Goal: Task Accomplishment & Management: Use online tool/utility

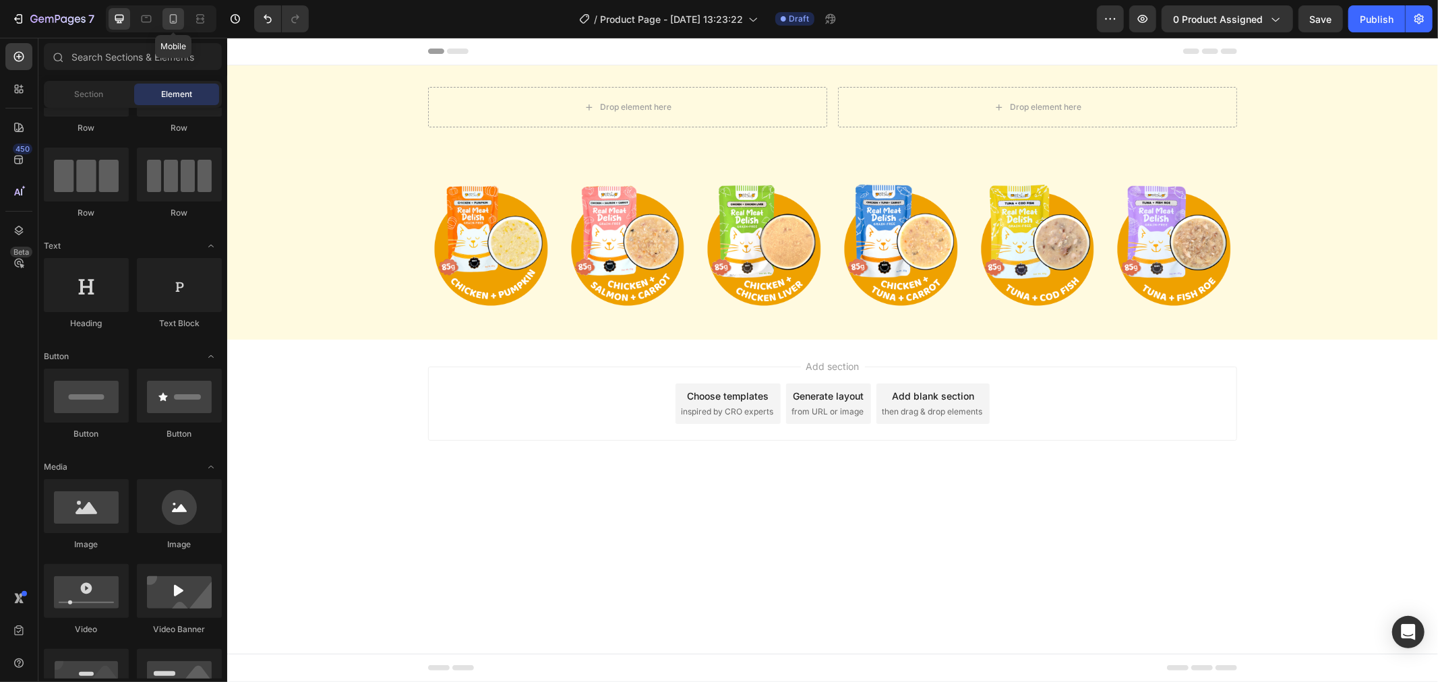
click at [171, 9] on div at bounding box center [173, 19] width 22 height 22
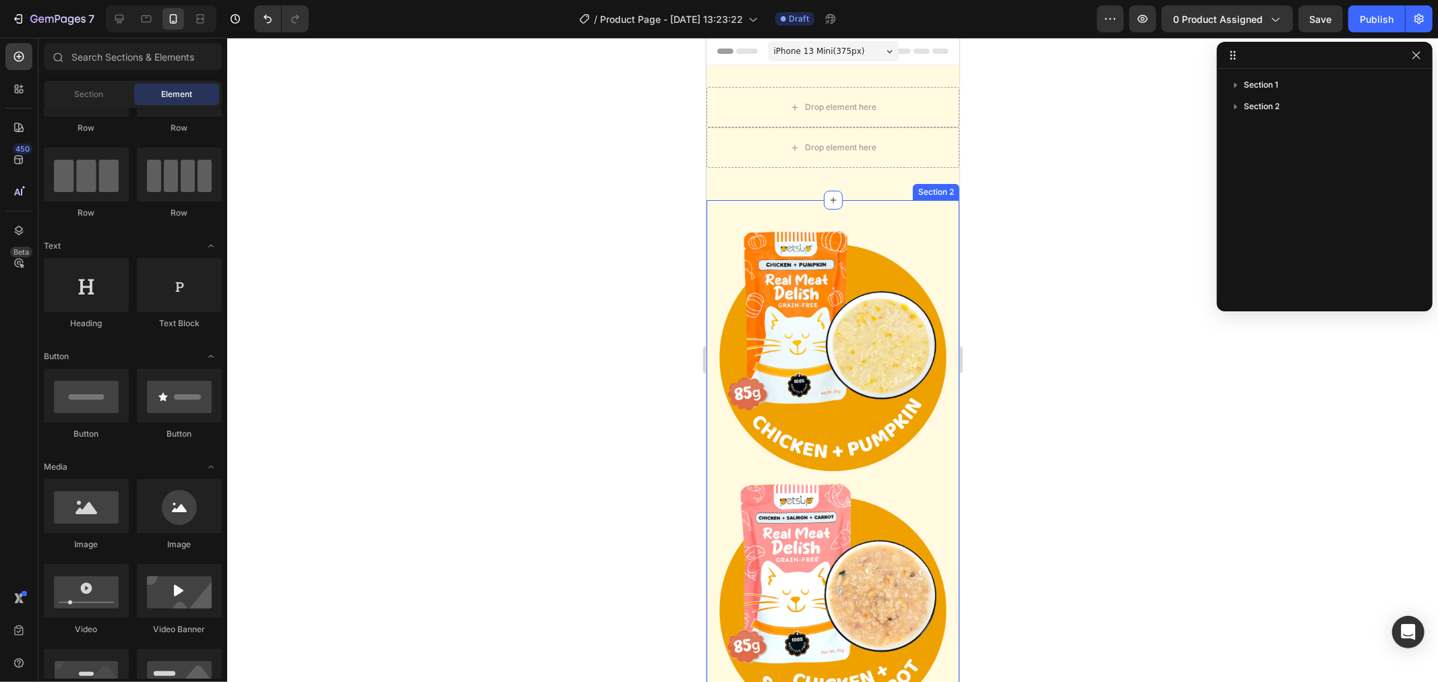
click at [921, 196] on div "Section 2" at bounding box center [935, 191] width 47 height 16
click at [1268, 104] on span "Section 2" at bounding box center [1262, 106] width 36 height 13
click at [1238, 100] on icon "button" at bounding box center [1235, 106] width 13 height 13
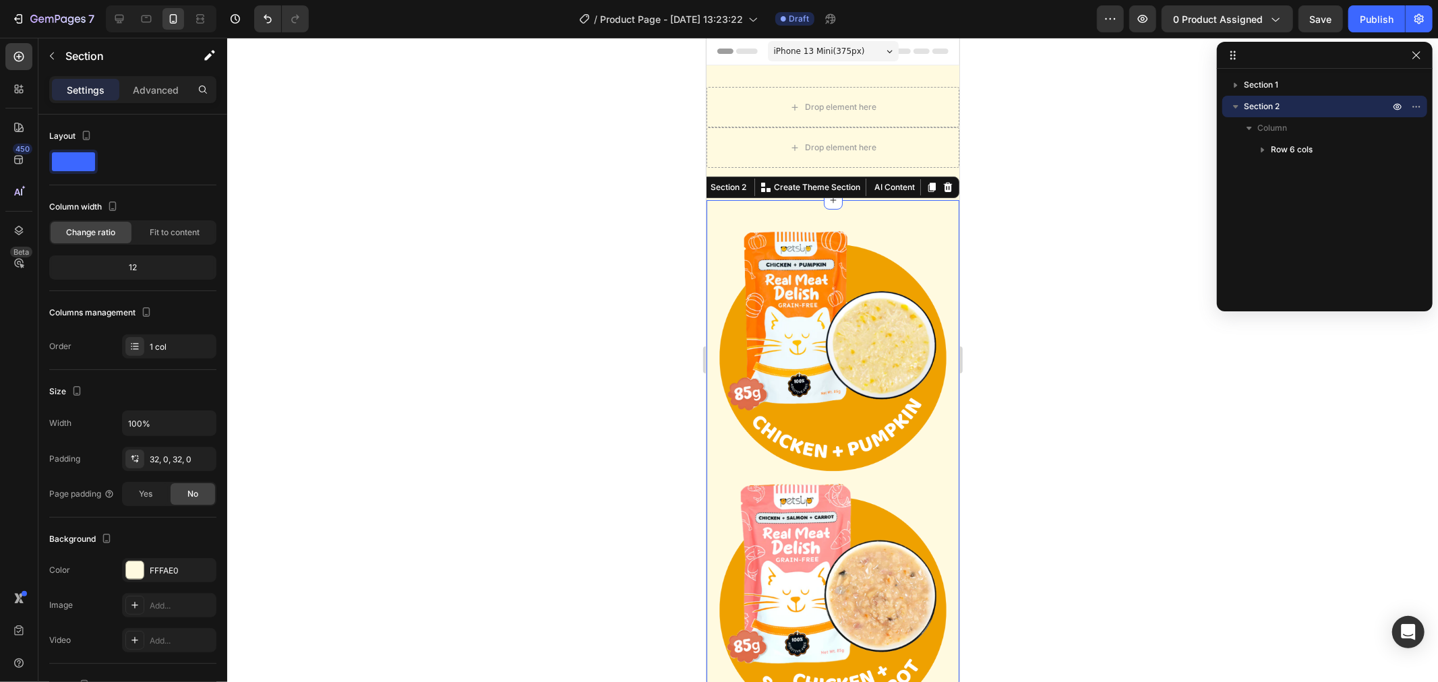
scroll to position [115, 0]
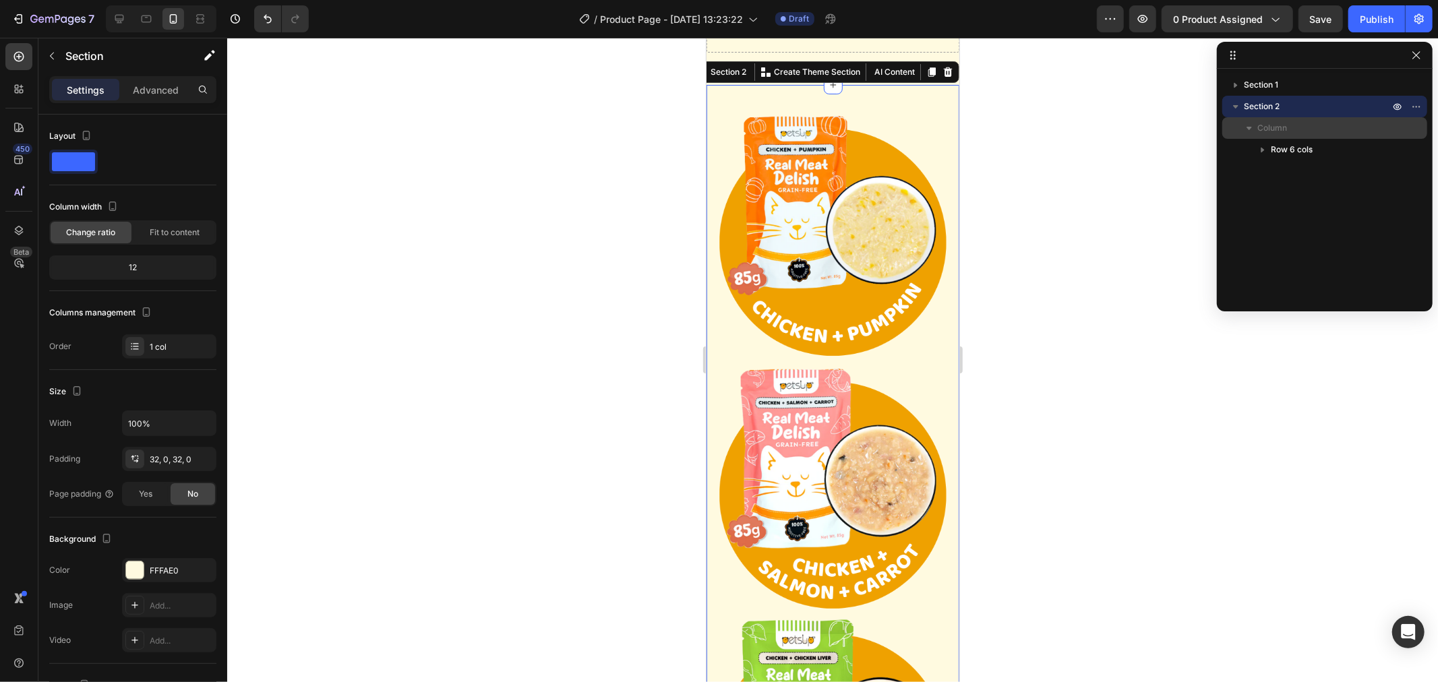
click at [1251, 125] on icon "button" at bounding box center [1249, 127] width 13 height 13
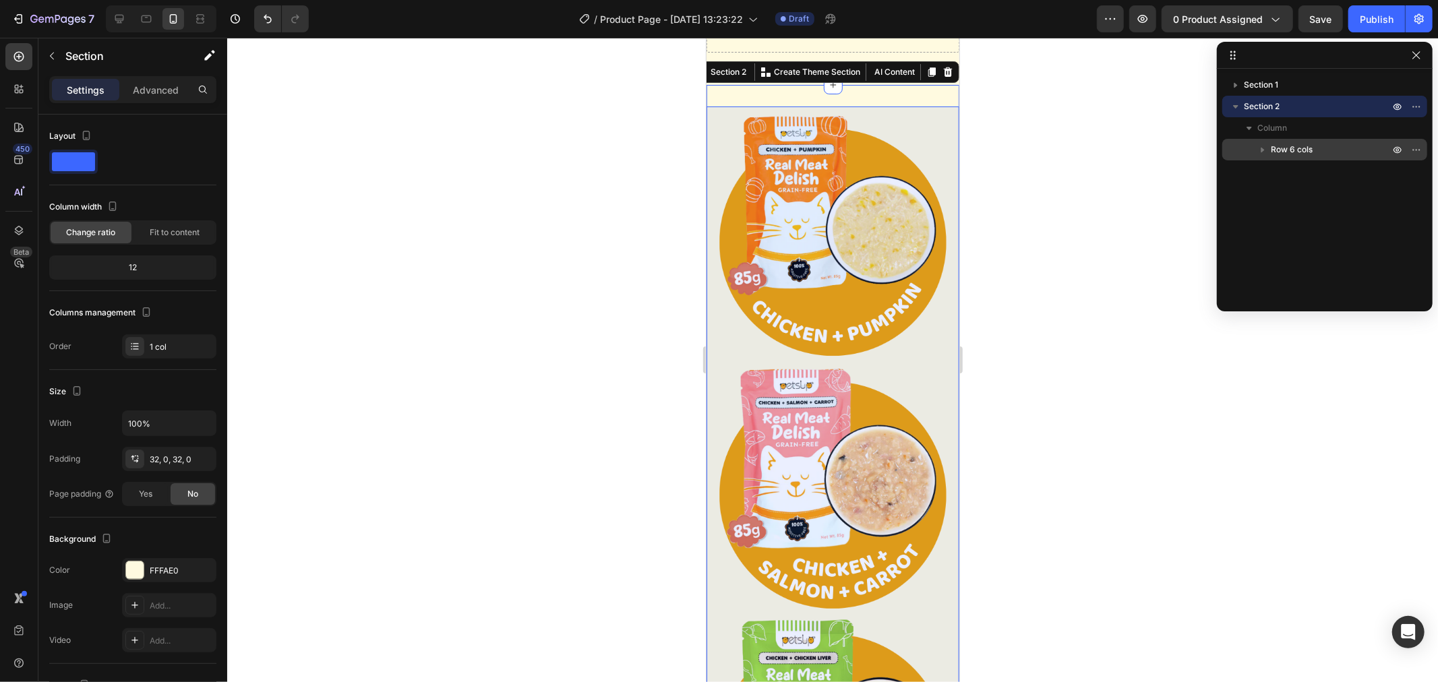
click at [1285, 148] on span "Row 6 cols" at bounding box center [1292, 149] width 42 height 13
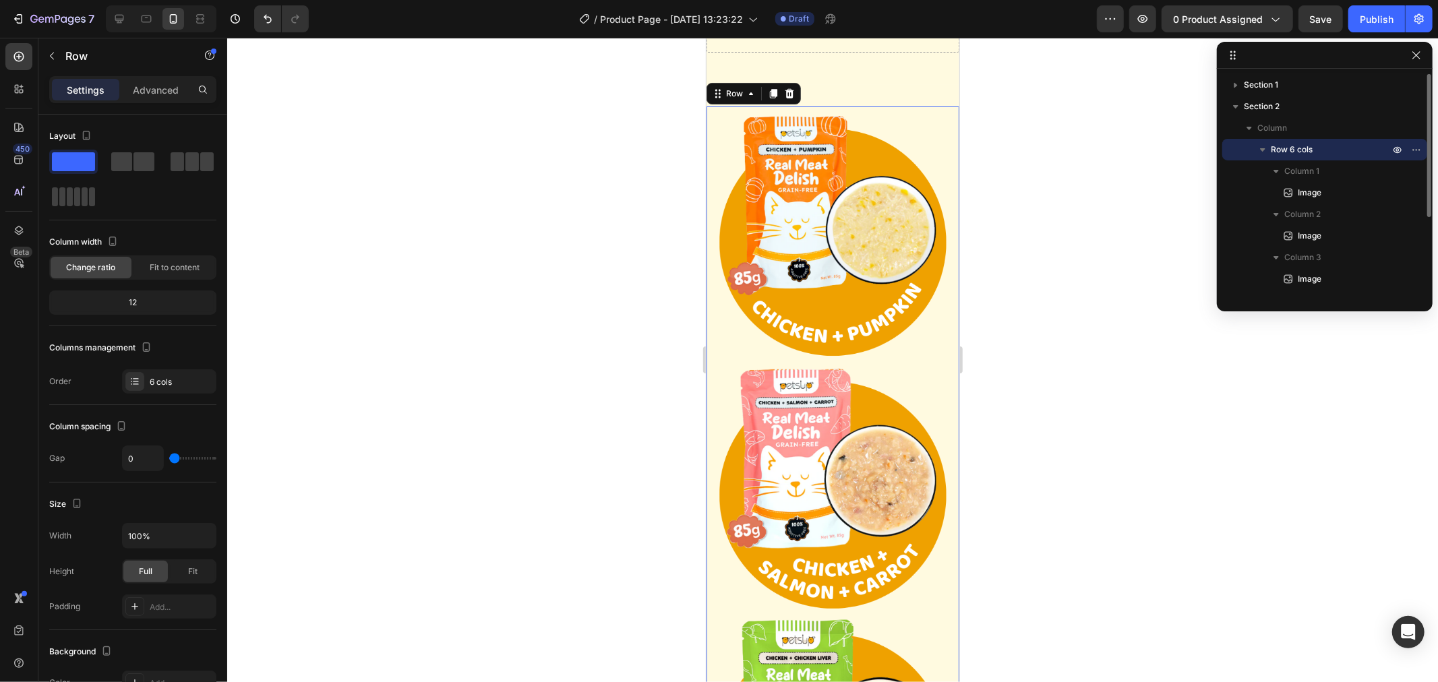
scroll to position [137, 0]
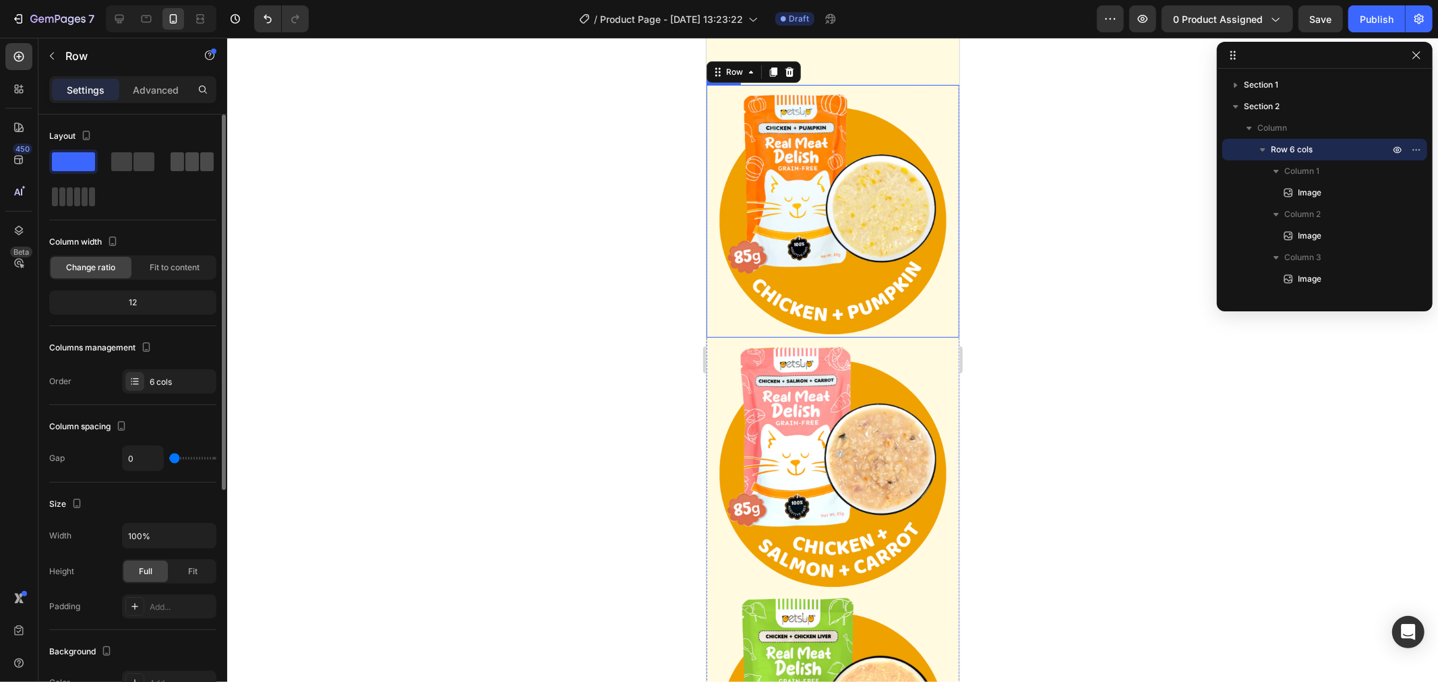
click at [80, 187] on span at bounding box center [77, 196] width 6 height 19
type input "16"
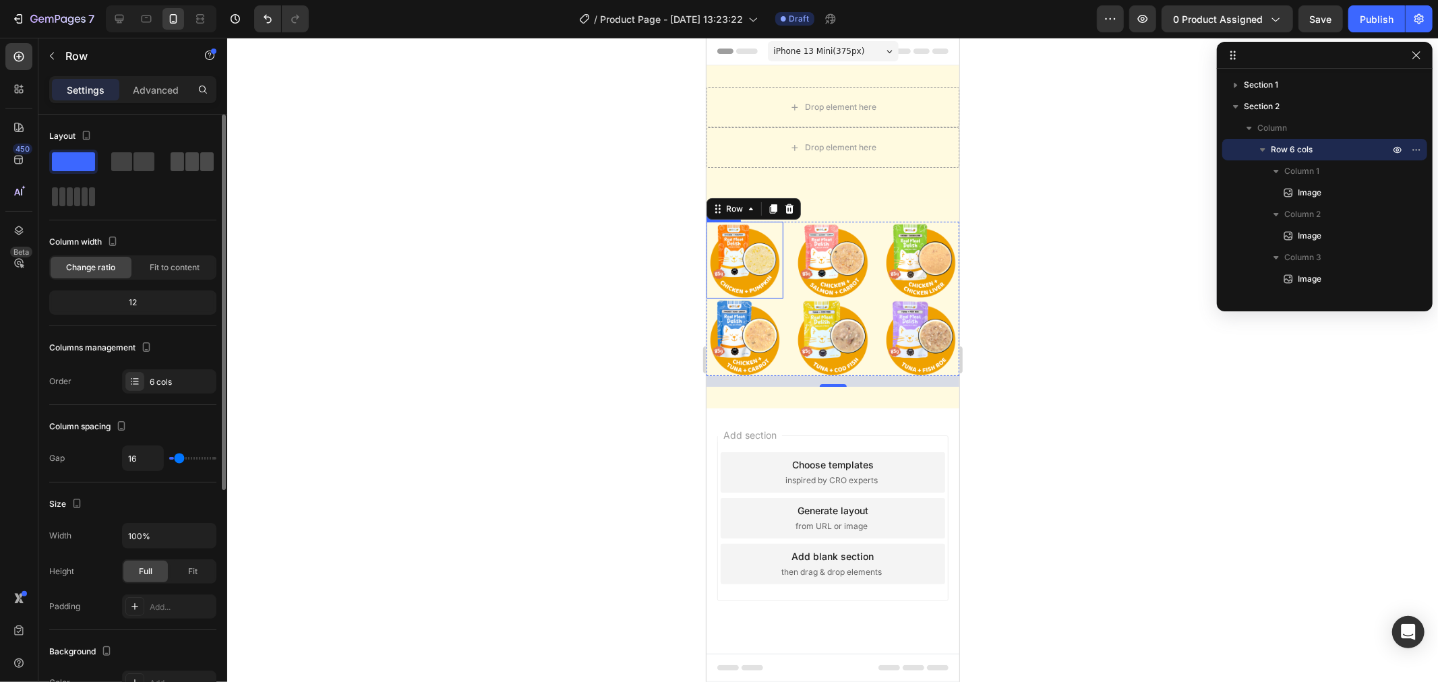
scroll to position [0, 0]
type input "10"
type input "12"
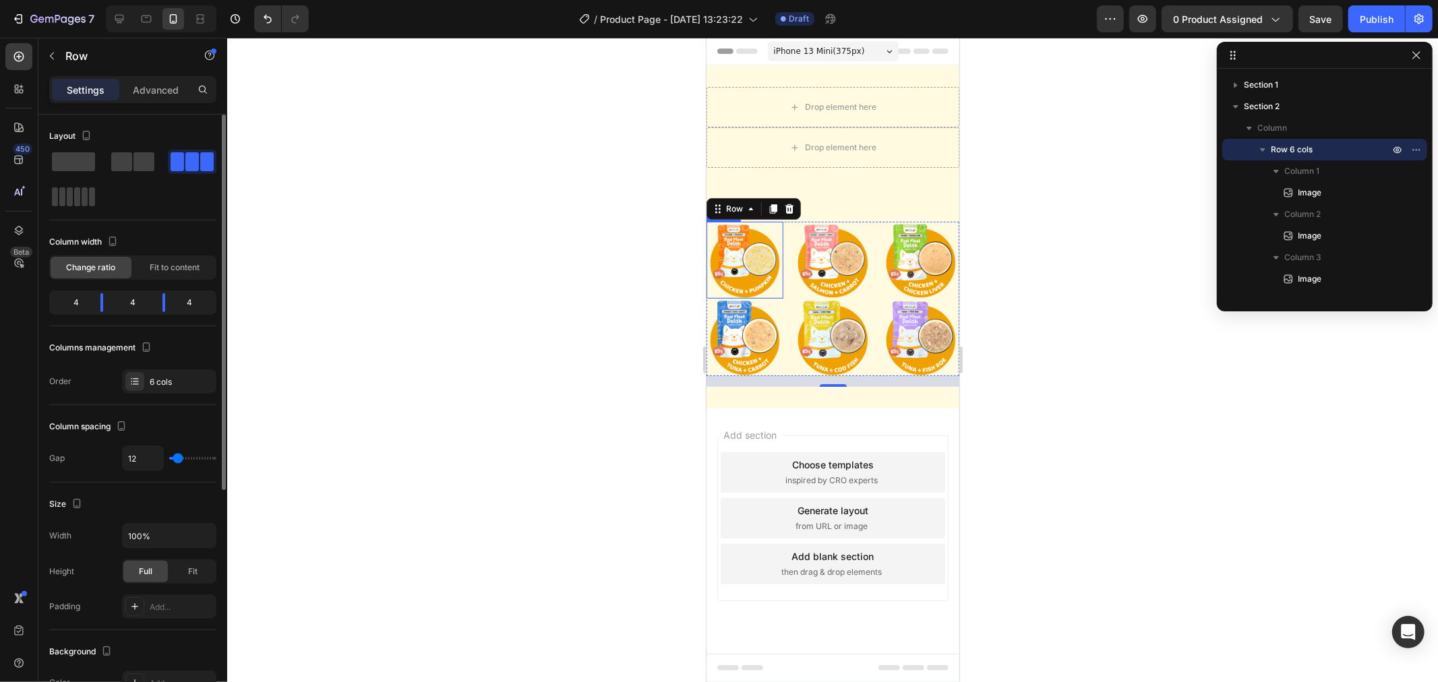
type input "15"
type input "12"
type input "5"
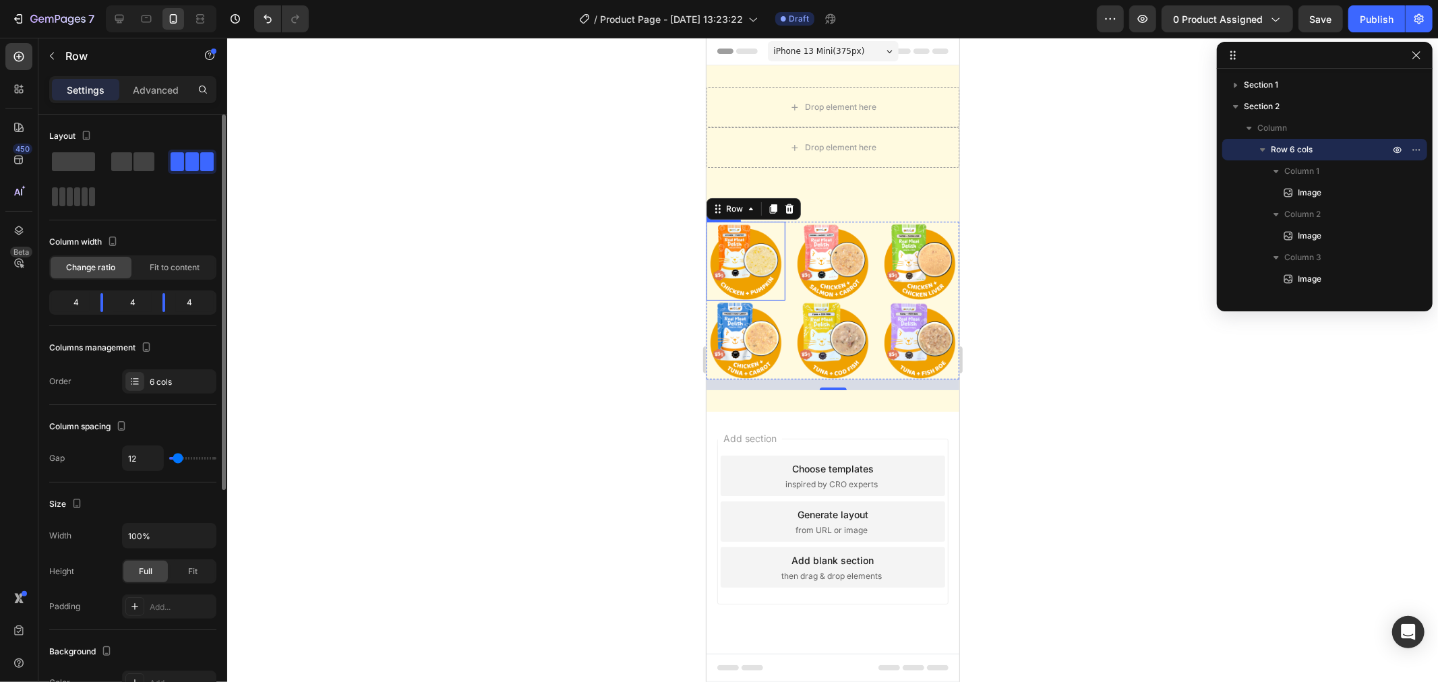
type input "5"
type input "2"
type input "0"
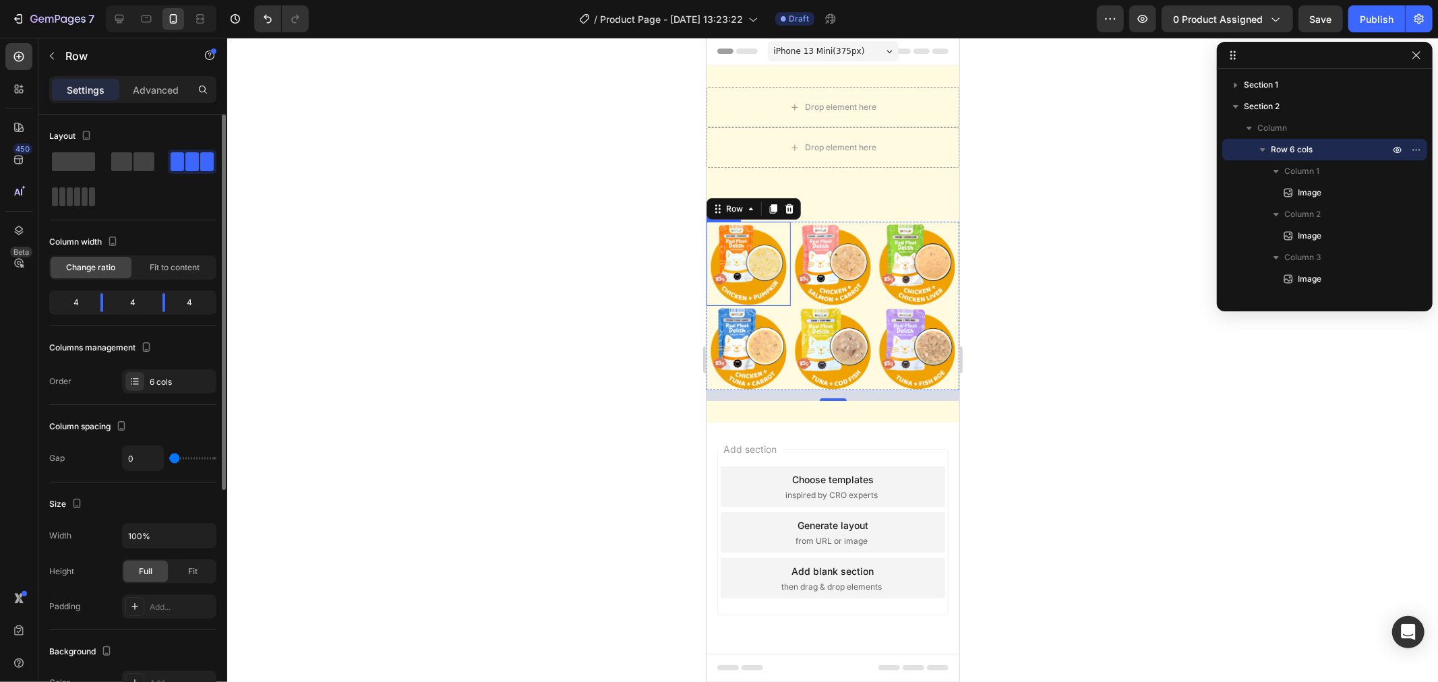
type input "2"
type input "5"
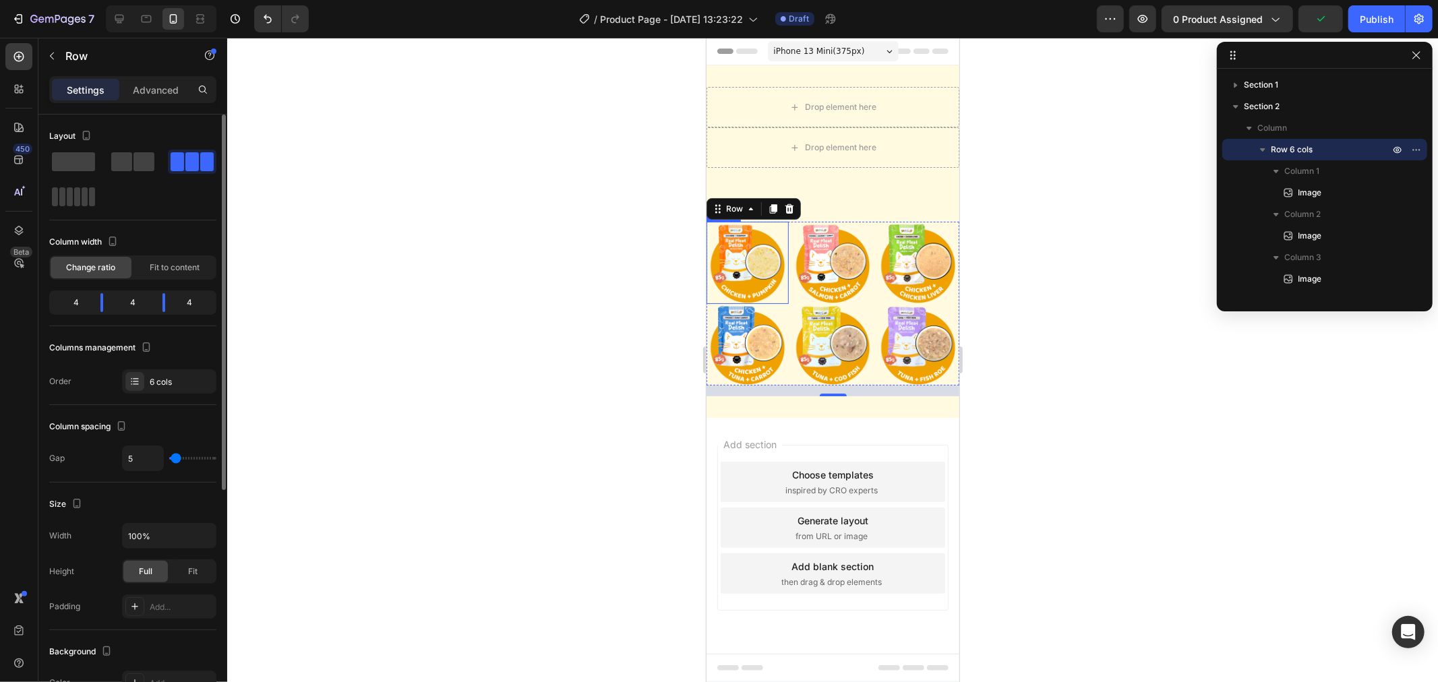
type input "7"
type input "12"
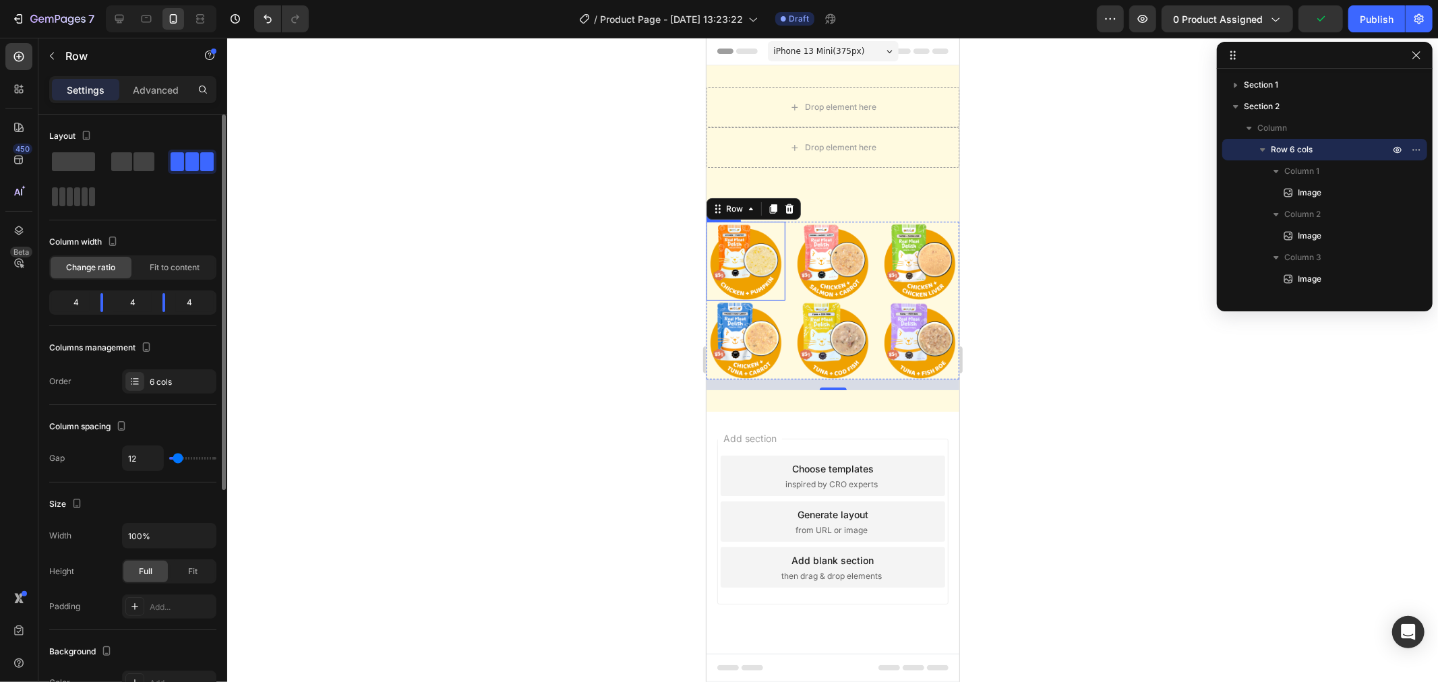
type input "10"
type input "7"
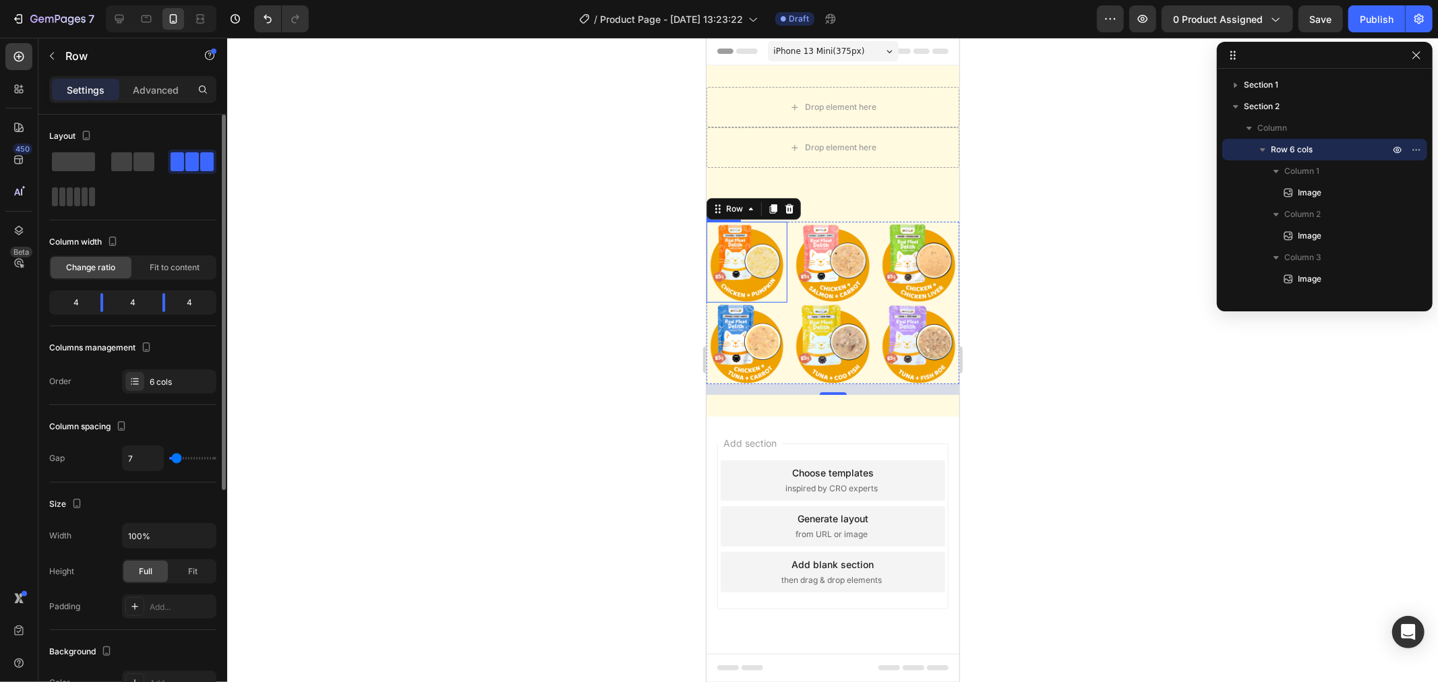
type input "7"
click at [177, 460] on input "range" at bounding box center [192, 458] width 47 height 3
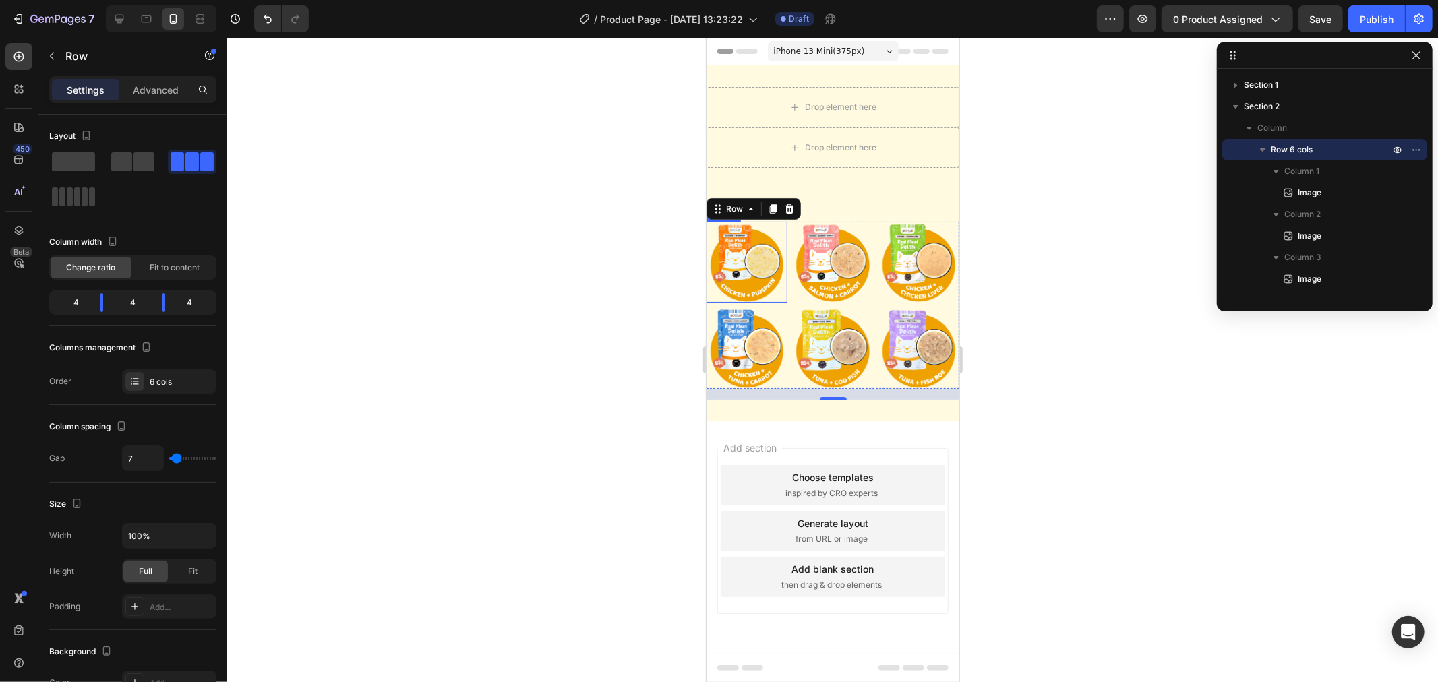
click at [440, 340] on div at bounding box center [832, 360] width 1211 height 645
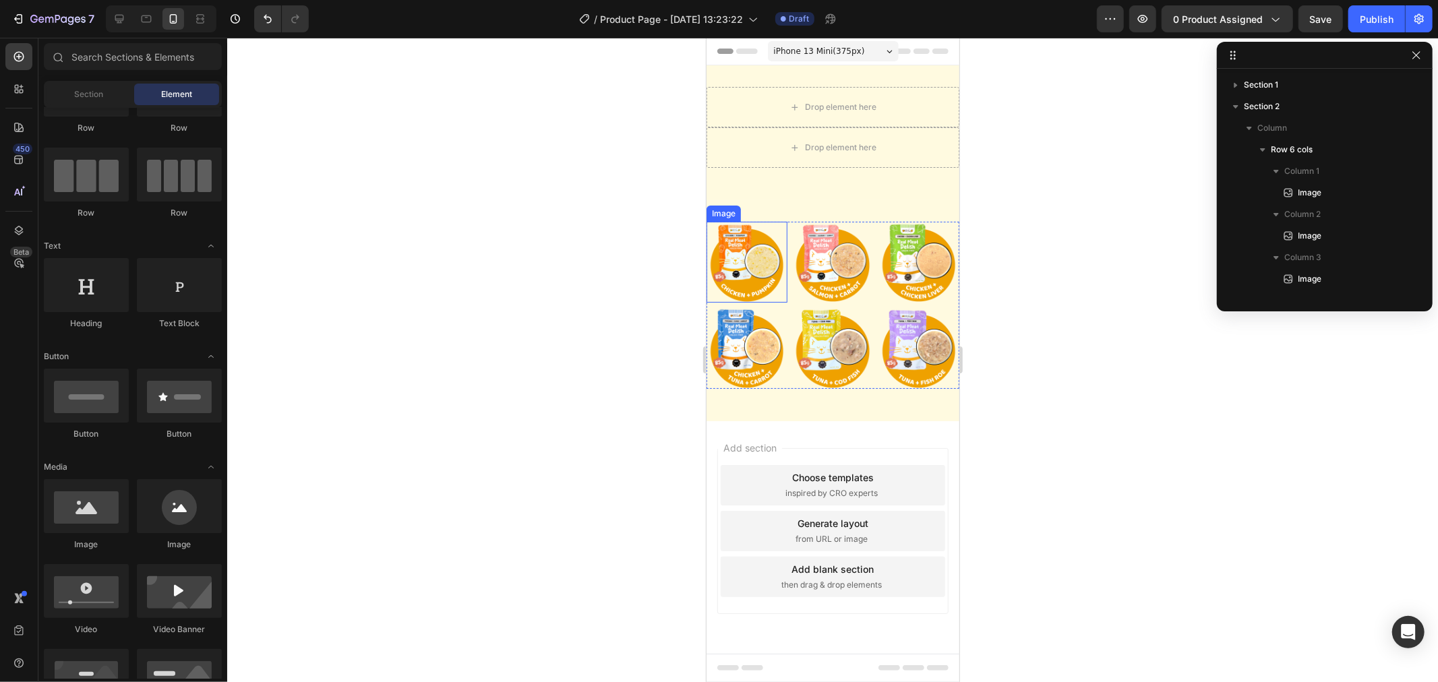
click at [508, 321] on div at bounding box center [832, 360] width 1211 height 645
click at [1141, 302] on div at bounding box center [832, 360] width 1211 height 645
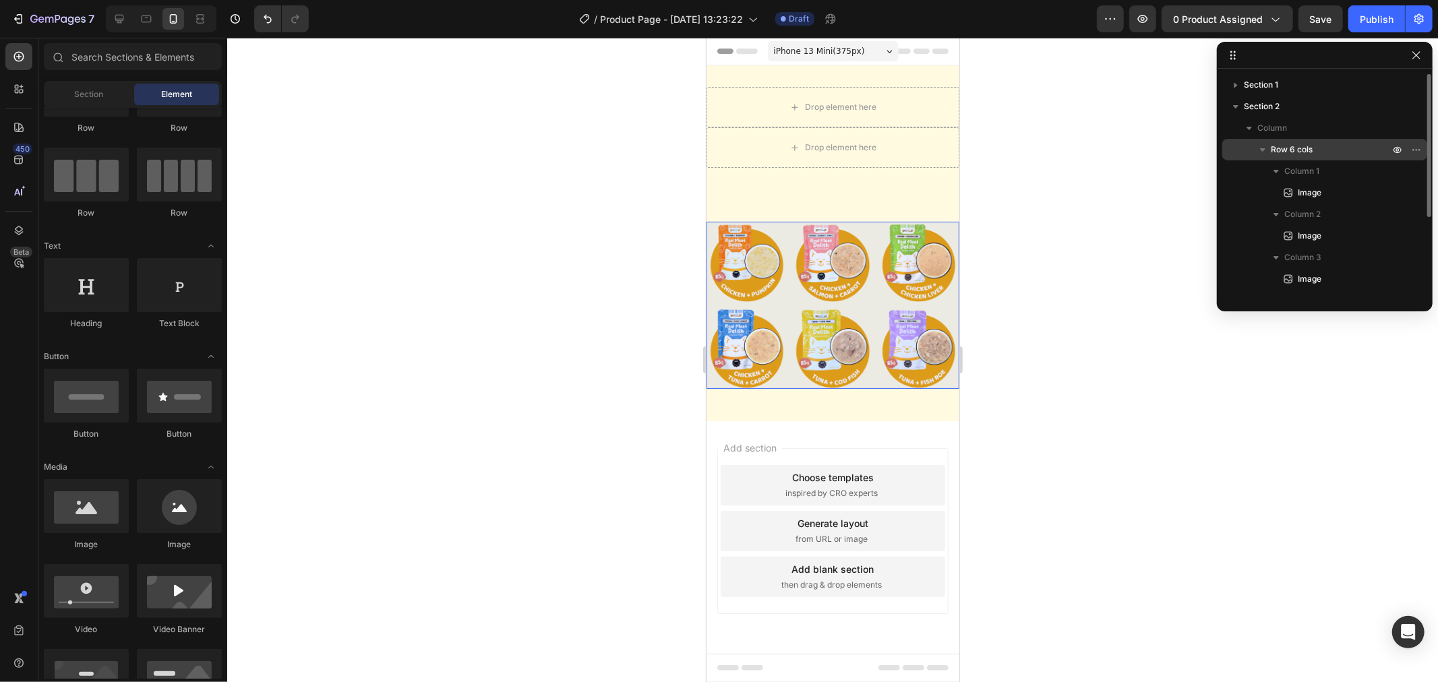
click at [1352, 147] on p "Row 6 cols" at bounding box center [1331, 149] width 121 height 13
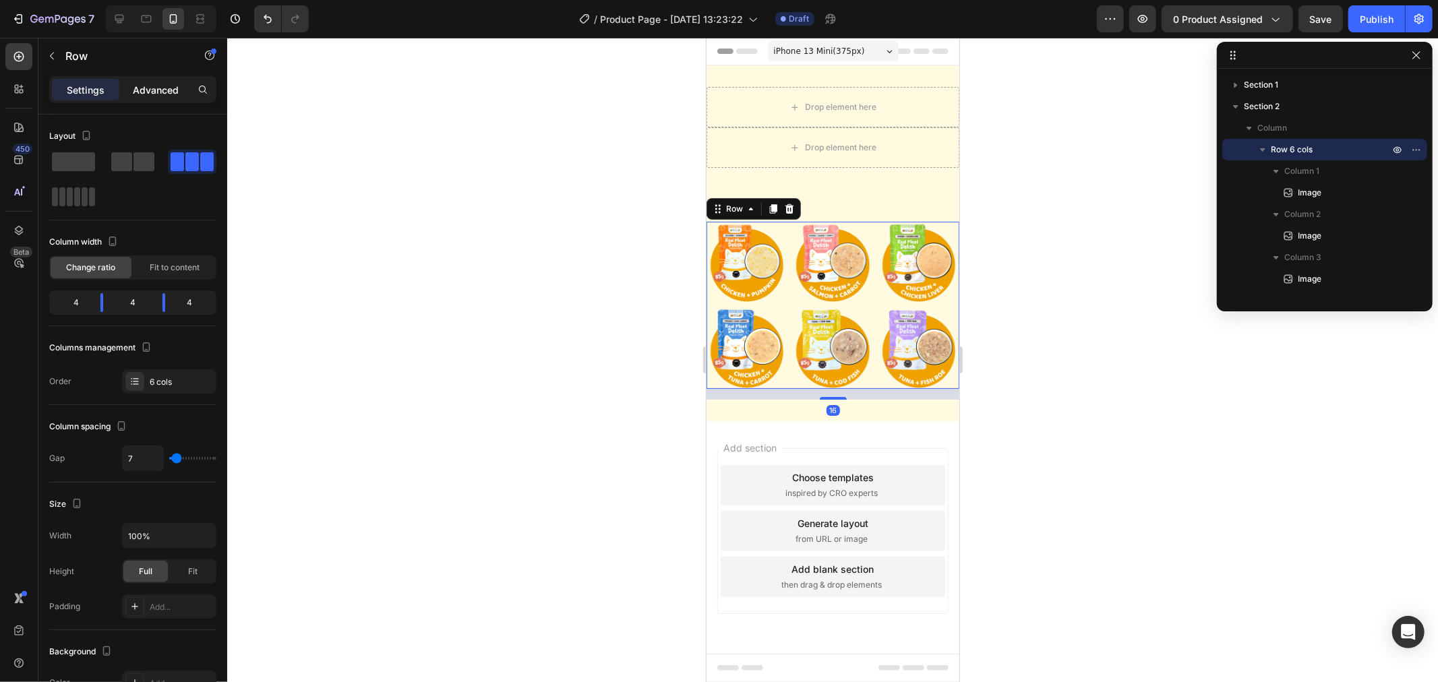
click at [140, 84] on p "Advanced" at bounding box center [156, 90] width 46 height 14
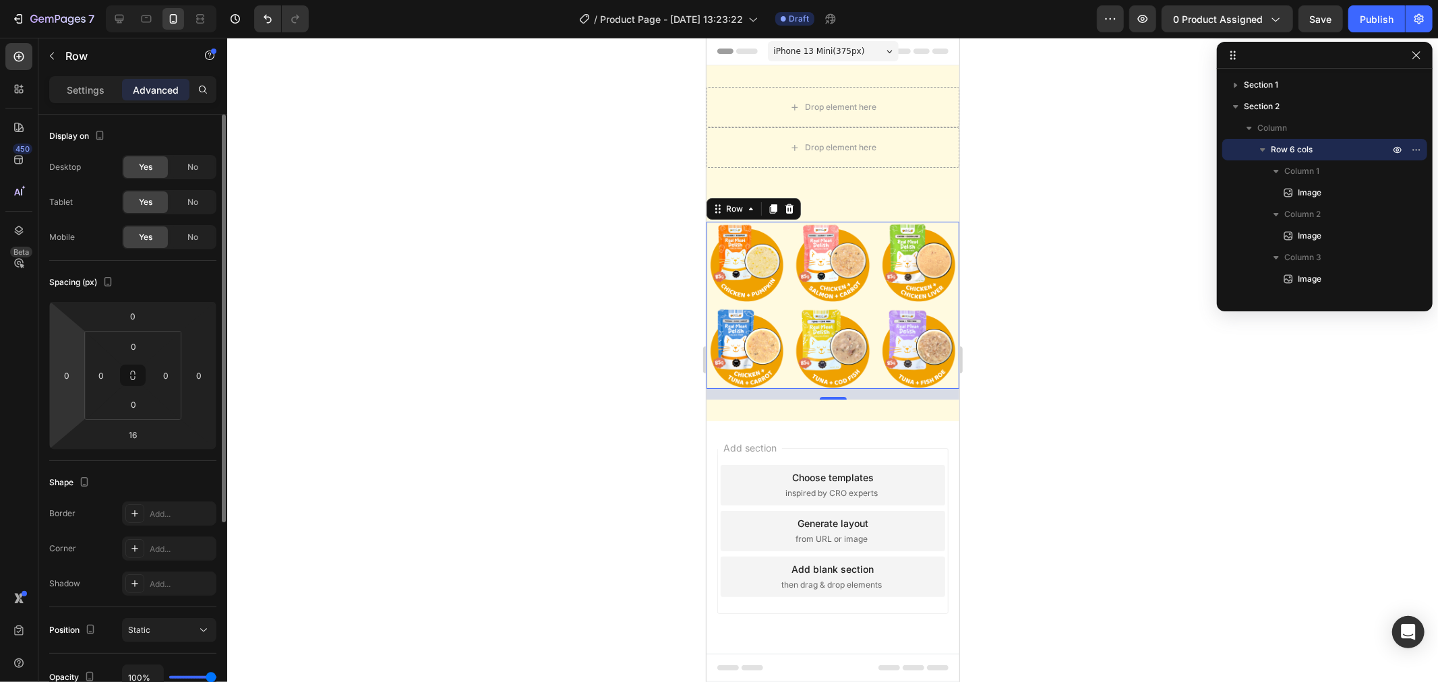
click at [71, 0] on html "7 Version history / Product Page - Aug 27, 13:23:22 Draft Preview 0 product ass…" at bounding box center [719, 0] width 1438 height 0
click at [71, 378] on input "0" at bounding box center [67, 375] width 20 height 20
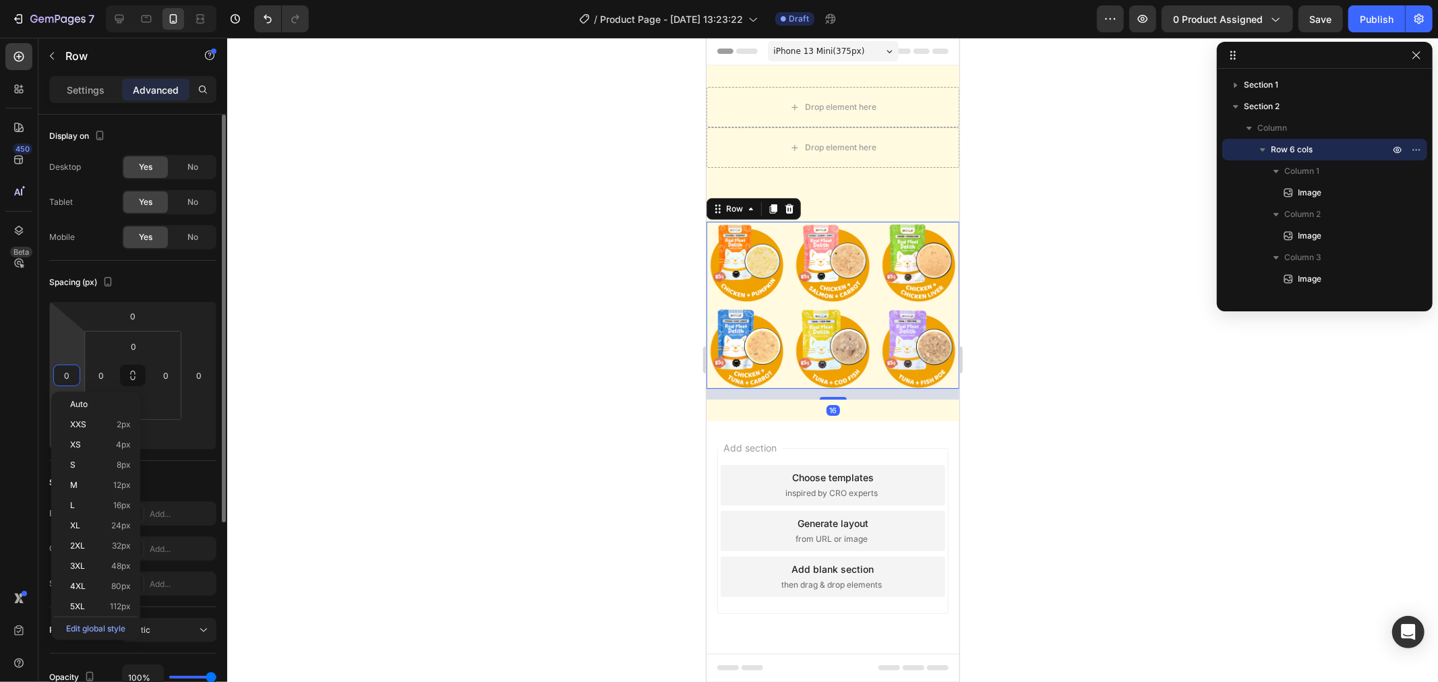
click at [71, 378] on input "0" at bounding box center [67, 375] width 20 height 20
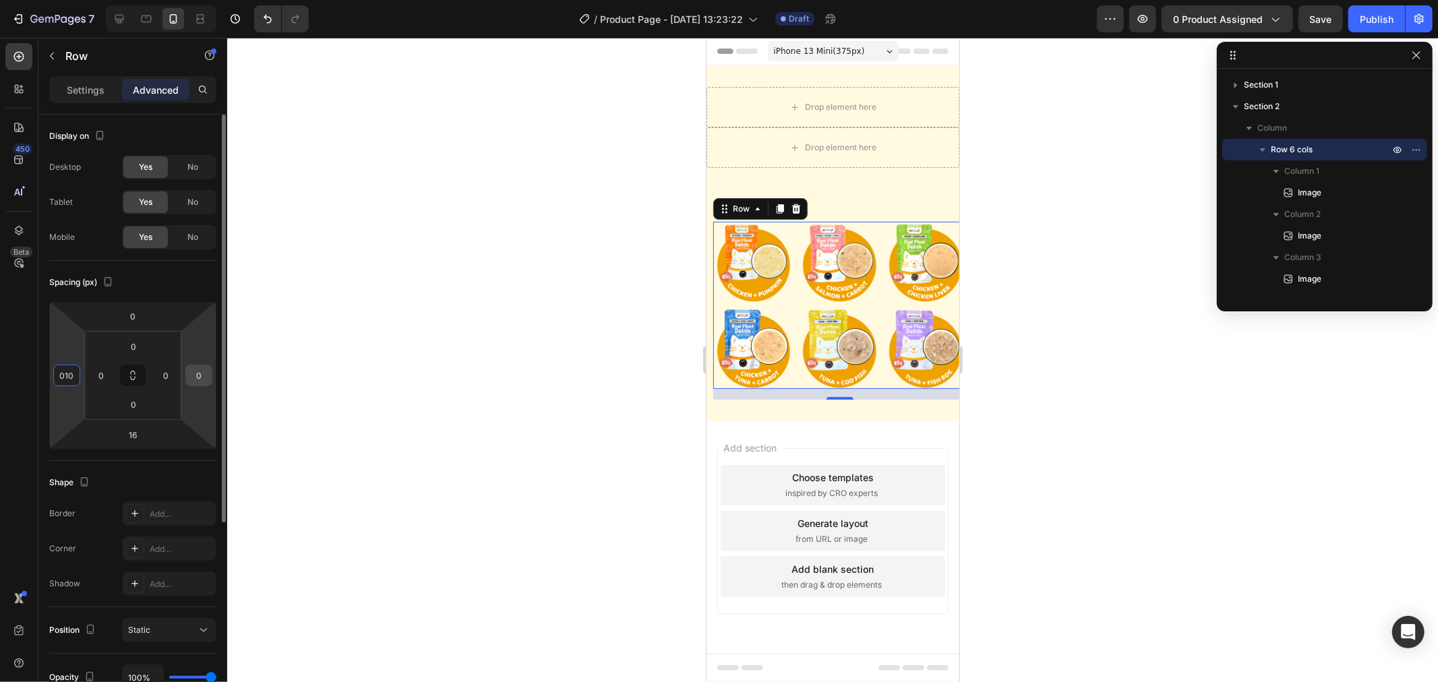
type input "10"
click at [201, 376] on input "0" at bounding box center [199, 375] width 20 height 20
type input "1"
type input "0"
click at [66, 376] on input "10" at bounding box center [67, 375] width 20 height 20
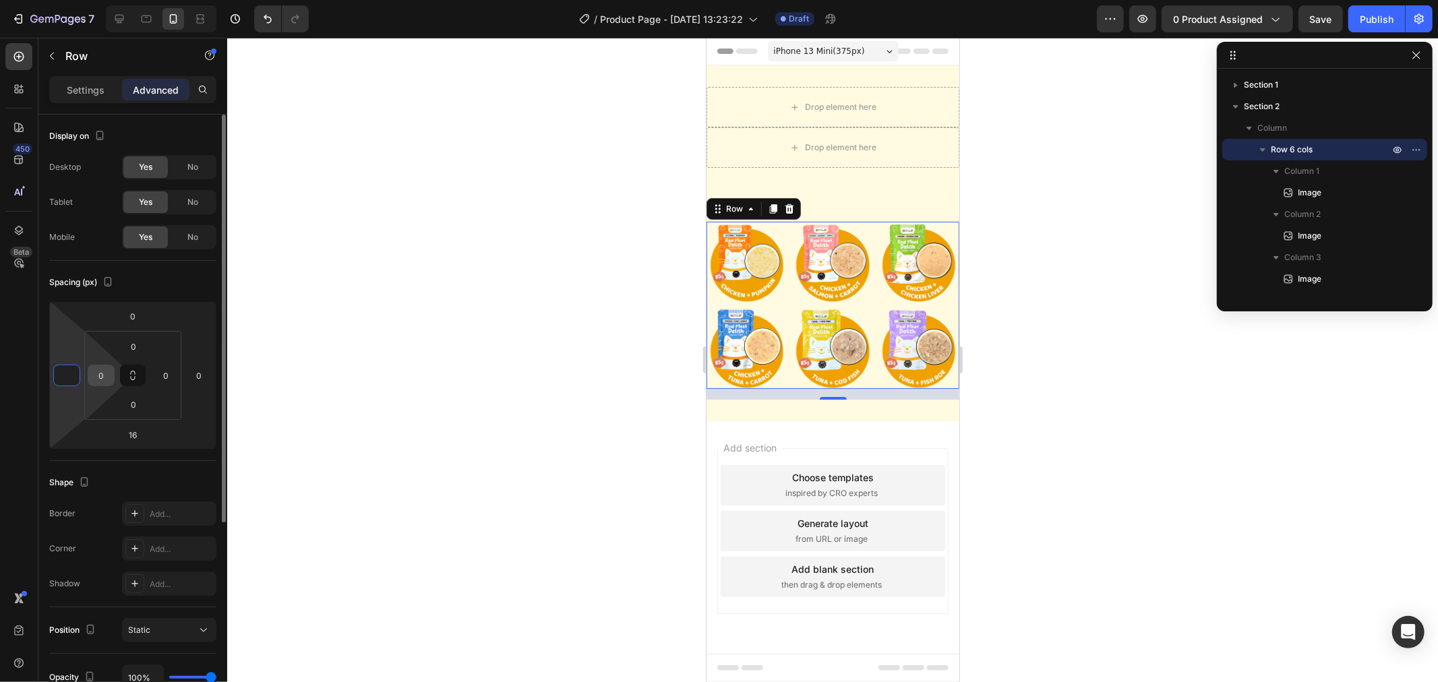
type input "0"
click at [102, 372] on input "0" at bounding box center [101, 375] width 20 height 20
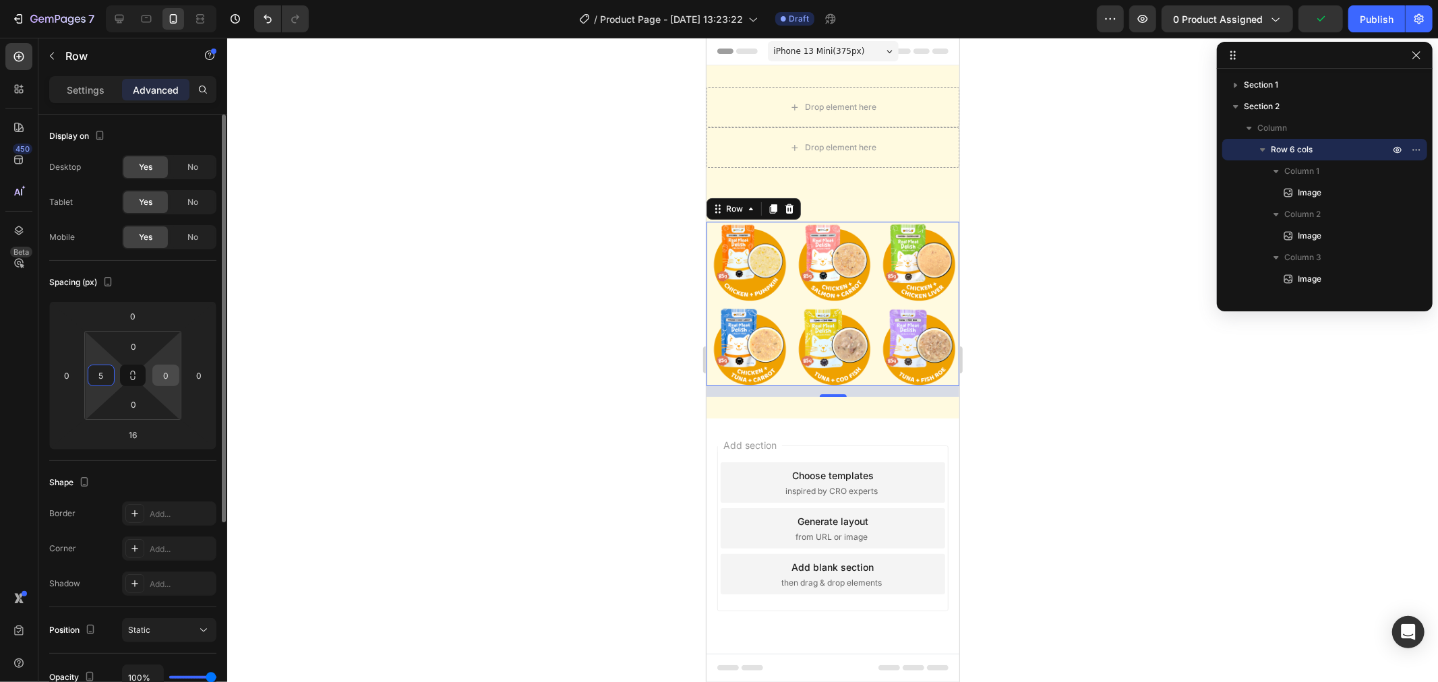
type input "5"
click at [171, 374] on input "0" at bounding box center [166, 375] width 20 height 20
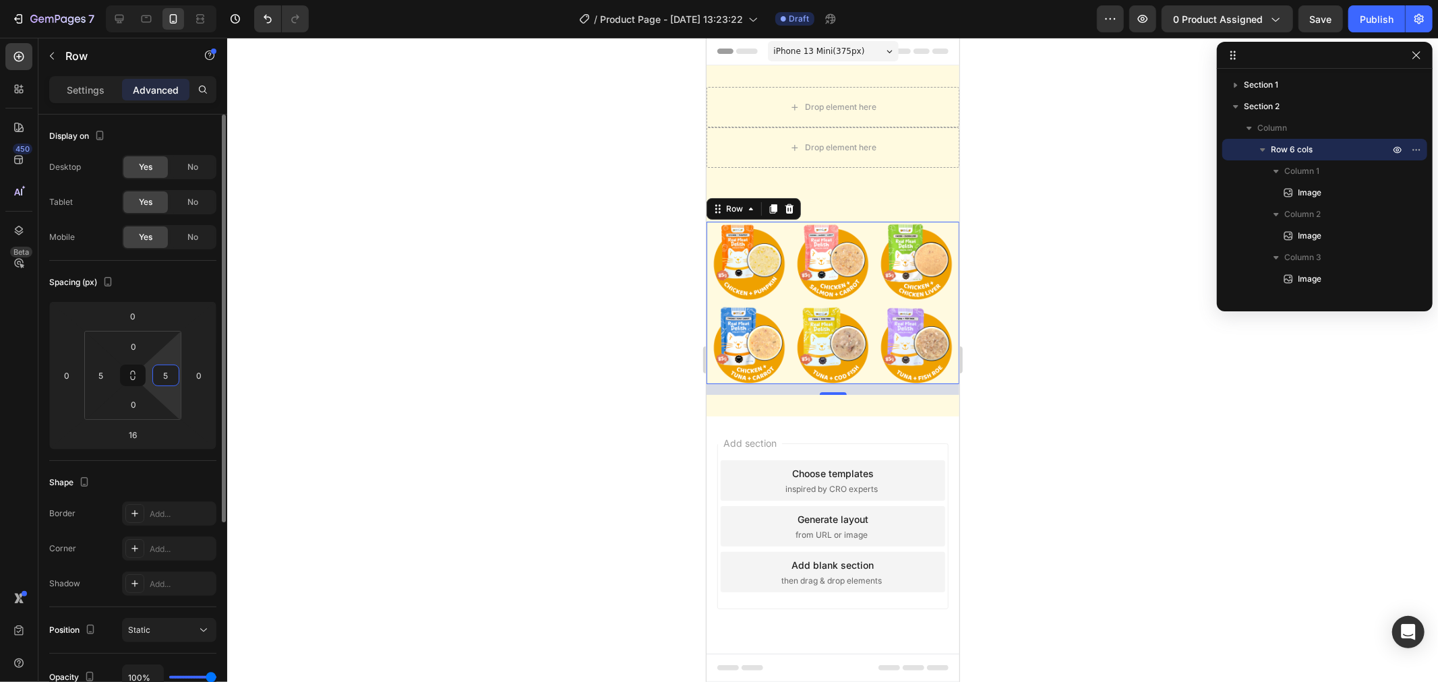
click at [171, 374] on input "5" at bounding box center [166, 375] width 20 height 20
click at [152, 380] on div "5" at bounding box center [165, 376] width 27 height 22
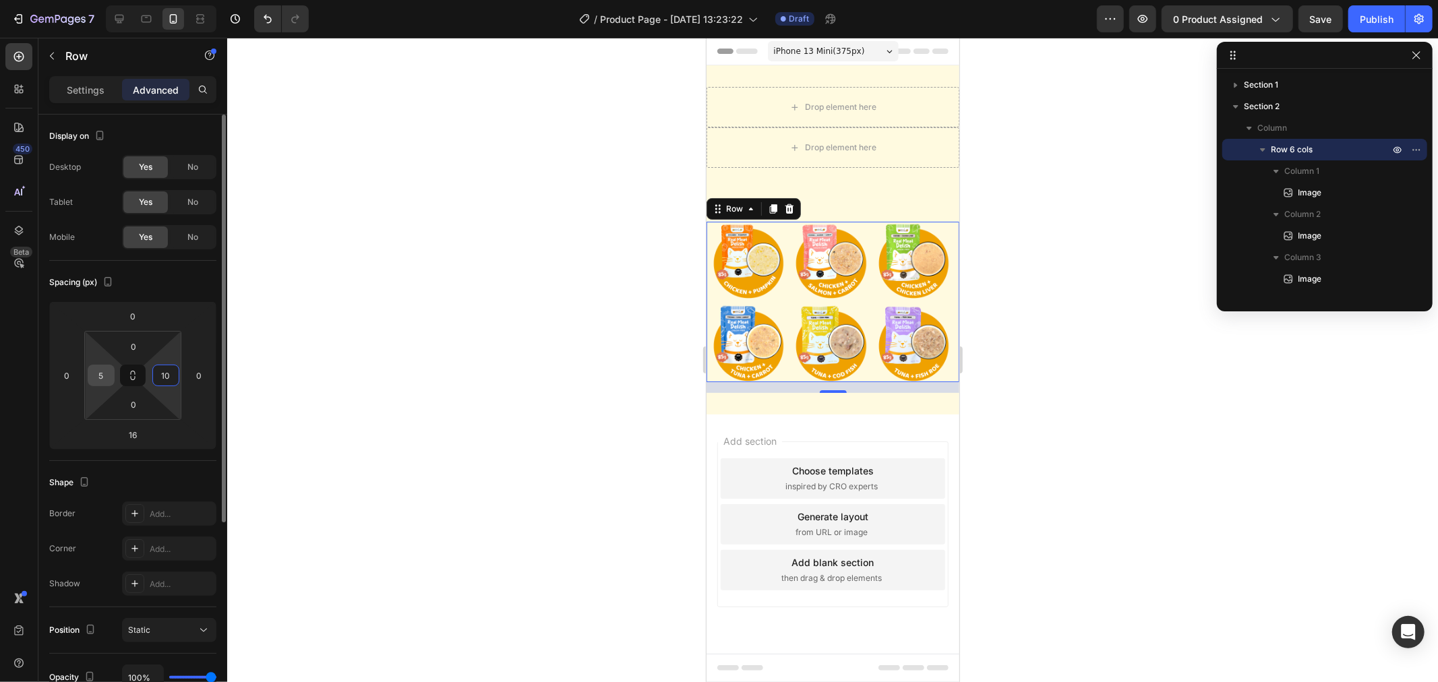
type input "10"
click at [105, 378] on input "5" at bounding box center [101, 375] width 20 height 20
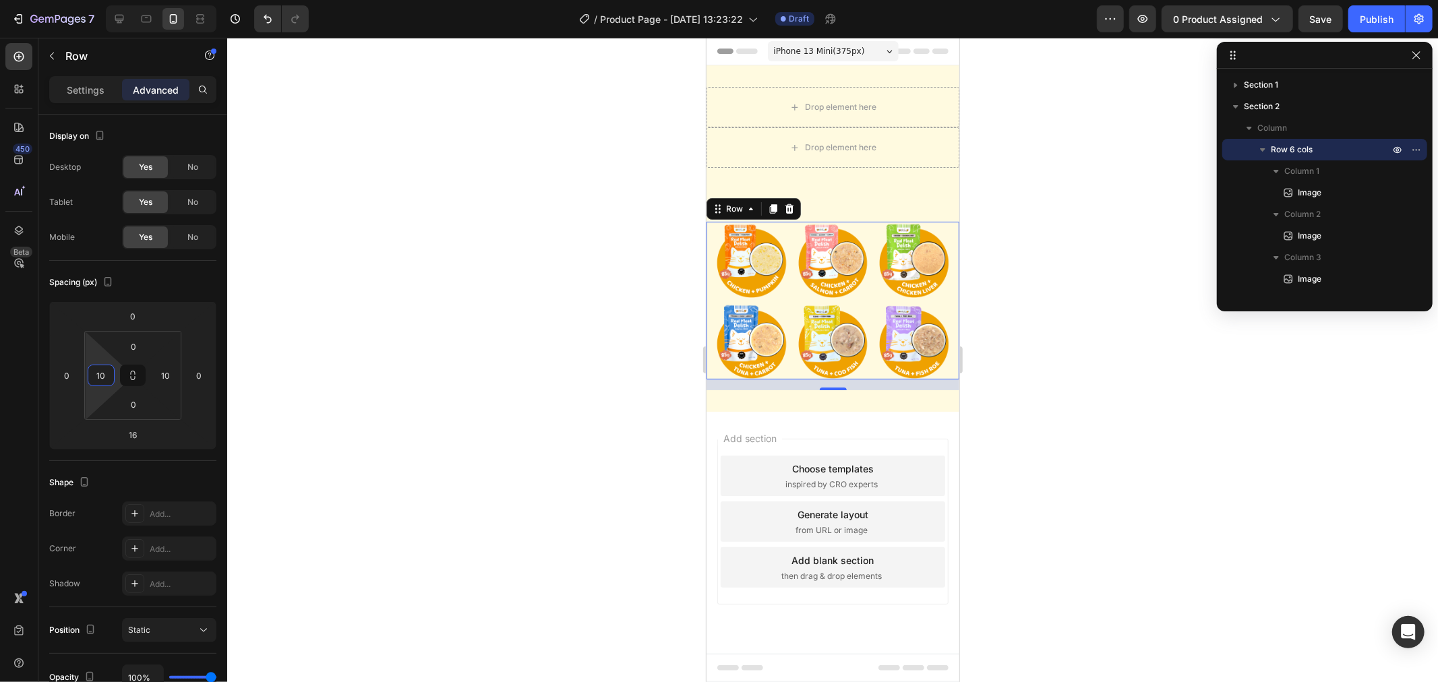
type input "10"
click at [307, 380] on div at bounding box center [832, 360] width 1211 height 645
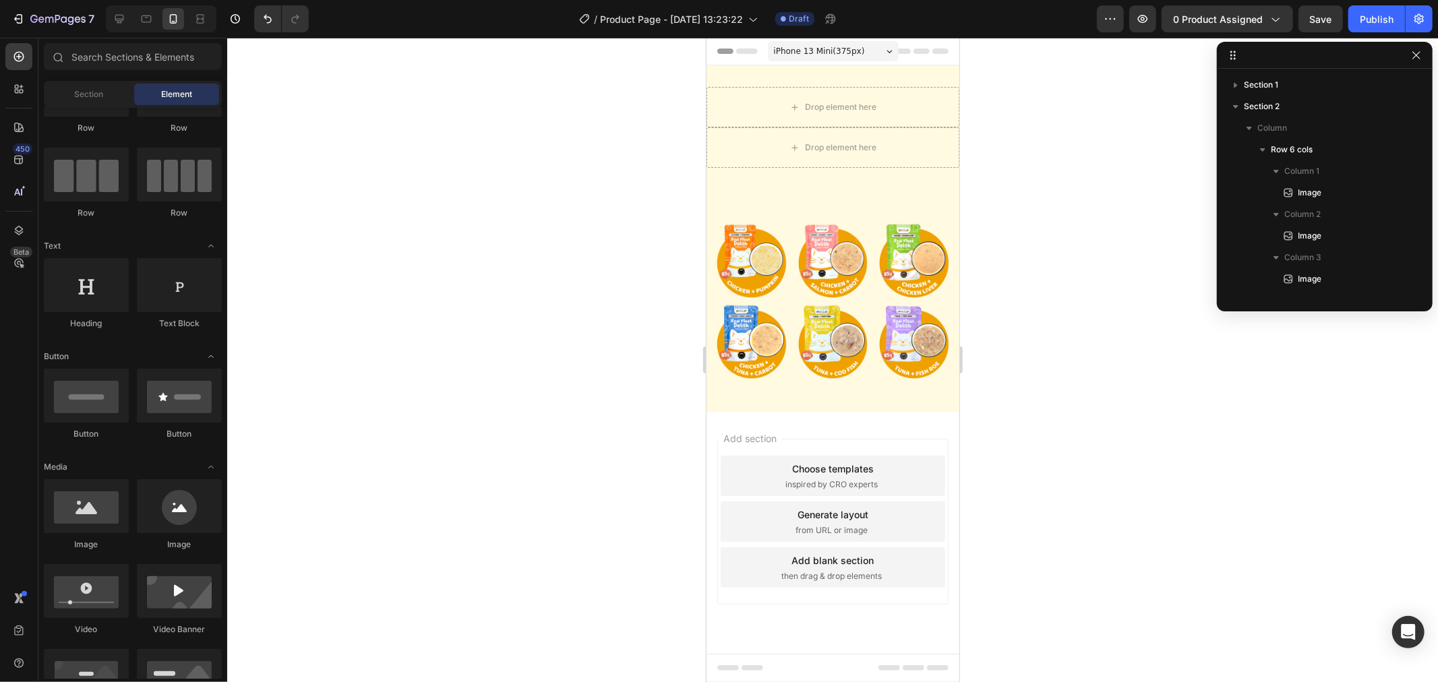
click at [381, 354] on div at bounding box center [832, 360] width 1211 height 645
click at [113, 14] on icon at bounding box center [119, 18] width 13 height 13
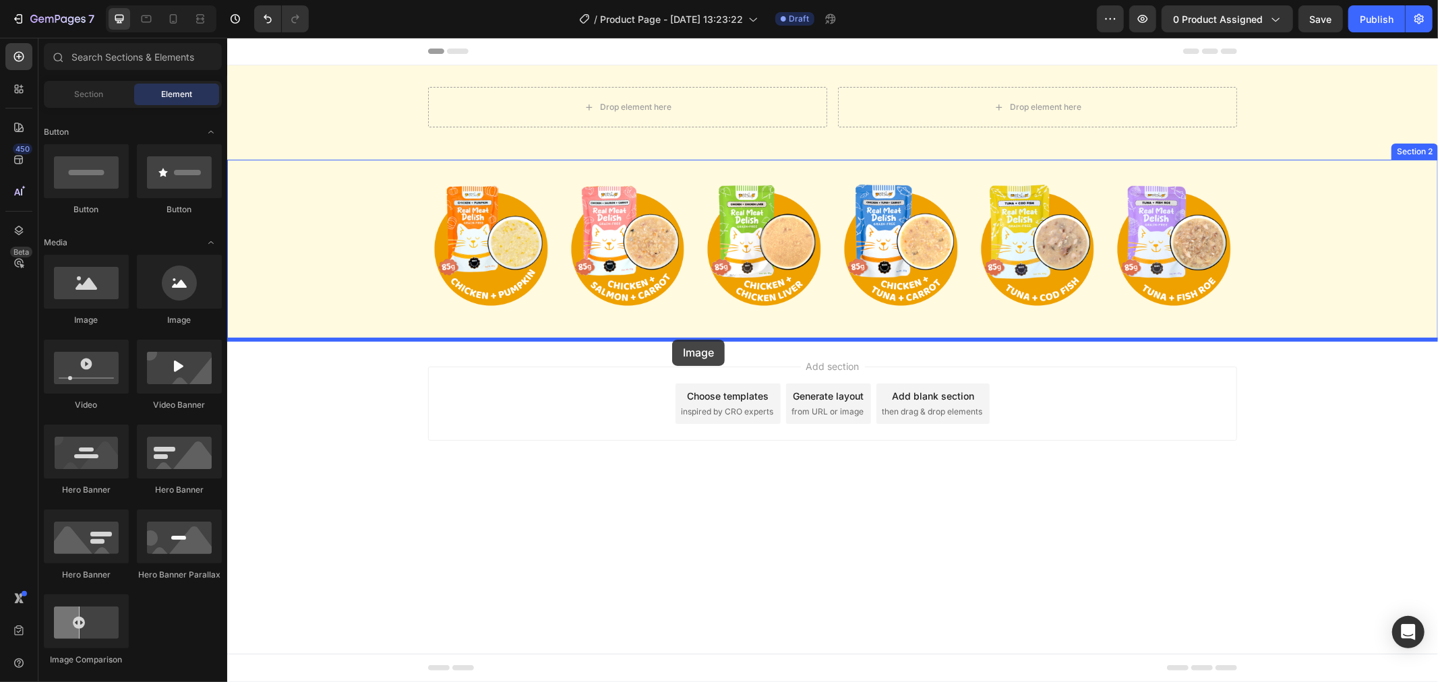
drag, startPoint x: 307, startPoint y: 322, endPoint x: 672, endPoint y: 339, distance: 364.5
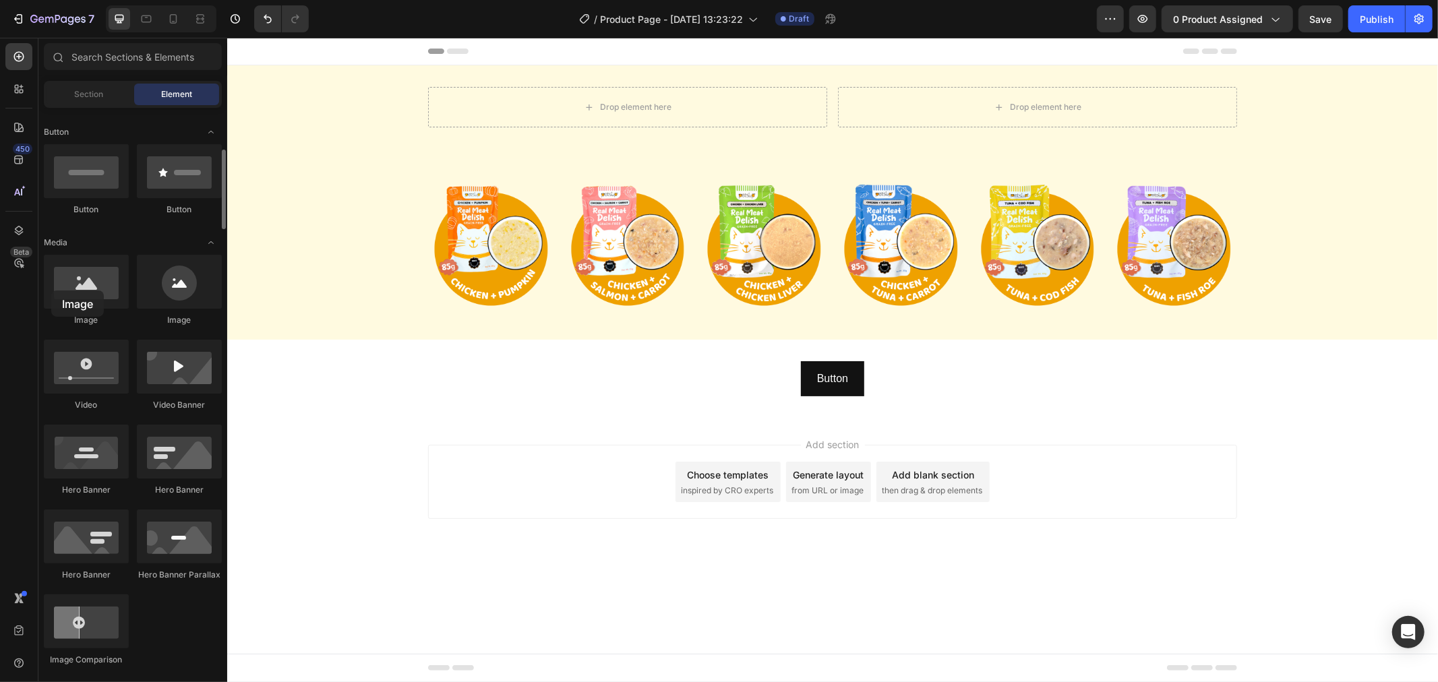
drag, startPoint x: 85, startPoint y: 288, endPoint x: 183, endPoint y: 324, distance: 104.1
click at [50, 287] on div at bounding box center [86, 282] width 85 height 54
click at [1291, 345] on div "Button Button Section 3" at bounding box center [832, 378] width 1211 height 79
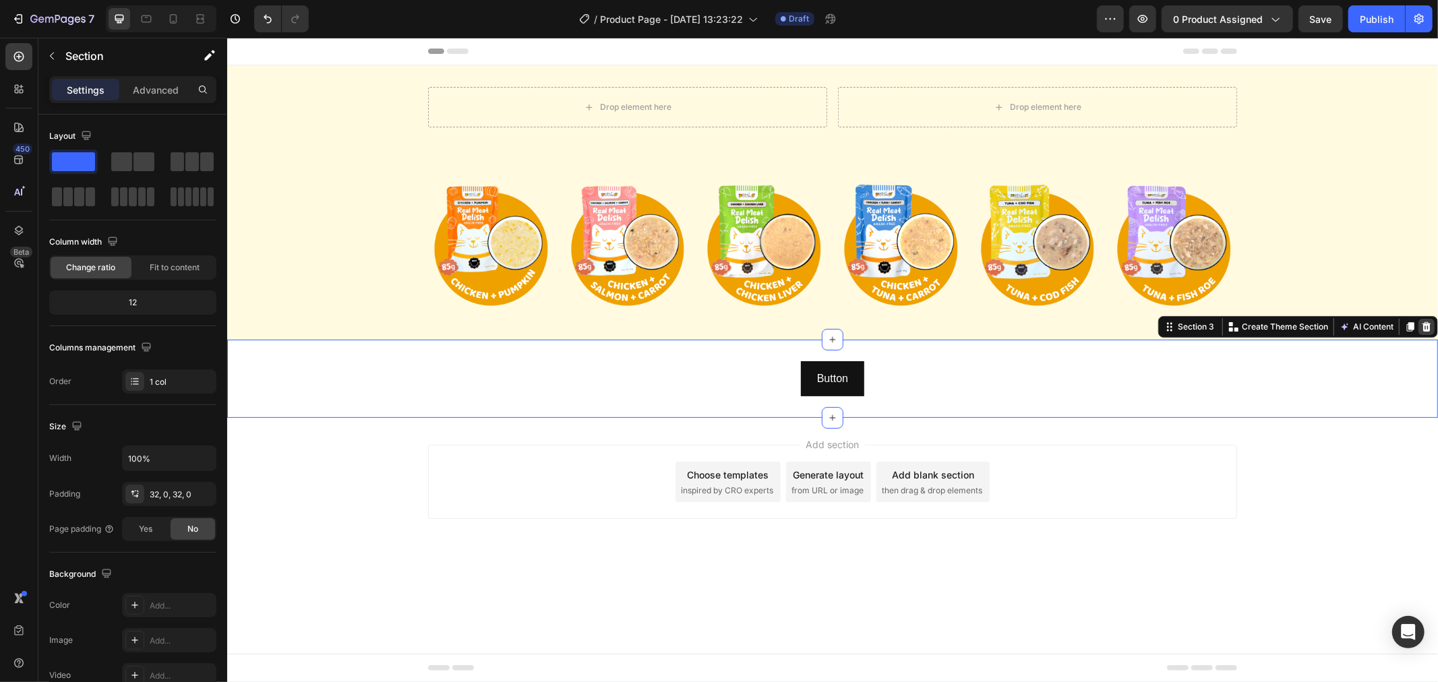
click at [1421, 322] on icon at bounding box center [1426, 326] width 11 height 11
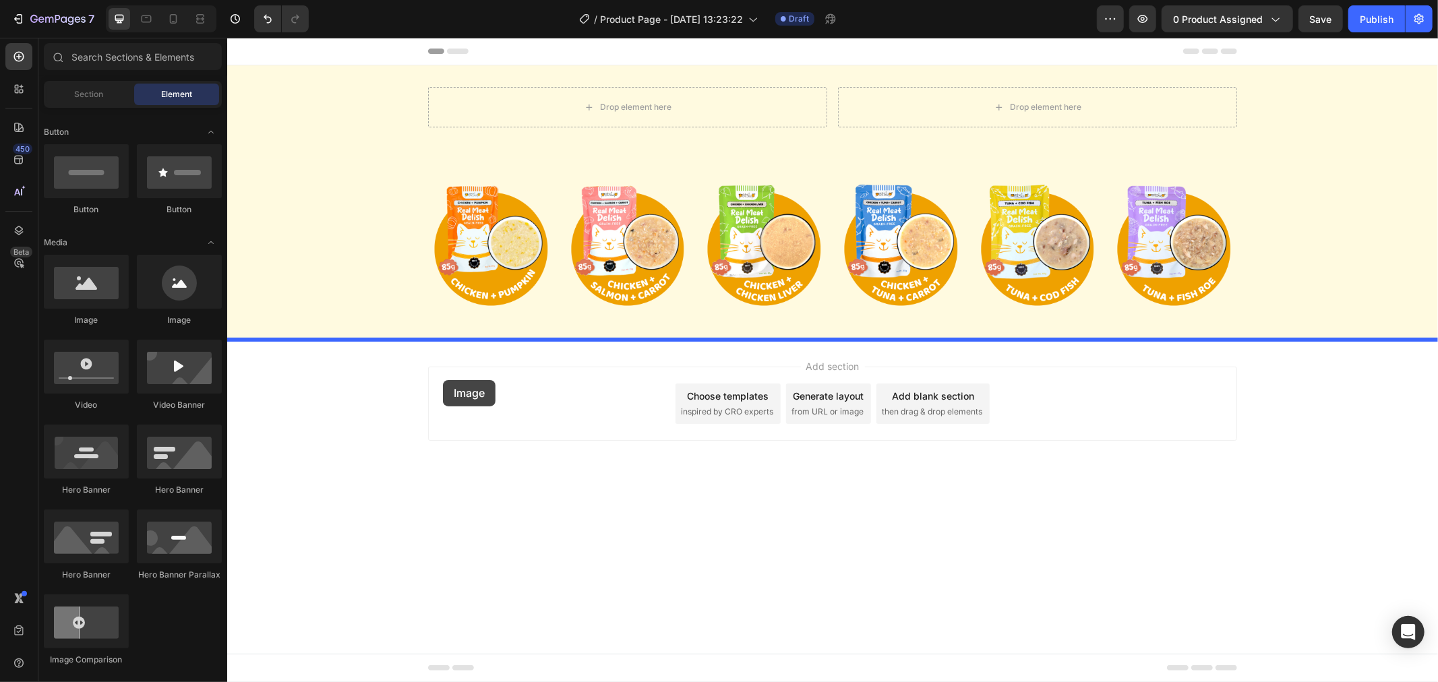
drag, startPoint x: 305, startPoint y: 330, endPoint x: 442, endPoint y: 380, distance: 146.3
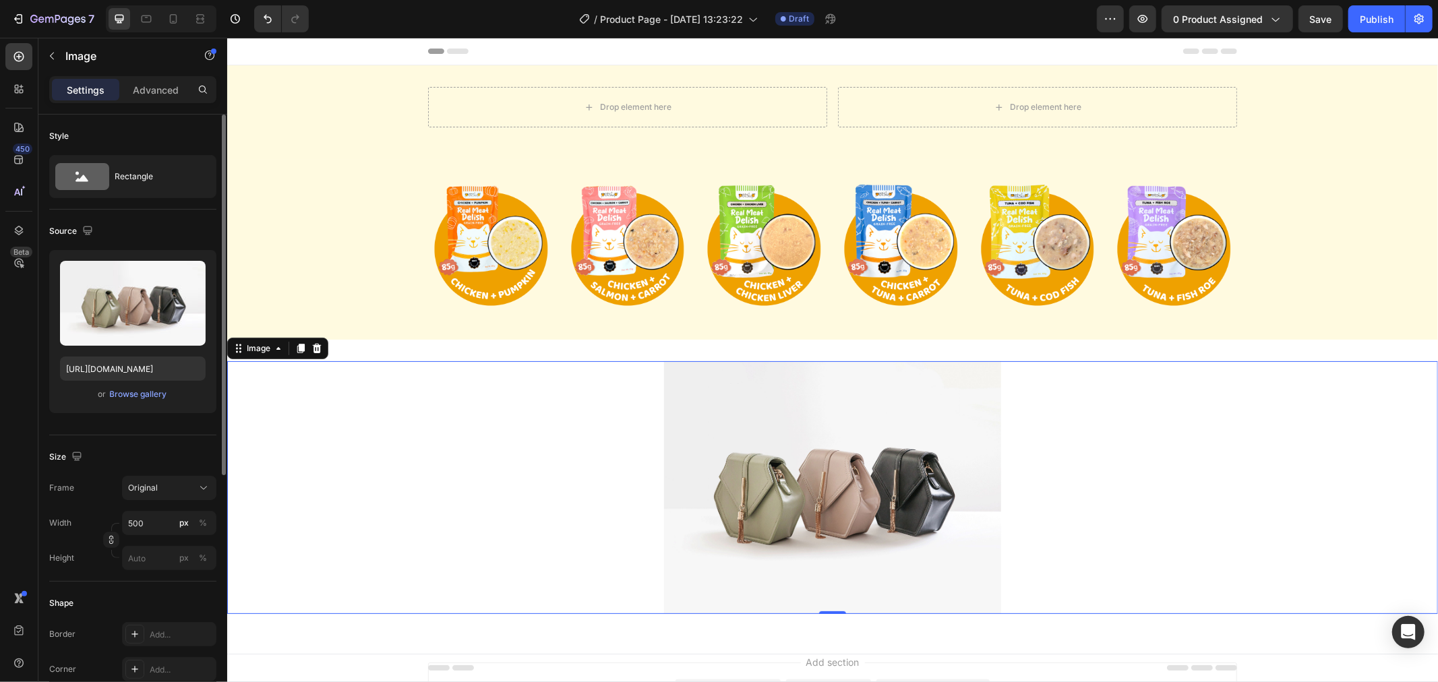
click at [138, 386] on div "or Browse gallery" at bounding box center [133, 394] width 146 height 16
click at [137, 391] on div "Browse gallery" at bounding box center [138, 394] width 57 height 12
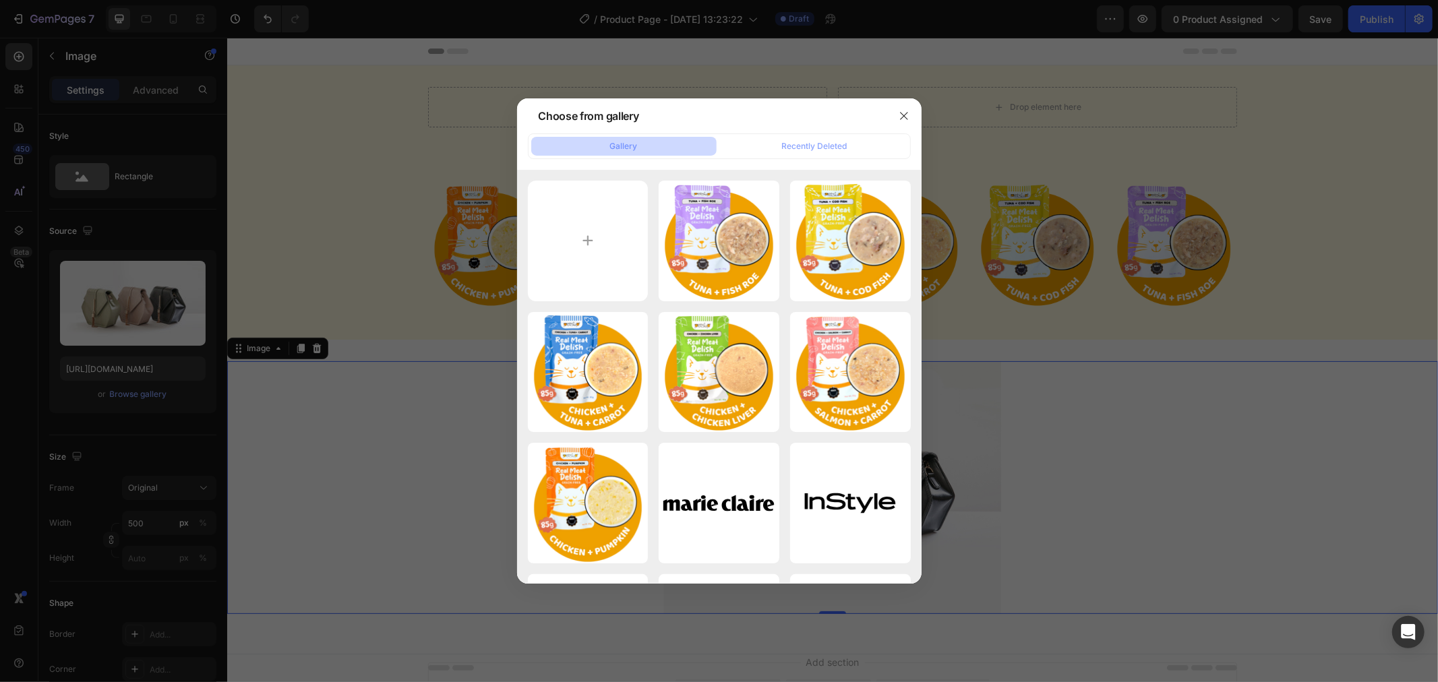
type input "C:\fakepath\8.png"
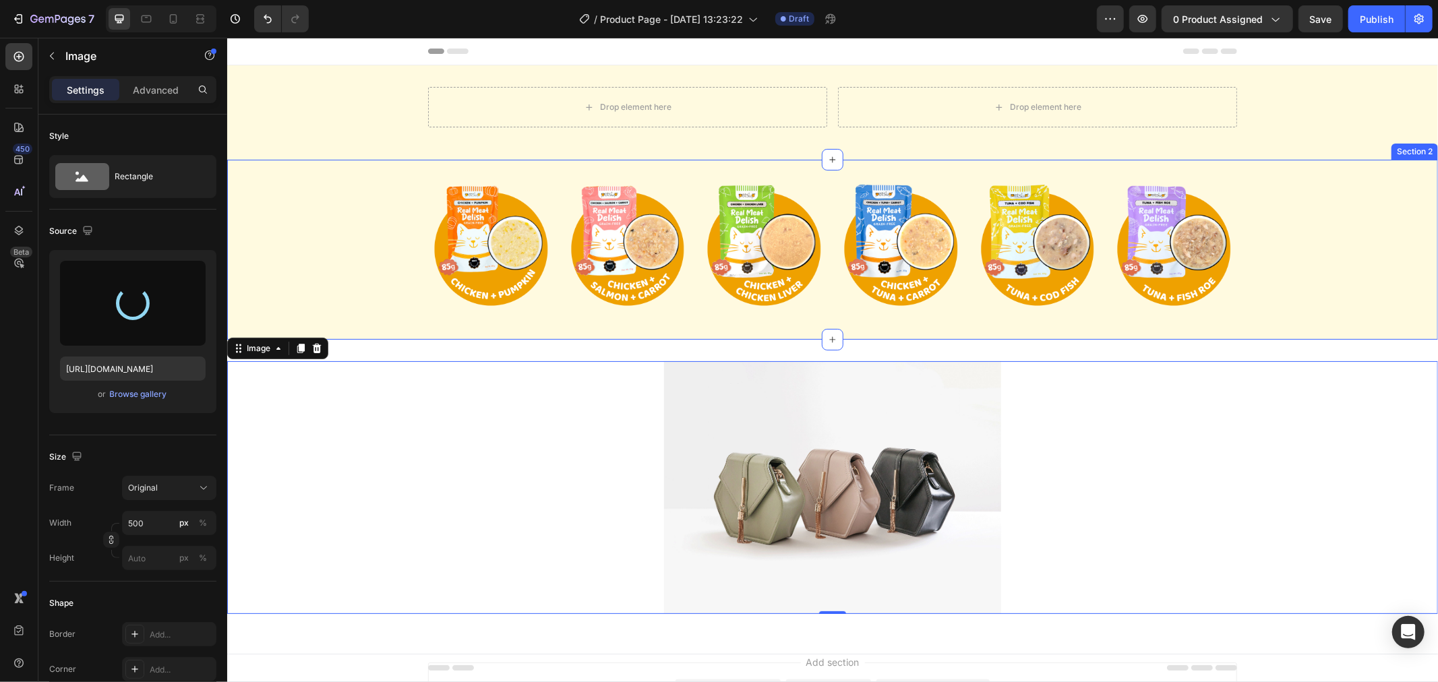
type input "https://cdn.shopify.com/s/files/1/0862/3761/0277/files/gempages_535069960423080…"
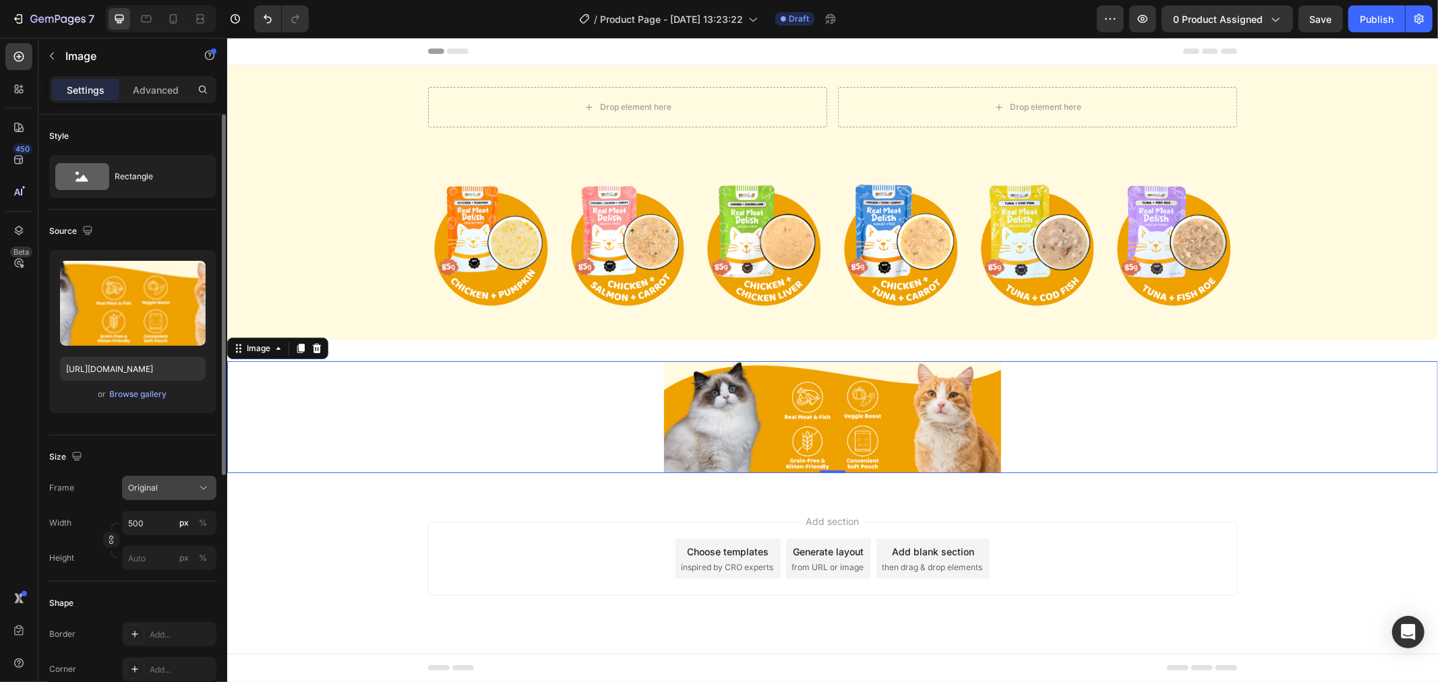
click at [145, 487] on span "Original" at bounding box center [143, 488] width 30 height 12
click at [162, 531] on input "500" at bounding box center [169, 523] width 94 height 24
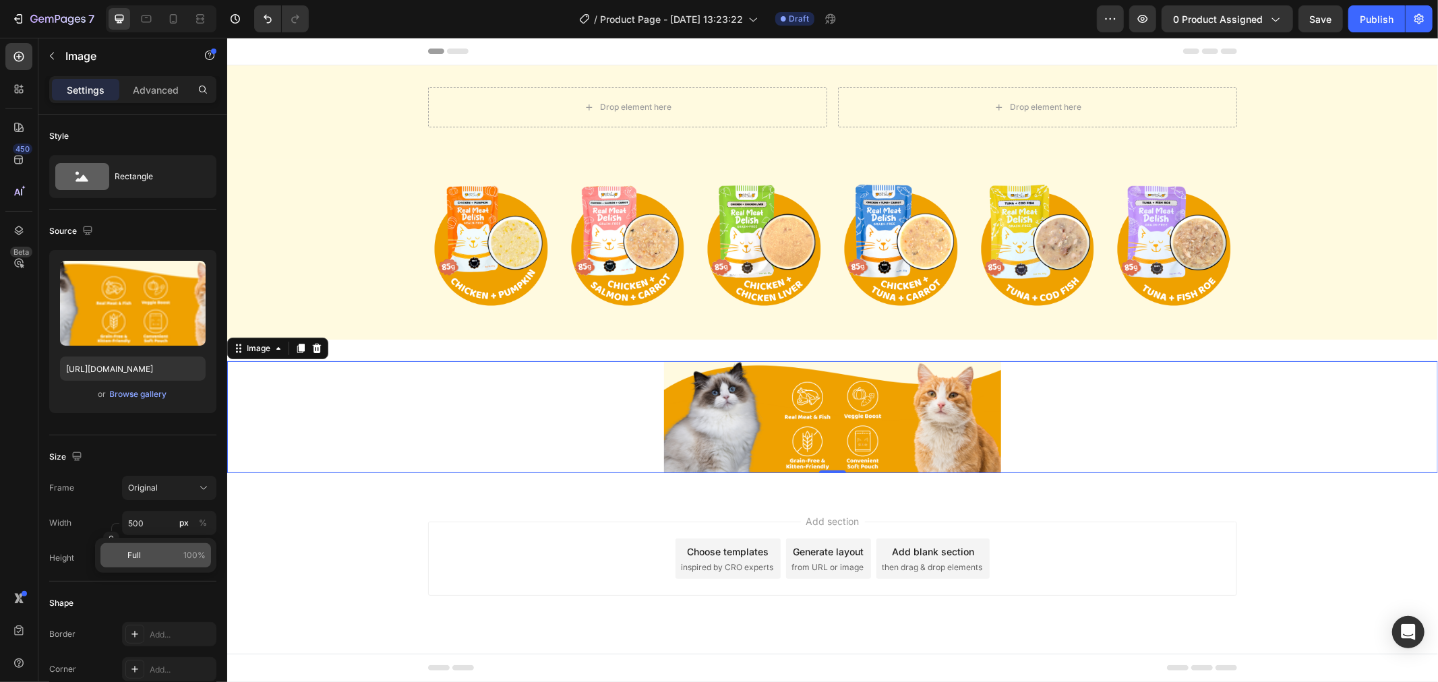
click at [165, 545] on div "Full 100%" at bounding box center [155, 555] width 111 height 24
type input "100"
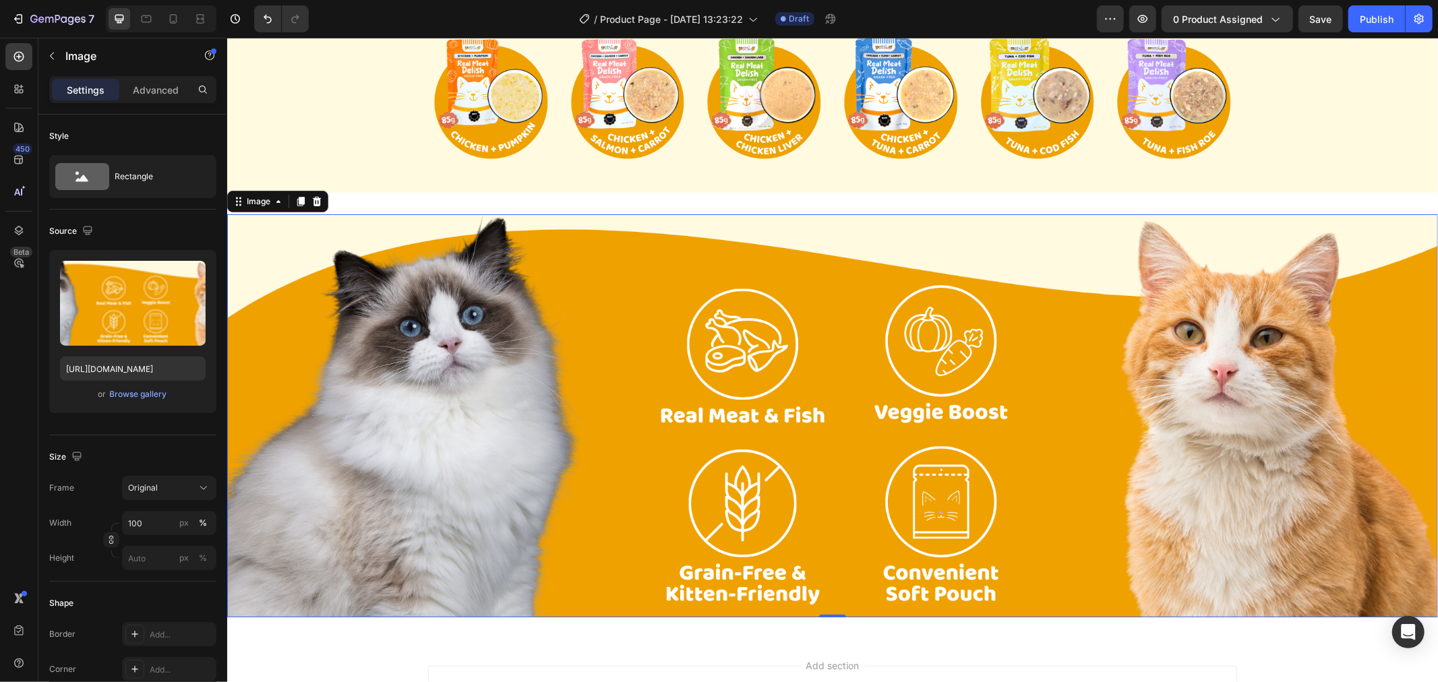
scroll to position [150, 0]
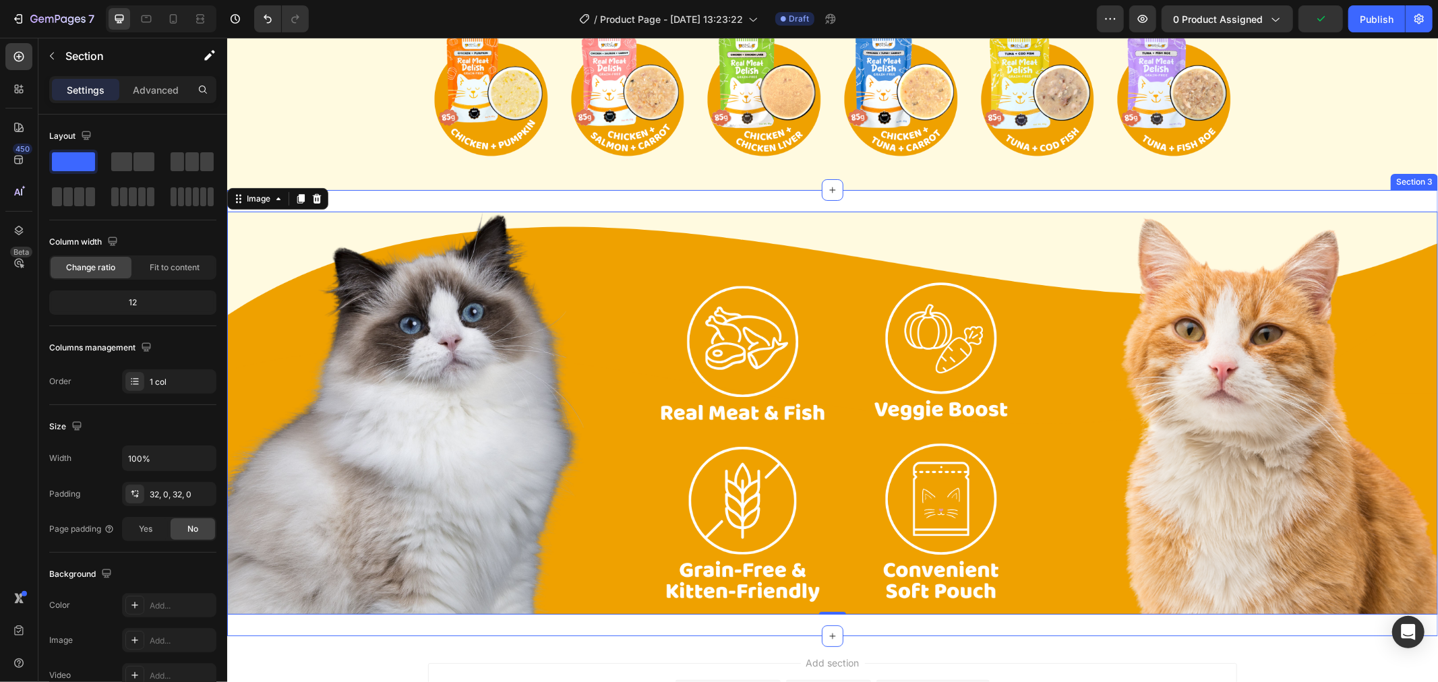
click at [626, 200] on div "Image 0 Section 3" at bounding box center [832, 412] width 1211 height 447
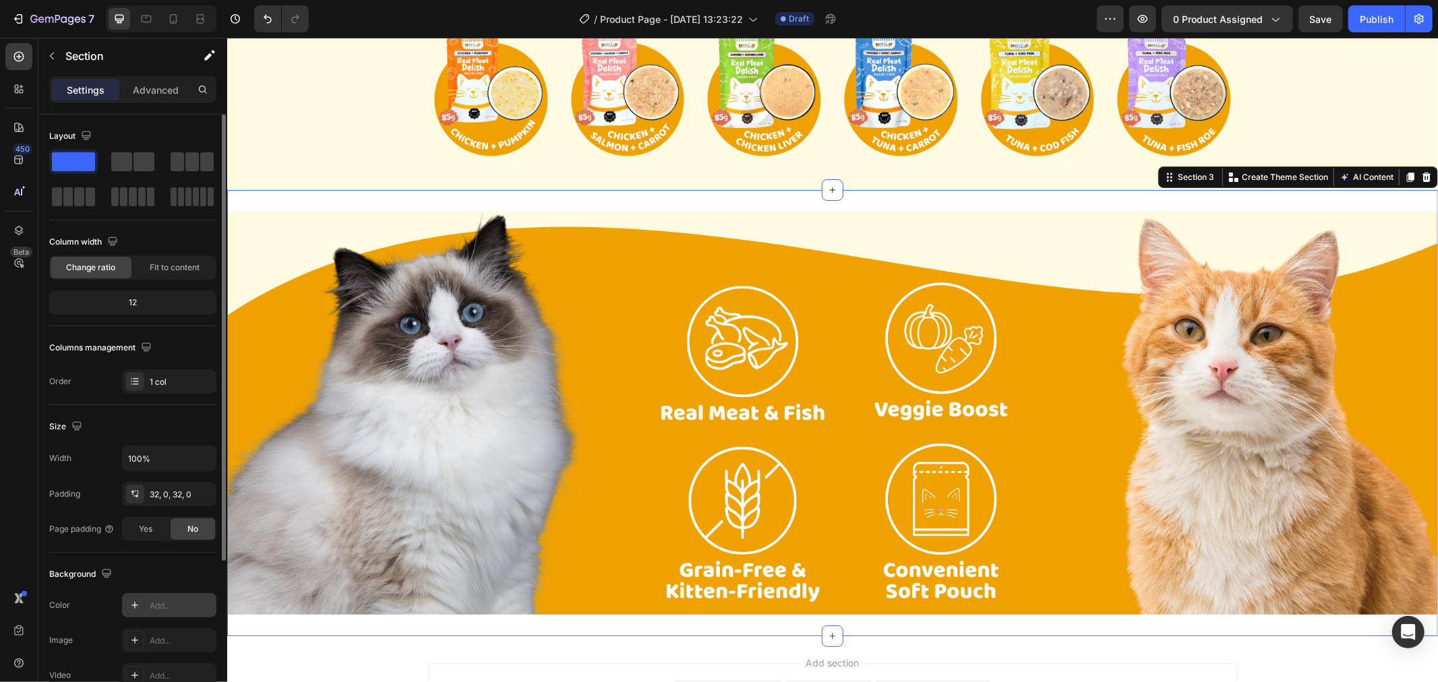
click at [165, 603] on div "Add..." at bounding box center [181, 606] width 63 height 12
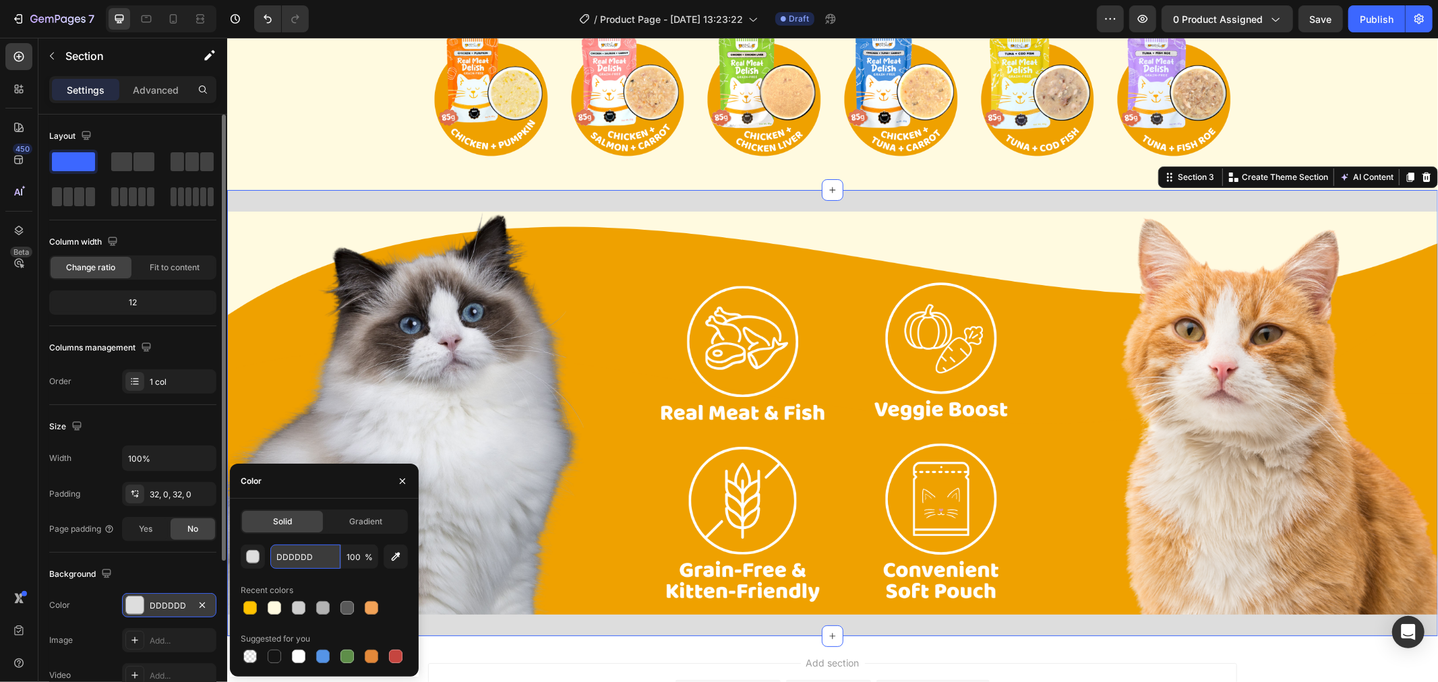
click at [318, 547] on input "DDDDDD" at bounding box center [305, 557] width 70 height 24
paste input "#fffae0"
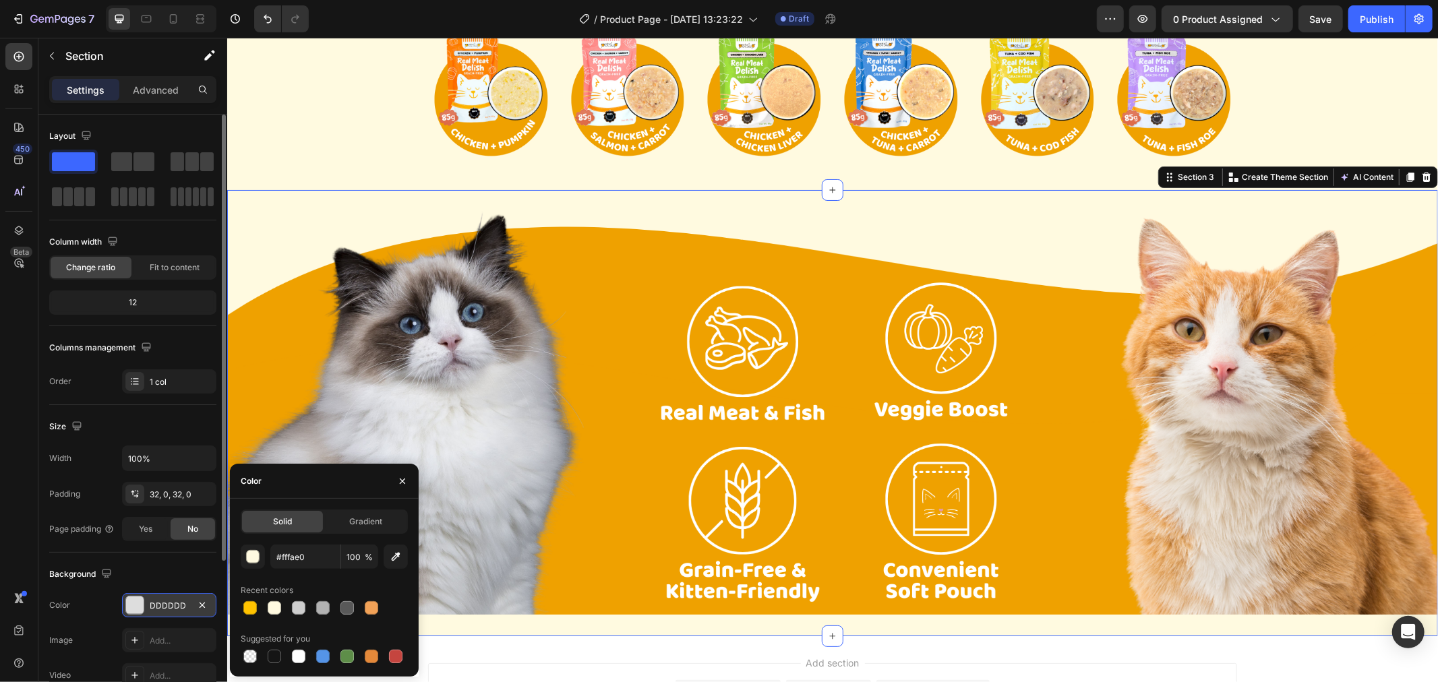
type input "FFFAE0"
click at [357, 577] on div "FFFAE0 100 % Recent colors Suggested for you" at bounding box center [324, 605] width 167 height 121
click at [334, 481] on div "Color" at bounding box center [324, 481] width 189 height 35
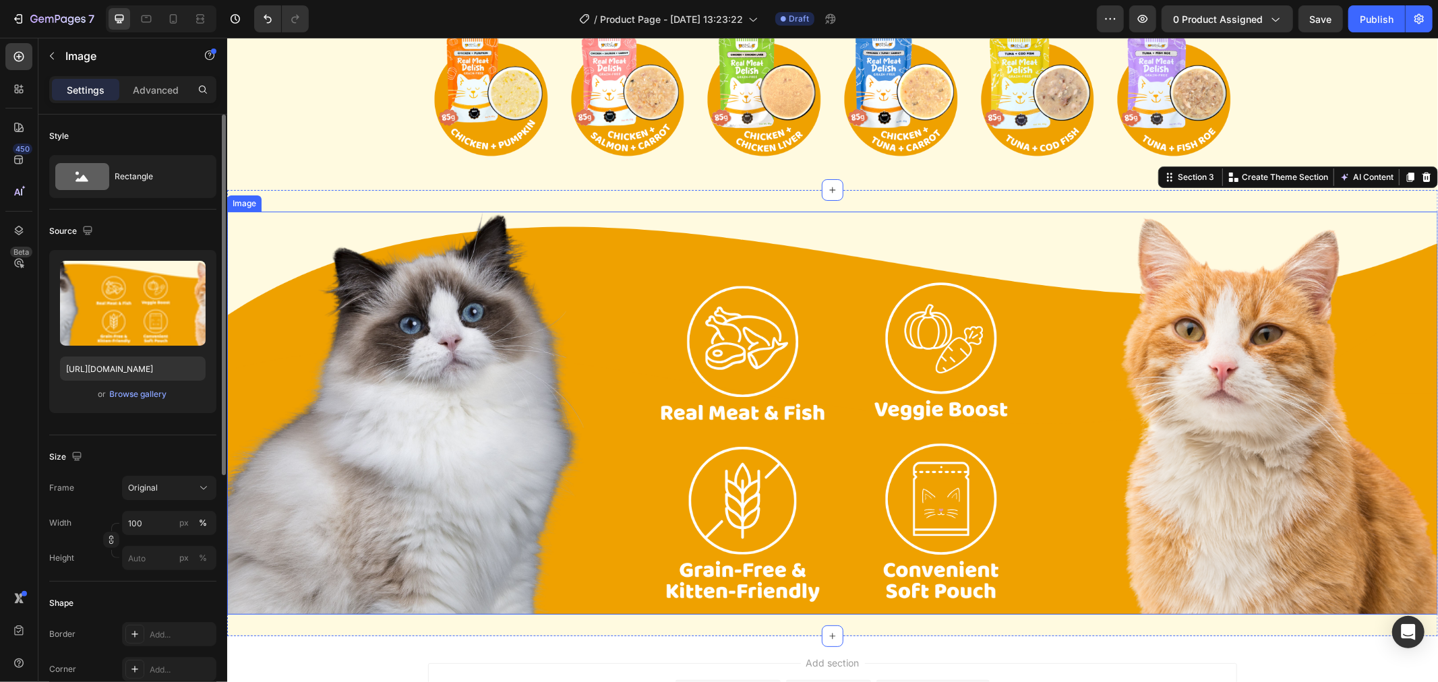
click at [767, 351] on img at bounding box center [832, 413] width 1211 height 404
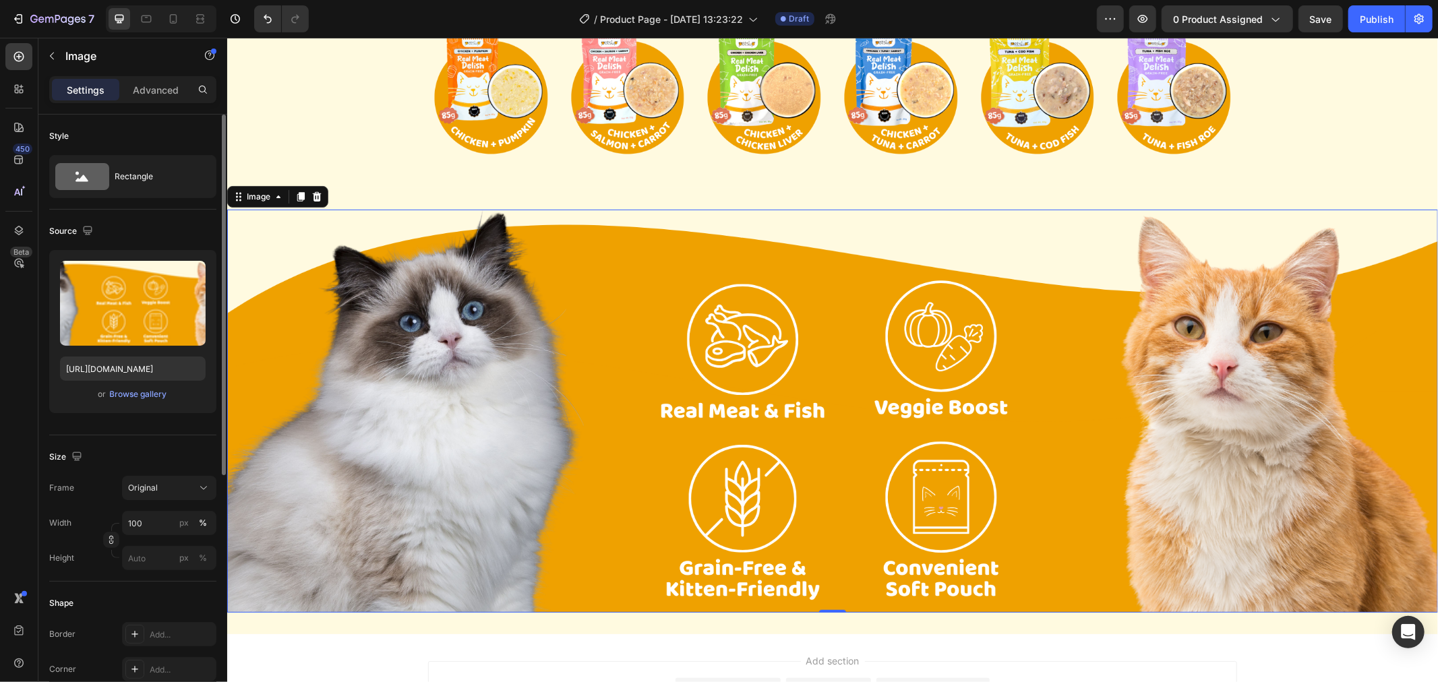
scroll to position [225, 0]
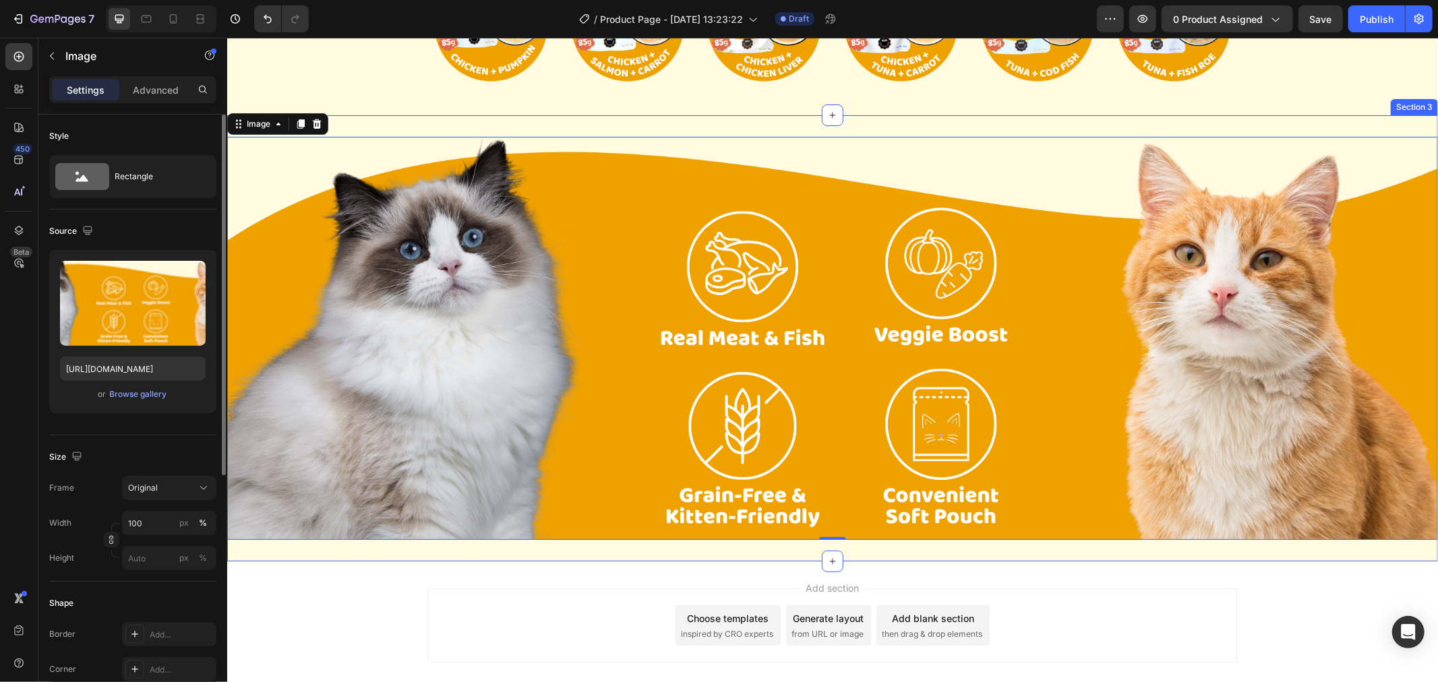
click at [403, 536] on div "Image 0 Section 3" at bounding box center [832, 338] width 1211 height 447
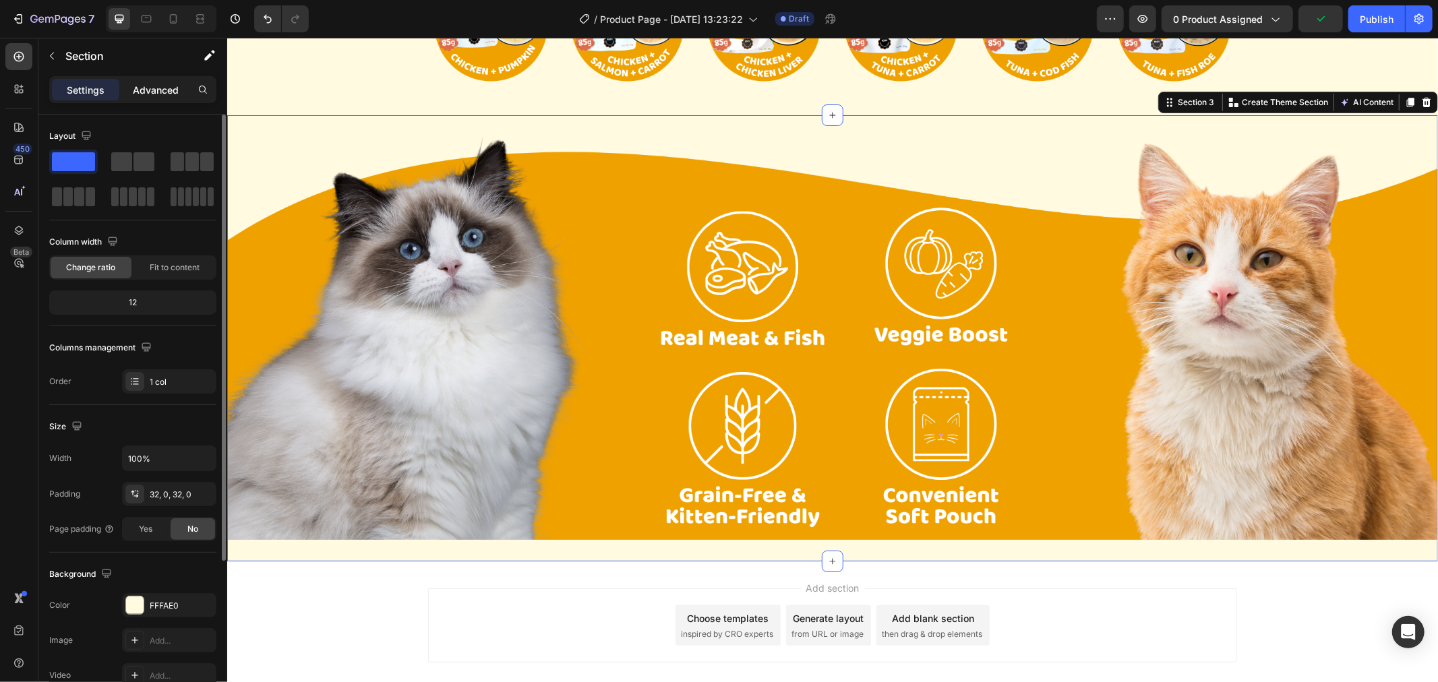
click at [149, 93] on p "Advanced" at bounding box center [156, 90] width 46 height 14
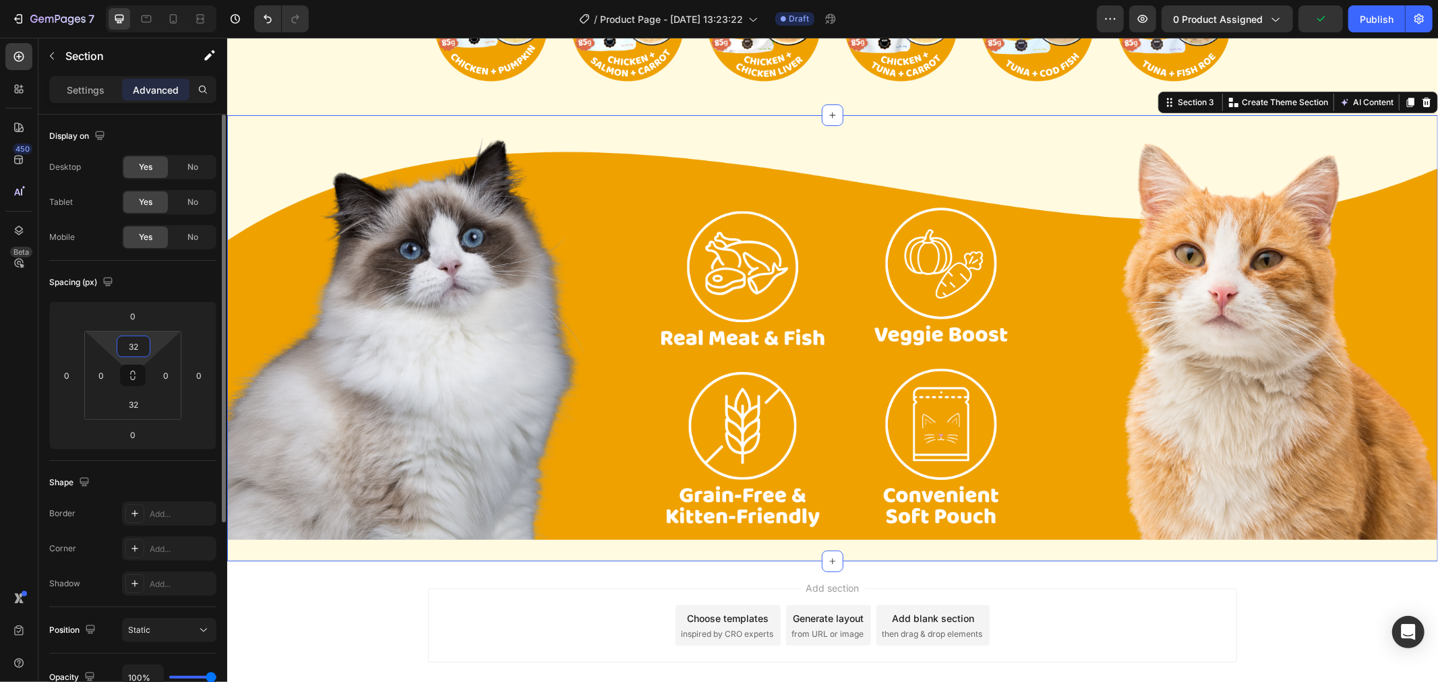
click at [136, 342] on input "32" at bounding box center [133, 346] width 27 height 20
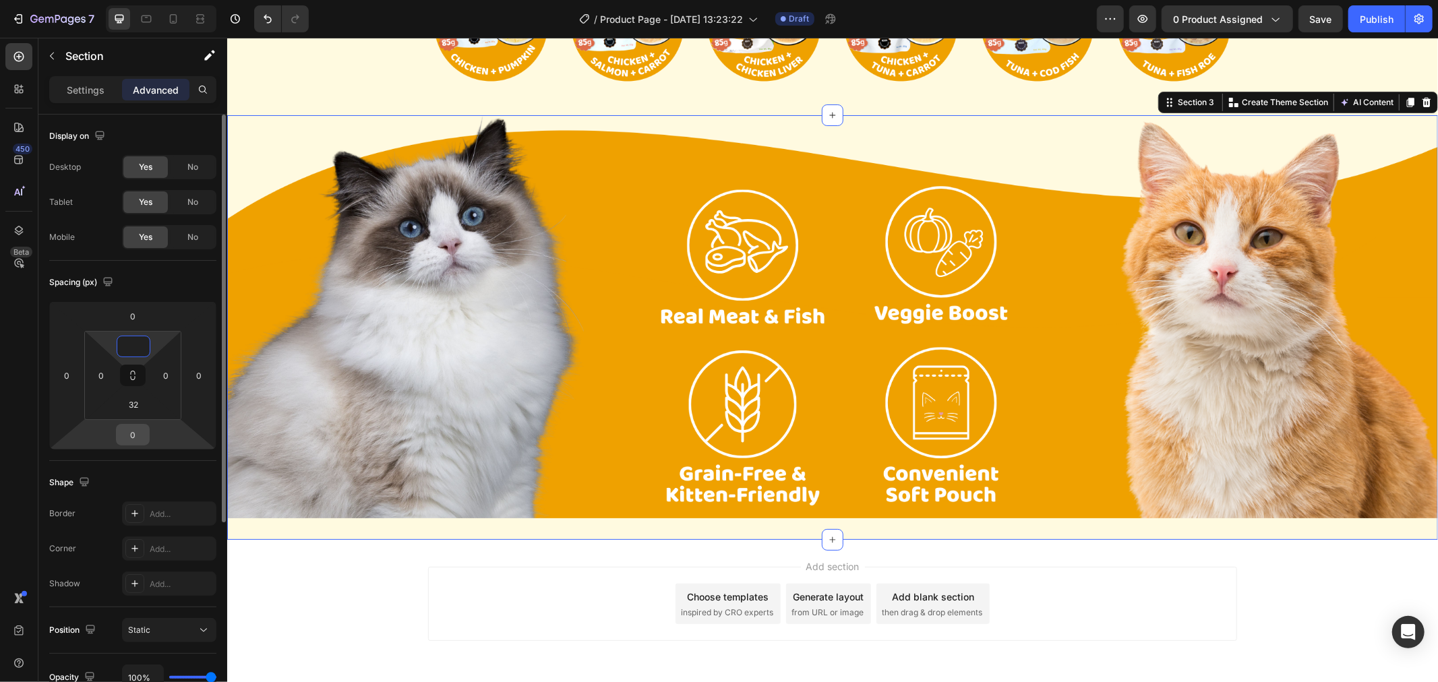
type input "0"
click at [129, 429] on input "0" at bounding box center [132, 435] width 27 height 20
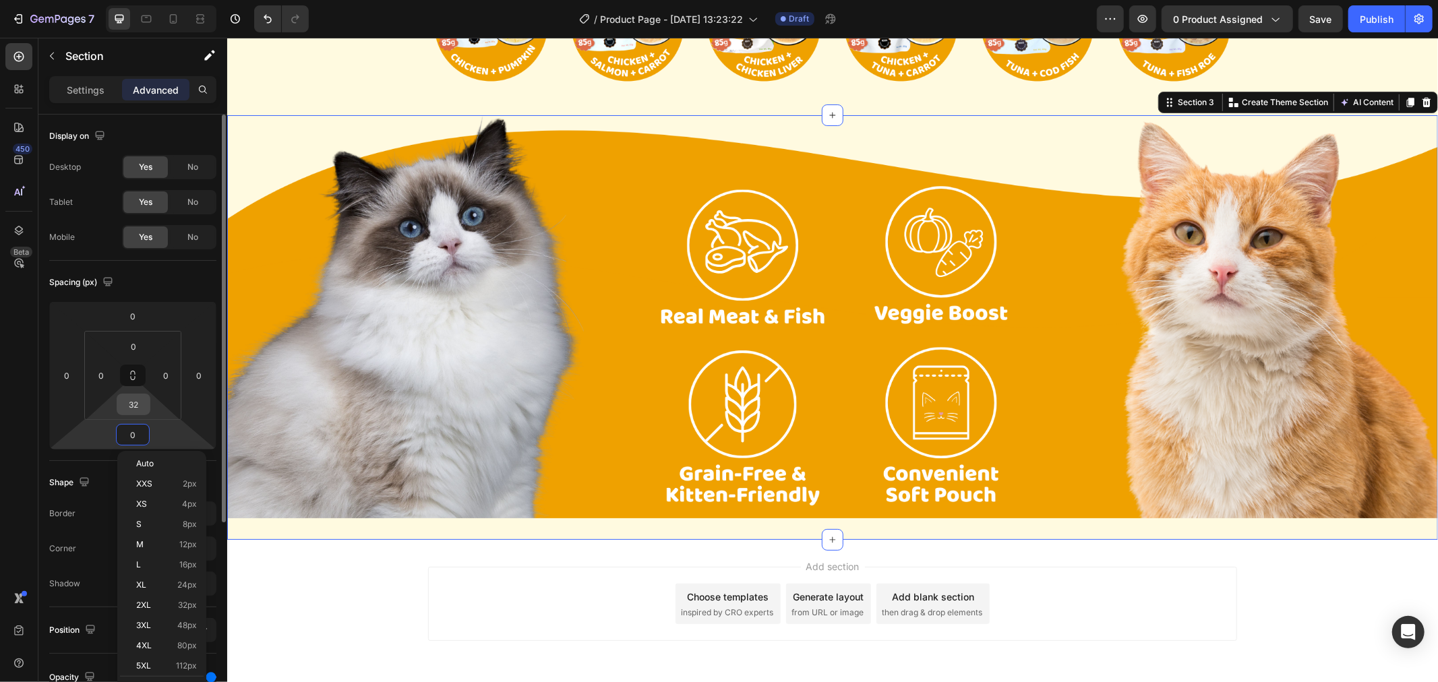
click at [137, 409] on input "32" at bounding box center [133, 404] width 27 height 20
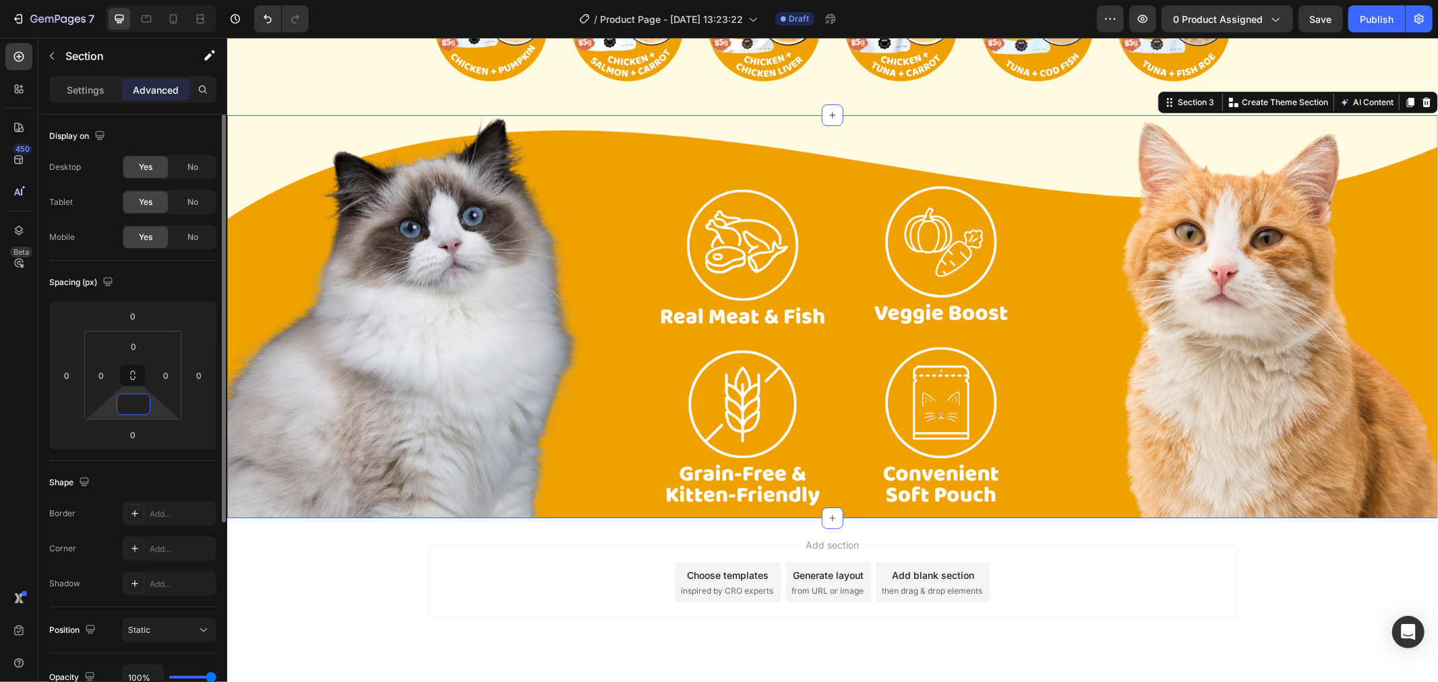
type input "0"
click at [182, 278] on div "Spacing (px)" at bounding box center [132, 283] width 167 height 22
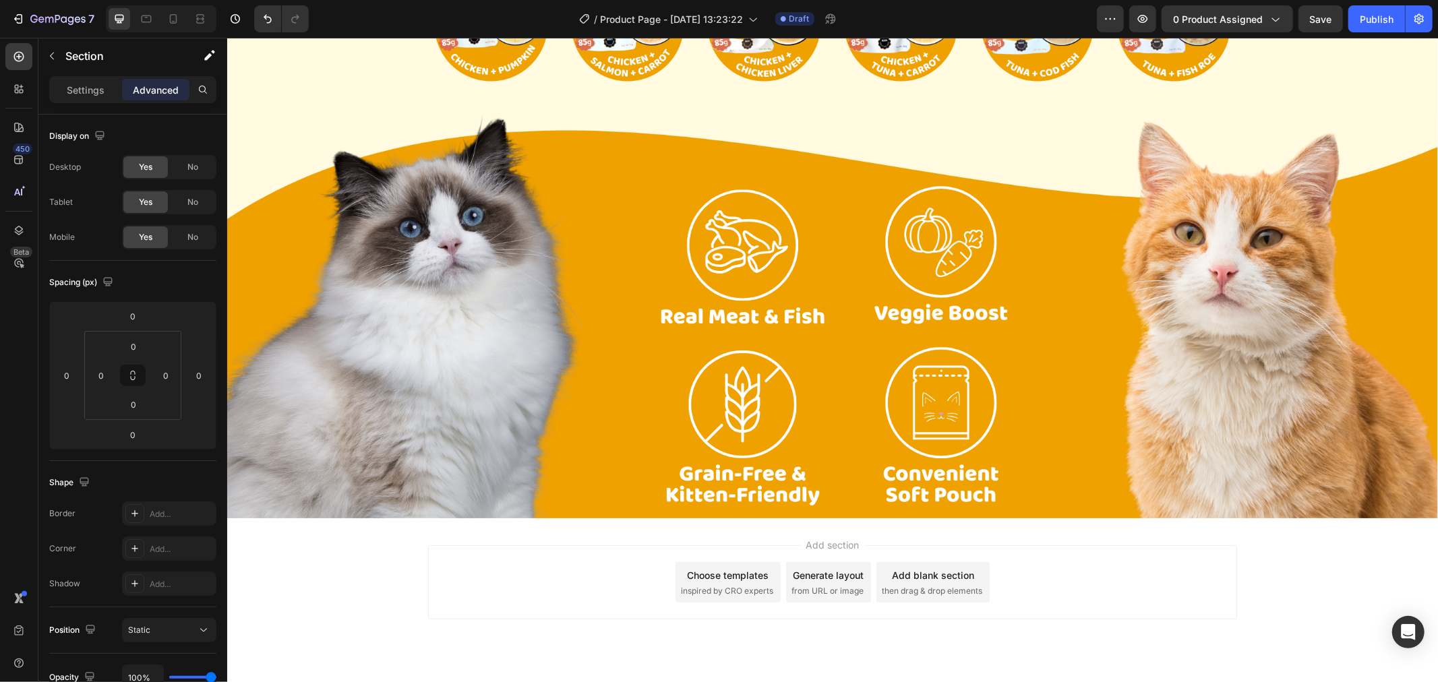
click at [464, 603] on div "Add section Choose templates inspired by CRO experts Generate layout from URL o…" at bounding box center [831, 582] width 809 height 74
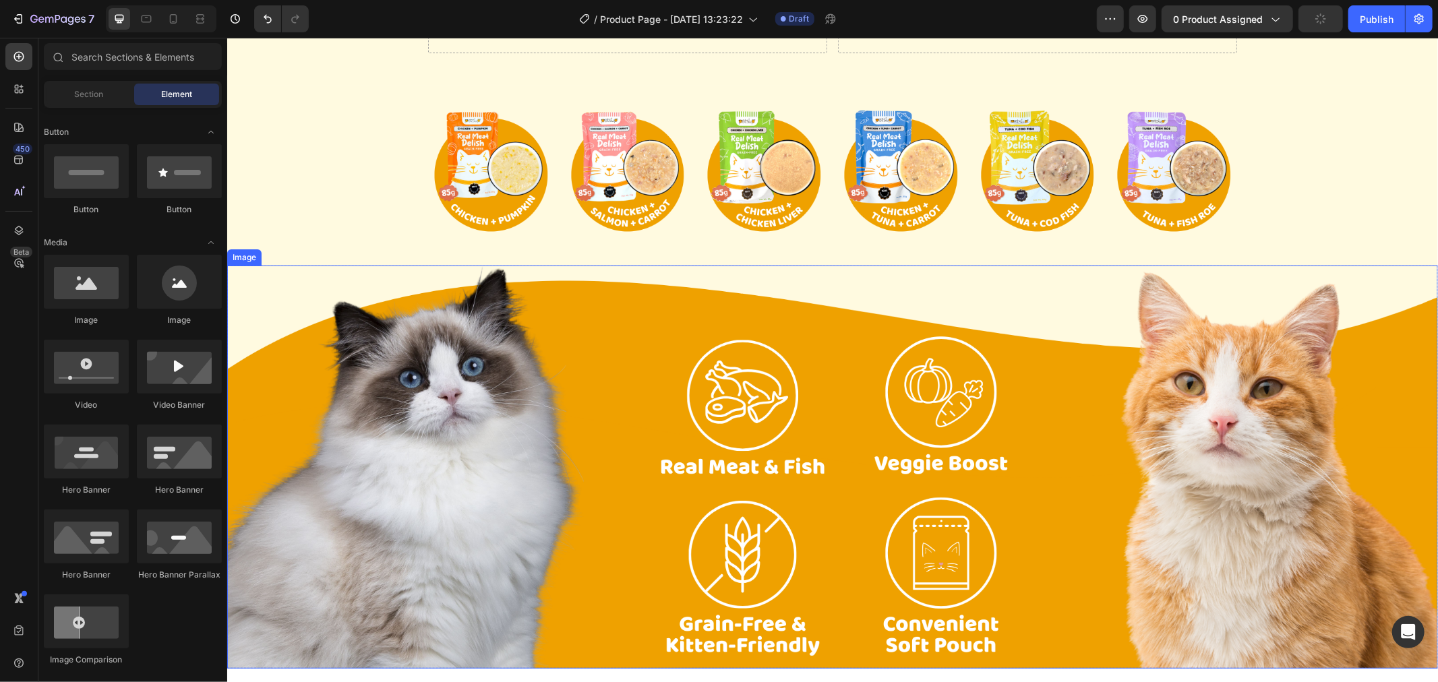
scroll to position [150, 0]
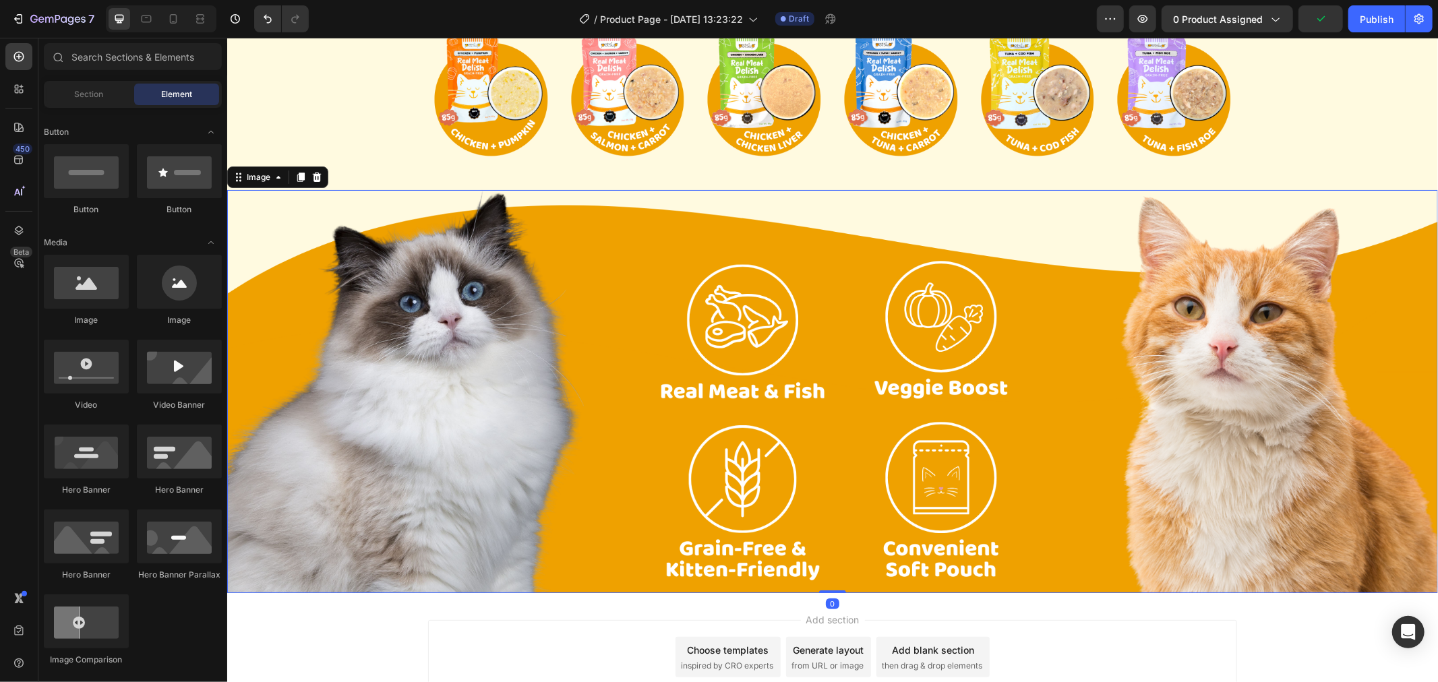
click at [282, 306] on img at bounding box center [832, 391] width 1211 height 404
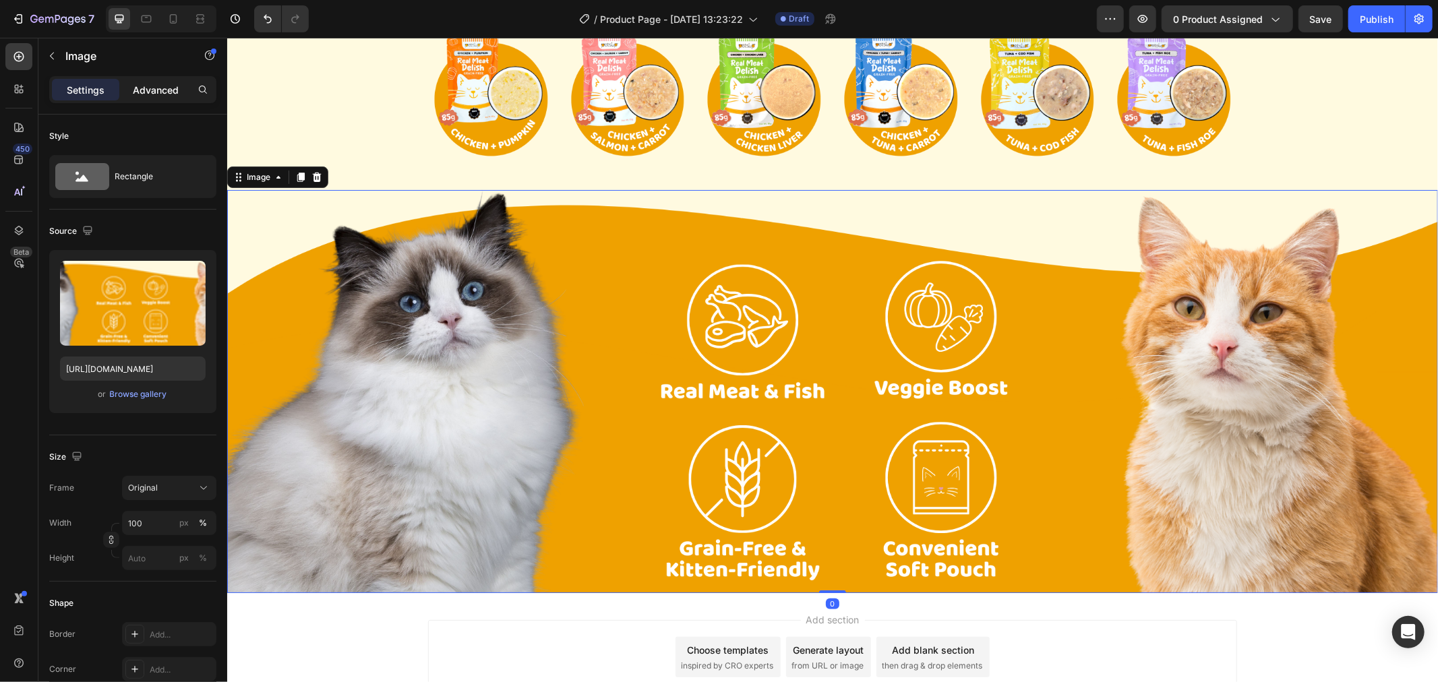
click at [173, 94] on p "Advanced" at bounding box center [156, 90] width 46 height 14
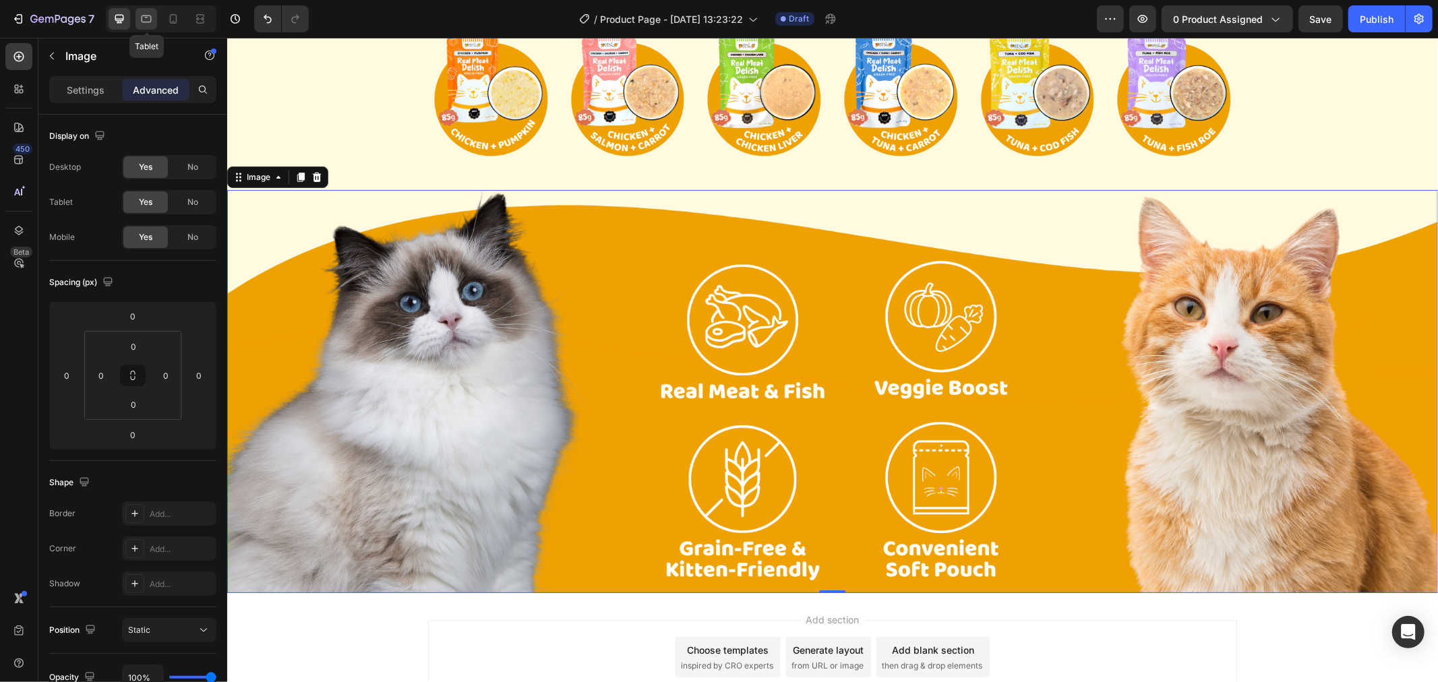
click at [152, 18] on icon at bounding box center [146, 18] width 13 height 13
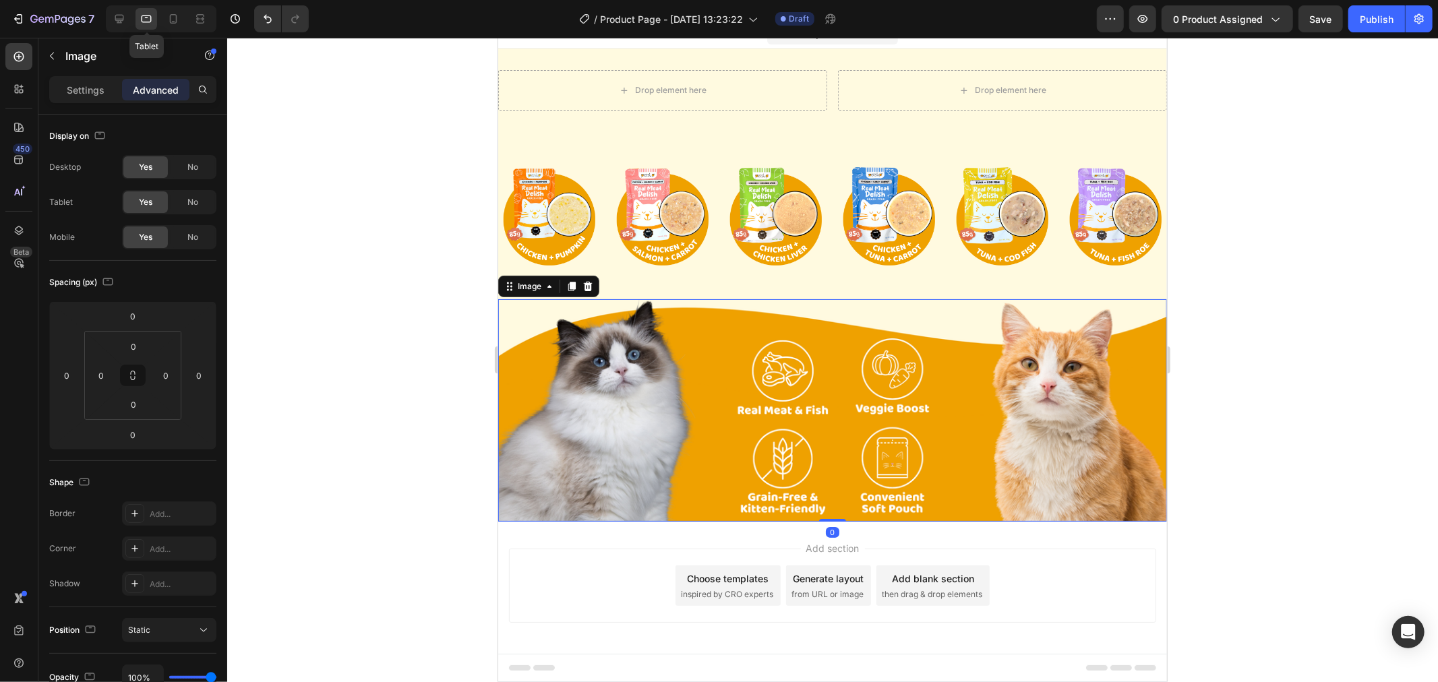
scroll to position [16, 0]
click at [167, 20] on icon at bounding box center [173, 18] width 13 height 13
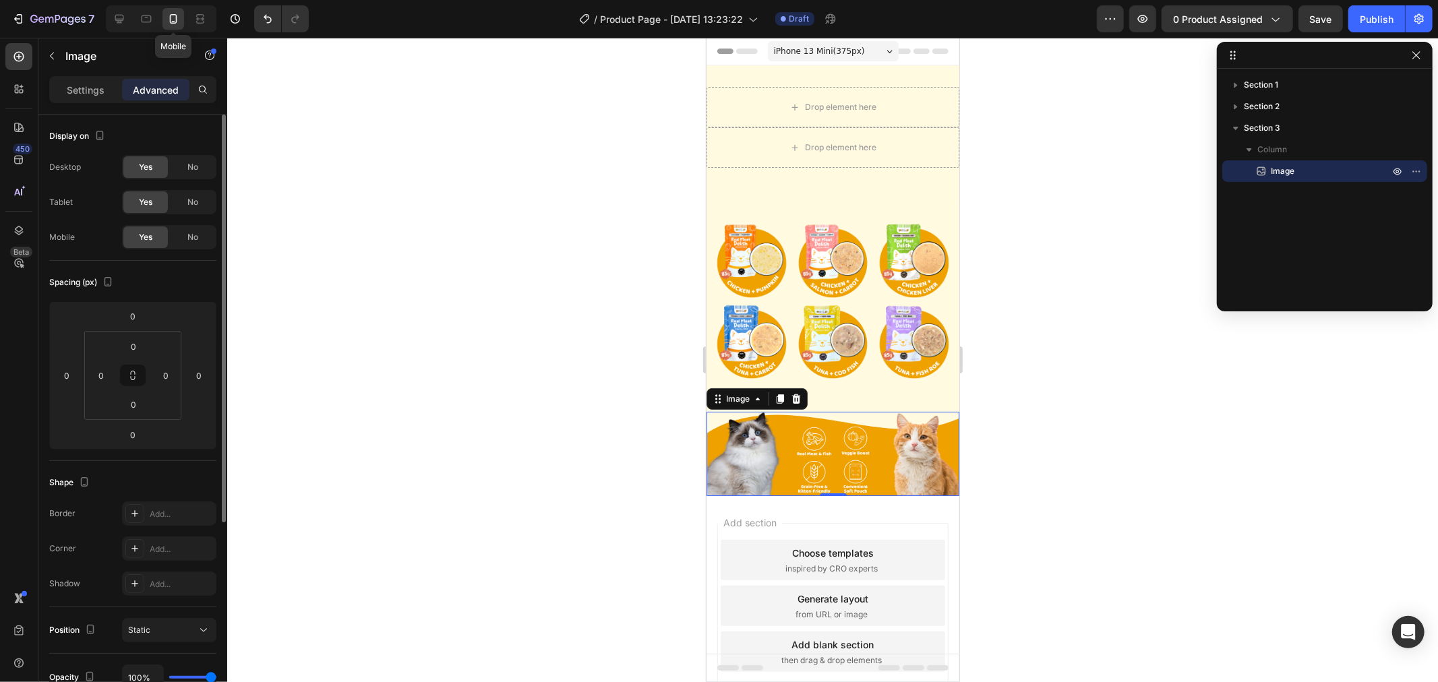
click at [158, 241] on div "Yes" at bounding box center [145, 238] width 45 height 22
click at [198, 236] on span "No" at bounding box center [192, 237] width 11 height 12
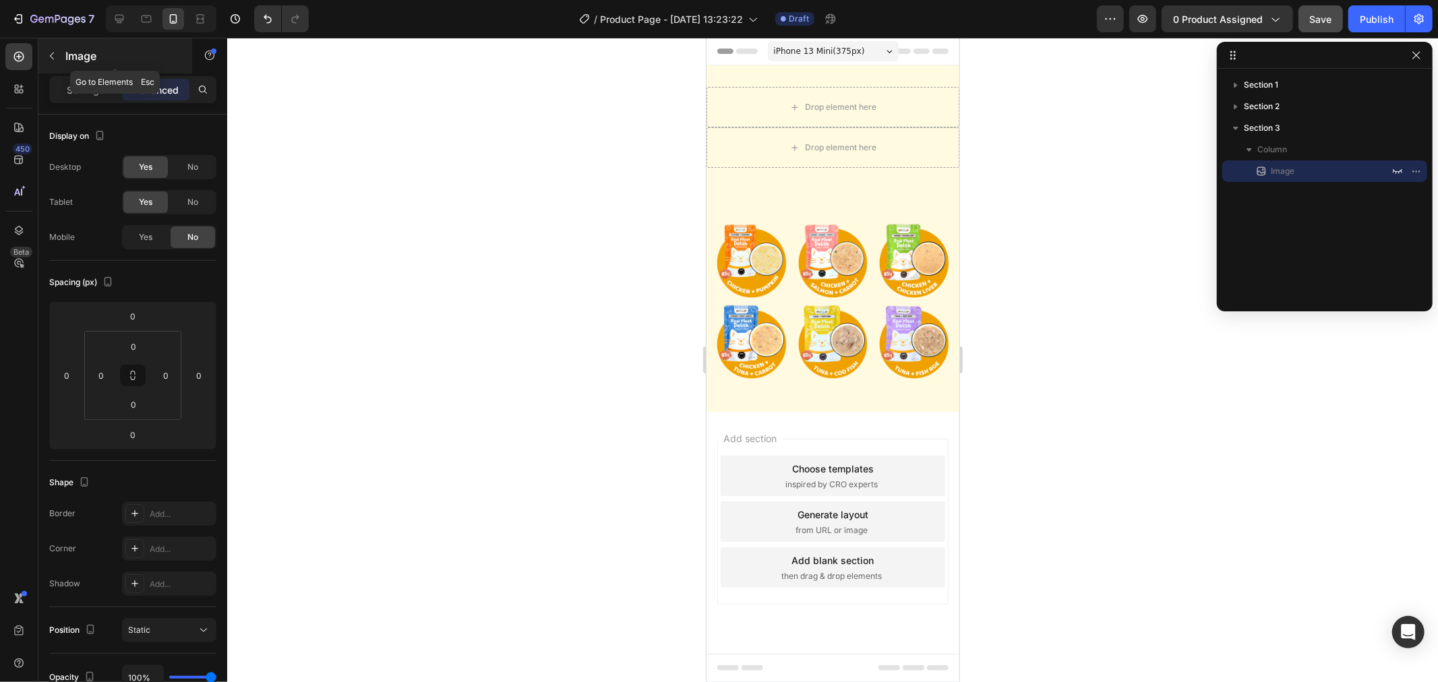
click at [62, 56] on button "button" at bounding box center [52, 56] width 22 height 22
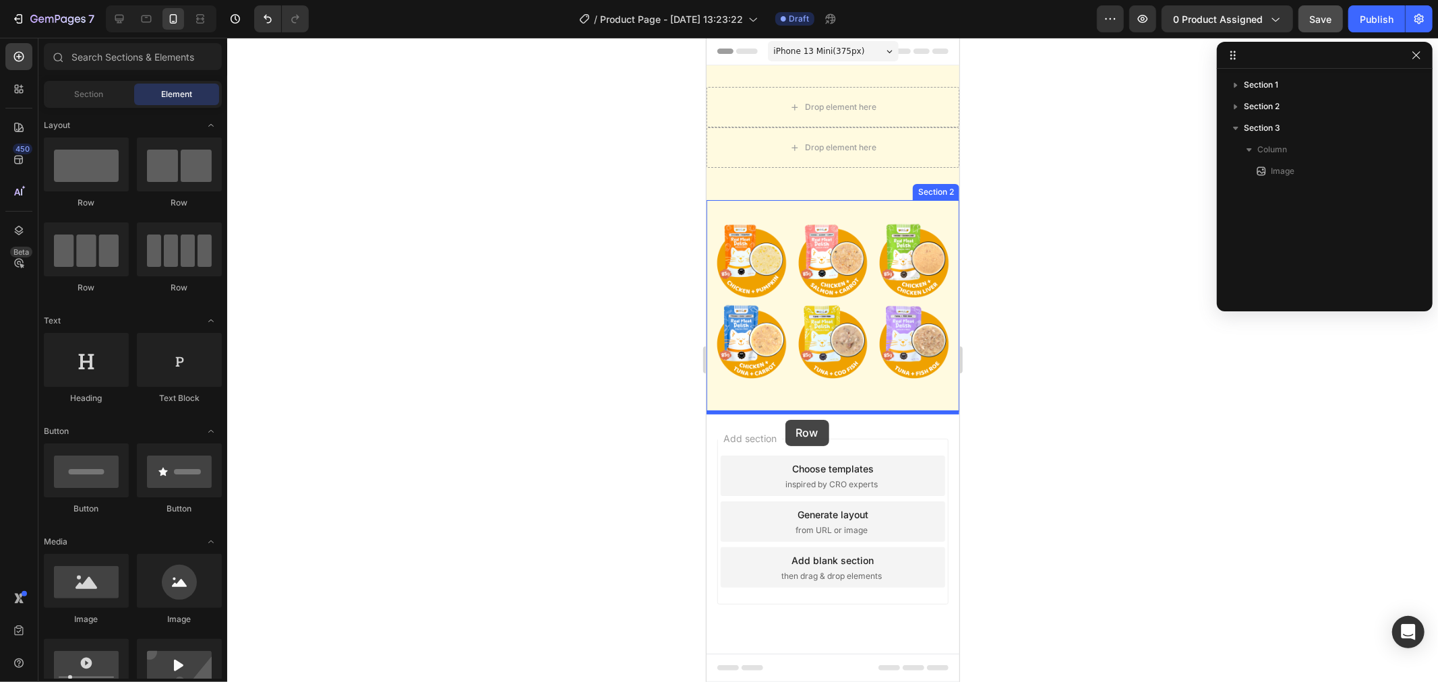
drag, startPoint x: 783, startPoint y: 216, endPoint x: 785, endPoint y: 419, distance: 203.0
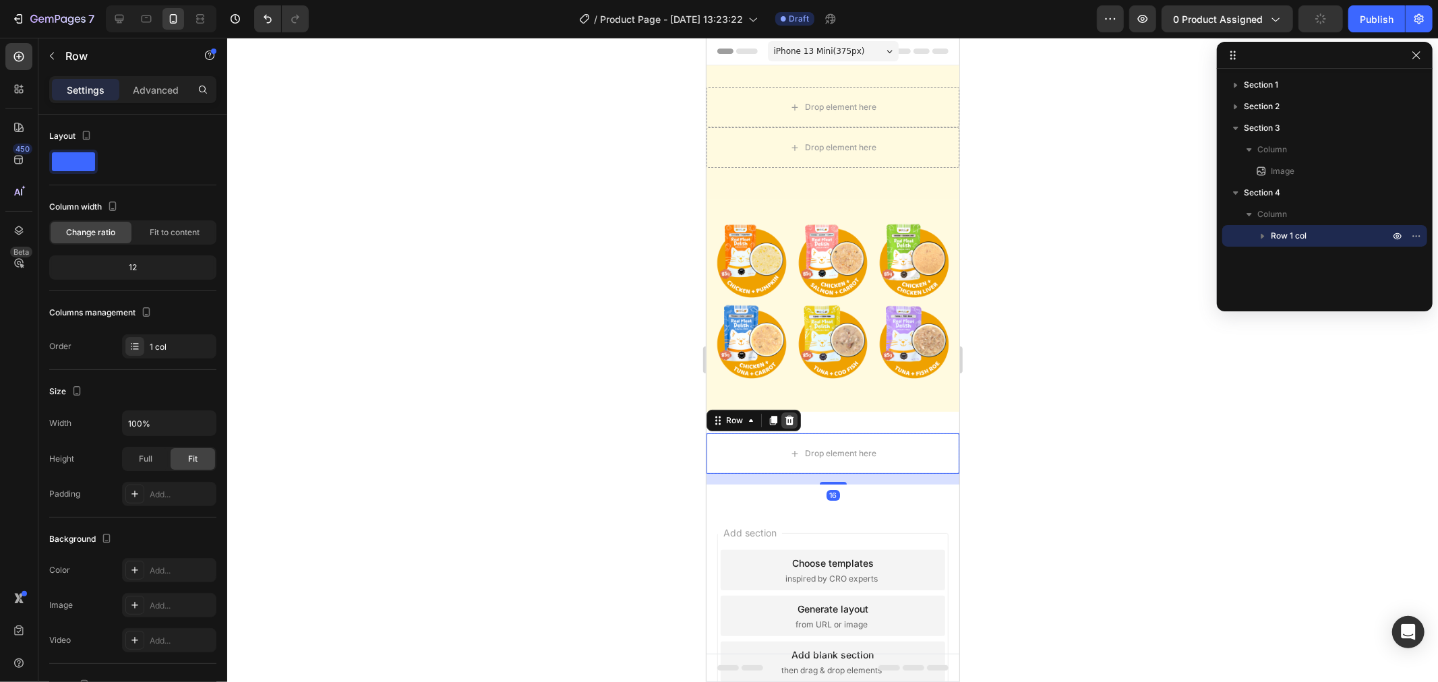
click at [794, 412] on div at bounding box center [789, 420] width 16 height 16
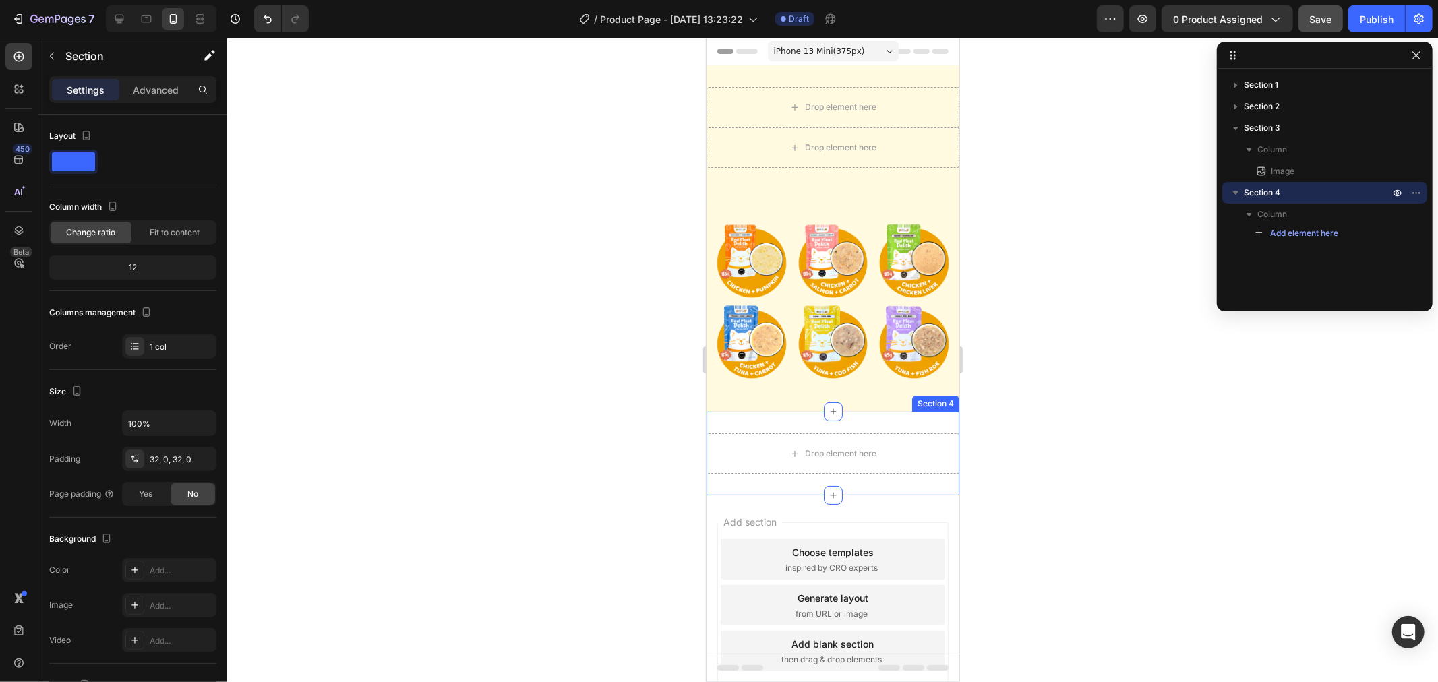
click at [855, 420] on div "Drop element here Section 4" at bounding box center [832, 453] width 253 height 84
click at [943, 394] on icon at bounding box center [947, 398] width 9 height 9
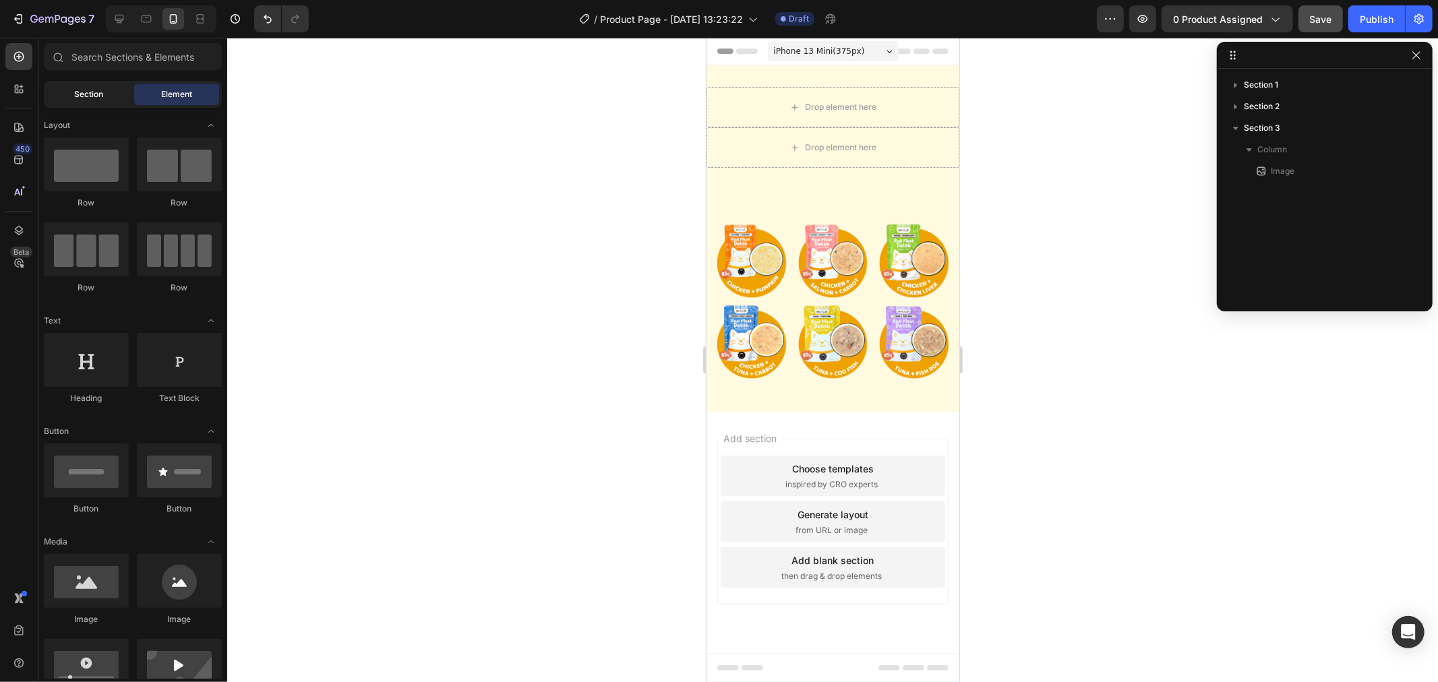
click at [109, 95] on div "Section" at bounding box center [89, 95] width 85 height 22
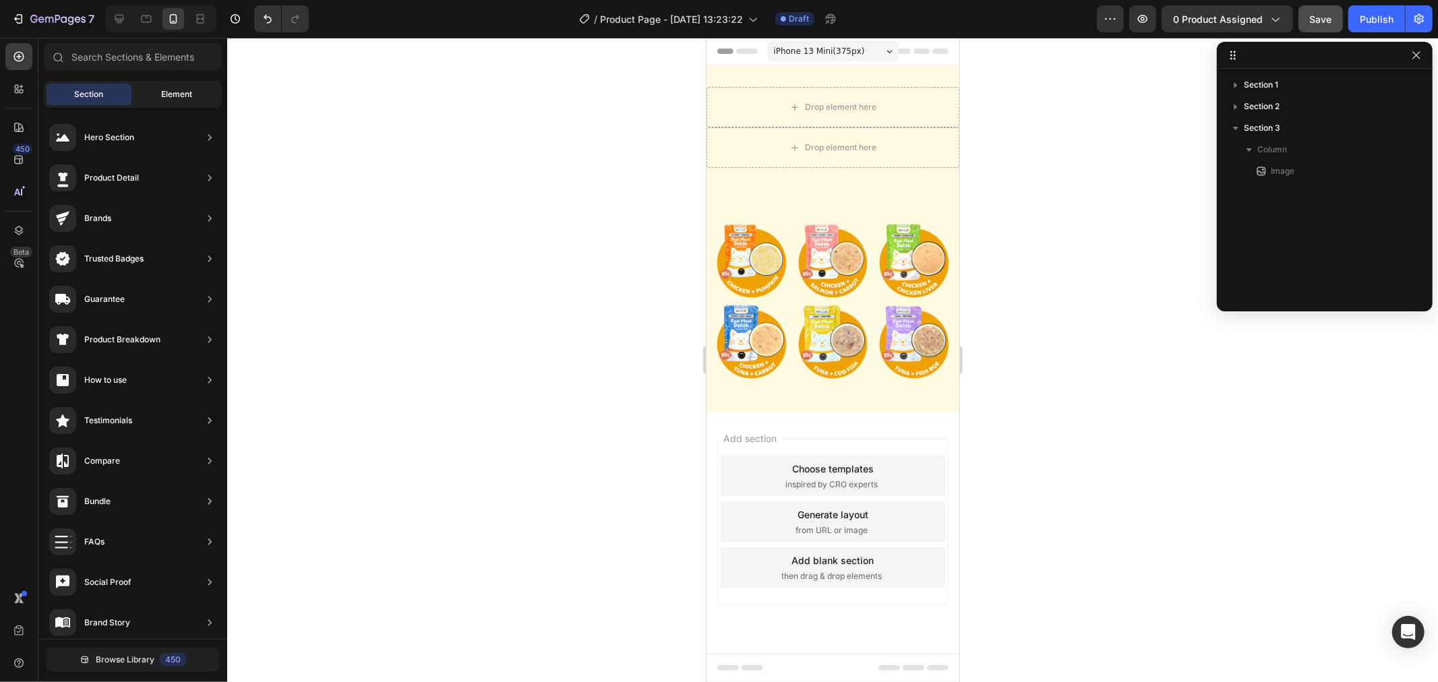
click at [171, 89] on span "Element" at bounding box center [176, 94] width 31 height 12
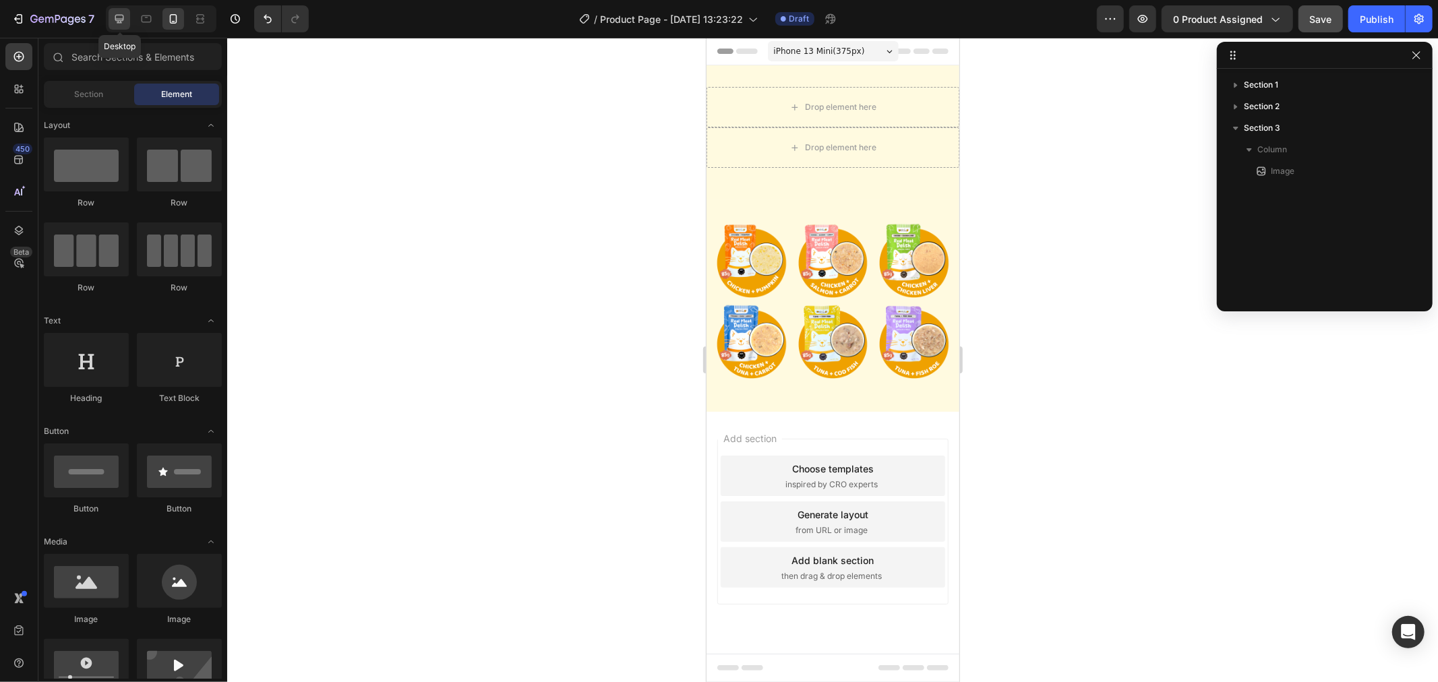
click at [124, 16] on icon at bounding box center [119, 18] width 13 height 13
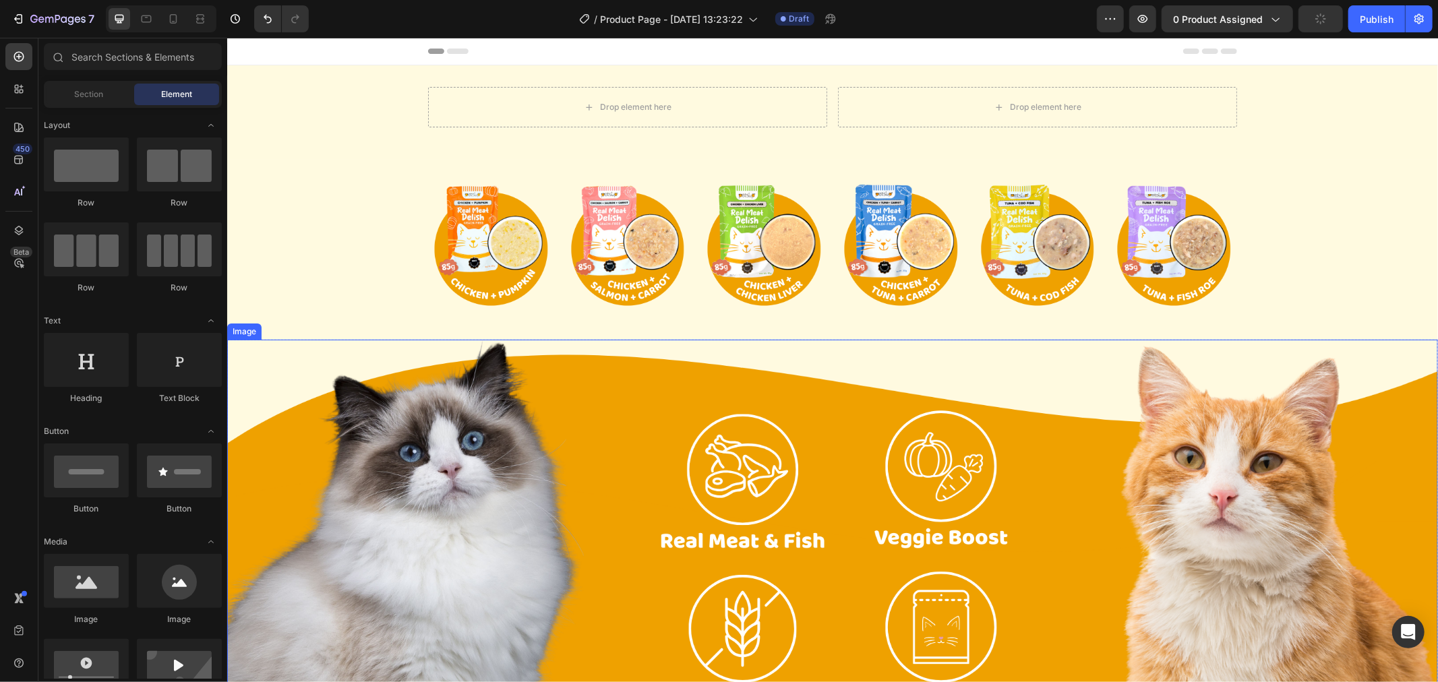
click at [990, 360] on img at bounding box center [832, 541] width 1211 height 404
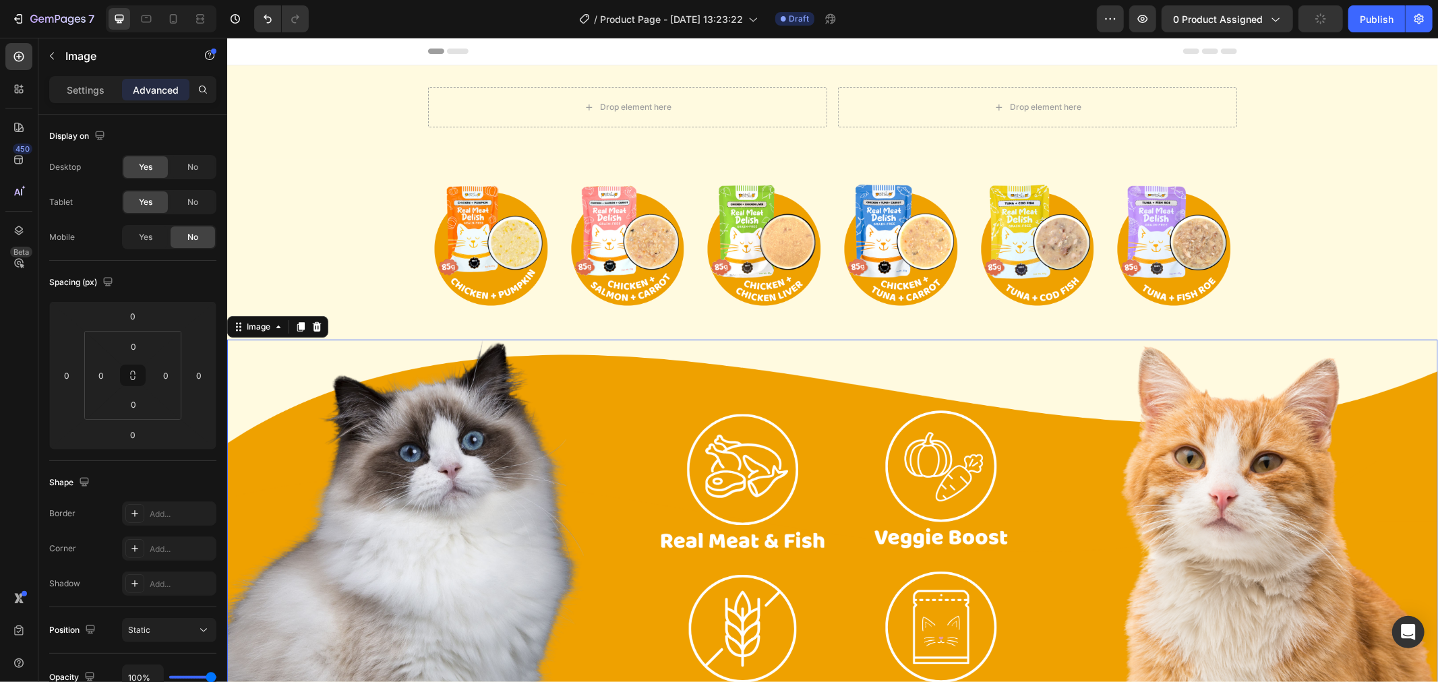
scroll to position [251, 0]
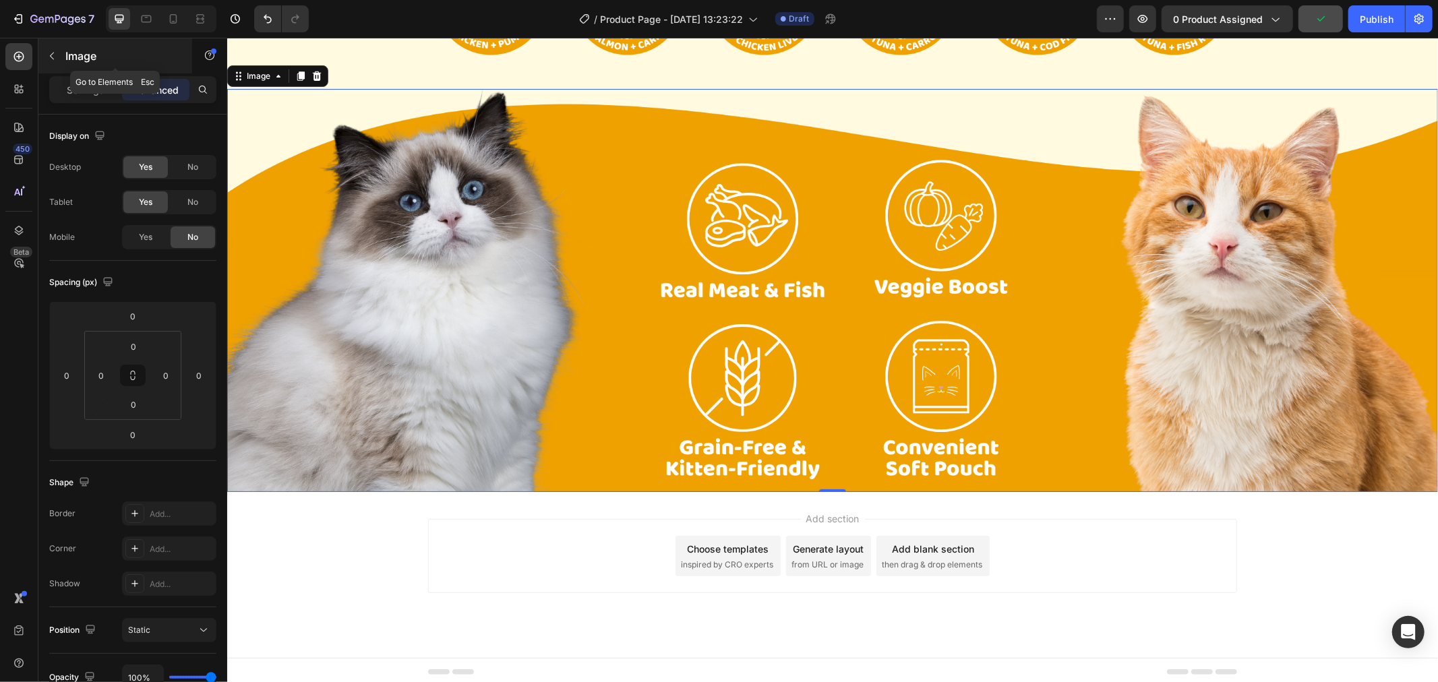
click at [64, 48] on div "Image" at bounding box center [115, 55] width 154 height 35
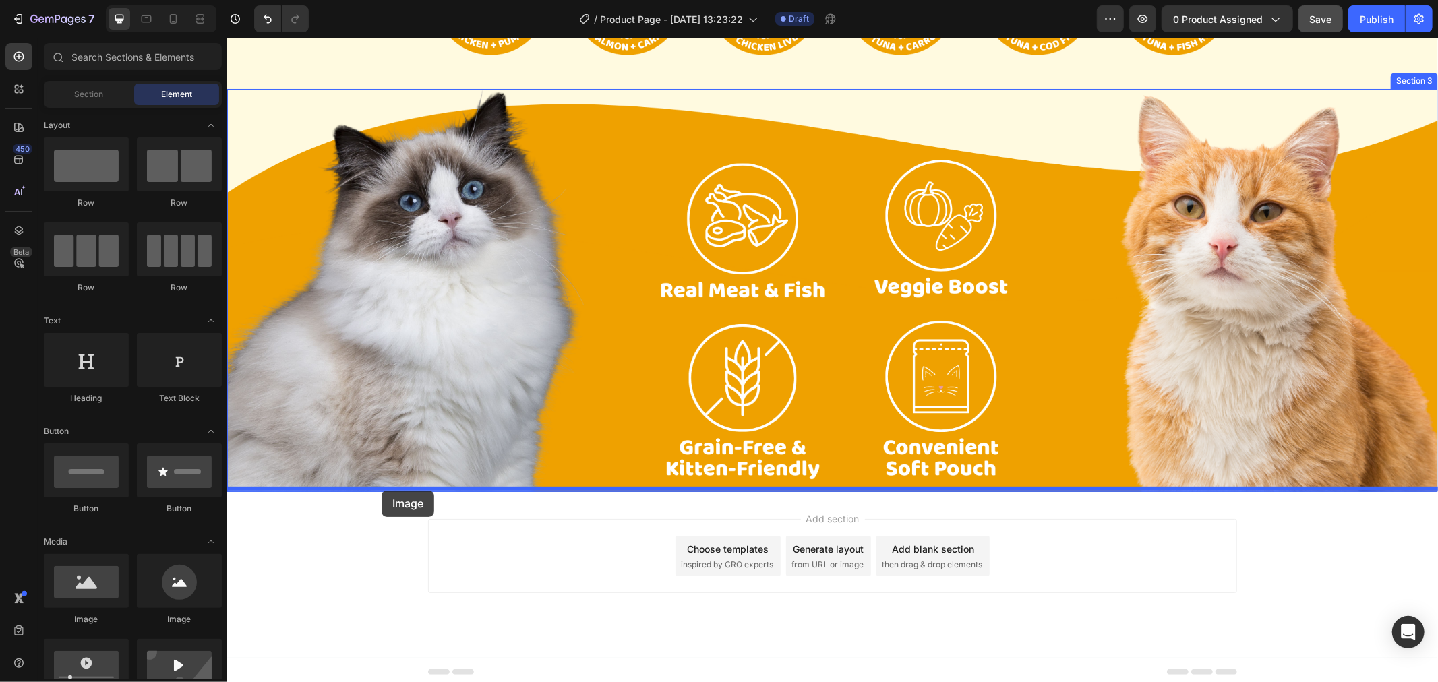
drag, startPoint x: 322, startPoint y: 624, endPoint x: 381, endPoint y: 490, distance: 146.1
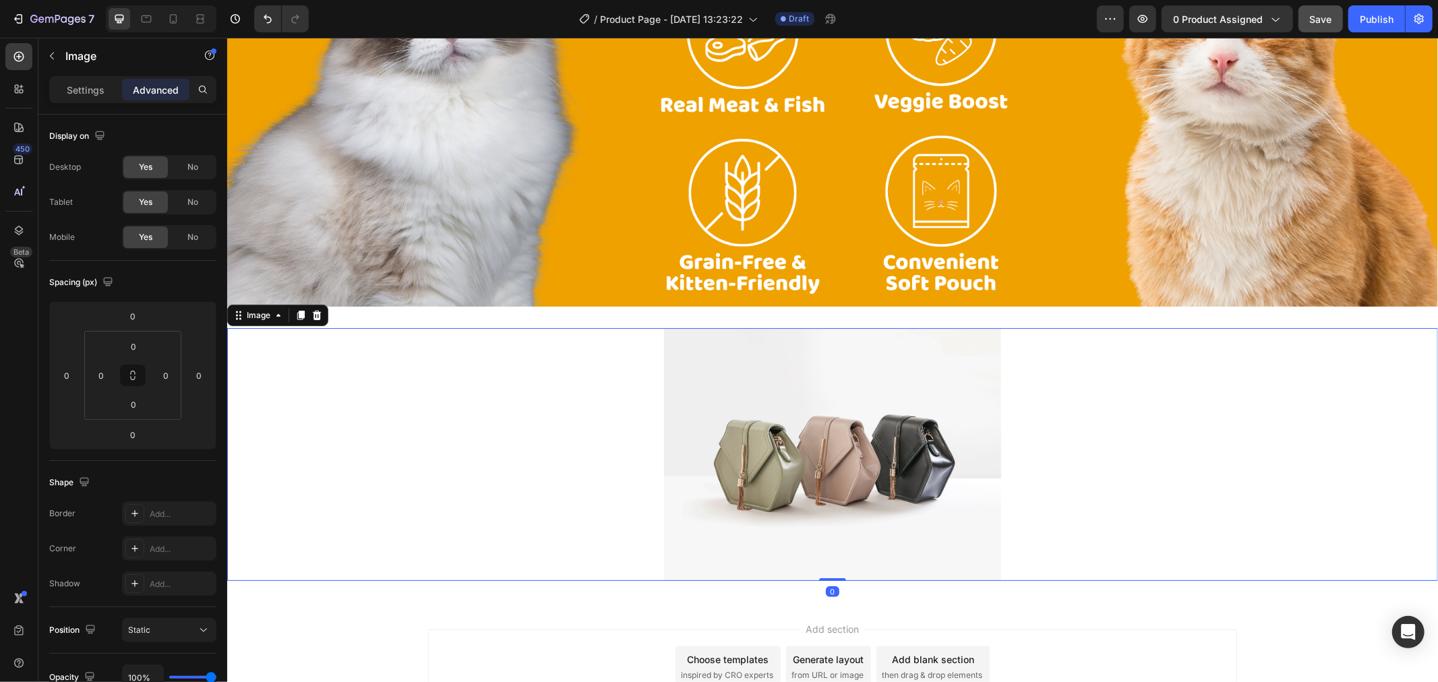
scroll to position [475, 0]
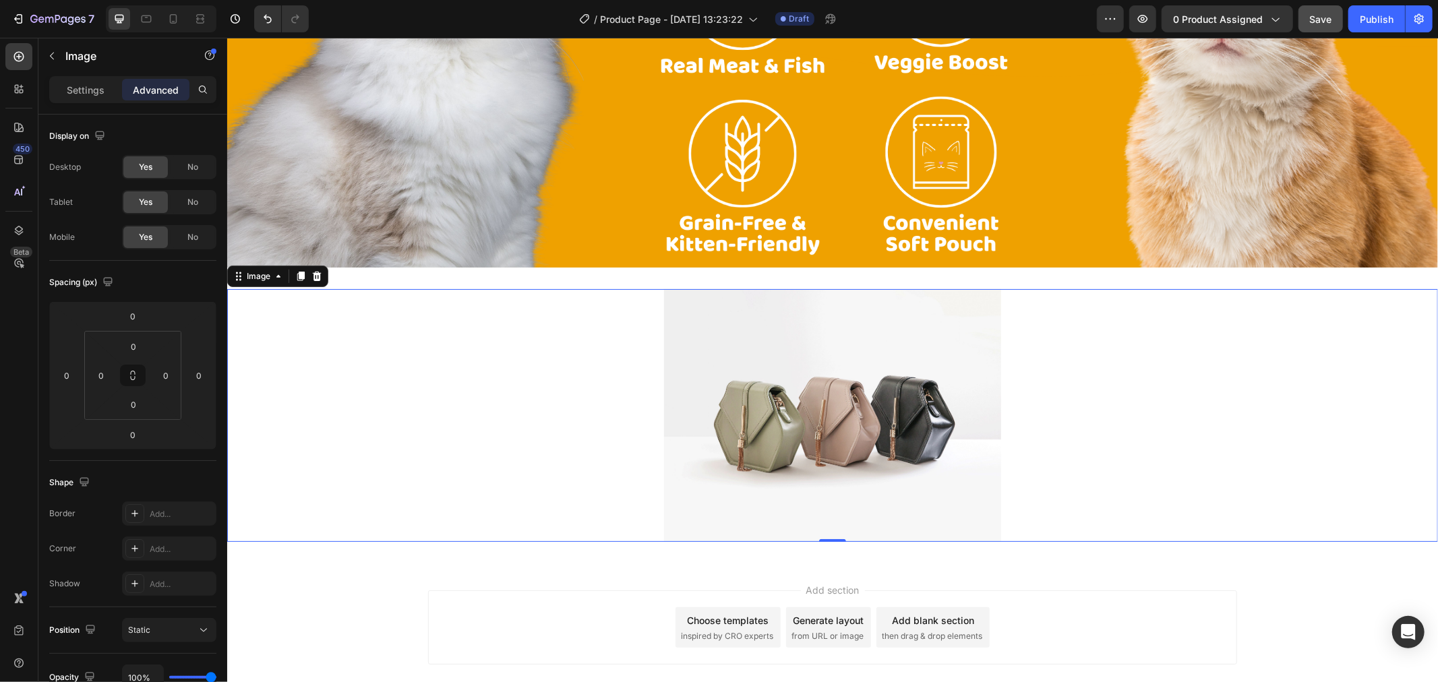
click at [645, 401] on div at bounding box center [832, 415] width 1211 height 253
click at [94, 90] on p "Settings" at bounding box center [86, 90] width 38 height 14
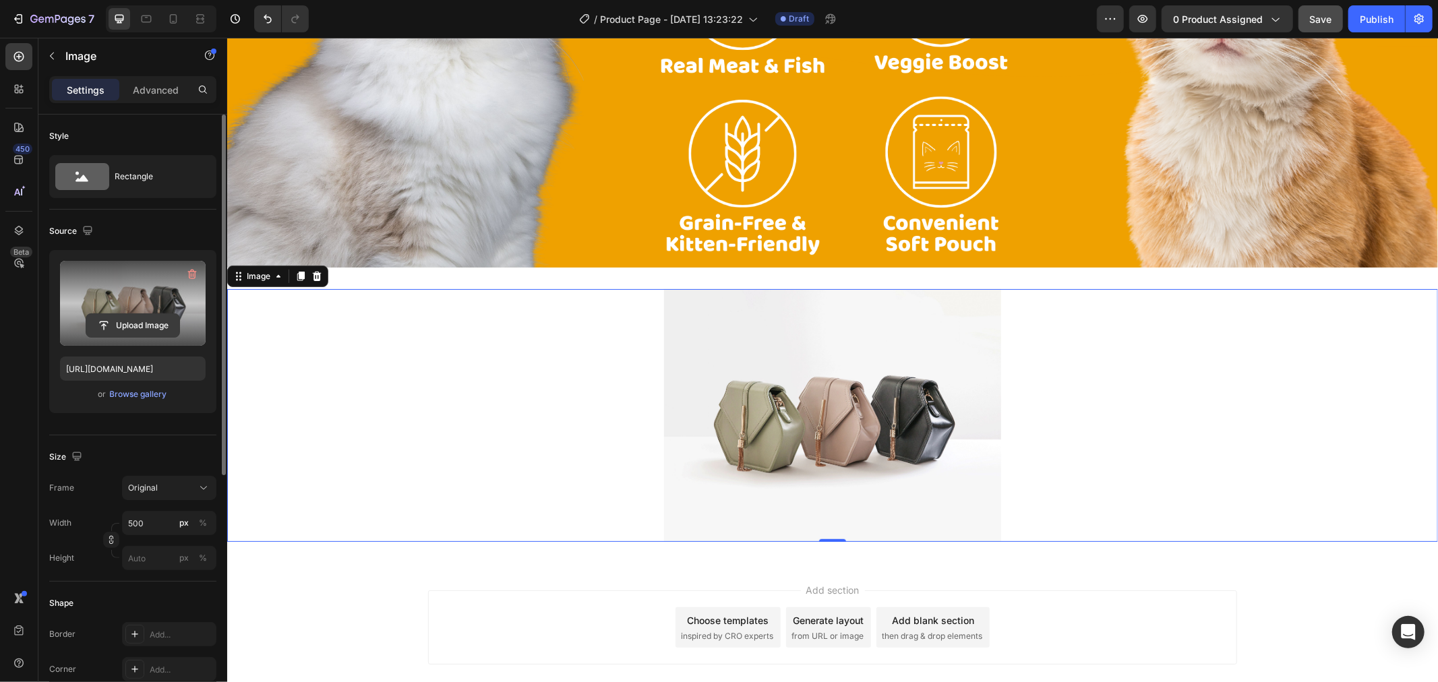
click at [105, 314] on div "Upload Image" at bounding box center [133, 303] width 146 height 85
click at [169, 326] on input "file" at bounding box center [132, 325] width 93 height 23
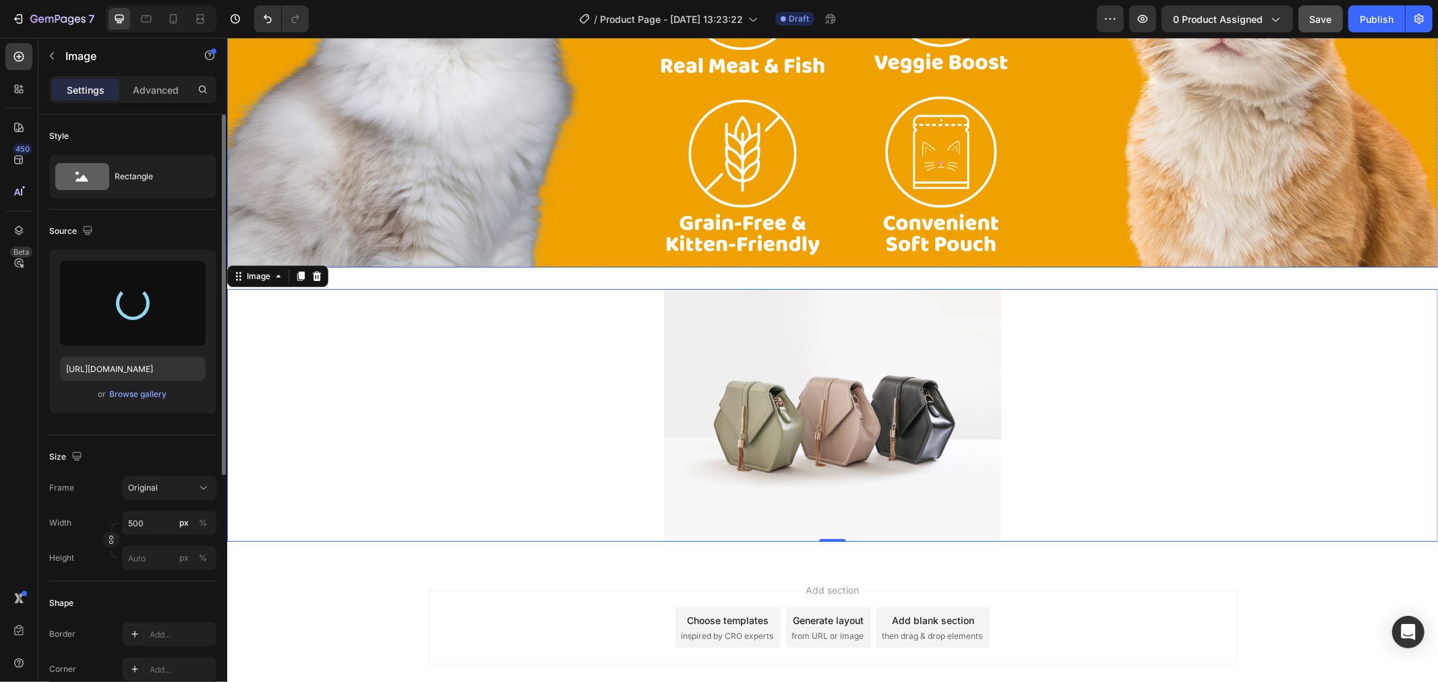
type input "https://cdn.shopify.com/s/files/1/0862/3761/0277/files/gempages_535069960423080…"
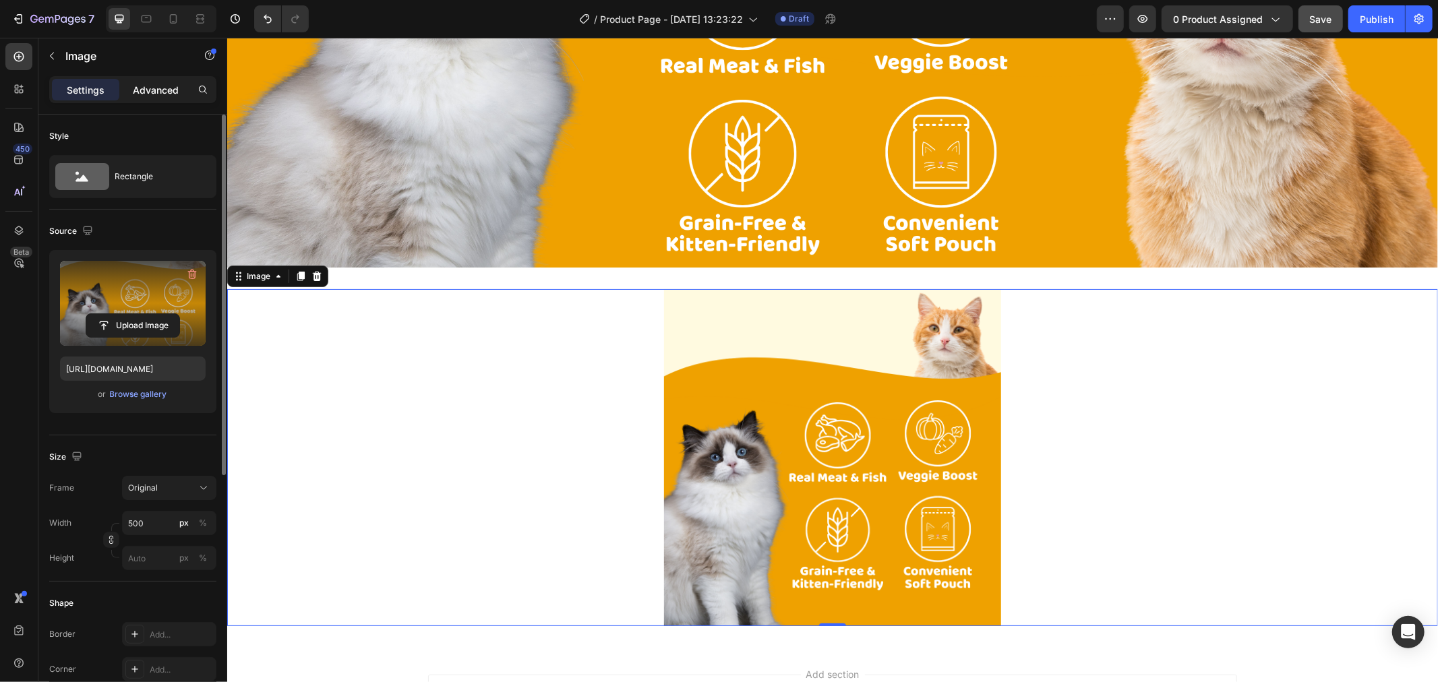
click at [173, 88] on p "Advanced" at bounding box center [156, 90] width 46 height 14
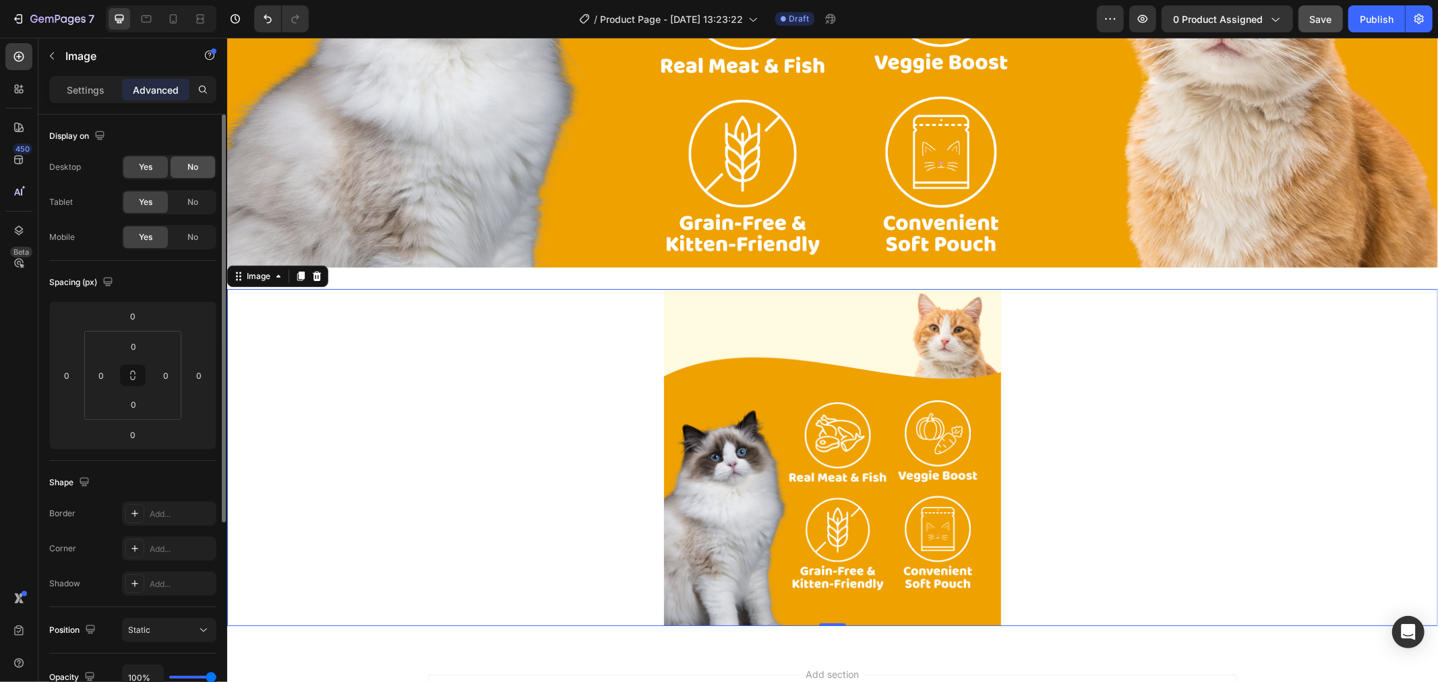
click at [206, 167] on div "No" at bounding box center [193, 167] width 45 height 22
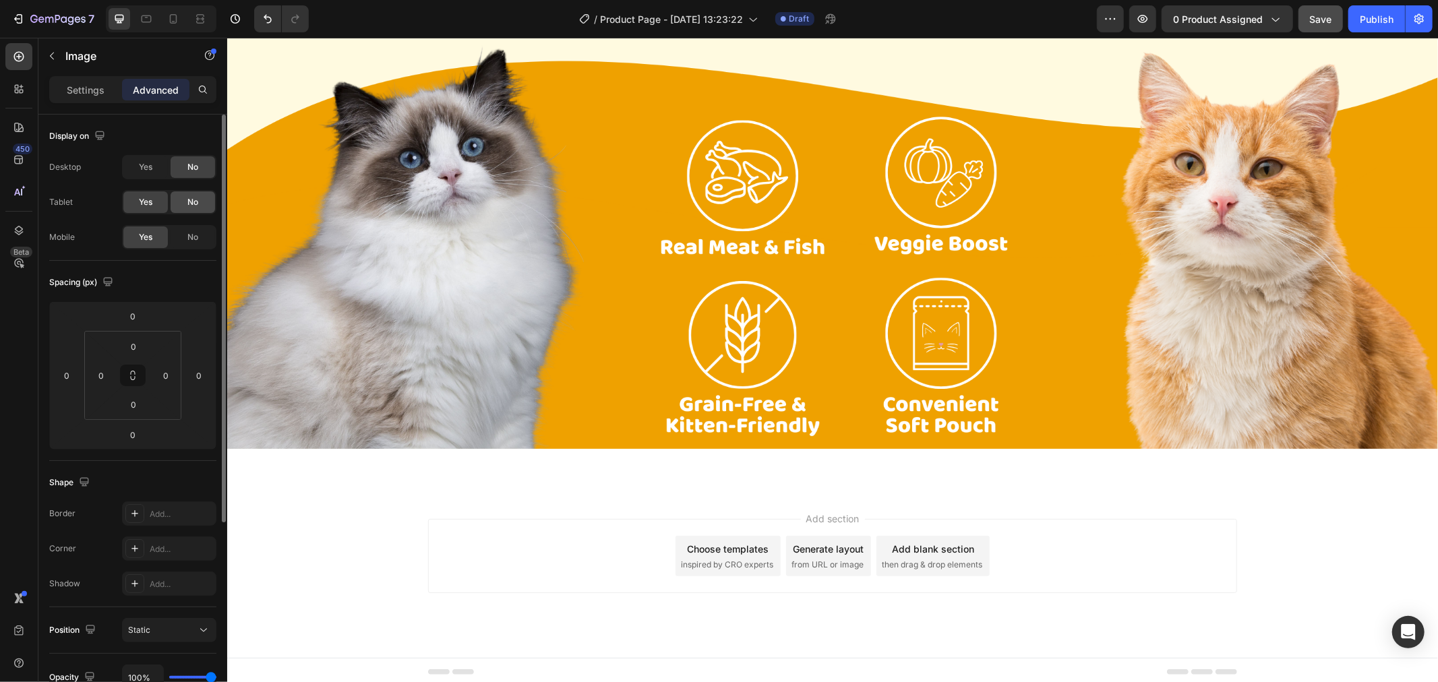
click at [193, 202] on span "No" at bounding box center [192, 202] width 11 height 12
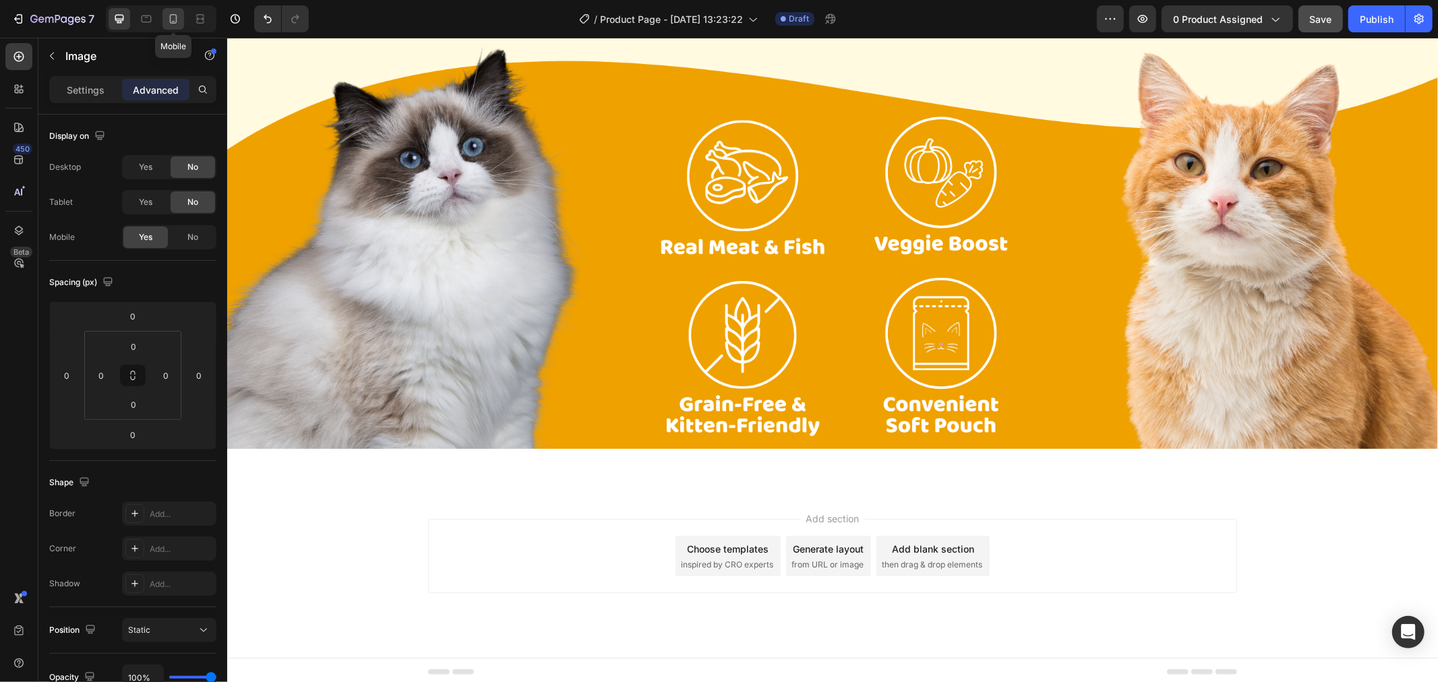
click at [177, 18] on icon at bounding box center [173, 18] width 7 height 9
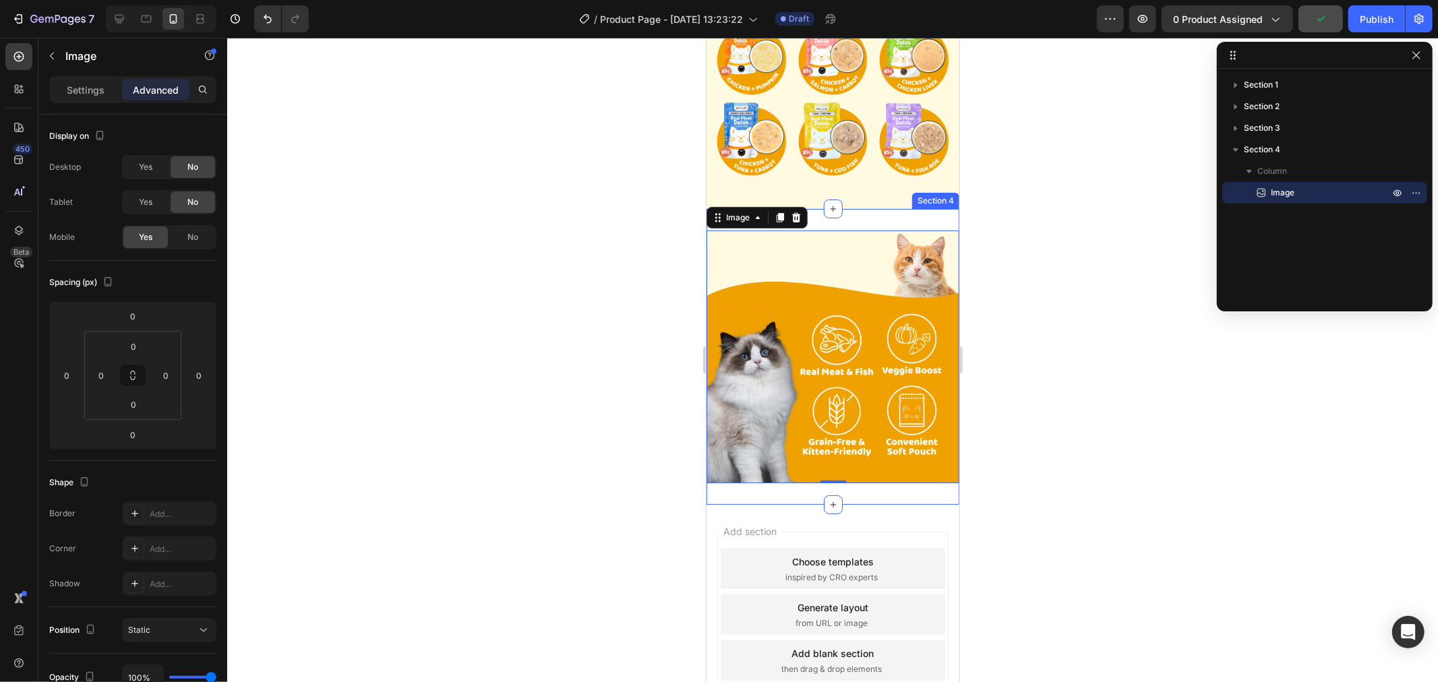
scroll to position [225, 0]
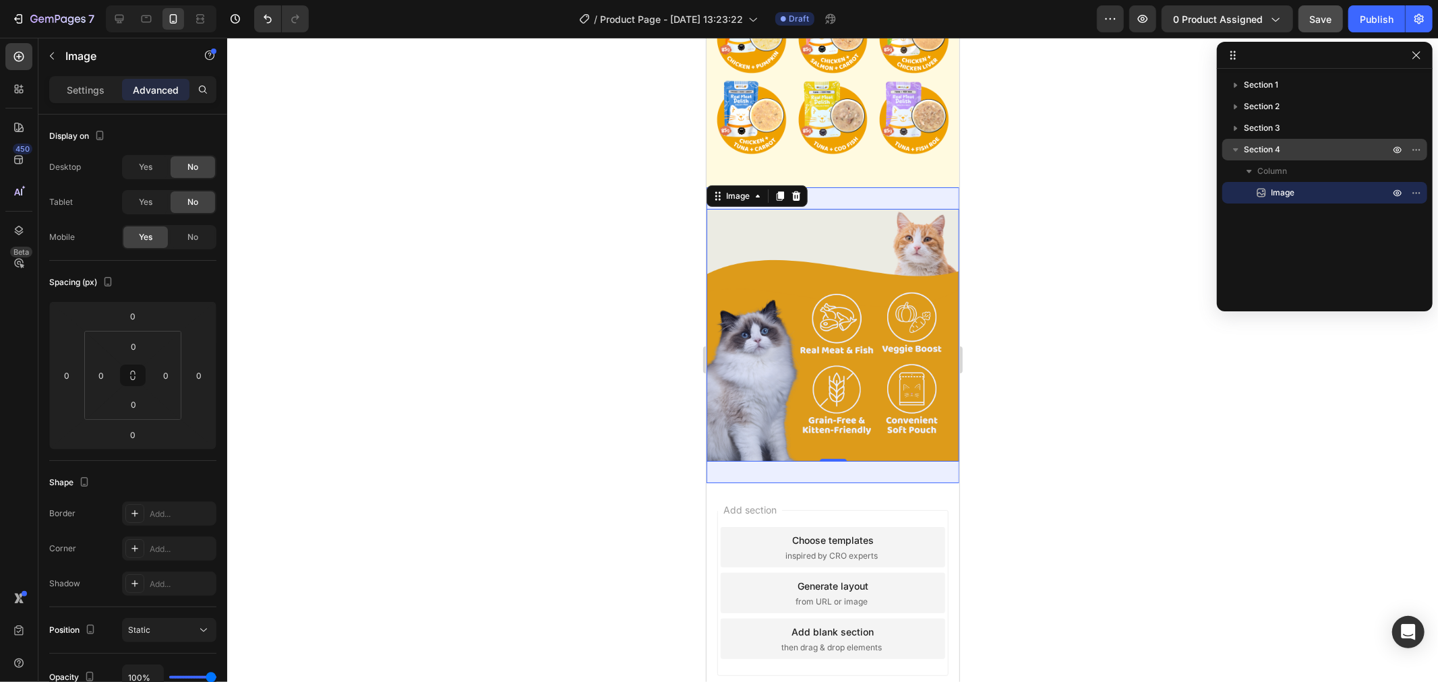
click at [1270, 149] on span "Section 4" at bounding box center [1262, 149] width 36 height 13
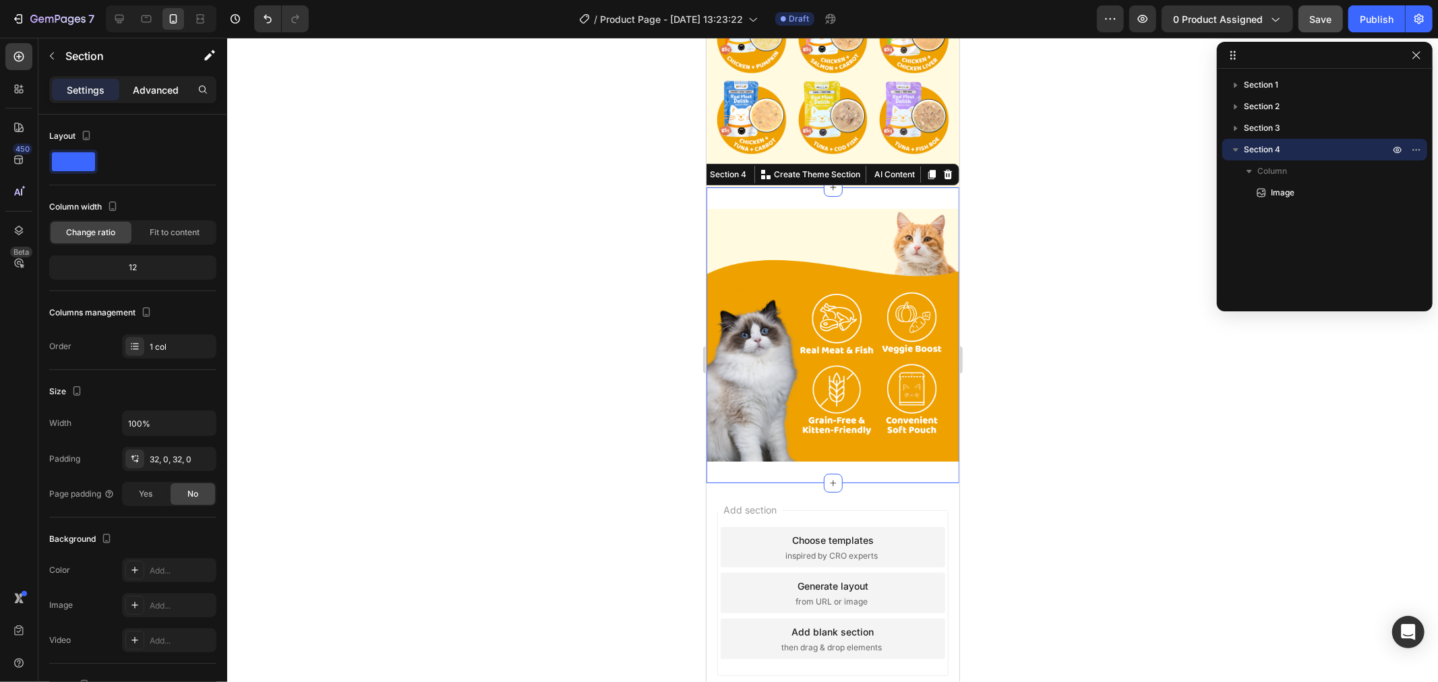
click at [125, 91] on div "Advanced" at bounding box center [155, 90] width 67 height 22
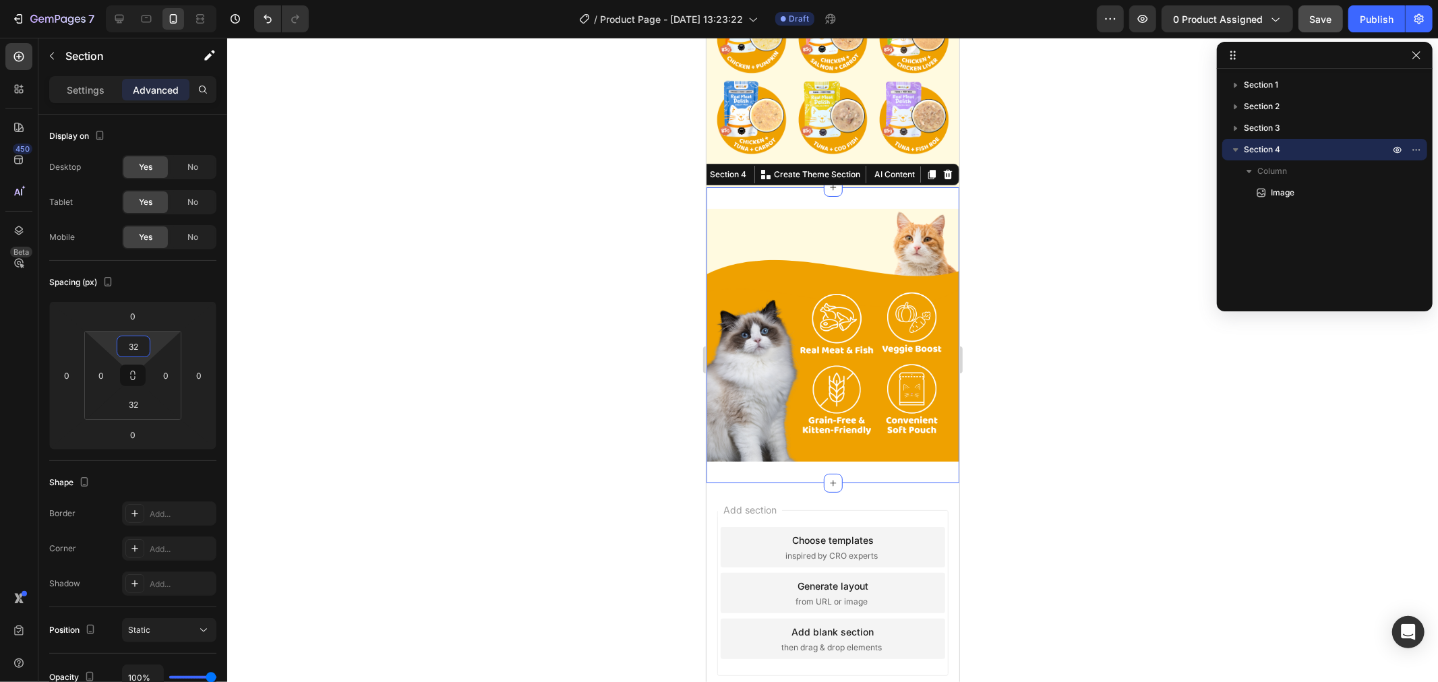
click at [138, 349] on input "32" at bounding box center [133, 346] width 27 height 20
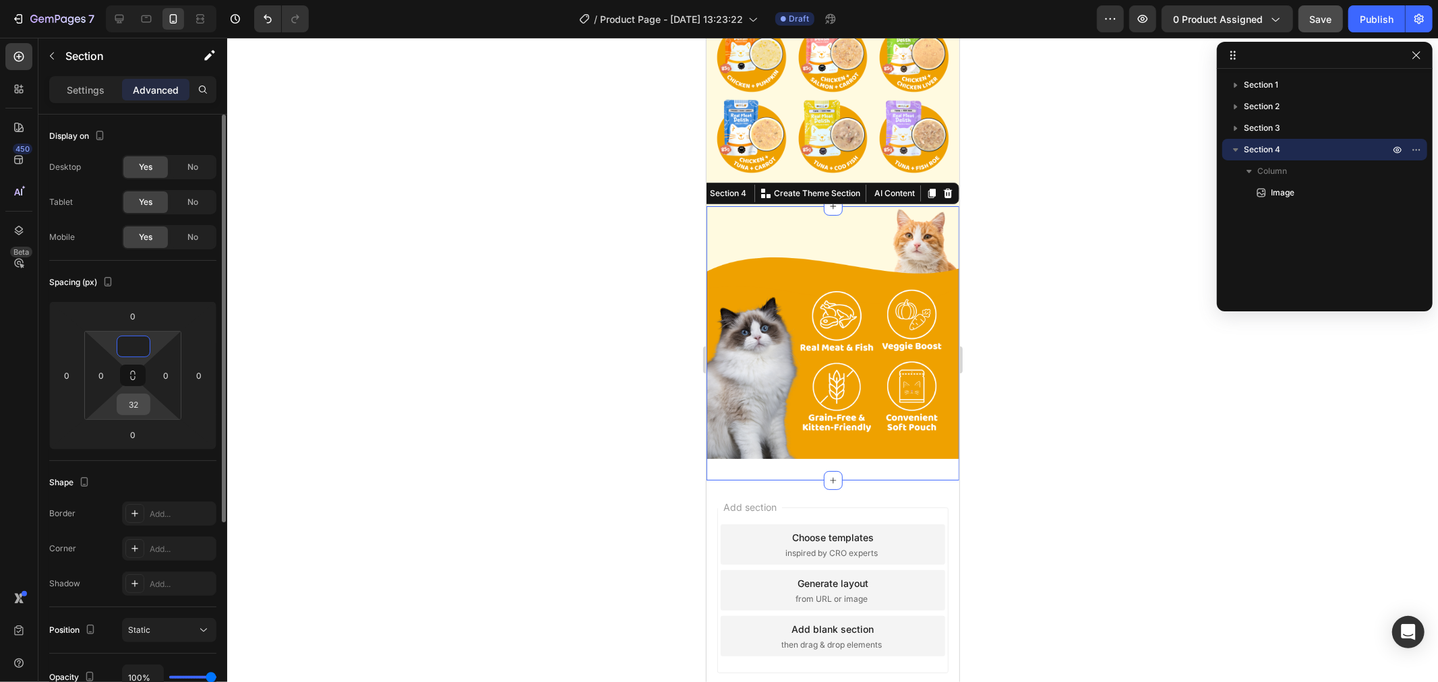
type input "0"
click at [137, 406] on input "32" at bounding box center [133, 404] width 27 height 20
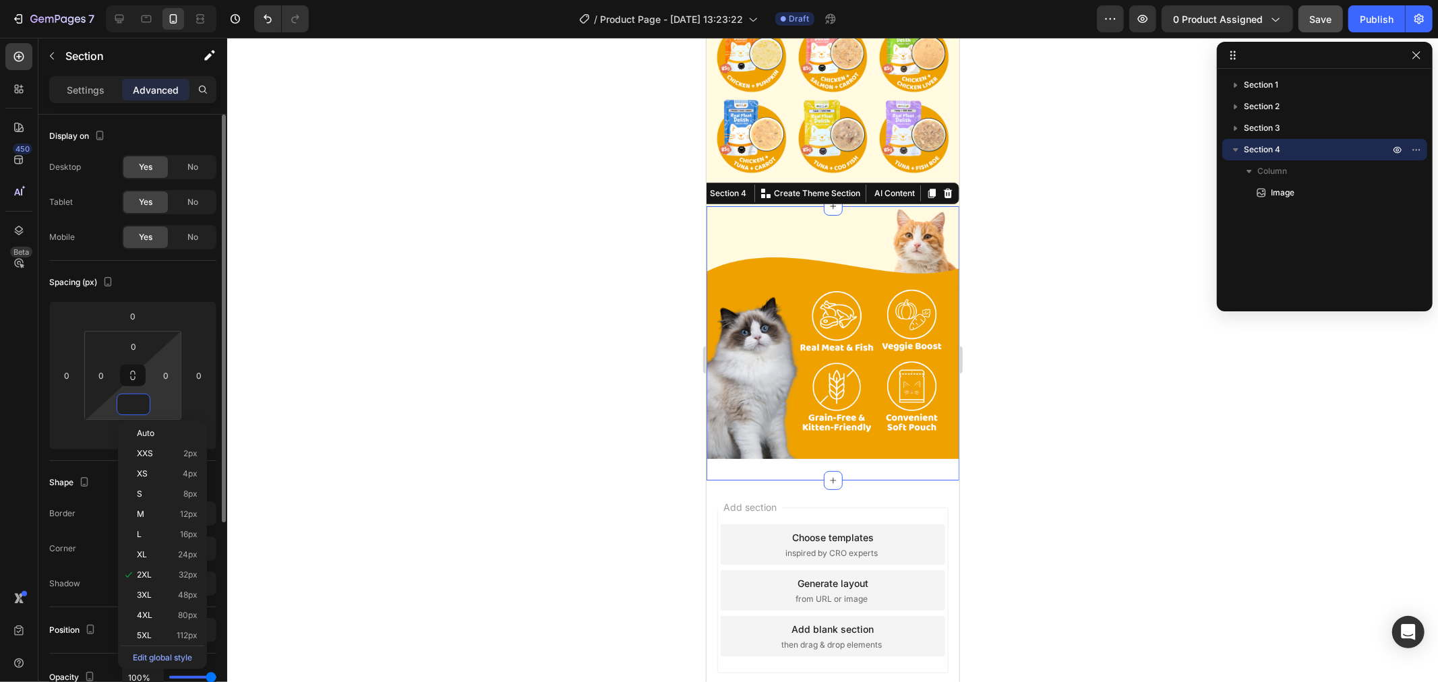
scroll to position [156, 0]
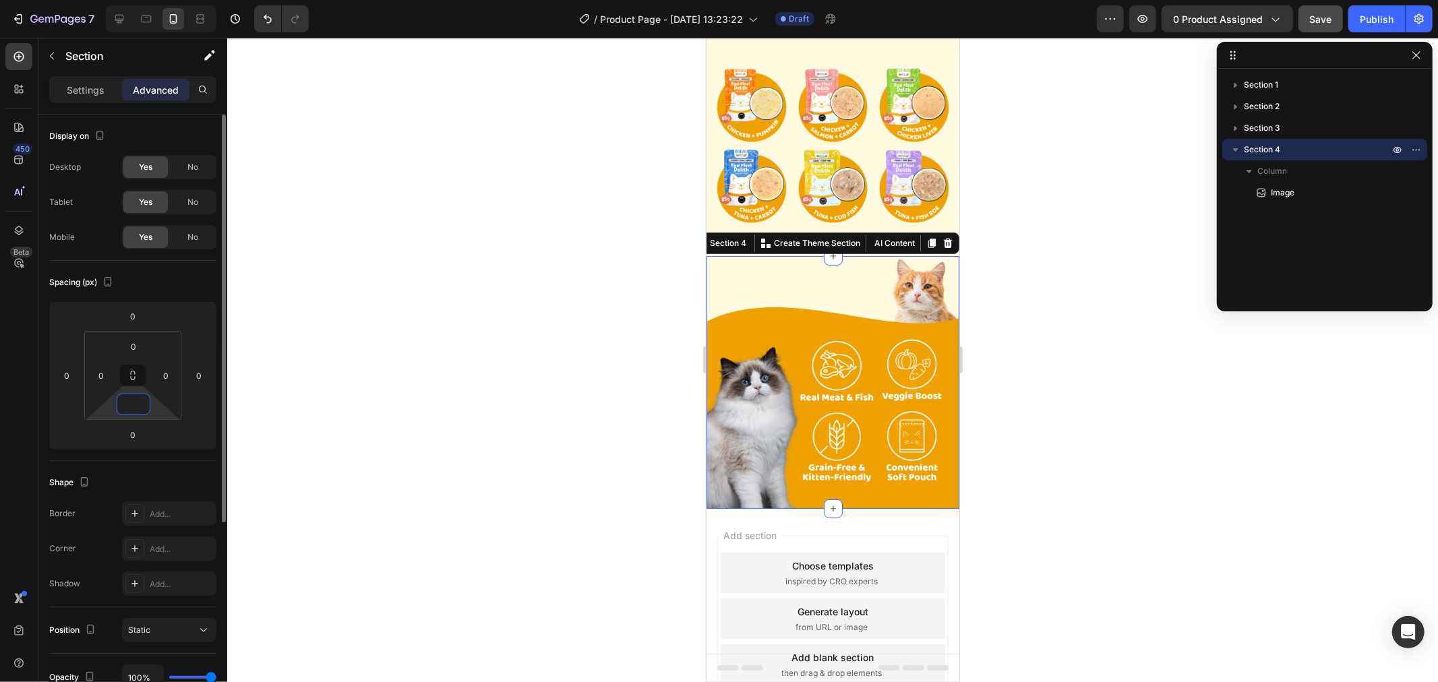
type input "0"
click at [183, 275] on div "Spacing (px)" at bounding box center [132, 283] width 167 height 22
click at [574, 282] on div at bounding box center [832, 360] width 1211 height 645
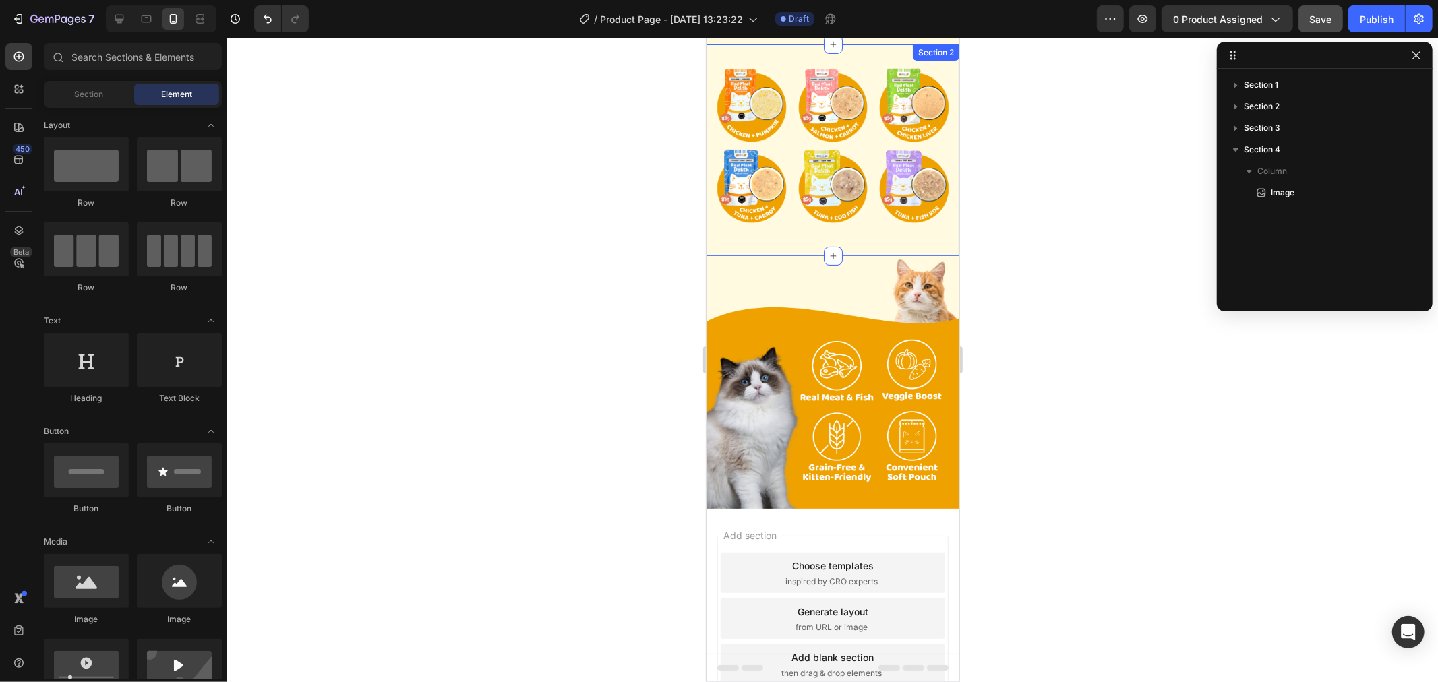
click at [809, 216] on div "Image Image Image Image Image Image Row" at bounding box center [832, 149] width 253 height 169
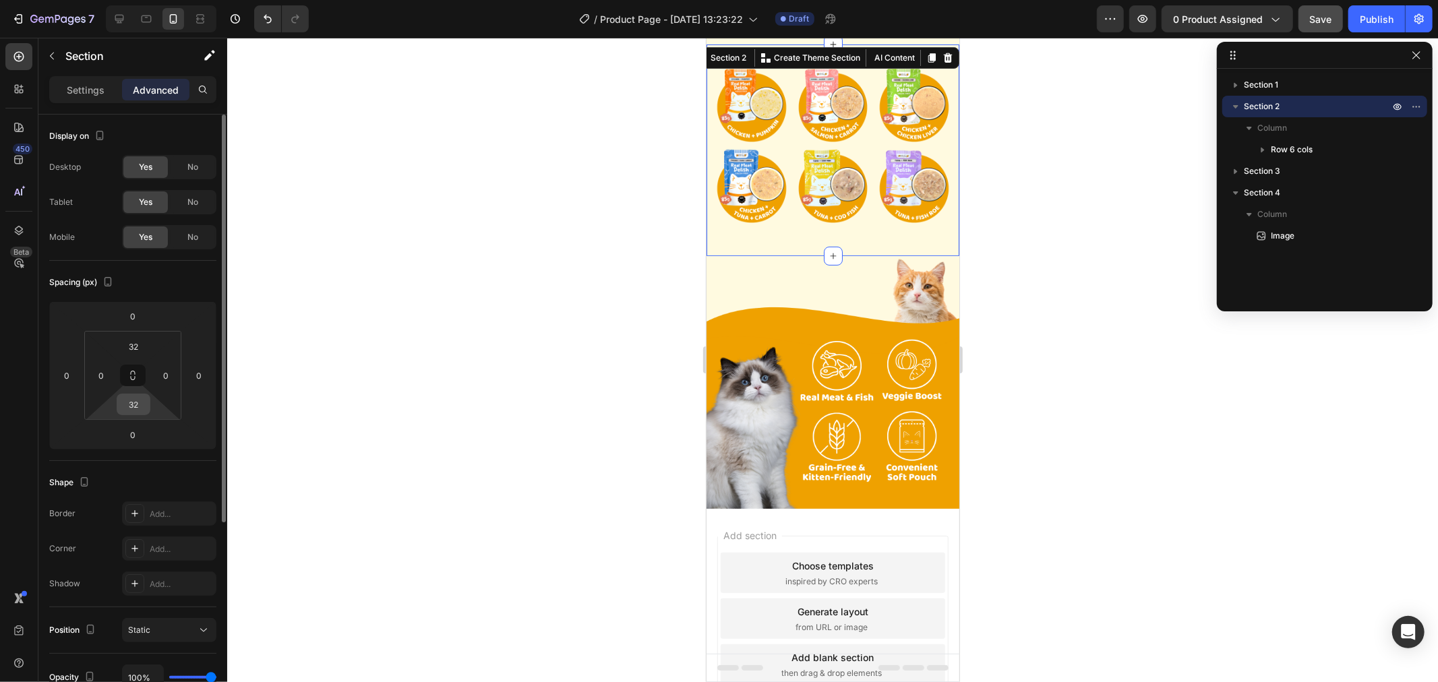
click at [131, 405] on input "32" at bounding box center [133, 404] width 27 height 20
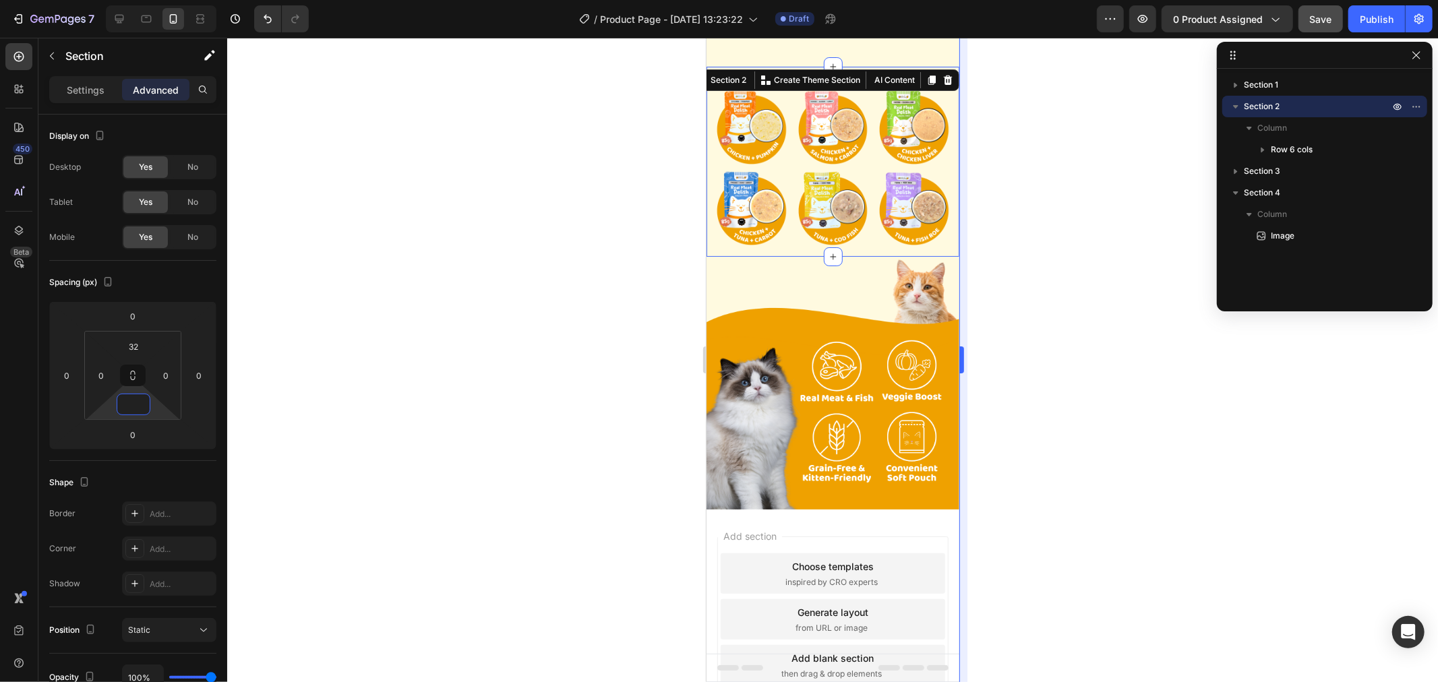
type input "0"
click at [903, 347] on img at bounding box center [832, 382] width 253 height 253
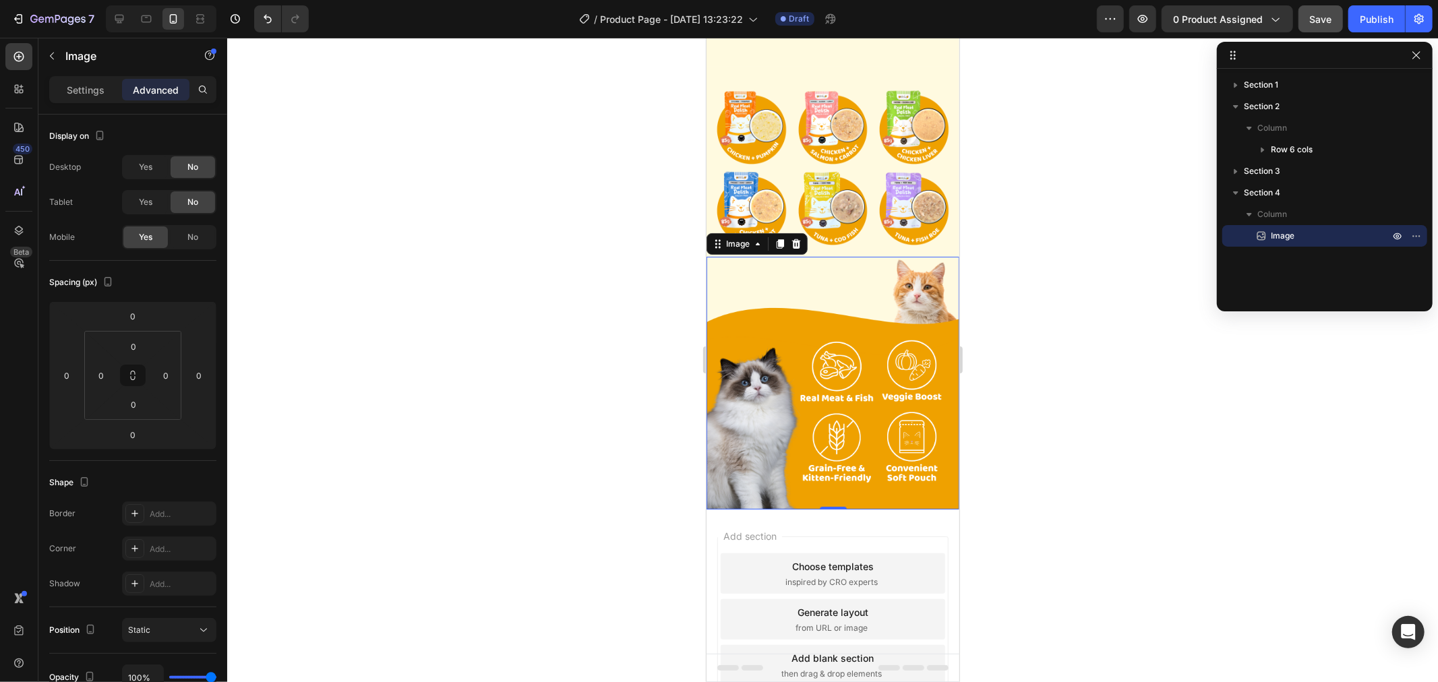
click at [901, 509] on div "Add section Choose templates inspired by CRO experts Generate layout from URL o…" at bounding box center [832, 638] width 253 height 258
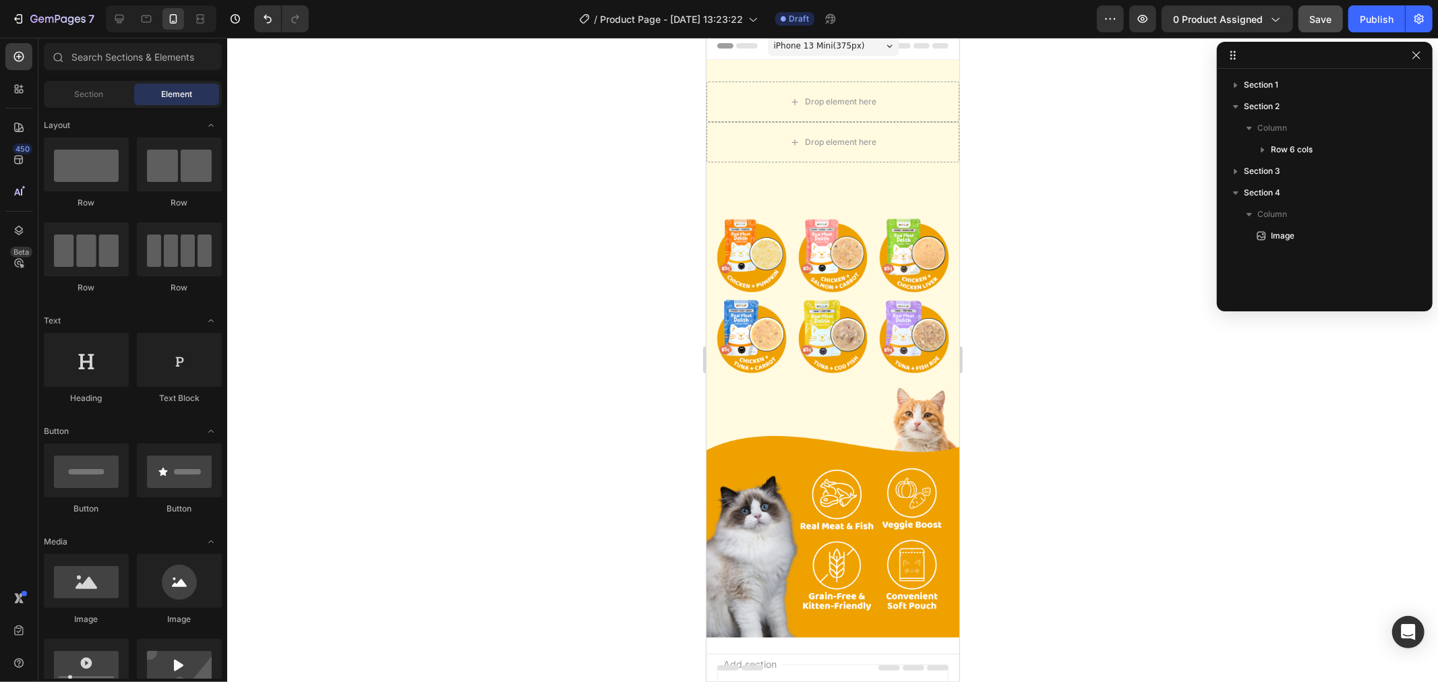
scroll to position [0, 0]
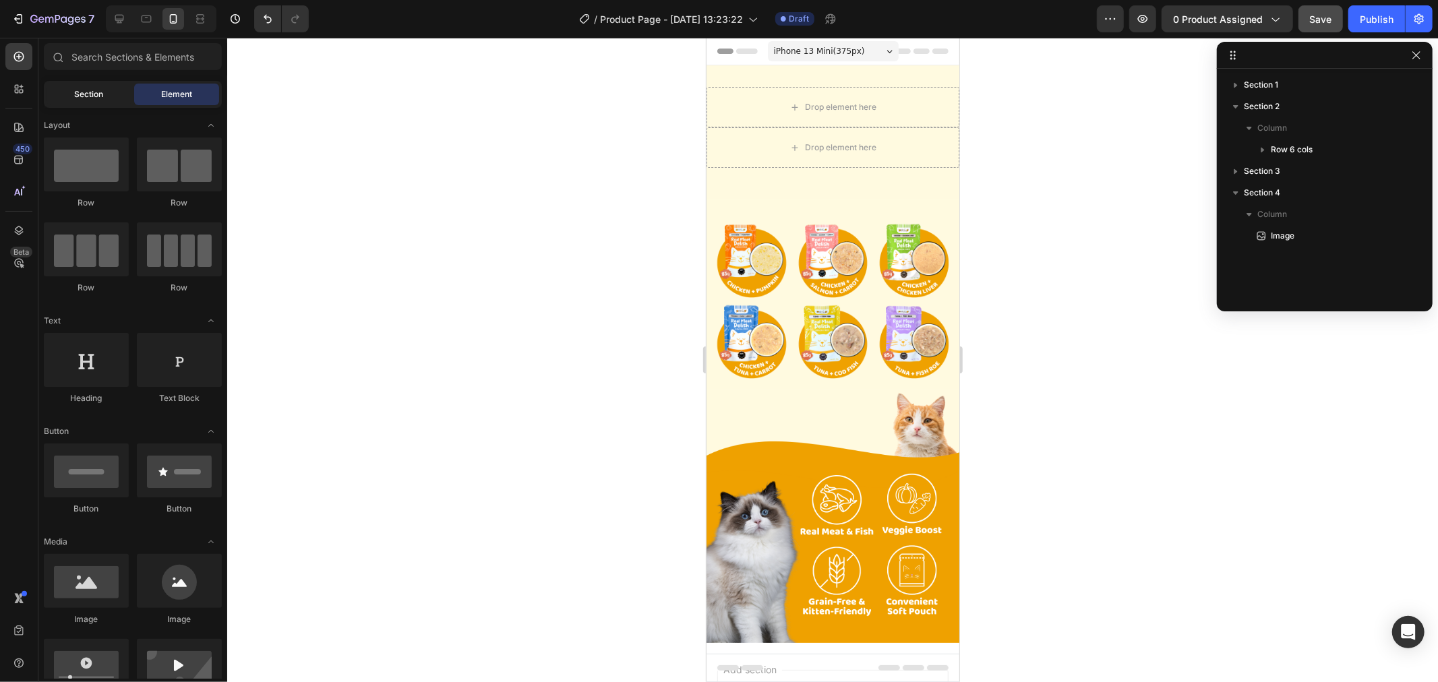
click at [81, 92] on span "Section" at bounding box center [89, 94] width 29 height 12
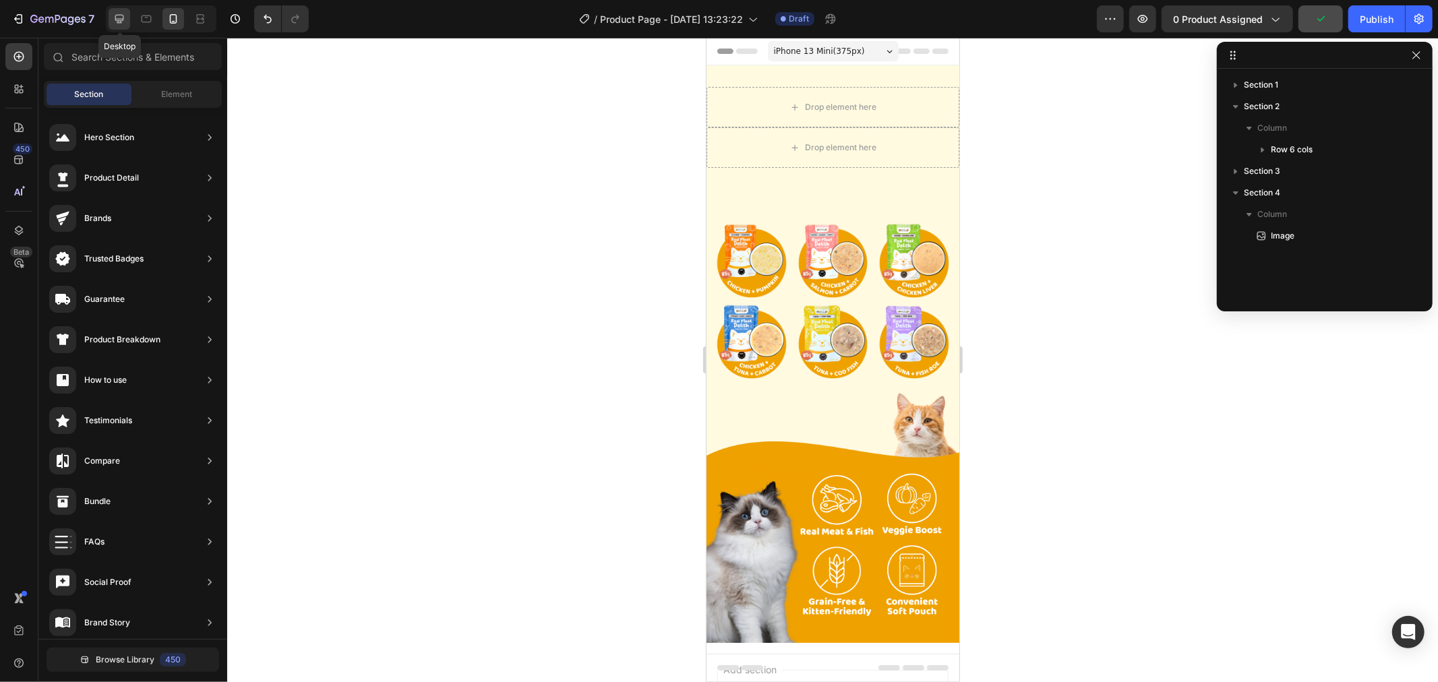
click at [128, 15] on div at bounding box center [120, 19] width 22 height 22
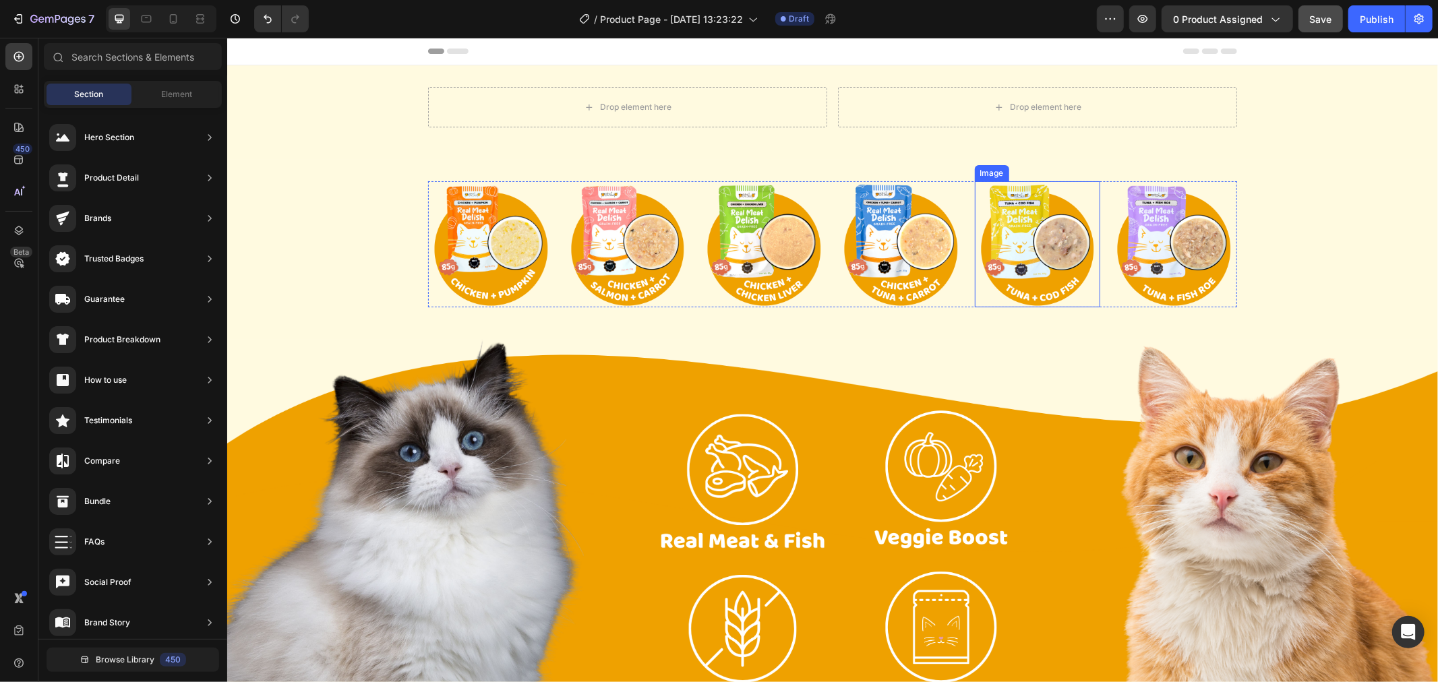
scroll to position [294, 0]
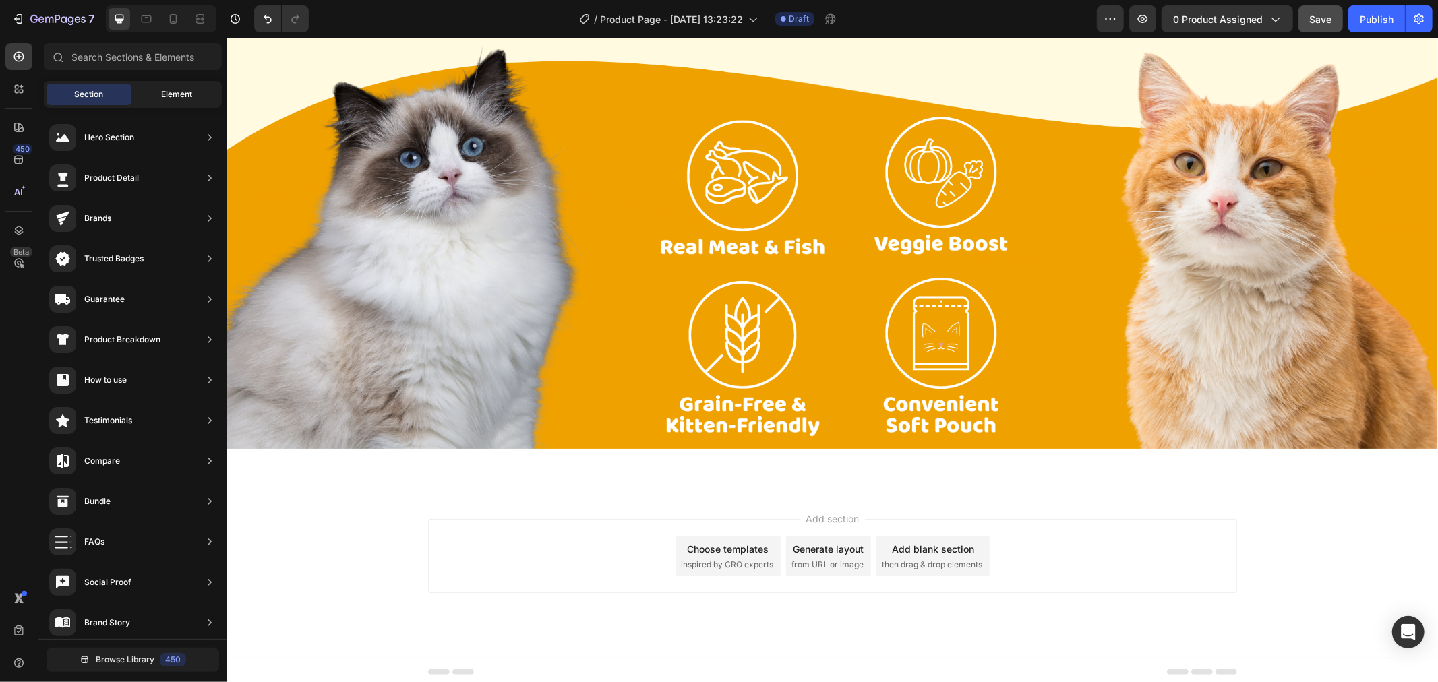
click at [169, 88] on span "Element" at bounding box center [176, 94] width 31 height 12
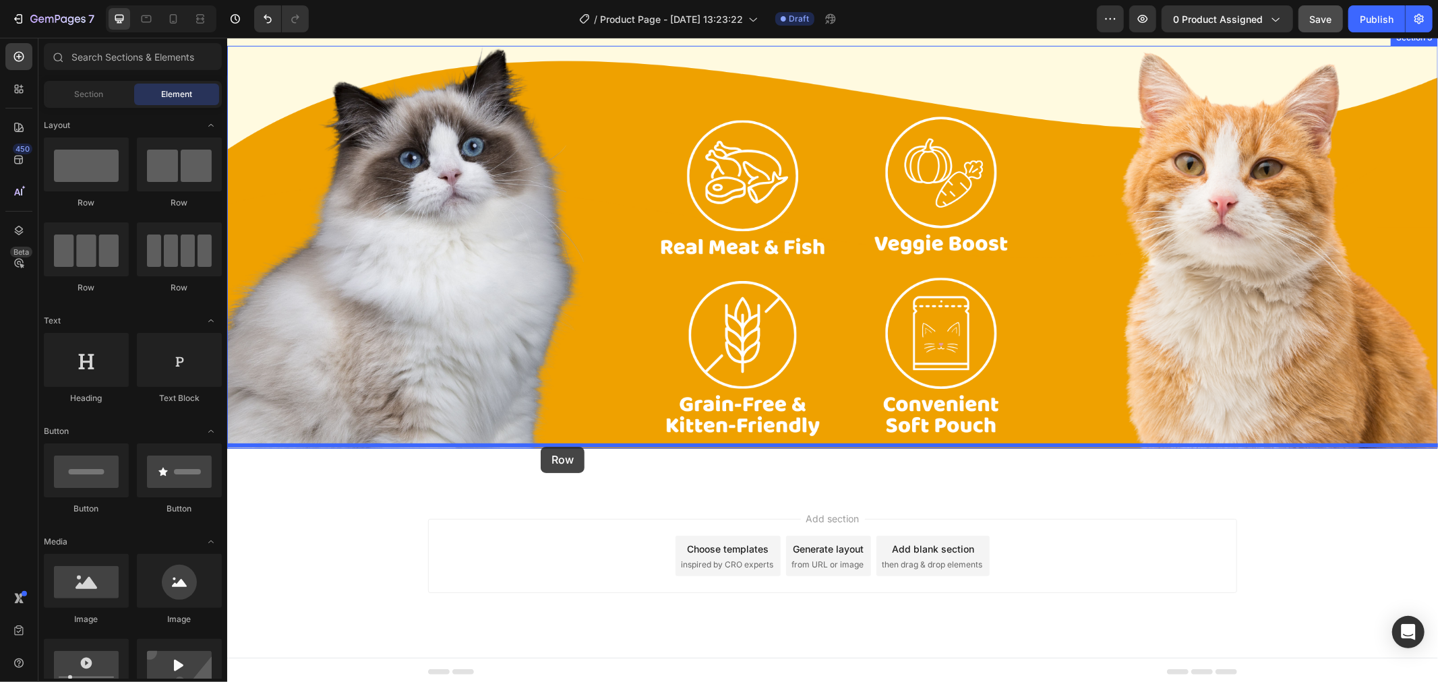
drag, startPoint x: 430, startPoint y: 270, endPoint x: 540, endPoint y: 446, distance: 207.5
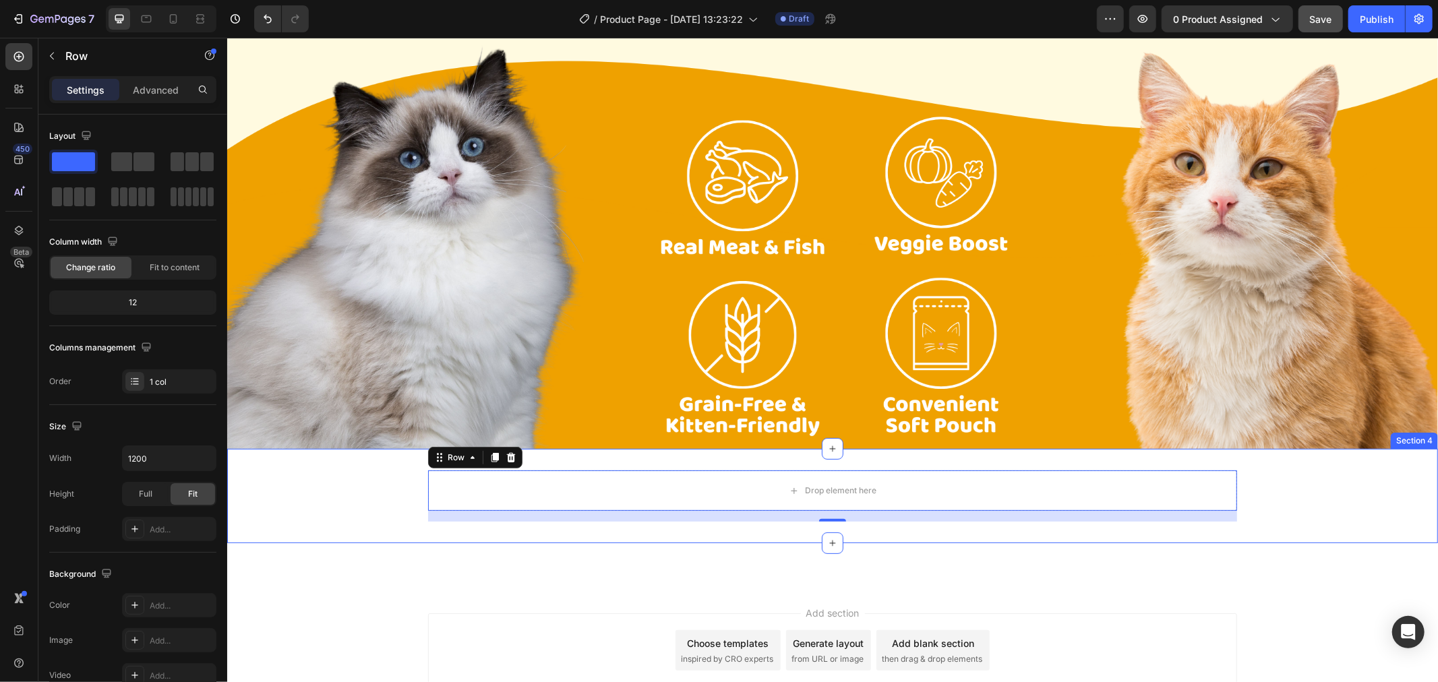
click at [311, 477] on div "Drop element here Row 16" at bounding box center [832, 495] width 1211 height 51
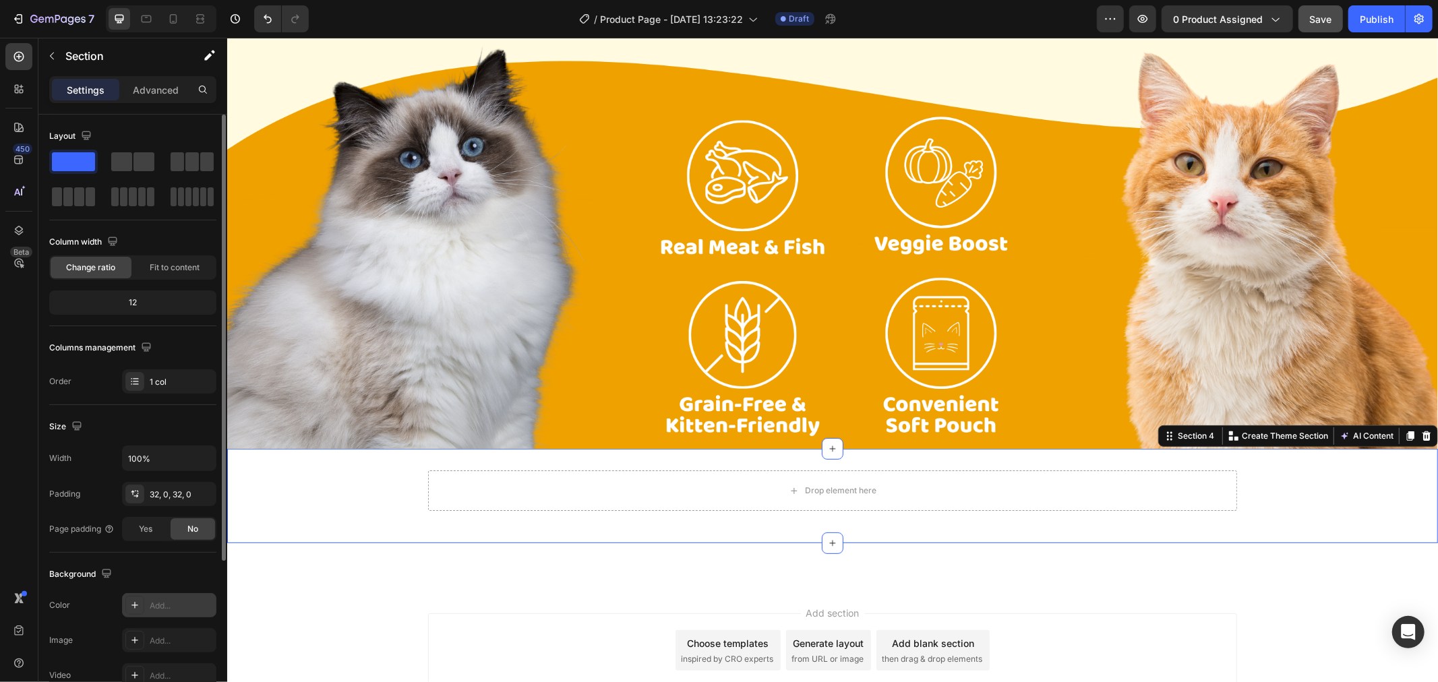
click at [143, 610] on div at bounding box center [134, 605] width 19 height 19
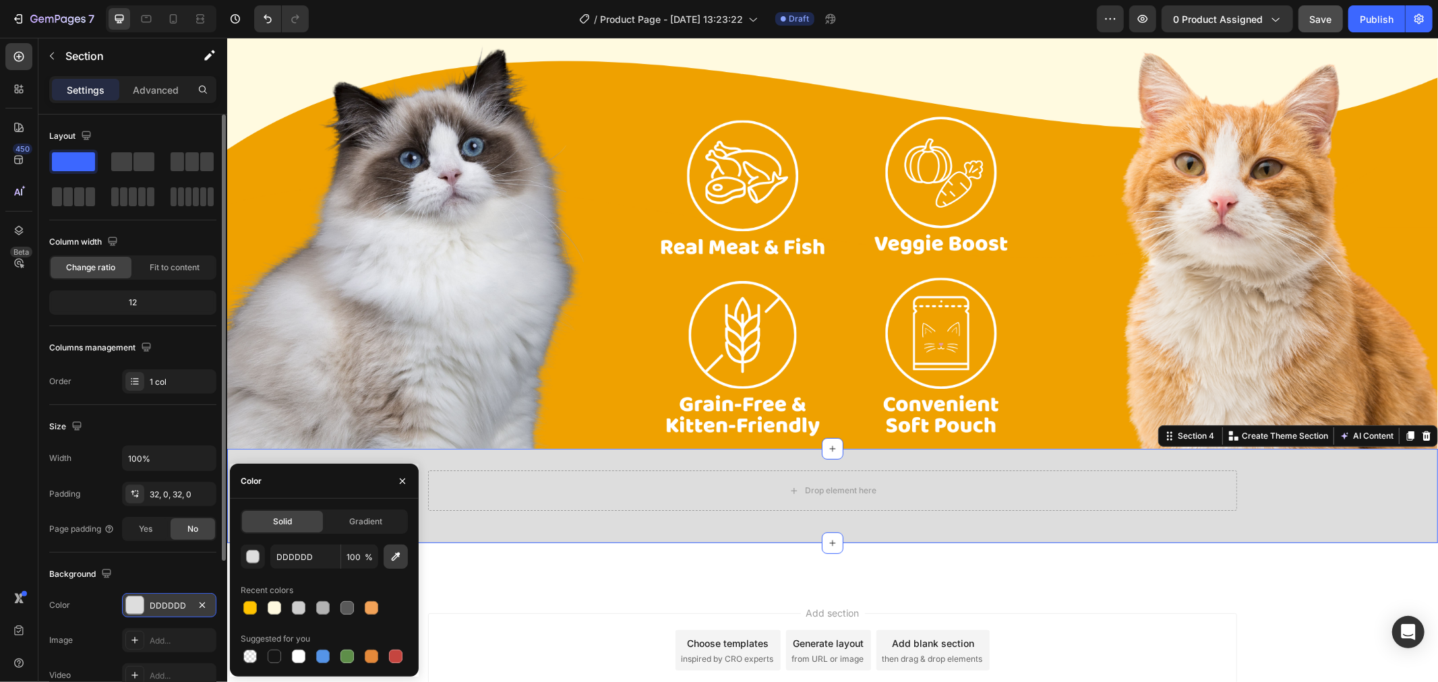
click at [392, 564] on button "button" at bounding box center [396, 557] width 24 height 24
type input "EFA000"
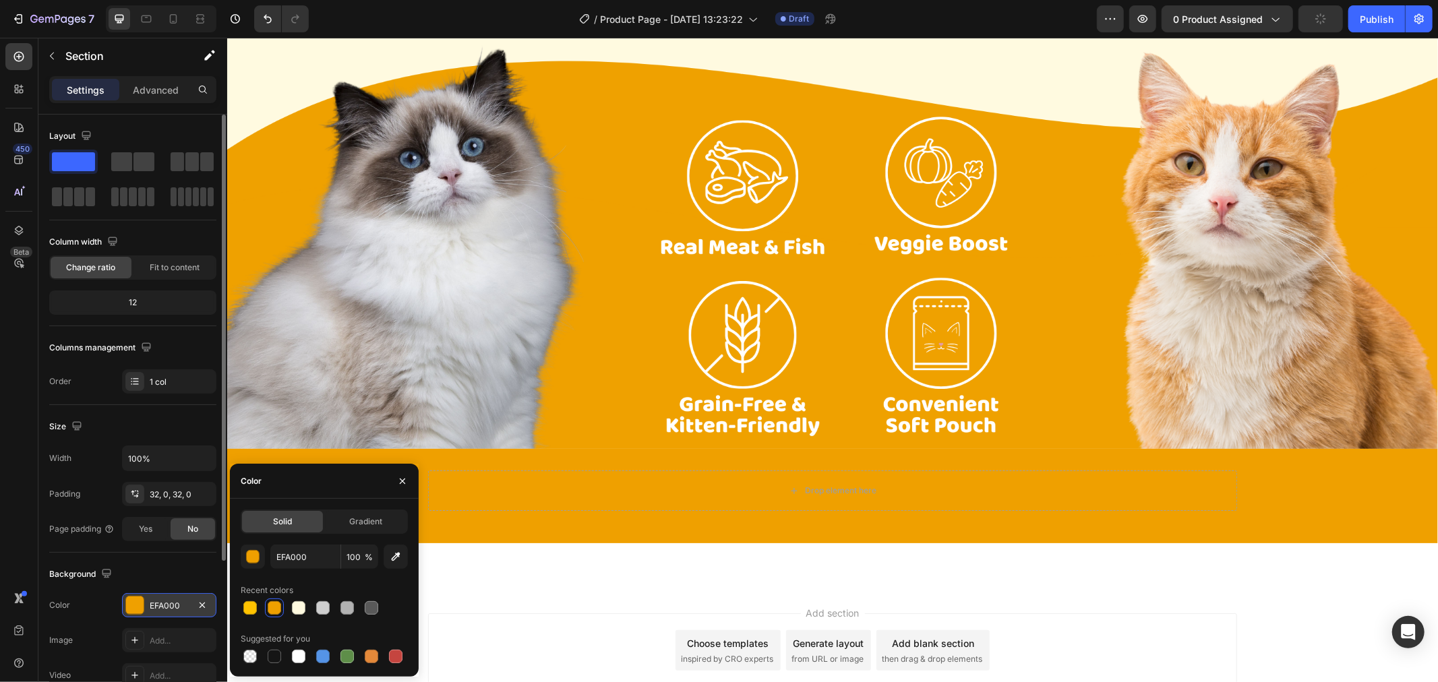
click at [538, 591] on div "Add section Choose templates inspired by CRO experts Generate layout from URL o…" at bounding box center [832, 669] width 1211 height 166
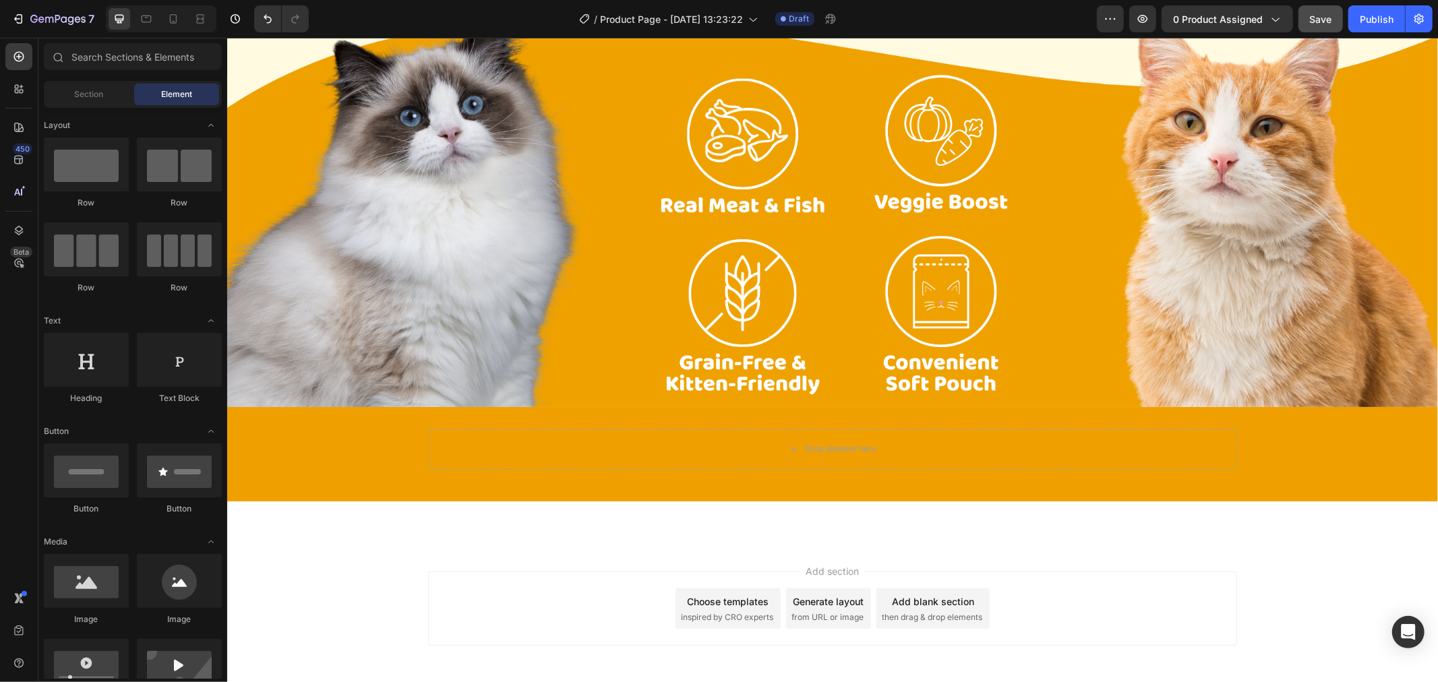
scroll to position [299, 0]
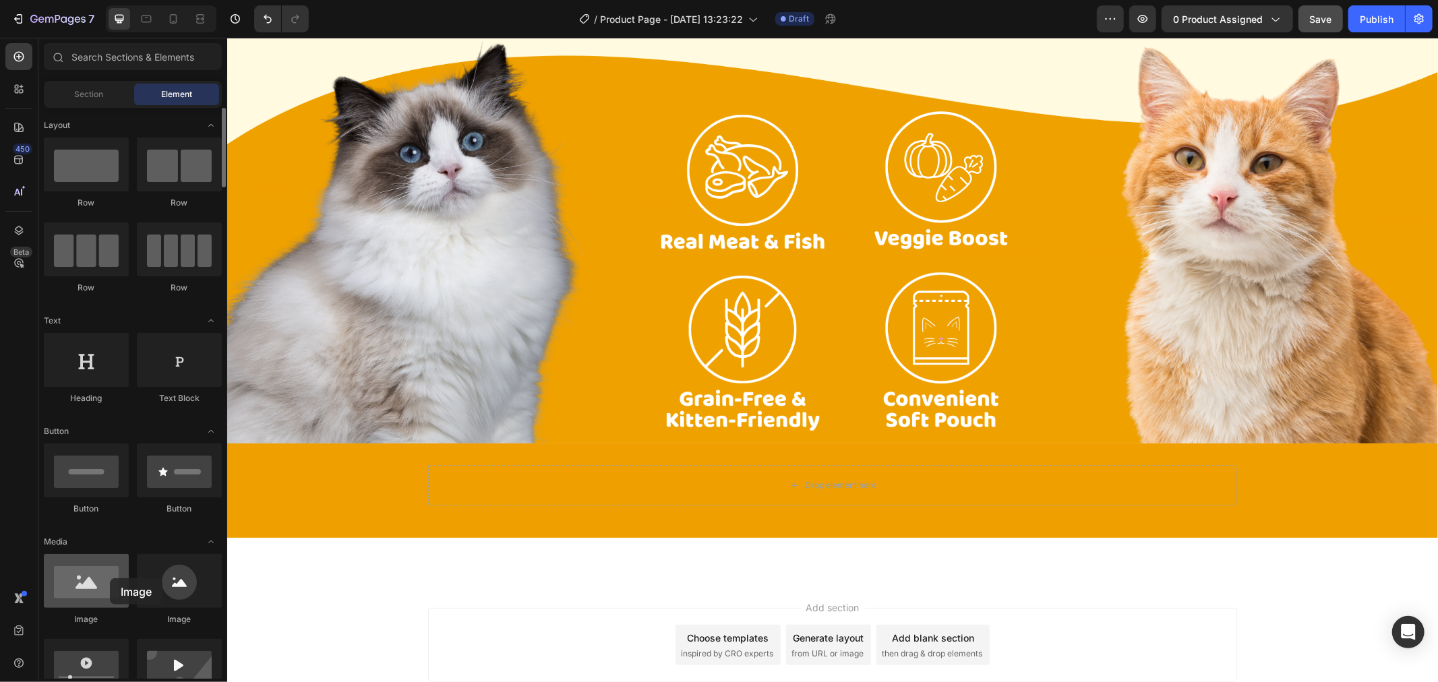
drag, startPoint x: 84, startPoint y: 576, endPoint x: 59, endPoint y: 591, distance: 28.4
click at [59, 591] on div at bounding box center [86, 581] width 85 height 54
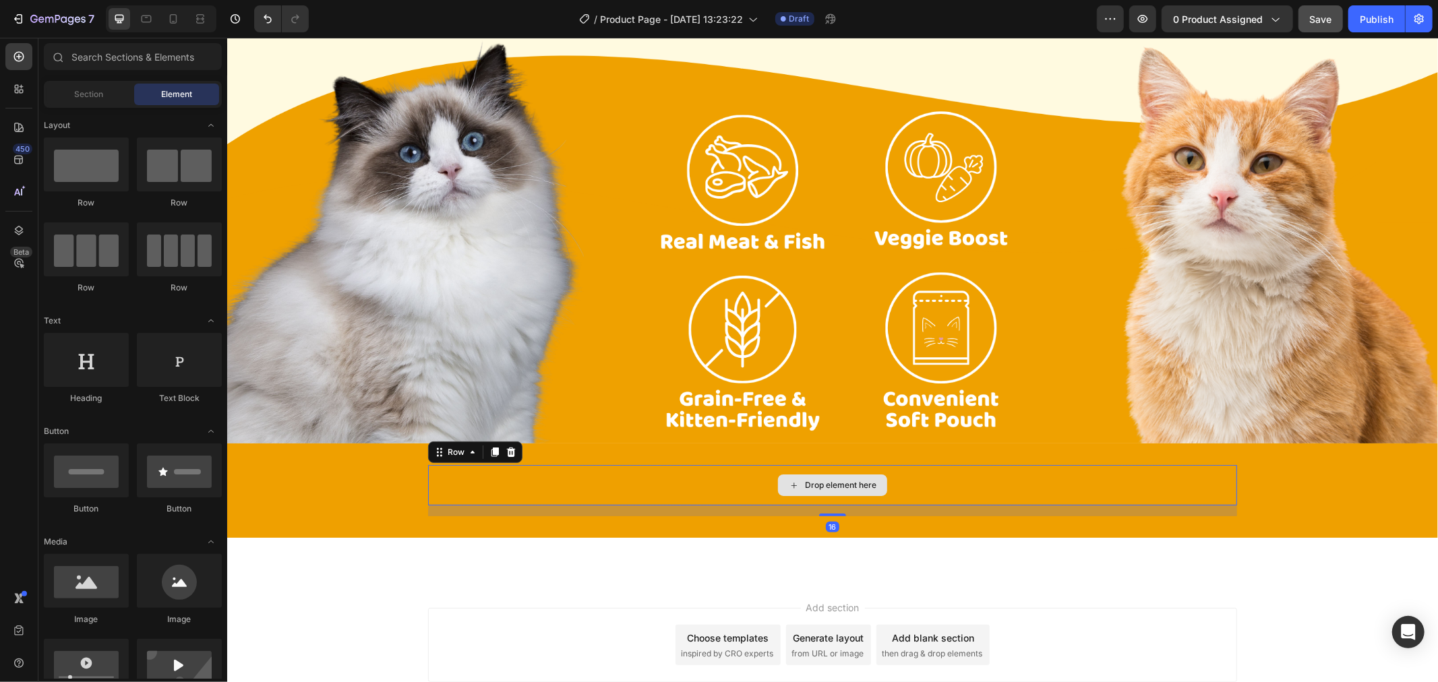
click at [456, 467] on div "Drop element here" at bounding box center [831, 485] width 809 height 40
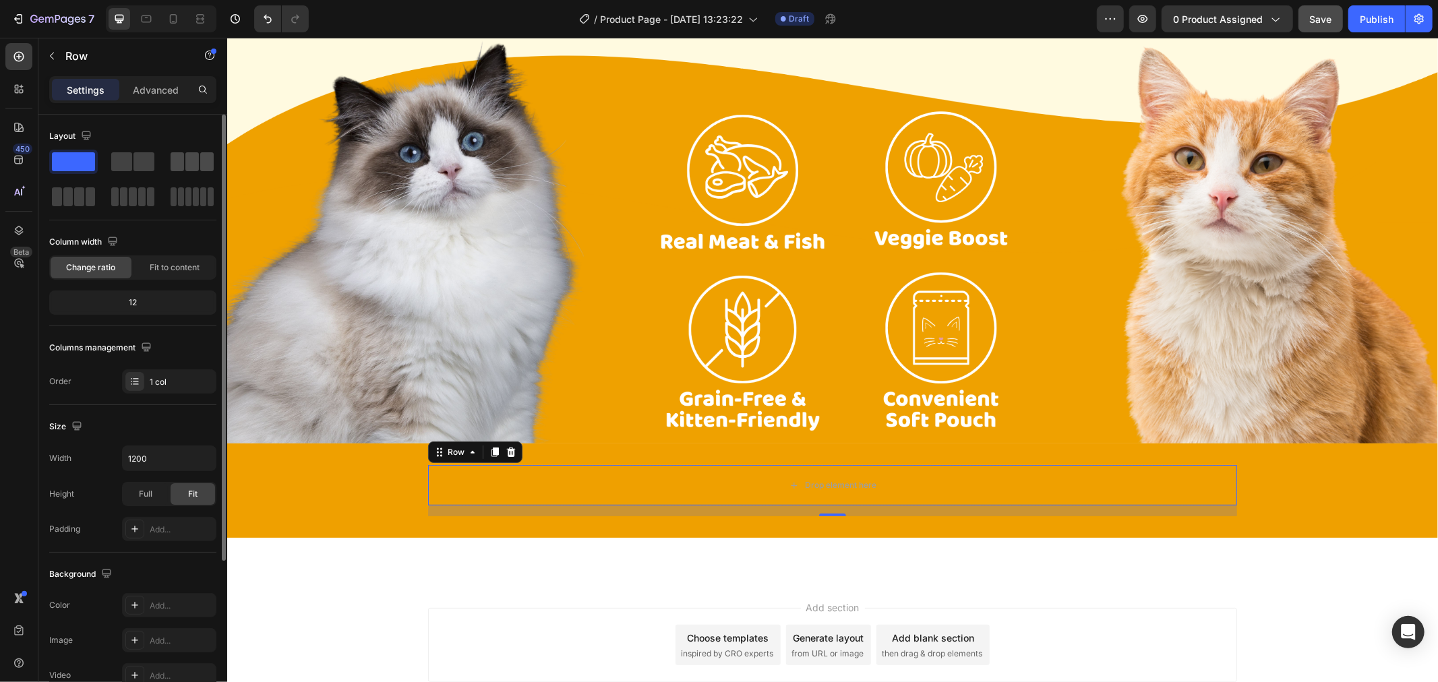
click at [174, 165] on span at bounding box center [177, 161] width 13 height 19
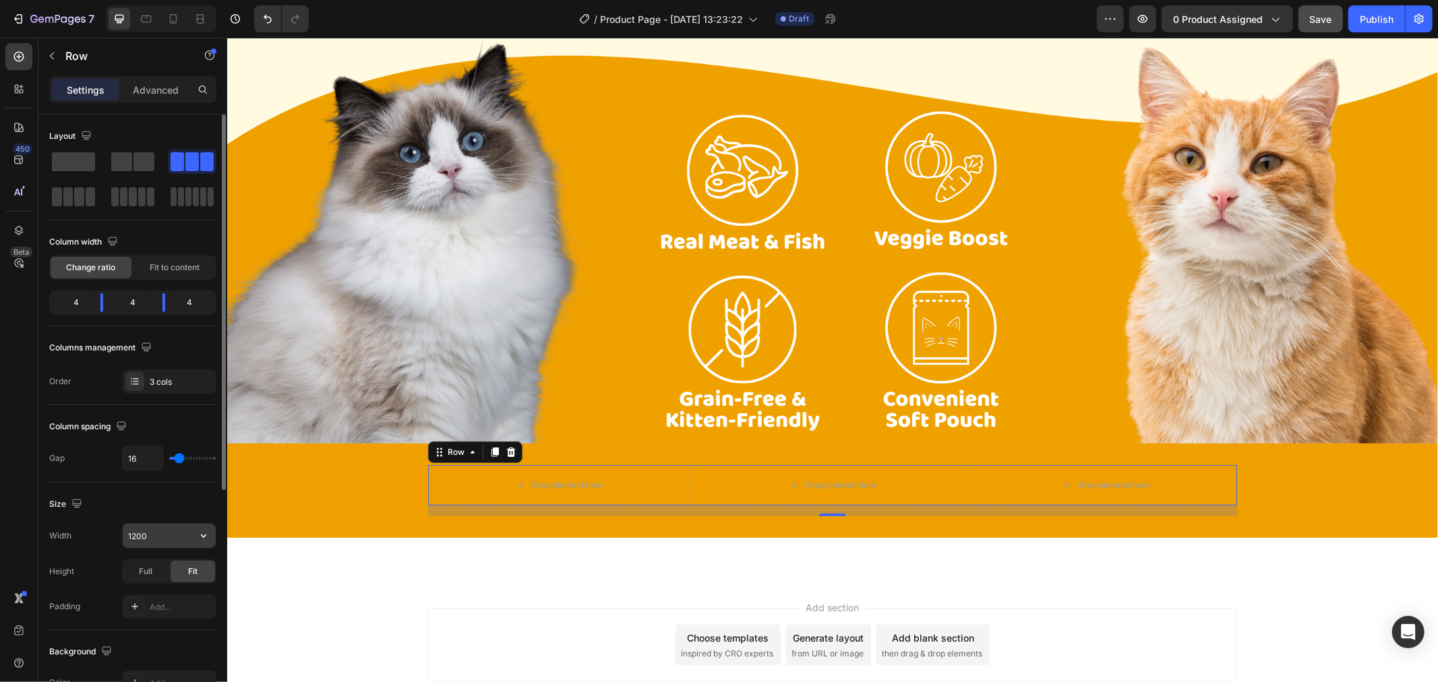
click at [185, 534] on input "1200" at bounding box center [169, 536] width 93 height 24
click at [200, 535] on icon "button" at bounding box center [203, 535] width 13 height 13
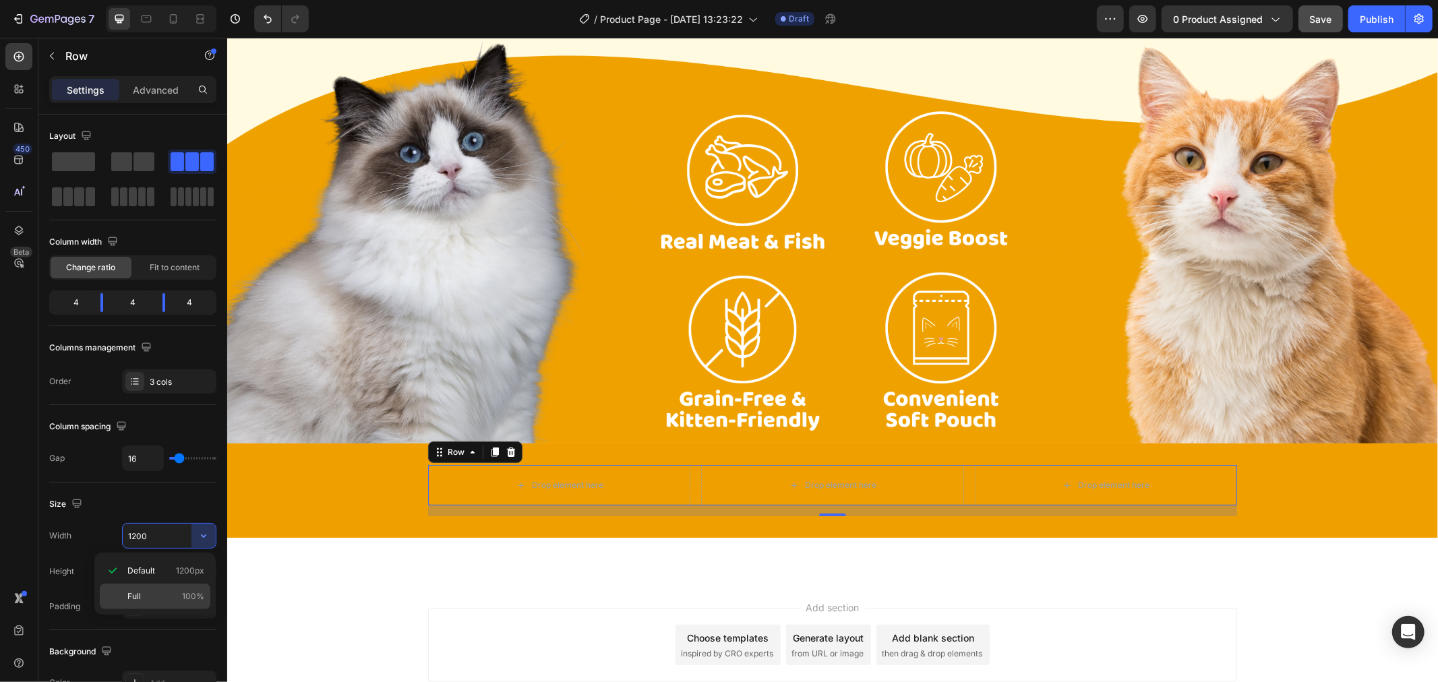
click at [163, 595] on p "Full 100%" at bounding box center [165, 597] width 77 height 12
type input "100%"
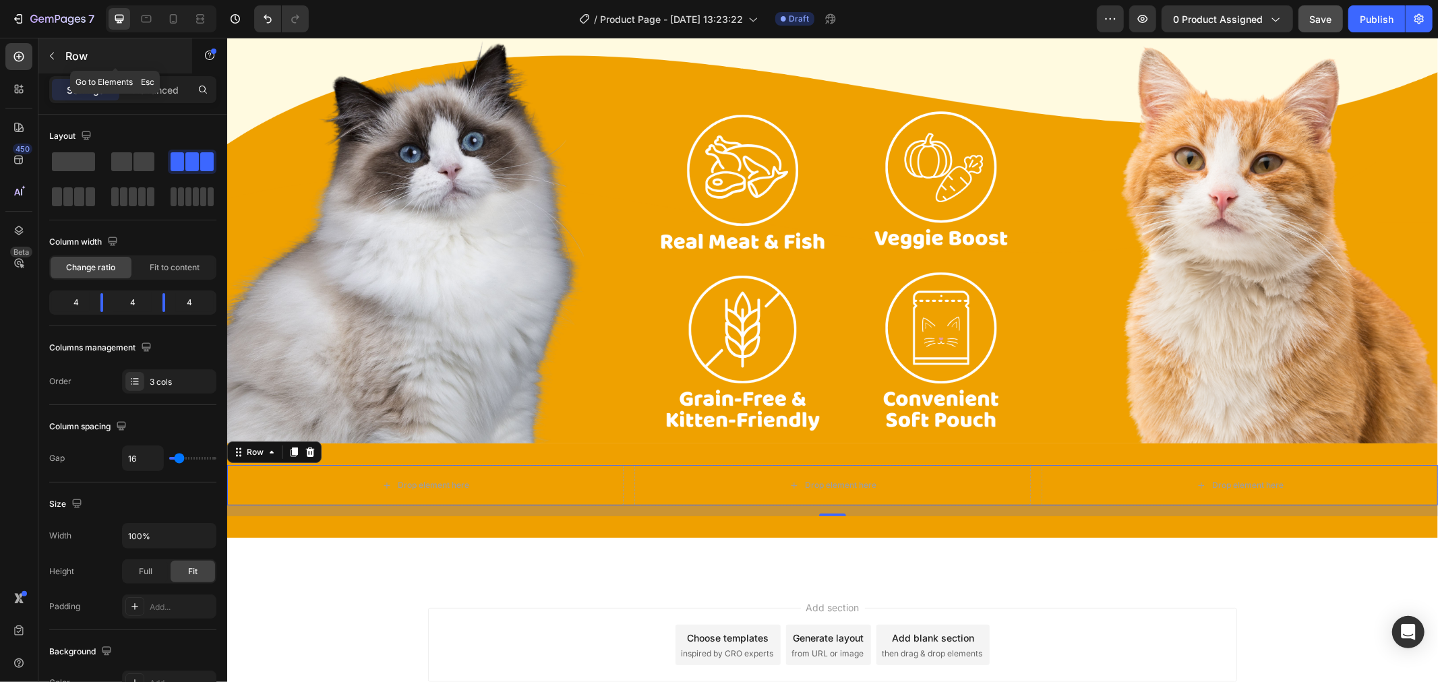
click at [75, 39] on div "Row" at bounding box center [115, 55] width 154 height 35
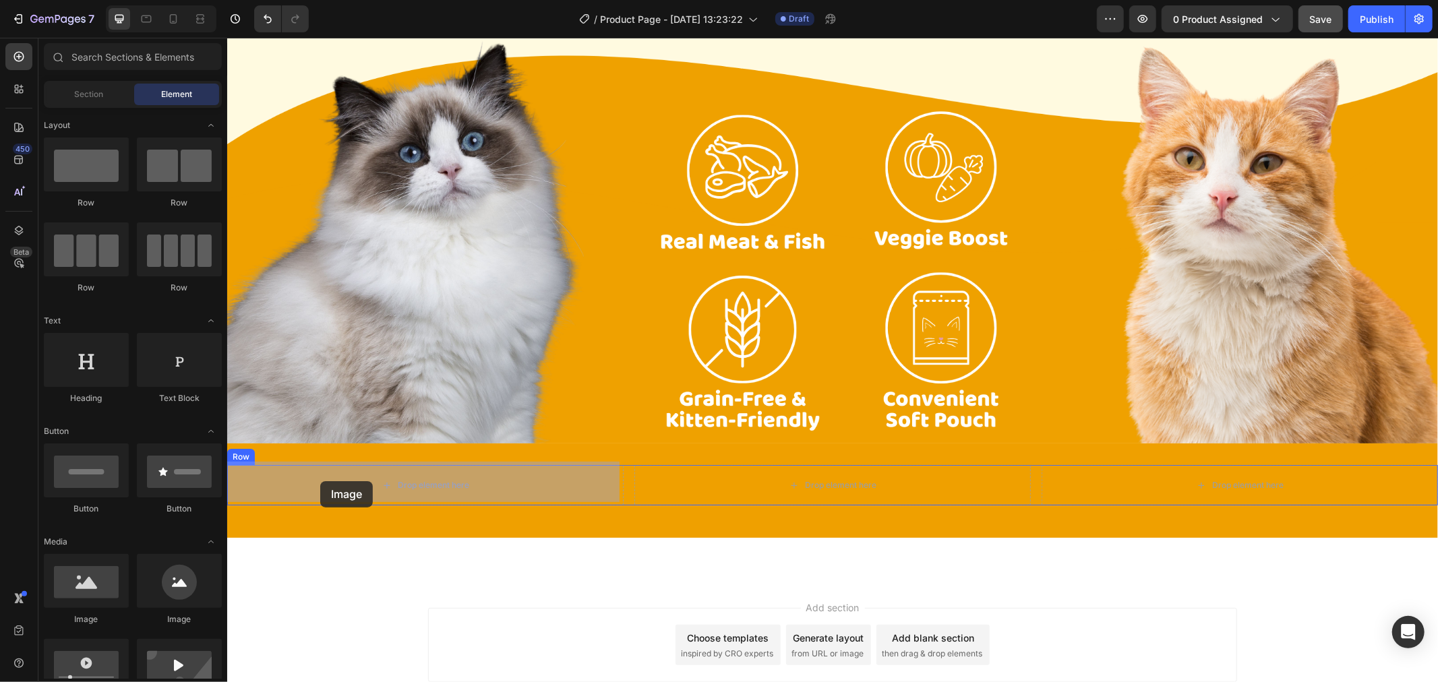
drag, startPoint x: 334, startPoint y: 624, endPoint x: 320, endPoint y: 481, distance: 144.4
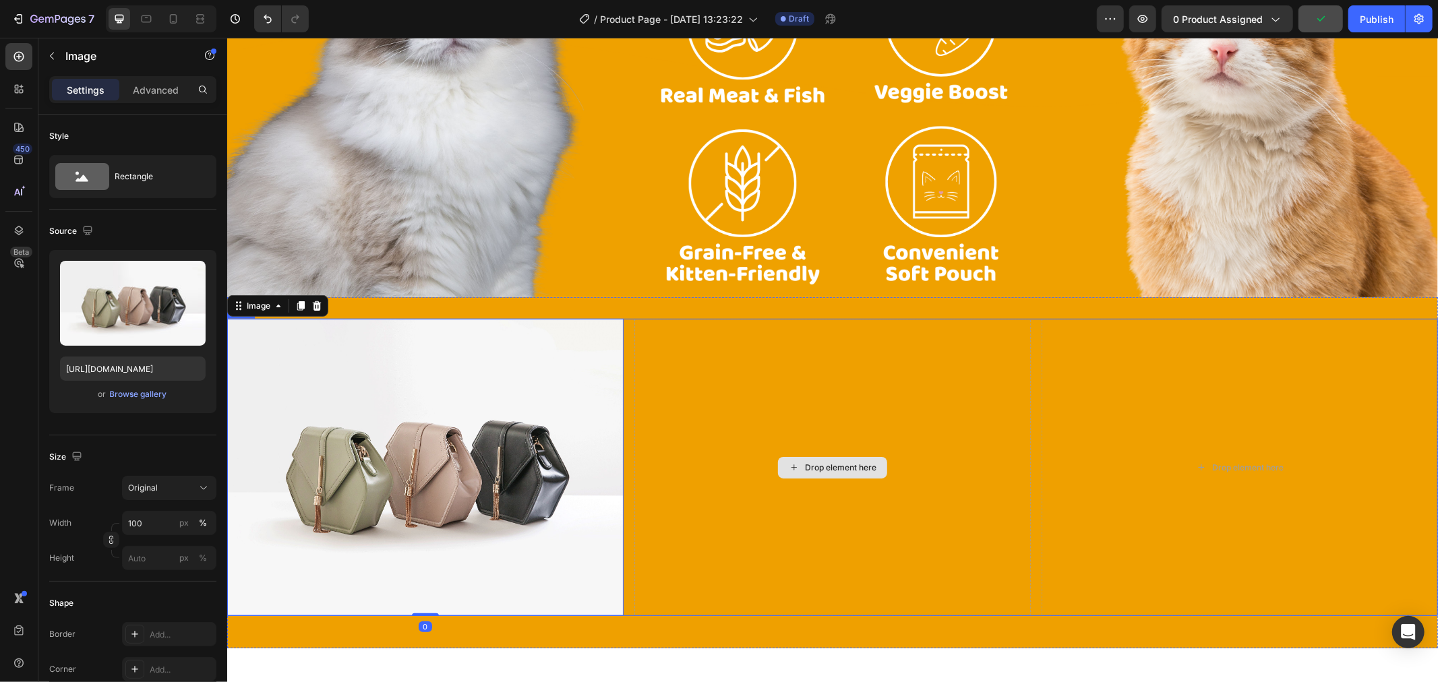
scroll to position [449, 0]
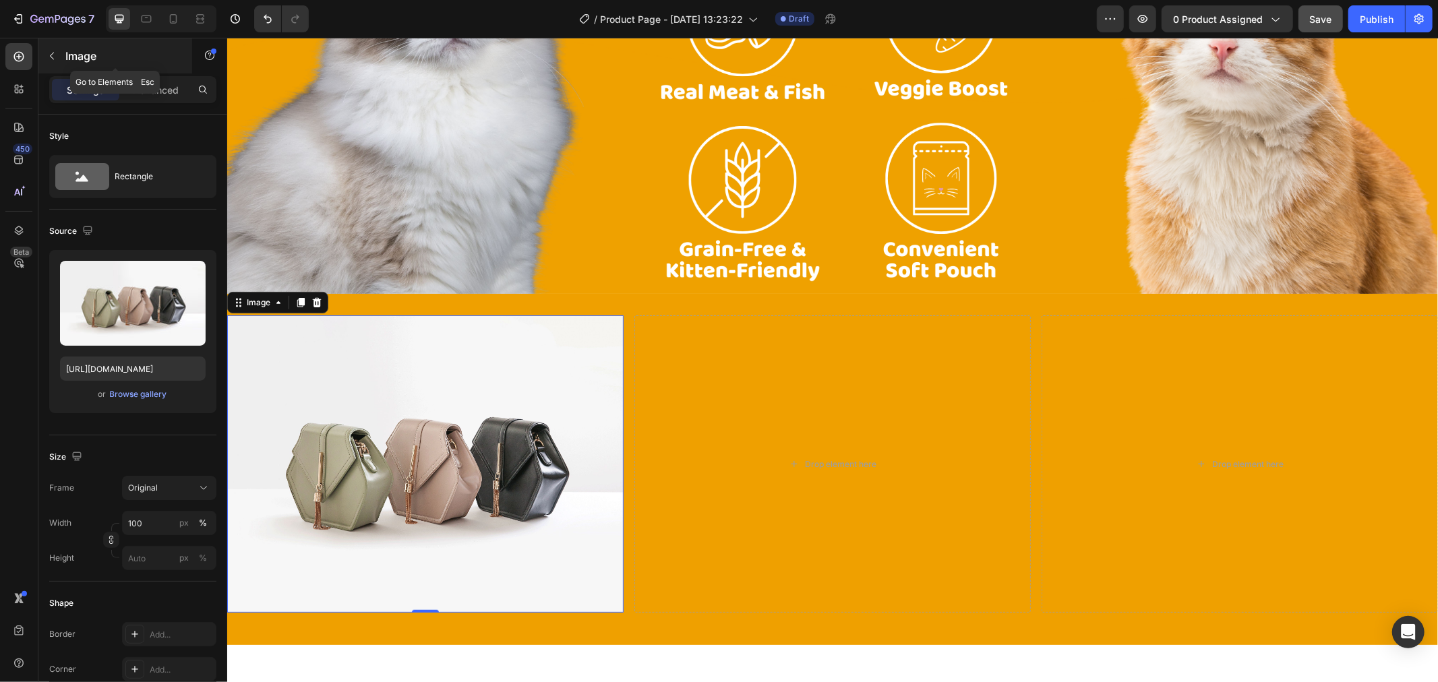
click at [62, 51] on button "button" at bounding box center [52, 56] width 22 height 22
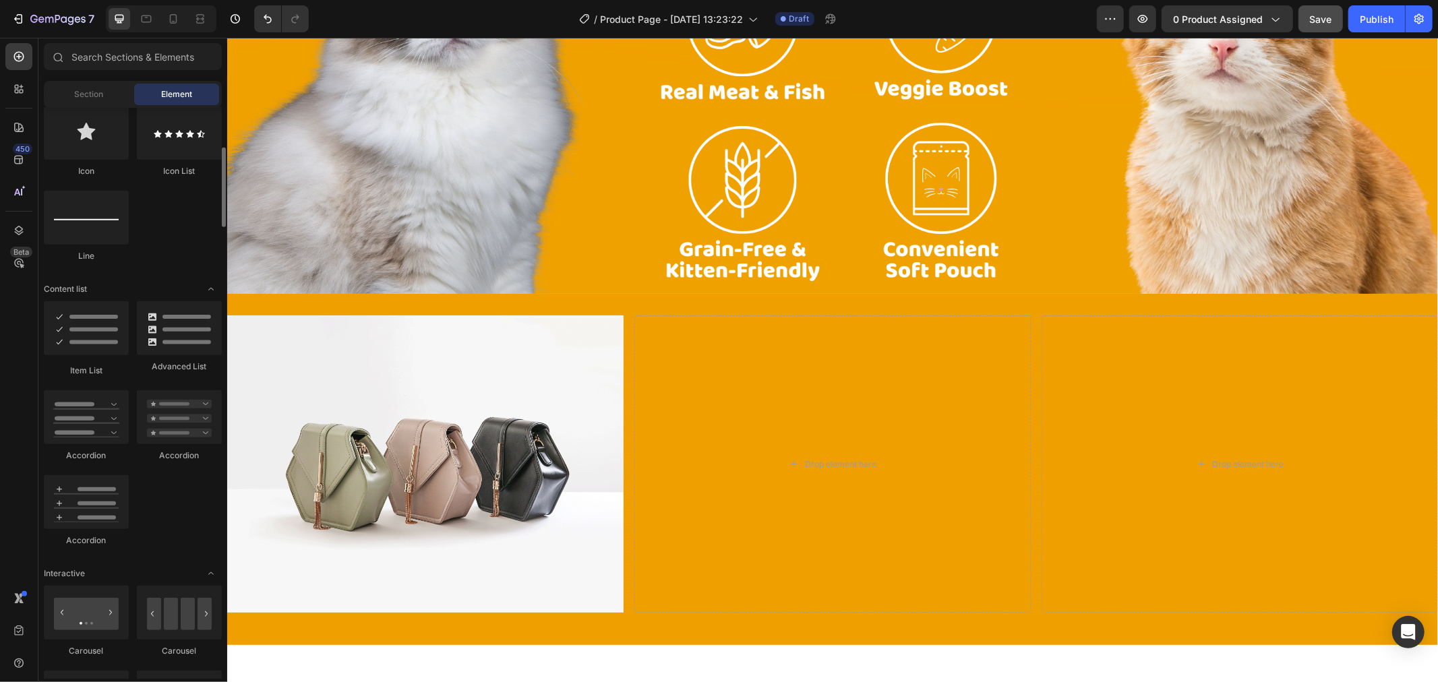
scroll to position [824, 0]
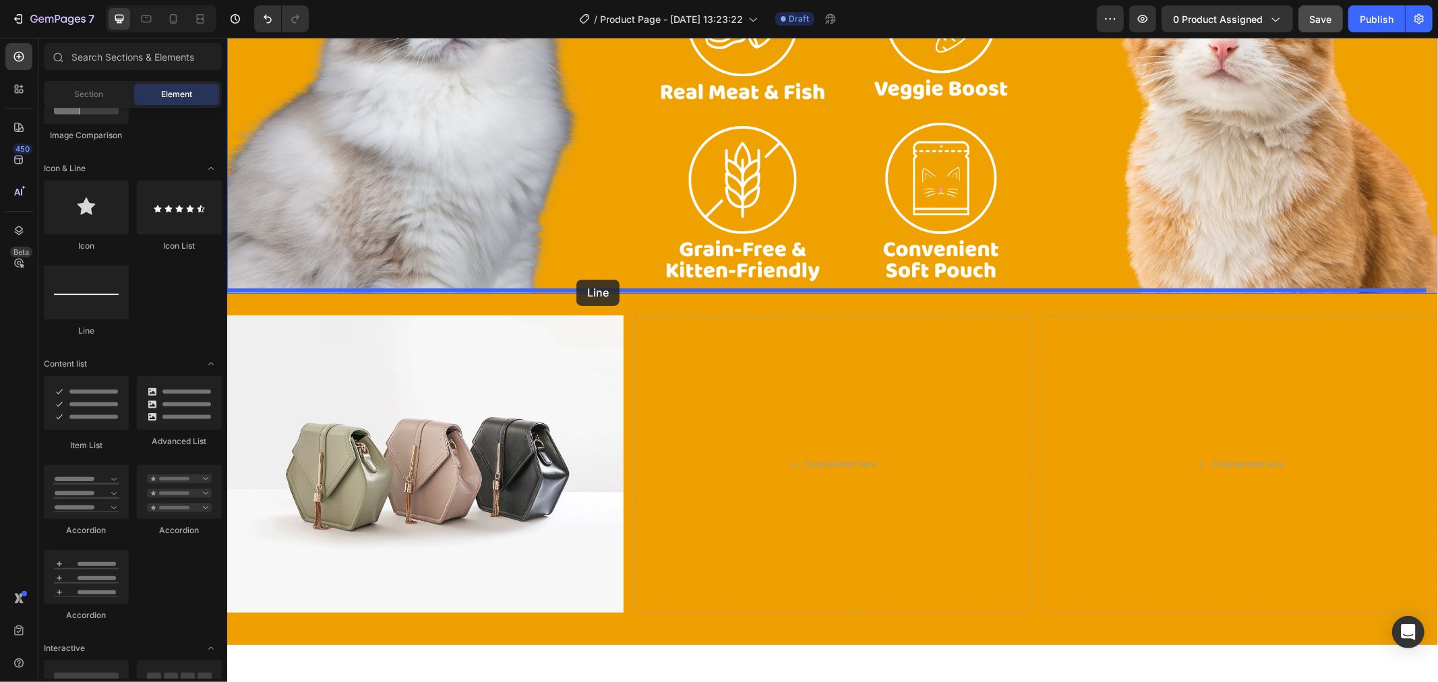
drag, startPoint x: 322, startPoint y: 339, endPoint x: 576, endPoint y: 279, distance: 260.5
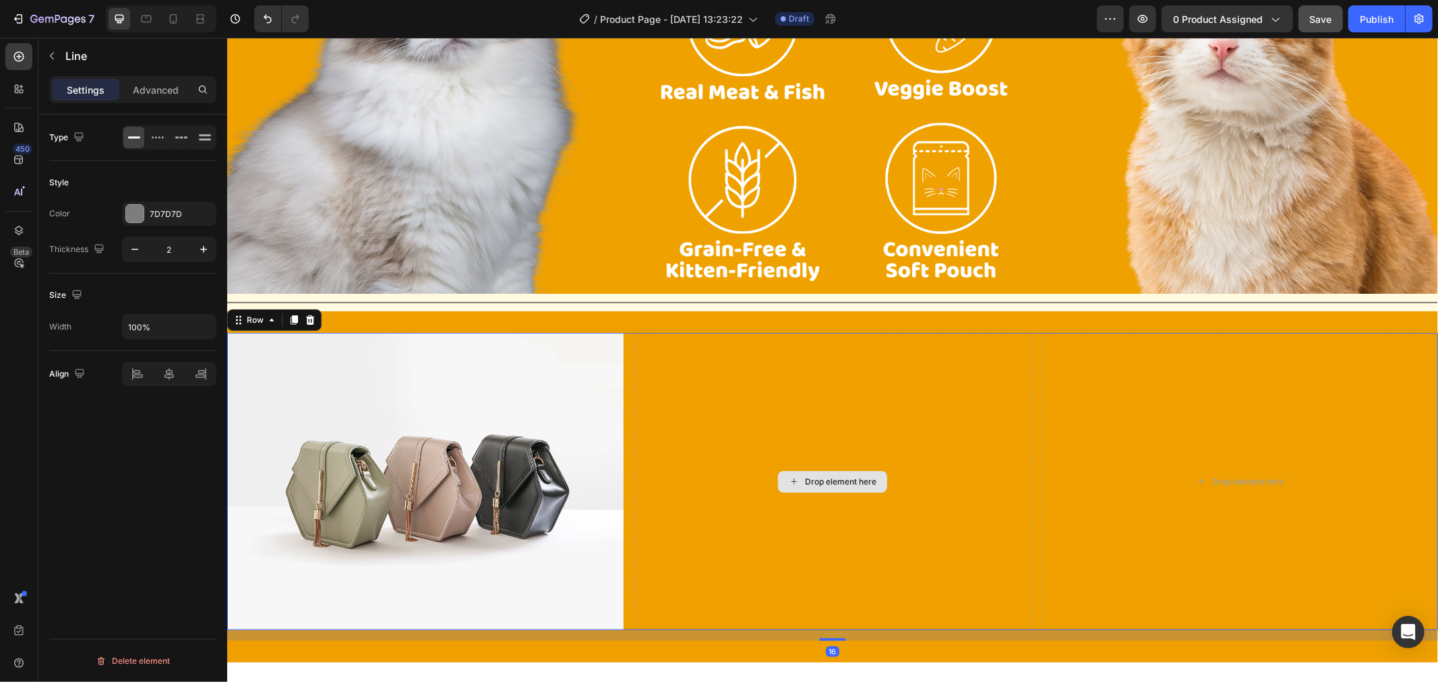
click at [768, 409] on div "Drop element here" at bounding box center [832, 480] width 396 height 297
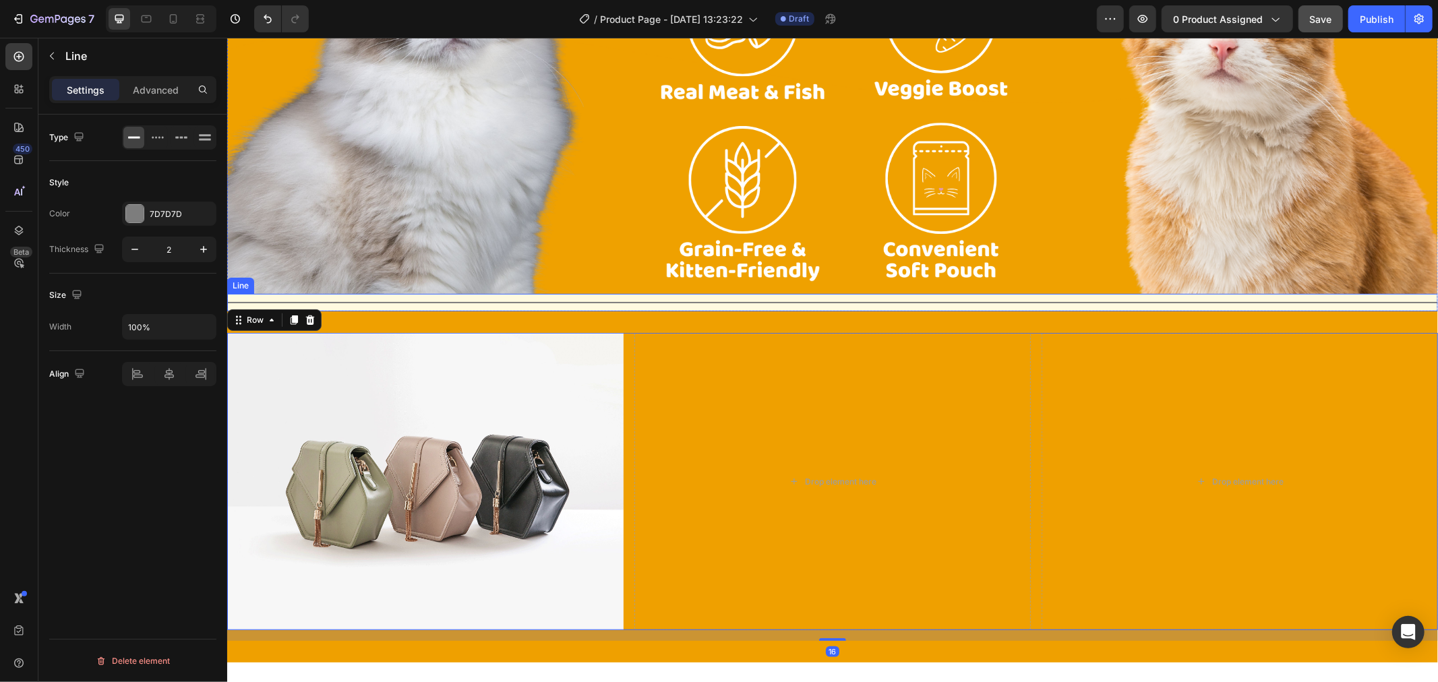
click at [783, 293] on div "Title Line" at bounding box center [832, 302] width 1211 height 18
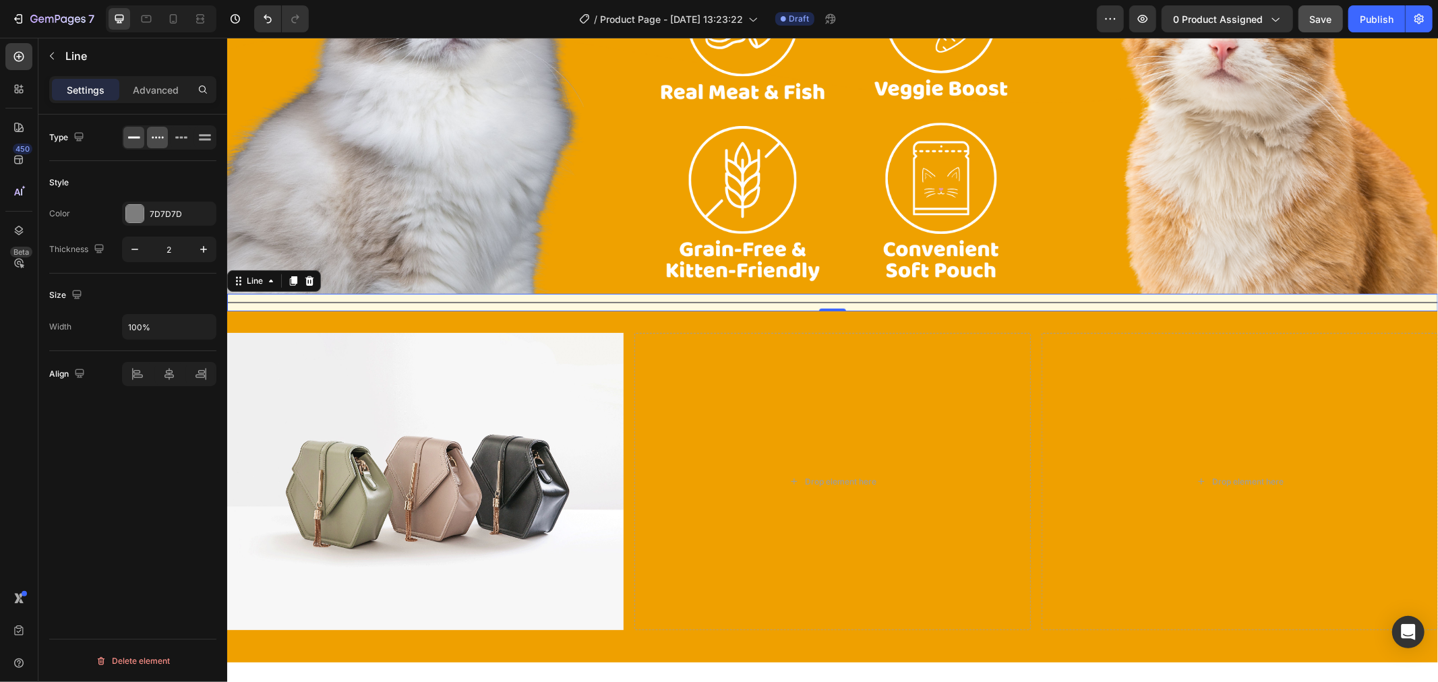
click at [162, 131] on icon at bounding box center [157, 137] width 13 height 13
click at [192, 136] on div at bounding box center [169, 137] width 94 height 24
click at [204, 136] on icon at bounding box center [205, 135] width 12 height 2
click at [183, 140] on icon at bounding box center [181, 137] width 13 height 13
click at [136, 145] on div at bounding box center [133, 138] width 21 height 22
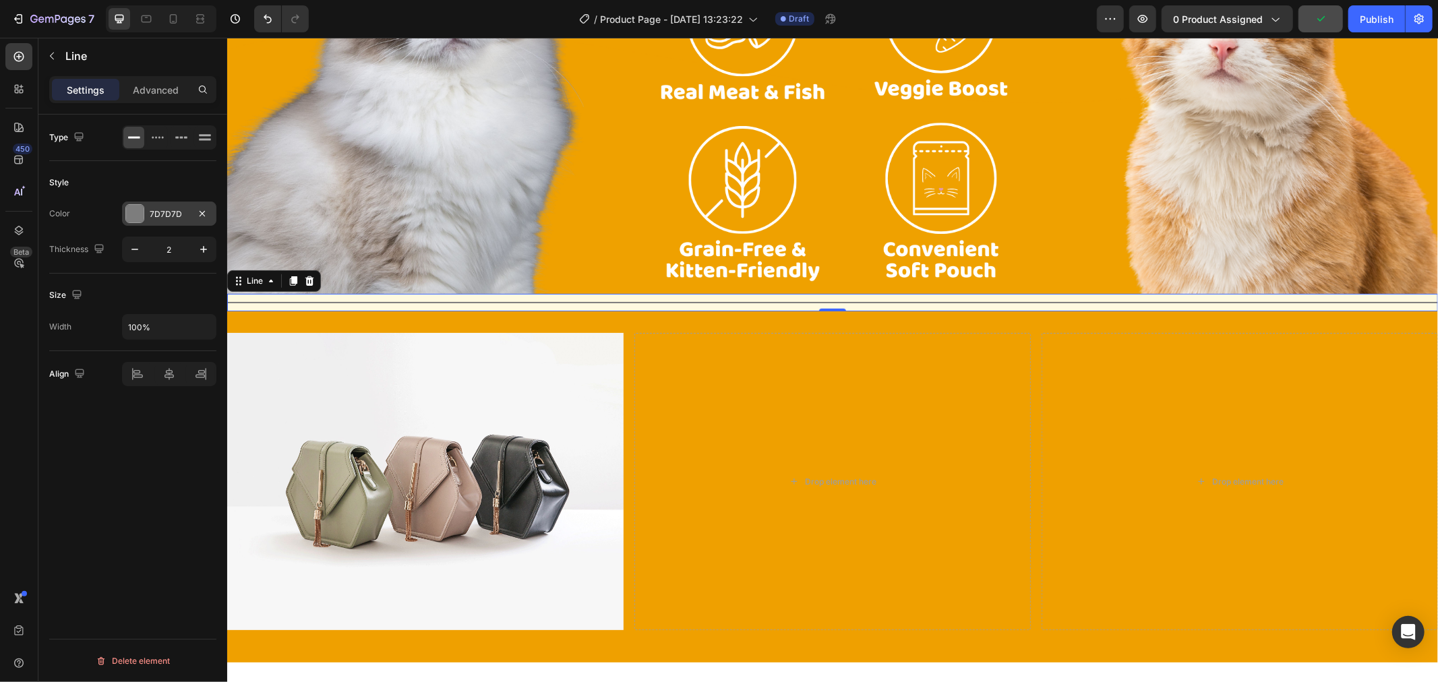
click at [135, 209] on div at bounding box center [135, 214] width 18 height 18
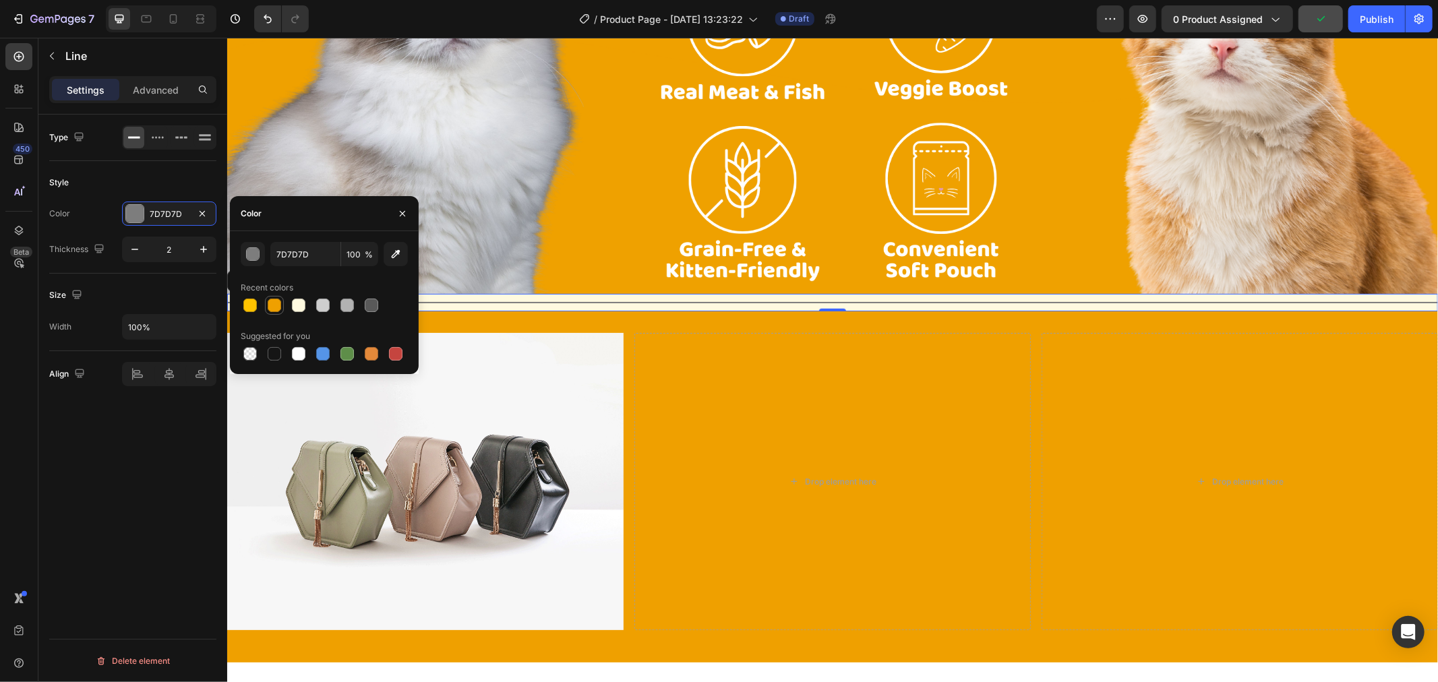
click at [274, 309] on div at bounding box center [274, 305] width 13 height 13
click at [299, 355] on div at bounding box center [298, 353] width 13 height 13
type input "FFFFFF"
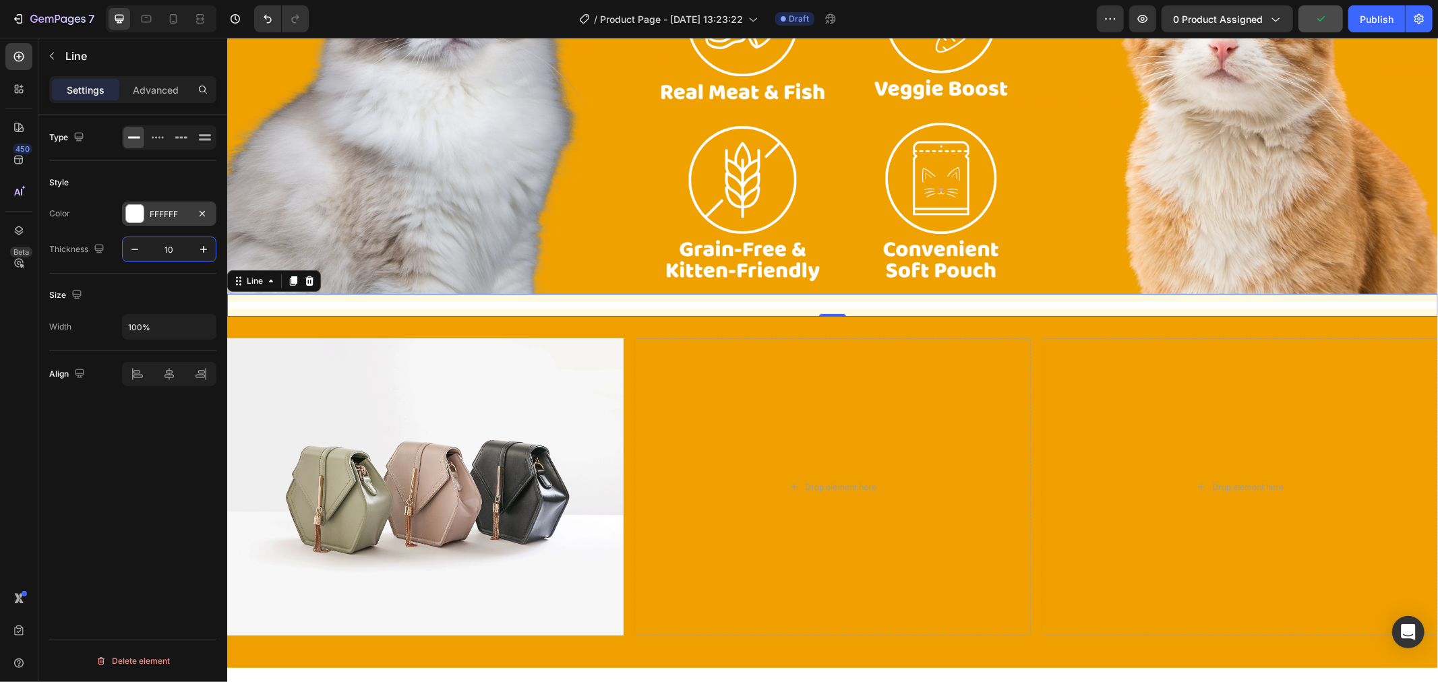
type input "10"
click at [142, 205] on div at bounding box center [134, 213] width 19 height 19
click at [167, 84] on p "Advanced" at bounding box center [156, 90] width 46 height 14
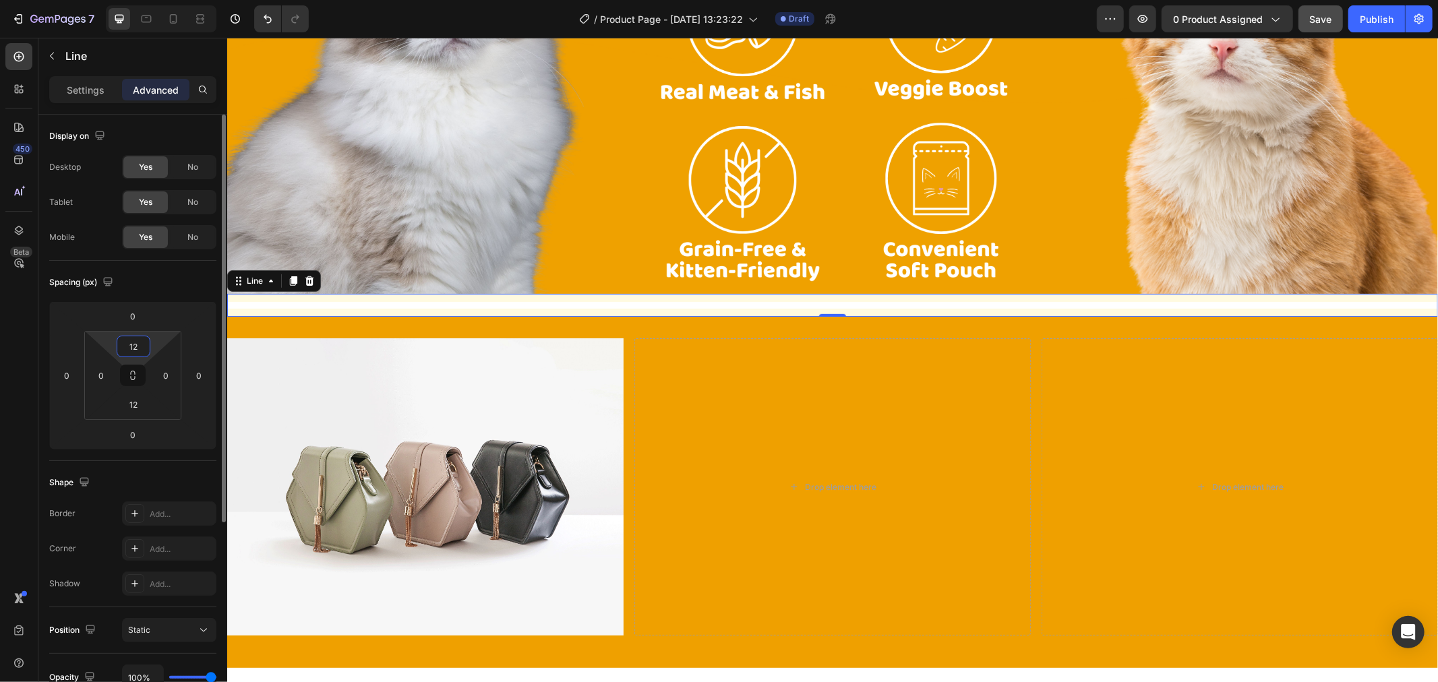
click at [142, 351] on input "12" at bounding box center [133, 346] width 27 height 20
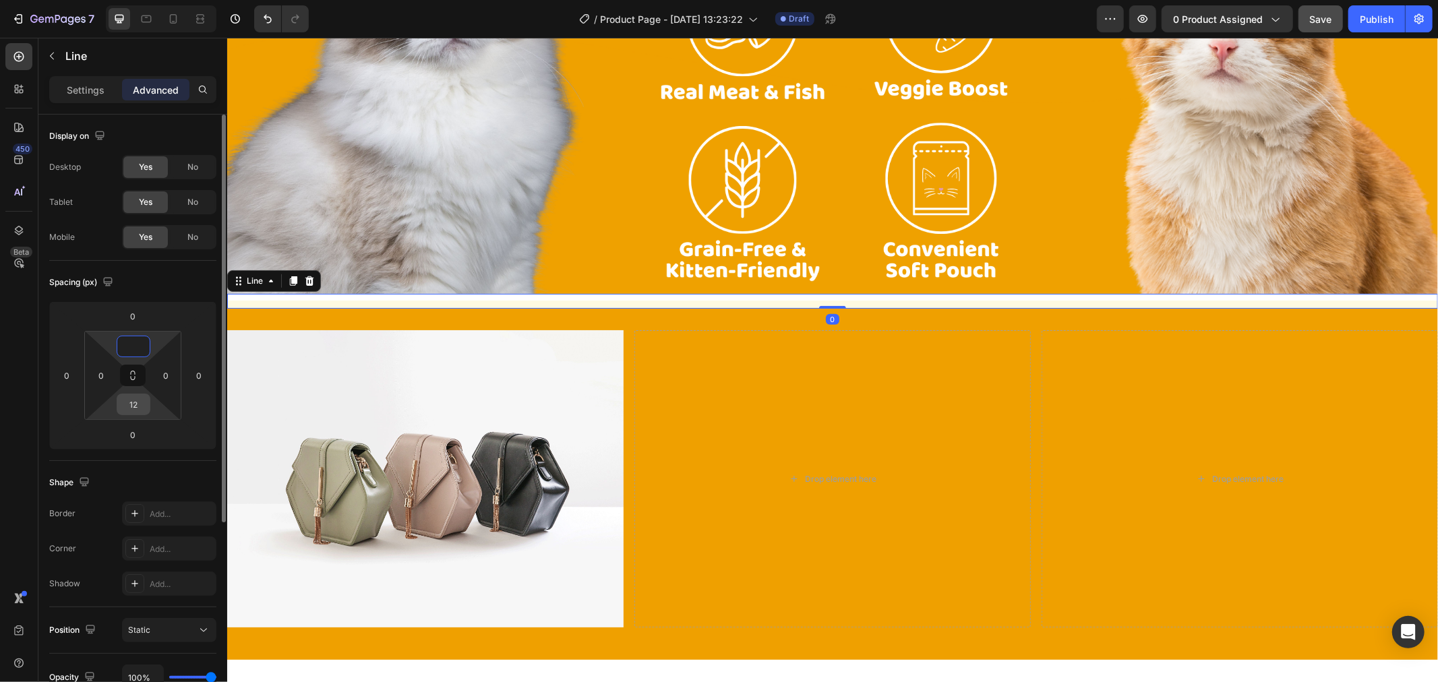
type input "0"
click at [138, 405] on input "12" at bounding box center [133, 404] width 27 height 20
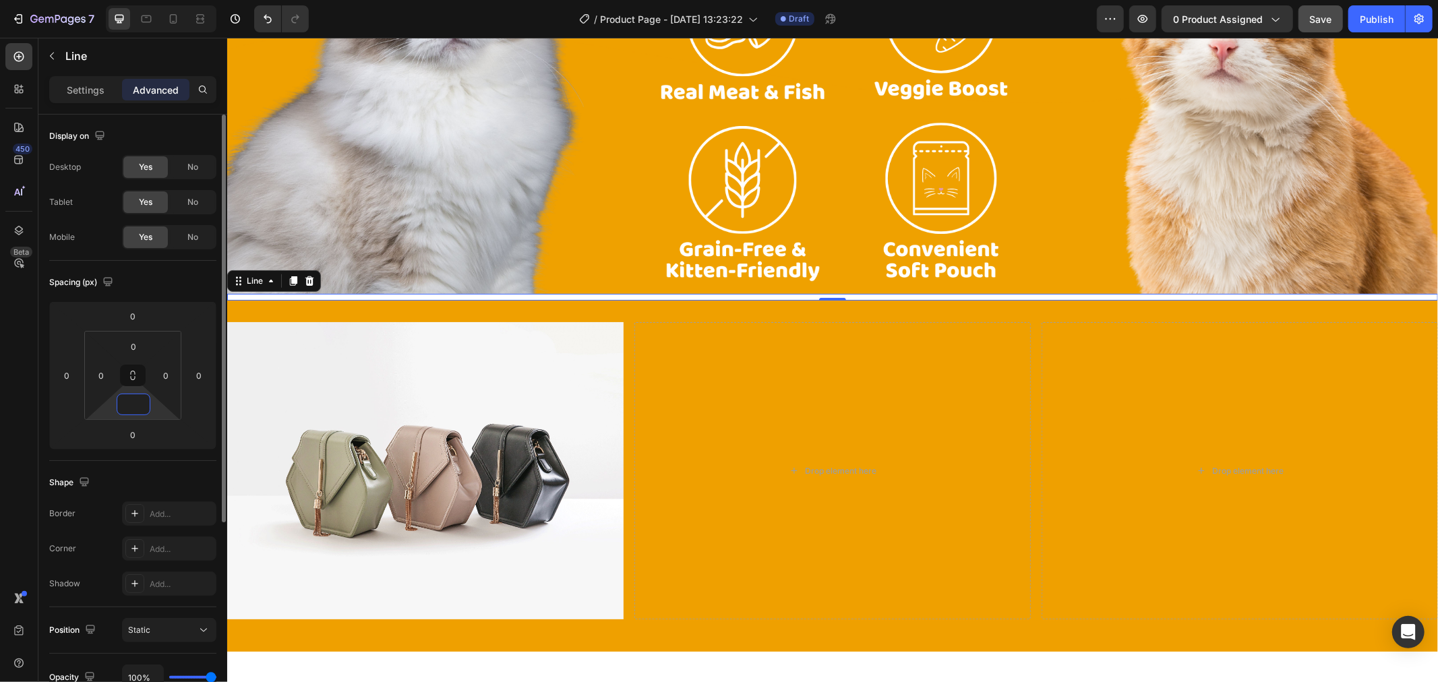
type input "0"
click at [166, 279] on div "Spacing (px)" at bounding box center [132, 283] width 167 height 22
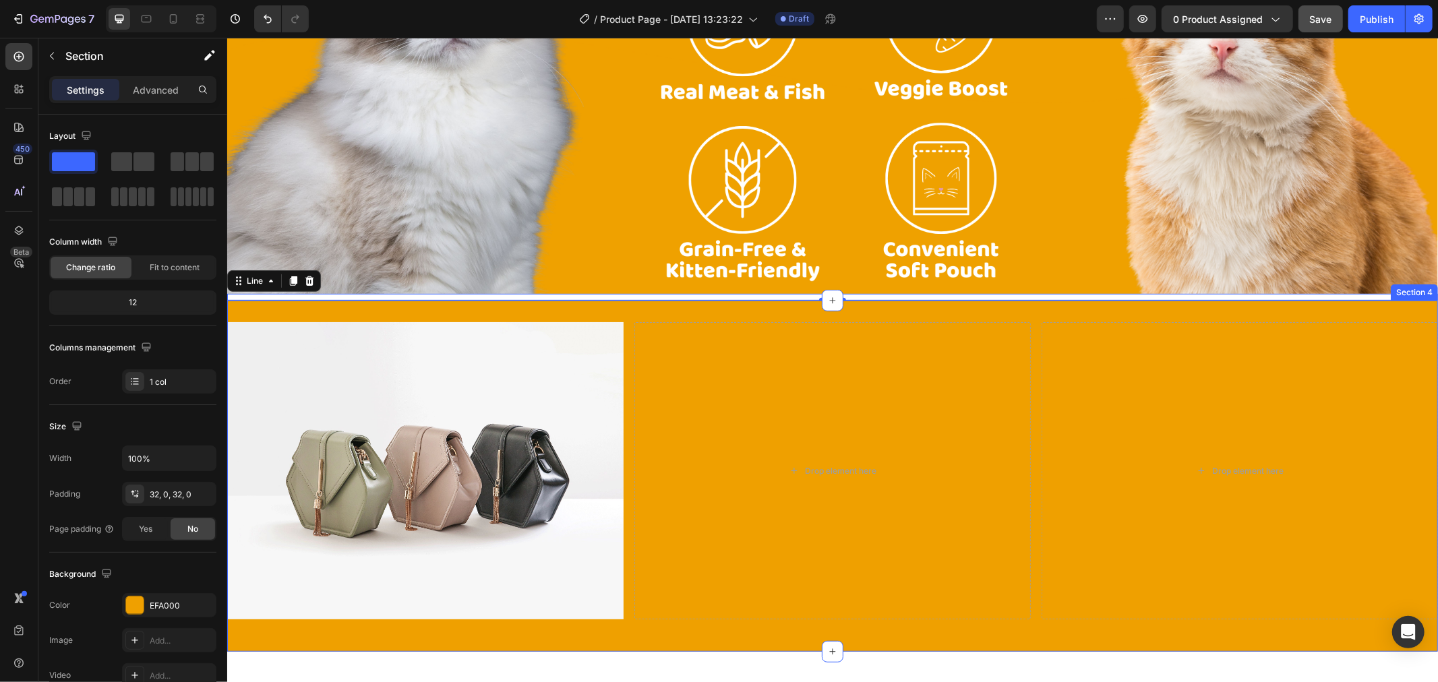
click at [327, 301] on div "Image Drop element here Drop element here Row Section 4" at bounding box center [832, 475] width 1211 height 351
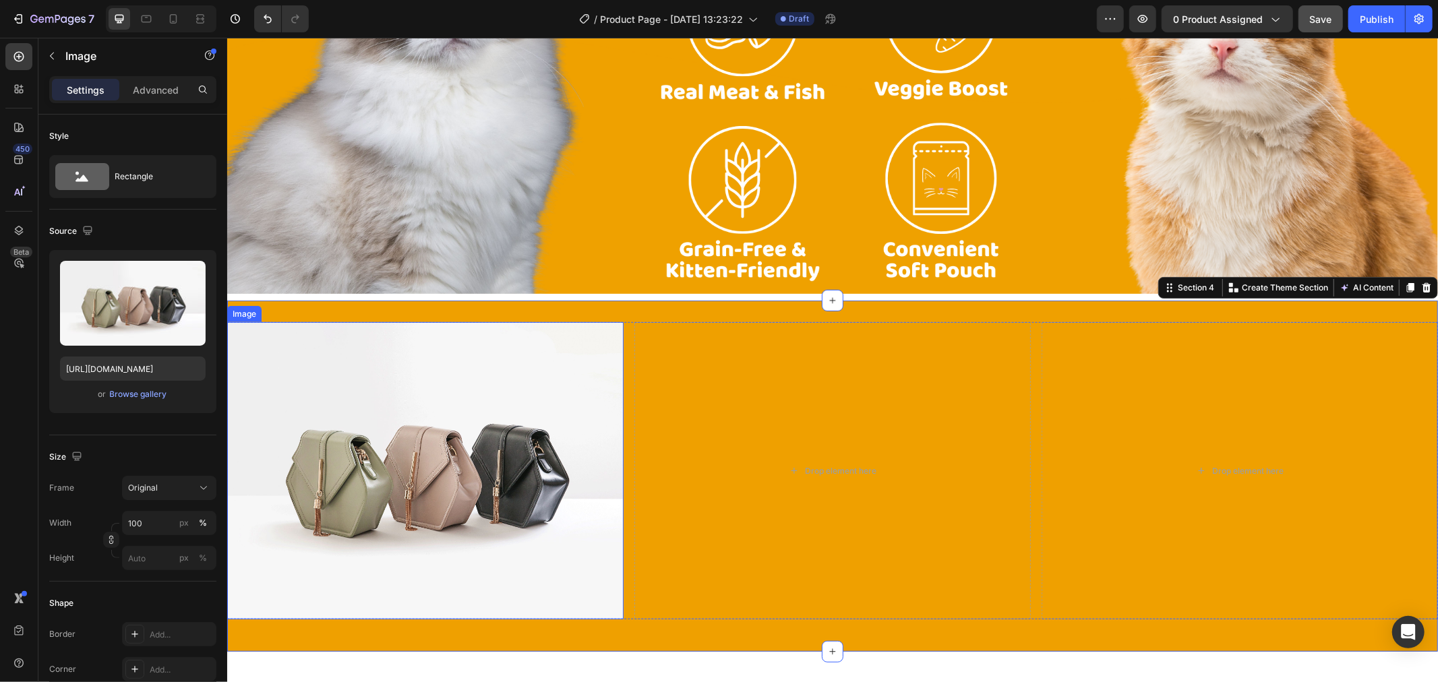
click at [604, 344] on img at bounding box center [425, 470] width 396 height 297
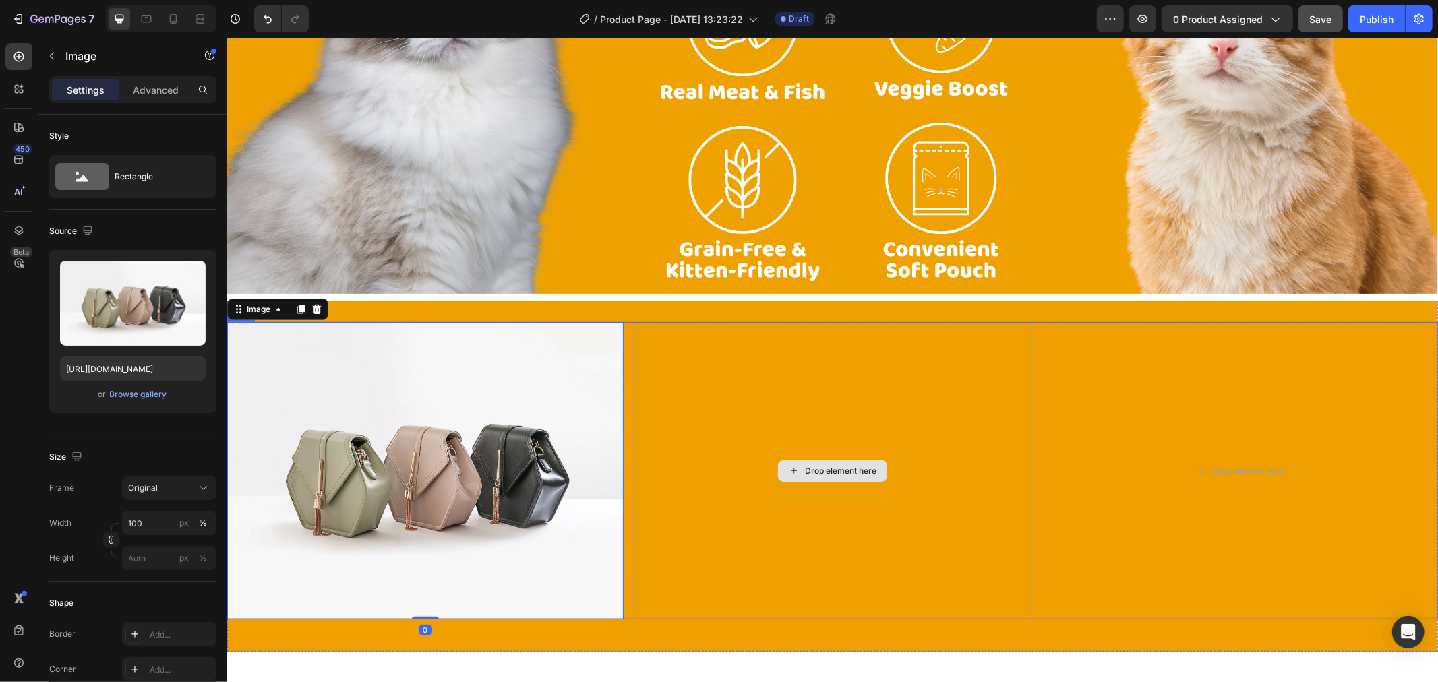
click at [780, 452] on div "Drop element here" at bounding box center [832, 470] width 396 height 297
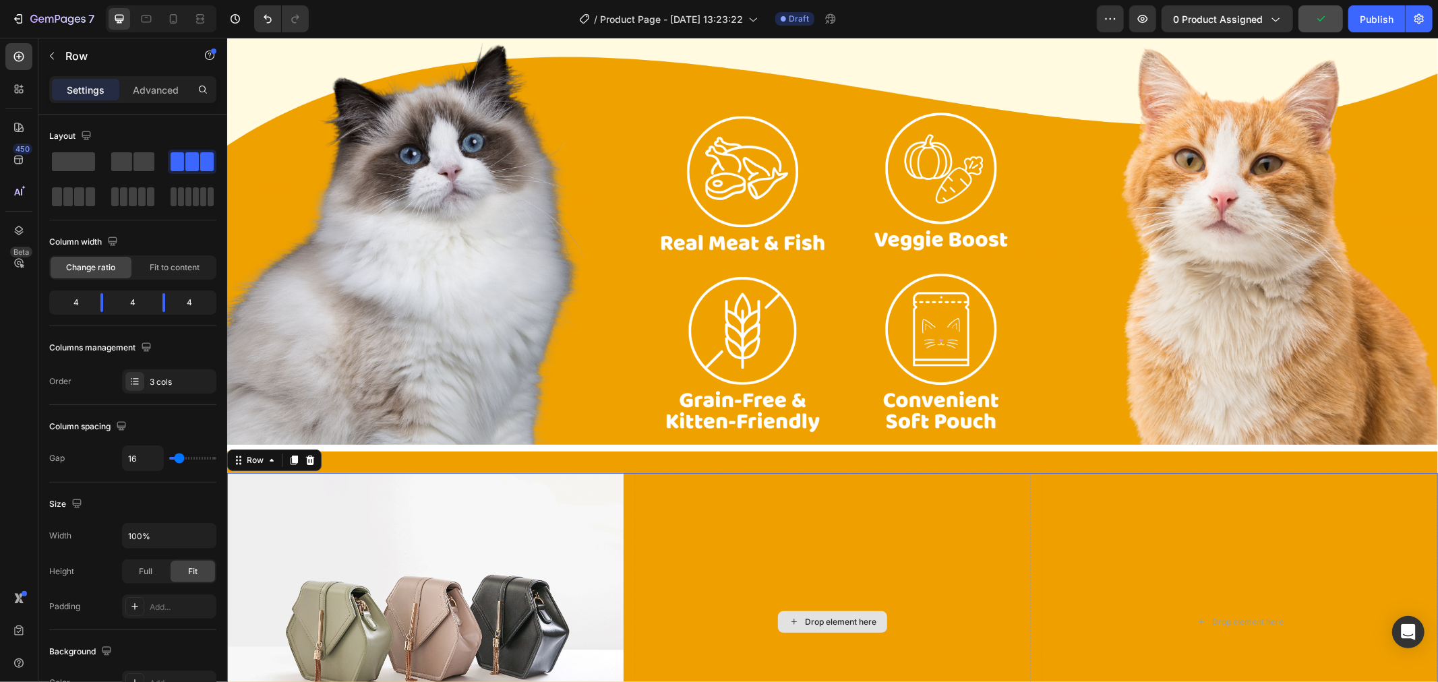
scroll to position [299, 0]
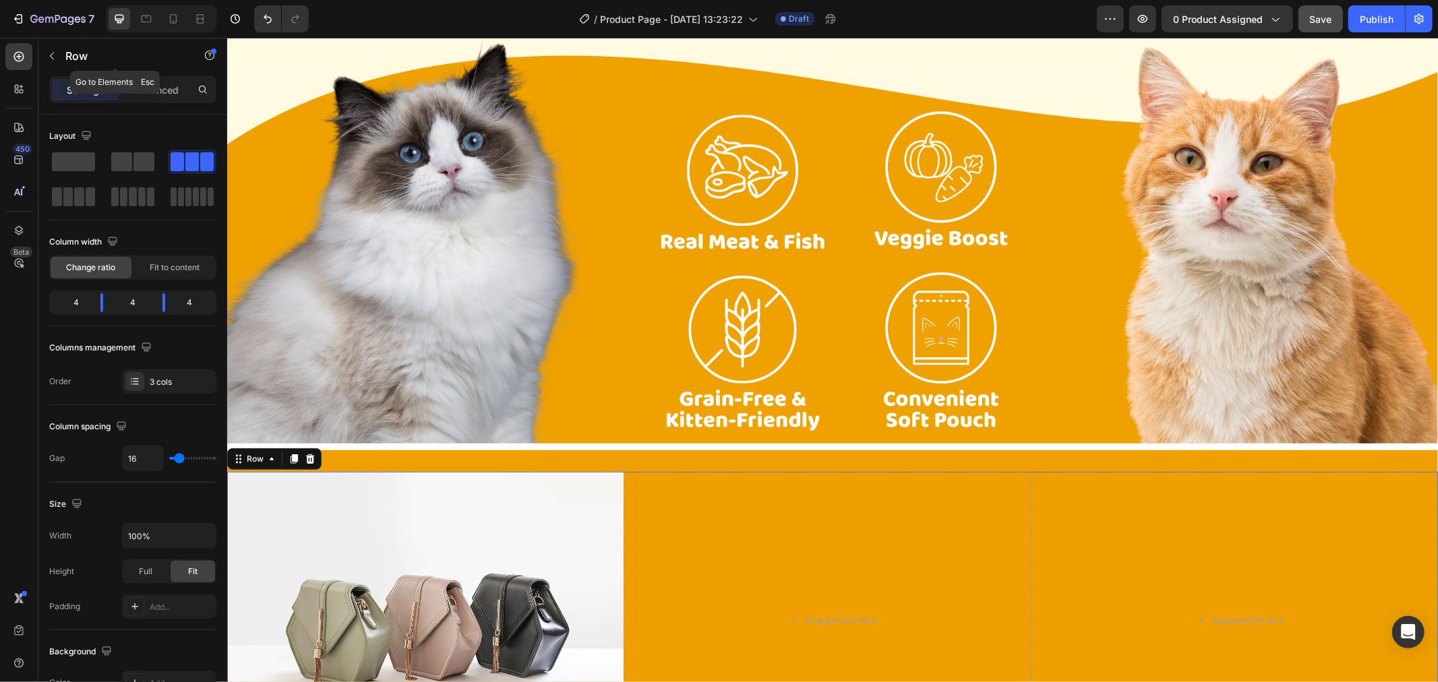
drag, startPoint x: 80, startPoint y: 47, endPoint x: 78, endPoint y: 54, distance: 7.0
click at [78, 54] on p "Row" at bounding box center [122, 56] width 115 height 16
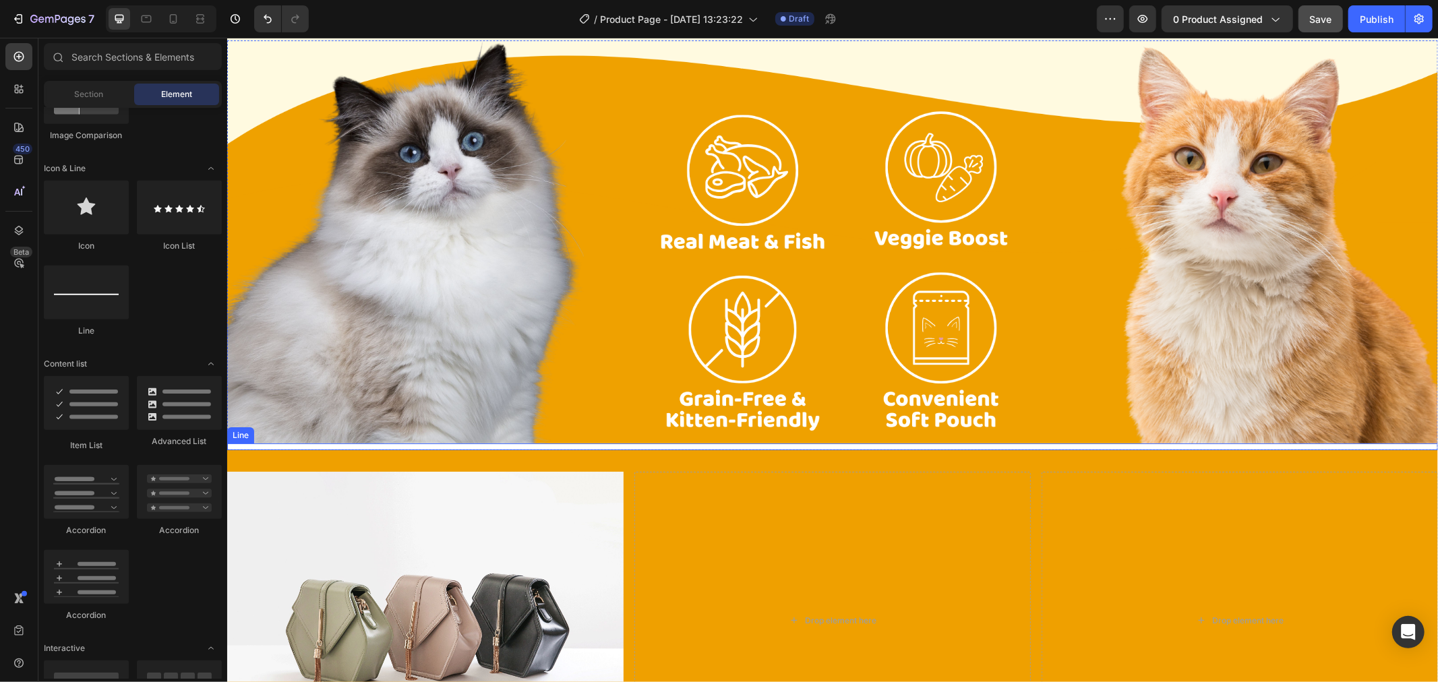
click at [678, 445] on div at bounding box center [832, 446] width 1211 height 7
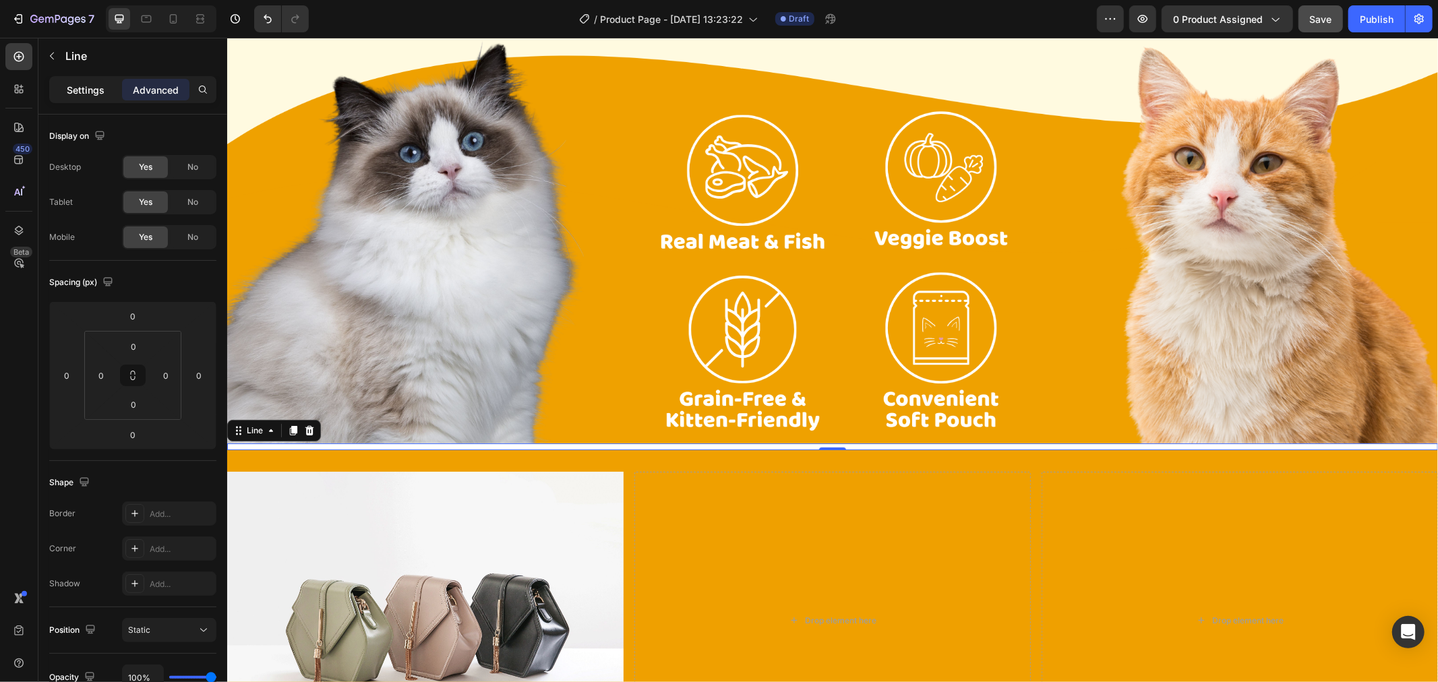
click at [68, 93] on p "Settings" at bounding box center [86, 90] width 38 height 14
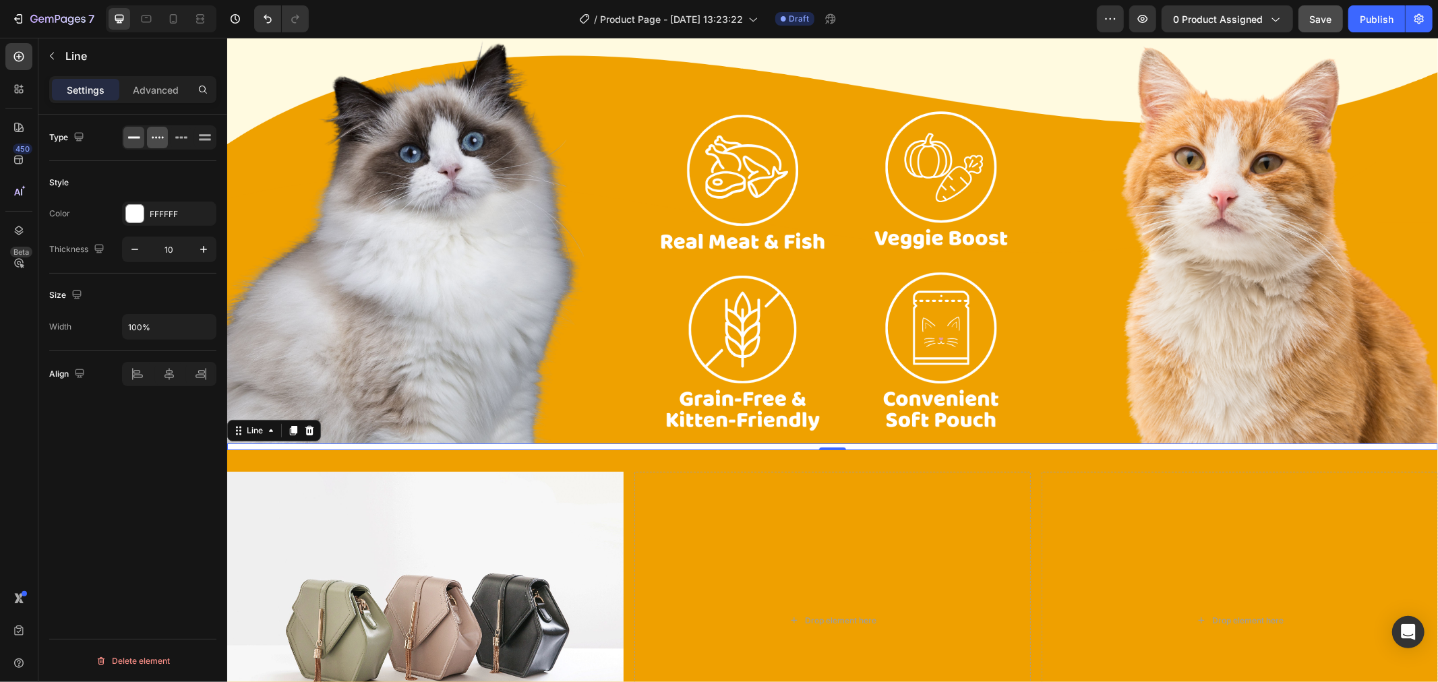
click at [158, 136] on icon at bounding box center [157, 137] width 13 height 13
click at [170, 205] on div "FFFFFF" at bounding box center [169, 214] width 94 height 24
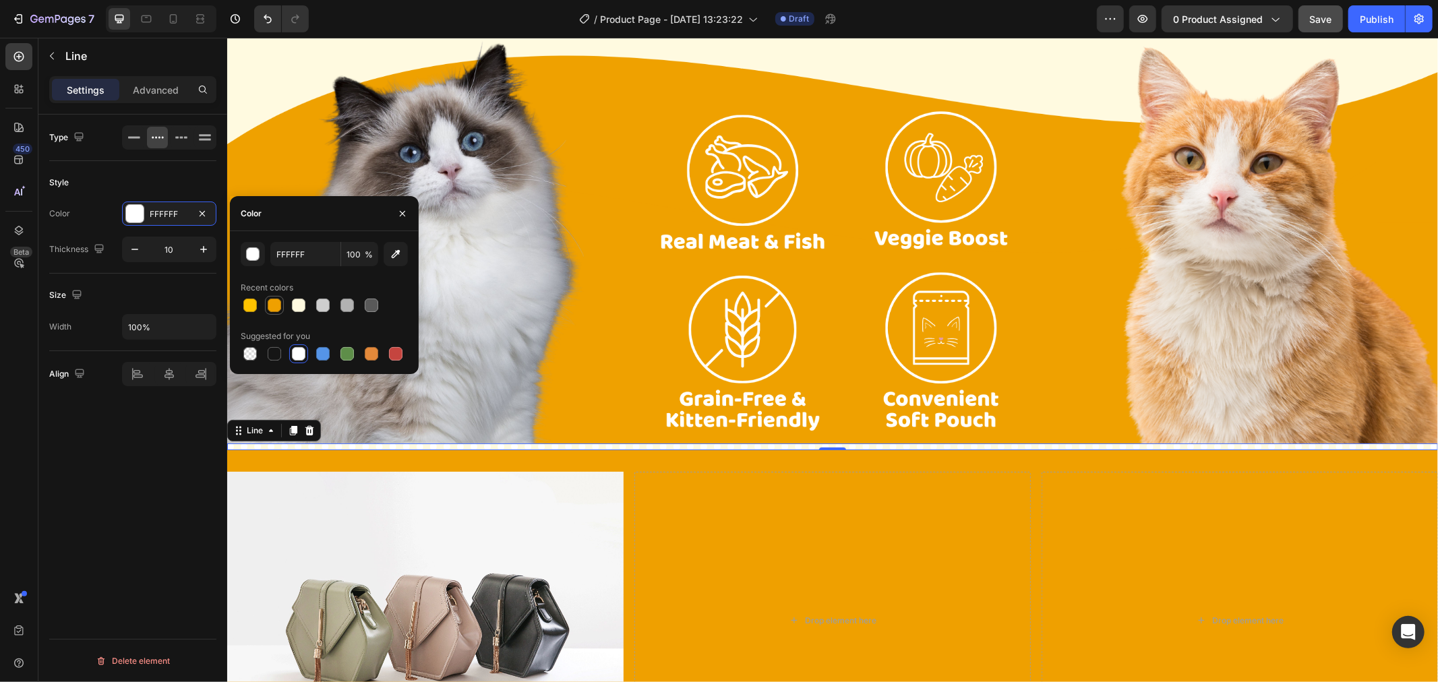
click at [268, 307] on div at bounding box center [274, 305] width 13 height 13
type input "EFA000"
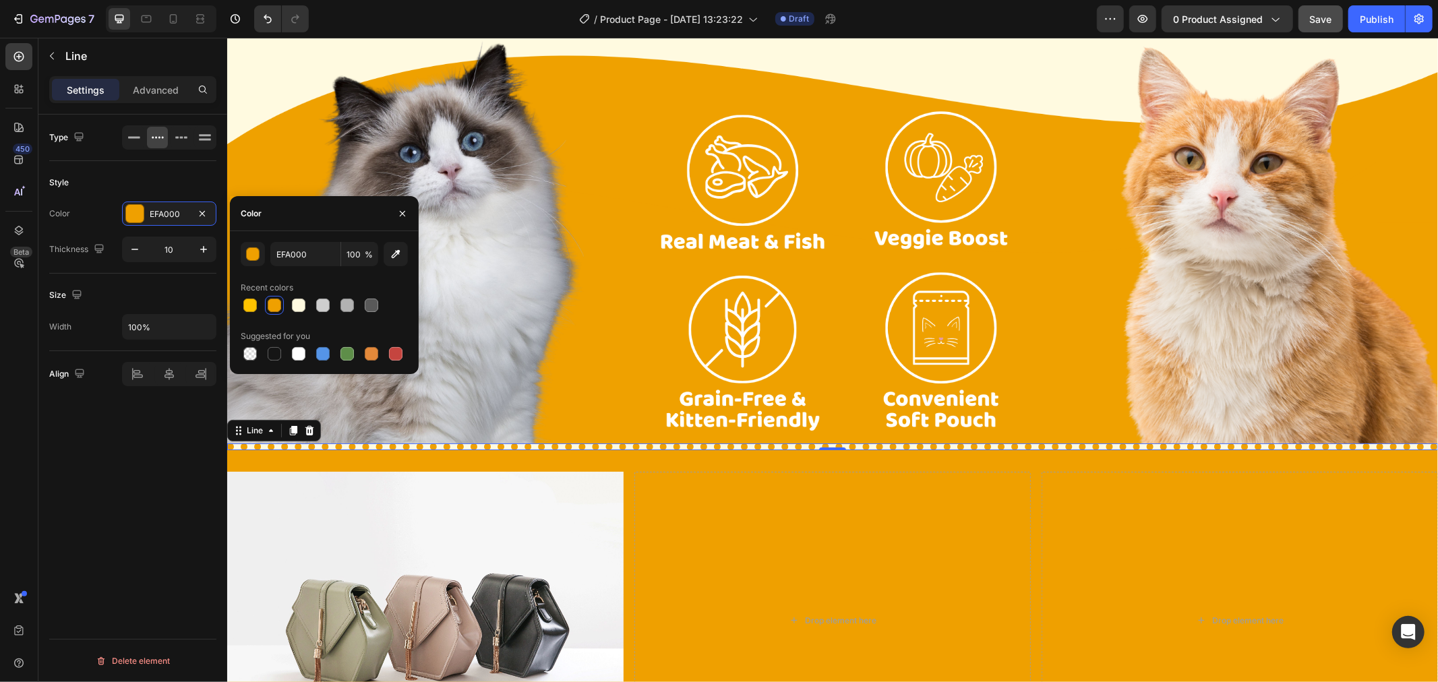
click at [162, 290] on div "Size" at bounding box center [132, 296] width 167 height 22
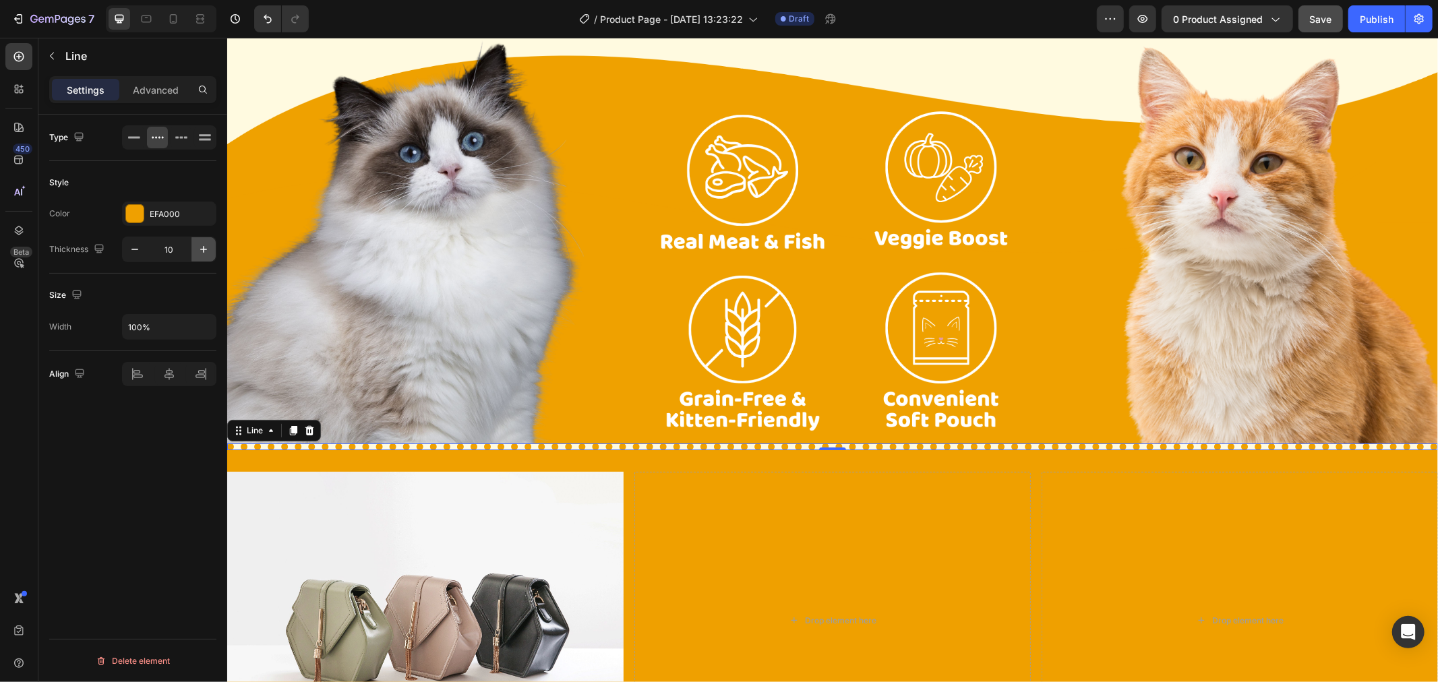
click at [201, 246] on icon "button" at bounding box center [203, 249] width 13 height 13
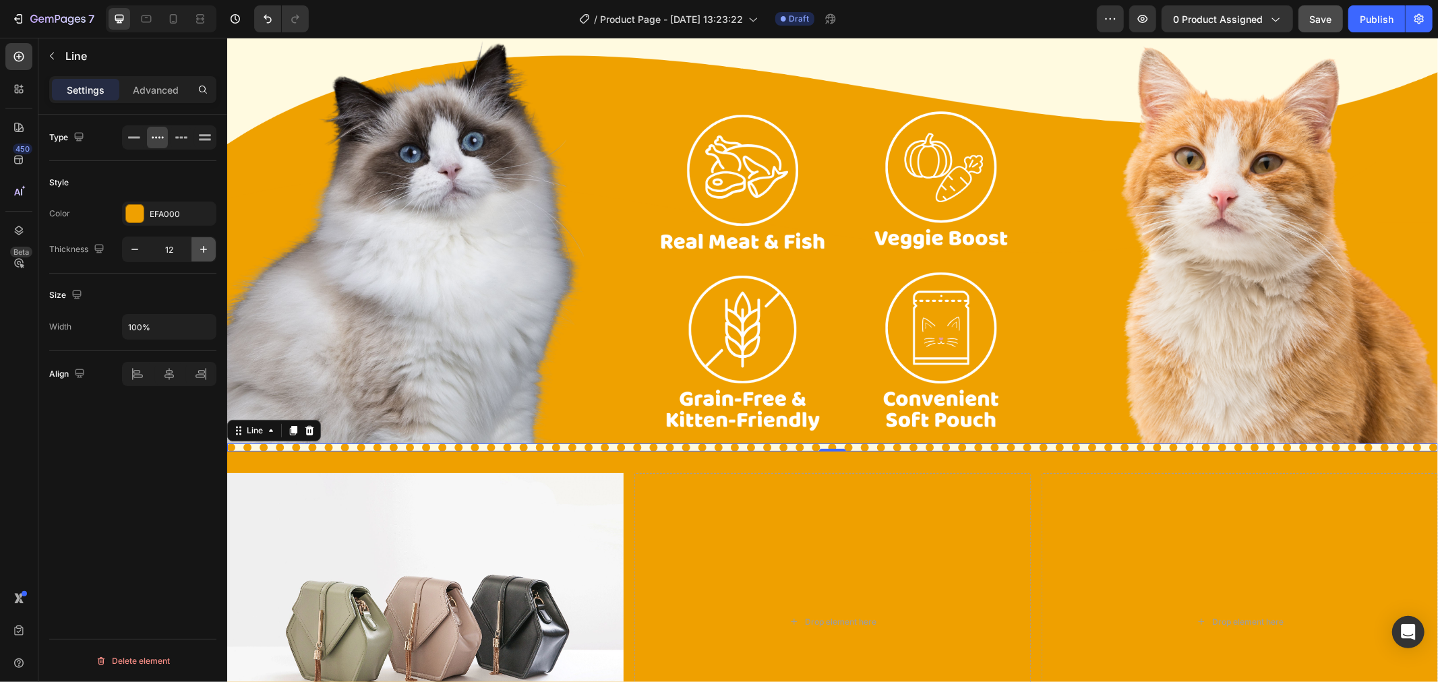
click at [201, 246] on icon "button" at bounding box center [203, 249] width 13 height 13
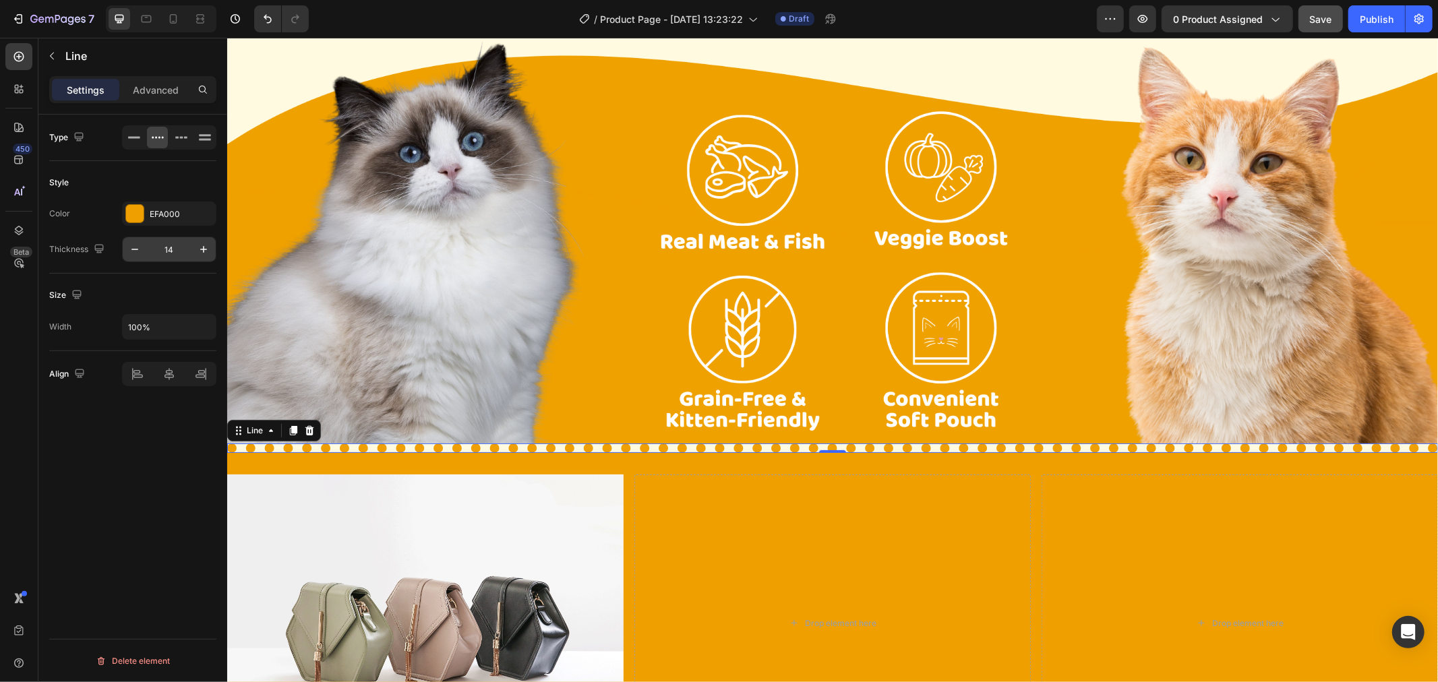
click at [181, 254] on input "14" at bounding box center [169, 249] width 45 height 24
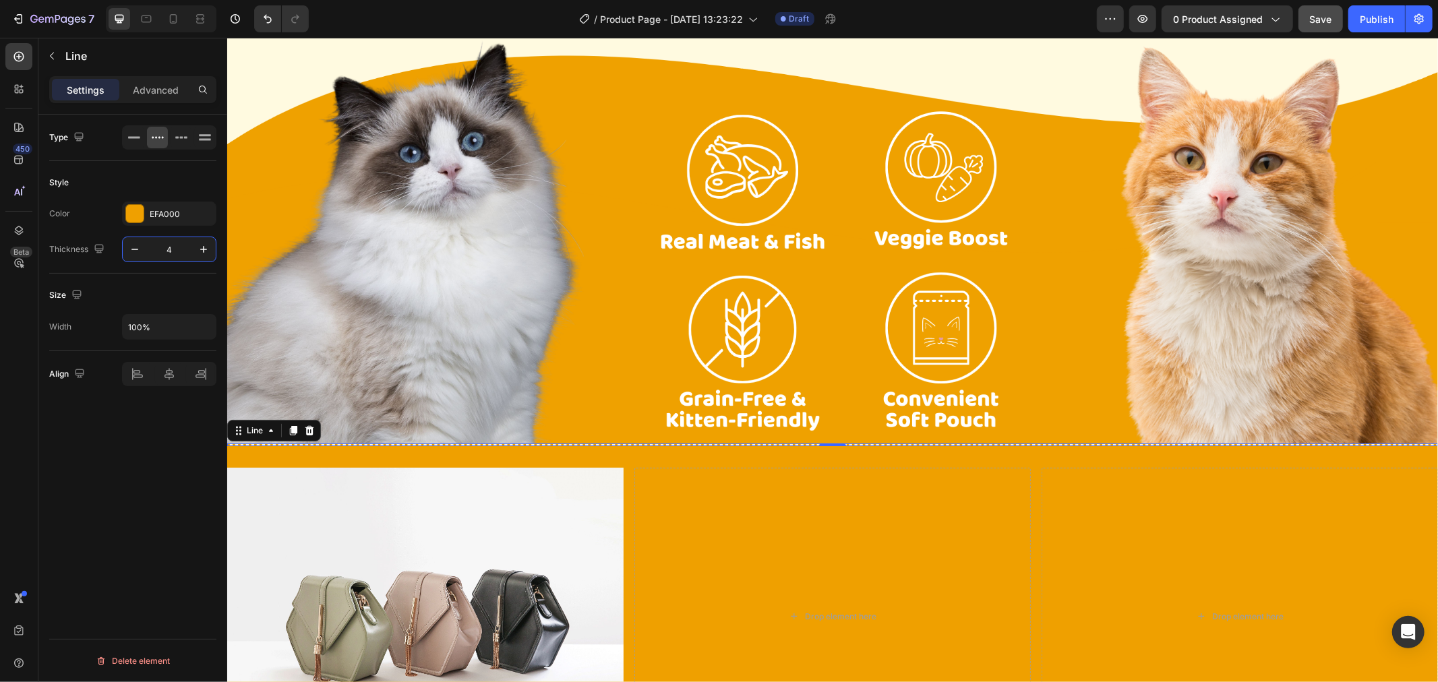
type input "40"
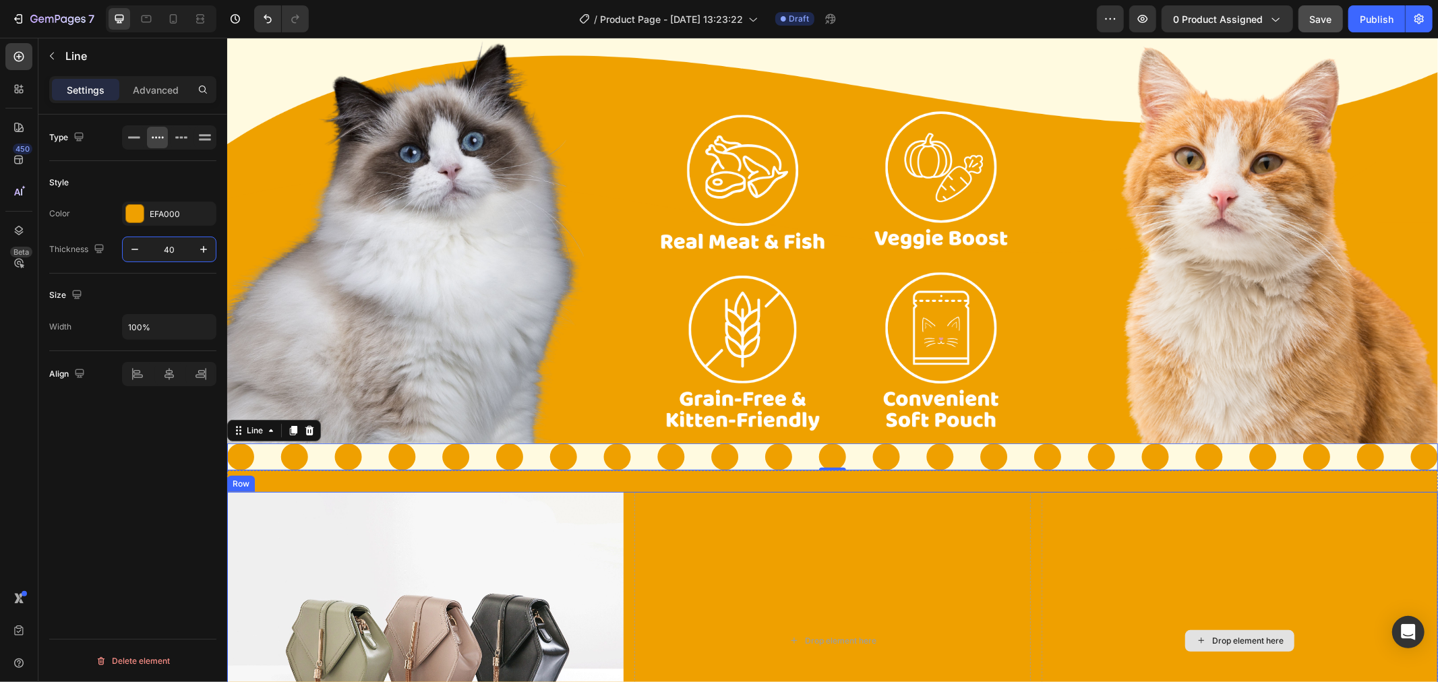
click at [1089, 496] on div "Drop element here" at bounding box center [1239, 640] width 396 height 297
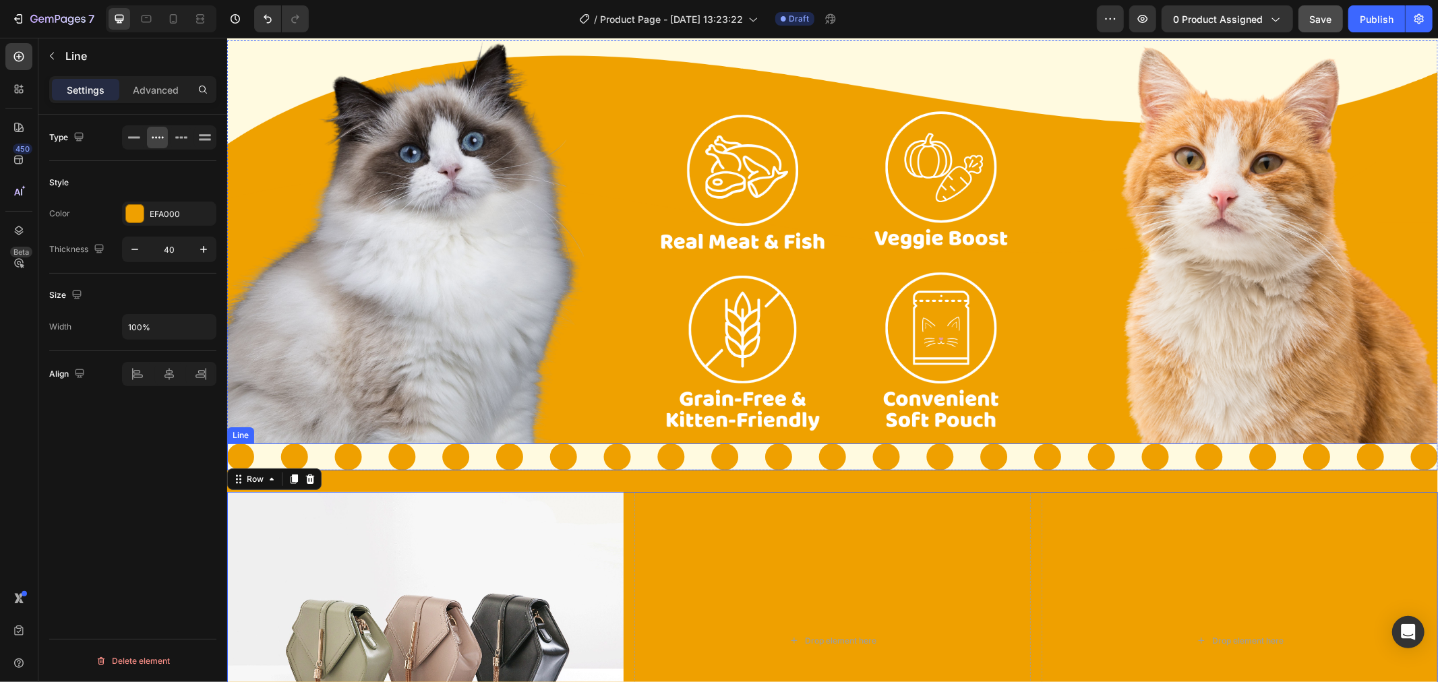
click at [264, 452] on div at bounding box center [832, 456] width 1211 height 27
click at [158, 95] on p "Advanced" at bounding box center [156, 90] width 46 height 14
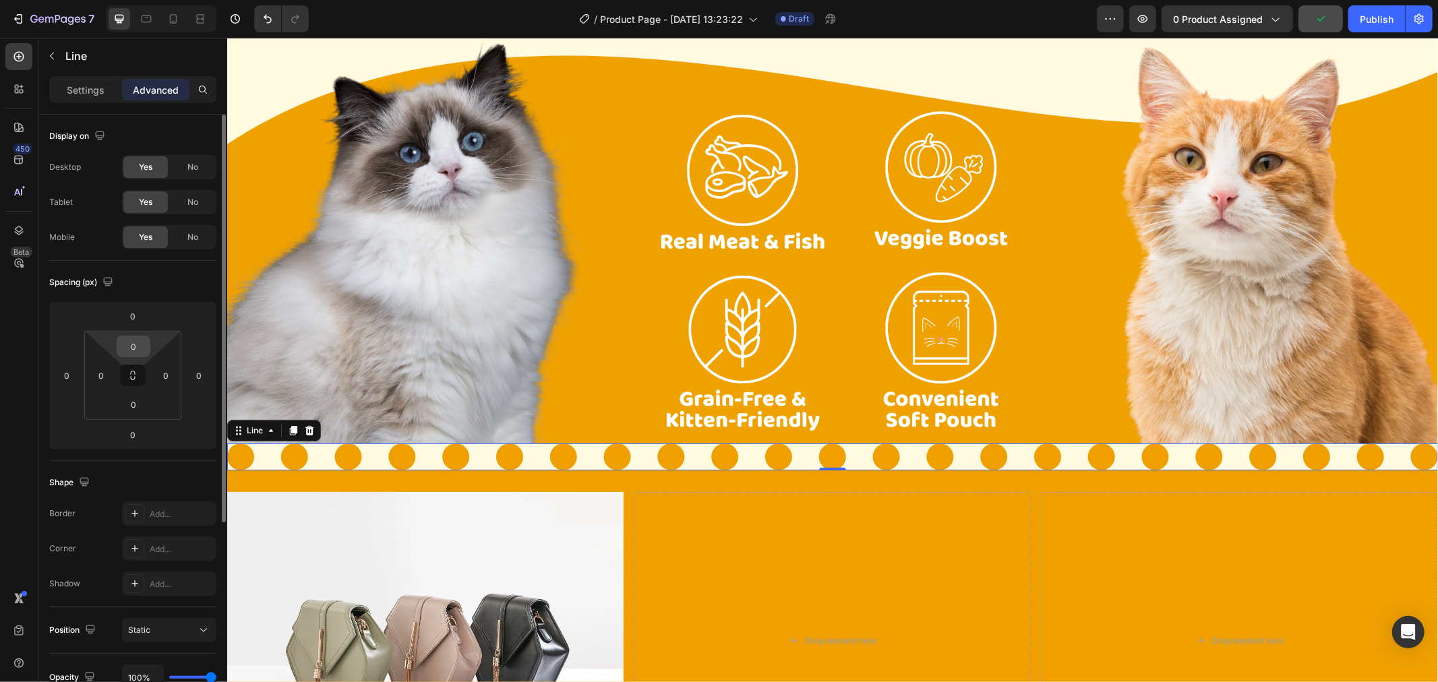
click at [129, 352] on input "0" at bounding box center [133, 346] width 27 height 20
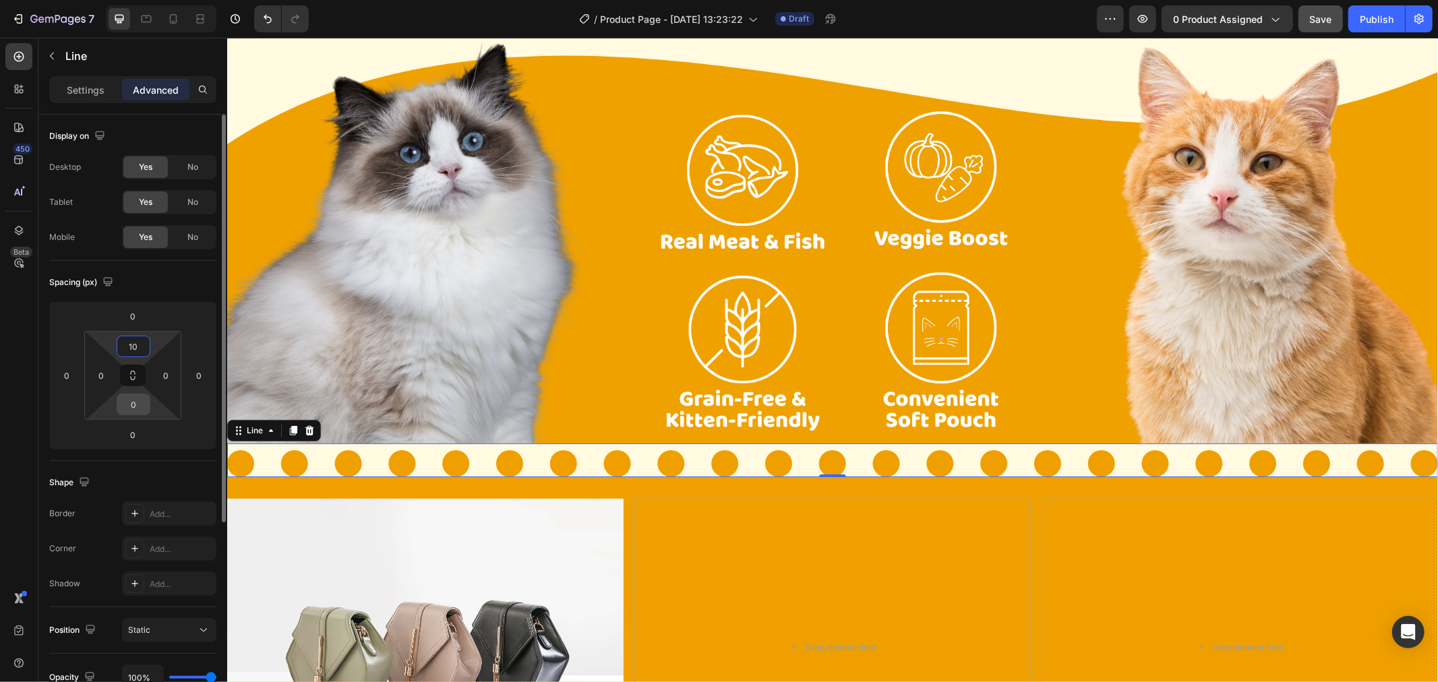
type input "10"
click at [134, 403] on input "0" at bounding box center [133, 404] width 27 height 20
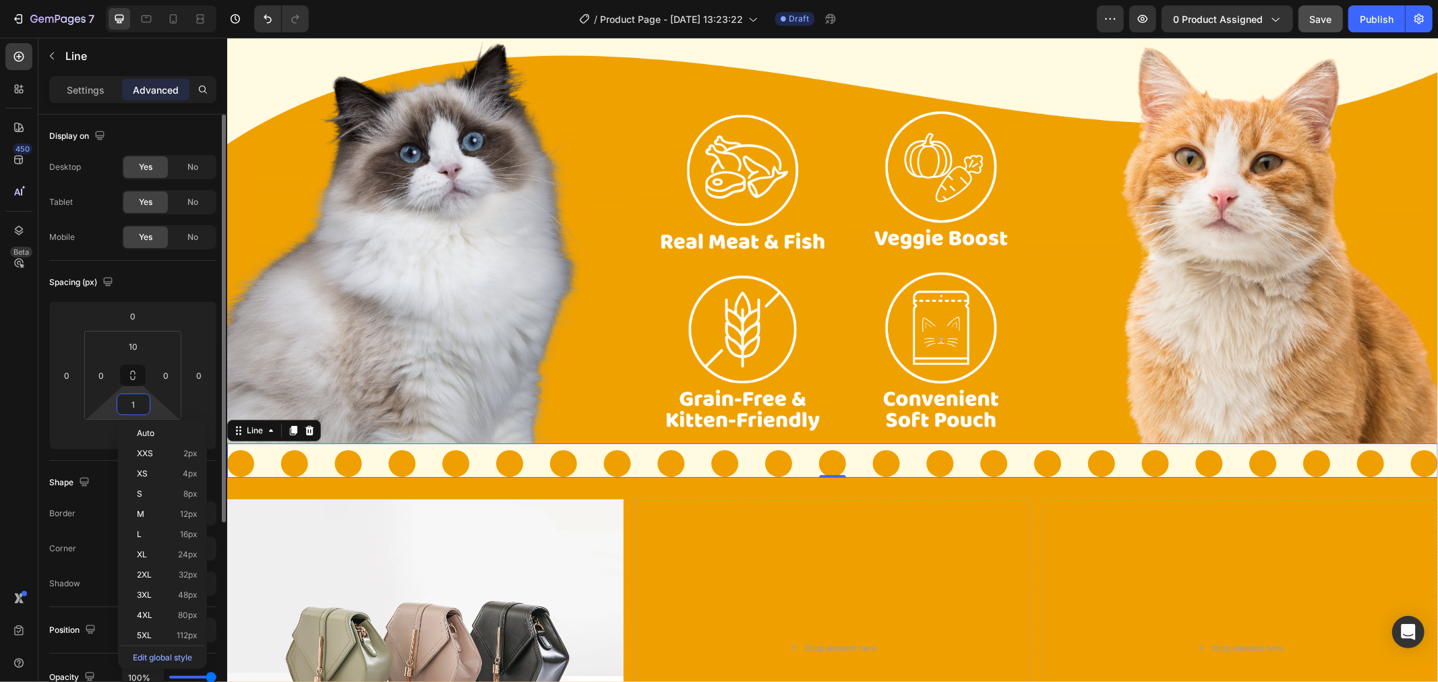
type input "10"
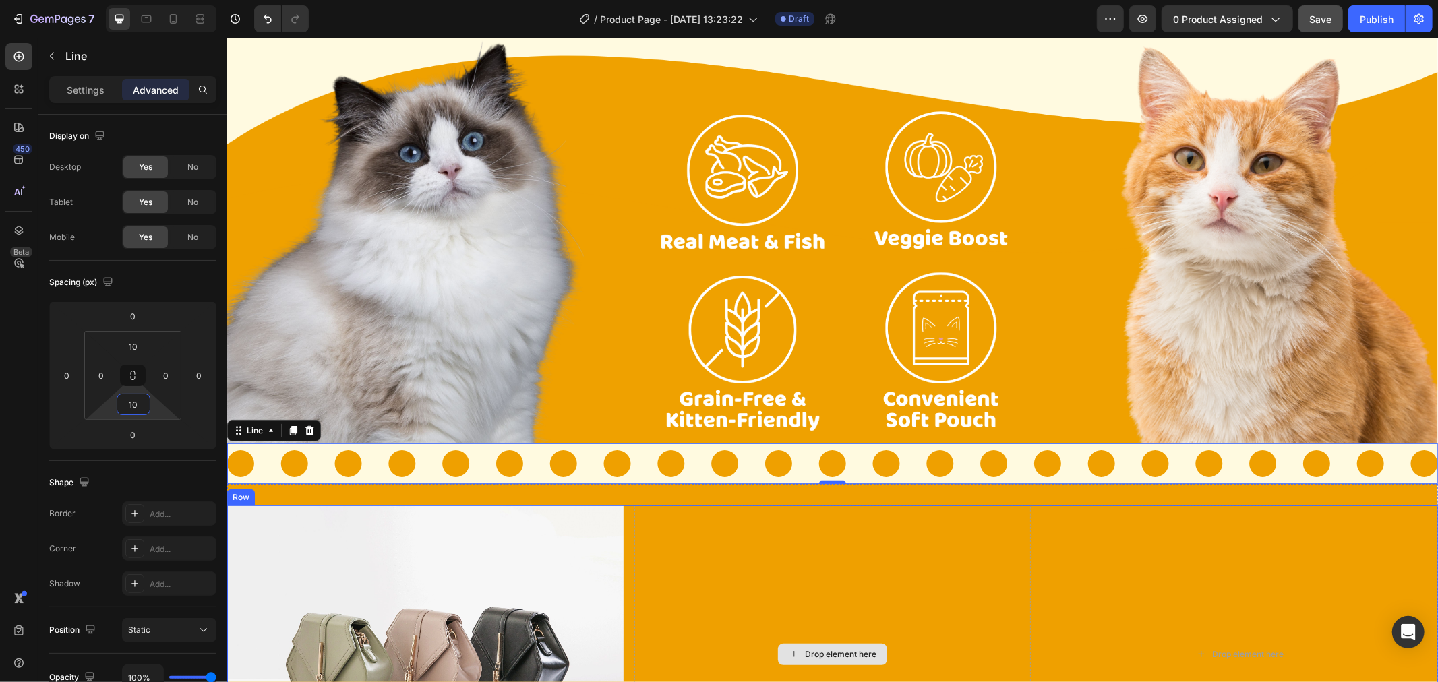
click at [728, 585] on div "Drop element here" at bounding box center [832, 653] width 396 height 297
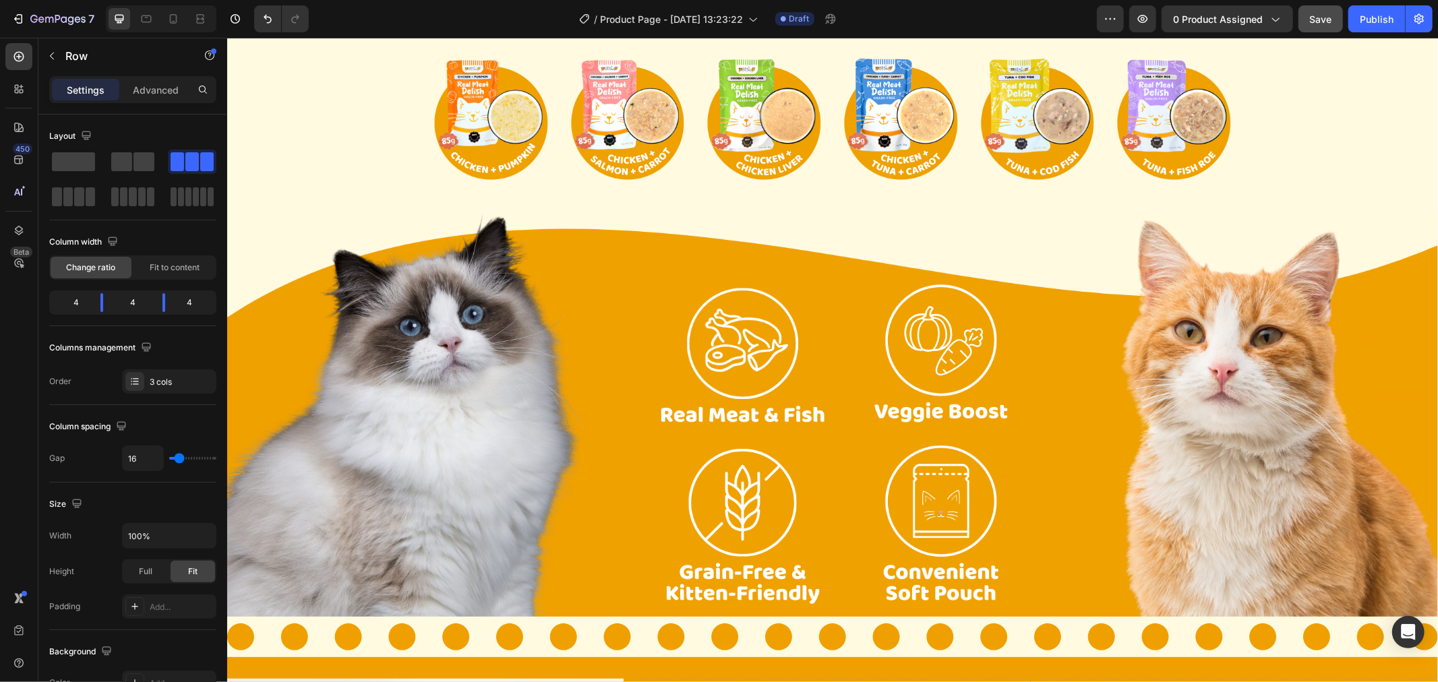
scroll to position [225, 0]
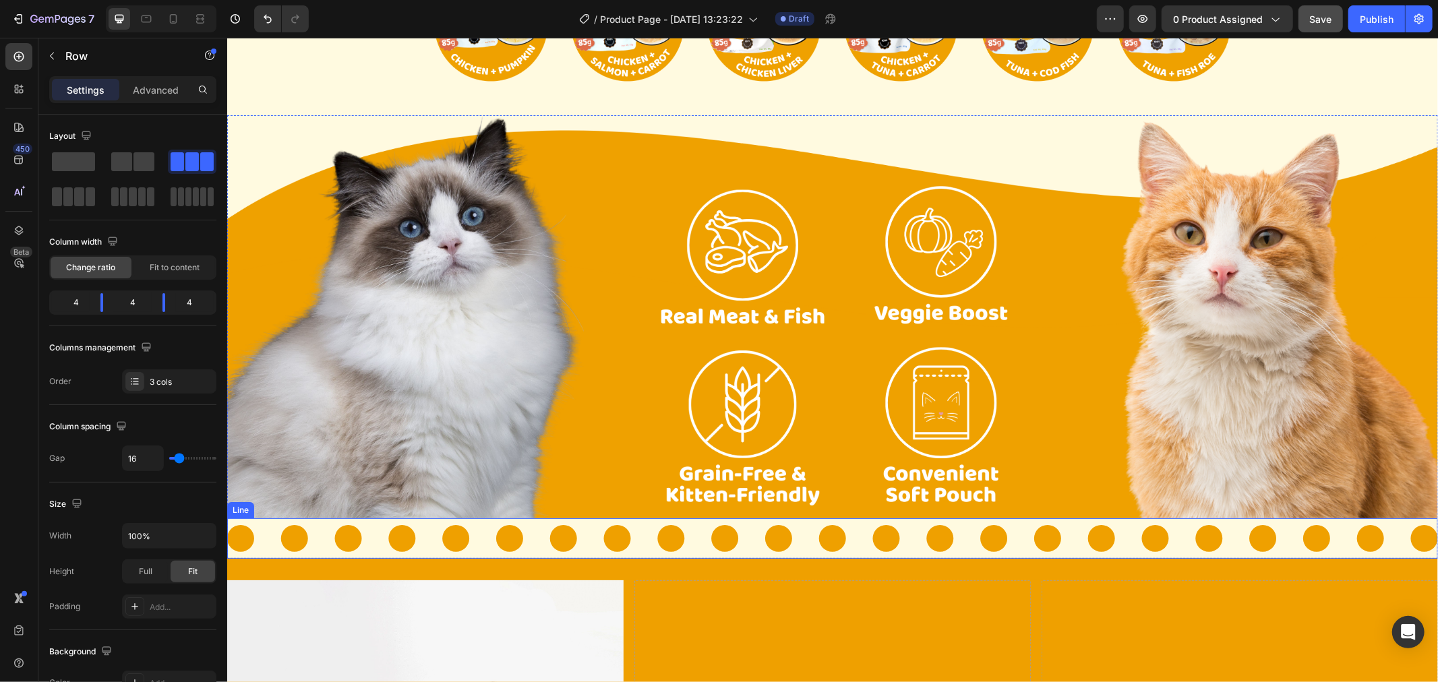
click at [713, 527] on div at bounding box center [832, 538] width 1211 height 27
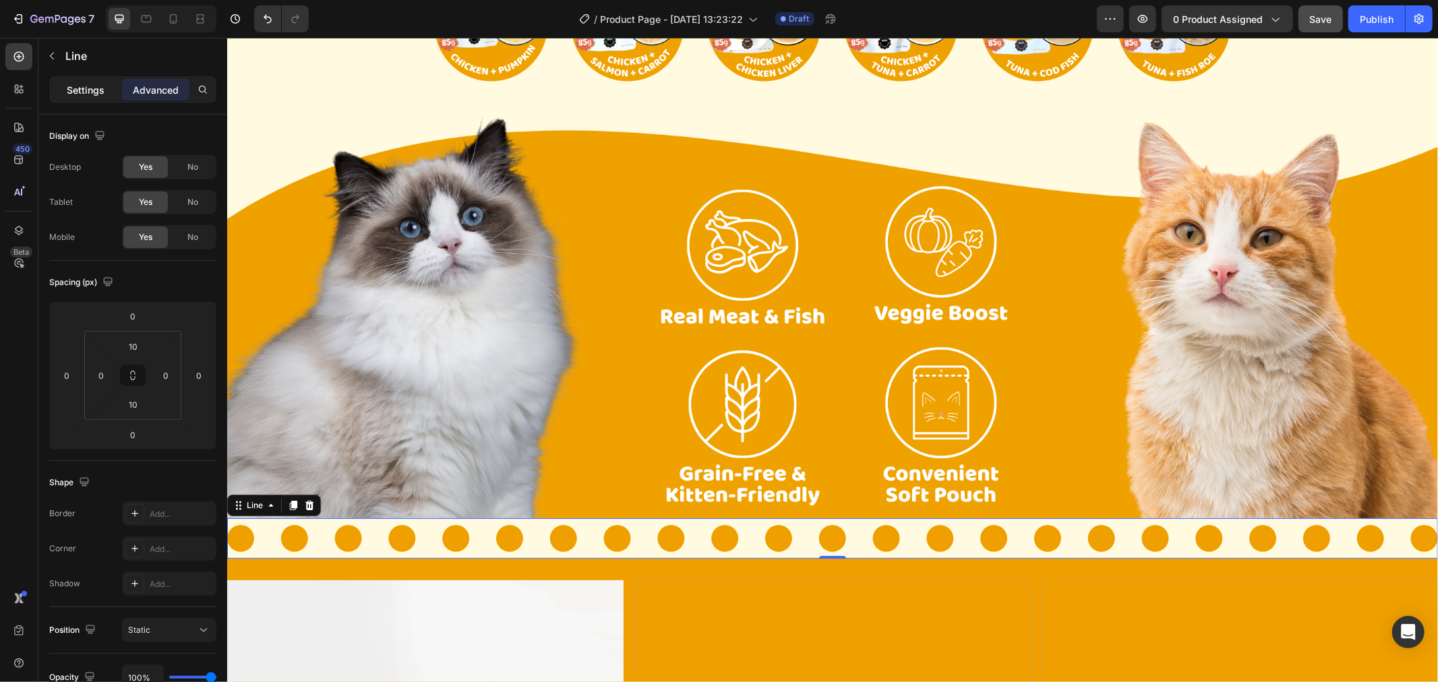
click at [82, 82] on div "Settings" at bounding box center [85, 90] width 67 height 22
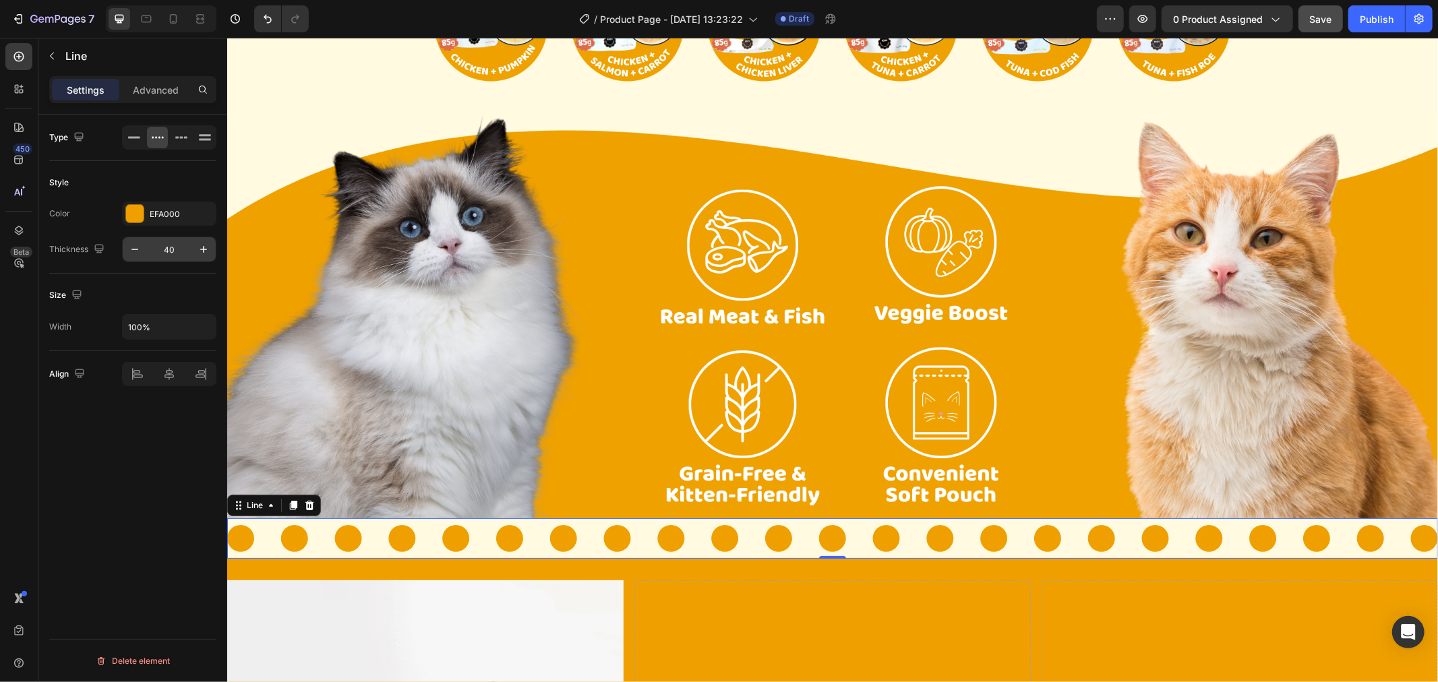
click at [167, 245] on input "40" at bounding box center [169, 249] width 45 height 24
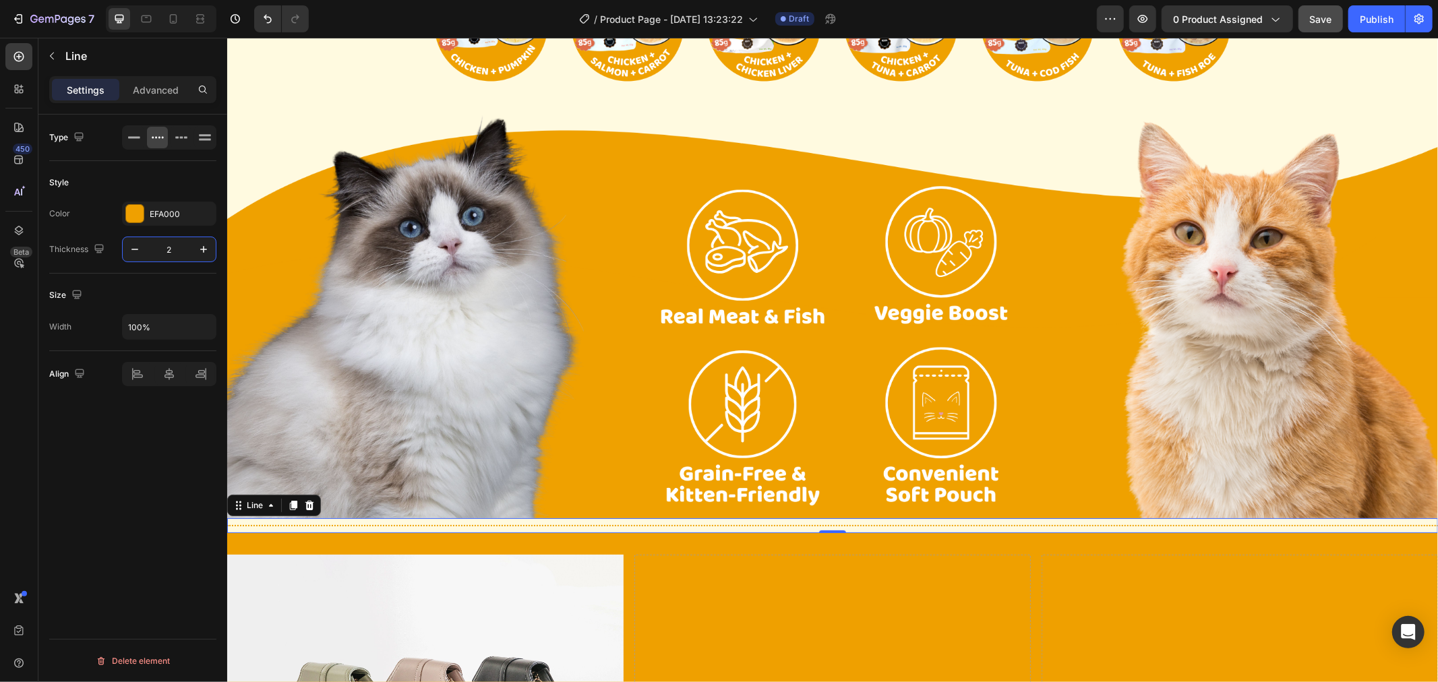
type input "20"
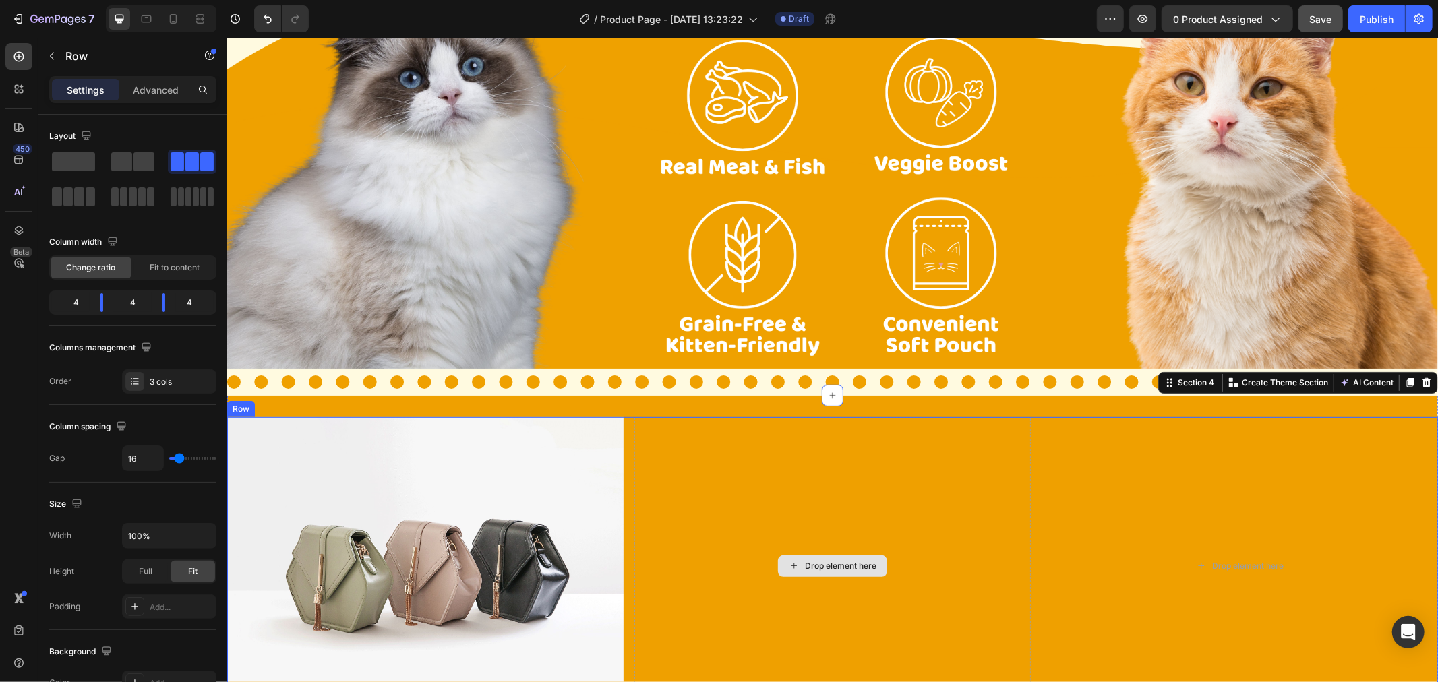
click at [658, 579] on div "Drop element here" at bounding box center [832, 565] width 396 height 297
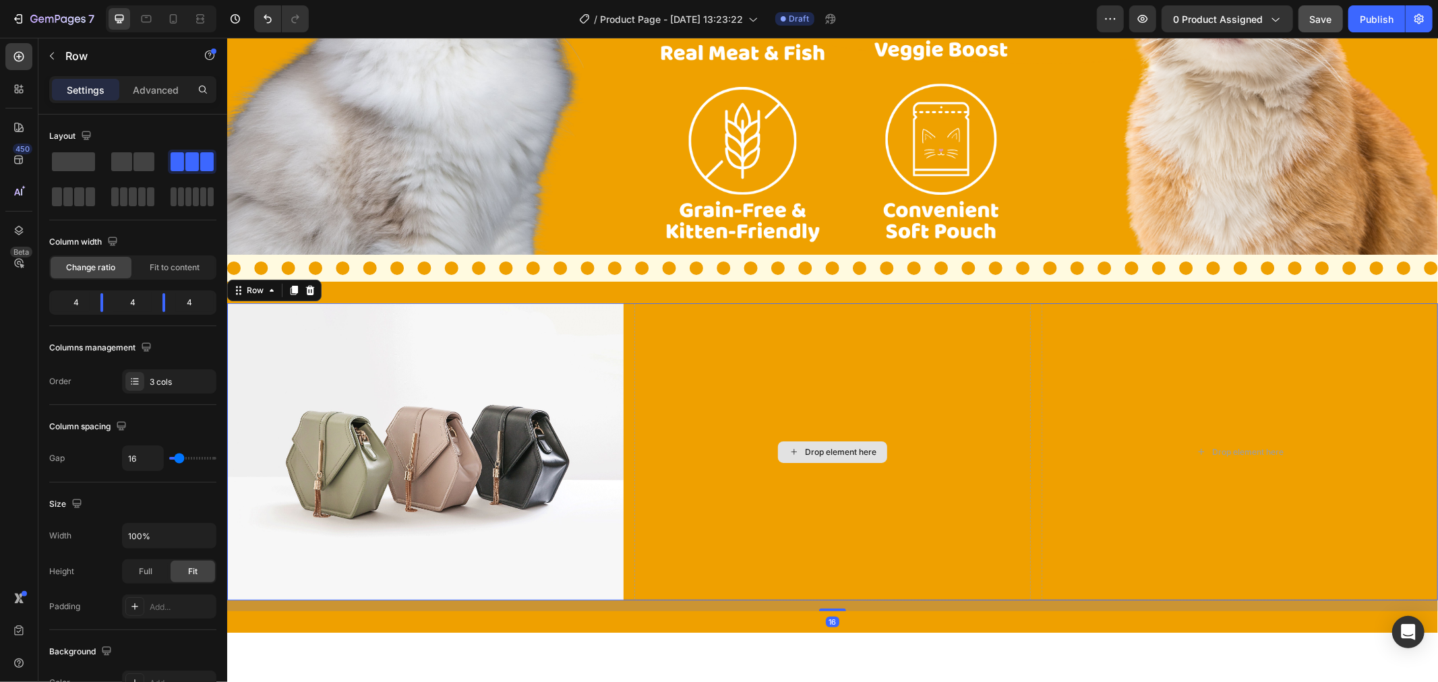
scroll to position [524, 0]
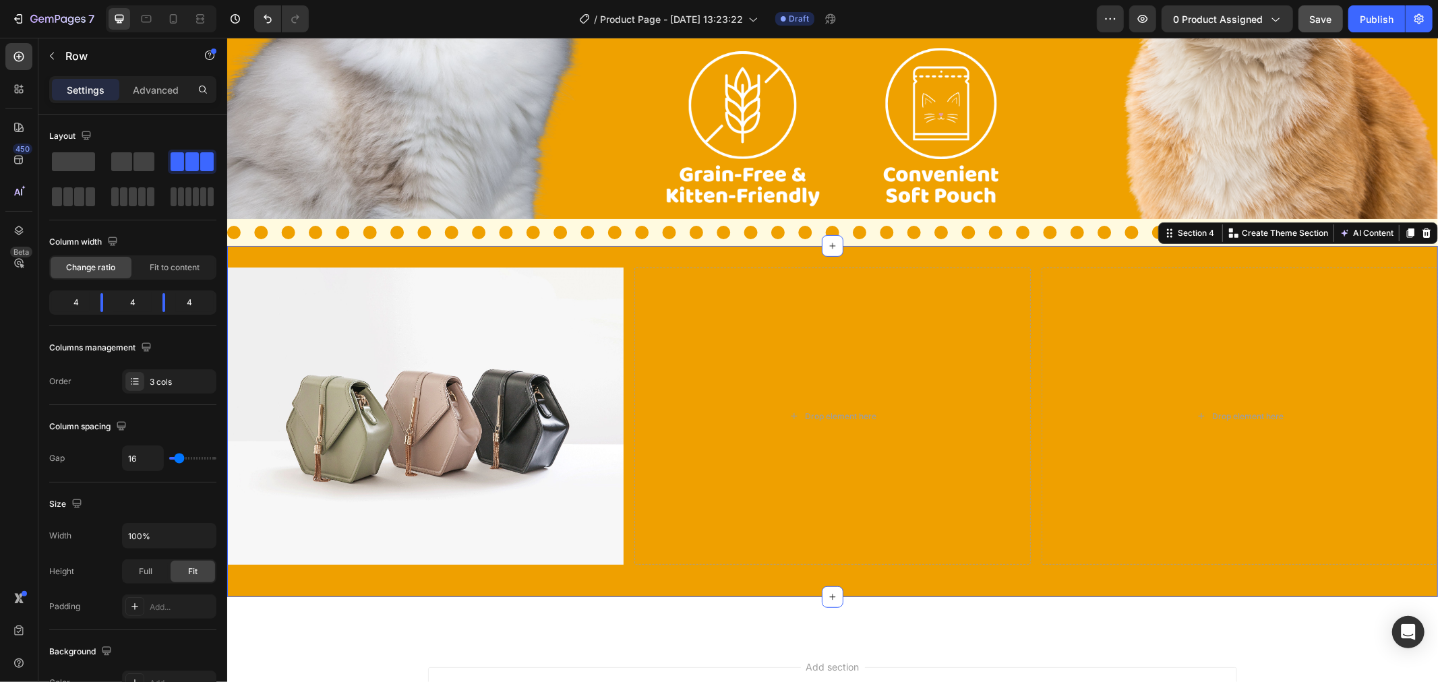
click at [678, 580] on div "Image Drop element here Drop element here Row Section 4 You can create reusable…" at bounding box center [832, 420] width 1211 height 351
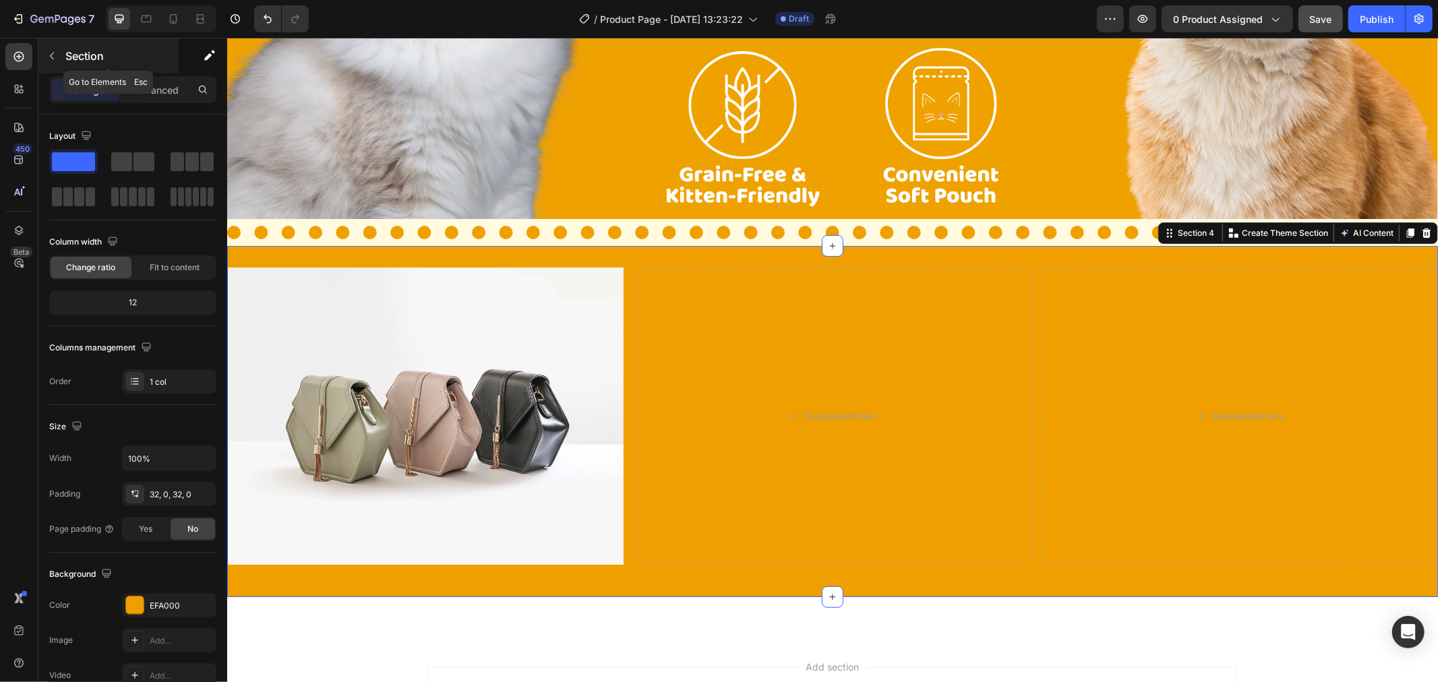
click at [86, 64] on div "Section" at bounding box center [108, 55] width 140 height 35
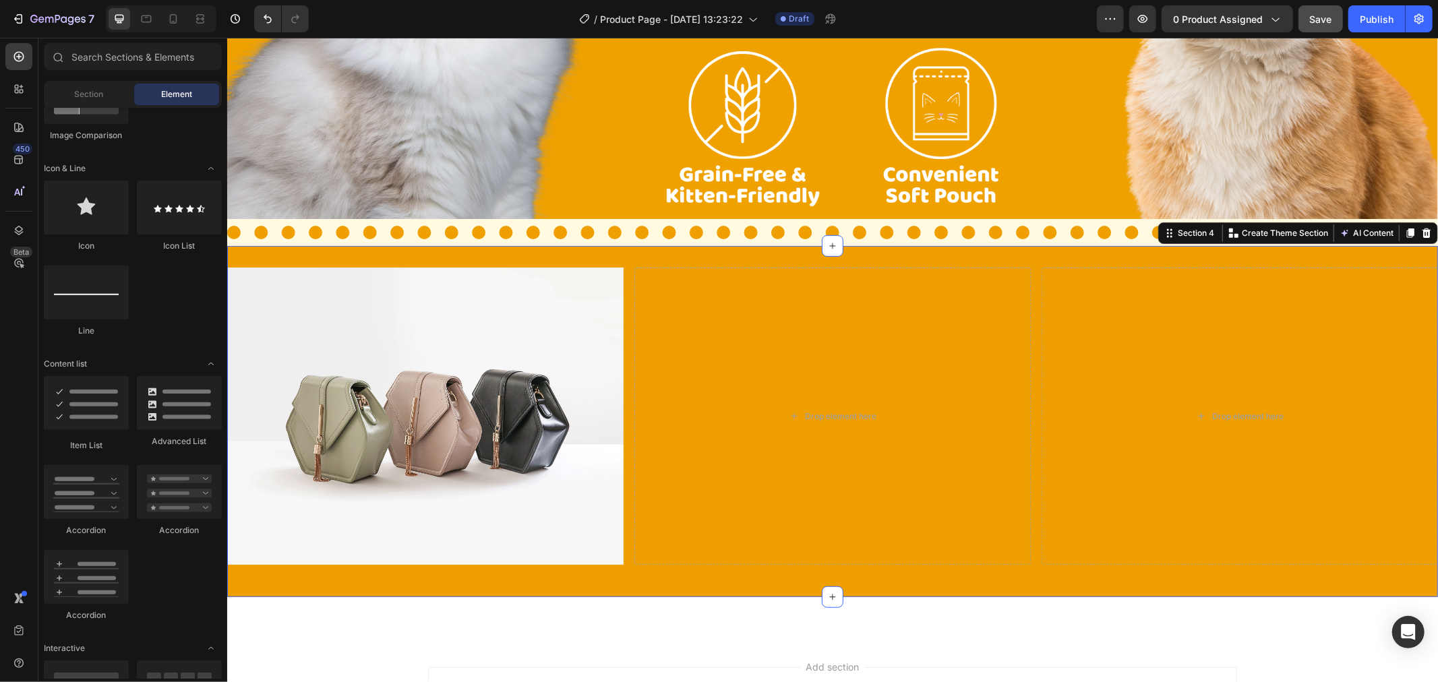
click at [634, 568] on div "Image Drop element here Drop element here Row Section 4 You can create reusable…" at bounding box center [832, 420] width 1211 height 351
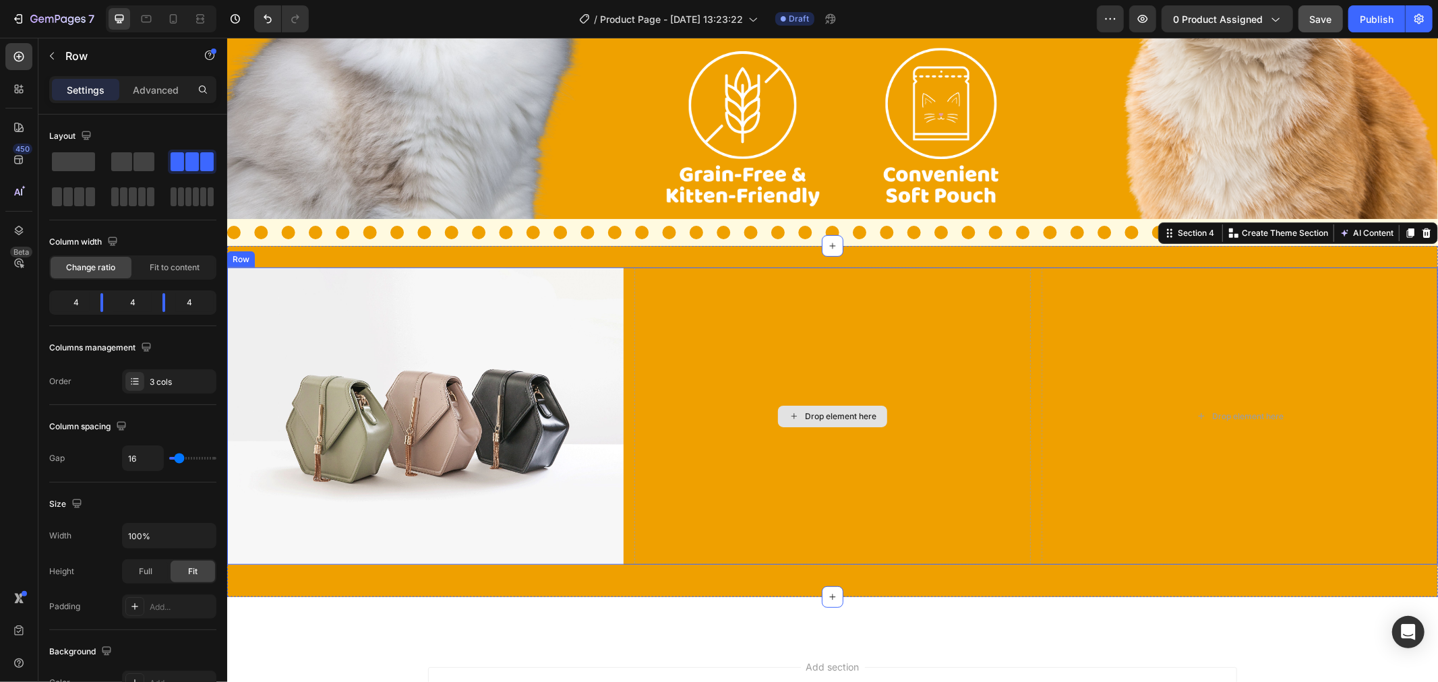
click at [670, 417] on div "Drop element here" at bounding box center [832, 415] width 396 height 297
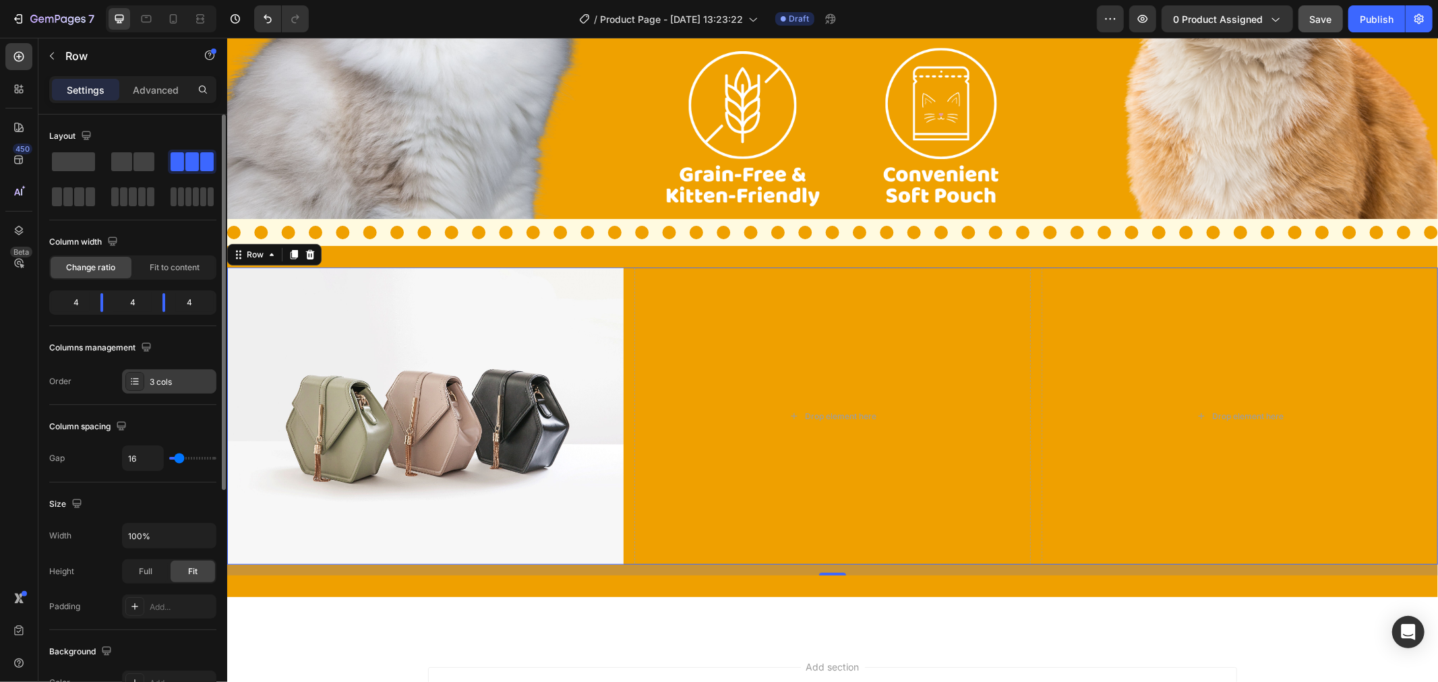
click at [128, 384] on div at bounding box center [134, 381] width 19 height 19
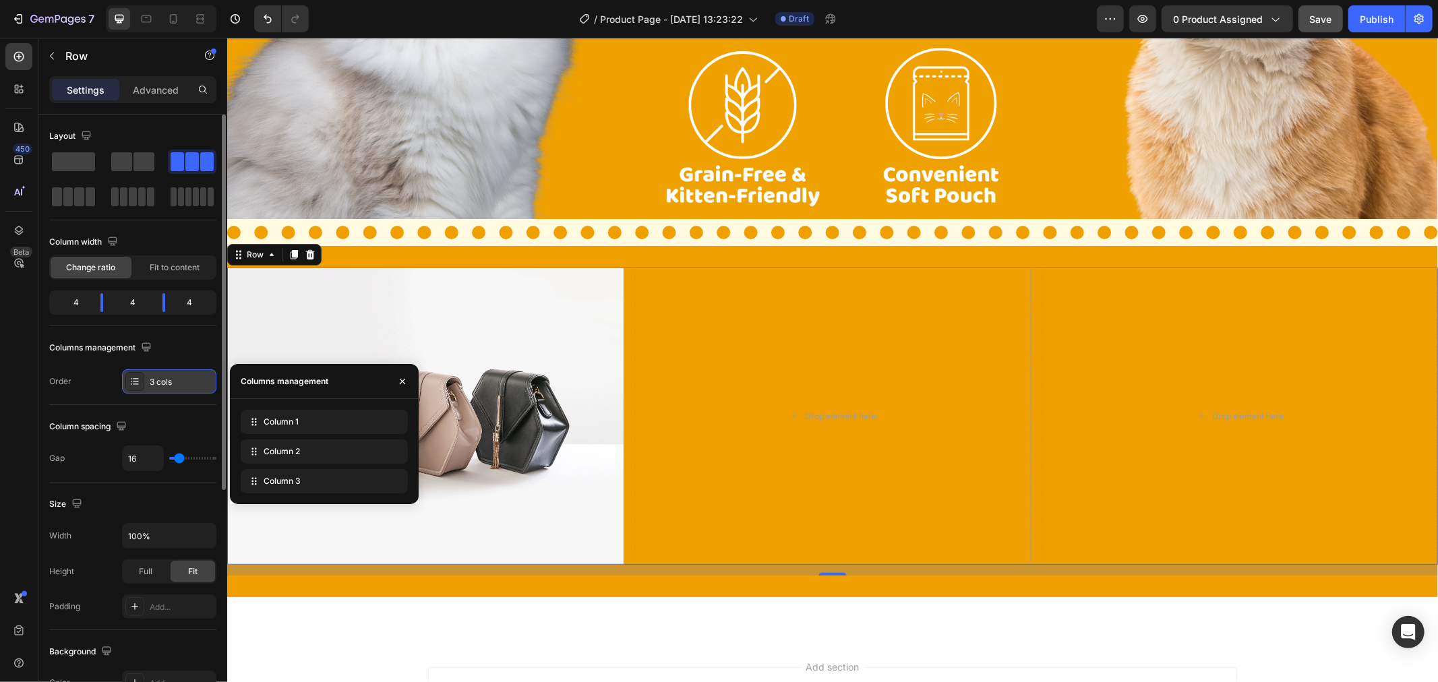
click at [128, 384] on div at bounding box center [134, 381] width 19 height 19
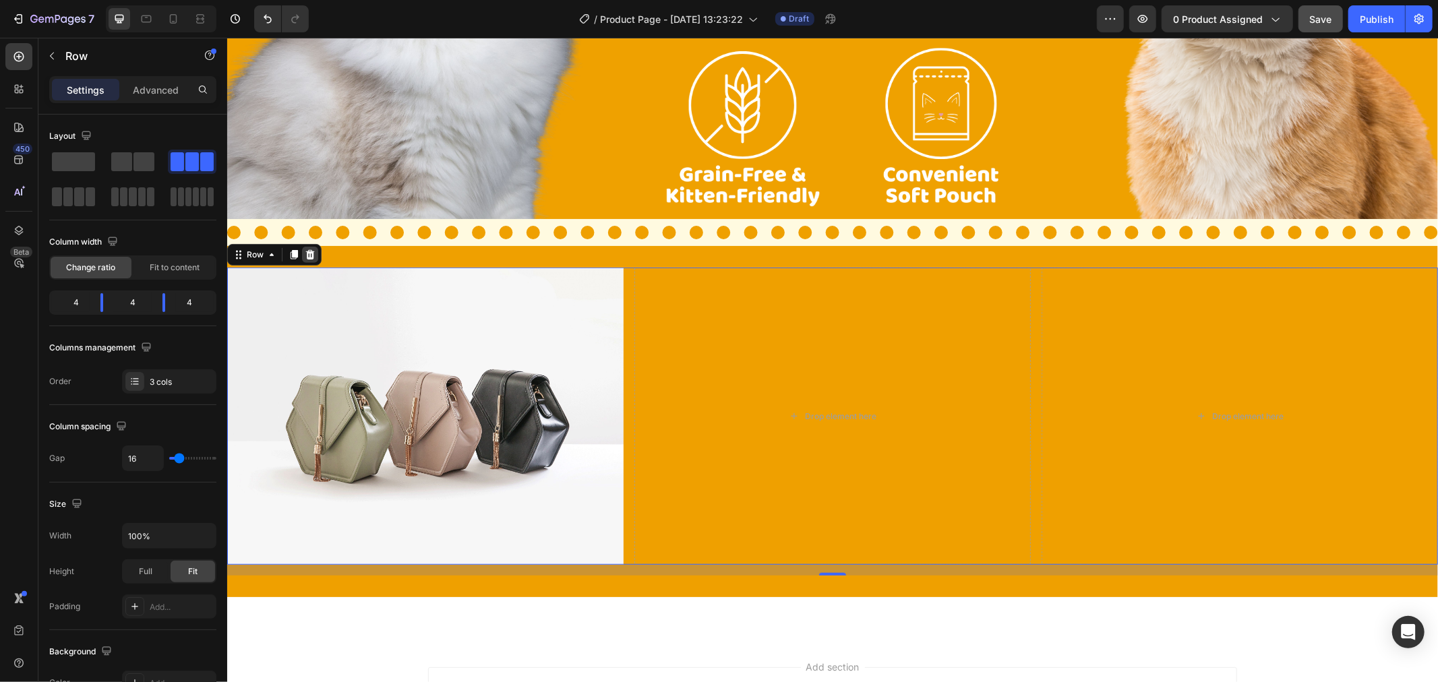
click at [309, 253] on icon at bounding box center [309, 253] width 9 height 9
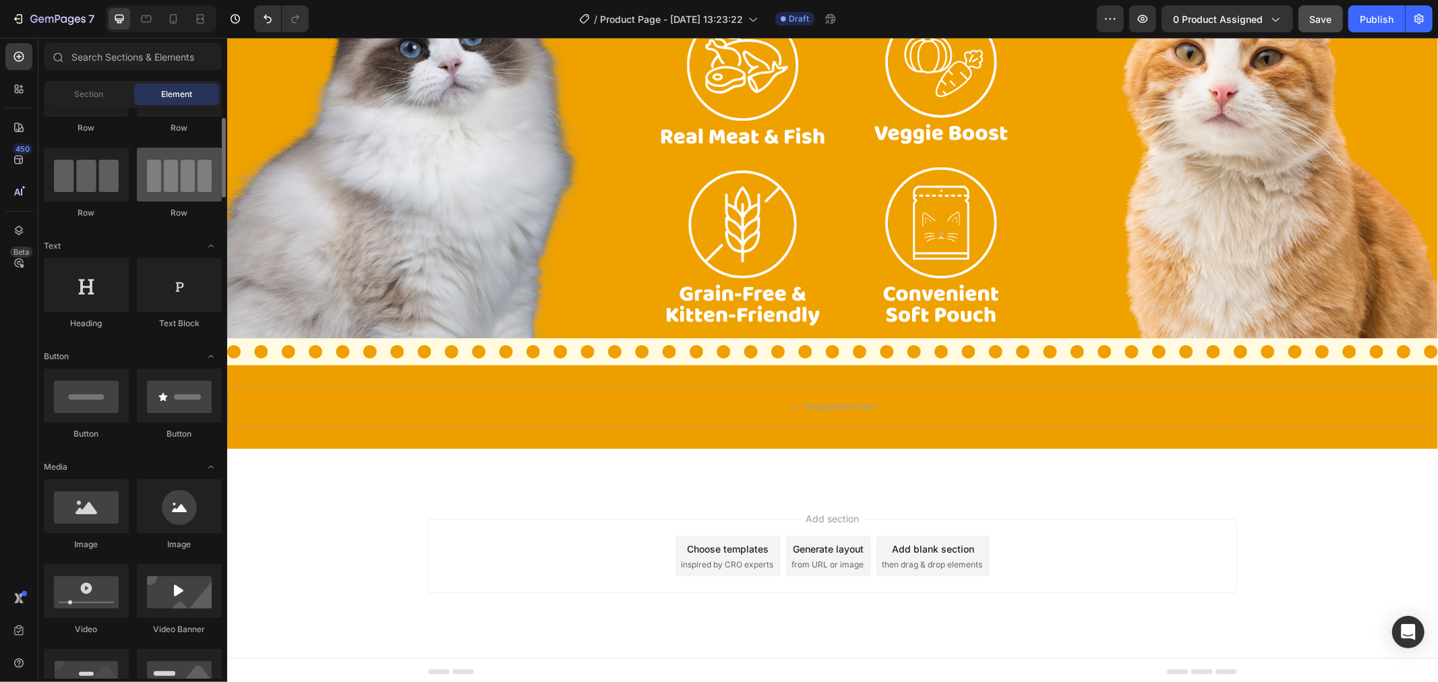
scroll to position [0, 0]
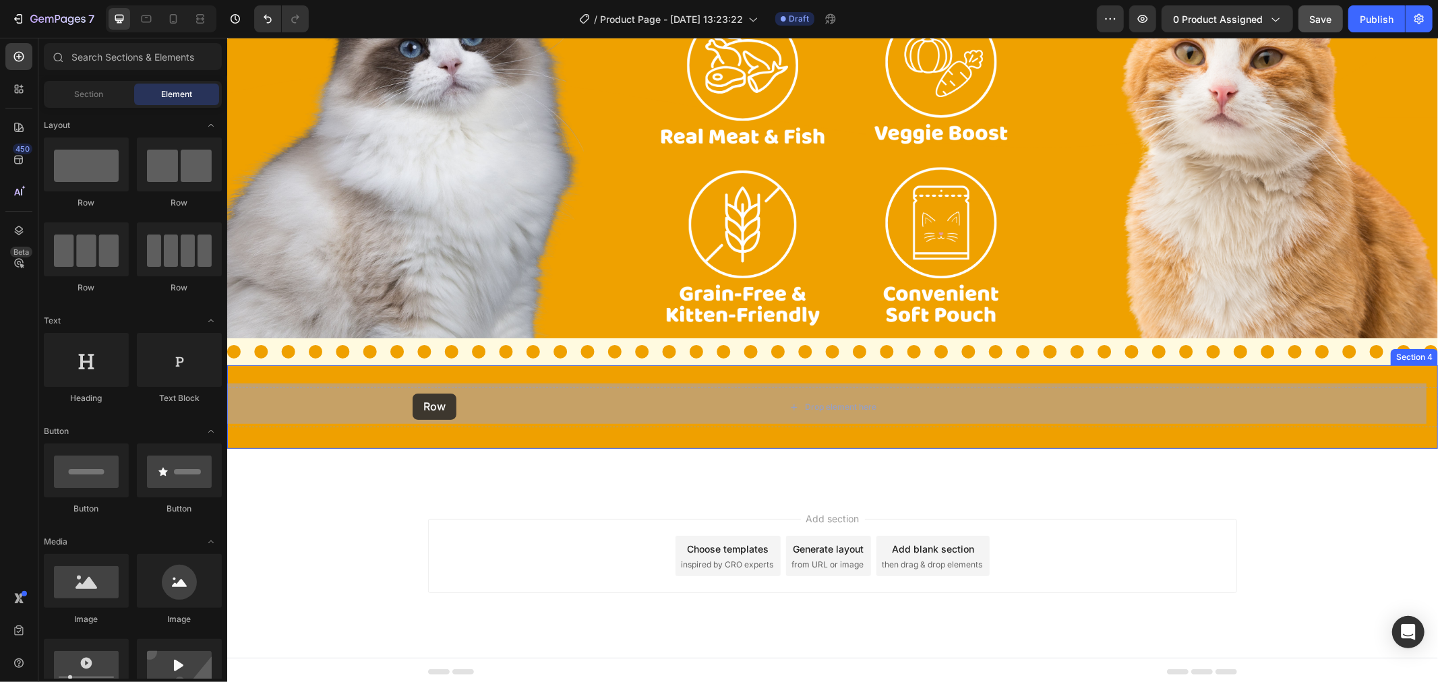
drag, startPoint x: 377, startPoint y: 223, endPoint x: 401, endPoint y: 380, distance: 158.9
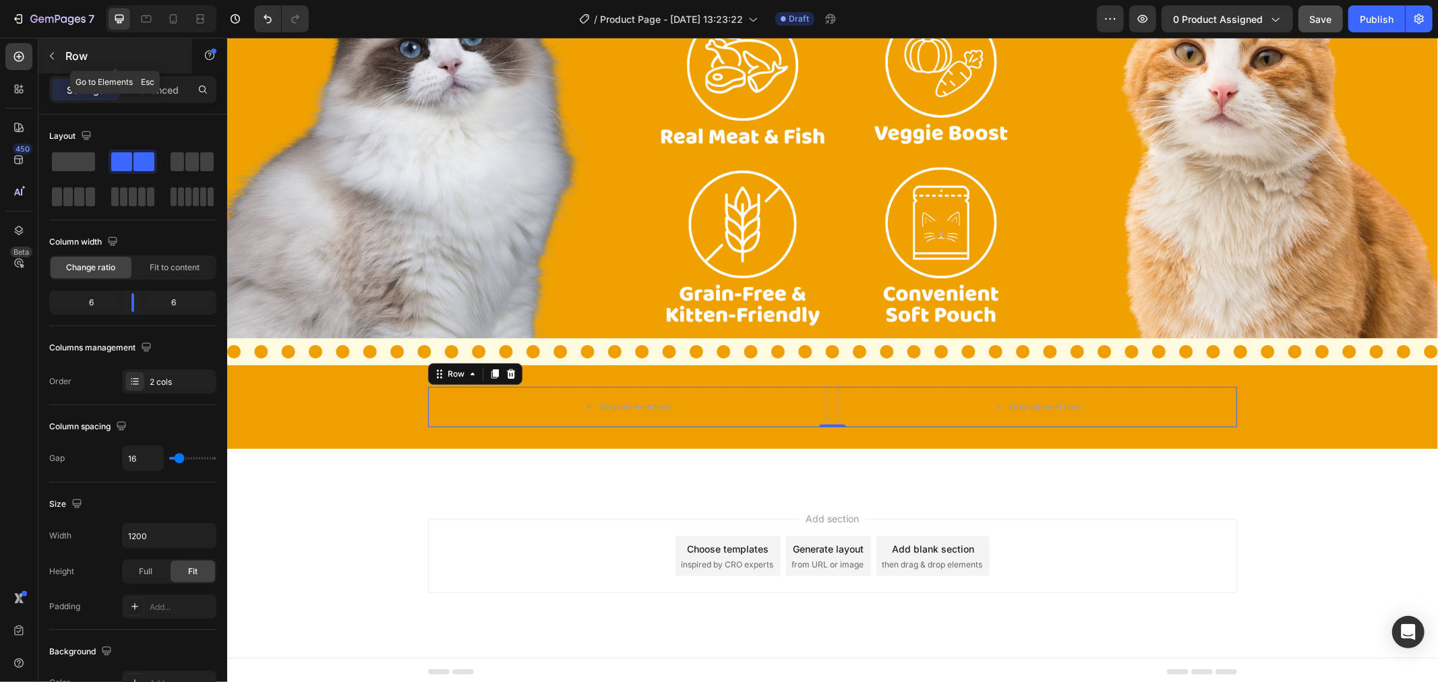
click at [61, 46] on button "button" at bounding box center [52, 56] width 22 height 22
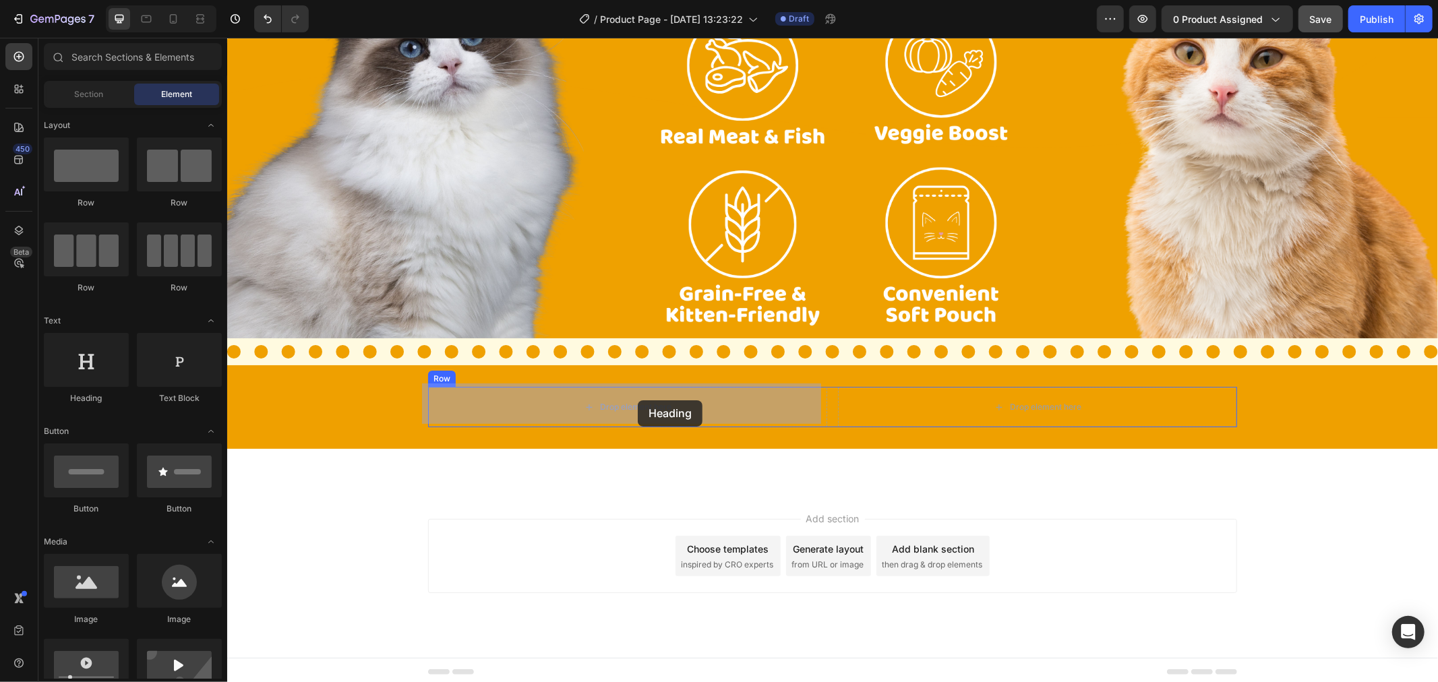
drag, startPoint x: 324, startPoint y: 400, endPoint x: 637, endPoint y: 400, distance: 313.5
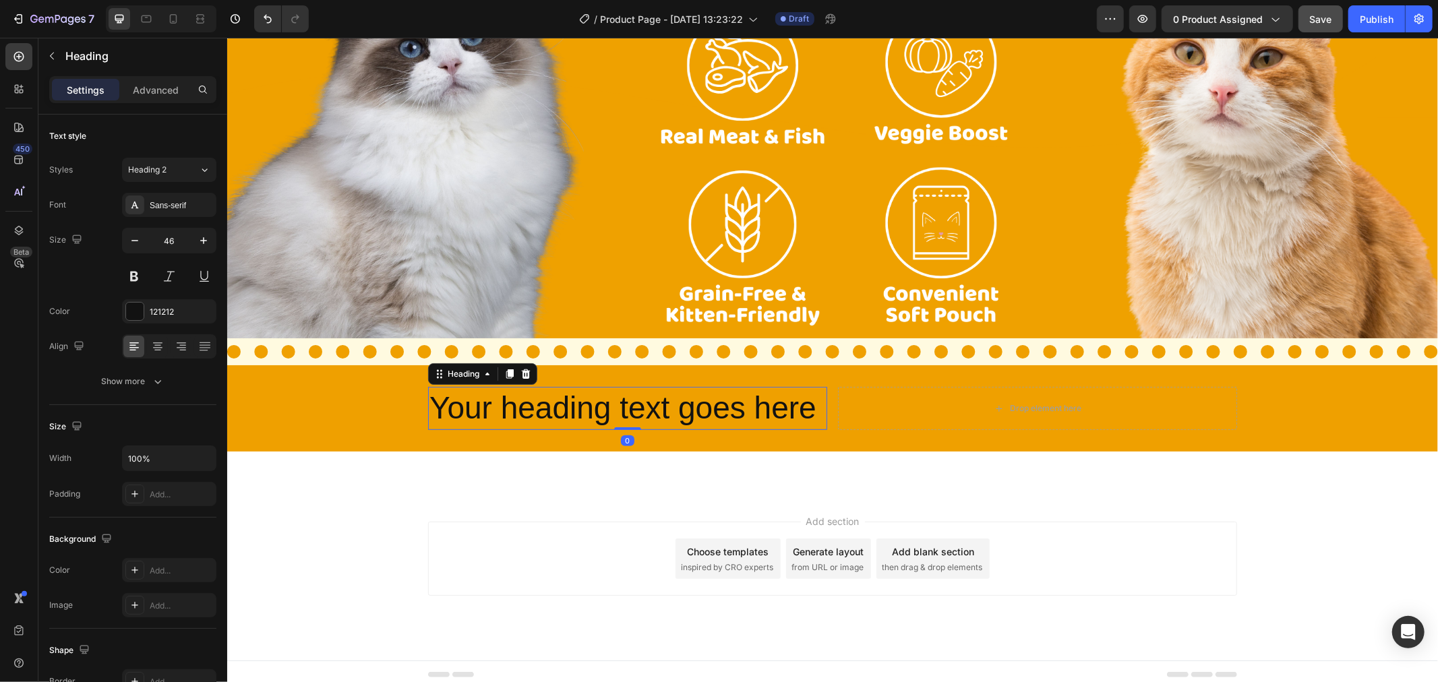
click at [667, 398] on h2 "Your heading text goes here" at bounding box center [626, 407] width 399 height 43
click at [667, 398] on p "Your heading text goes here" at bounding box center [627, 408] width 396 height 40
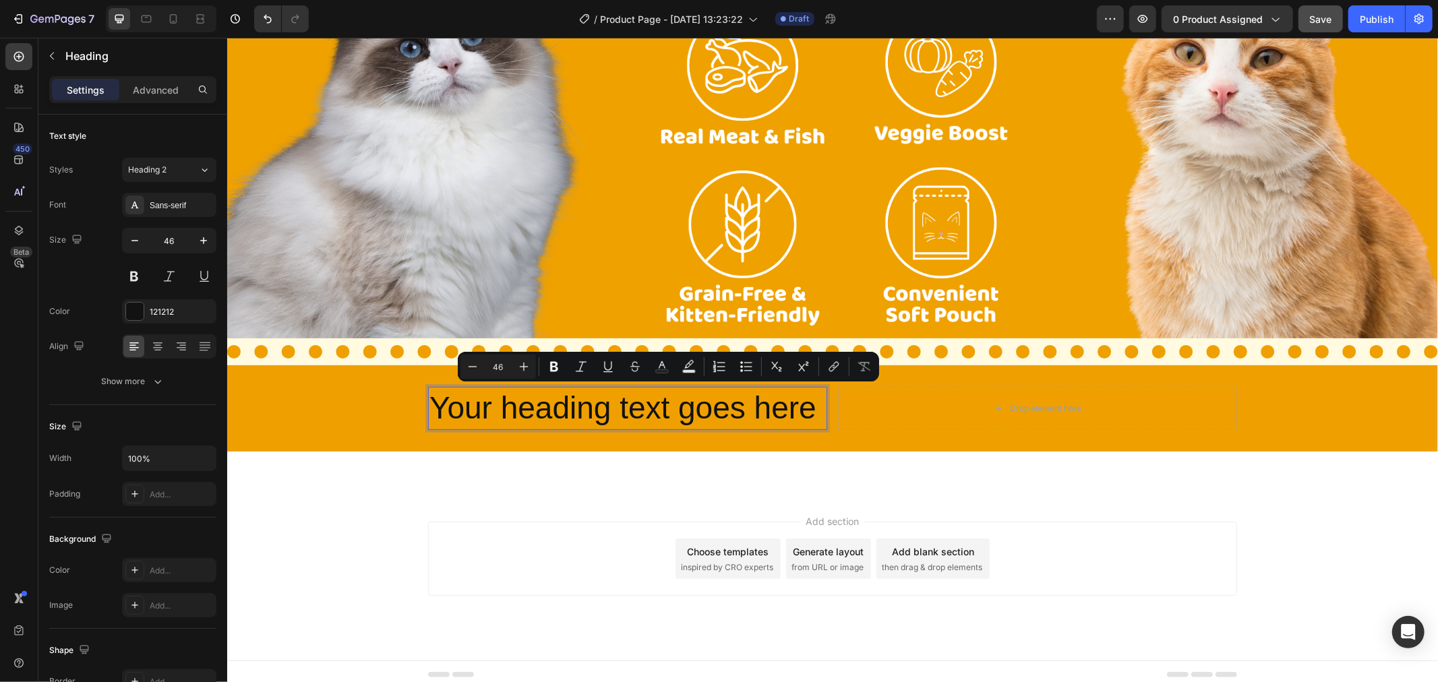
click at [667, 398] on p "Your heading text goes here" at bounding box center [627, 408] width 396 height 40
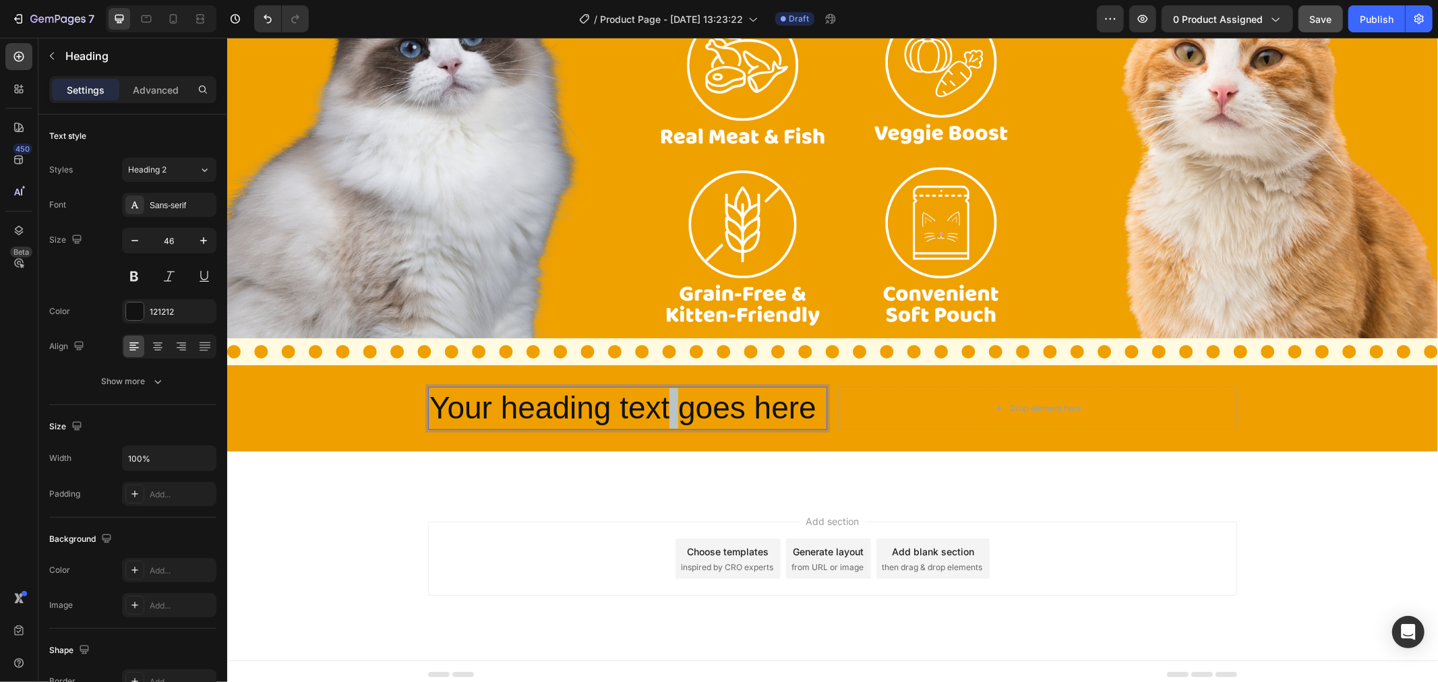
click at [667, 398] on p "Your heading text goes here" at bounding box center [627, 408] width 396 height 40
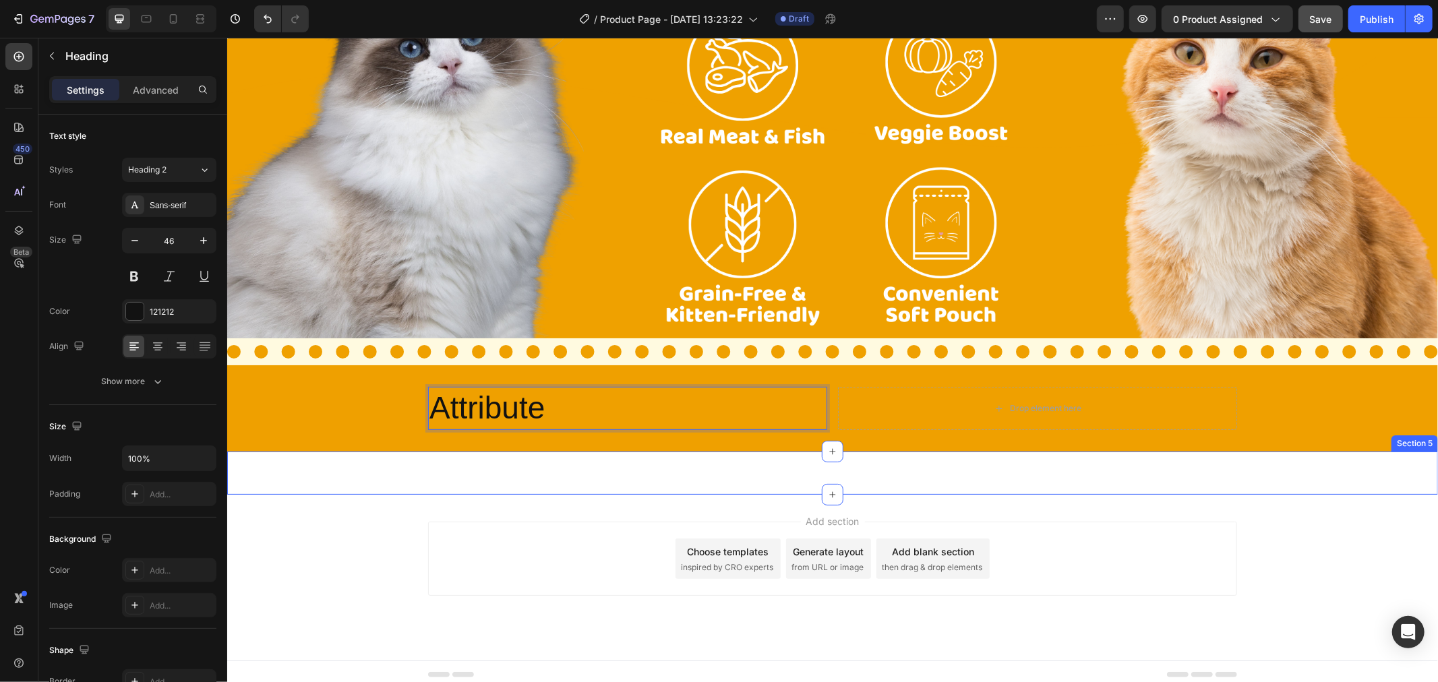
click at [605, 473] on div "Image Section 5" at bounding box center [832, 472] width 1211 height 43
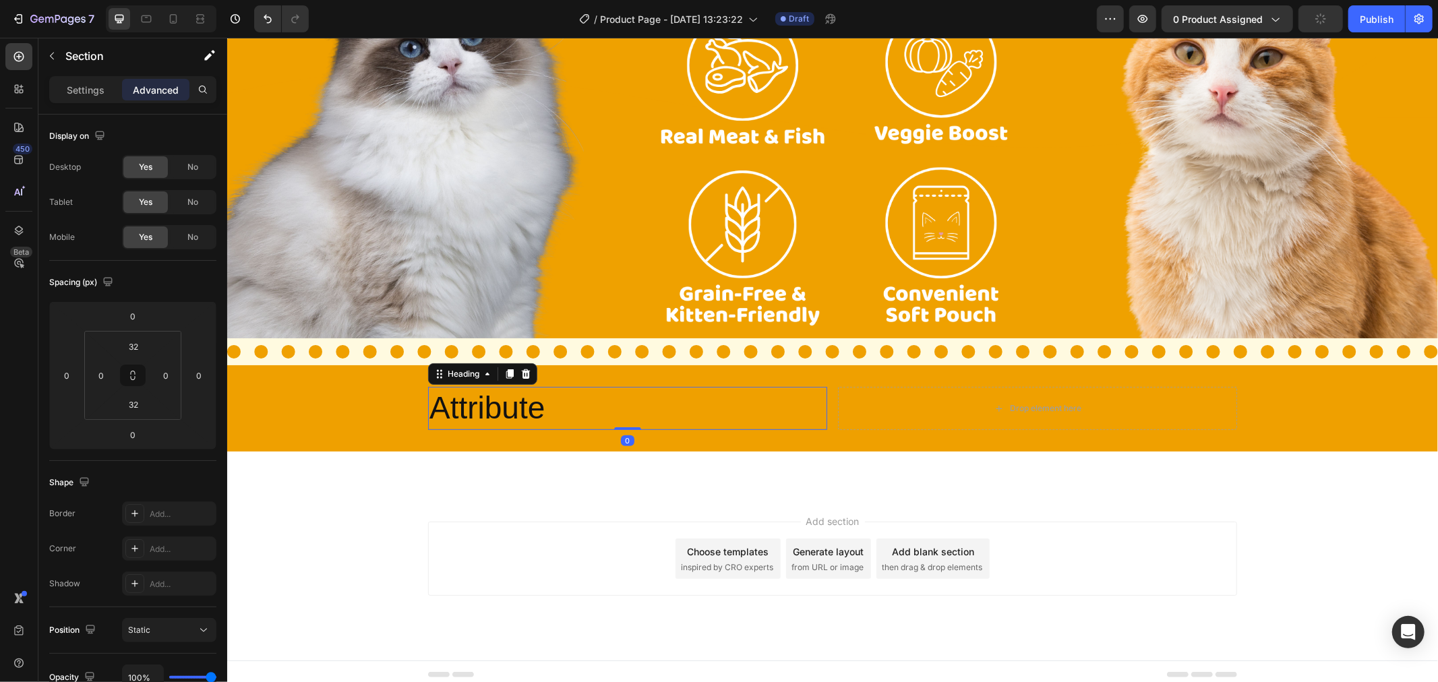
click at [589, 401] on p "Attribute" at bounding box center [627, 408] width 396 height 40
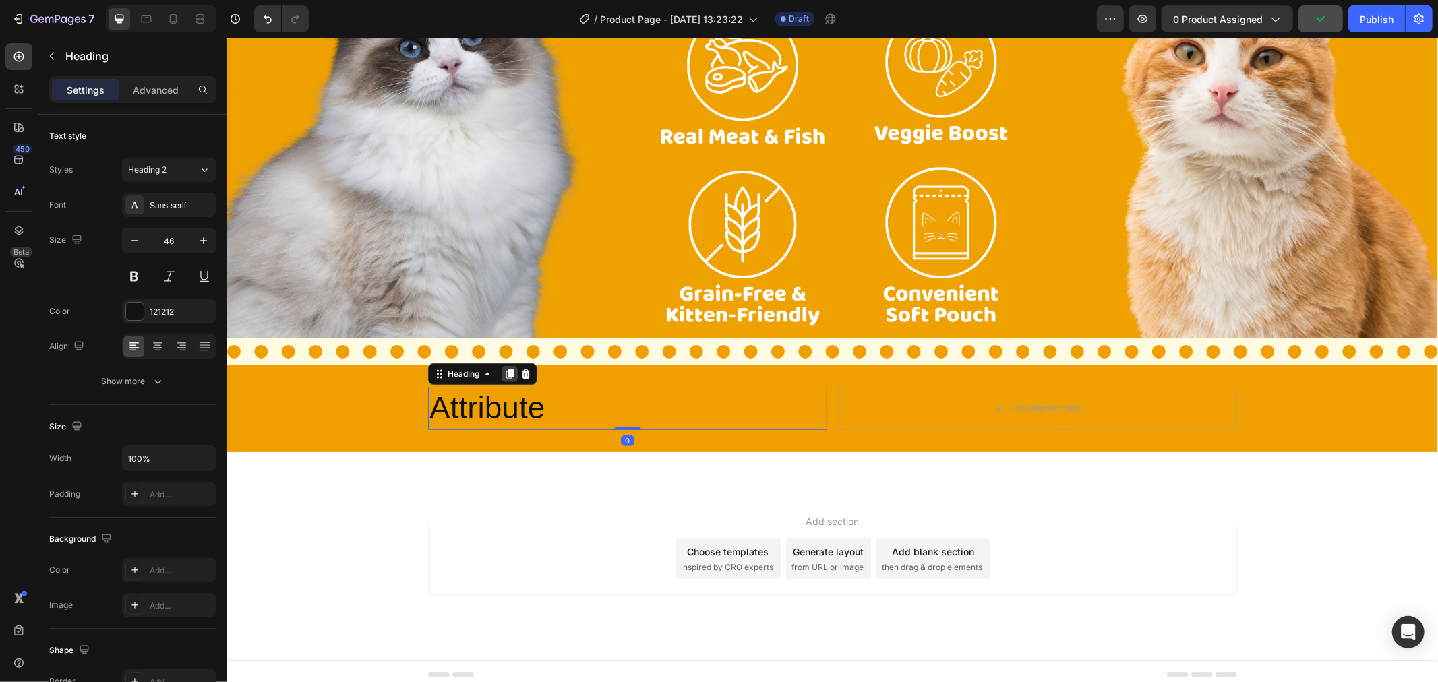
click at [504, 368] on icon at bounding box center [509, 373] width 11 height 11
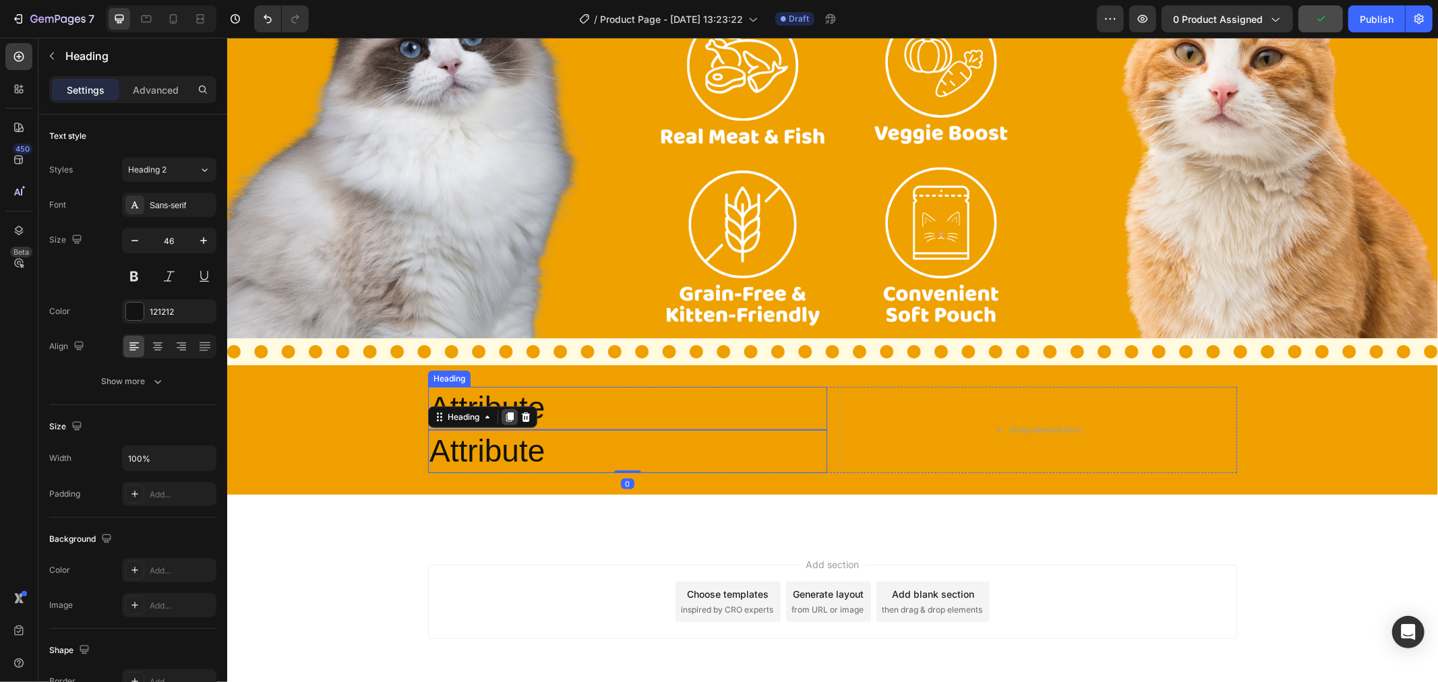
scroll to position [150, 0]
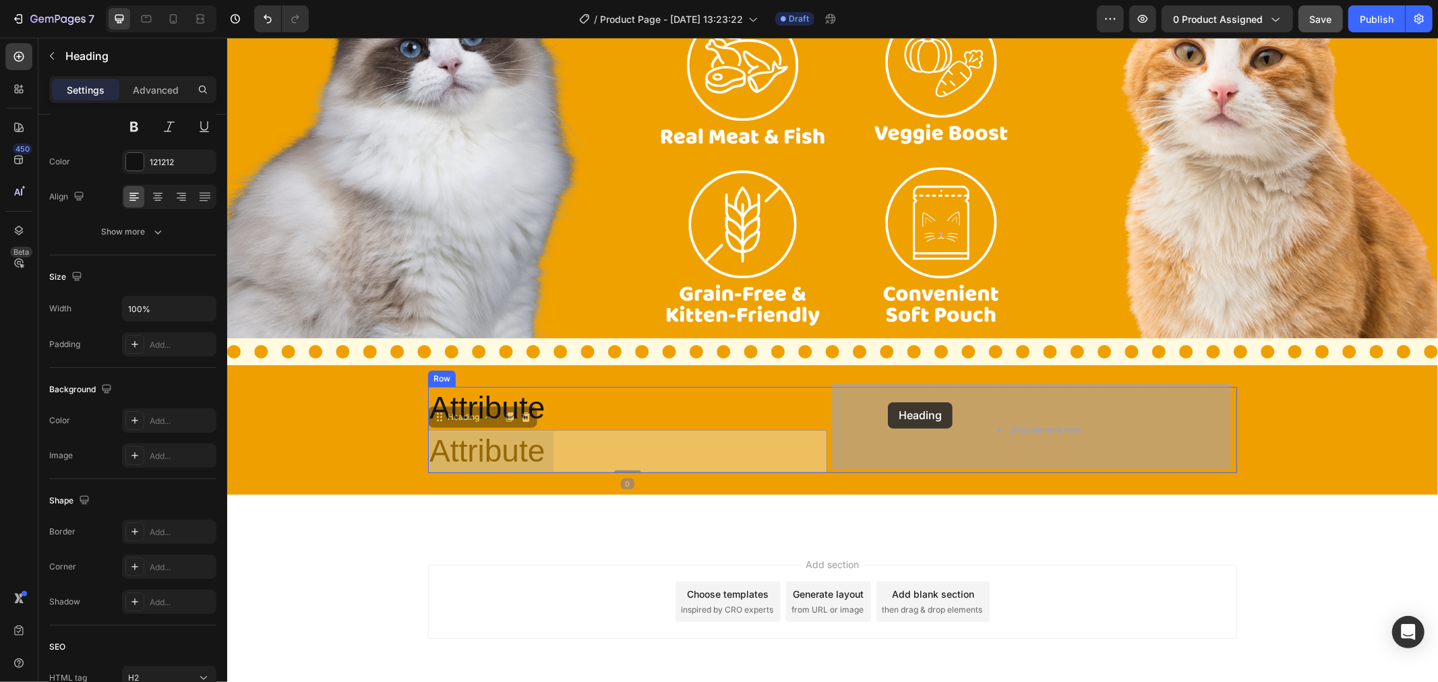
drag, startPoint x: 509, startPoint y: 449, endPoint x: 887, endPoint y: 402, distance: 381.2
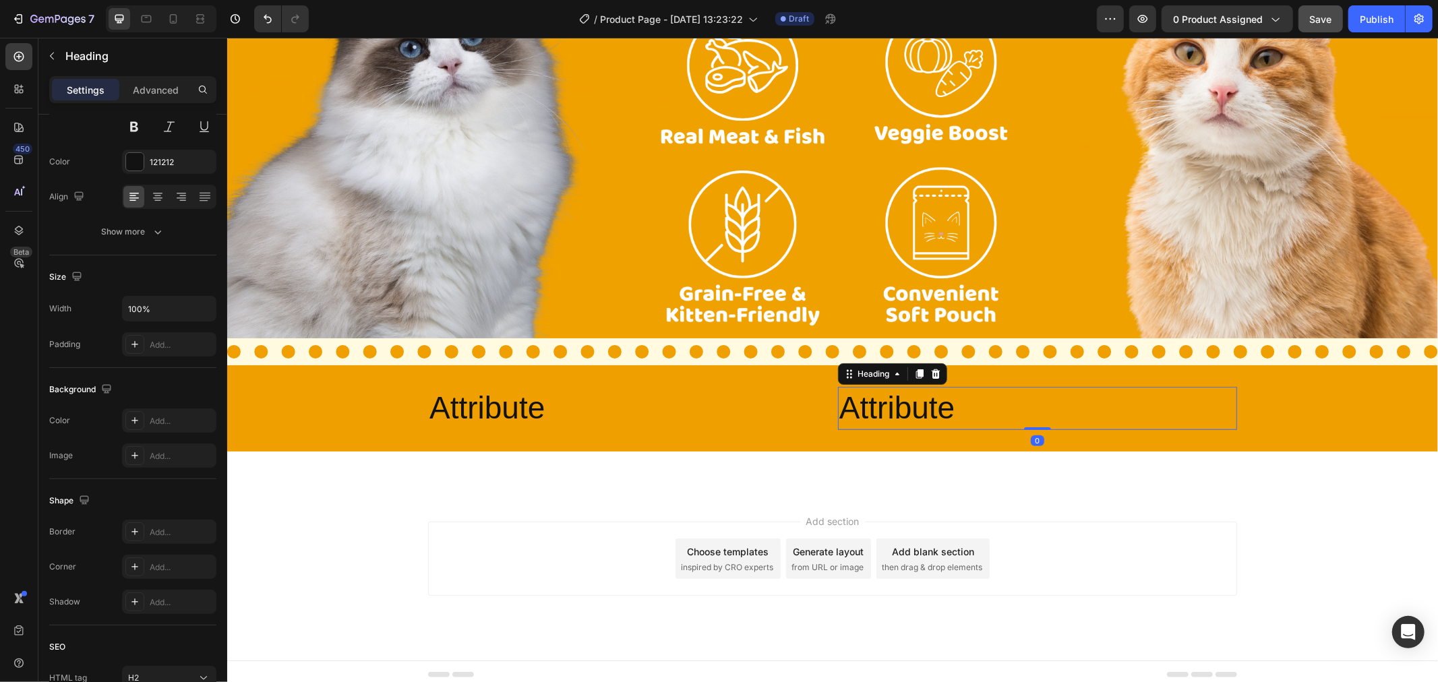
click at [899, 405] on h2 "Attribute" at bounding box center [1036, 407] width 399 height 43
drag, startPoint x: 899, startPoint y: 405, endPoint x: 961, endPoint y: 407, distance: 62.1
click at [899, 406] on p "Attribute" at bounding box center [1037, 408] width 396 height 40
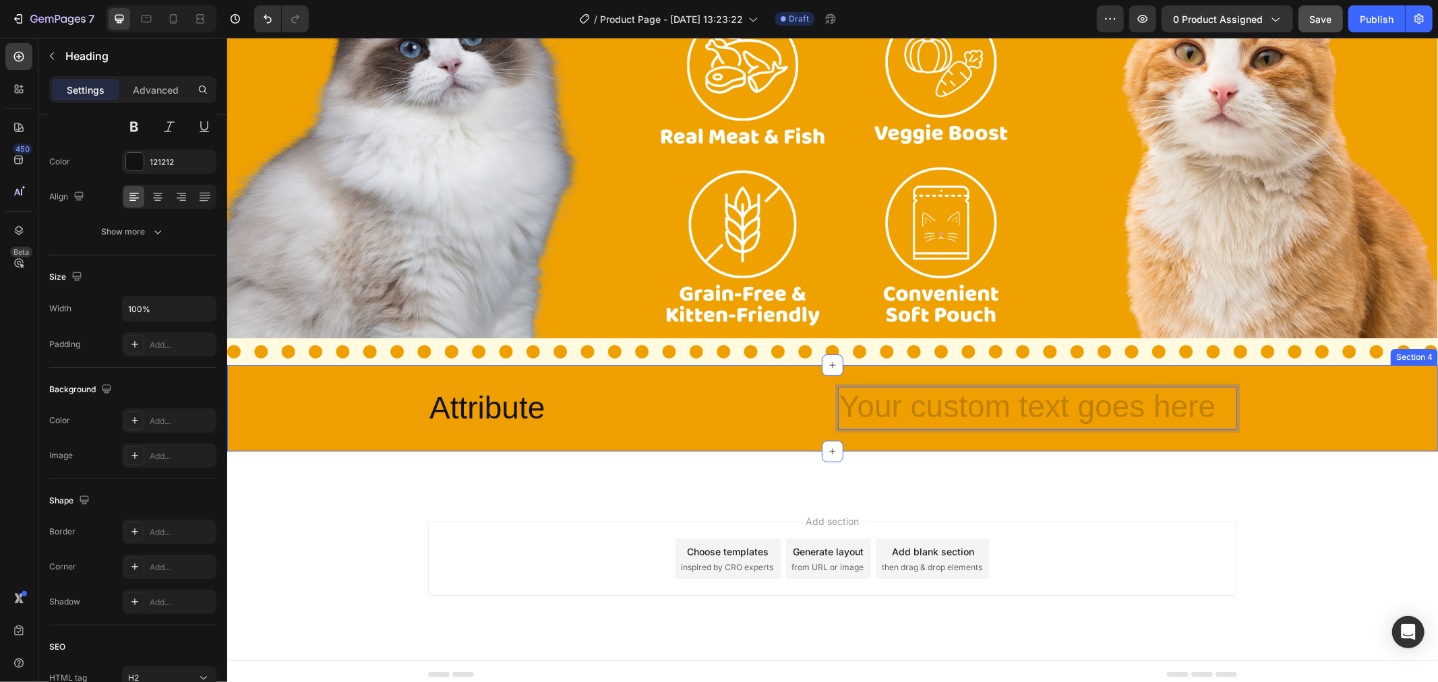
click at [775, 461] on div "Image Section 5" at bounding box center [832, 472] width 1211 height 43
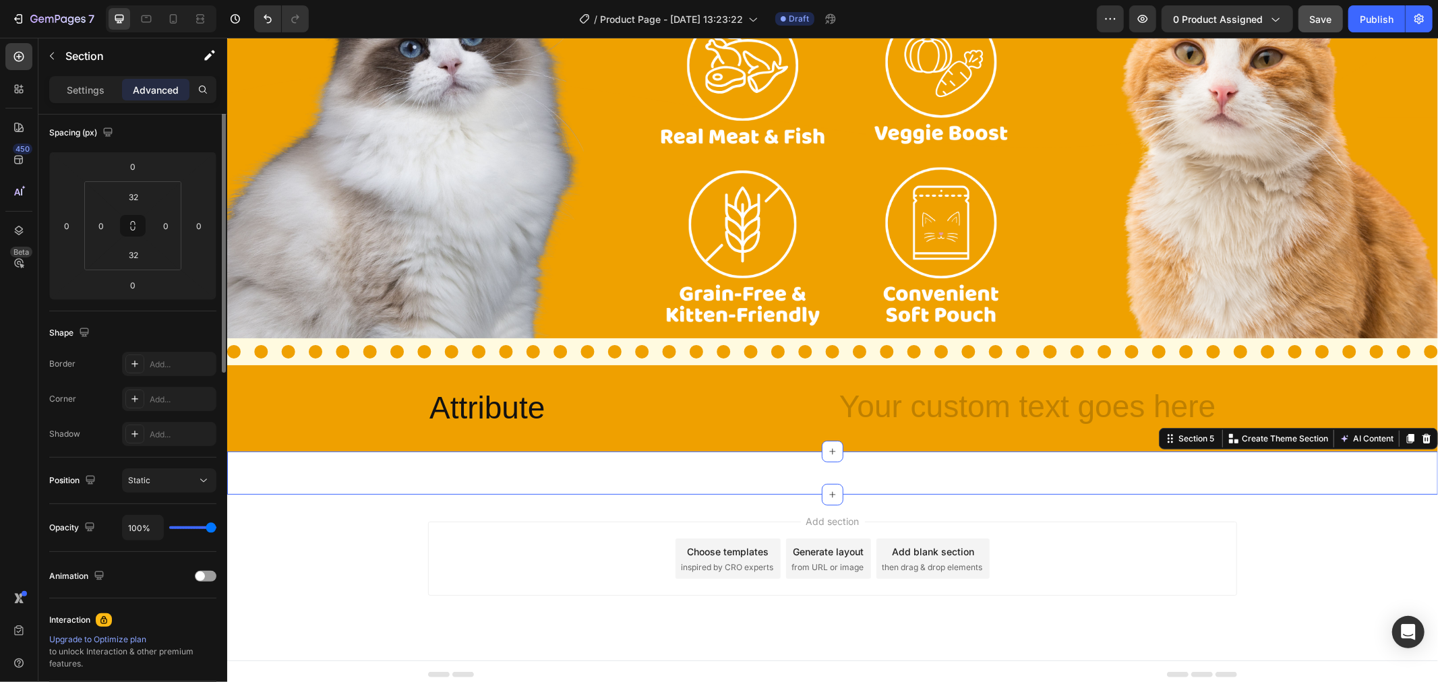
scroll to position [0, 0]
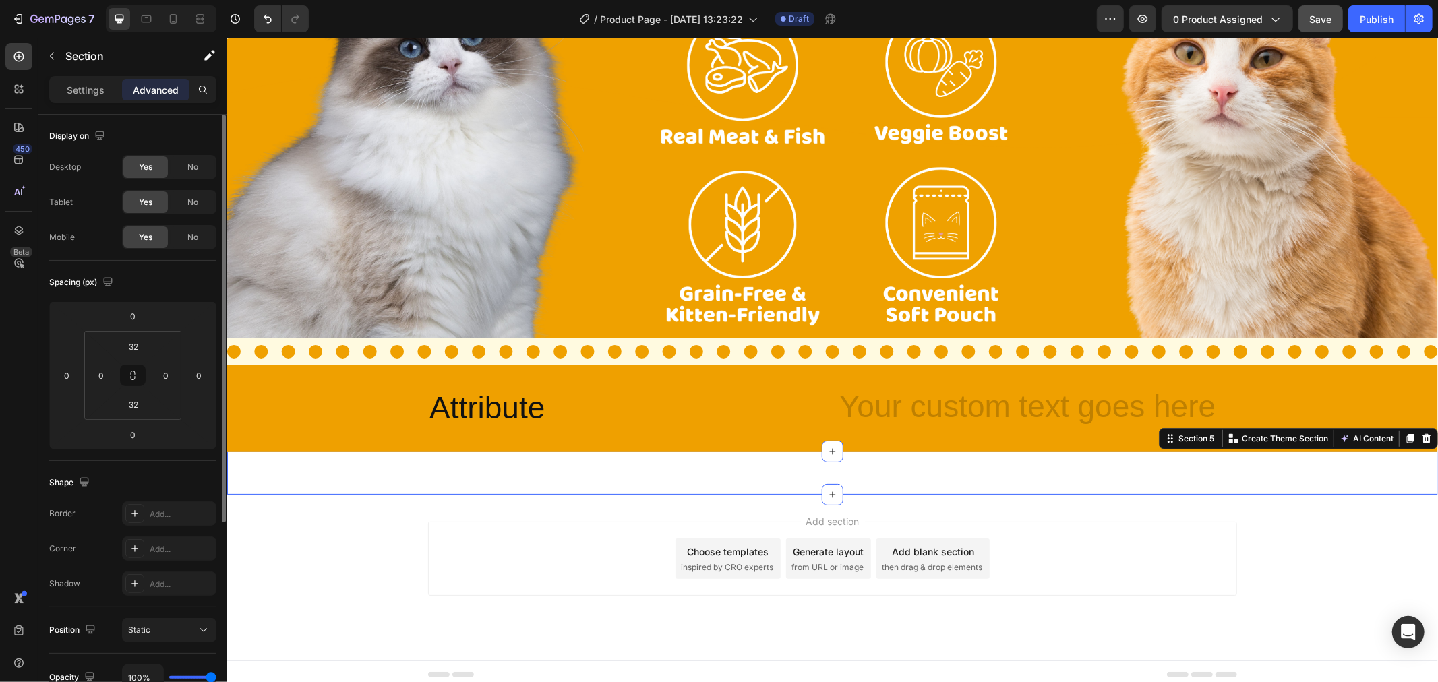
click at [927, 380] on div "Attribute Heading Heading Row Section 4" at bounding box center [832, 408] width 1211 height 86
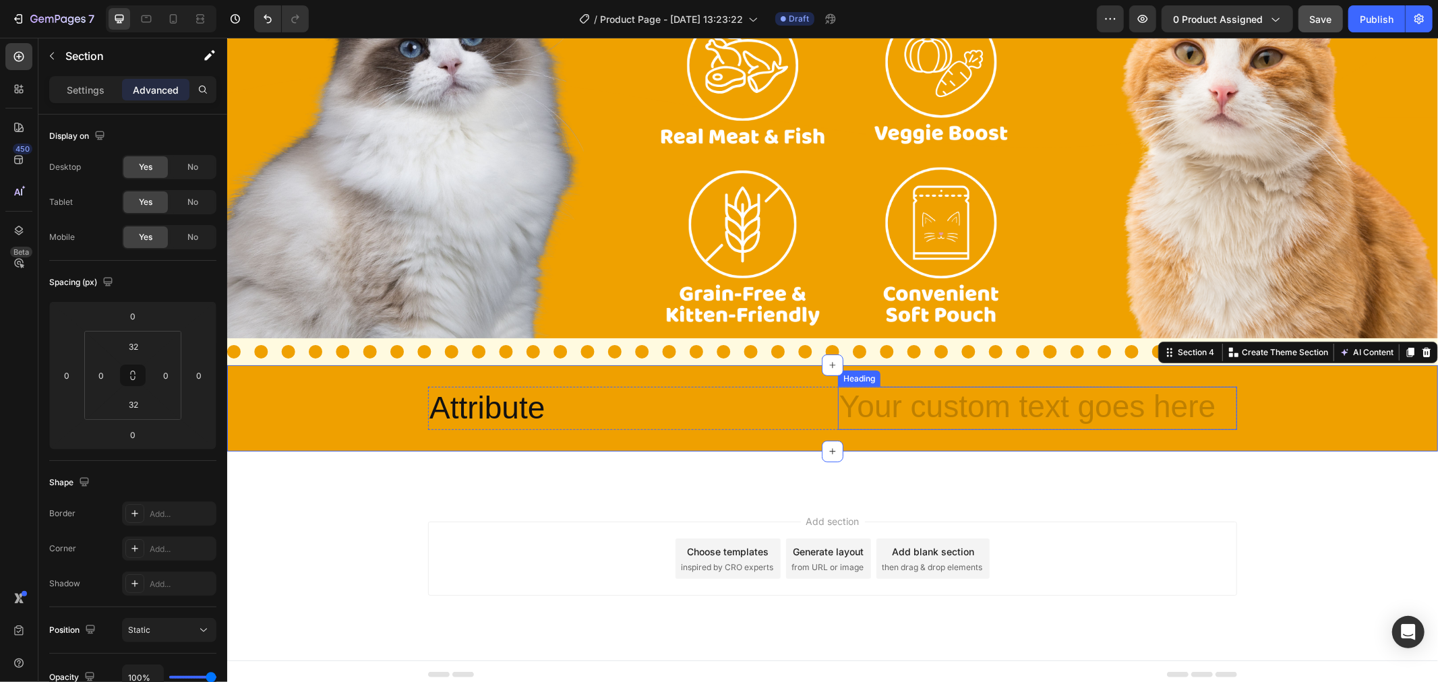
click at [922, 397] on h2 "Rich Text Editor. Editing area: main" at bounding box center [1036, 407] width 399 height 43
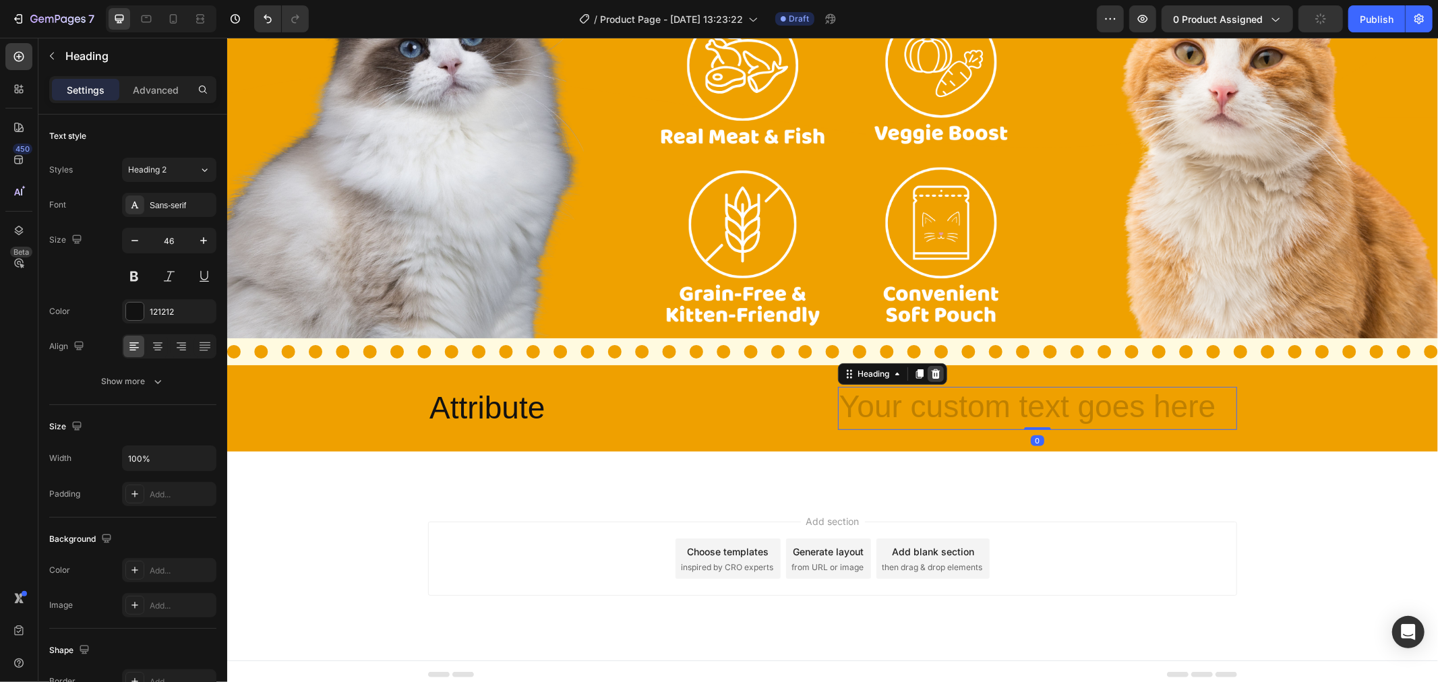
click at [927, 372] on div at bounding box center [935, 373] width 16 height 16
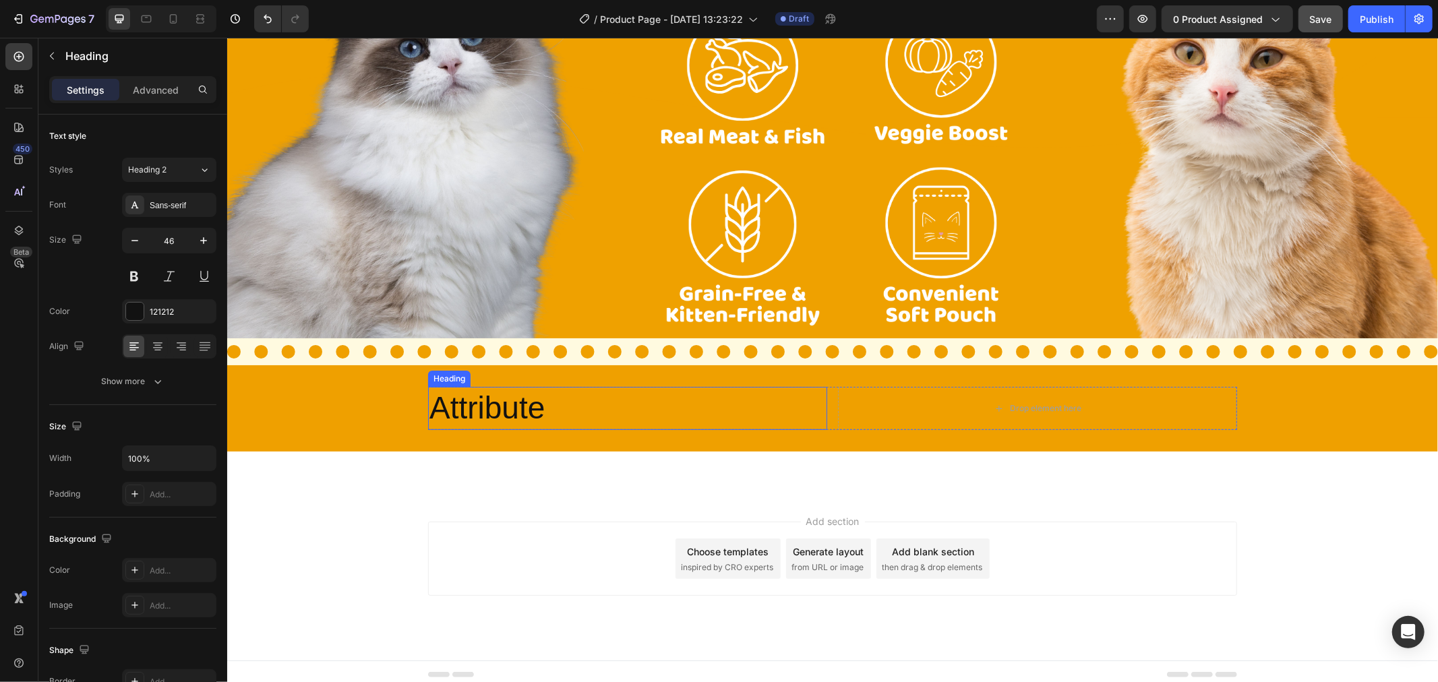
click at [603, 414] on p "Attribute" at bounding box center [627, 408] width 396 height 40
click at [504, 370] on icon at bounding box center [509, 373] width 11 height 11
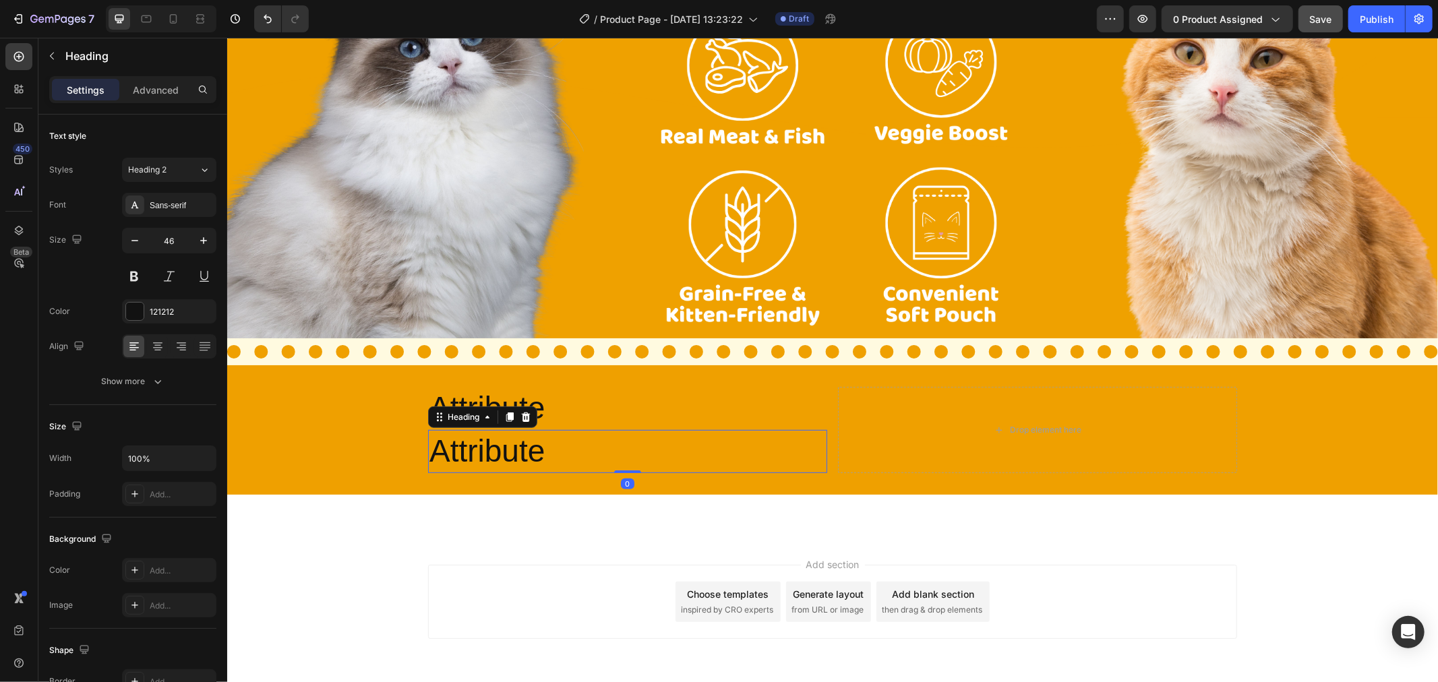
click at [523, 446] on h2 "Attribute" at bounding box center [626, 450] width 399 height 43
click at [523, 446] on p "Attribute" at bounding box center [627, 451] width 396 height 40
click at [504, 518] on div "Image Section 5" at bounding box center [832, 515] width 1211 height 43
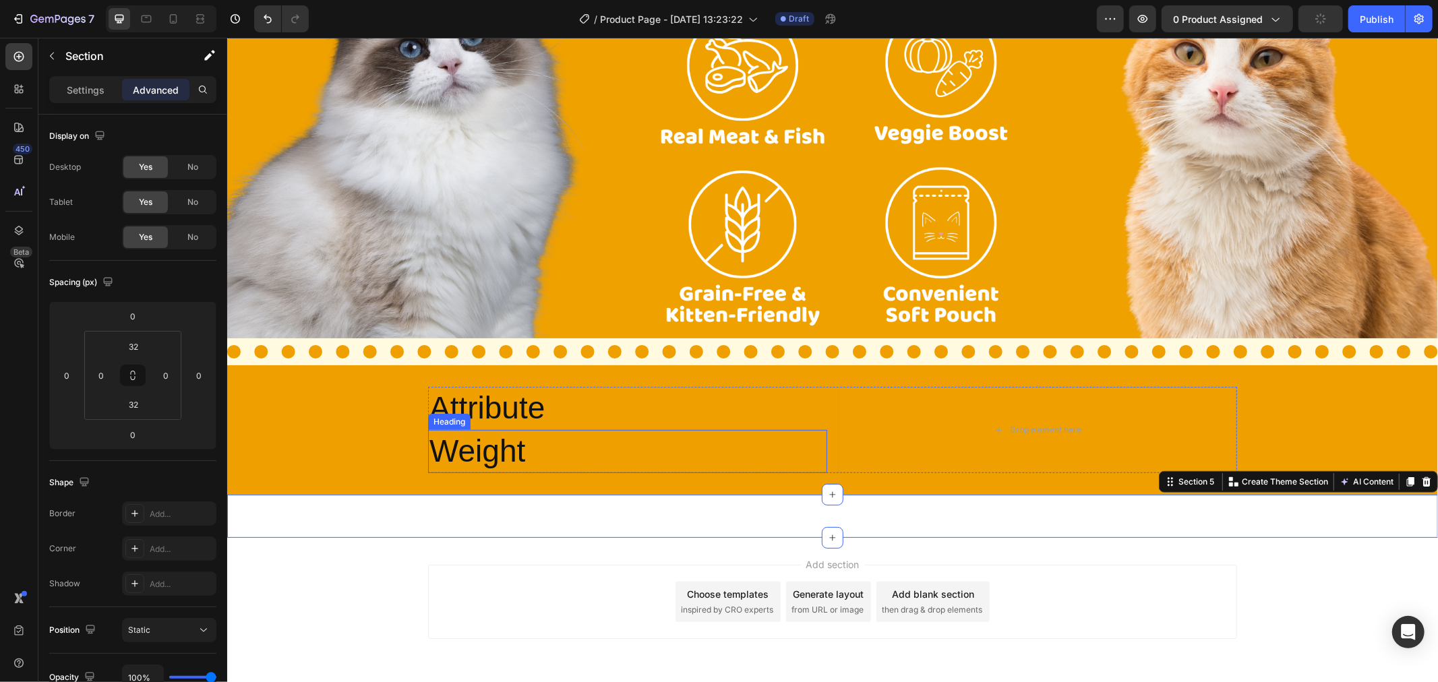
click at [586, 451] on p "Weight" at bounding box center [627, 451] width 396 height 40
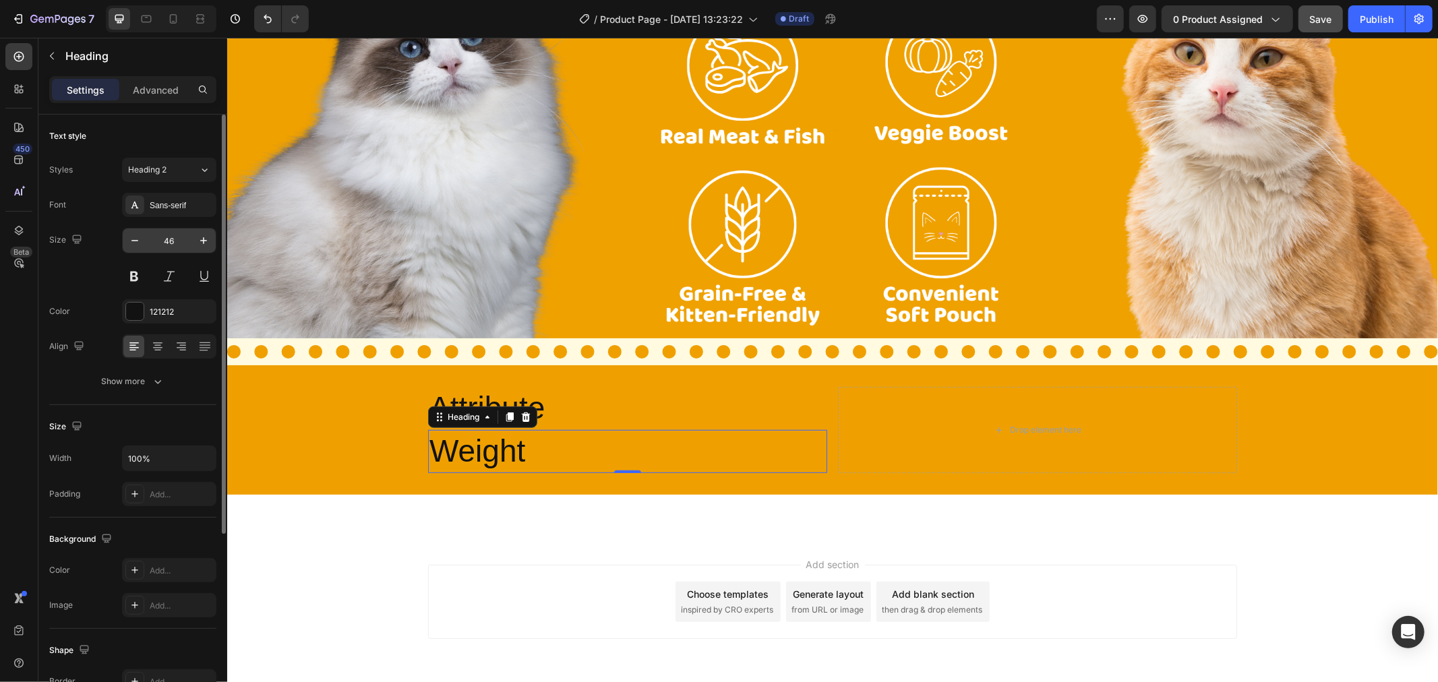
click at [163, 244] on input "46" at bounding box center [169, 241] width 45 height 24
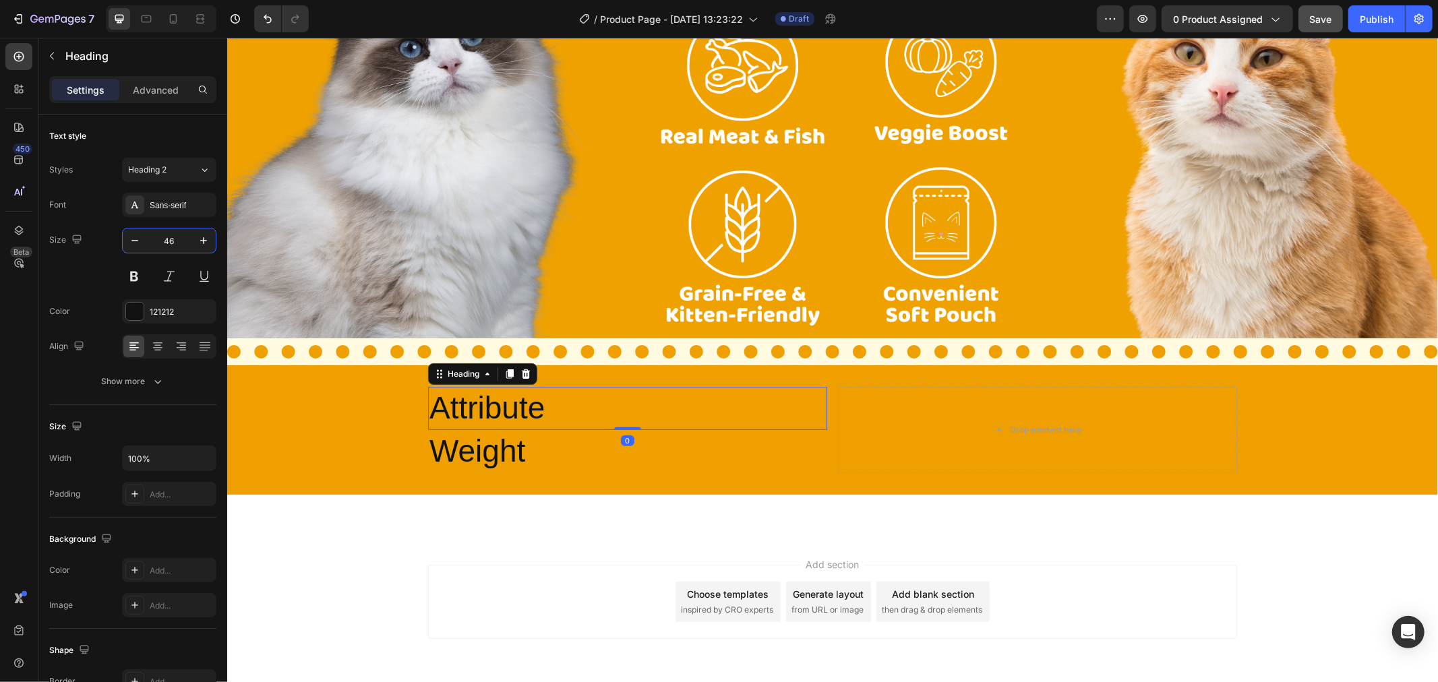
click at [504, 398] on p "Attribute" at bounding box center [627, 408] width 396 height 40
click at [177, 206] on div "Sans-serif" at bounding box center [181, 206] width 63 height 12
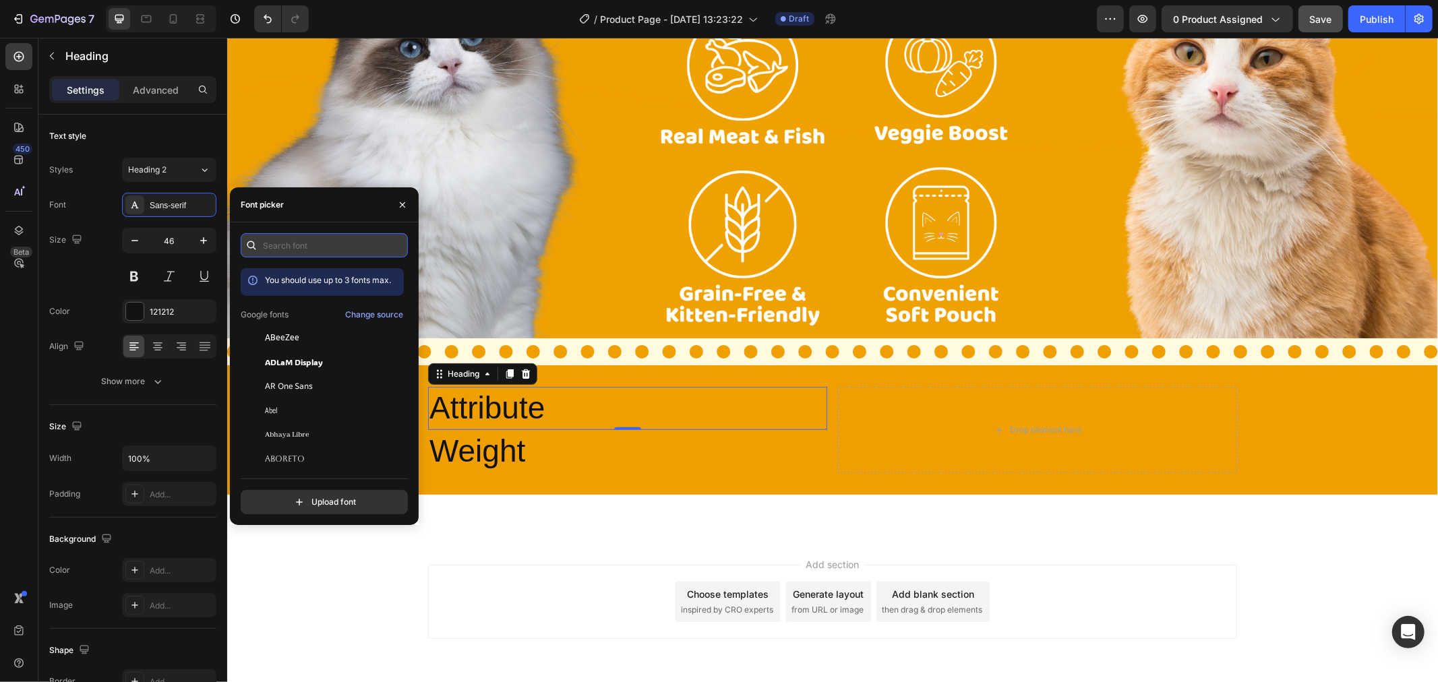
click at [279, 243] on input "text" at bounding box center [324, 245] width 167 height 24
type input "baloo"
click at [314, 332] on div "Baloo 2" at bounding box center [333, 338] width 136 height 12
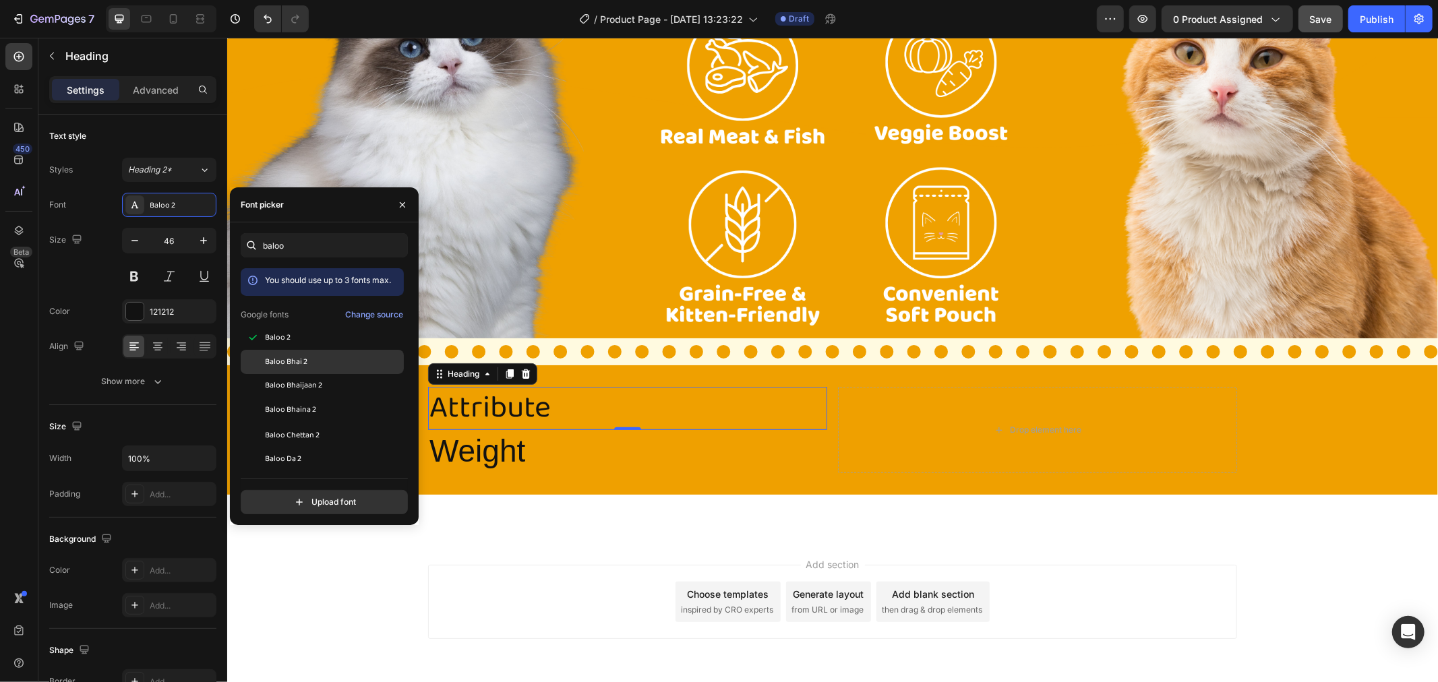
click at [314, 365] on div "Baloo Bhai 2" at bounding box center [333, 362] width 136 height 12
click at [309, 388] on span "Baloo Bhaijaan 2" at bounding box center [293, 386] width 57 height 12
click at [305, 407] on span "Baloo Bhaina 2" at bounding box center [290, 411] width 51 height 12
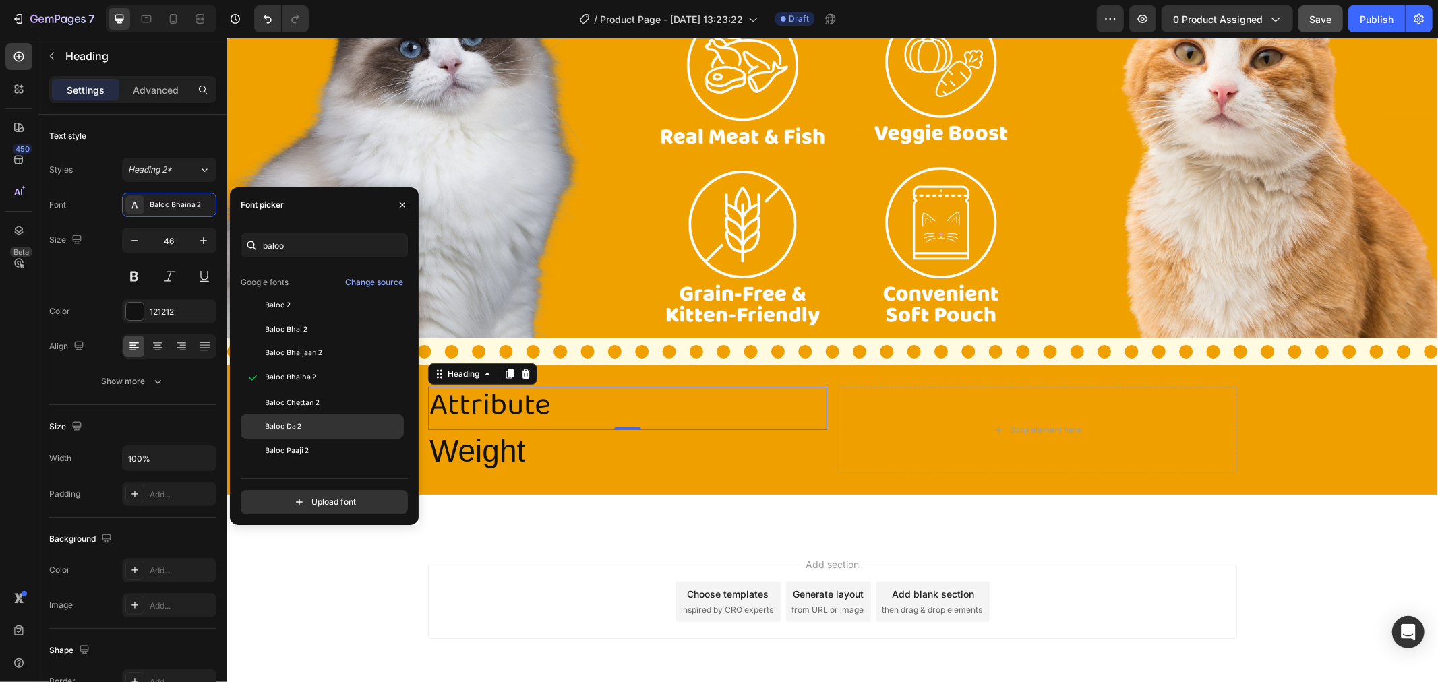
click at [311, 416] on div "Baloo Da 2" at bounding box center [322, 427] width 163 height 24
click at [317, 406] on span "Baloo Chettan 2" at bounding box center [292, 402] width 55 height 12
click at [311, 450] on div "Baloo Paaji 2" at bounding box center [333, 451] width 136 height 12
click at [324, 307] on div "Baloo 2" at bounding box center [333, 305] width 136 height 12
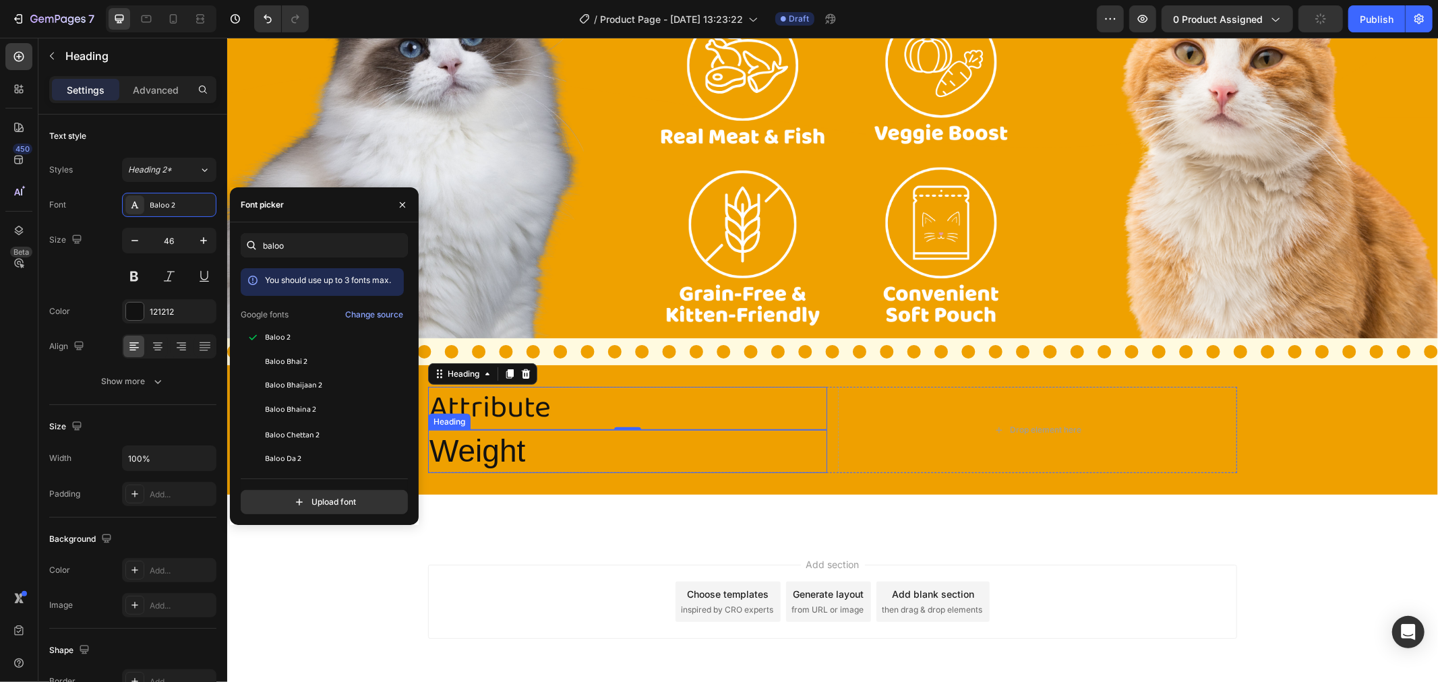
click at [554, 442] on p "Weight" at bounding box center [627, 451] width 396 height 40
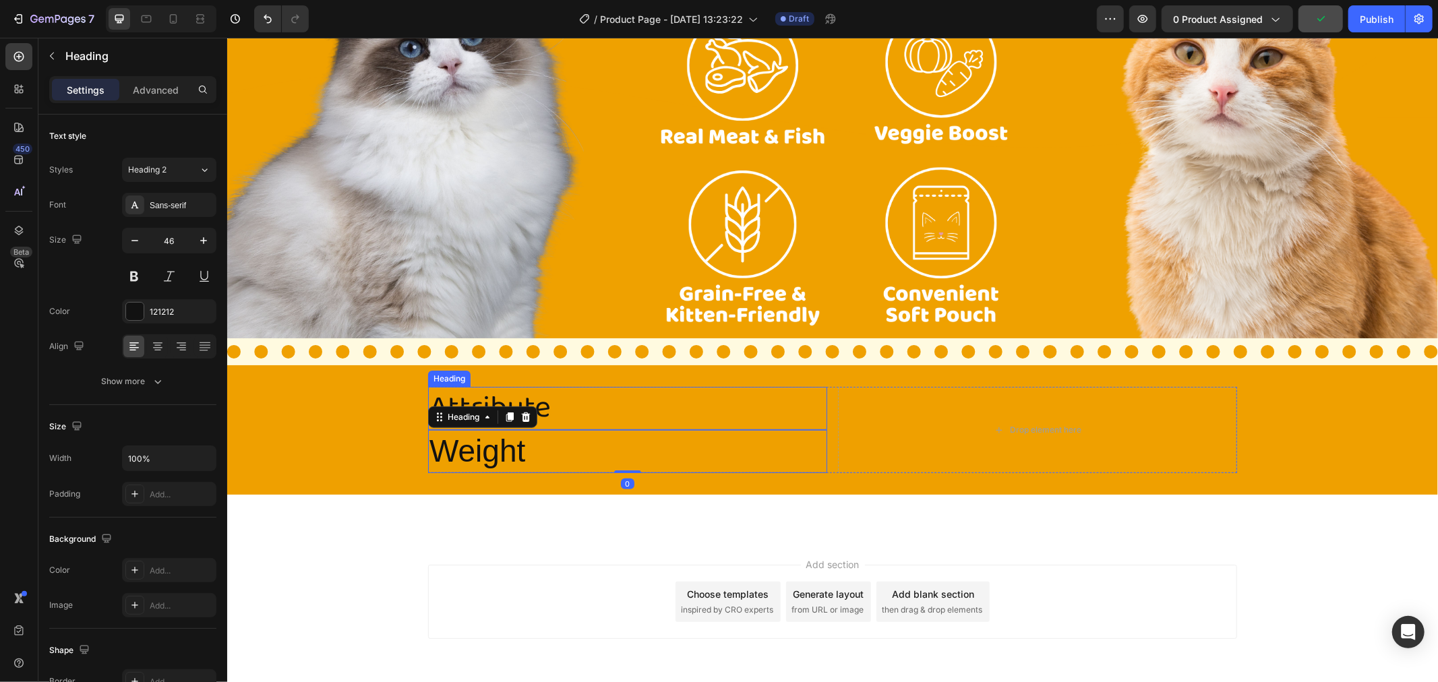
click at [548, 398] on p "Attribute" at bounding box center [627, 408] width 396 height 40
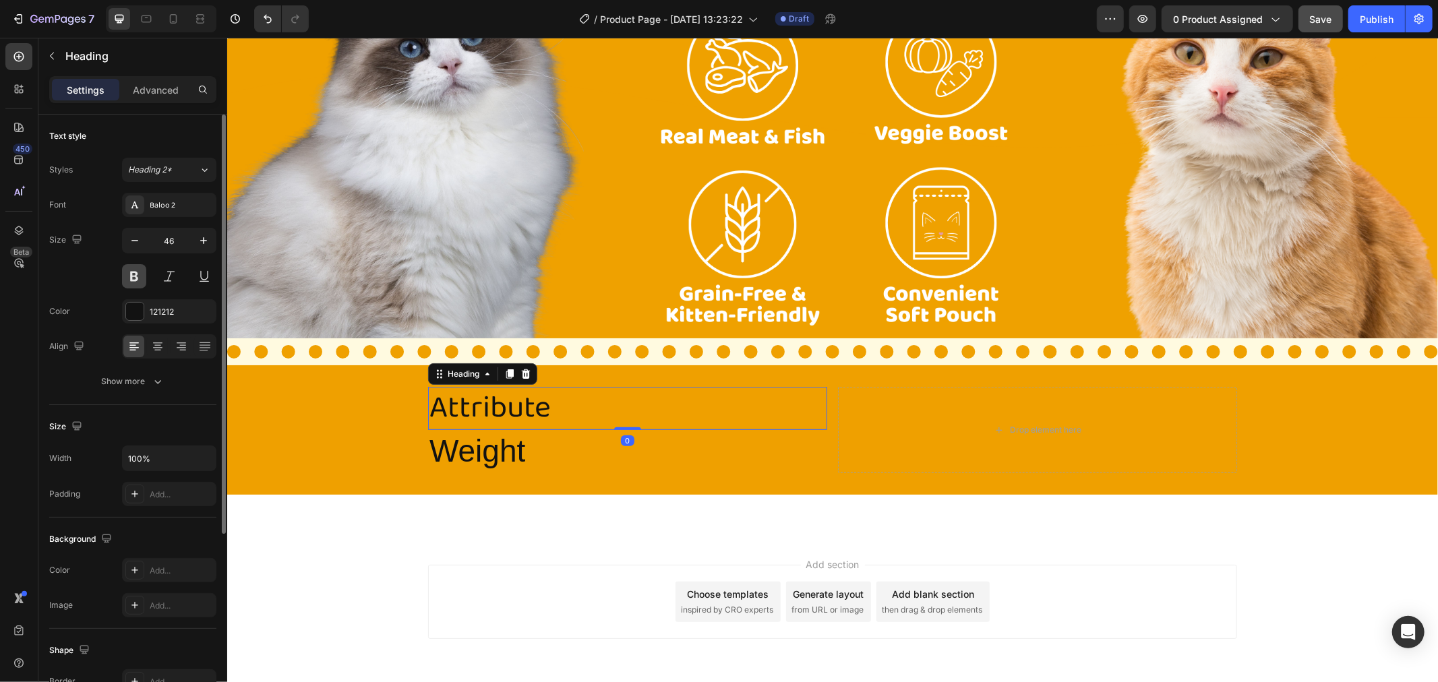
click at [134, 274] on button at bounding box center [134, 276] width 24 height 24
click at [508, 452] on p "Weight" at bounding box center [627, 451] width 396 height 40
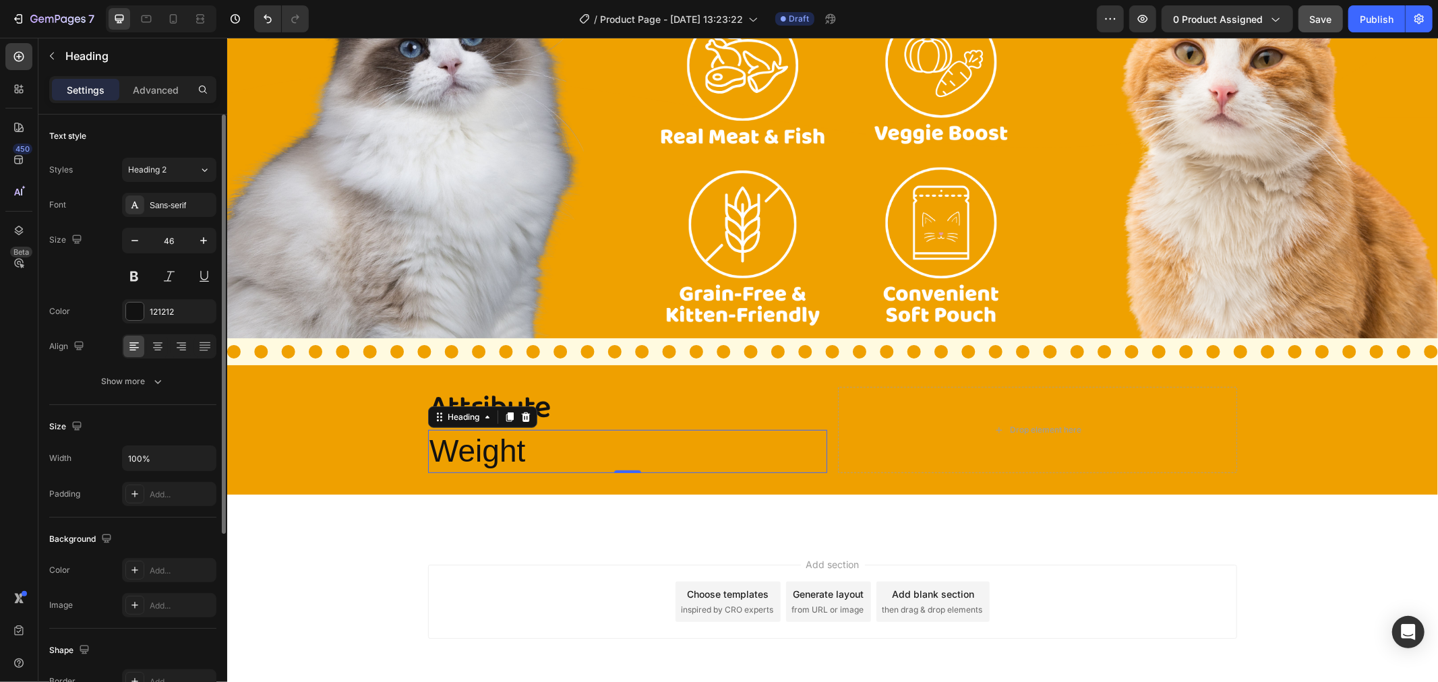
click at [514, 514] on div "Image Section 5" at bounding box center [832, 515] width 1211 height 43
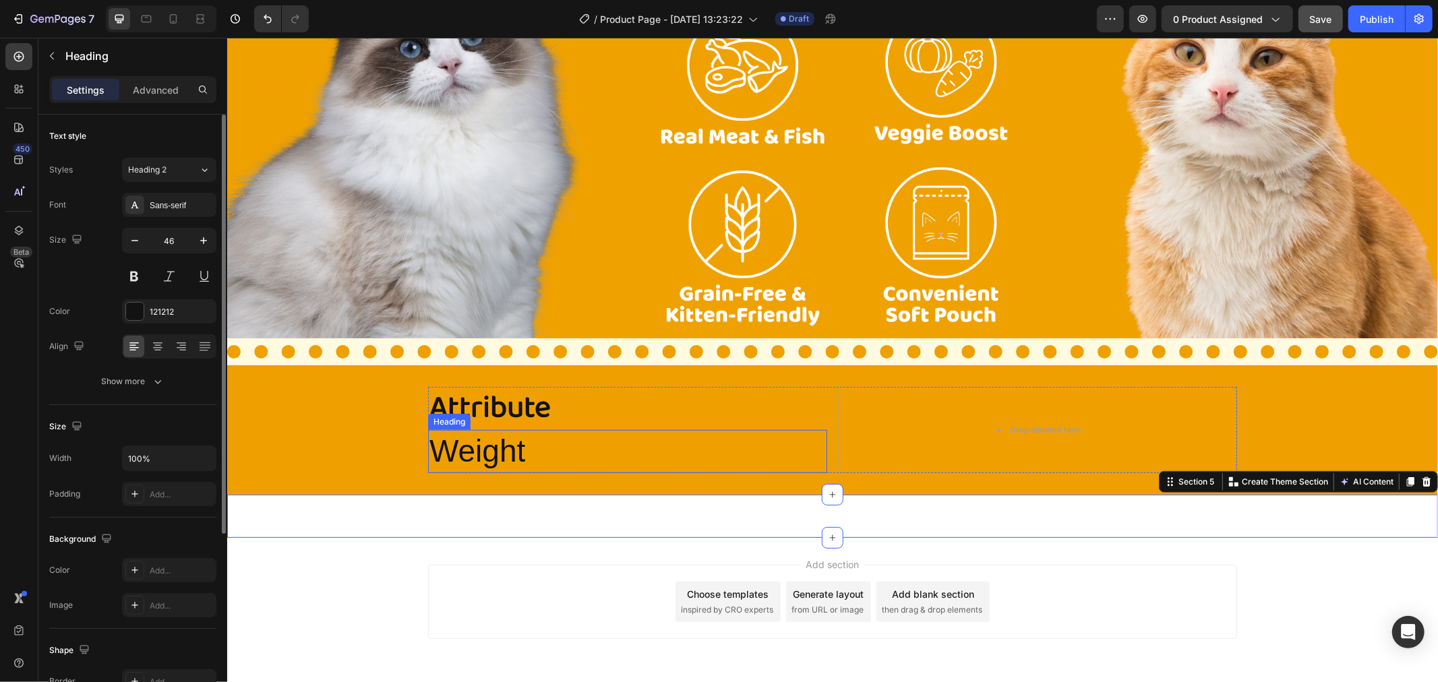
click at [536, 444] on p "Weight" at bounding box center [627, 451] width 396 height 40
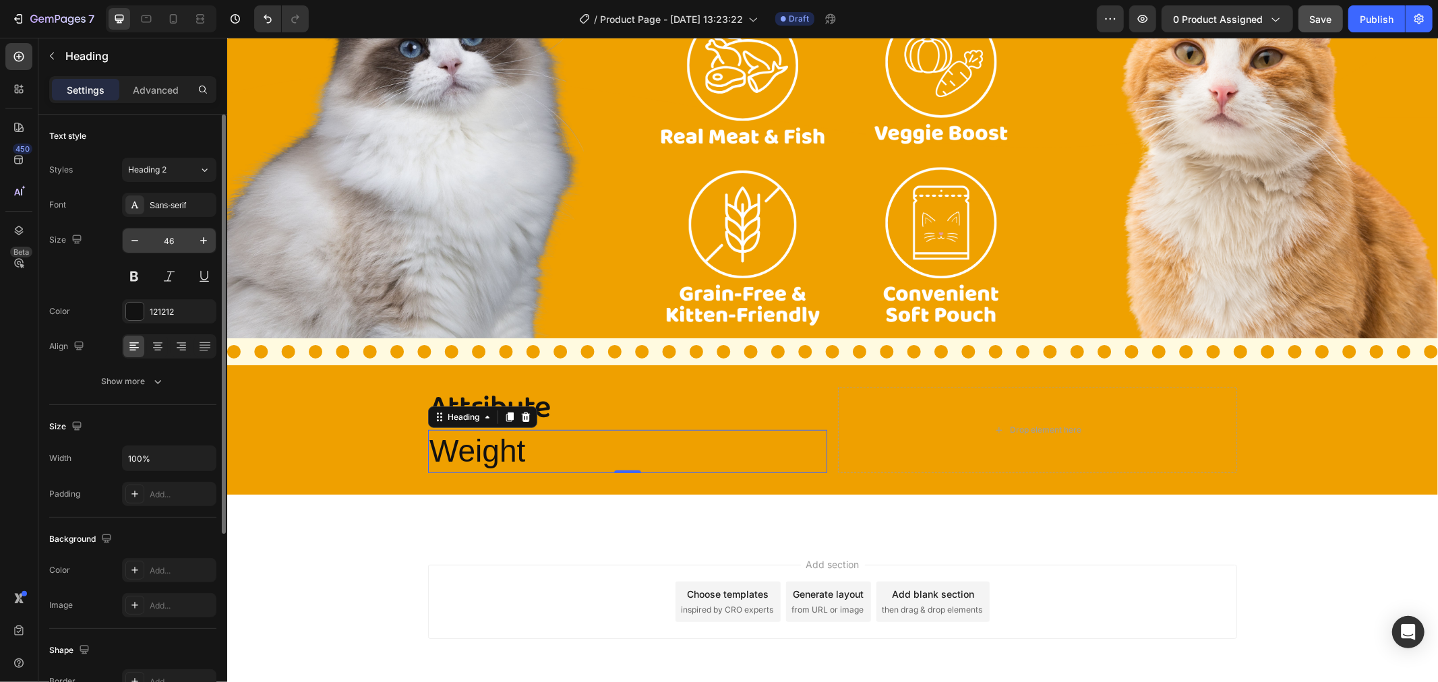
click at [174, 243] on input "46" at bounding box center [169, 241] width 45 height 24
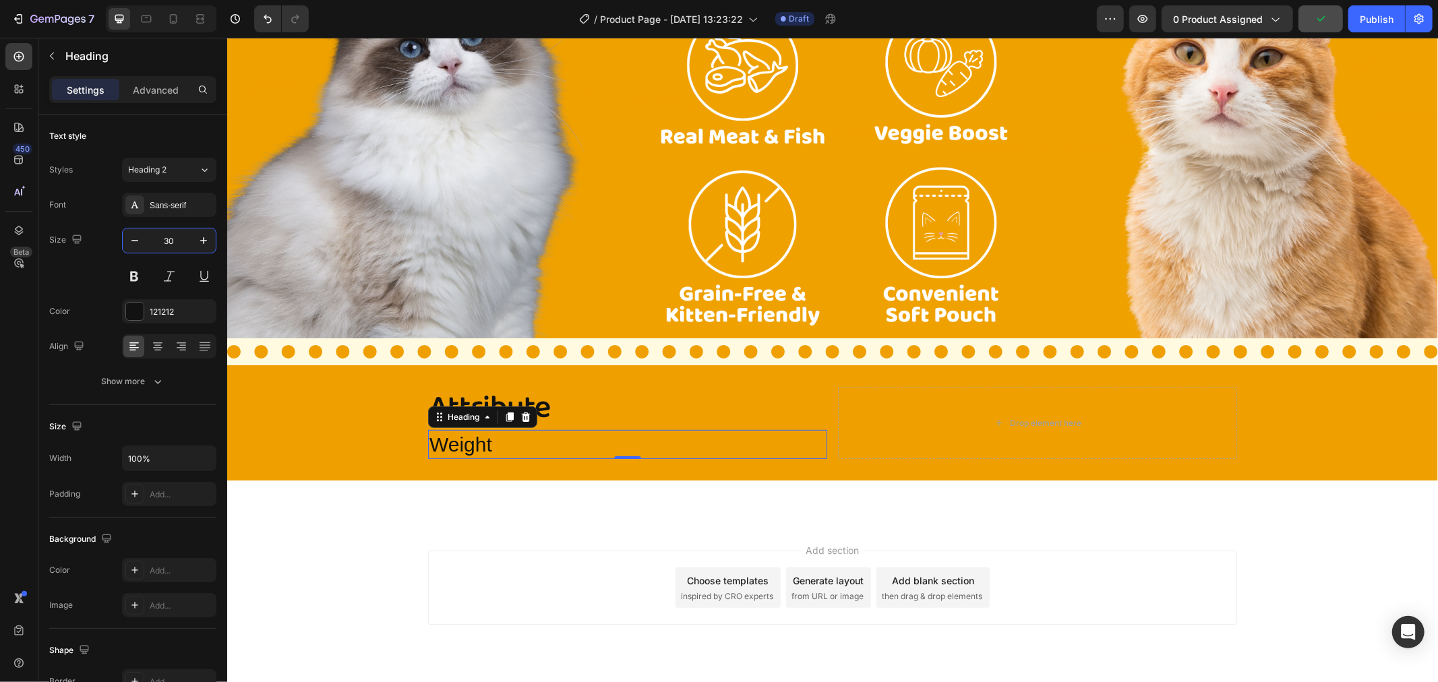
type input "30"
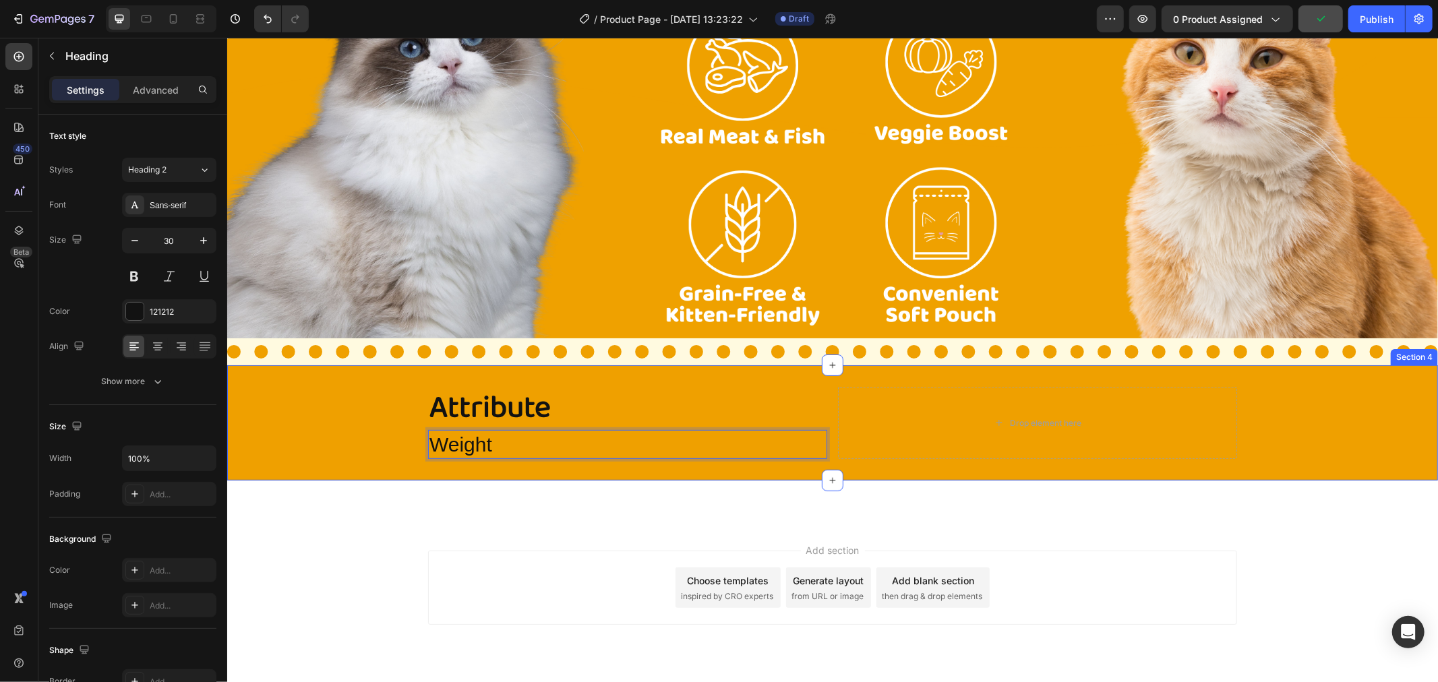
click at [514, 480] on div "Image Section 5" at bounding box center [832, 501] width 1211 height 43
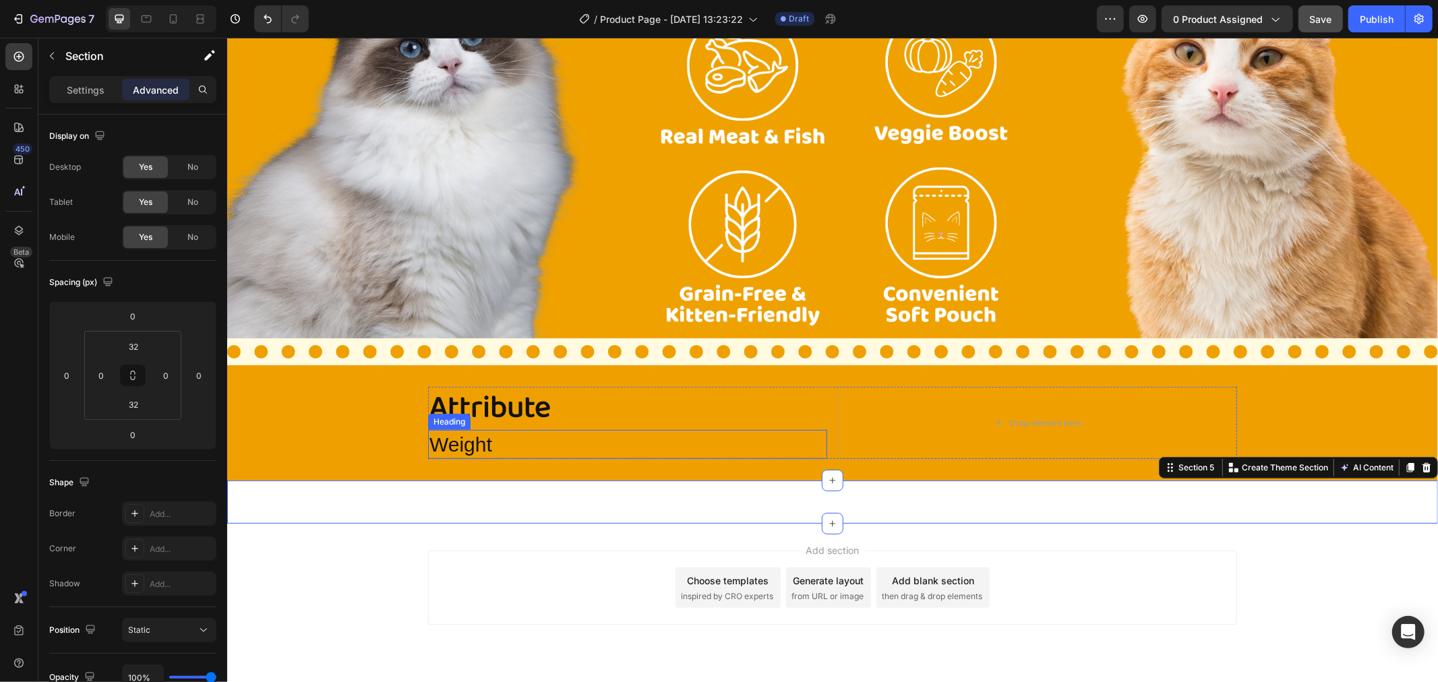
click at [501, 431] on p "Weight" at bounding box center [627, 444] width 396 height 26
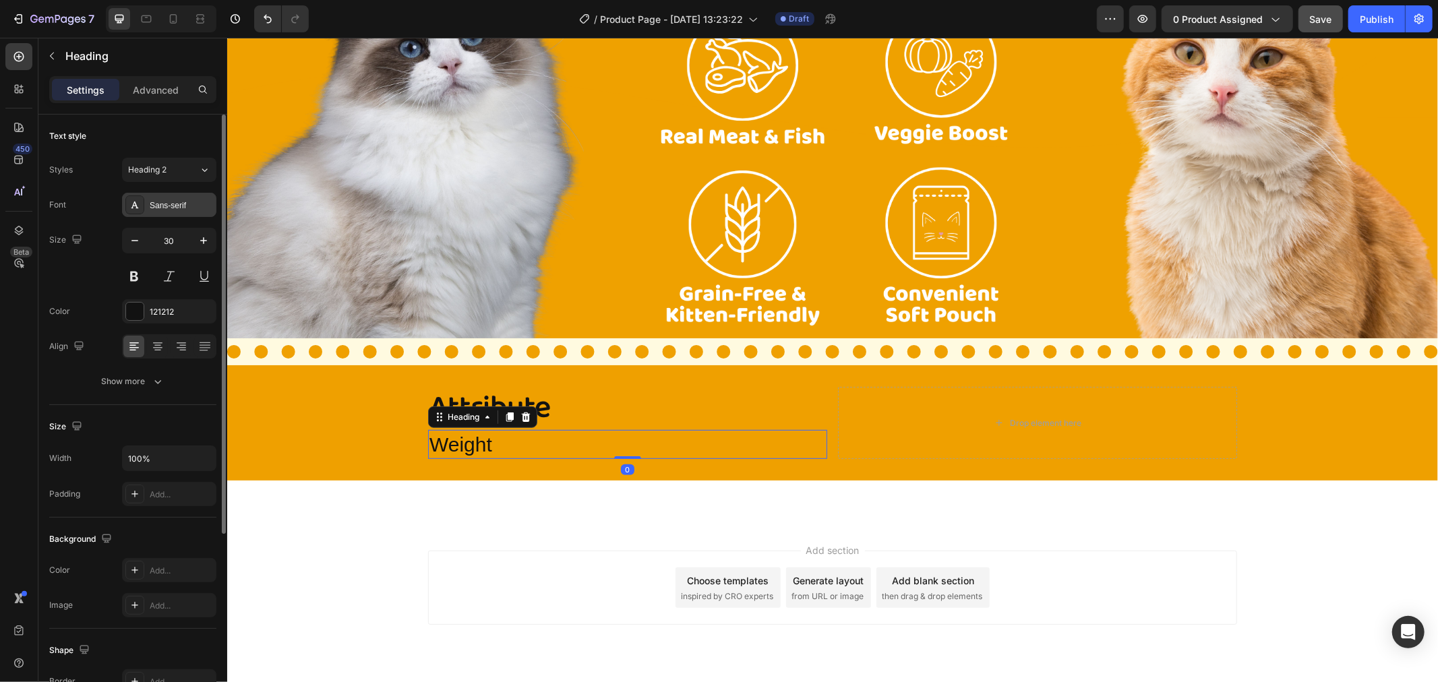
click at [185, 213] on div "Sans-serif" at bounding box center [169, 205] width 94 height 24
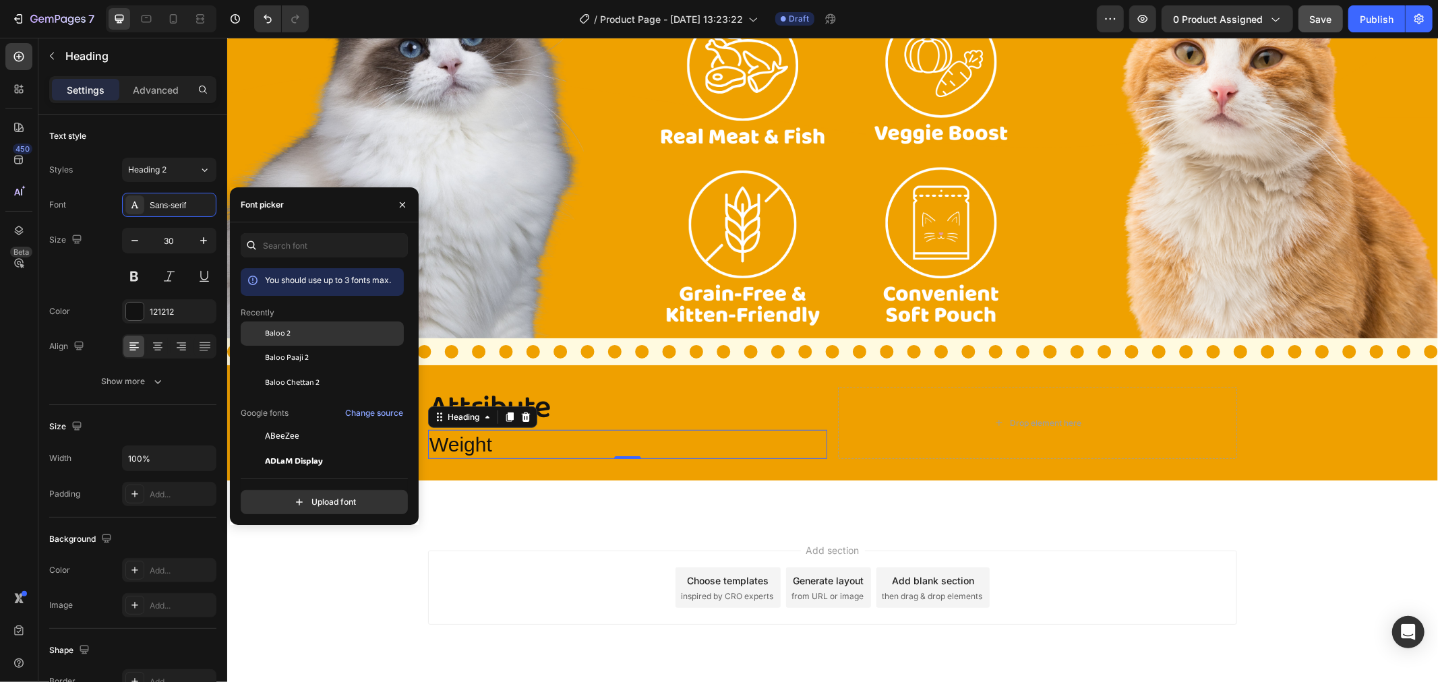
click at [291, 333] on div "Baloo 2" at bounding box center [333, 334] width 136 height 12
click at [503, 482] on div "Image Section 5" at bounding box center [832, 501] width 1211 height 43
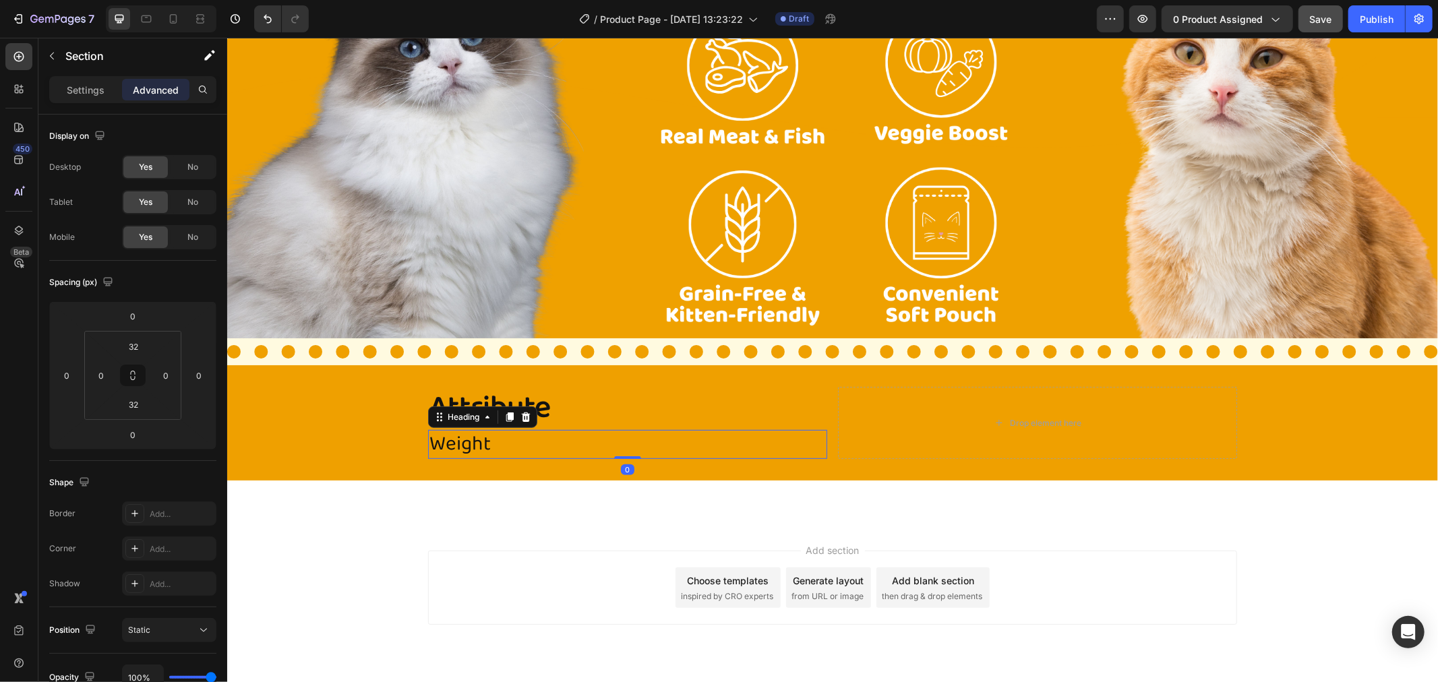
click at [525, 443] on p "Weight" at bounding box center [627, 444] width 396 height 26
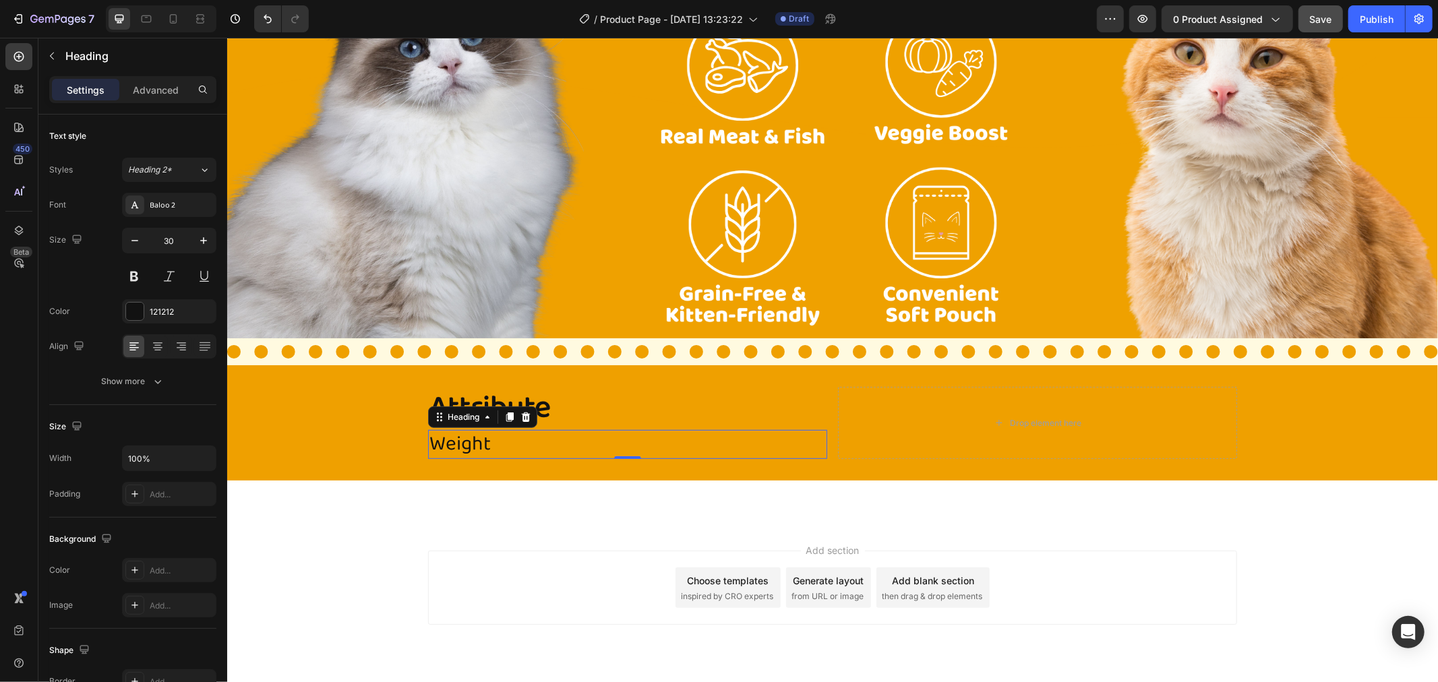
click at [531, 543] on div "Add section Choose templates inspired by CRO experts Generate layout from URL o…" at bounding box center [832, 606] width 1211 height 166
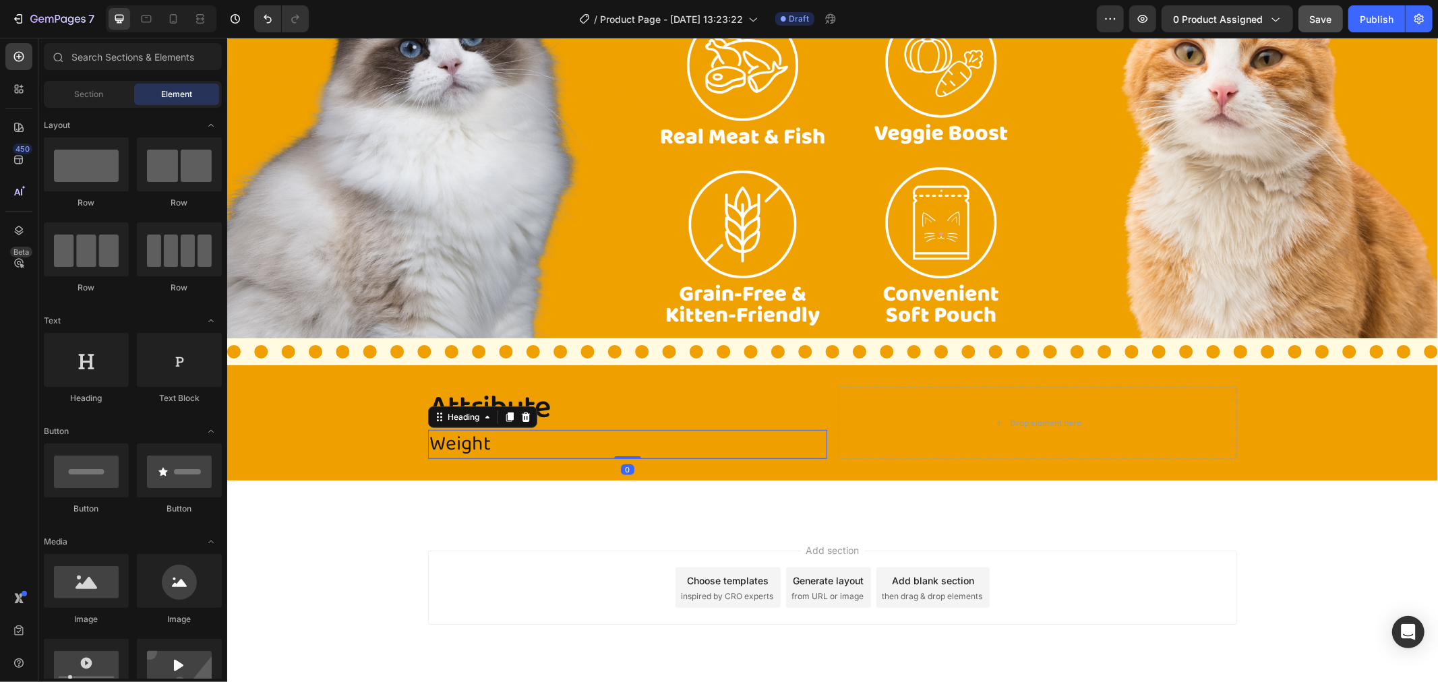
click at [498, 439] on p "Weight" at bounding box center [627, 444] width 396 height 26
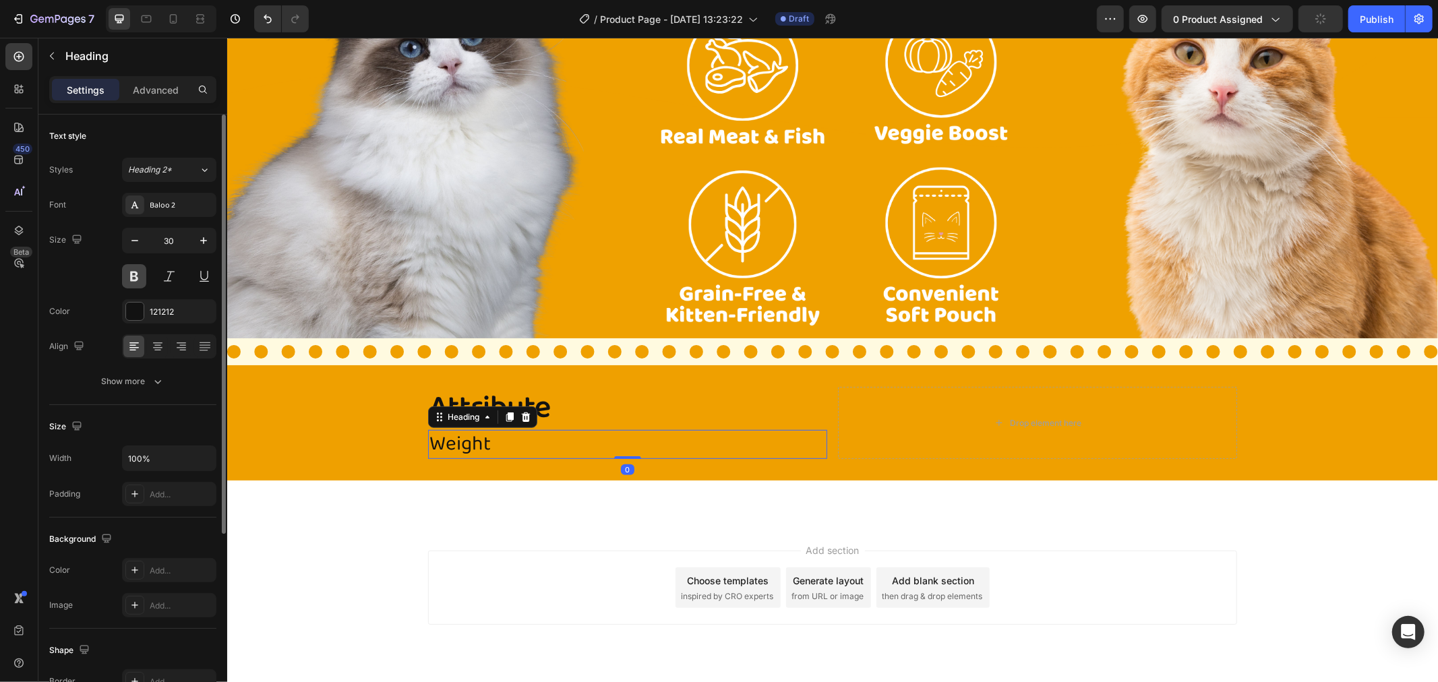
click at [139, 270] on button at bounding box center [134, 276] width 24 height 24
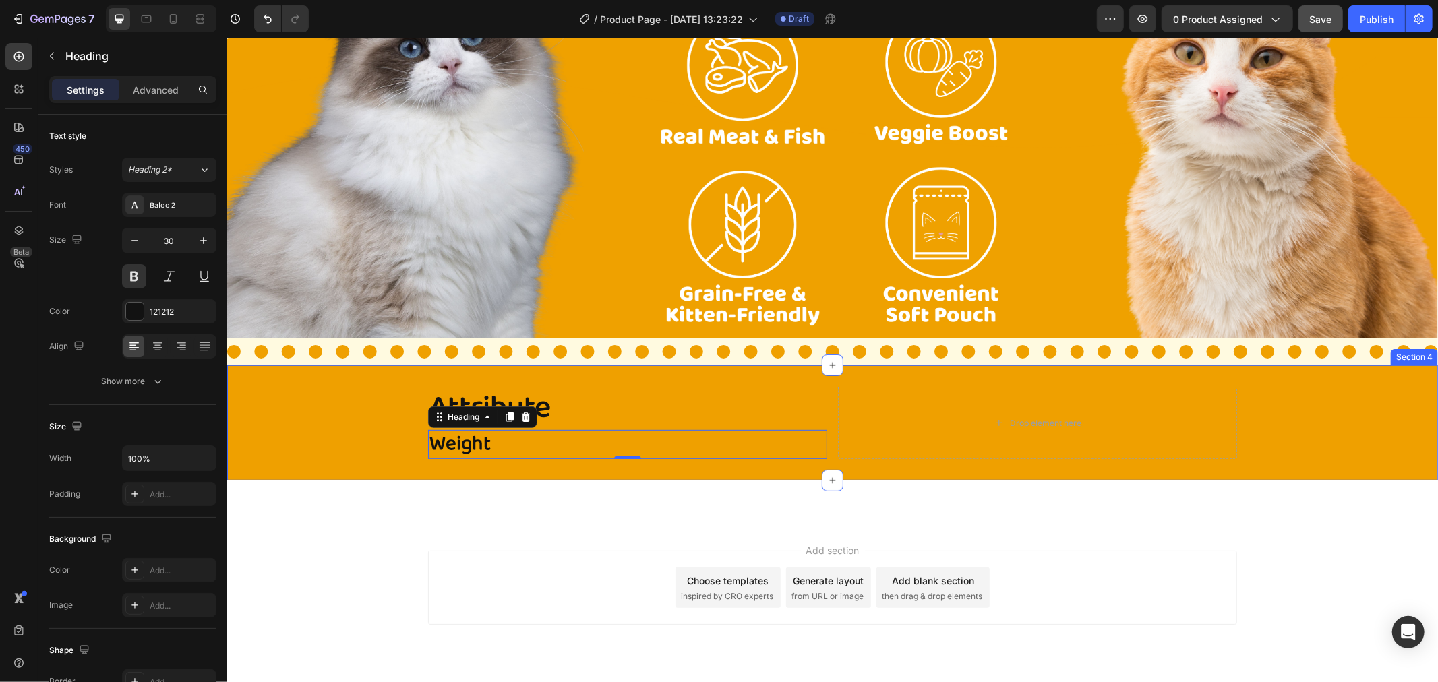
click at [389, 474] on div "Attribute Heading Weight Heading 0 Drop element here Row Section 4" at bounding box center [832, 422] width 1211 height 115
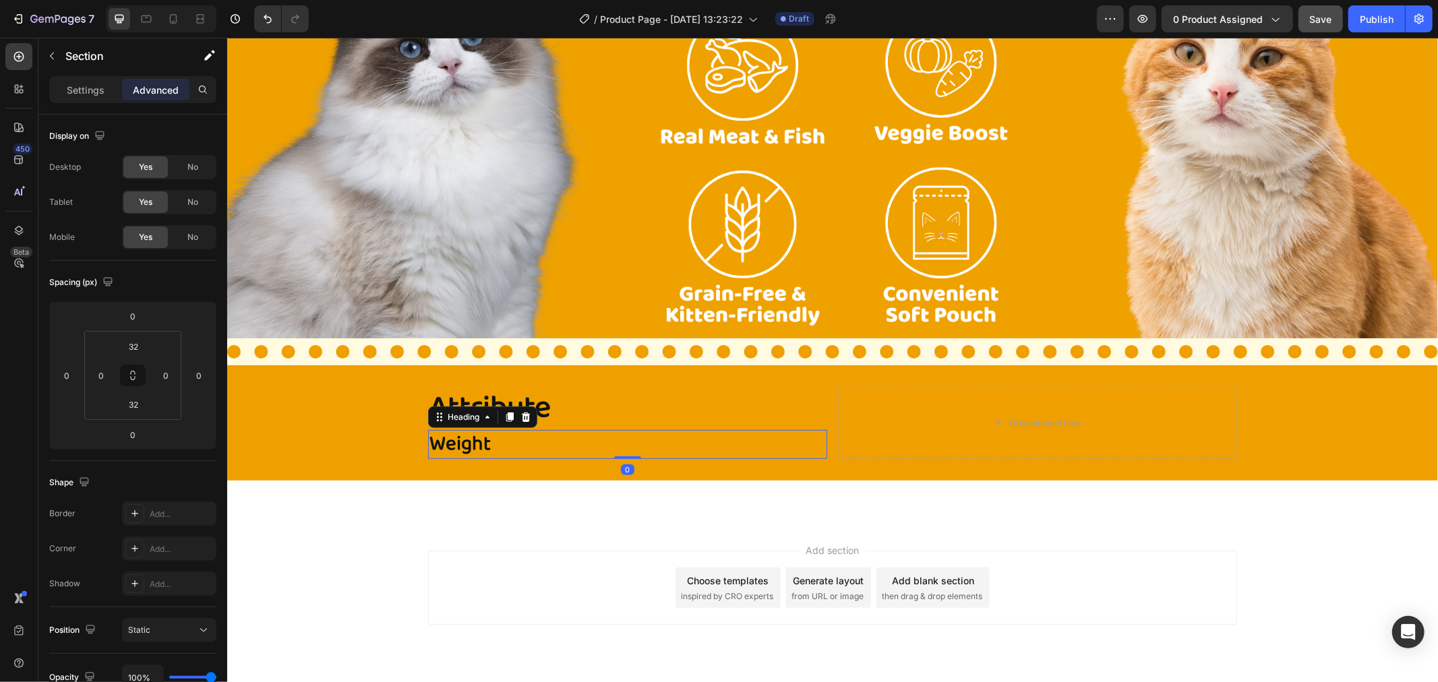
click at [515, 448] on p "Weight" at bounding box center [627, 444] width 396 height 26
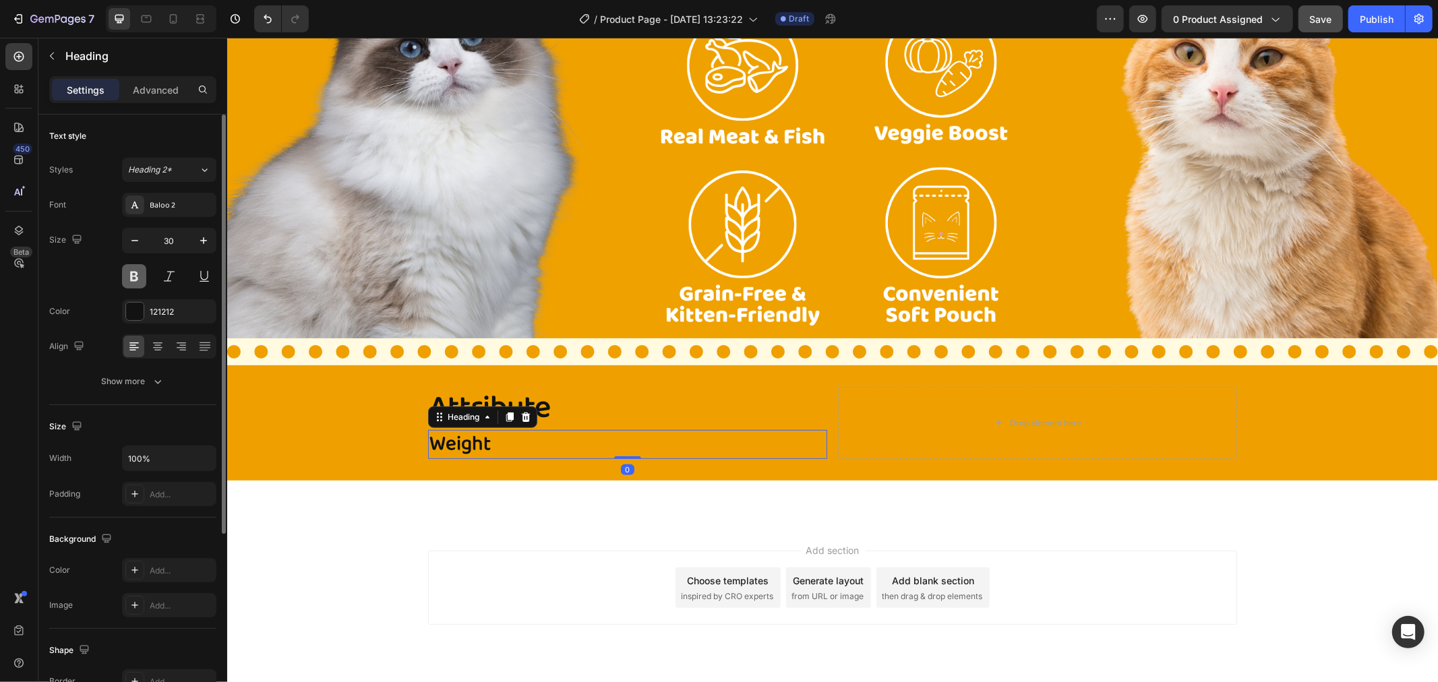
click at [142, 281] on button at bounding box center [134, 276] width 24 height 24
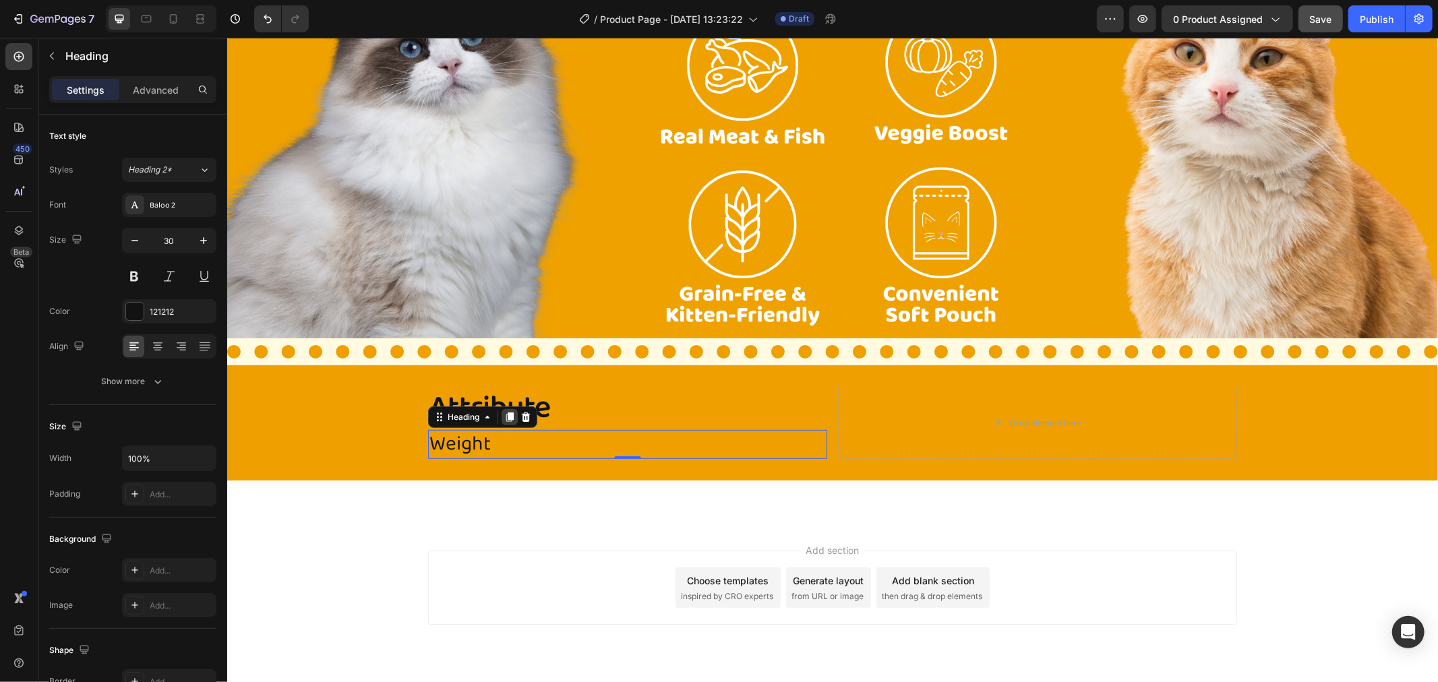
click at [504, 411] on icon at bounding box center [509, 416] width 11 height 11
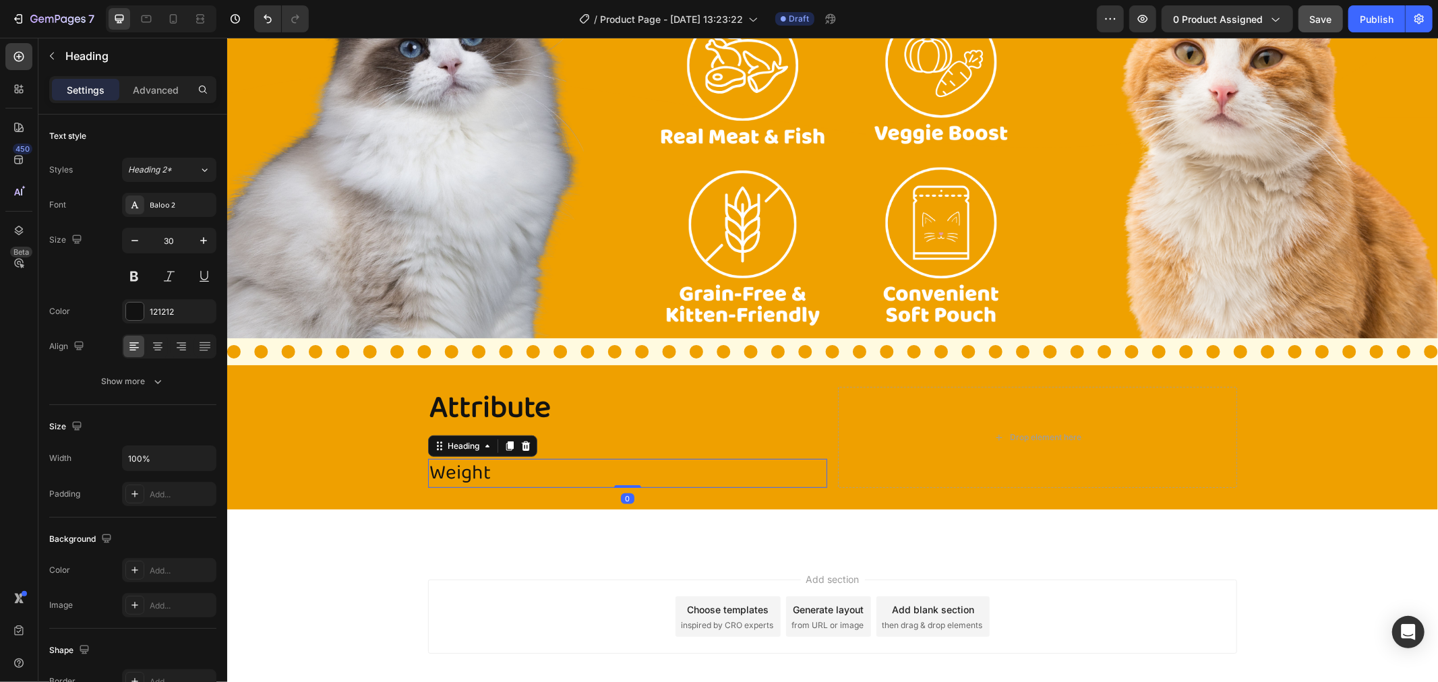
click at [477, 468] on h2 "Weight" at bounding box center [626, 472] width 399 height 29
click at [477, 468] on p "Weight" at bounding box center [627, 473] width 396 height 26
click at [501, 438] on div at bounding box center [509, 446] width 16 height 16
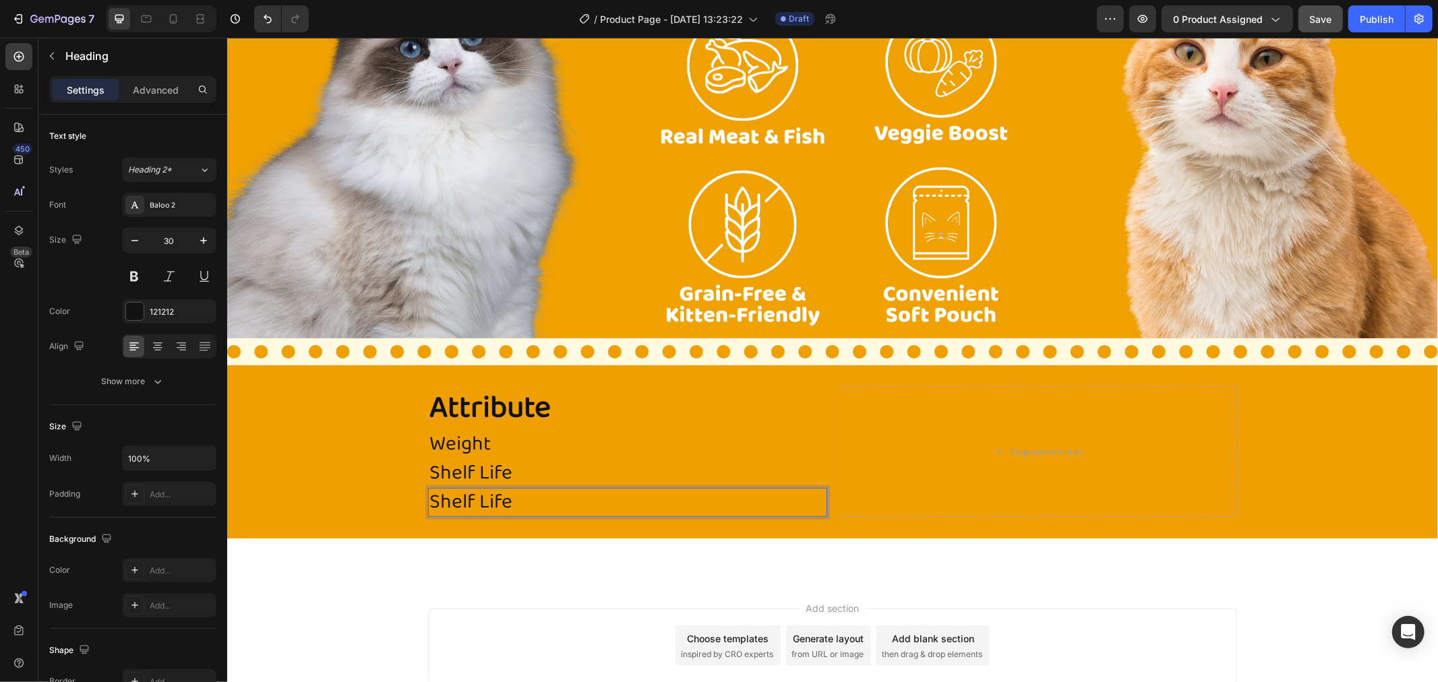
click at [498, 504] on p "Shelf Life" at bounding box center [627, 502] width 396 height 26
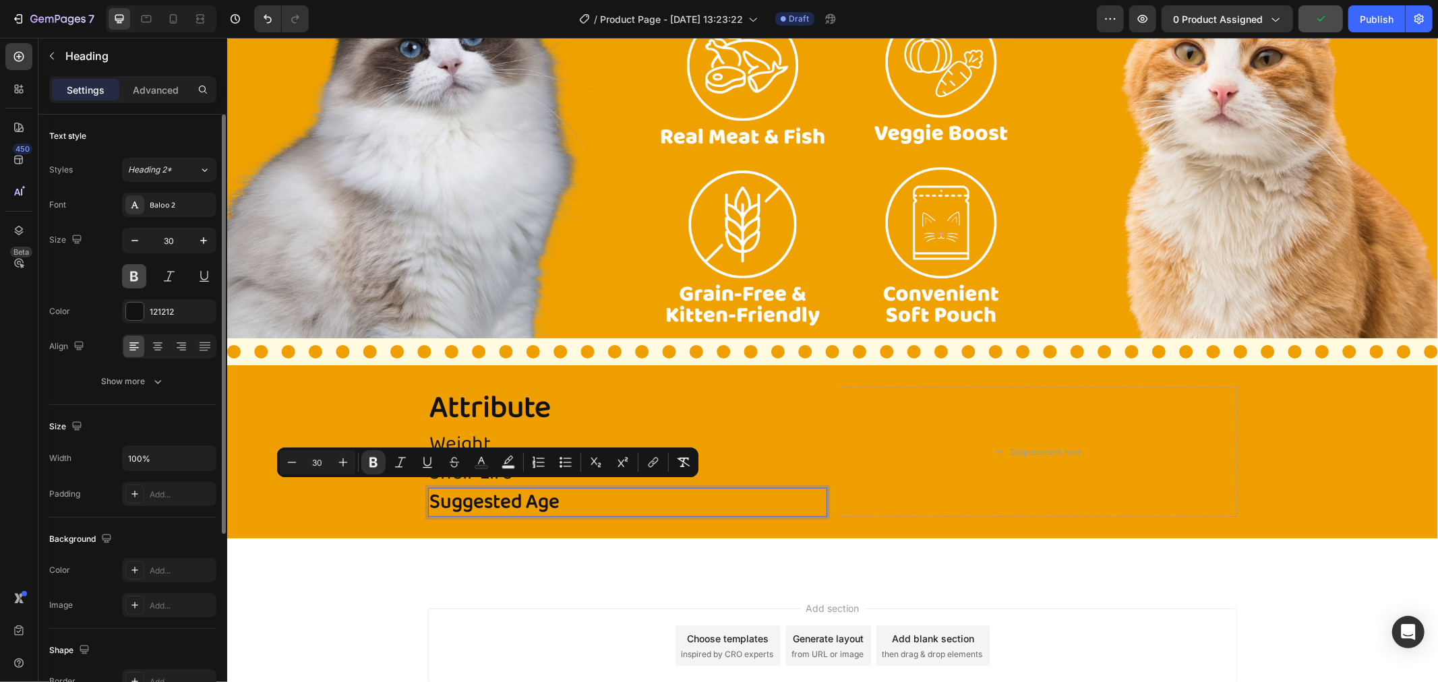
click at [134, 276] on button at bounding box center [134, 276] width 24 height 24
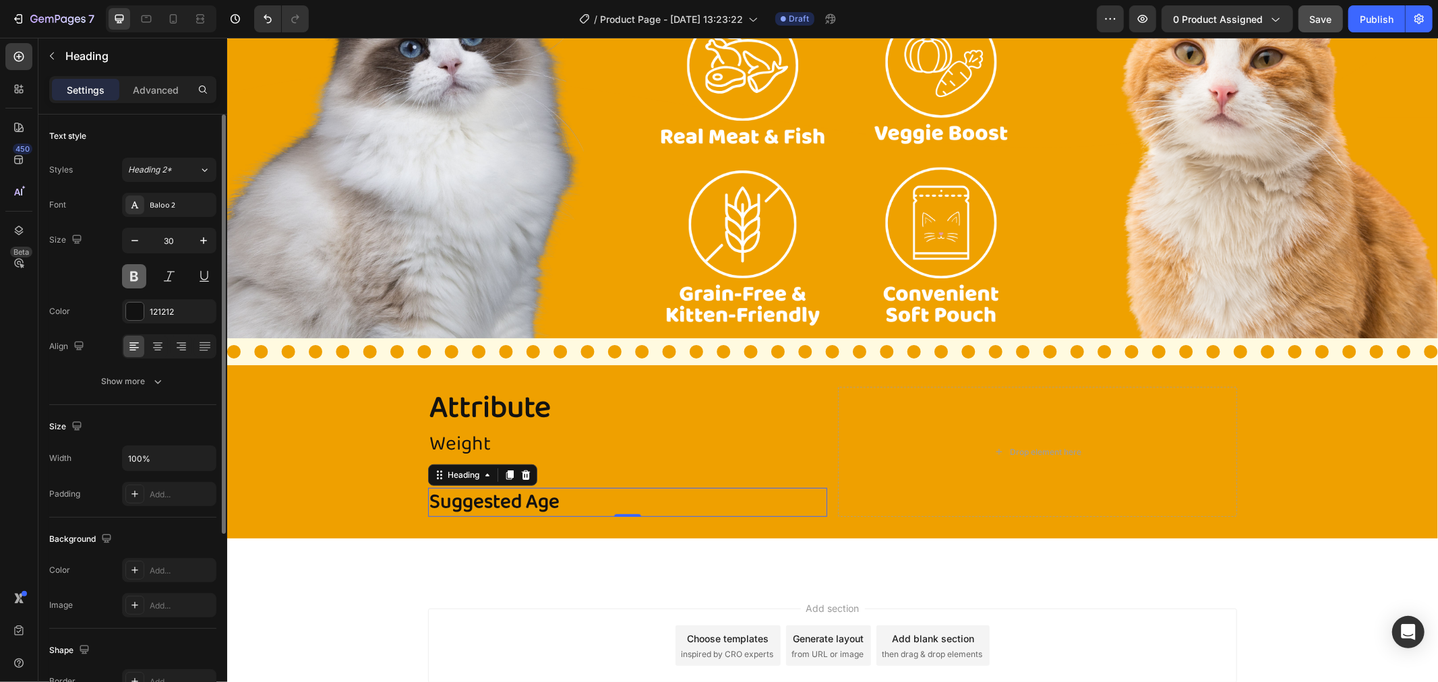
click at [136, 283] on button at bounding box center [134, 276] width 24 height 24
click at [516, 494] on strong "Suggested Age" at bounding box center [494, 501] width 130 height 32
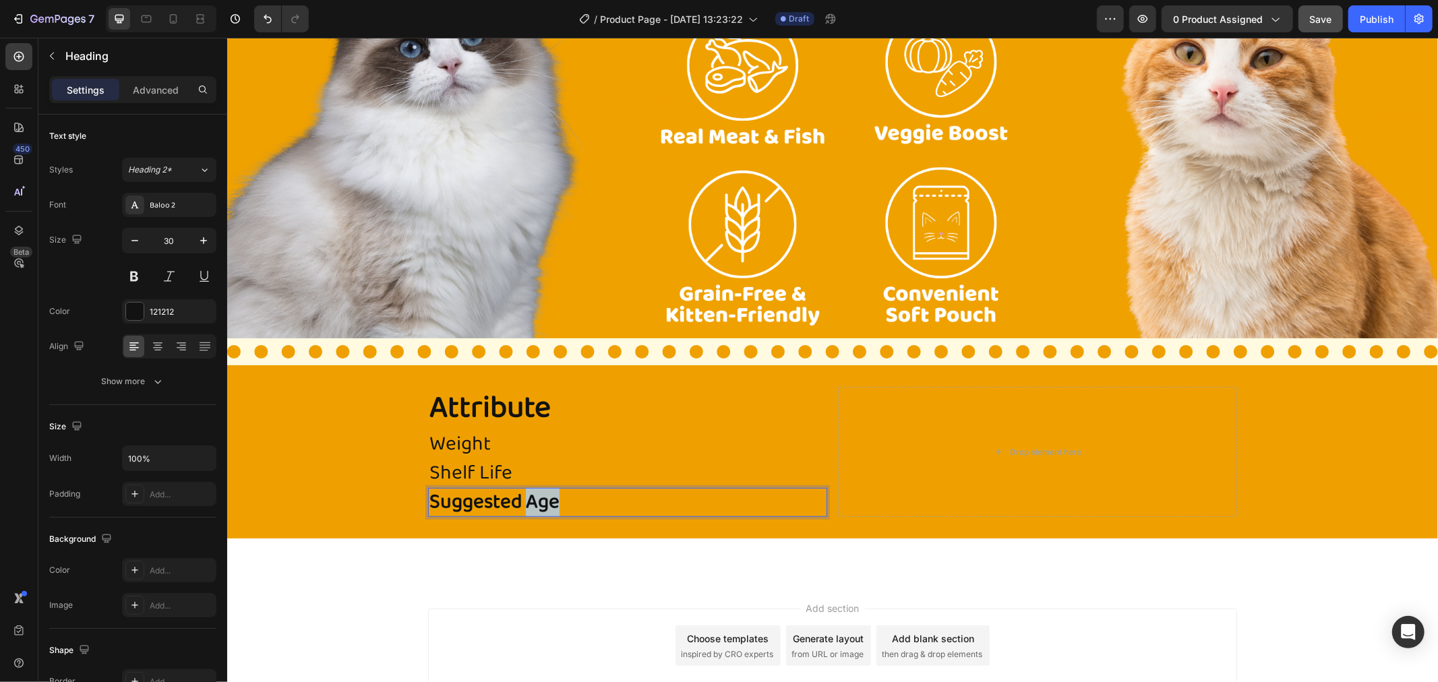
click at [516, 494] on strong "Suggested Age" at bounding box center [494, 501] width 130 height 32
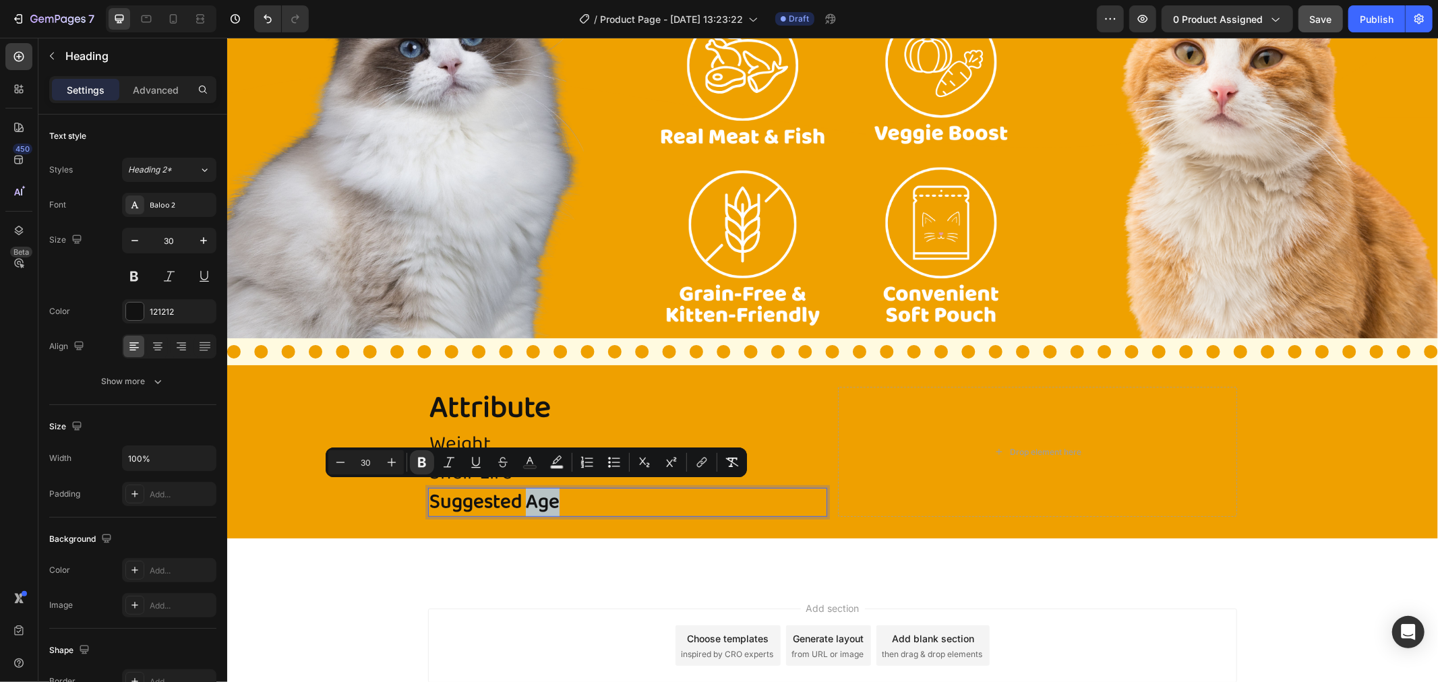
click at [555, 498] on p "Suggested Age" at bounding box center [627, 502] width 396 height 26
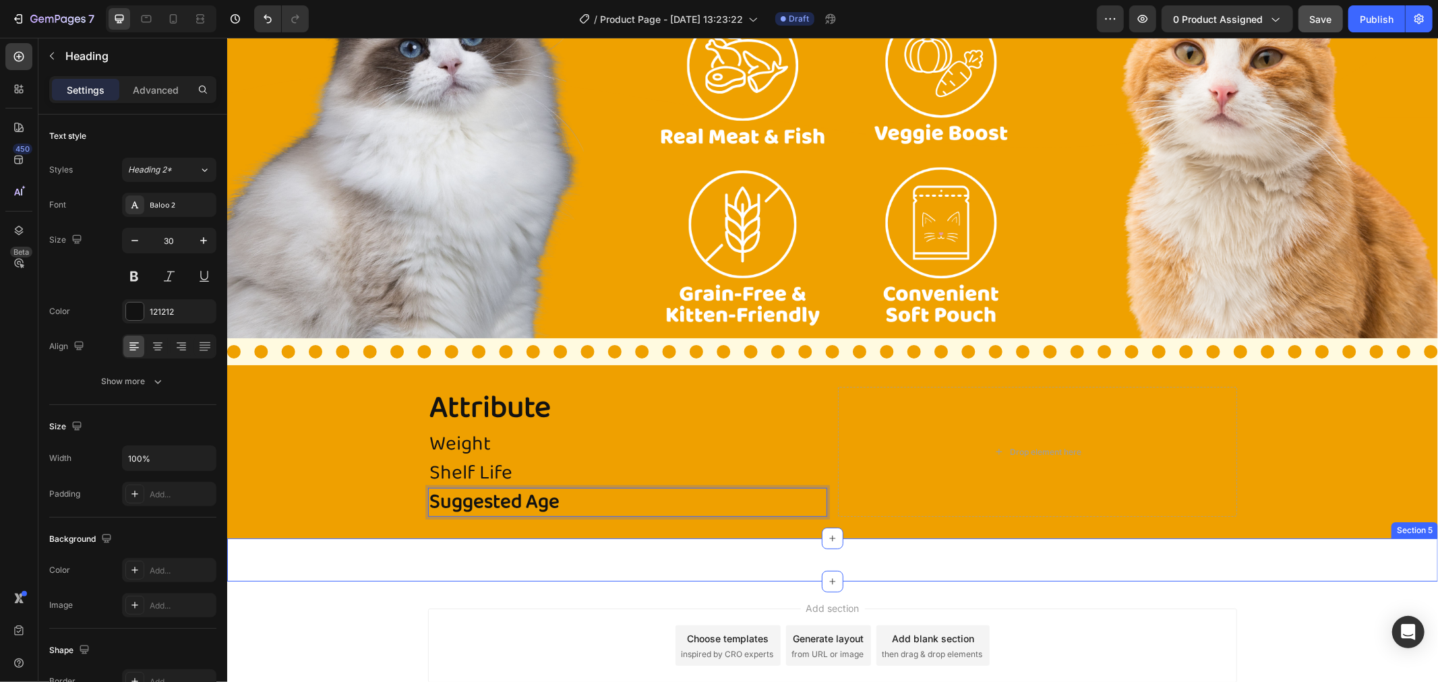
click at [585, 543] on div "Image Section 5" at bounding box center [832, 559] width 1211 height 43
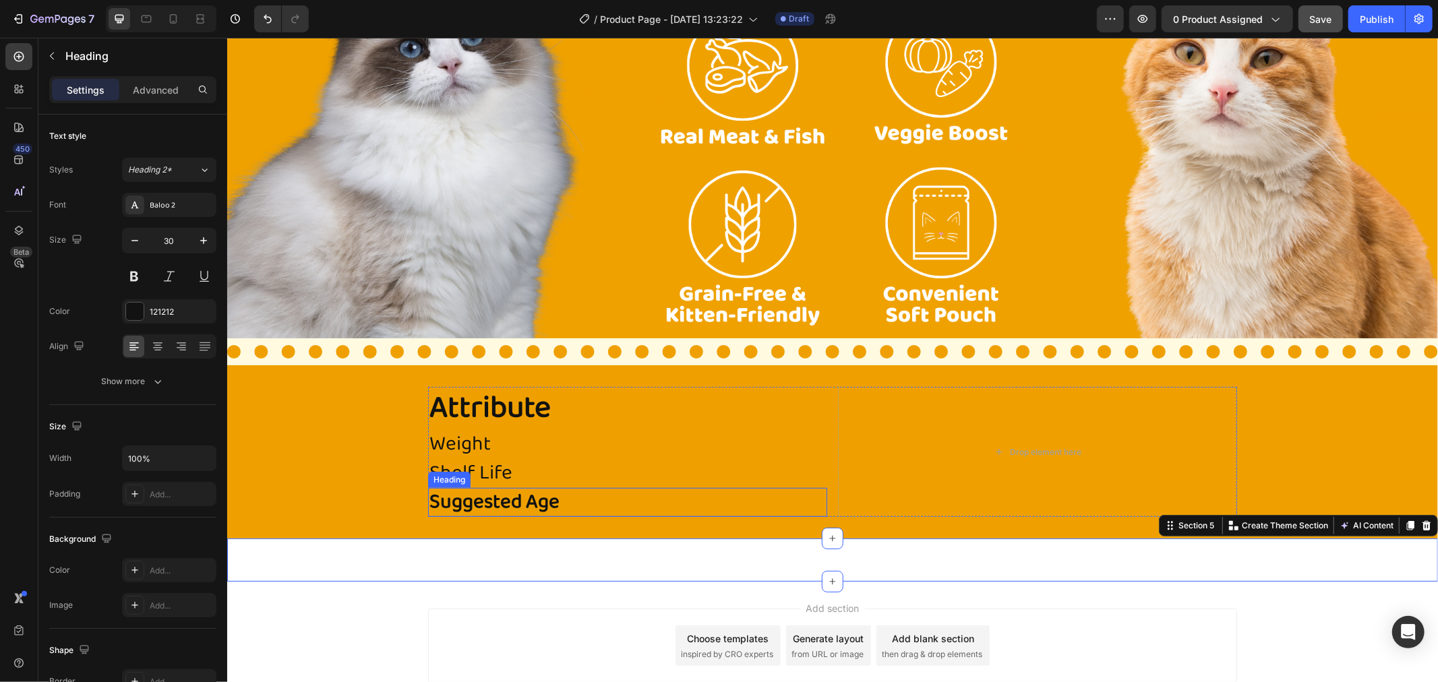
click at [589, 489] on p "⁠⁠⁠⁠⁠⁠⁠ Suggested Age" at bounding box center [627, 502] width 396 height 26
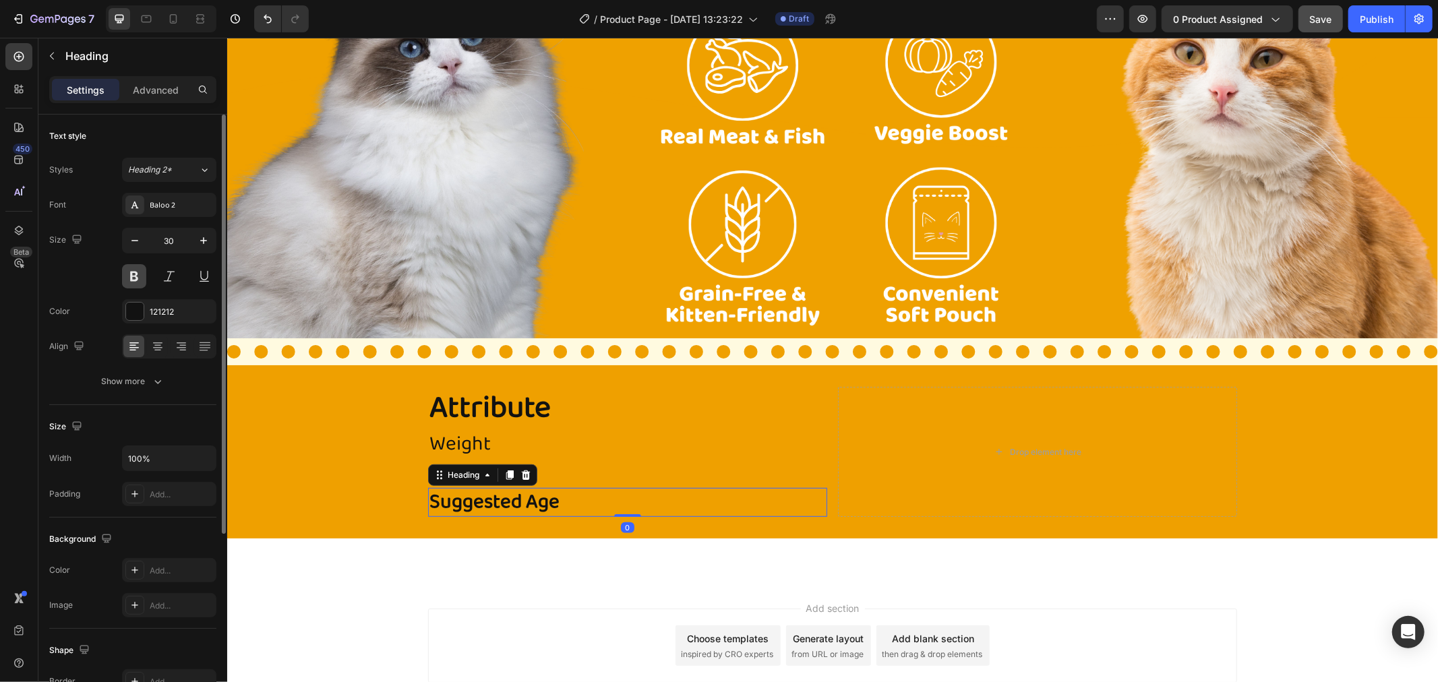
click at [132, 278] on button at bounding box center [134, 276] width 24 height 24
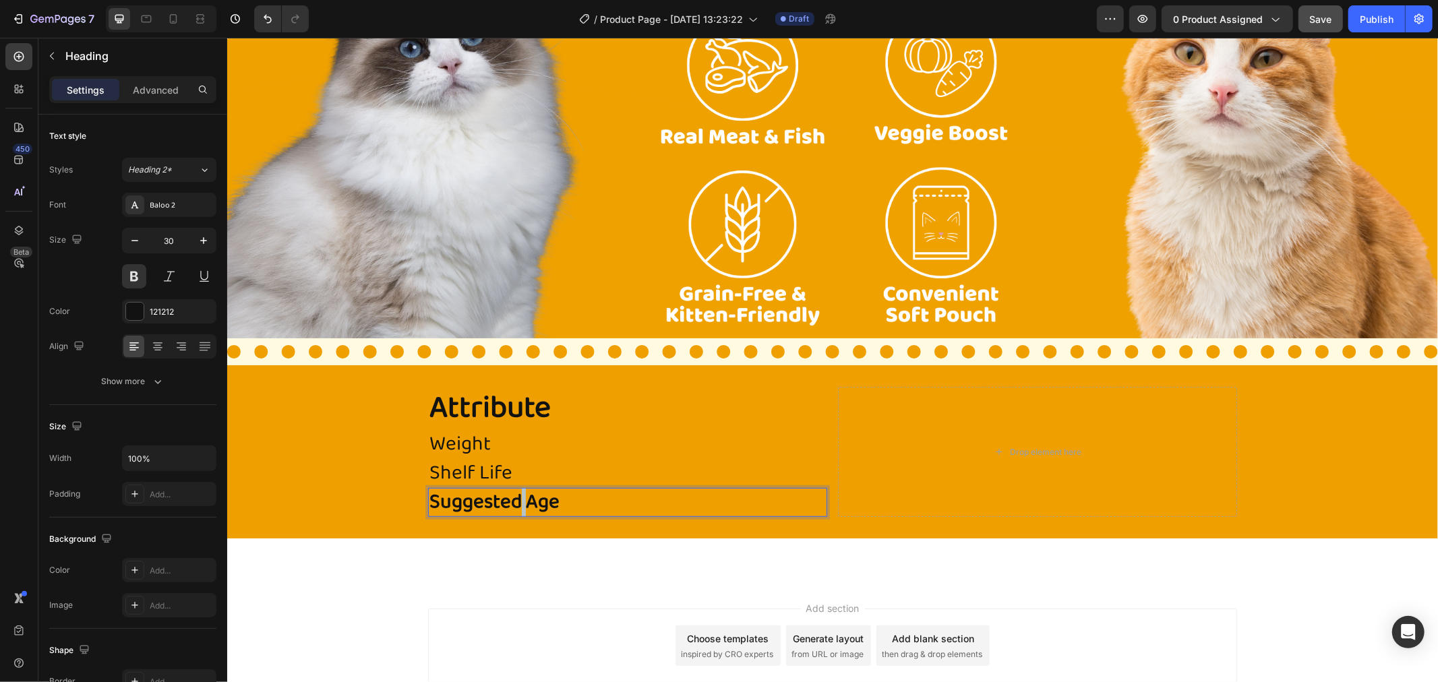
click at [516, 497] on strong "Suggested Age" at bounding box center [494, 501] width 130 height 32
drag, startPoint x: 562, startPoint y: 498, endPoint x: 416, endPoint y: 500, distance: 146.3
click at [416, 500] on div "Attribute Heading Weight Heading Shelf Life Heading Suggested Age Heading 0 Dro…" at bounding box center [832, 451] width 1211 height 130
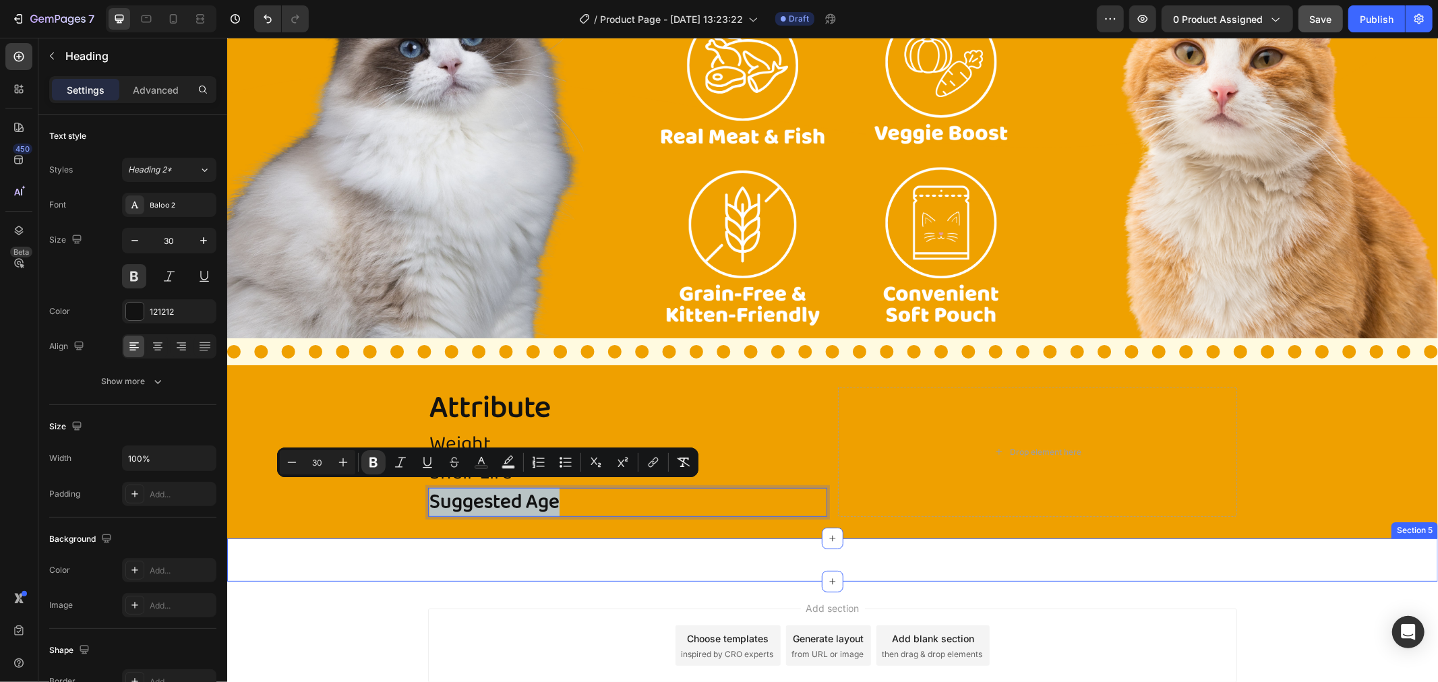
click at [514, 560] on div "Image Section 5" at bounding box center [832, 559] width 1211 height 43
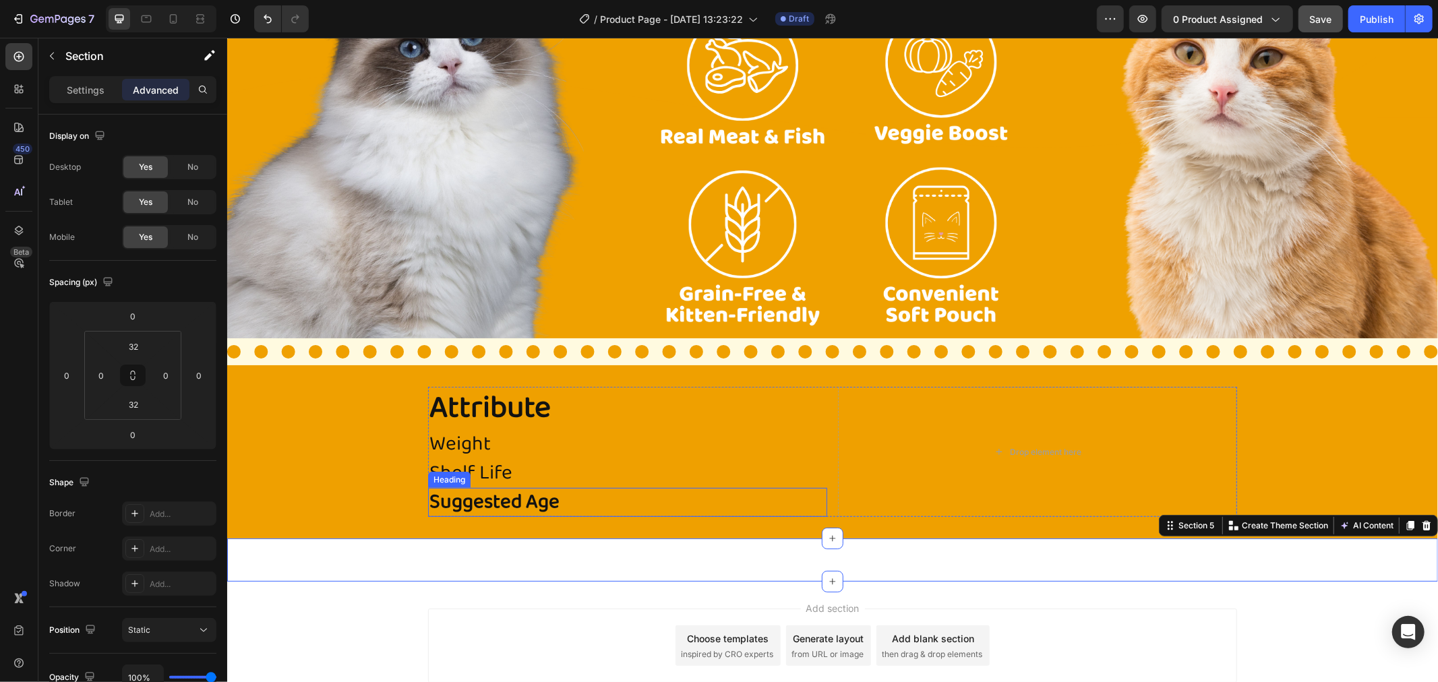
click at [570, 500] on p "⁠⁠⁠⁠⁠⁠⁠ Suggested Age" at bounding box center [627, 502] width 396 height 26
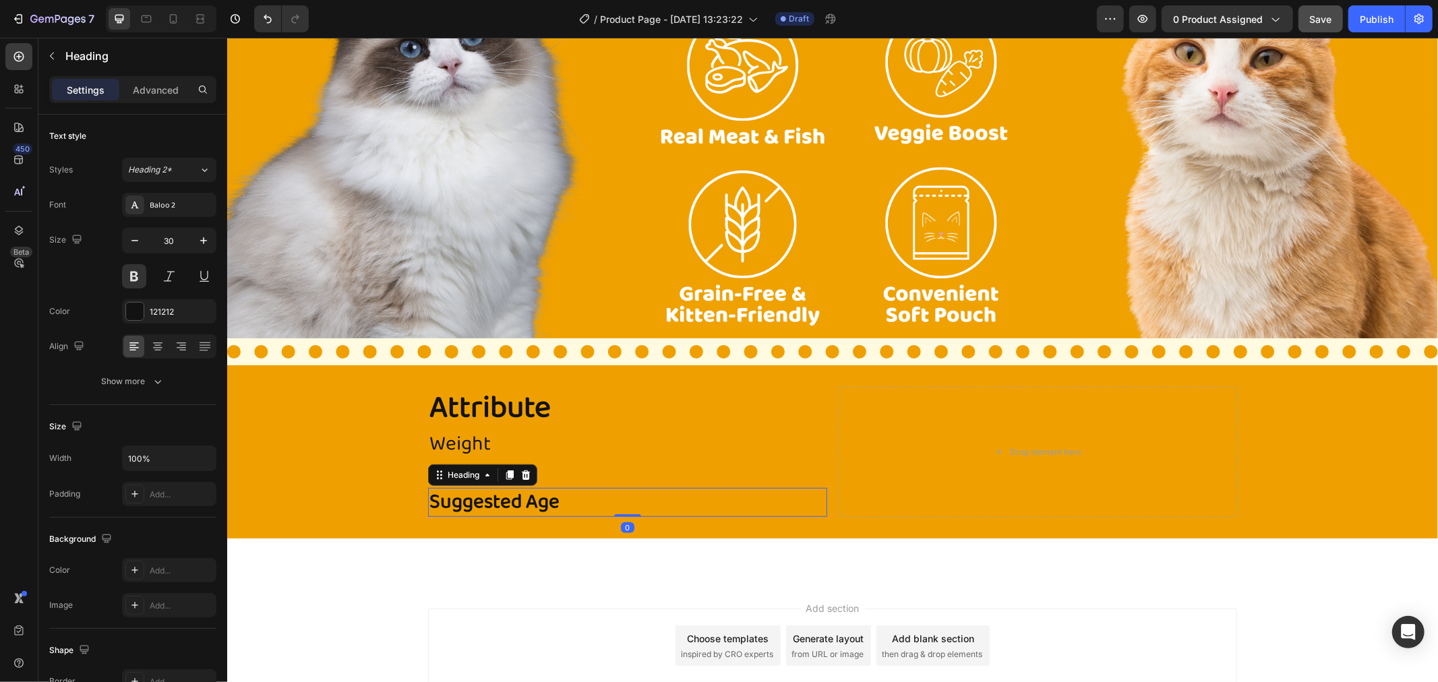
click at [520, 469] on icon at bounding box center [525, 474] width 11 height 11
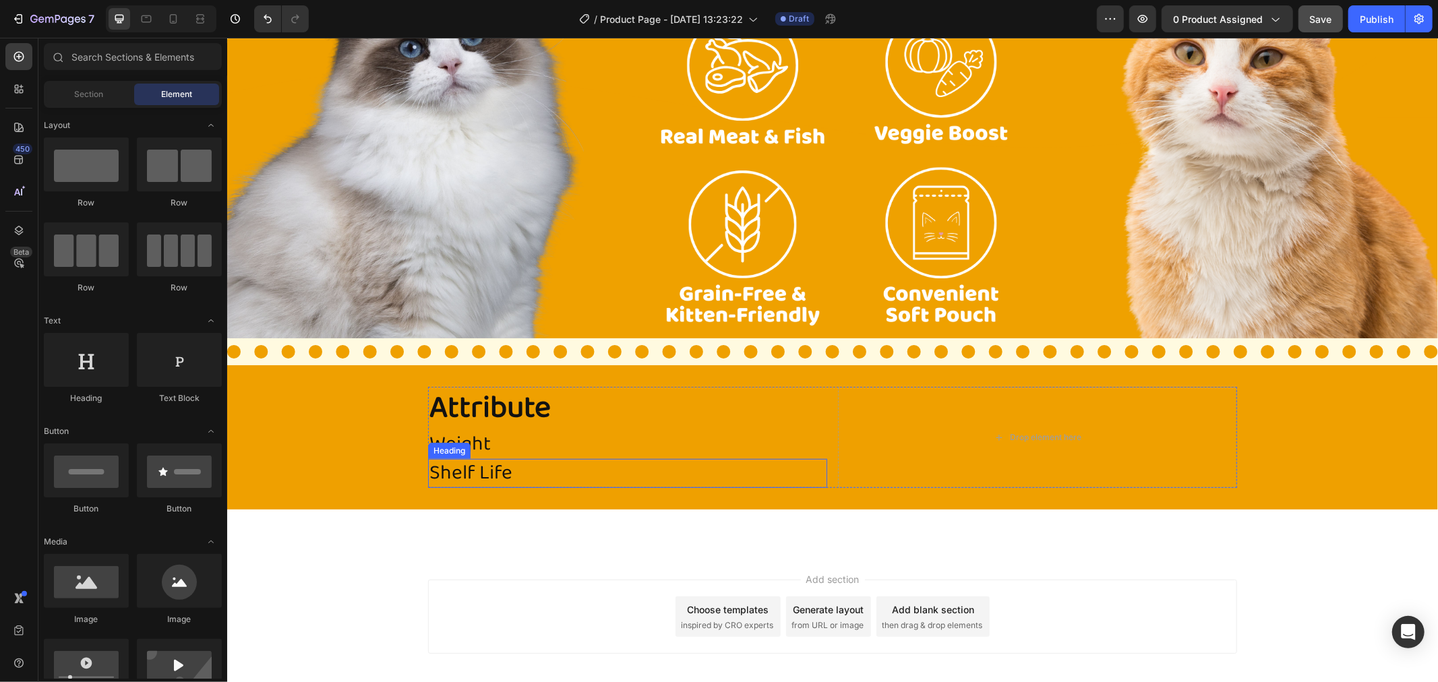
click at [518, 468] on p "Shelf Life" at bounding box center [627, 473] width 396 height 26
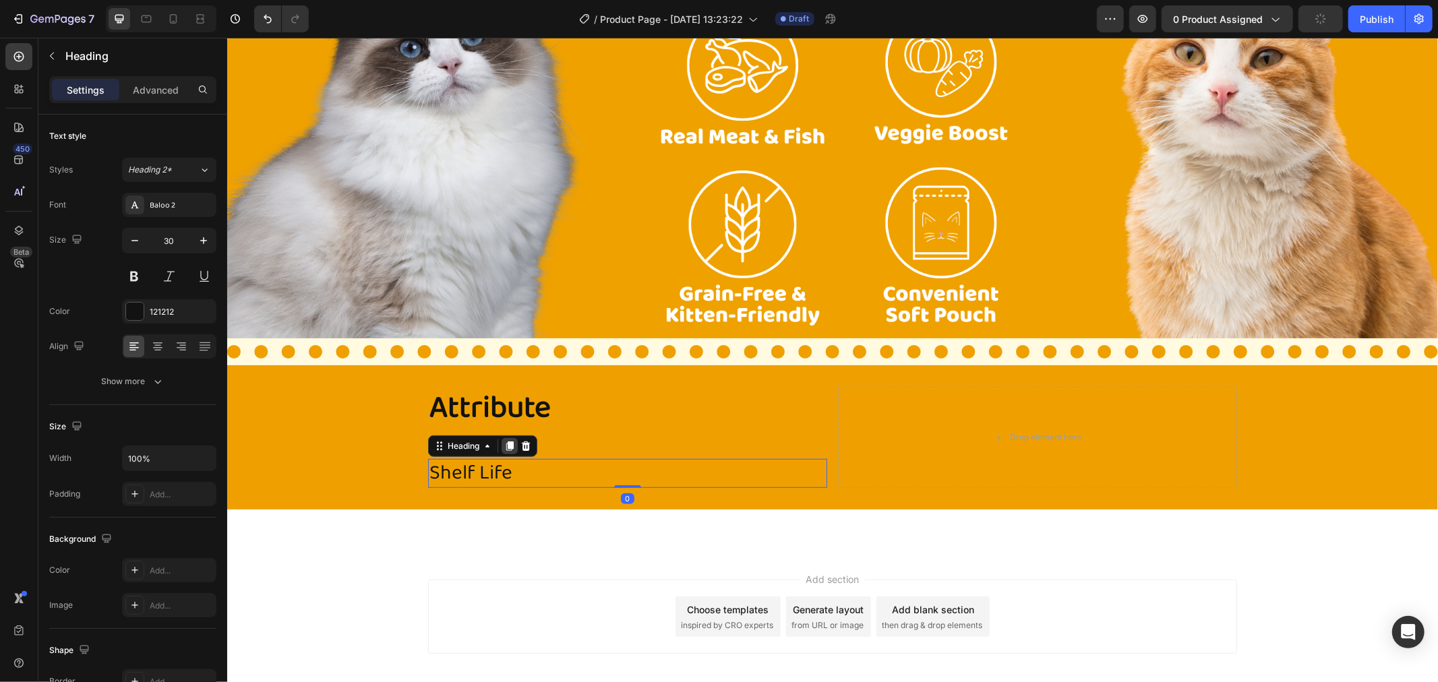
click at [504, 440] on icon at bounding box center [509, 445] width 11 height 11
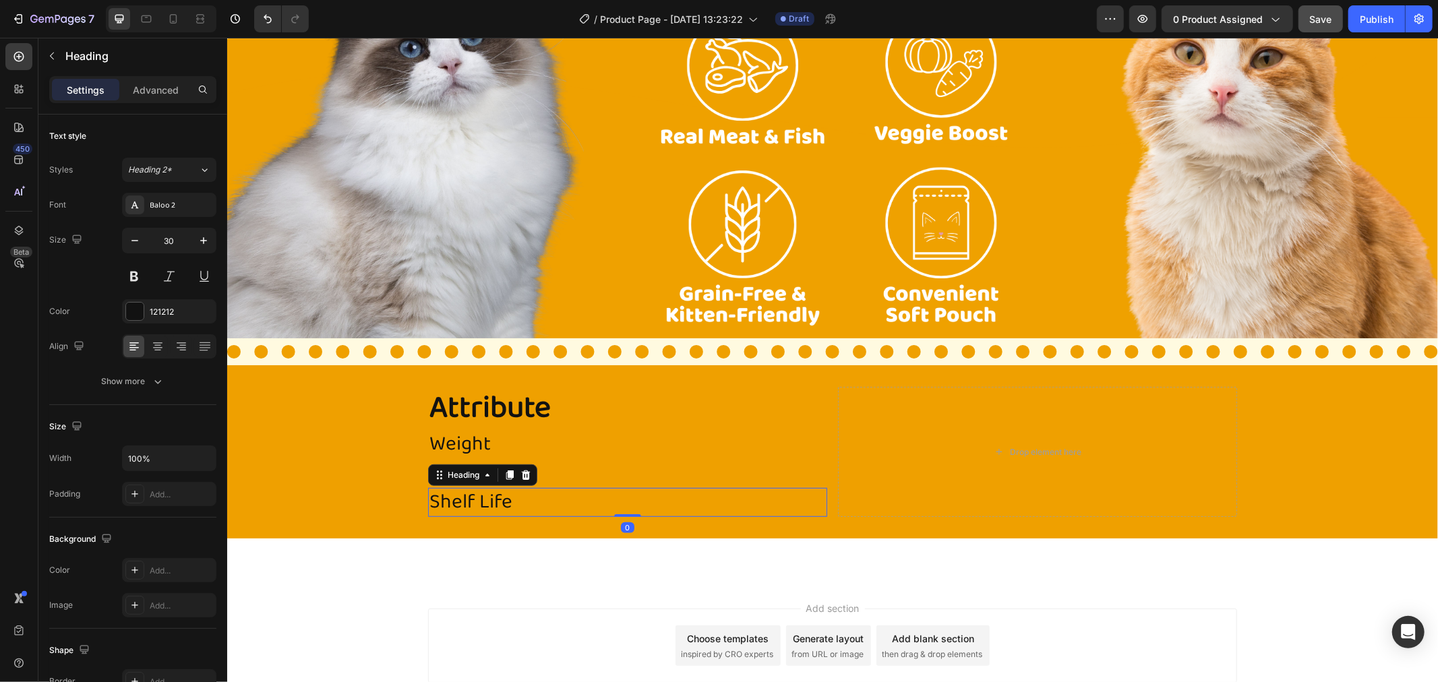
click at [456, 499] on h2 "Shelf Life" at bounding box center [626, 501] width 399 height 29
click at [456, 499] on p "Shelf Life" at bounding box center [627, 502] width 396 height 26
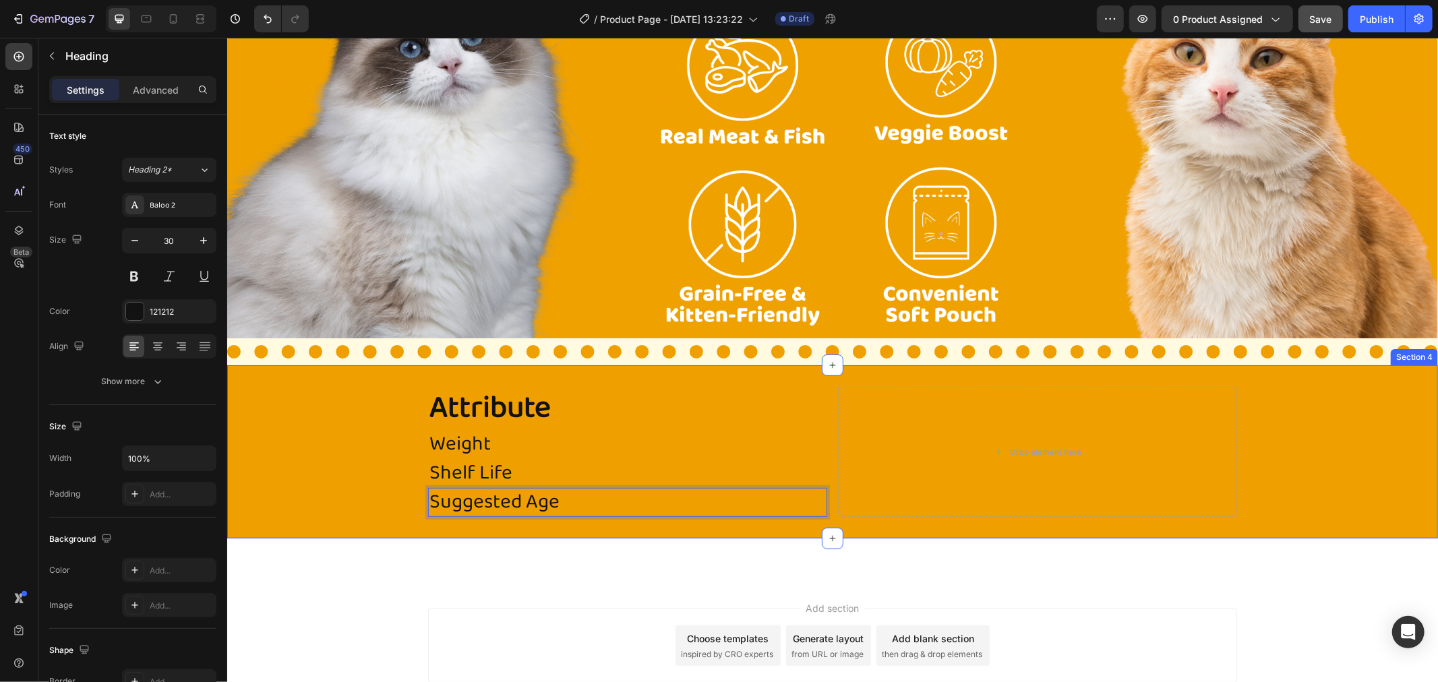
click at [571, 527] on div "Attribute Heading Weight Heading Shelf Life Heading Suggested Age Heading 0 Dro…" at bounding box center [832, 451] width 1211 height 173
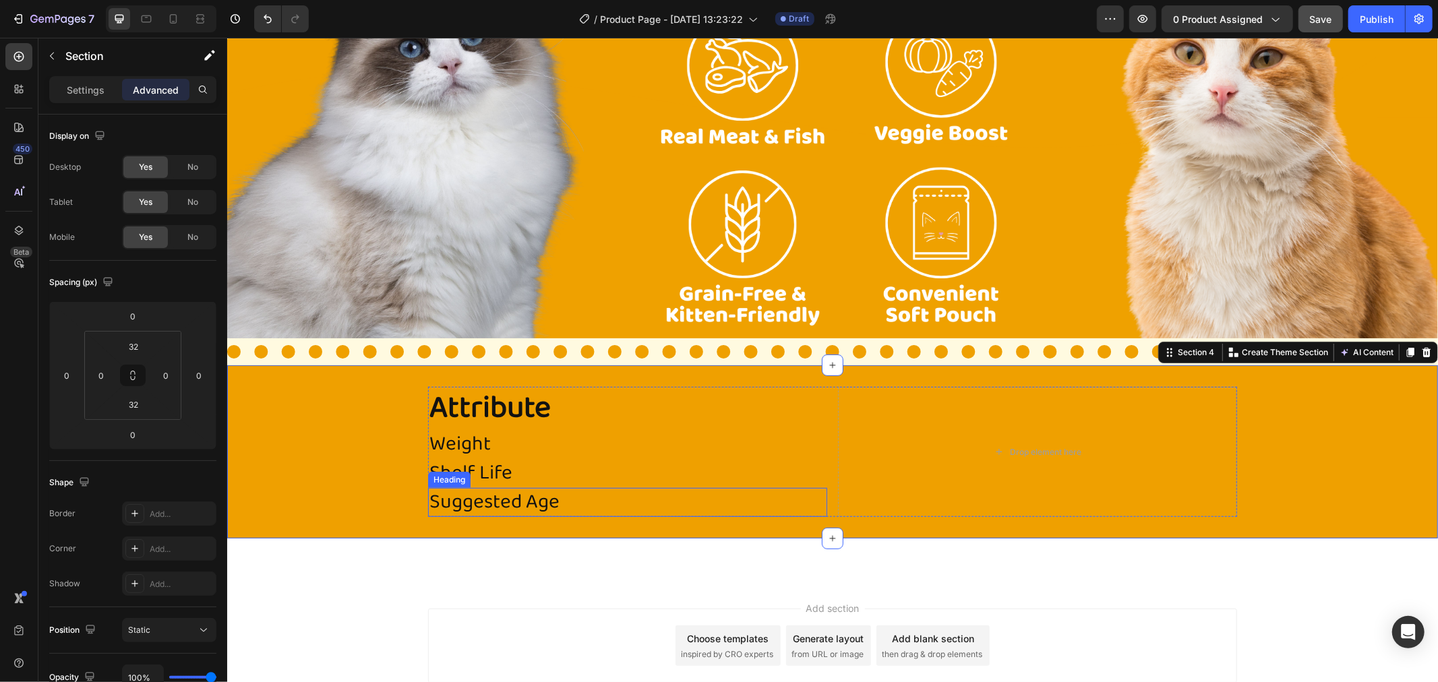
click at [568, 503] on p "Suggested Age" at bounding box center [627, 502] width 396 height 26
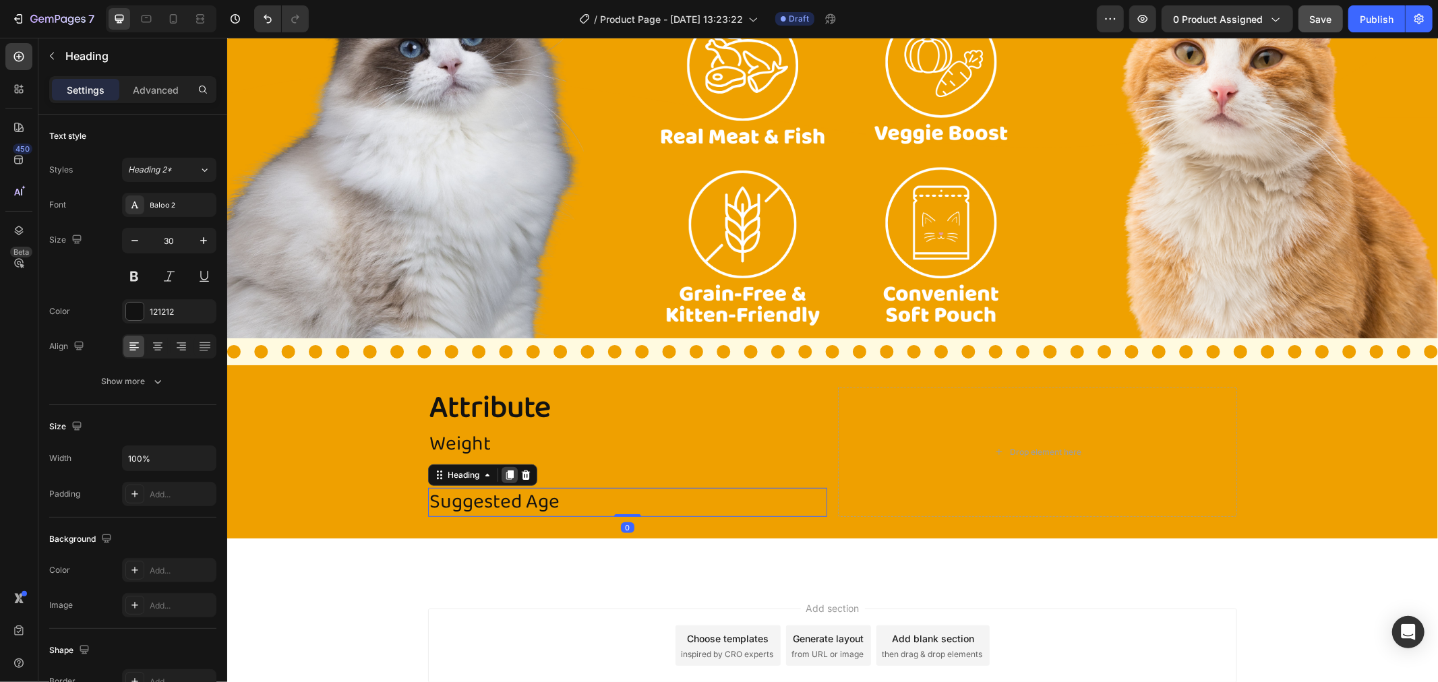
click at [504, 469] on icon at bounding box center [509, 474] width 11 height 11
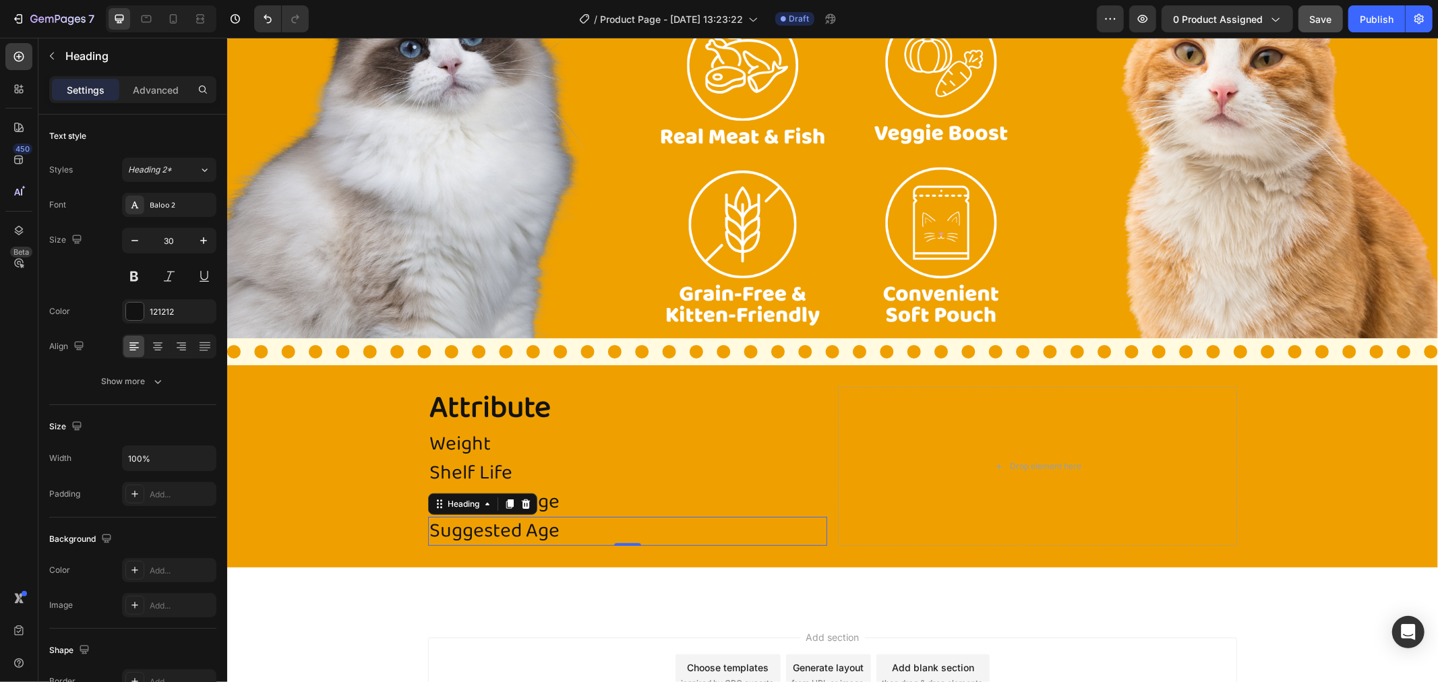
click at [525, 493] on div "Heading" at bounding box center [481, 504] width 109 height 22
click at [521, 499] on icon at bounding box center [525, 503] width 9 height 9
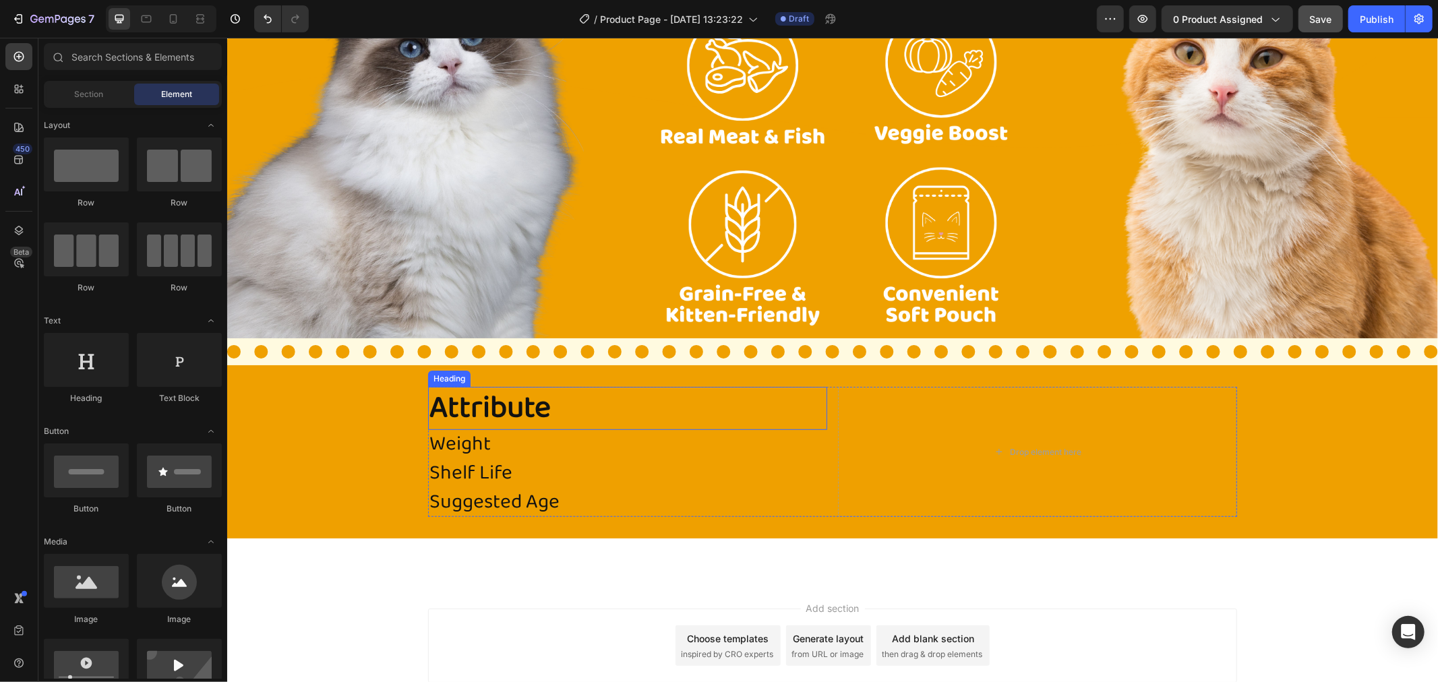
click at [552, 407] on p "Attribute" at bounding box center [627, 408] width 396 height 40
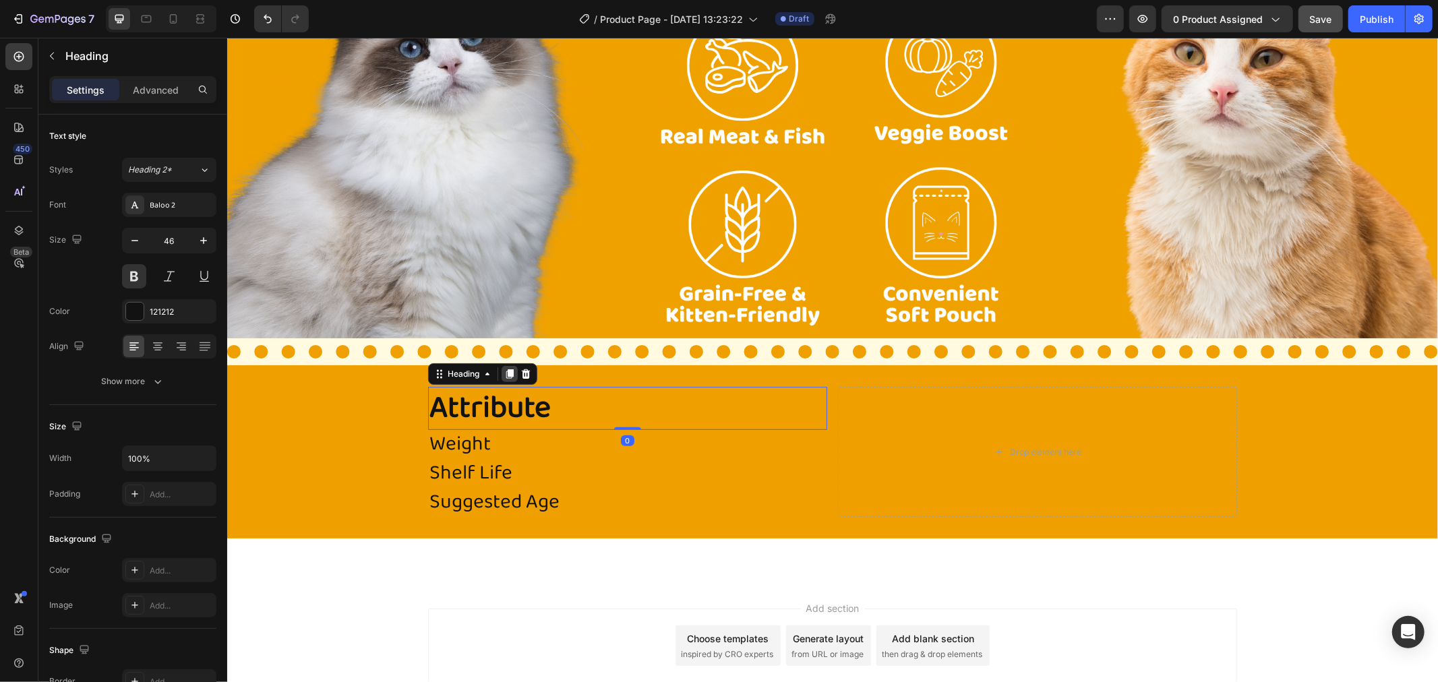
click at [502, 365] on div at bounding box center [509, 373] width 16 height 16
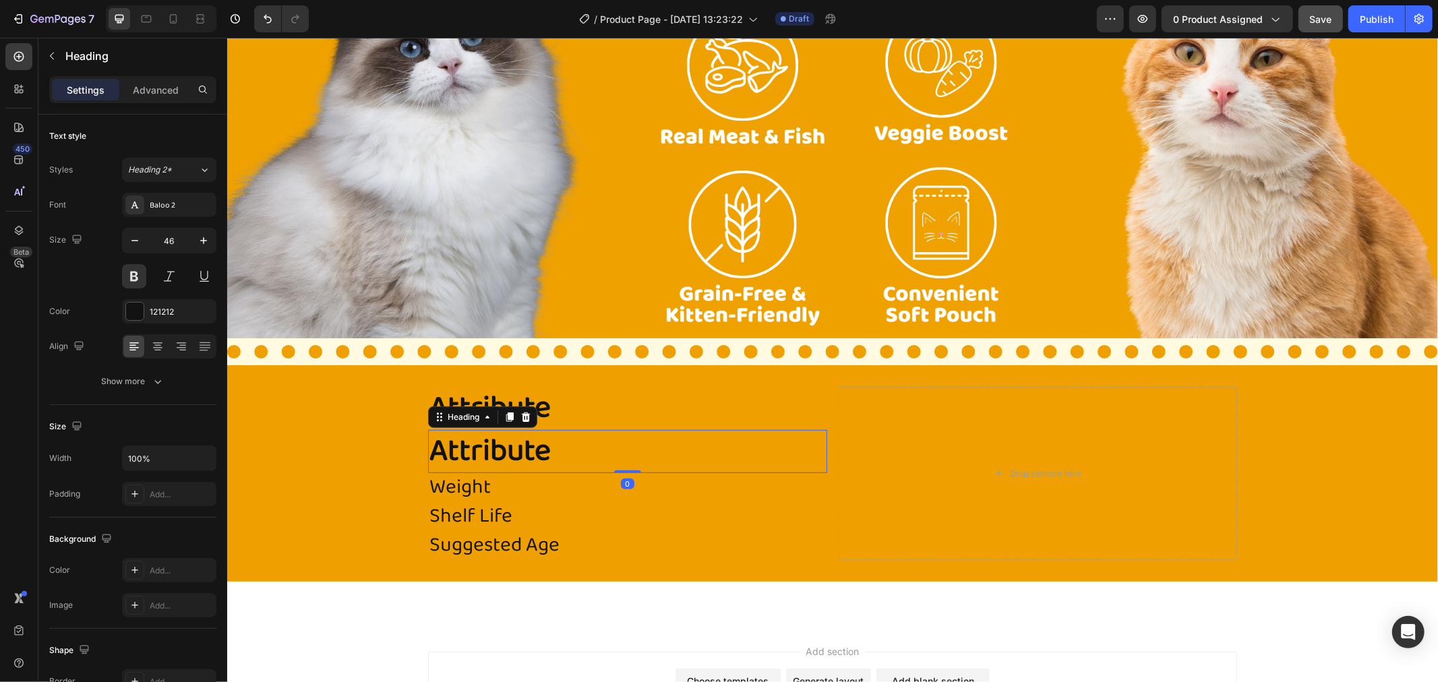
click at [540, 441] on h2 "Attribute" at bounding box center [626, 450] width 399 height 43
click at [598, 441] on p "Attribute" at bounding box center [627, 451] width 396 height 40
click at [543, 441] on p "Attribute" at bounding box center [627, 451] width 396 height 40
click at [462, 443] on p "Attribute" at bounding box center [627, 451] width 396 height 40
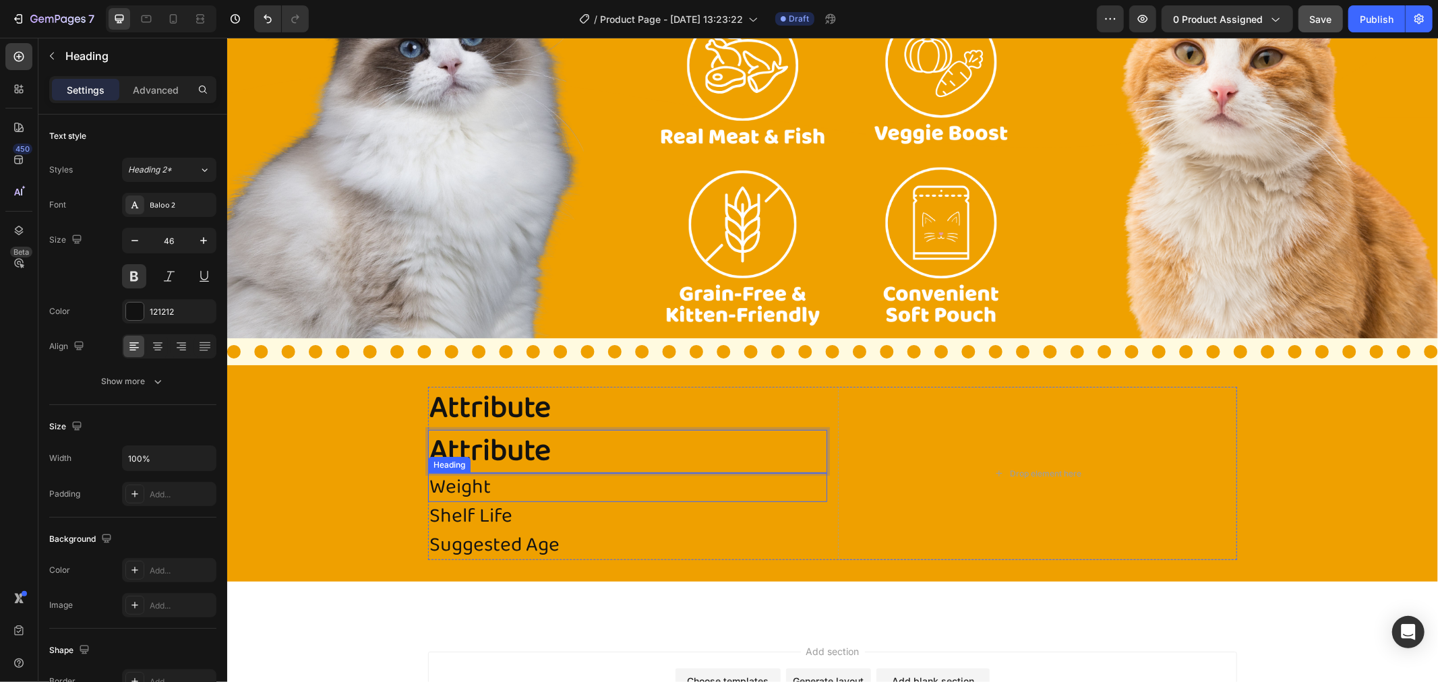
click at [633, 474] on p "Weight" at bounding box center [627, 487] width 396 height 26
click at [630, 452] on p "Attribute" at bounding box center [627, 451] width 396 height 40
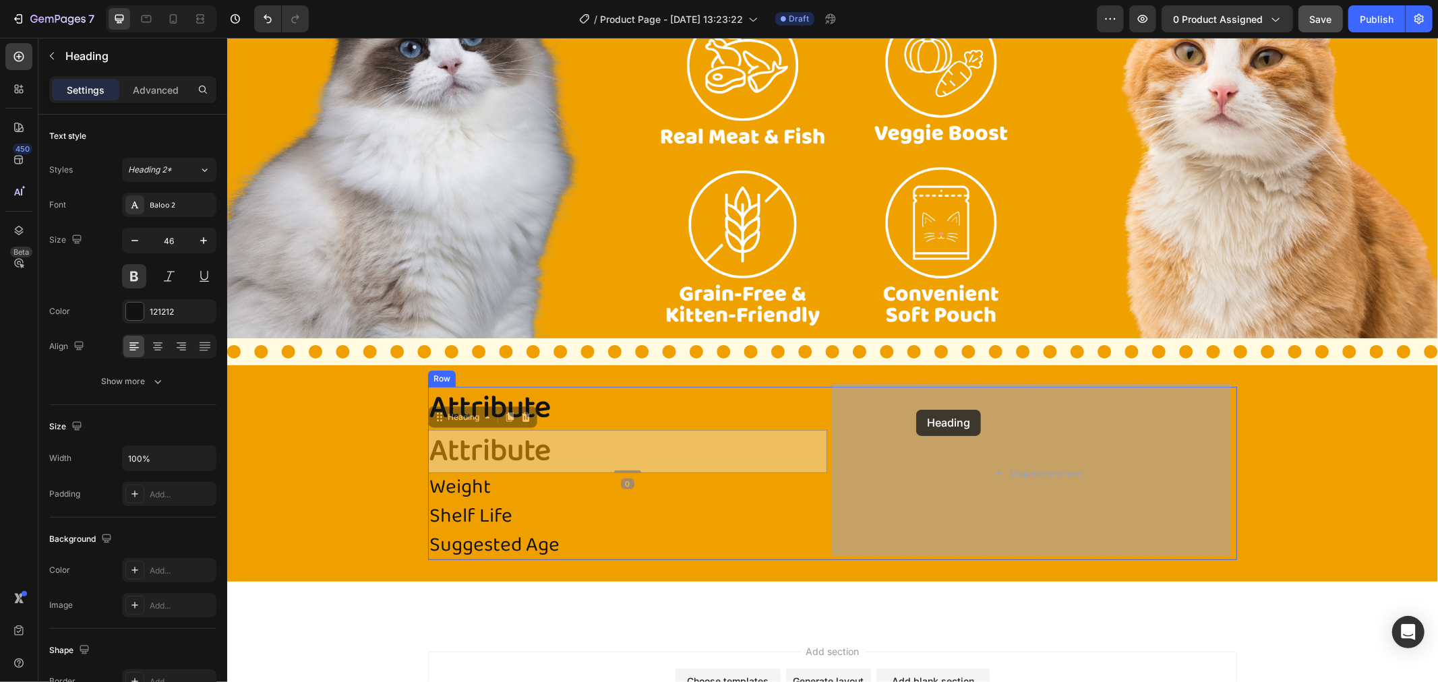
drag, startPoint x: 473, startPoint y: 413, endPoint x: 916, endPoint y: 409, distance: 442.3
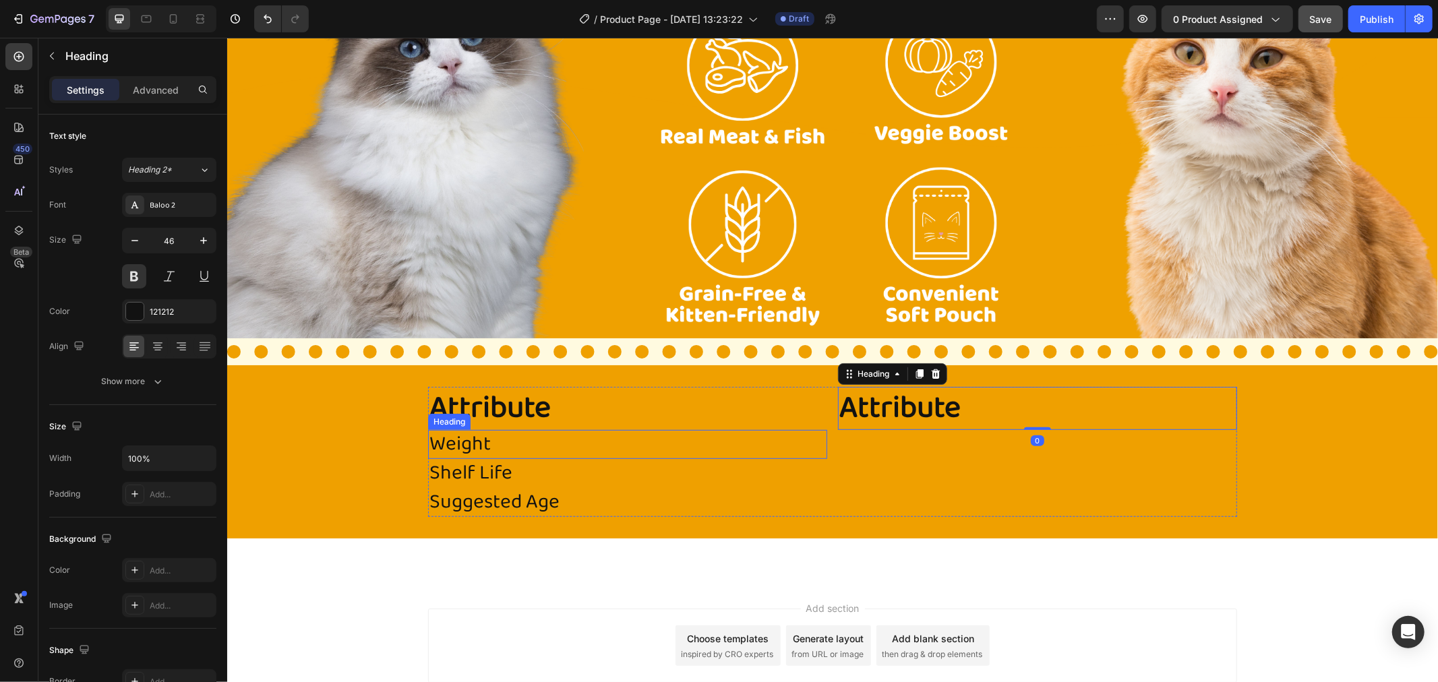
click at [533, 432] on p "Weight" at bounding box center [627, 444] width 396 height 26
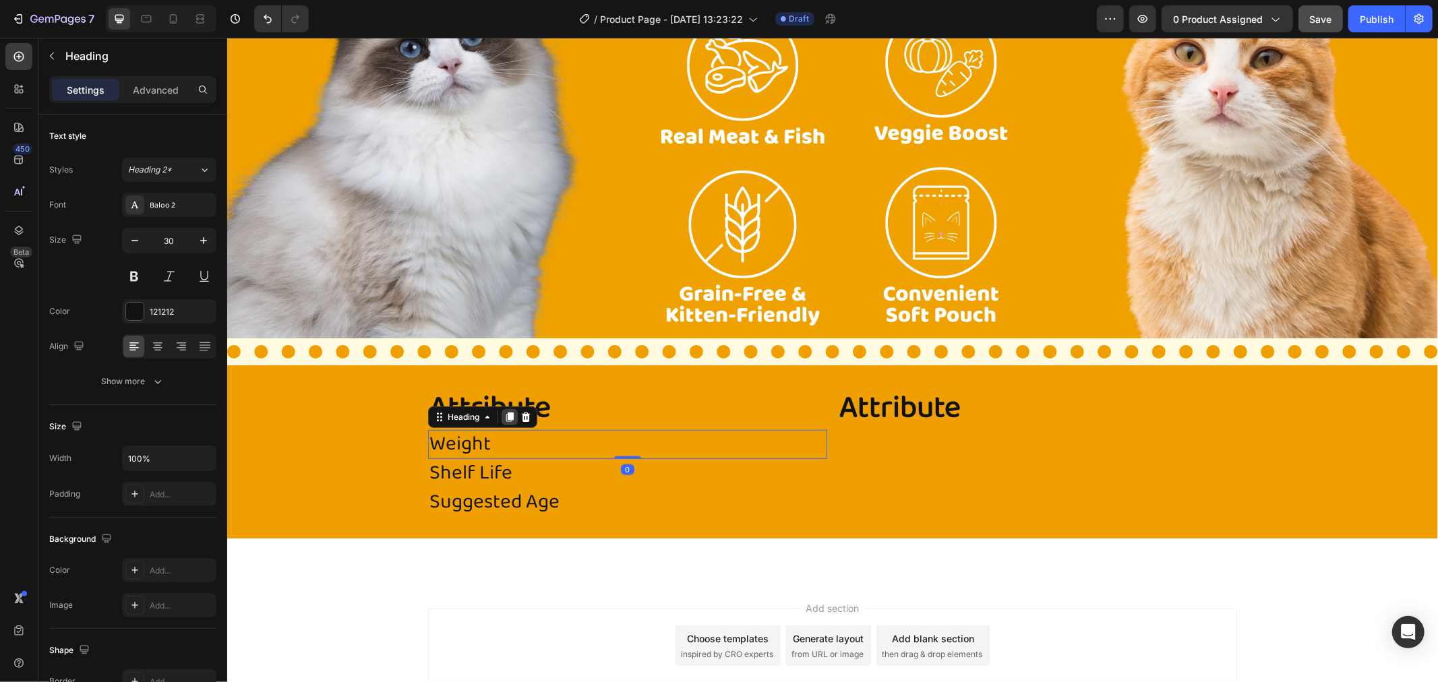
click at [506, 415] on icon at bounding box center [509, 416] width 7 height 9
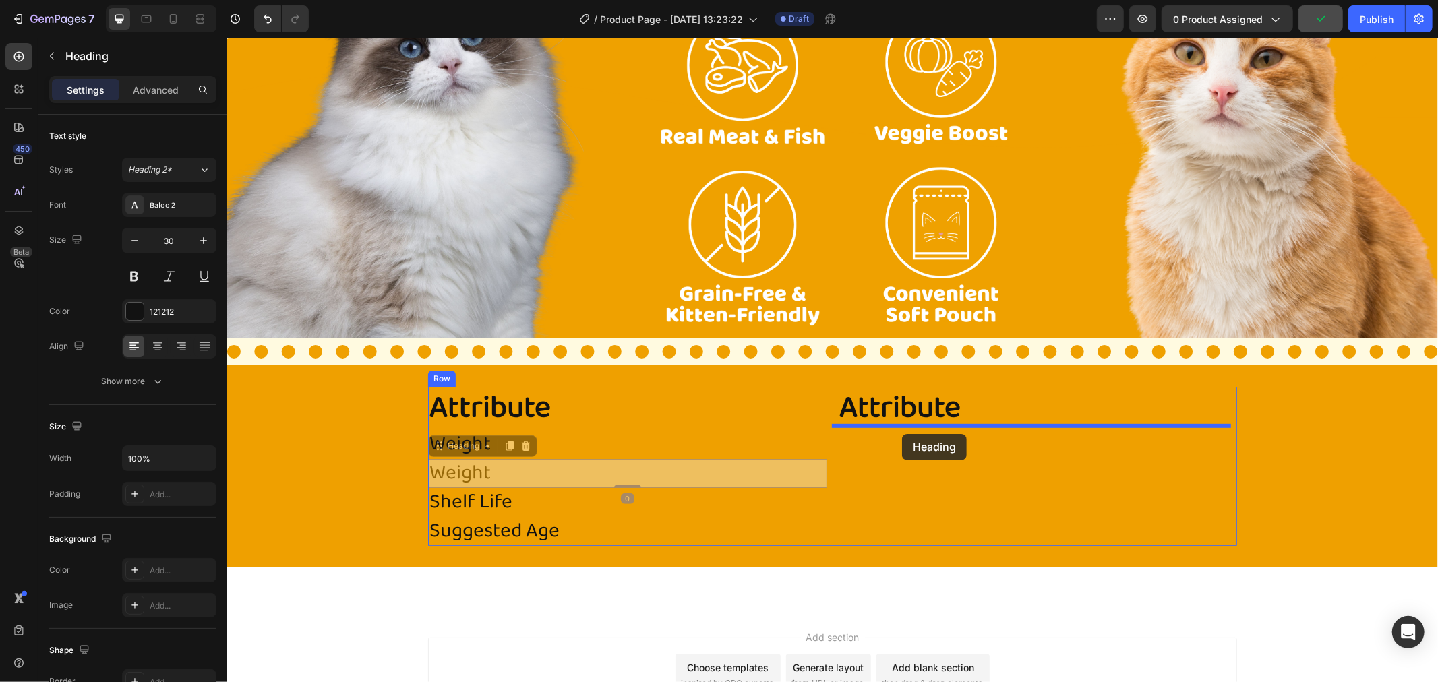
drag, startPoint x: 469, startPoint y: 438, endPoint x: 901, endPoint y: 434, distance: 432.9
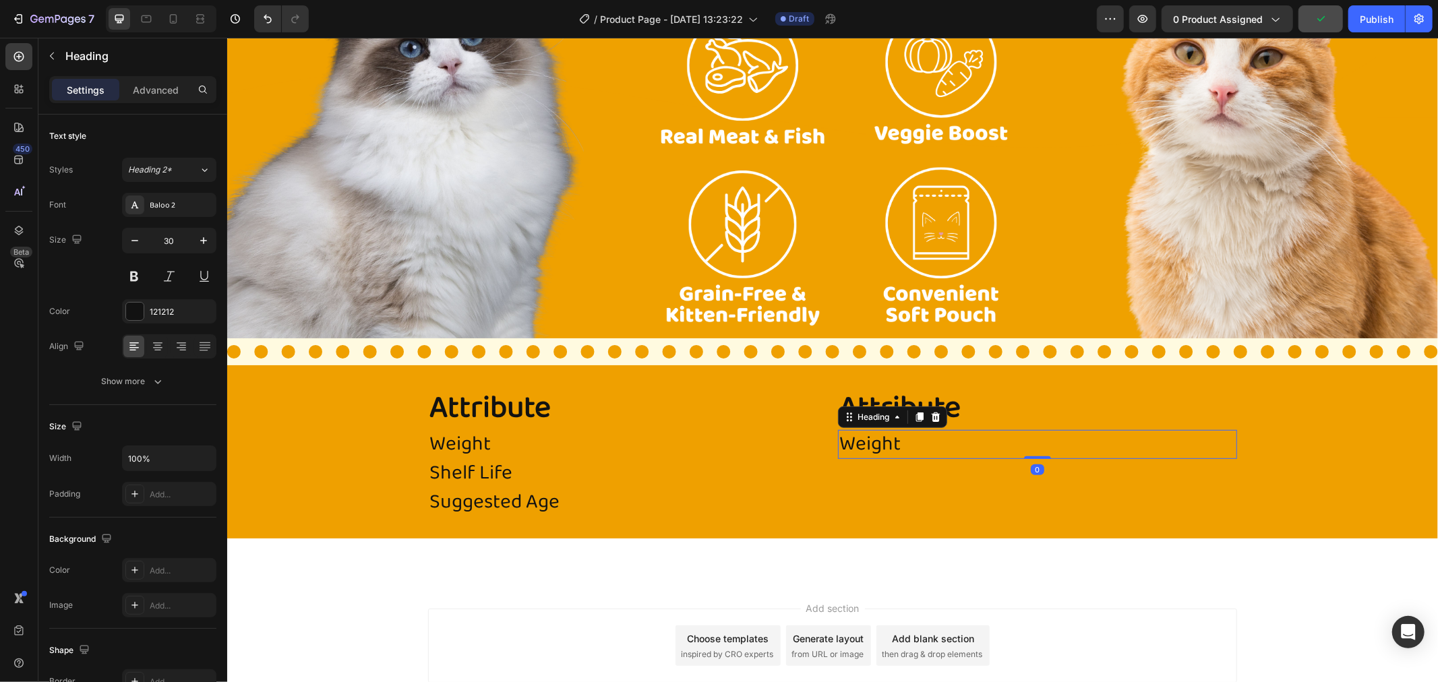
click at [920, 441] on h2 "Weight" at bounding box center [1036, 443] width 399 height 29
click at [920, 441] on p "Weight" at bounding box center [1037, 444] width 396 height 26
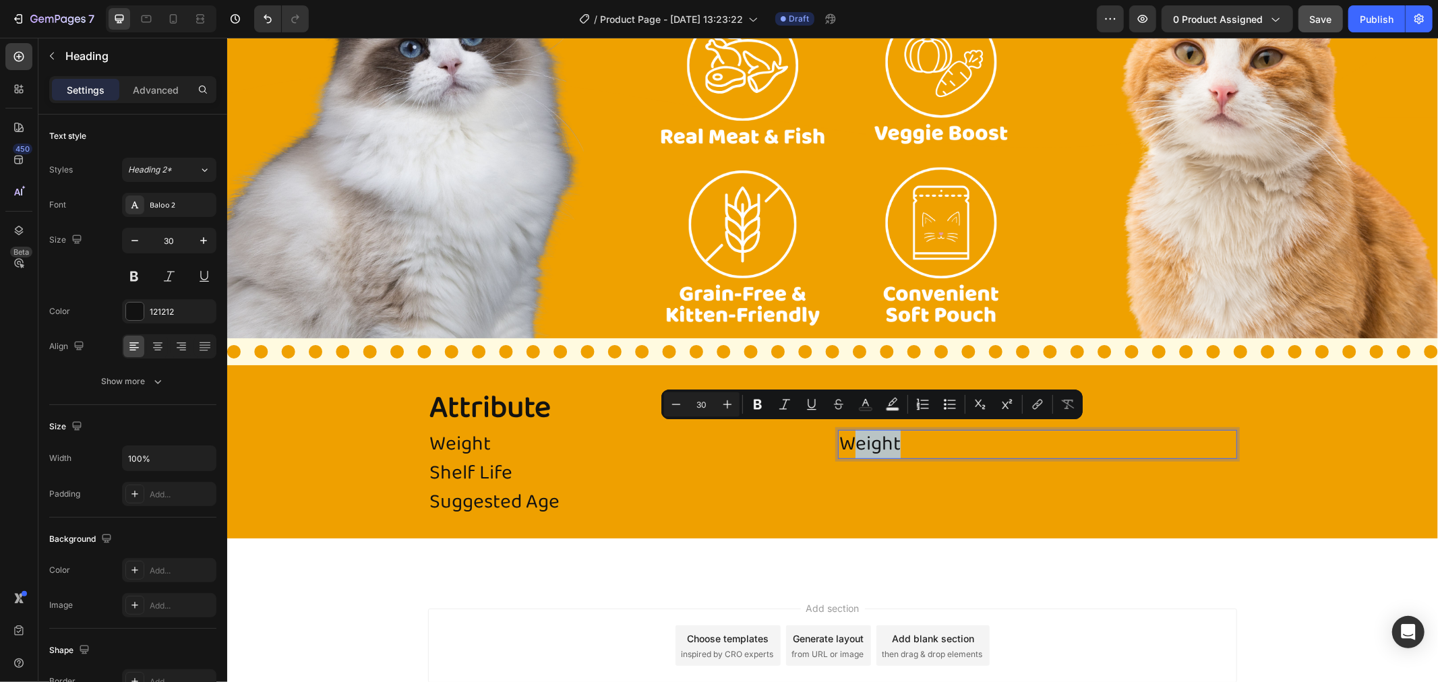
drag, startPoint x: 864, startPoint y: 445, endPoint x: 841, endPoint y: 447, distance: 23.0
click at [841, 447] on p "Weight" at bounding box center [1037, 444] width 396 height 26
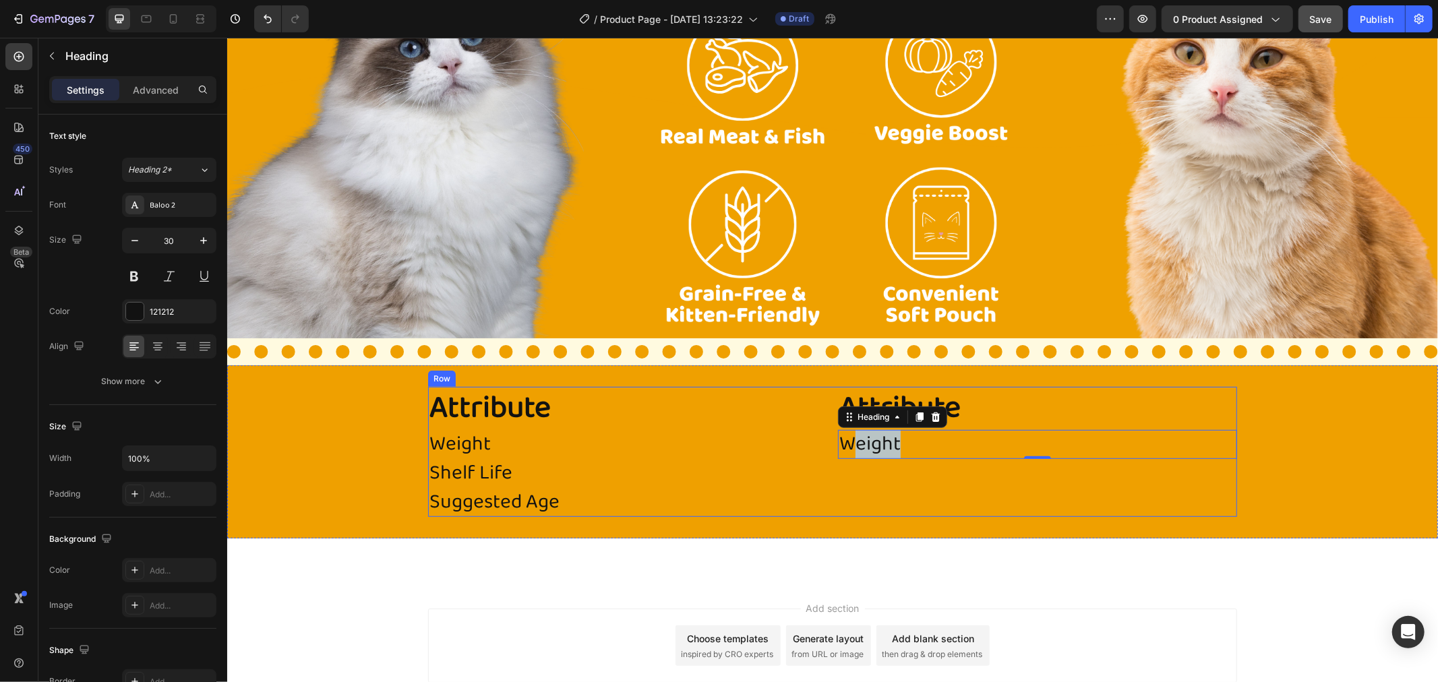
click at [881, 446] on p "Weight" at bounding box center [1037, 444] width 396 height 26
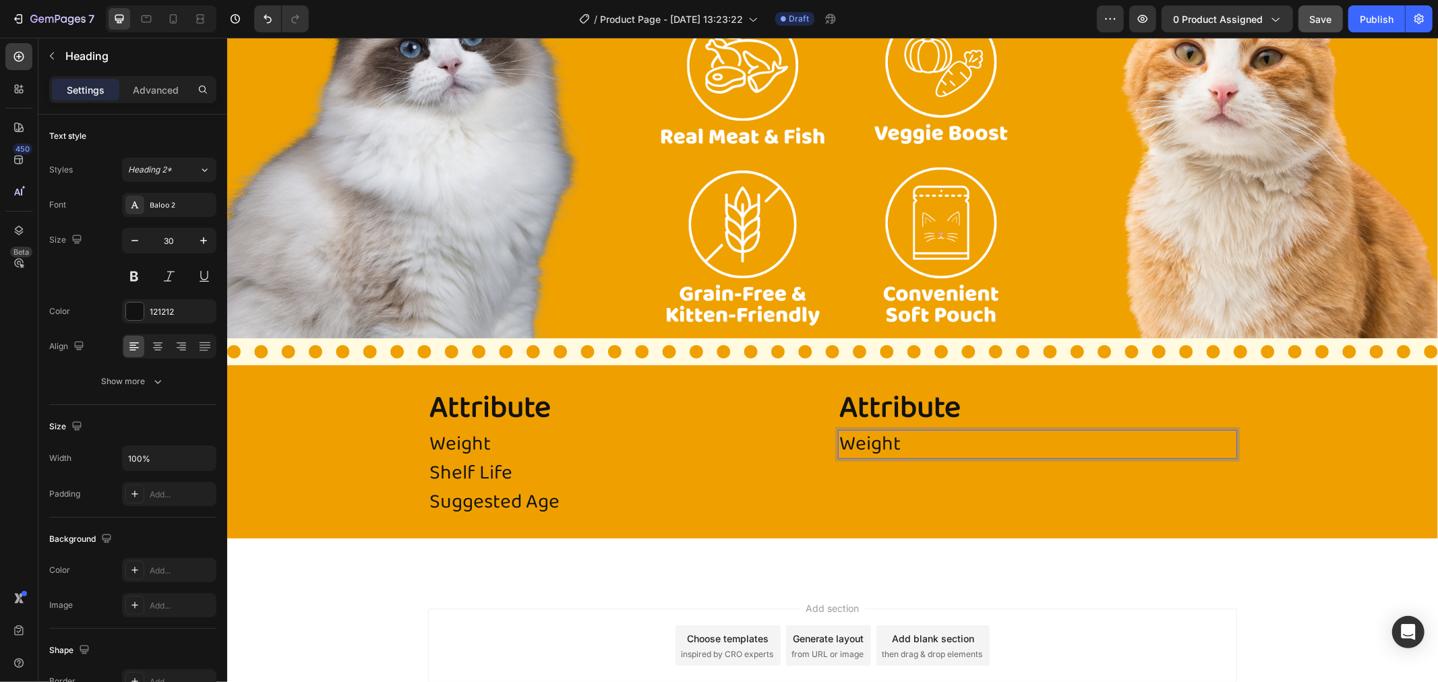
click at [912, 446] on p "Weight" at bounding box center [1037, 444] width 396 height 26
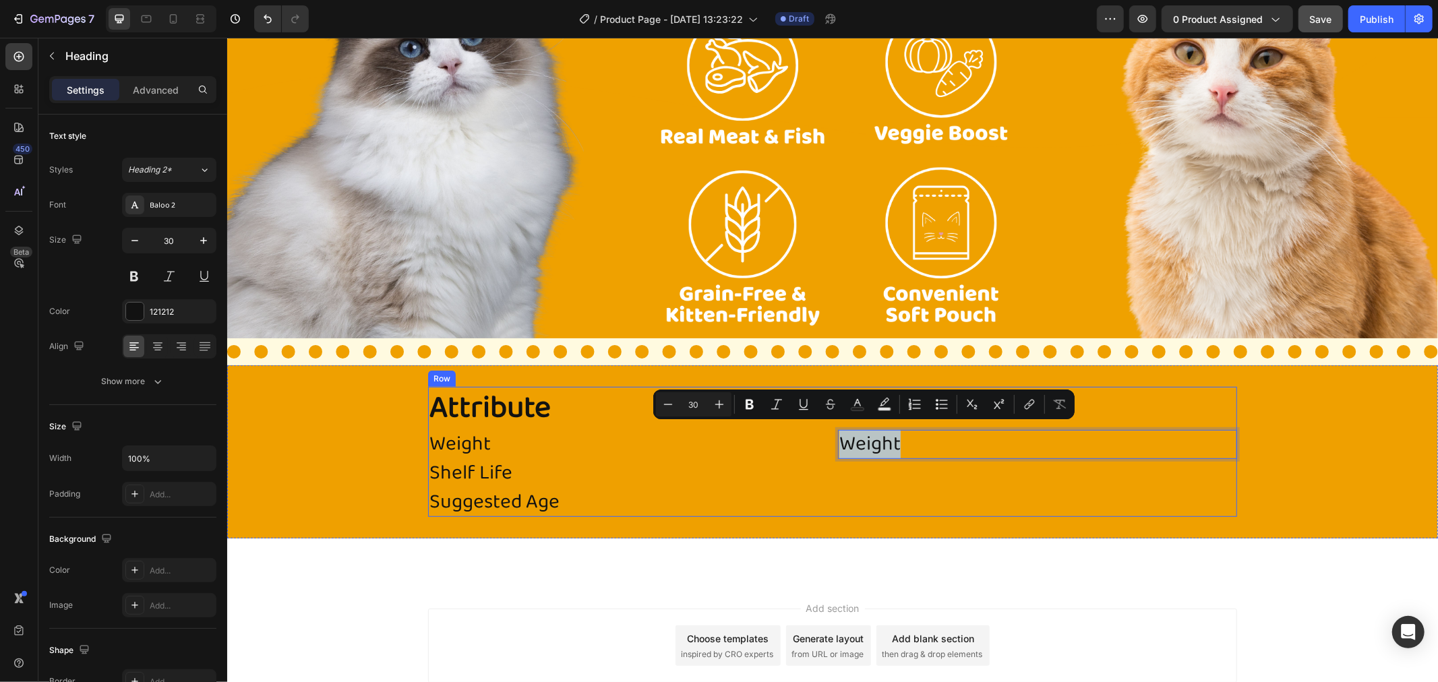
drag, startPoint x: 908, startPoint y: 446, endPoint x: 826, endPoint y: 446, distance: 82.3
click at [826, 446] on div "Attribute Heading Weight Heading Shelf Life Heading Suggested Age Heading Attri…" at bounding box center [831, 451] width 809 height 130
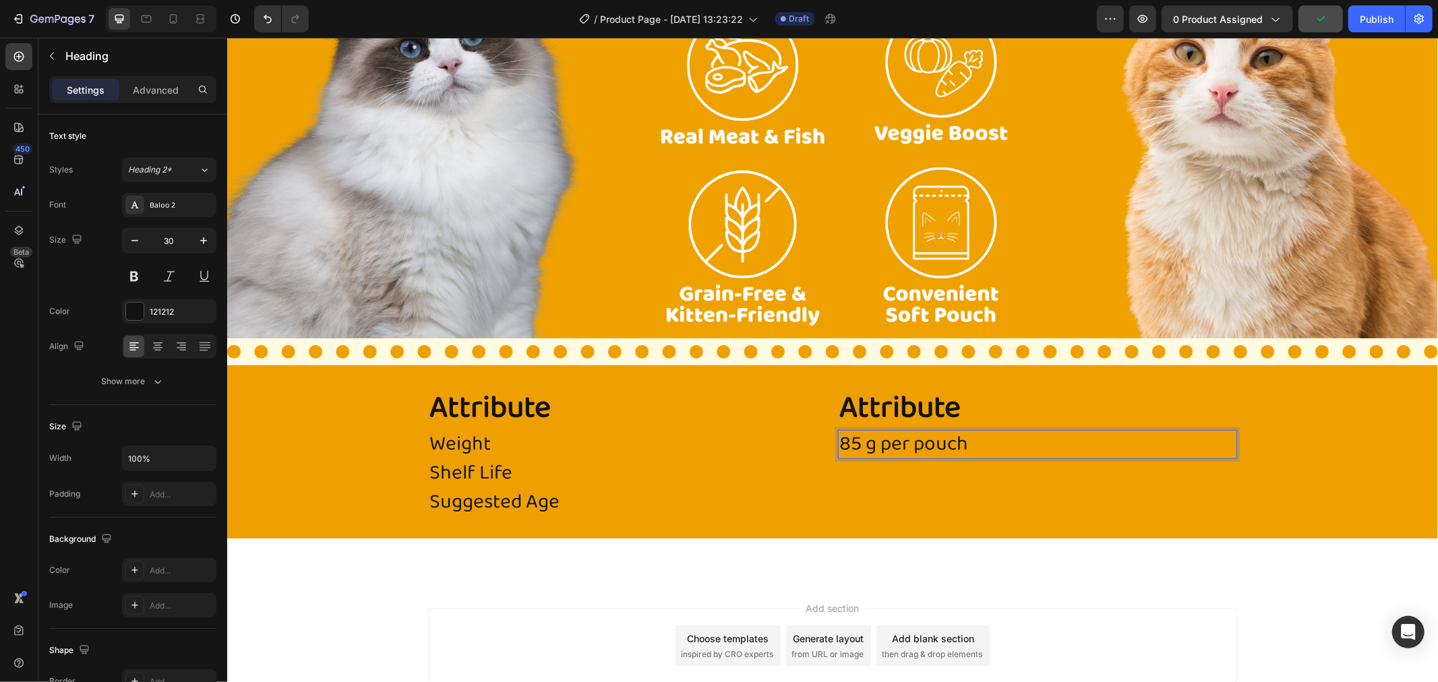
click at [860, 442] on p "85 g per pouch" at bounding box center [1037, 444] width 396 height 26
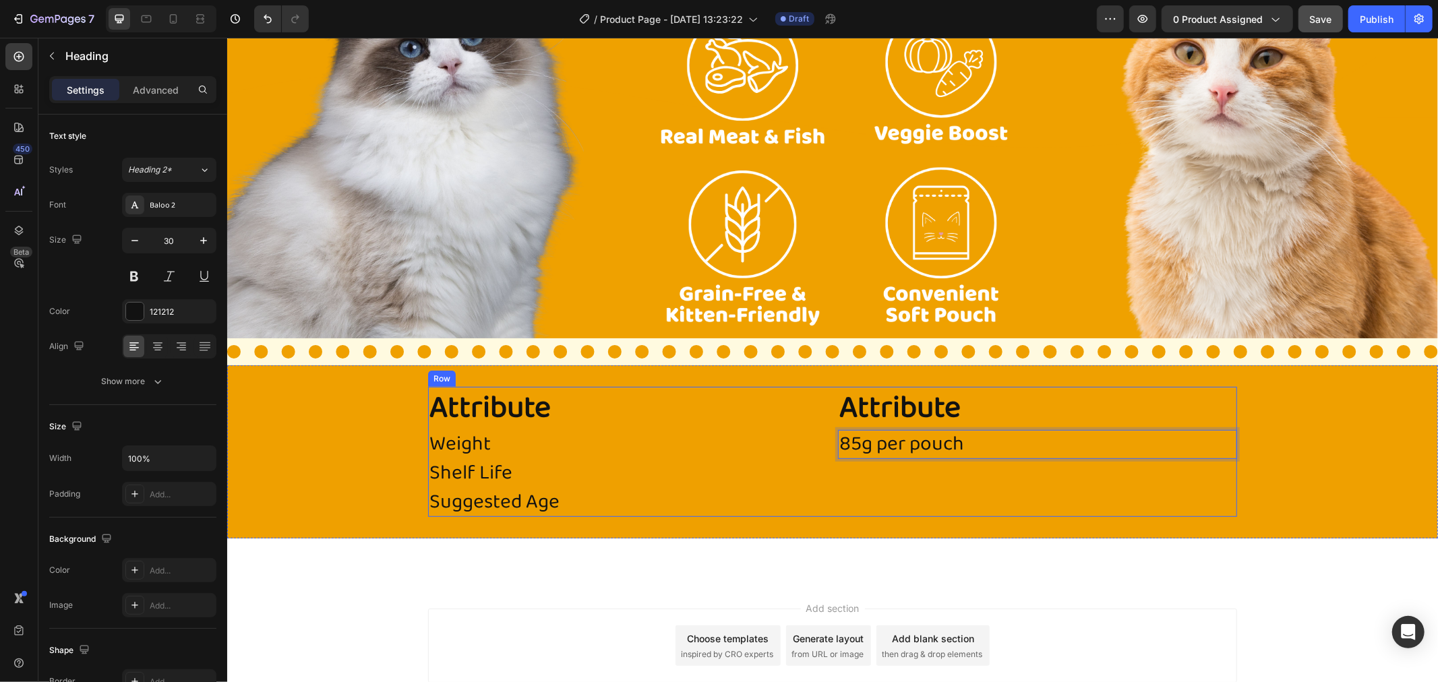
click at [960, 474] on div "Attribute Heading 85g per pouch Heading 0" at bounding box center [1036, 451] width 399 height 130
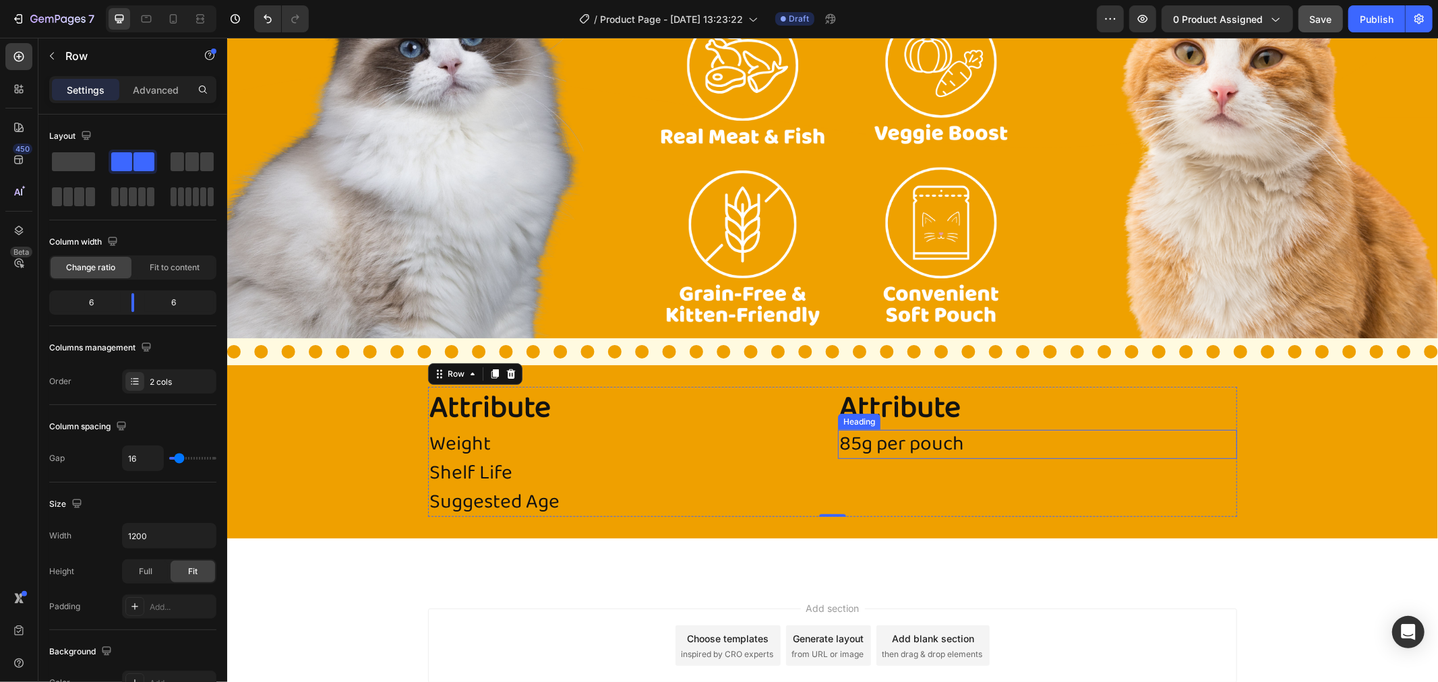
click at [849, 434] on p "85g per pouch" at bounding box center [1037, 444] width 396 height 26
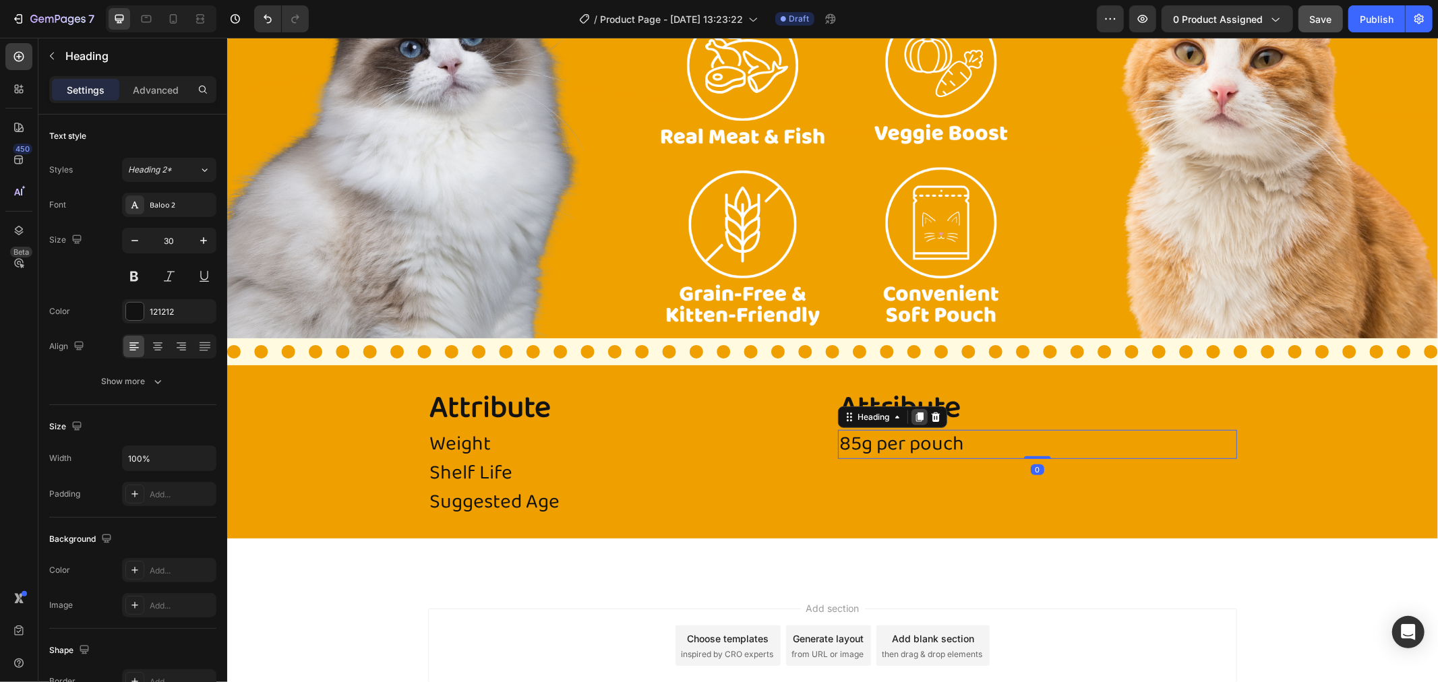
click at [916, 412] on icon at bounding box center [919, 416] width 7 height 9
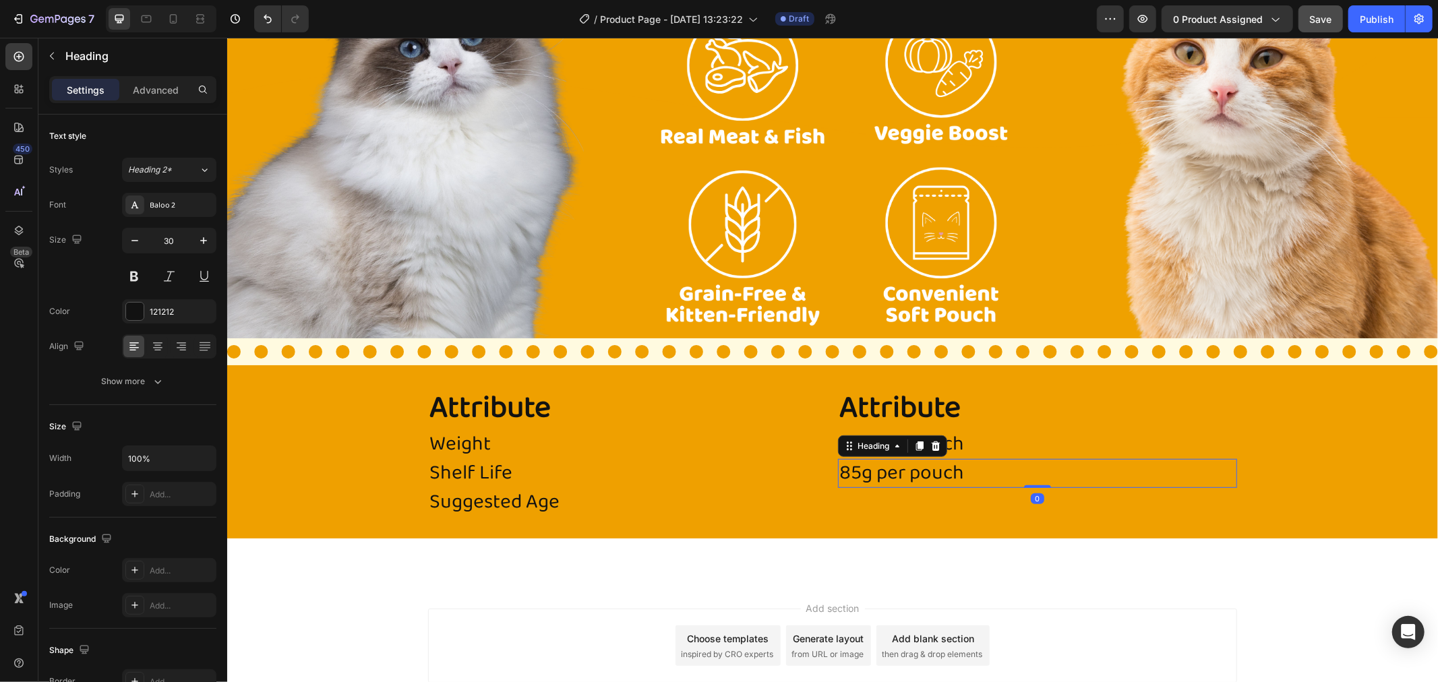
click at [872, 474] on h2 "85g per pouch" at bounding box center [1036, 472] width 399 height 29
click at [872, 474] on p "85g per pouch" at bounding box center [1037, 473] width 396 height 26
click at [901, 446] on div "Heading" at bounding box center [873, 446] width 64 height 16
click at [914, 446] on icon at bounding box center [919, 445] width 11 height 11
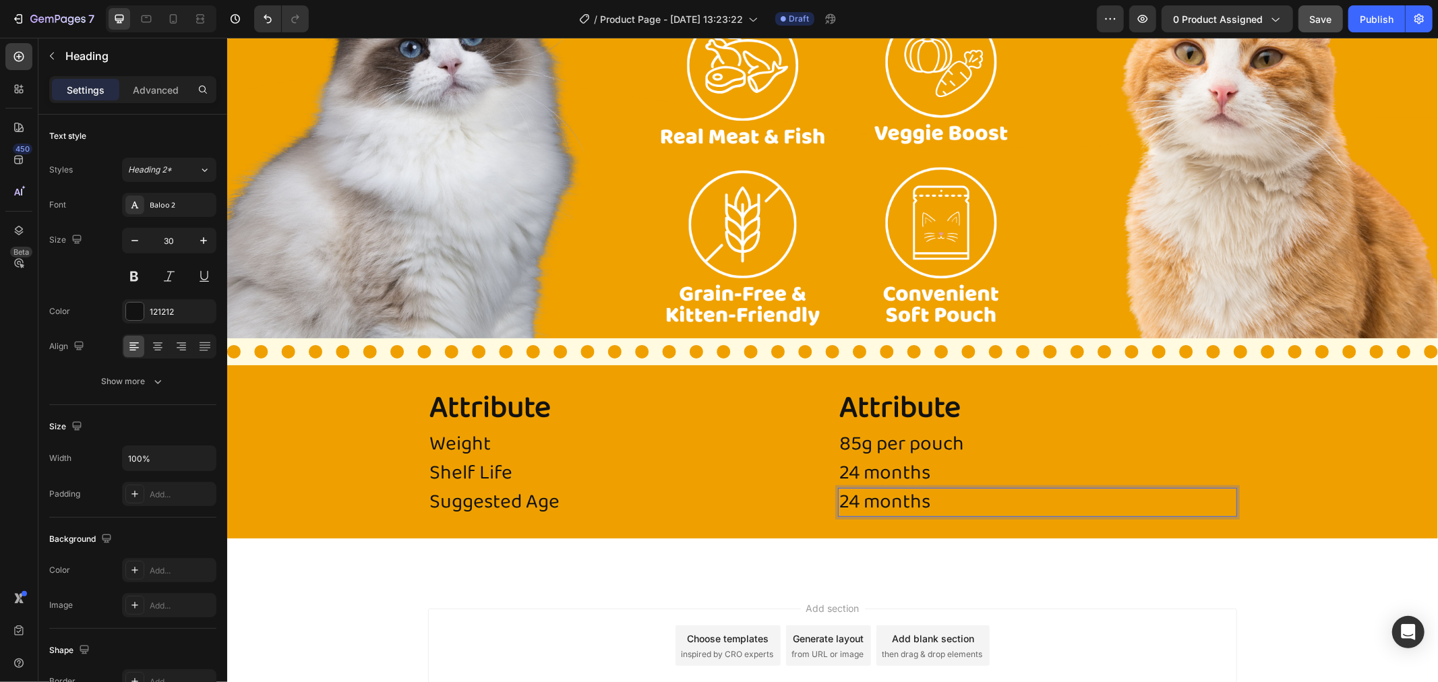
click at [877, 501] on p "24 months" at bounding box center [1037, 502] width 396 height 26
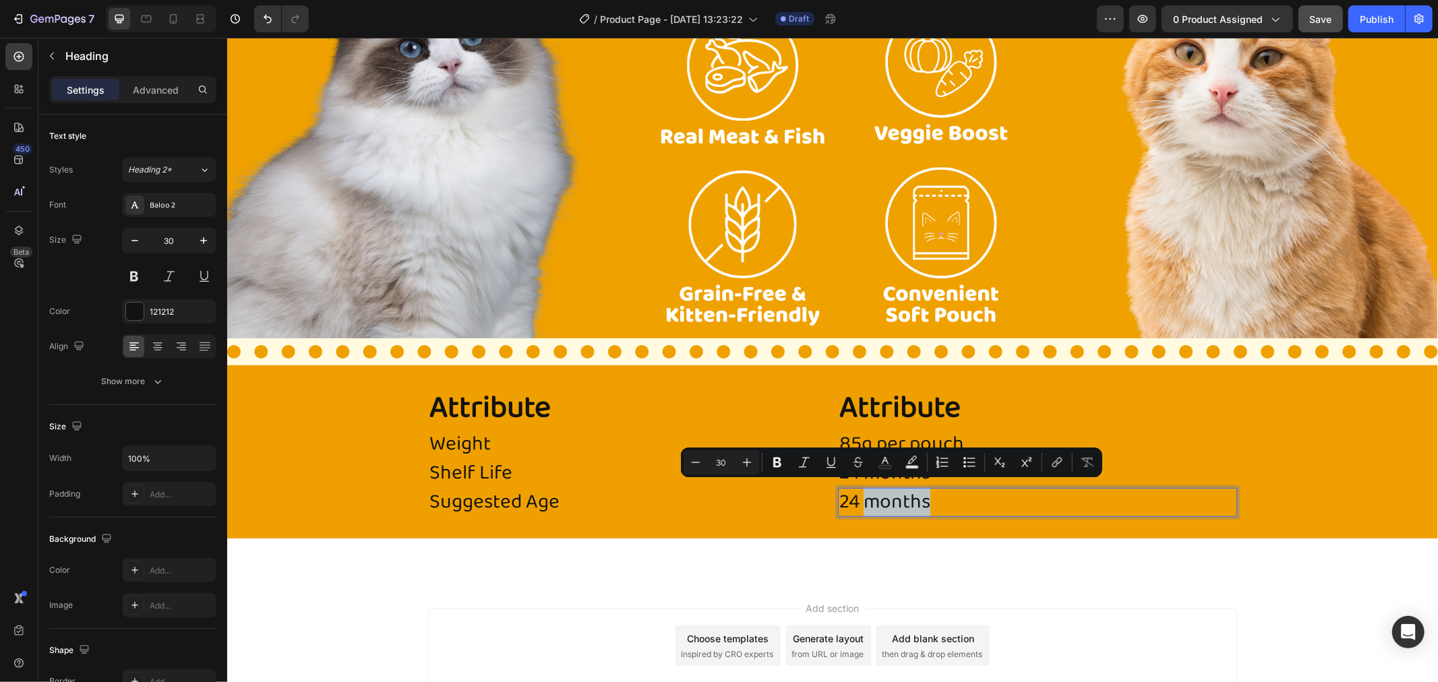
click at [877, 501] on p "24 months" at bounding box center [1037, 502] width 396 height 26
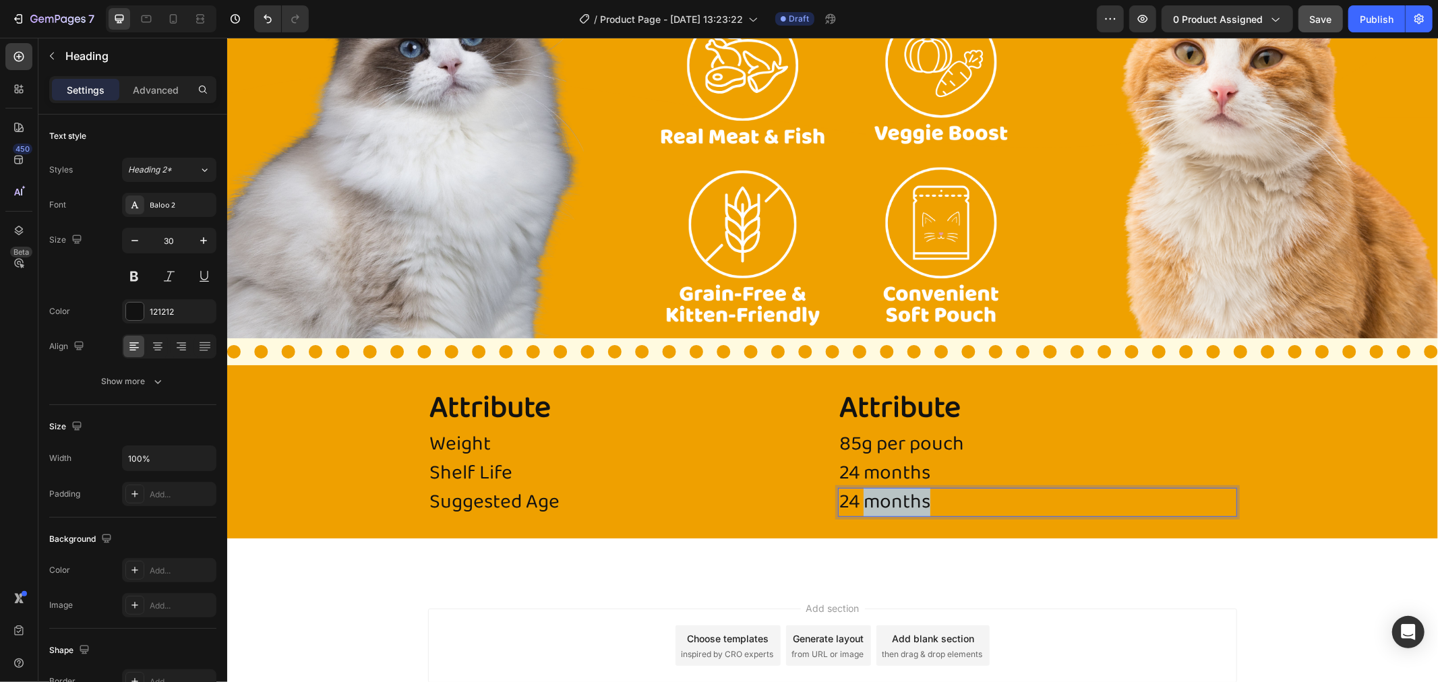
click at [877, 501] on p "24 months" at bounding box center [1037, 502] width 396 height 26
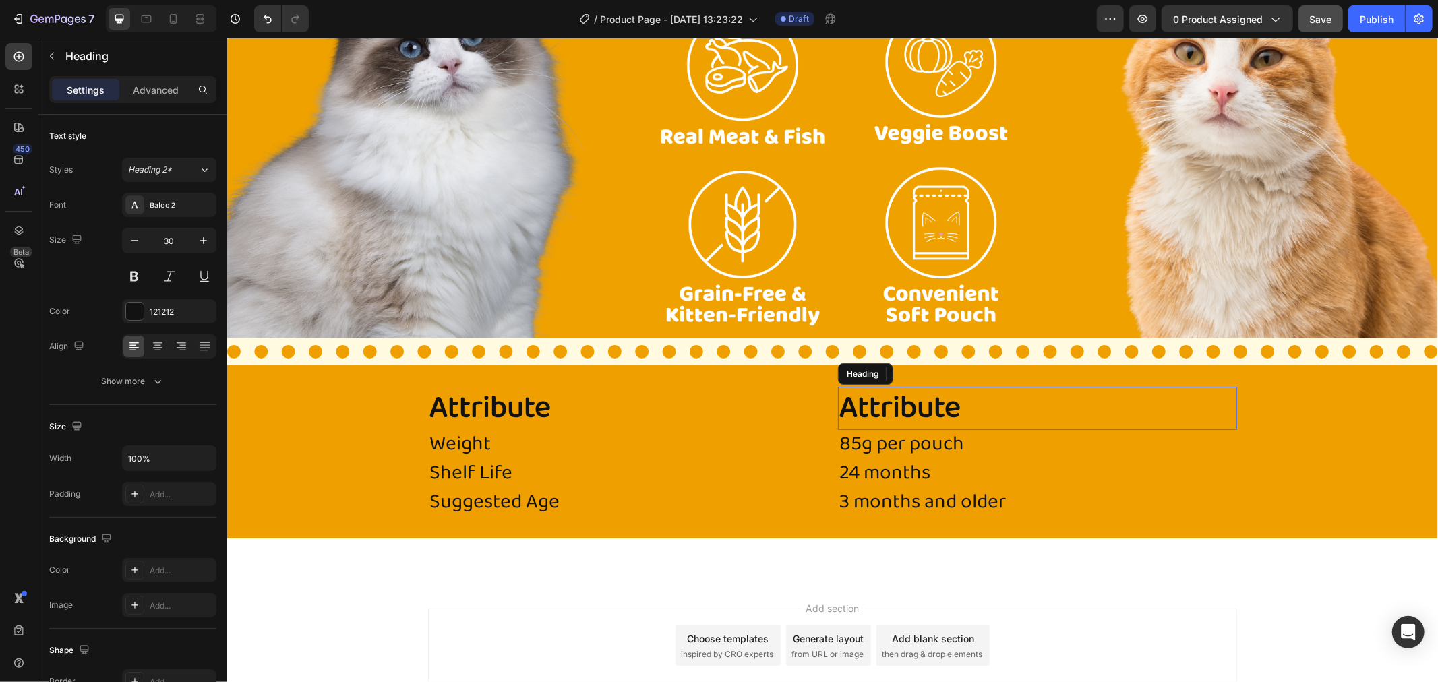
click at [912, 398] on h2 "Attribute" at bounding box center [1036, 407] width 399 height 43
click at [930, 368] on icon at bounding box center [935, 373] width 11 height 11
click at [952, 401] on h2 "Attribute" at bounding box center [1036, 407] width 399 height 43
click at [952, 403] on h2 "Attribute" at bounding box center [1036, 407] width 399 height 43
click at [952, 403] on p "Attribute" at bounding box center [1037, 408] width 396 height 40
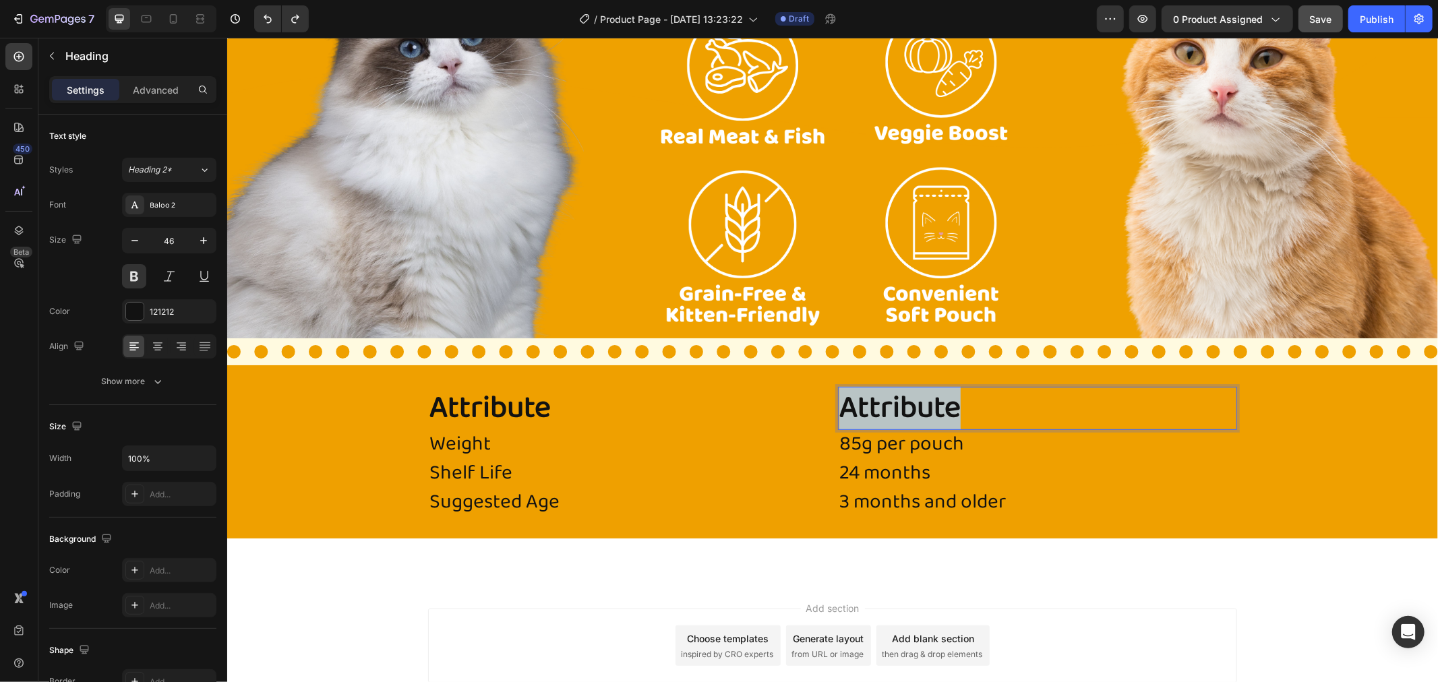
drag, startPoint x: 955, startPoint y: 408, endPoint x: 839, endPoint y: 413, distance: 116.1
click at [839, 413] on p "Attribute" at bounding box center [1037, 408] width 396 height 40
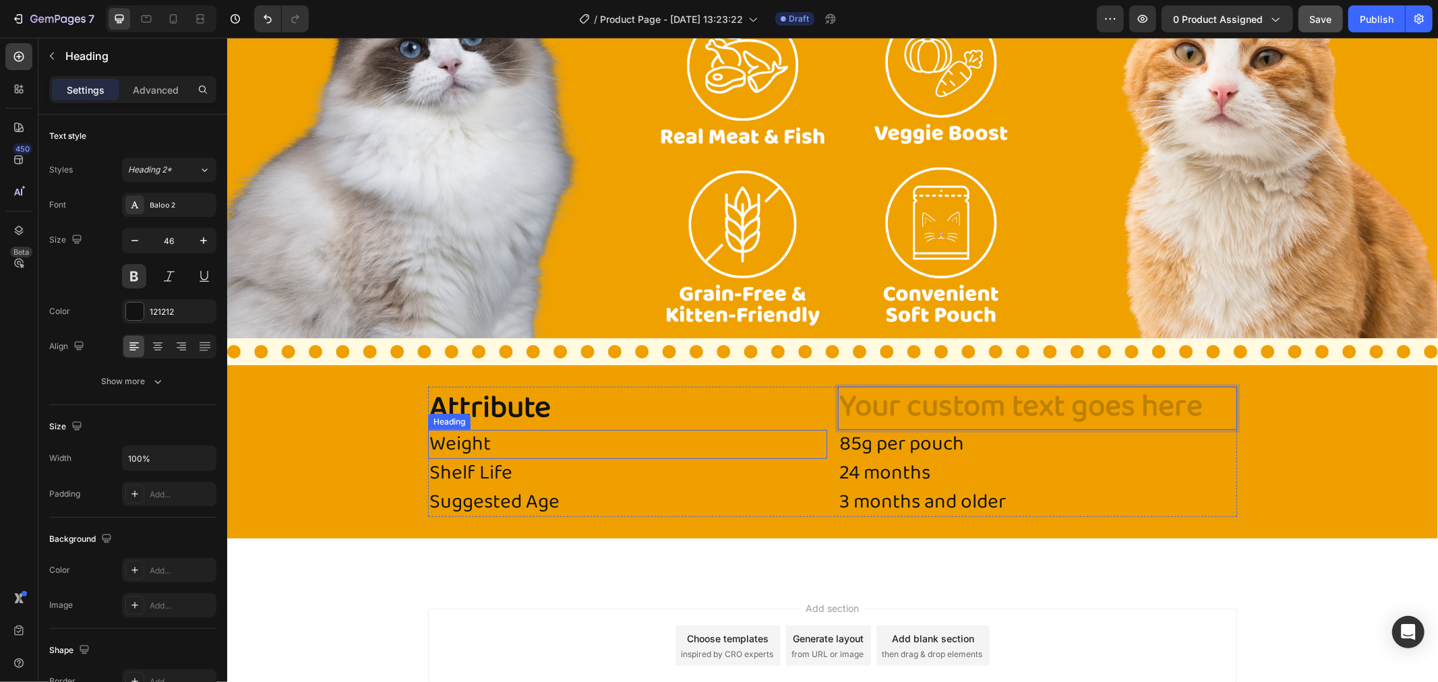
click at [777, 449] on p "Weight" at bounding box center [627, 444] width 396 height 26
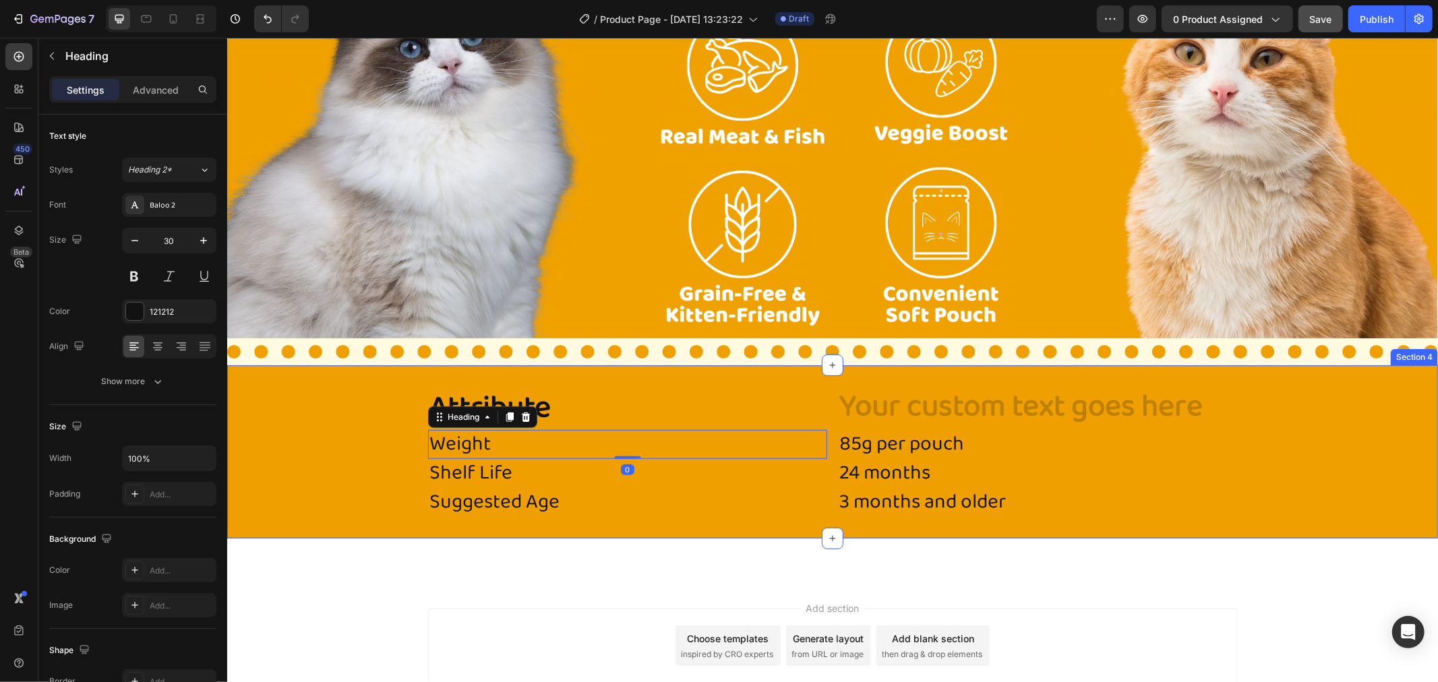
click at [759, 522] on div "Attribute Heading Weight Heading 0 Shelf Life Heading Suggested Age Heading Hea…" at bounding box center [832, 451] width 1211 height 173
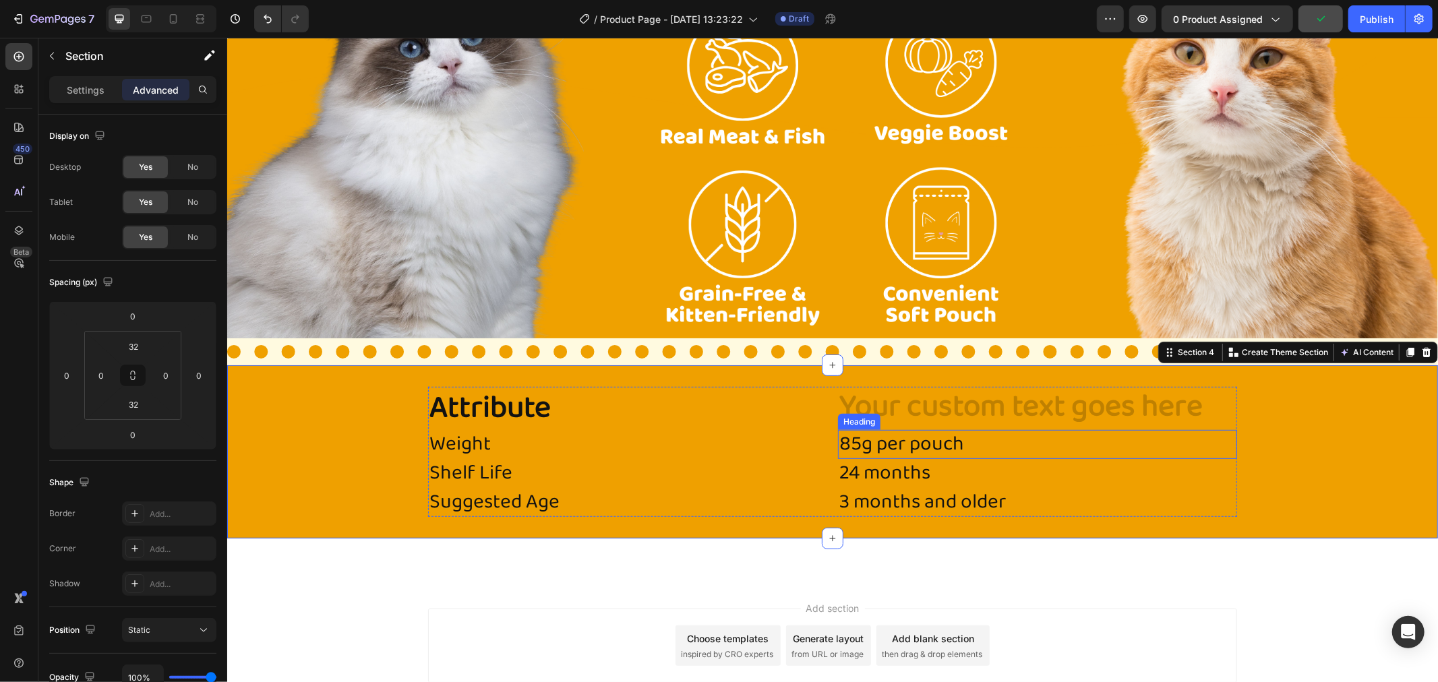
click at [1224, 442] on p "85g per pouch" at bounding box center [1037, 444] width 396 height 26
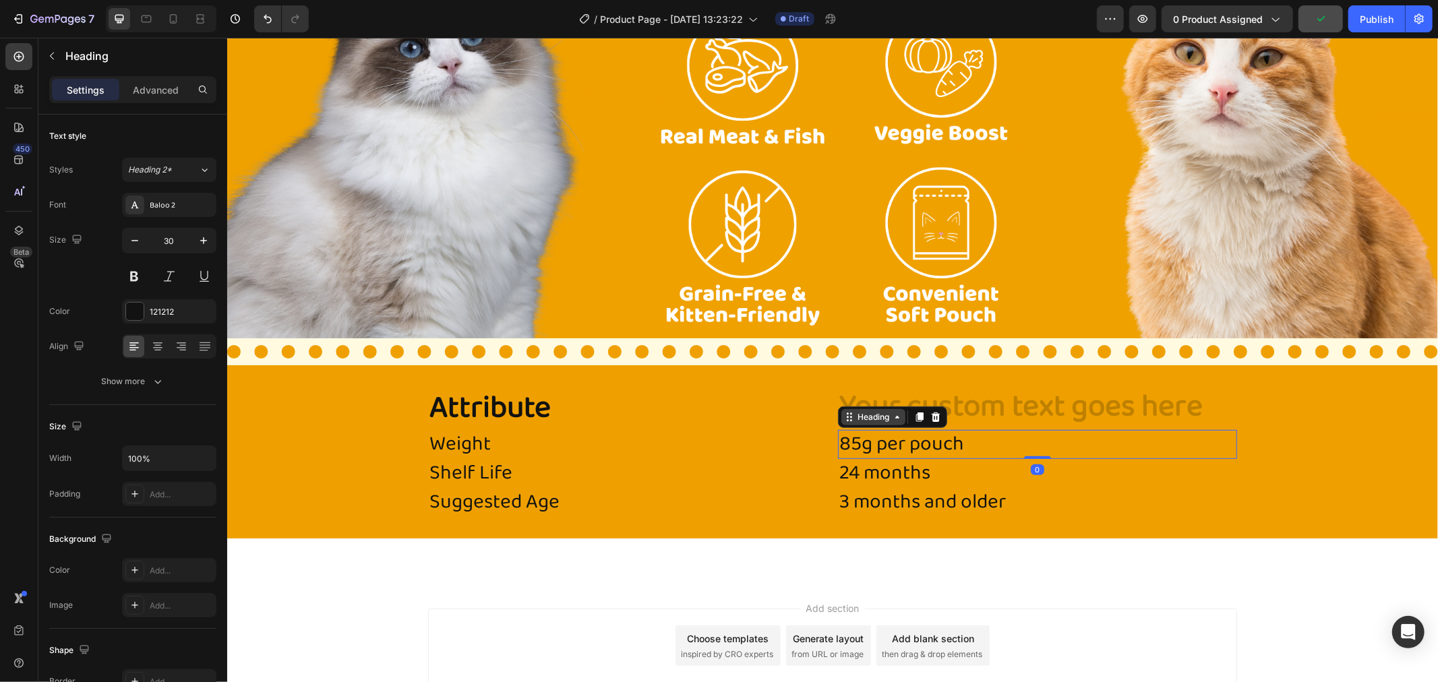
click at [843, 413] on icon at bounding box center [848, 416] width 11 height 11
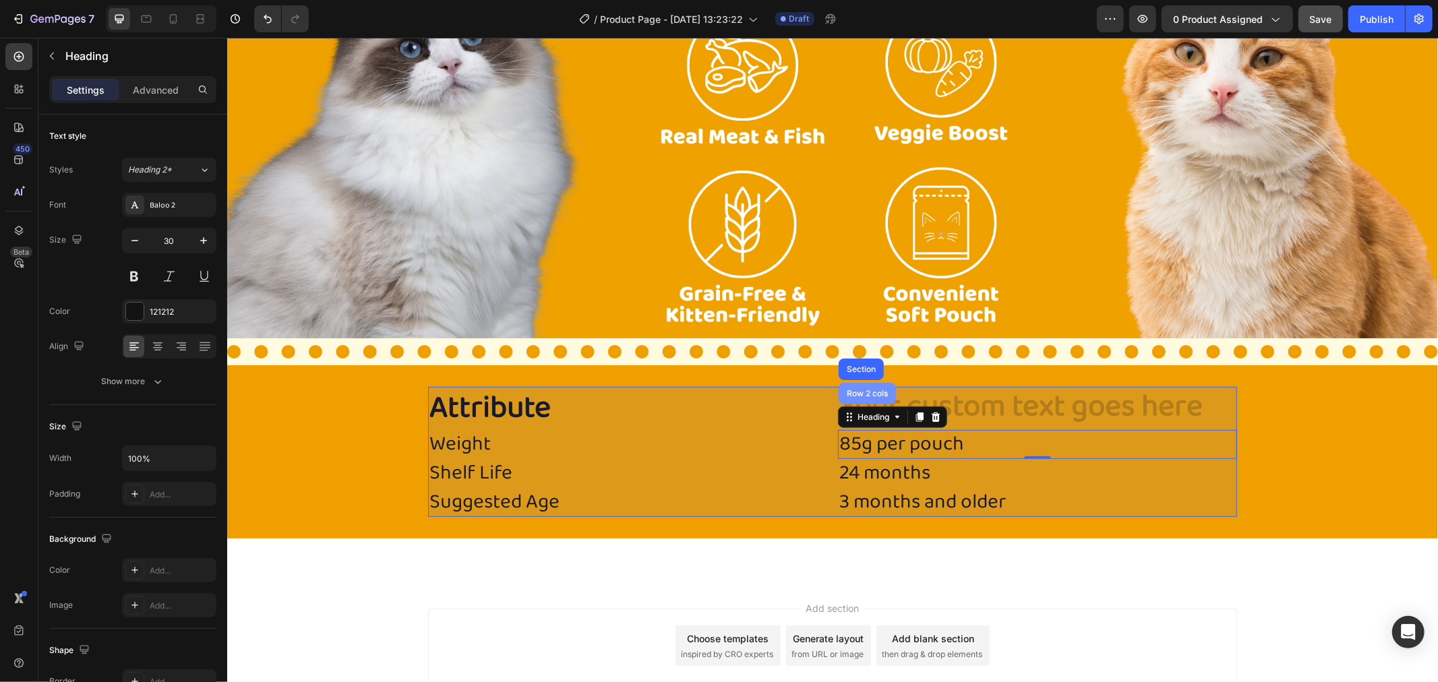
click at [864, 389] on div "Row 2 cols" at bounding box center [866, 393] width 47 height 8
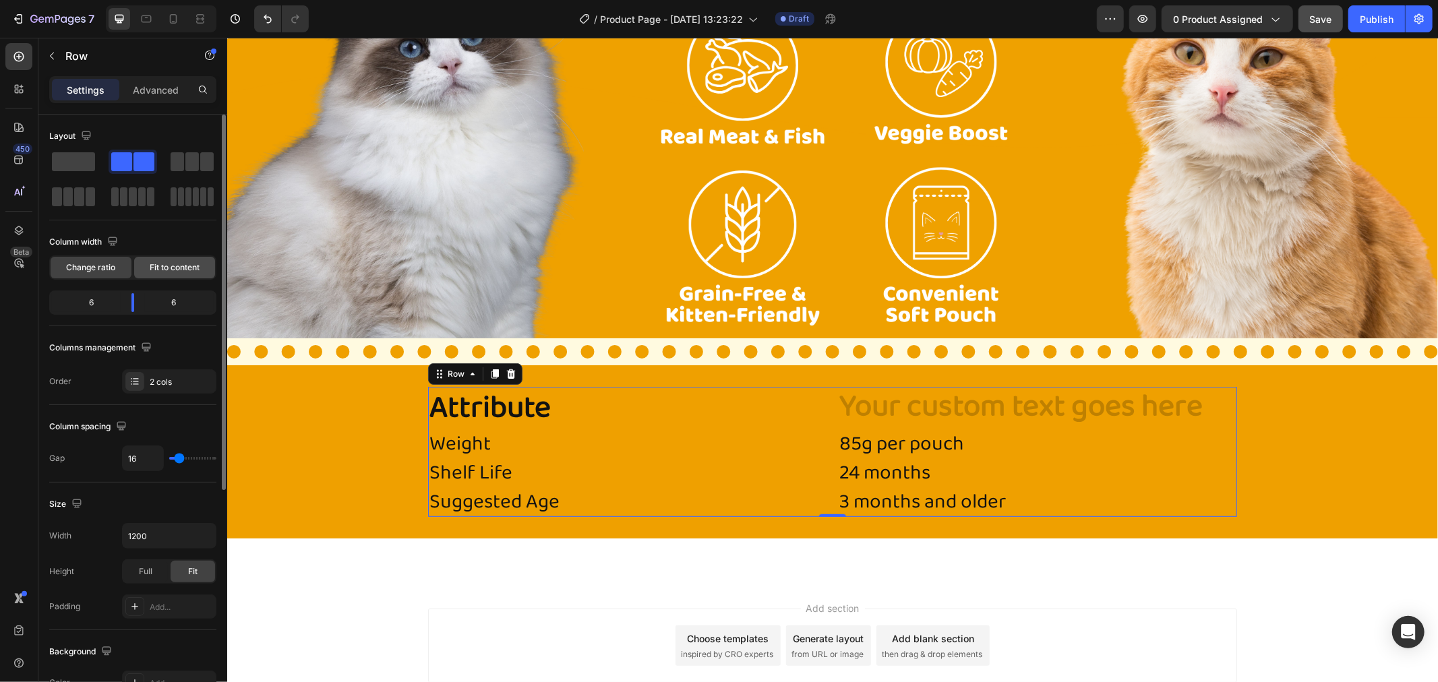
click at [173, 263] on span "Fit to content" at bounding box center [175, 268] width 50 height 12
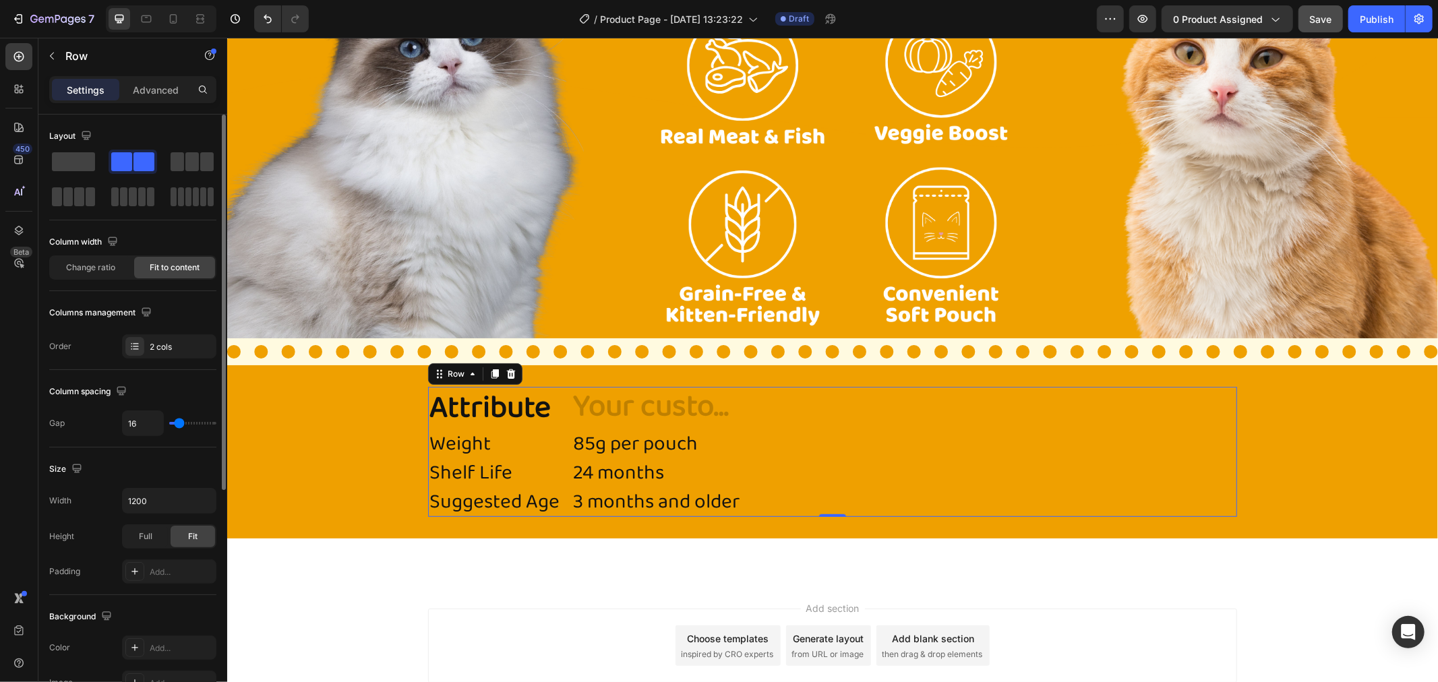
type input "20"
type input "22"
type input "25"
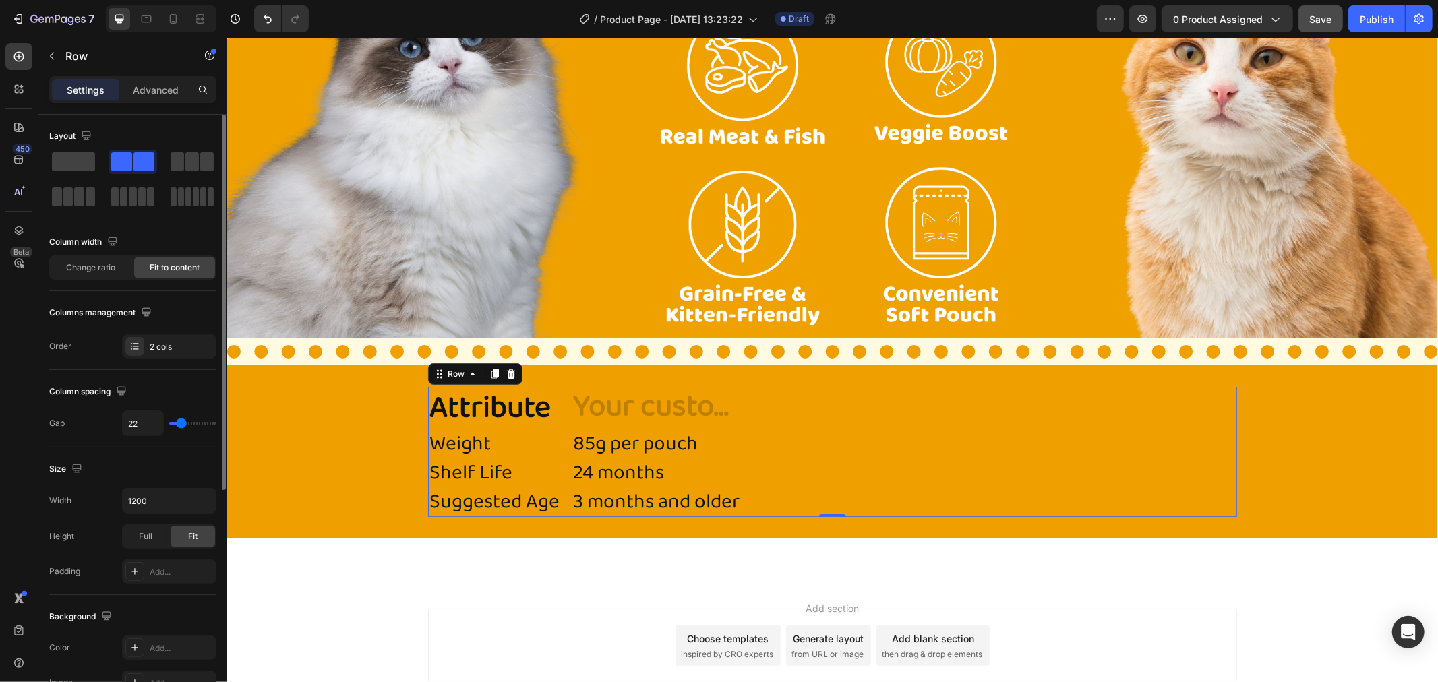
type input "25"
type input "29"
type input "32"
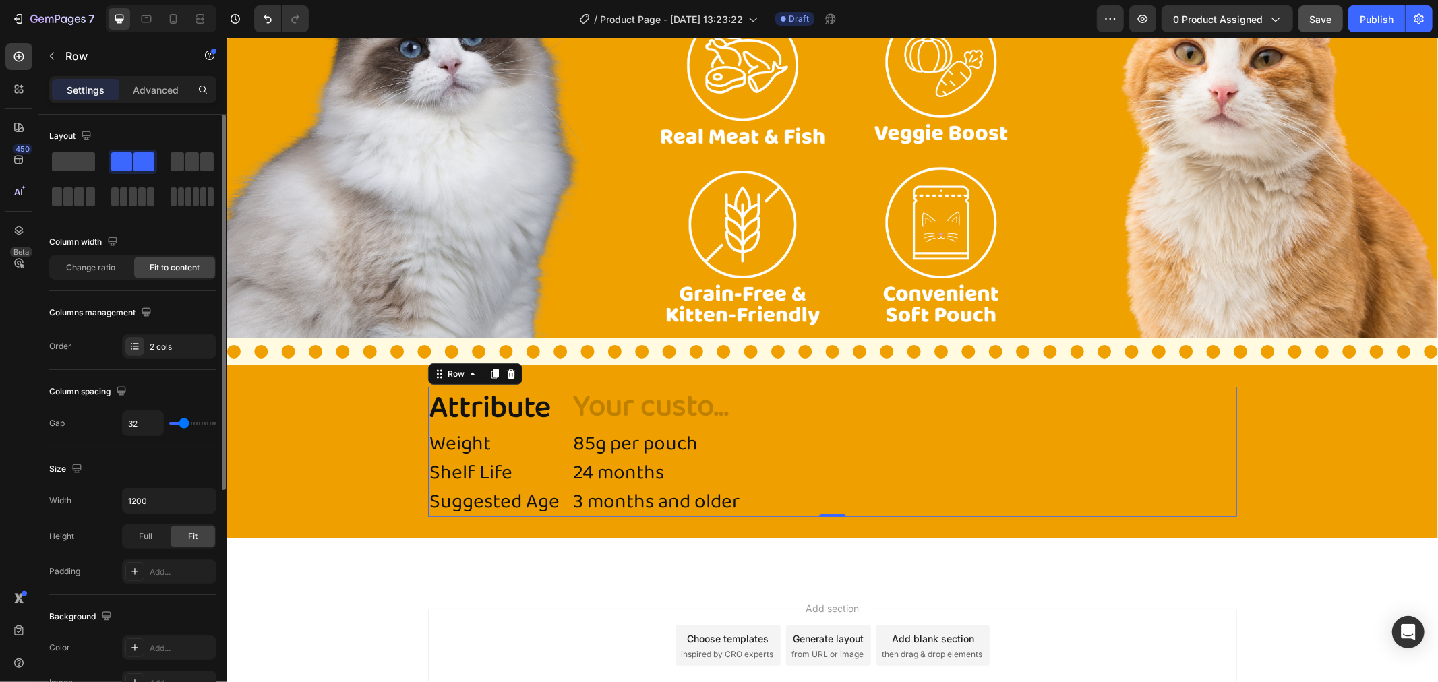
type input "34"
type input "39"
type input "42"
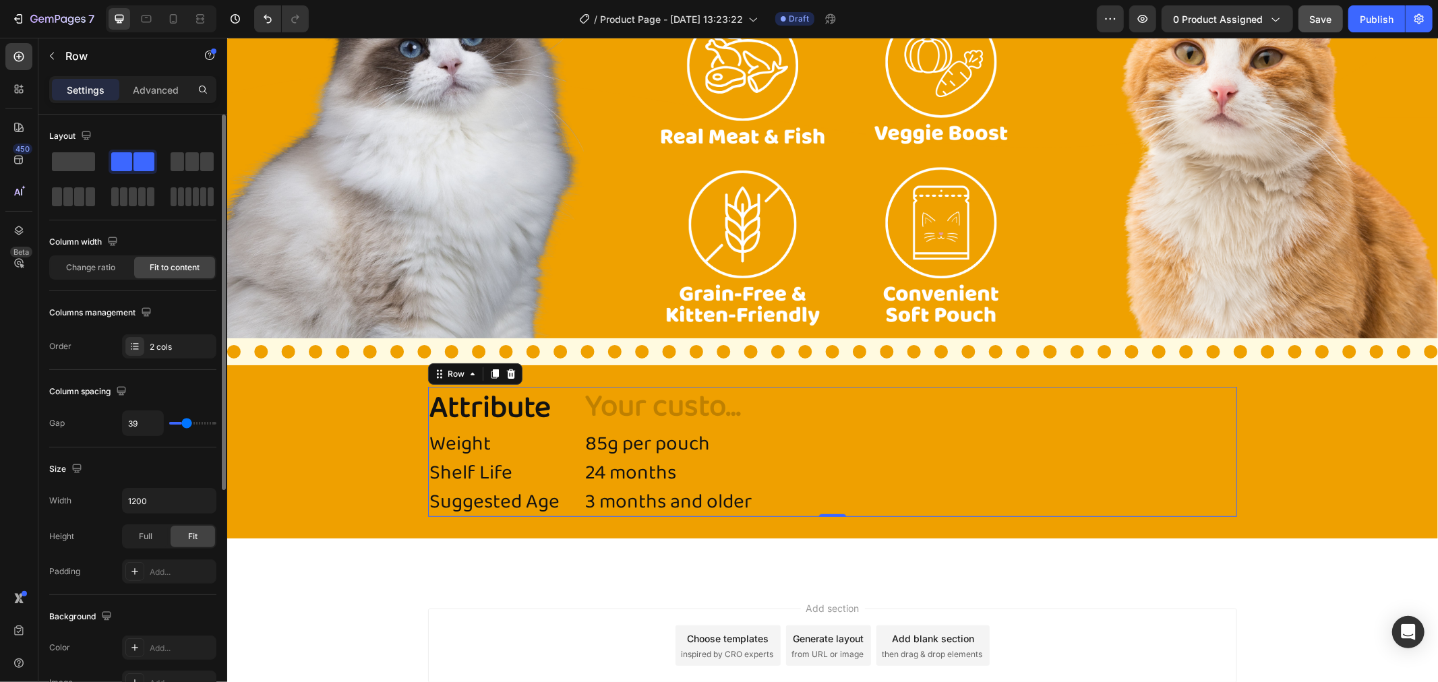
type input "42"
type input "47"
drag, startPoint x: 179, startPoint y: 421, endPoint x: 189, endPoint y: 427, distance: 10.9
type input "47"
click at [189, 425] on input "range" at bounding box center [192, 423] width 47 height 3
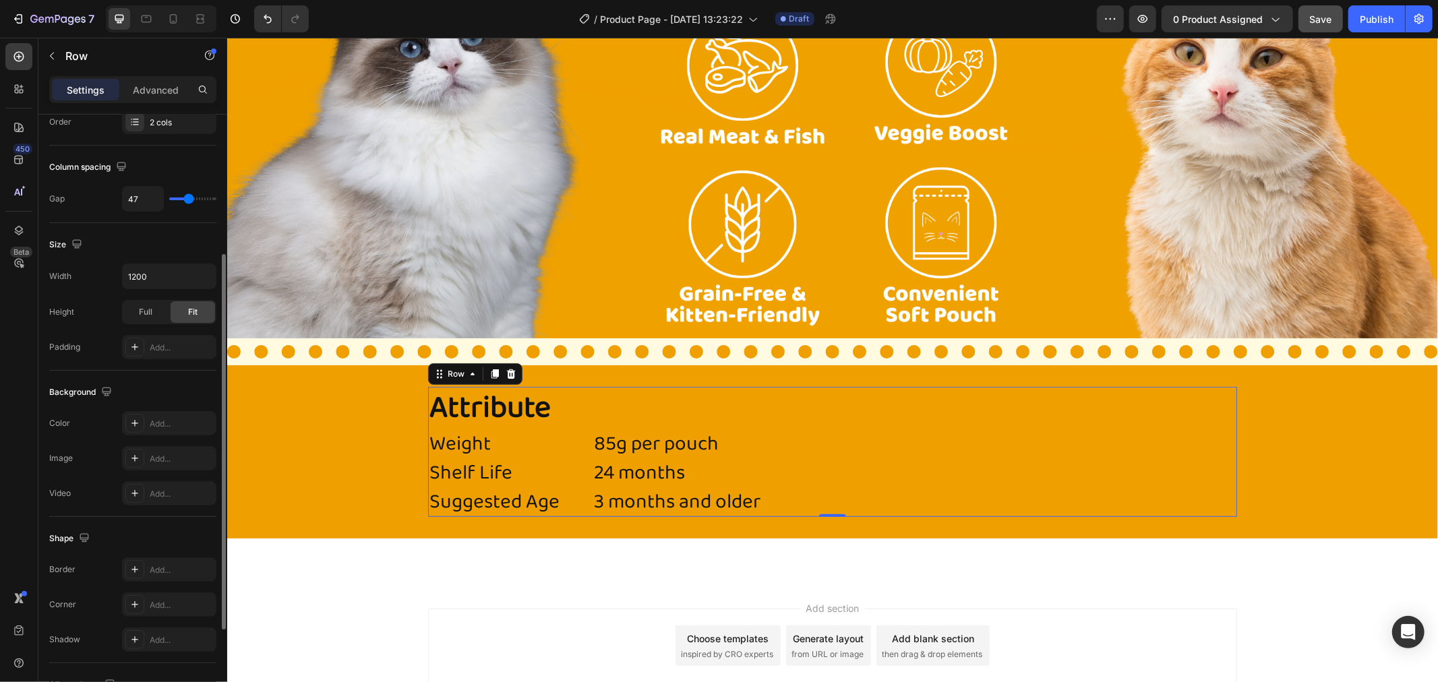
scroll to position [371, 0]
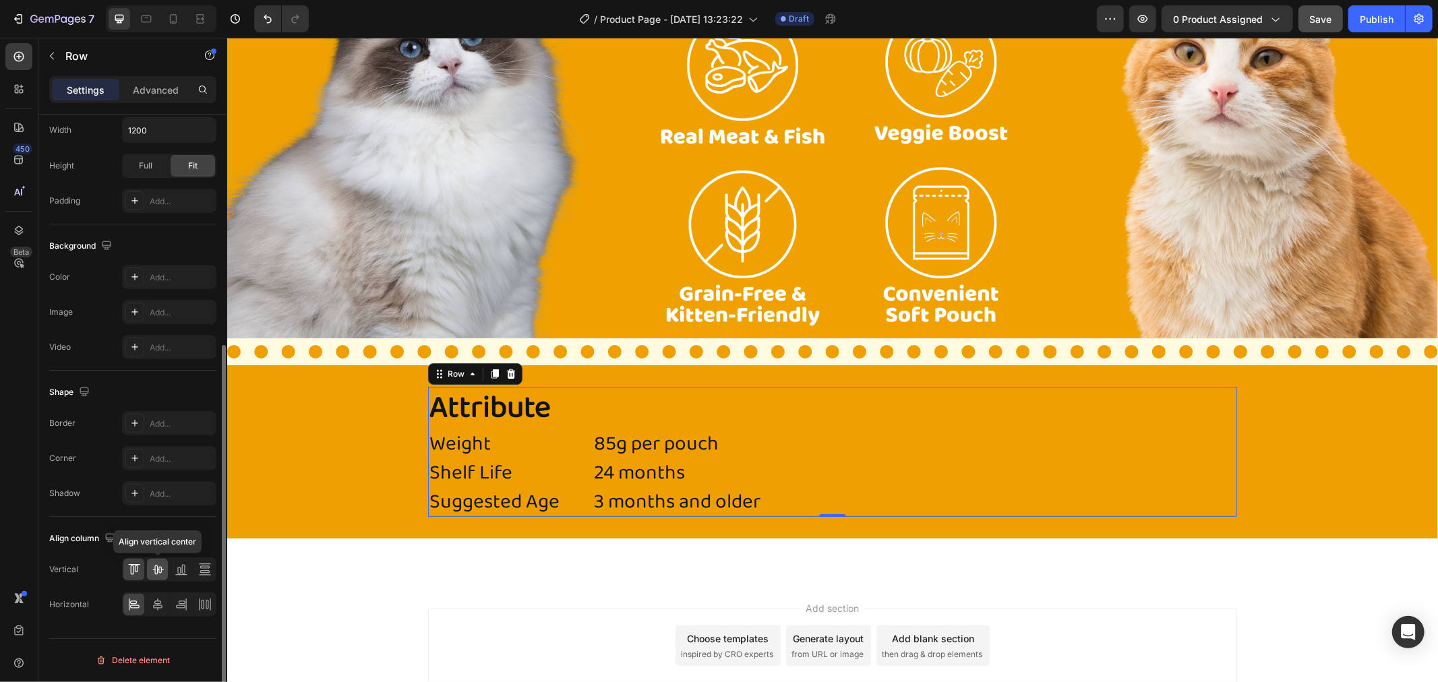
click at [162, 563] on icon at bounding box center [157, 569] width 13 height 13
click at [162, 607] on icon at bounding box center [157, 604] width 13 height 13
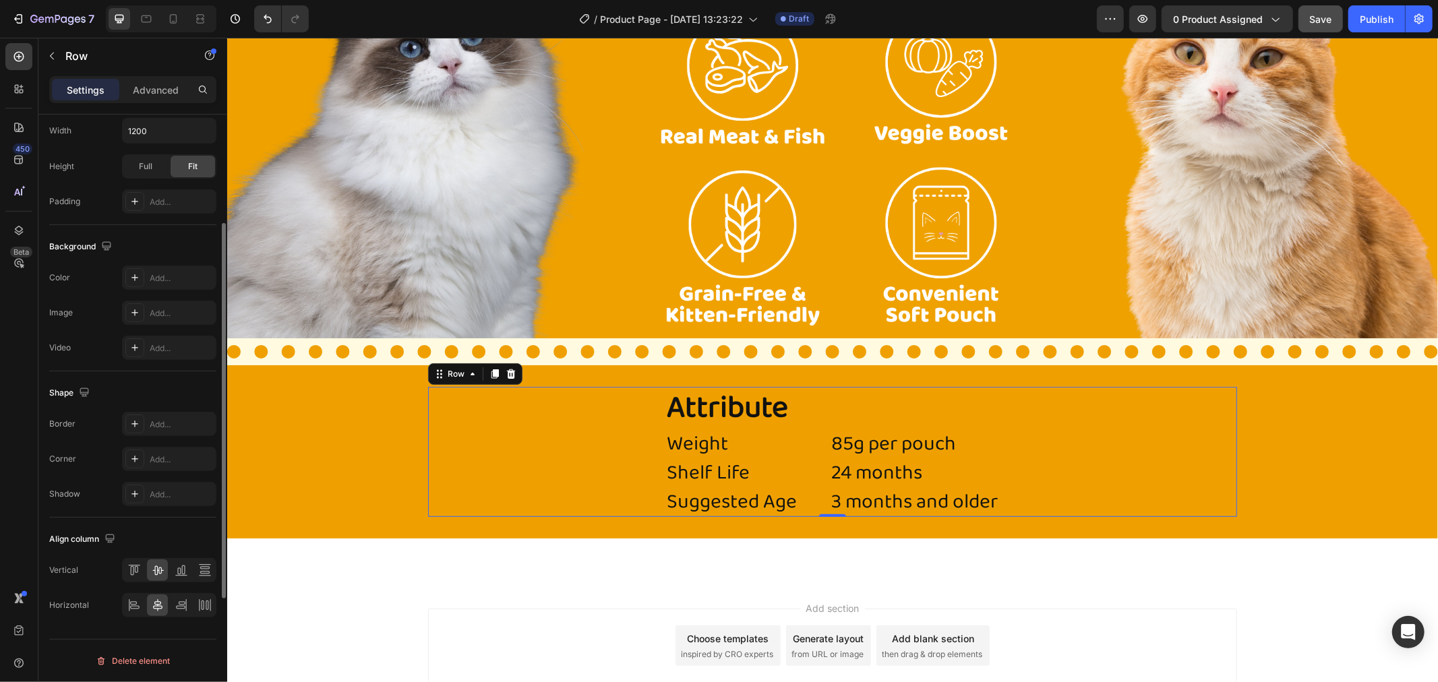
scroll to position [220, 0]
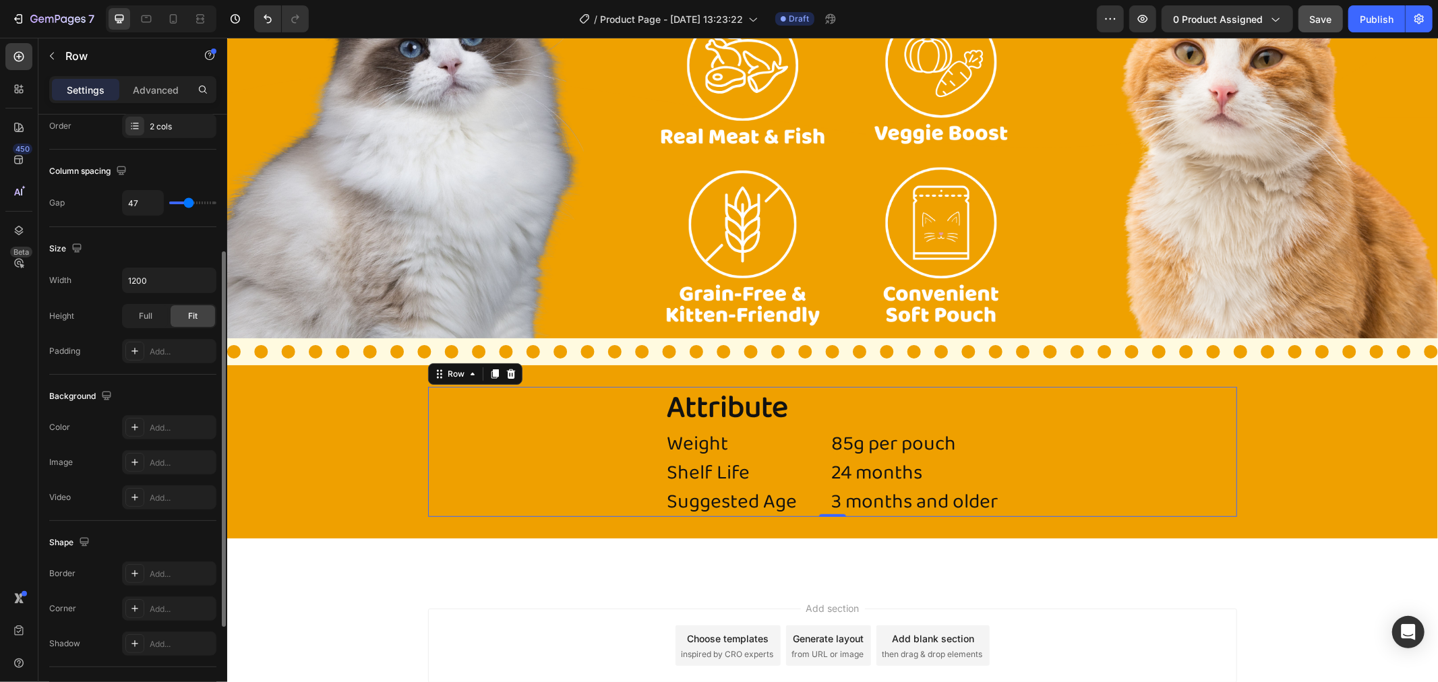
type input "64"
type input "66"
type input "71"
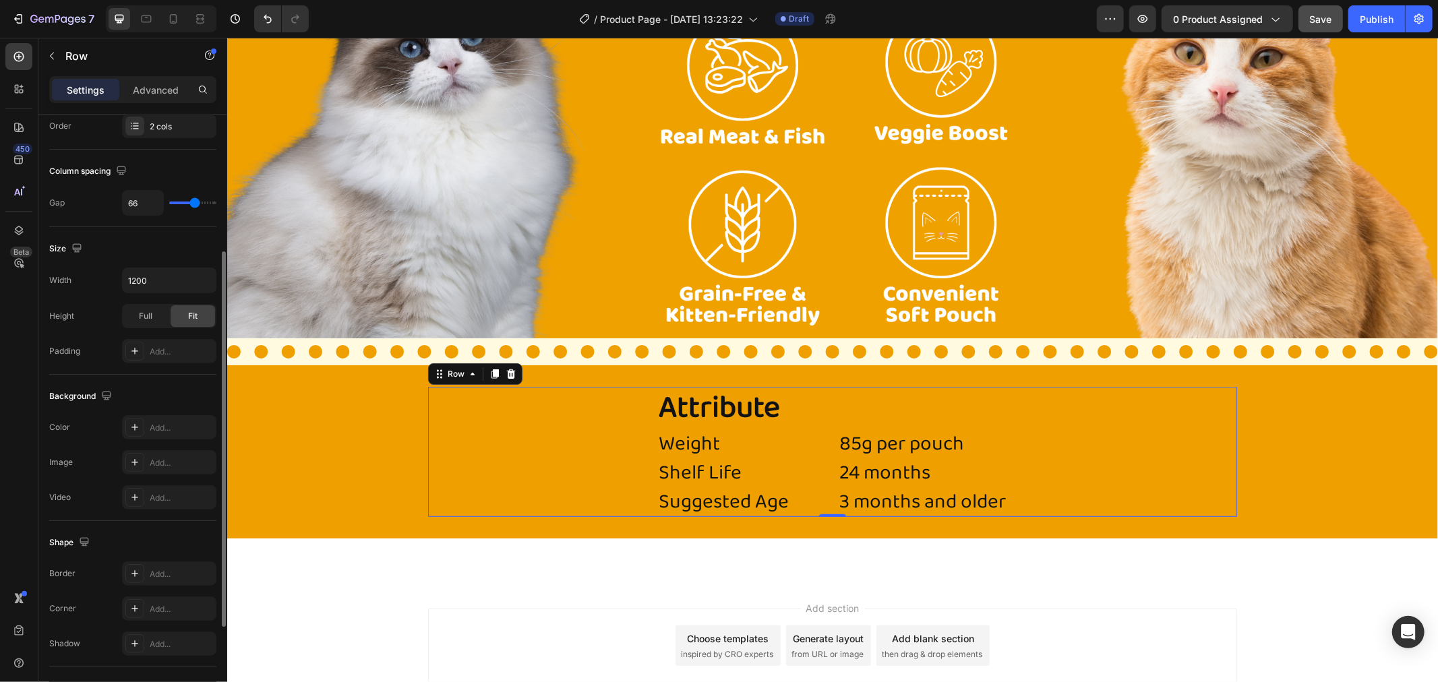
type input "71"
type input "74"
type input "79"
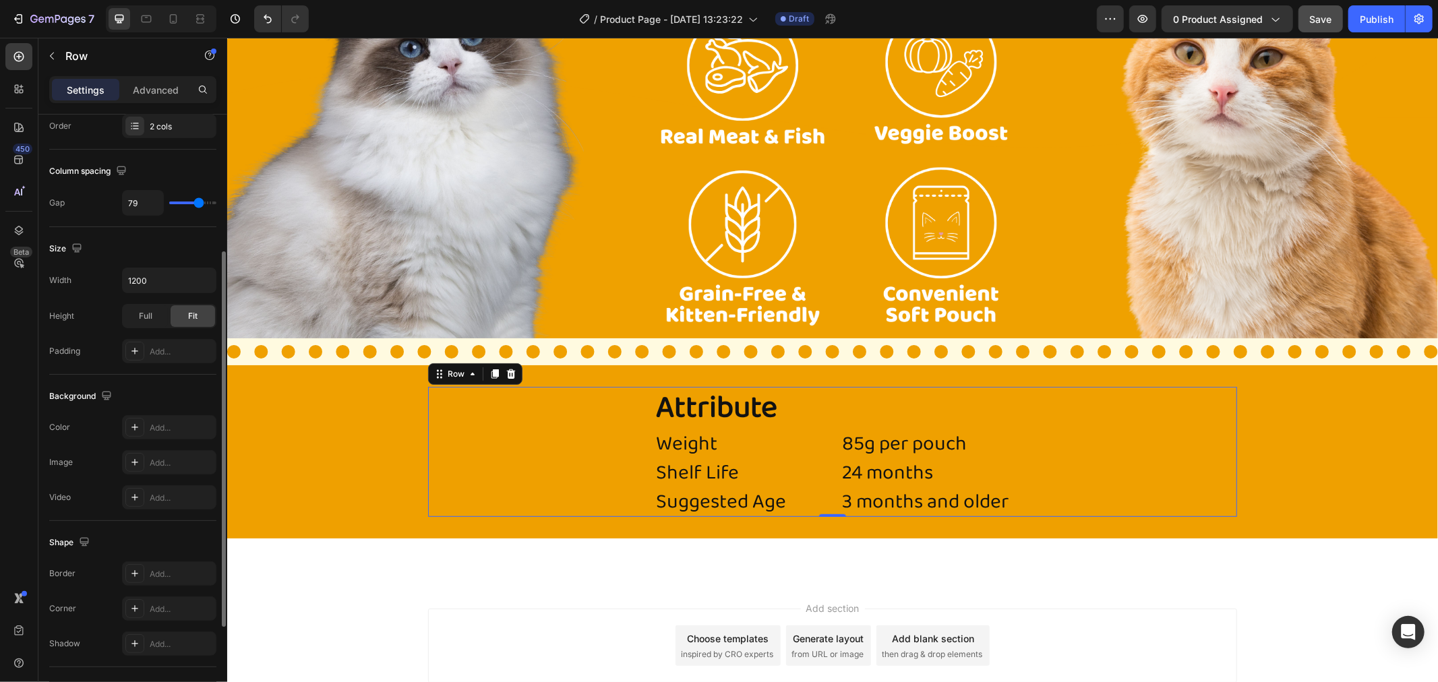
type input "81"
type input "84"
type input "79"
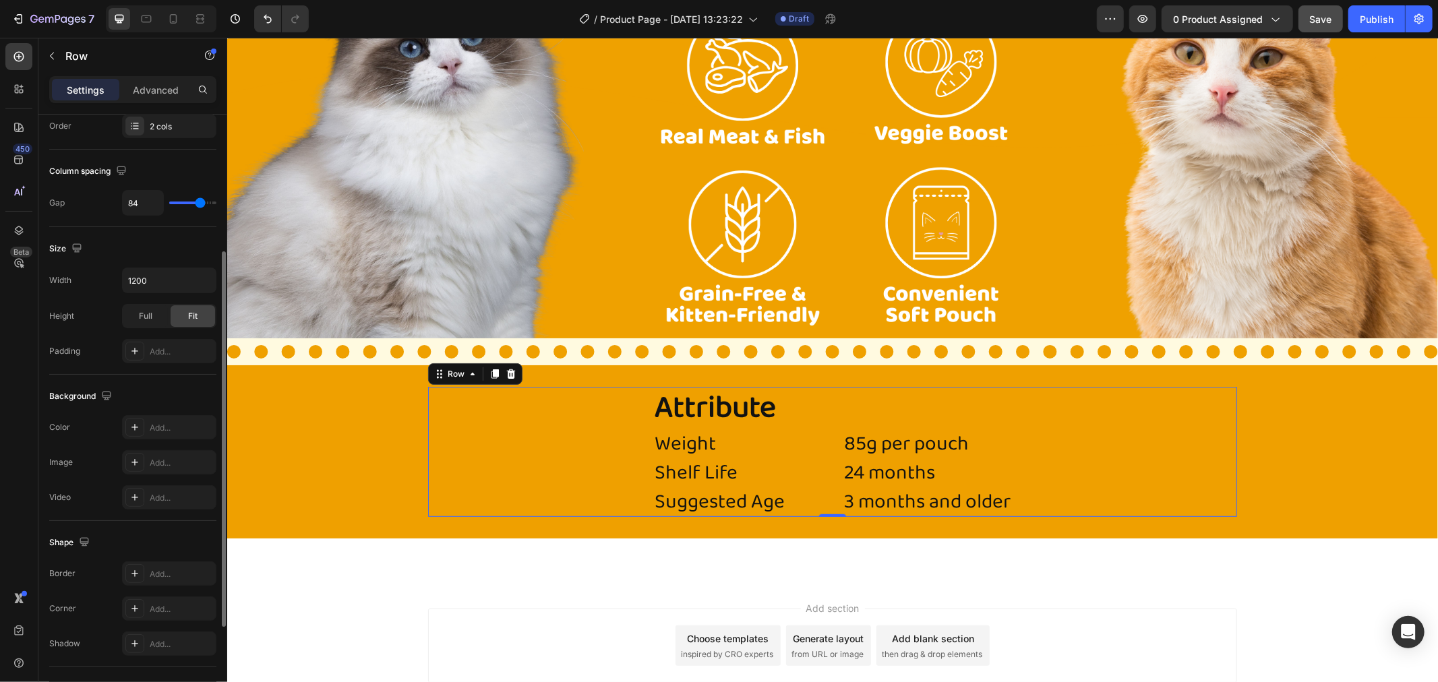
type input "79"
type input "76"
type input "74"
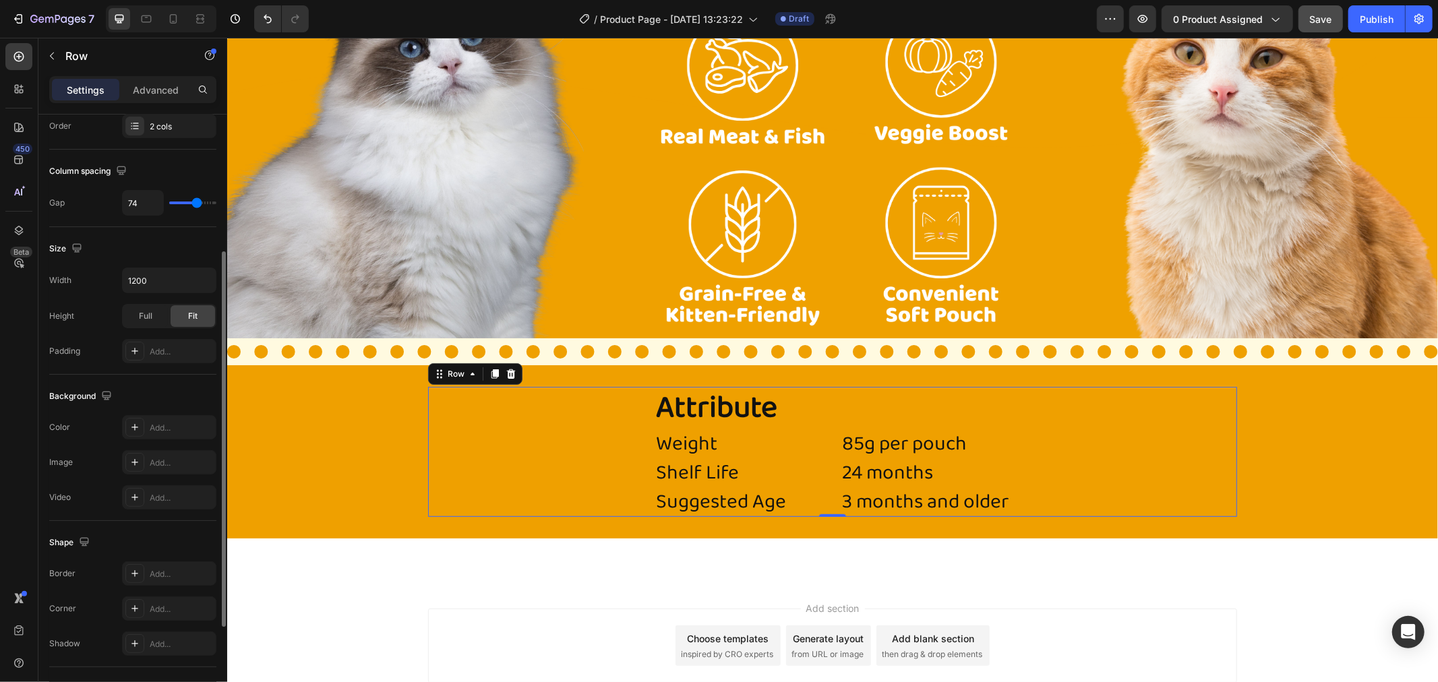
type input "69"
click at [196, 202] on input "range" at bounding box center [192, 203] width 47 height 3
click at [173, 86] on p "Advanced" at bounding box center [156, 90] width 46 height 14
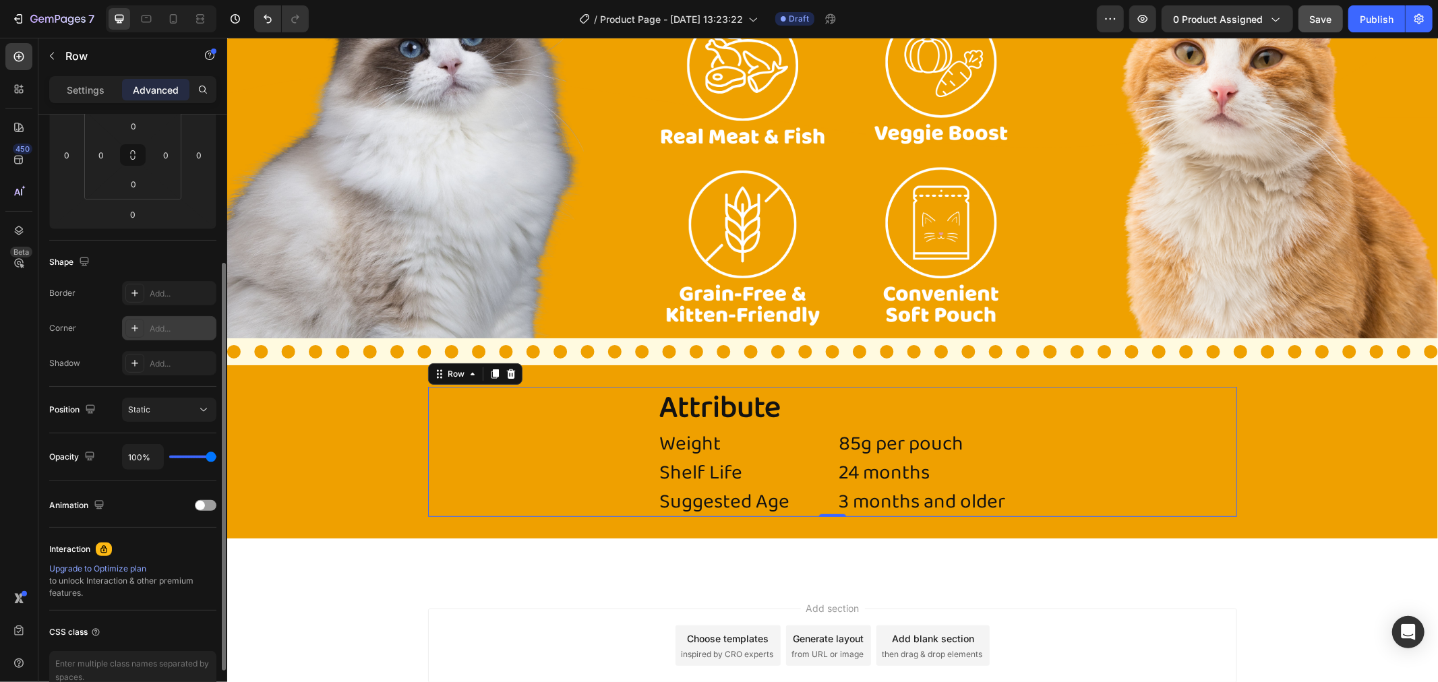
click at [146, 324] on div "Add..." at bounding box center [169, 328] width 94 height 24
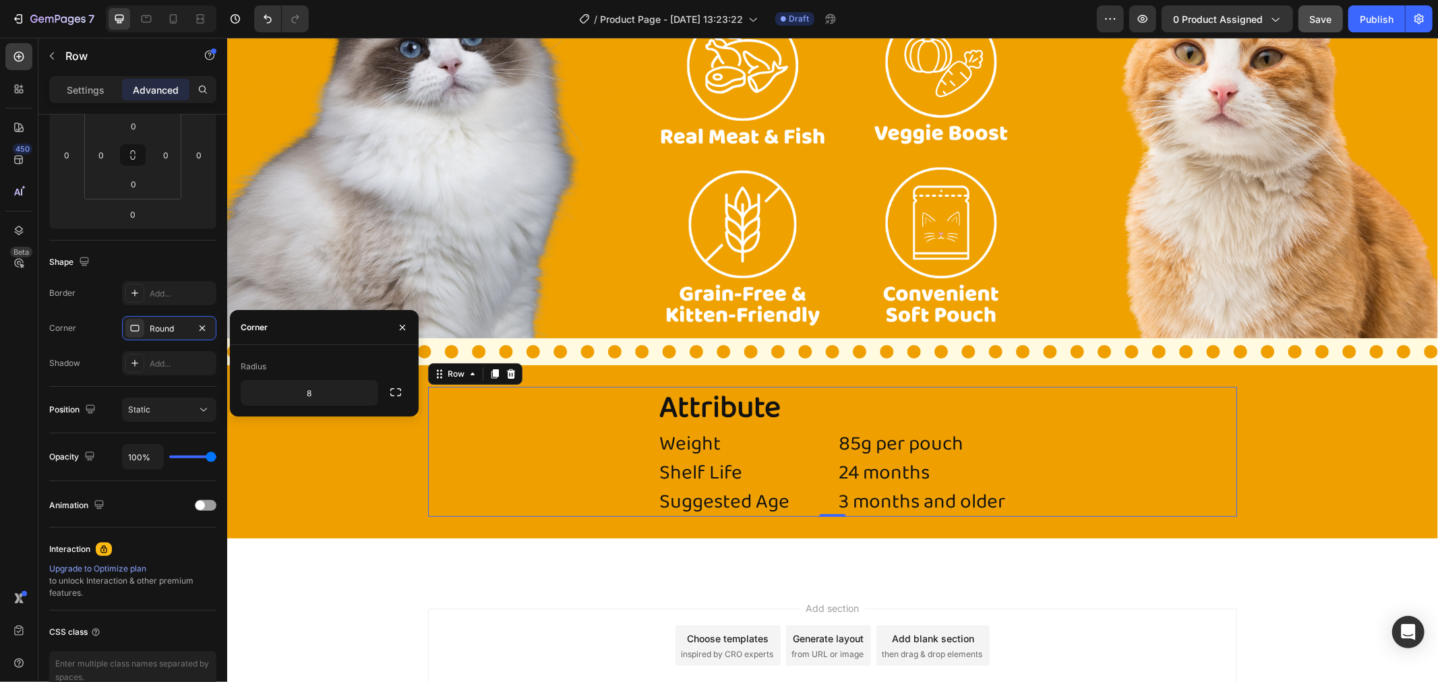
click at [333, 360] on div "Radius" at bounding box center [324, 367] width 167 height 22
click at [390, 490] on div "Attribute Heading Weight Heading Shelf Life Heading Suggested Age Heading Headi…" at bounding box center [832, 451] width 1211 height 130
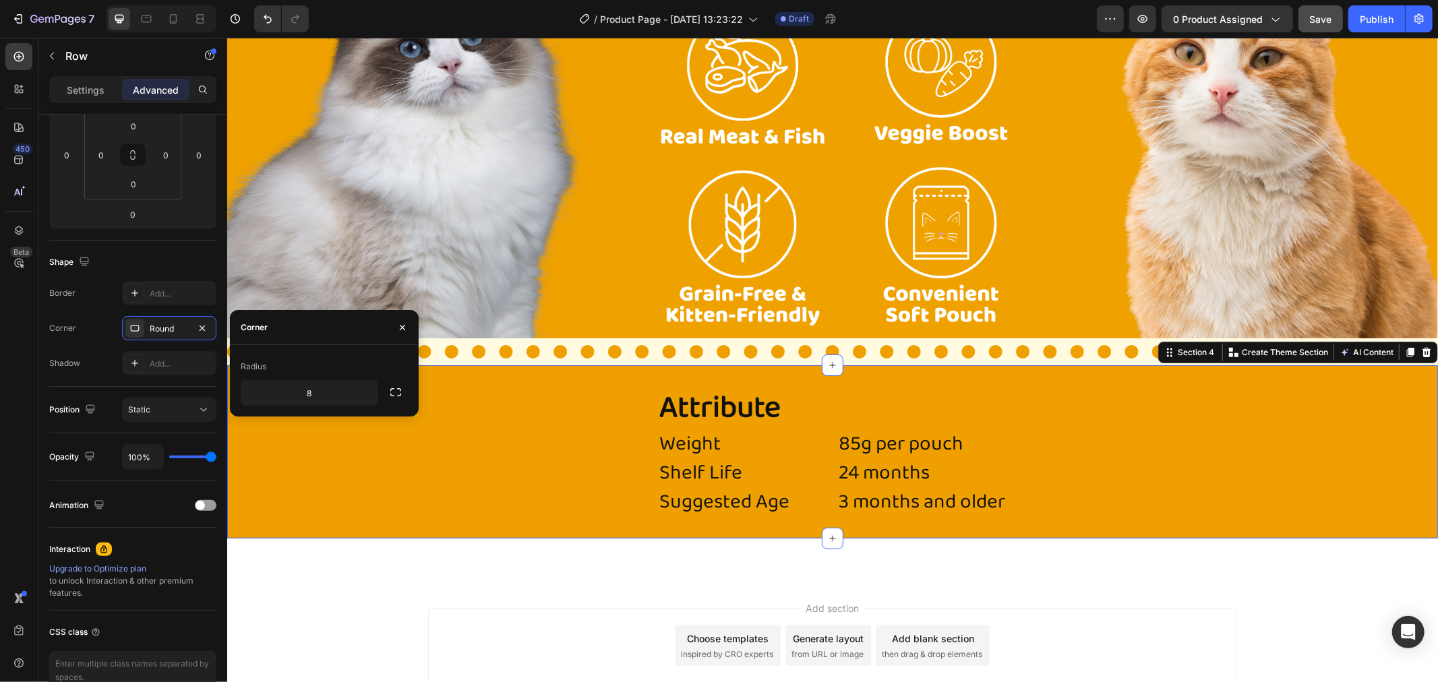
scroll to position [0, 0]
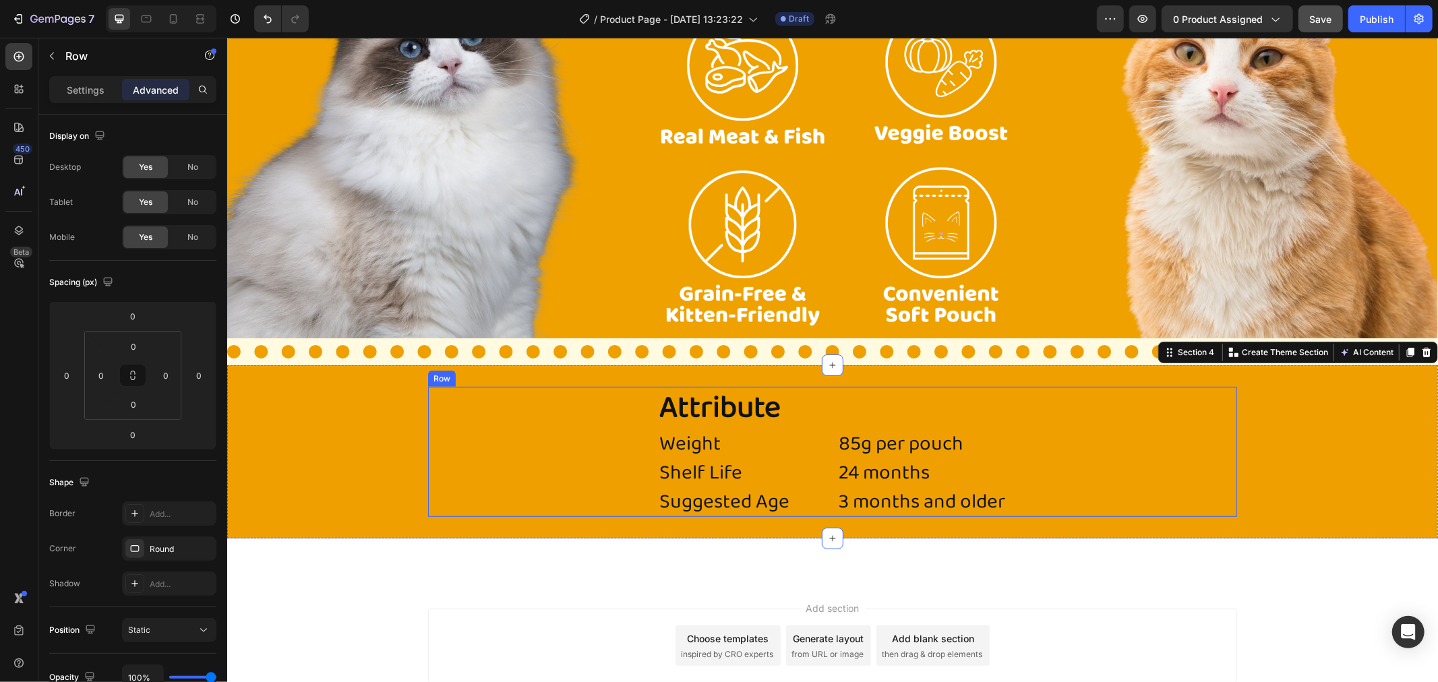
click at [604, 466] on div "Attribute Heading Weight Heading Shelf Life Heading Suggested Age Heading Headi…" at bounding box center [831, 451] width 809 height 130
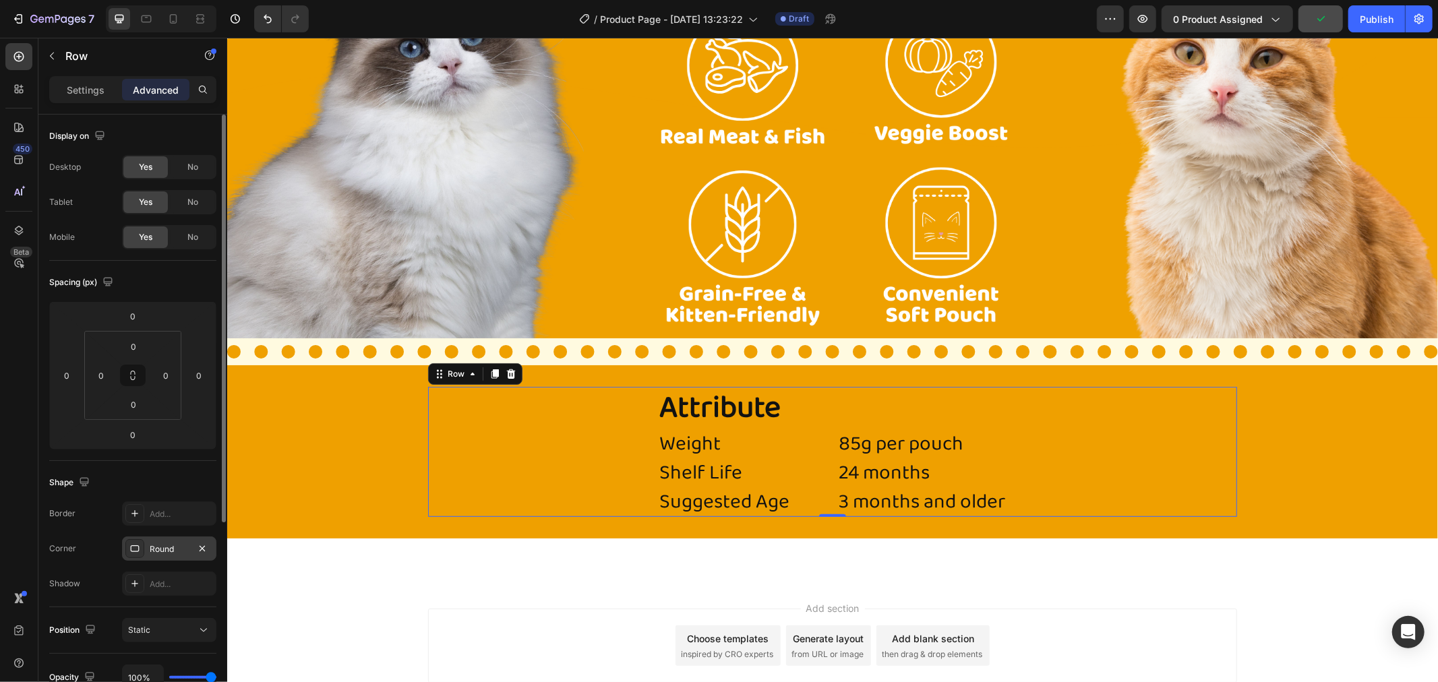
click at [164, 550] on div "Round" at bounding box center [169, 549] width 39 height 12
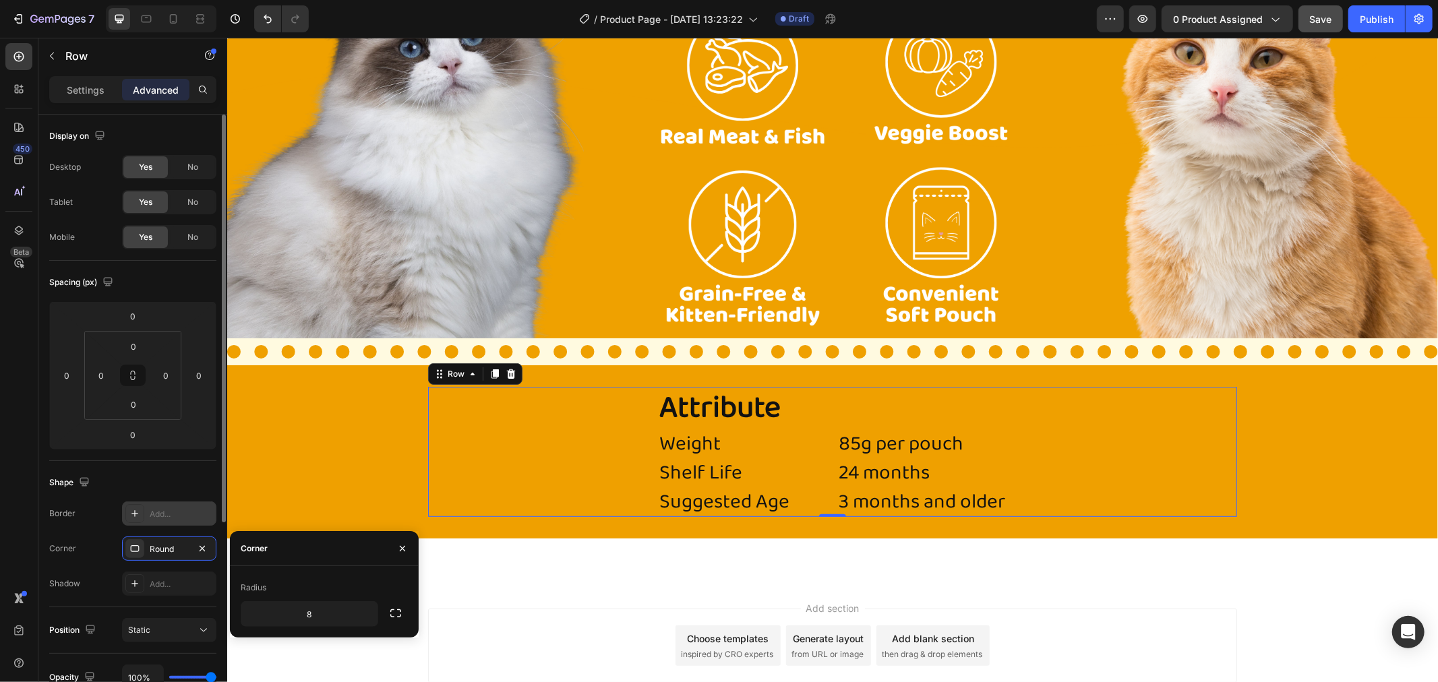
click at [160, 504] on div "Add..." at bounding box center [169, 514] width 94 height 24
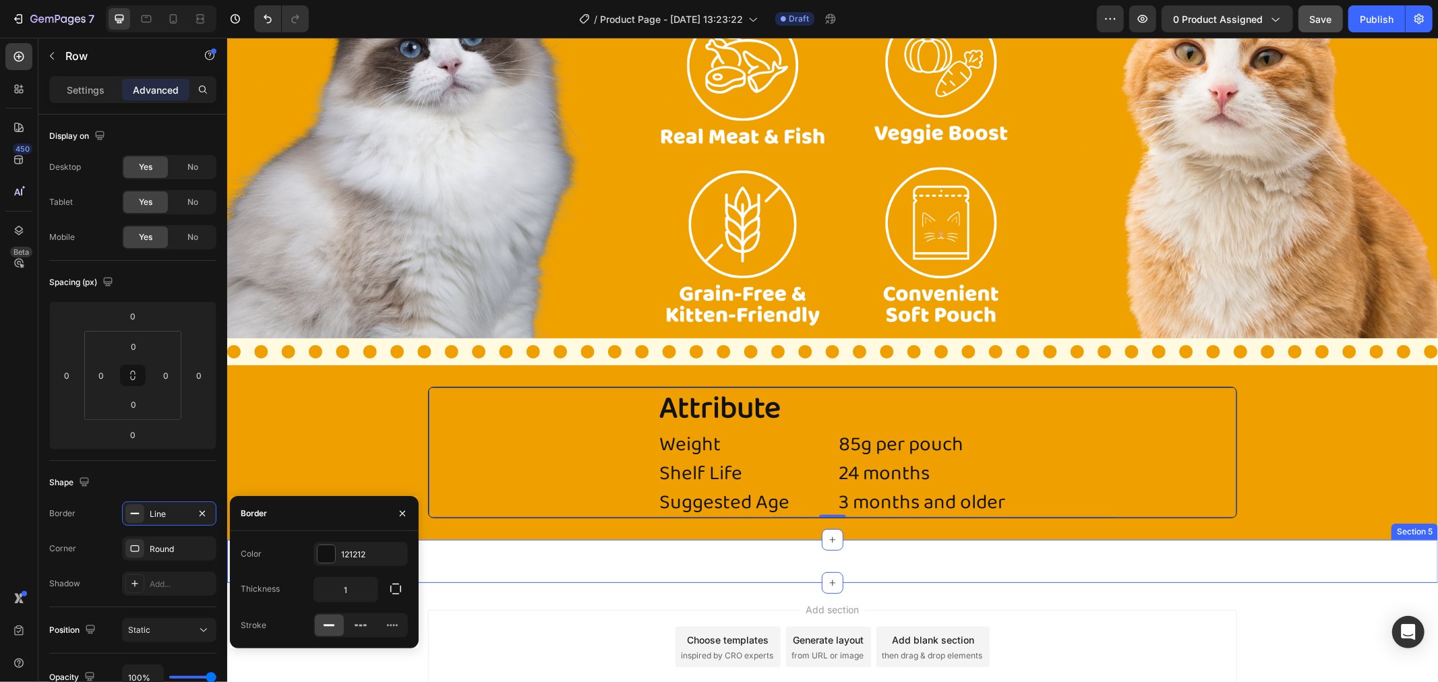
click at [523, 532] on div "Attribute Heading Weight Heading Shelf Life Heading Suggested Age Heading Headi…" at bounding box center [832, 452] width 1211 height 175
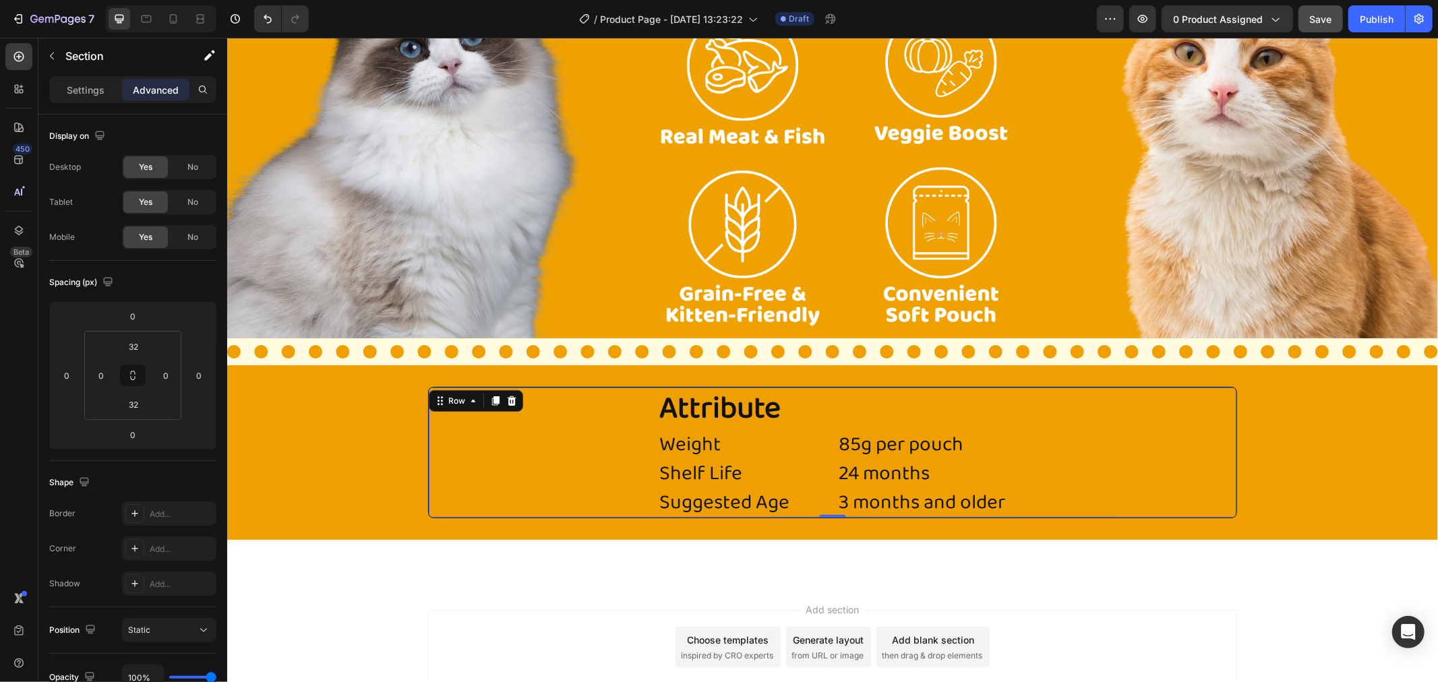
click at [475, 413] on div "Attribute Heading Weight Heading Shelf Life Heading Suggested Age Heading Headi…" at bounding box center [831, 451] width 809 height 131
click at [77, 76] on div "Settings Advanced" at bounding box center [132, 89] width 167 height 27
click at [77, 81] on div "Settings" at bounding box center [85, 90] width 67 height 22
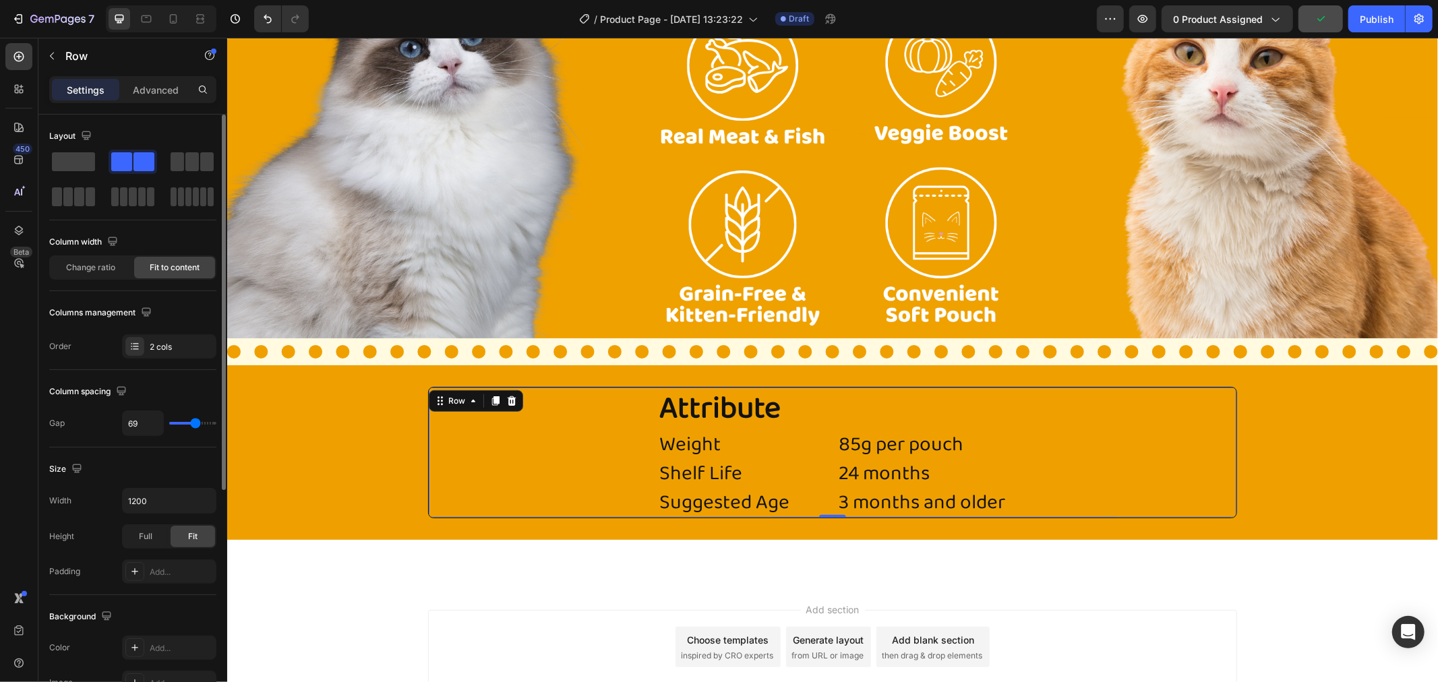
scroll to position [75, 0]
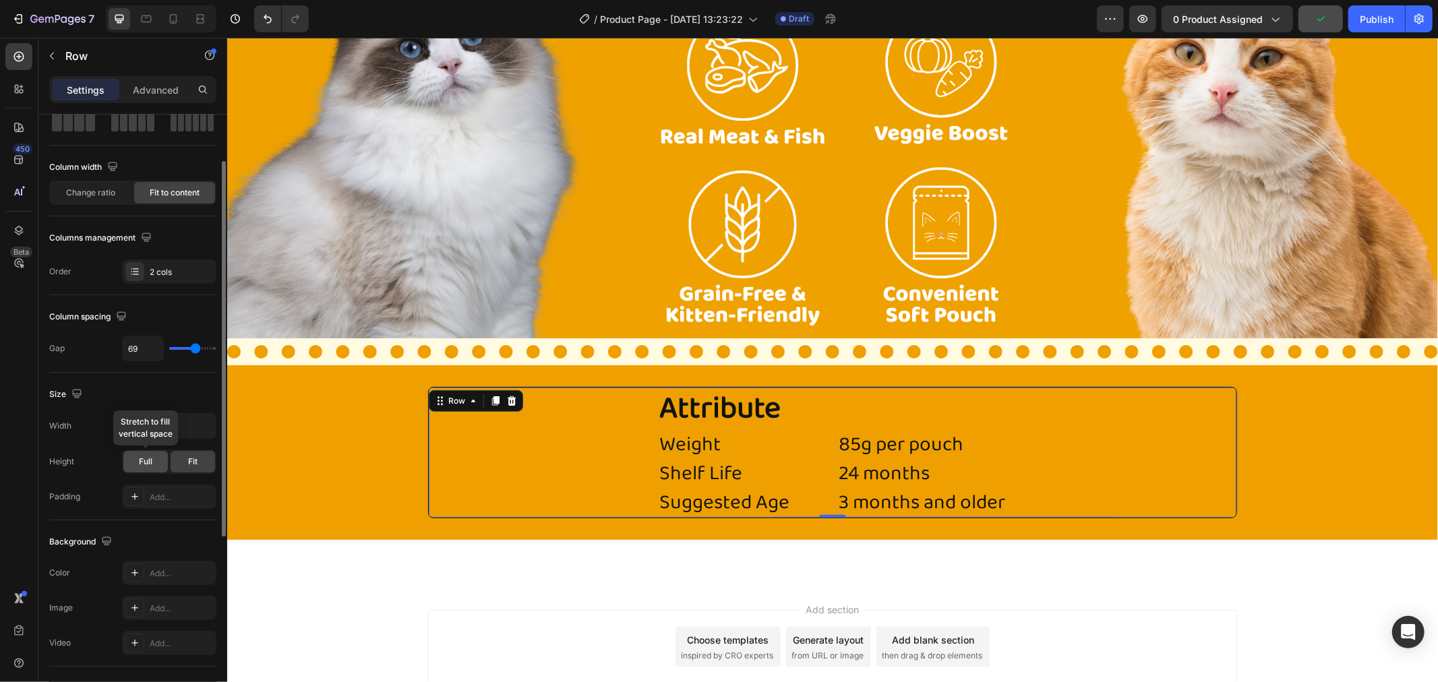
click at [144, 452] on div "Full" at bounding box center [145, 462] width 45 height 22
click at [185, 463] on div "Fit" at bounding box center [193, 462] width 45 height 22
click at [140, 432] on input "1200" at bounding box center [169, 426] width 93 height 24
click at [198, 438] on button "button" at bounding box center [203, 426] width 24 height 24
click at [177, 385] on div "Size" at bounding box center [132, 395] width 167 height 22
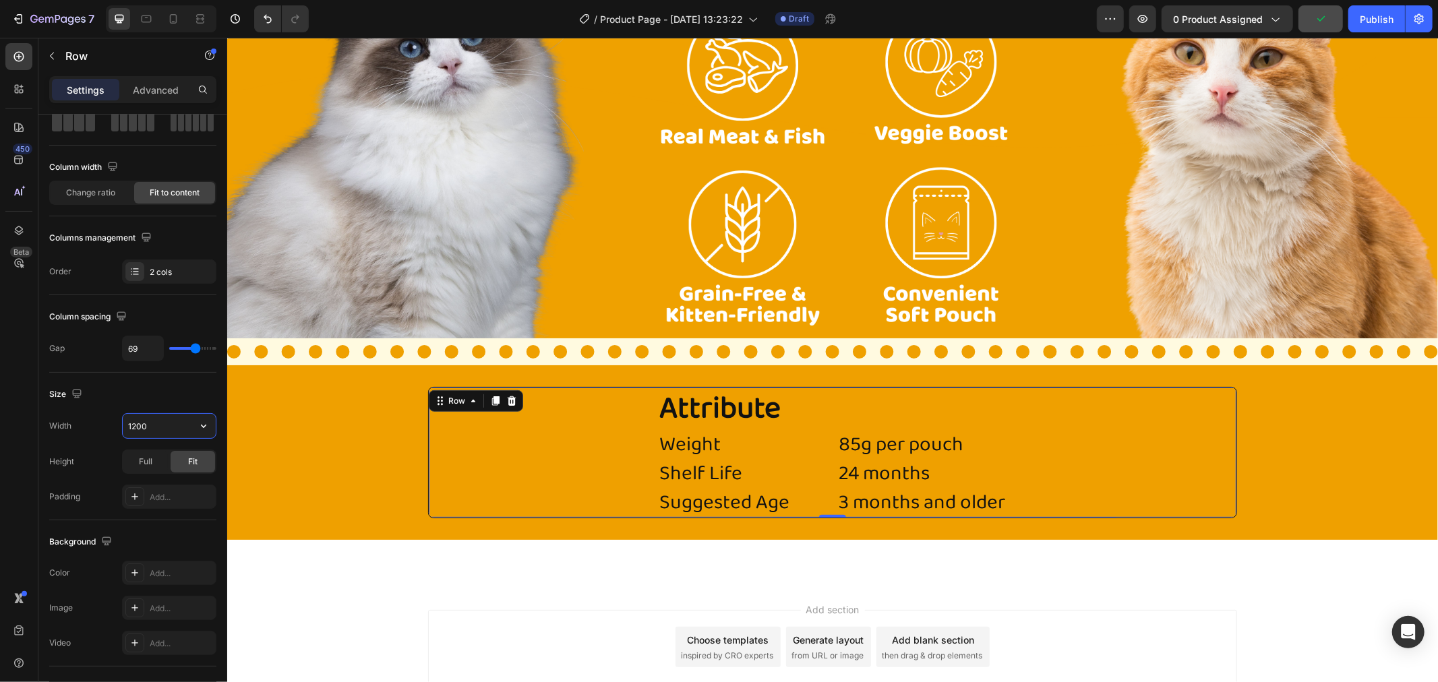
click at [174, 427] on input "1200" at bounding box center [169, 426] width 93 height 24
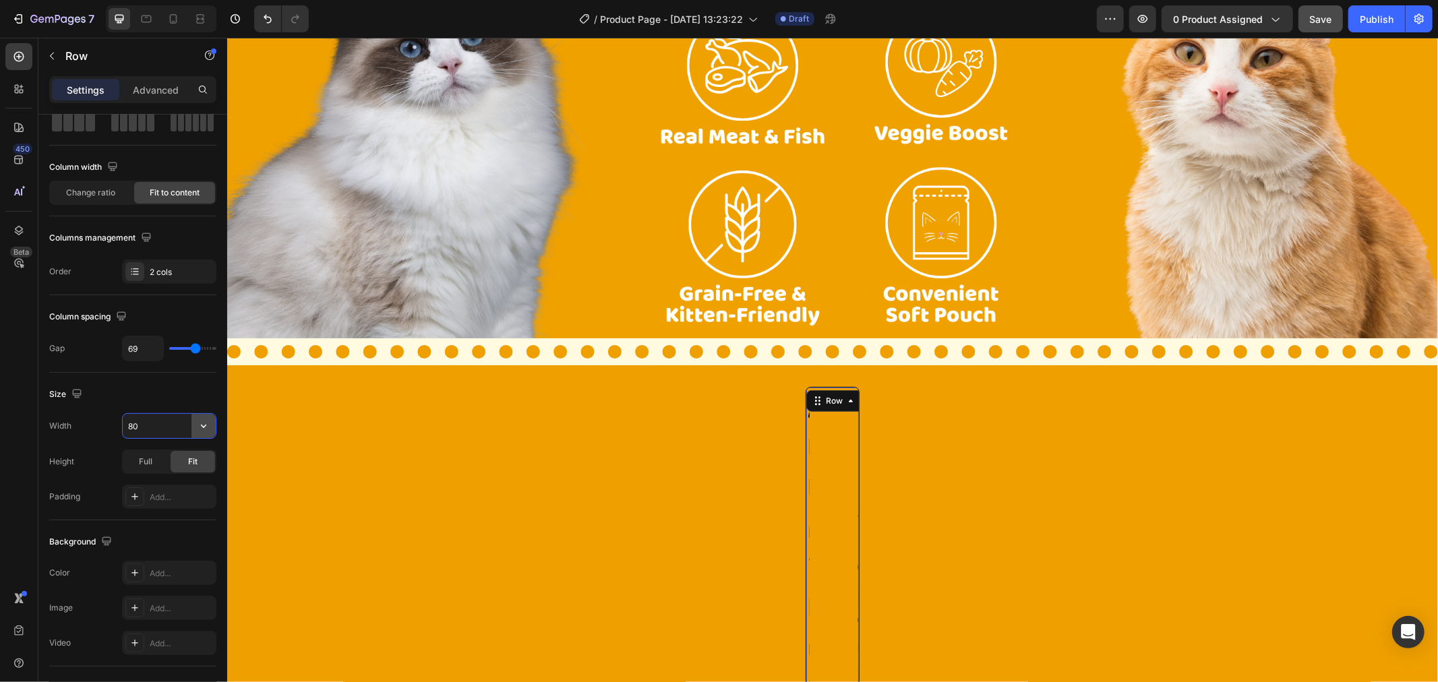
type input "8"
type input "5"
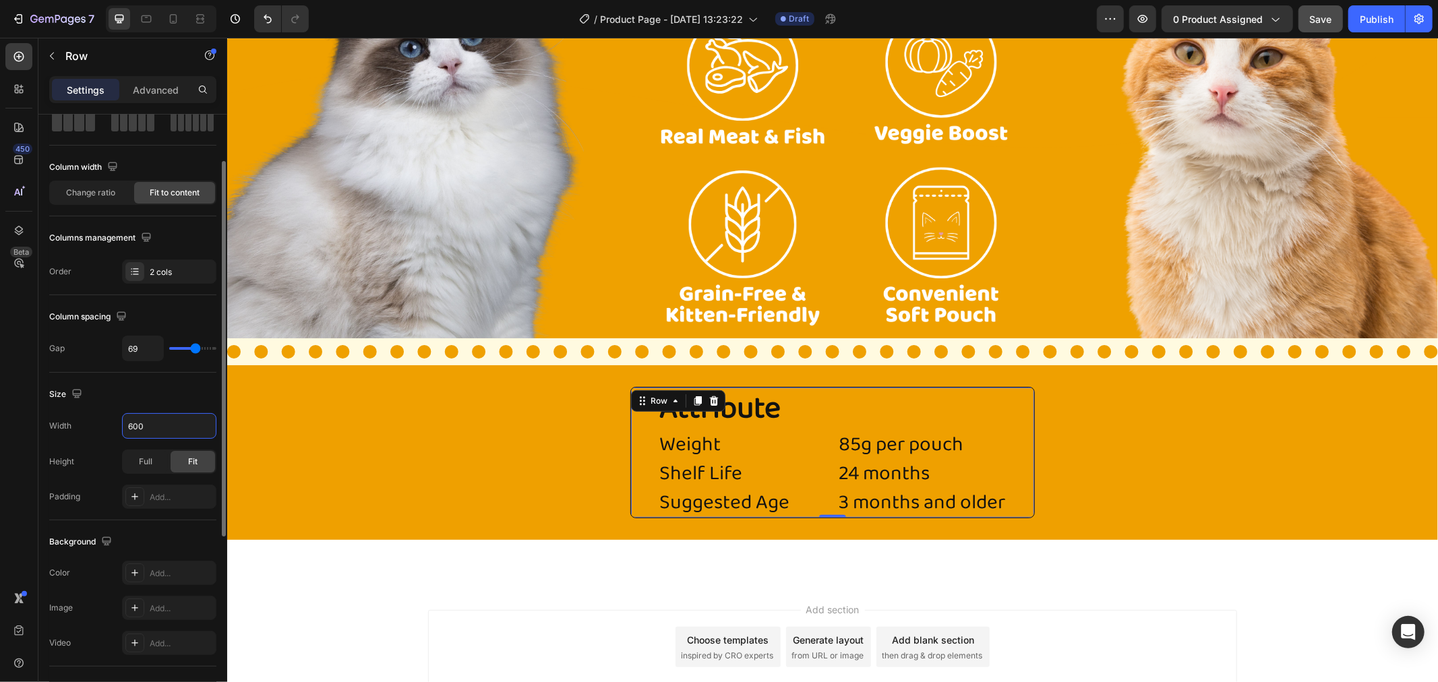
type input "600"
click at [164, 388] on div "Size" at bounding box center [132, 395] width 167 height 22
click at [162, 96] on p "Advanced" at bounding box center [156, 90] width 46 height 14
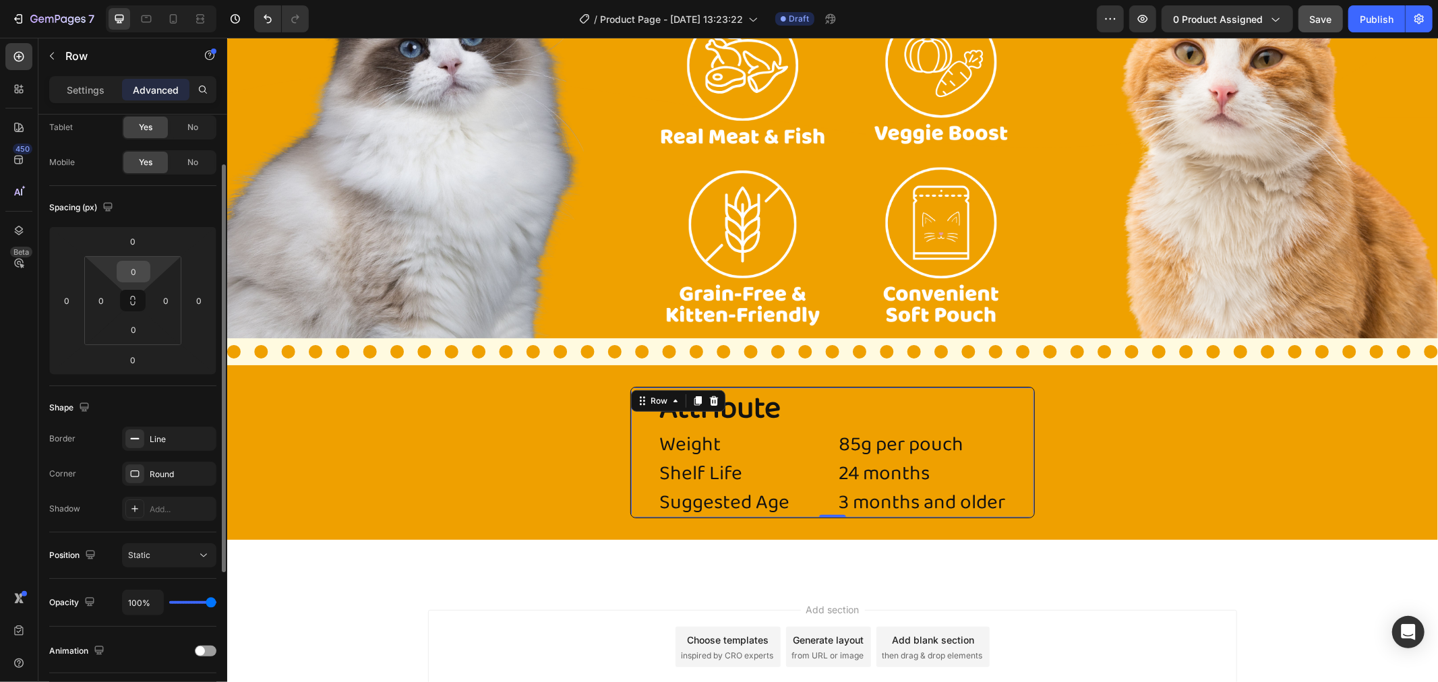
click at [135, 274] on input "0" at bounding box center [133, 272] width 27 height 20
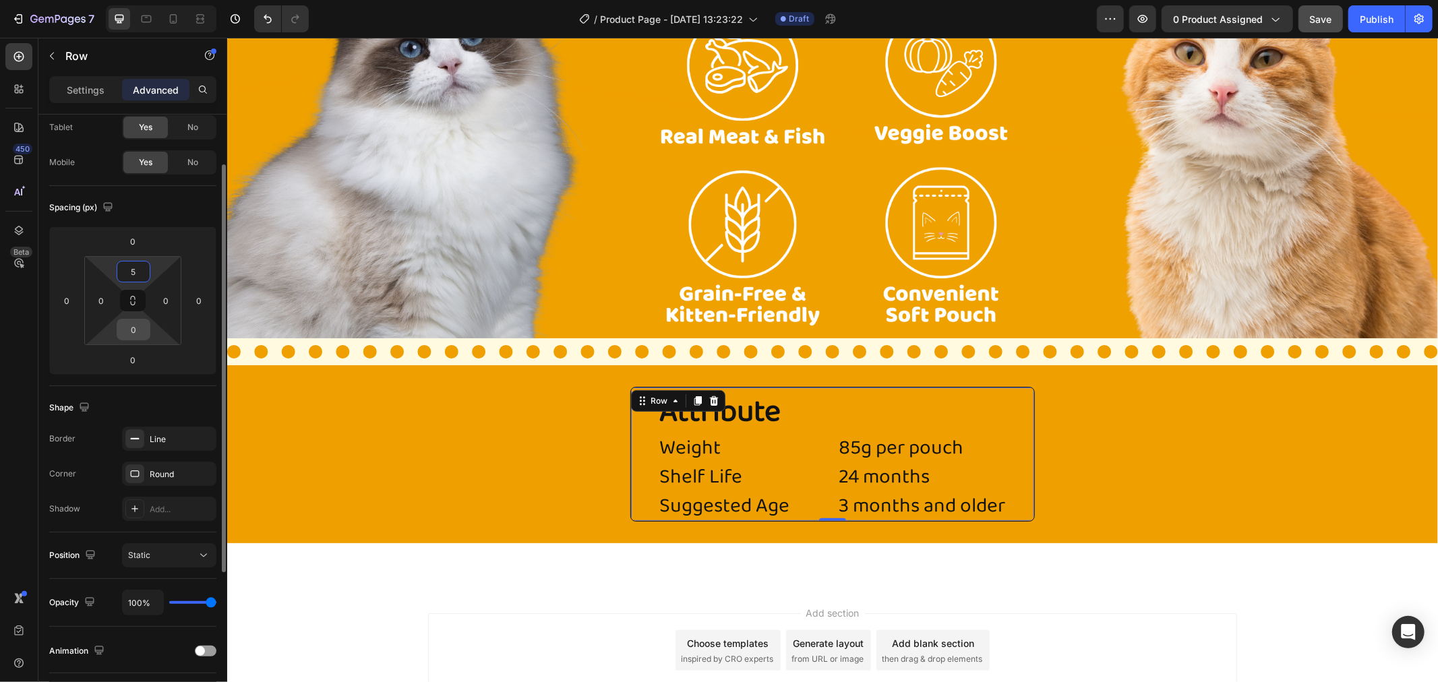
type input "5"
click at [131, 320] on input "0" at bounding box center [133, 330] width 27 height 20
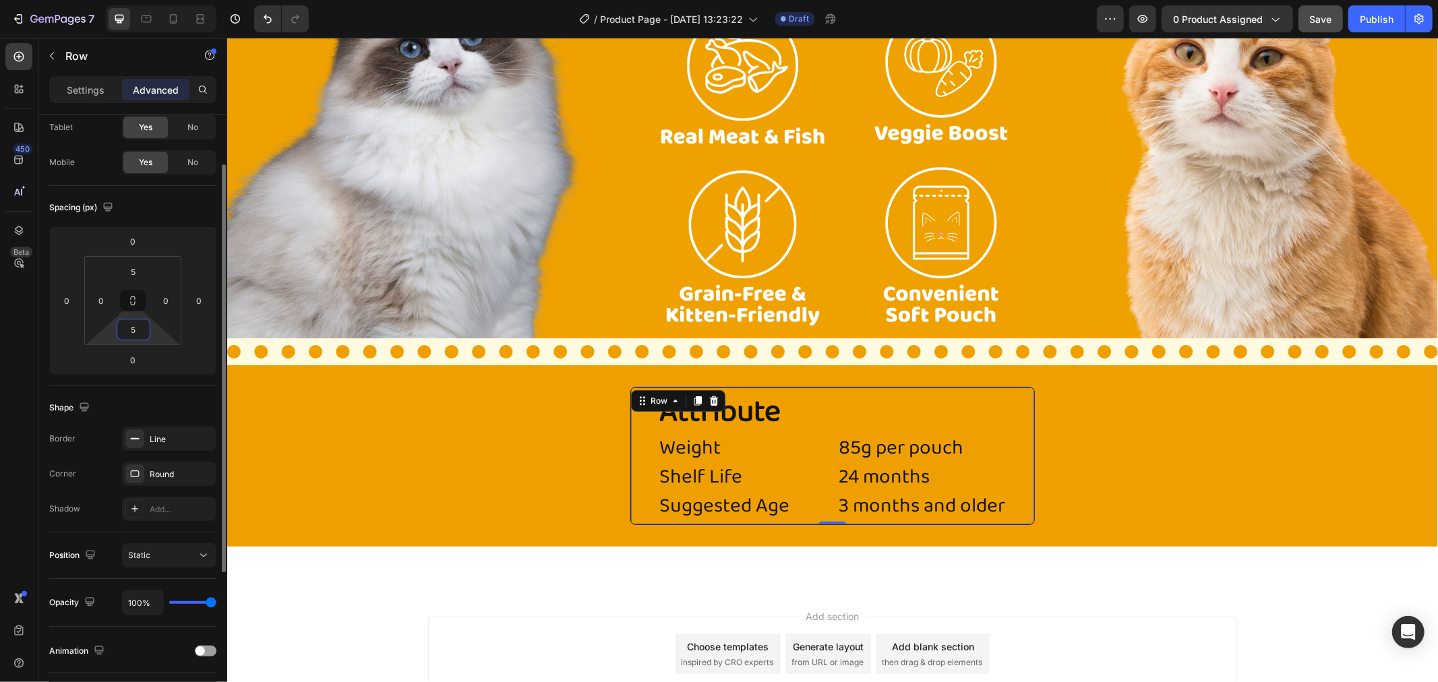
drag, startPoint x: 137, startPoint y: 329, endPoint x: 129, endPoint y: 340, distance: 14.0
click at [129, 340] on div "5 0 5 0" at bounding box center [132, 300] width 97 height 89
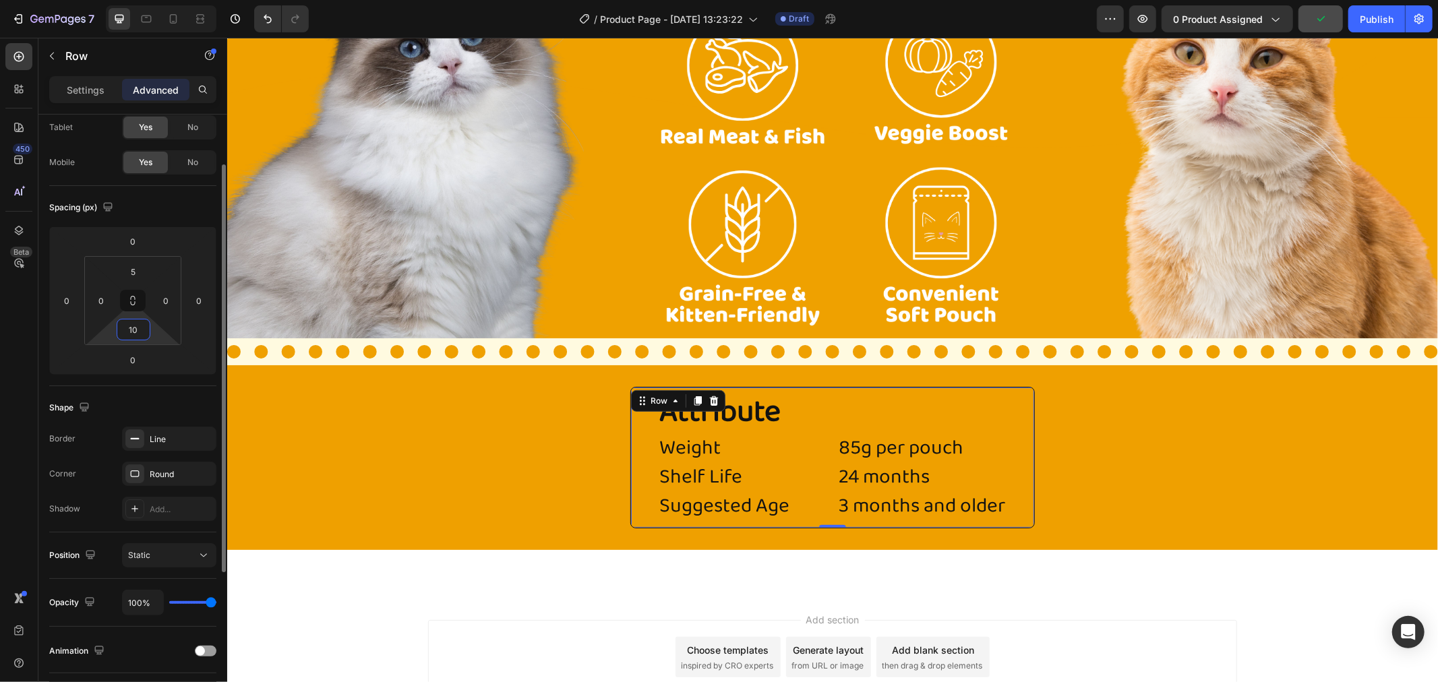
drag, startPoint x: 142, startPoint y: 329, endPoint x: 121, endPoint y: 331, distance: 21.0
click at [121, 331] on input "10" at bounding box center [133, 330] width 27 height 20
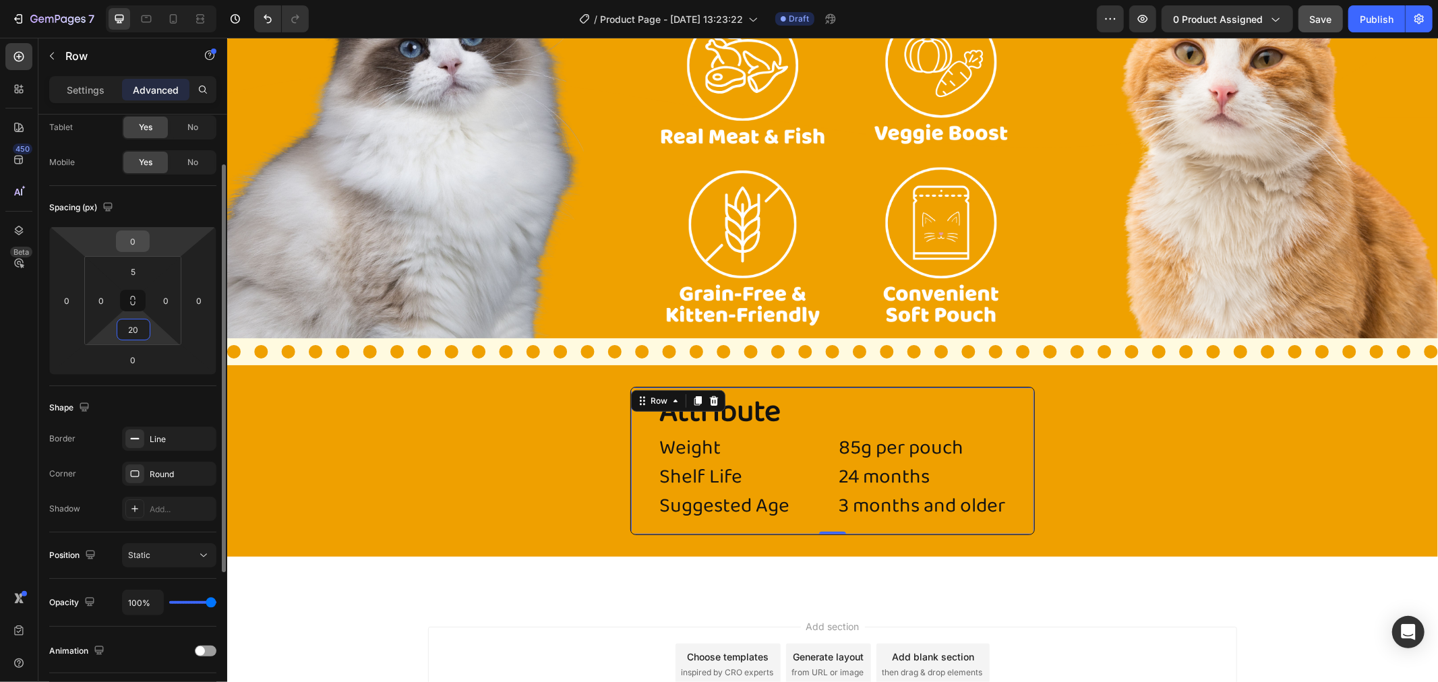
type input "20"
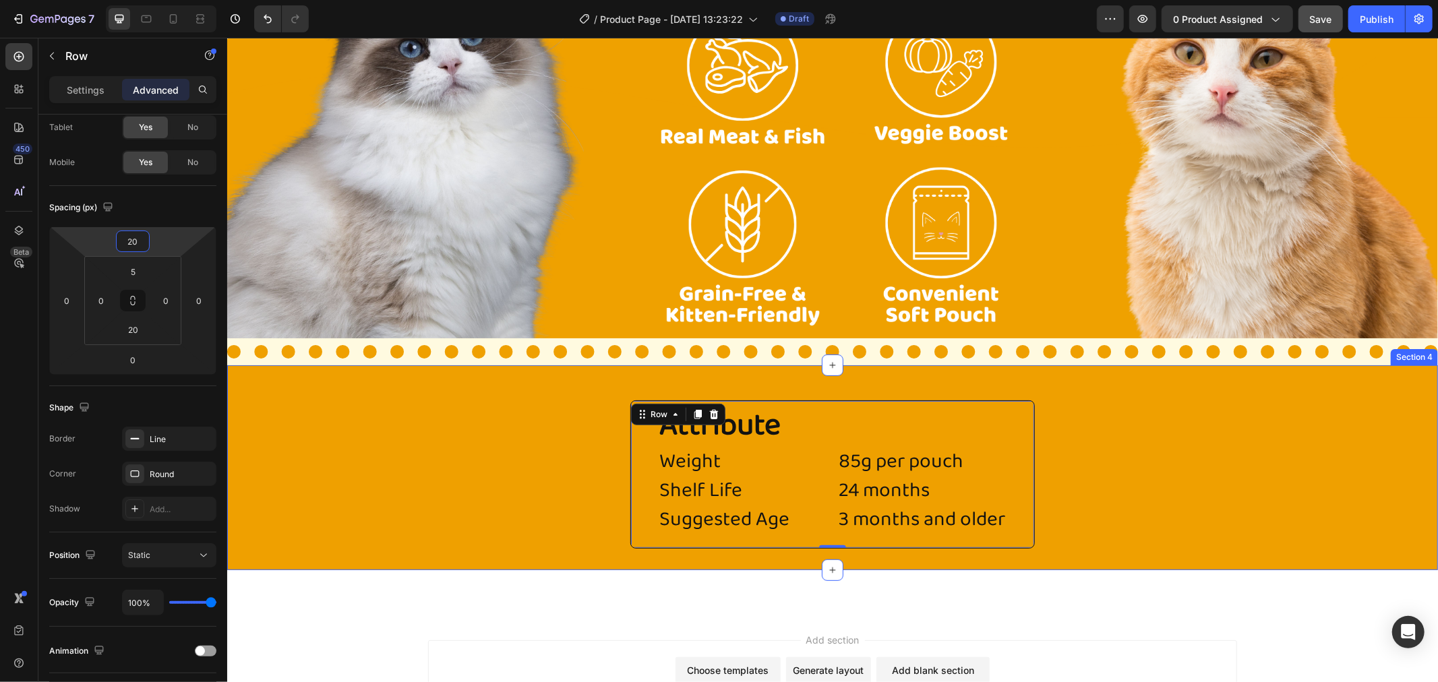
click at [430, 427] on div "Attribute Heading Weight Heading Shelf Life Heading Suggested Age Heading Headi…" at bounding box center [832, 467] width 1211 height 162
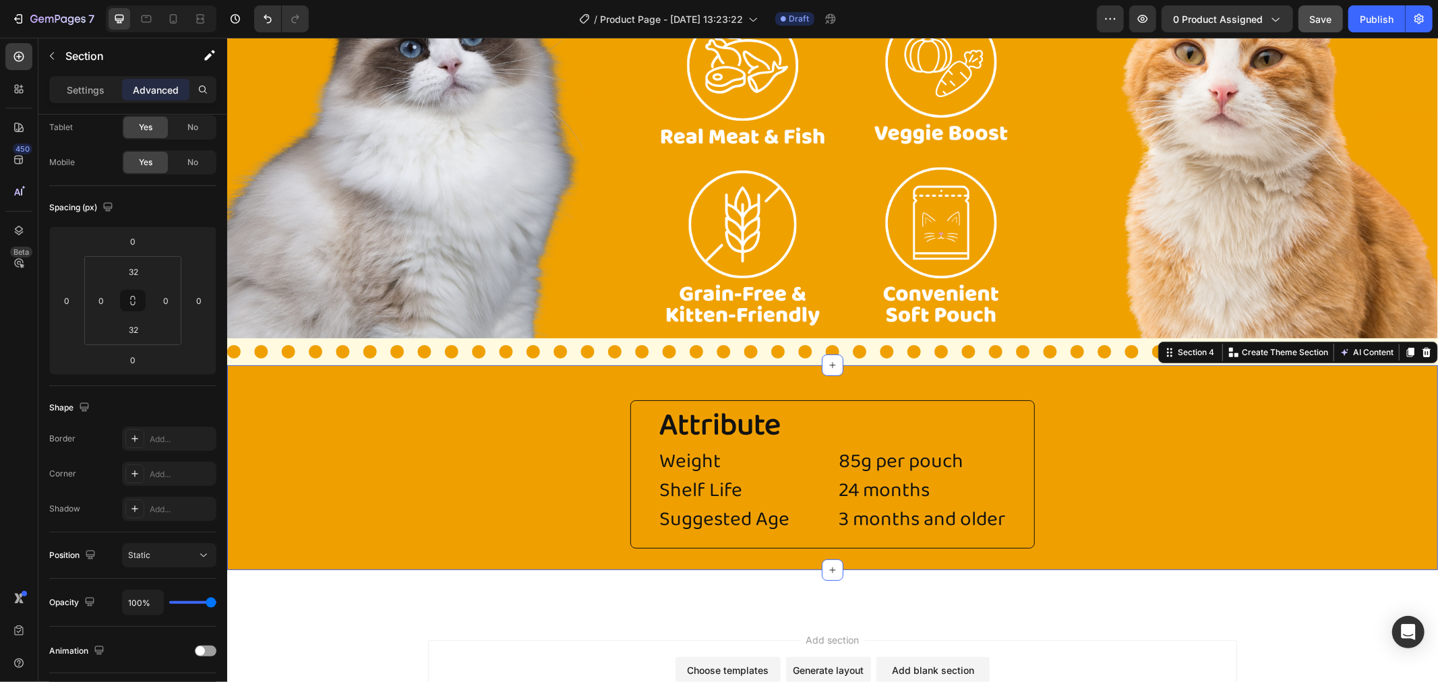
scroll to position [0, 0]
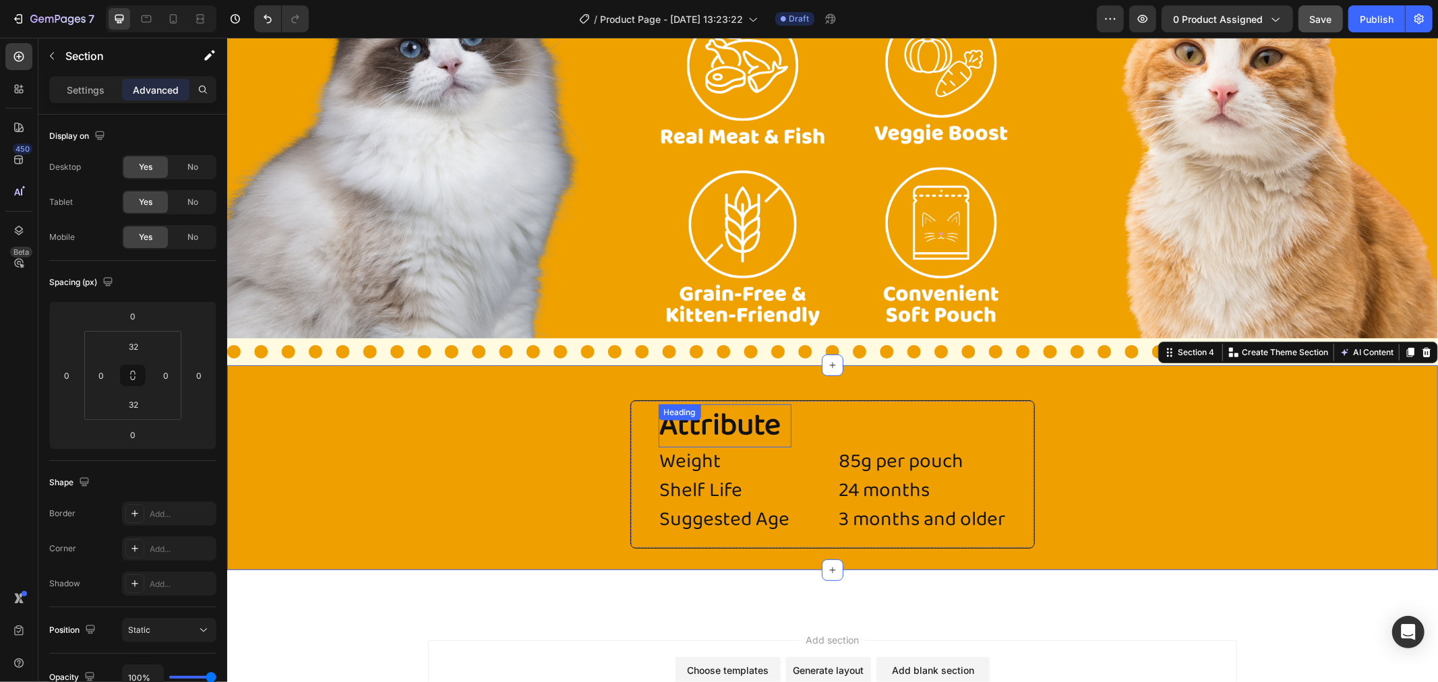
click at [724, 429] on p "Attribute" at bounding box center [724, 425] width 130 height 40
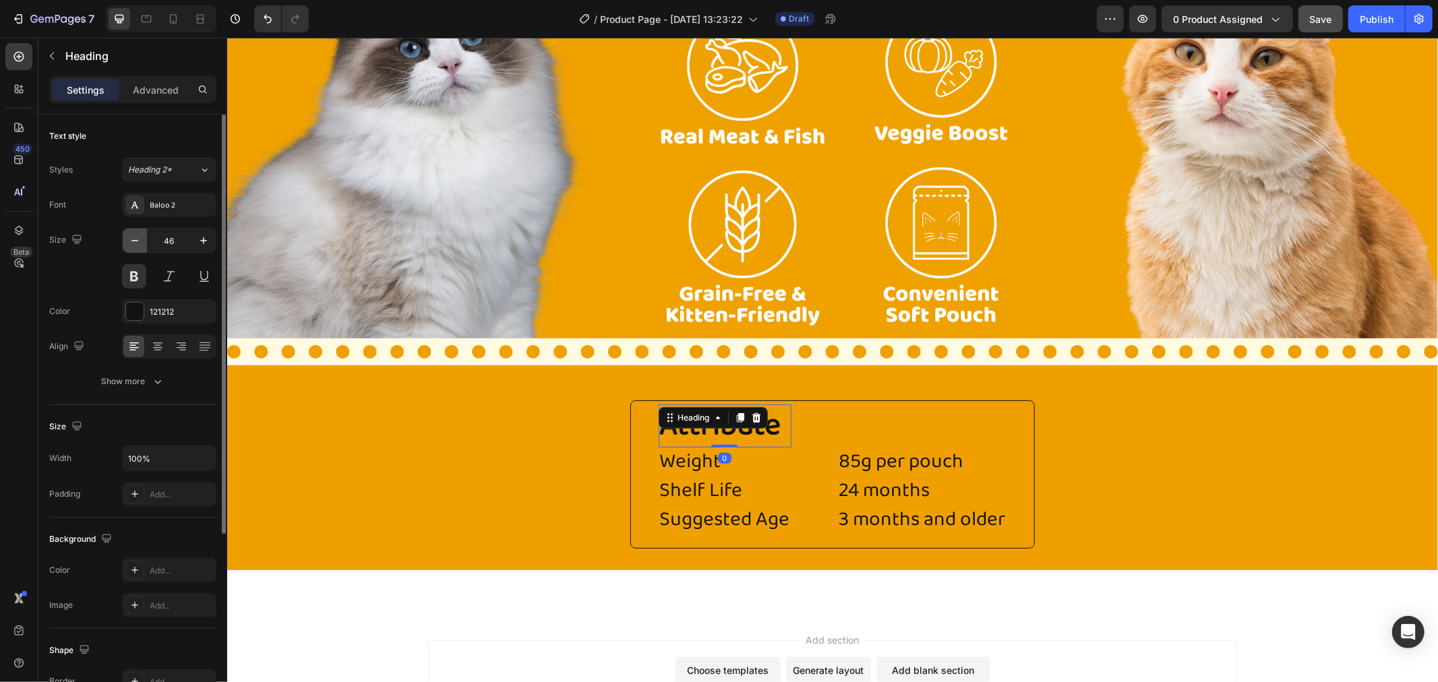
click at [139, 235] on icon "button" at bounding box center [134, 240] width 13 height 13
type input "42"
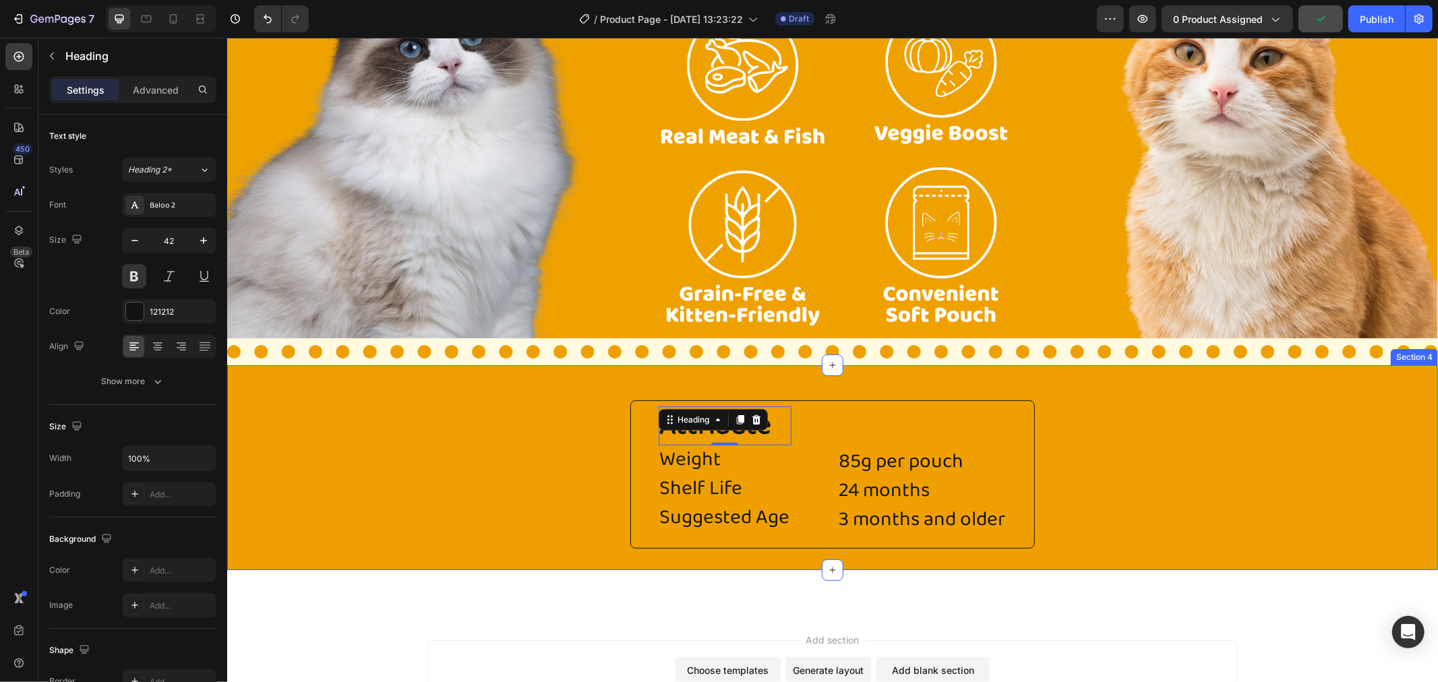
click at [483, 381] on div "Attribute Heading 0 Weight Heading Shelf Life Heading Suggested Age Heading Hea…" at bounding box center [832, 467] width 1211 height 205
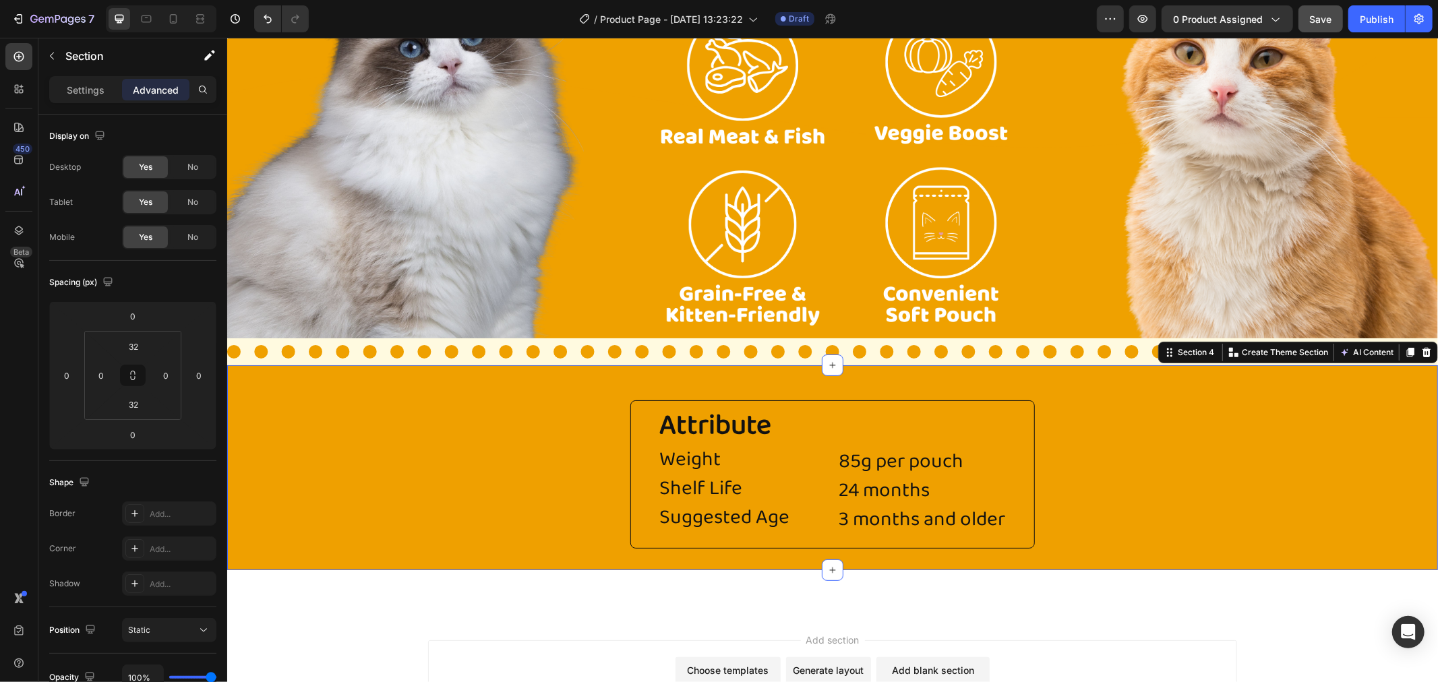
click at [621, 459] on div "Attribute Heading Weight Heading Shelf Life Heading Suggested Age Heading Headi…" at bounding box center [832, 467] width 1211 height 162
click at [630, 459] on div "Attribute Heading Weight Heading Shelf Life Heading Suggested Age Heading Headi…" at bounding box center [832, 474] width 405 height 148
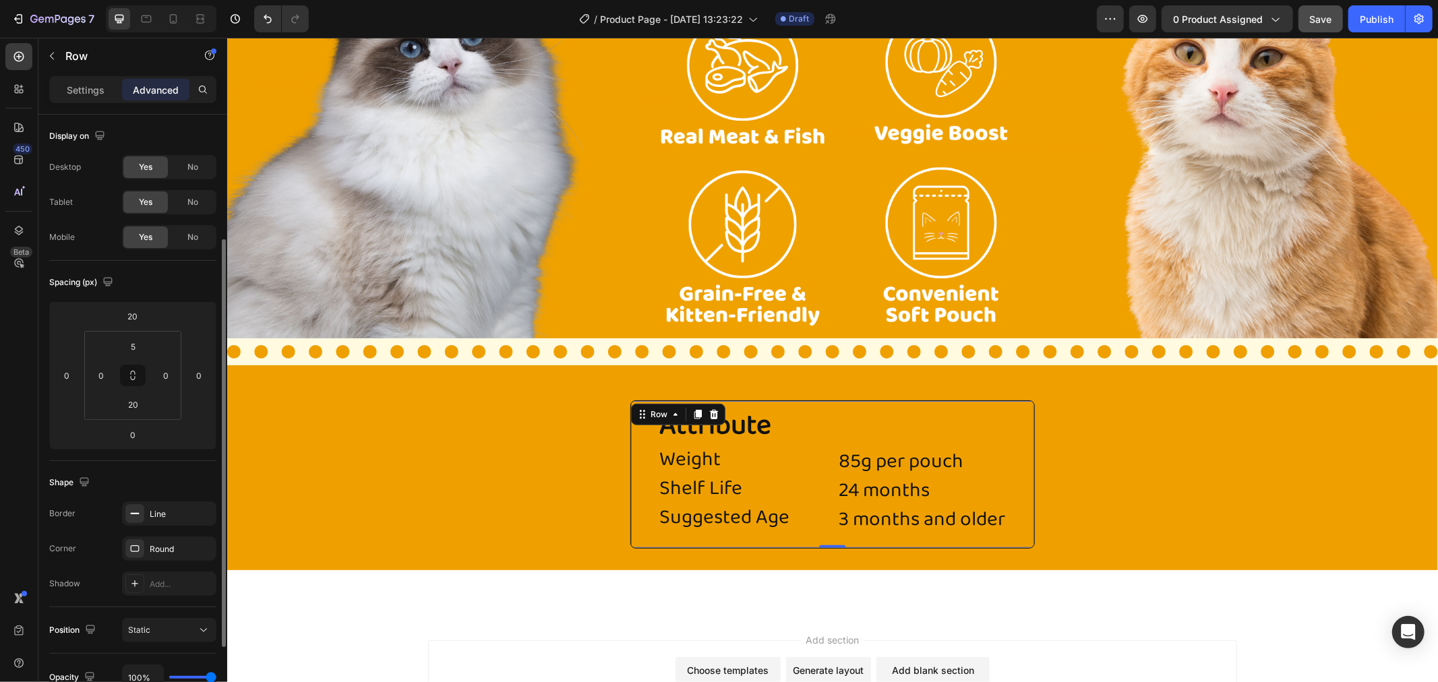
scroll to position [75, 0]
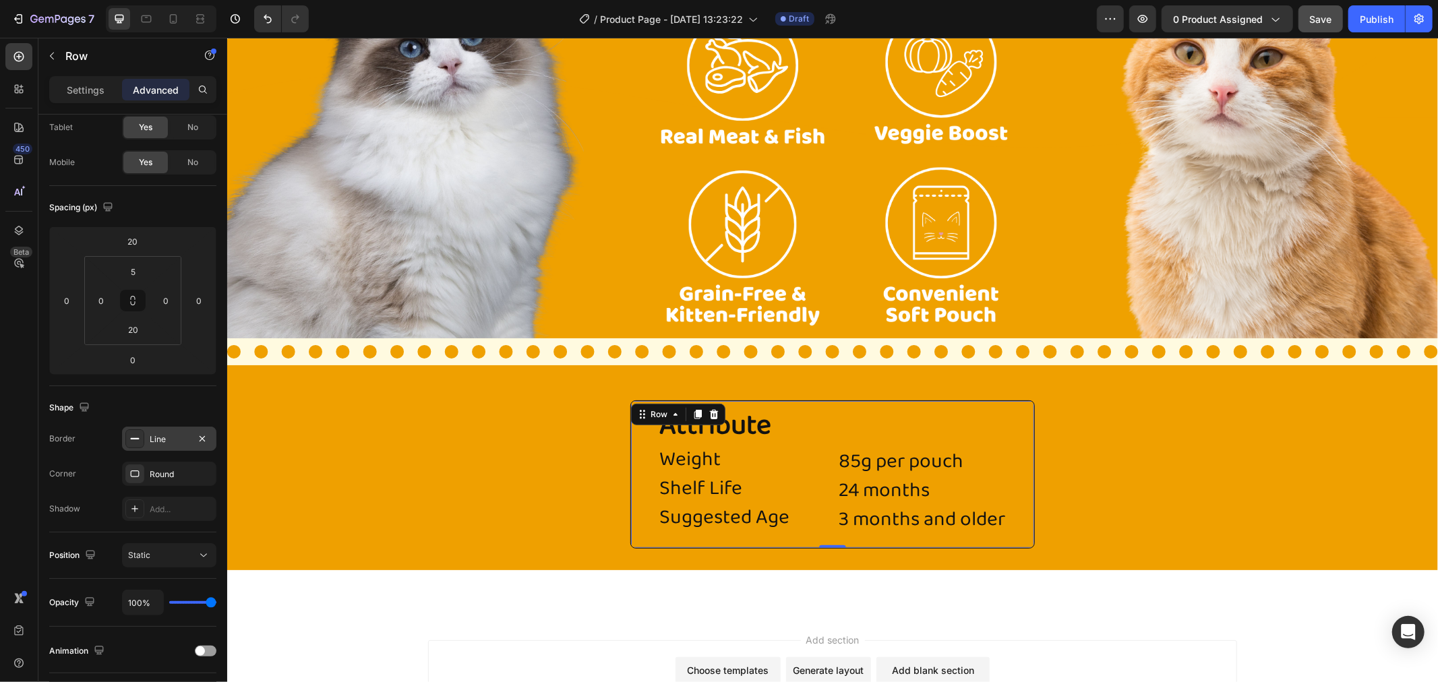
click at [166, 442] on div "Line" at bounding box center [169, 440] width 39 height 12
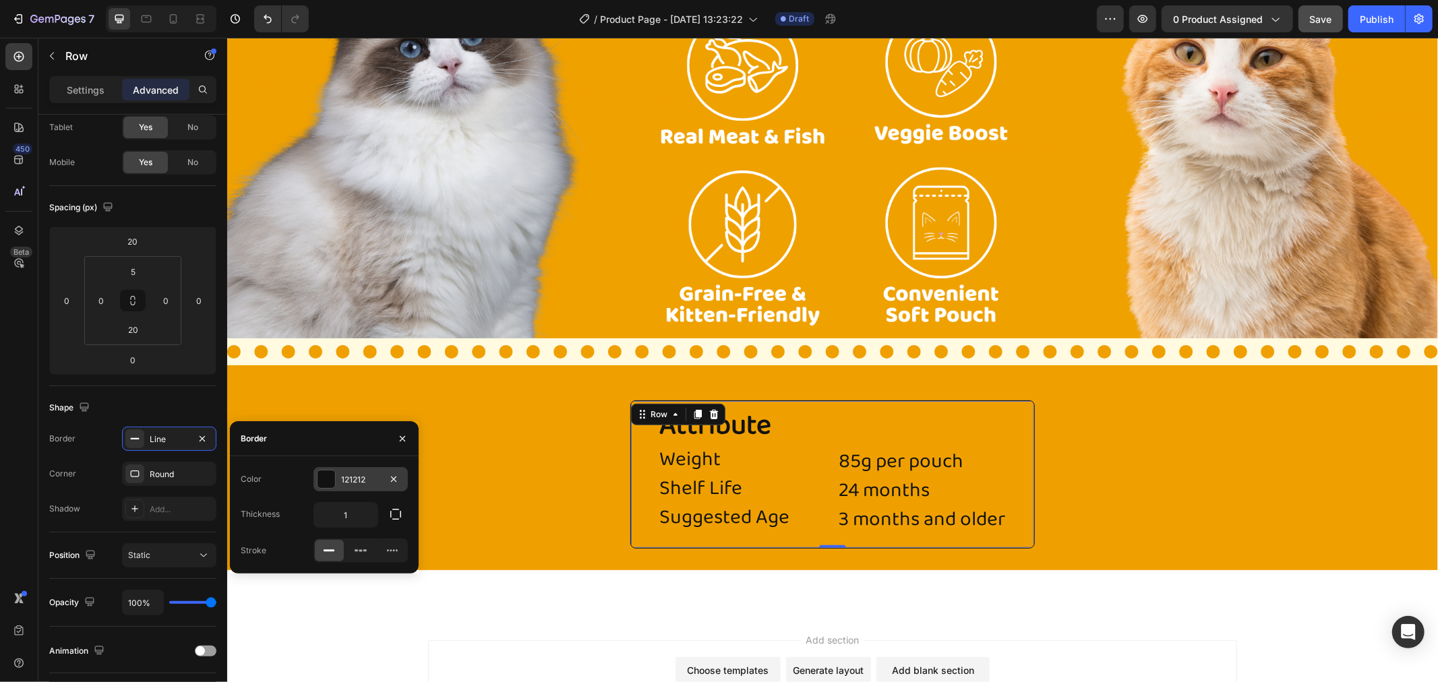
click at [339, 481] on div "121212" at bounding box center [361, 479] width 94 height 24
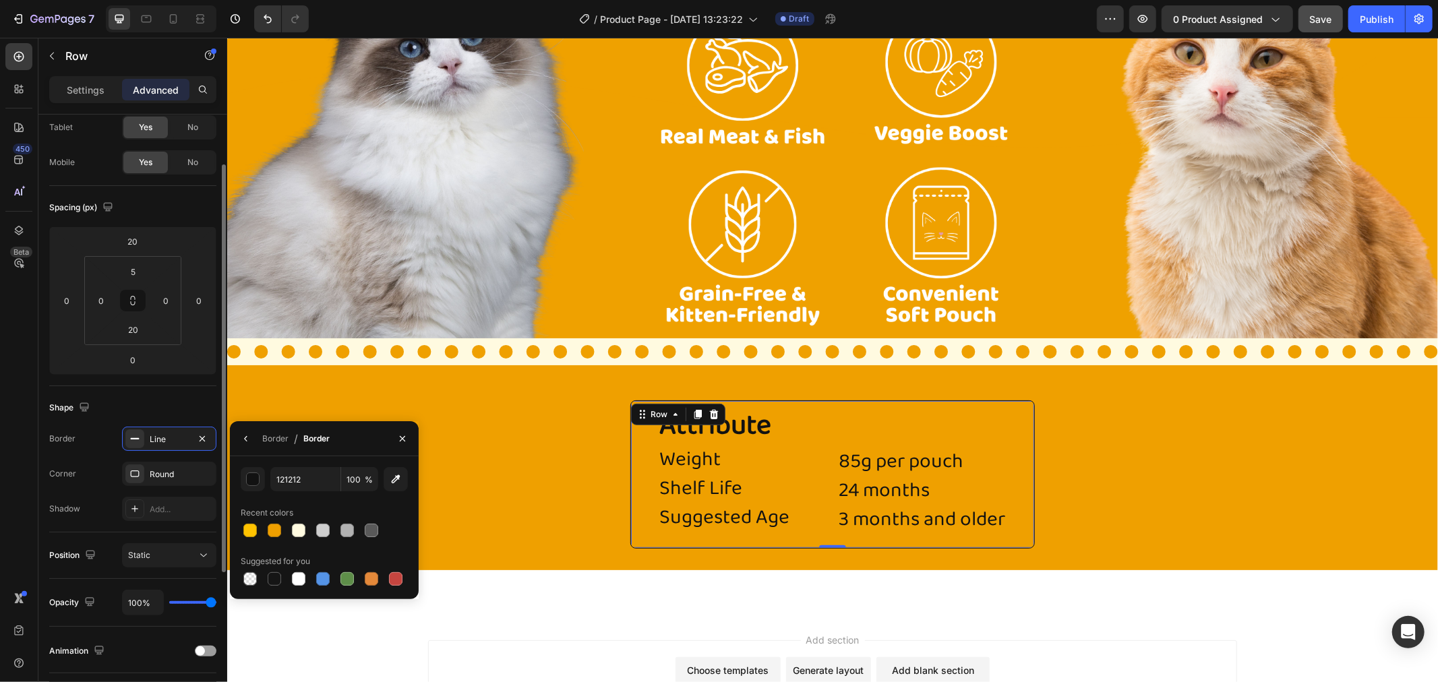
click at [83, 516] on div "Shadow Add..." at bounding box center [132, 509] width 167 height 24
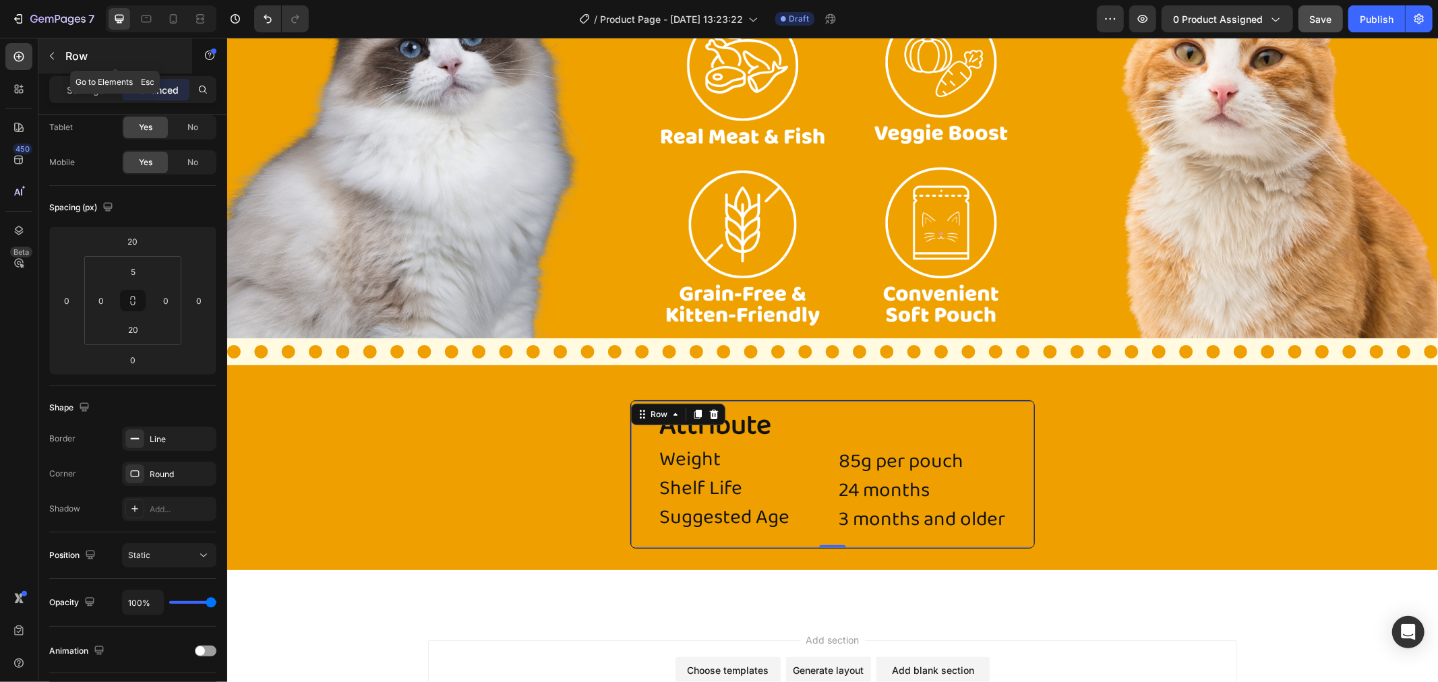
click at [74, 62] on p "Row" at bounding box center [122, 56] width 115 height 16
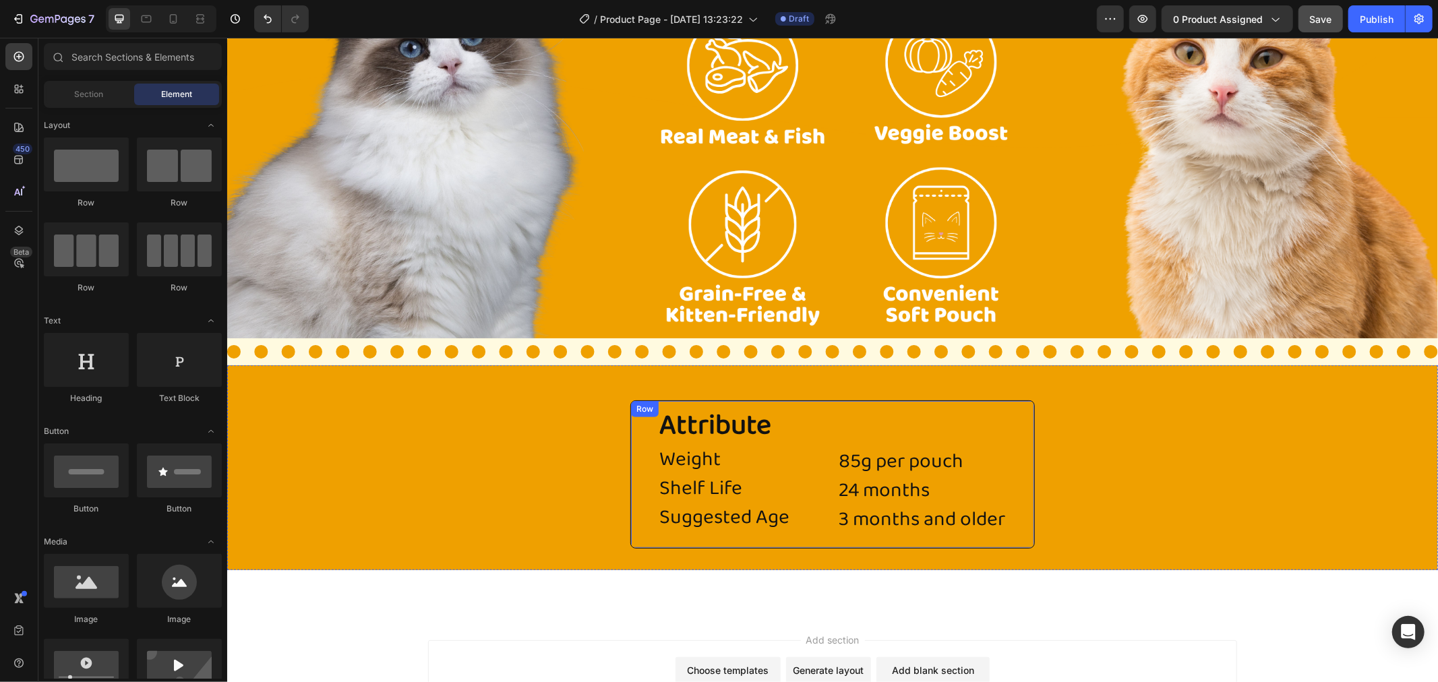
click at [630, 401] on div "Row" at bounding box center [644, 409] width 28 height 16
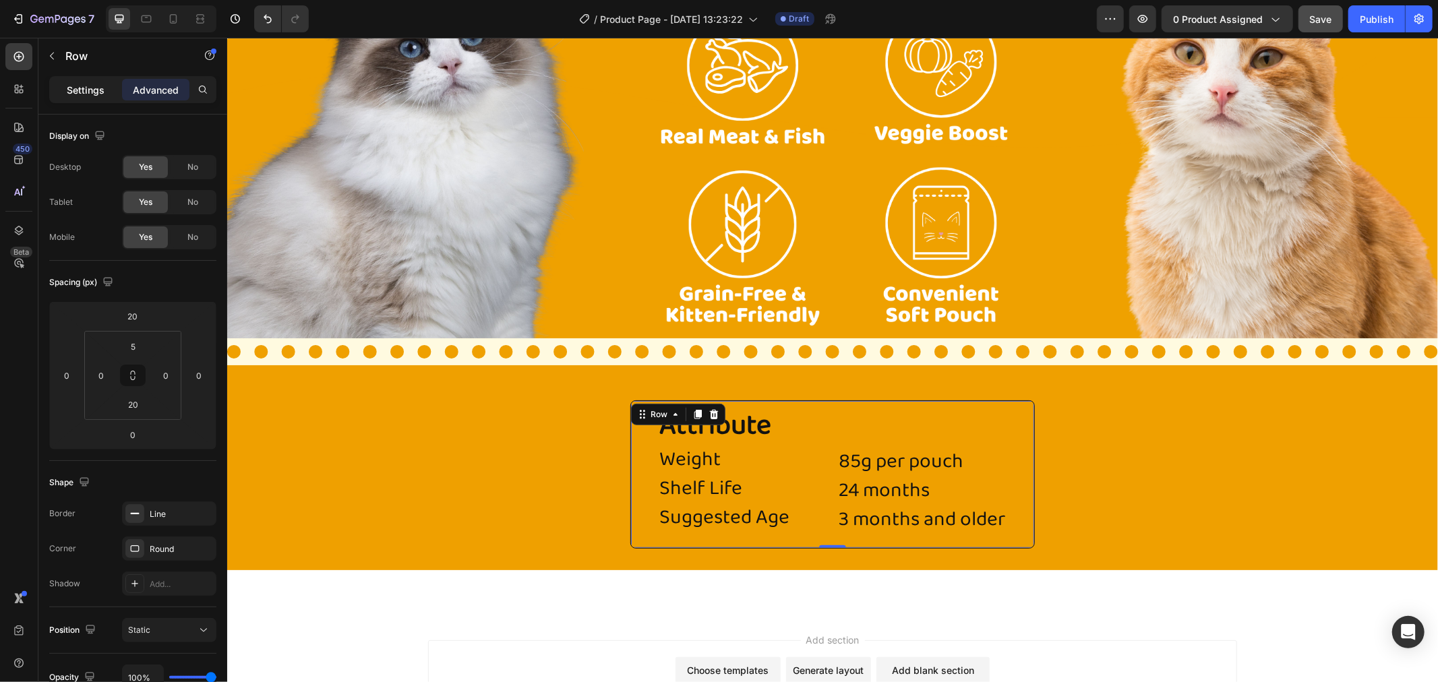
click at [82, 88] on p "Settings" at bounding box center [86, 90] width 38 height 14
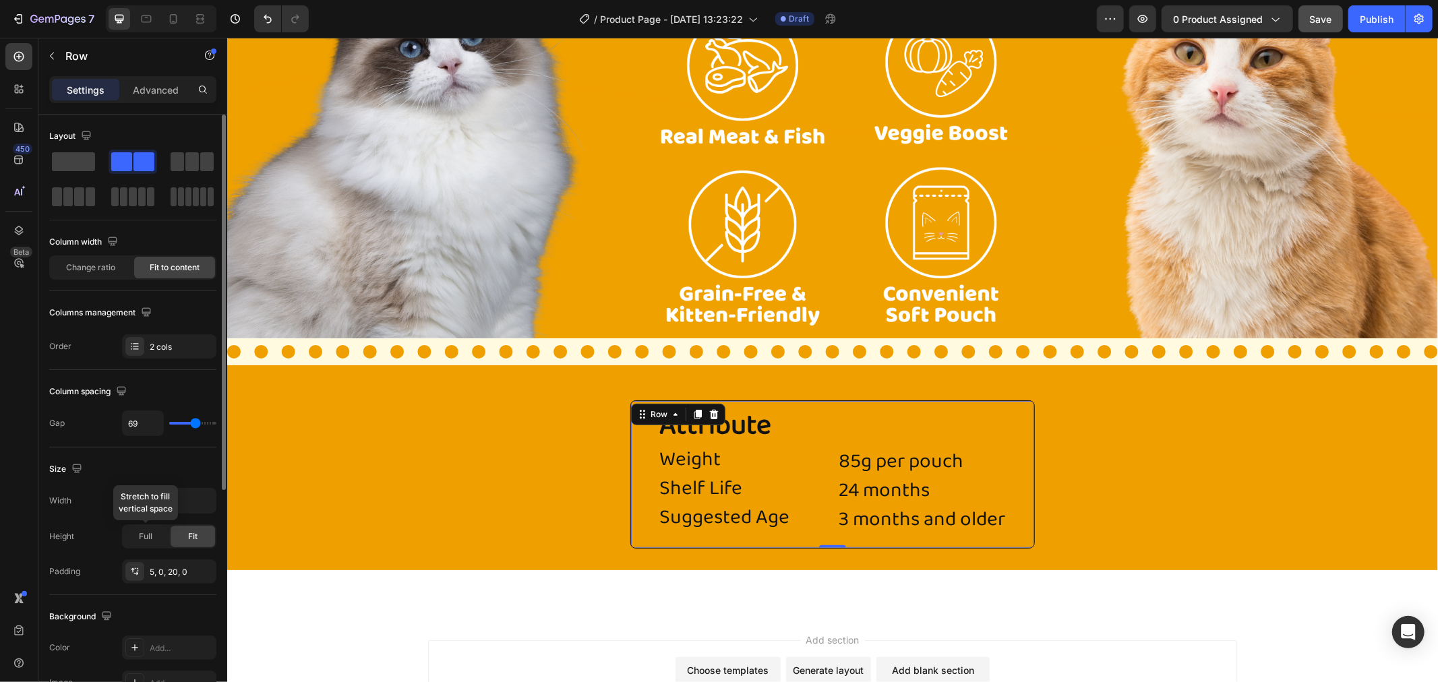
scroll to position [299, 0]
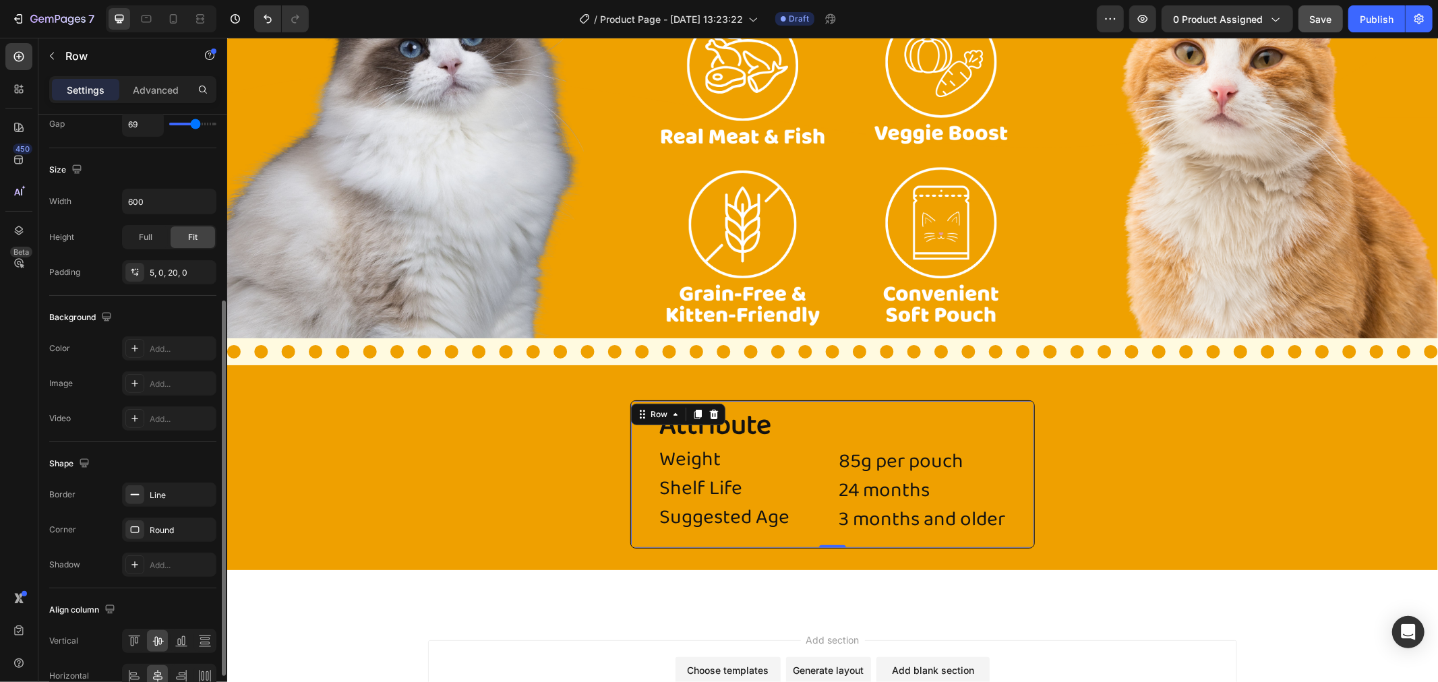
click at [156, 335] on div "Background The changes might be hidden by the video. Color Add... Image Add... …" at bounding box center [132, 369] width 167 height 146
click at [165, 347] on div "Add..." at bounding box center [181, 349] width 63 height 12
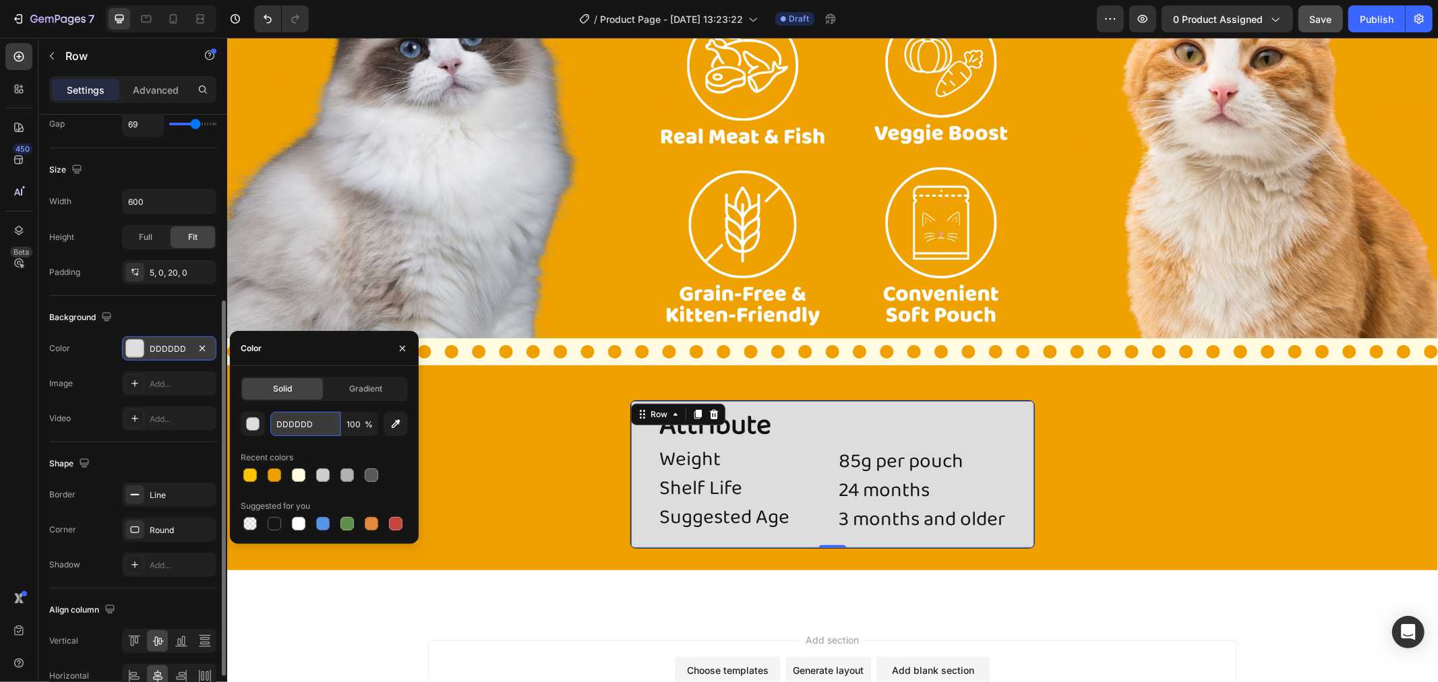
click at [291, 419] on input "DDDDDD" at bounding box center [305, 424] width 70 height 24
paste input "#fffae0"
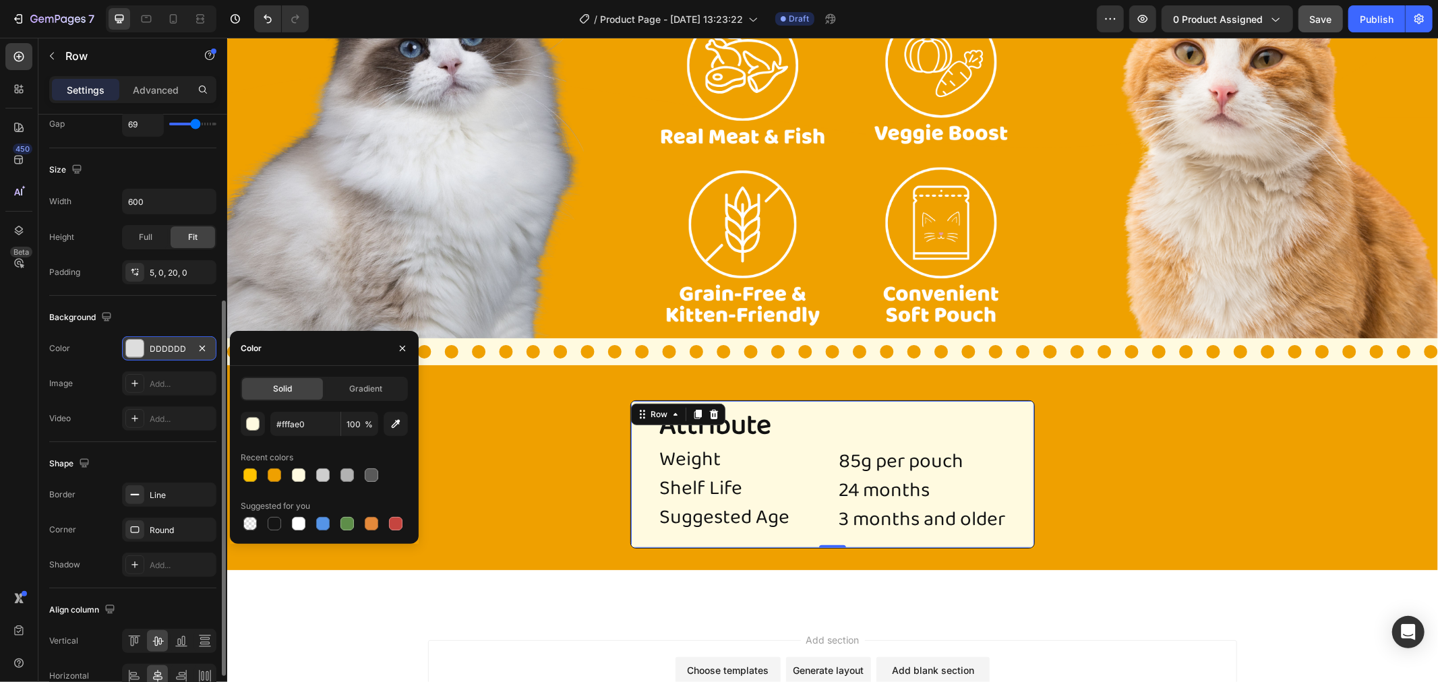
type input "FFFAE0"
click at [305, 367] on div "Solid Gradient FFFAE0 100 % Recent colors Suggested for you" at bounding box center [324, 455] width 189 height 178
click at [318, 345] on div "Color" at bounding box center [324, 348] width 189 height 35
click at [314, 452] on div "Recent colors" at bounding box center [324, 458] width 167 height 22
click at [529, 653] on div "Add section Choose templates inspired by CRO experts Generate layout from URL o…" at bounding box center [831, 677] width 809 height 74
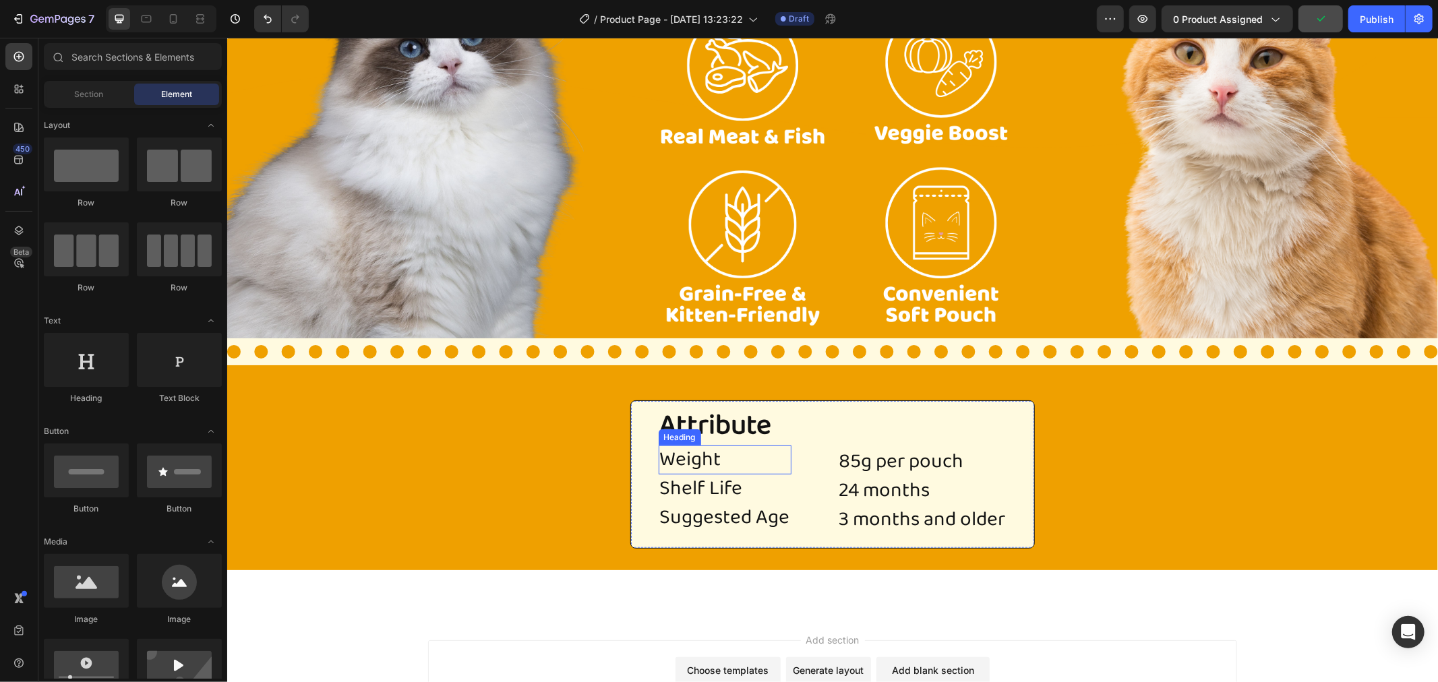
click at [764, 462] on p "Weight" at bounding box center [724, 459] width 130 height 26
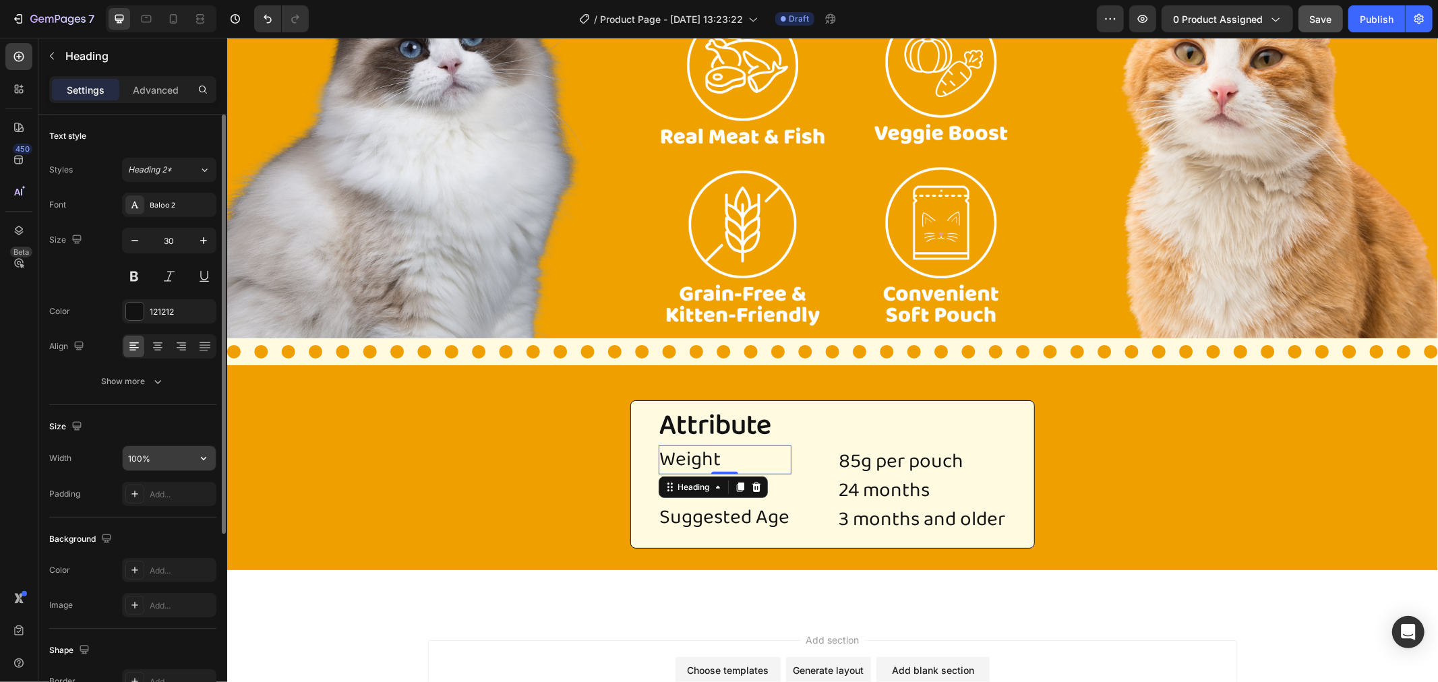
click at [169, 461] on input "100%" at bounding box center [169, 458] width 93 height 24
click at [207, 461] on icon "button" at bounding box center [203, 458] width 13 height 13
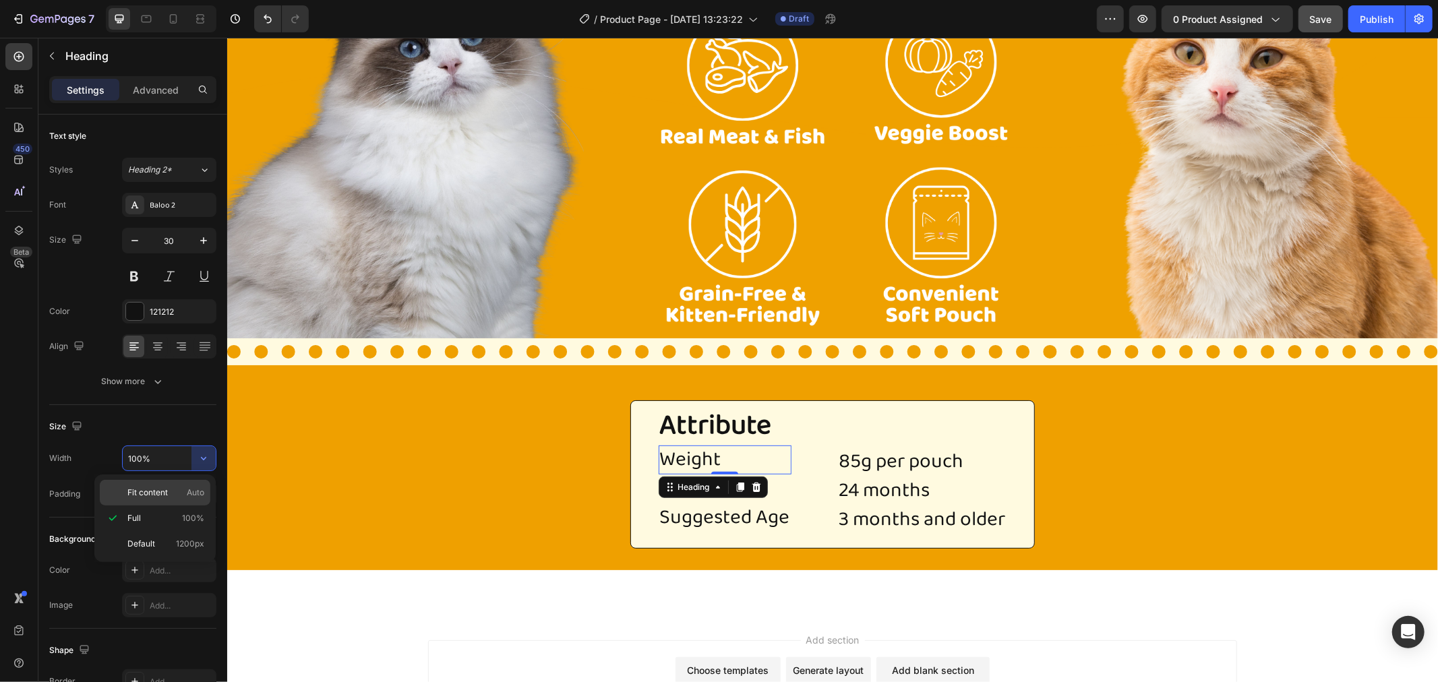
click at [177, 488] on p "Fit content Auto" at bounding box center [165, 493] width 77 height 12
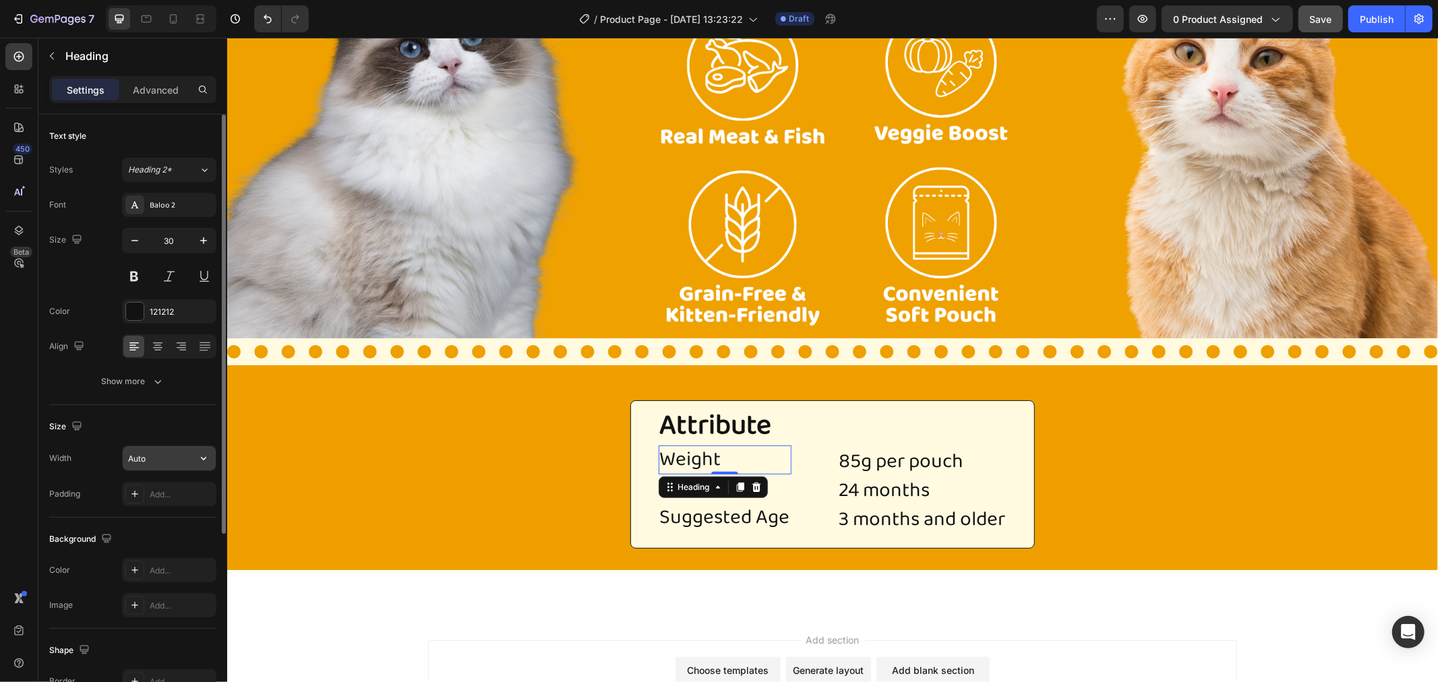
click at [197, 465] on icon "button" at bounding box center [203, 458] width 13 height 13
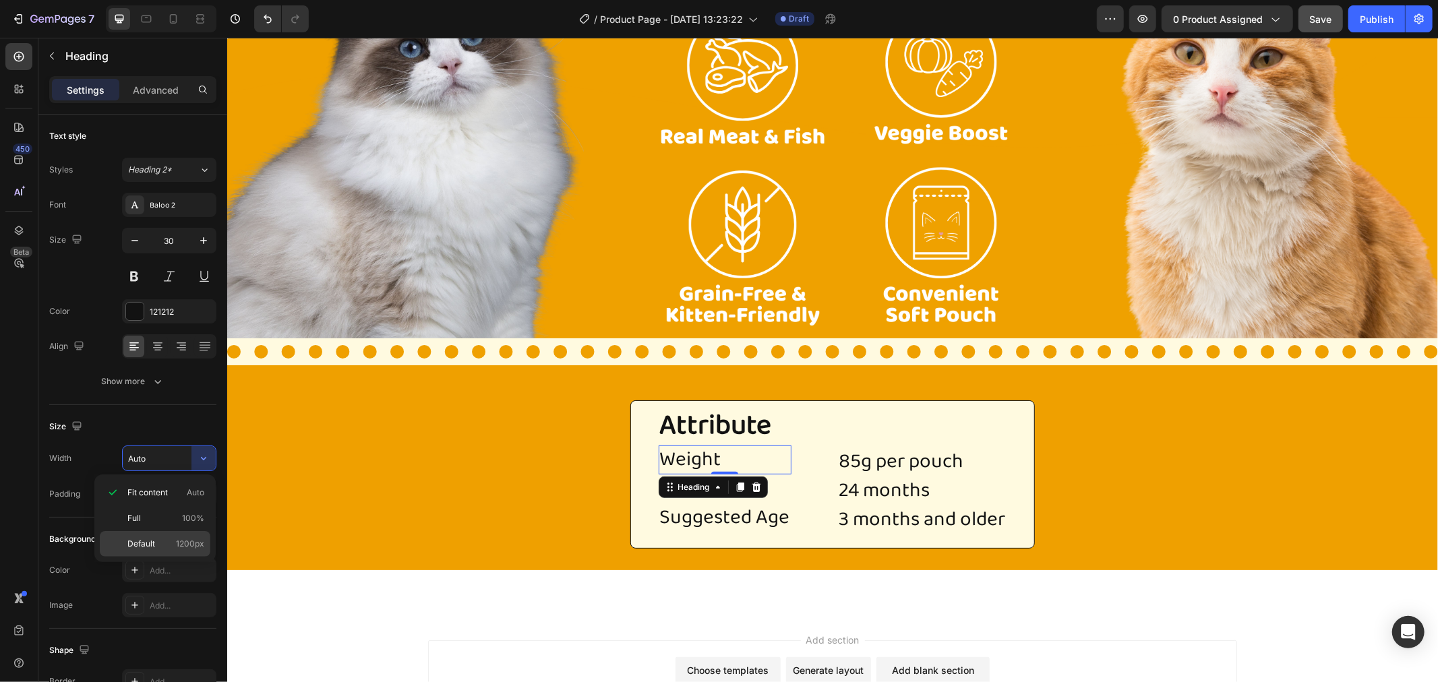
click at [170, 539] on p "Default 1200px" at bounding box center [165, 544] width 77 height 12
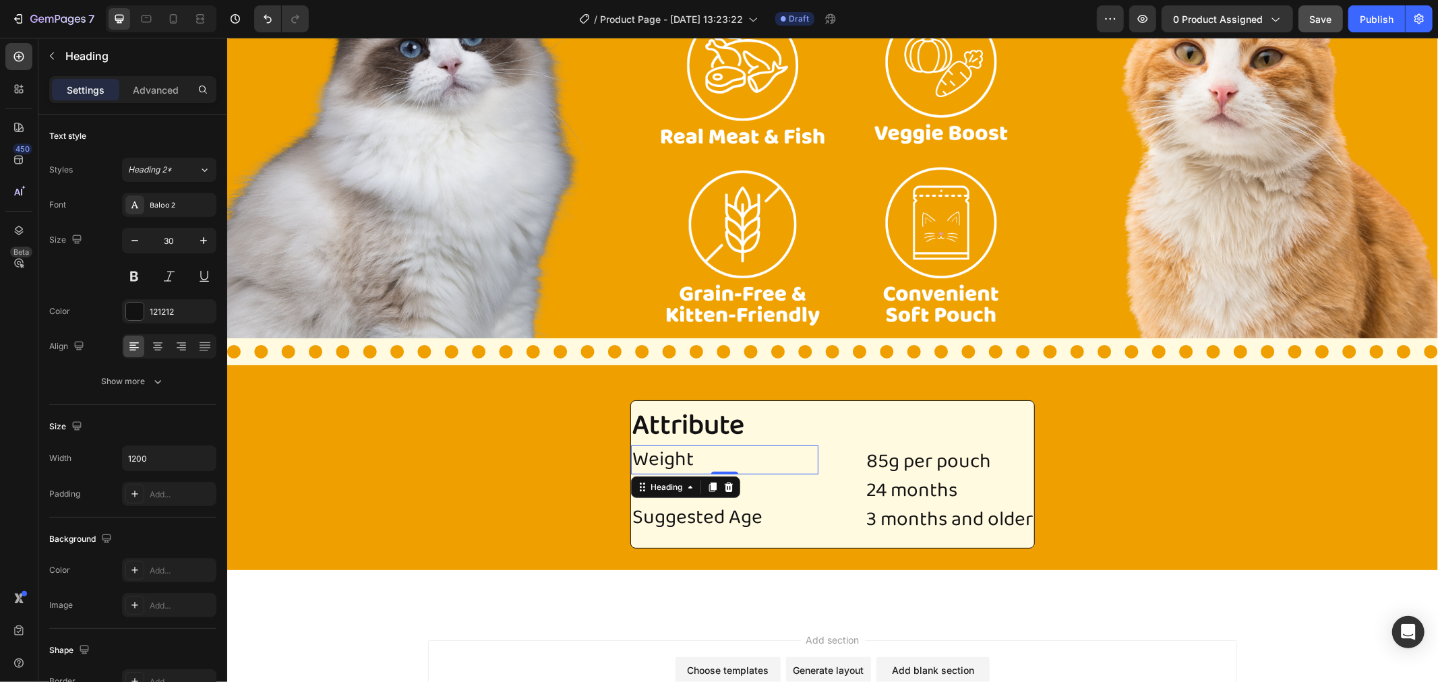
type input "Auto"
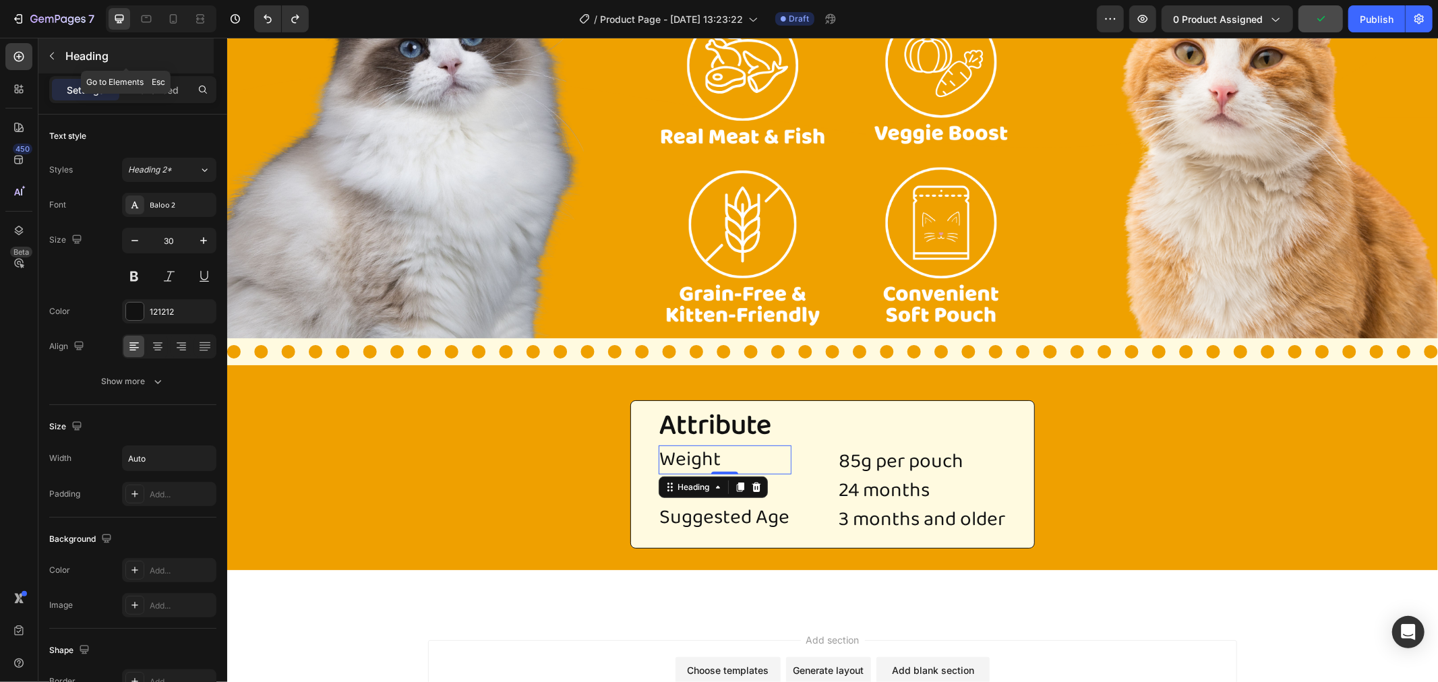
click at [69, 59] on p "Heading" at bounding box center [138, 56] width 146 height 16
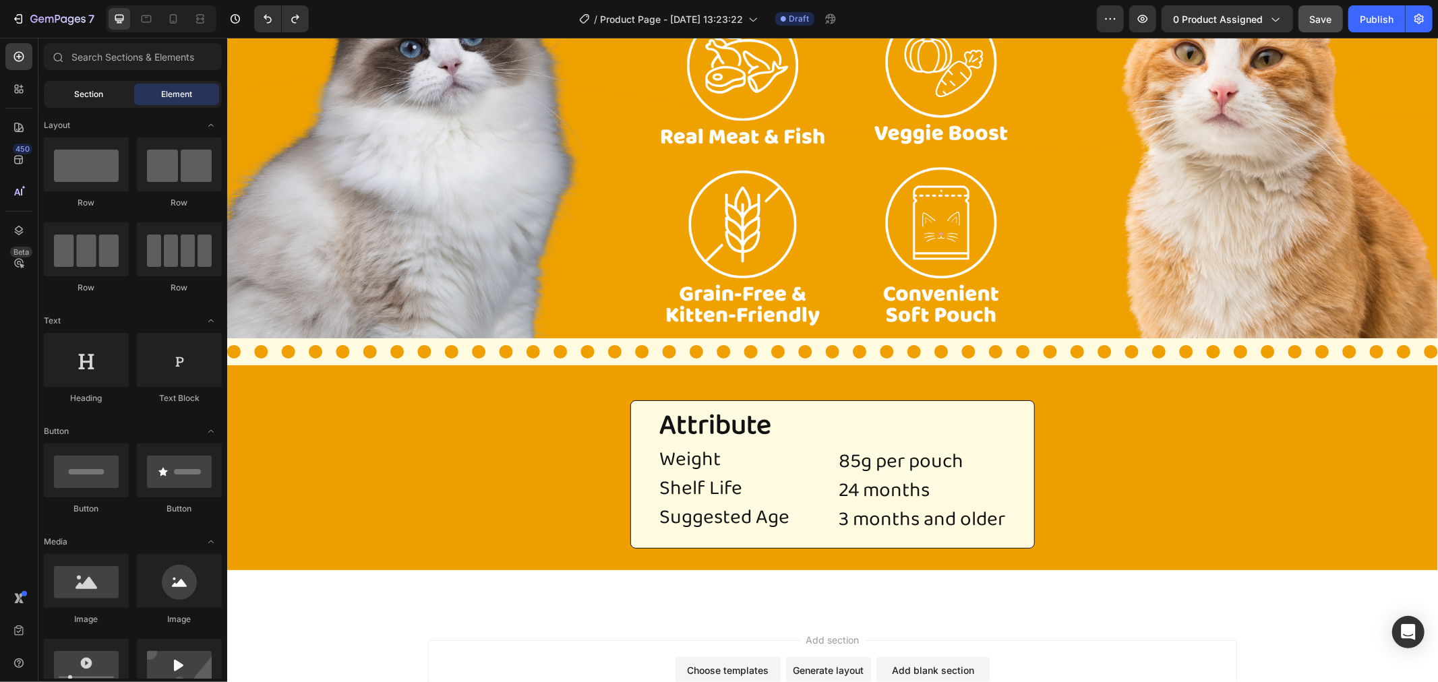
click at [100, 99] on span "Section" at bounding box center [89, 94] width 29 height 12
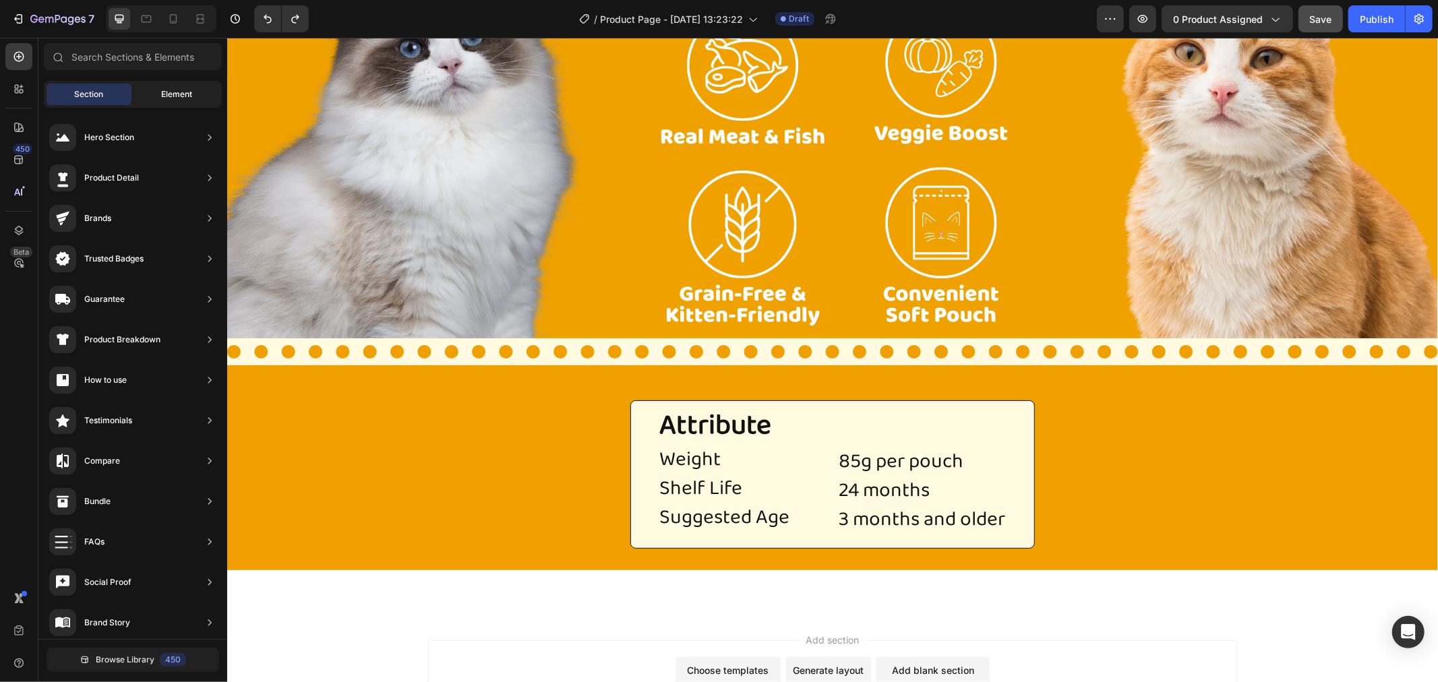
click at [152, 92] on div "Element" at bounding box center [176, 95] width 85 height 22
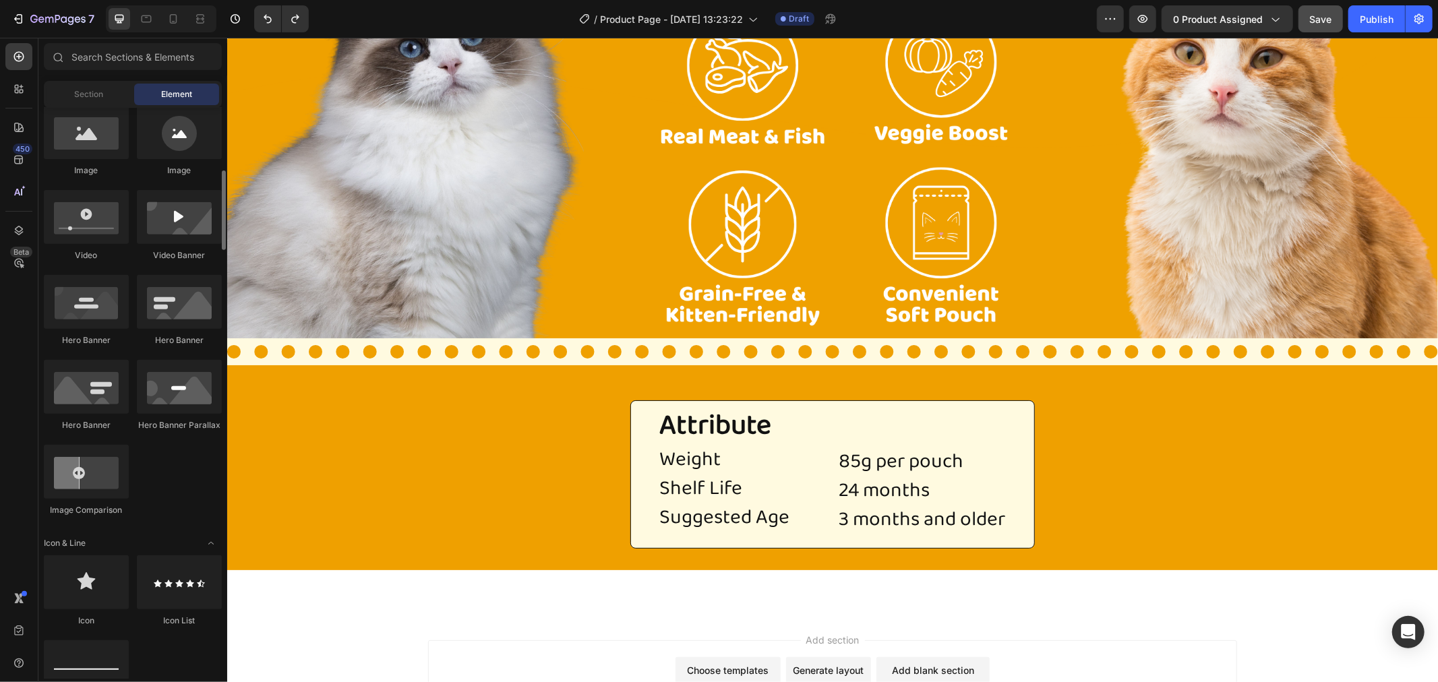
scroll to position [599, 0]
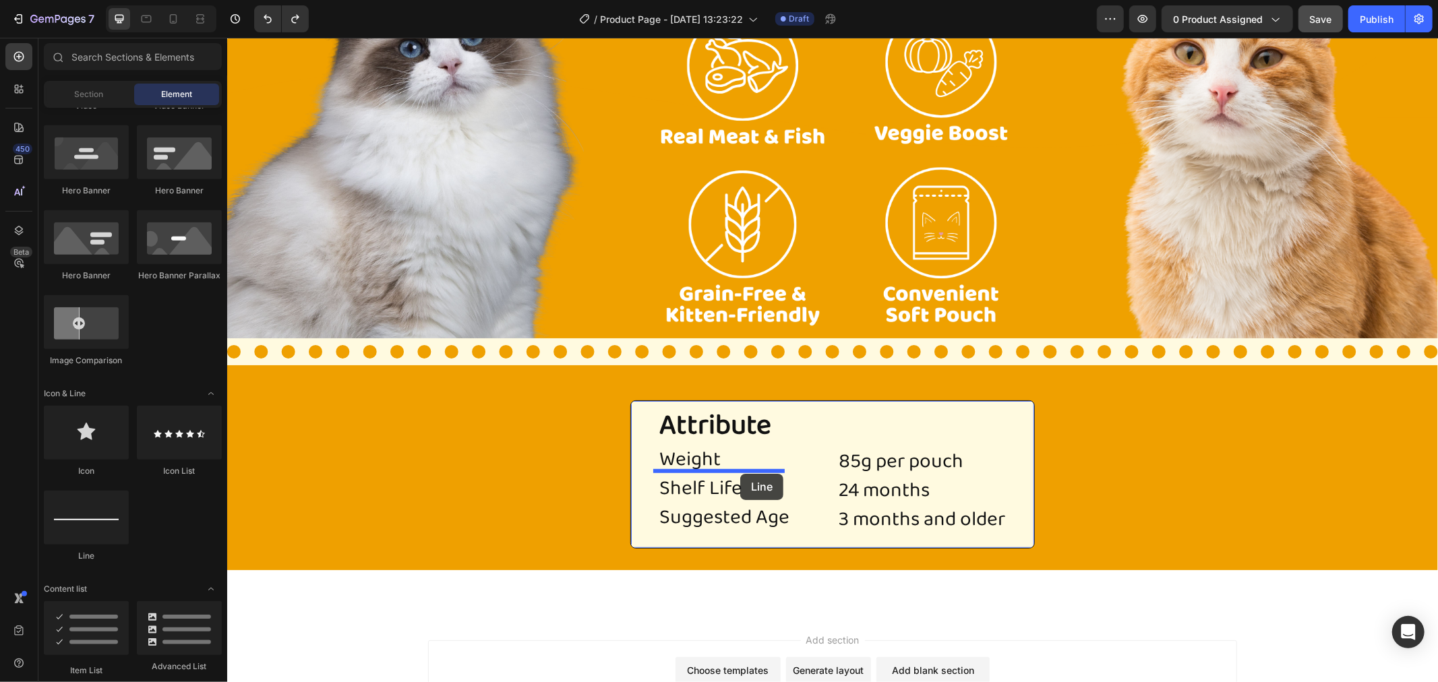
drag, startPoint x: 330, startPoint y: 560, endPoint x: 740, endPoint y: 473, distance: 419.1
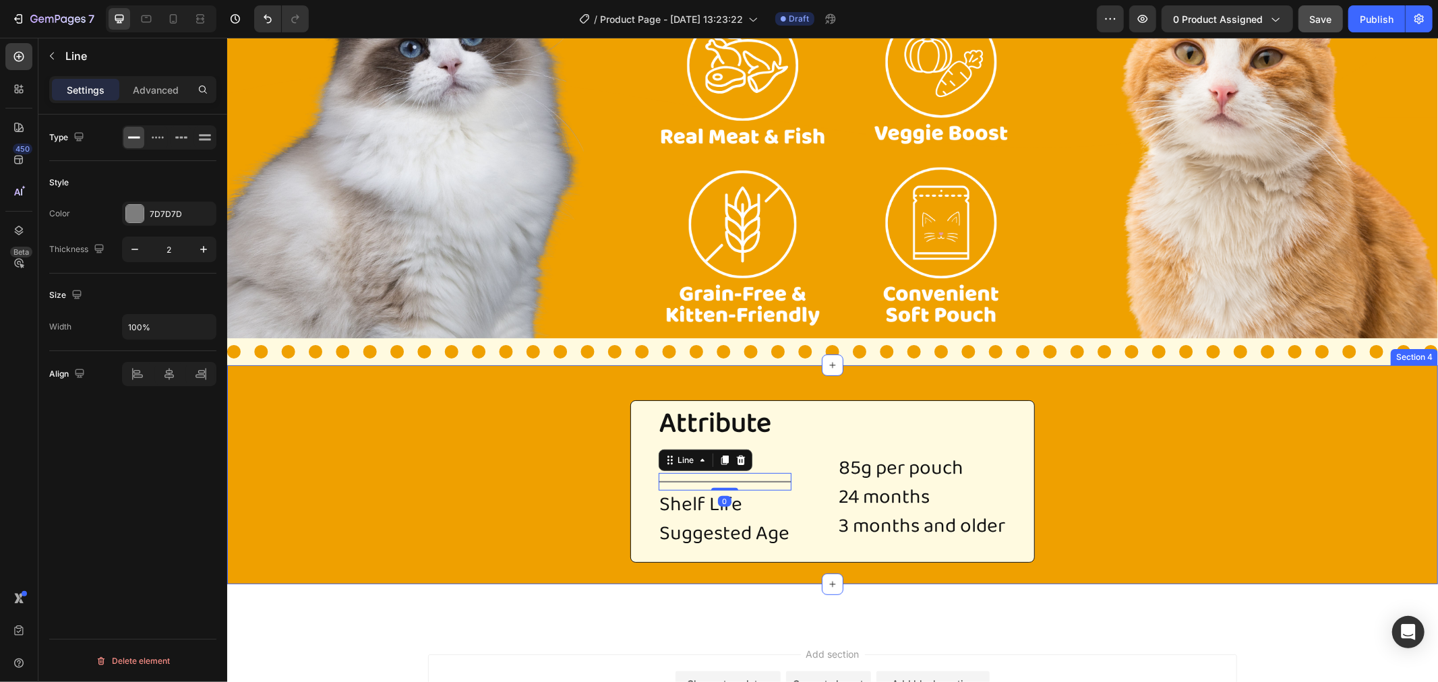
click at [502, 500] on div "Attribute Heading Weight Heading Title Line 0 Shelf Life Heading Suggested Age …" at bounding box center [832, 474] width 1211 height 176
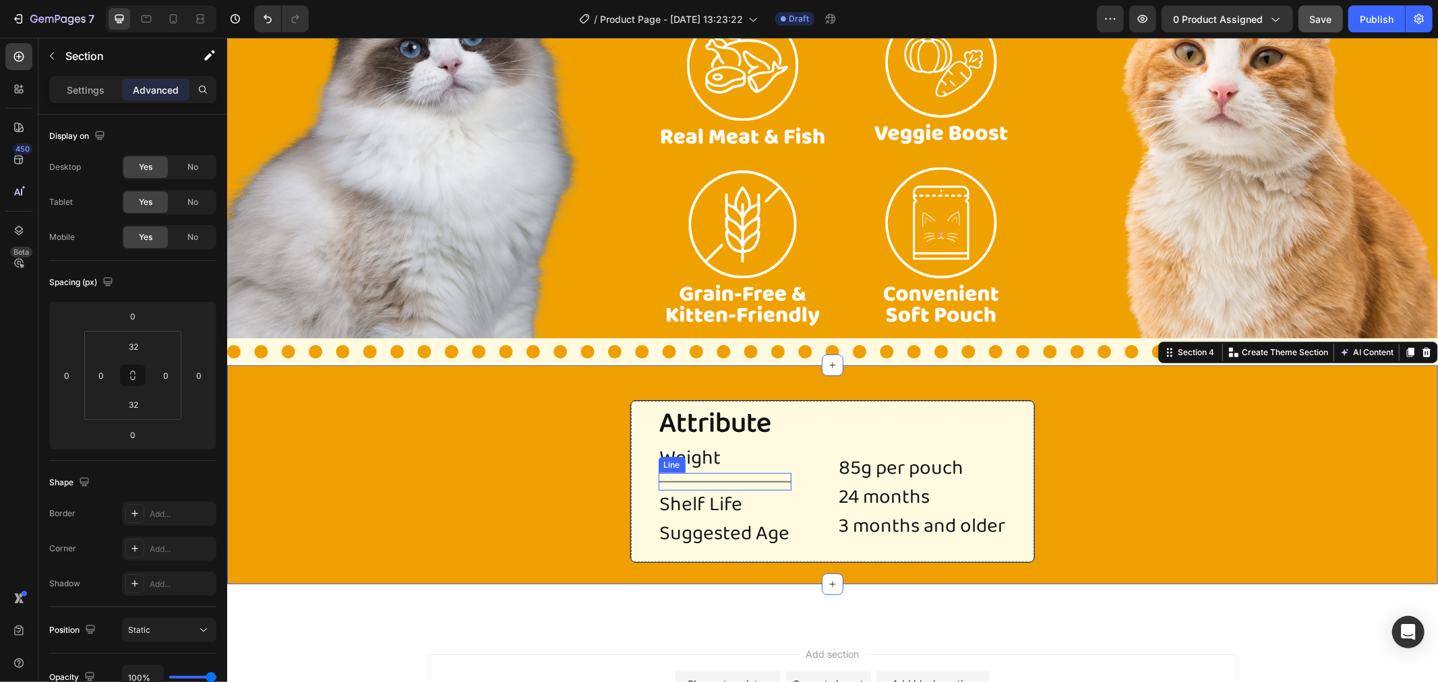
click at [713, 479] on div "Title Line" at bounding box center [724, 482] width 133 height 18
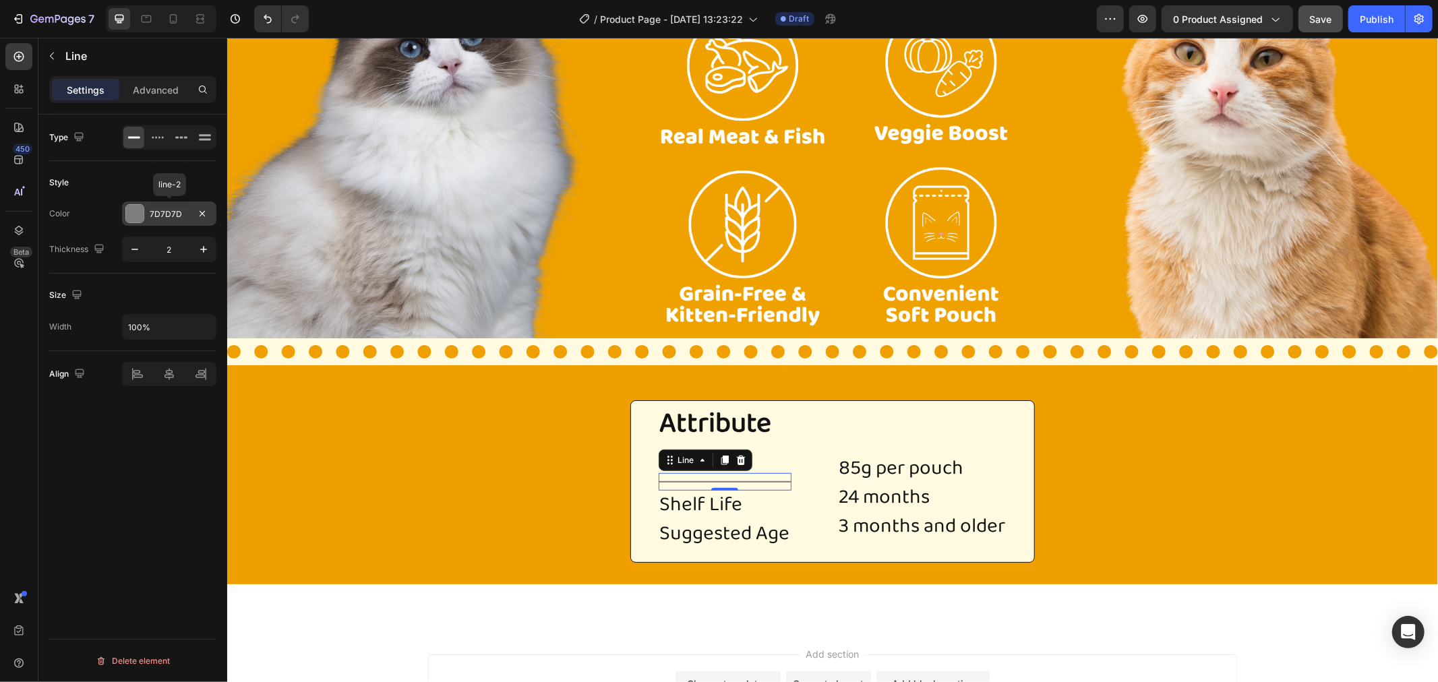
click at [139, 212] on div at bounding box center [135, 214] width 18 height 18
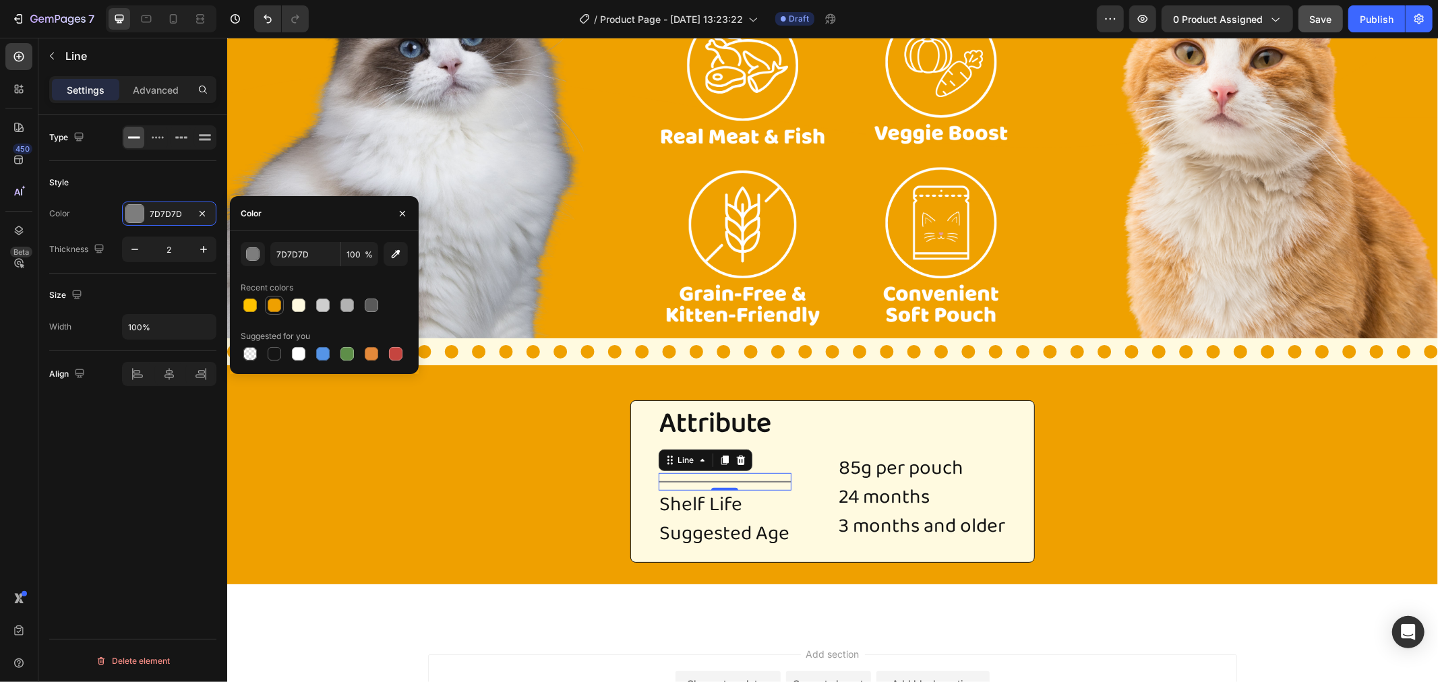
click at [268, 307] on div at bounding box center [274, 305] width 13 height 13
type input "EFA000"
click at [69, 448] on div "Type Style Color EFA000 Thickness 2 Size Width 100% Align Delete element" at bounding box center [132, 418] width 189 height 606
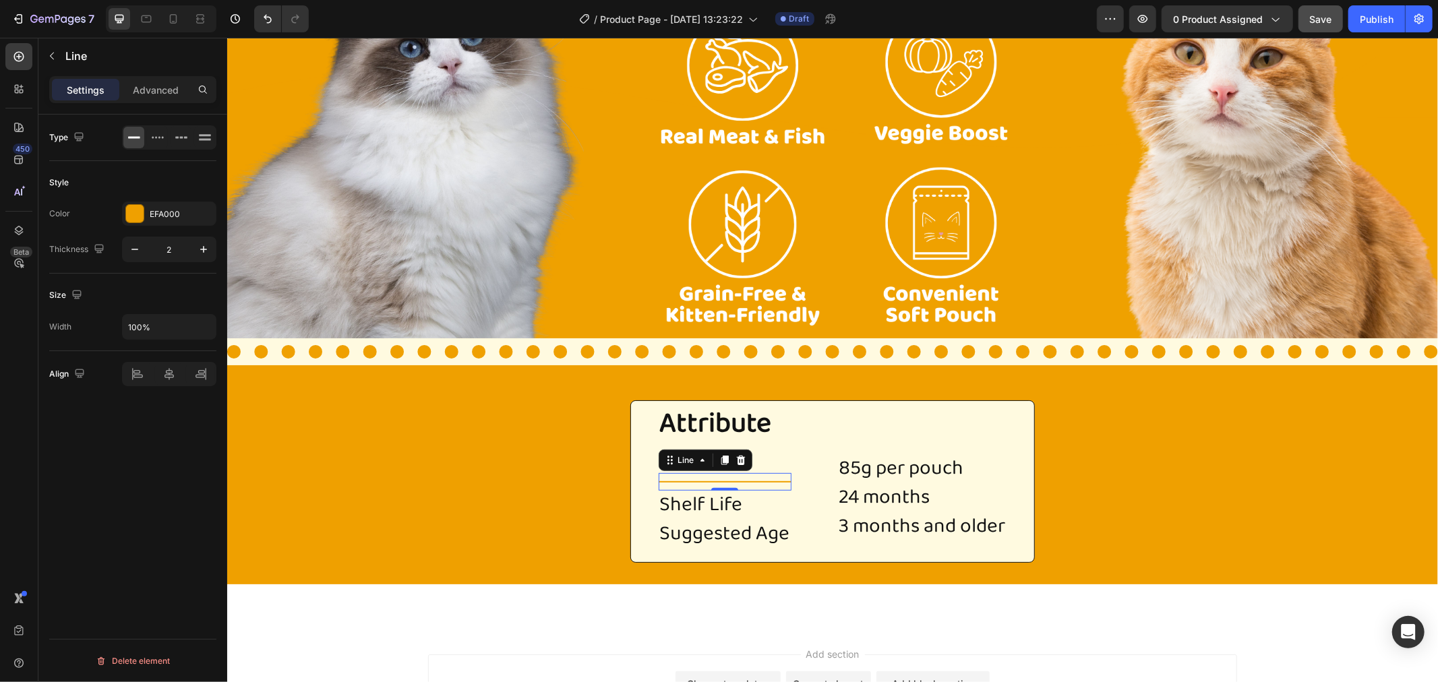
click at [82, 432] on div "Type Style Color EFA000 Thickness 2 Size Width 100% Align Delete element" at bounding box center [132, 418] width 189 height 606
click at [160, 92] on p "Advanced" at bounding box center [156, 90] width 46 height 14
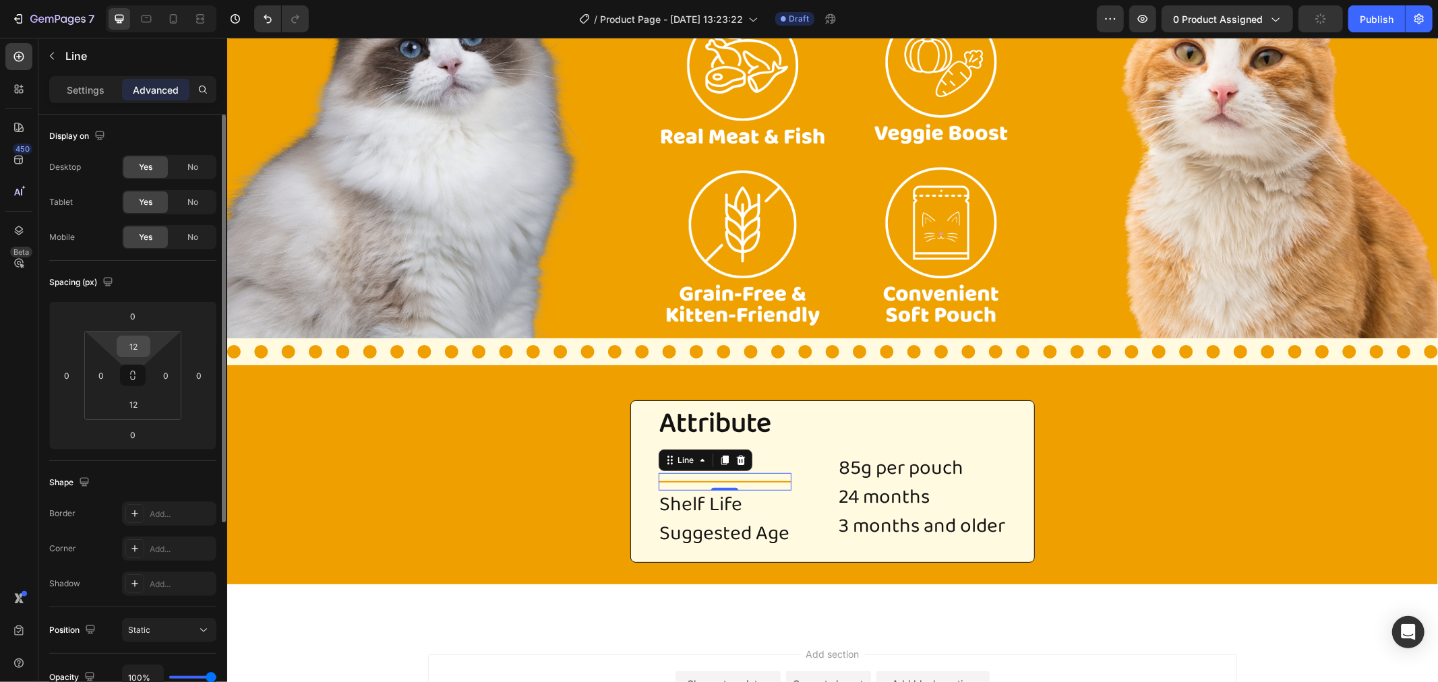
click at [132, 347] on input "12" at bounding box center [133, 346] width 27 height 20
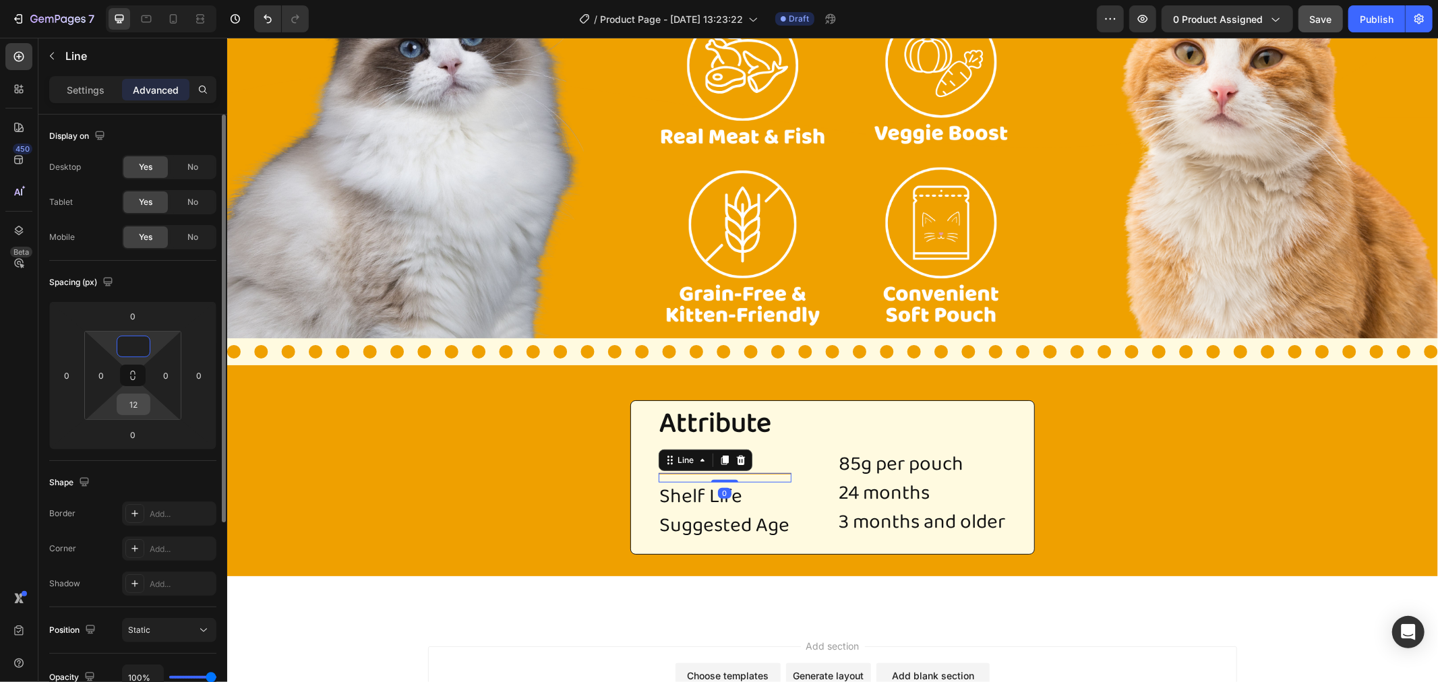
type input "0"
click at [137, 401] on input "12" at bounding box center [133, 404] width 27 height 20
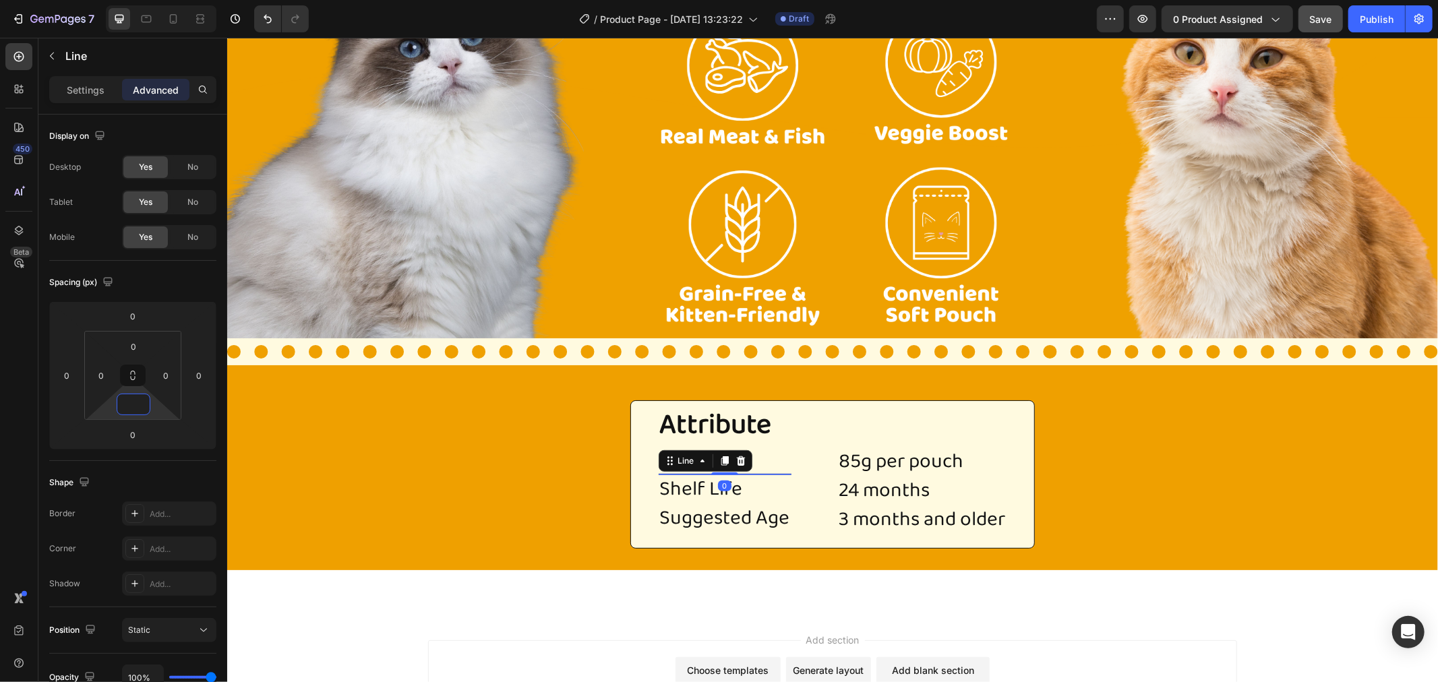
type input "0"
click at [119, 469] on div "Shape Border Add... Corner Add... Shadow Add..." at bounding box center [132, 534] width 167 height 146
click at [376, 456] on div "Attribute Heading Weight Heading Title Line 0 Shelf Life Heading Suggested Age …" at bounding box center [832, 467] width 1211 height 162
click at [736, 469] on div "Weight" at bounding box center [724, 458] width 133 height 29
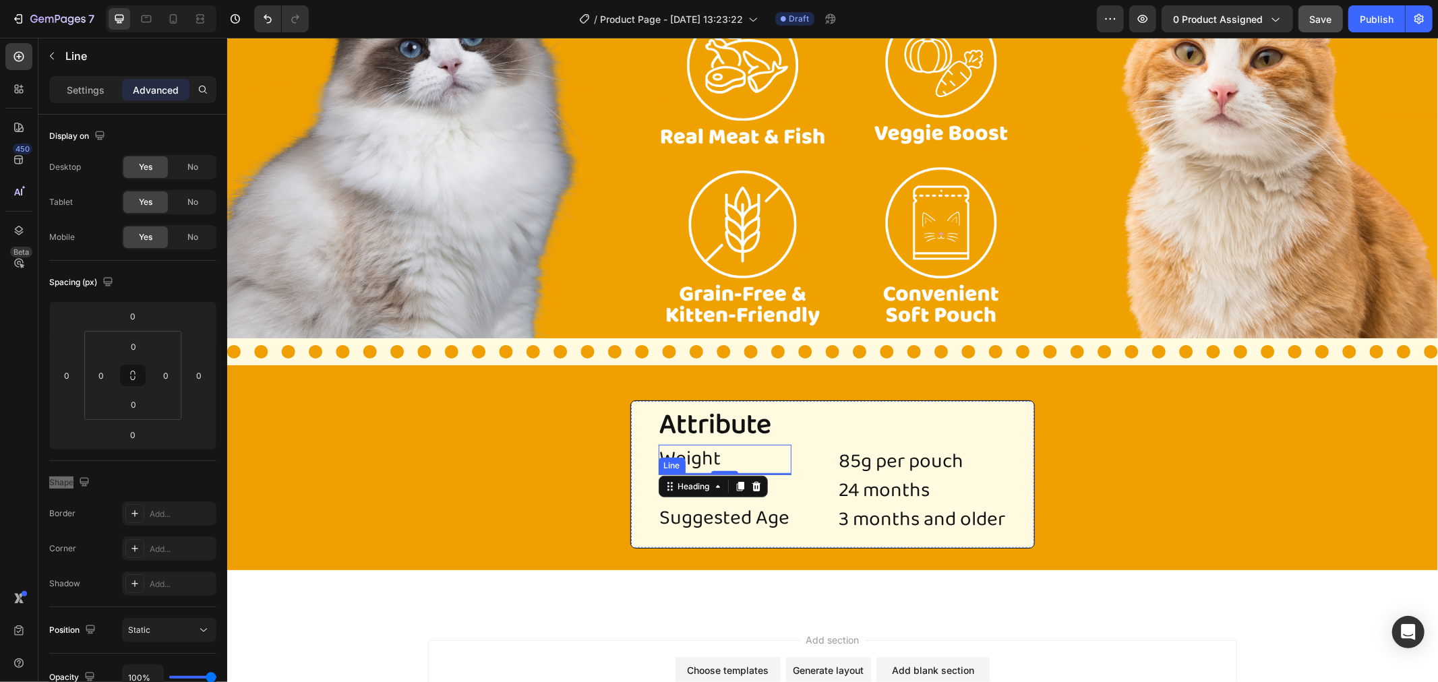
click at [779, 473] on div at bounding box center [724, 473] width 133 height 1
click at [721, 459] on icon at bounding box center [723, 460] width 7 height 9
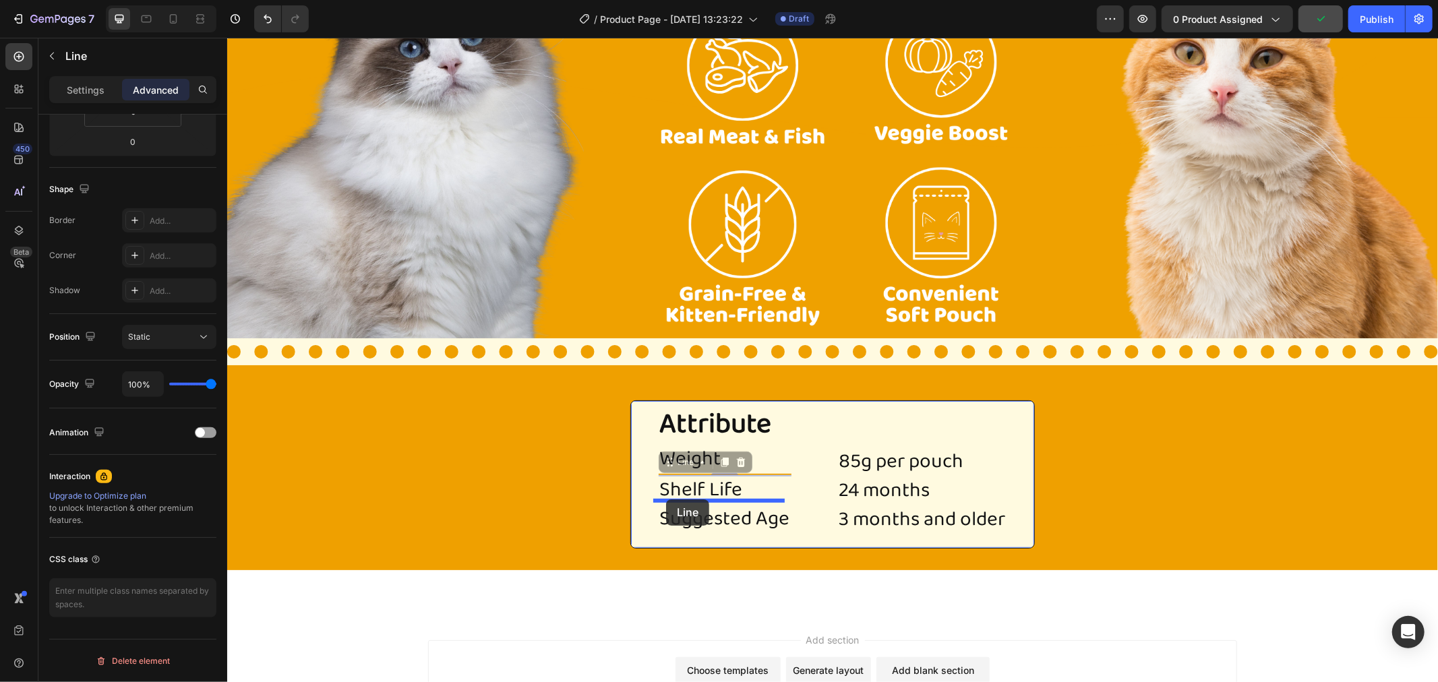
drag, startPoint x: 661, startPoint y: 461, endPoint x: 665, endPoint y: 499, distance: 38.0
click at [720, 486] on icon at bounding box center [723, 490] width 7 height 9
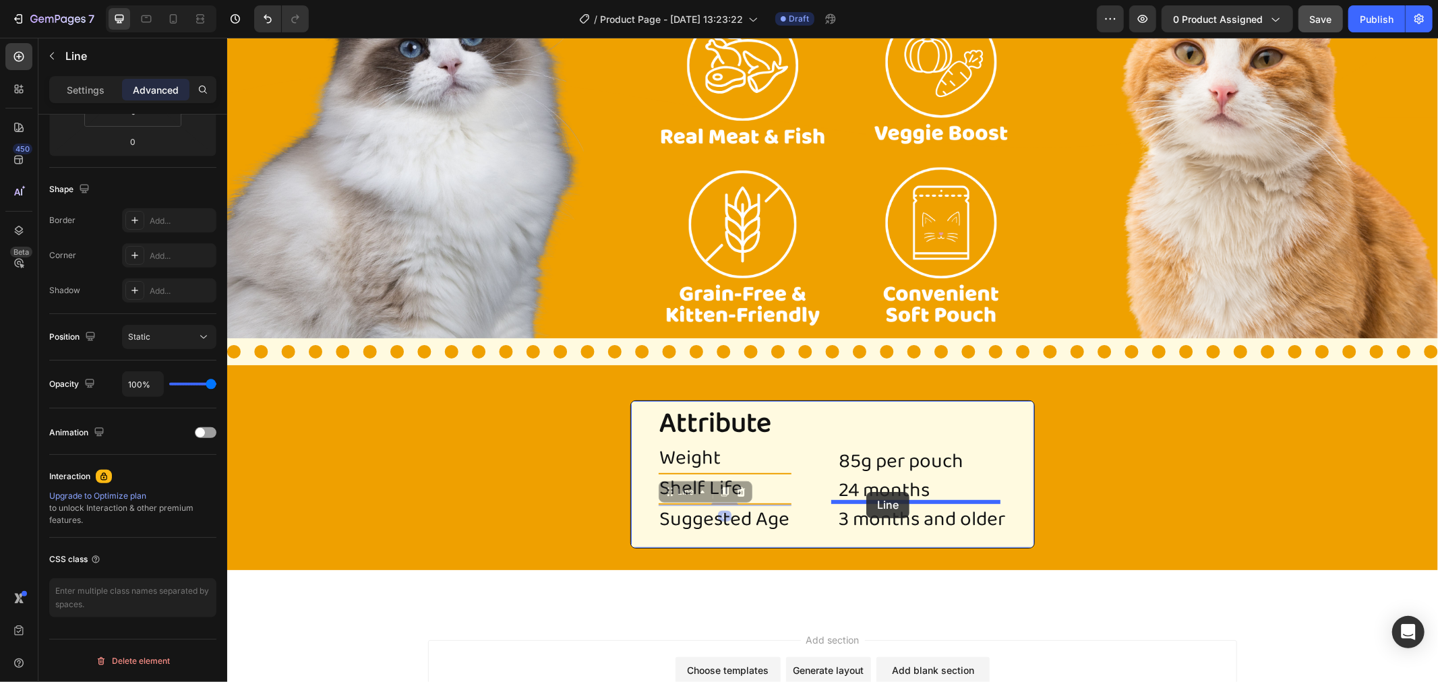
drag, startPoint x: 665, startPoint y: 492, endPoint x: 866, endPoint y: 492, distance: 200.3
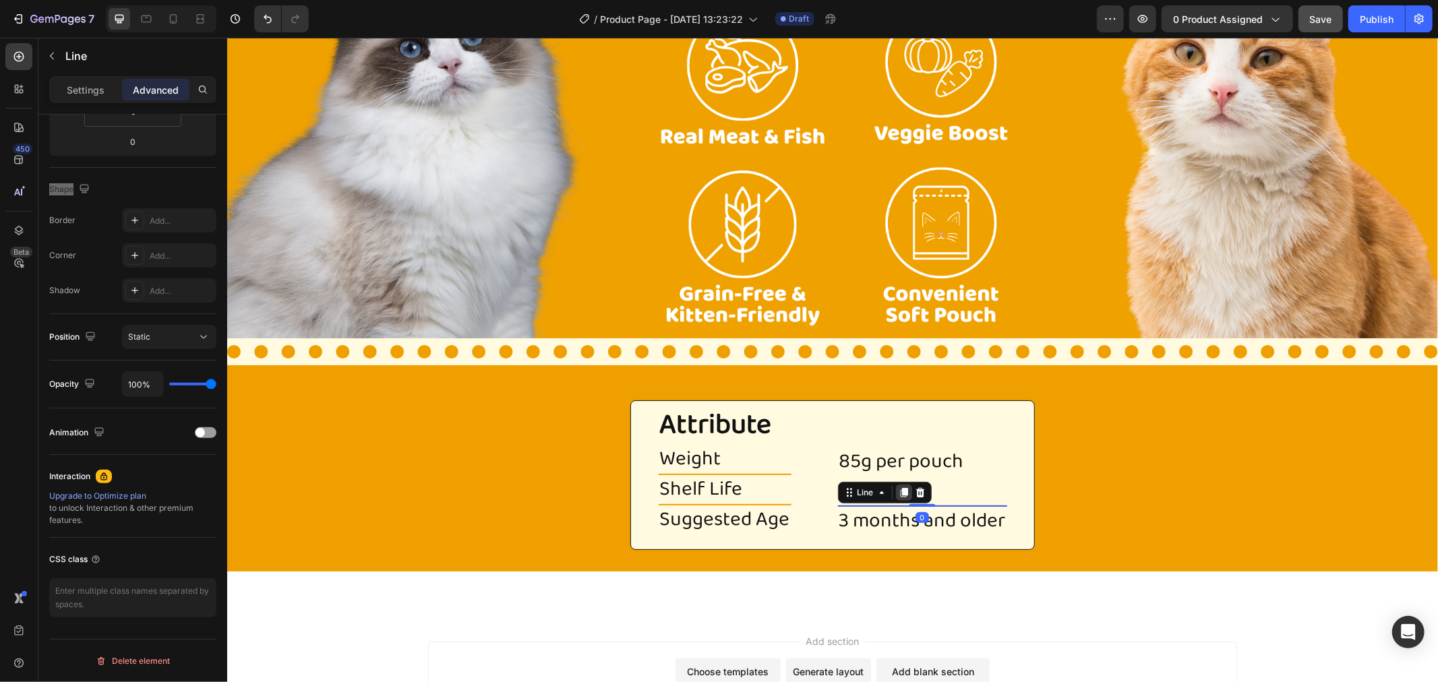
click at [900, 490] on icon at bounding box center [902, 491] width 7 height 9
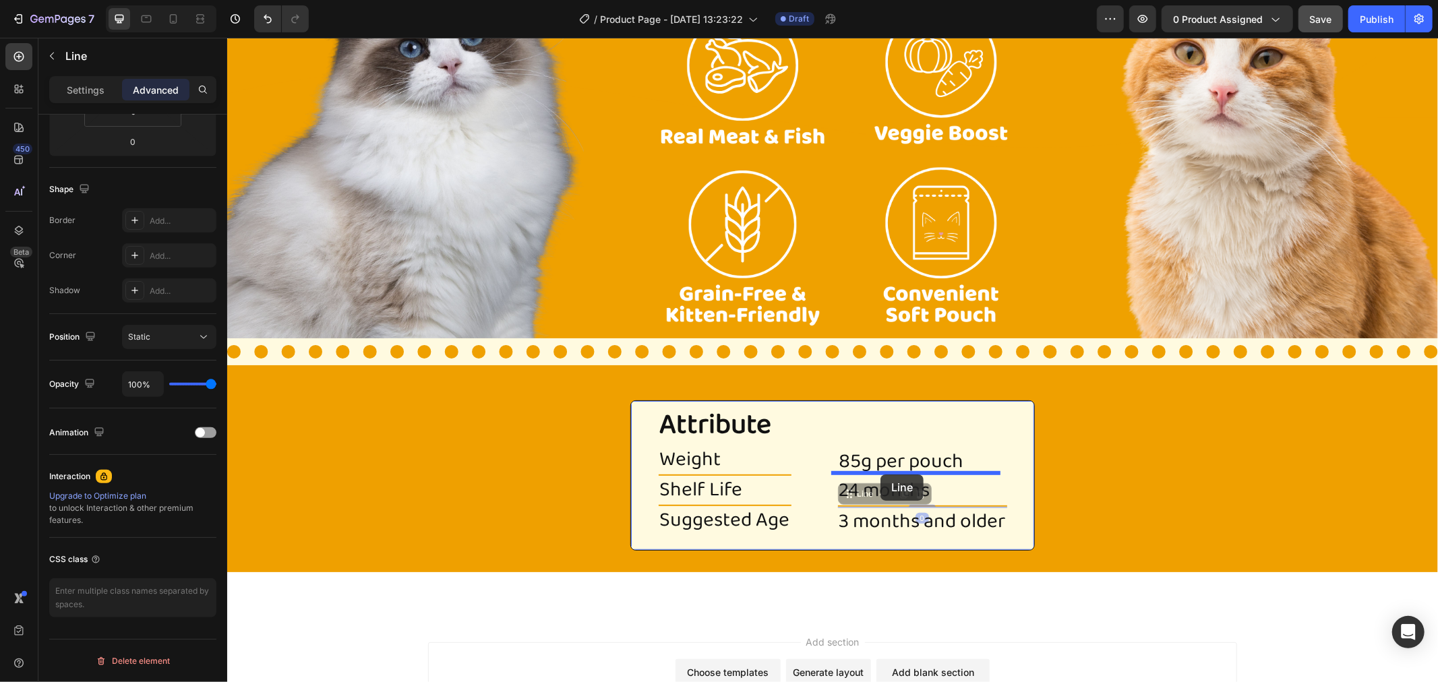
drag, startPoint x: 845, startPoint y: 489, endPoint x: 880, endPoint y: 474, distance: 38.1
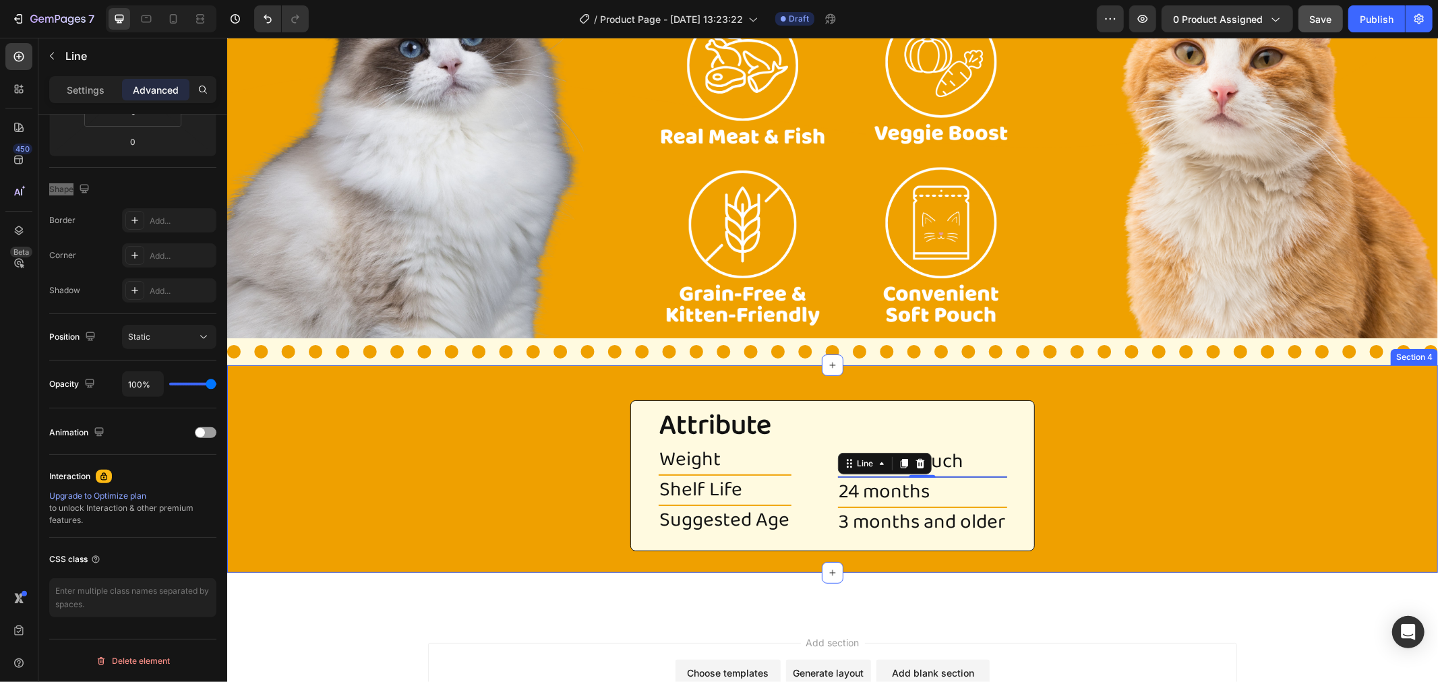
click at [1142, 439] on div "Attribute Heading Weight Heading Title Line Shelf Life Heading Title Line Sugge…" at bounding box center [832, 468] width 1211 height 165
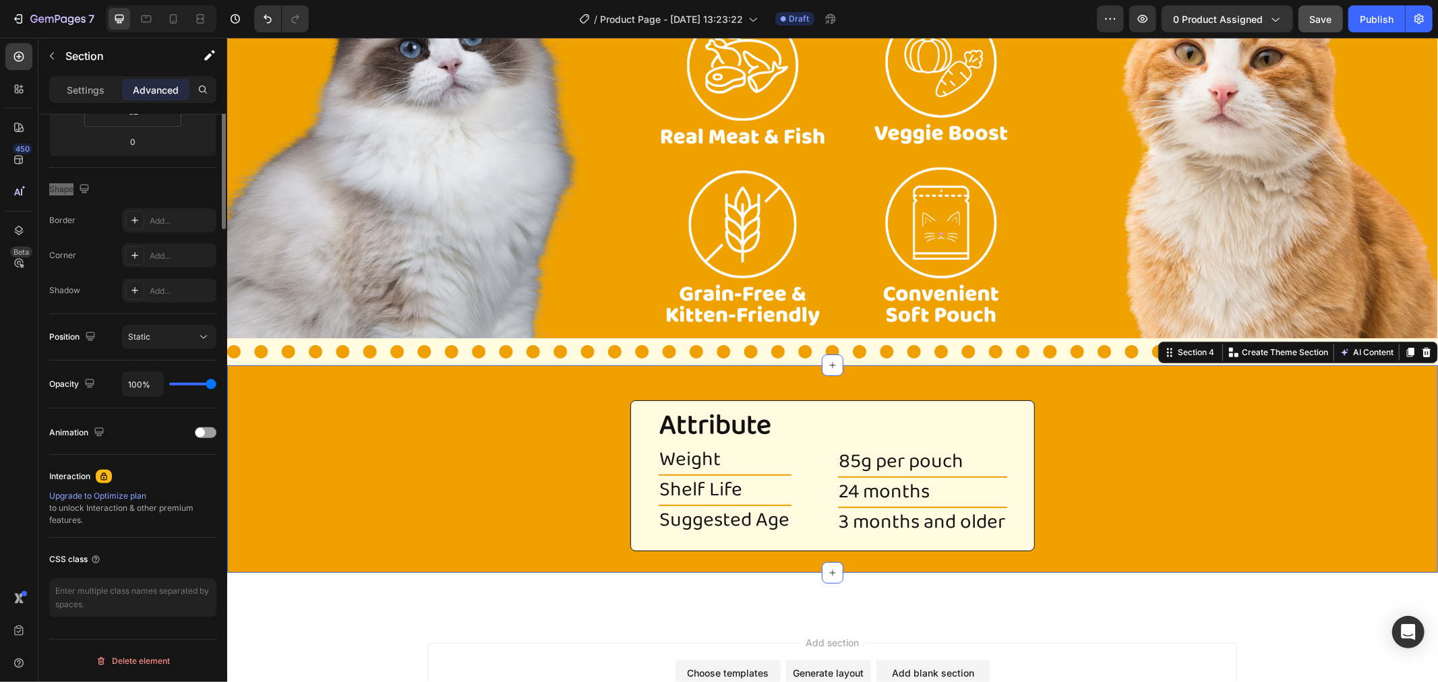
scroll to position [0, 0]
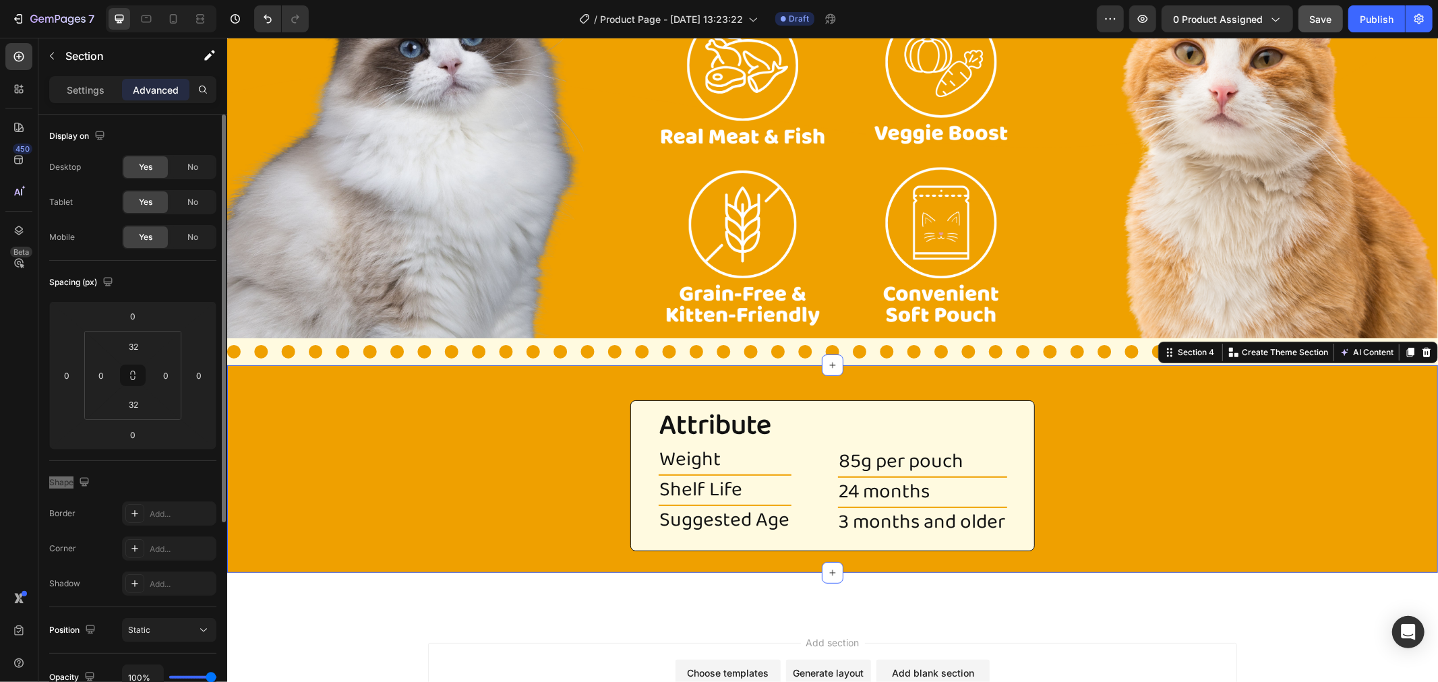
click at [1142, 439] on div "Attribute Heading Weight Heading Title Line Shelf Life Heading Title Line Sugge…" at bounding box center [832, 468] width 1211 height 165
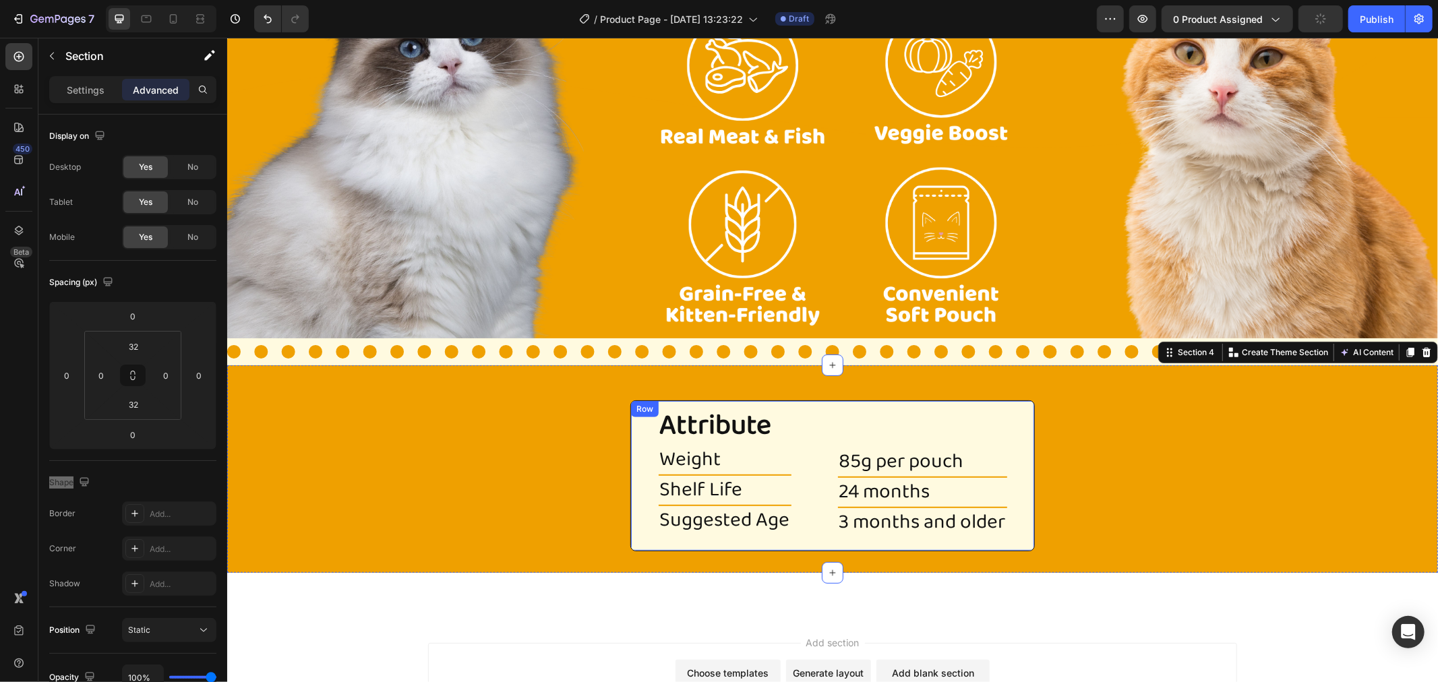
click at [807, 472] on div "Attribute Heading Weight Heading Title Line Shelf Life Heading Title Line Sugge…" at bounding box center [832, 475] width 405 height 151
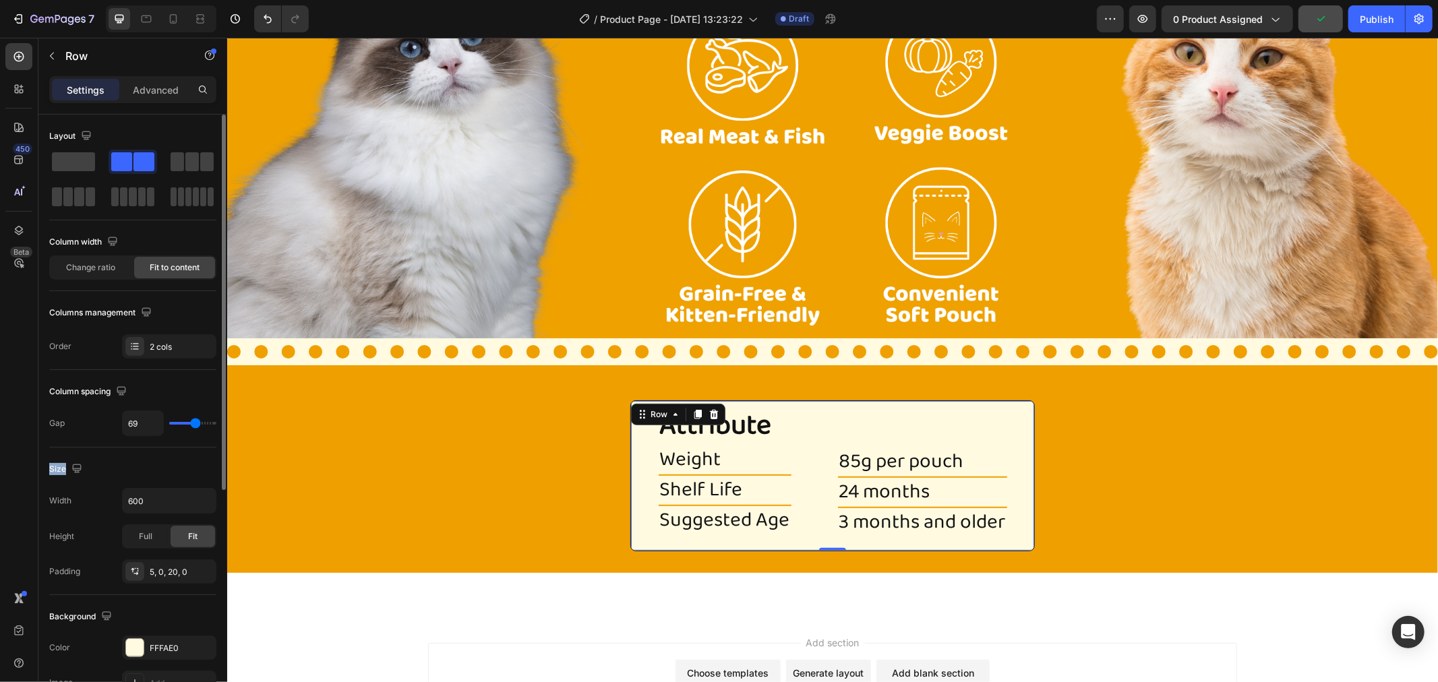
type input "62"
type input "59"
type input "57"
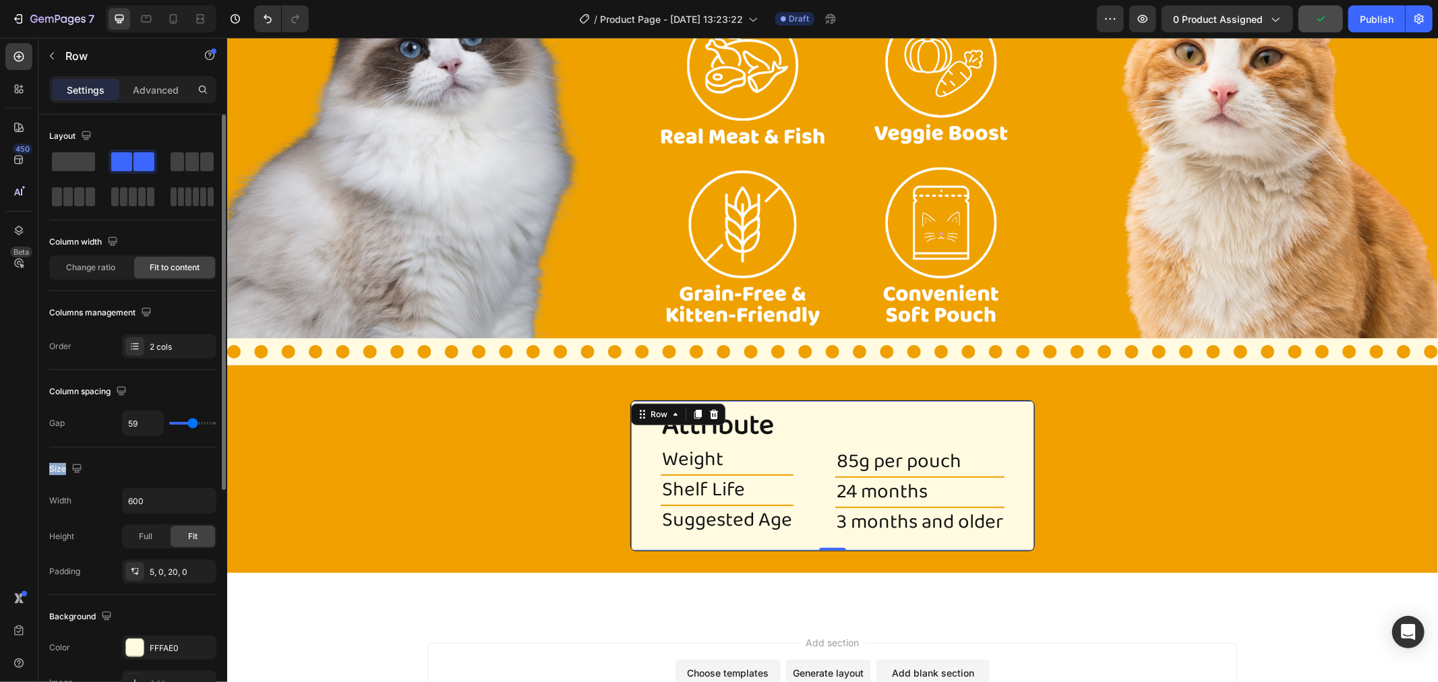
type input "57"
type input "52"
type input "47"
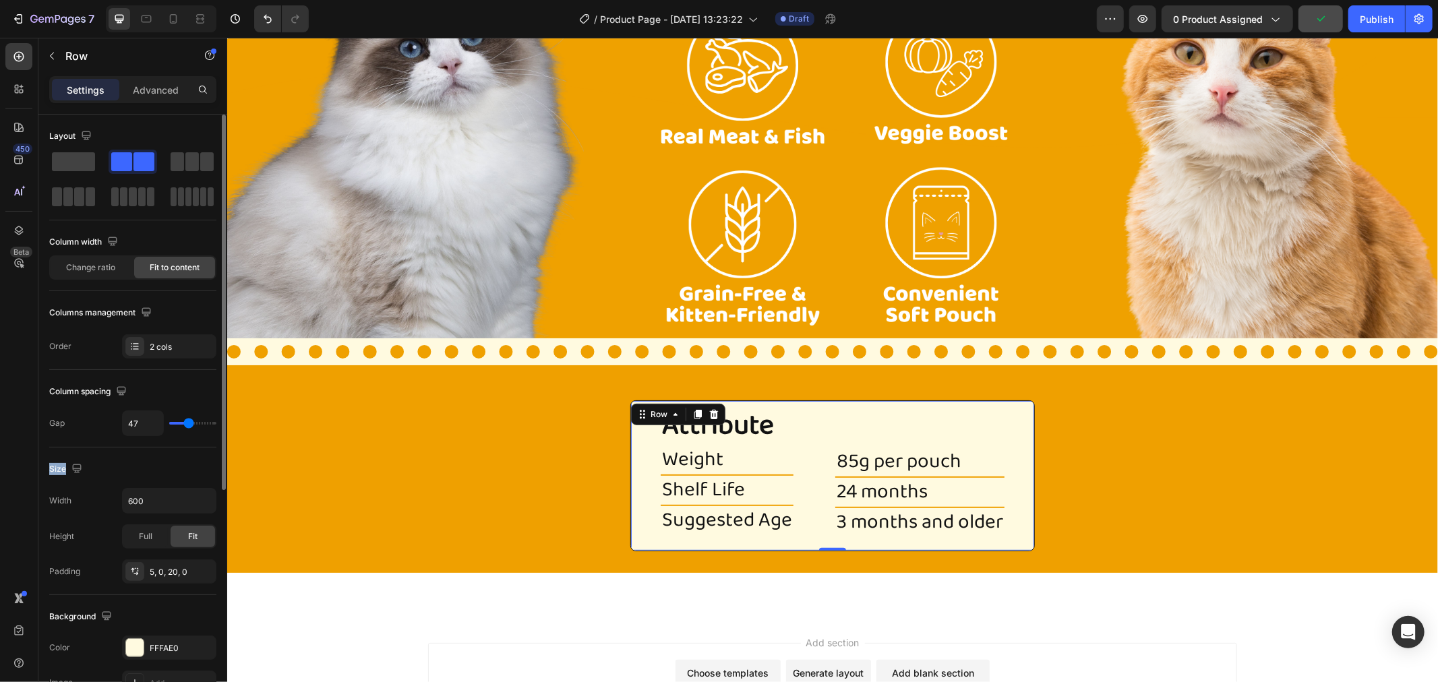
type input "42"
type input "39"
type input "37"
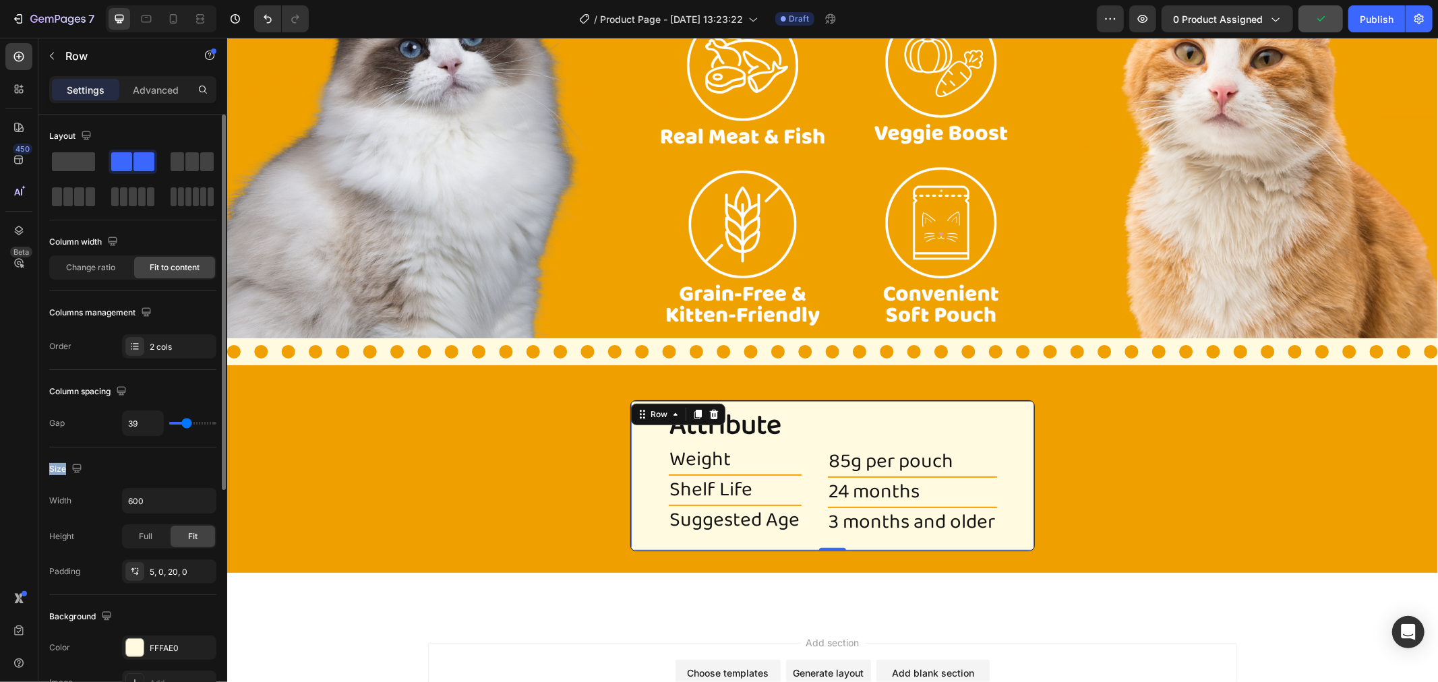
type input "37"
type input "32"
type input "29"
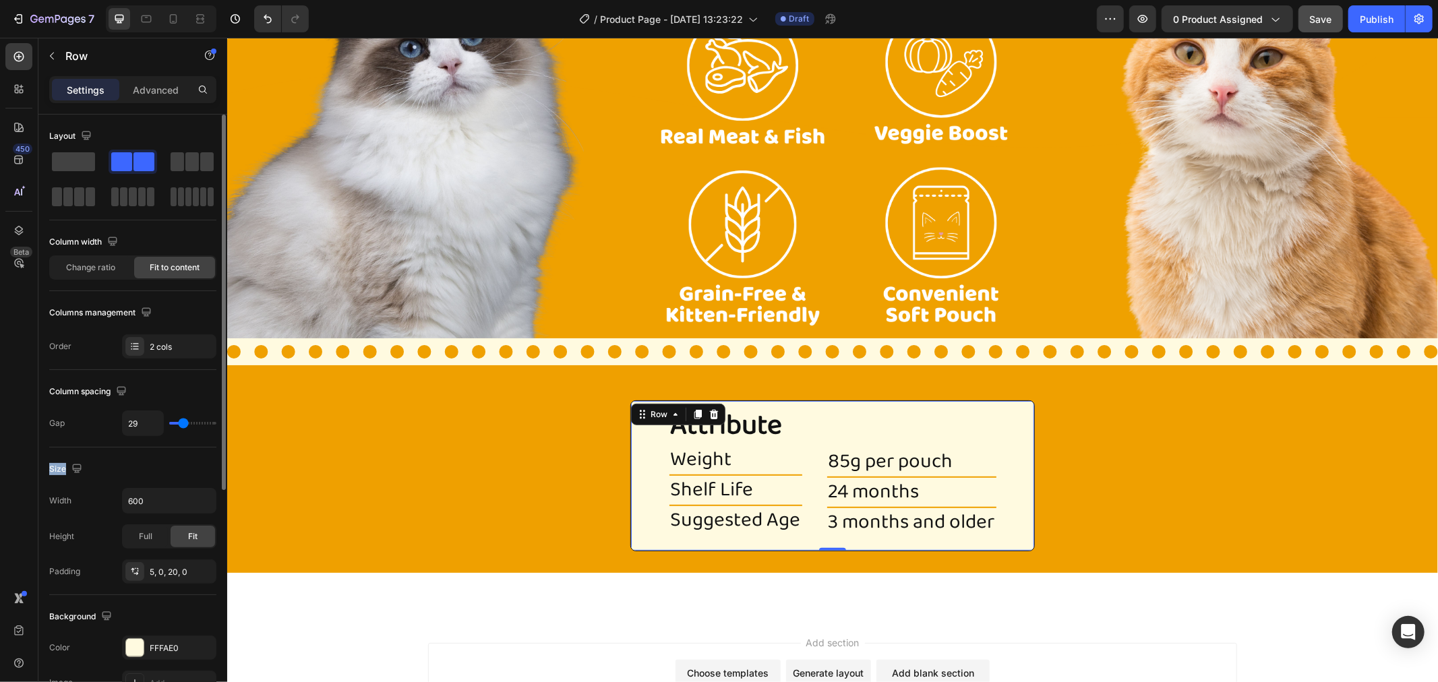
type input "27"
type input "22"
type input "20"
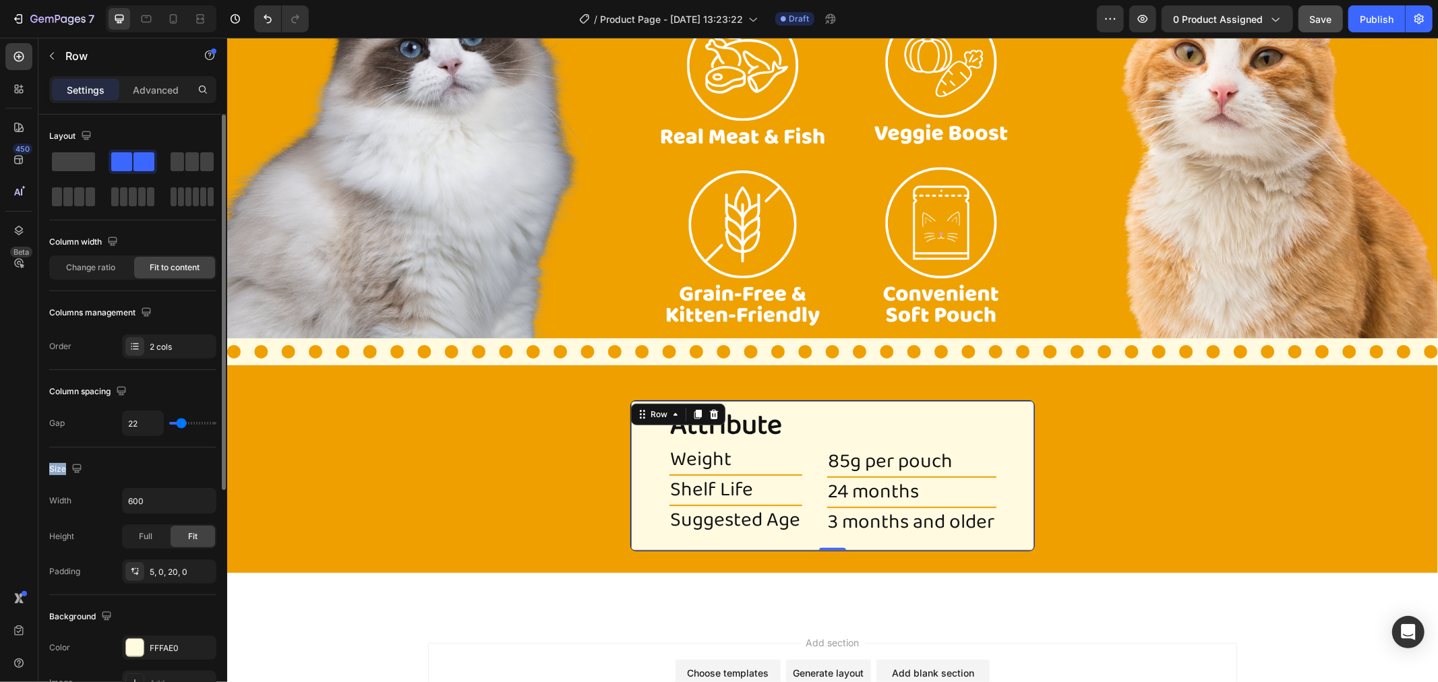
type input "20"
type input "17"
type input "12"
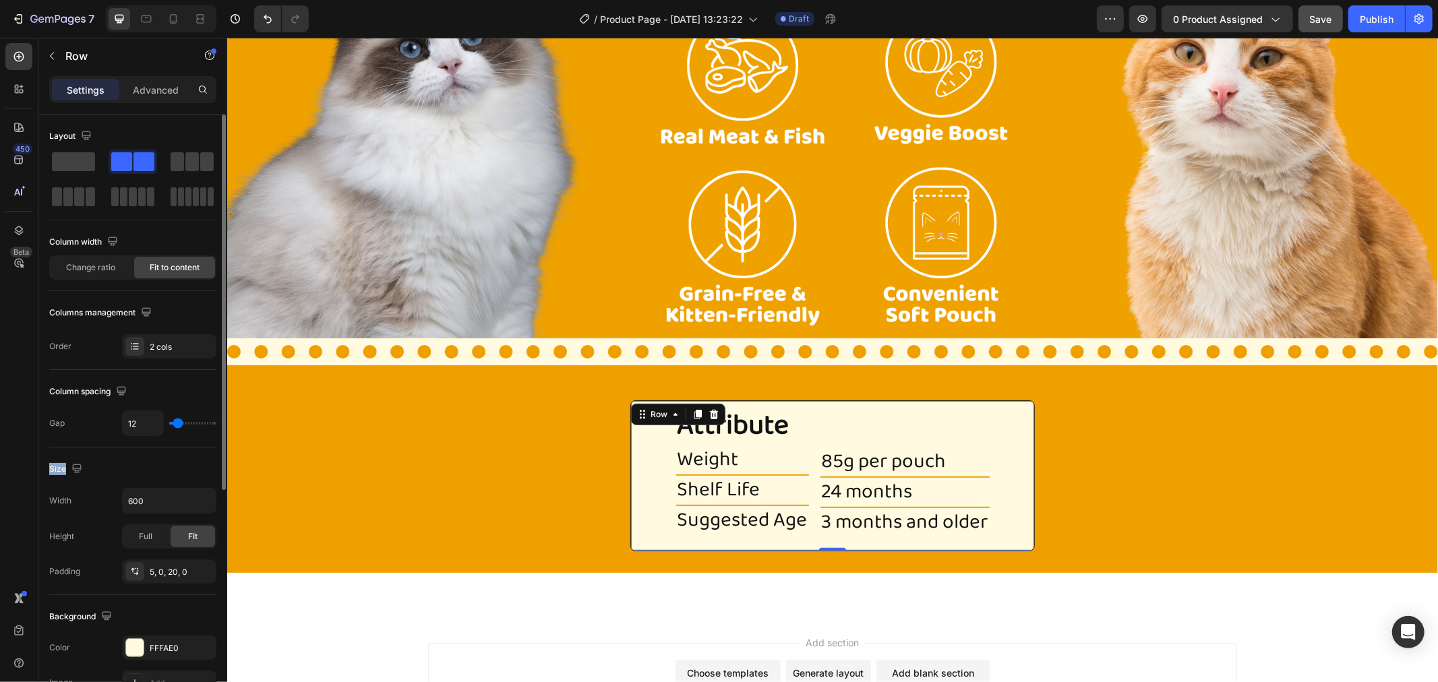
type input "10"
type input "2"
type input "0"
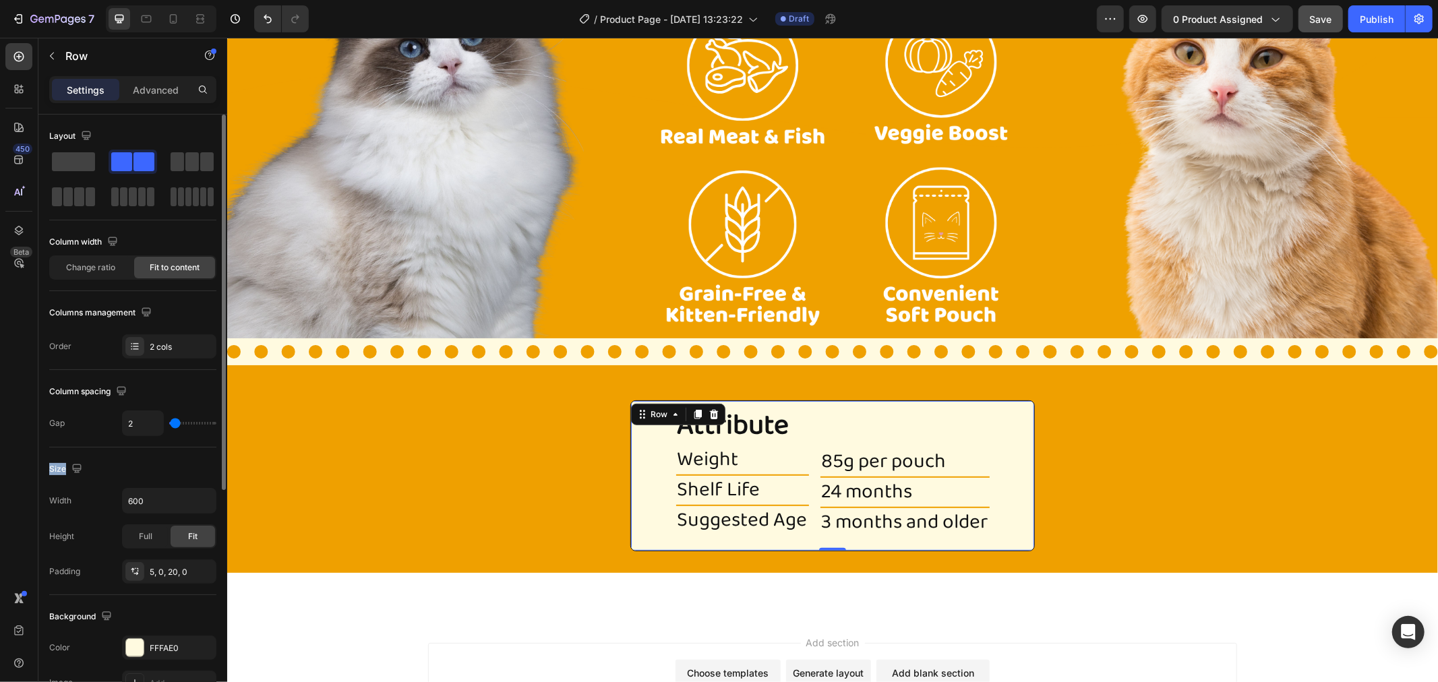
type input "0"
type input "2"
type input "7"
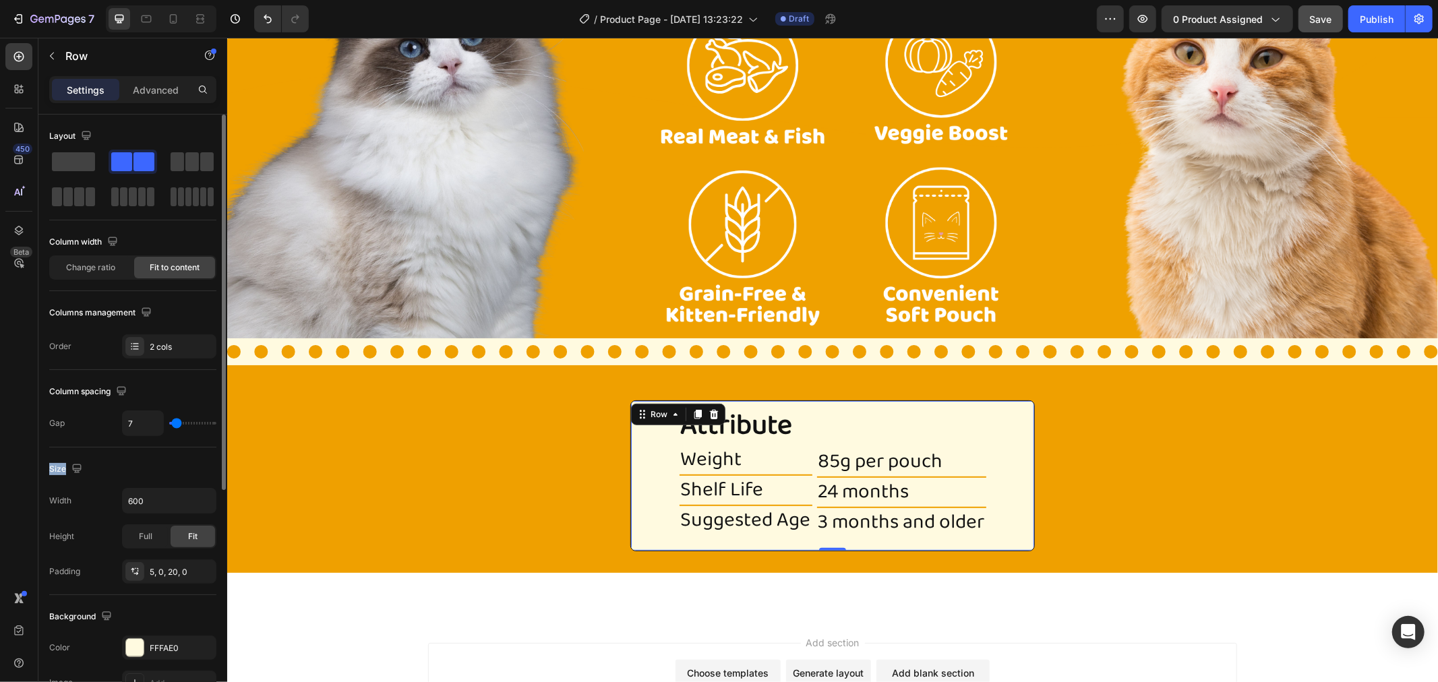
type input "12"
type input "22"
type input "25"
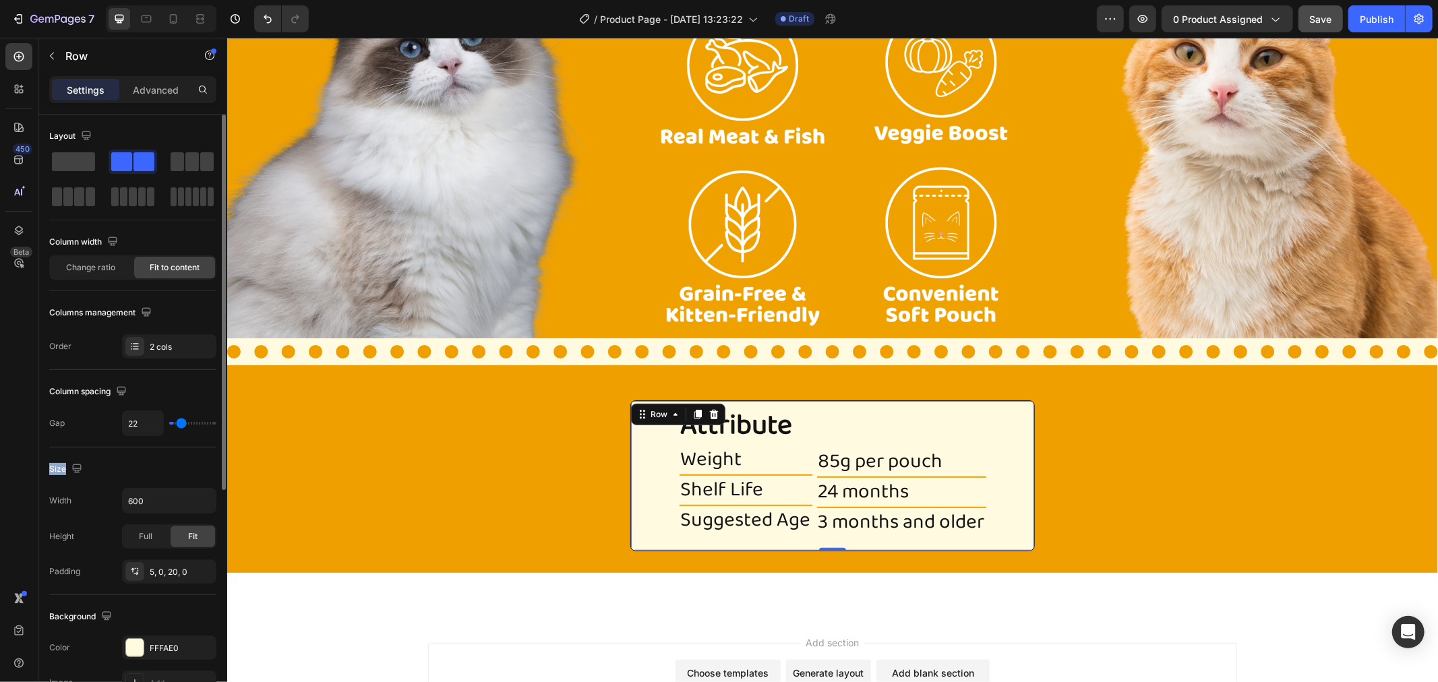
type input "25"
type input "29"
type input "32"
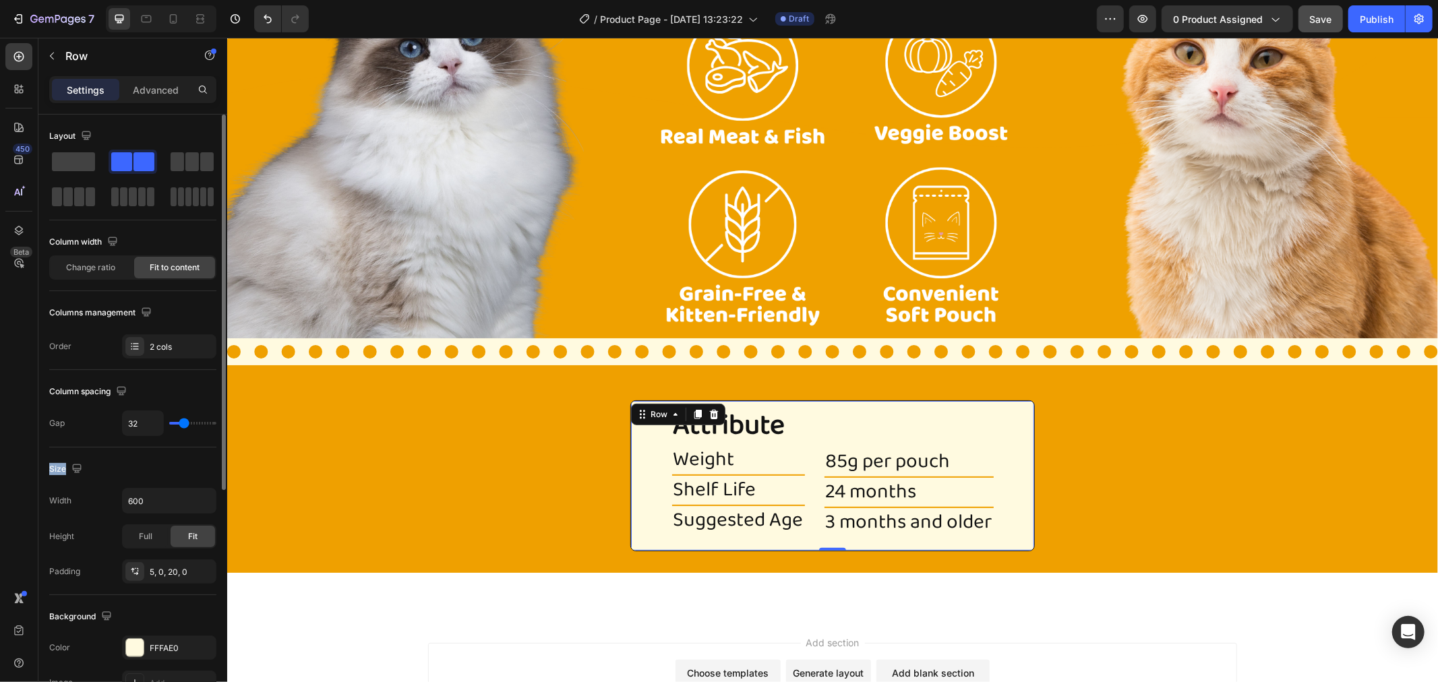
type input "34"
type input "39"
type input "42"
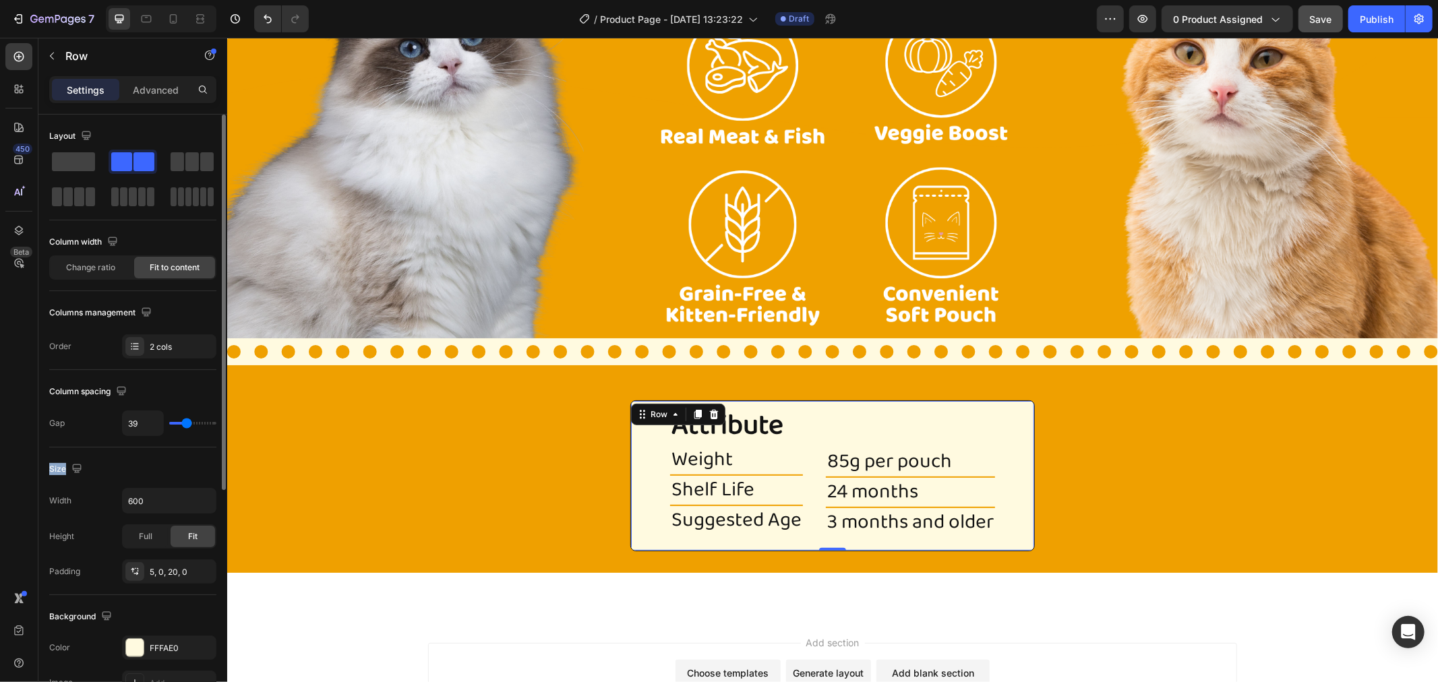
type input "42"
type input "44"
type input "47"
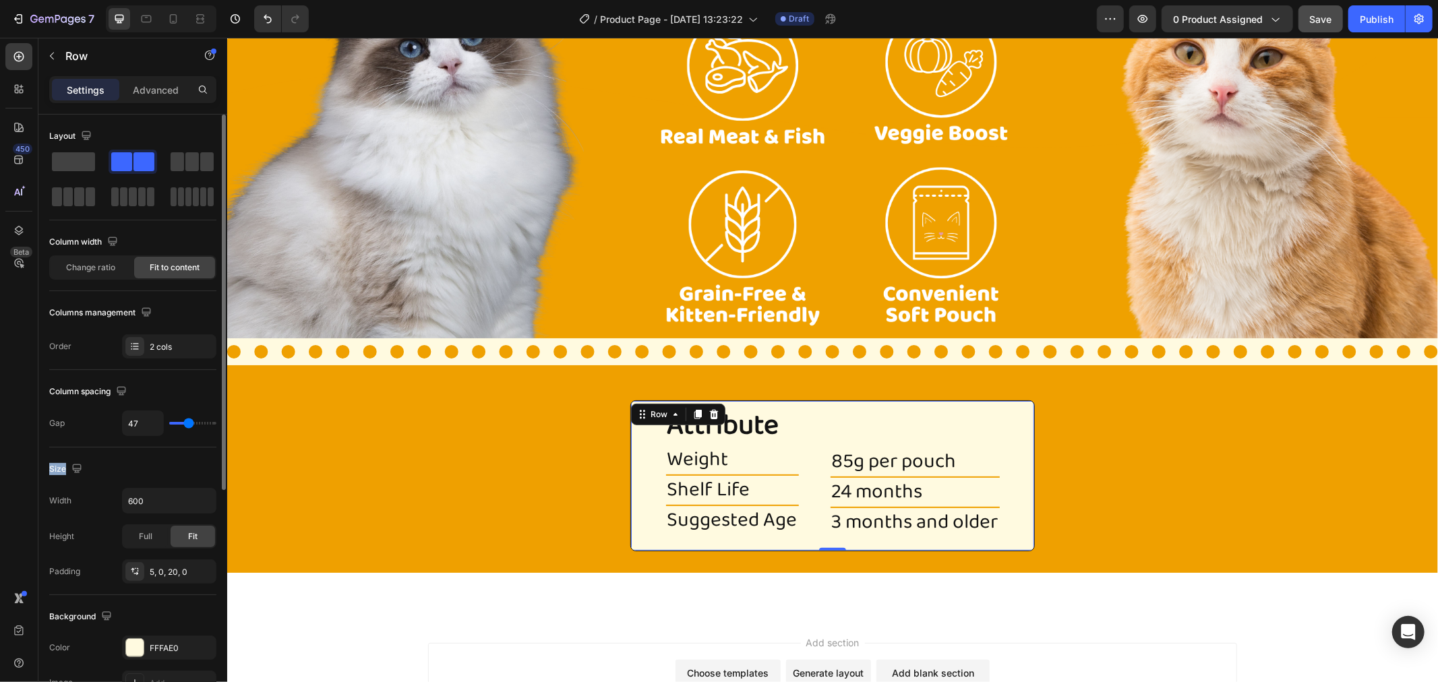
type input "54"
type input "57"
type input "59"
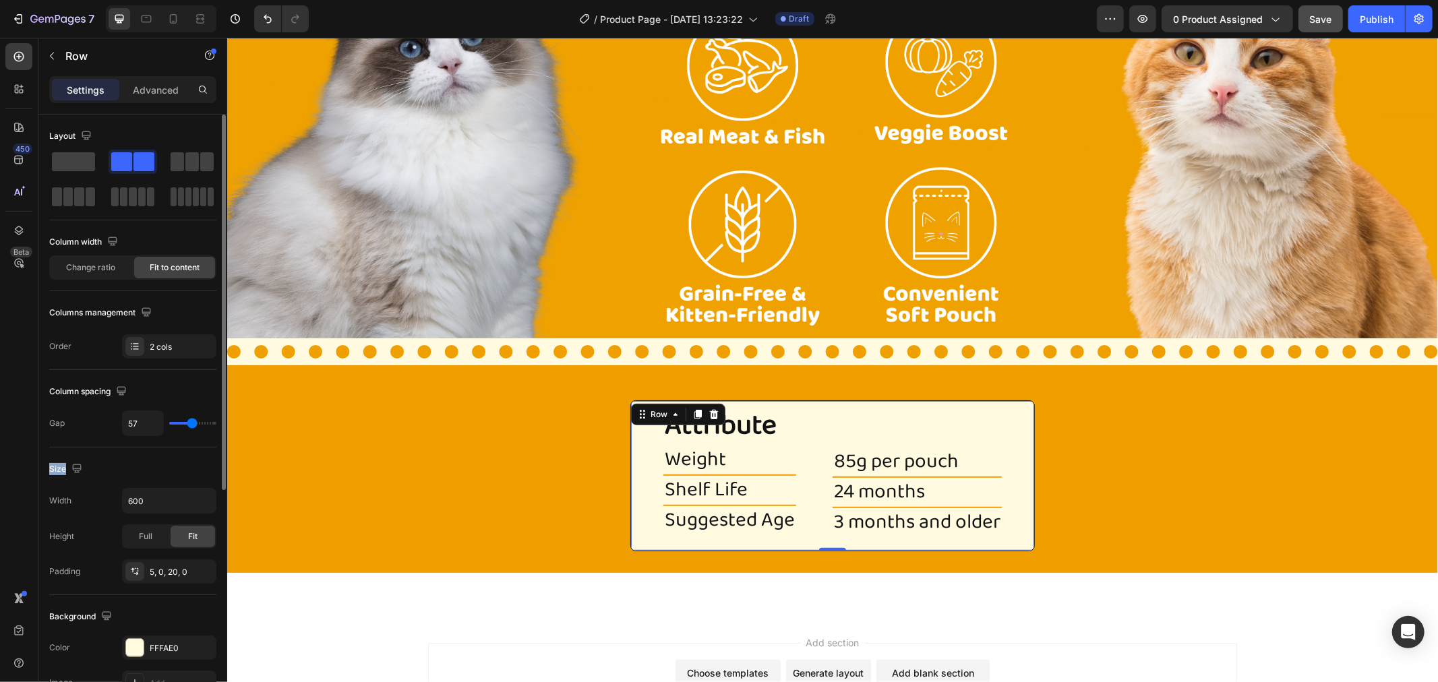
type input "59"
type input "64"
type input "66"
drag, startPoint x: 193, startPoint y: 426, endPoint x: 5, endPoint y: 378, distance: 193.6
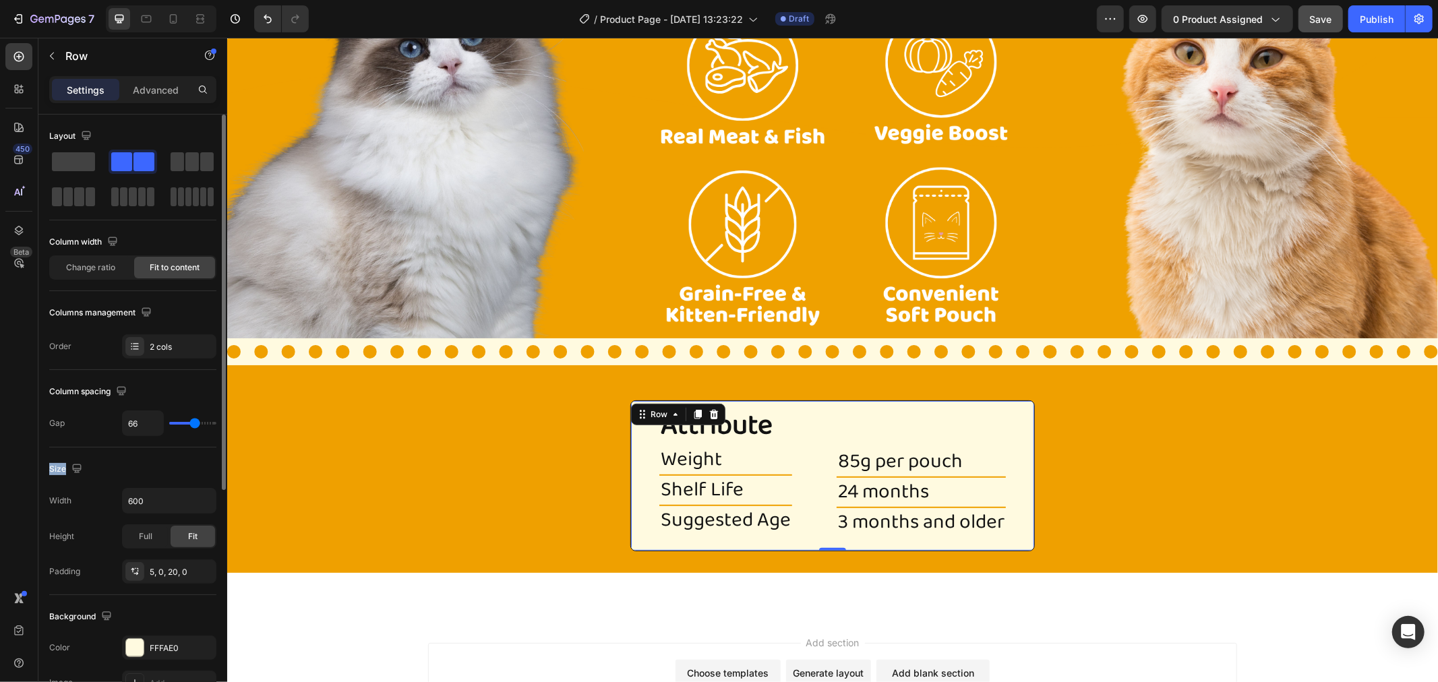
type input "66"
click at [194, 422] on input "range" at bounding box center [192, 423] width 47 height 3
click at [1181, 441] on div "Attribute Heading Weight Heading Title Line Shelf Life Heading Title Line Sugge…" at bounding box center [832, 468] width 1211 height 165
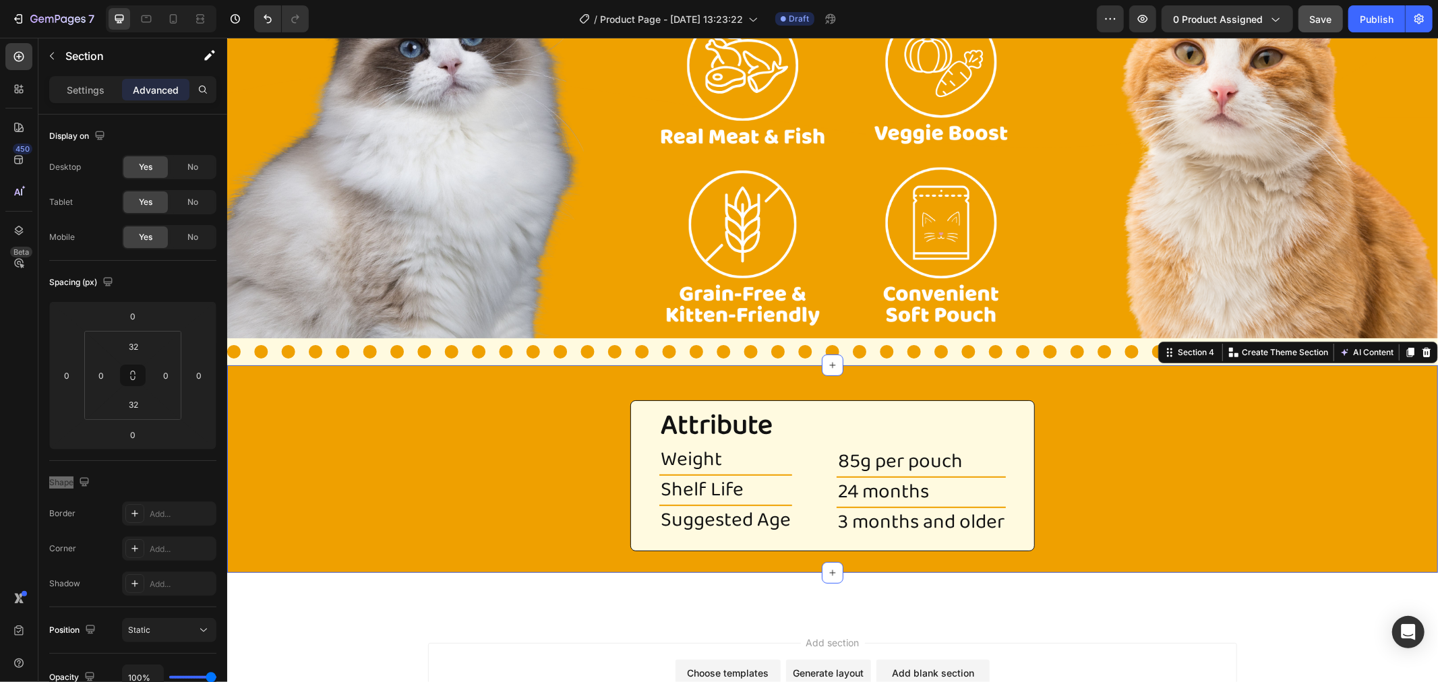
click at [1181, 441] on div "Attribute Heading Weight Heading Title Line Shelf Life Heading Title Line Sugge…" at bounding box center [832, 468] width 1211 height 165
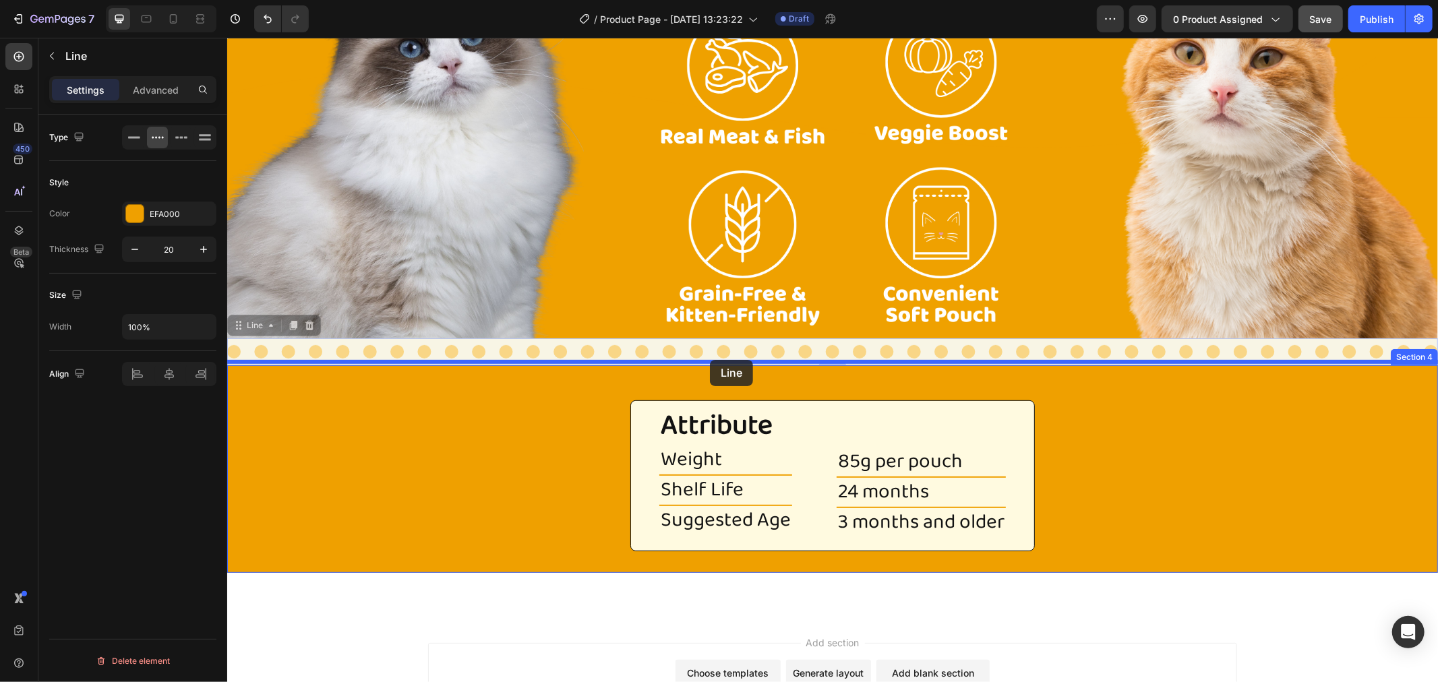
drag, startPoint x: 630, startPoint y: 357, endPoint x: 709, endPoint y: 359, distance: 79.6
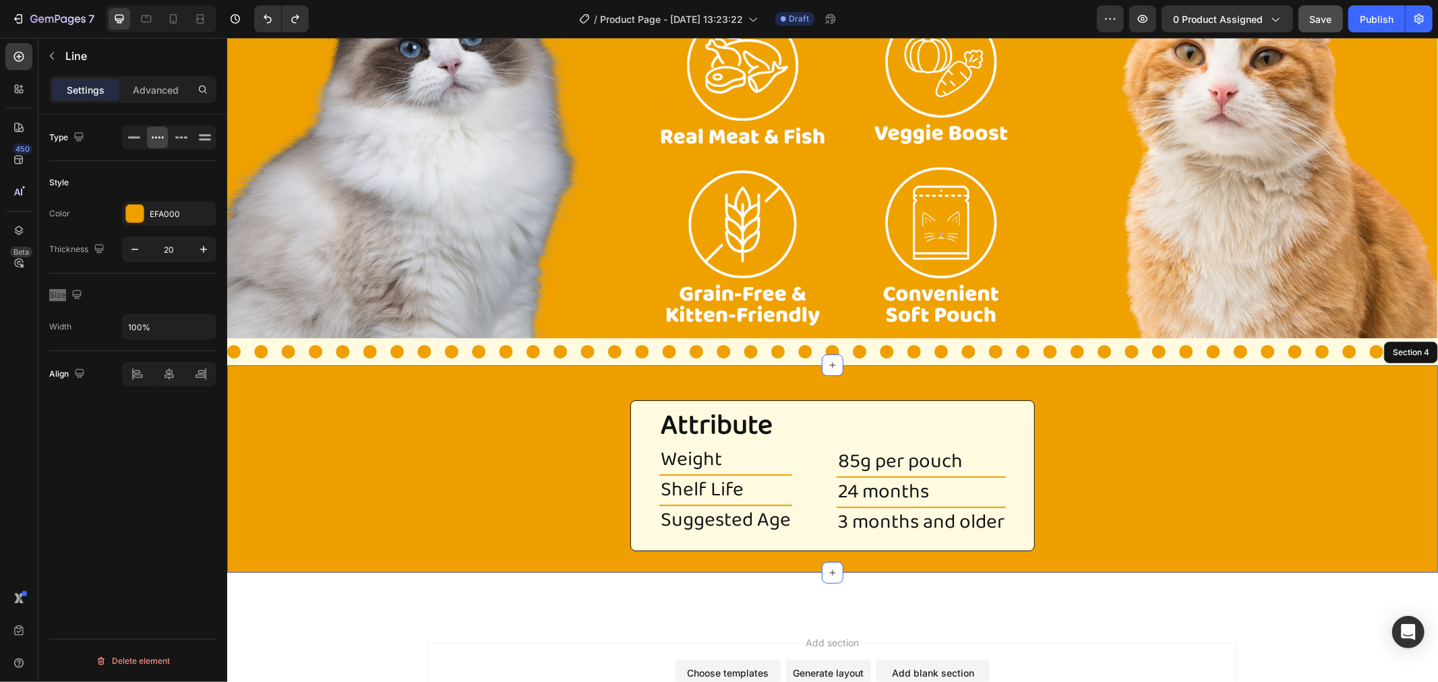
click at [470, 452] on div "Attribute Heading Weight Heading Title Line Shelf Life Heading Title Line Sugge…" at bounding box center [832, 468] width 1211 height 165
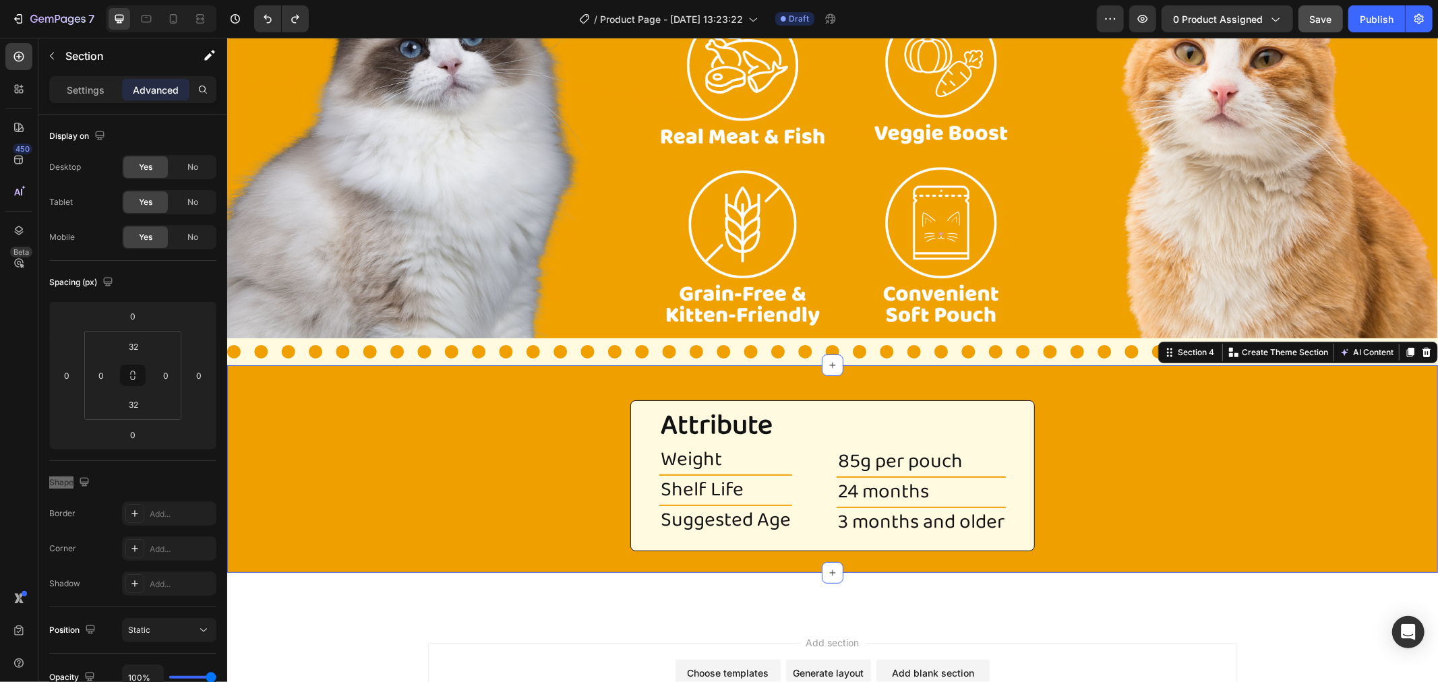
click at [474, 454] on div "Attribute Heading Weight Heading Title Line Shelf Life Heading Title Line Sugge…" at bounding box center [832, 468] width 1211 height 165
click at [558, 604] on div "Image Section 5" at bounding box center [832, 593] width 1211 height 43
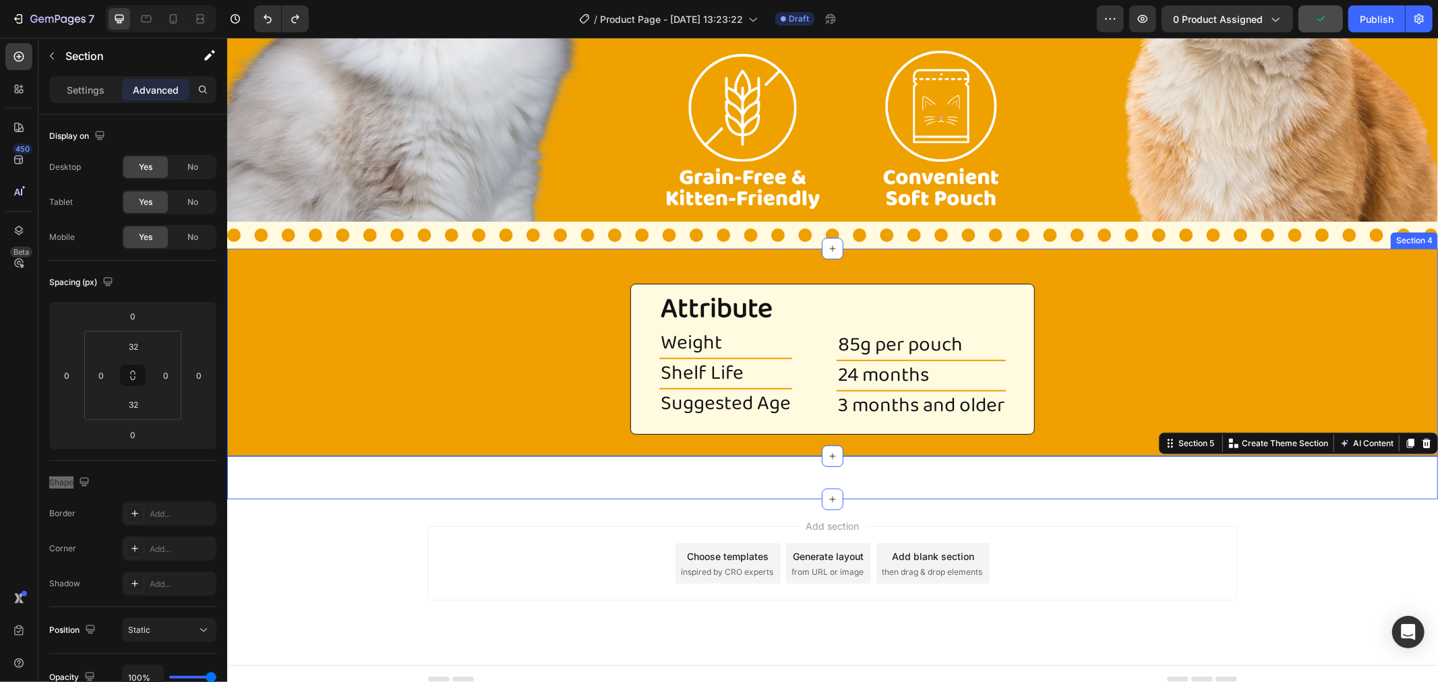
scroll to position [527, 0]
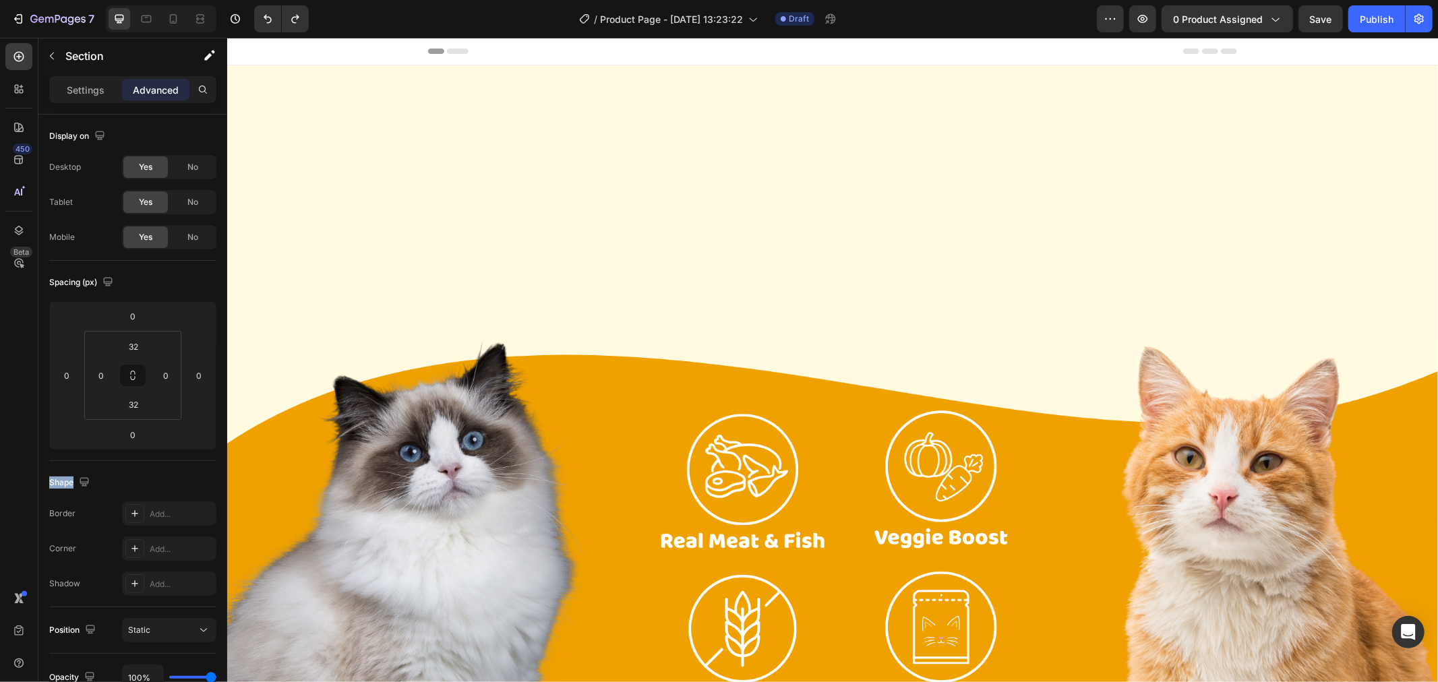
scroll to position [527, 0]
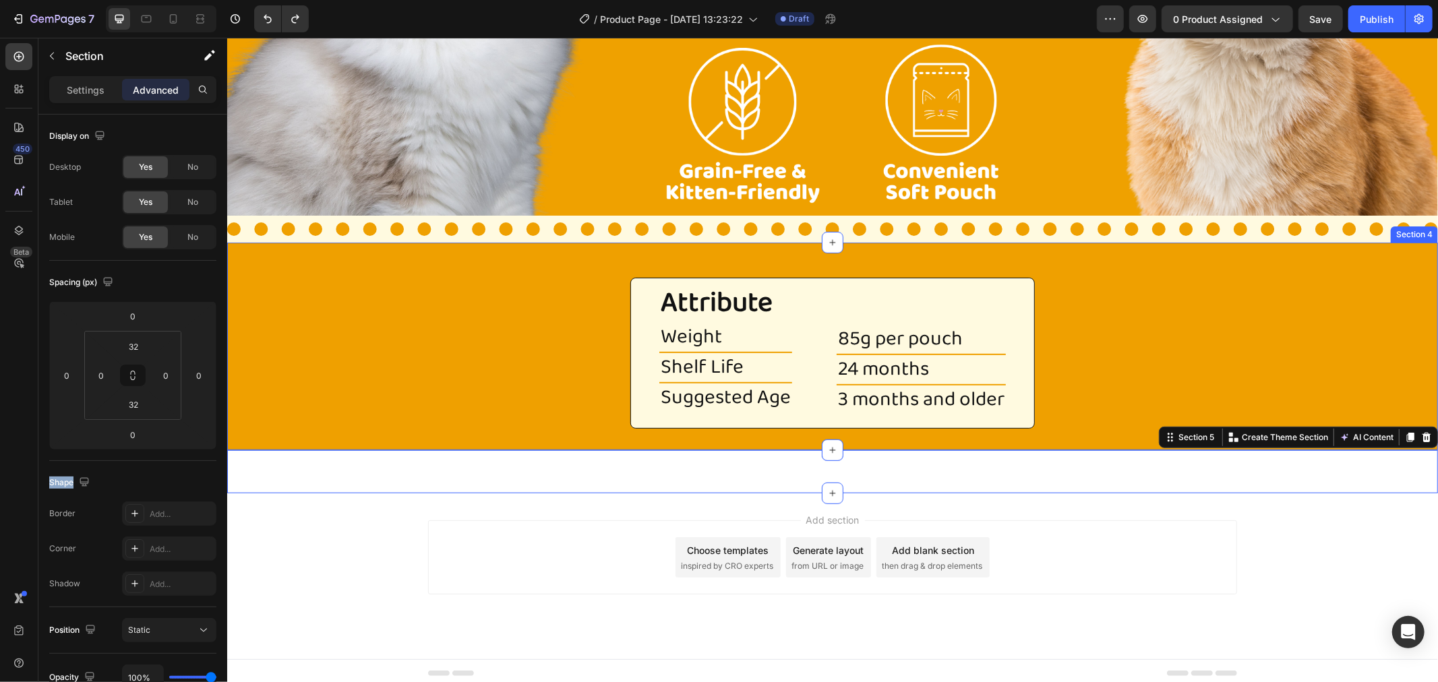
click at [611, 303] on div "Attribute Heading Weight Heading Title Line Shelf Life Heading Title Line Sugge…" at bounding box center [832, 346] width 1211 height 165
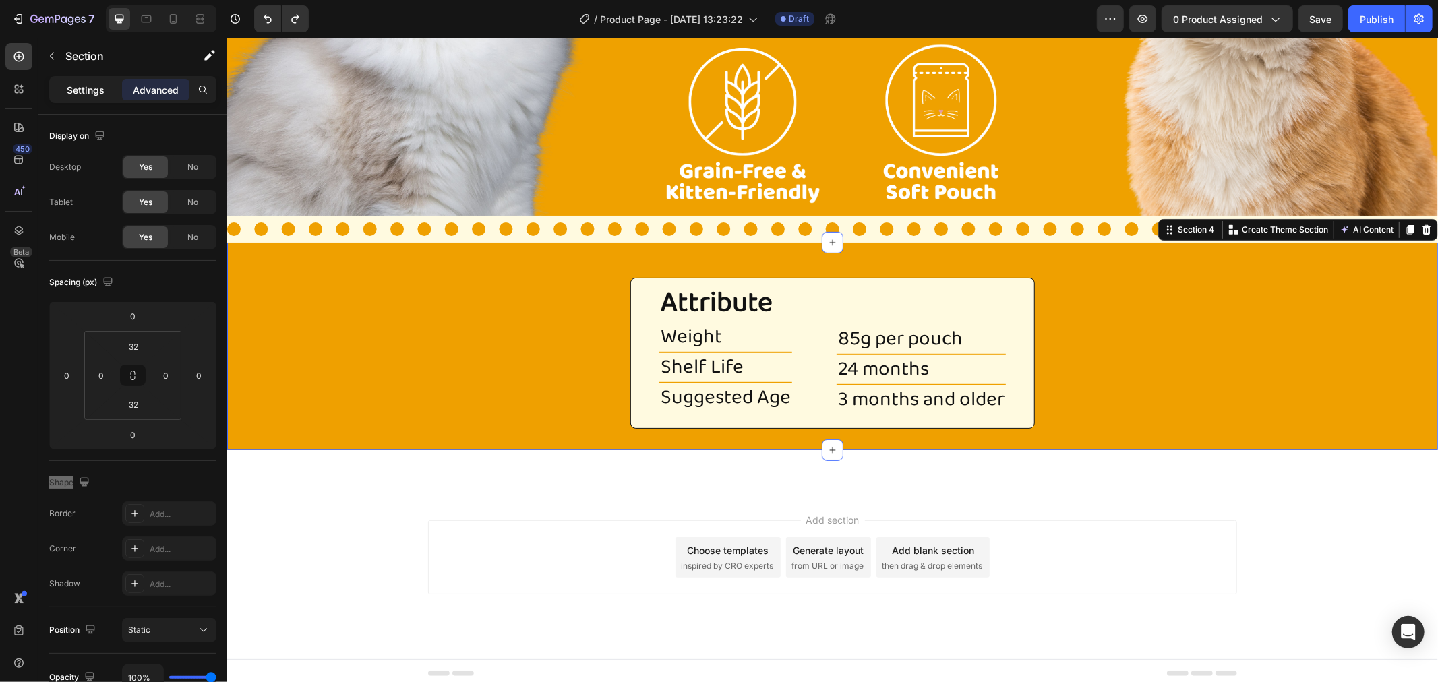
click at [108, 92] on div "Settings" at bounding box center [85, 90] width 67 height 22
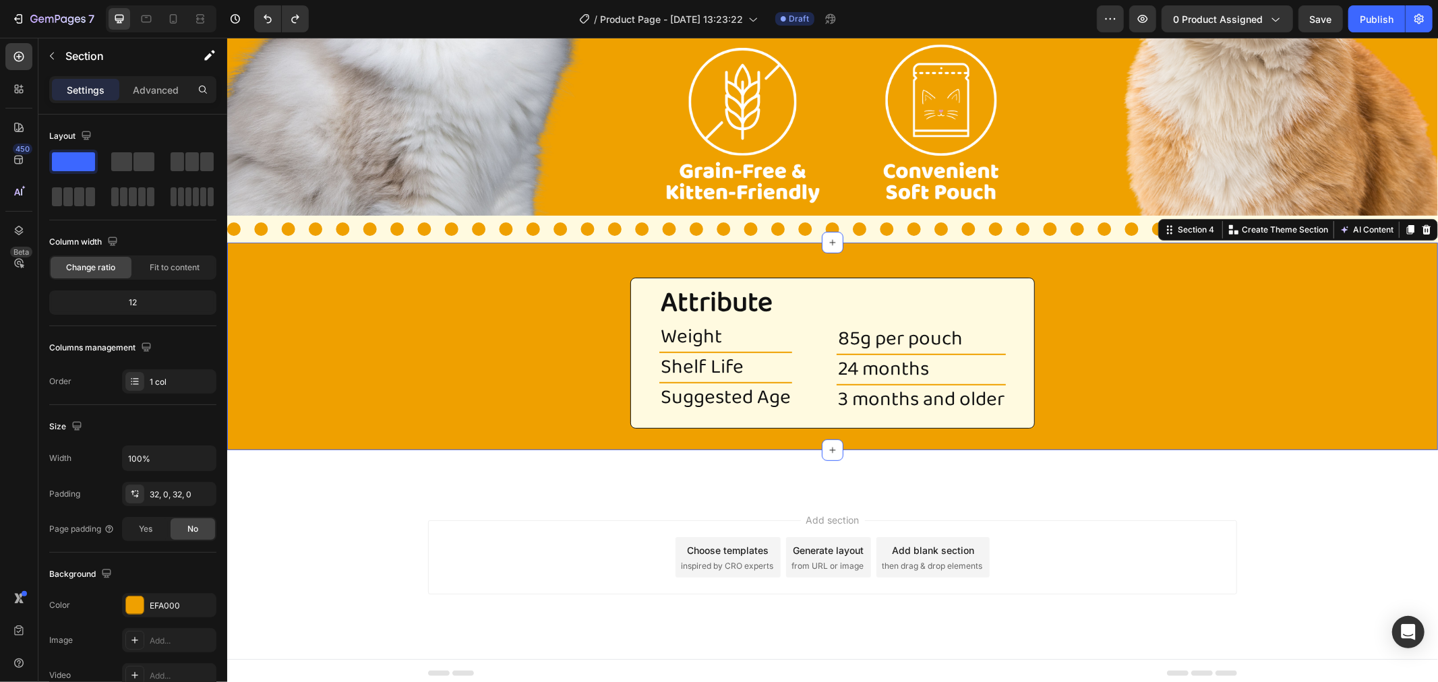
drag, startPoint x: 433, startPoint y: 233, endPoint x: 500, endPoint y: 272, distance: 77.9
click at [140, 160] on span at bounding box center [144, 161] width 21 height 19
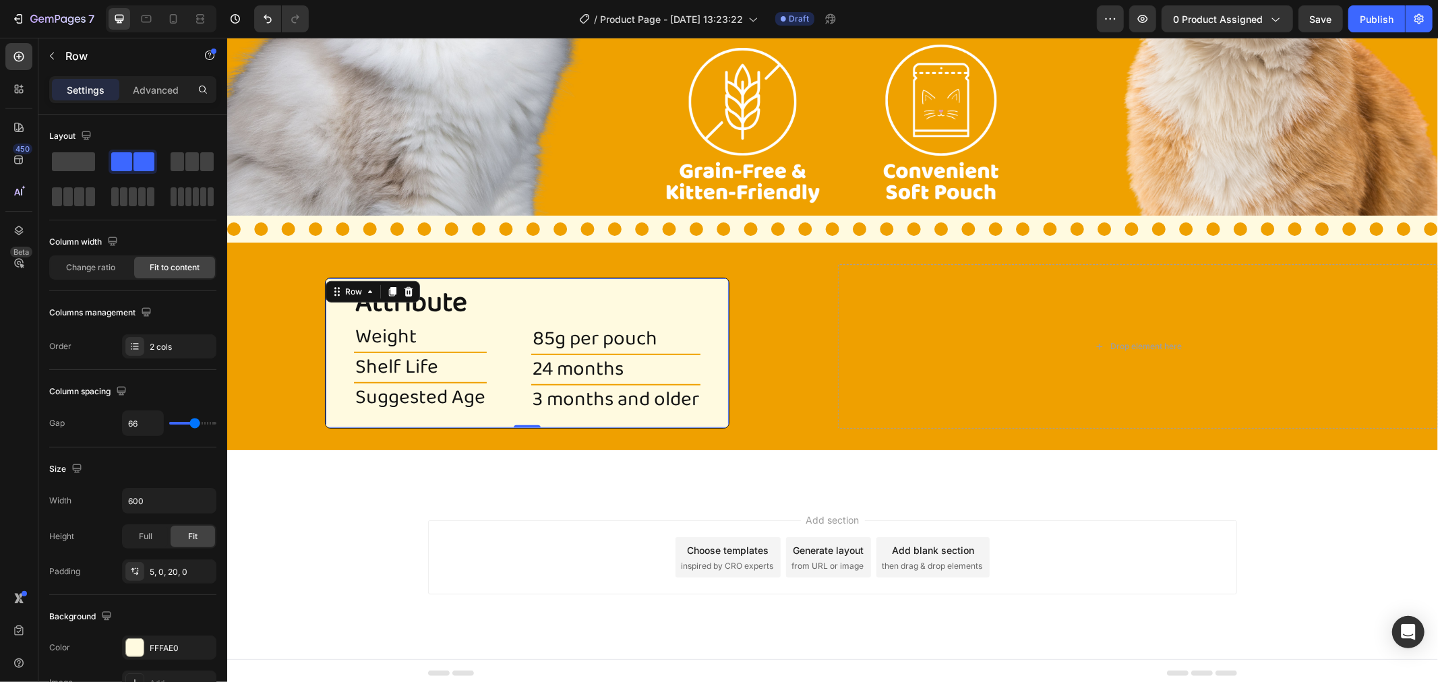
click at [719, 306] on div "Attribute Heading Weight Heading Title Line Shelf Life Heading Title Line Sugge…" at bounding box center [526, 352] width 405 height 151
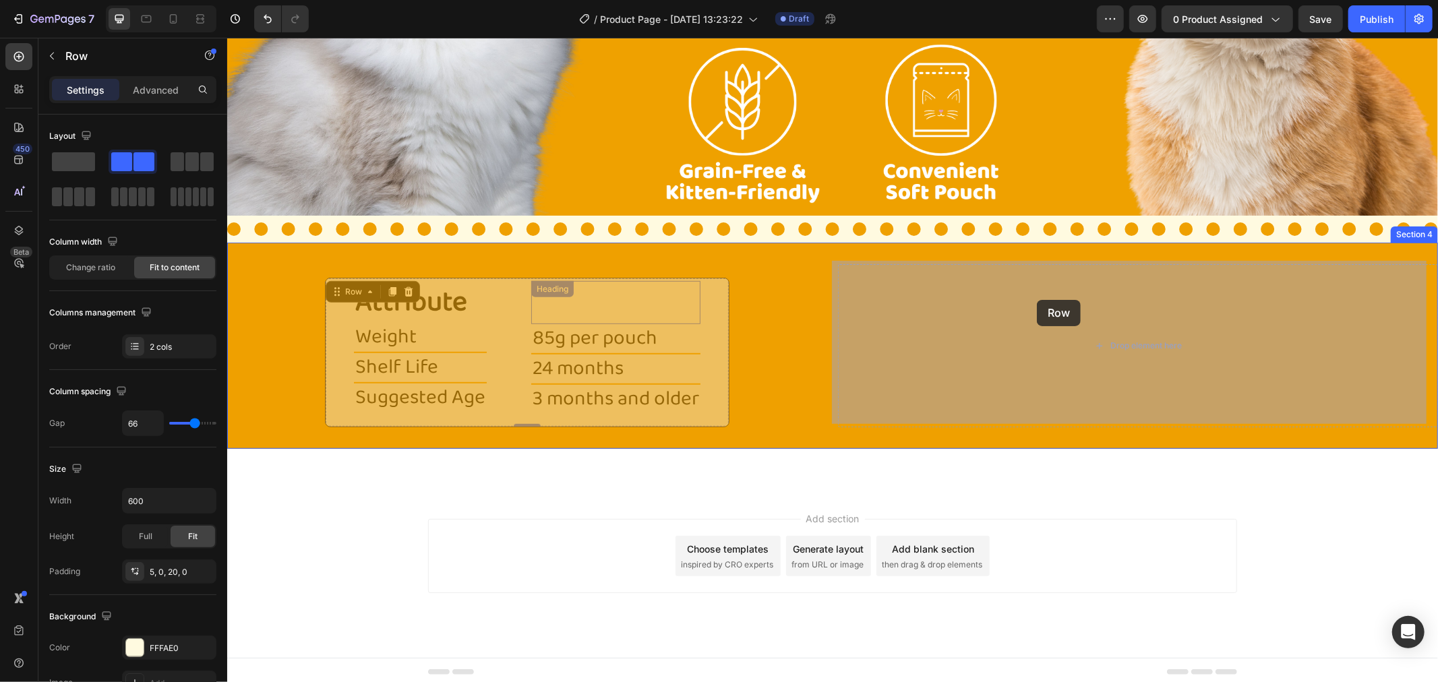
drag, startPoint x: 351, startPoint y: 287, endPoint x: 1036, endPoint y: 299, distance: 685.1
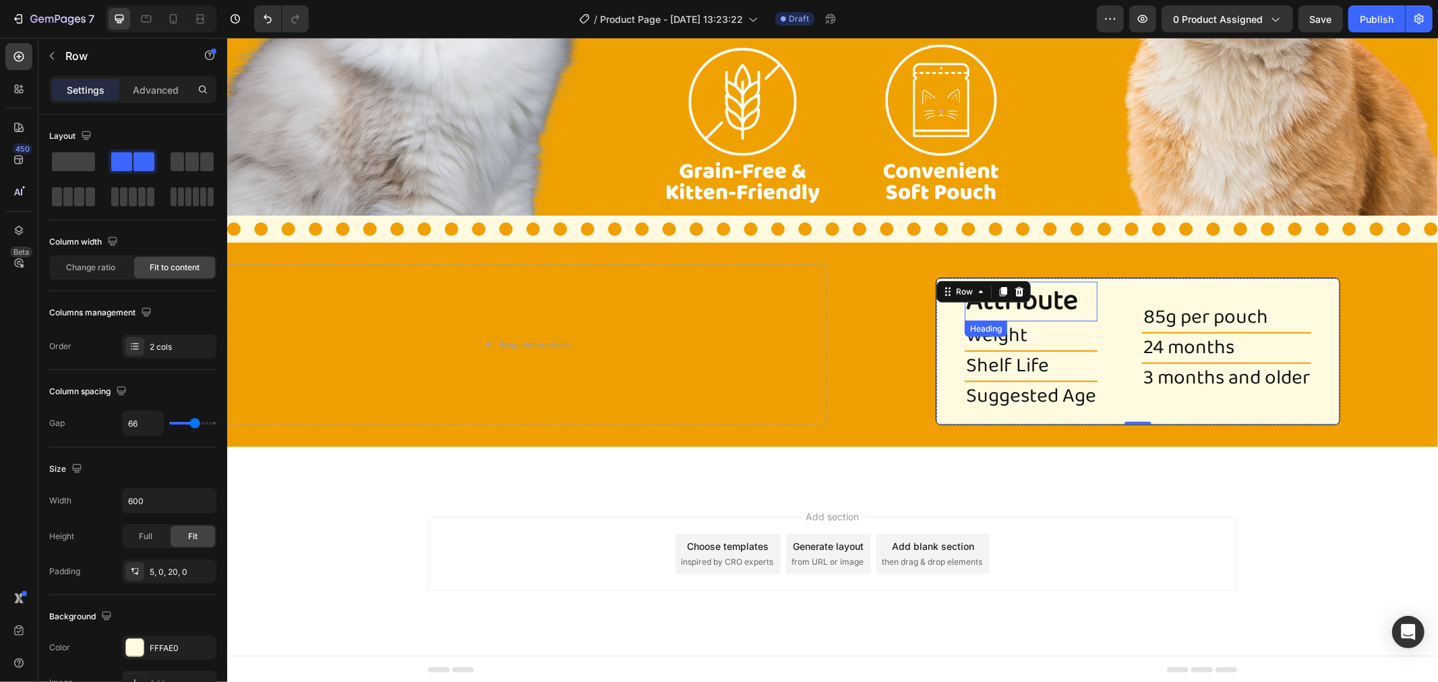
scroll to position [524, 0]
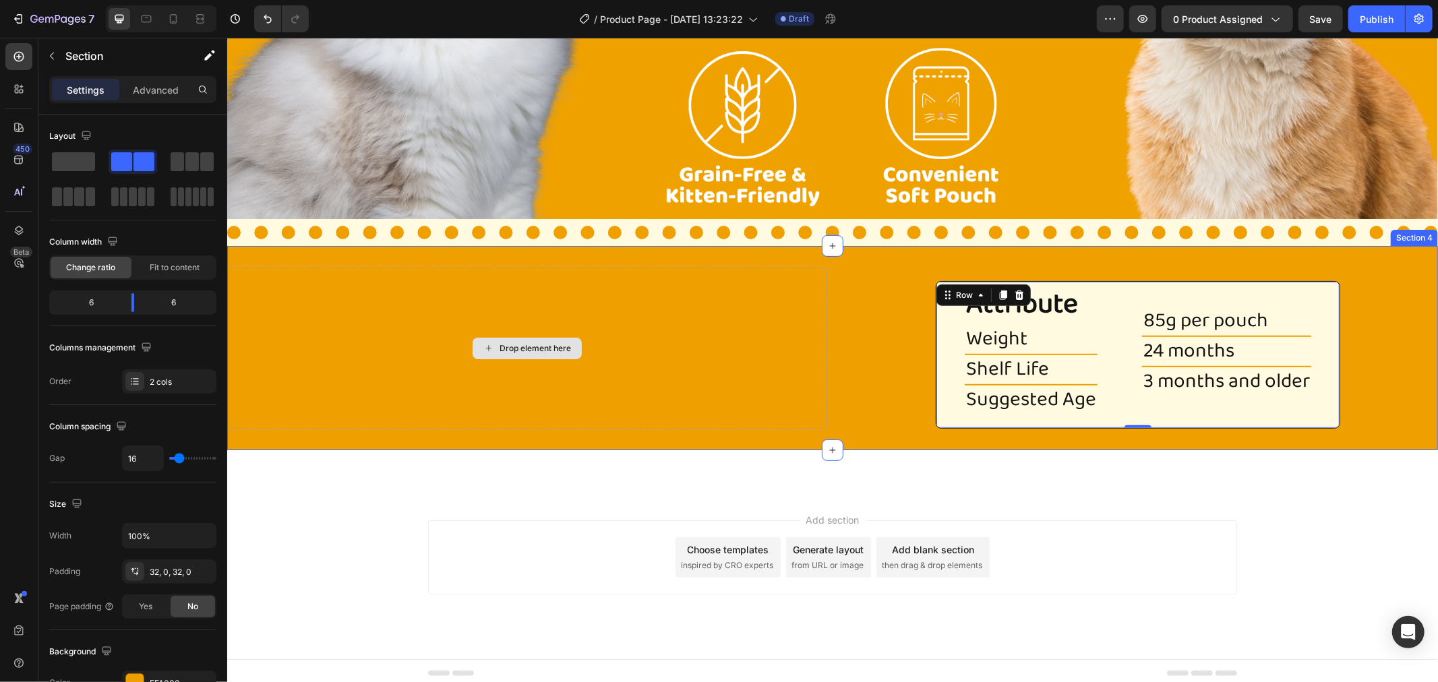
click at [518, 309] on div "Drop element here" at bounding box center [527, 347] width 600 height 161
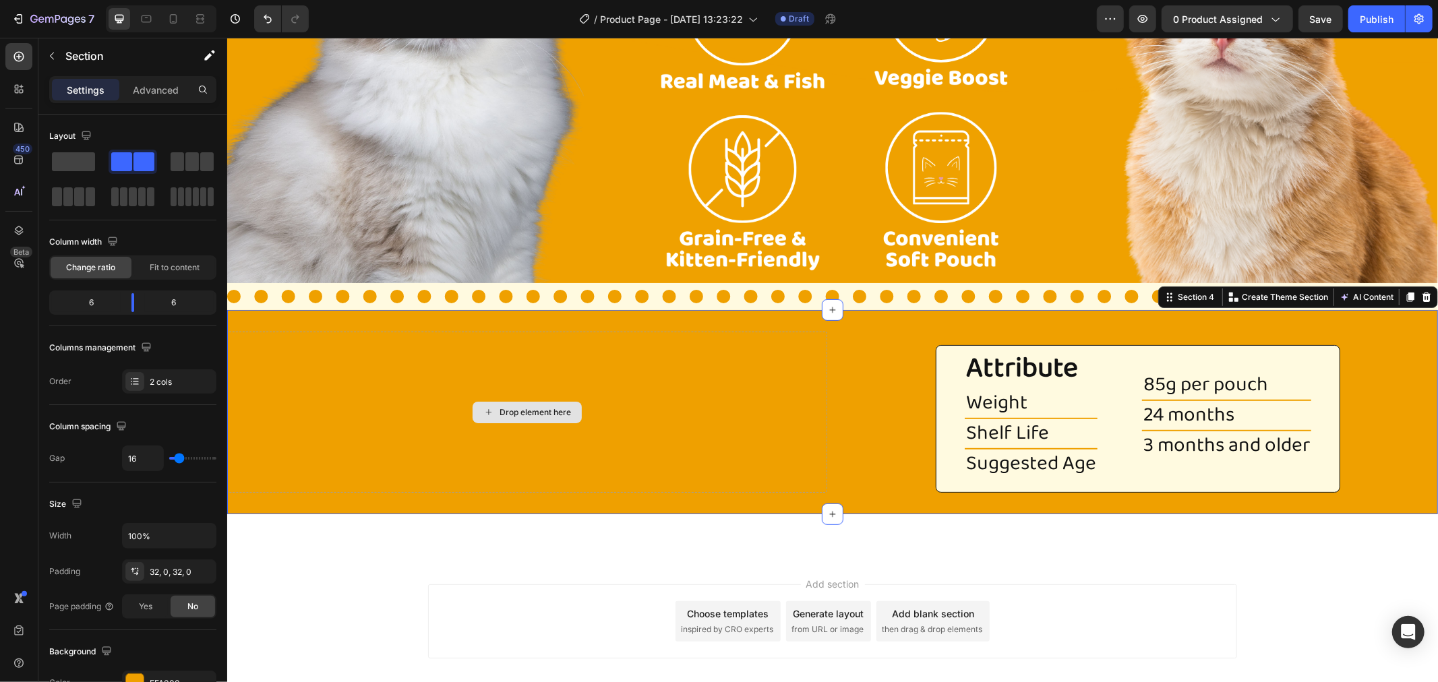
scroll to position [374, 0]
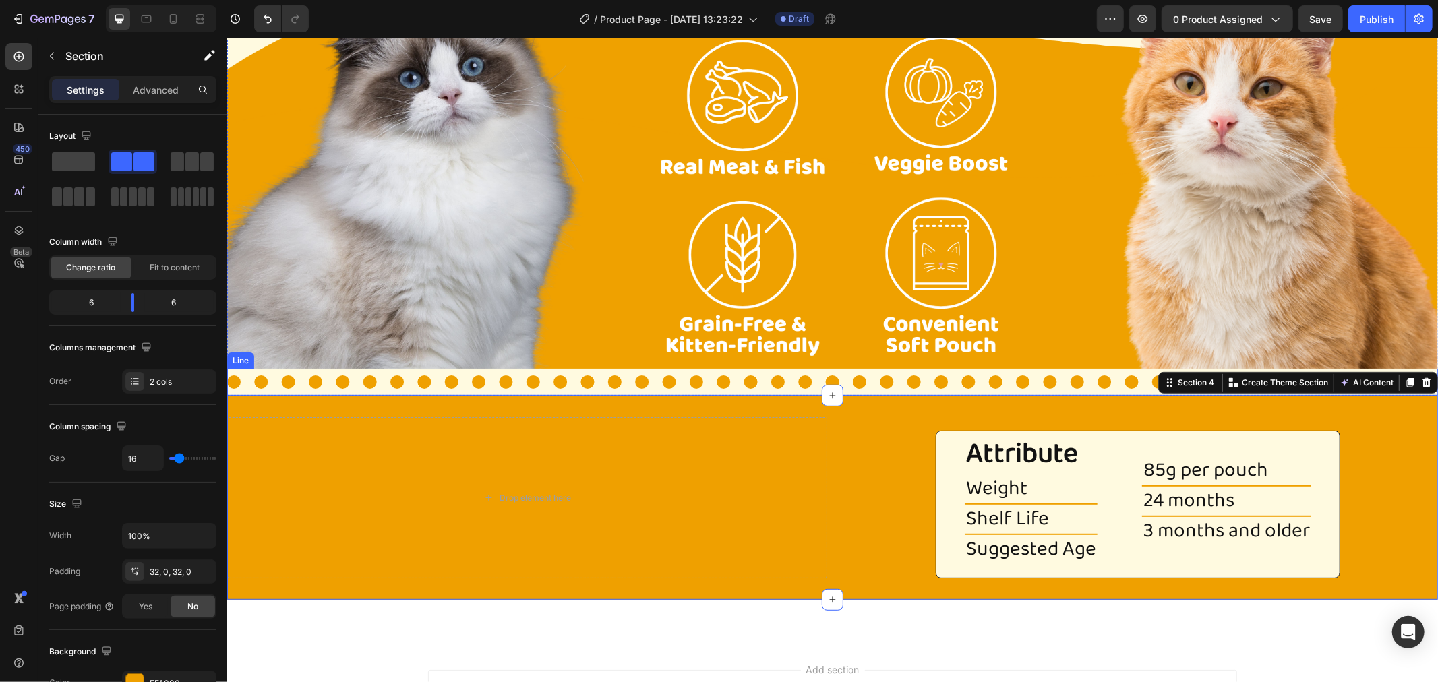
drag, startPoint x: 312, startPoint y: 196, endPoint x: 448, endPoint y: 377, distance: 226.3
click at [73, 51] on p "Section" at bounding box center [120, 56] width 111 height 16
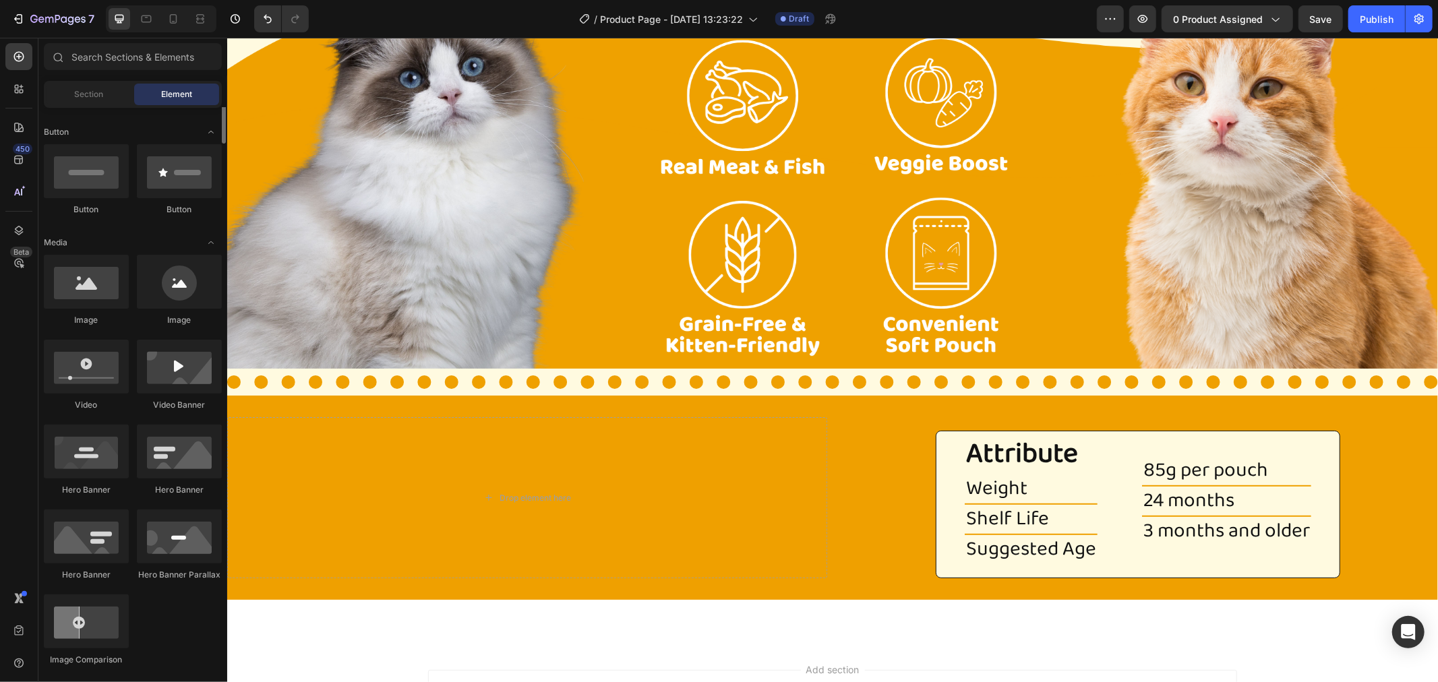
scroll to position [0, 0]
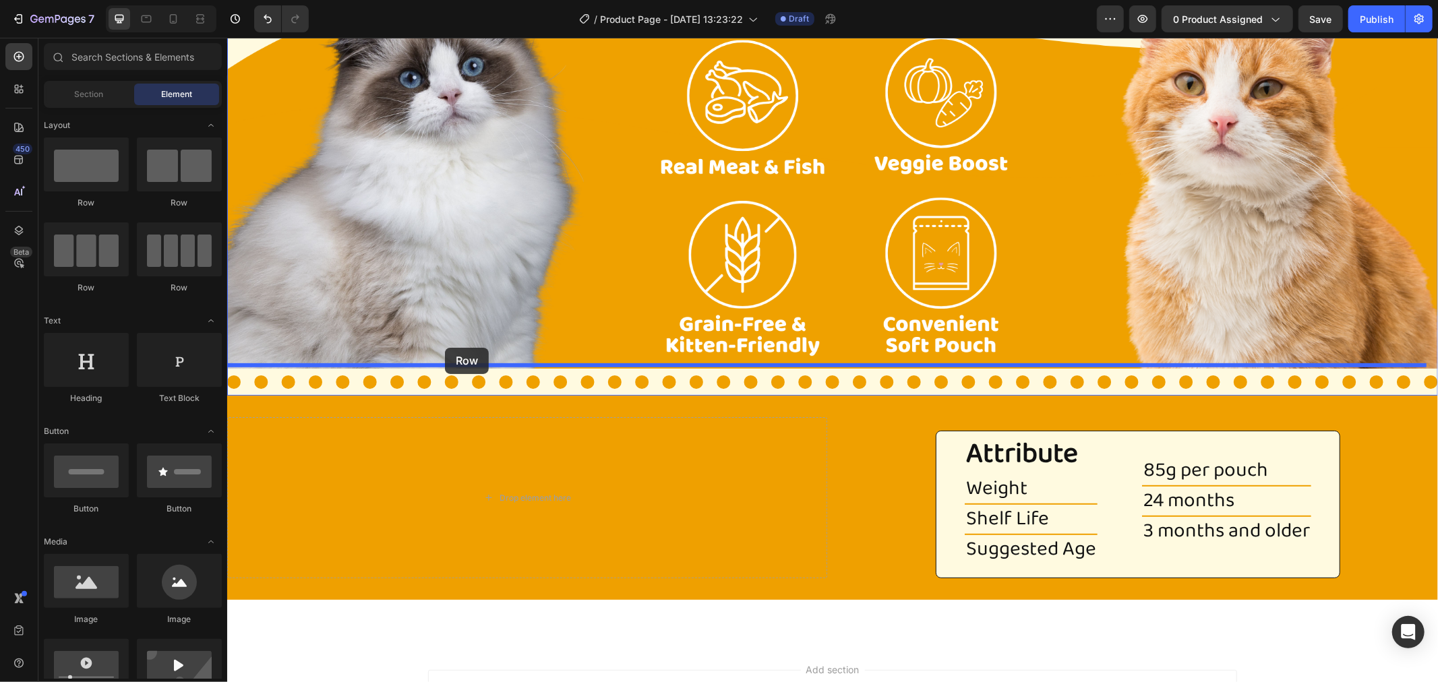
drag, startPoint x: 311, startPoint y: 212, endPoint x: 444, endPoint y: 347, distance: 189.8
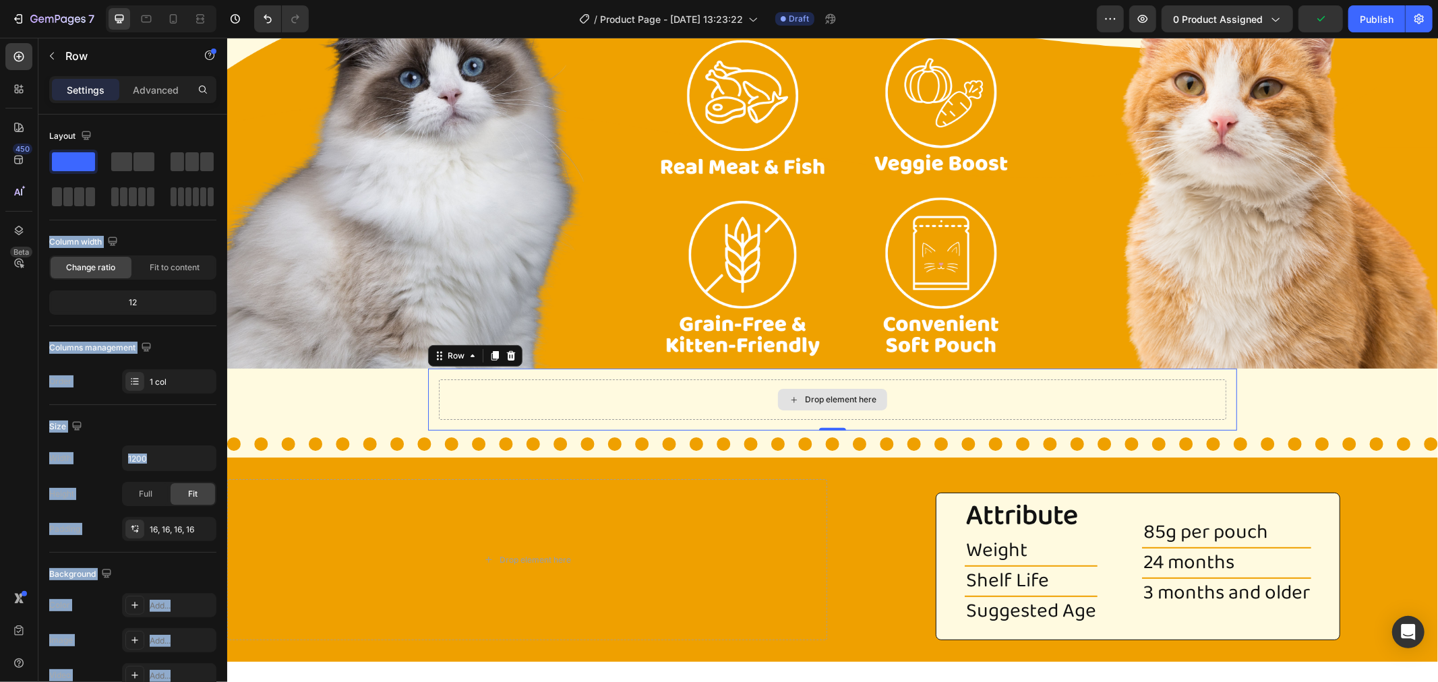
drag, startPoint x: 430, startPoint y: 197, endPoint x: 260, endPoint y: 256, distance: 180.6
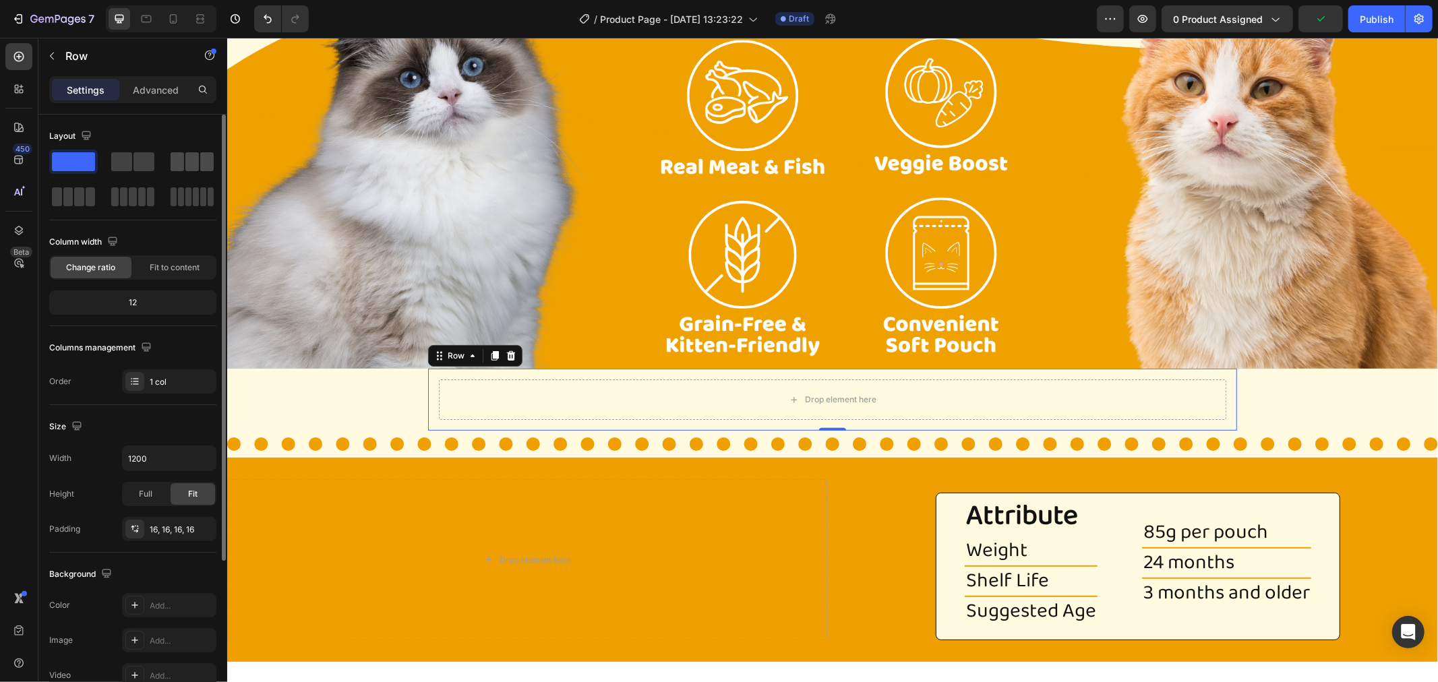
click at [190, 166] on span at bounding box center [191, 161] width 13 height 19
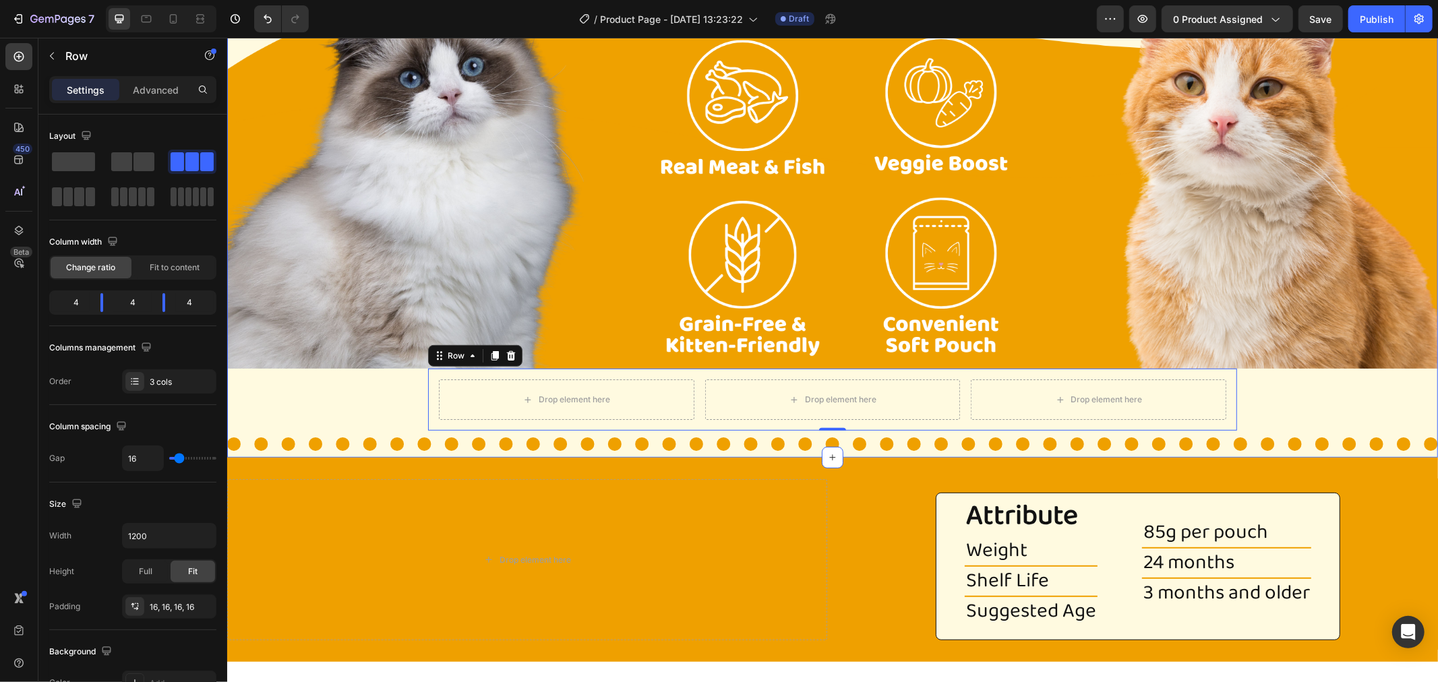
click at [341, 378] on div "Image Drop element here Drop element here Drop element here Row 0 Title Line" at bounding box center [832, 211] width 1211 height 493
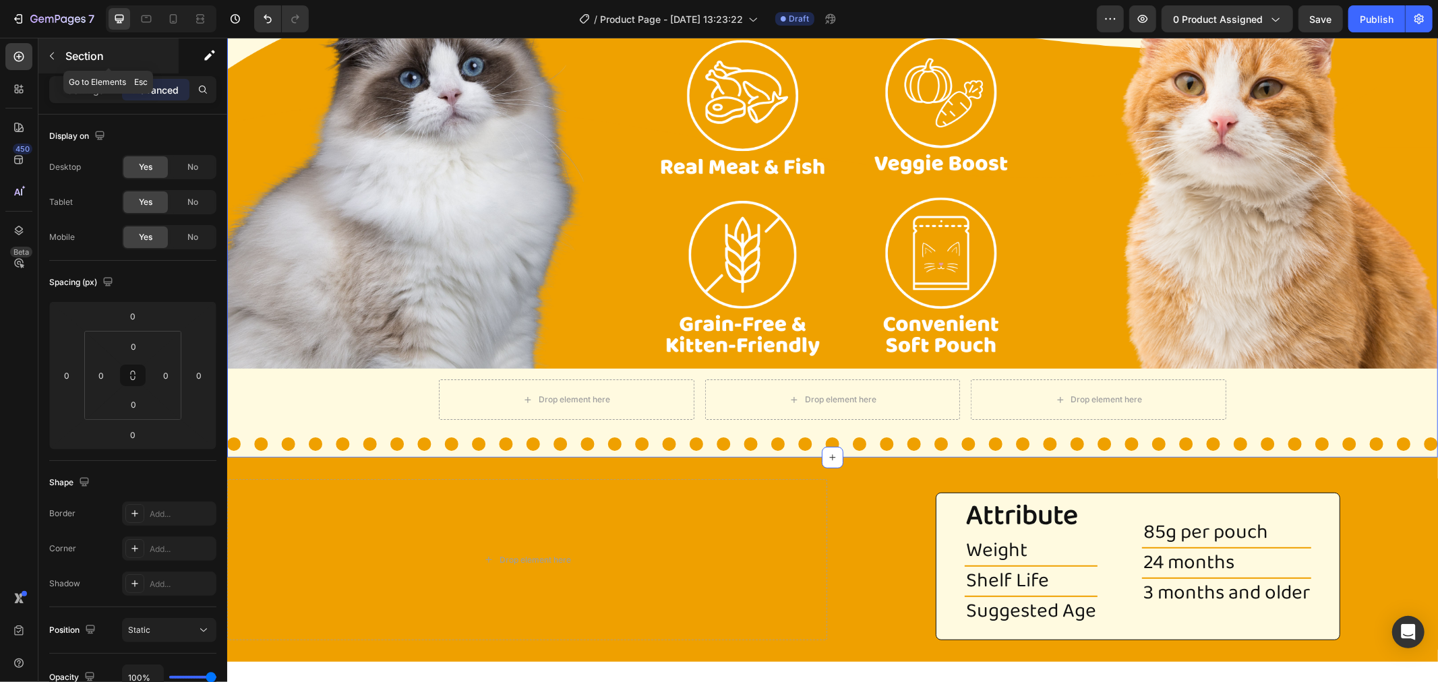
click at [105, 50] on p "Section" at bounding box center [120, 56] width 111 height 16
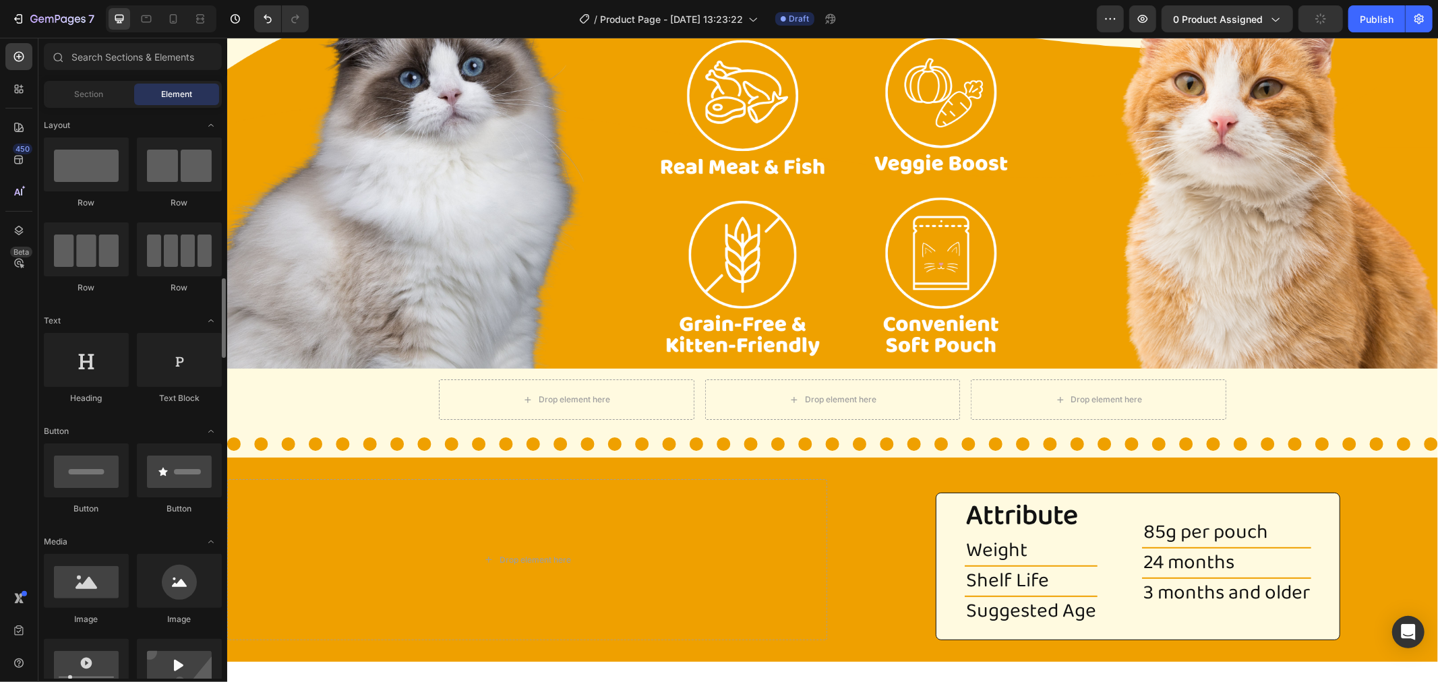
scroll to position [150, 0]
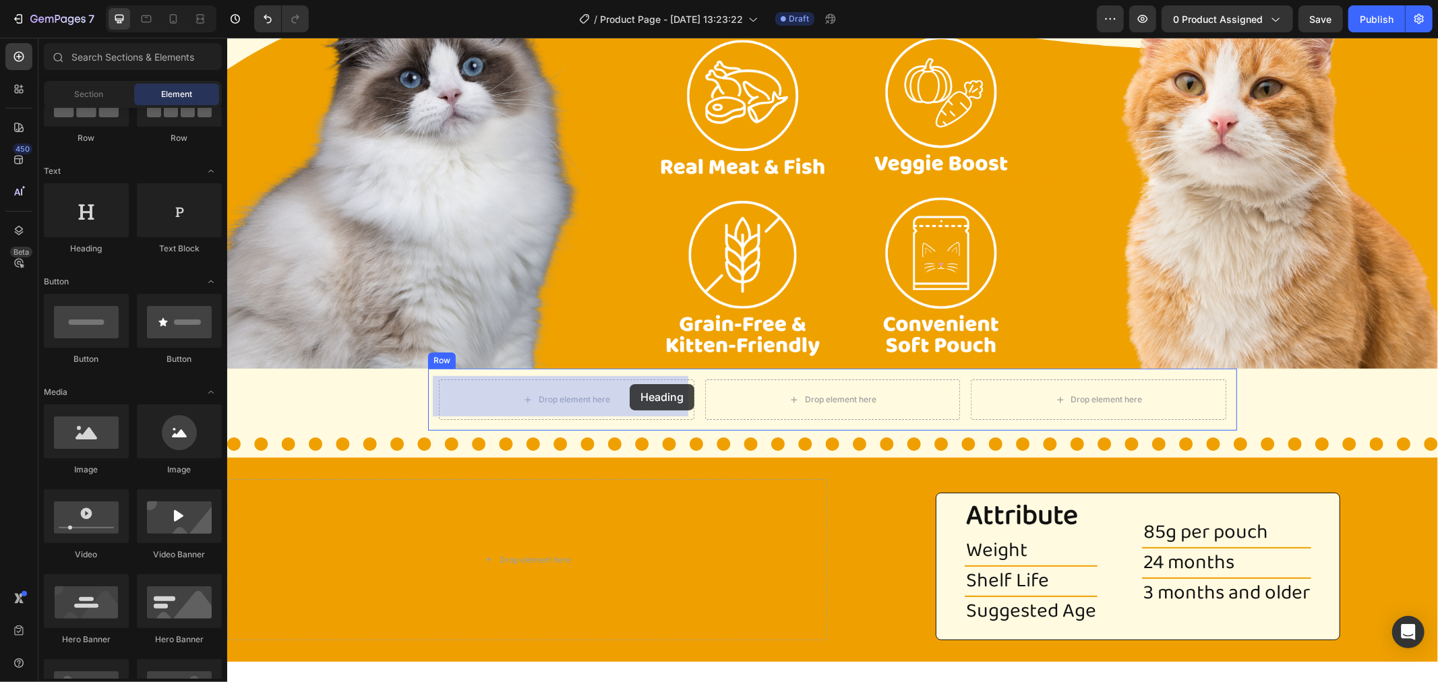
drag, startPoint x: 336, startPoint y: 258, endPoint x: 629, endPoint y: 384, distance: 319.2
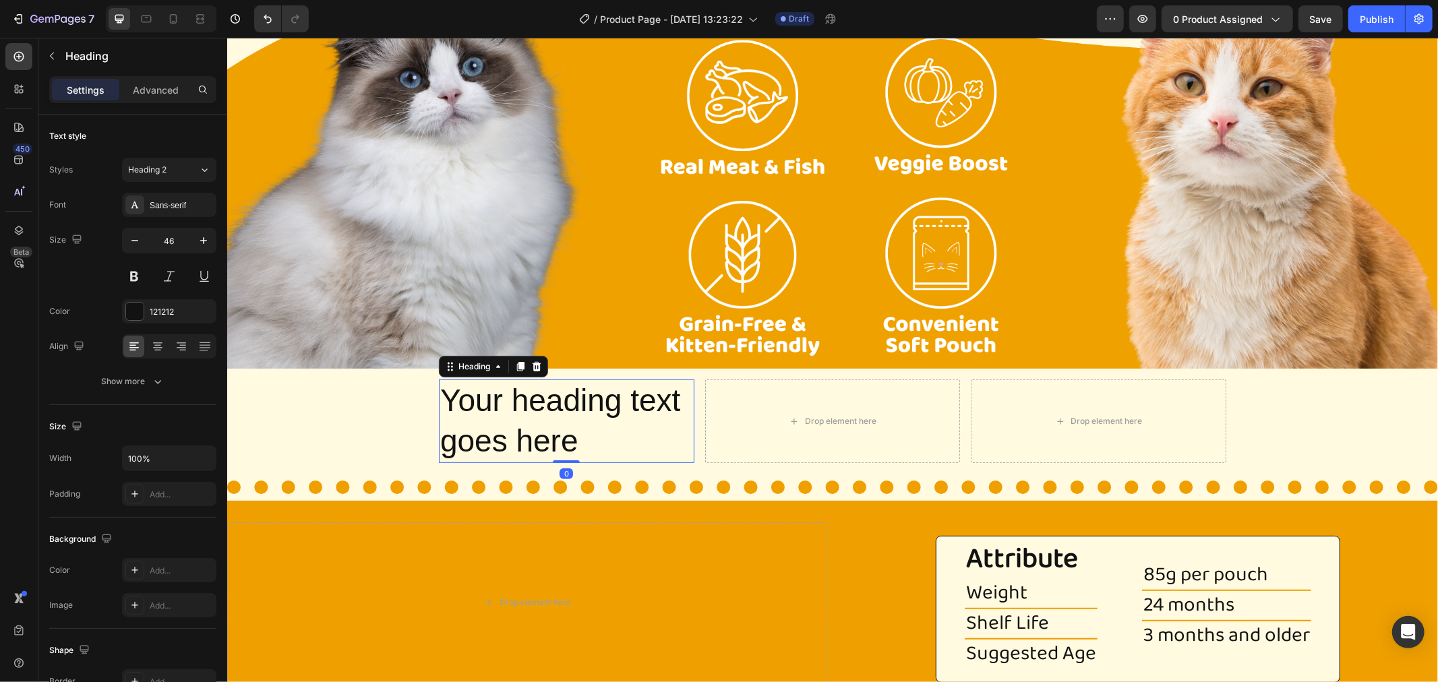
click at [584, 418] on h2 "Your heading text goes here" at bounding box center [566, 421] width 256 height 84
click at [584, 418] on p "Your heading text goes here" at bounding box center [566, 420] width 253 height 81
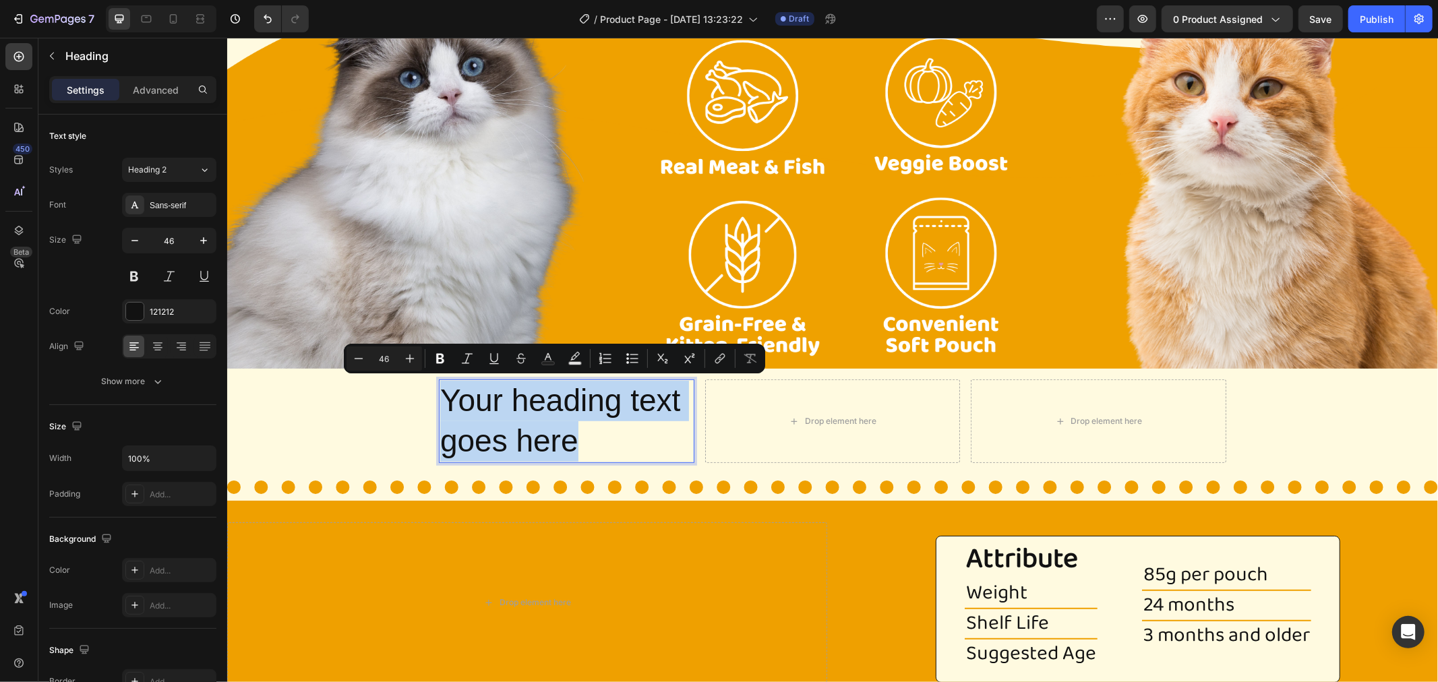
drag, startPoint x: 564, startPoint y: 434, endPoint x: 440, endPoint y: 397, distance: 128.8
click at [440, 397] on p "Your heading text goes here" at bounding box center [566, 420] width 253 height 81
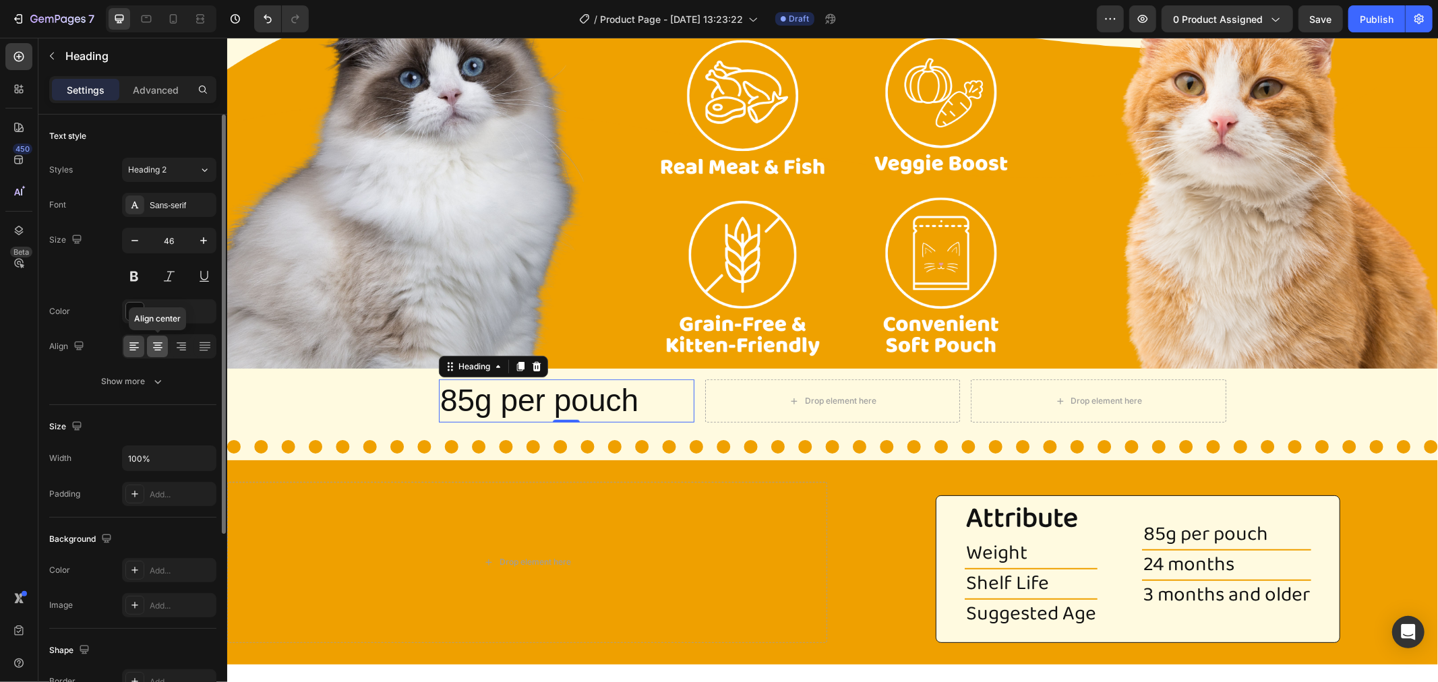
click at [149, 346] on div at bounding box center [157, 347] width 21 height 22
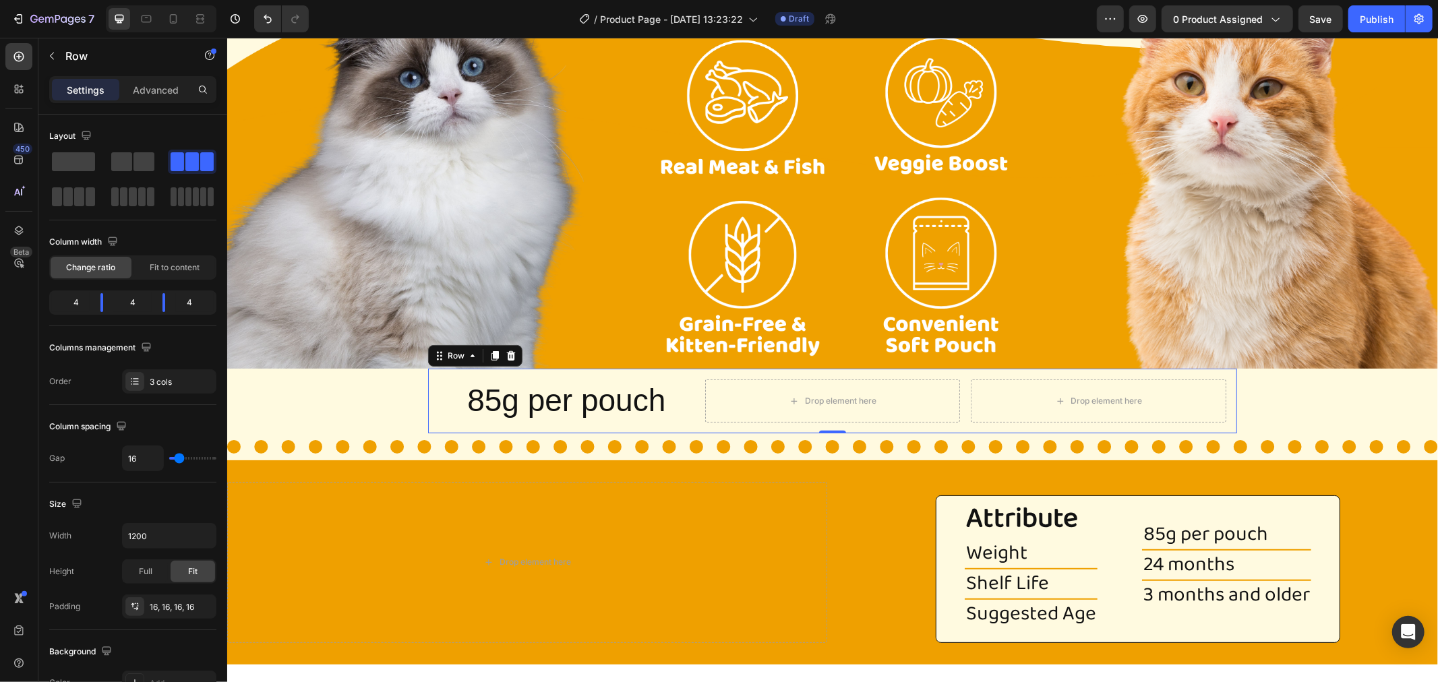
click at [703, 425] on div "85g per pouch Heading Drop element here Drop element here Row 0" at bounding box center [831, 400] width 809 height 65
click at [171, 265] on span "Fit to content" at bounding box center [175, 268] width 50 height 12
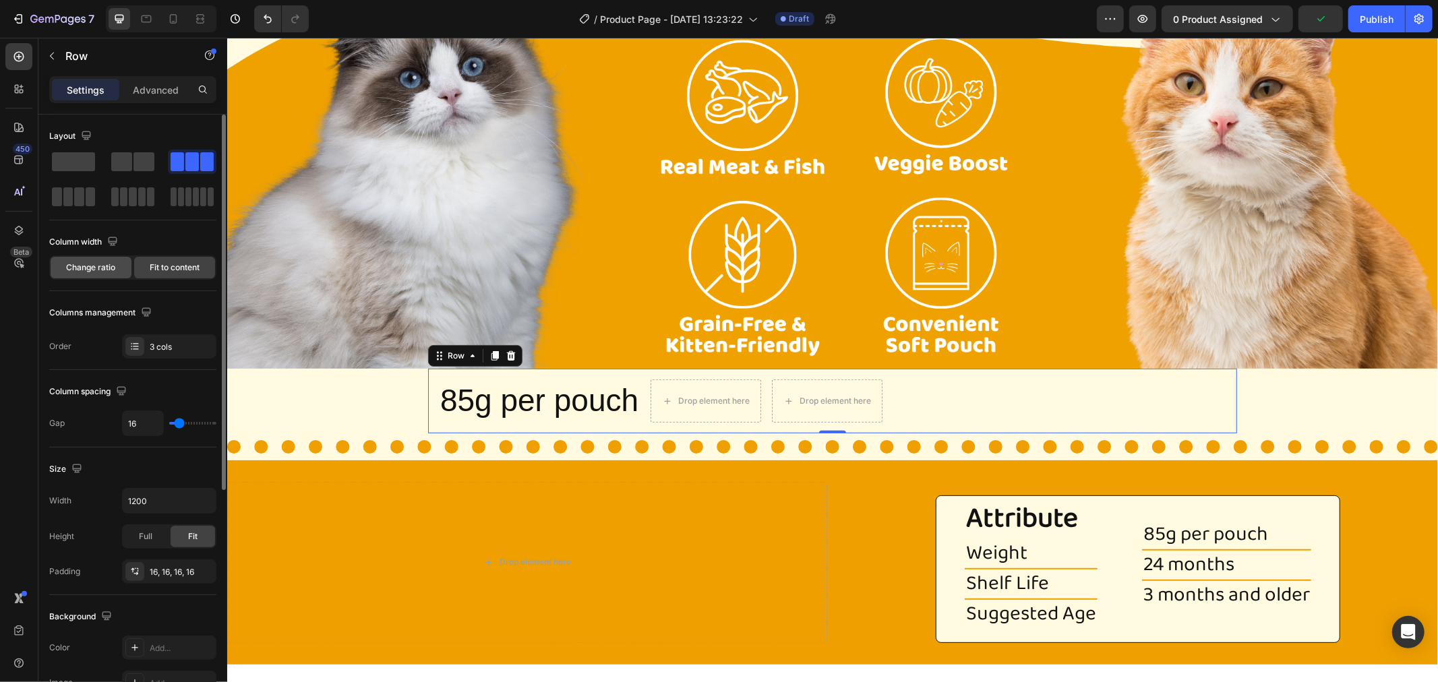
click at [102, 270] on span "Change ratio" at bounding box center [91, 268] width 49 height 12
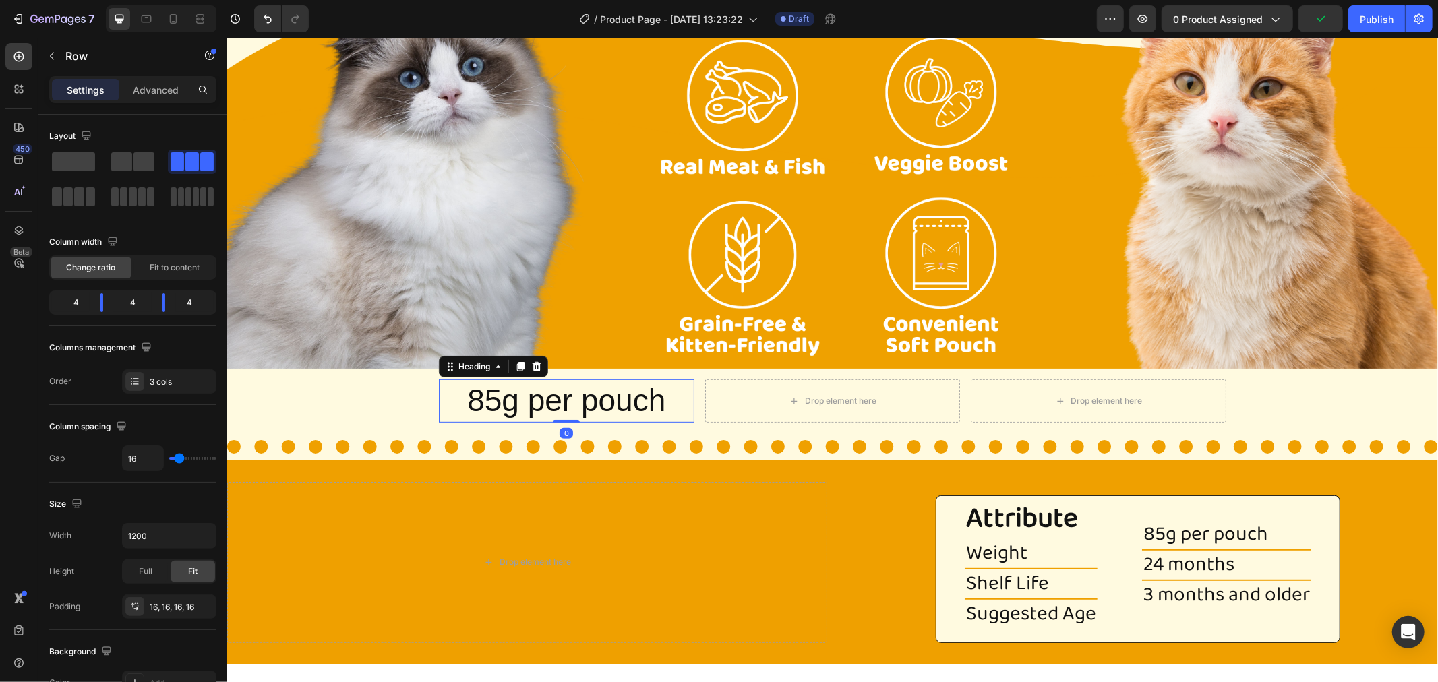
click at [647, 406] on p "85g per pouch" at bounding box center [566, 400] width 253 height 40
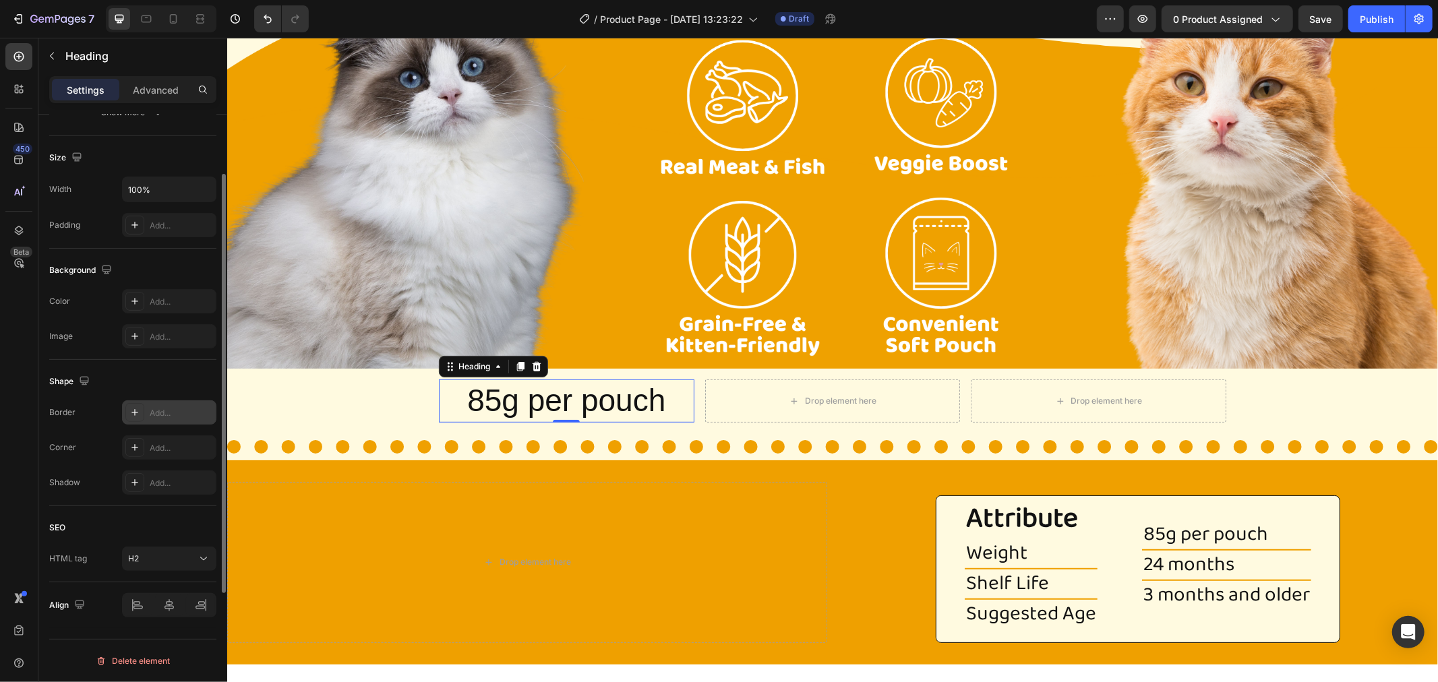
scroll to position [45, 0]
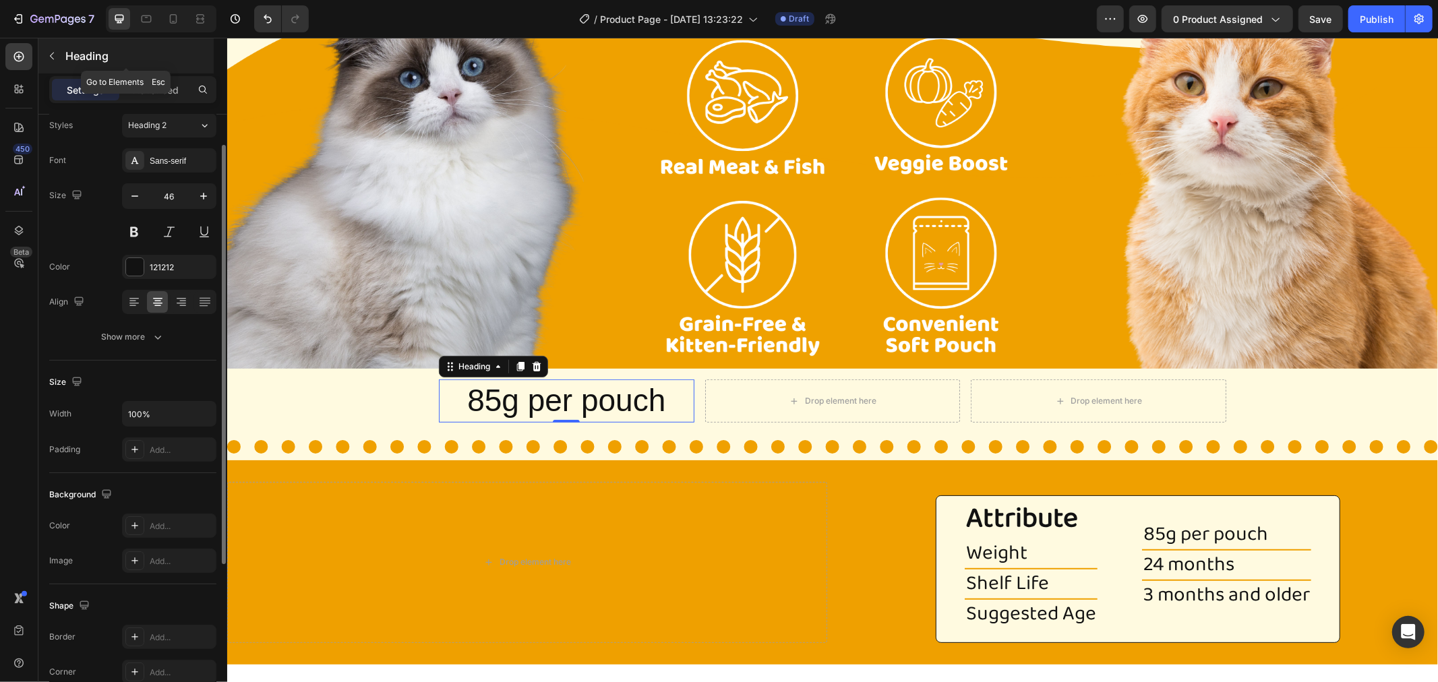
click at [73, 53] on p "Heading" at bounding box center [138, 56] width 146 height 16
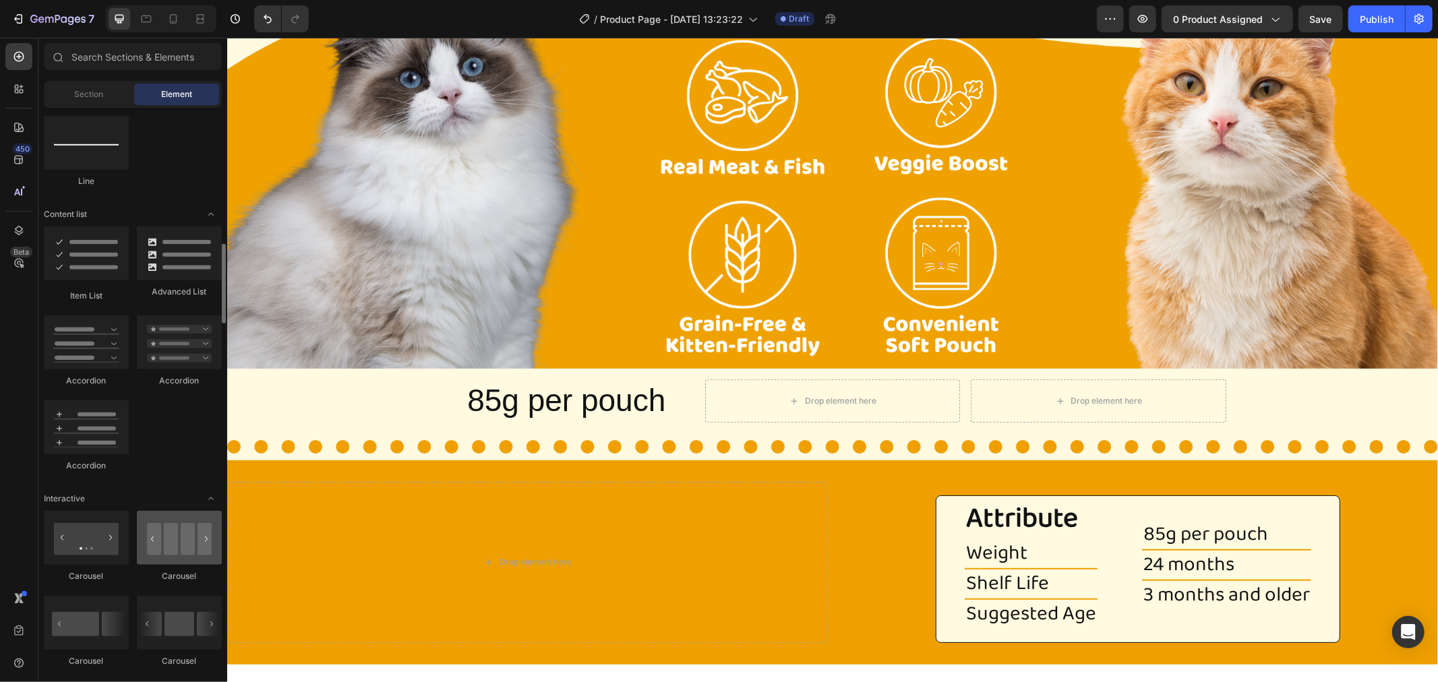
scroll to position [1273, 0]
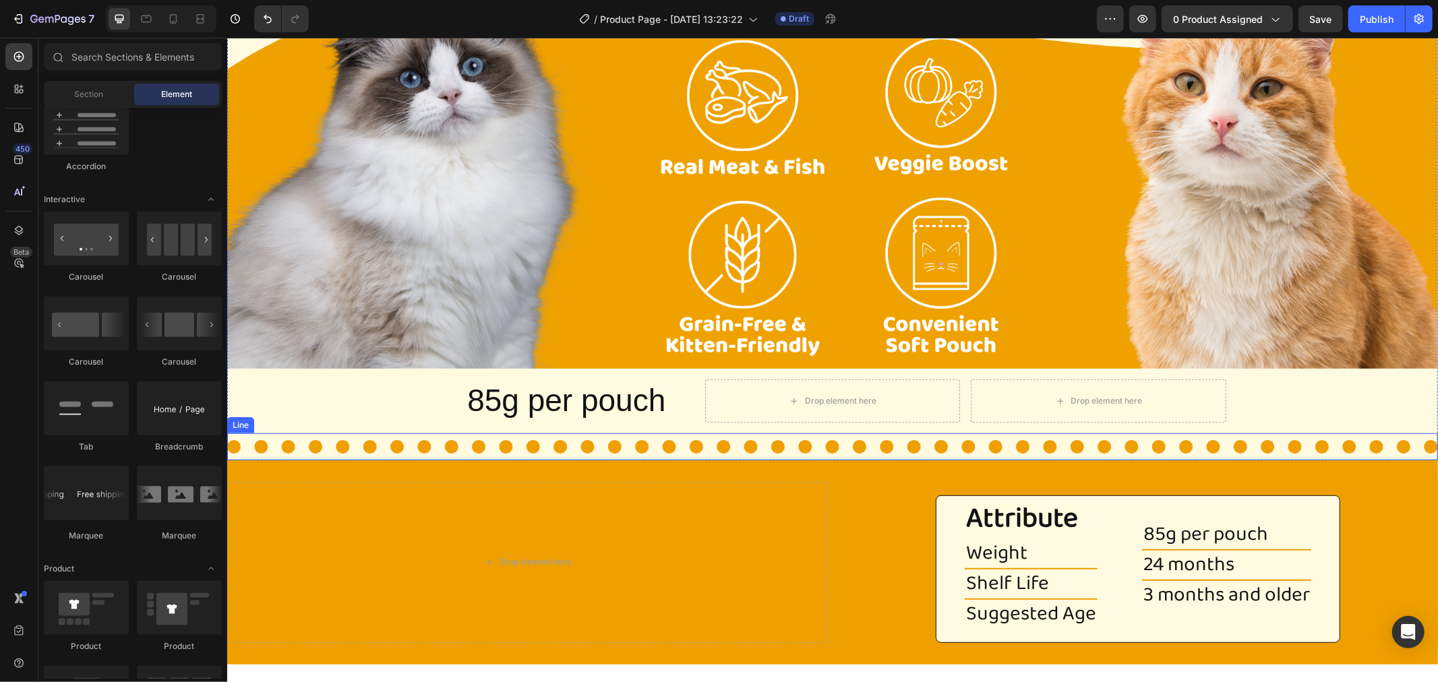
click at [581, 444] on div at bounding box center [832, 446] width 1211 height 13
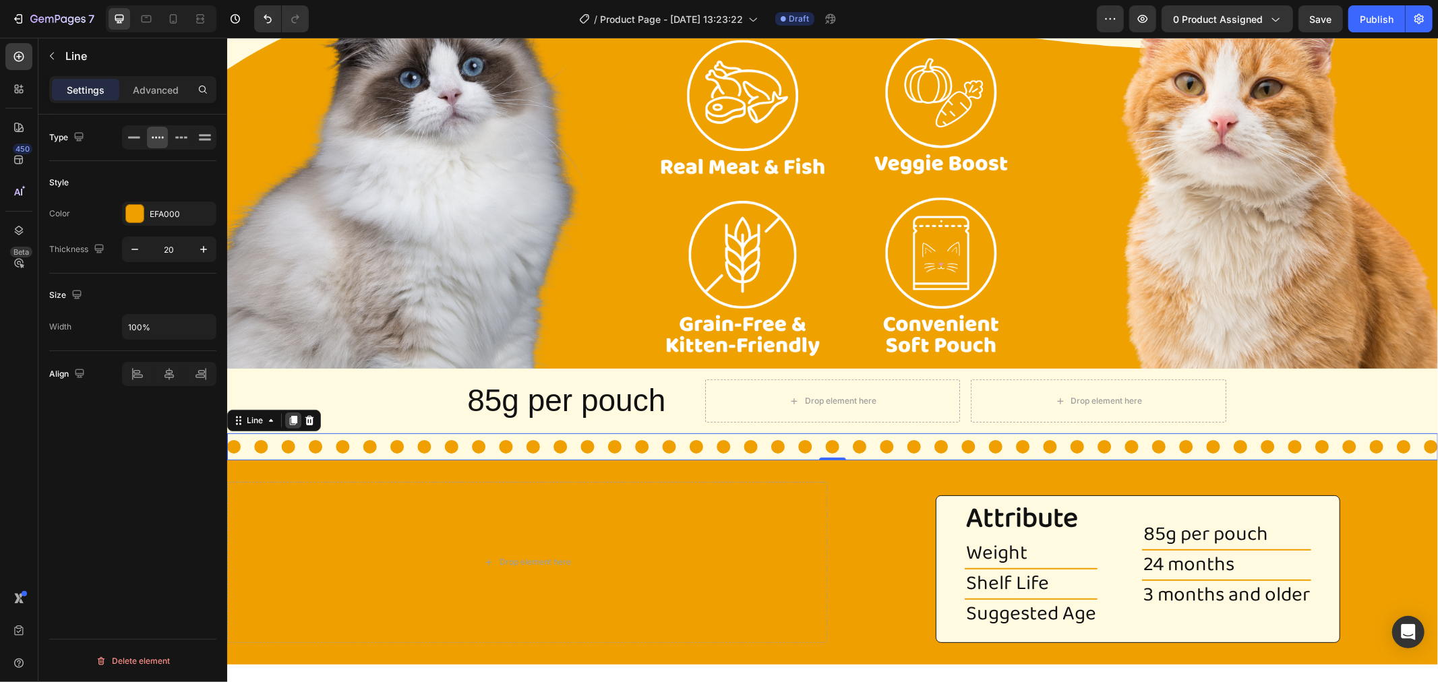
click at [296, 419] on icon at bounding box center [292, 420] width 11 height 11
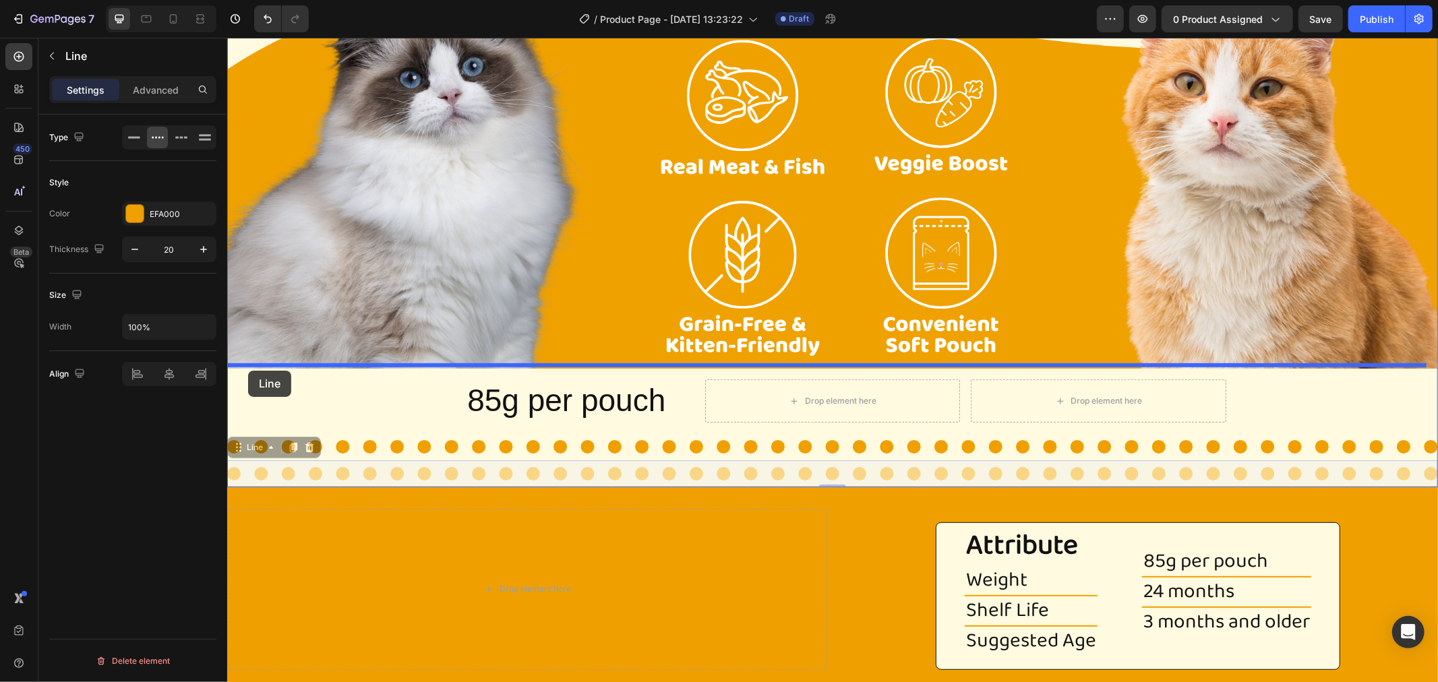
drag, startPoint x: 247, startPoint y: 438, endPoint x: 247, endPoint y: 370, distance: 68.1
click at [247, 370] on div "Header Image 85g per pouch Heading Drop element here Drop element here Row Titl…" at bounding box center [832, 296] width 1211 height 1266
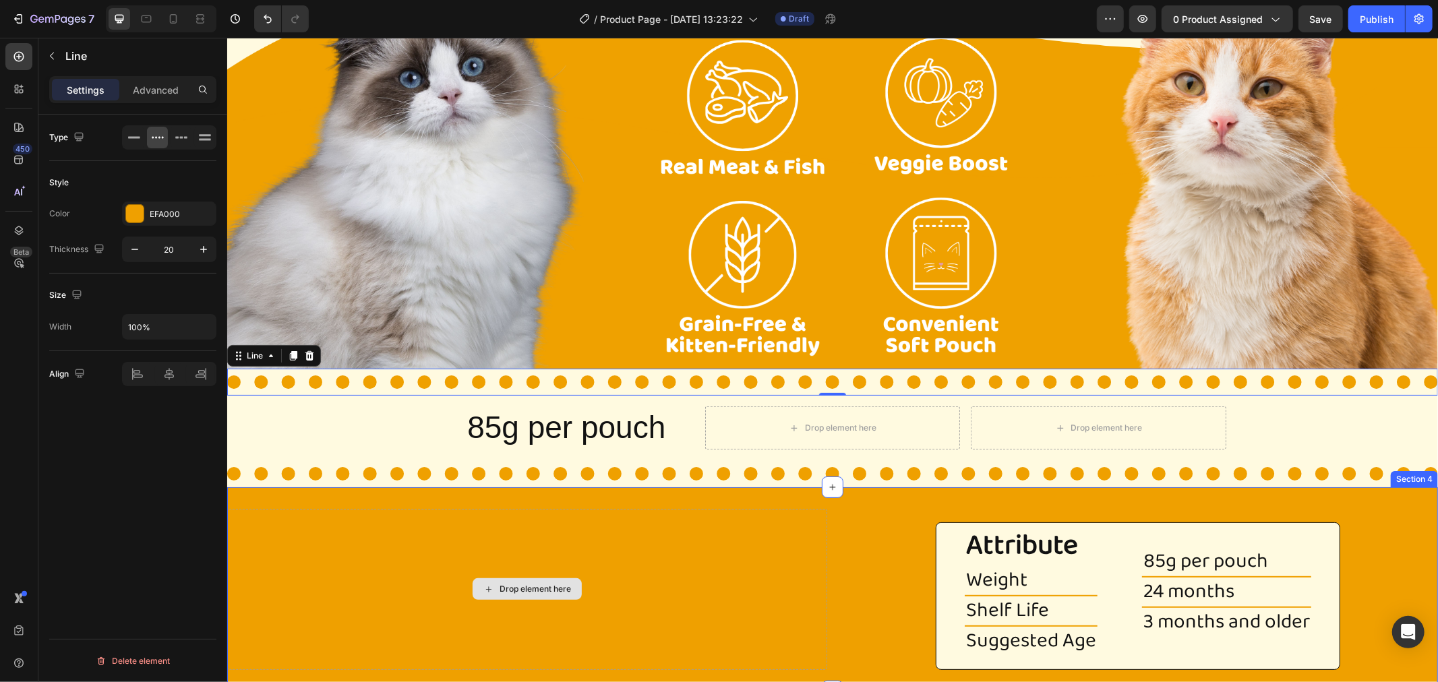
click at [372, 539] on div "Drop element here" at bounding box center [527, 588] width 600 height 161
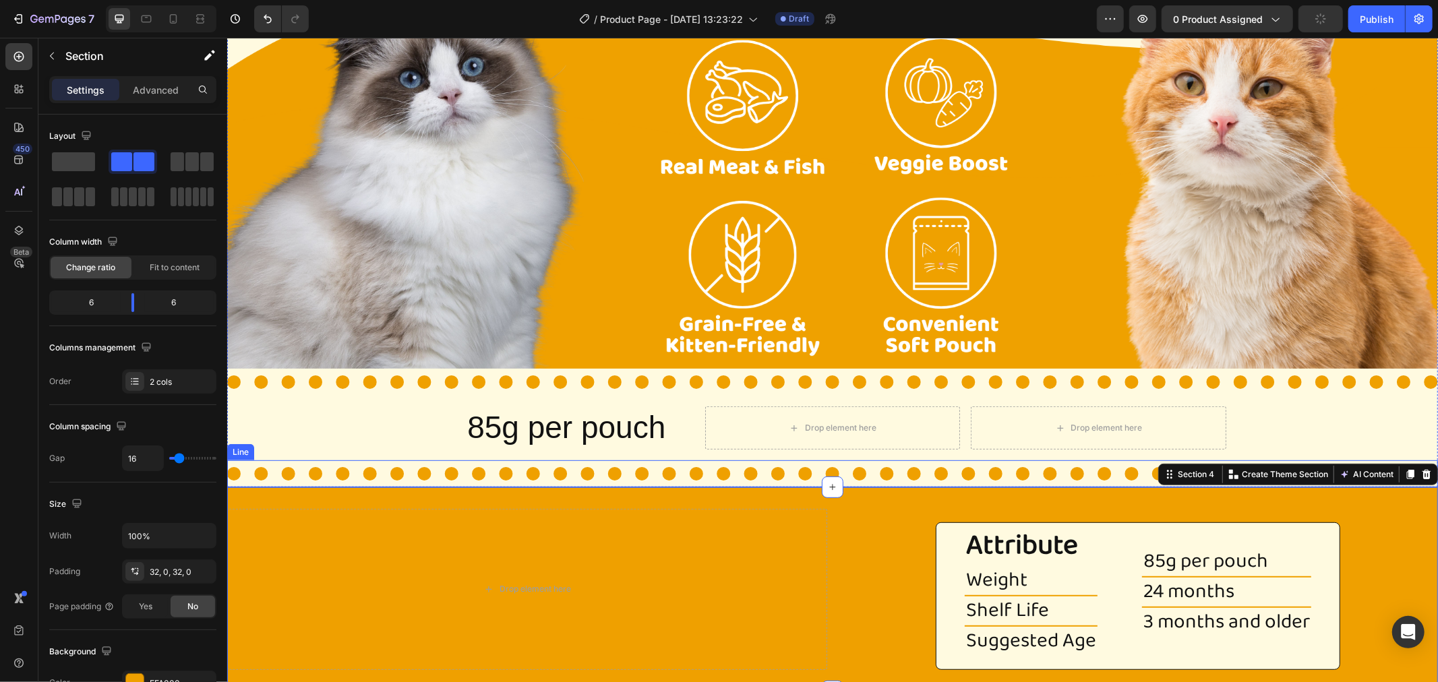
click at [579, 467] on div at bounding box center [832, 473] width 1211 height 13
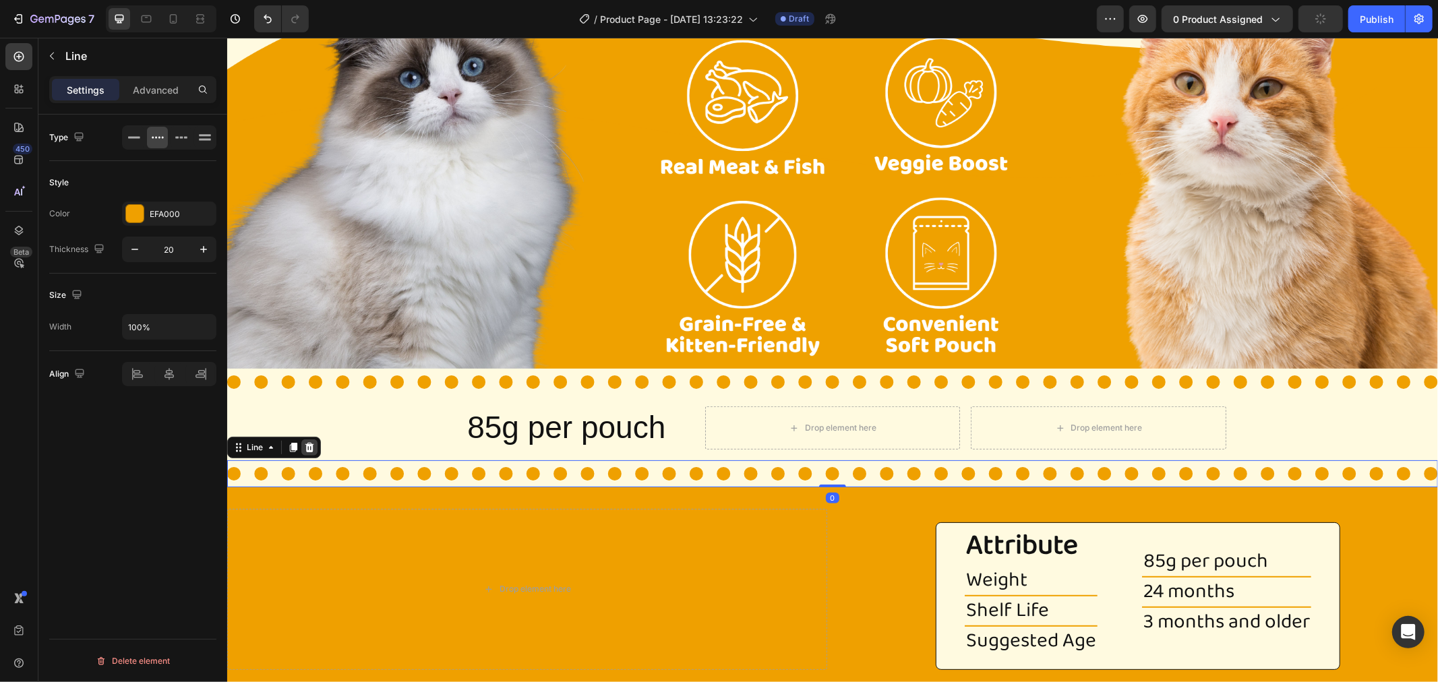
click at [308, 442] on icon at bounding box center [309, 446] width 9 height 9
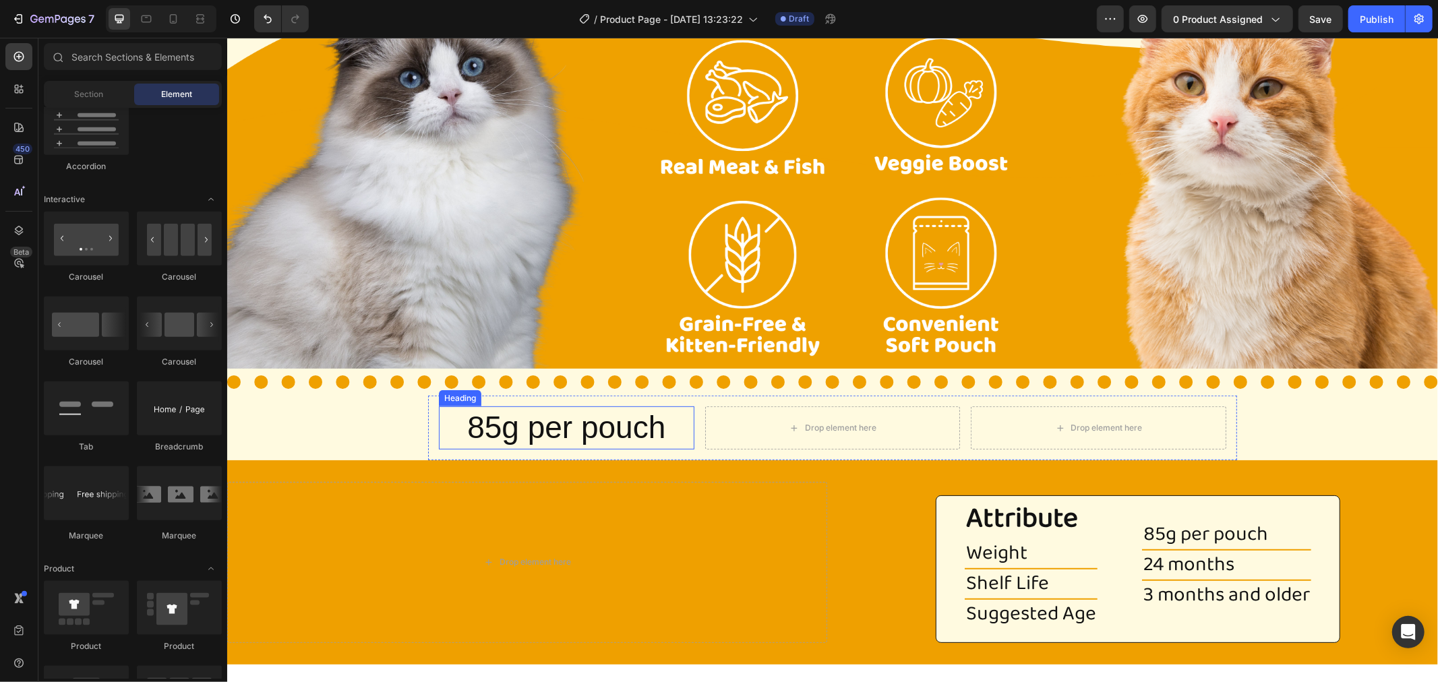
click at [648, 427] on p "85g per pouch" at bounding box center [566, 427] width 253 height 40
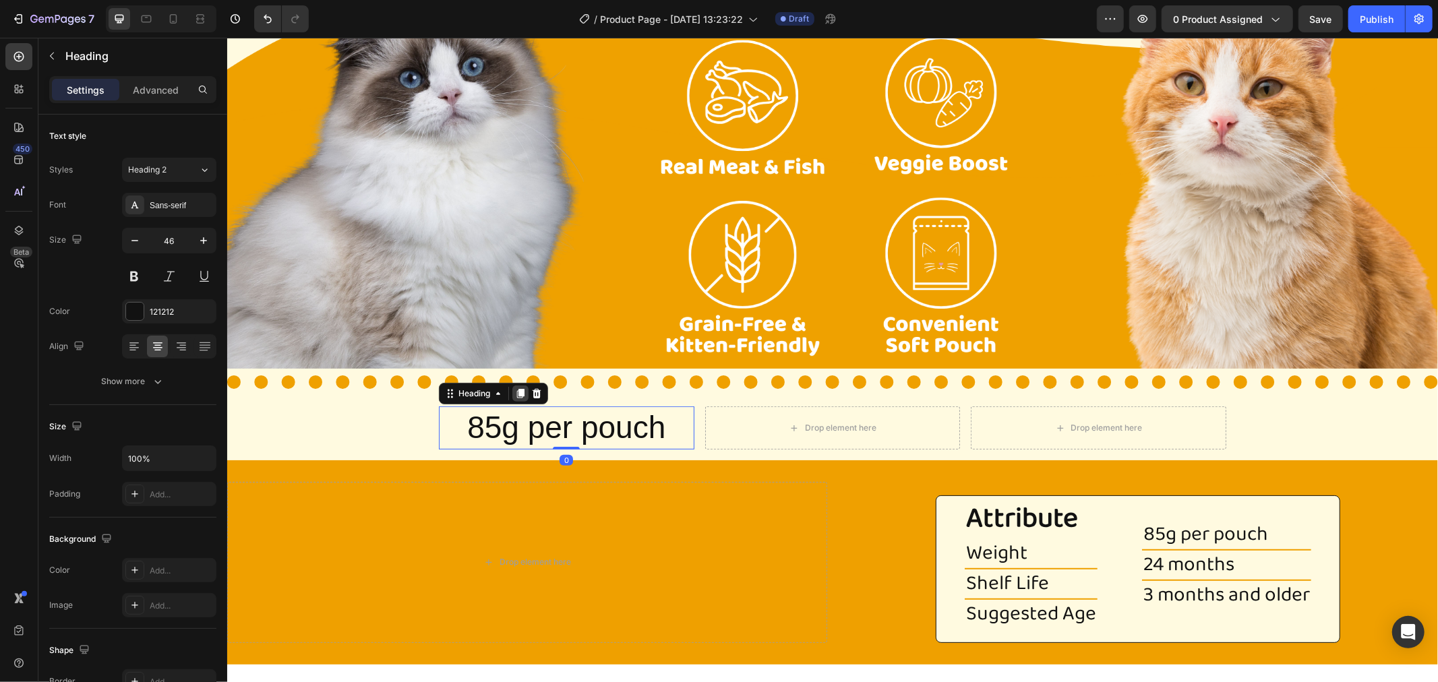
click at [521, 386] on div at bounding box center [520, 393] width 16 height 16
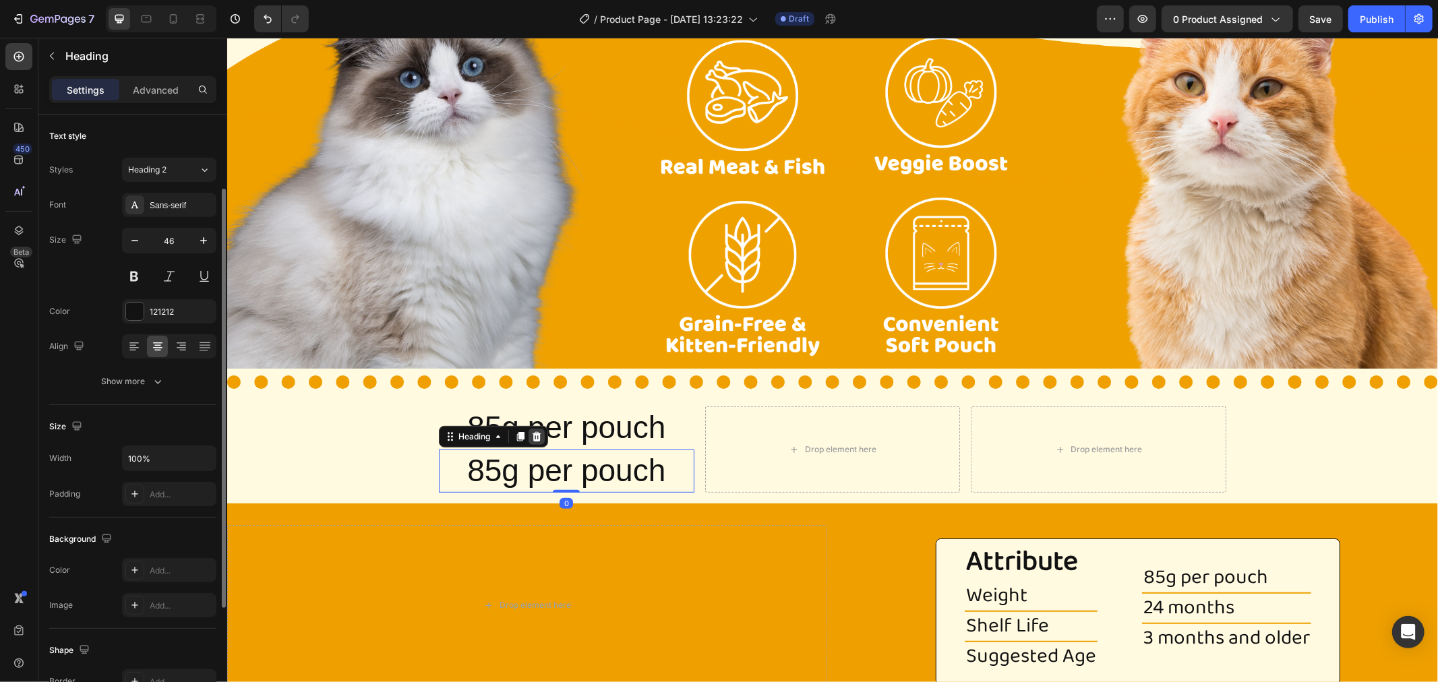
scroll to position [44, 0]
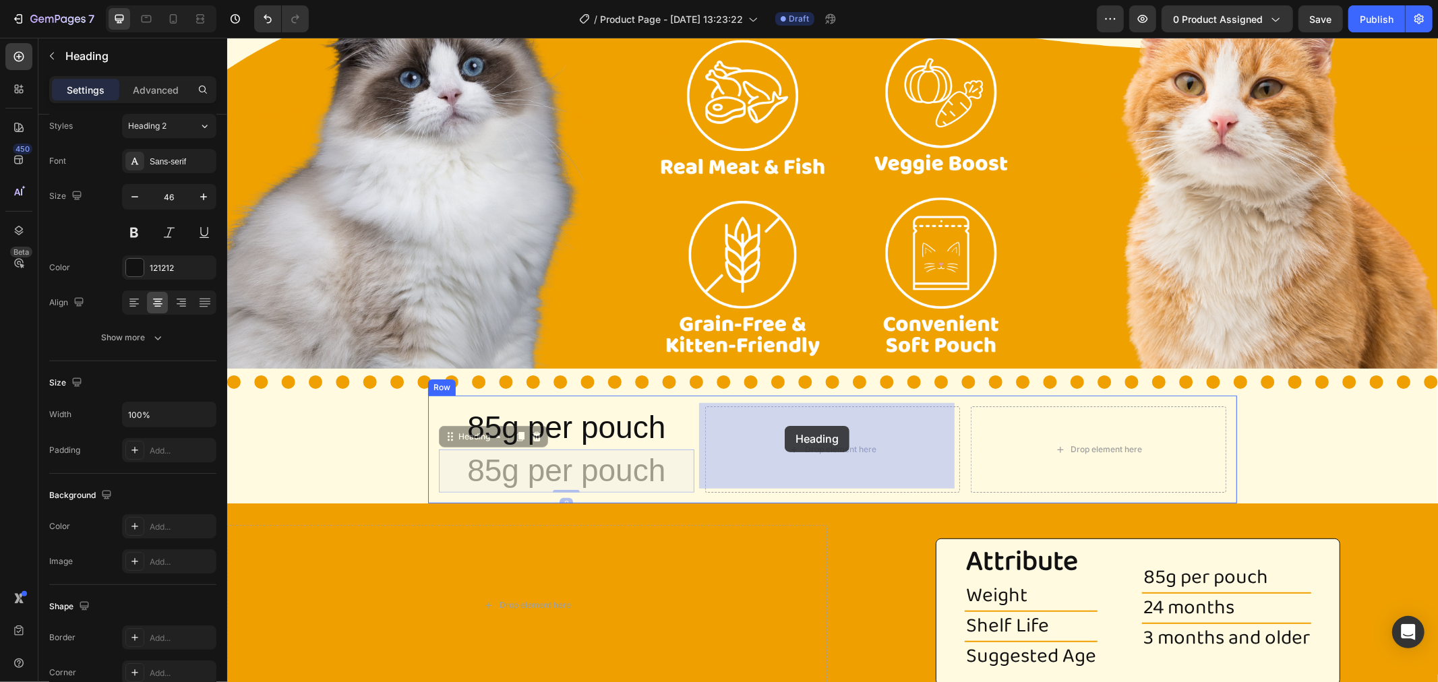
drag, startPoint x: 456, startPoint y: 438, endPoint x: 784, endPoint y: 425, distance: 328.6
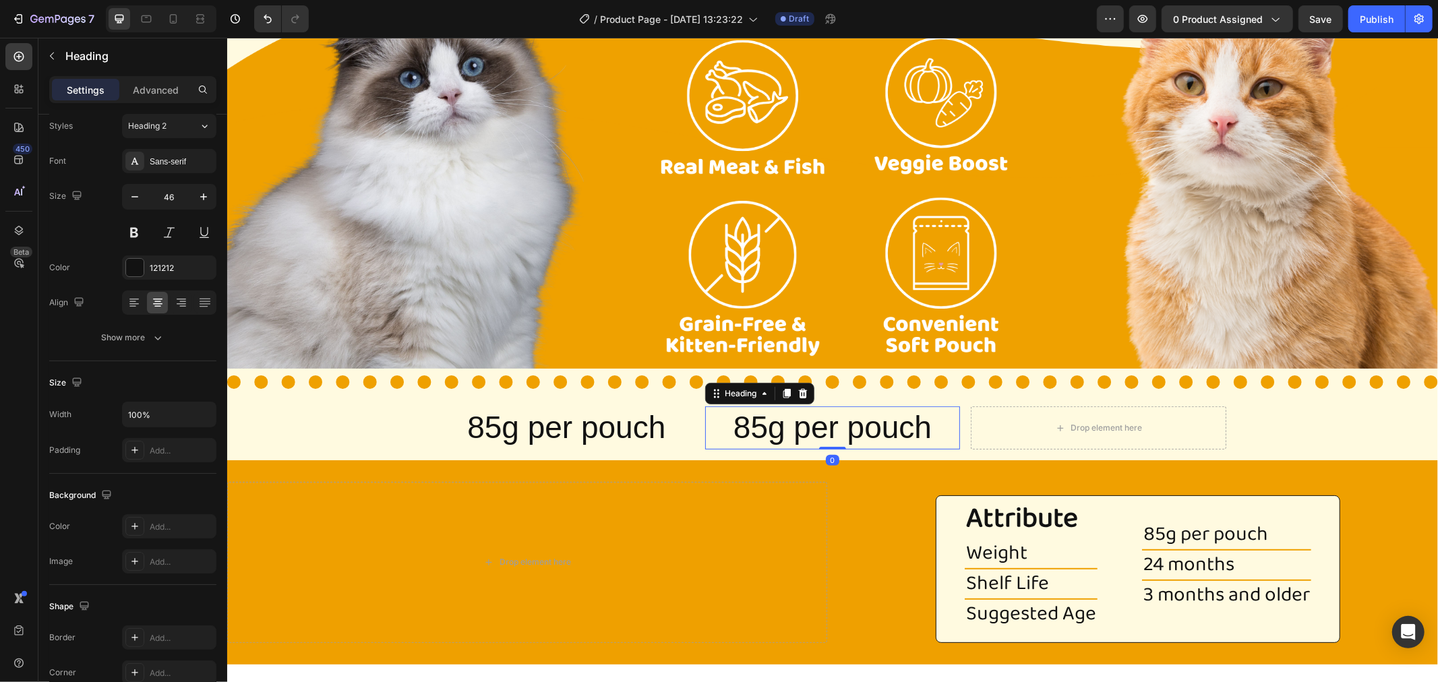
click at [874, 421] on h2 "85g per pouch" at bounding box center [833, 427] width 256 height 43
click at [874, 421] on p "85g per pouch" at bounding box center [832, 427] width 253 height 40
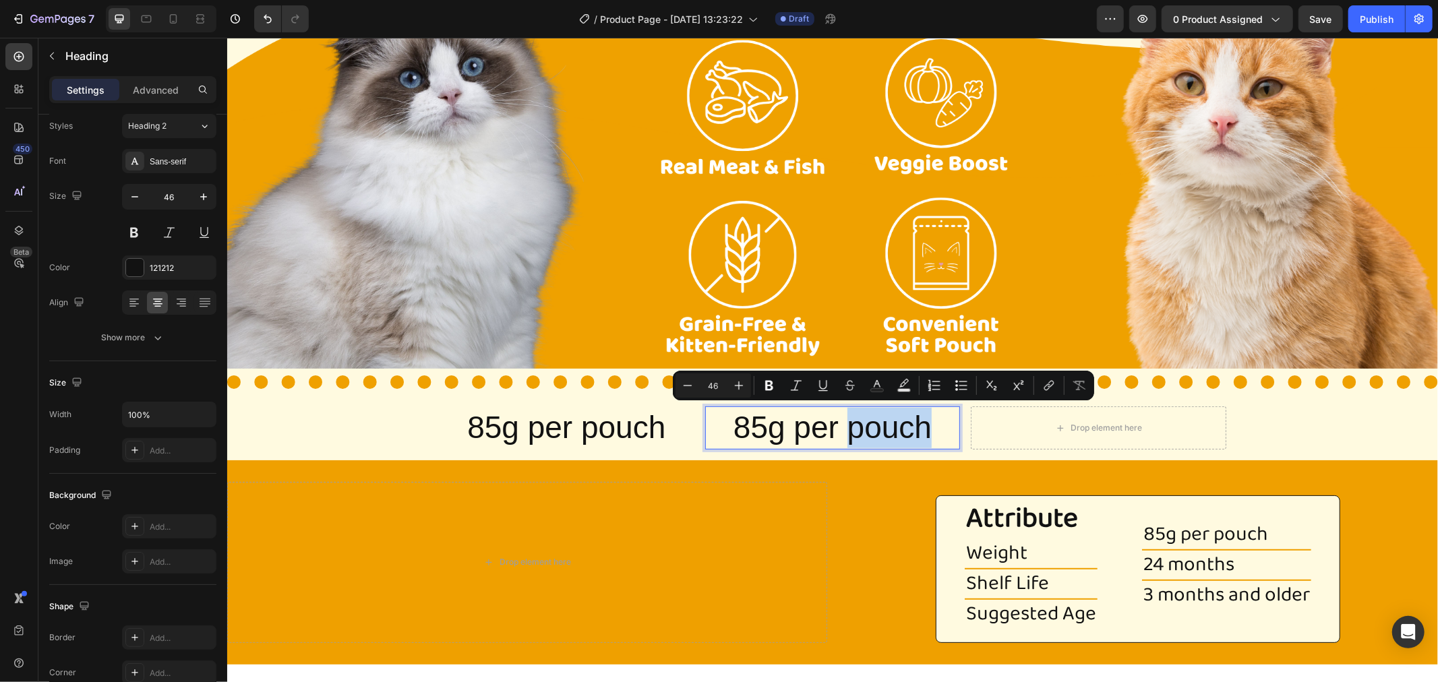
click at [888, 421] on p "85g per pouch" at bounding box center [832, 427] width 253 height 40
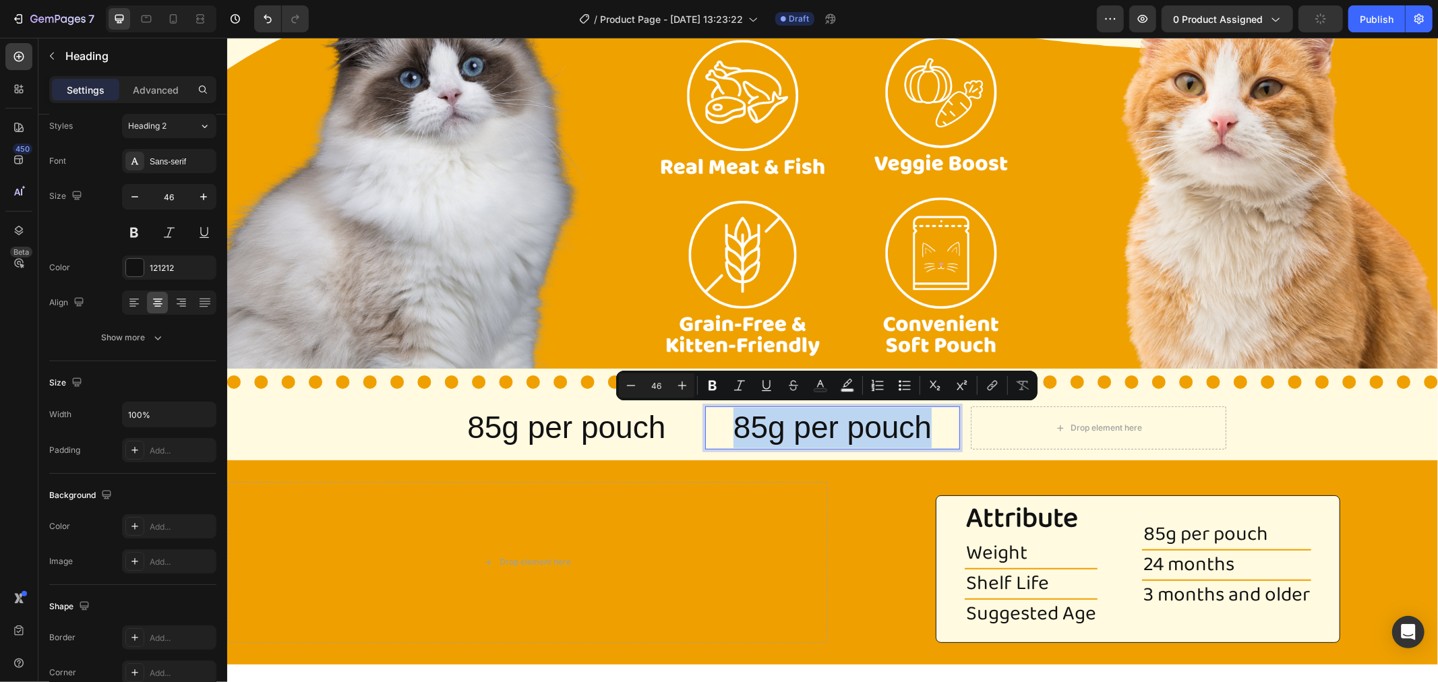
drag, startPoint x: 926, startPoint y: 427, endPoint x: 725, endPoint y: 427, distance: 200.9
click at [725, 427] on p "85g per pouch" at bounding box center [832, 427] width 253 height 40
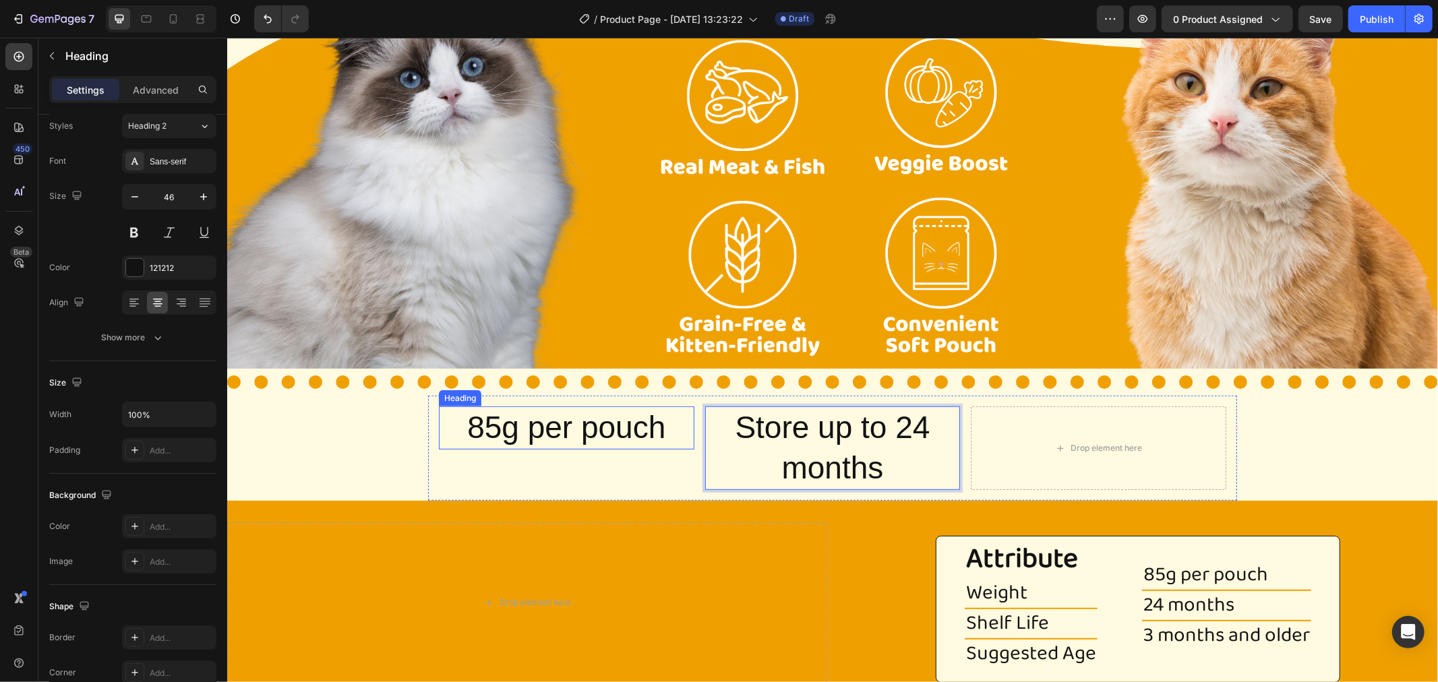
click at [494, 425] on p "85g per pouch" at bounding box center [566, 427] width 253 height 40
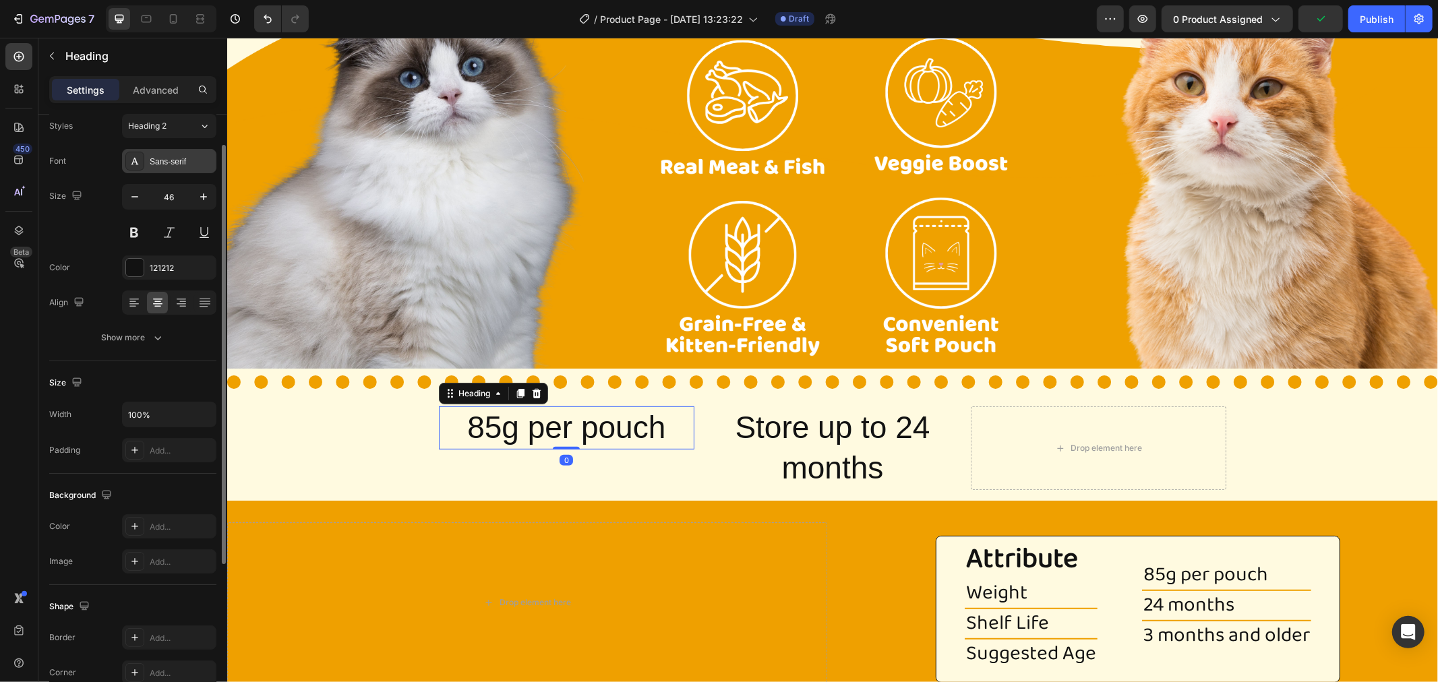
click at [163, 158] on div "Sans-serif" at bounding box center [181, 162] width 63 height 12
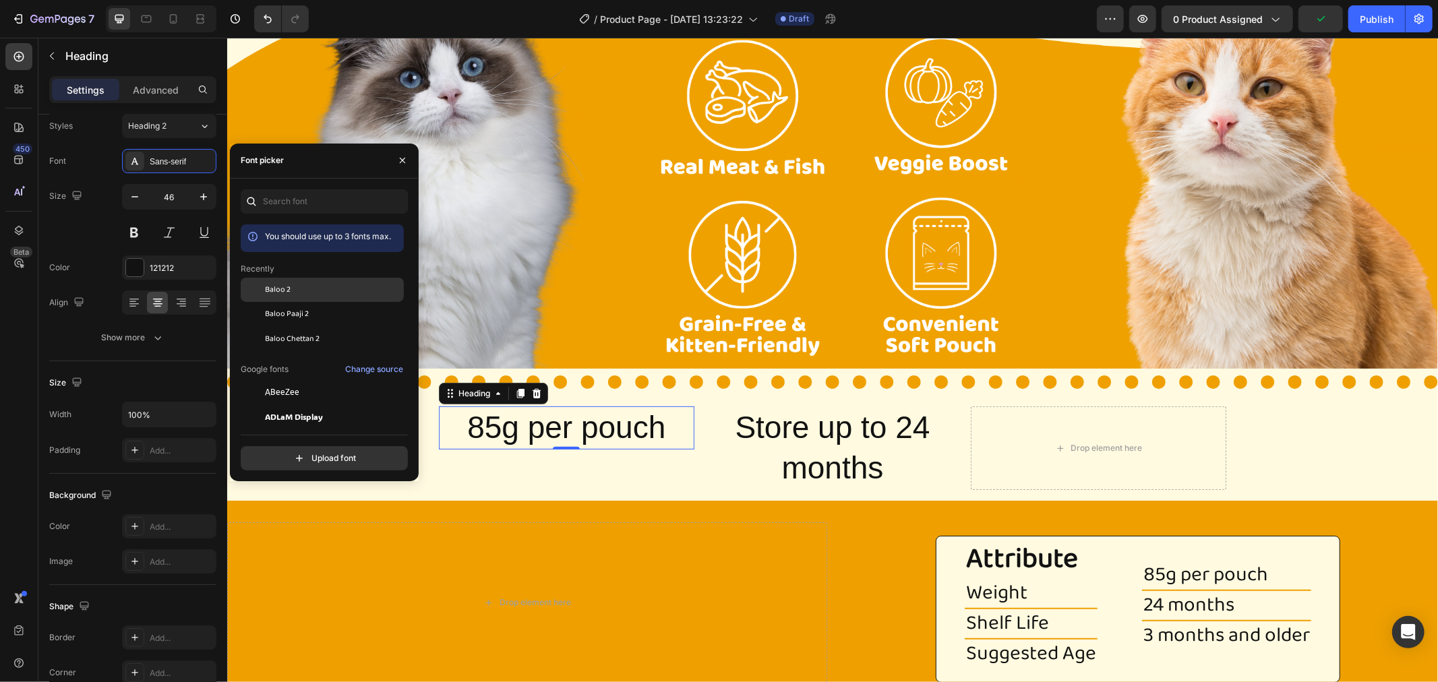
click at [282, 289] on span "Baloo 2" at bounding box center [278, 290] width 26 height 12
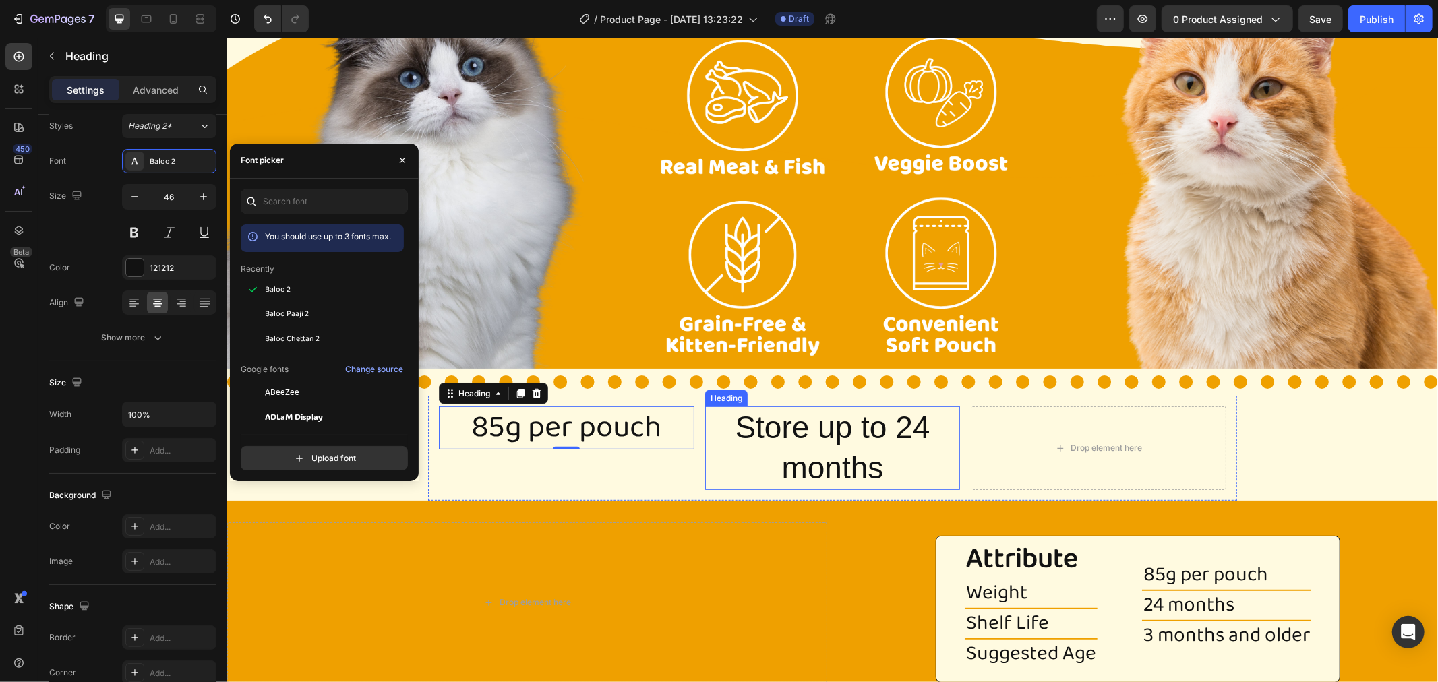
click at [873, 452] on p "Store up to 24 months" at bounding box center [832, 447] width 253 height 81
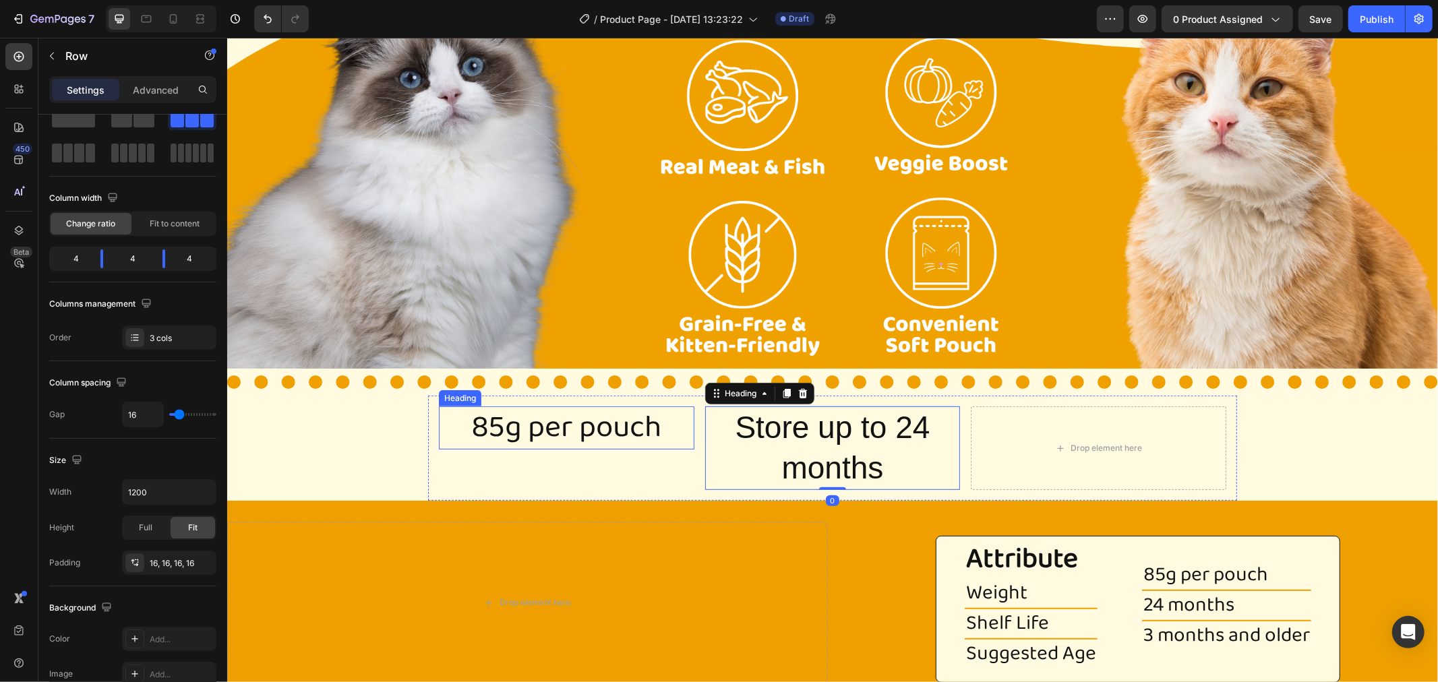
click at [511, 395] on div "85g per pouch Heading Store up to 24 months Heading 0 Drop element here Row" at bounding box center [831, 447] width 809 height 105
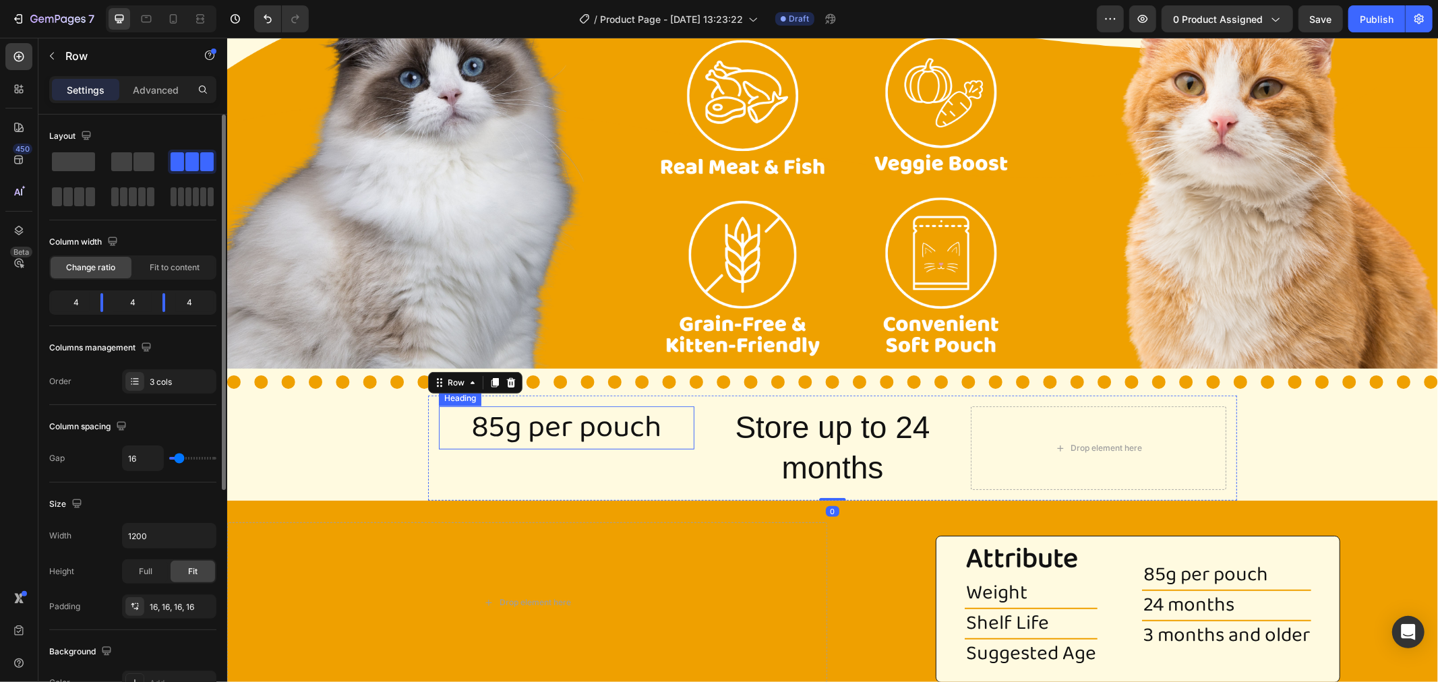
click at [506, 427] on p "85g per pouch" at bounding box center [566, 427] width 253 height 40
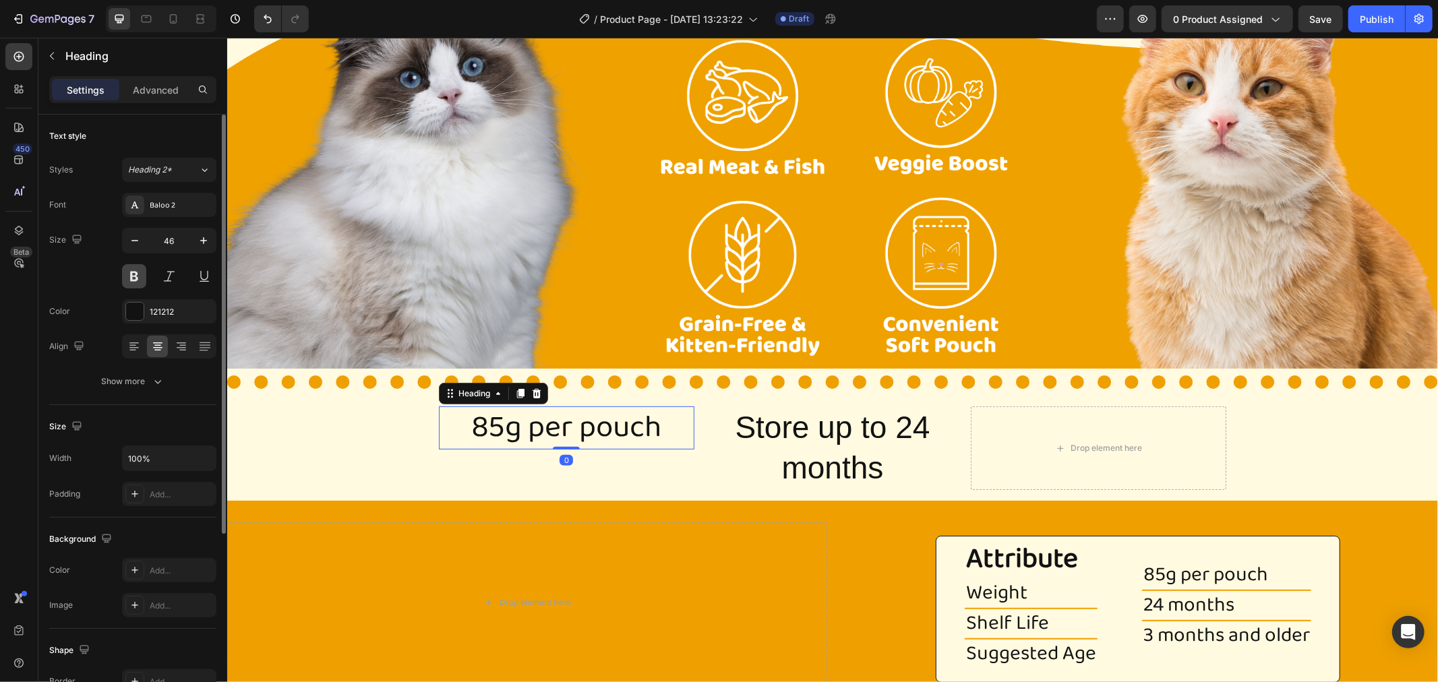
click at [134, 270] on button at bounding box center [134, 276] width 24 height 24
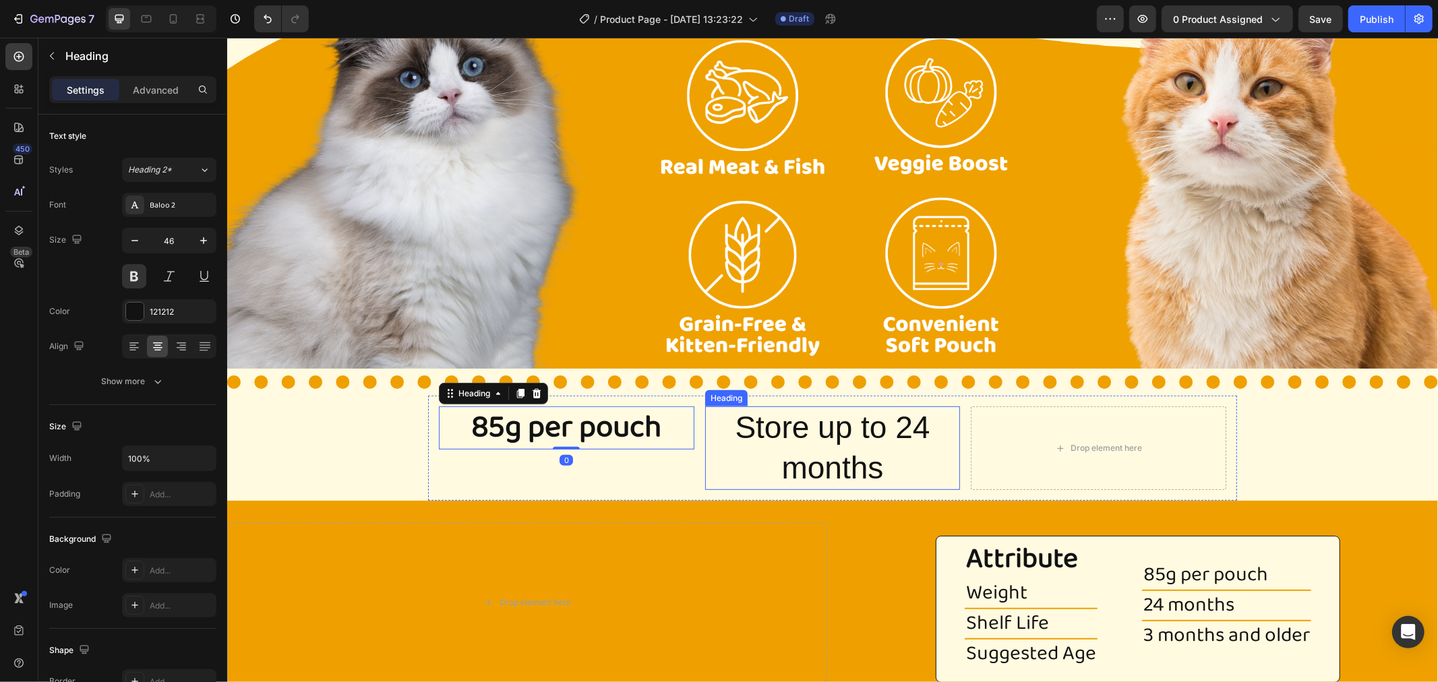
click at [842, 446] on p "Store up to 24 months" at bounding box center [832, 447] width 253 height 81
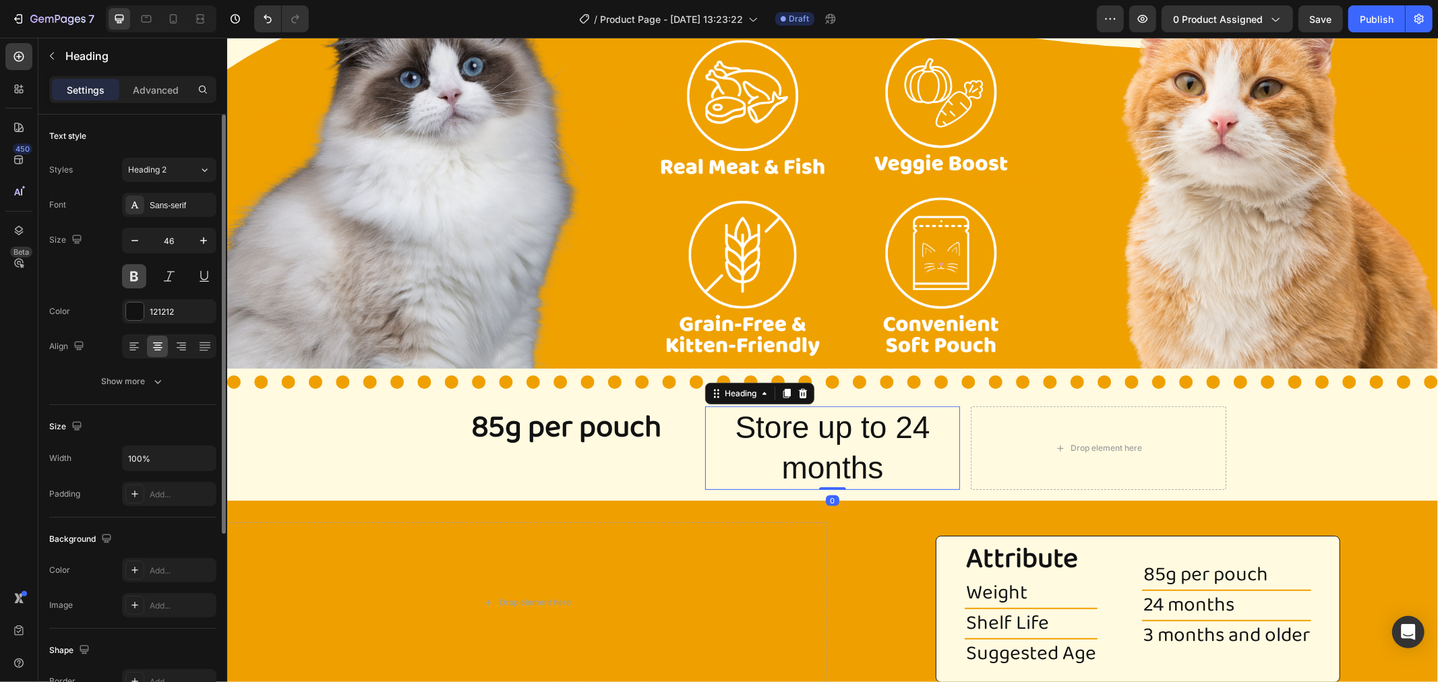
click at [139, 282] on button at bounding box center [134, 276] width 24 height 24
click at [178, 210] on div "Sans-serif" at bounding box center [181, 206] width 63 height 12
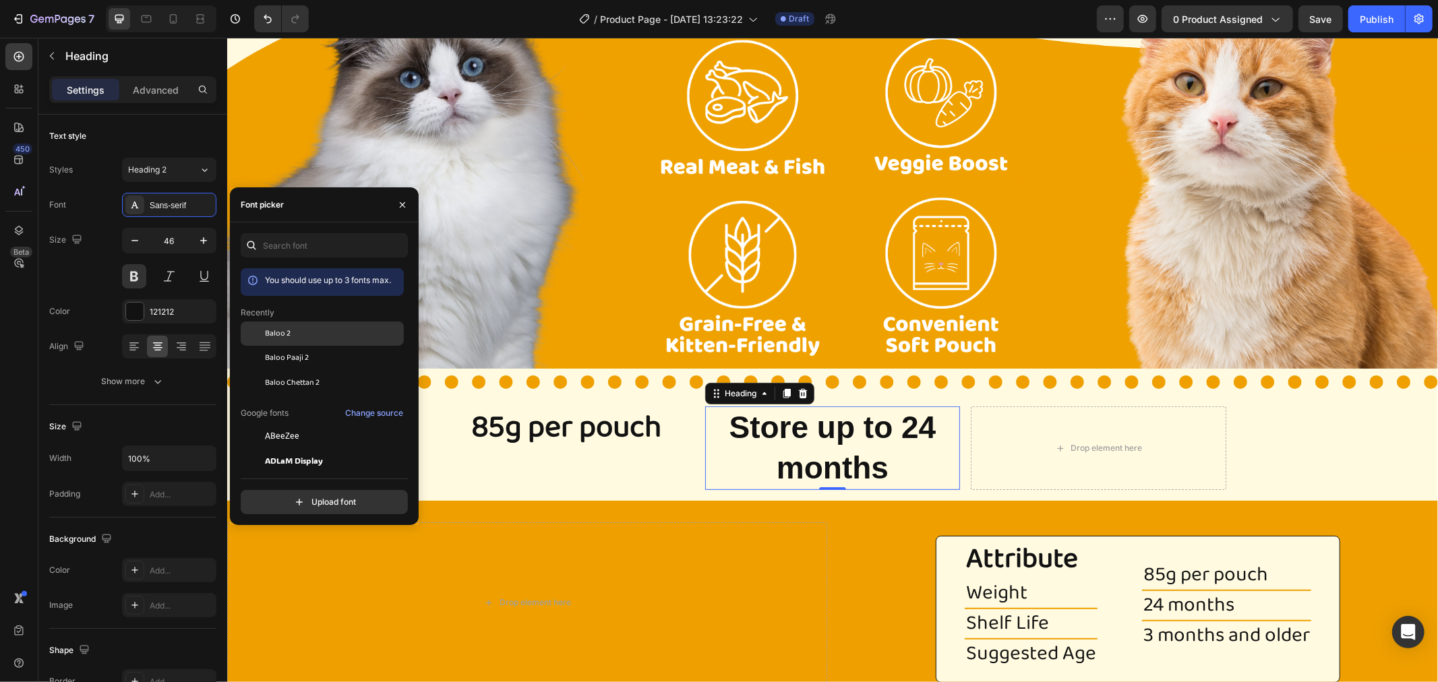
click at [291, 330] on div "Baloo 2" at bounding box center [333, 334] width 136 height 12
click at [782, 389] on icon at bounding box center [785, 392] width 7 height 9
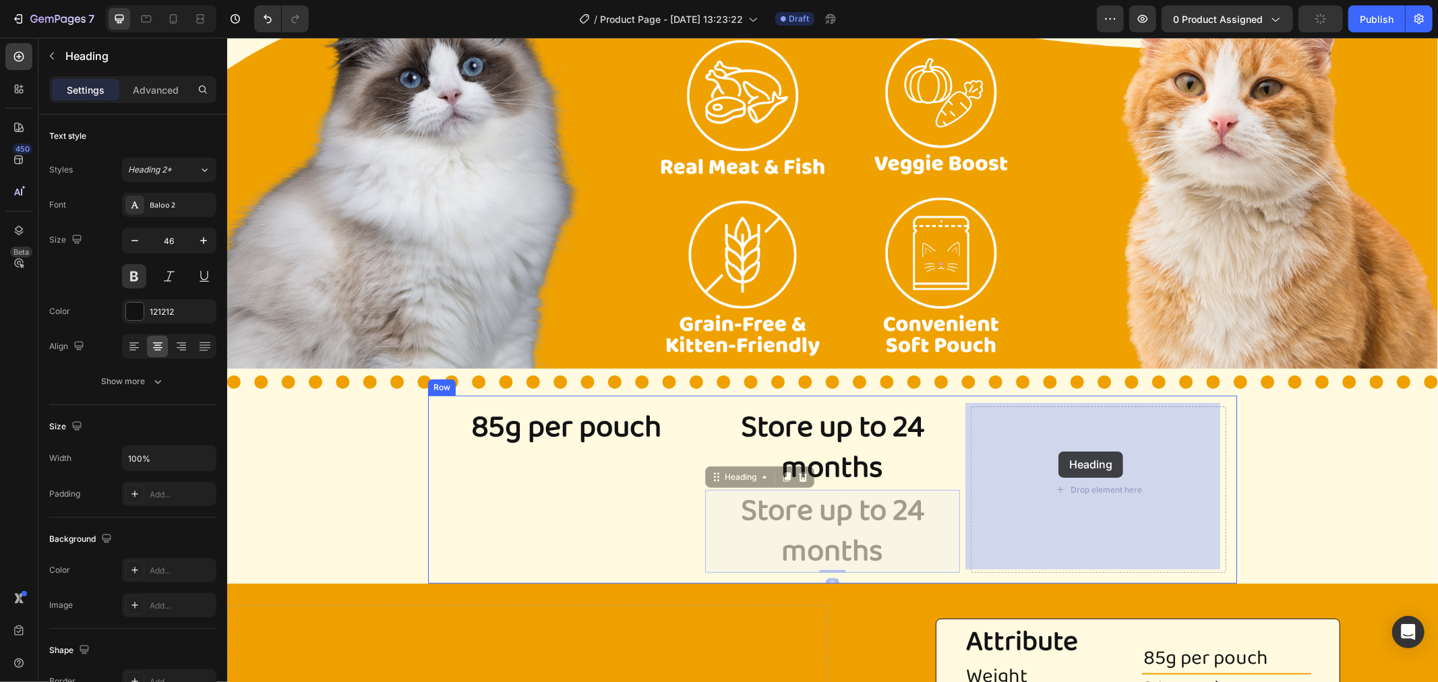
drag, startPoint x: 737, startPoint y: 472, endPoint x: 1015, endPoint y: 451, distance: 279.2
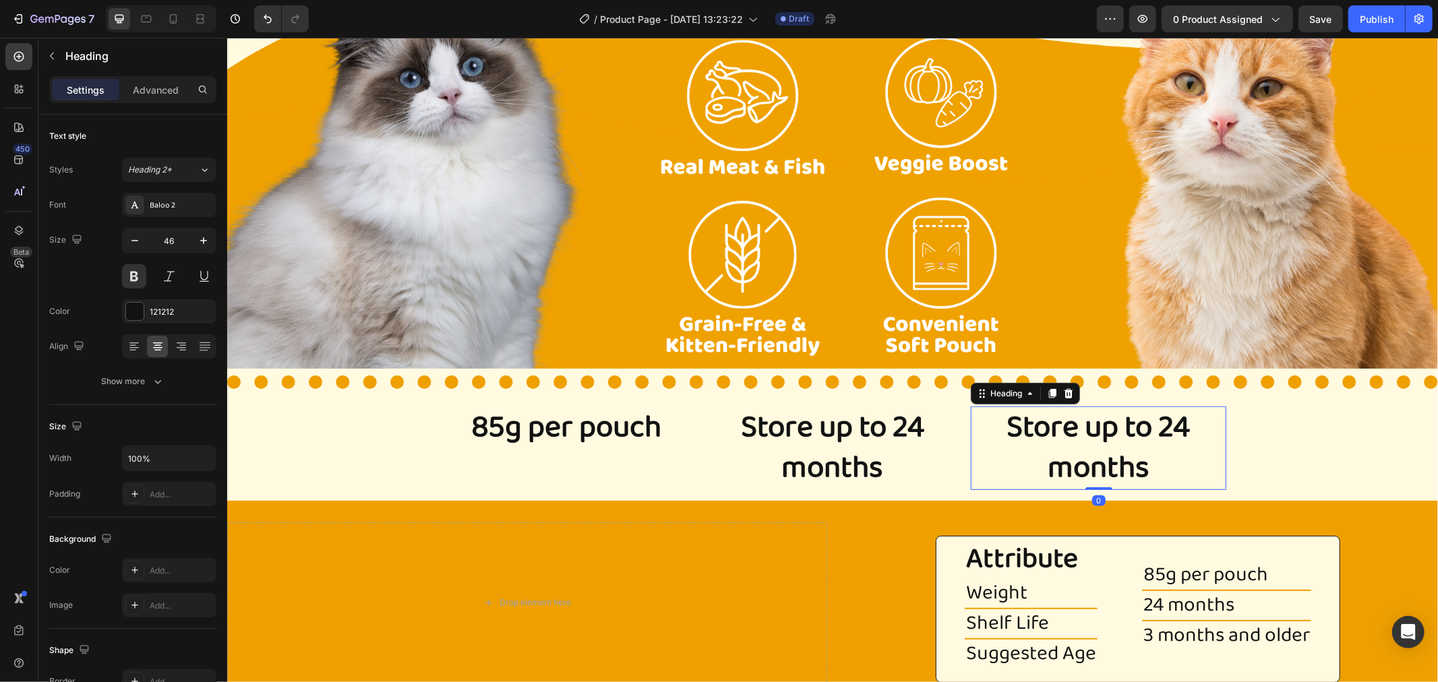
click at [1090, 448] on h2 "Store up to 24 months" at bounding box center [1098, 448] width 256 height 84
click at [1090, 448] on p "Store up to 24 months" at bounding box center [1098, 447] width 253 height 81
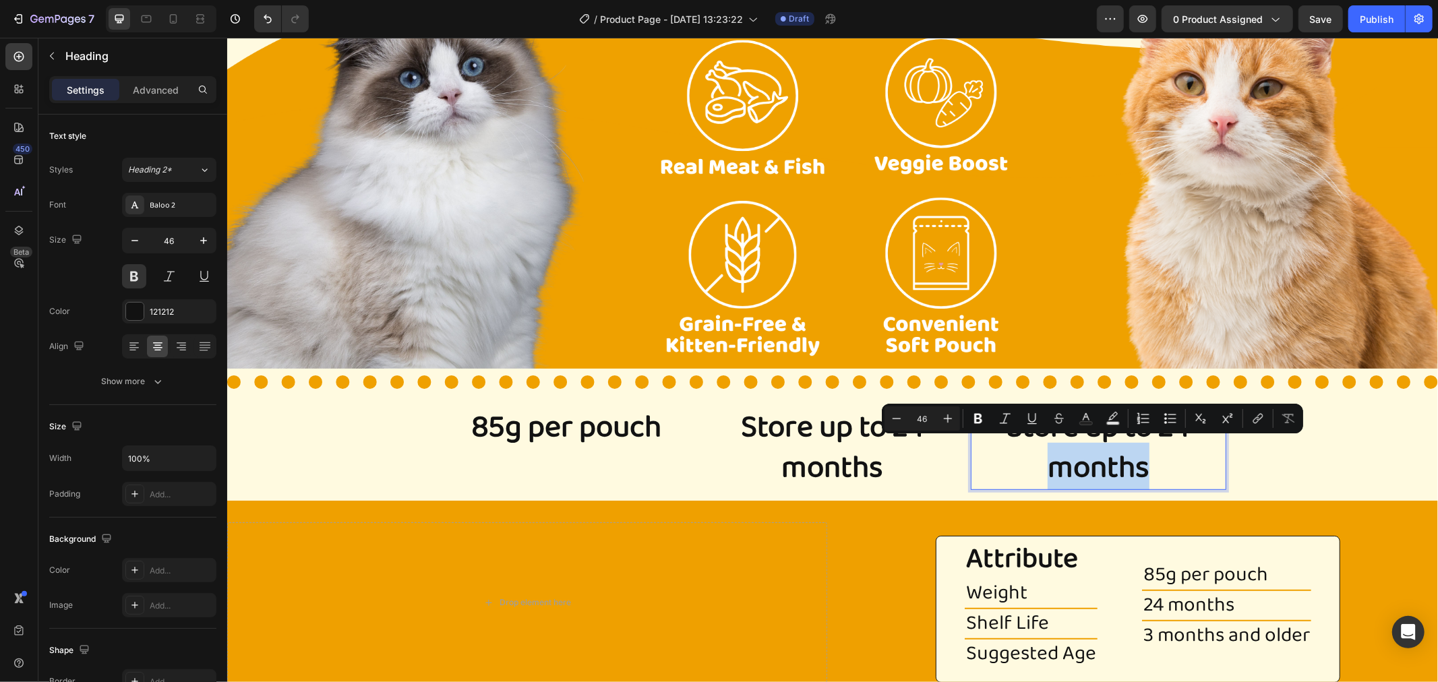
click at [1150, 452] on p "Store up to 24 months" at bounding box center [1098, 447] width 253 height 81
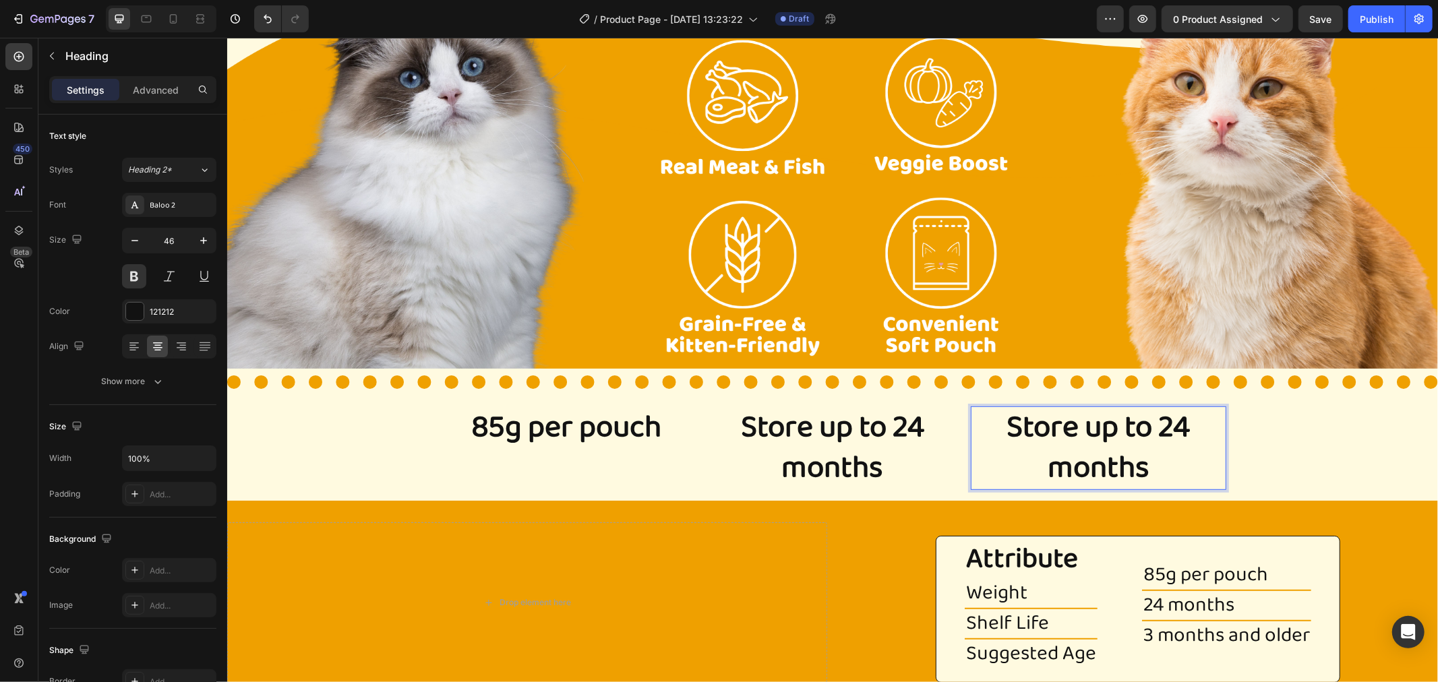
click at [1137, 467] on p "Store up to 24 months" at bounding box center [1098, 447] width 253 height 81
click at [1236, 445] on div "Image Title Line 85g per pouch Heading Store up to 24 months Heading For 3 mont…" at bounding box center [832, 232] width 1211 height 535
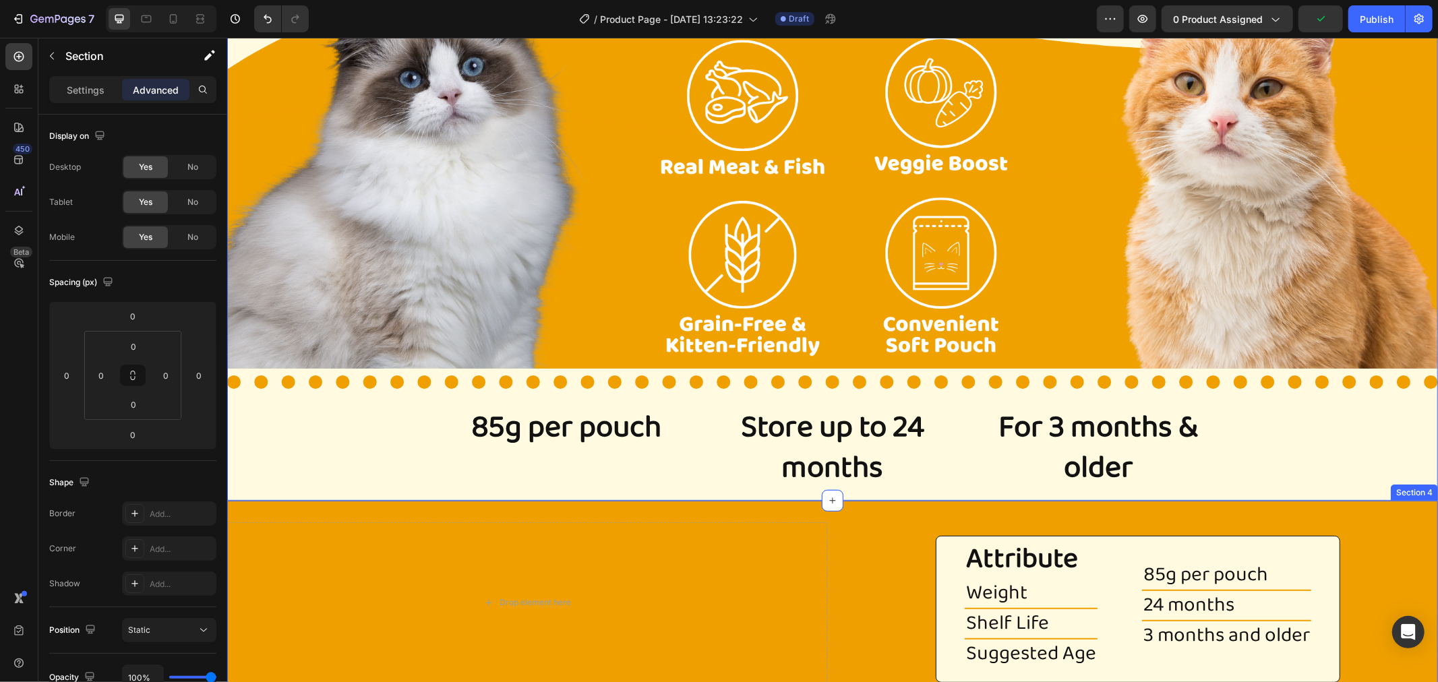
click at [868, 531] on div "Attribute Heading Weight Heading Title Line Shelf Life Heading Title Line Sugge…" at bounding box center [1137, 602] width 600 height 161
click at [1421, 482] on icon at bounding box center [1426, 487] width 11 height 11
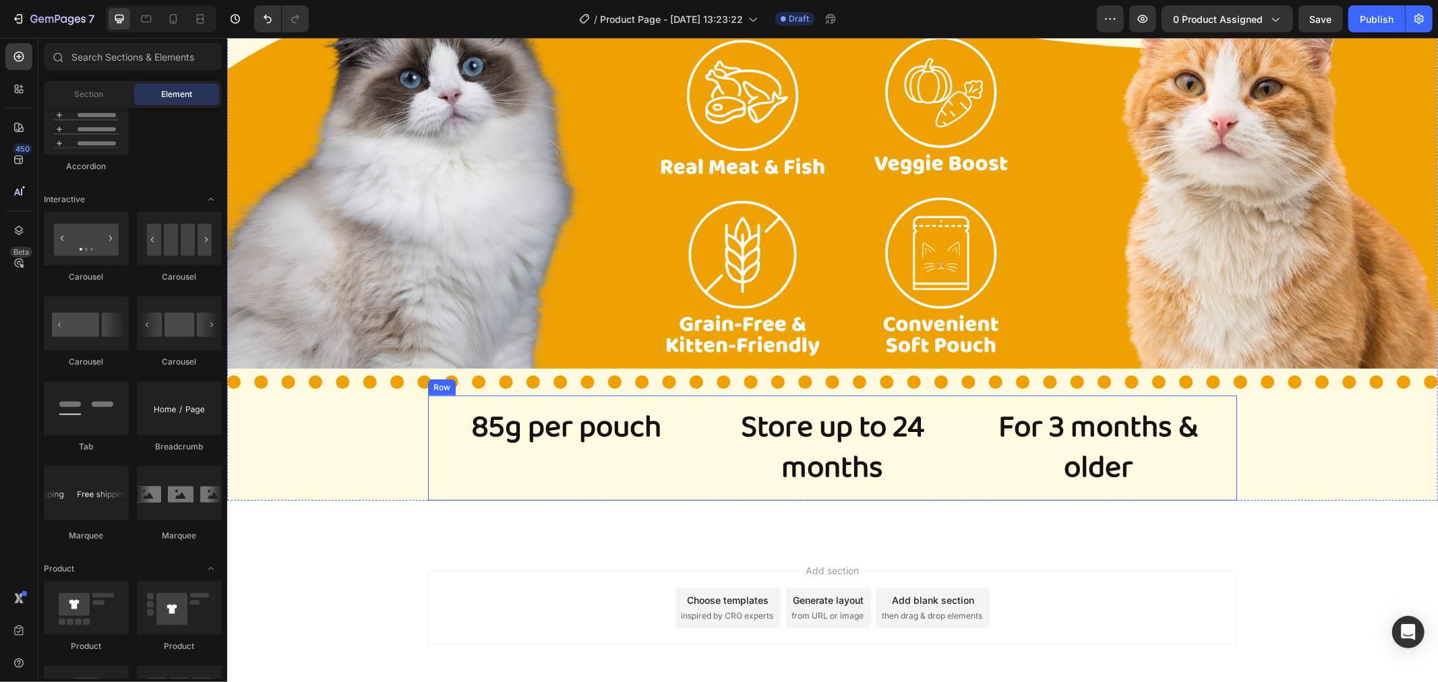
click at [550, 447] on div "85g per pouch Heading" at bounding box center [566, 448] width 256 height 84
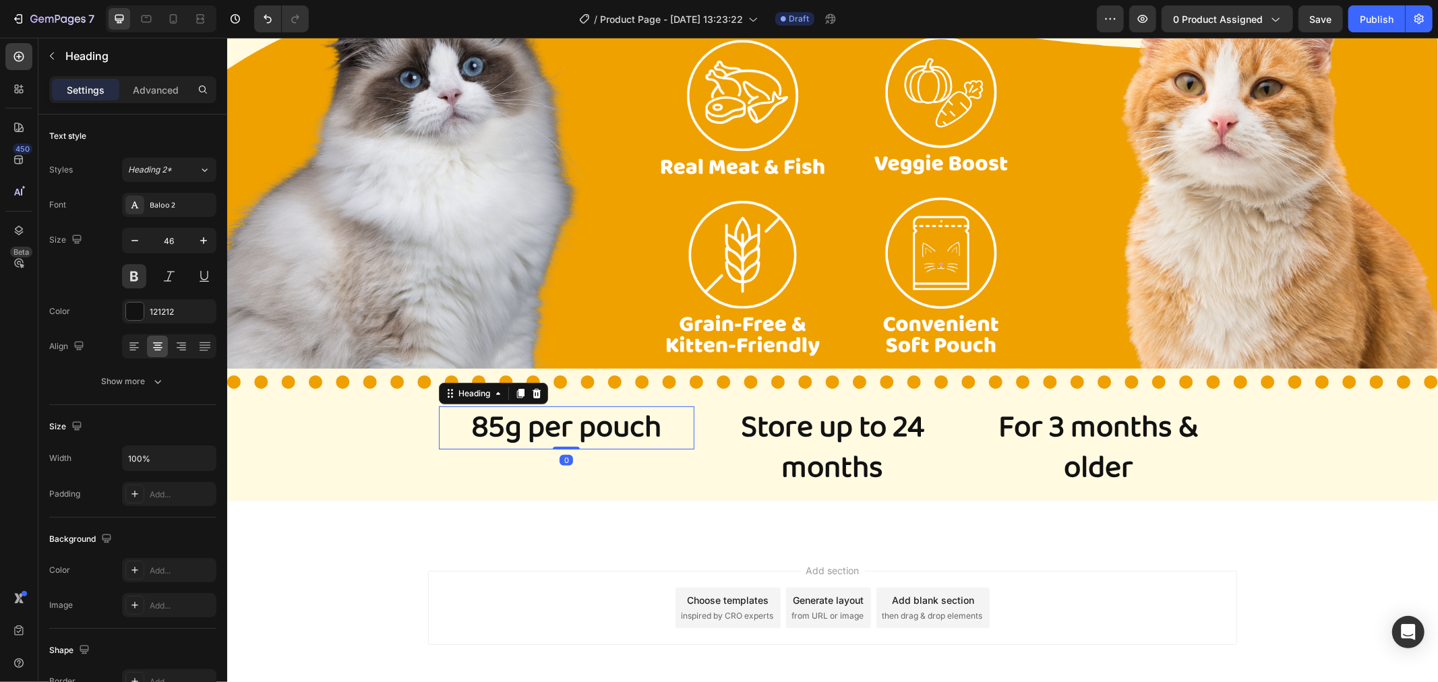
click at [665, 409] on p "85g per pouch" at bounding box center [566, 427] width 253 height 40
click at [158, 96] on p "Advanced" at bounding box center [156, 90] width 46 height 14
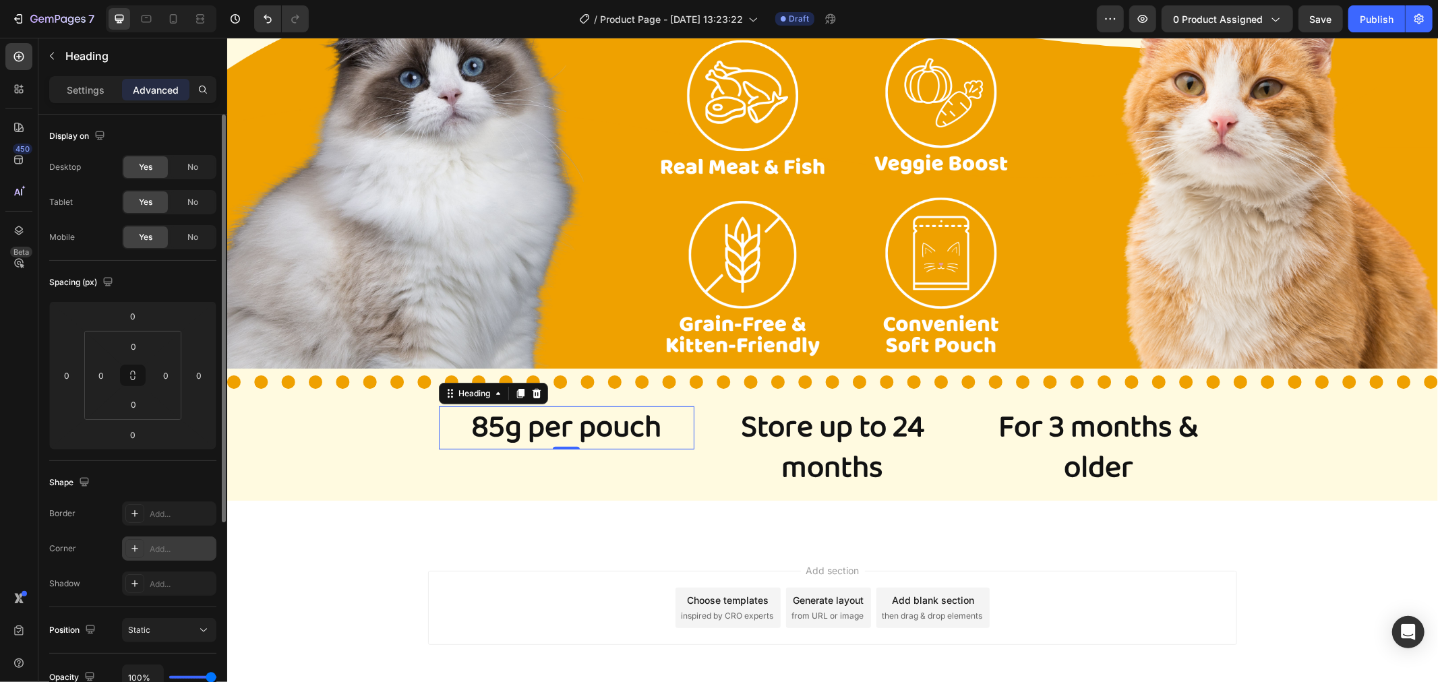
click at [131, 549] on icon at bounding box center [134, 548] width 7 height 7
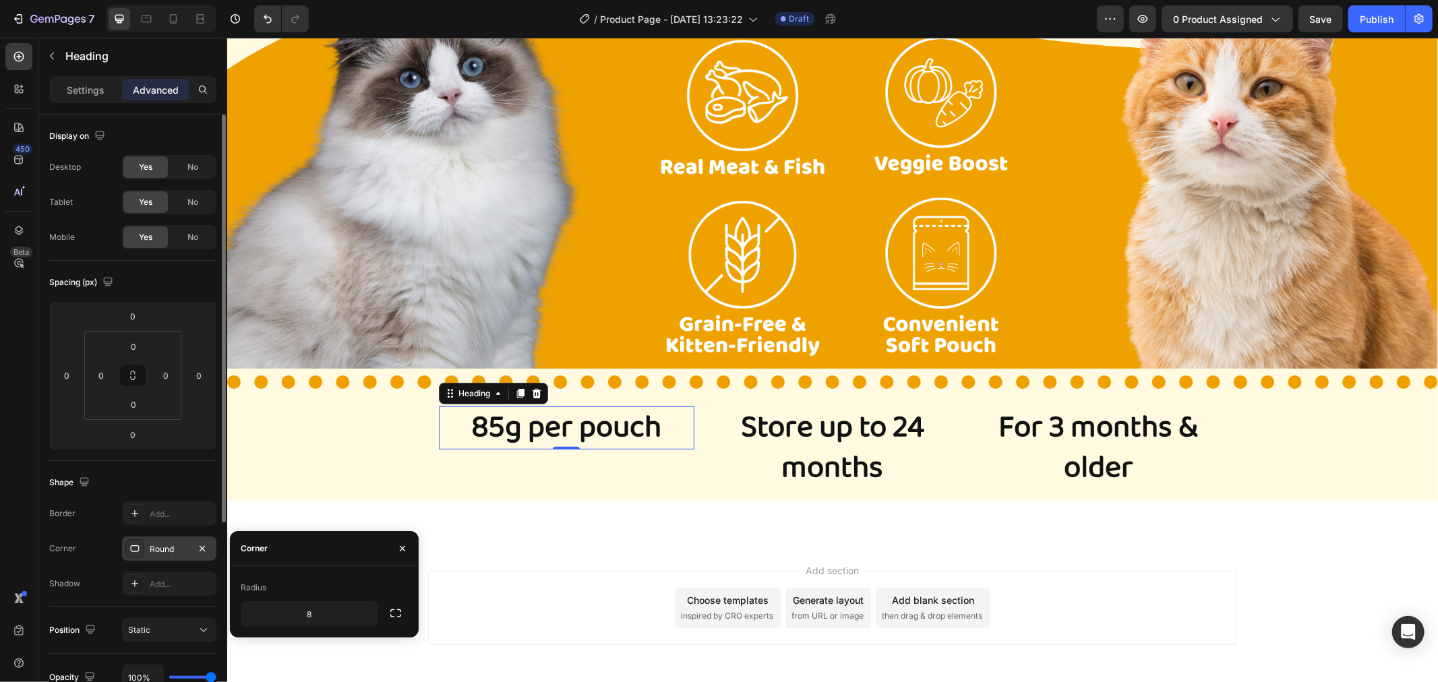
click at [201, 529] on div "Border Add... Corner Round Shadow Add..." at bounding box center [132, 549] width 167 height 94
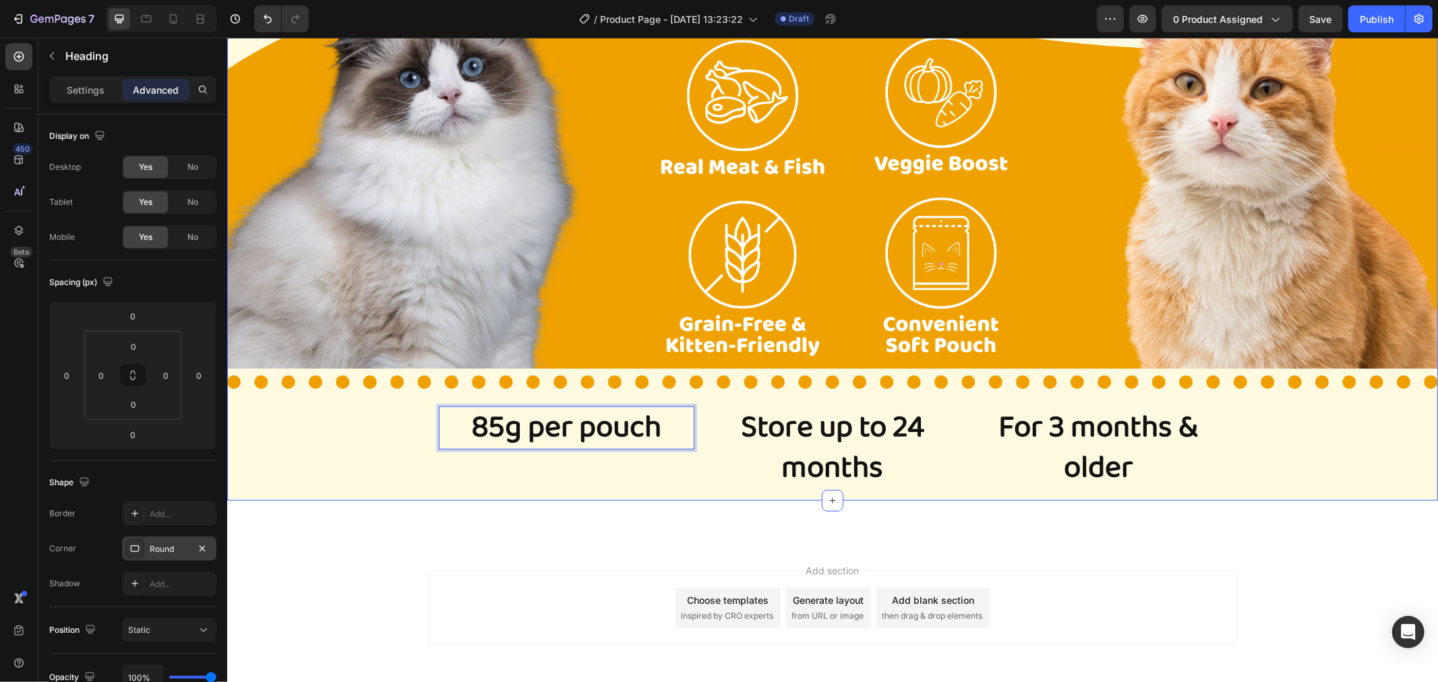
click at [406, 460] on div "Image Title Line 85g per pouch Heading 0 Store up to 24 months Heading For 3 mo…" at bounding box center [832, 232] width 1211 height 535
click at [440, 432] on p "85g per pouch" at bounding box center [566, 427] width 253 height 40
click at [78, 80] on div "Settings" at bounding box center [85, 90] width 67 height 22
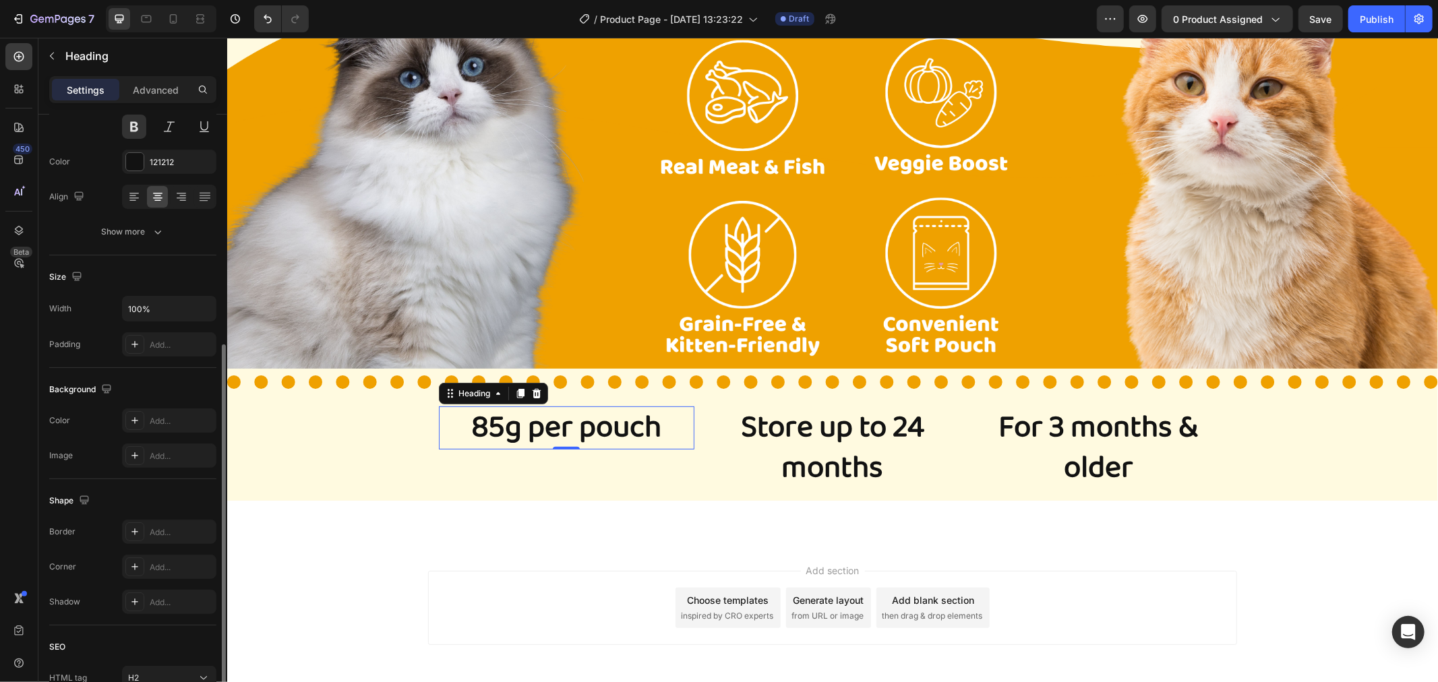
scroll to position [225, 0]
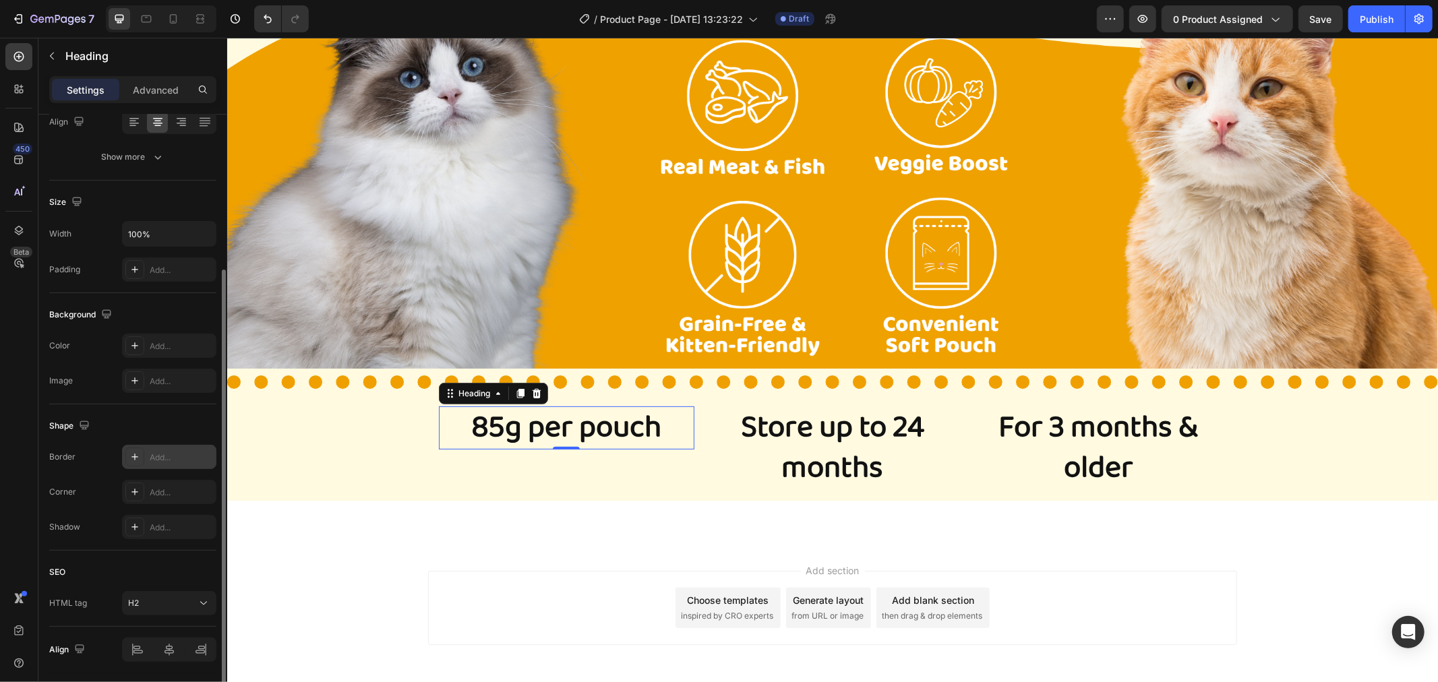
click at [154, 458] on div "Add..." at bounding box center [181, 458] width 63 height 12
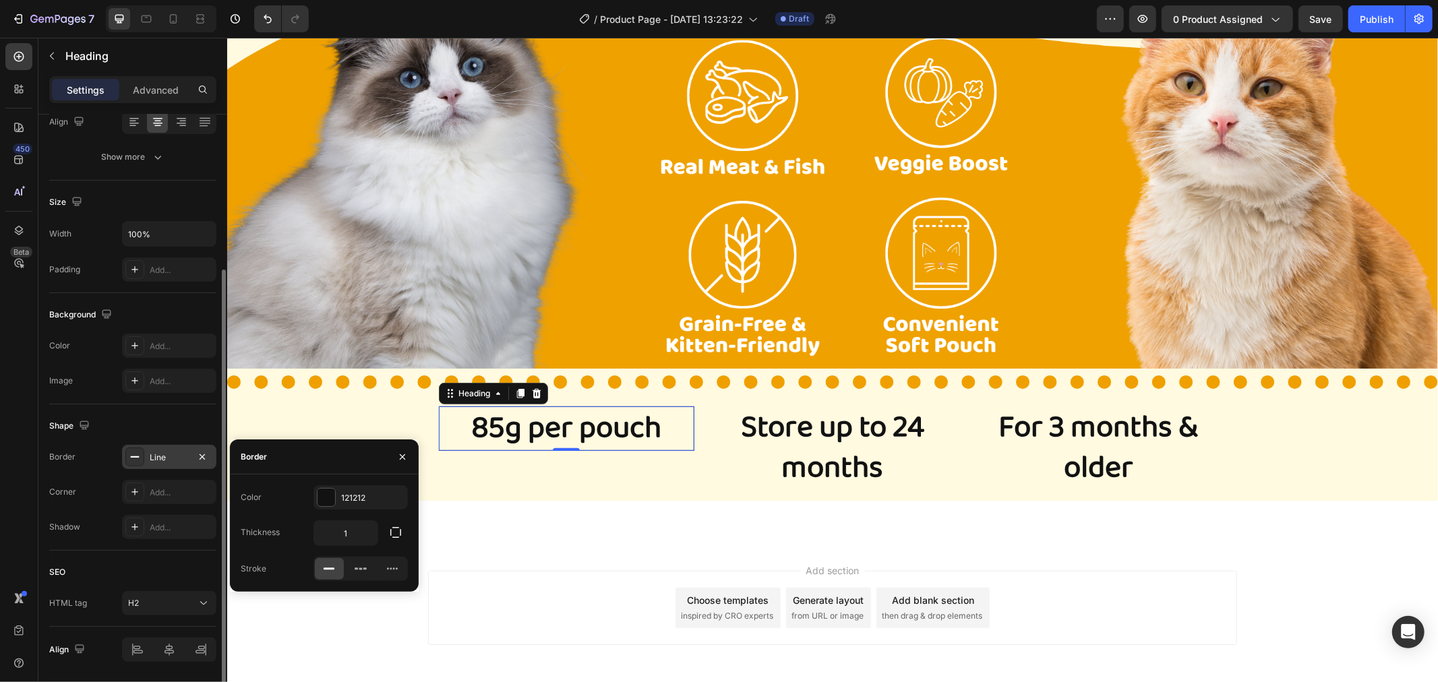
click at [172, 419] on div "Shape" at bounding box center [132, 426] width 167 height 22
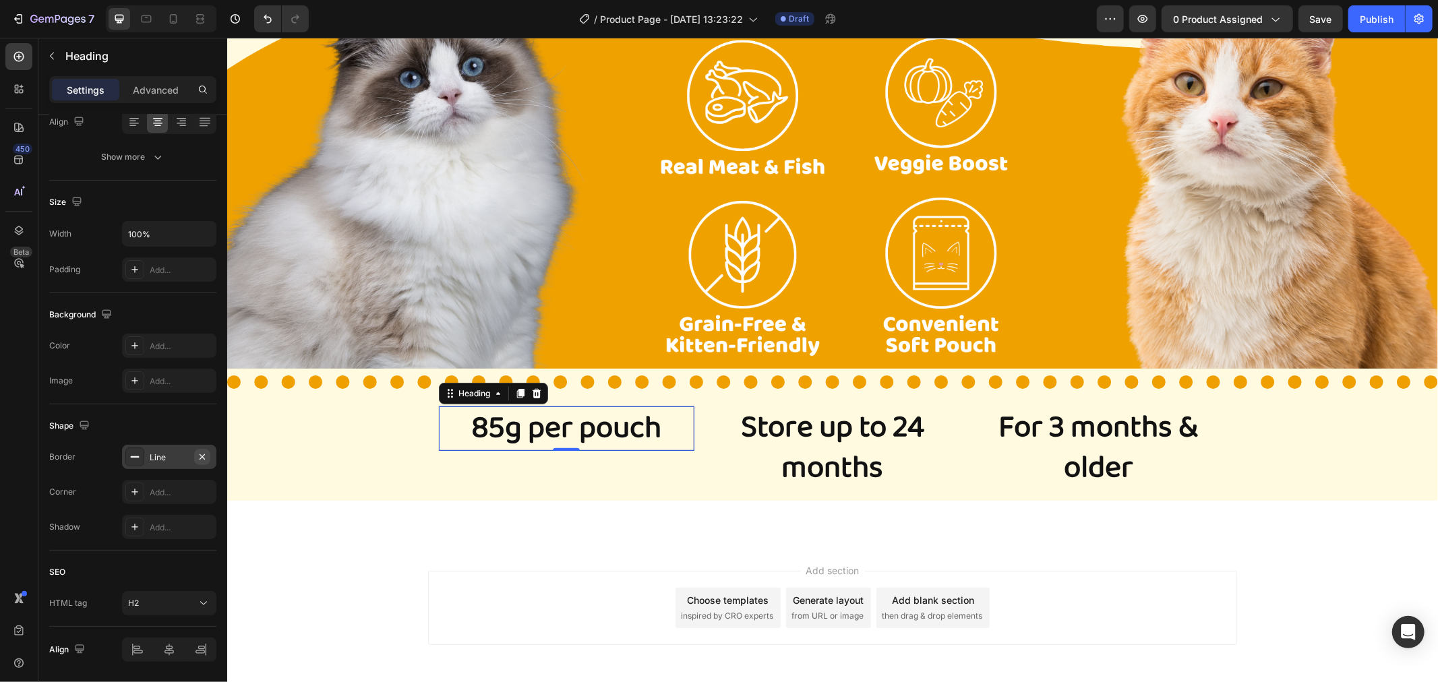
click at [198, 452] on icon "button" at bounding box center [202, 457] width 11 height 11
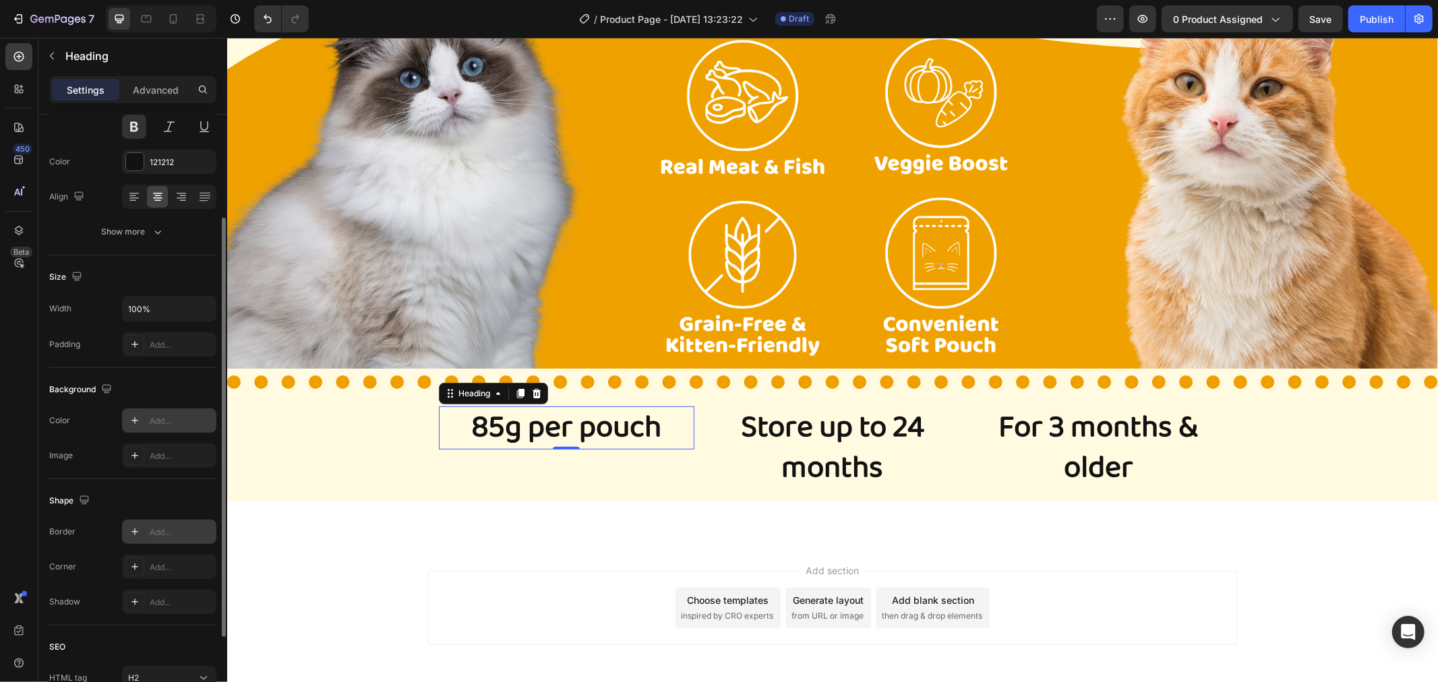
click at [152, 425] on div "Add..." at bounding box center [181, 421] width 63 height 12
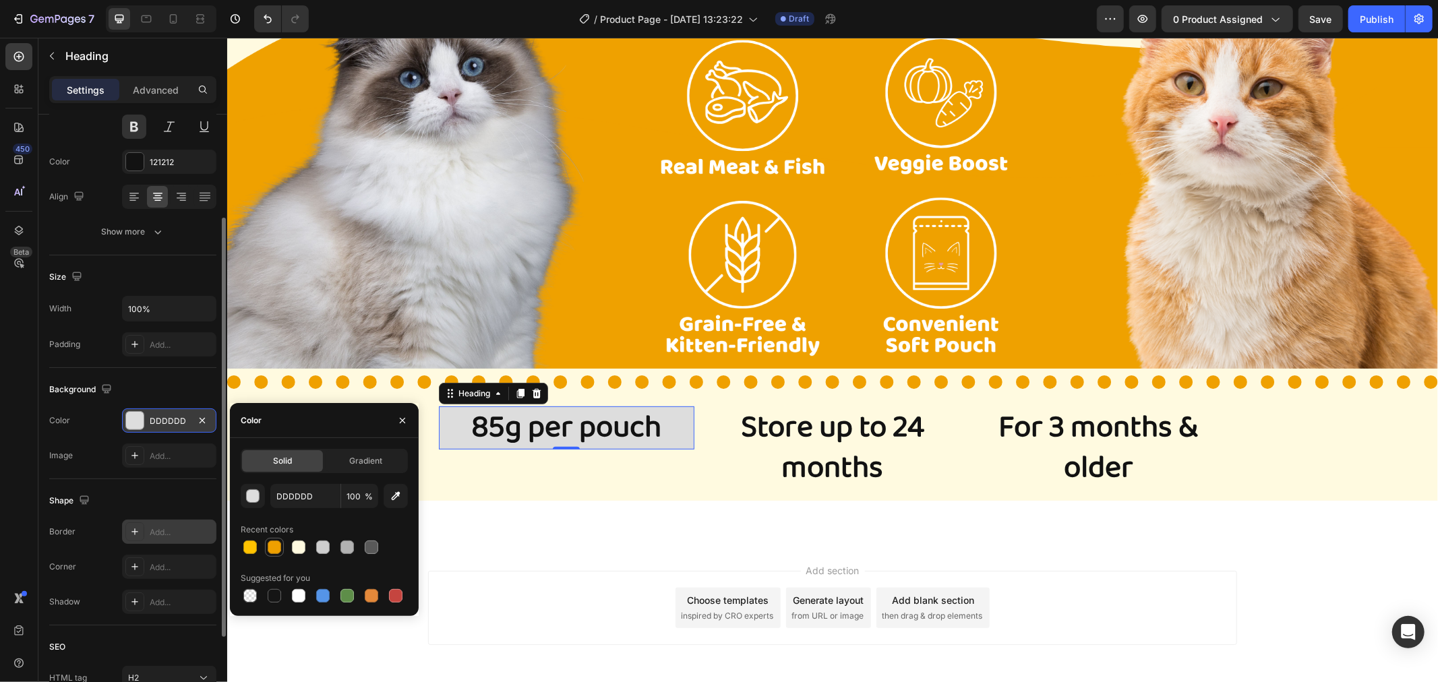
click at [281, 542] on div at bounding box center [274, 547] width 16 height 16
type input "EFA000"
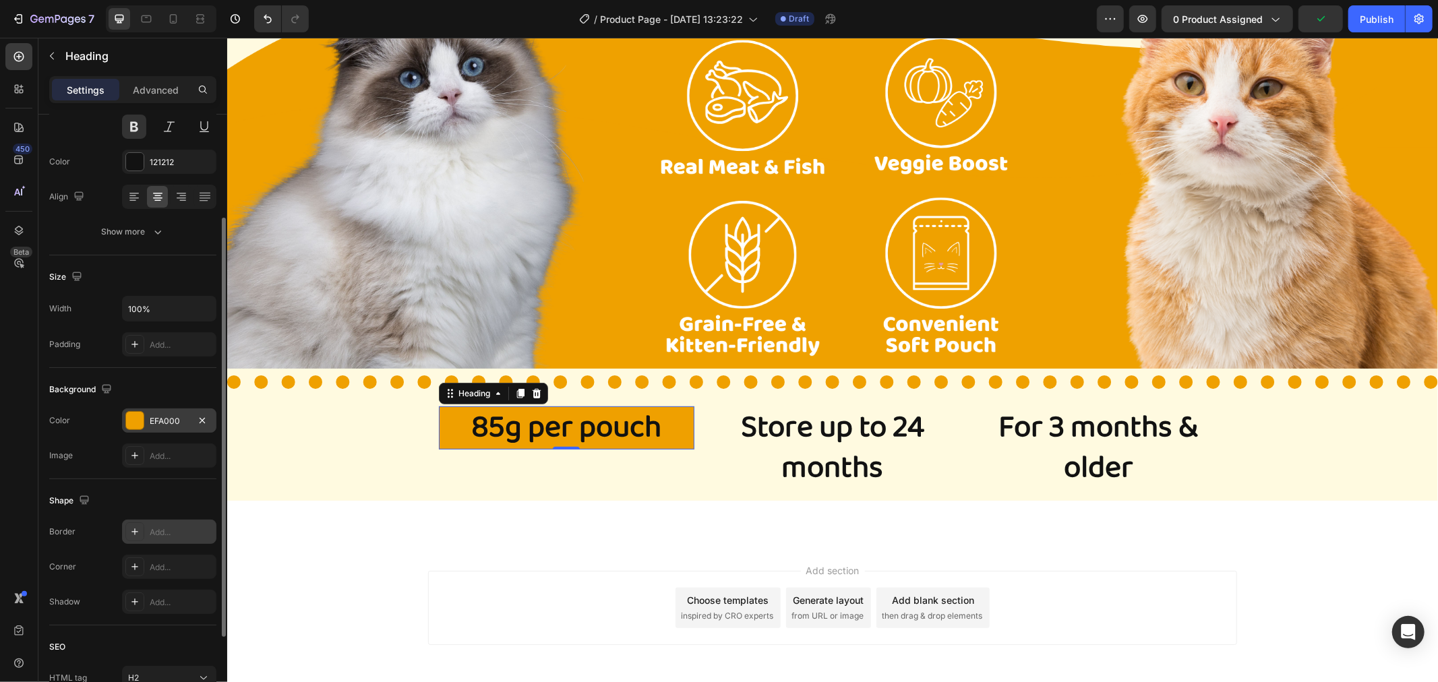
click at [174, 384] on div "Background" at bounding box center [132, 390] width 167 height 22
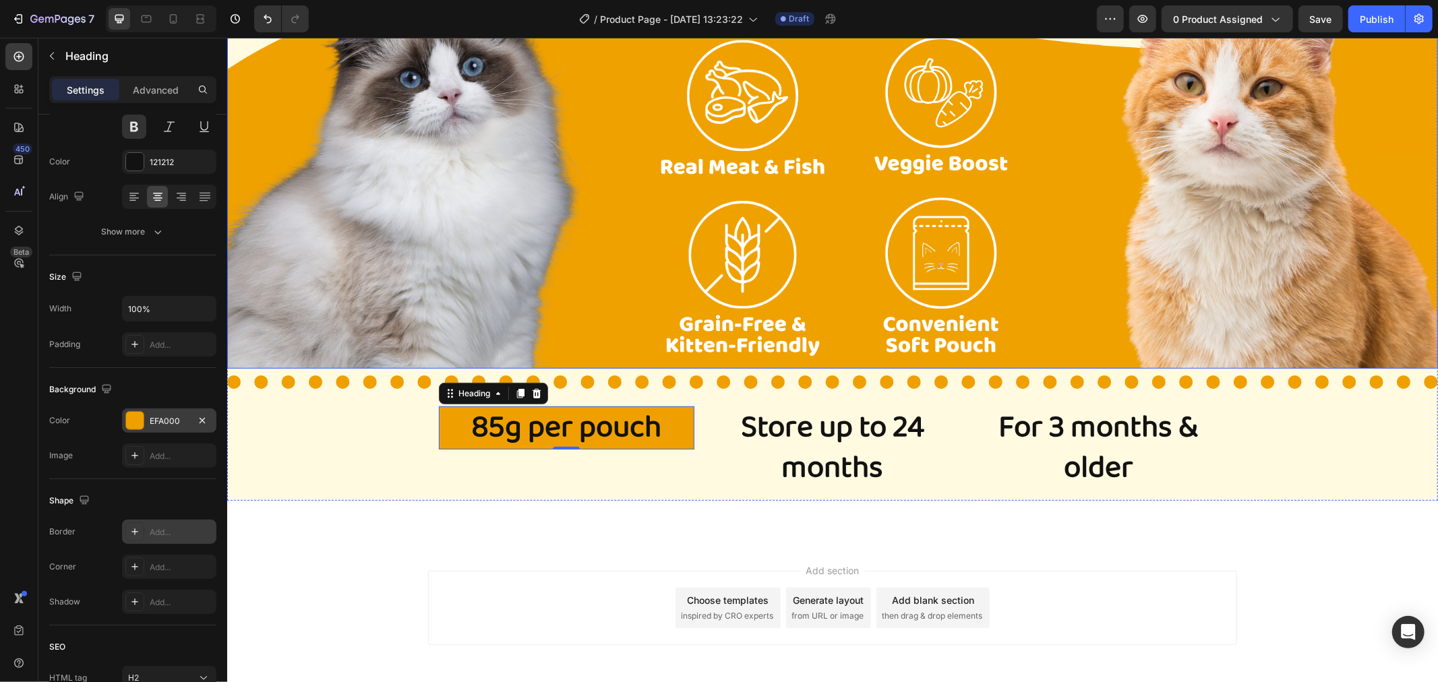
click at [368, 442] on div "Image Title Line 85g per pouch Heading 0 Store up to 24 months Heading For 3 mo…" at bounding box center [832, 232] width 1211 height 535
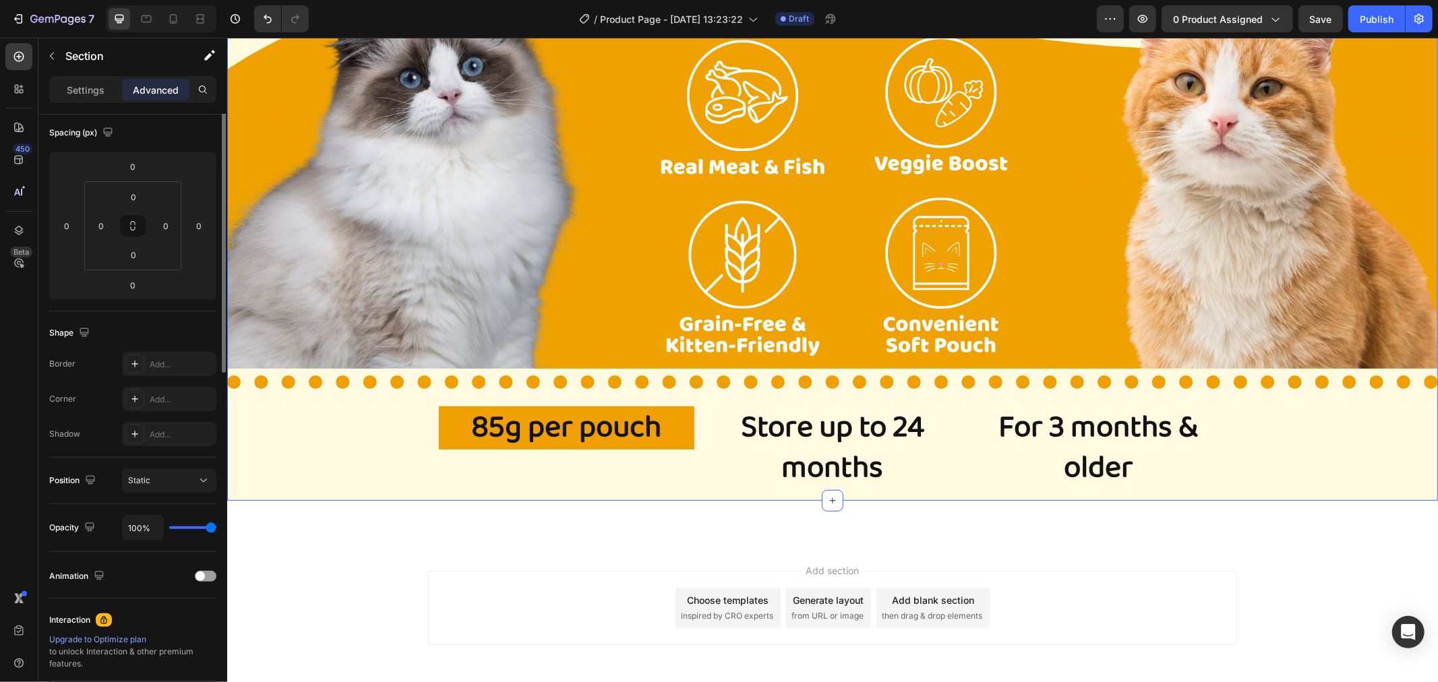
scroll to position [0, 0]
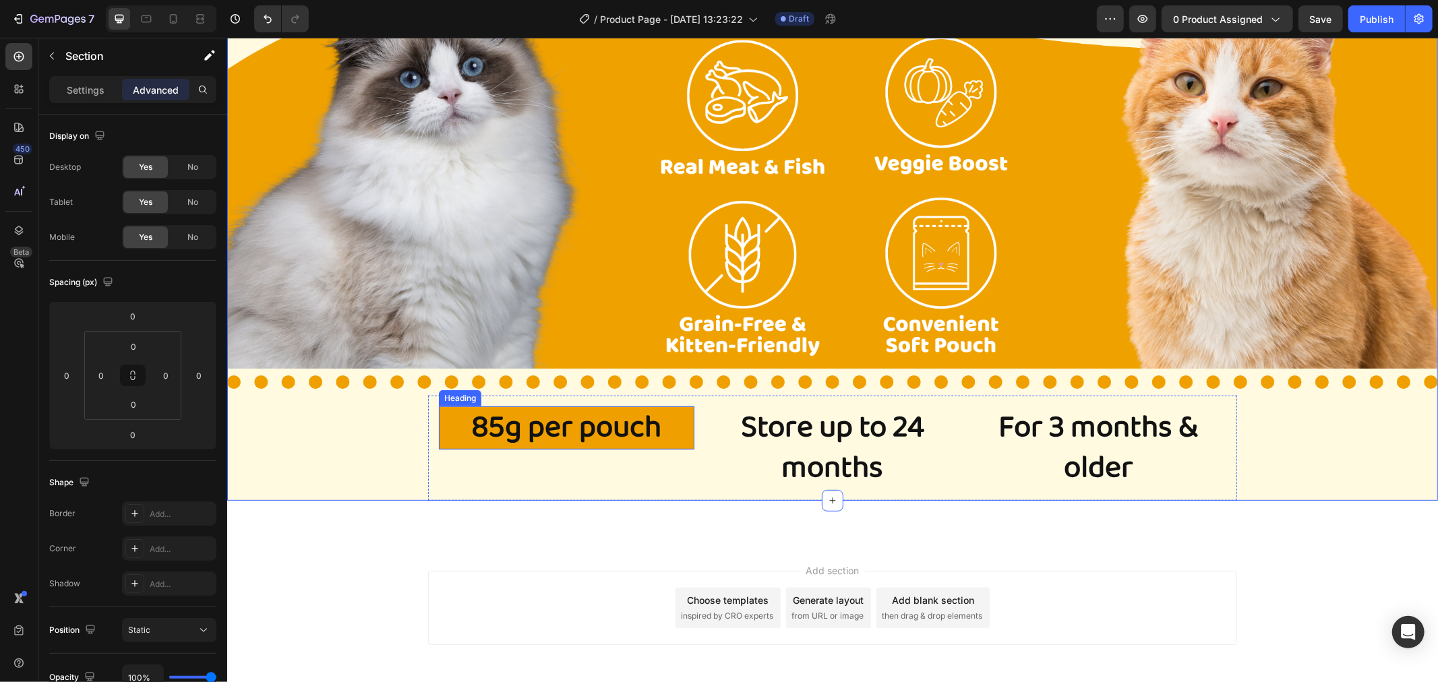
click at [469, 440] on p "85g per pouch" at bounding box center [566, 427] width 253 height 40
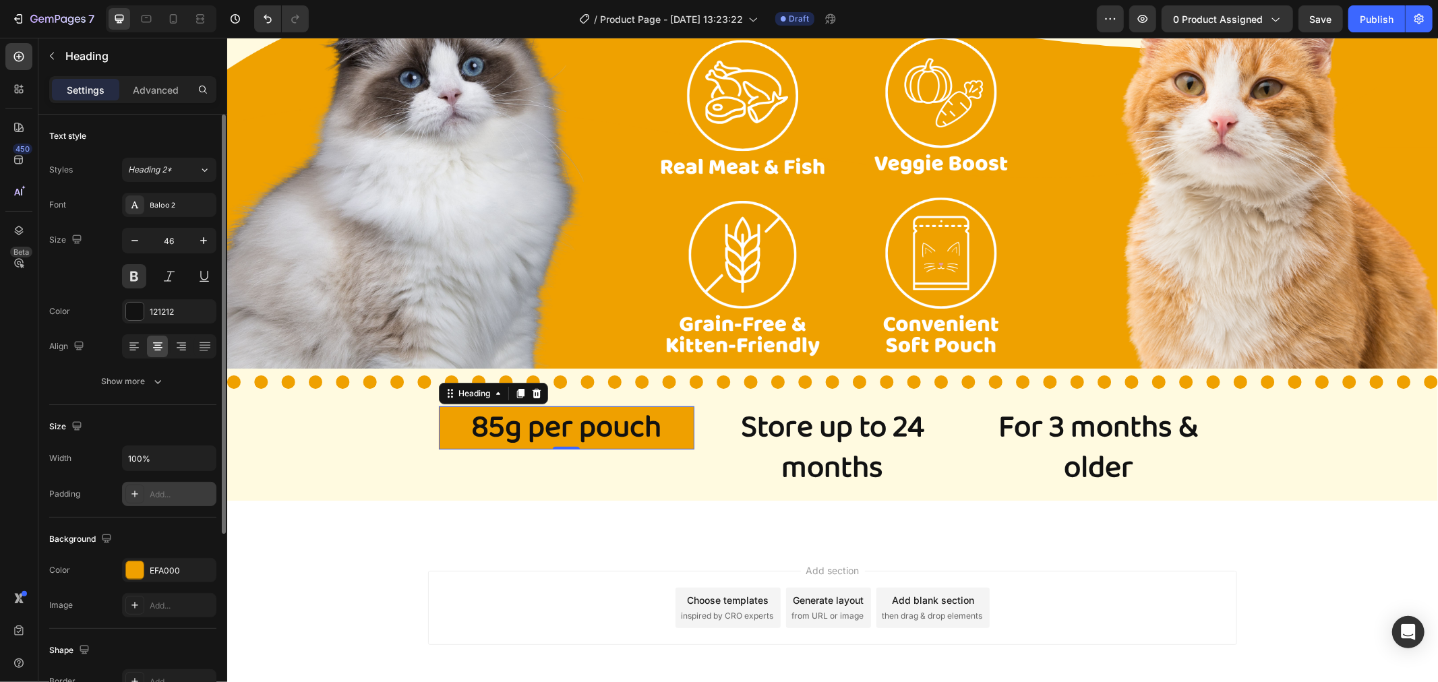
scroll to position [225, 0]
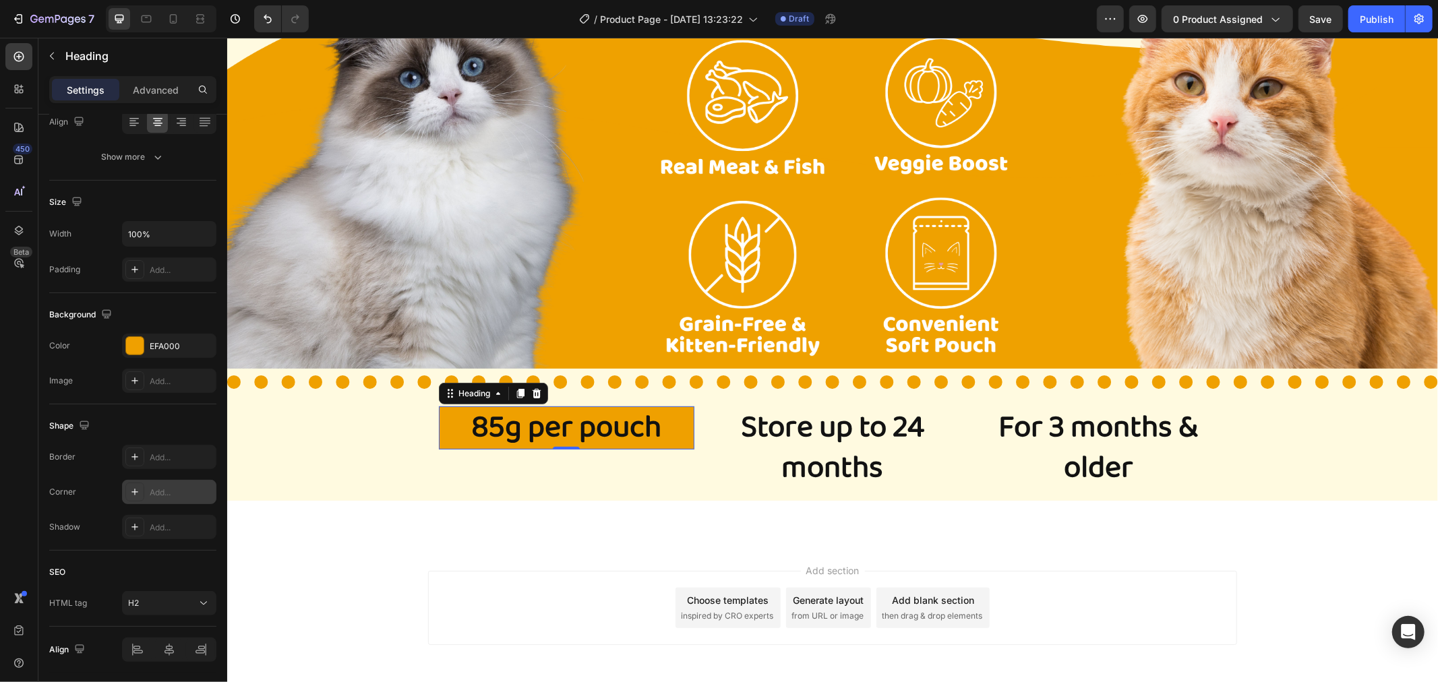
click at [187, 497] on div "Add..." at bounding box center [181, 493] width 63 height 12
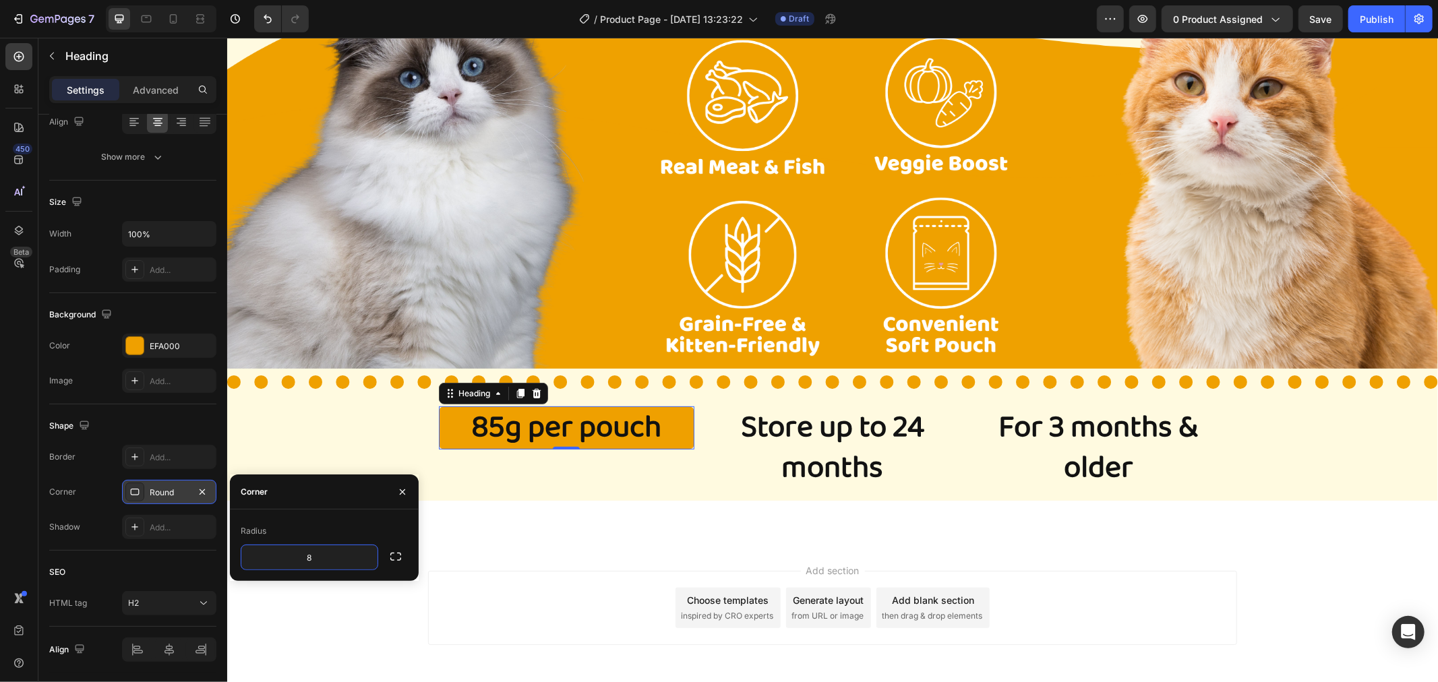
click at [191, 507] on div "Border Add... Corner Round Shadow Add..." at bounding box center [132, 492] width 167 height 94
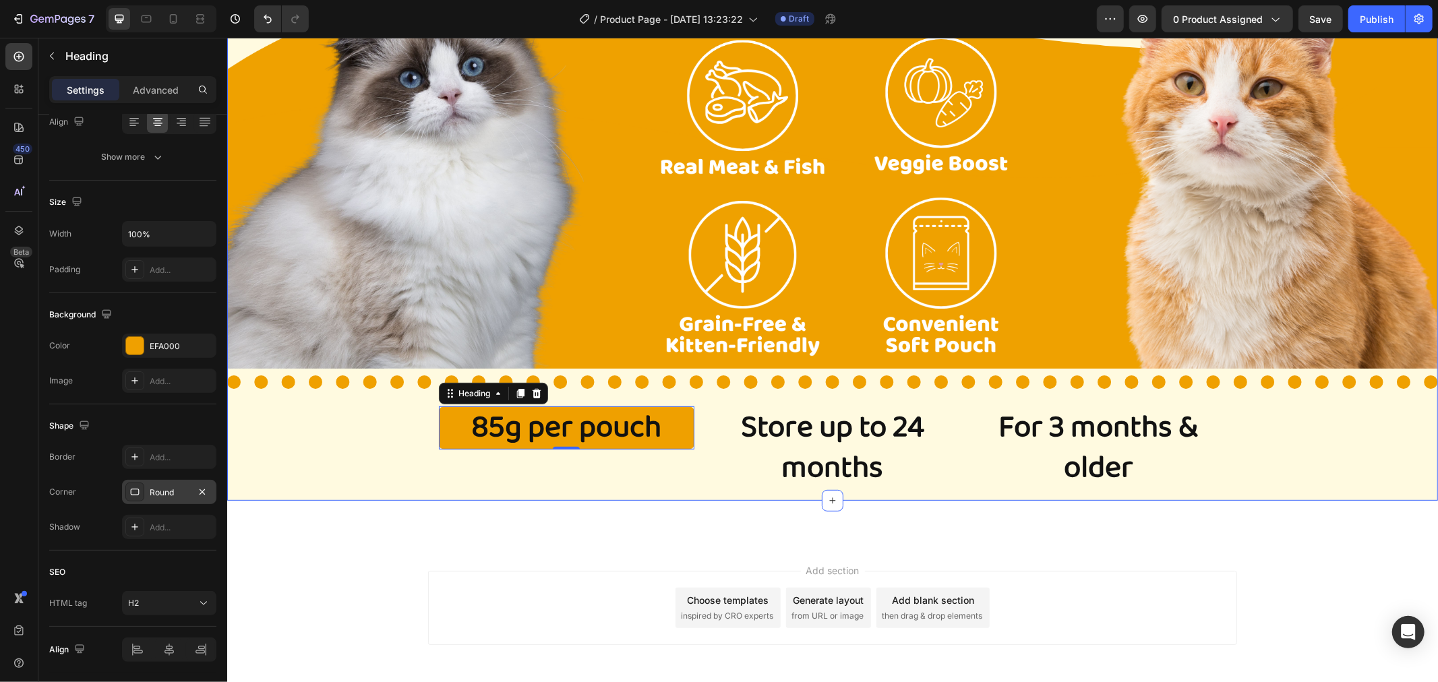
click at [360, 476] on div "Image Title Line 85g per pouch Heading 0 Store up to 24 months Heading For 3 mo…" at bounding box center [832, 232] width 1211 height 535
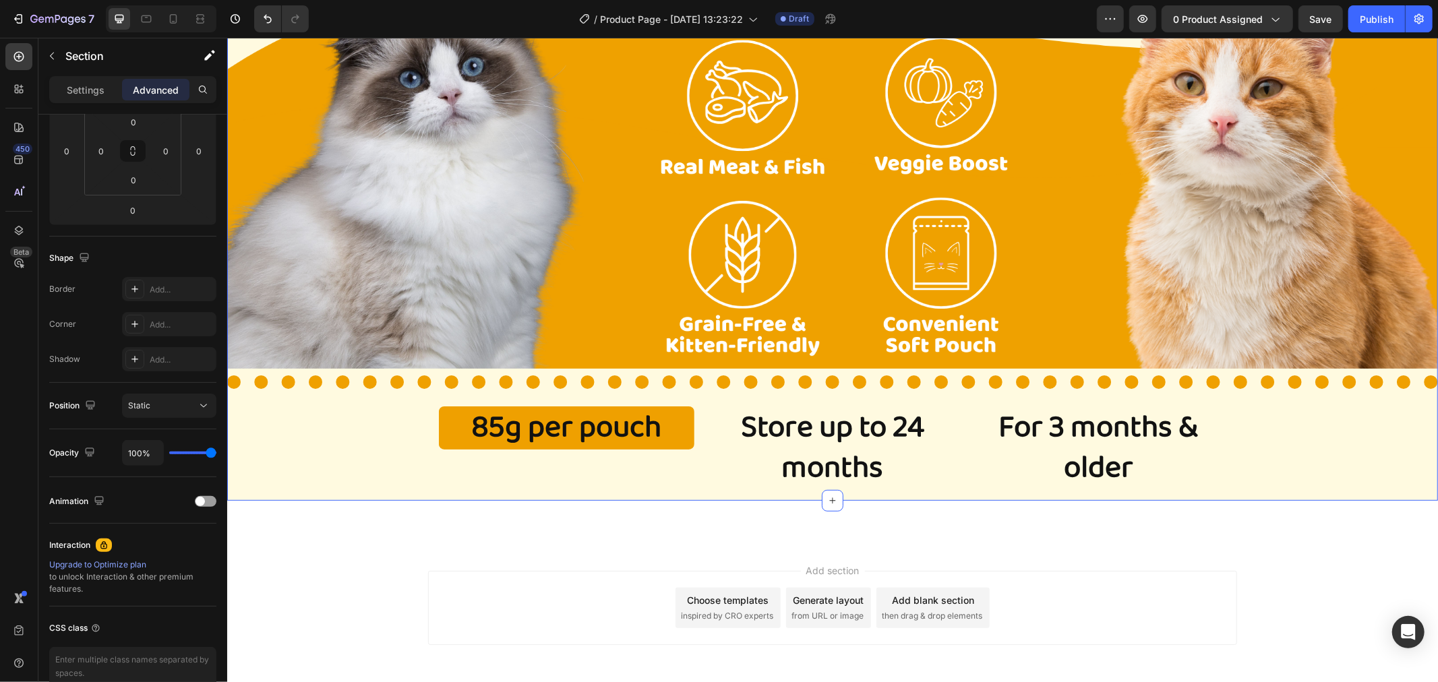
scroll to position [0, 0]
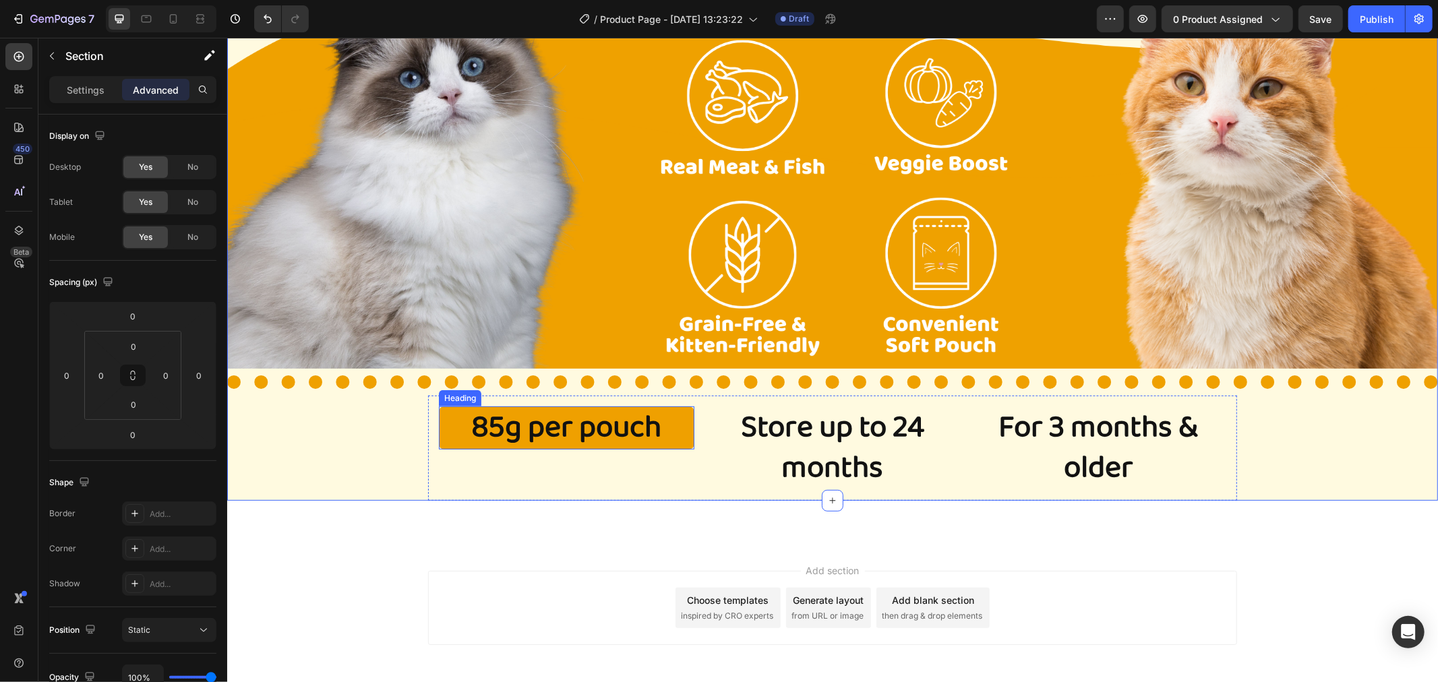
click at [446, 427] on p "85g per pouch" at bounding box center [566, 427] width 253 height 40
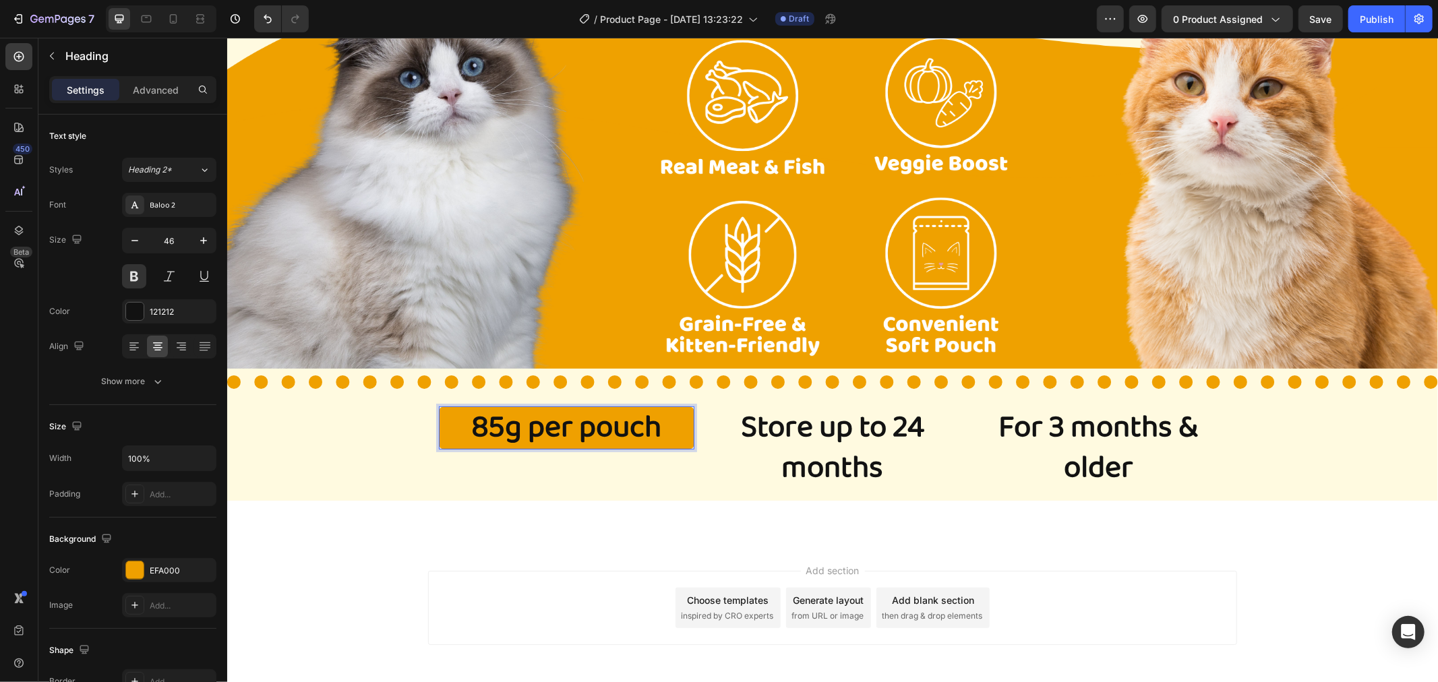
click at [583, 427] on p "85g per pouch" at bounding box center [566, 427] width 253 height 40
click at [570, 427] on p "85g per pouch" at bounding box center [566, 427] width 253 height 40
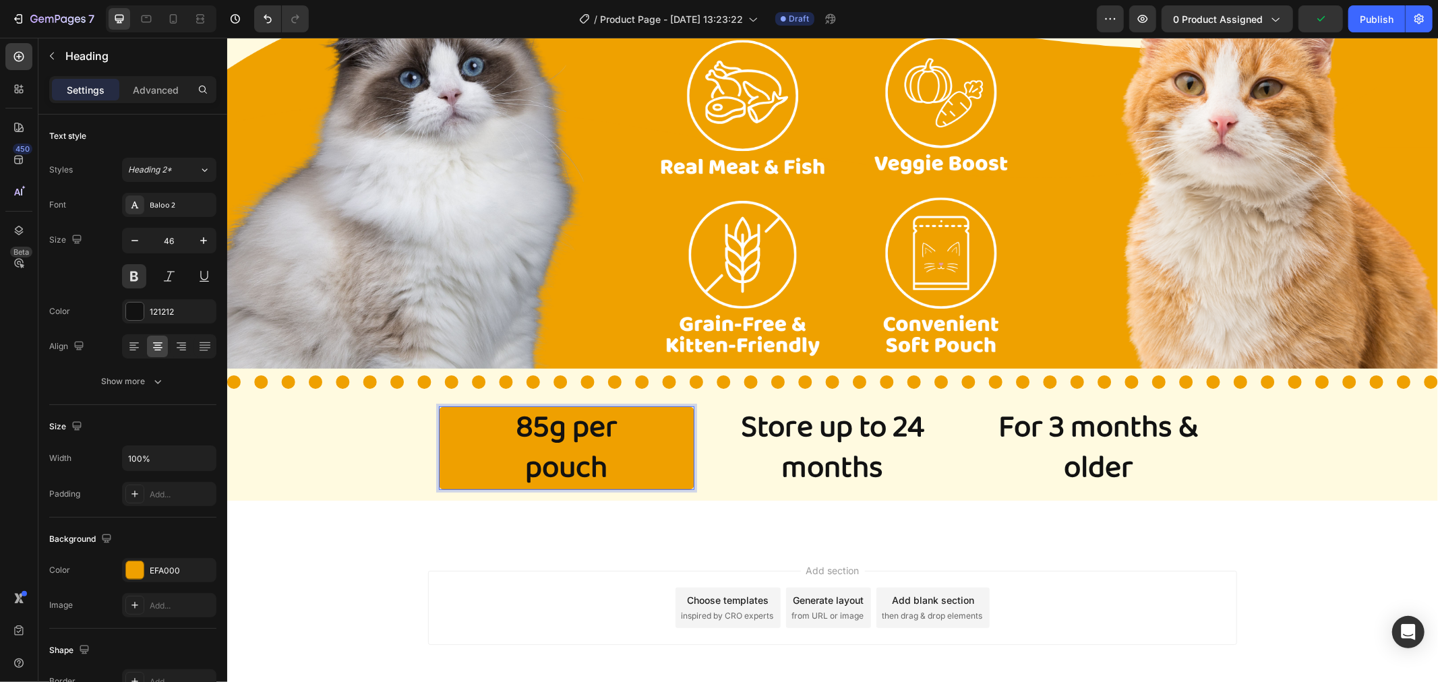
click at [587, 420] on p "85g per pouch" at bounding box center [566, 447] width 253 height 81
click at [622, 461] on p "85g per pouch" at bounding box center [566, 447] width 253 height 81
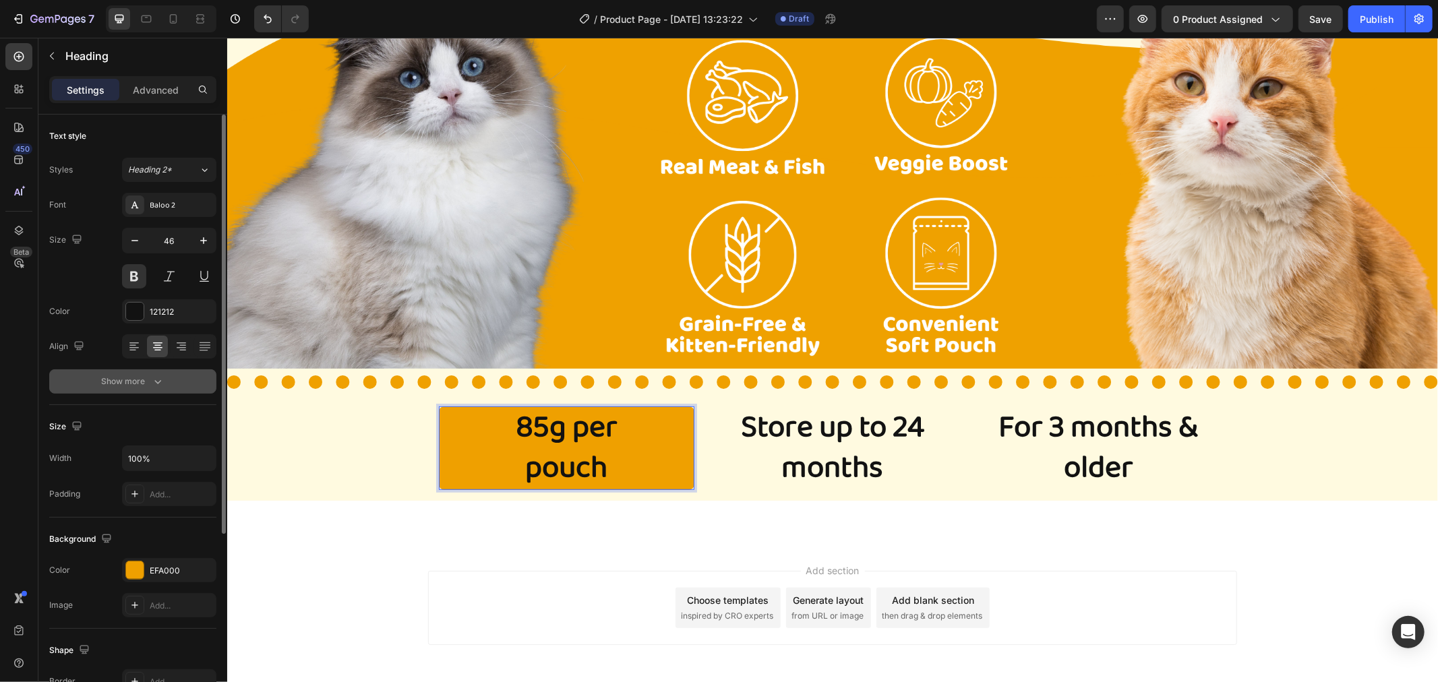
click at [160, 386] on icon "button" at bounding box center [157, 381] width 13 height 13
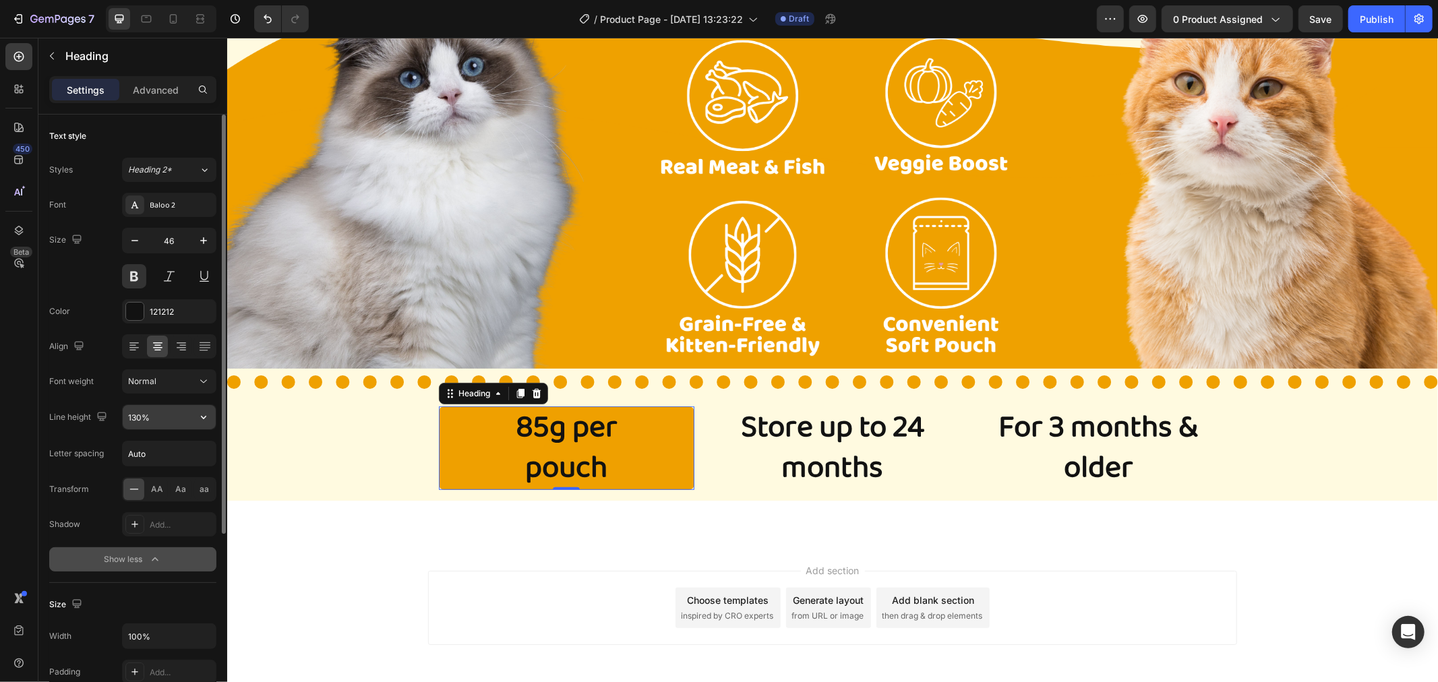
click at [163, 421] on input "130%" at bounding box center [169, 417] width 93 height 24
click at [203, 421] on icon "button" at bounding box center [203, 417] width 13 height 13
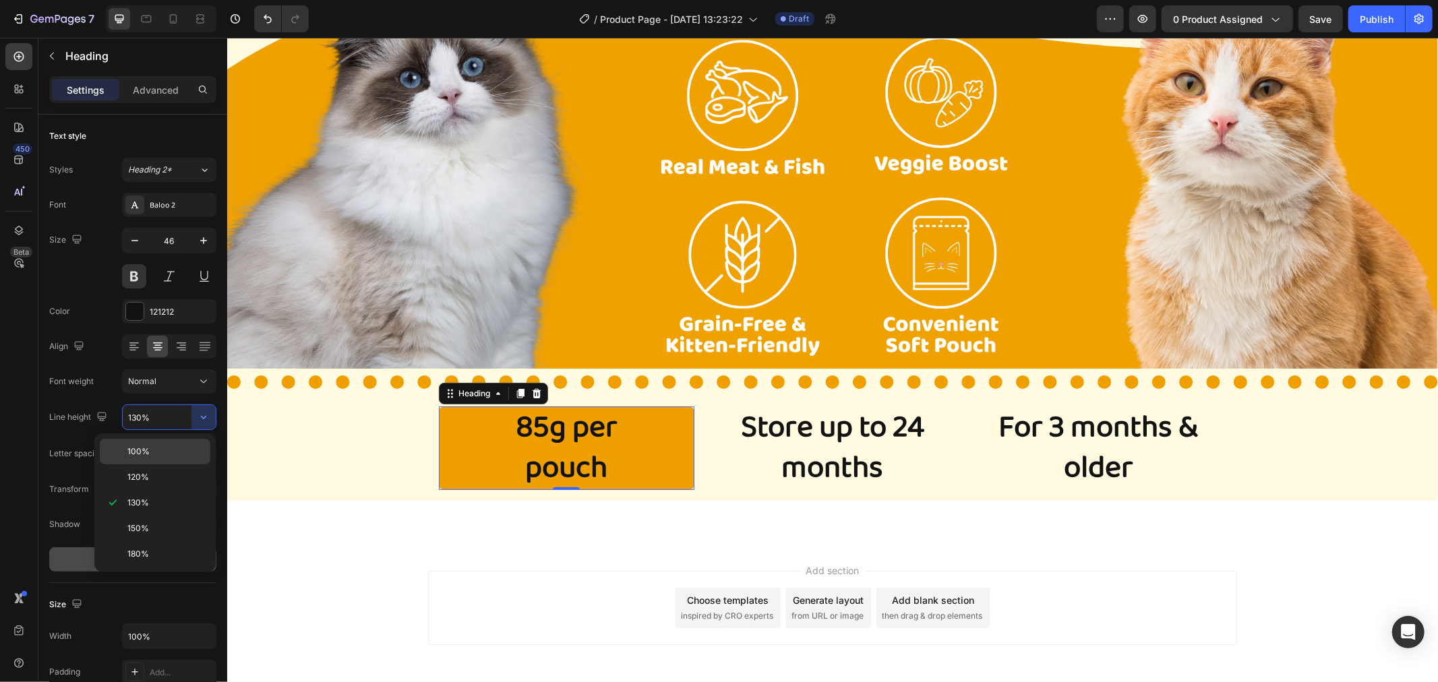
click at [171, 465] on div "100%" at bounding box center [155, 478] width 111 height 26
type input "100%"
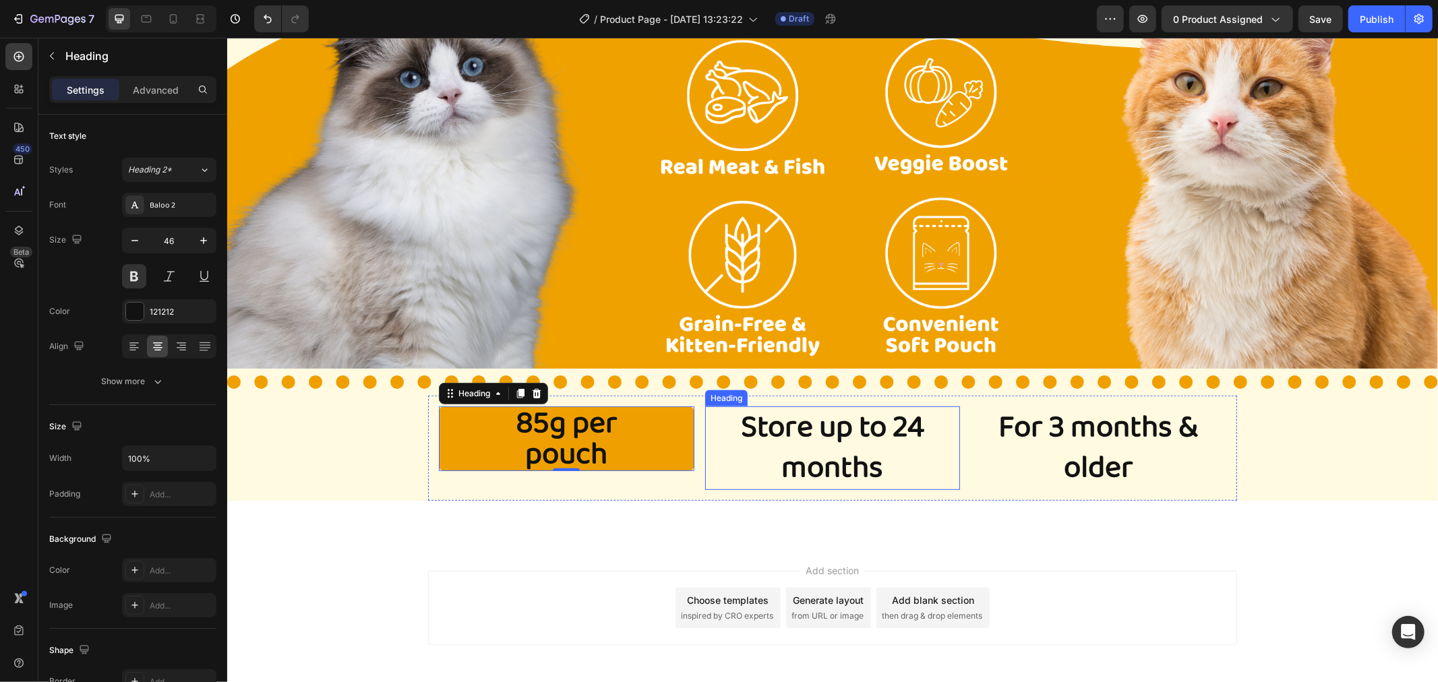
click at [781, 427] on p "Store up to 24 months" at bounding box center [832, 447] width 253 height 81
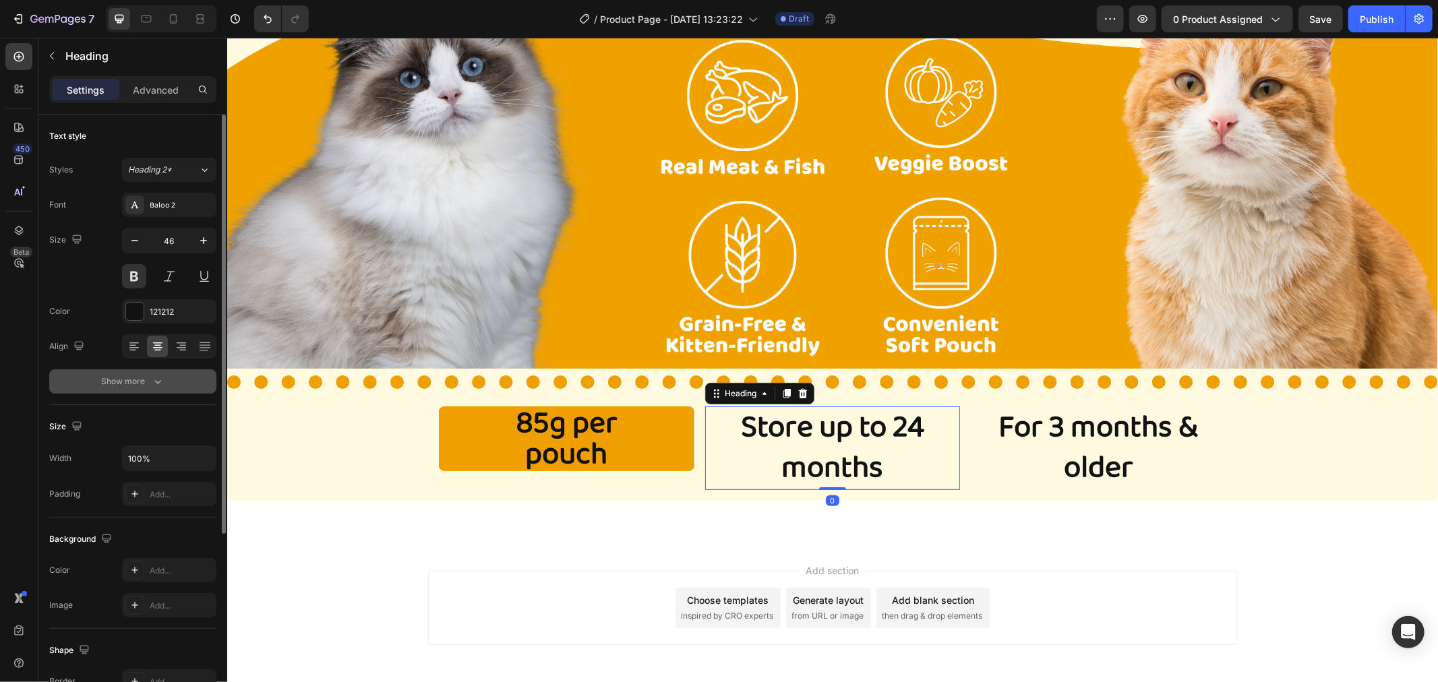
click at [151, 385] on icon "button" at bounding box center [157, 381] width 13 height 13
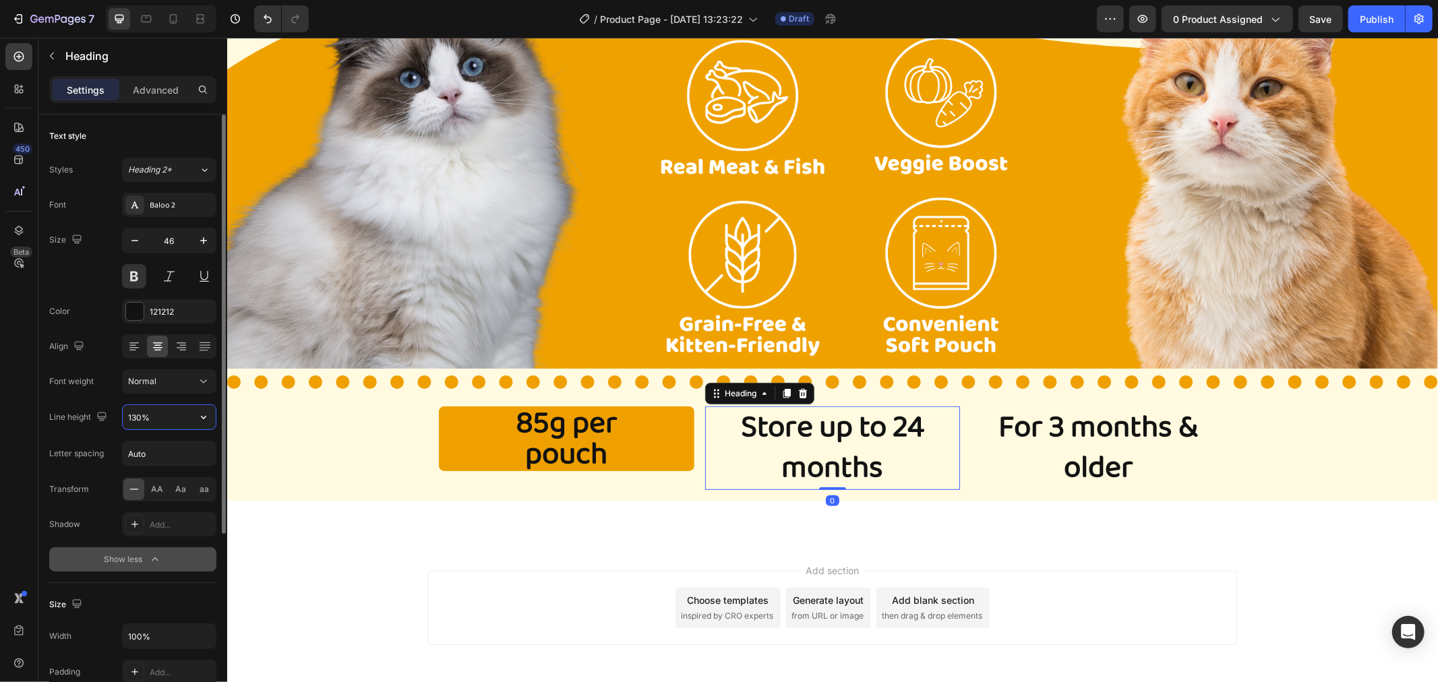
click at [166, 428] on input "130%" at bounding box center [169, 417] width 93 height 24
click at [183, 414] on input "130%" at bounding box center [169, 417] width 93 height 24
click at [200, 417] on icon "button" at bounding box center [203, 417] width 13 height 13
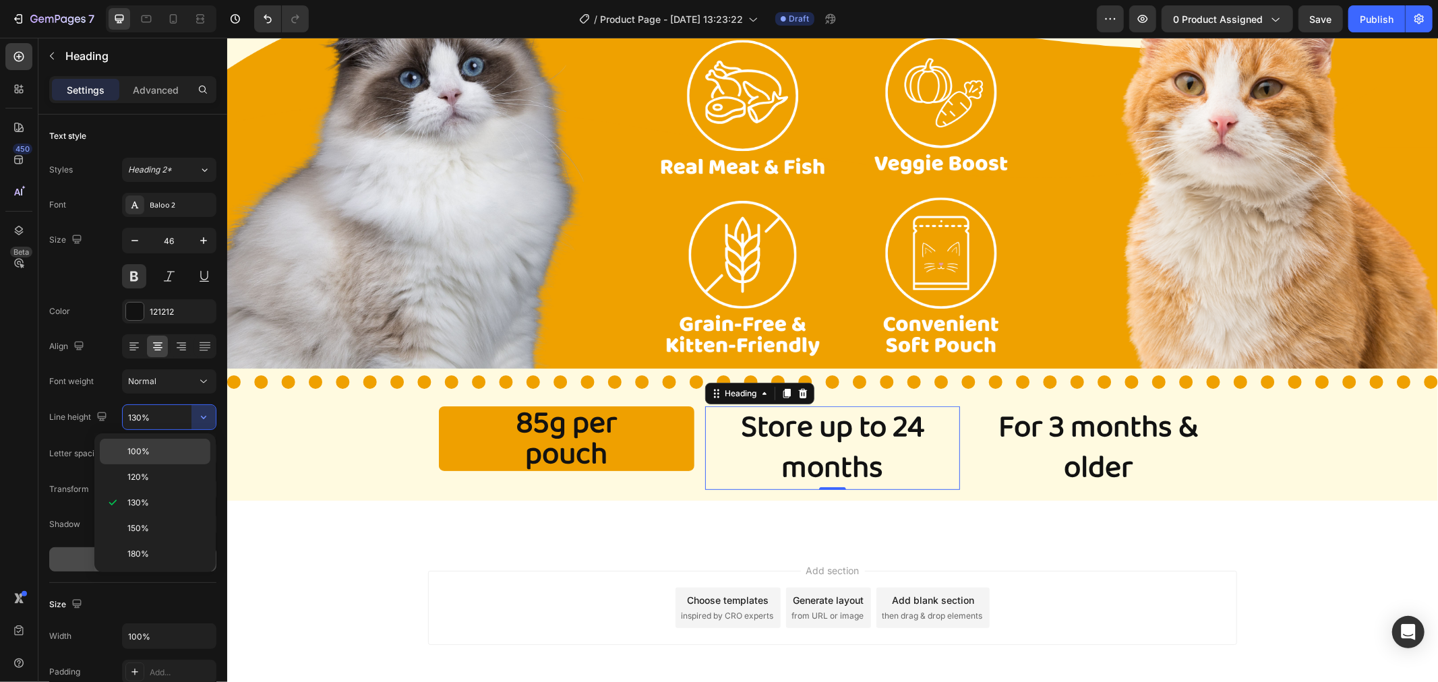
click at [164, 448] on p "100%" at bounding box center [165, 452] width 77 height 12
type input "100%"
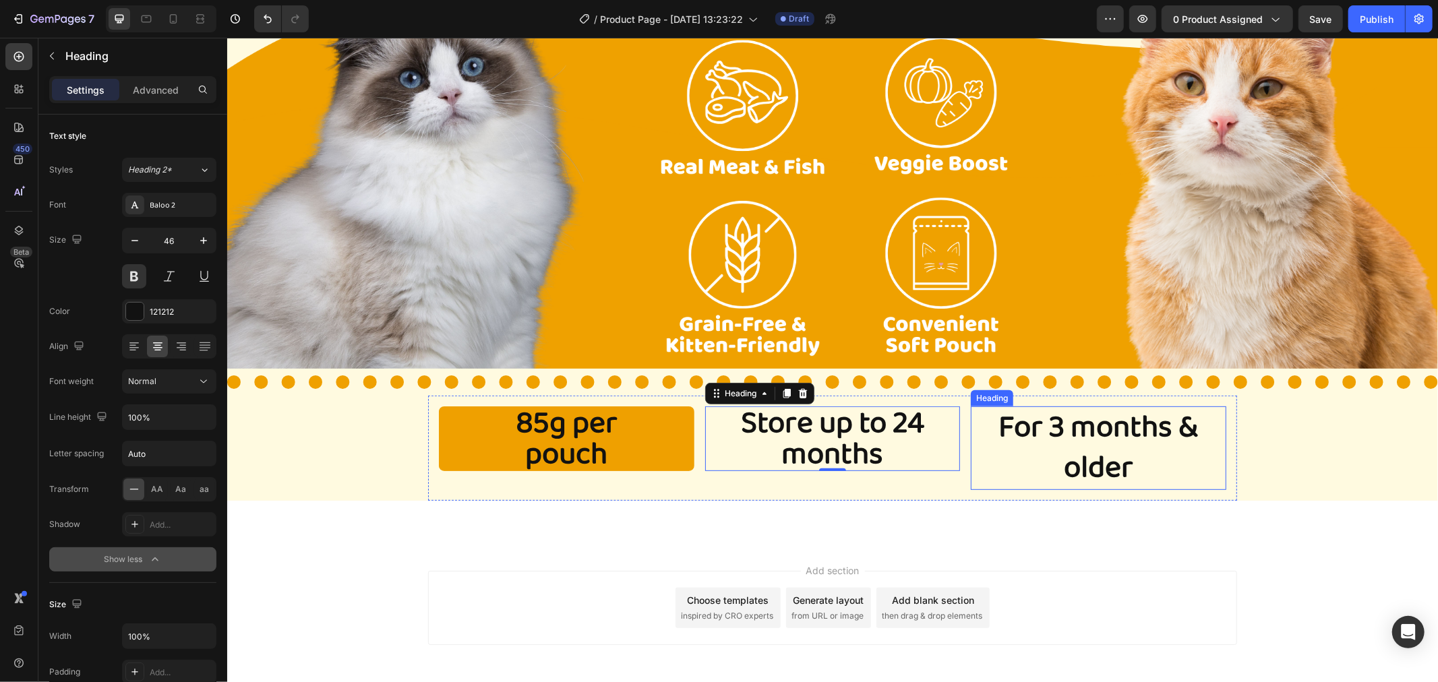
click at [1079, 428] on p "For 3 months & older" at bounding box center [1098, 447] width 253 height 81
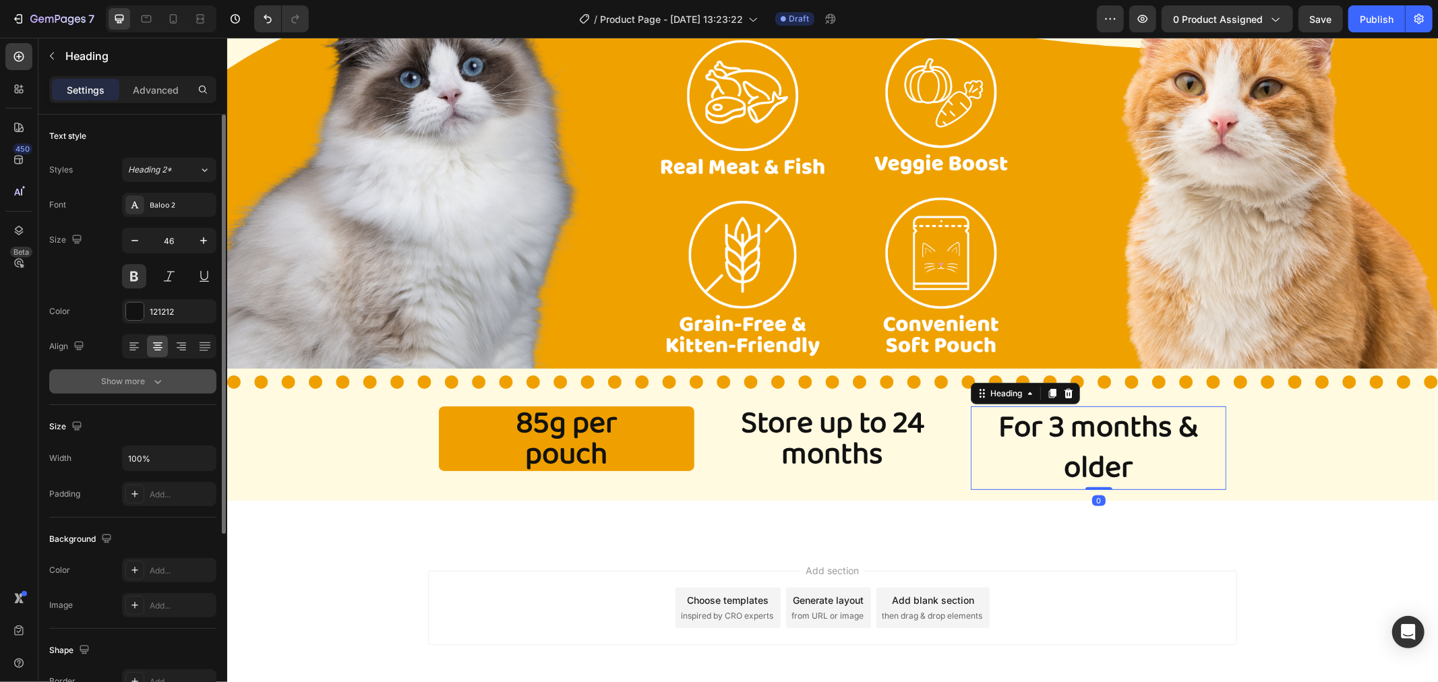
click at [147, 382] on div "Show more" at bounding box center [133, 381] width 63 height 13
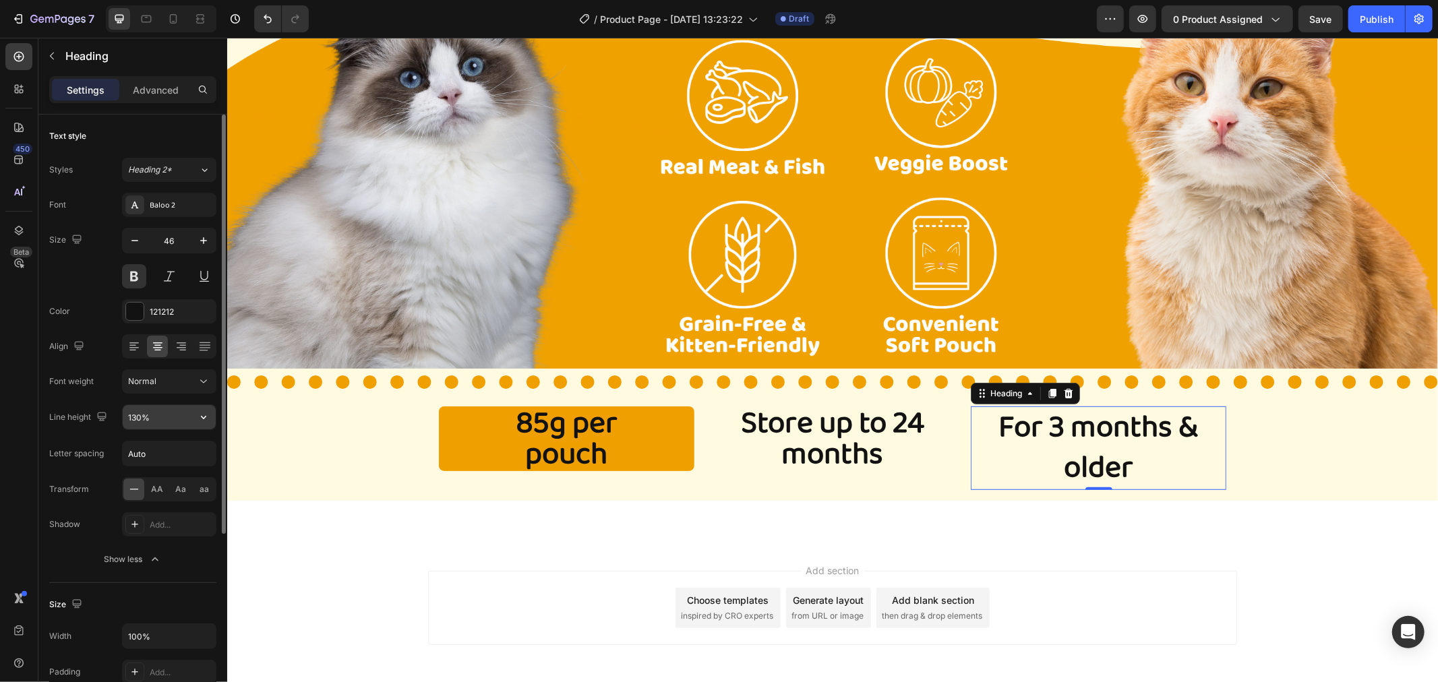
click at [193, 420] on button "button" at bounding box center [203, 417] width 24 height 24
click at [169, 449] on p "100%" at bounding box center [165, 452] width 77 height 12
type input "100%"
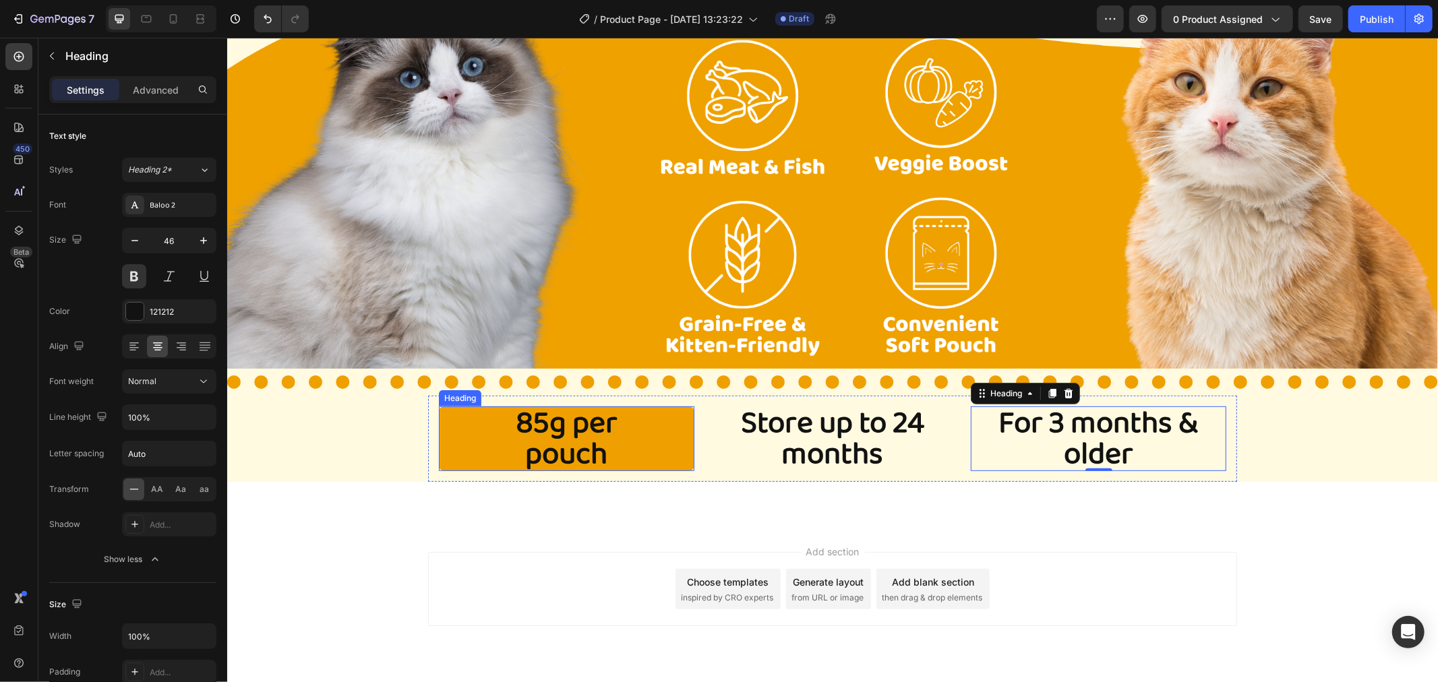
click at [479, 448] on p "85g per pouch" at bounding box center [566, 438] width 253 height 62
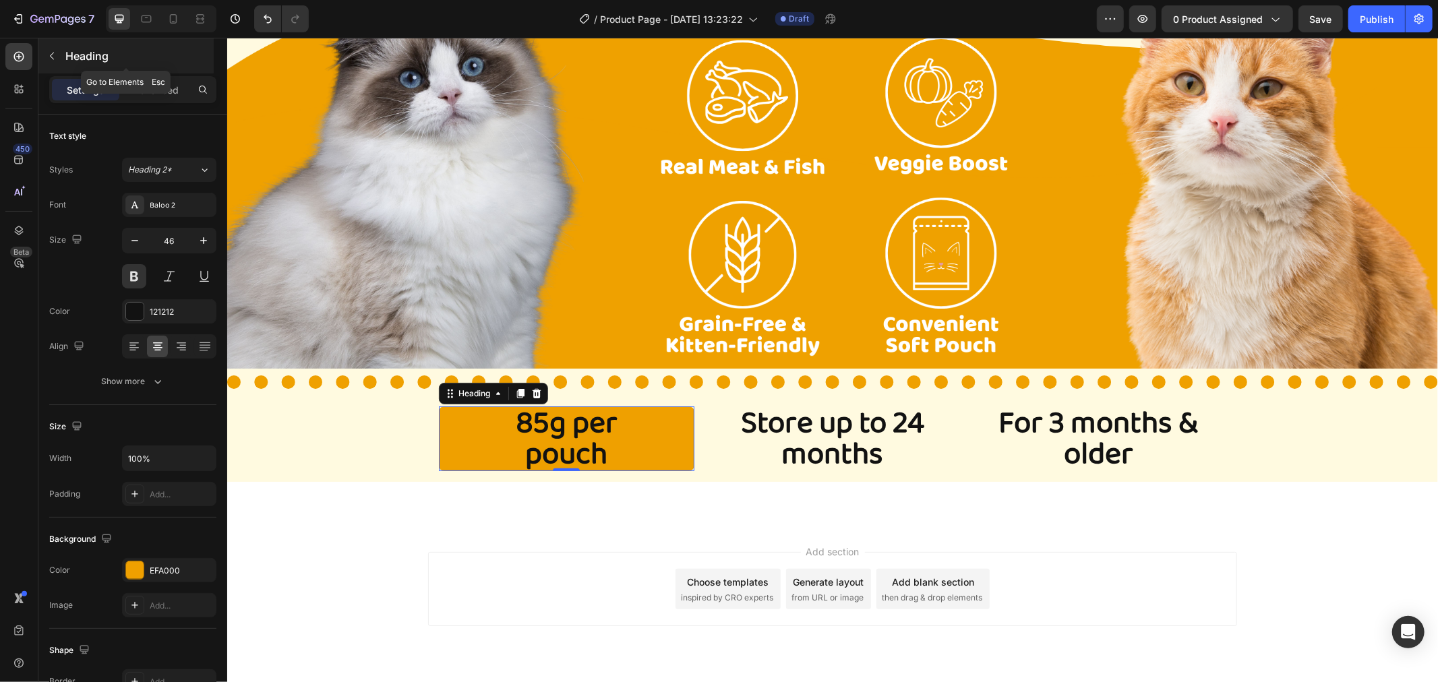
click at [149, 73] on div "Heading" at bounding box center [125, 55] width 175 height 35
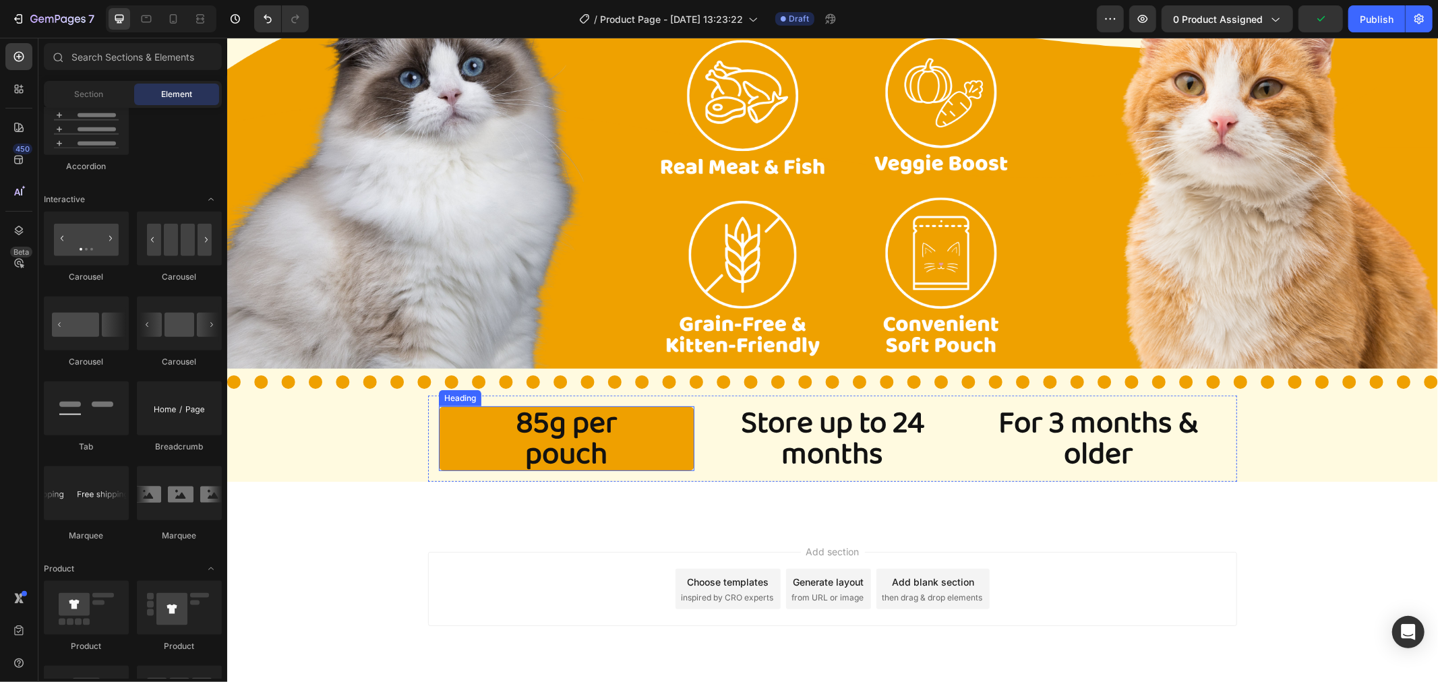
click at [489, 431] on p "85g per pouch" at bounding box center [566, 438] width 253 height 62
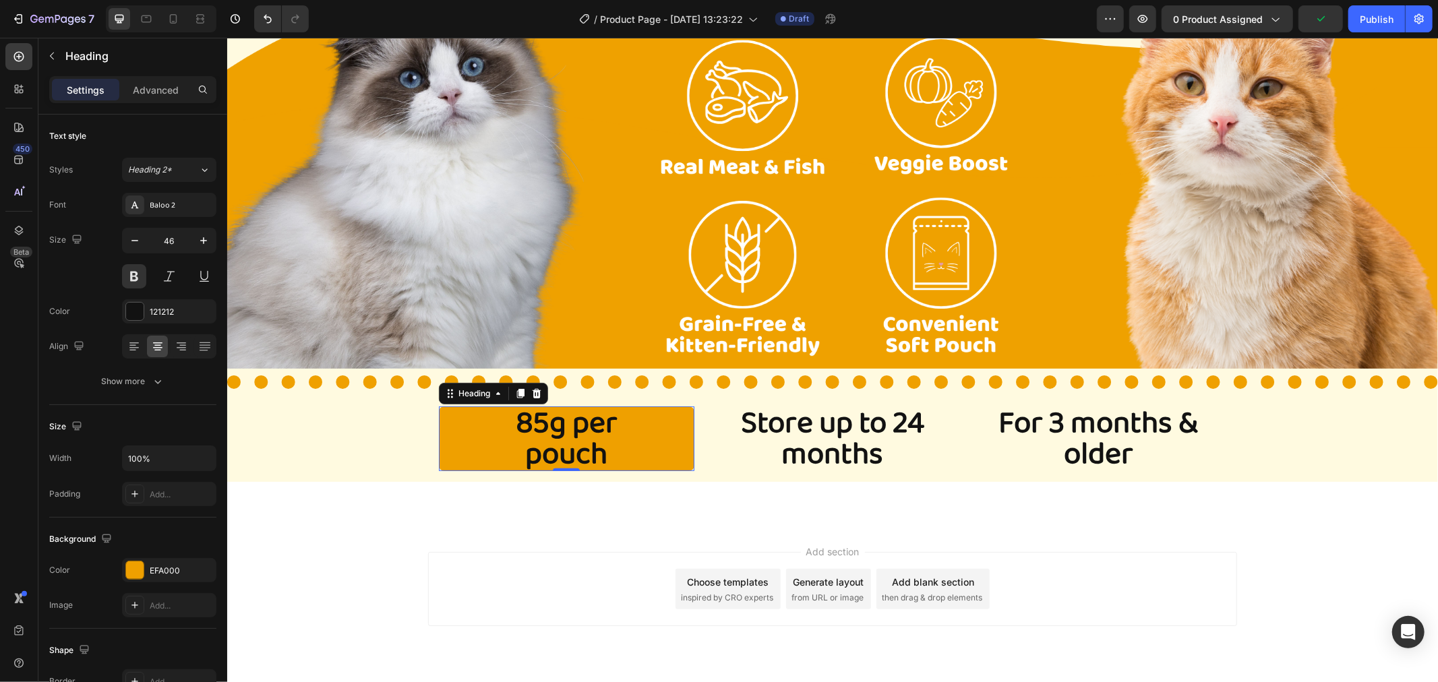
click at [162, 102] on div "Settings Advanced" at bounding box center [132, 89] width 167 height 27
click at [65, 55] on p "Heading" at bounding box center [138, 56] width 146 height 16
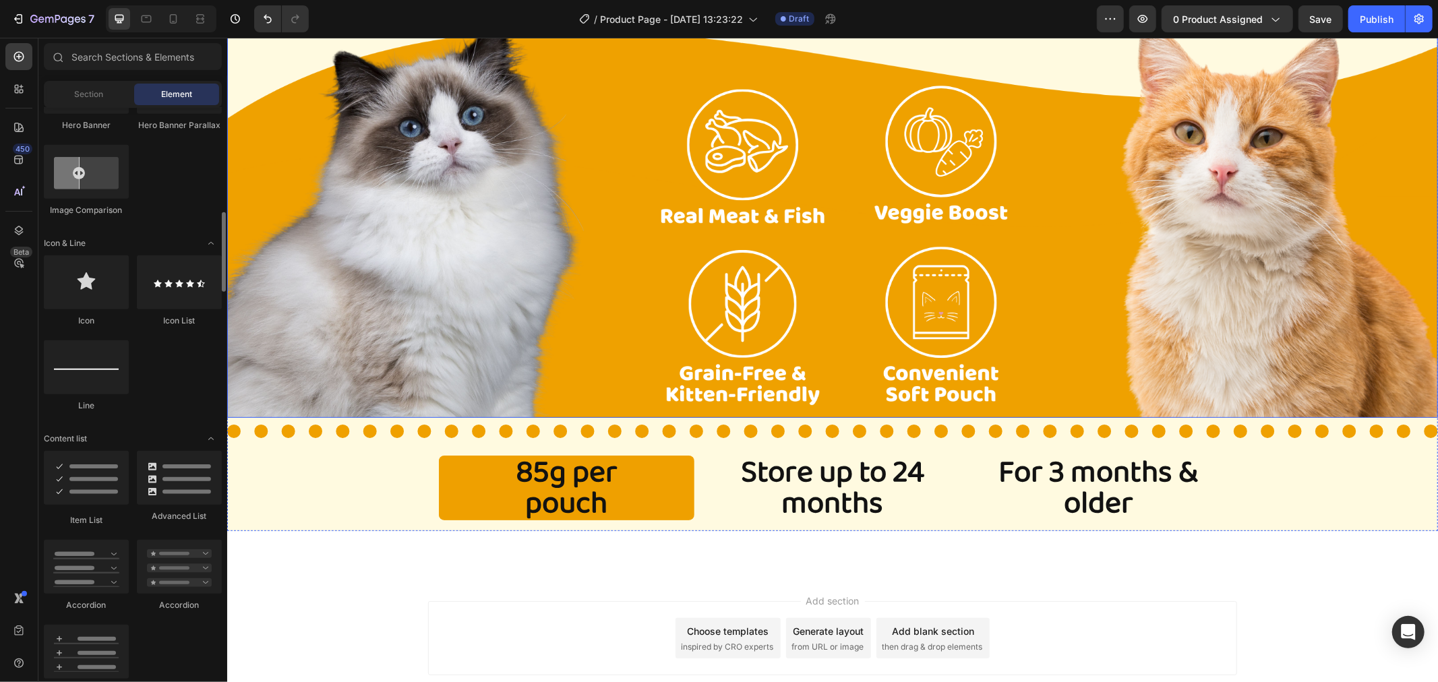
scroll to position [280, 0]
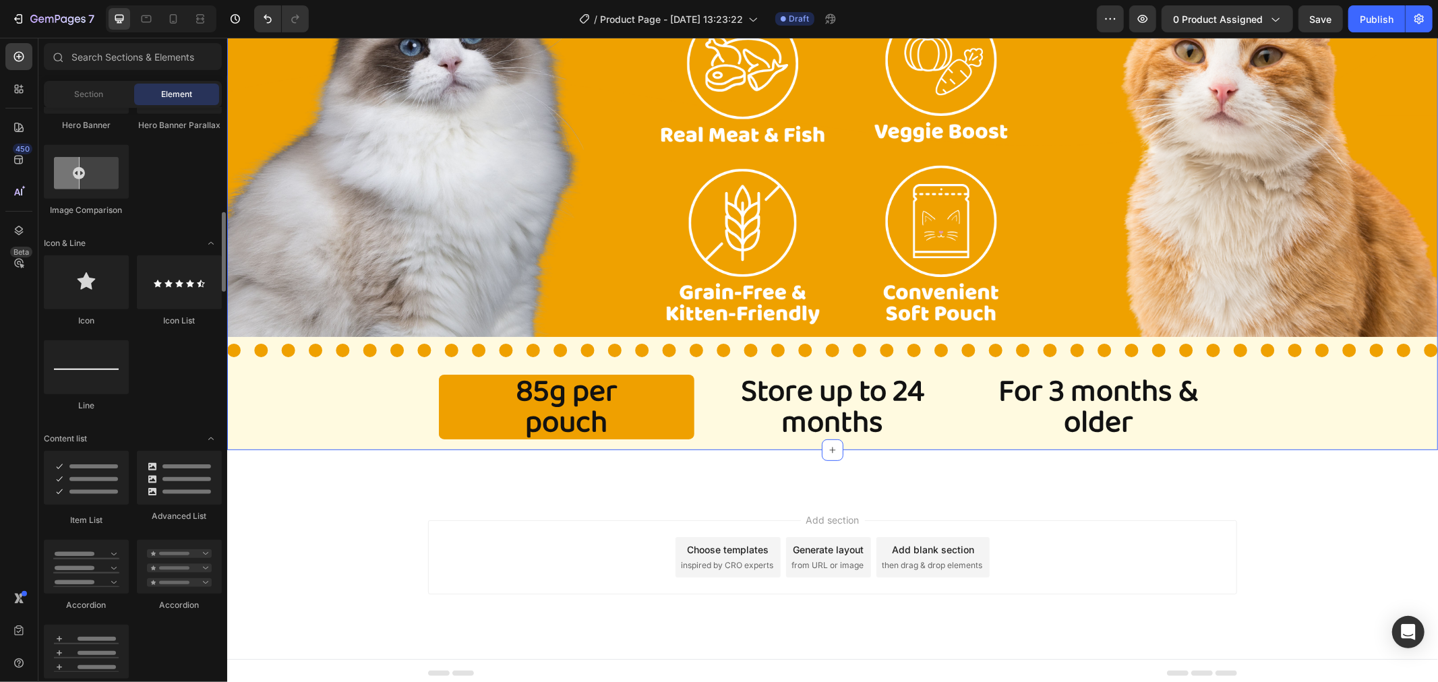
click at [385, 392] on div "Image Title Line 85g per pouch Heading Store up to 24 months Heading For 3 mont…" at bounding box center [832, 191] width 1211 height 517
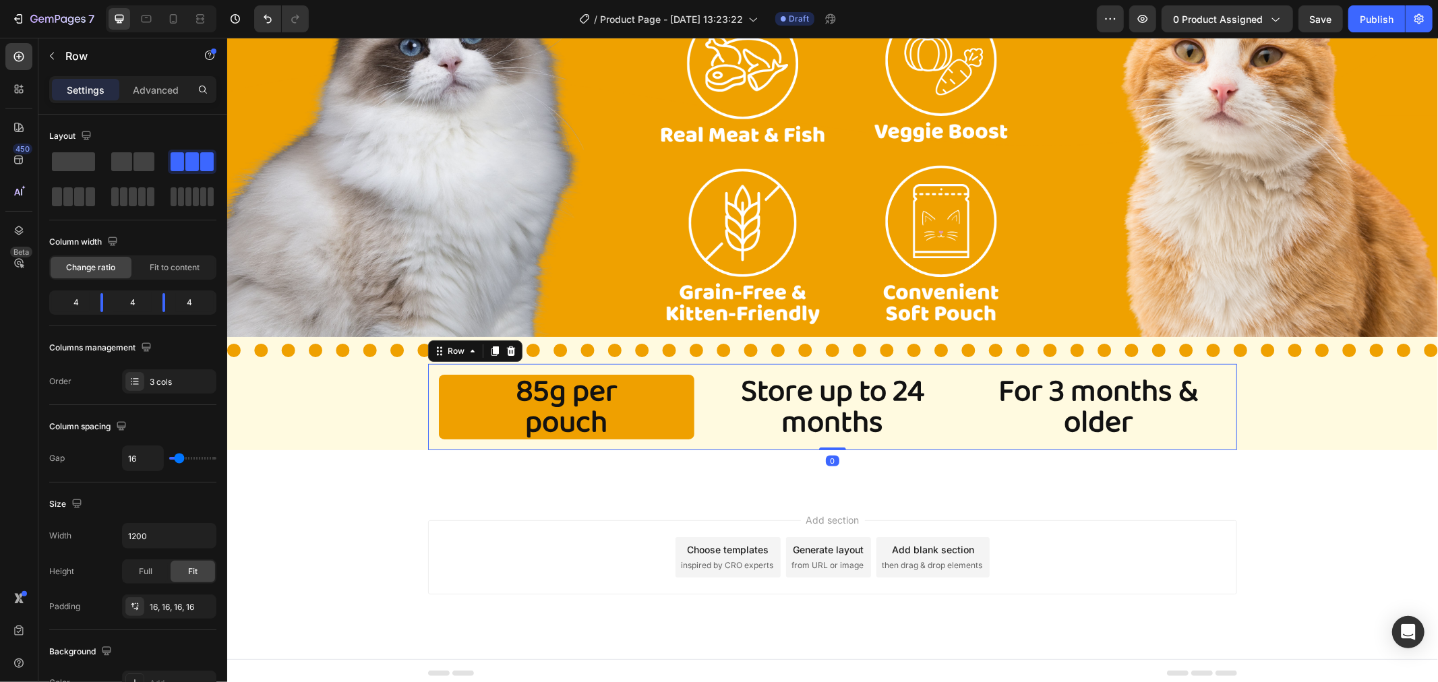
click at [692, 394] on div "85g per pouch Heading Store up to 24 months Heading For 3 months & older Headin…" at bounding box center [831, 406] width 809 height 86
click at [174, 270] on span "Fit to content" at bounding box center [175, 268] width 50 height 12
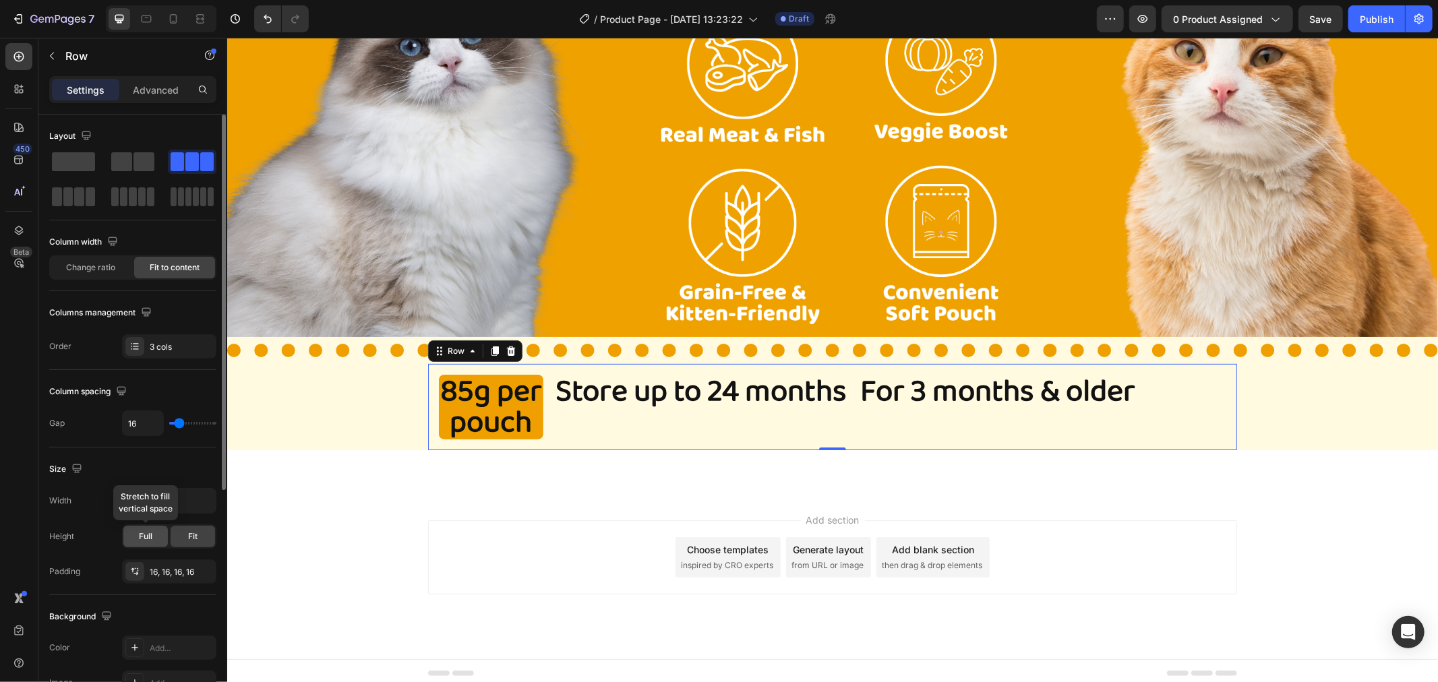
click at [151, 538] on span "Full" at bounding box center [145, 537] width 13 height 12
click at [191, 536] on span "Fit" at bounding box center [192, 537] width 9 height 12
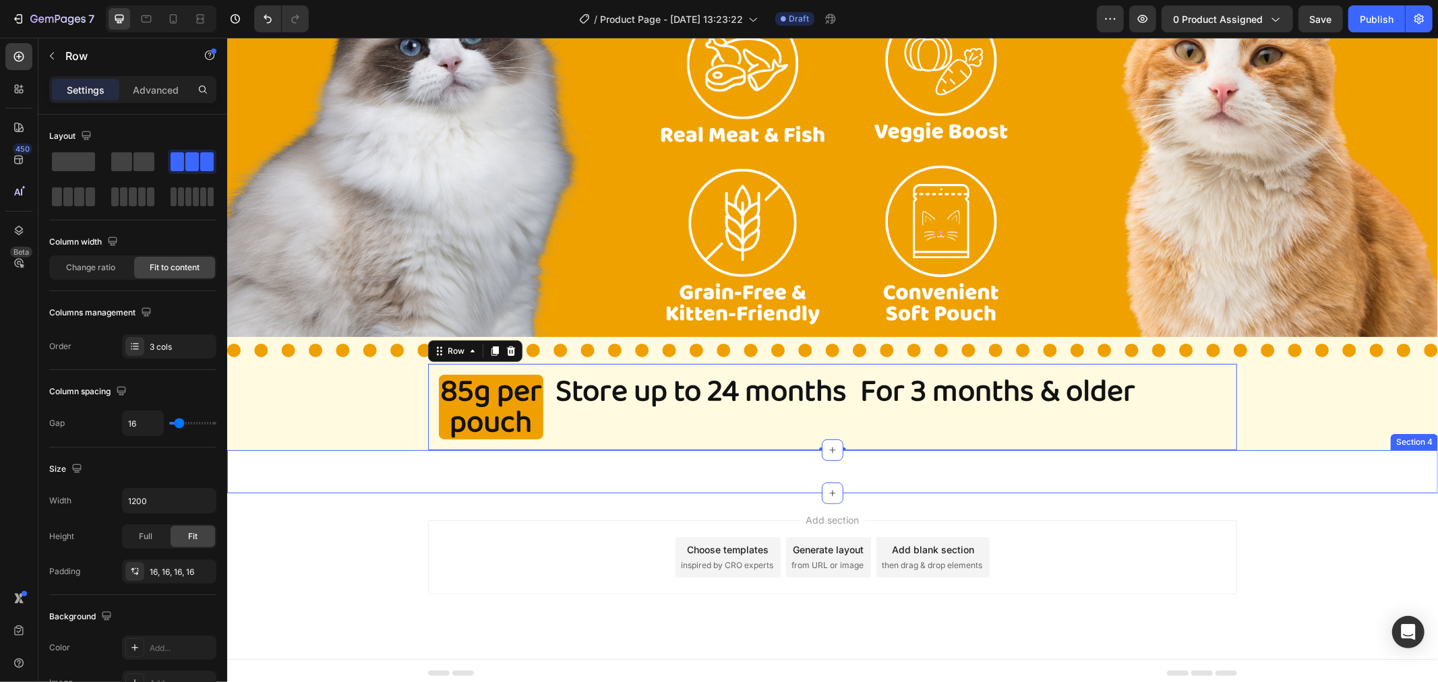
click at [466, 467] on div "Image Section 4" at bounding box center [832, 471] width 1211 height 43
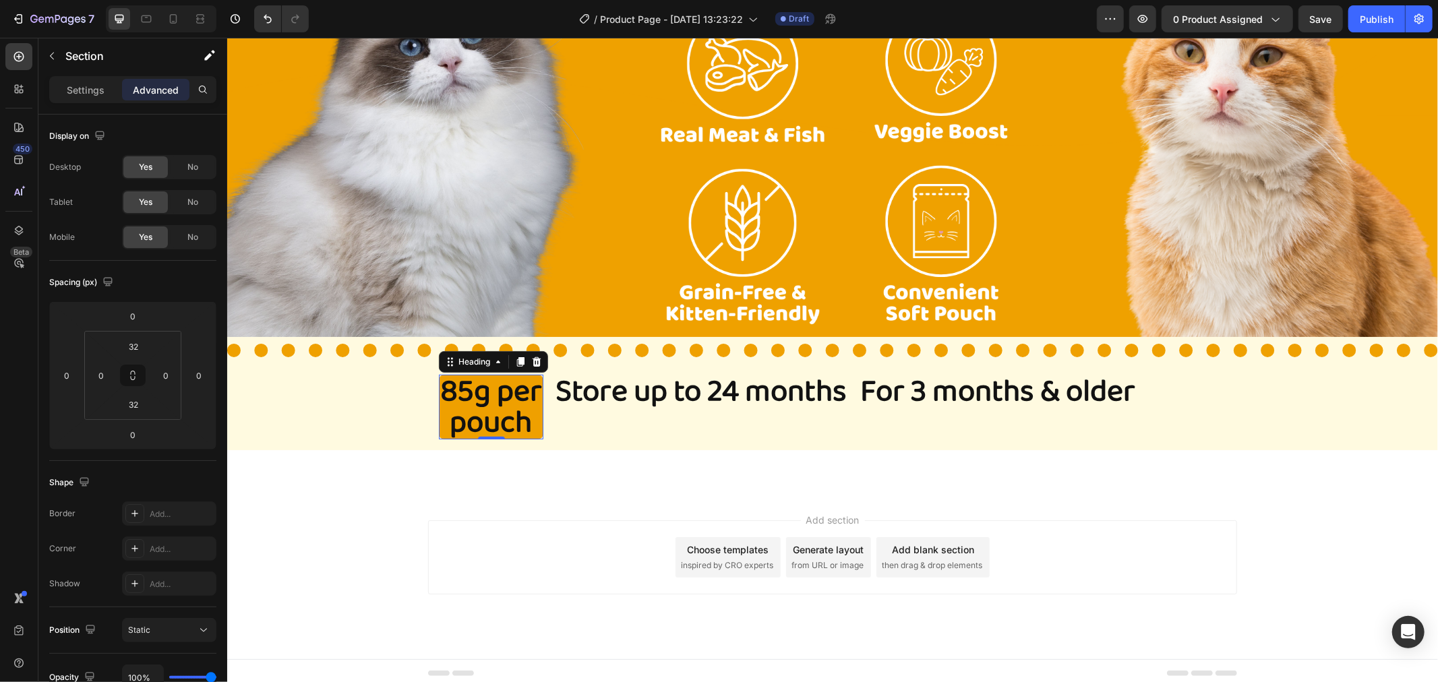
click at [511, 395] on p "85g per pouch" at bounding box center [491, 407] width 102 height 62
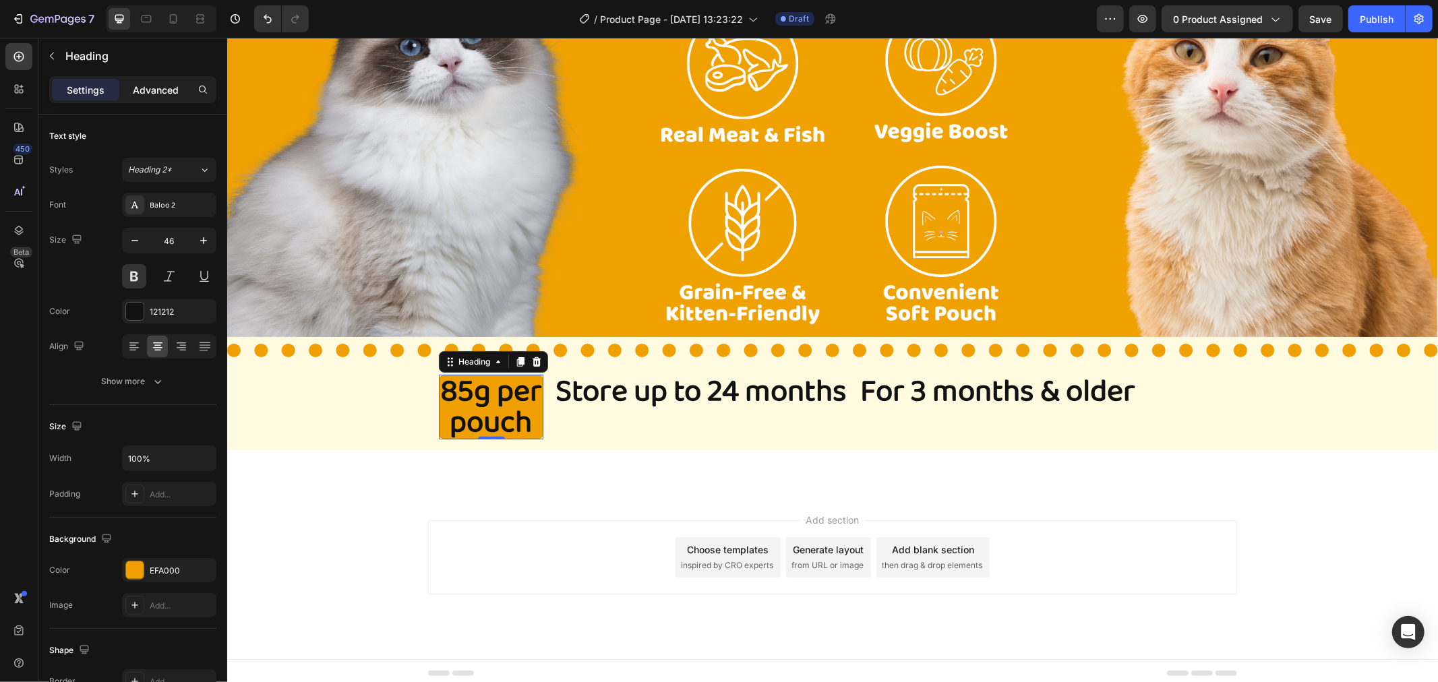
click at [165, 83] on p "Advanced" at bounding box center [156, 90] width 46 height 14
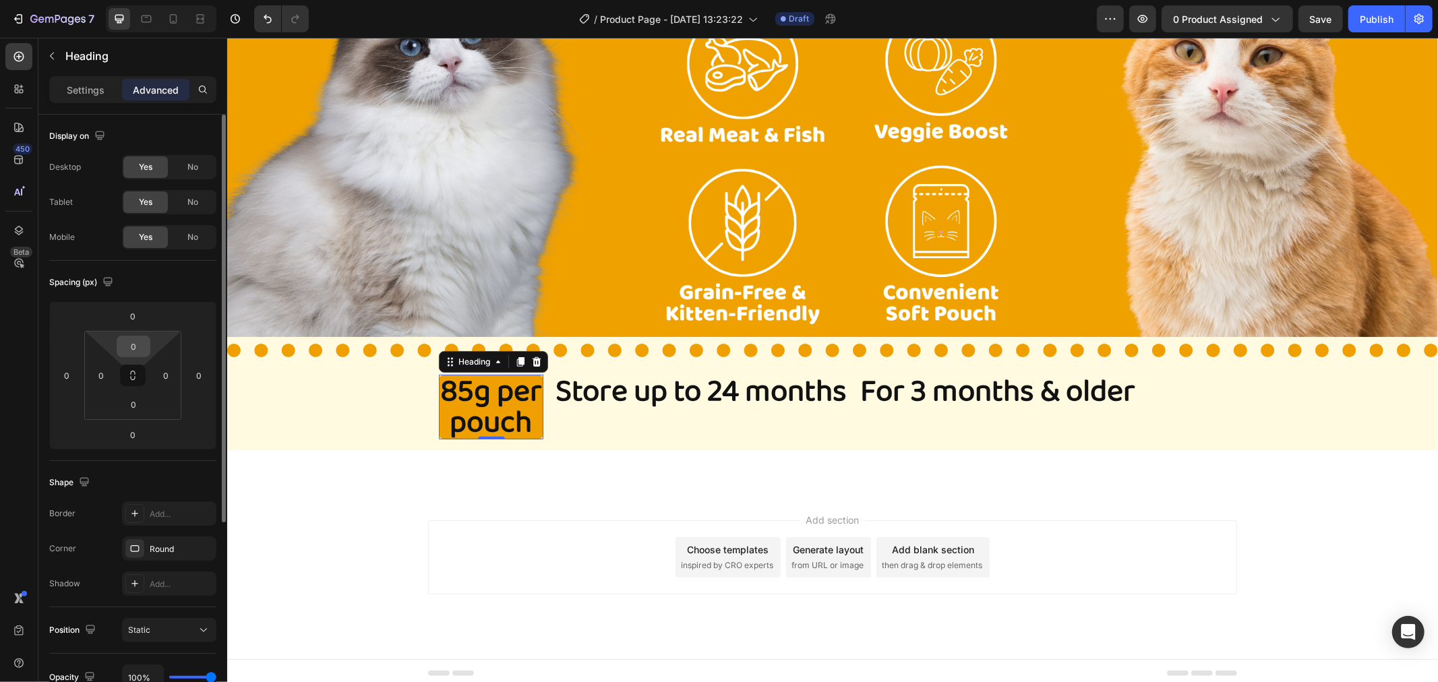
click at [138, 345] on input "0" at bounding box center [133, 346] width 27 height 20
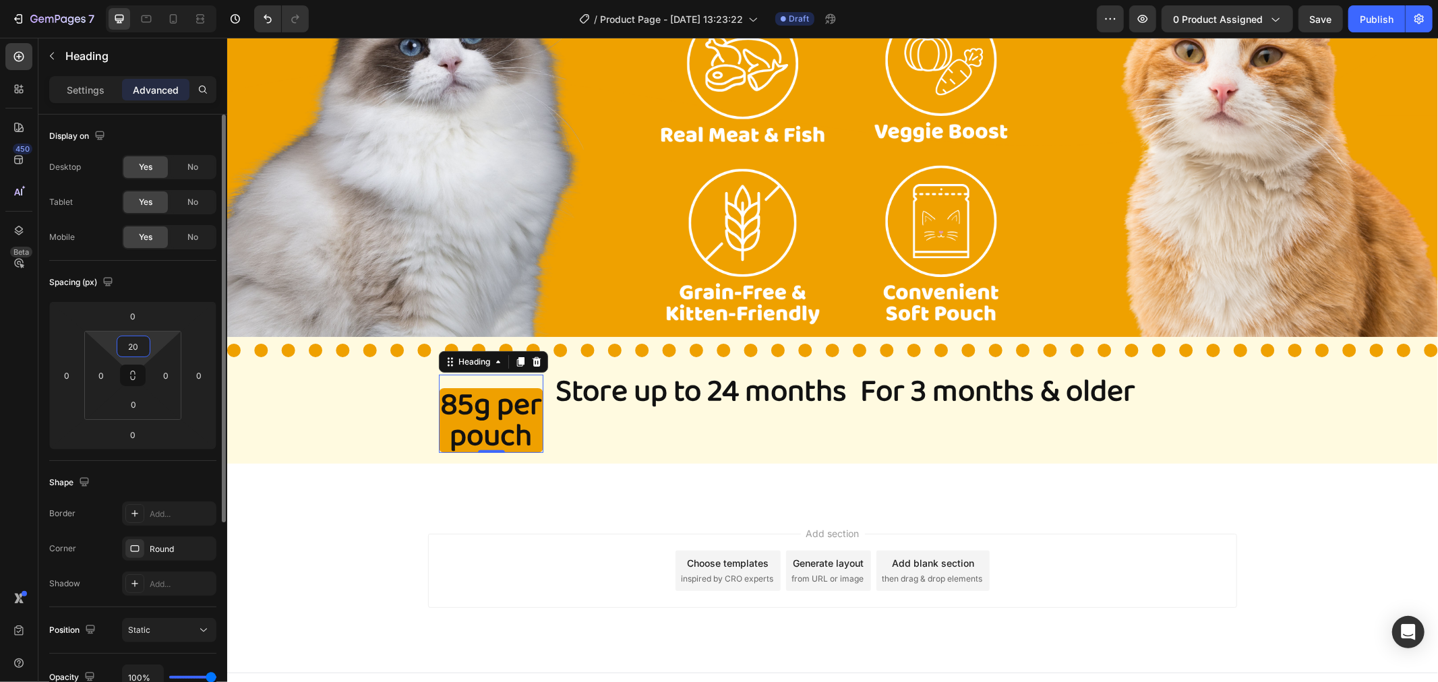
type input "2"
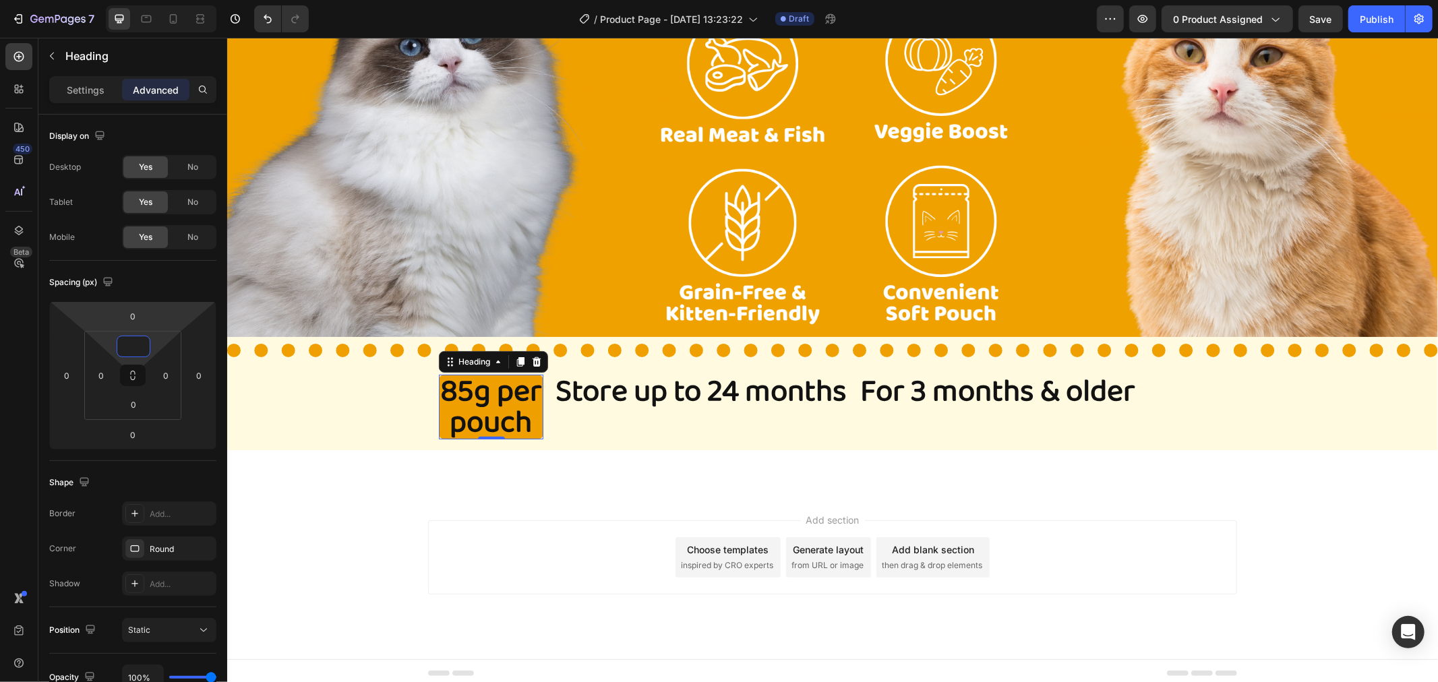
type input "0"
click at [583, 493] on div "Add section Choose templates inspired by CRO experts Generate layout from URL o…" at bounding box center [832, 576] width 1211 height 166
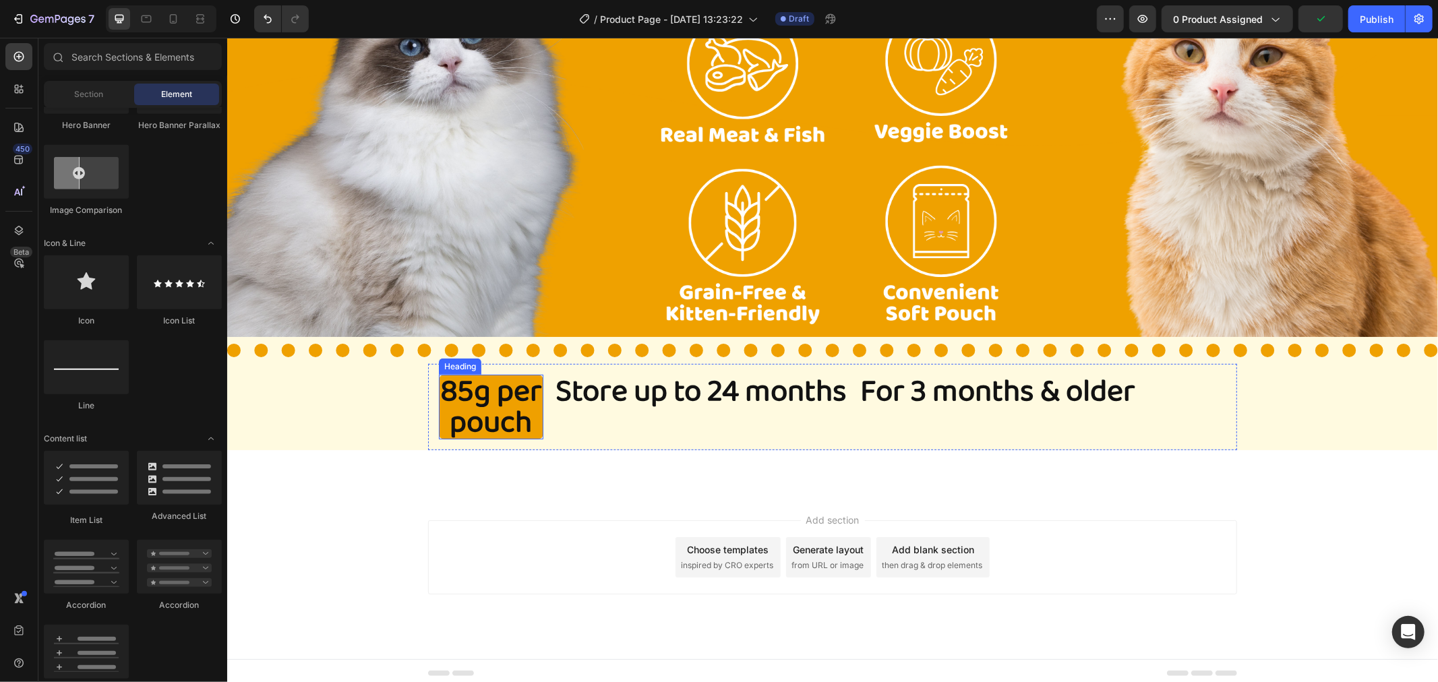
click at [480, 382] on p "85g per pouch" at bounding box center [491, 407] width 102 height 62
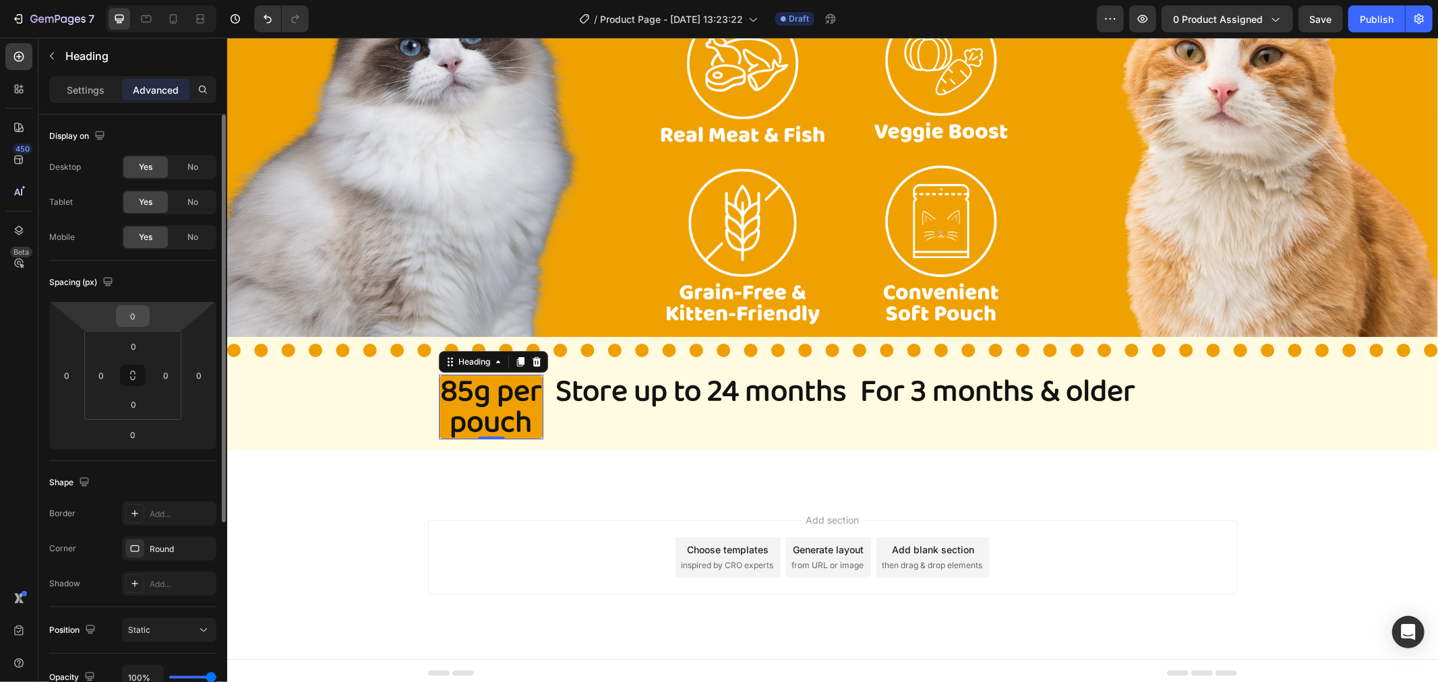
click at [132, 324] on input "0" at bounding box center [132, 316] width 27 height 20
type input "2"
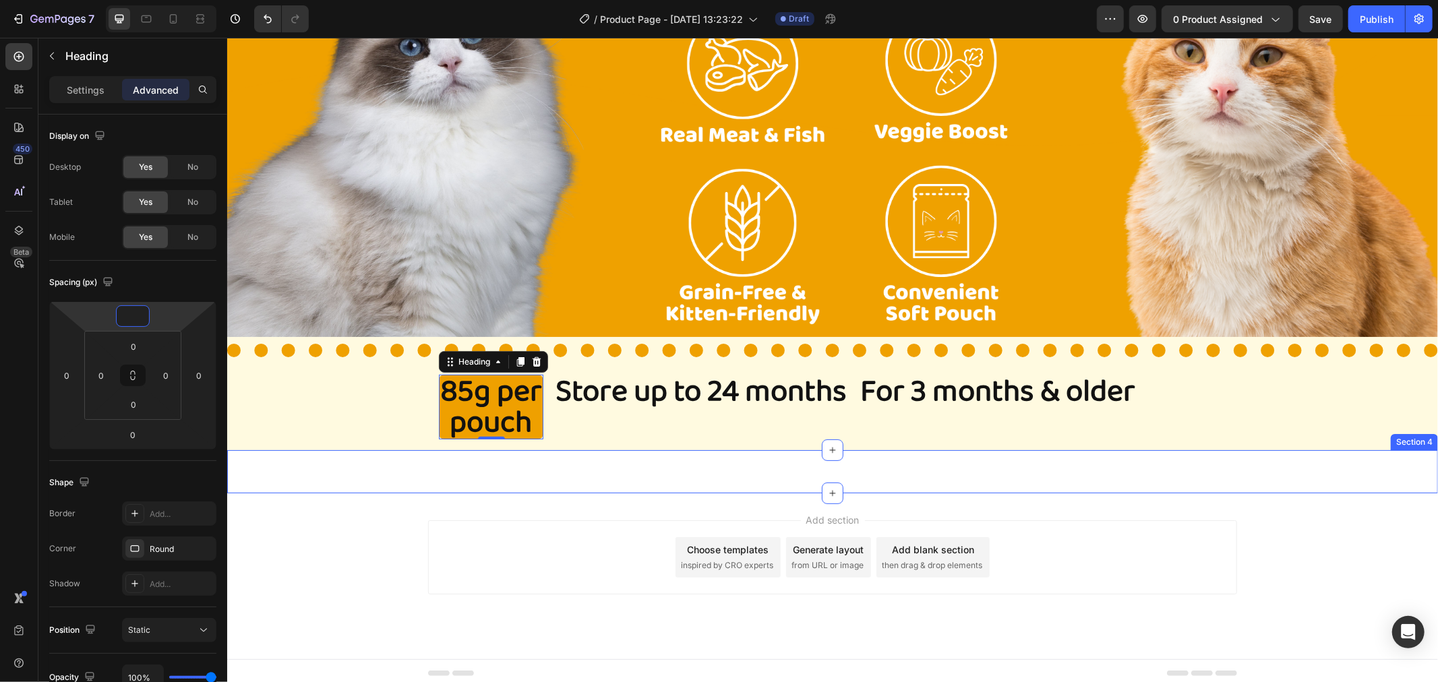
click at [502, 461] on div "Image Section 4" at bounding box center [832, 471] width 1211 height 43
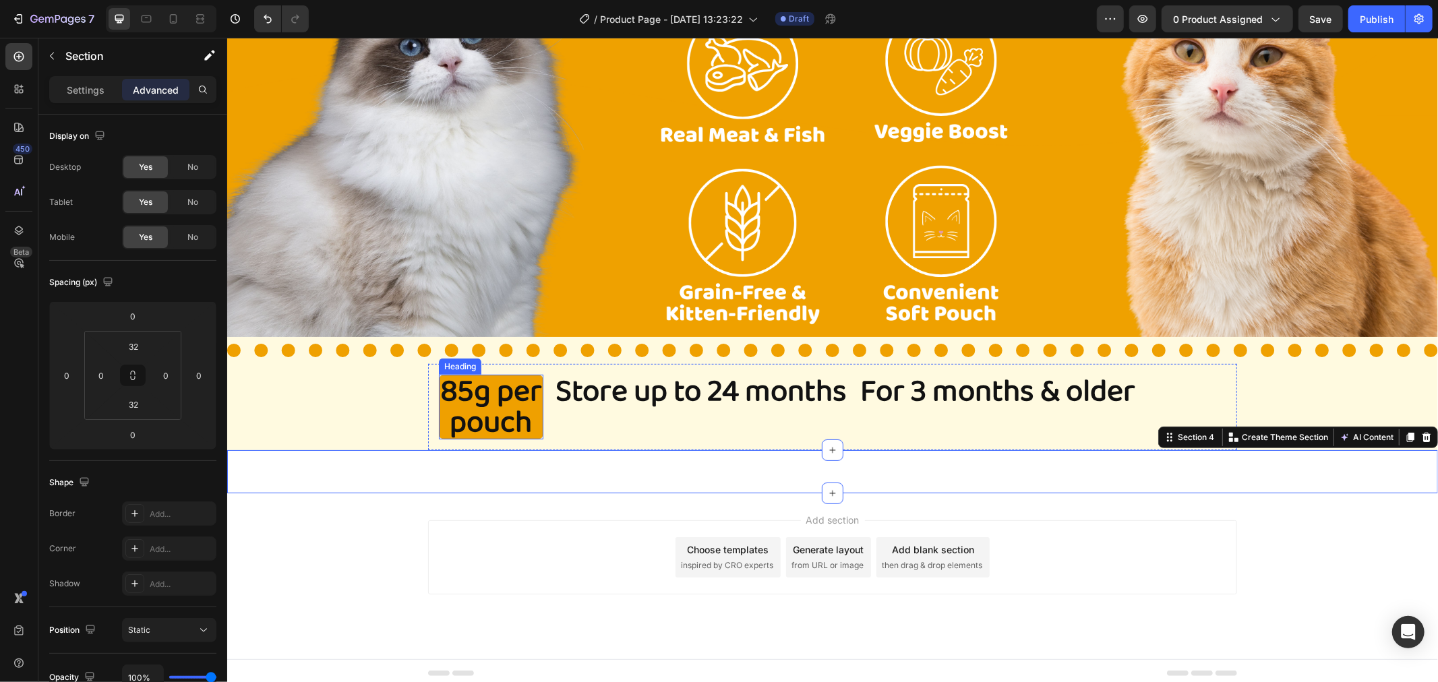
click at [536, 424] on p "85g per pouch" at bounding box center [491, 407] width 102 height 62
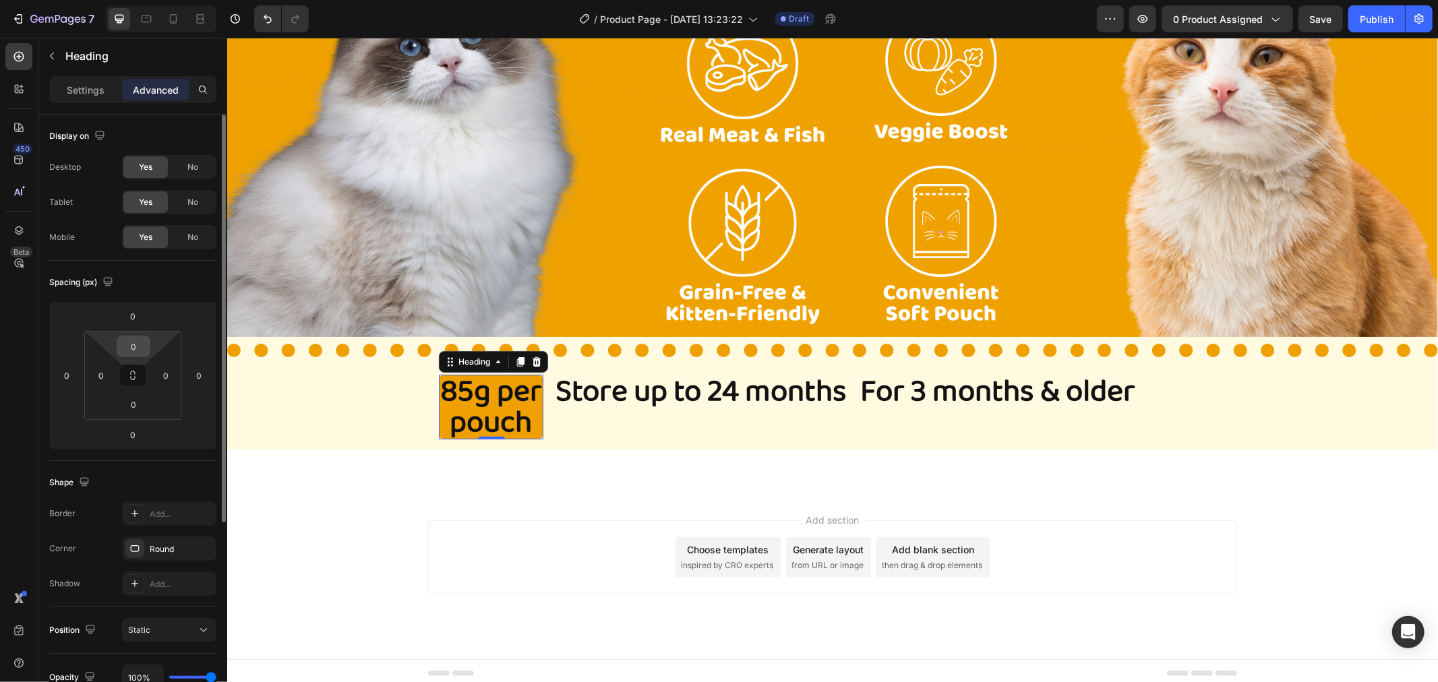
click at [129, 344] on input "0" at bounding box center [133, 346] width 27 height 20
type input "7"
click at [93, 100] on div "Settings" at bounding box center [85, 90] width 67 height 22
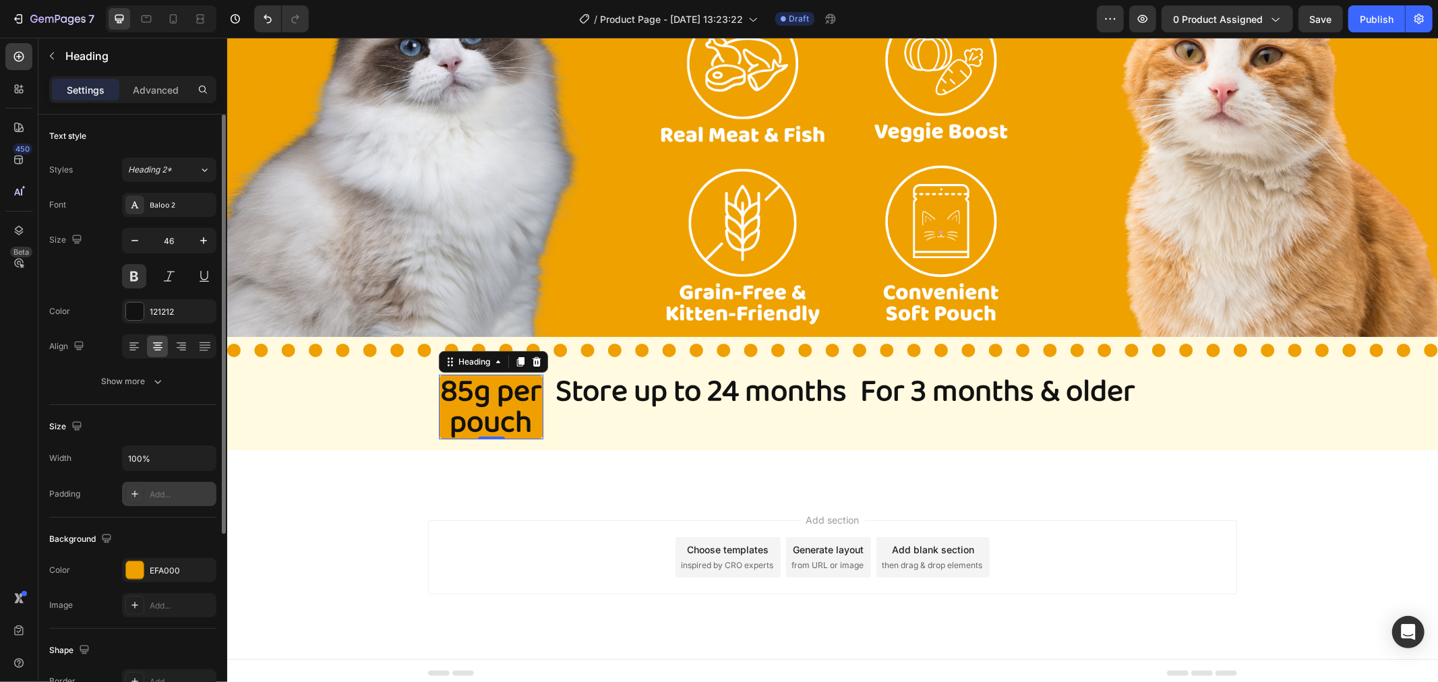
click at [138, 494] on icon at bounding box center [134, 494] width 11 height 11
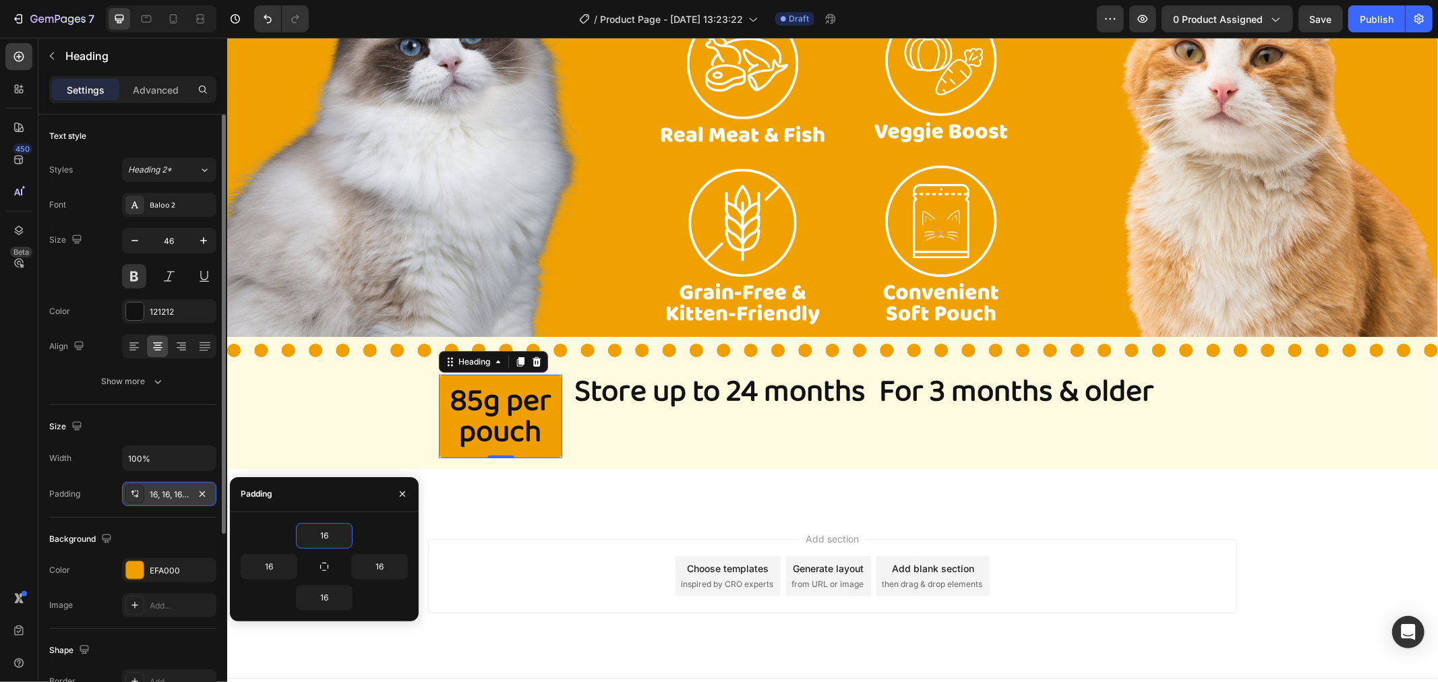
click at [132, 494] on icon at bounding box center [132, 493] width 3 height 5
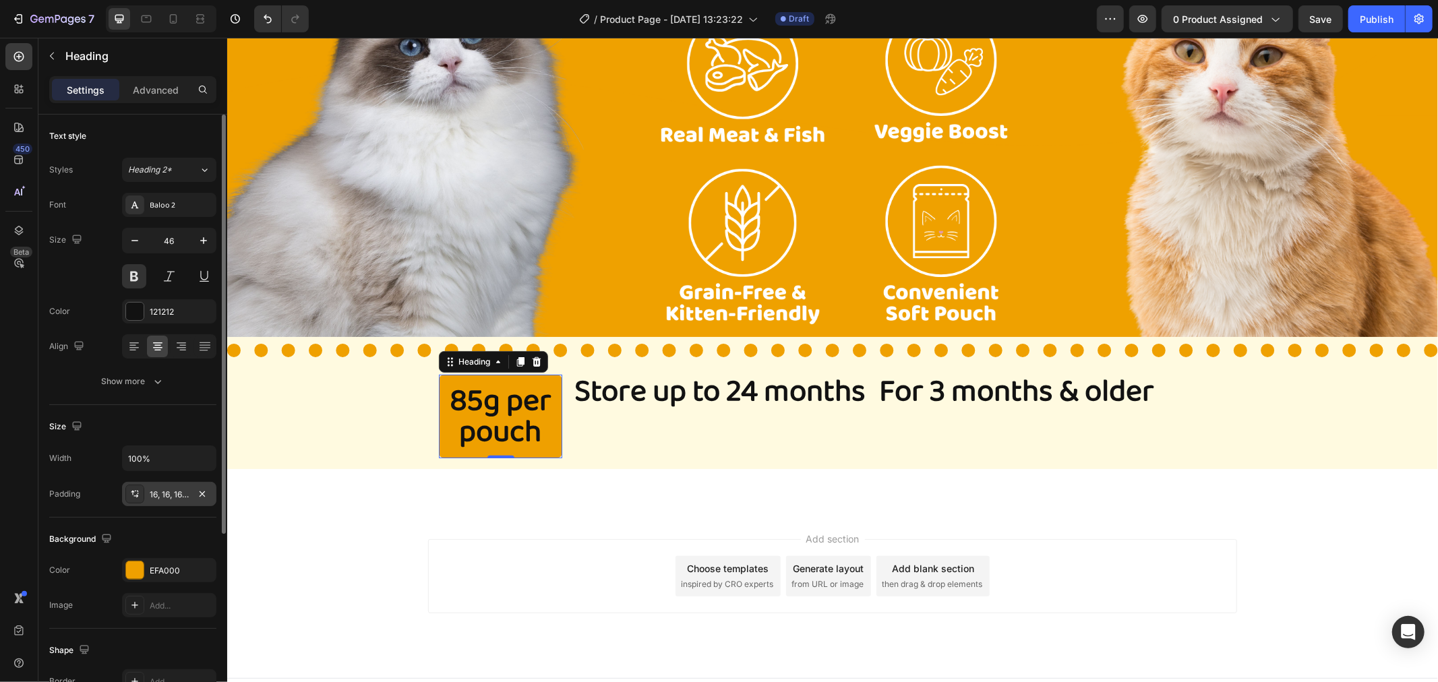
click at [132, 494] on icon at bounding box center [132, 493] width 3 height 5
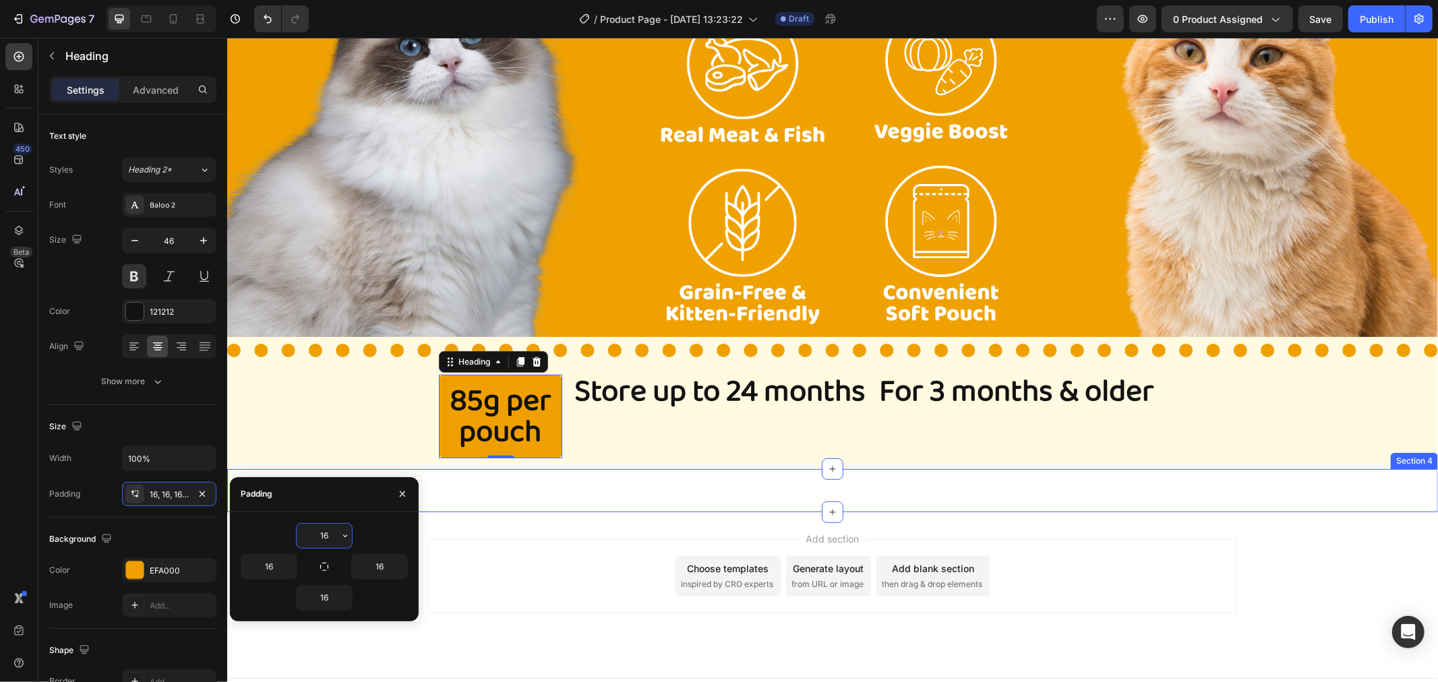
click at [523, 479] on div "Image Section 4" at bounding box center [832, 490] width 1211 height 43
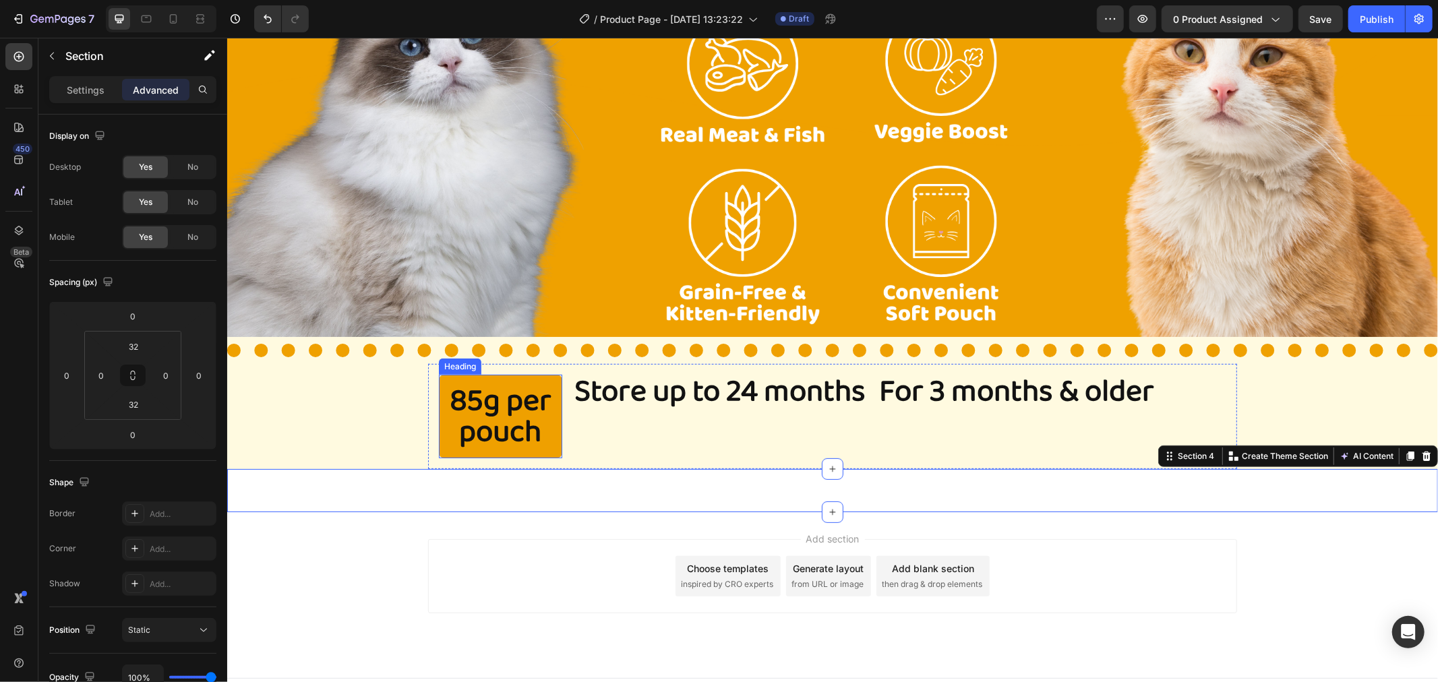
click at [456, 431] on p "85g per pouch" at bounding box center [500, 416] width 102 height 62
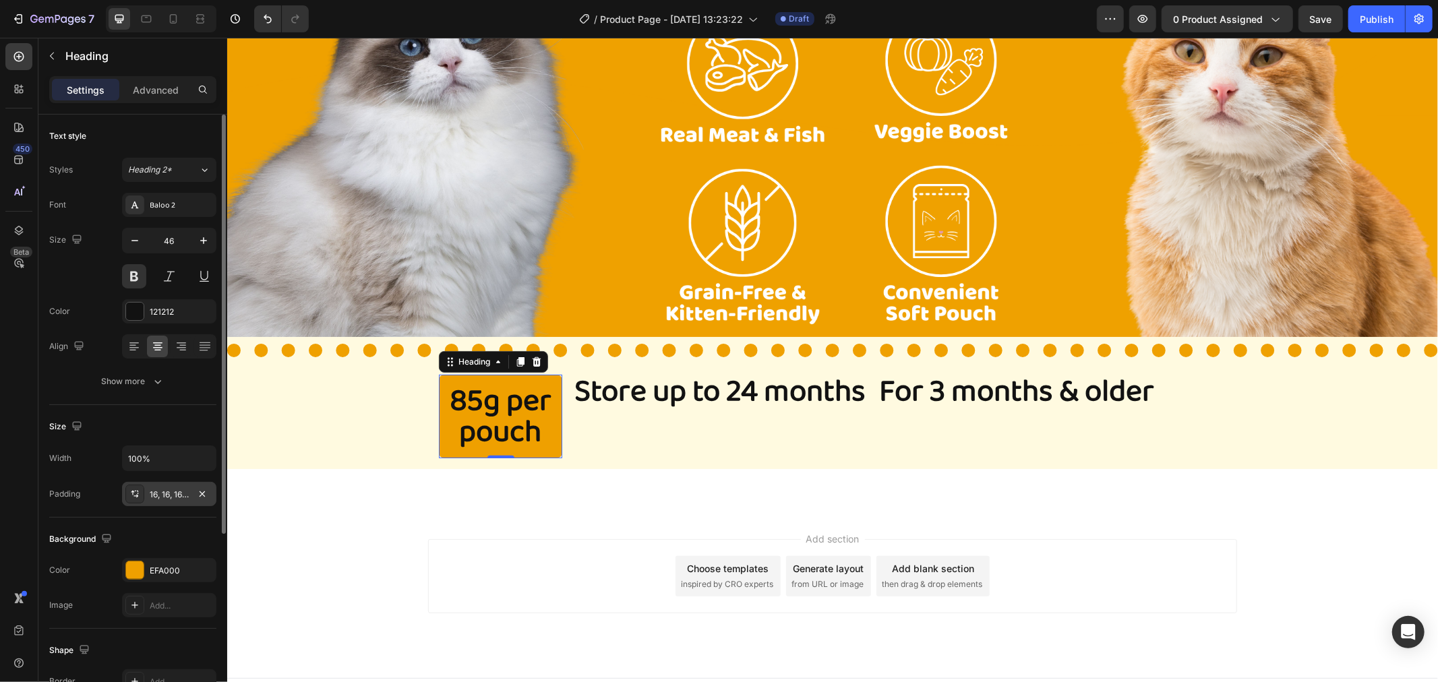
click at [172, 499] on div "16, 16, 16, 16" at bounding box center [169, 495] width 39 height 12
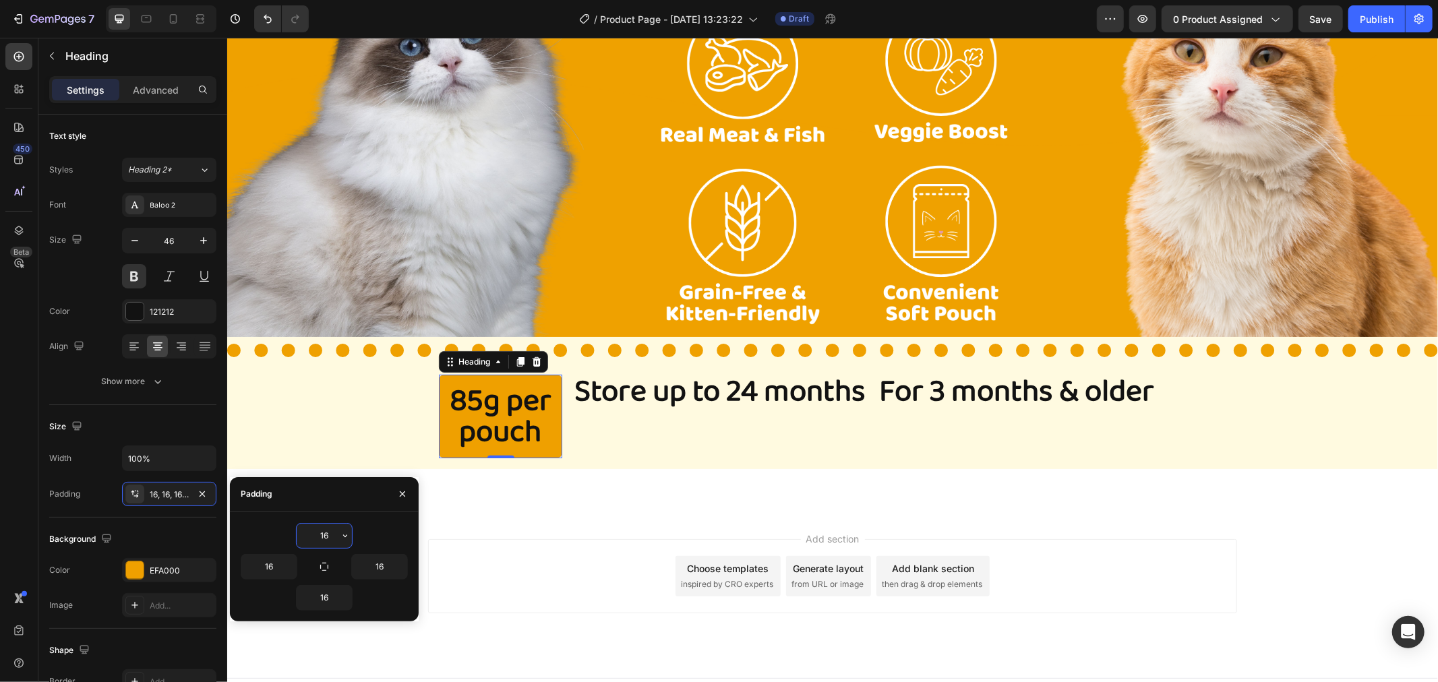
click at [327, 533] on input "16" at bounding box center [324, 536] width 55 height 24
click at [328, 566] on icon "button" at bounding box center [324, 567] width 8 height 8
click at [322, 530] on input "16" at bounding box center [324, 536] width 55 height 24
drag, startPoint x: 334, startPoint y: 535, endPoint x: 317, endPoint y: 539, distance: 18.0
click at [317, 539] on input "16" at bounding box center [324, 536] width 55 height 24
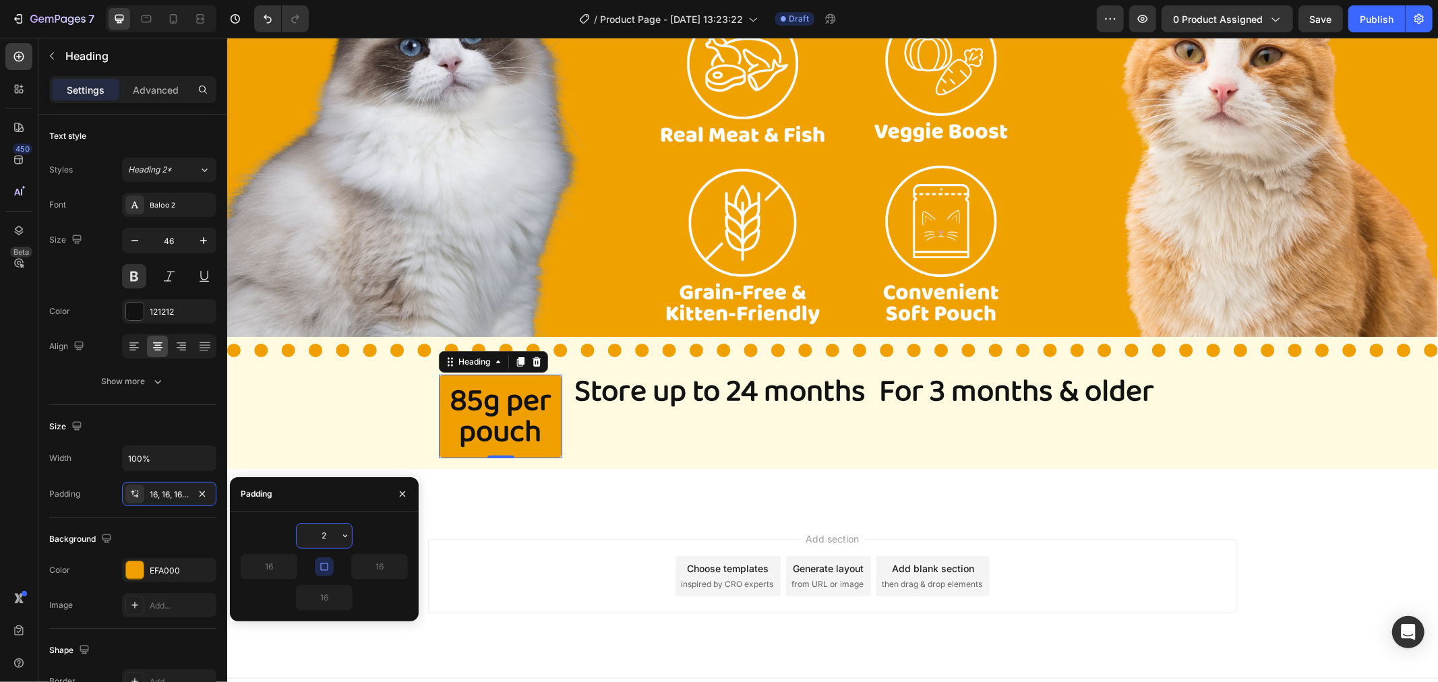
type input "20"
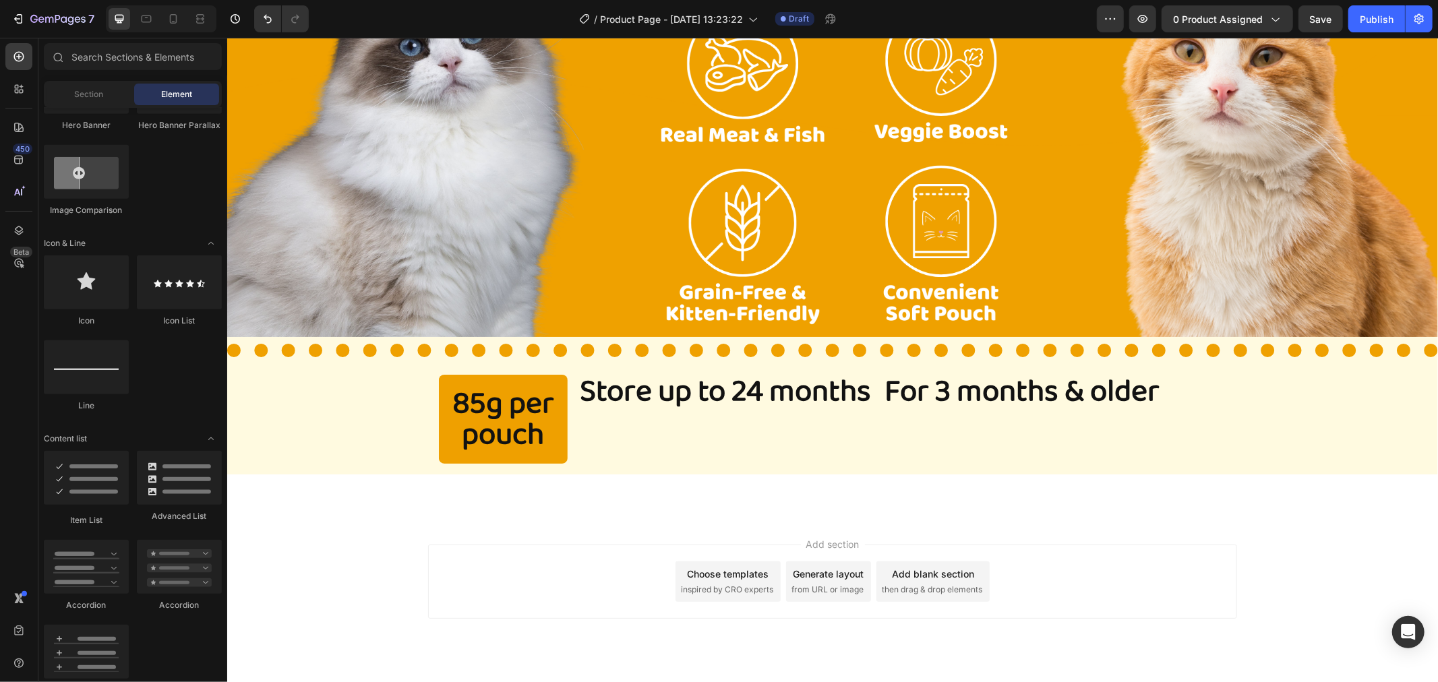
click at [508, 529] on div "Add section Choose templates inspired by CRO experts Generate layout from URL o…" at bounding box center [832, 600] width 1211 height 166
click at [531, 568] on div "Add section Choose templates inspired by CRO experts Generate layout from URL o…" at bounding box center [831, 581] width 809 height 74
click at [551, 409] on p "85g per pouch" at bounding box center [503, 419] width 102 height 62
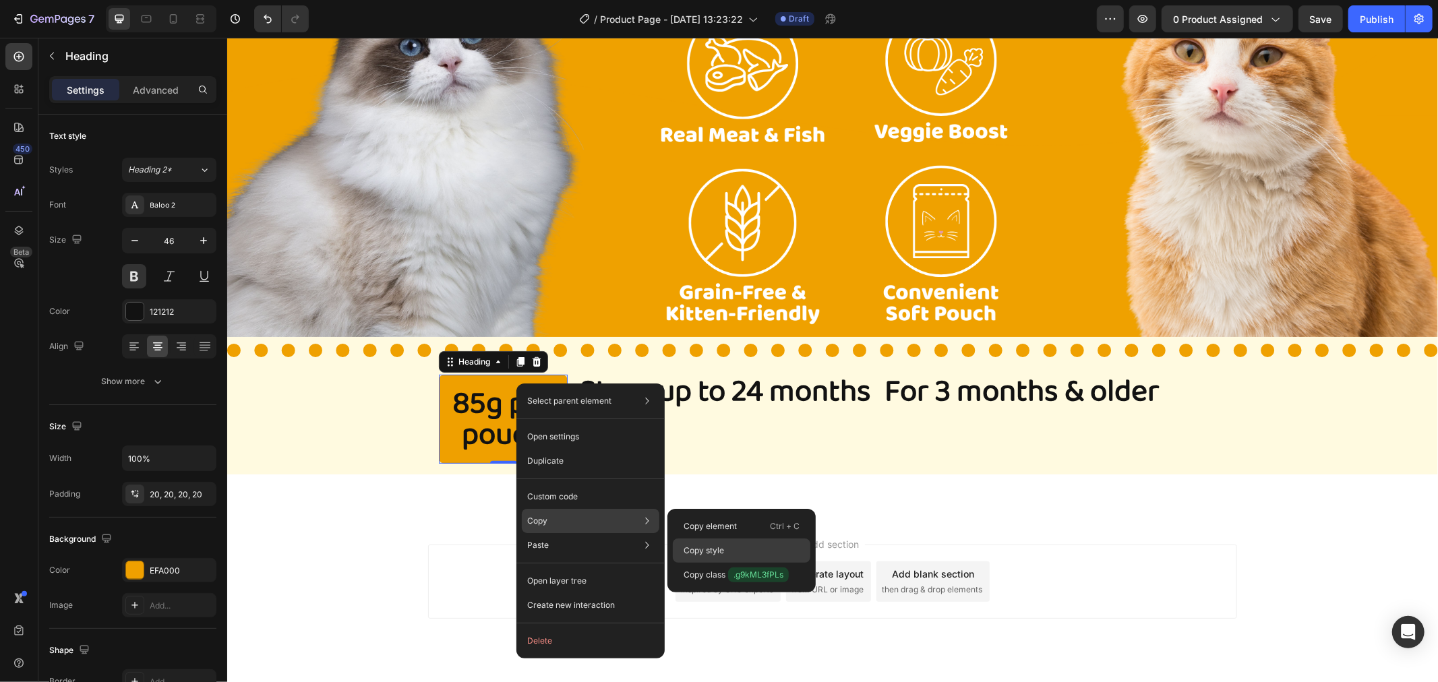
click at [745, 563] on div "Copy style" at bounding box center [742, 575] width 138 height 24
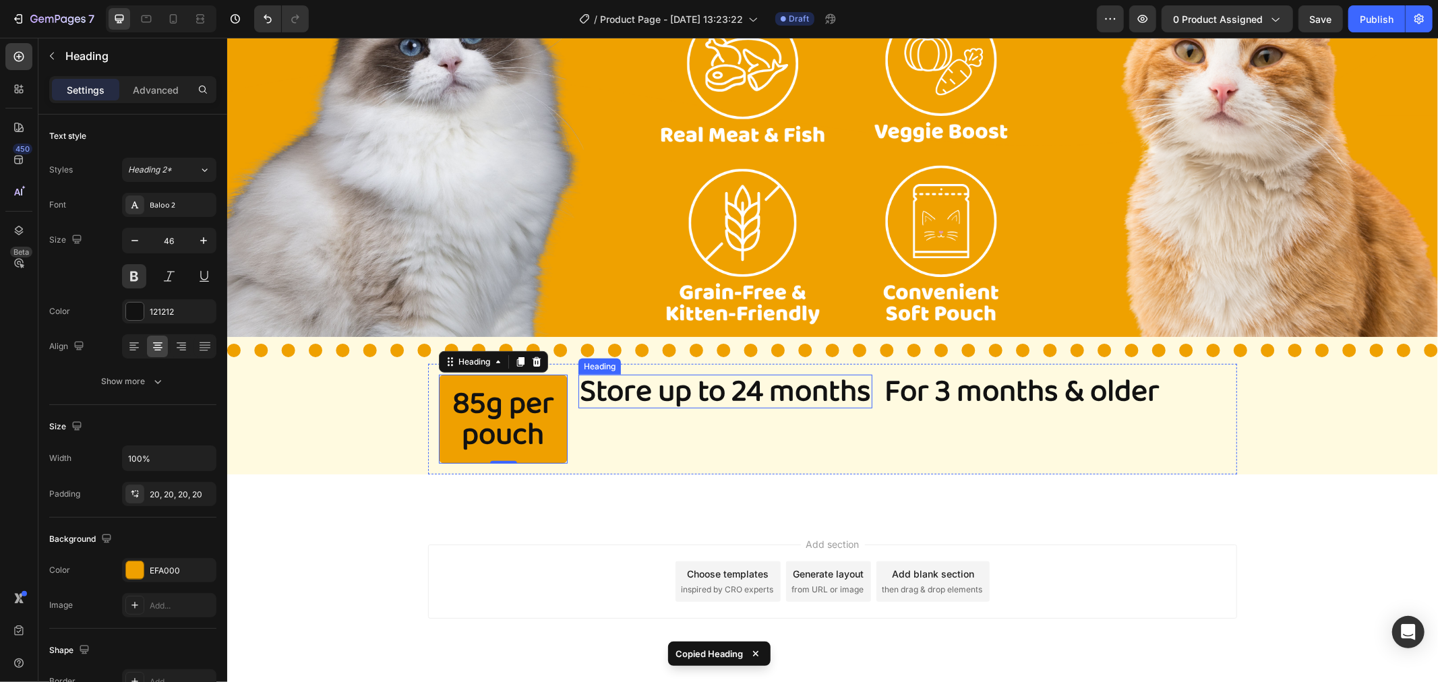
click at [713, 398] on p "Store up to 24 months" at bounding box center [724, 391] width 291 height 31
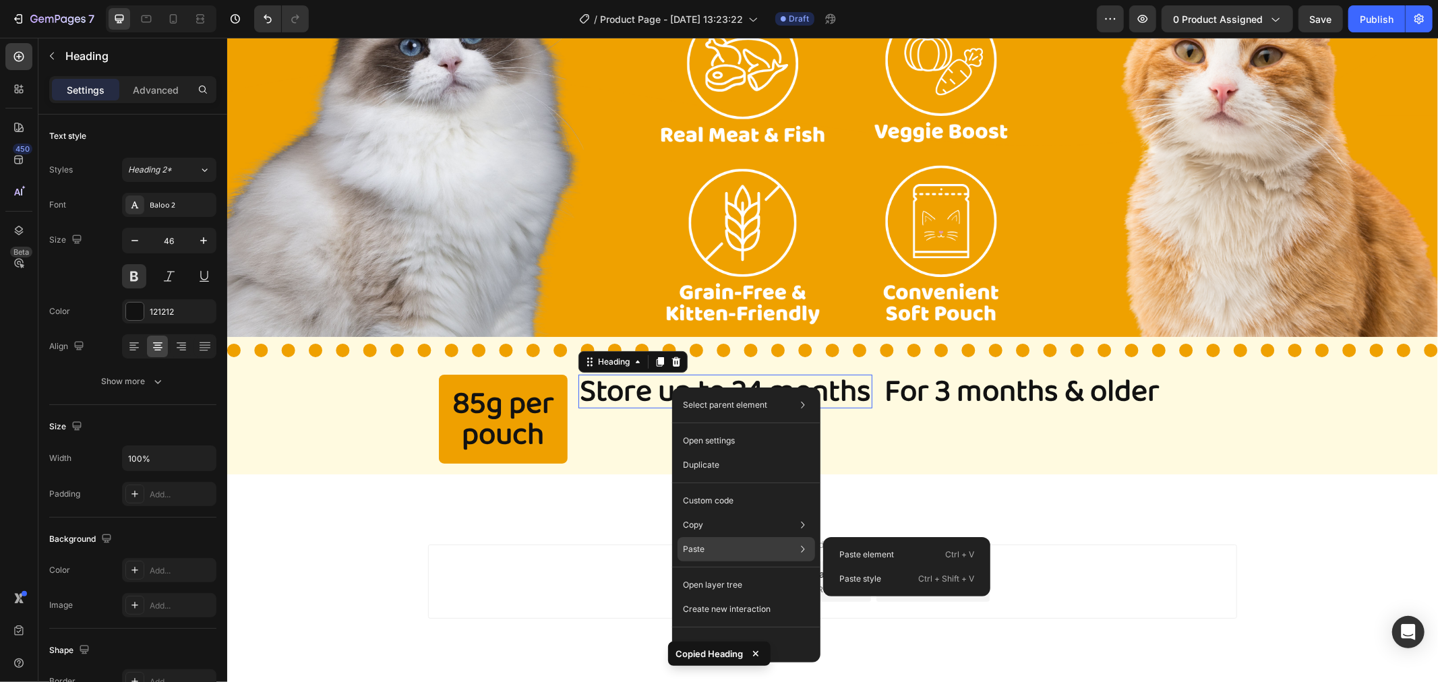
click at [739, 573] on div "Paste Paste element Ctrl + V Paste style Ctrl + Shift + V" at bounding box center [747, 585] width 138 height 24
click at [864, 581] on p "Paste style" at bounding box center [860, 579] width 42 height 12
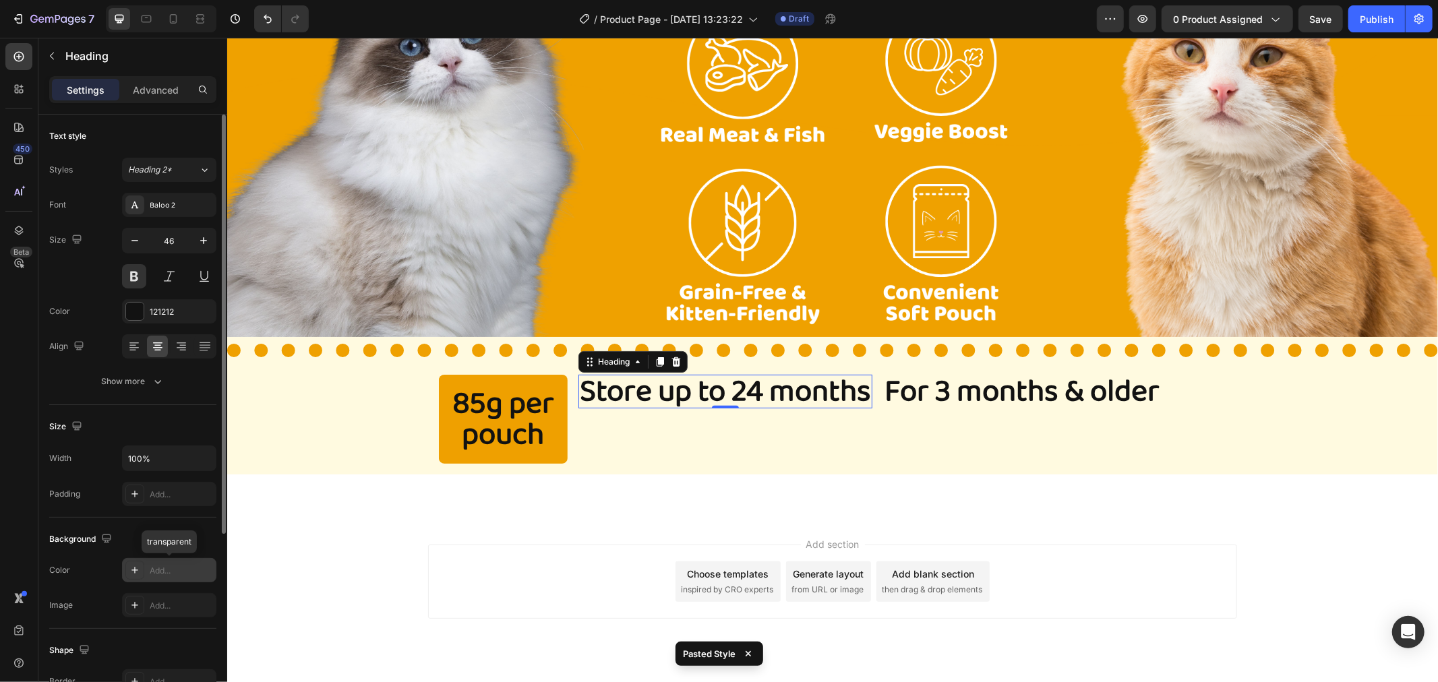
click at [146, 569] on div "Add..." at bounding box center [169, 570] width 94 height 24
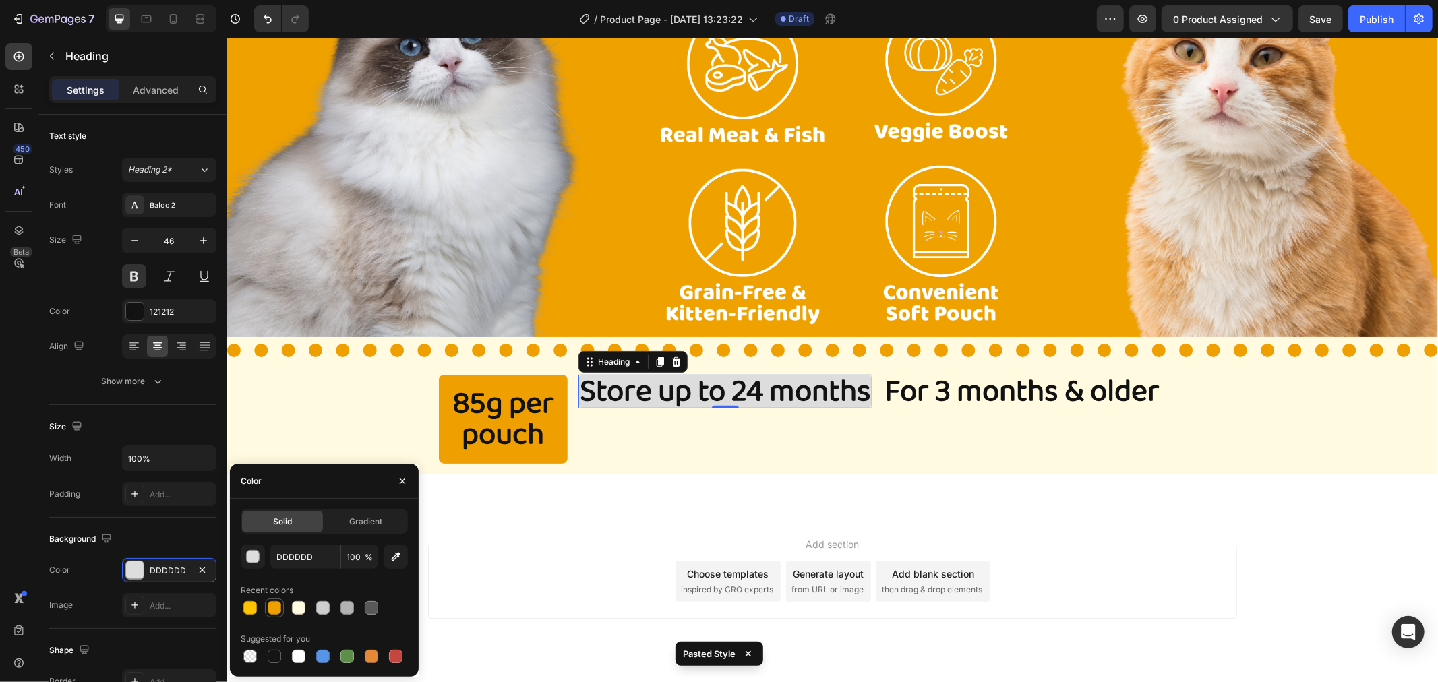
click at [277, 612] on div at bounding box center [274, 607] width 13 height 13
type input "EFA000"
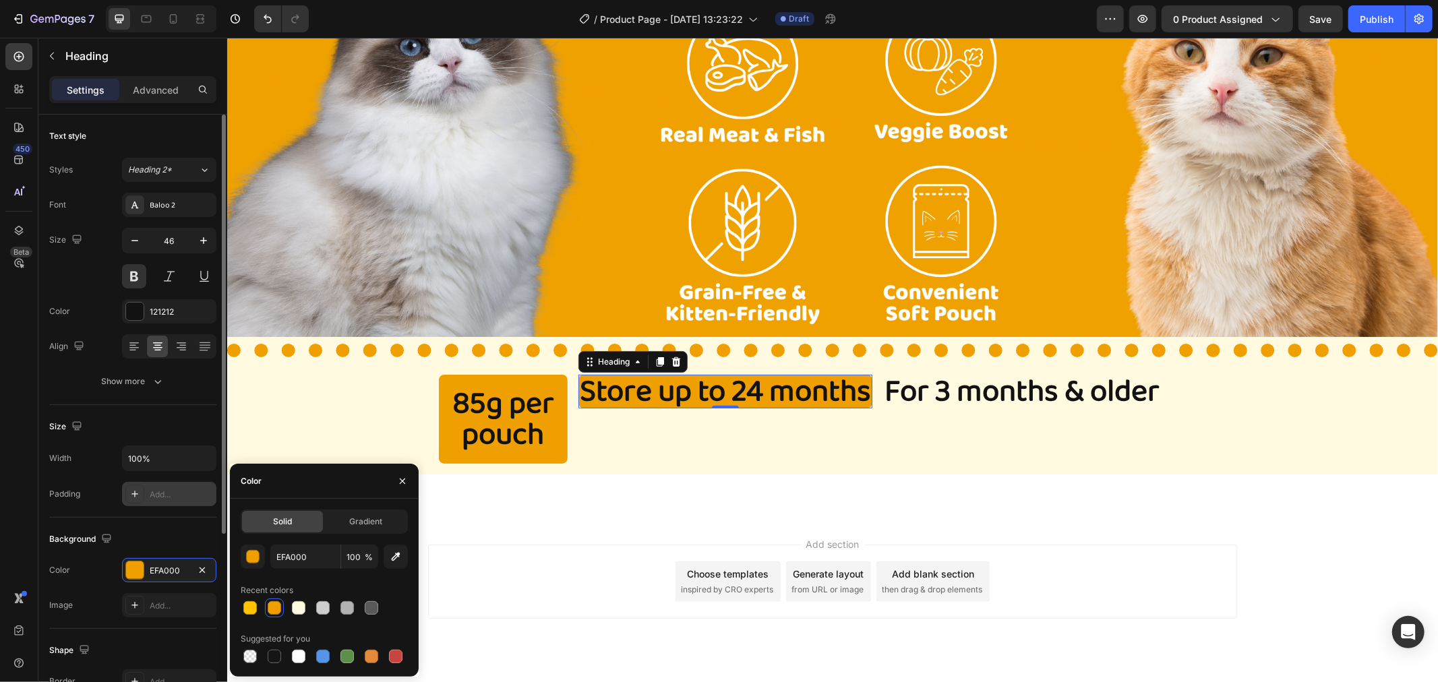
click at [178, 483] on div "Add..." at bounding box center [169, 494] width 94 height 24
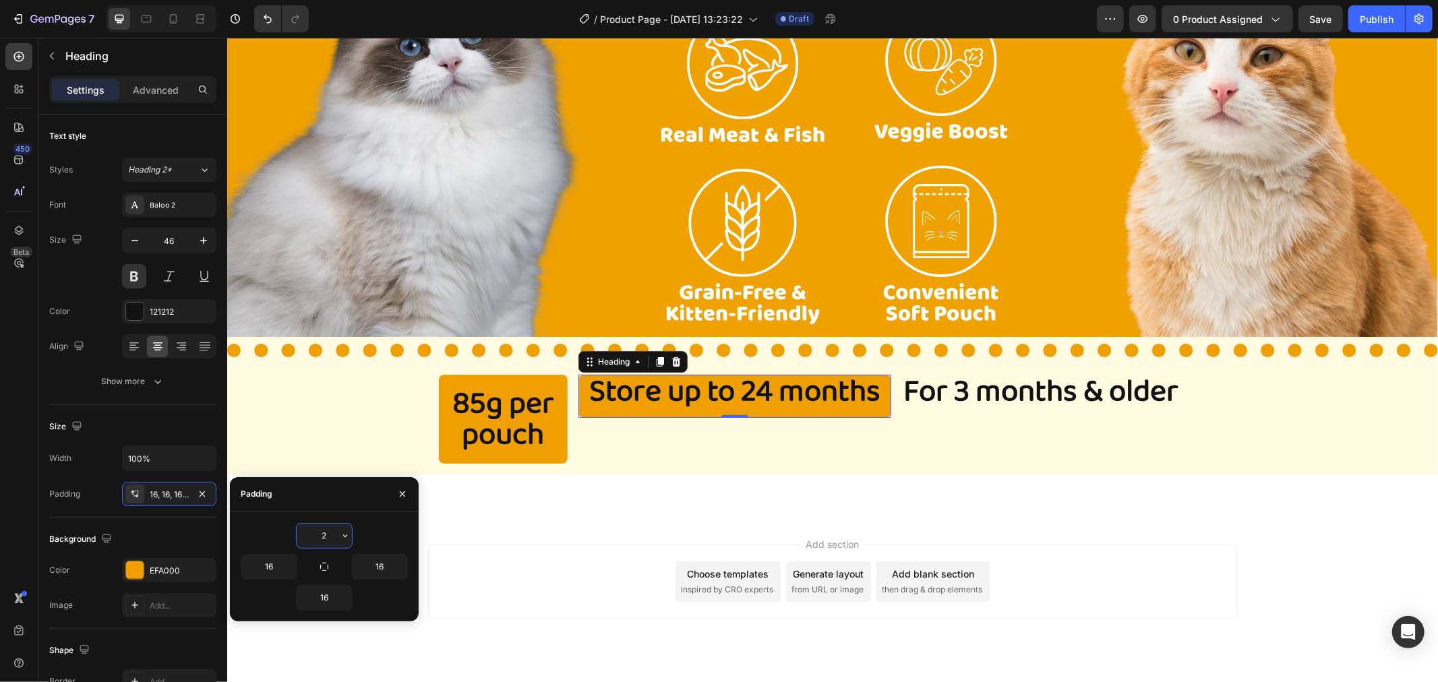
type input "20"
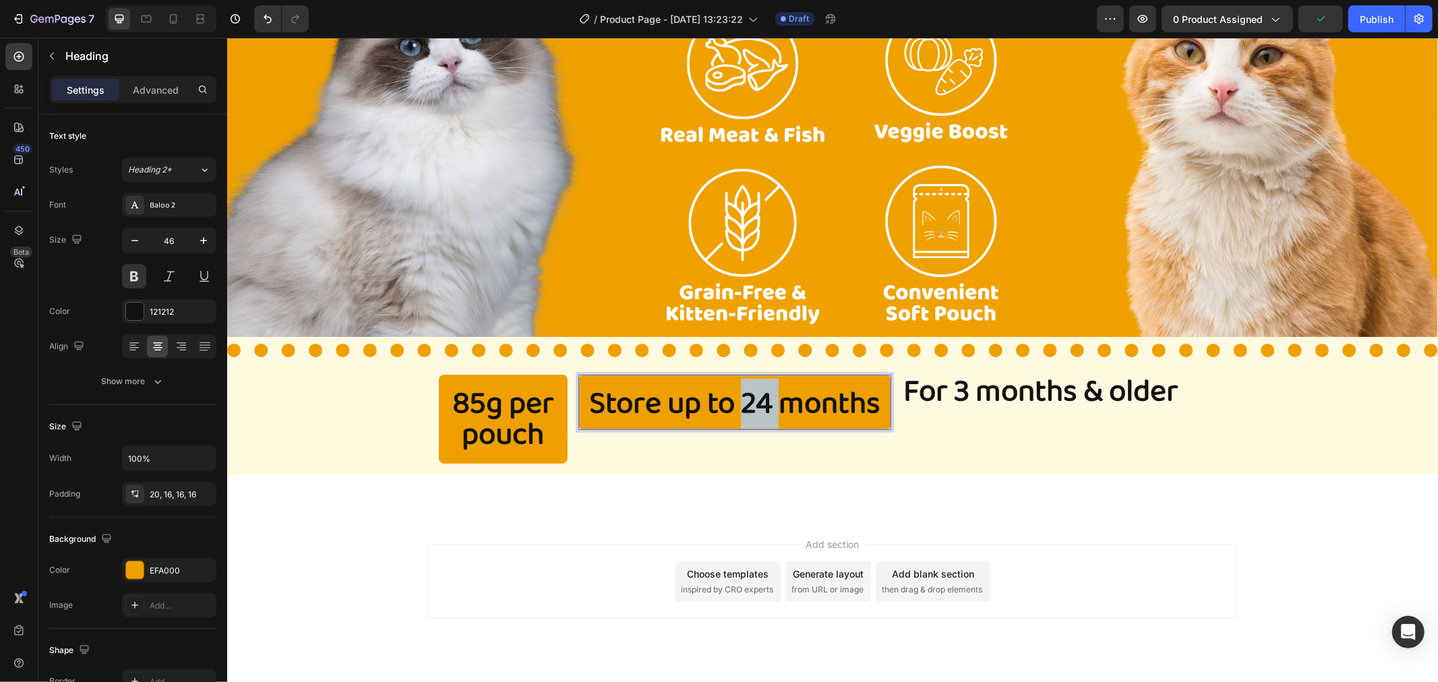
click at [752, 401] on p "Store up to 24 months" at bounding box center [734, 403] width 291 height 31
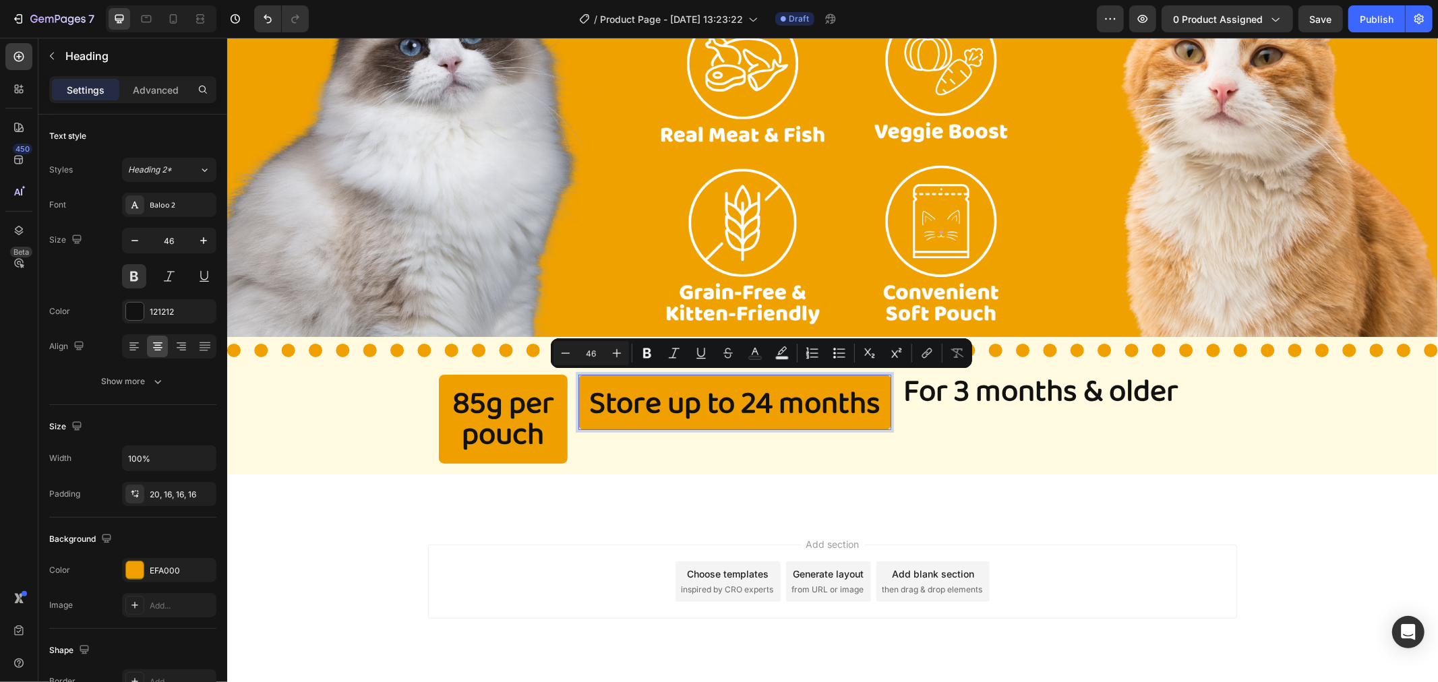
click at [733, 402] on p "Store up to 24 months" at bounding box center [734, 403] width 291 height 31
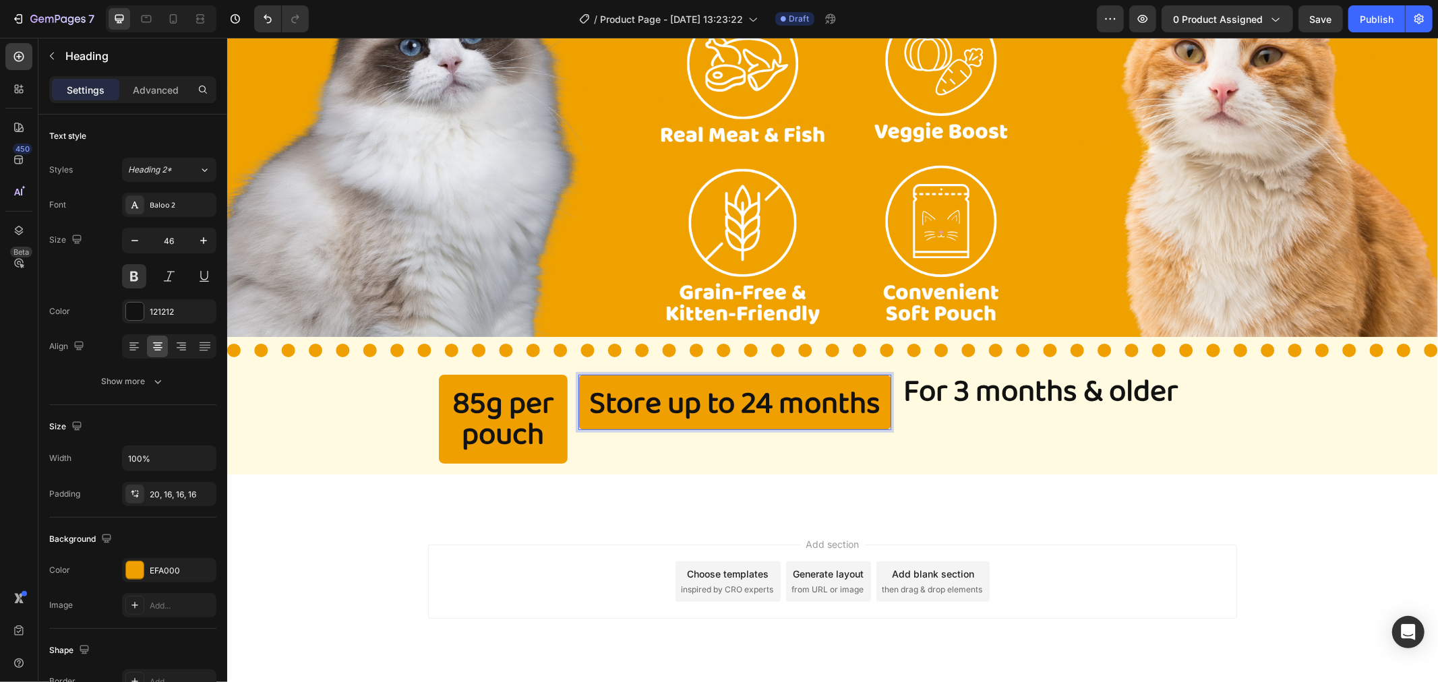
click at [743, 407] on p "Store up to 24 months" at bounding box center [734, 403] width 291 height 31
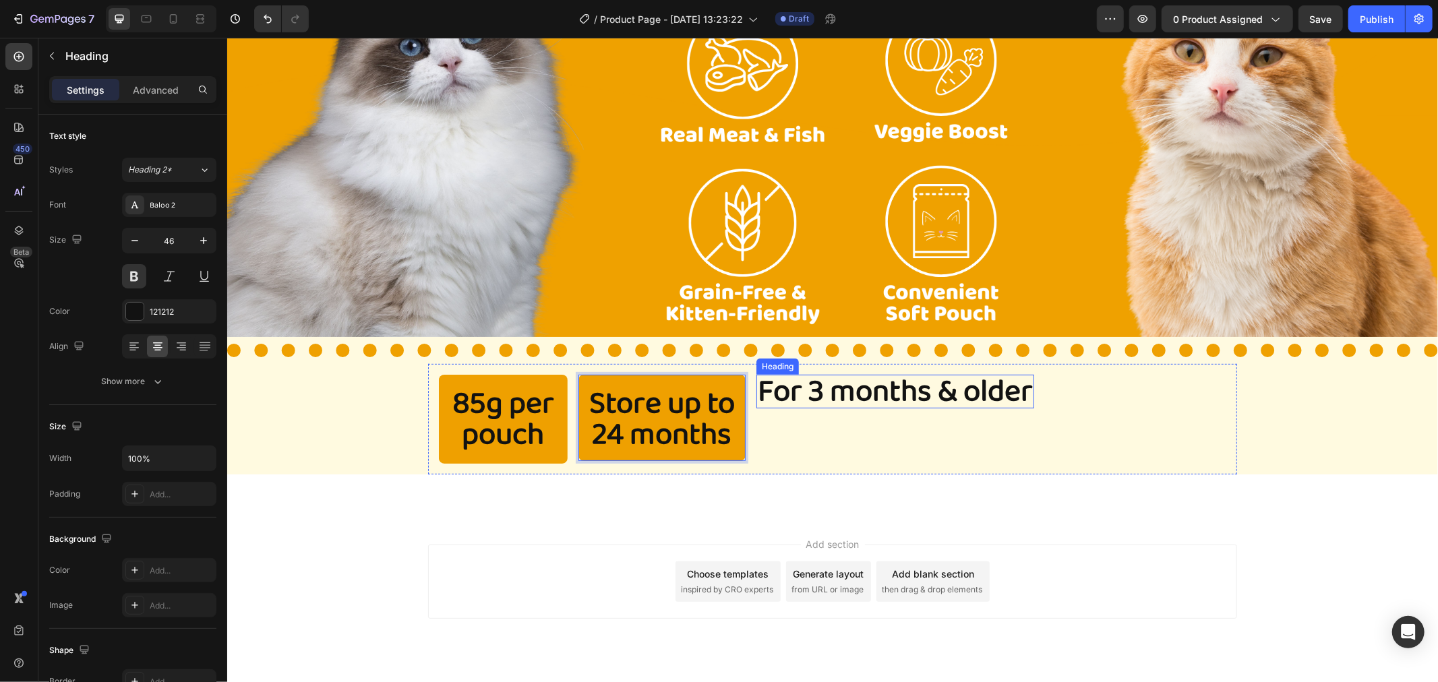
click at [840, 394] on p "For 3 months & older" at bounding box center [894, 391] width 275 height 31
click at [946, 392] on p "For 3 months & older" at bounding box center [894, 391] width 275 height 31
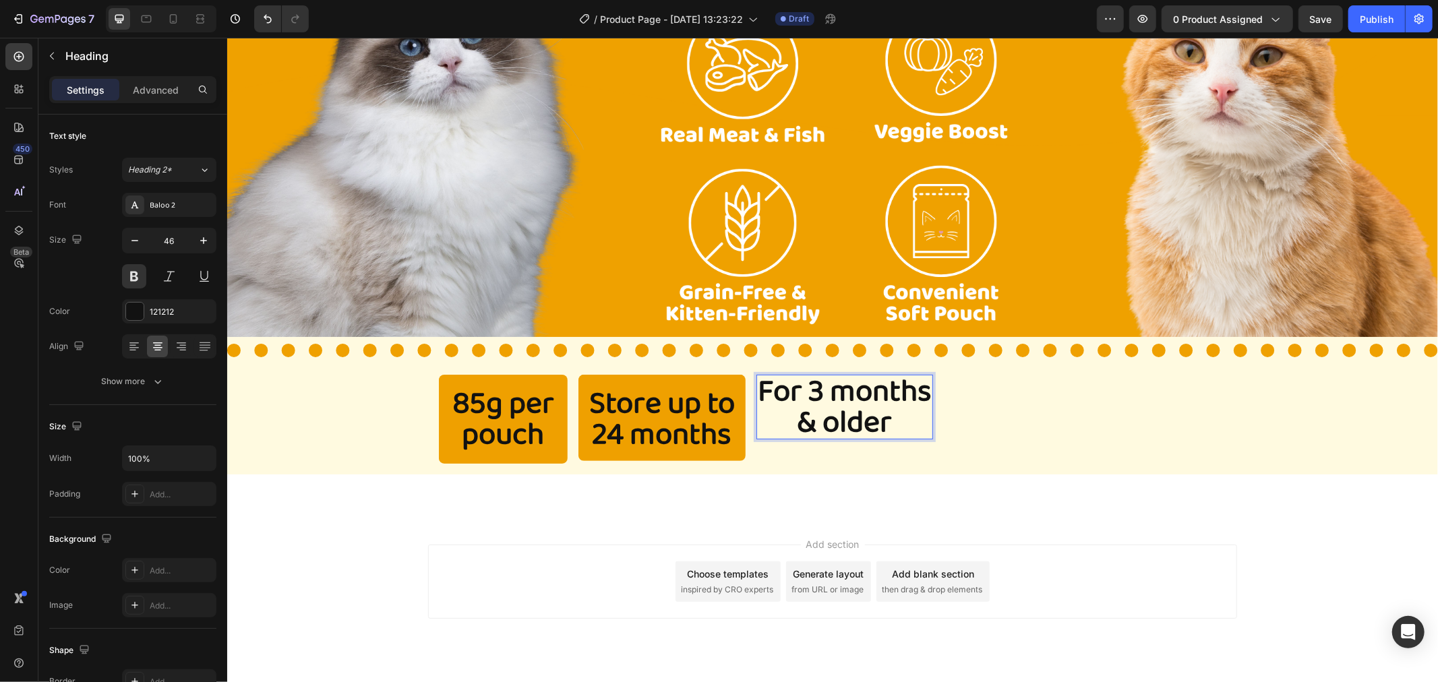
click at [813, 454] on div "For 3 months & older Heading 0" at bounding box center [844, 418] width 177 height 89
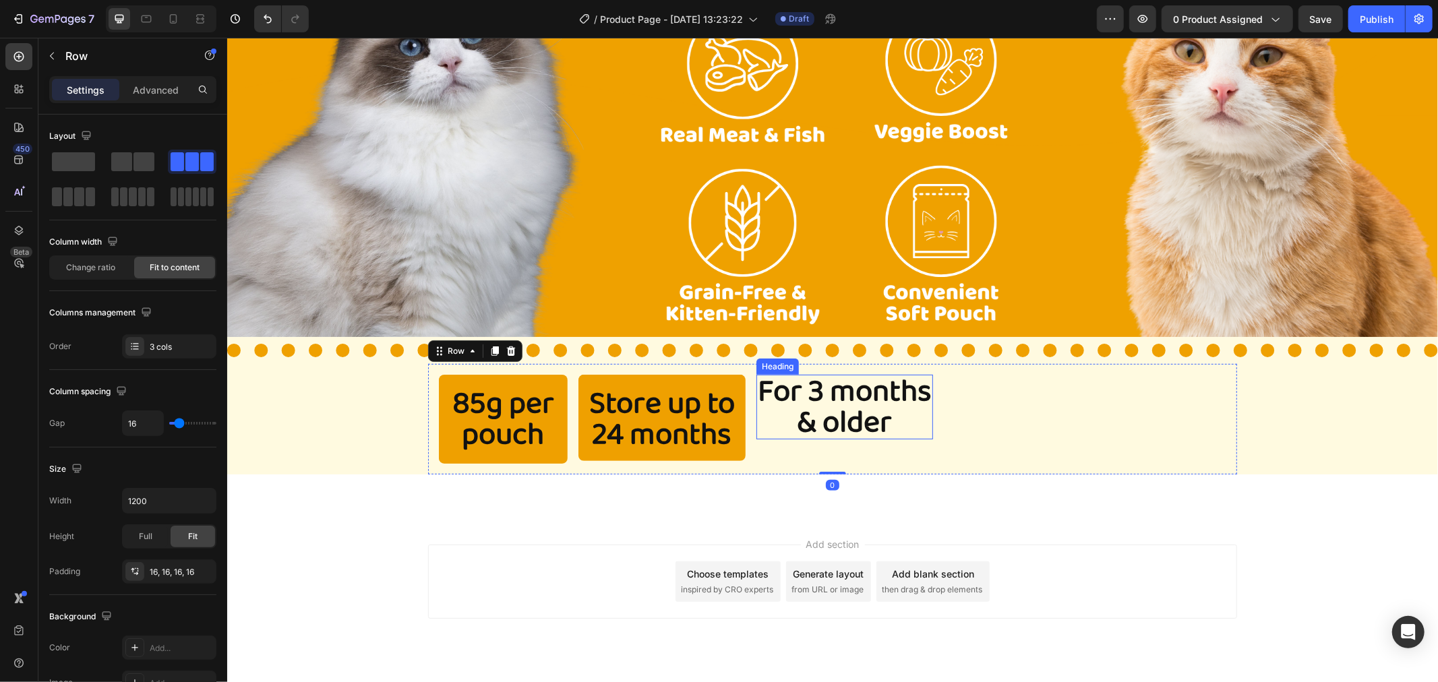
click at [796, 426] on p "For 3 months & older" at bounding box center [844, 407] width 174 height 62
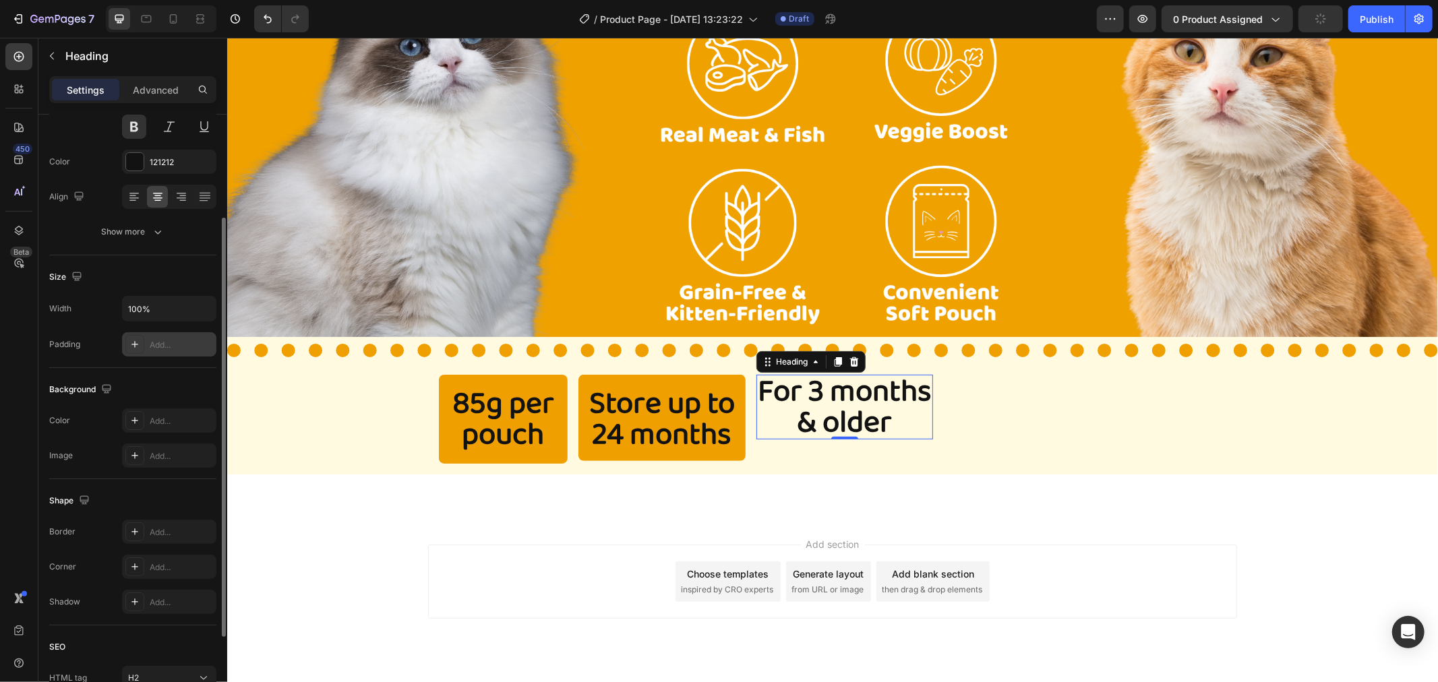
scroll to position [225, 0]
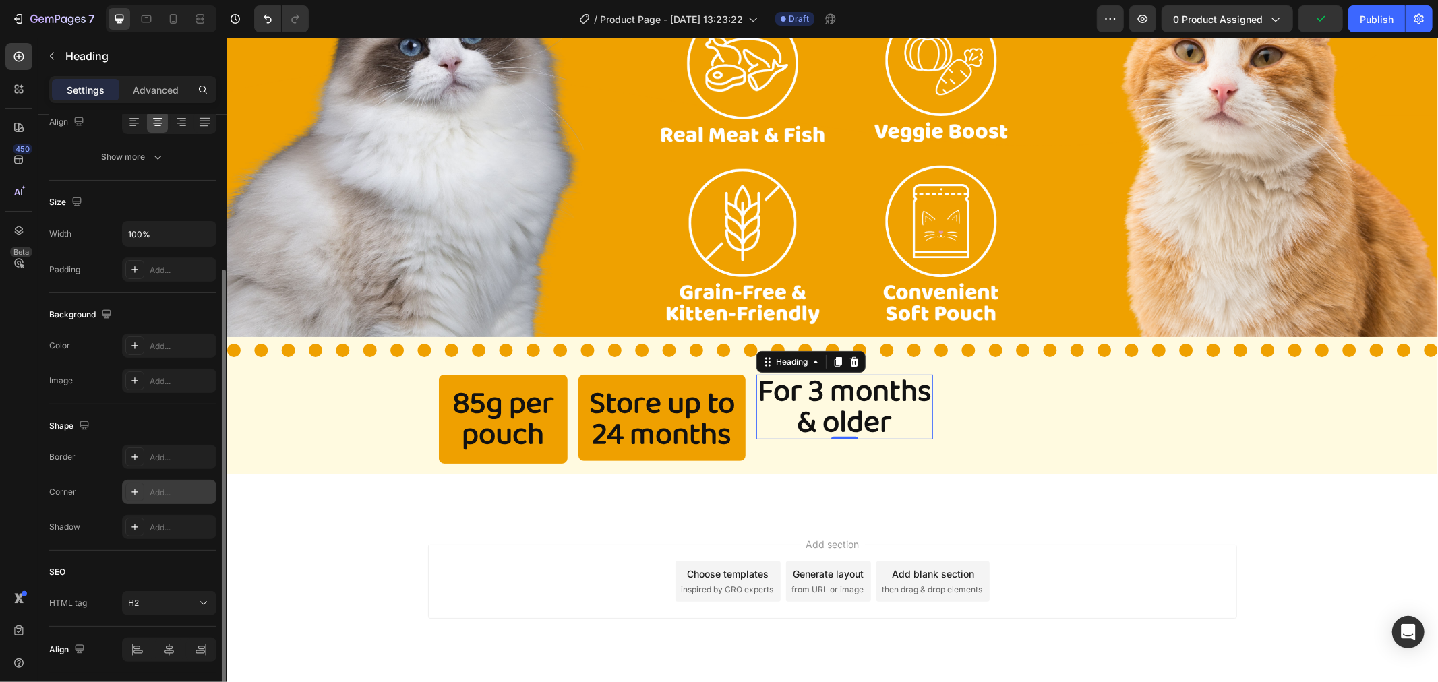
click at [137, 492] on icon at bounding box center [134, 492] width 7 height 7
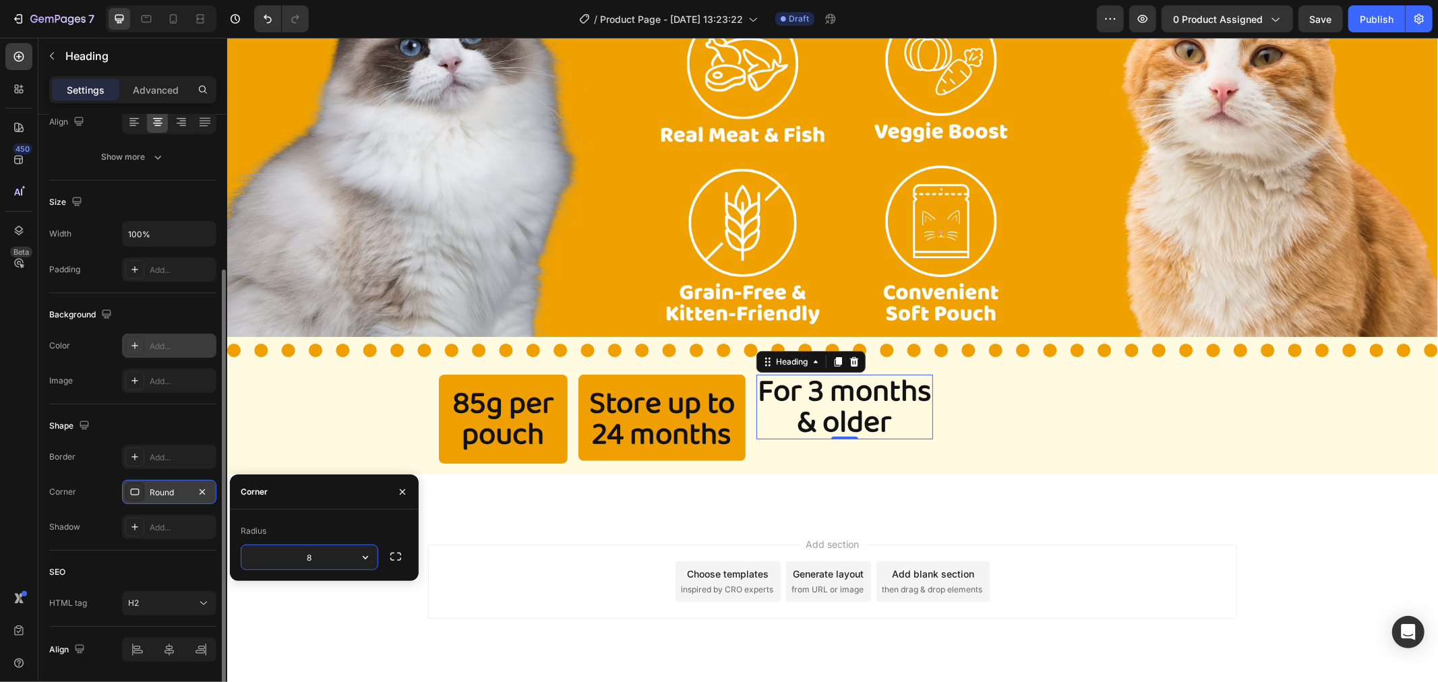
click at [138, 340] on icon at bounding box center [134, 345] width 11 height 11
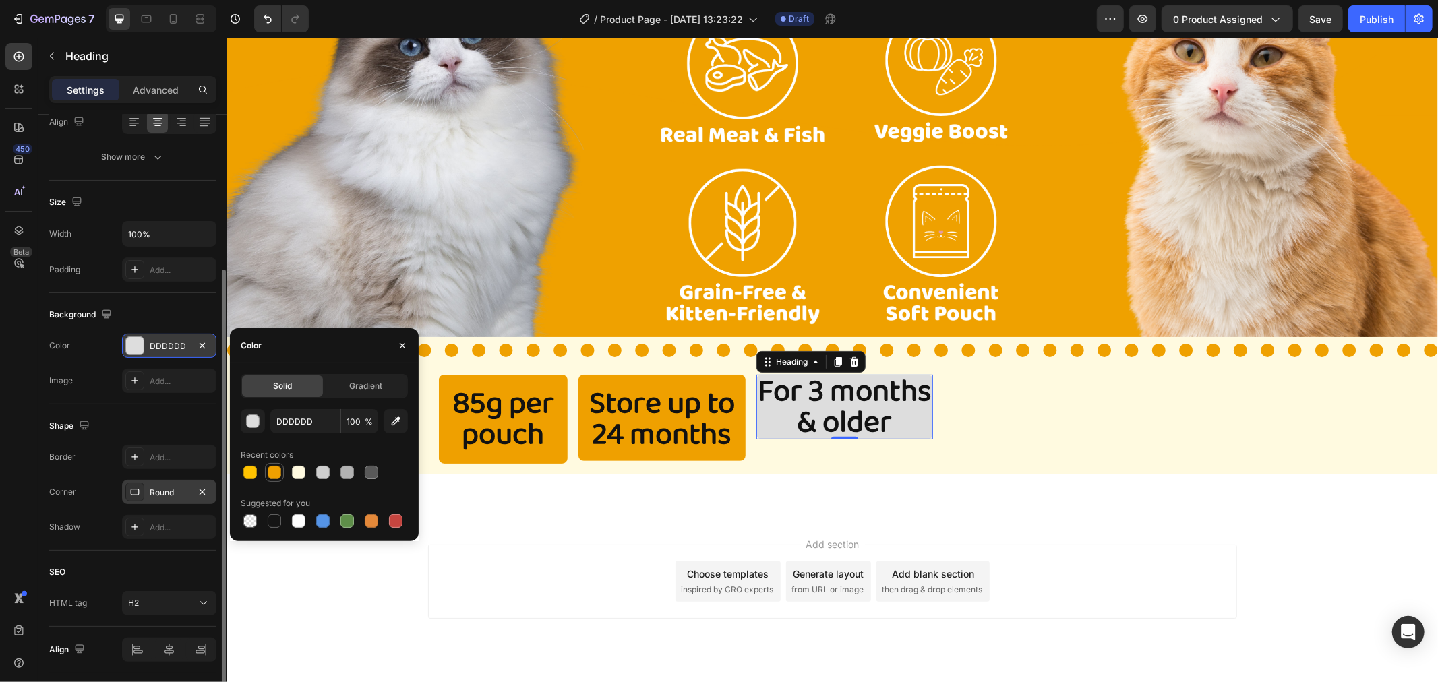
click at [275, 471] on div at bounding box center [274, 472] width 13 height 13
type input "EFA000"
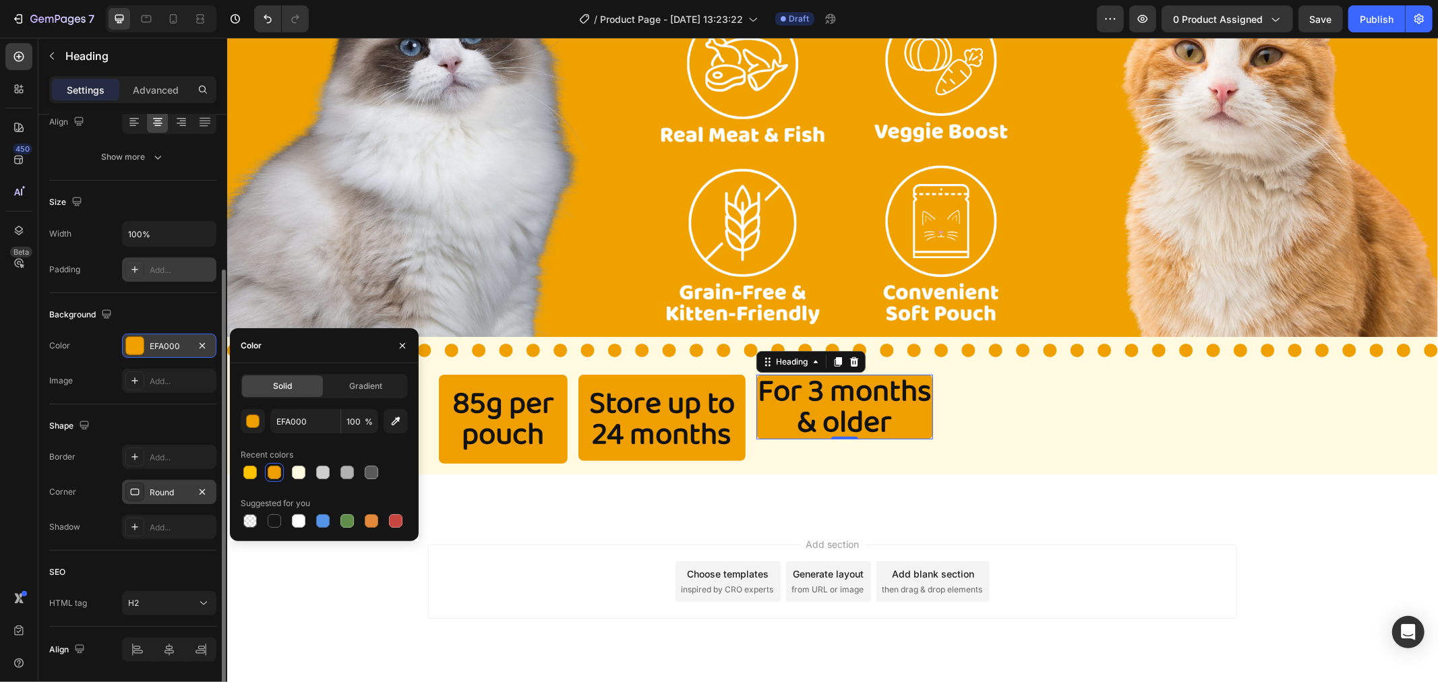
click at [143, 258] on div "Add..." at bounding box center [169, 270] width 94 height 24
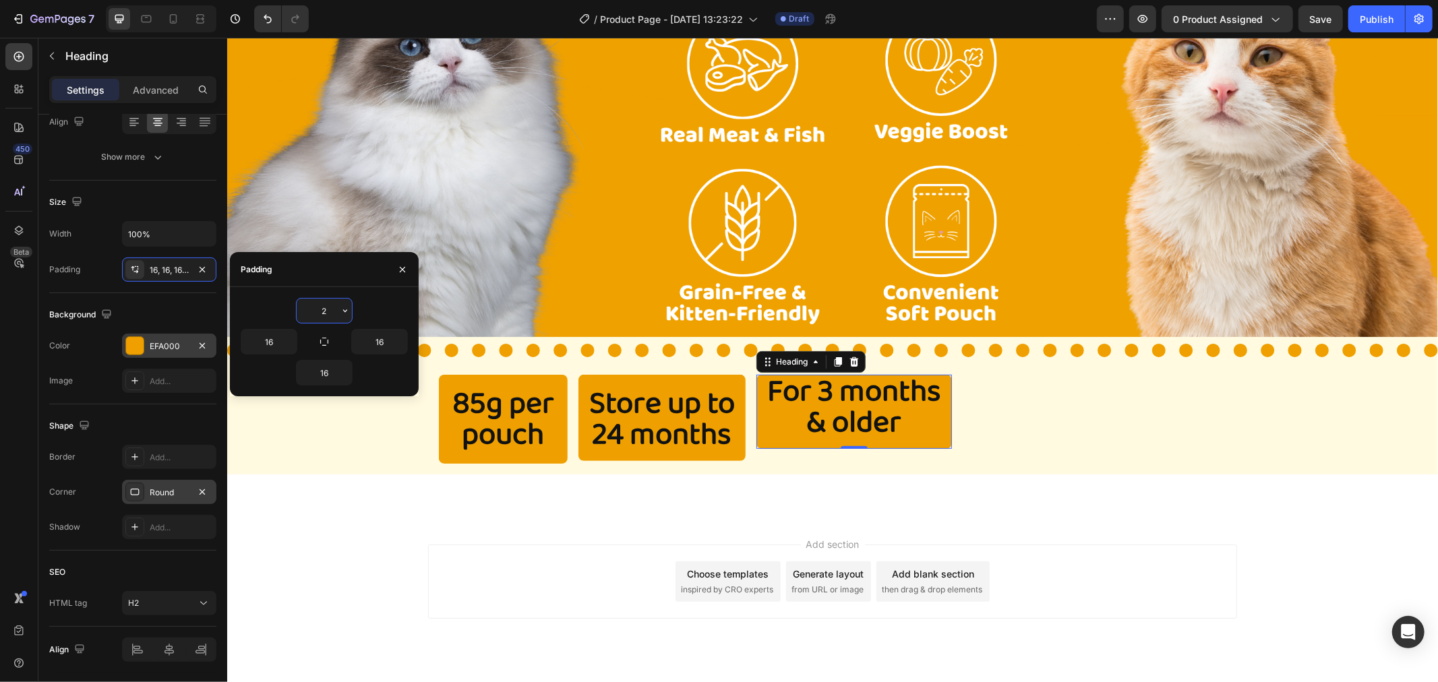
type input "20"
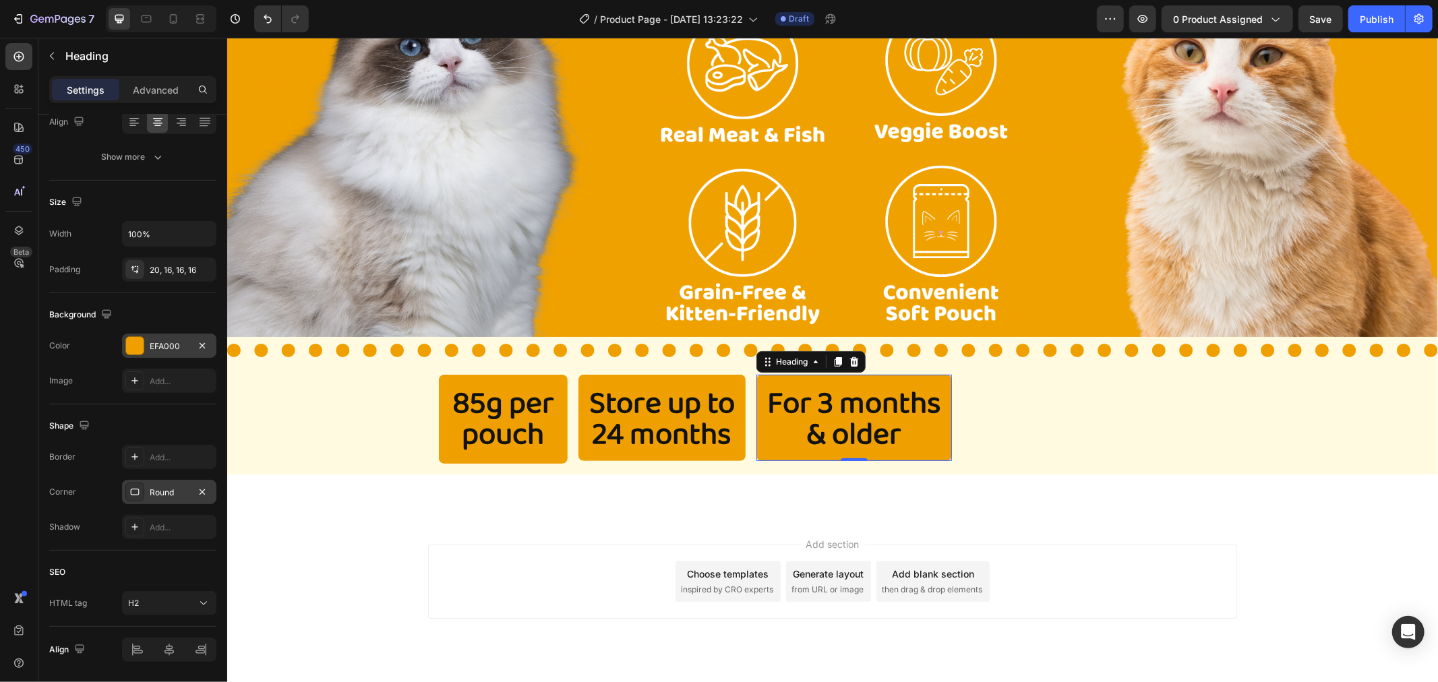
click at [187, 316] on div "Background" at bounding box center [132, 315] width 167 height 22
click at [1269, 401] on div "Image Title Line 85g per pouch Heading Store up to 24 months Heading For 3 mont…" at bounding box center [832, 203] width 1211 height 541
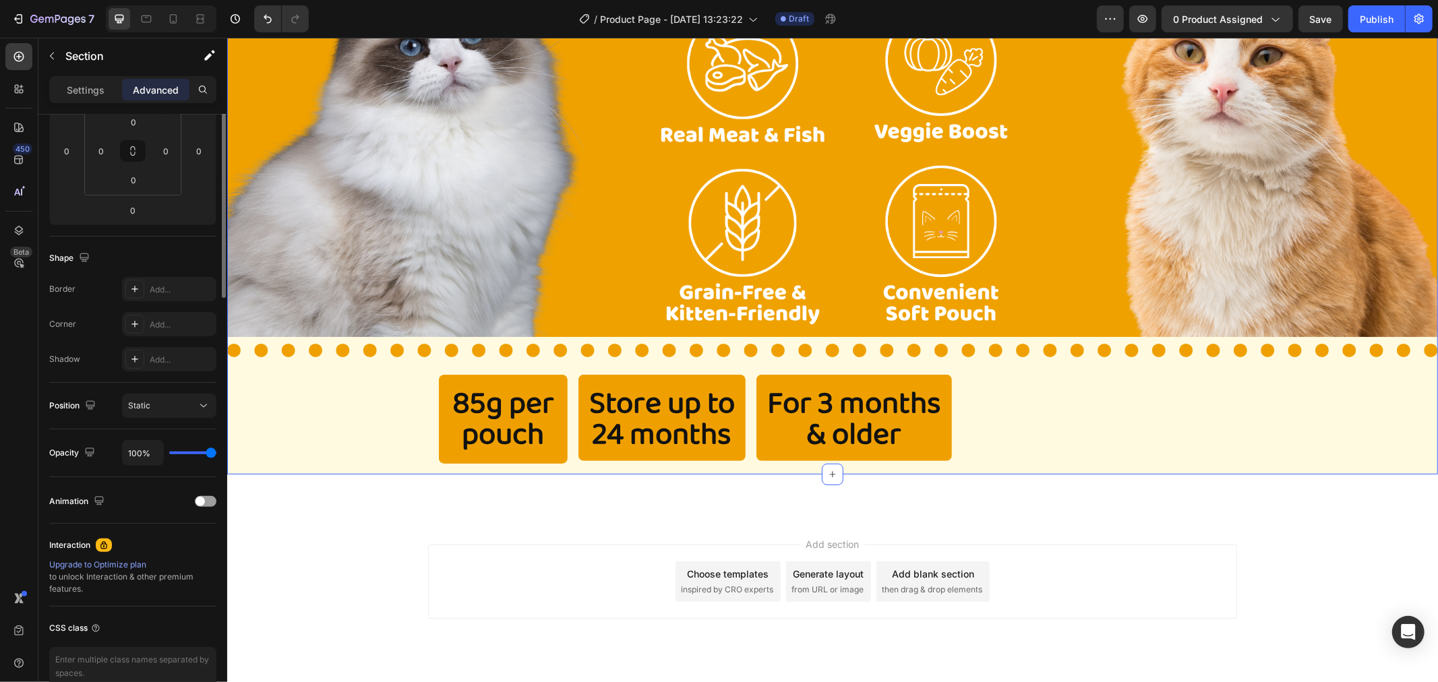
scroll to position [0, 0]
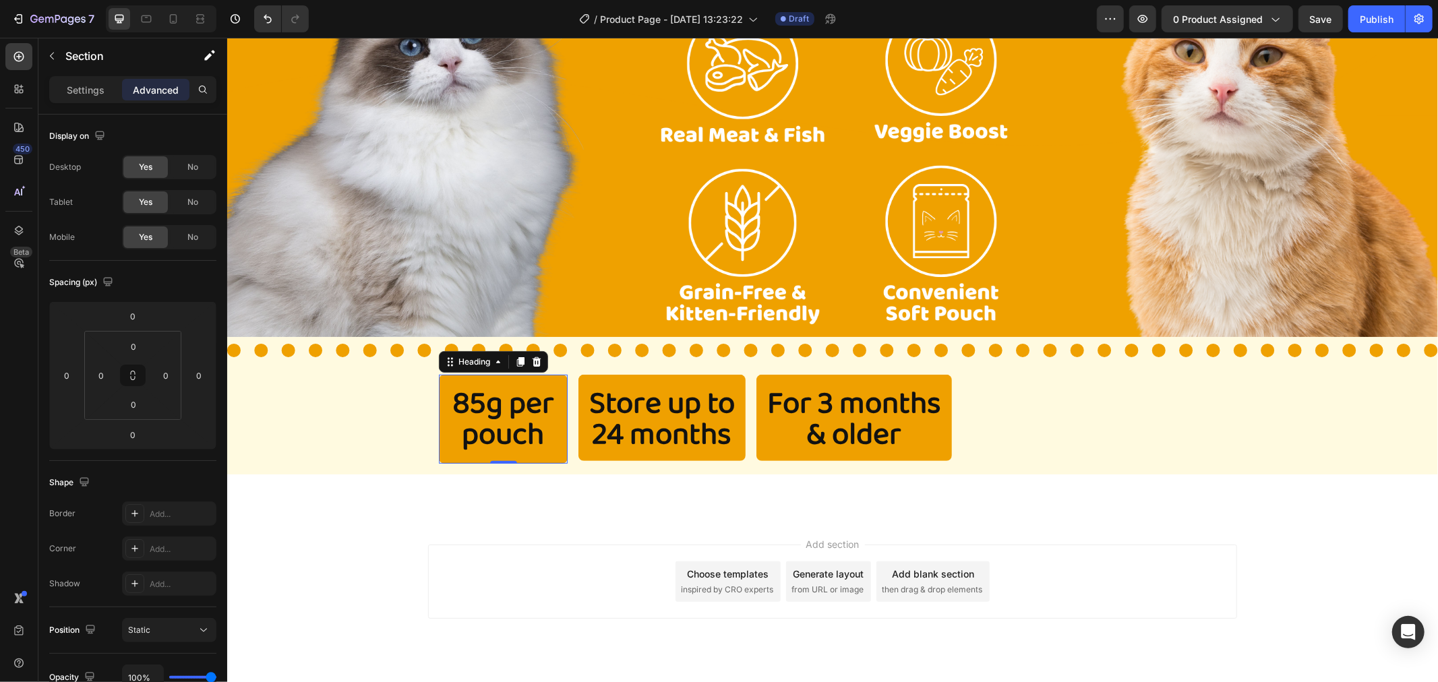
click at [544, 394] on p "85g per pouch" at bounding box center [503, 419] width 102 height 62
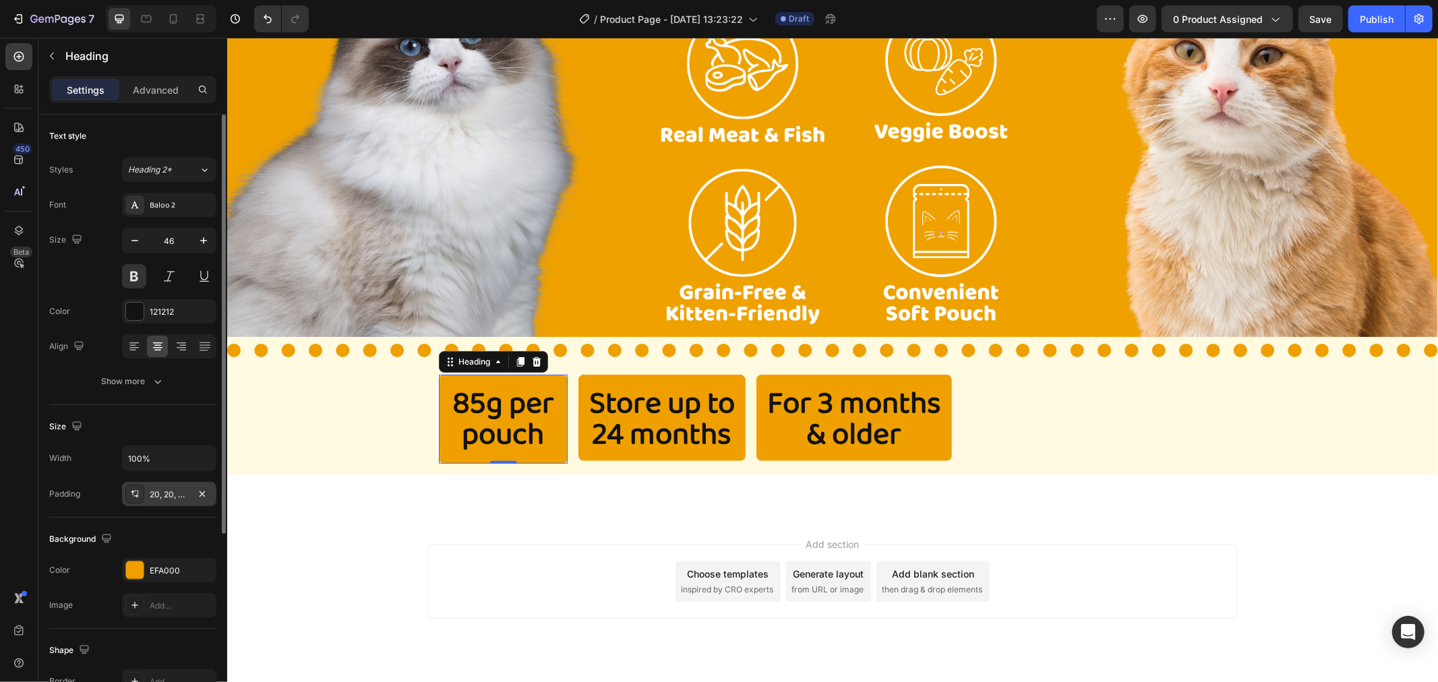
click at [142, 495] on div at bounding box center [134, 494] width 19 height 19
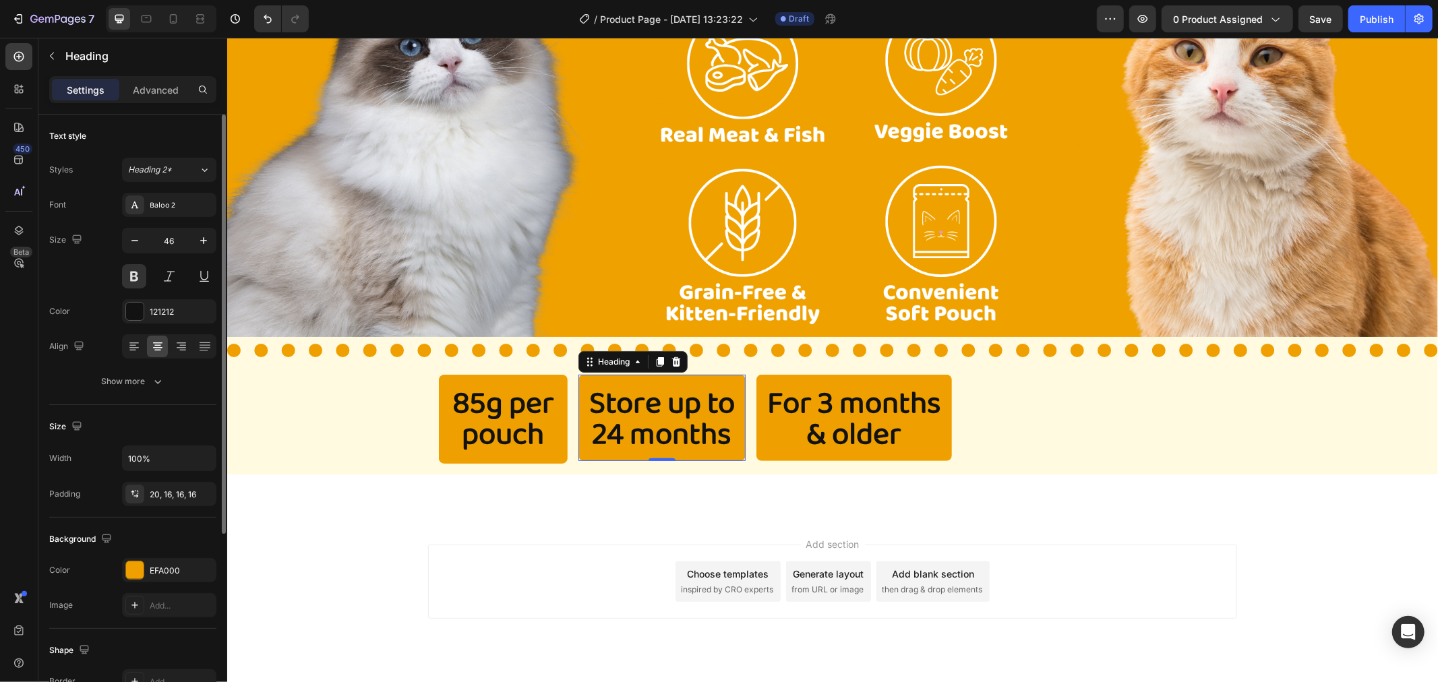
click at [657, 416] on p "Store up to 24 months" at bounding box center [662, 419] width 146 height 62
click at [837, 420] on p "For 3 months & older" at bounding box center [854, 419] width 174 height 62
click at [661, 432] on p "Store up to 24 months" at bounding box center [662, 419] width 146 height 62
click at [1009, 421] on div "85g per pouch Heading Store up to 24 months Heading 0 For 3 months & older Head…" at bounding box center [831, 418] width 809 height 111
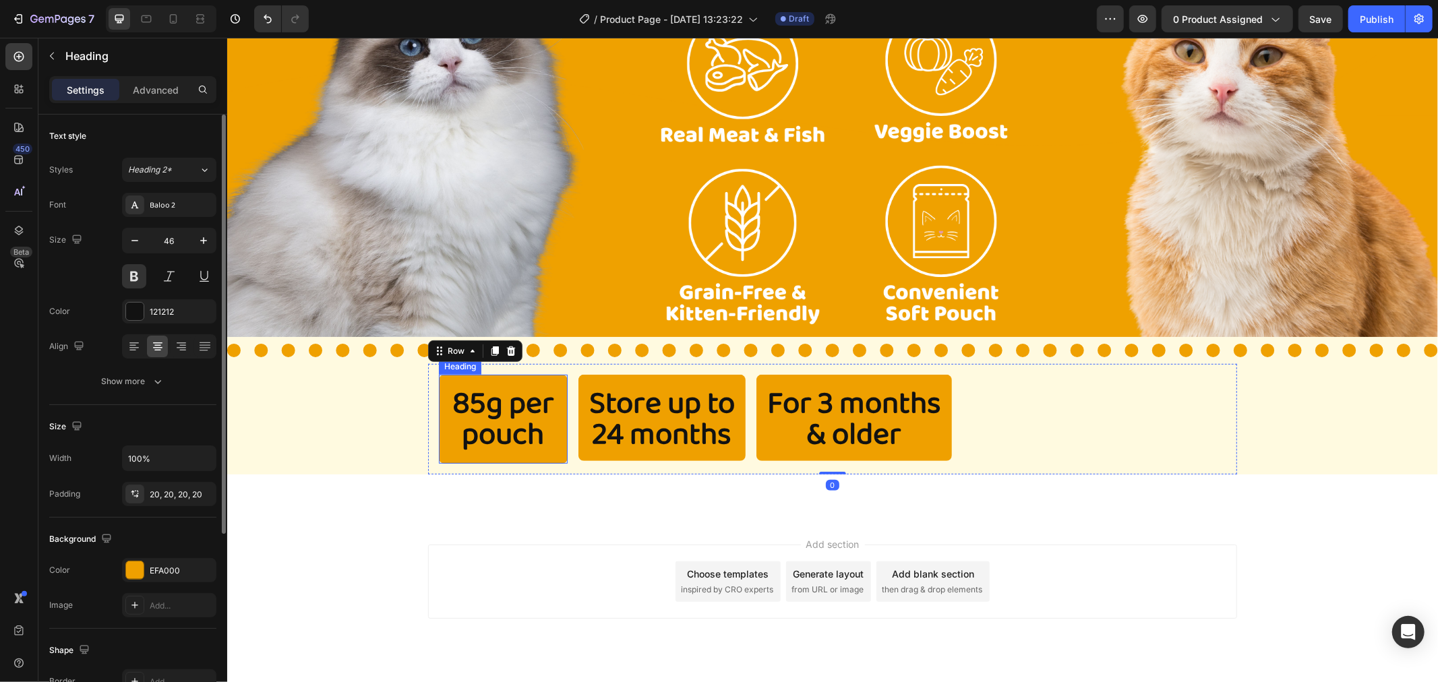
click at [452, 425] on p "85g per pouch" at bounding box center [503, 419] width 102 height 62
click at [175, 496] on div "20, 20, 20, 20" at bounding box center [169, 495] width 39 height 12
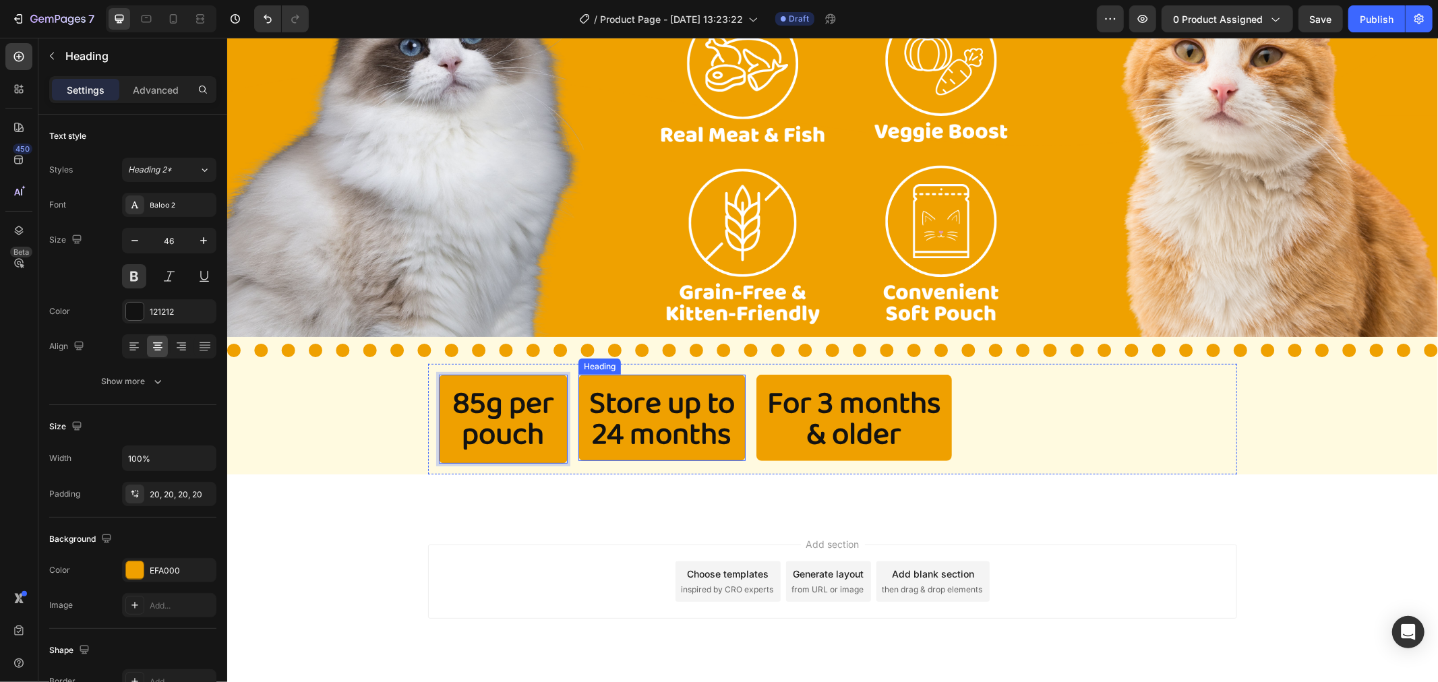
click at [609, 431] on p "Store up to 24 months" at bounding box center [662, 419] width 146 height 62
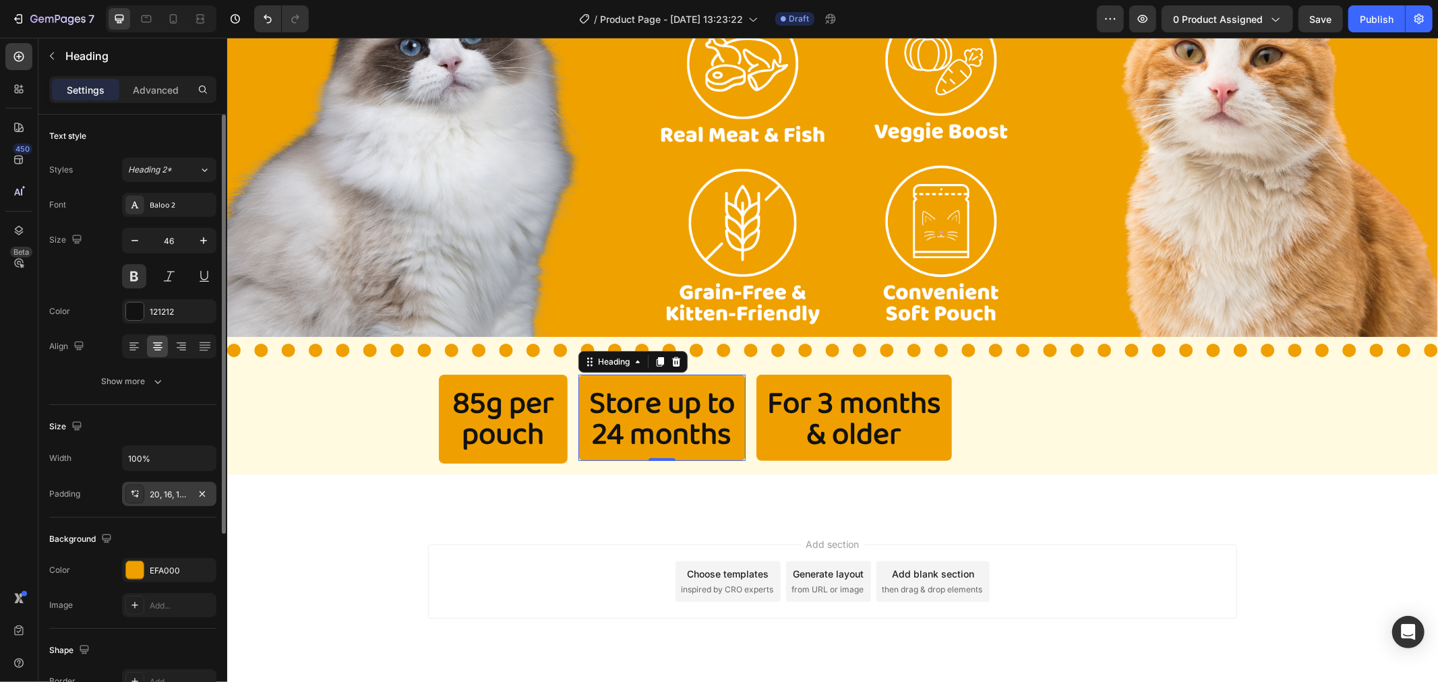
click at [180, 491] on div "20, 16, 16, 16" at bounding box center [169, 495] width 39 height 12
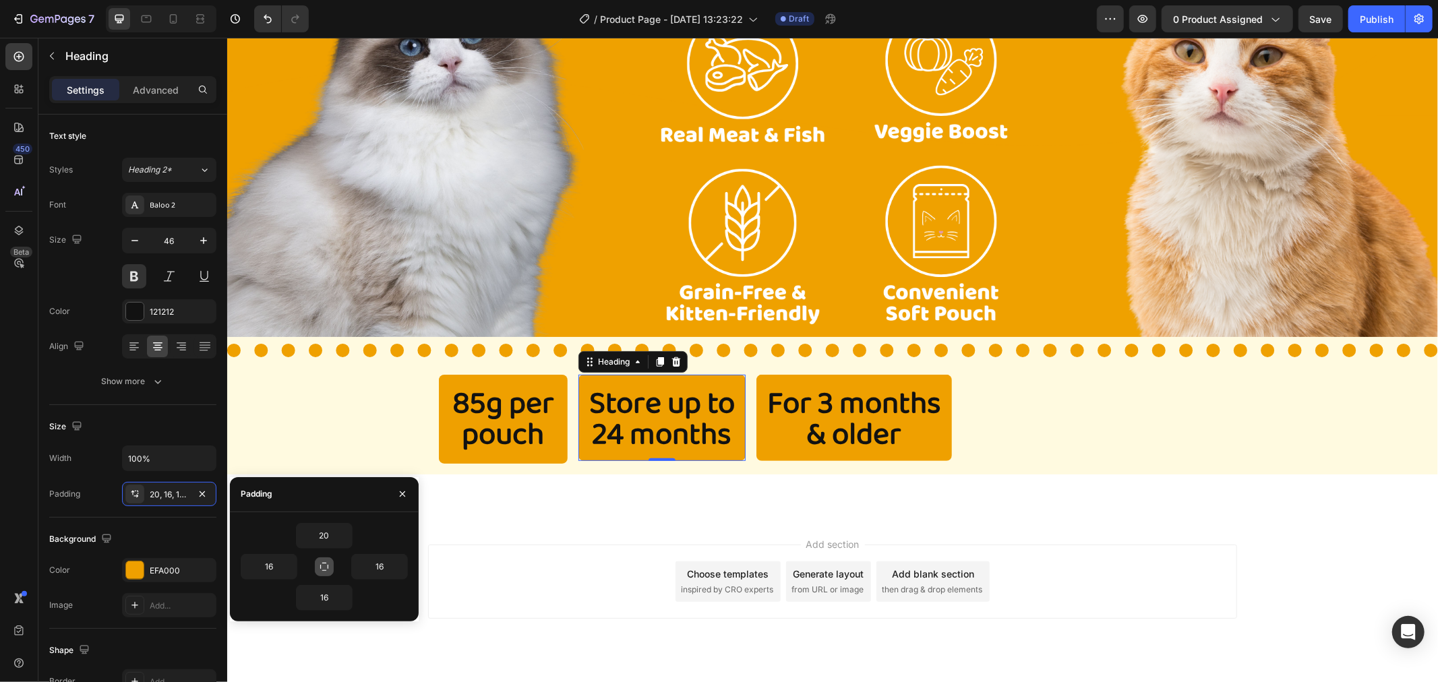
click at [326, 568] on icon "button" at bounding box center [324, 567] width 11 height 11
type input "20"
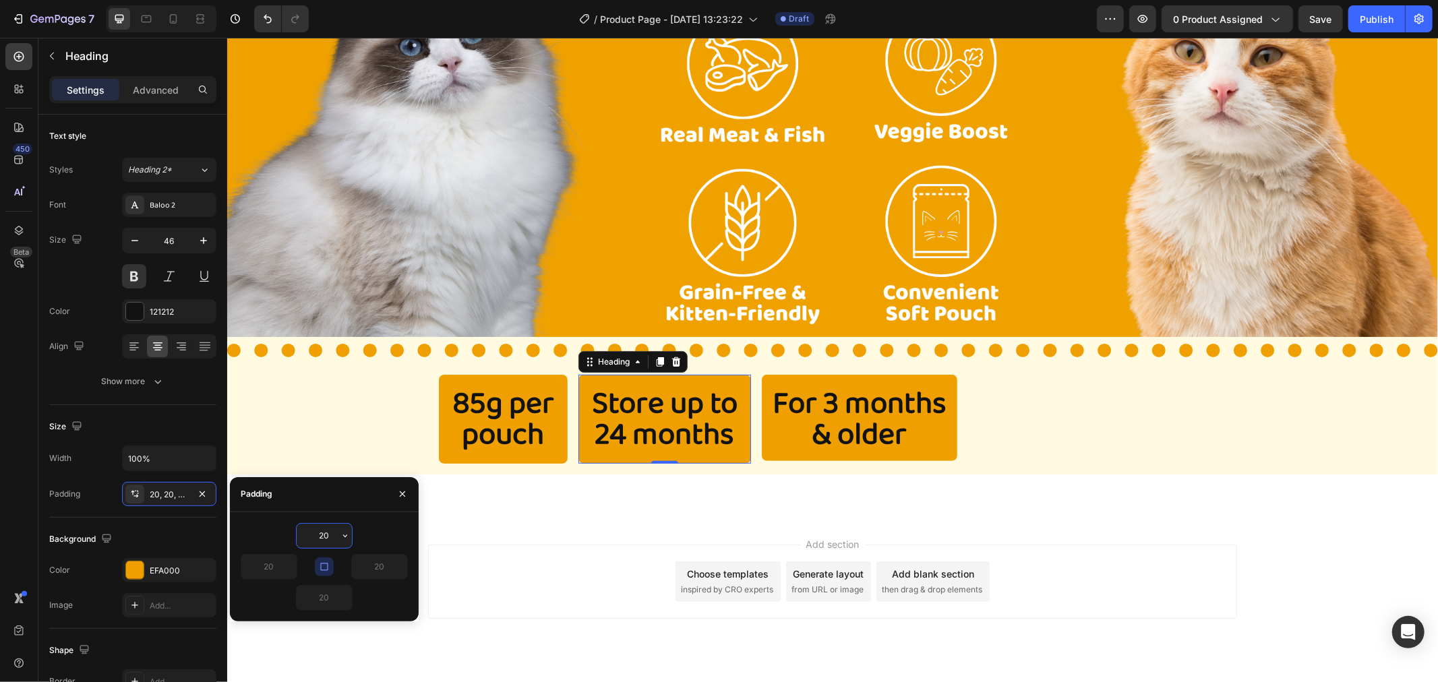
click at [330, 536] on input "20" at bounding box center [324, 536] width 55 height 24
click at [390, 524] on div "20" at bounding box center [324, 536] width 167 height 26
click at [880, 415] on p "For 3 months & older" at bounding box center [859, 419] width 174 height 62
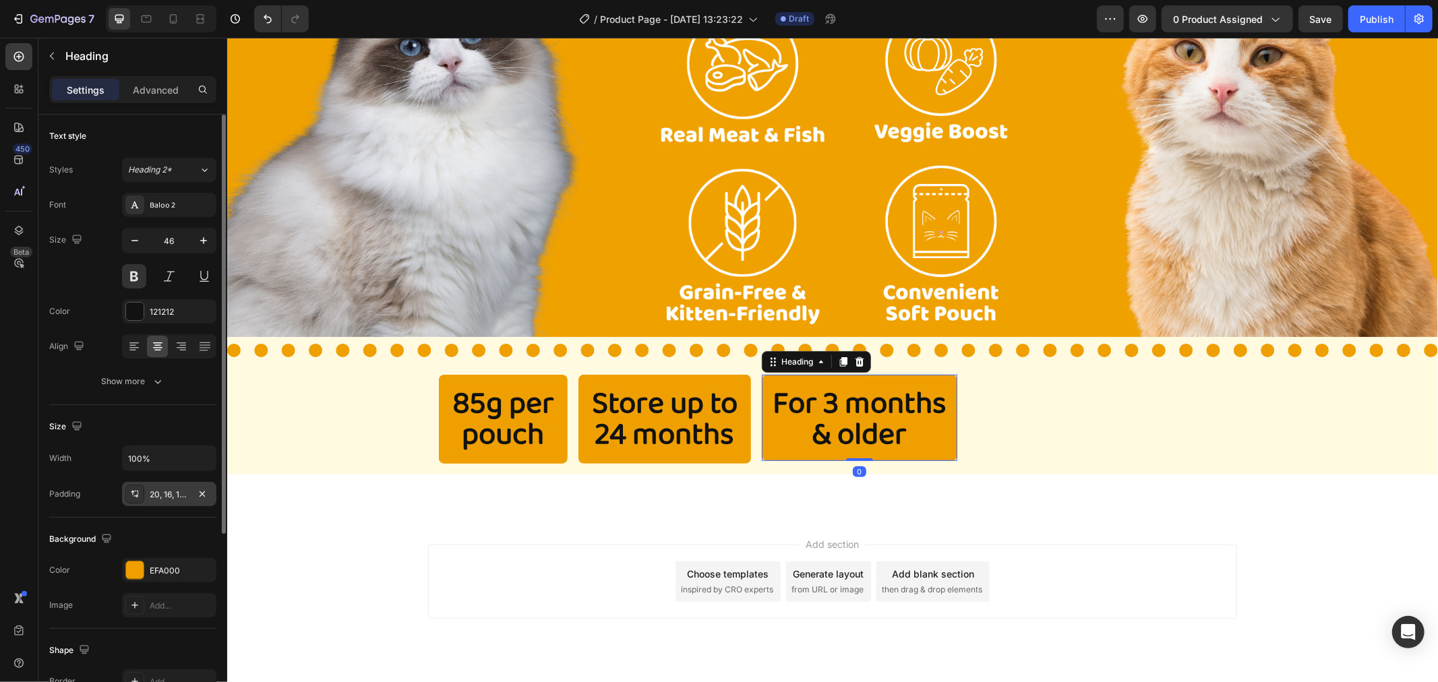
click at [189, 493] on div "20, 16, 16, 16" at bounding box center [169, 494] width 94 height 24
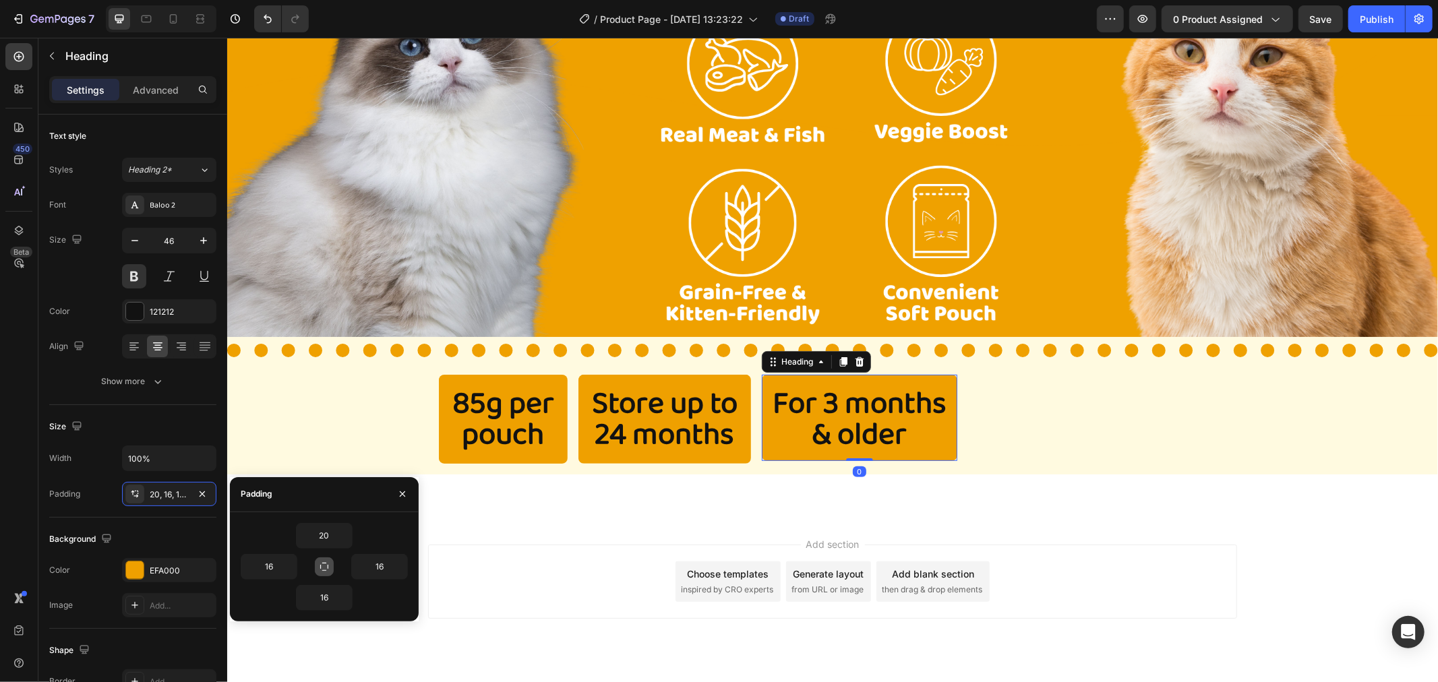
click at [322, 567] on icon "button" at bounding box center [324, 567] width 11 height 11
type input "20"
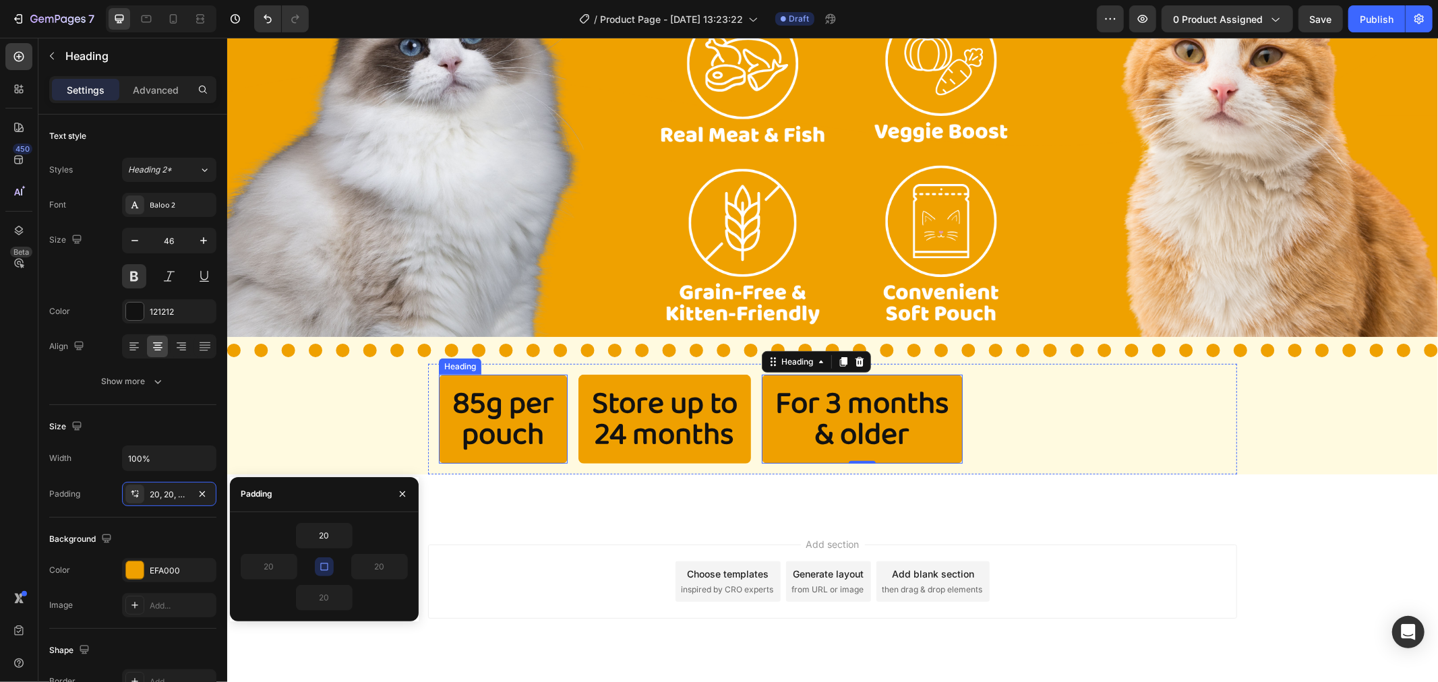
click at [531, 474] on div "Image Section 4" at bounding box center [832, 495] width 1211 height 43
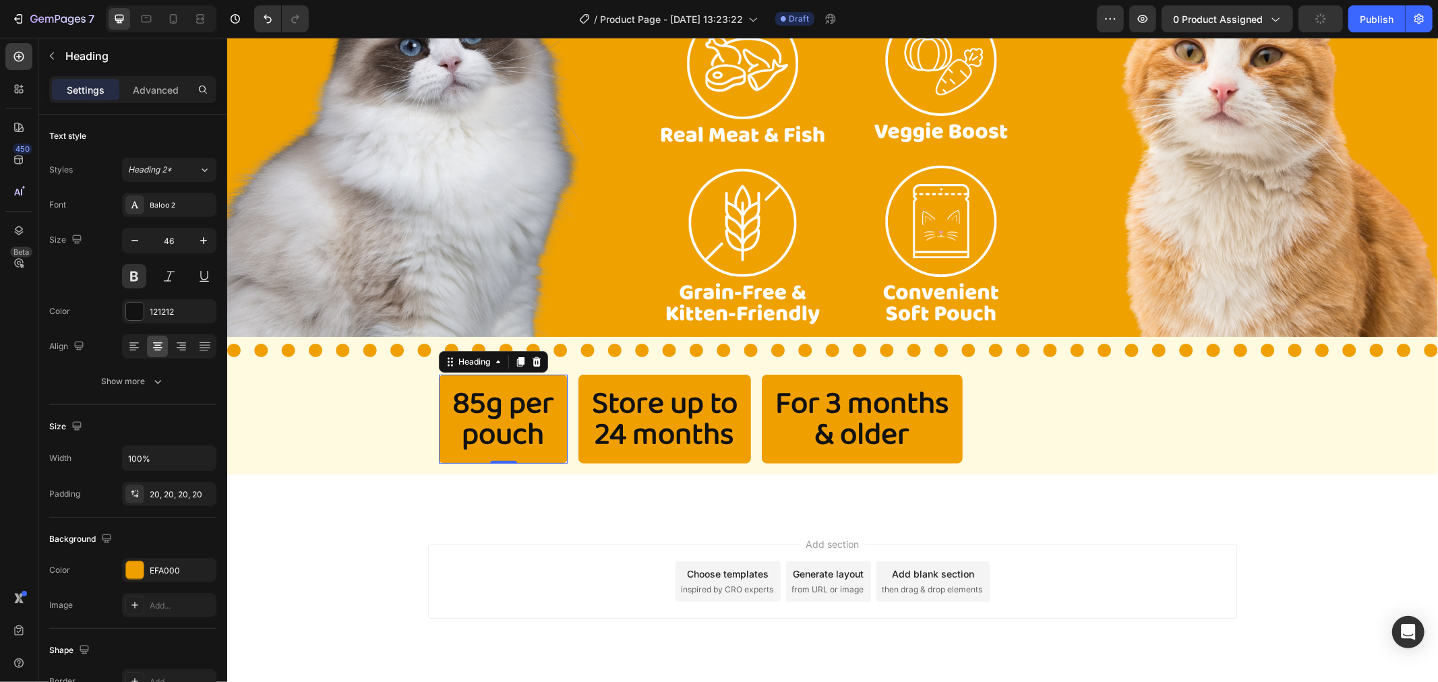
click at [538, 409] on p "85g per pouch" at bounding box center [503, 419] width 102 height 62
click at [200, 492] on icon "button" at bounding box center [202, 493] width 5 height 5
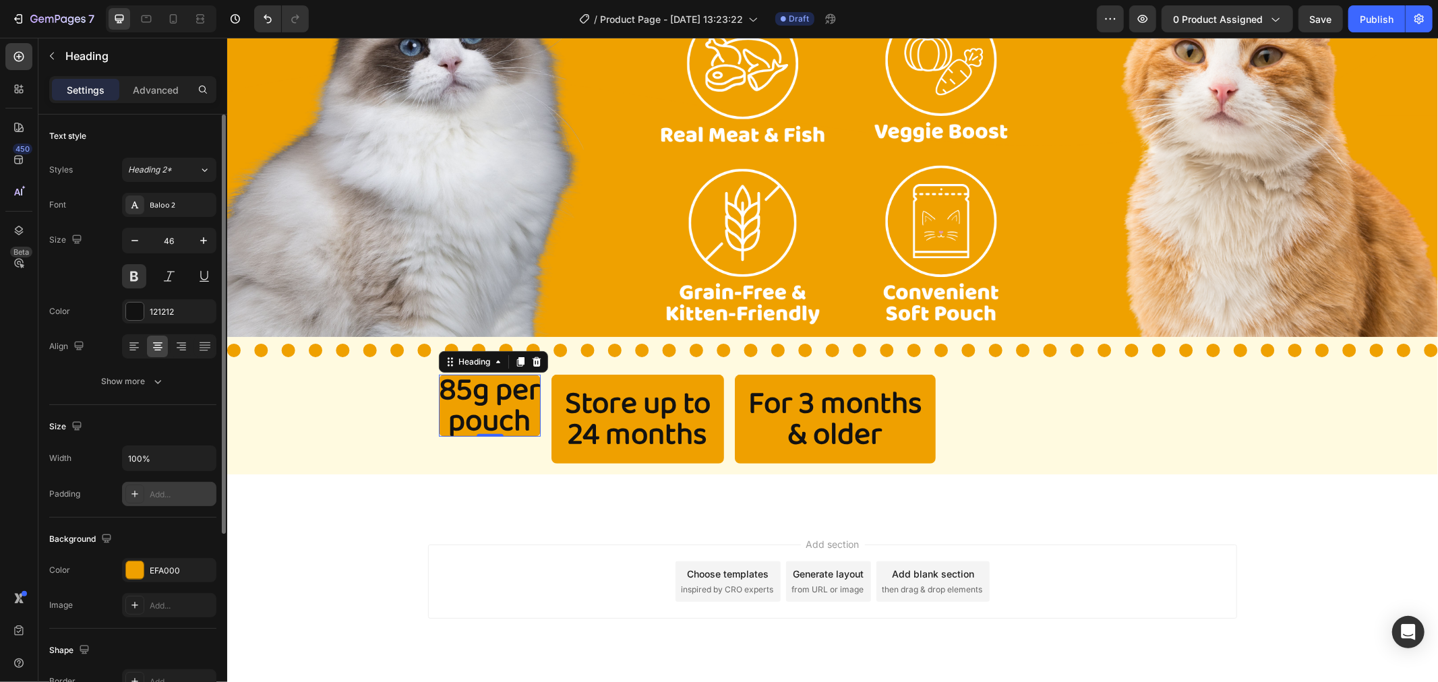
click at [167, 490] on div "Add..." at bounding box center [181, 495] width 63 height 12
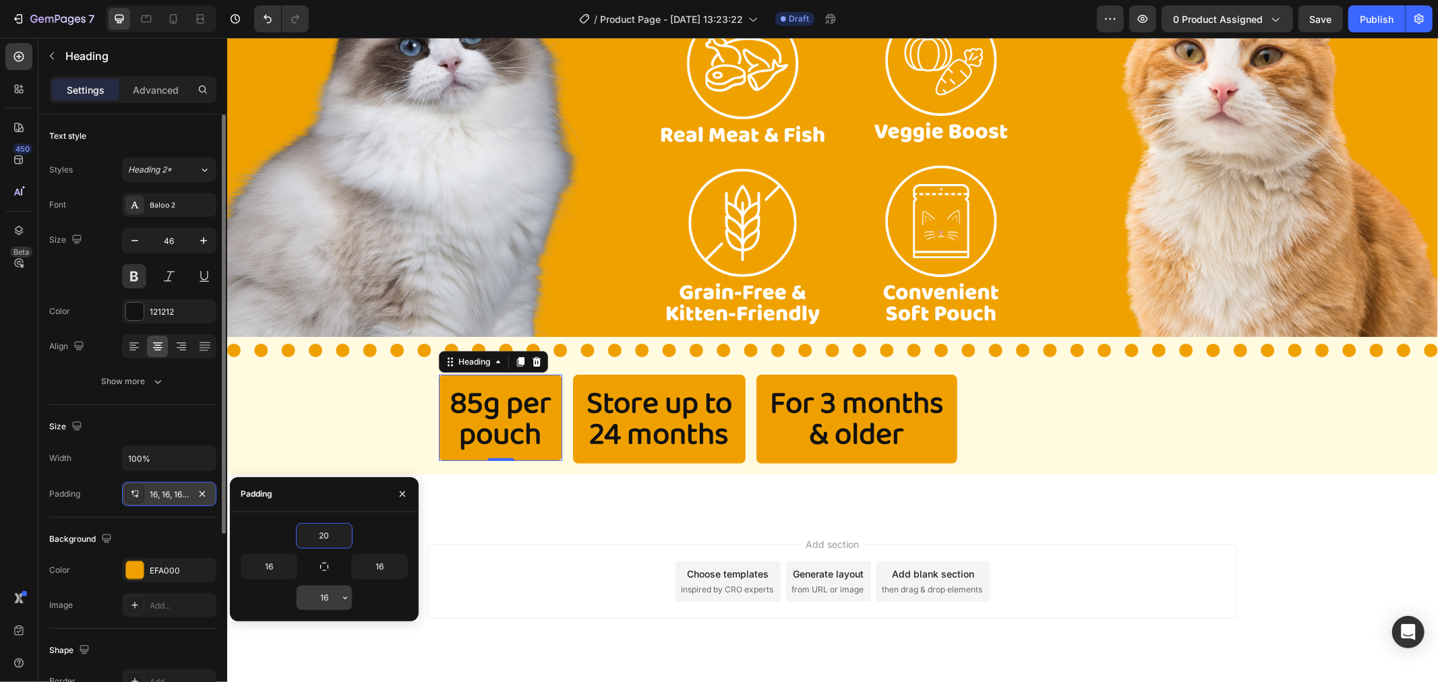
type input "20"
click at [322, 597] on input "16" at bounding box center [324, 598] width 55 height 24
type input "20"
click at [378, 567] on input "16" at bounding box center [379, 567] width 55 height 24
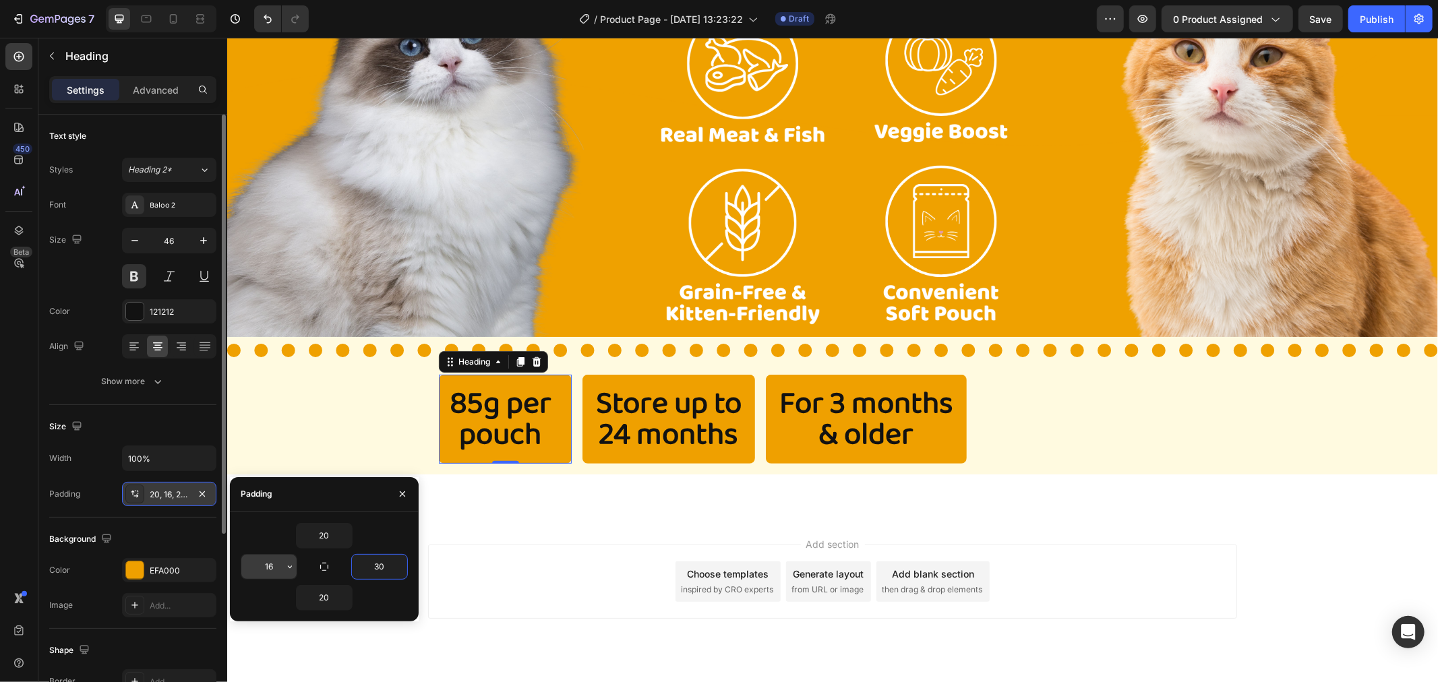
type input "30"
click at [275, 566] on input "16" at bounding box center [268, 567] width 55 height 24
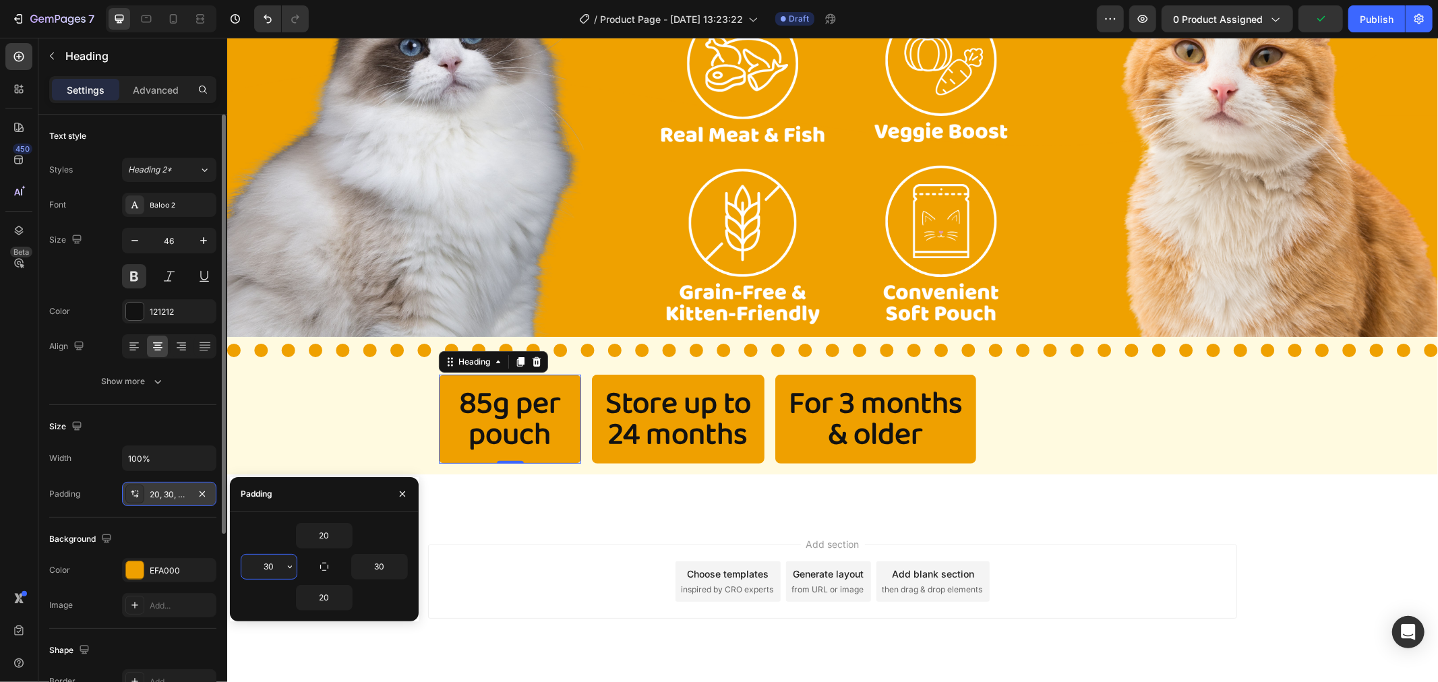
drag, startPoint x: 274, startPoint y: 570, endPoint x: 264, endPoint y: 576, distance: 12.4
click at [264, 576] on input "30" at bounding box center [268, 567] width 55 height 24
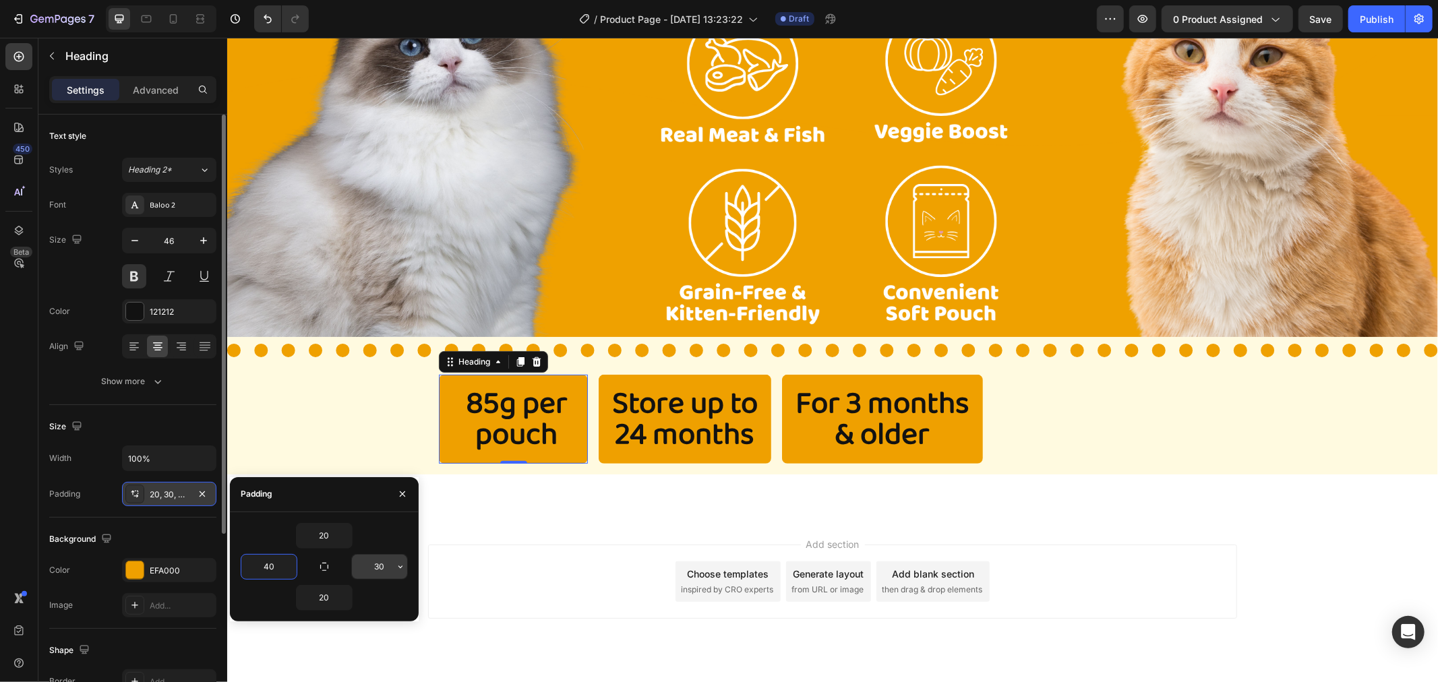
type input "40"
click at [389, 570] on input "30" at bounding box center [379, 567] width 55 height 24
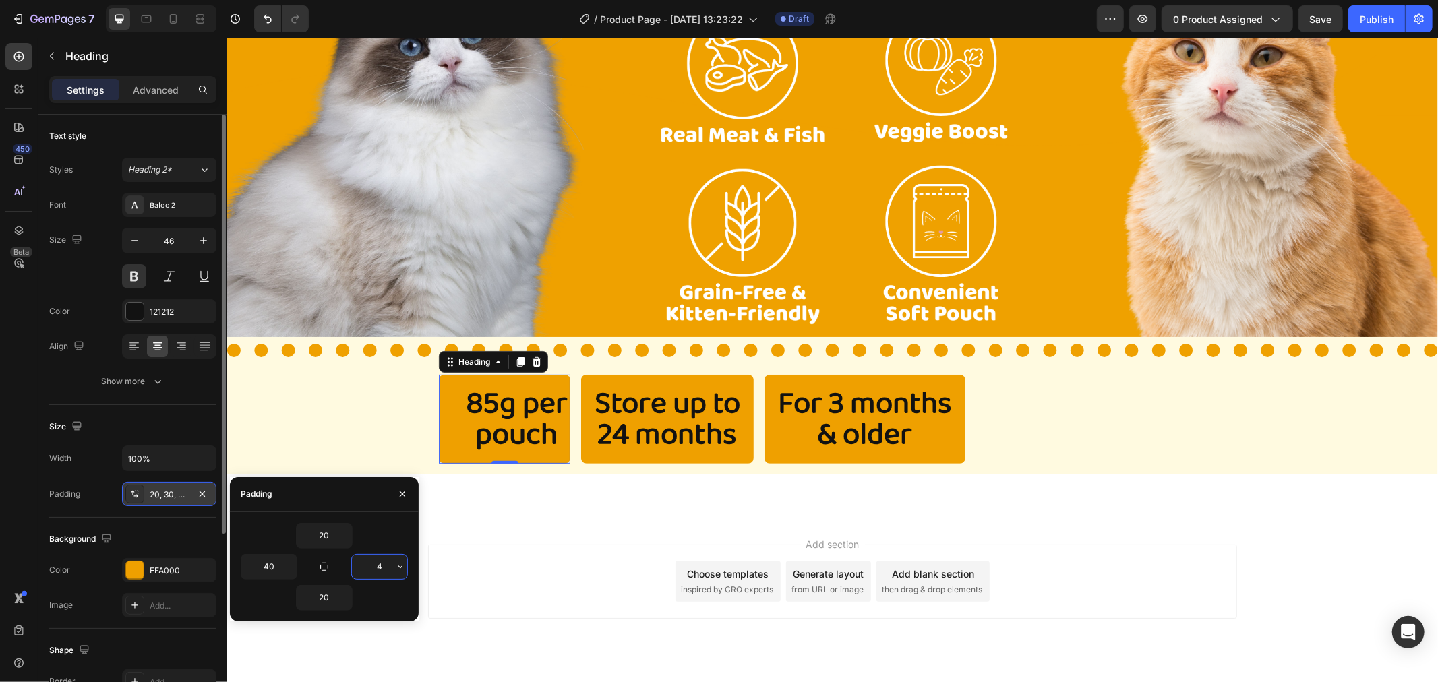
type input "40"
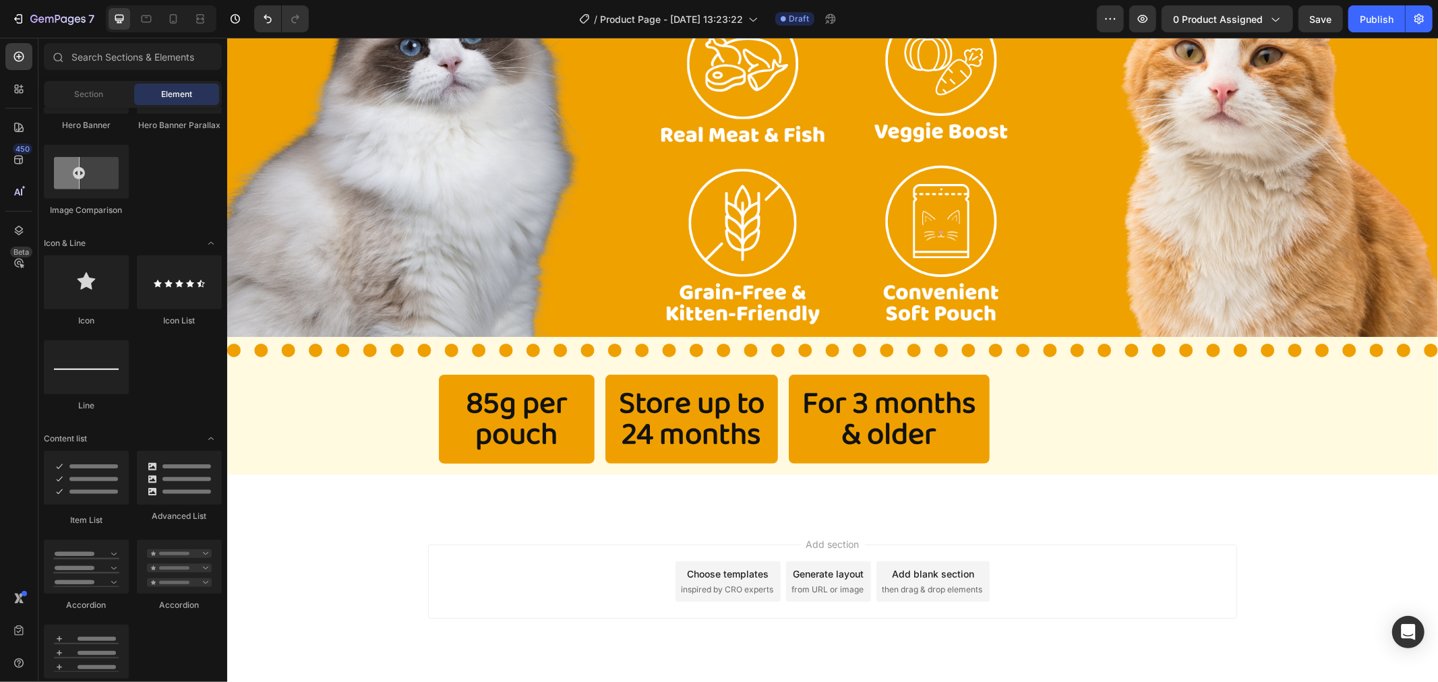
click at [529, 517] on div "Add section Choose templates inspired by CRO experts Generate layout from URL o…" at bounding box center [832, 600] width 1211 height 166
click at [396, 438] on div "Image Title Line 85g per pouch Heading Store up to 24 months Heading For 3 mont…" at bounding box center [832, 203] width 1211 height 541
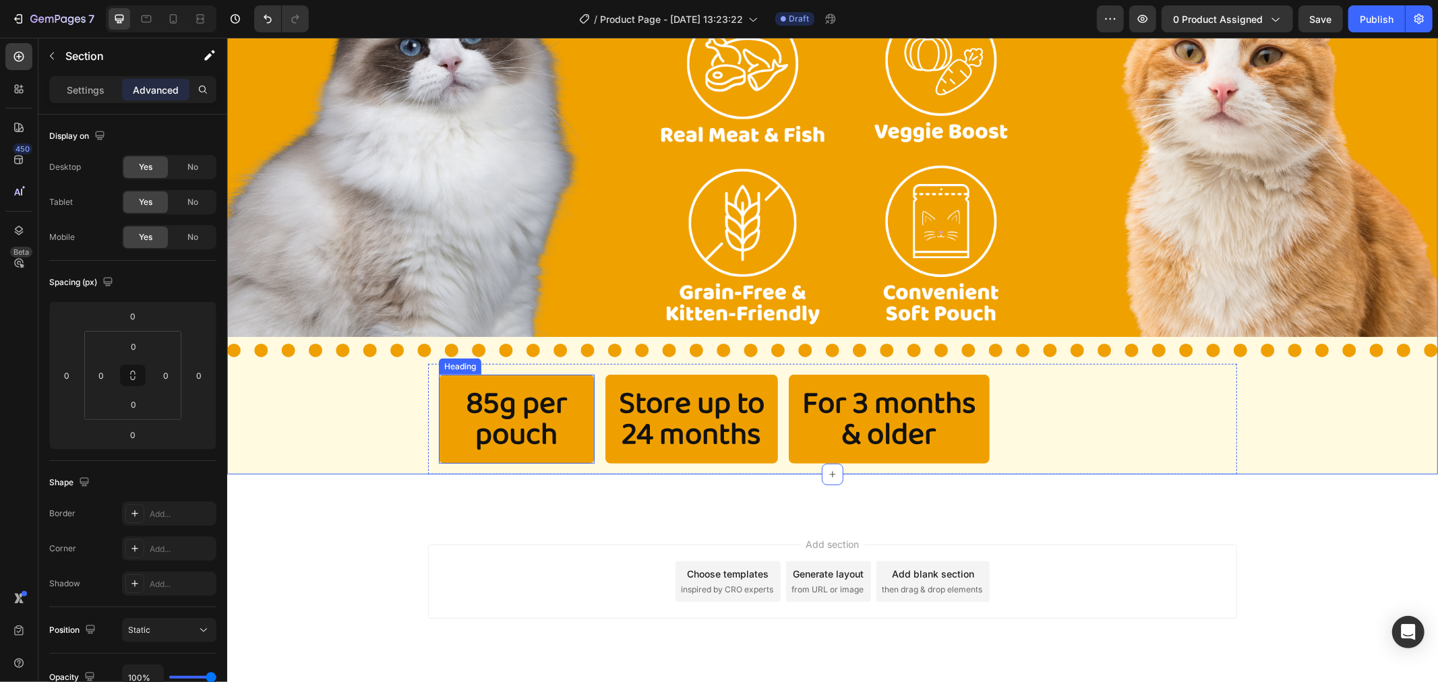
click at [438, 426] on h2 "85g per pouch" at bounding box center [516, 418] width 156 height 89
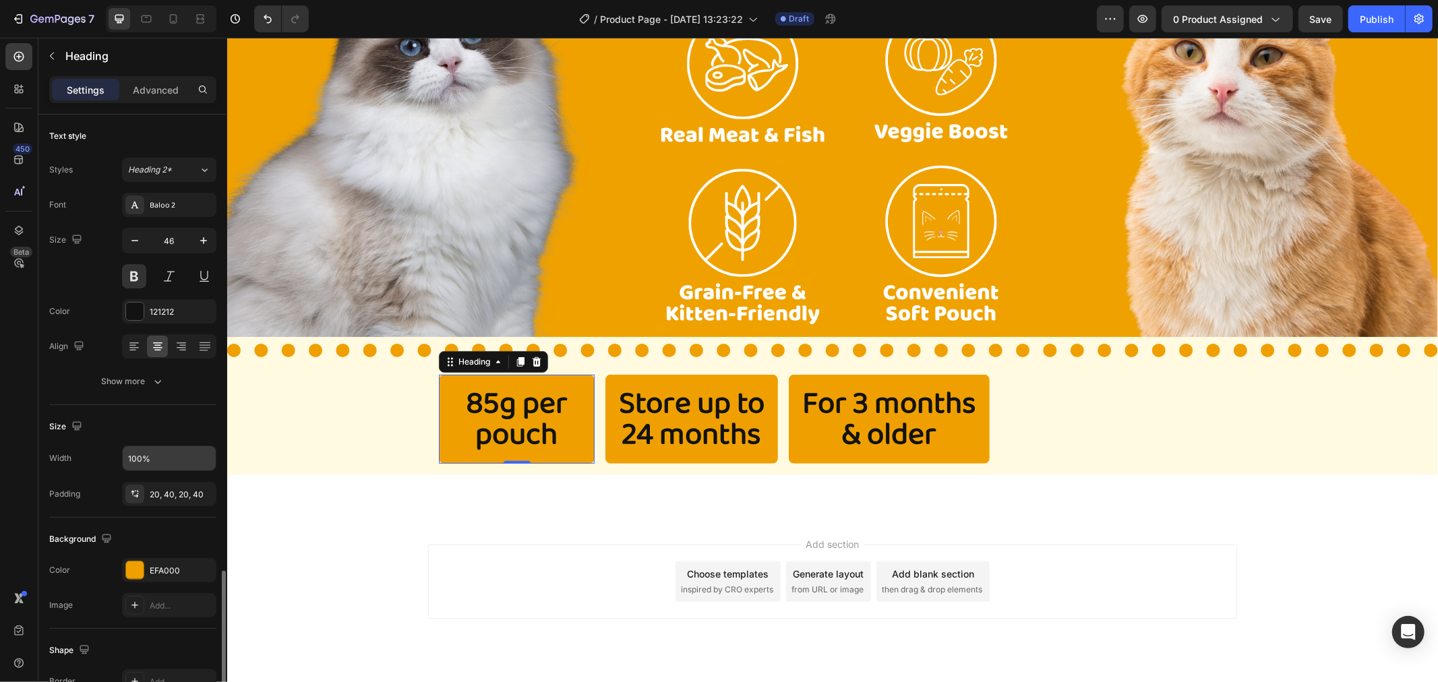
scroll to position [270, 0]
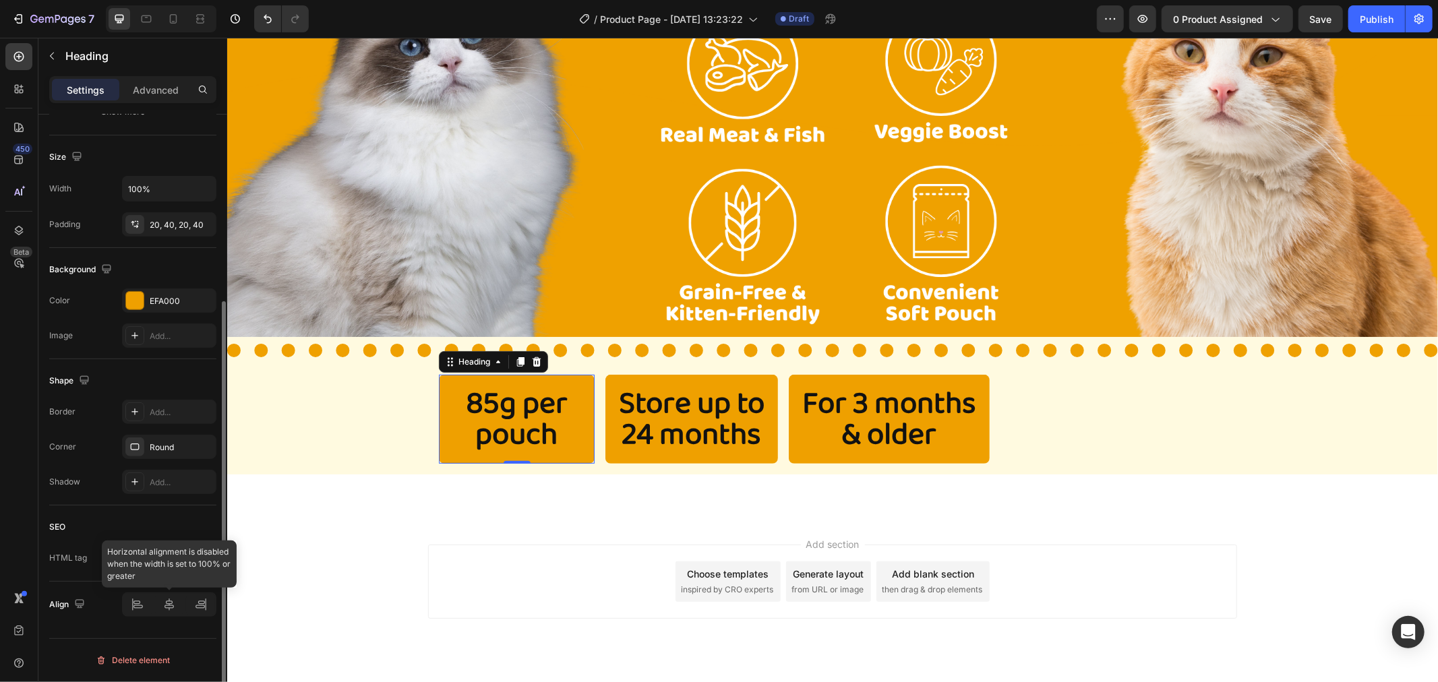
click at [167, 604] on div at bounding box center [169, 605] width 94 height 24
click at [173, 614] on div at bounding box center [169, 605] width 94 height 24
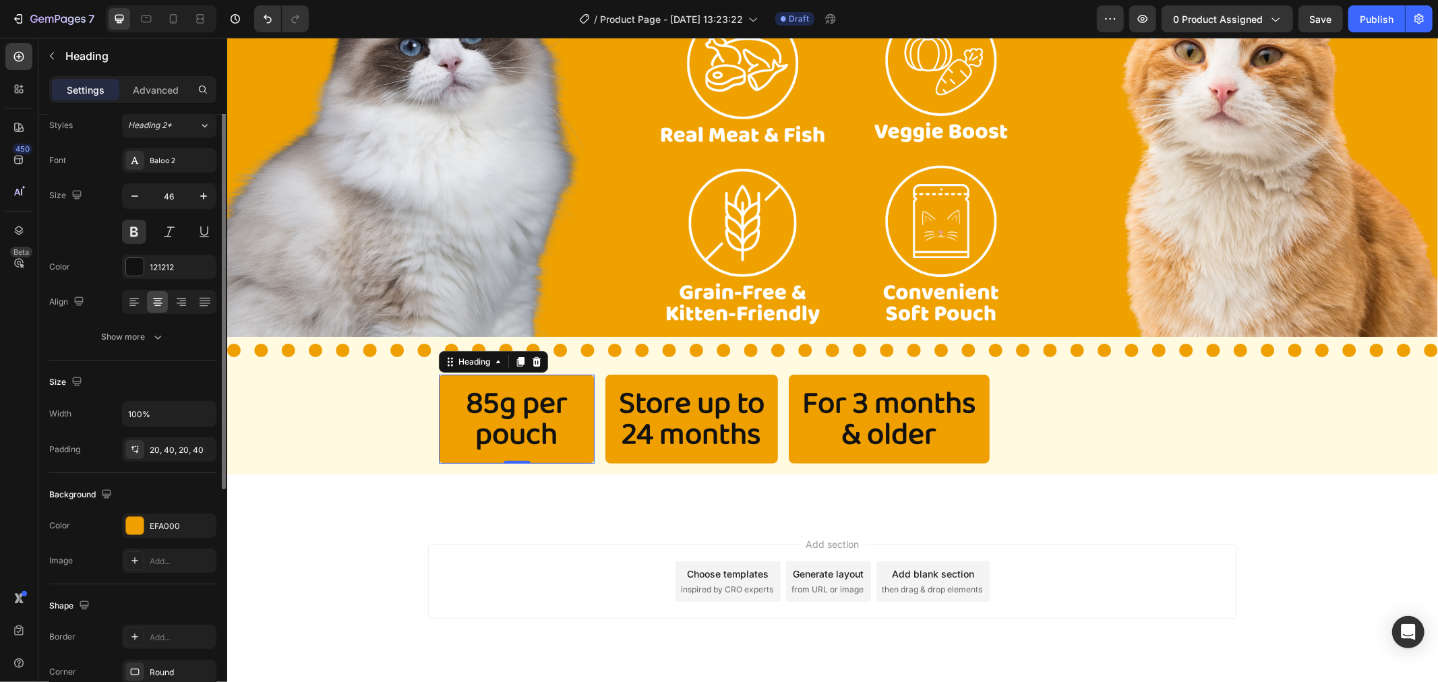
scroll to position [0, 0]
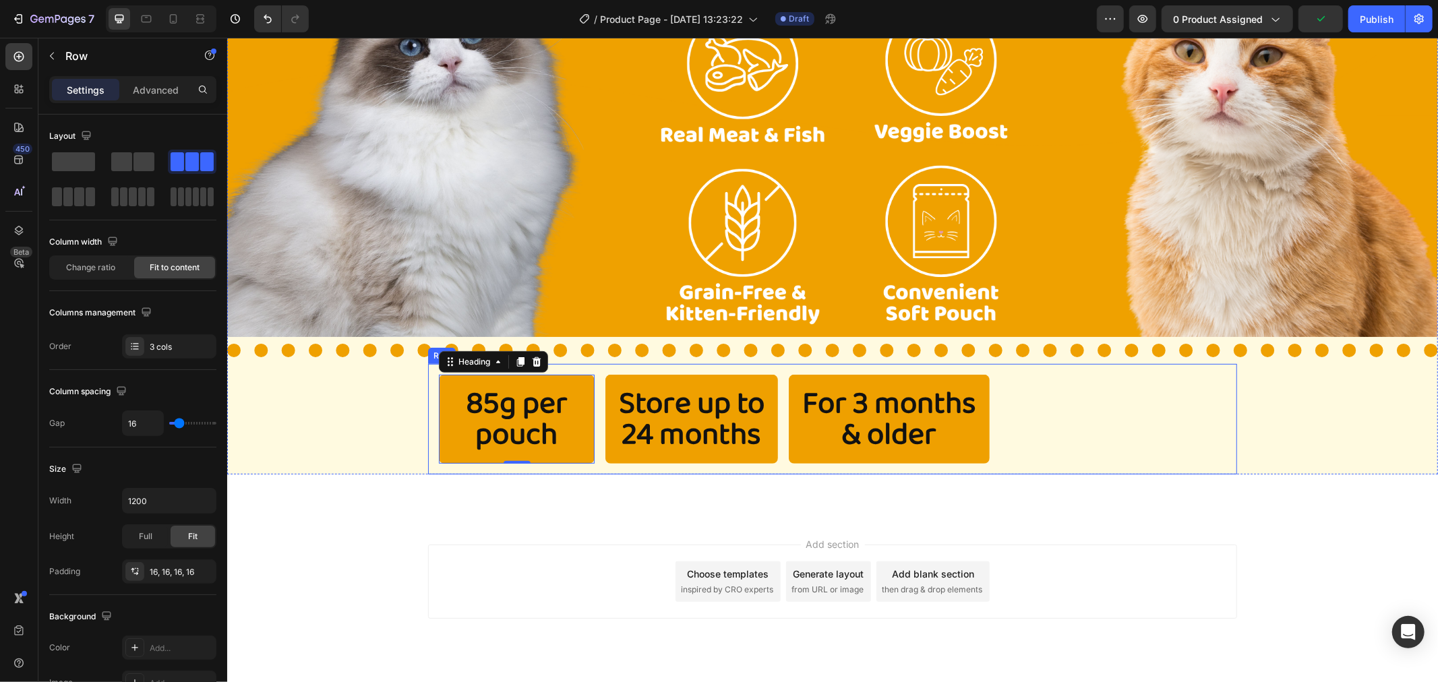
click at [598, 398] on div "85g per pouch Heading 0 Store up to 24 months Heading For 3 months & older Head…" at bounding box center [831, 418] width 809 height 111
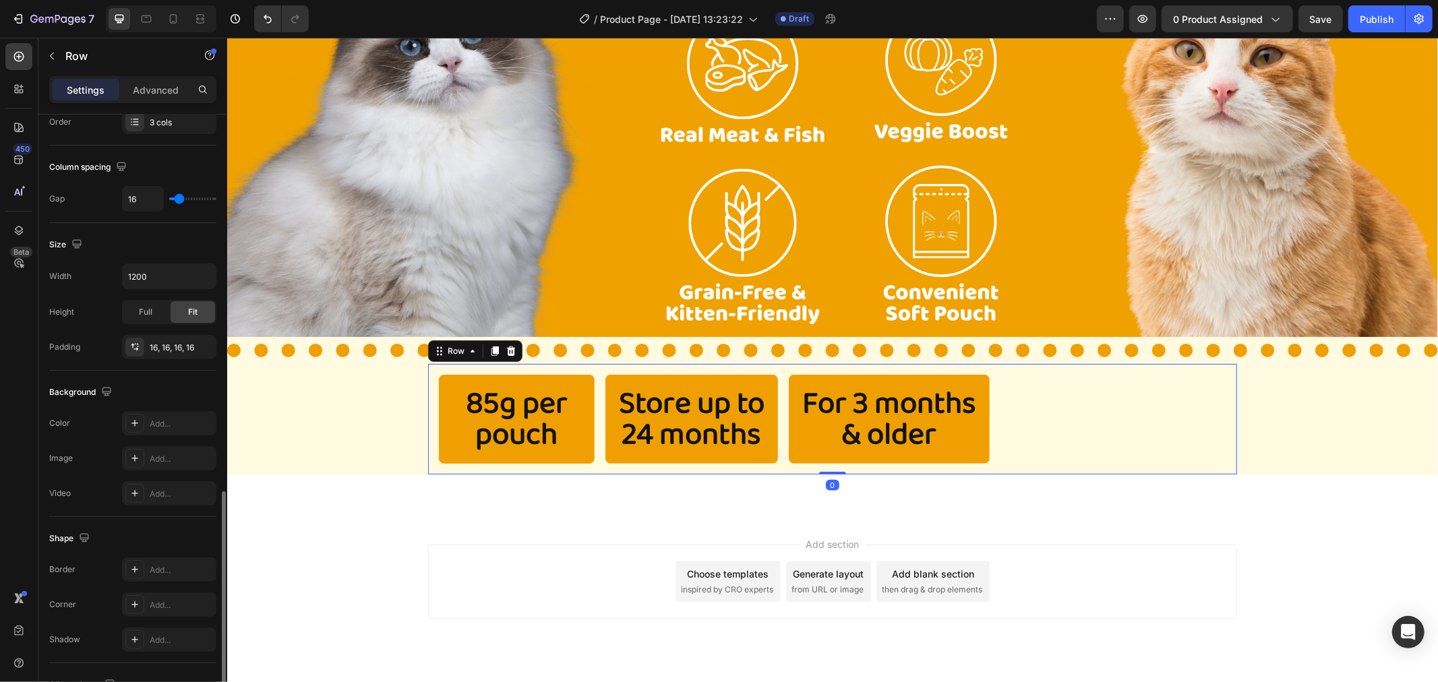
scroll to position [371, 0]
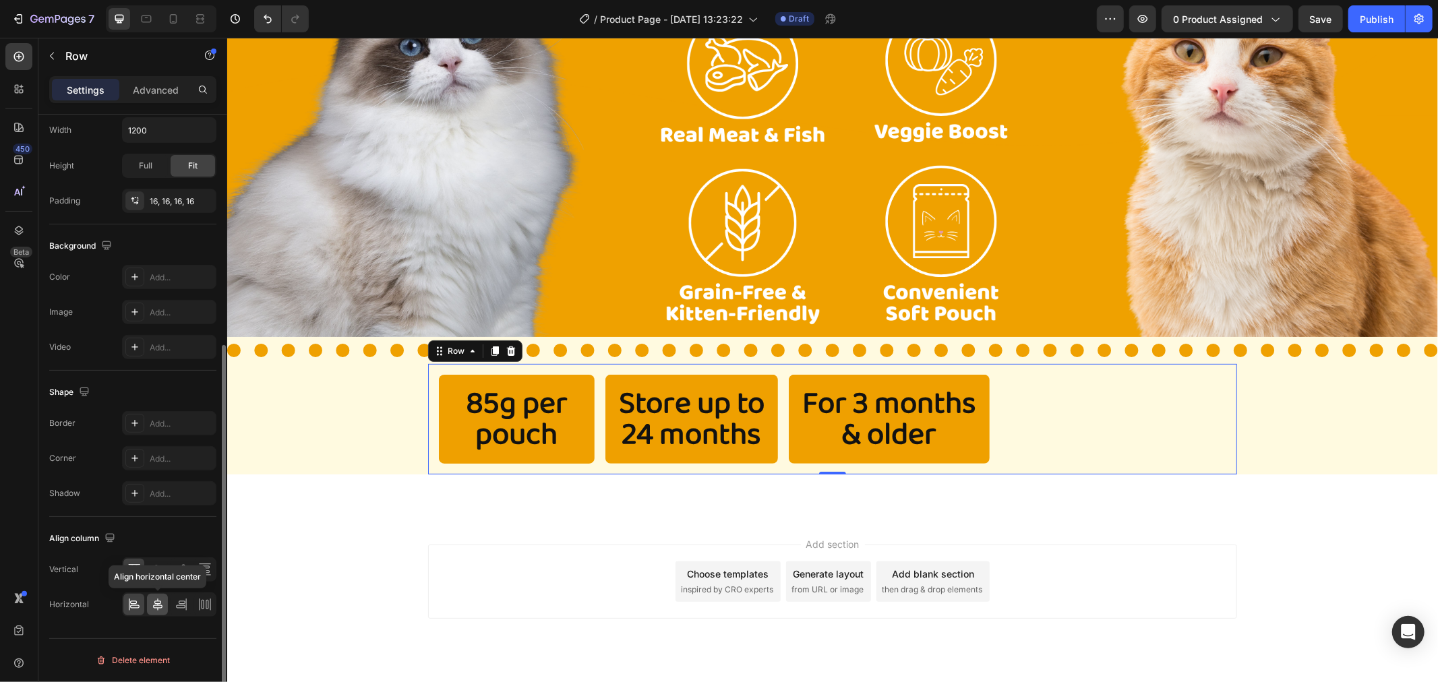
click at [163, 607] on icon at bounding box center [157, 604] width 13 height 13
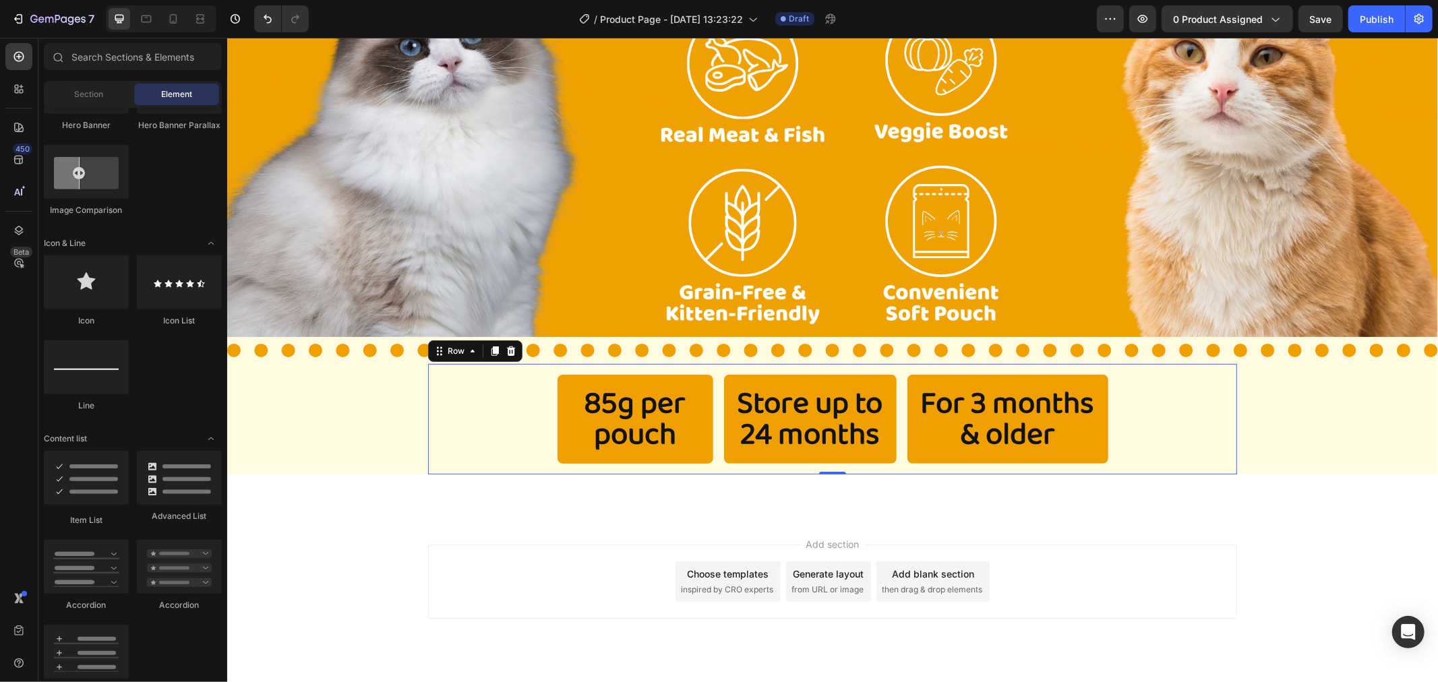
click at [446, 537] on div "Add section Choose templates inspired by CRO experts Generate layout from URL o…" at bounding box center [832, 600] width 1211 height 166
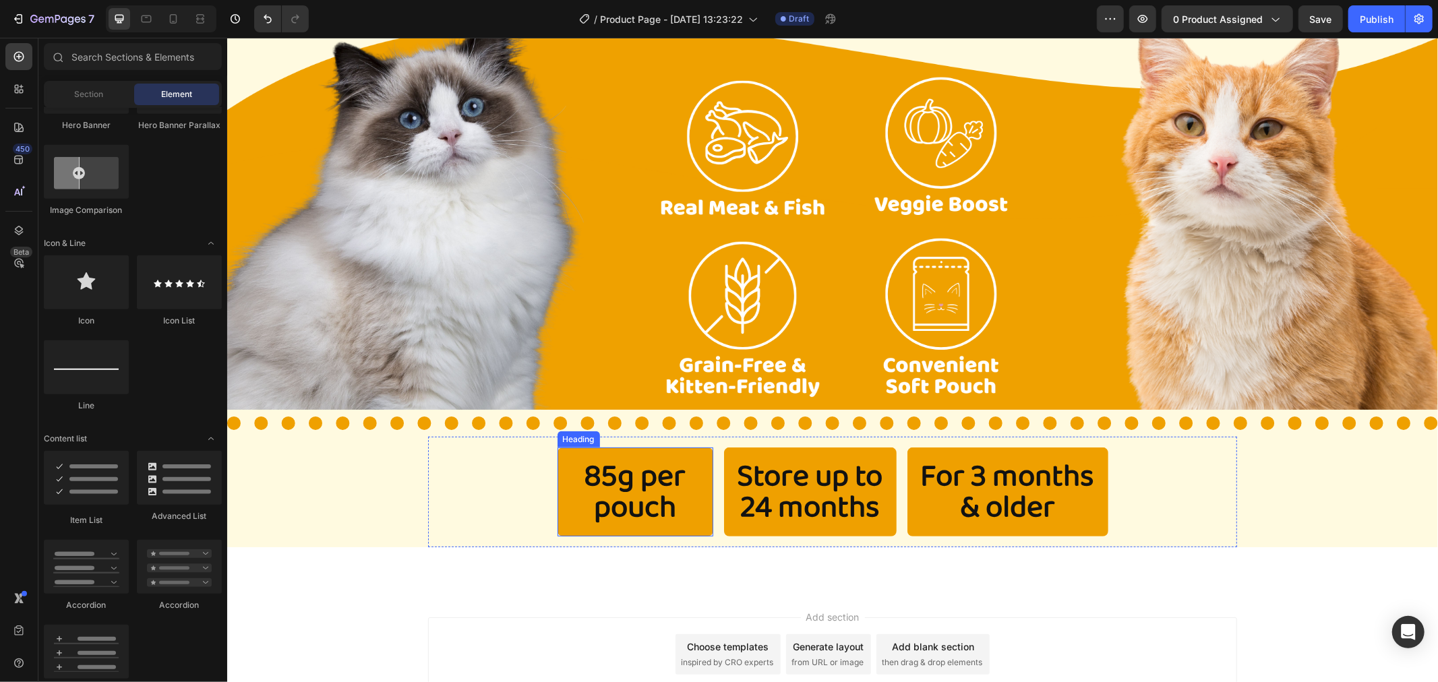
scroll to position [280, 0]
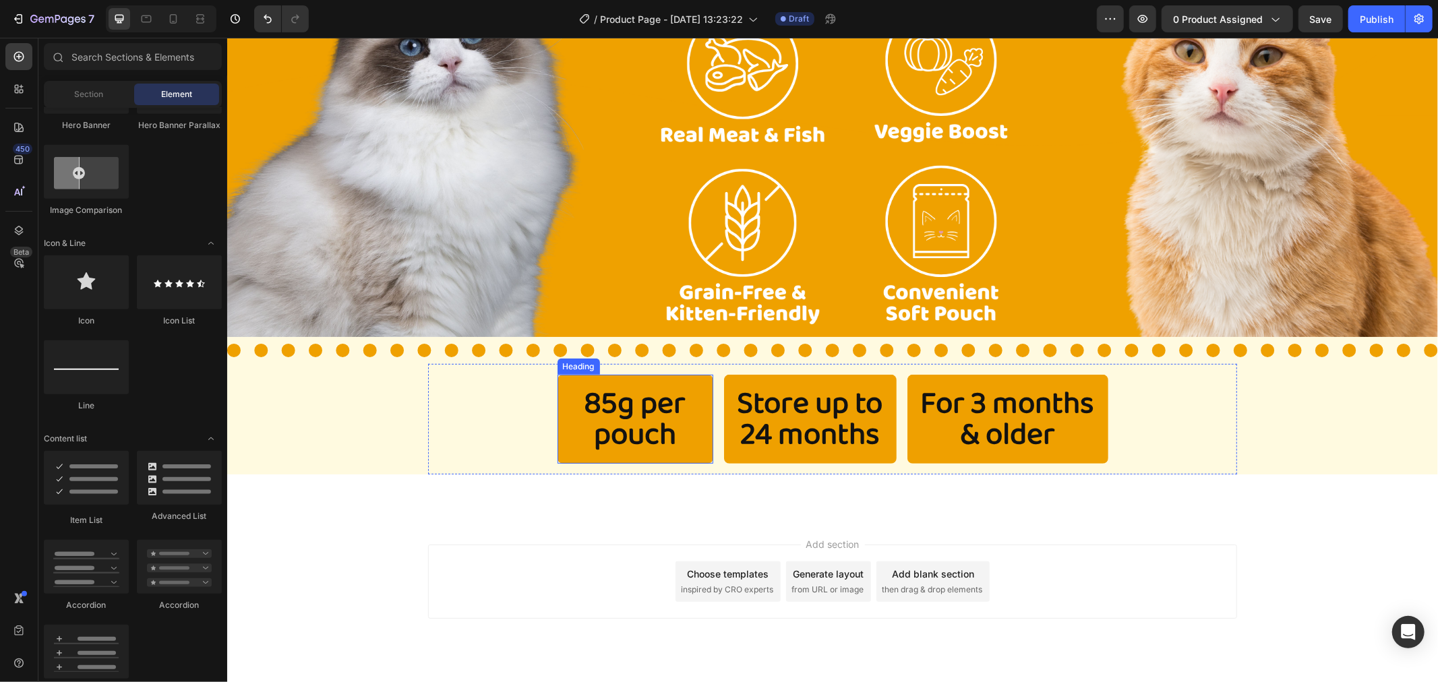
click at [598, 450] on p "85g per pouch" at bounding box center [635, 419] width 102 height 62
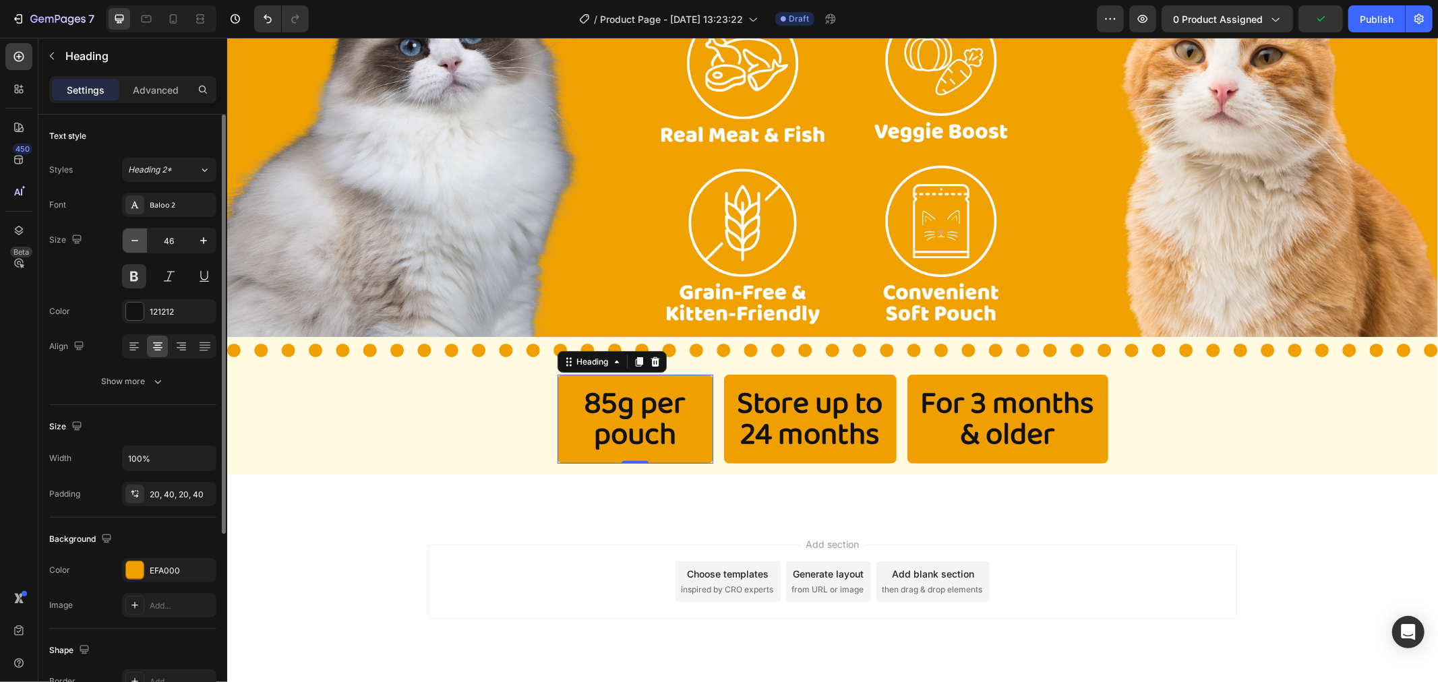
click at [140, 244] on icon "button" at bounding box center [134, 240] width 13 height 13
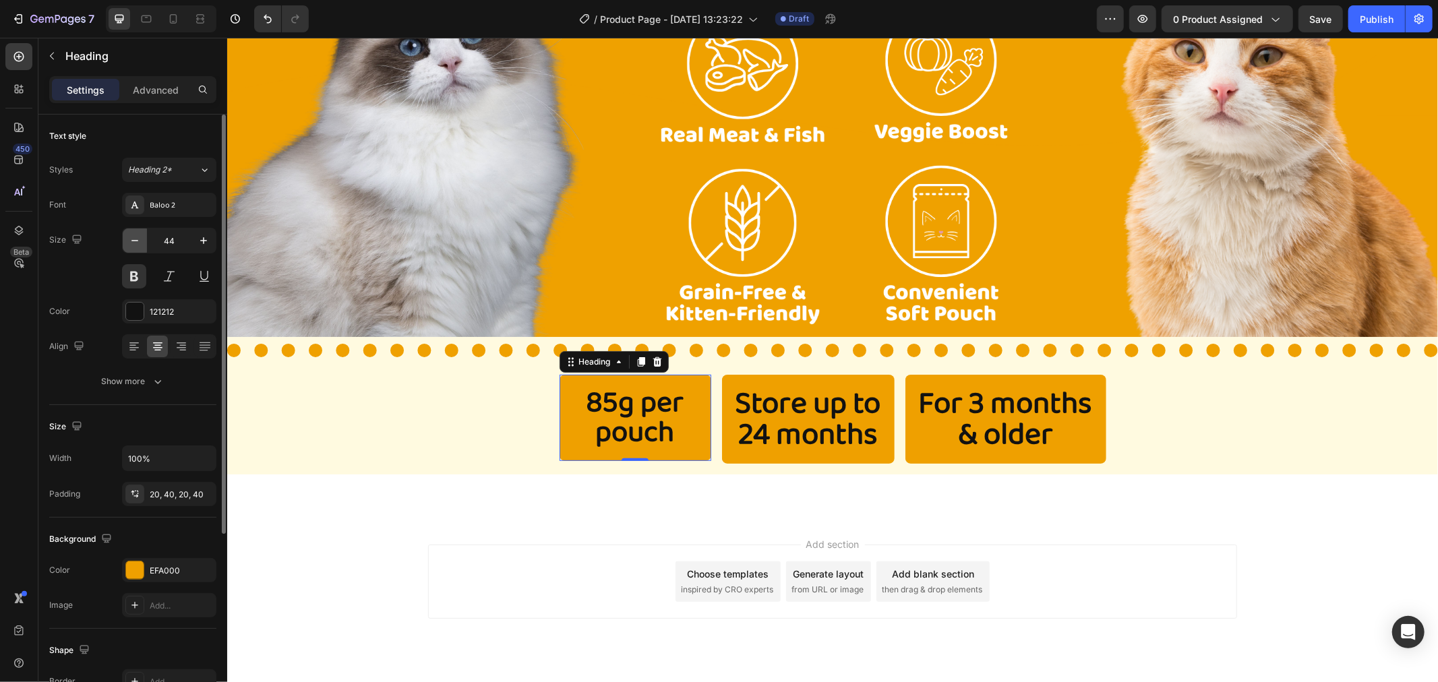
click at [140, 244] on icon "button" at bounding box center [134, 240] width 13 height 13
type input "43"
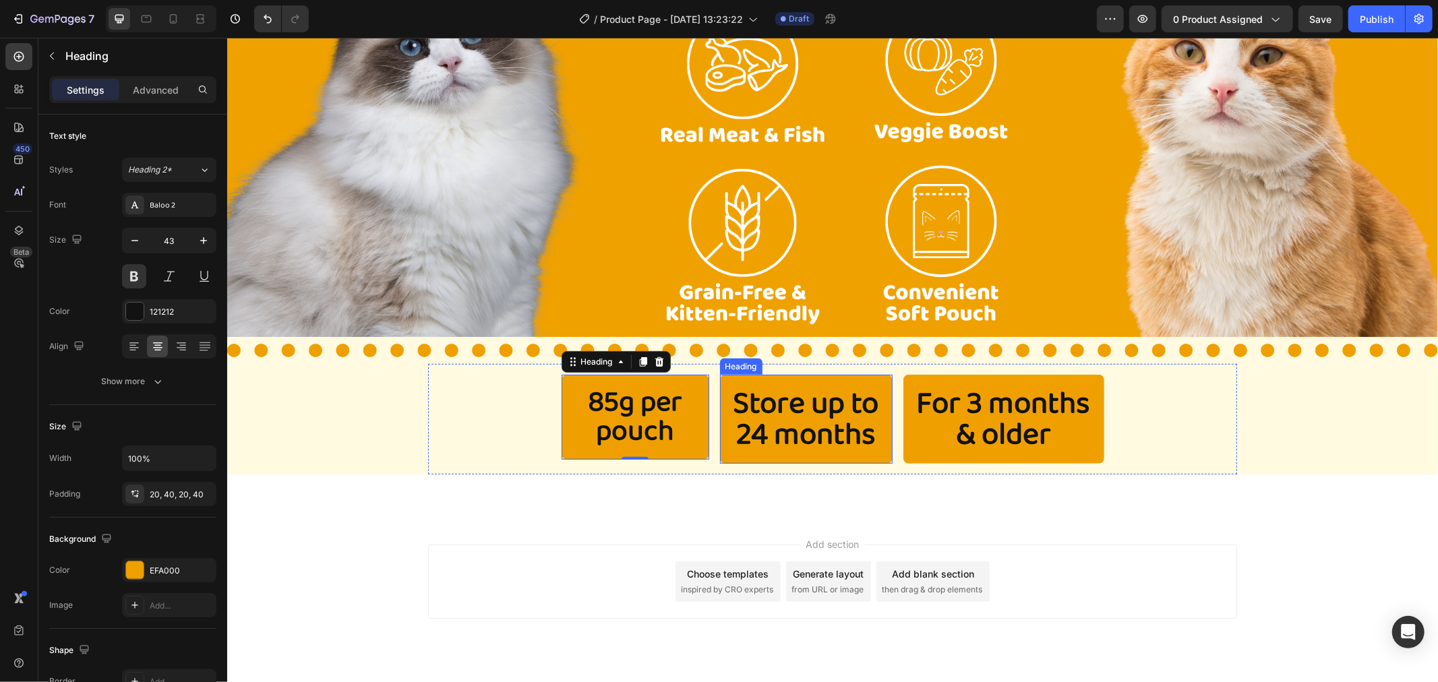
click at [794, 450] on p "Store up to 24 months" at bounding box center [806, 419] width 146 height 62
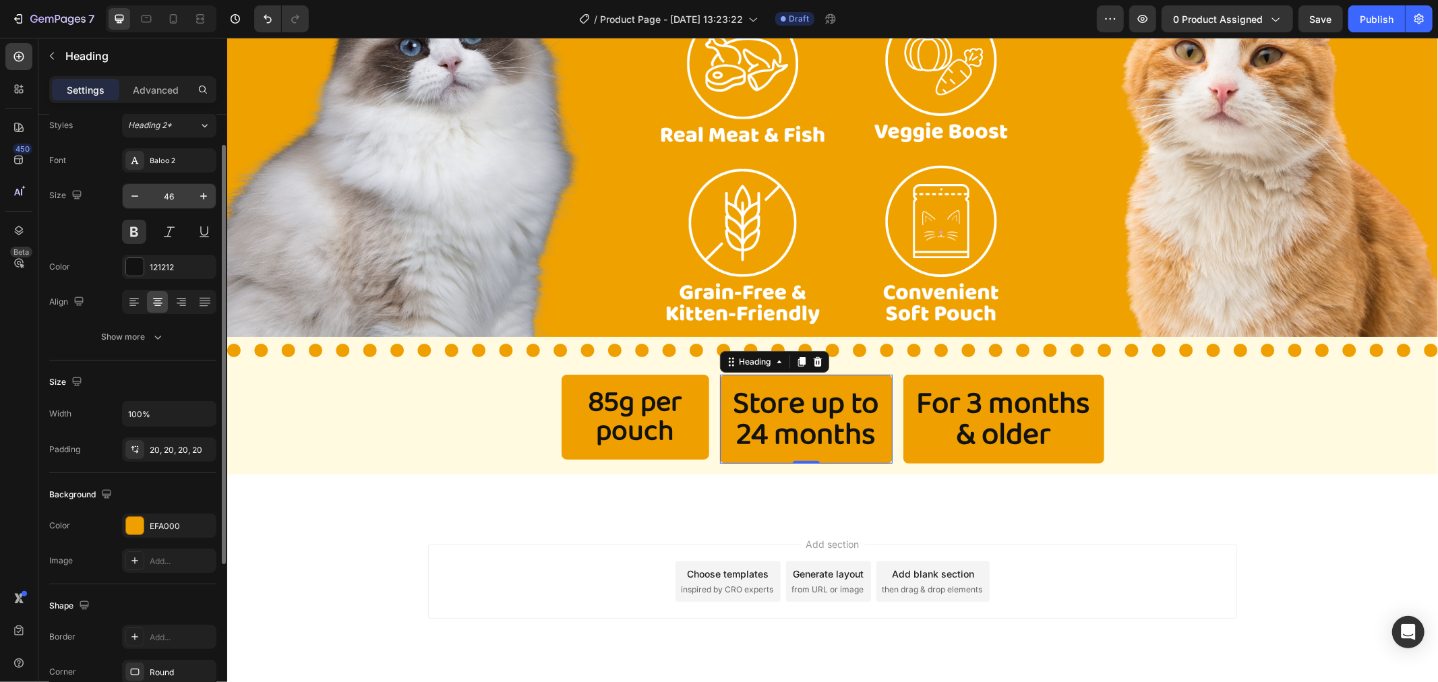
scroll to position [0, 0]
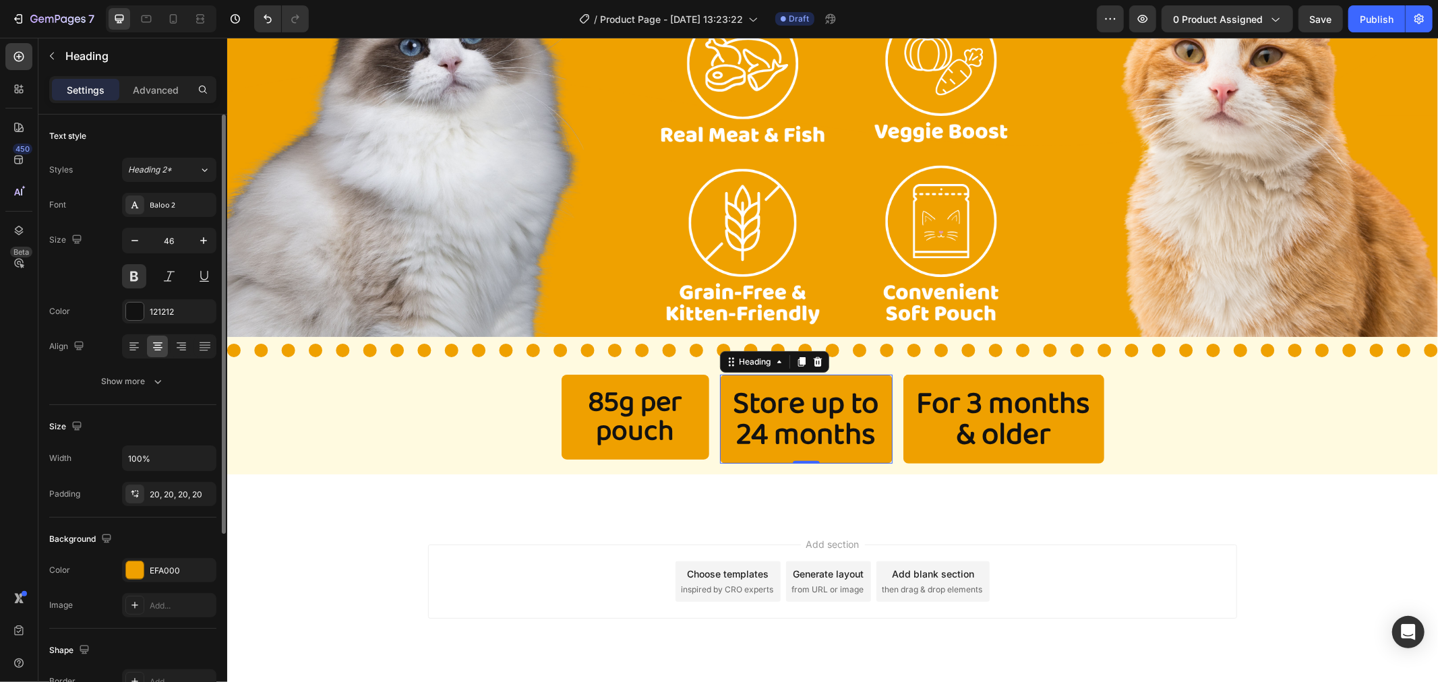
click at [117, 250] on div "Size 46" at bounding box center [132, 258] width 167 height 61
click at [172, 237] on input "46" at bounding box center [169, 241] width 45 height 24
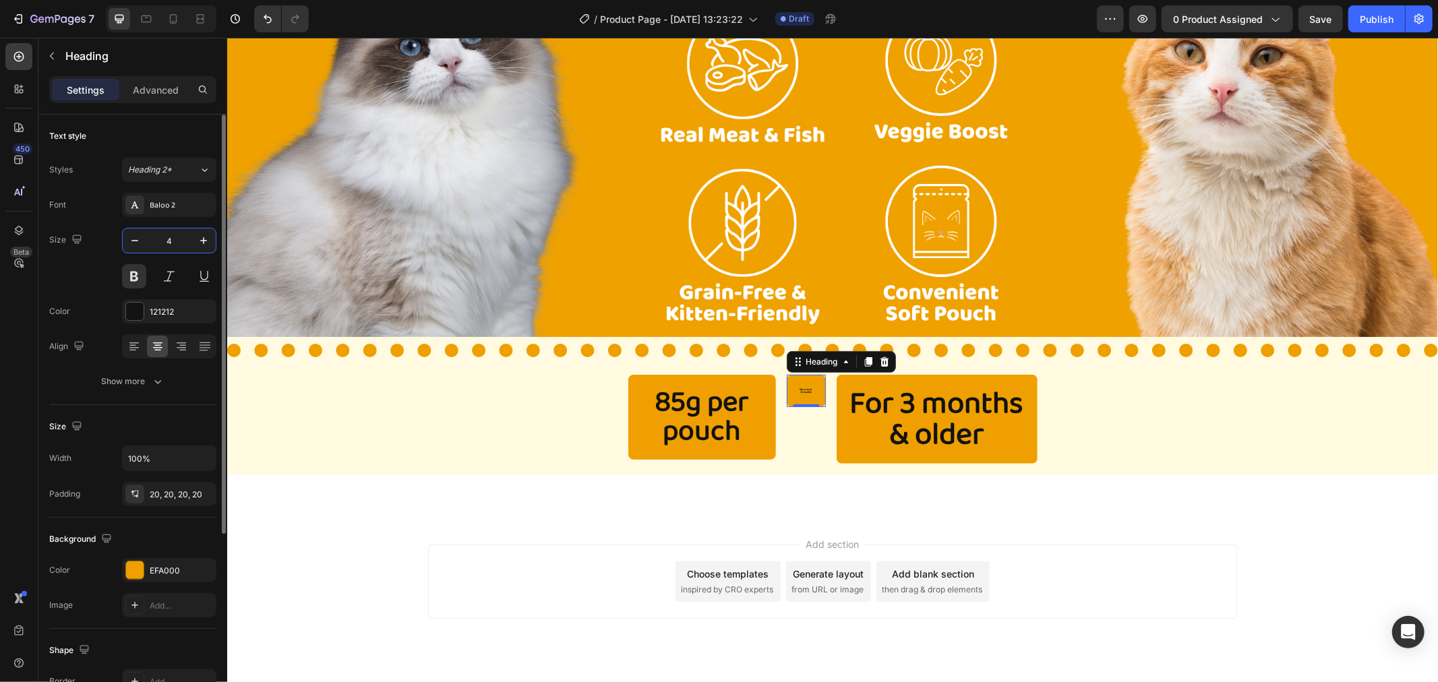
type input "42"
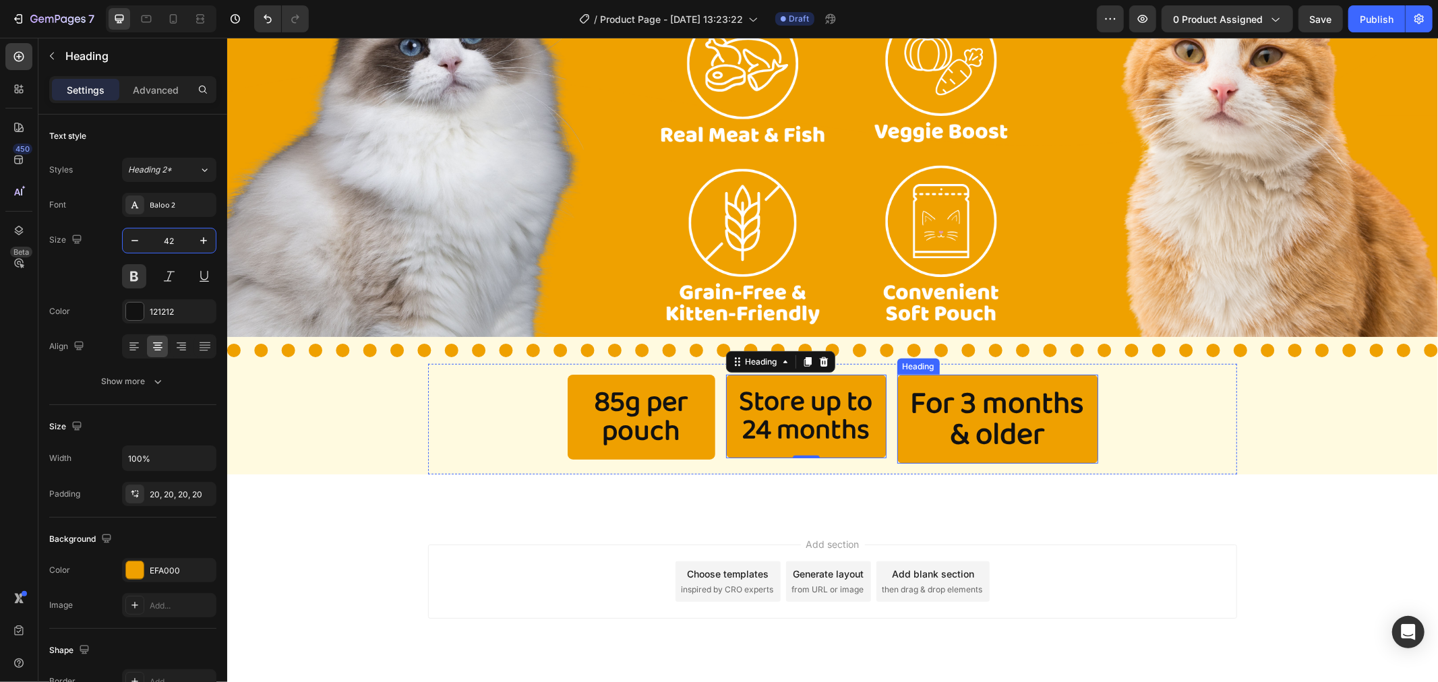
click at [978, 450] on p "For 3 months & older" at bounding box center [997, 419] width 174 height 62
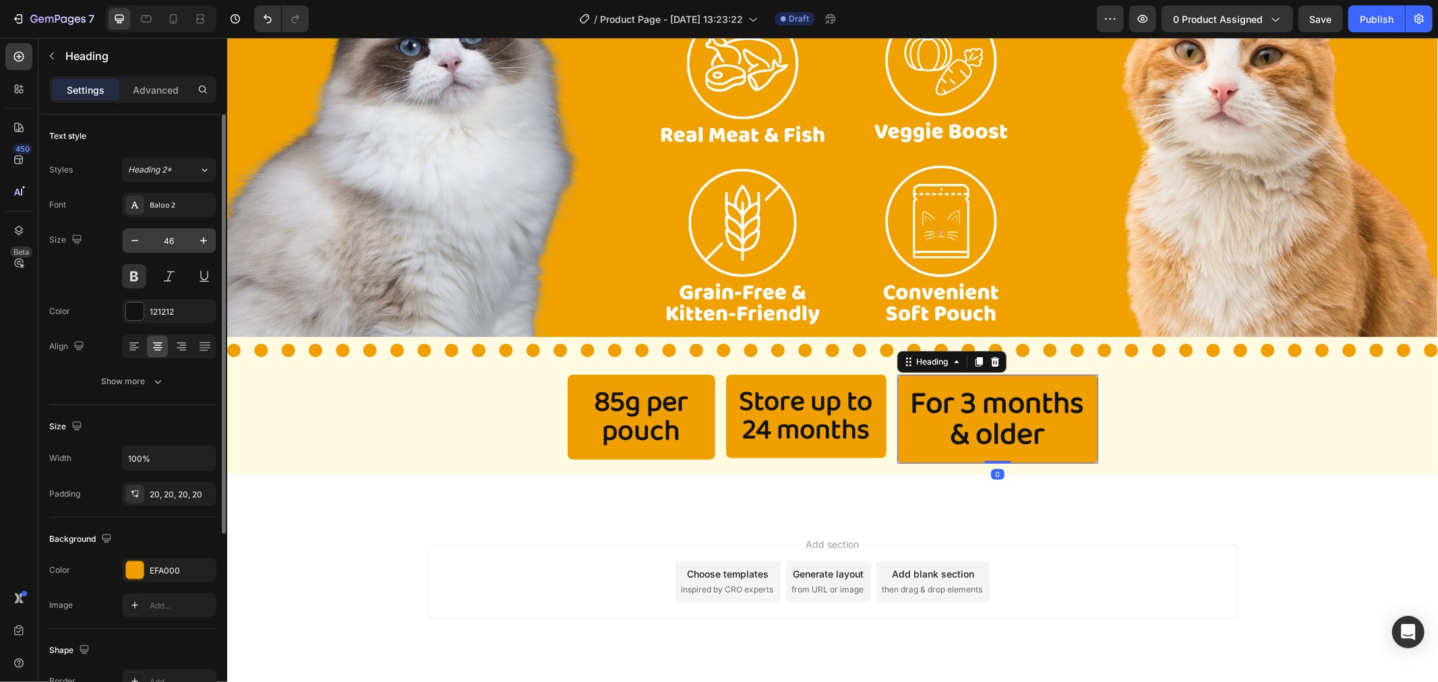
click at [174, 240] on input "46" at bounding box center [169, 241] width 45 height 24
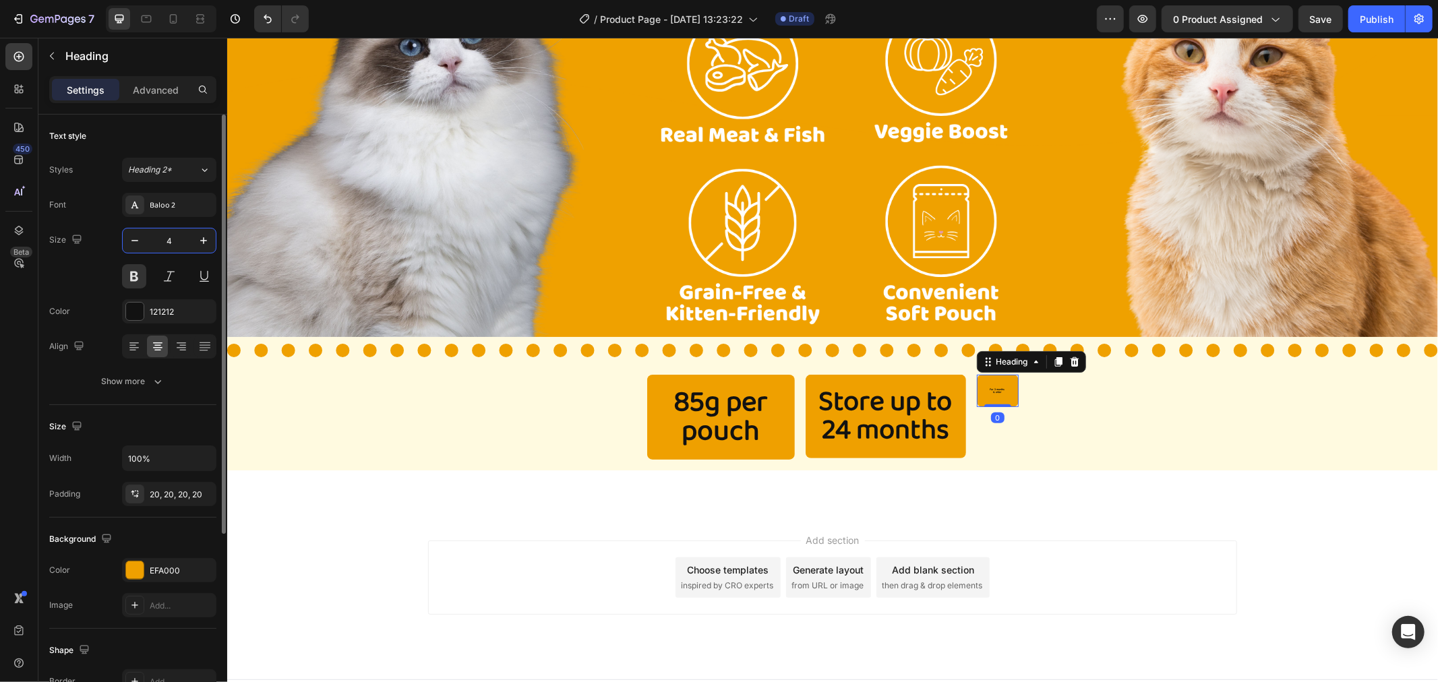
type input "42"
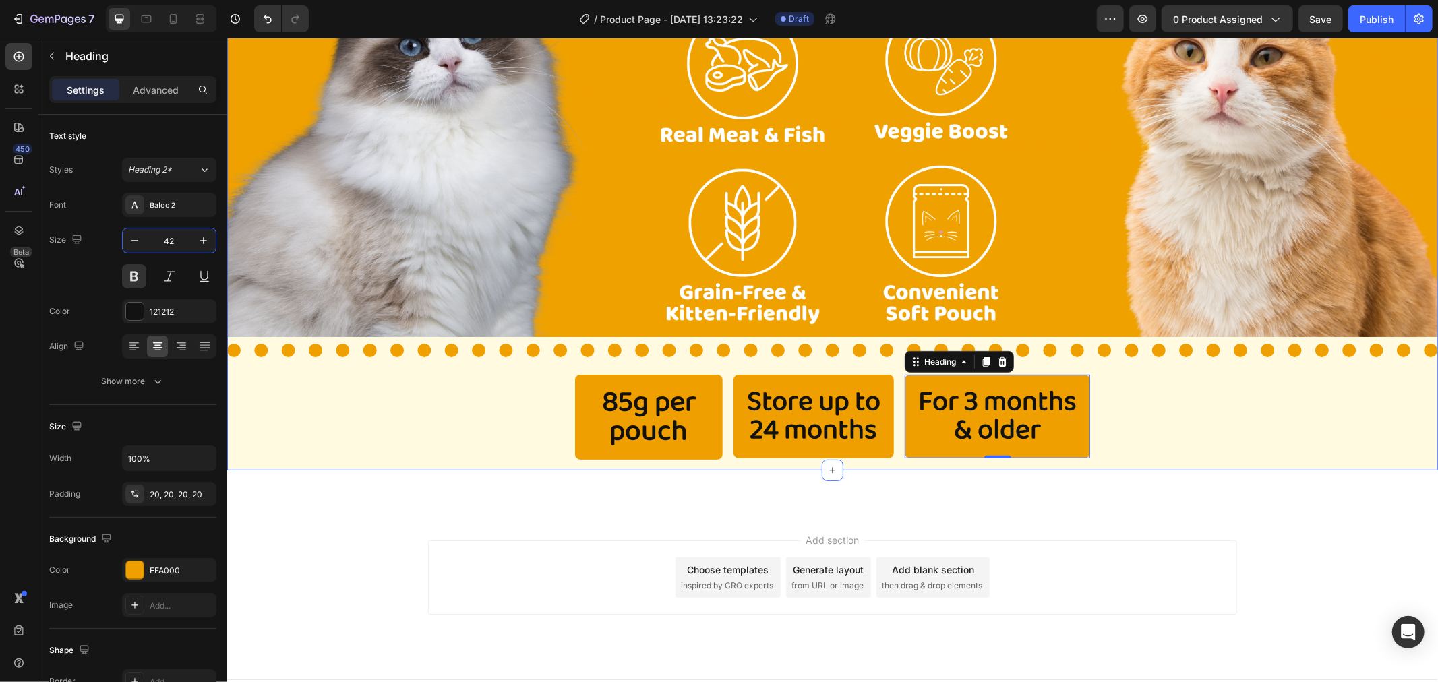
click at [385, 470] on div "Image Title Line 85g per pouch Heading Store up to 24 months Heading For 3 mont…" at bounding box center [832, 201] width 1211 height 537
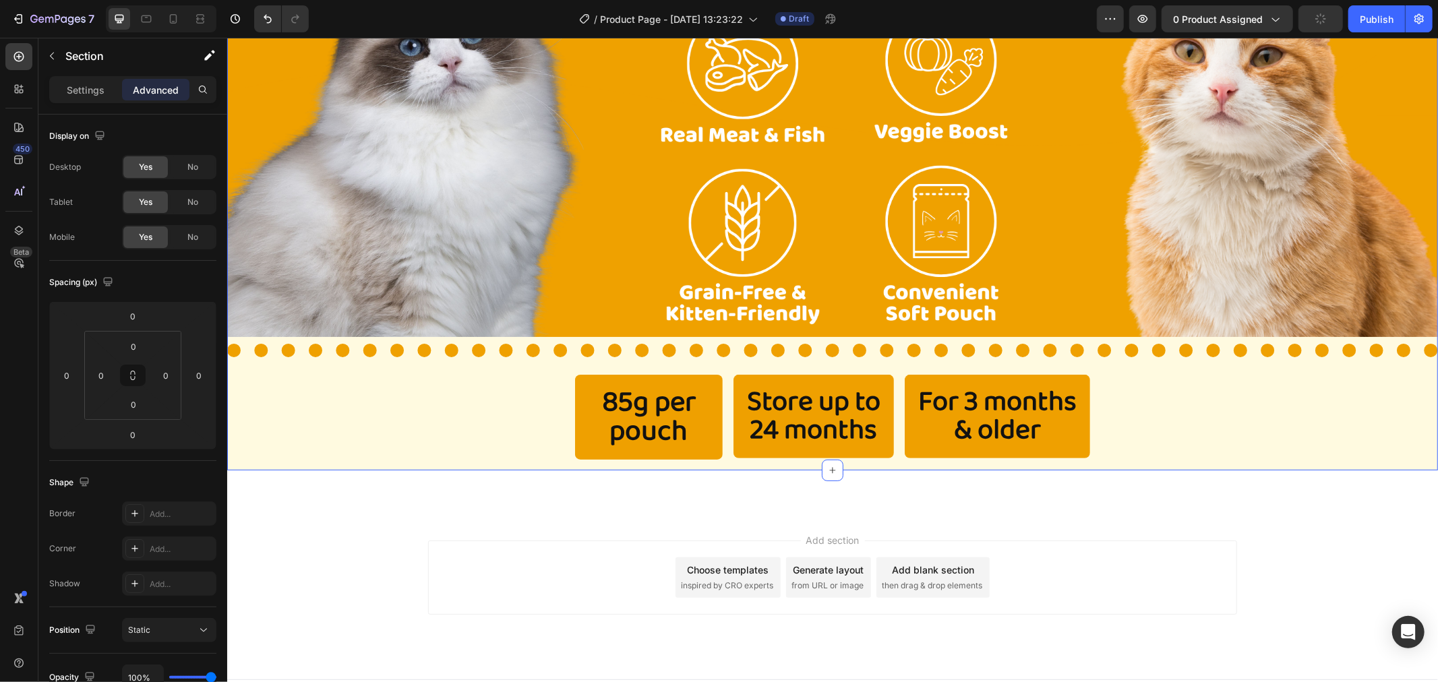
click at [385, 513] on div "Image Section 4" at bounding box center [832, 491] width 1211 height 43
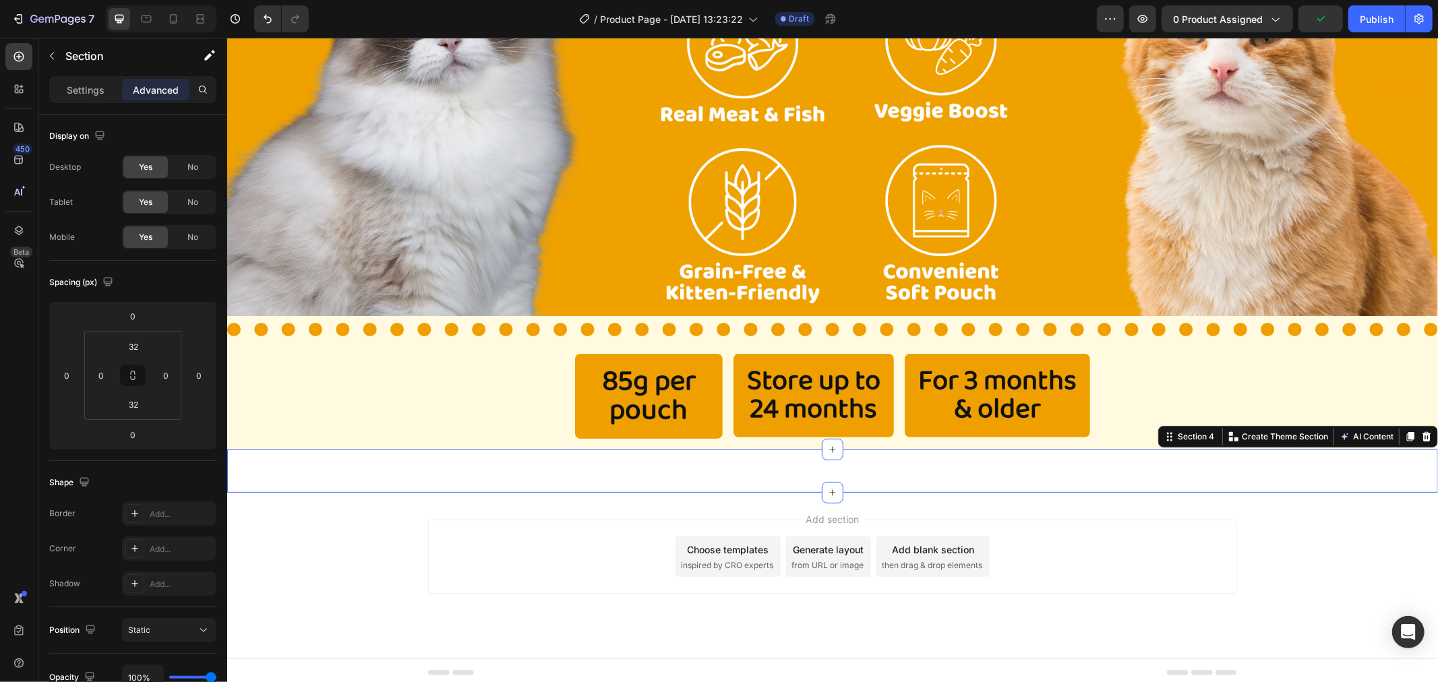
scroll to position [427, 0]
click at [463, 527] on div "Add section Choose templates inspired by CRO experts Generate layout from URL o…" at bounding box center [831, 555] width 809 height 74
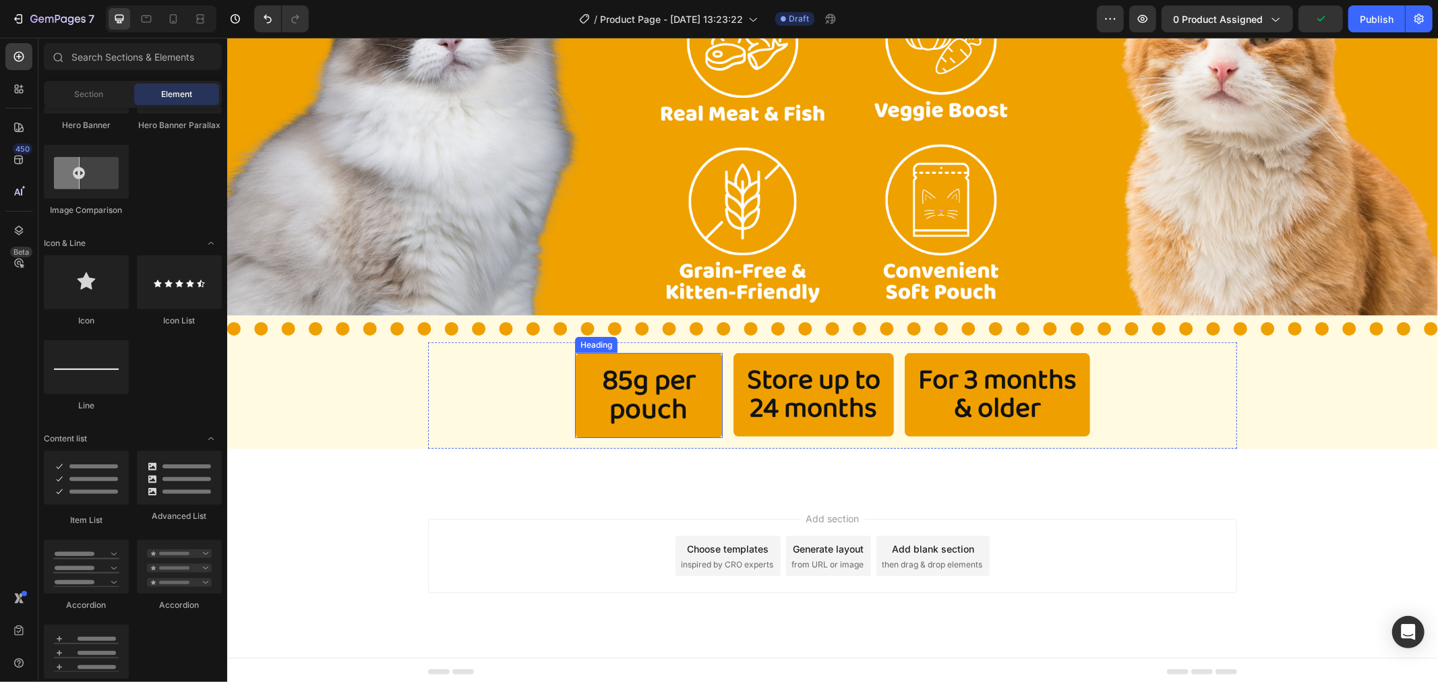
click at [575, 390] on h2 "85g per pouch" at bounding box center [648, 395] width 148 height 85
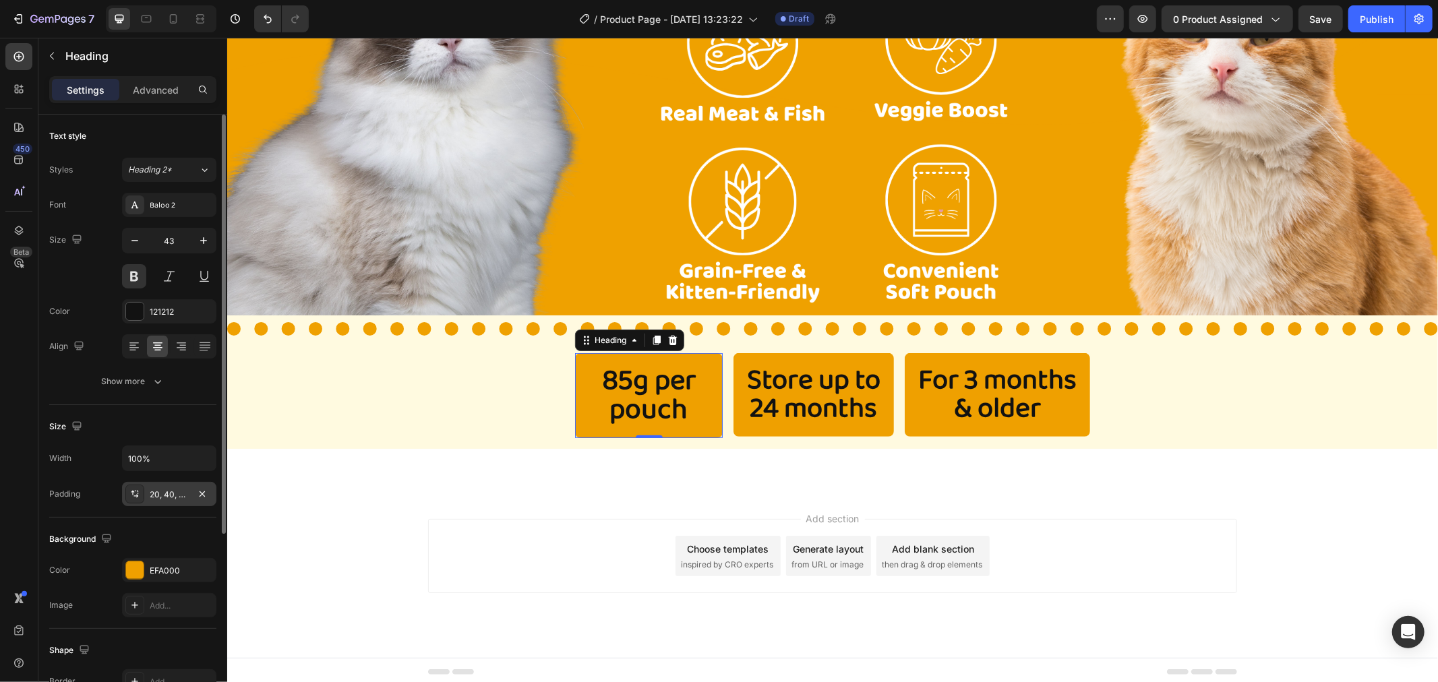
click at [171, 490] on div "20, 40, 20, 40" at bounding box center [169, 495] width 39 height 12
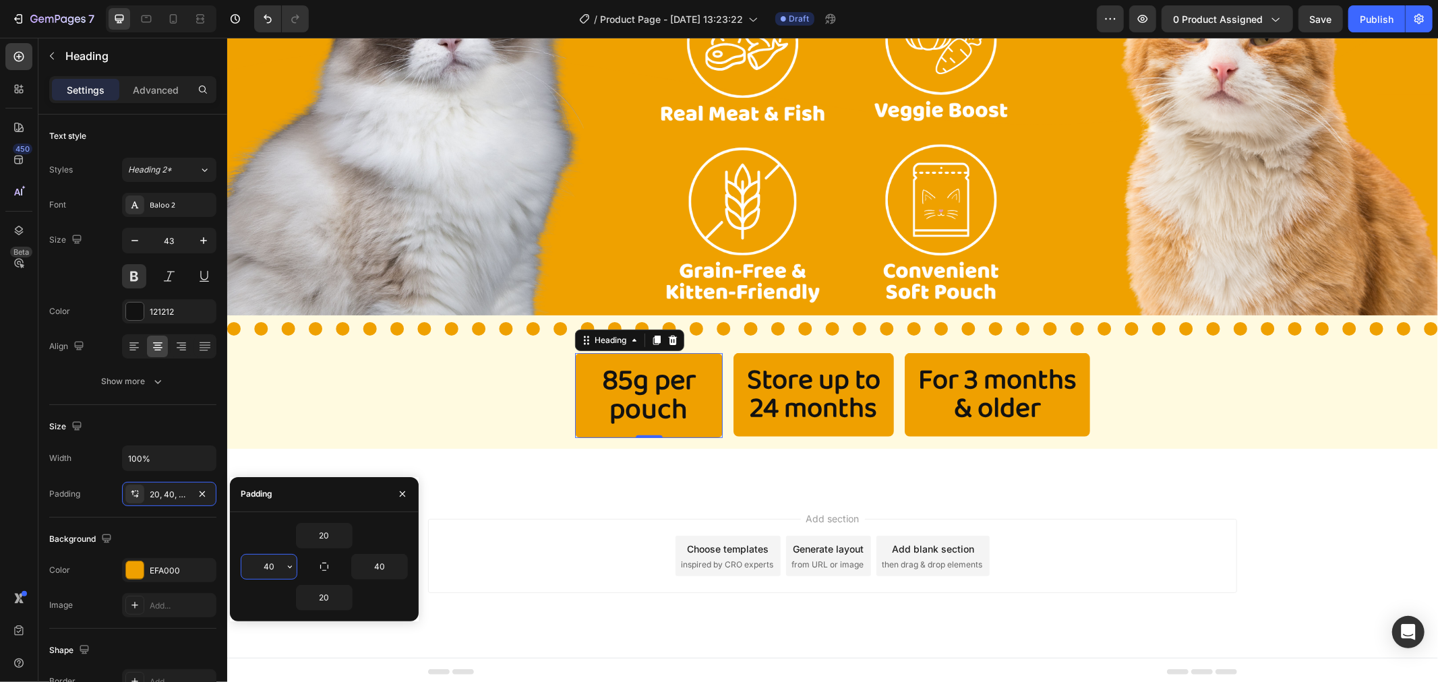
click at [280, 567] on input "40" at bounding box center [268, 567] width 55 height 24
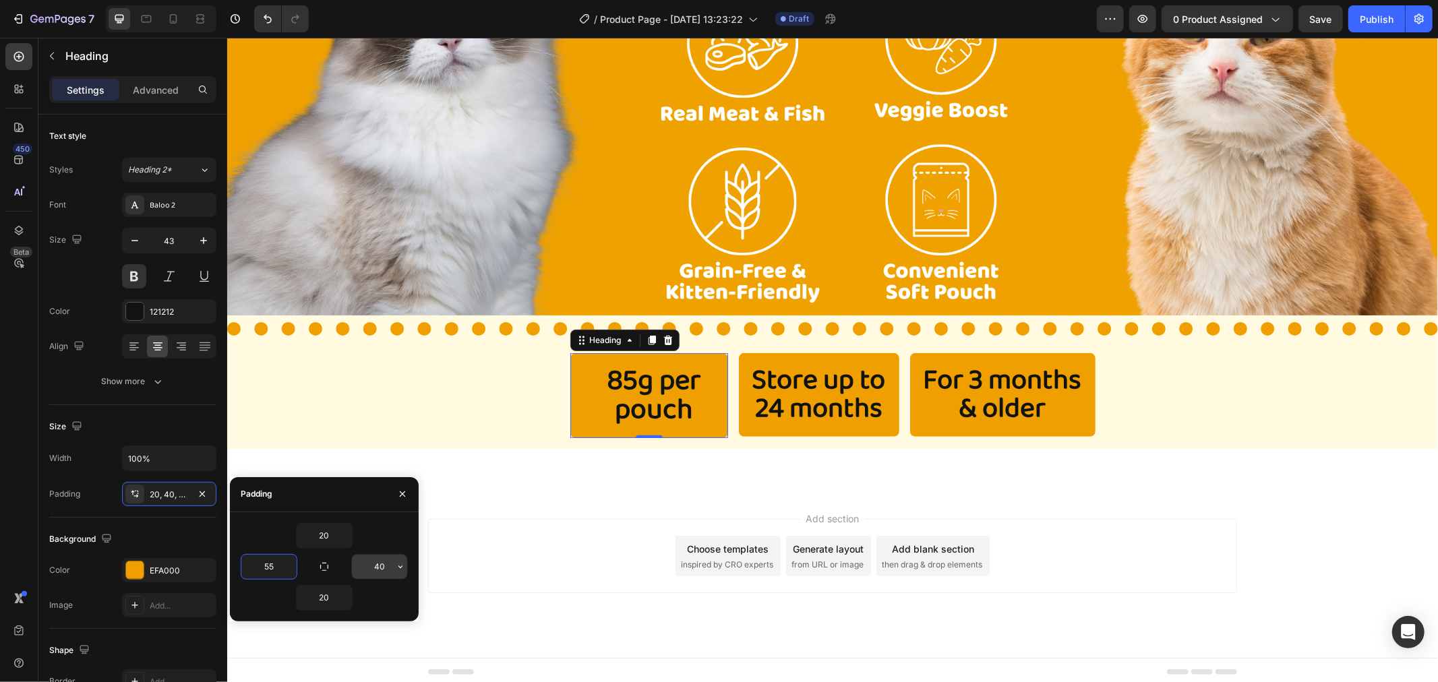
type input "55"
click at [378, 564] on input "40" at bounding box center [379, 567] width 55 height 24
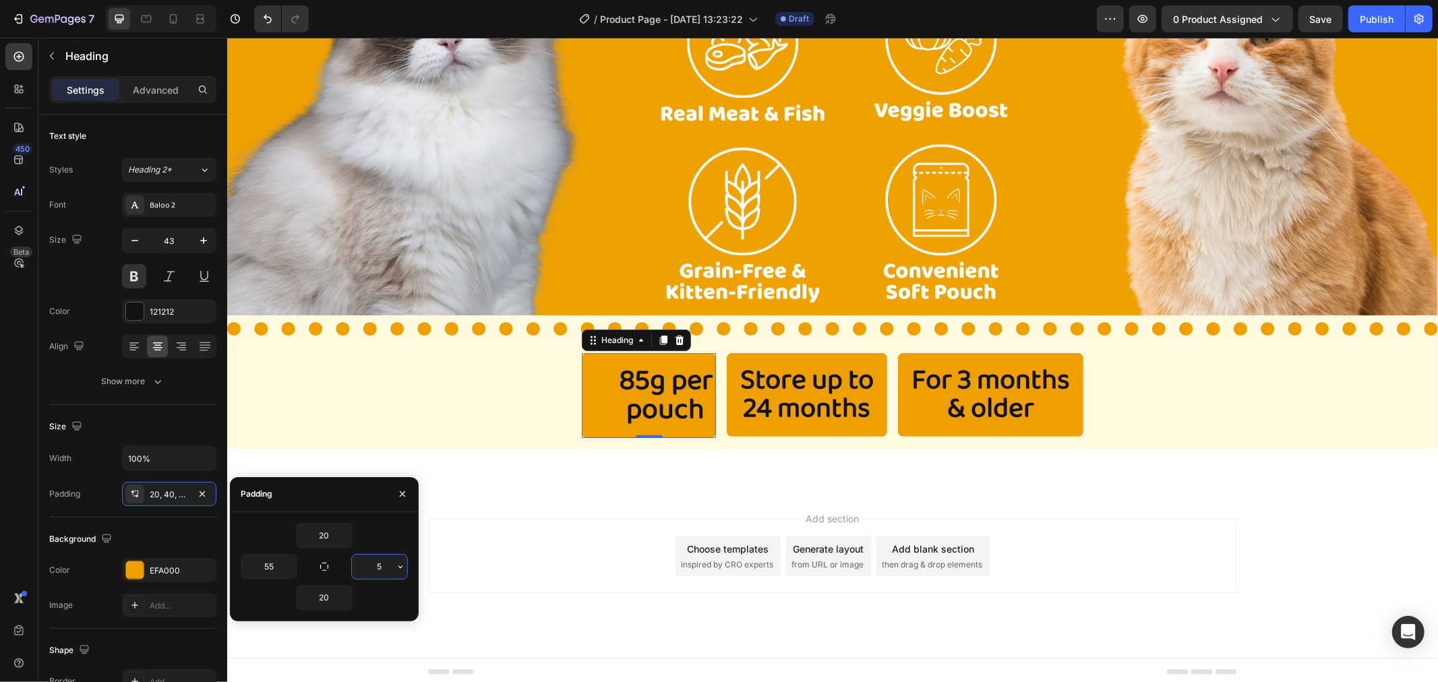
type input "55"
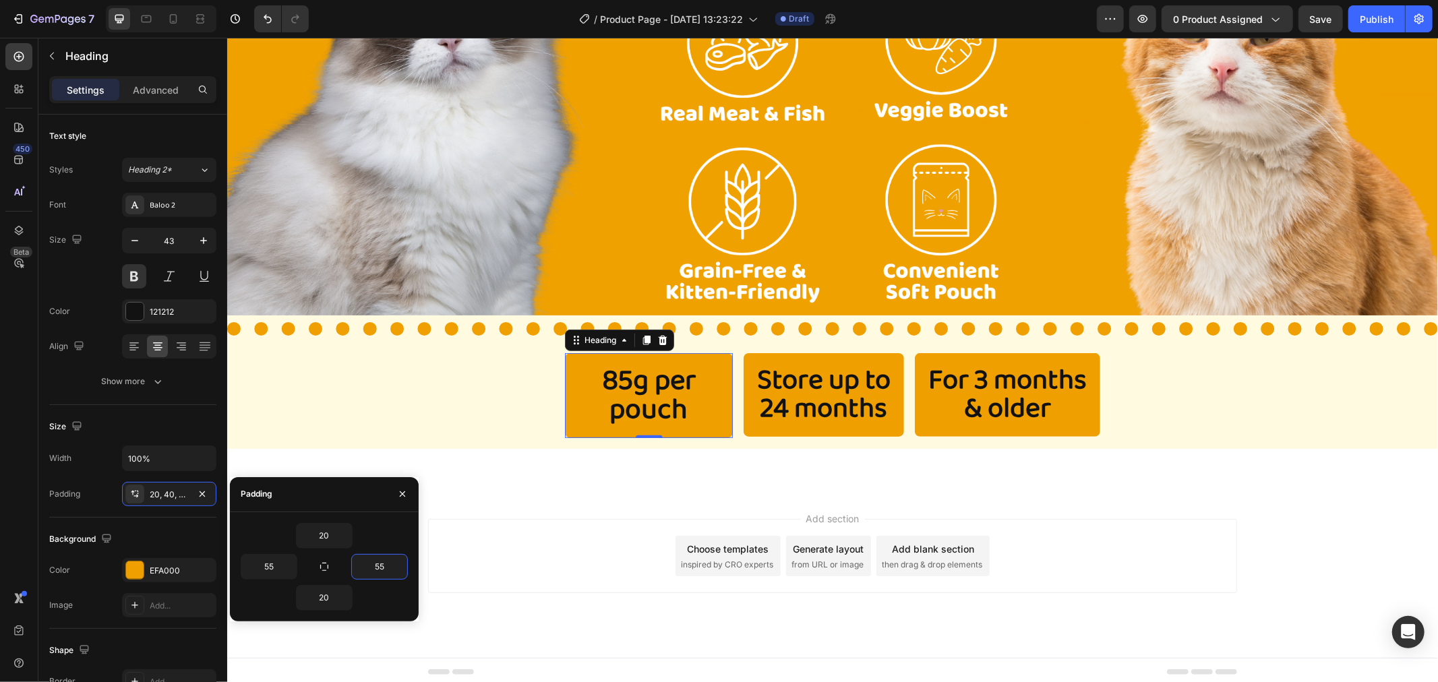
click at [579, 537] on div "Add section Choose templates inspired by CRO experts Generate layout from URL o…" at bounding box center [831, 555] width 809 height 74
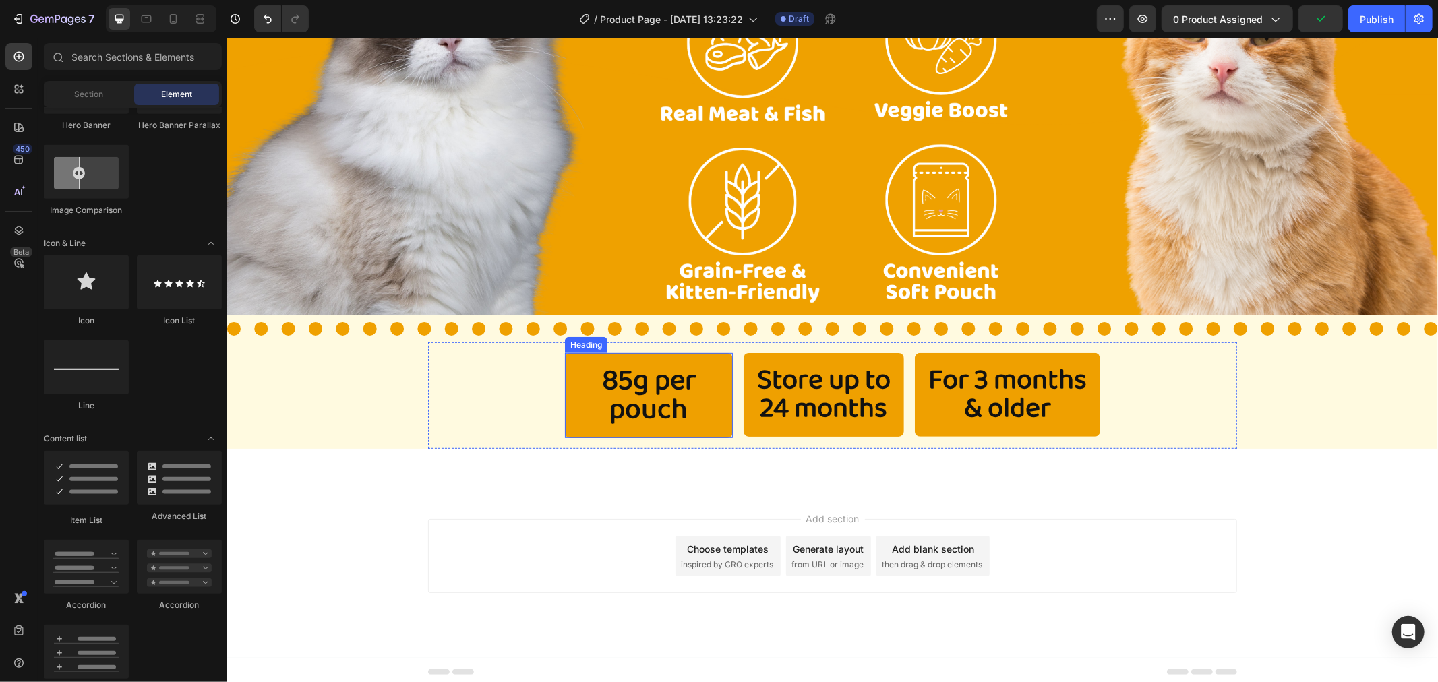
click at [581, 407] on h2 "85g per pouch" at bounding box center [648, 395] width 168 height 85
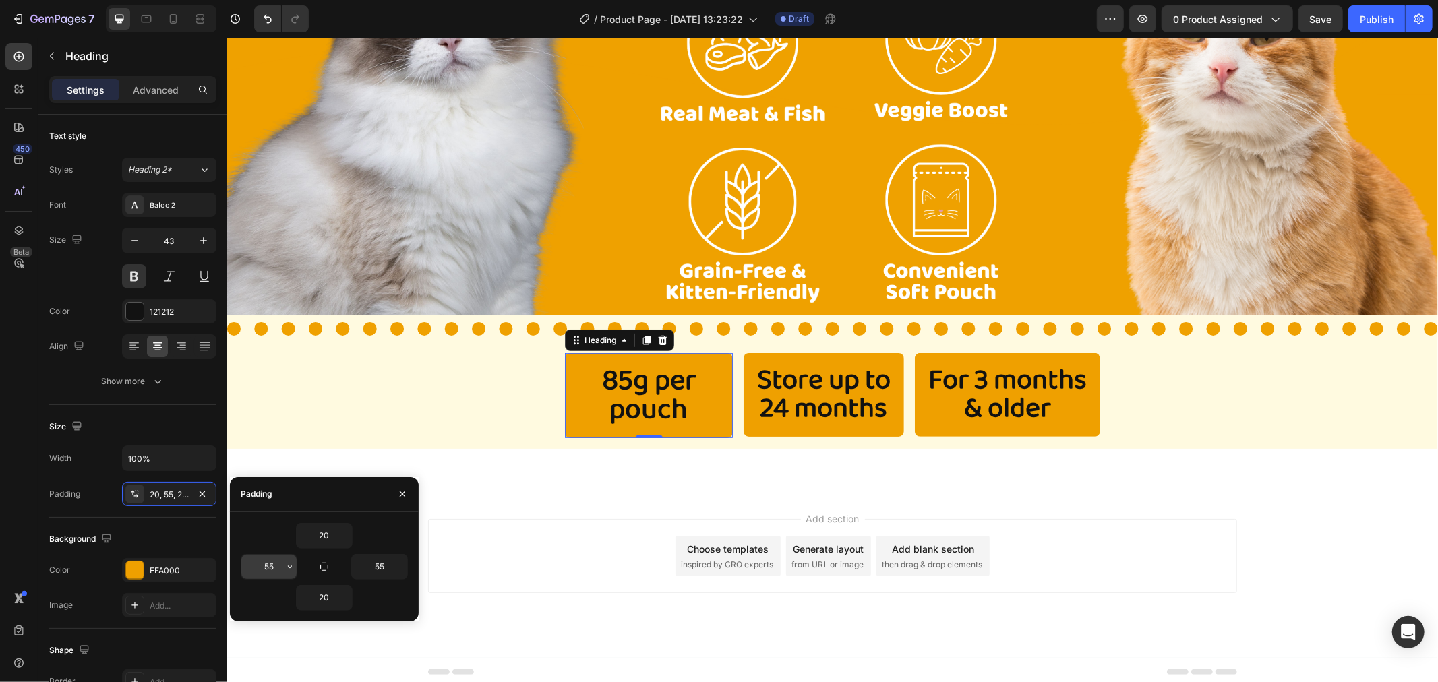
click at [270, 564] on input "55" at bounding box center [268, 567] width 55 height 24
type input "50"
click at [388, 574] on input "55" at bounding box center [379, 567] width 55 height 24
type input "50"
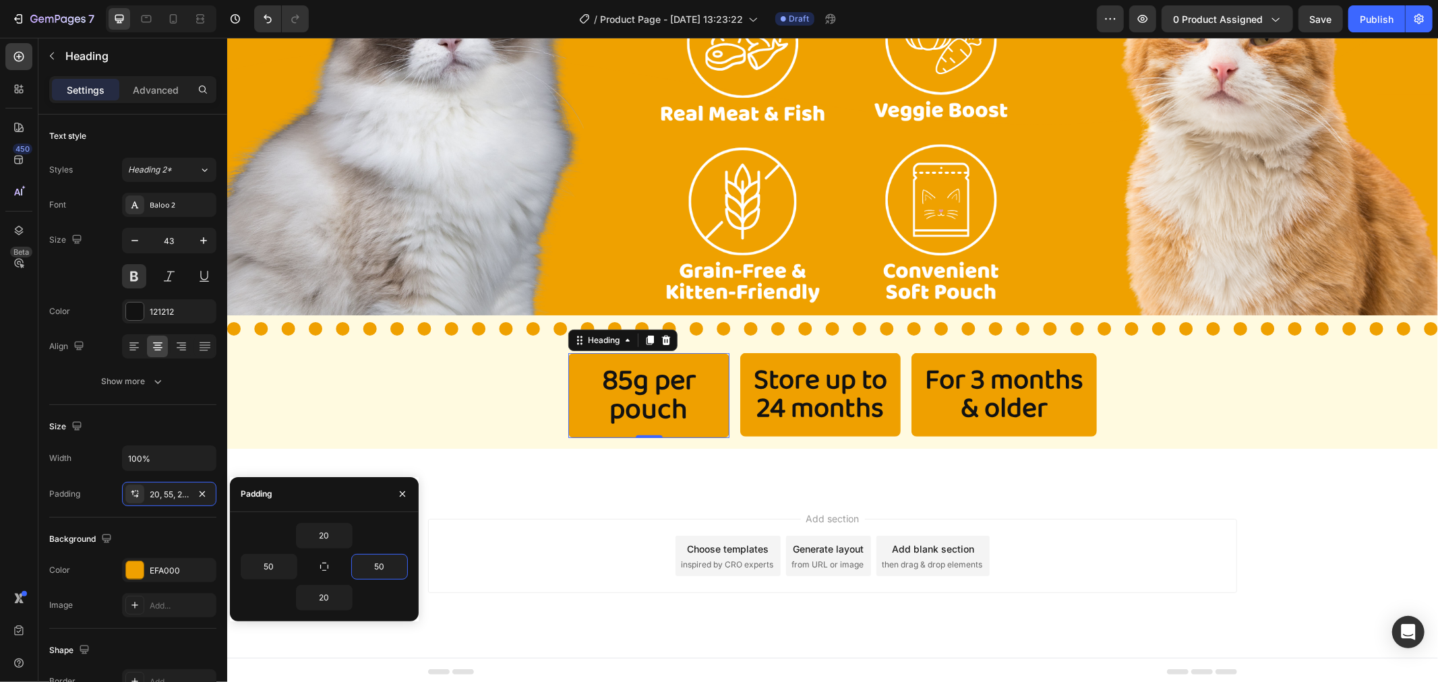
click at [481, 540] on div "Add section Choose templates inspired by CRO experts Generate layout from URL o…" at bounding box center [831, 555] width 809 height 74
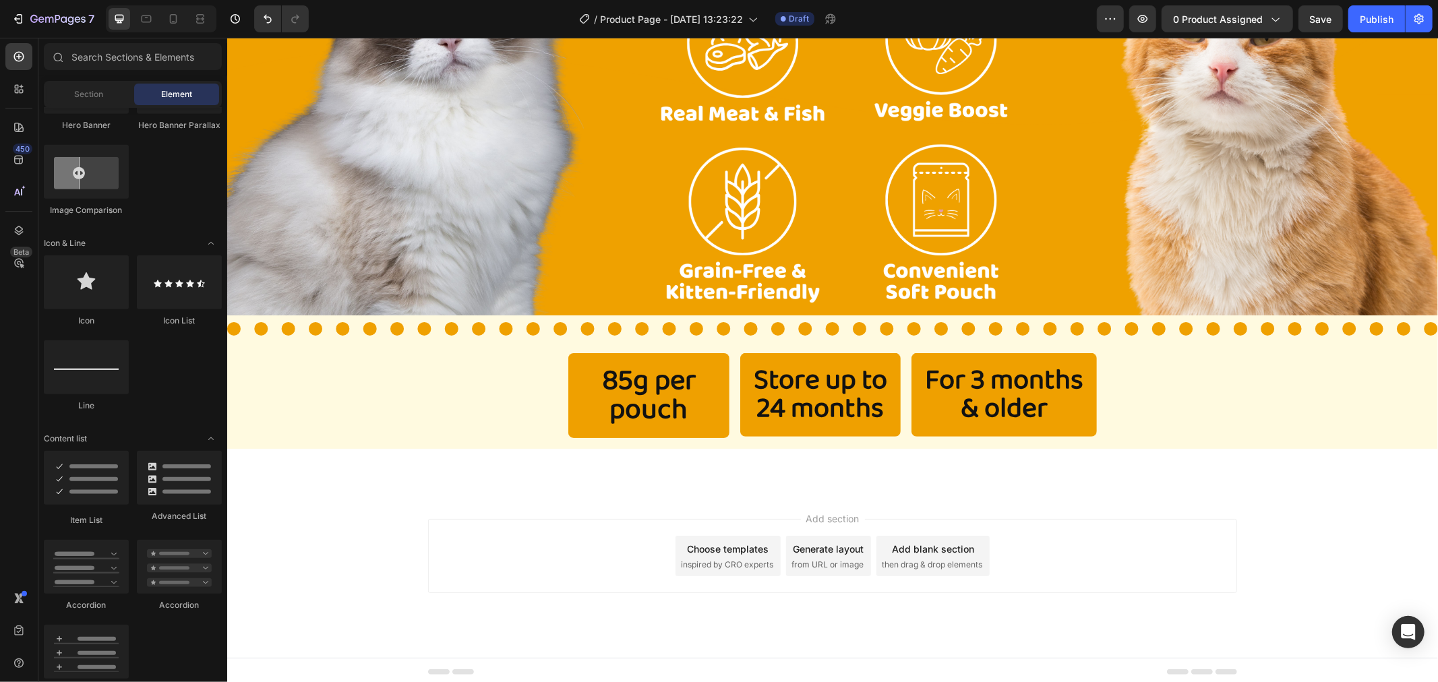
click at [516, 532] on div "Add section Choose templates inspired by CRO experts Generate layout from URL o…" at bounding box center [831, 555] width 809 height 74
click at [785, 409] on p "Store up to 24 months" at bounding box center [820, 394] width 134 height 57
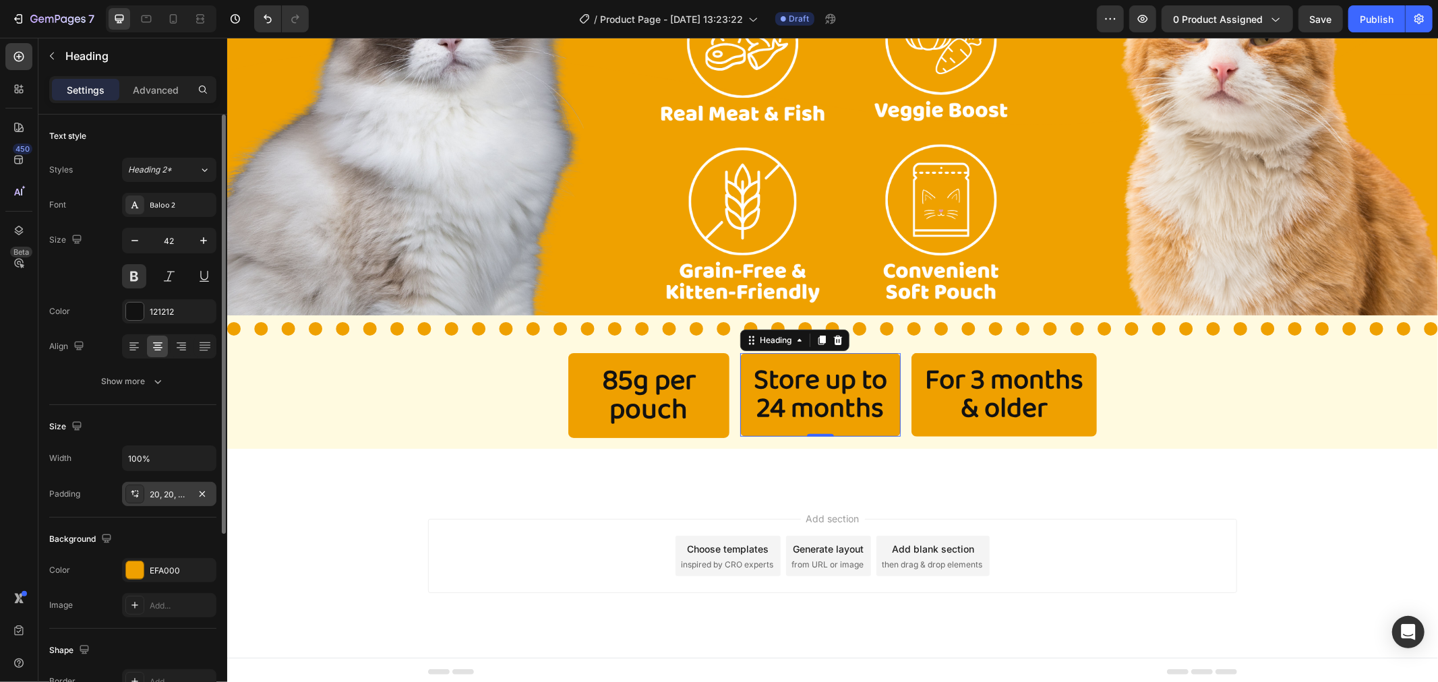
click at [166, 502] on div "20, 20, 20, 20" at bounding box center [169, 494] width 94 height 24
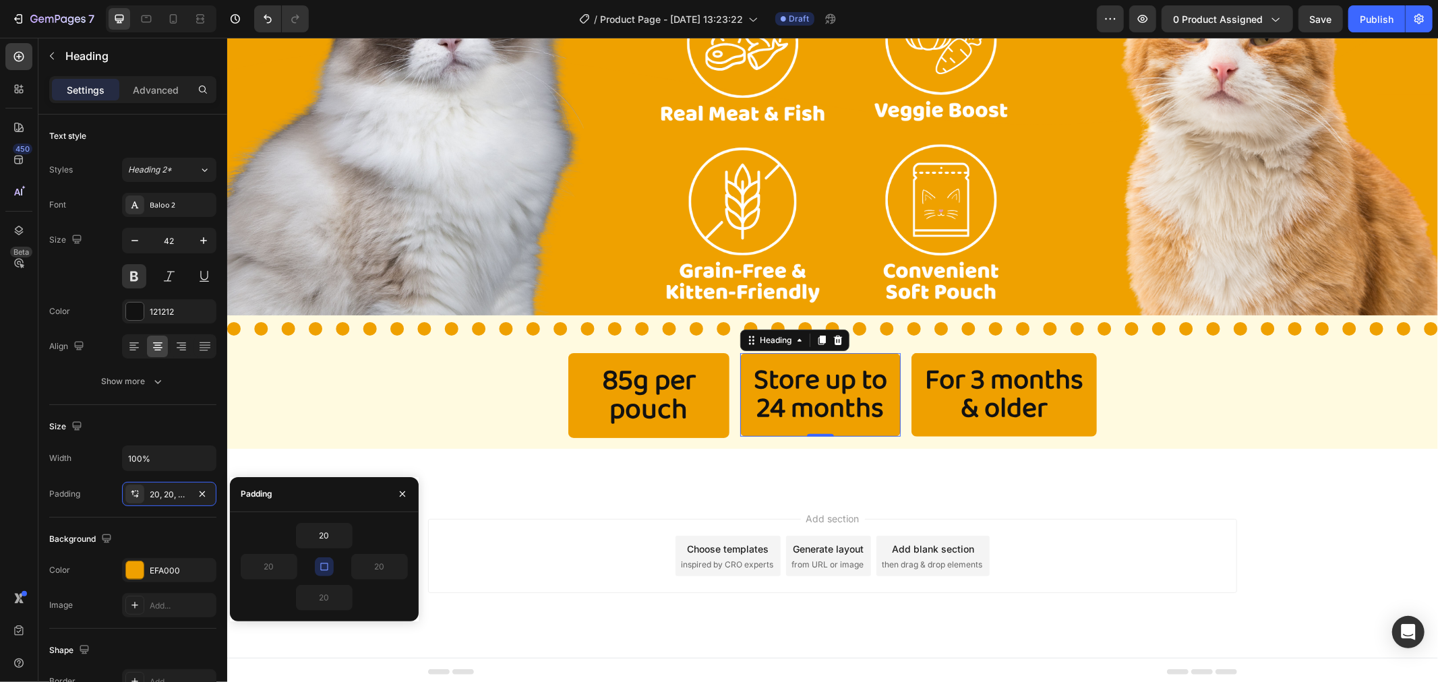
click at [316, 568] on button "button" at bounding box center [324, 567] width 19 height 19
click at [260, 570] on input "20" at bounding box center [268, 567] width 55 height 24
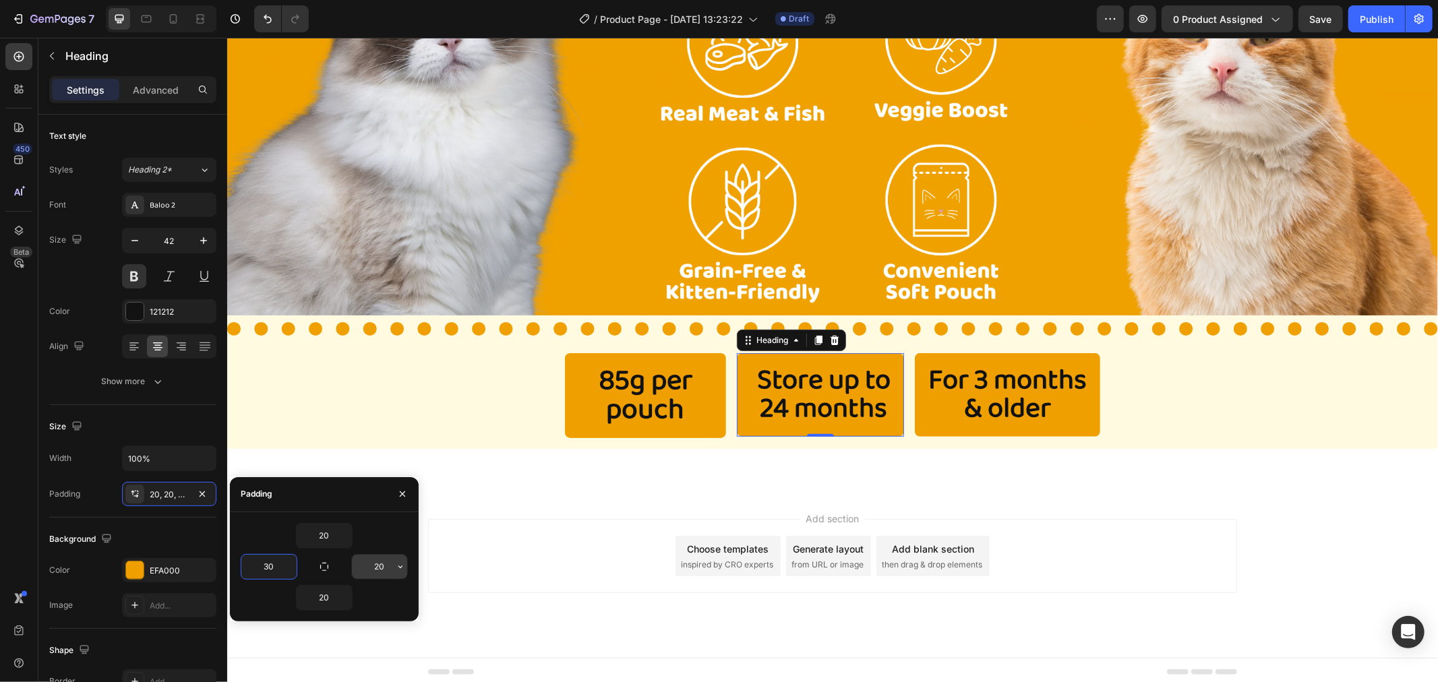
type input "30"
click at [374, 563] on input "20" at bounding box center [379, 567] width 55 height 24
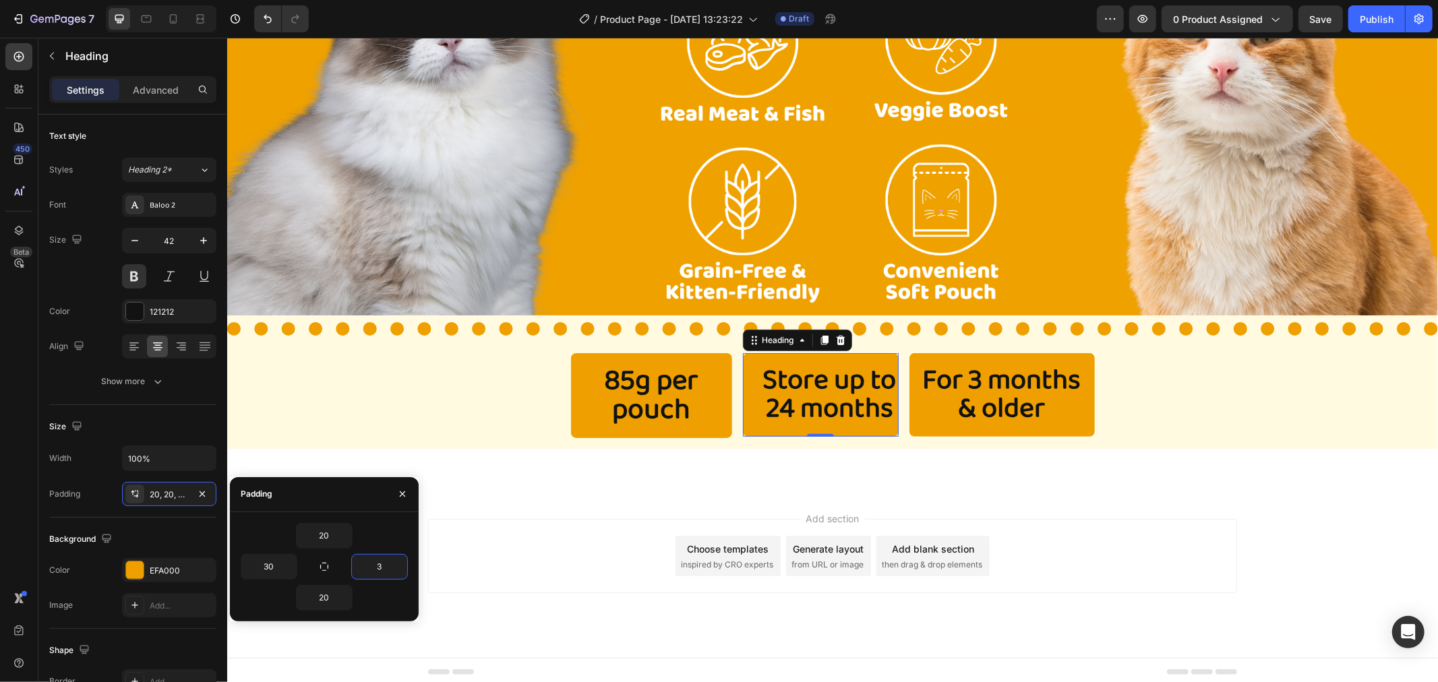
type input "30"
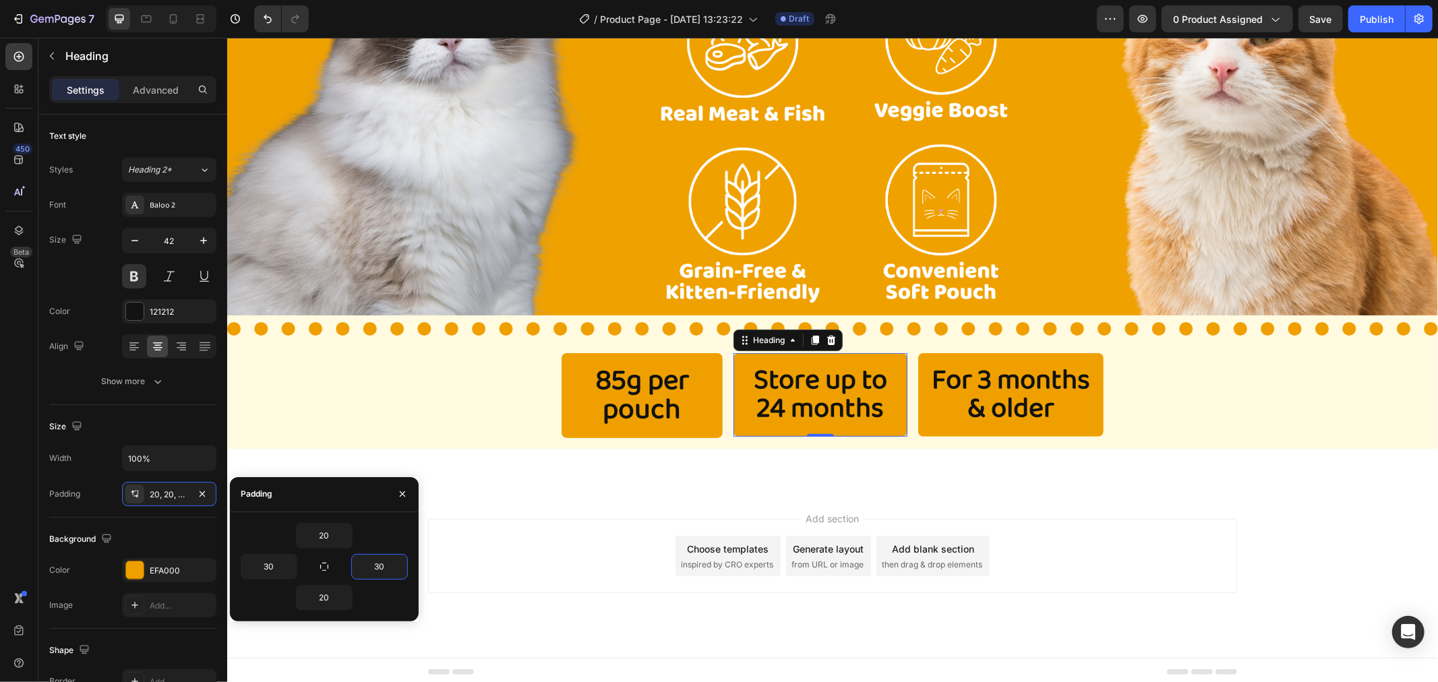
click at [796, 480] on div "Image Section 4" at bounding box center [832, 469] width 1211 height 43
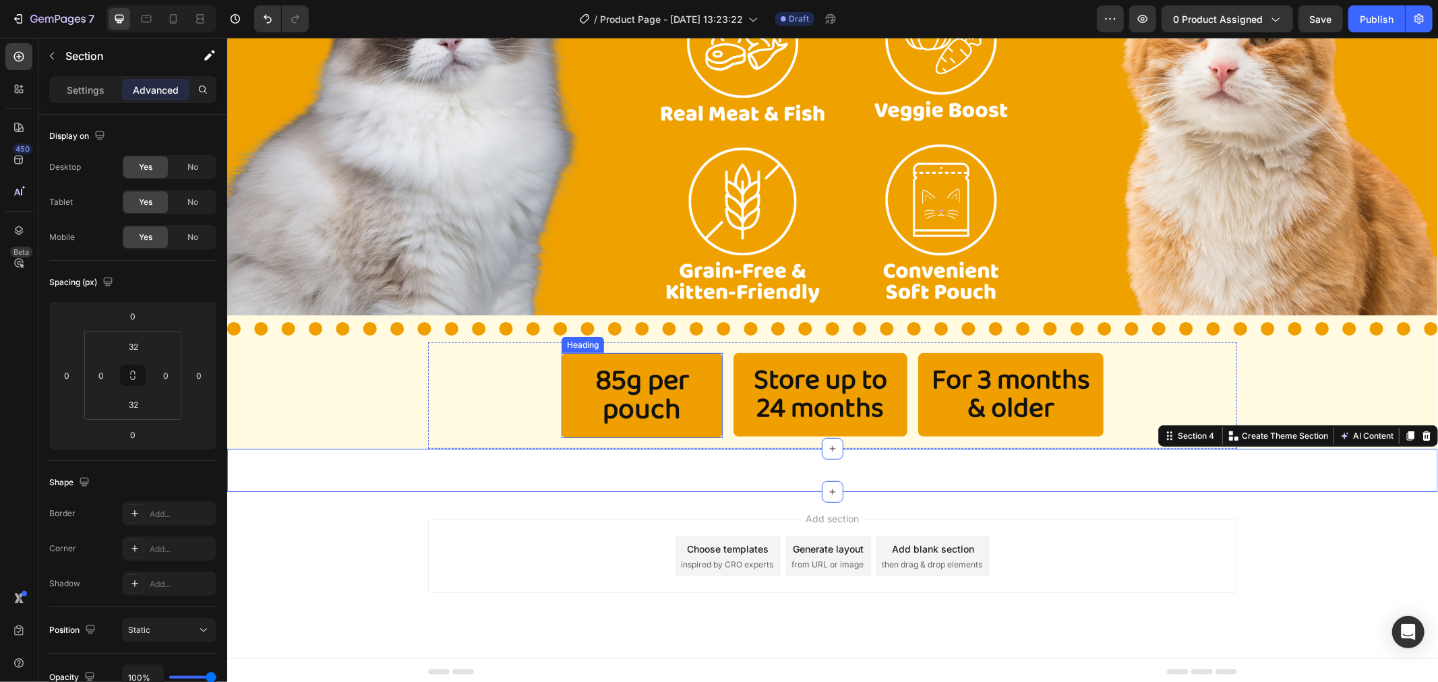
click at [664, 381] on p "85g per pouch" at bounding box center [642, 395] width 94 height 58
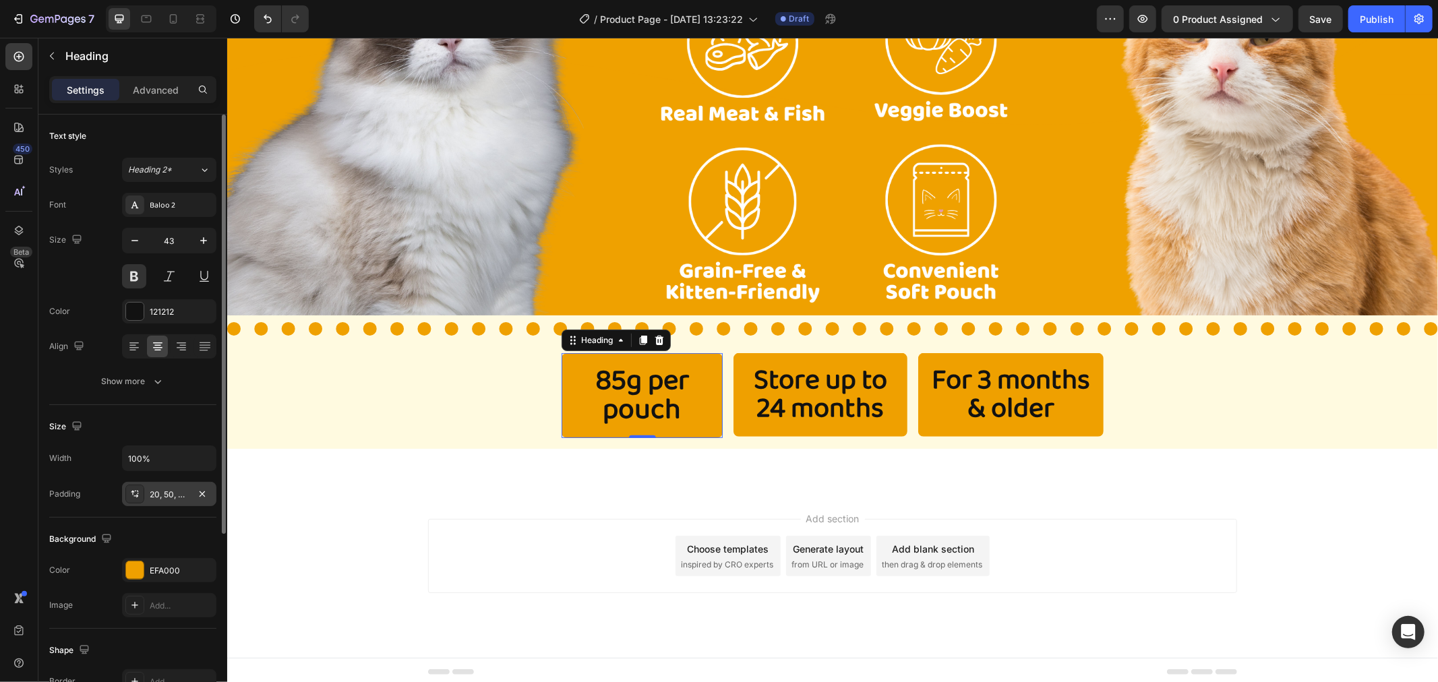
click at [183, 496] on div "20, 50, 20, 50" at bounding box center [169, 495] width 39 height 12
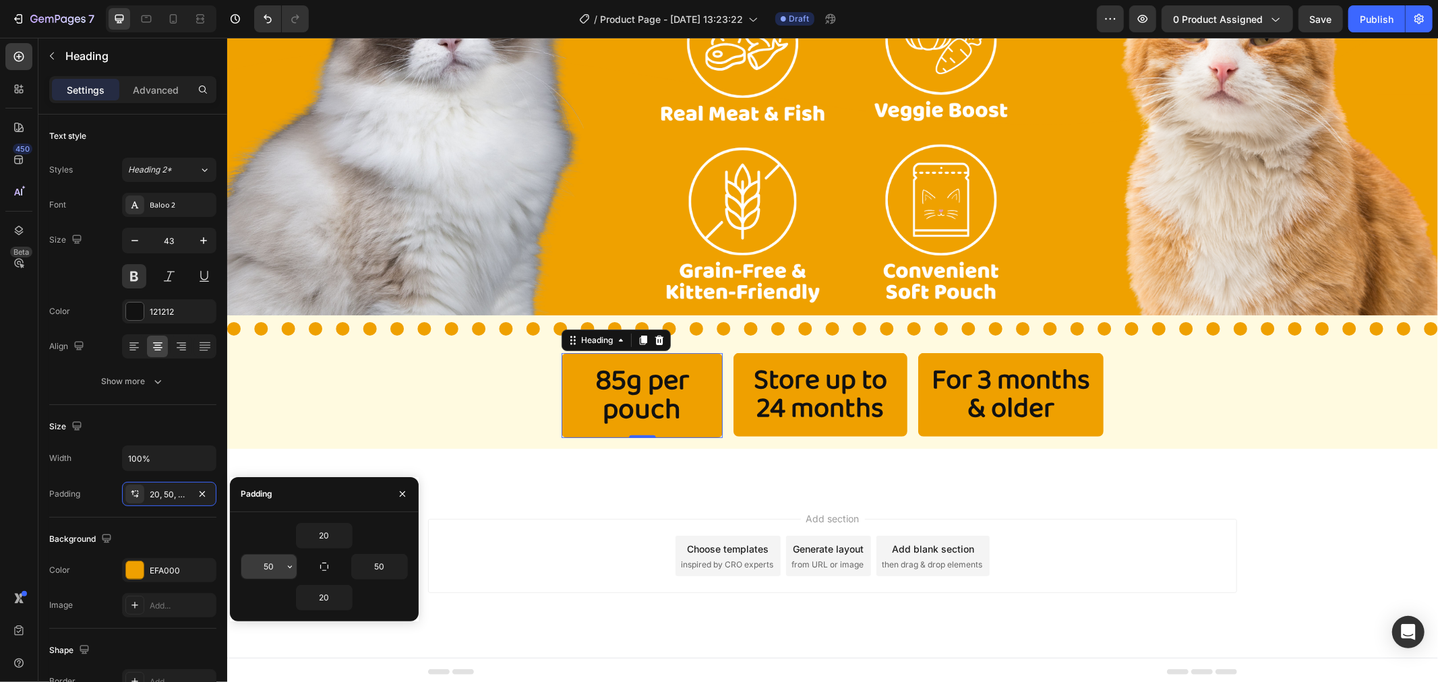
click at [276, 562] on input "50" at bounding box center [268, 567] width 55 height 24
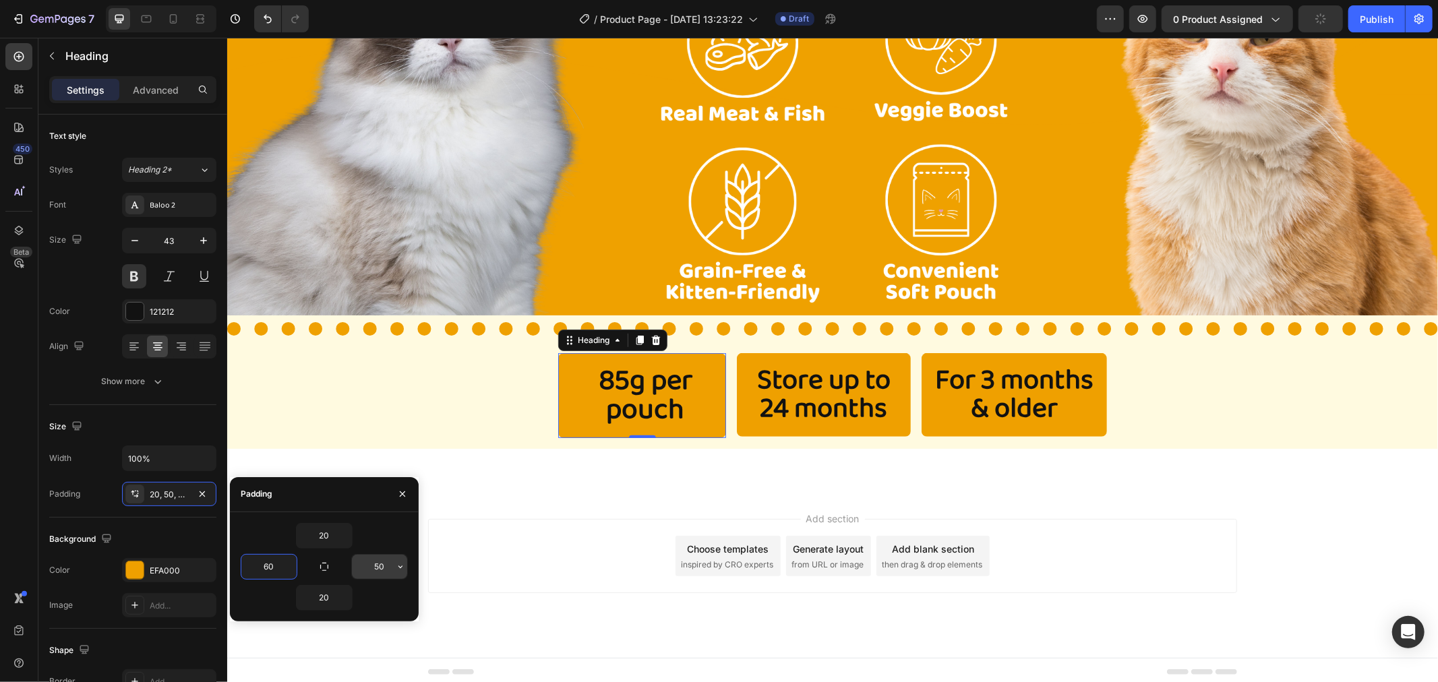
type input "60"
click at [386, 570] on input "50" at bounding box center [379, 567] width 55 height 24
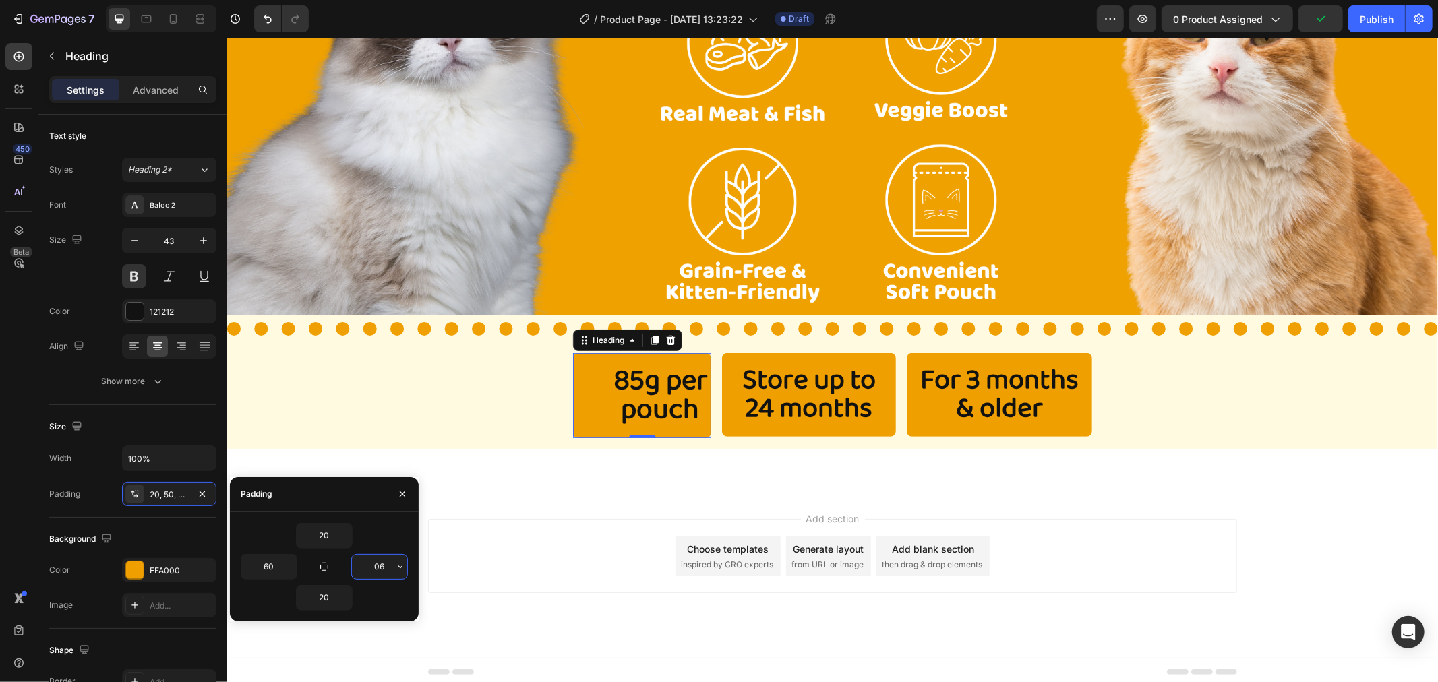
type input "0"
type input "60"
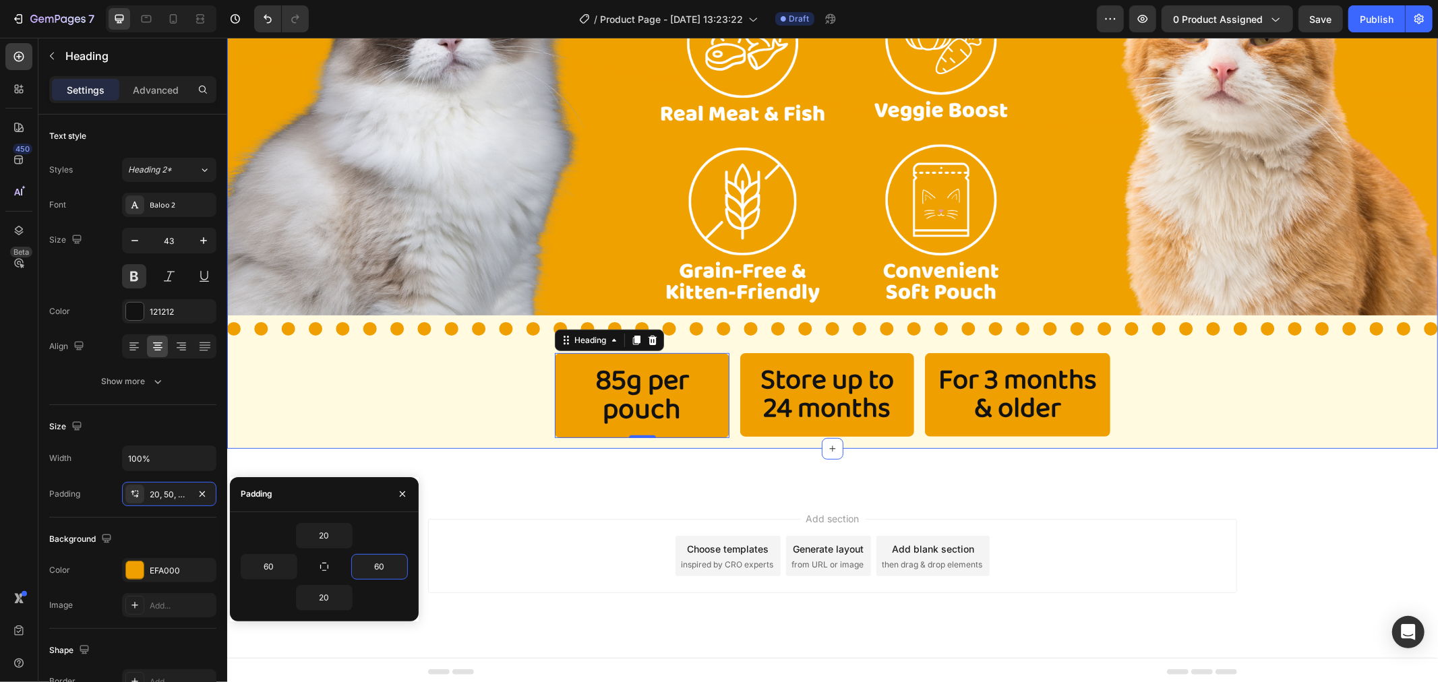
click at [314, 425] on div "Image Title Line 85g per pouch Heading 0 Store up to 24 months Heading For 3 mo…" at bounding box center [832, 180] width 1211 height 537
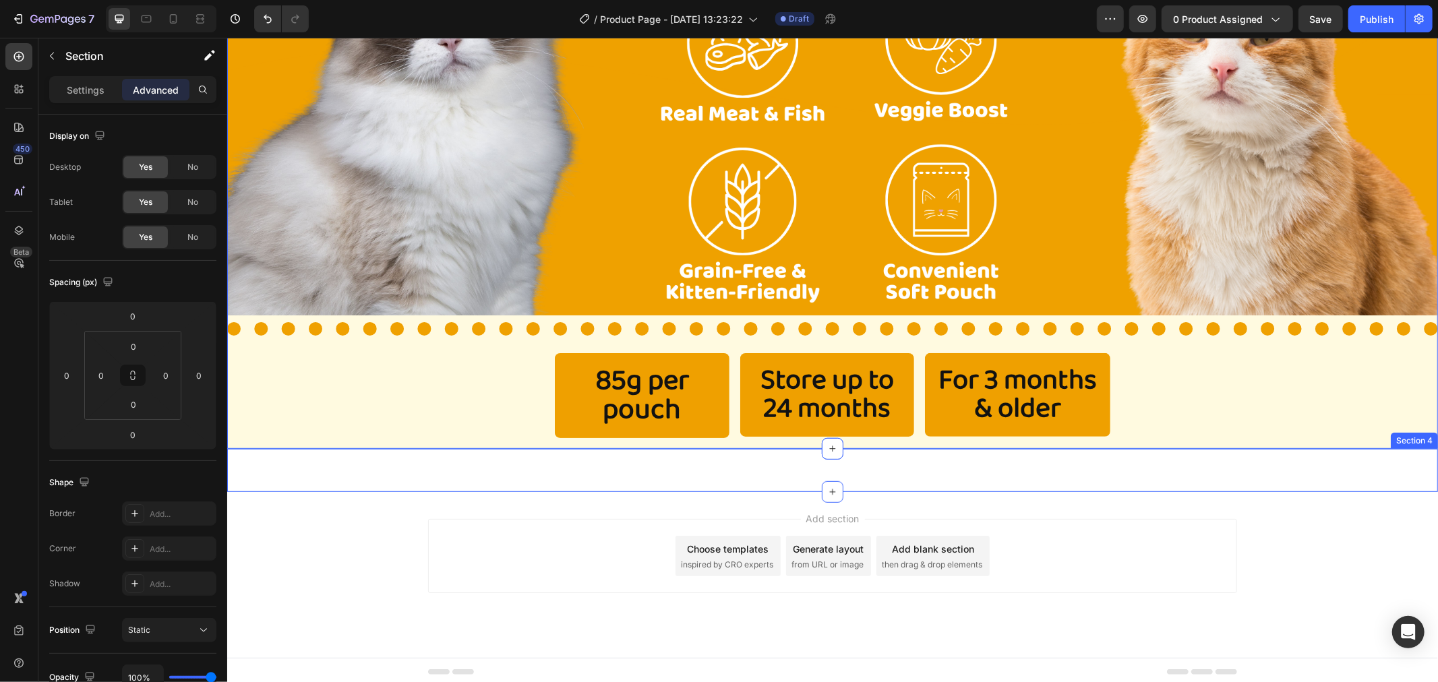
click at [336, 459] on div "Image Section 4" at bounding box center [832, 469] width 1211 height 43
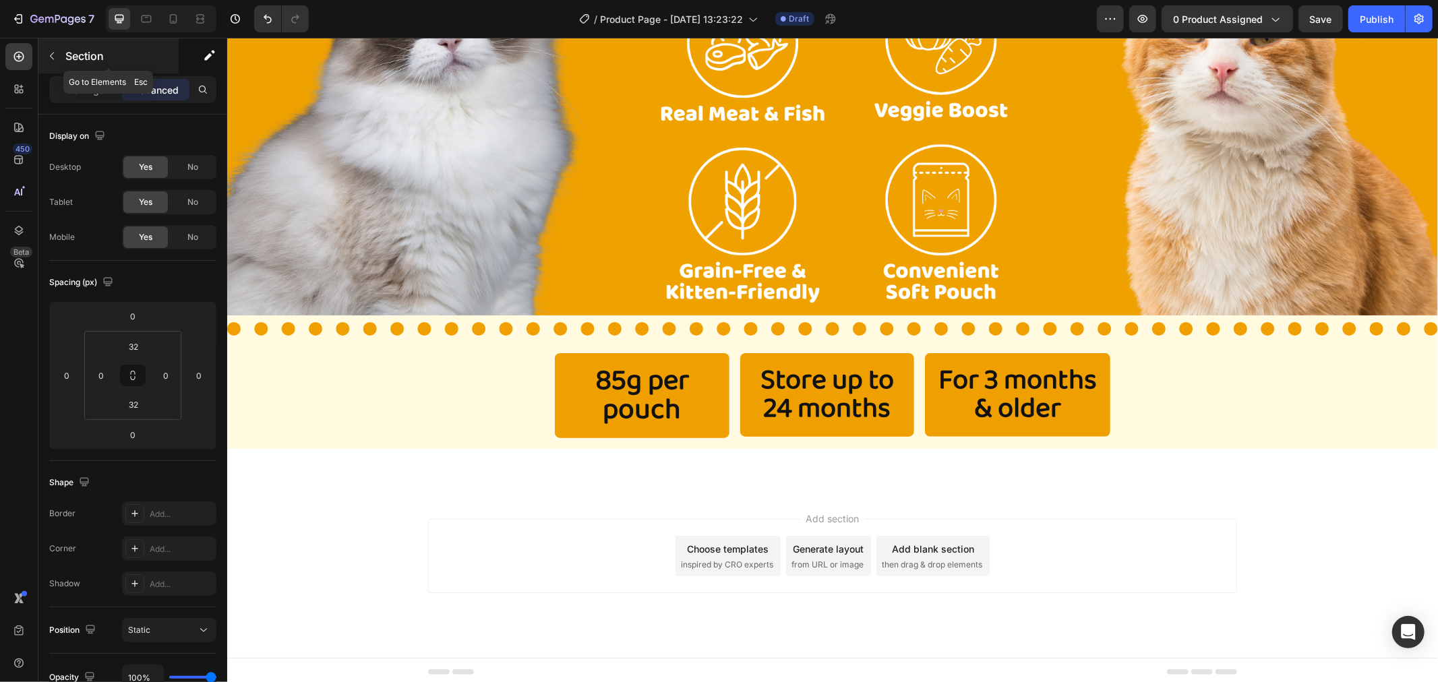
click at [65, 57] on p "Section" at bounding box center [120, 56] width 111 height 16
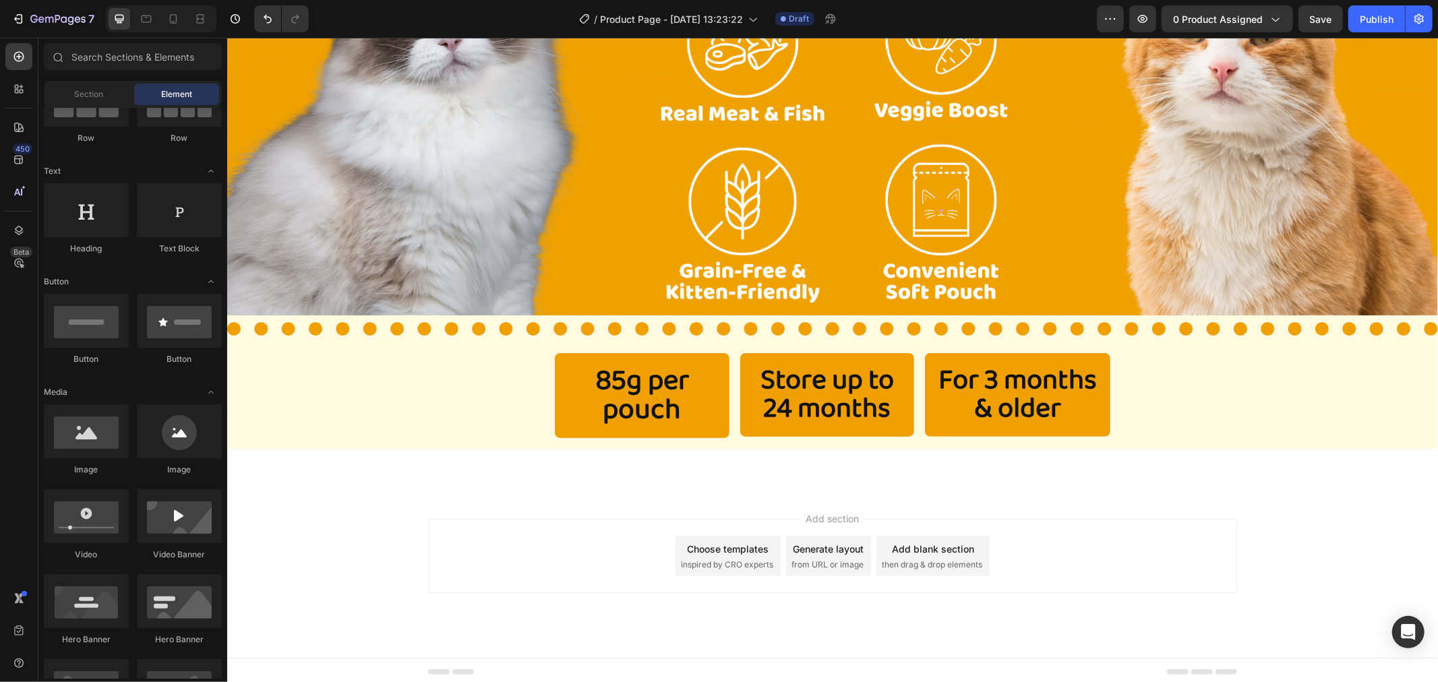
scroll to position [0, 0]
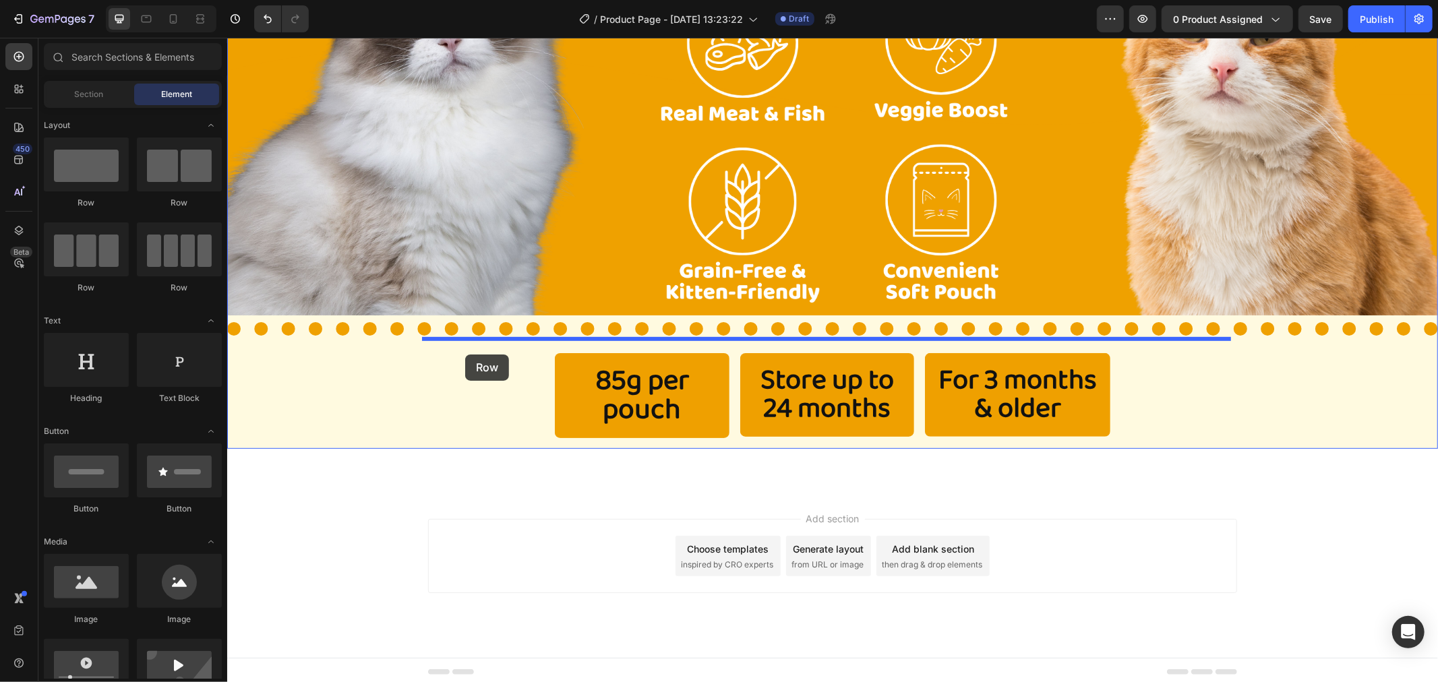
drag, startPoint x: 448, startPoint y: 276, endPoint x: 465, endPoint y: 354, distance: 79.3
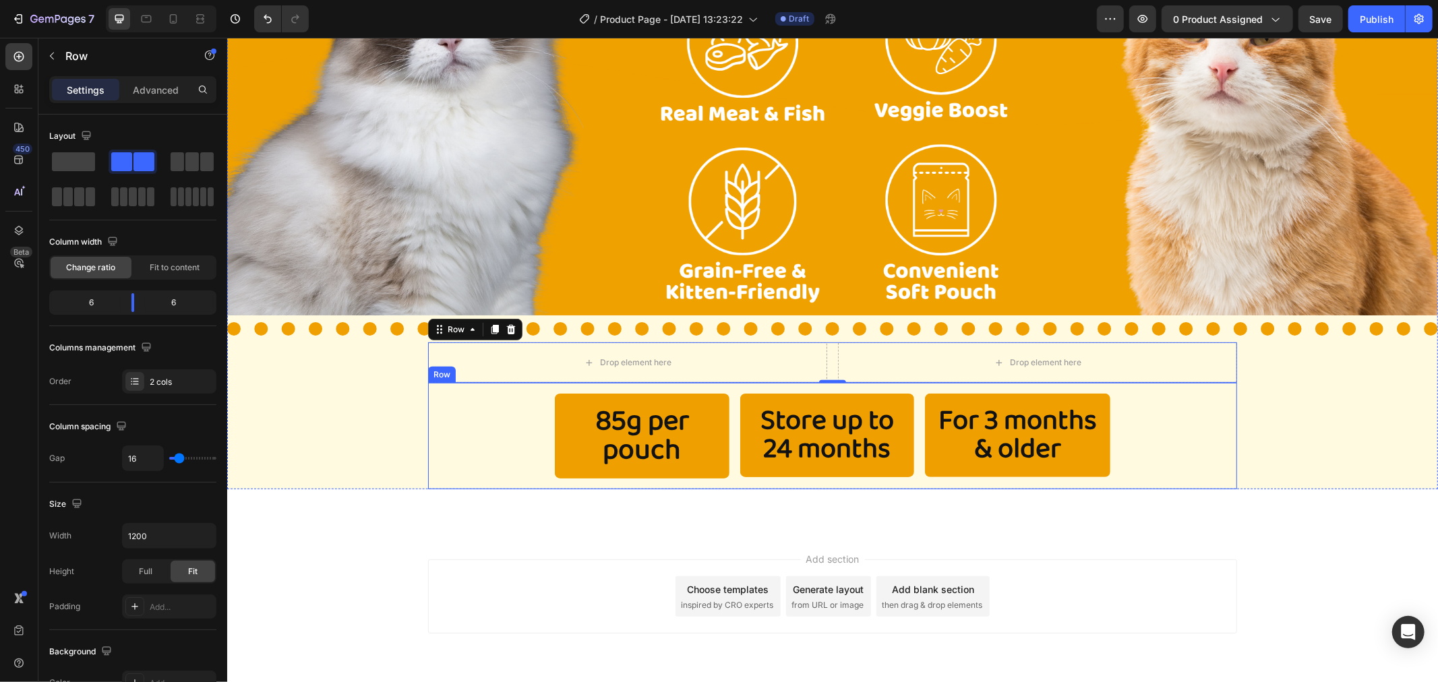
click at [517, 417] on div "85g per pouch Heading Store up to 24 months Heading For 3 months & older Headin…" at bounding box center [831, 435] width 809 height 107
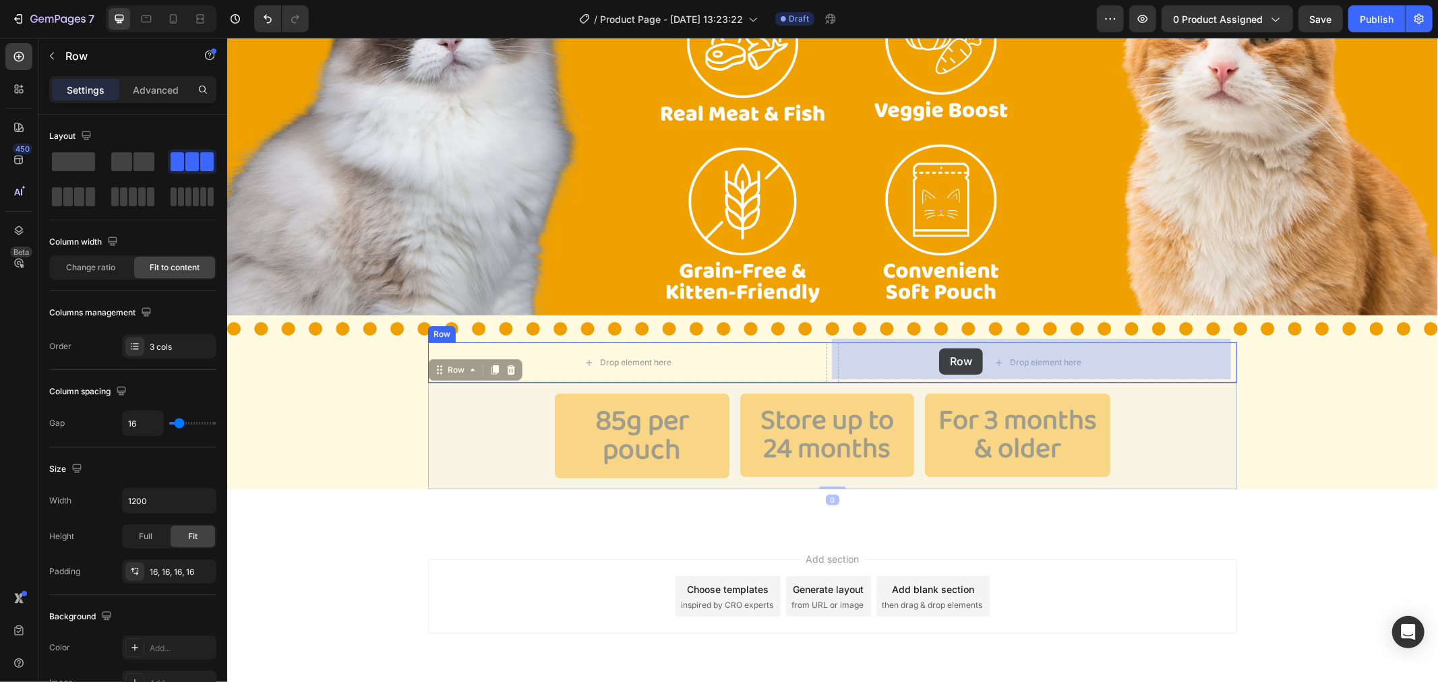
drag, startPoint x: 442, startPoint y: 363, endPoint x: 939, endPoint y: 348, distance: 497.2
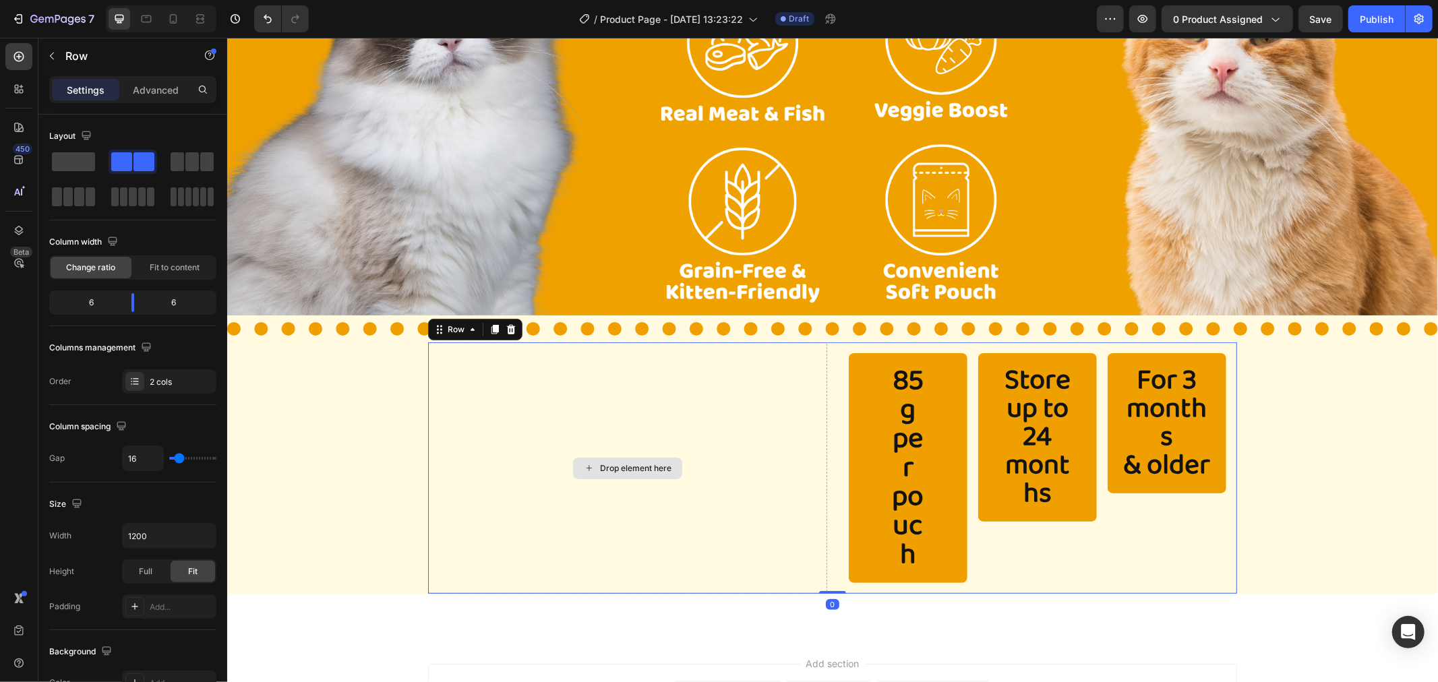
click at [626, 392] on div "Drop element here" at bounding box center [626, 467] width 399 height 251
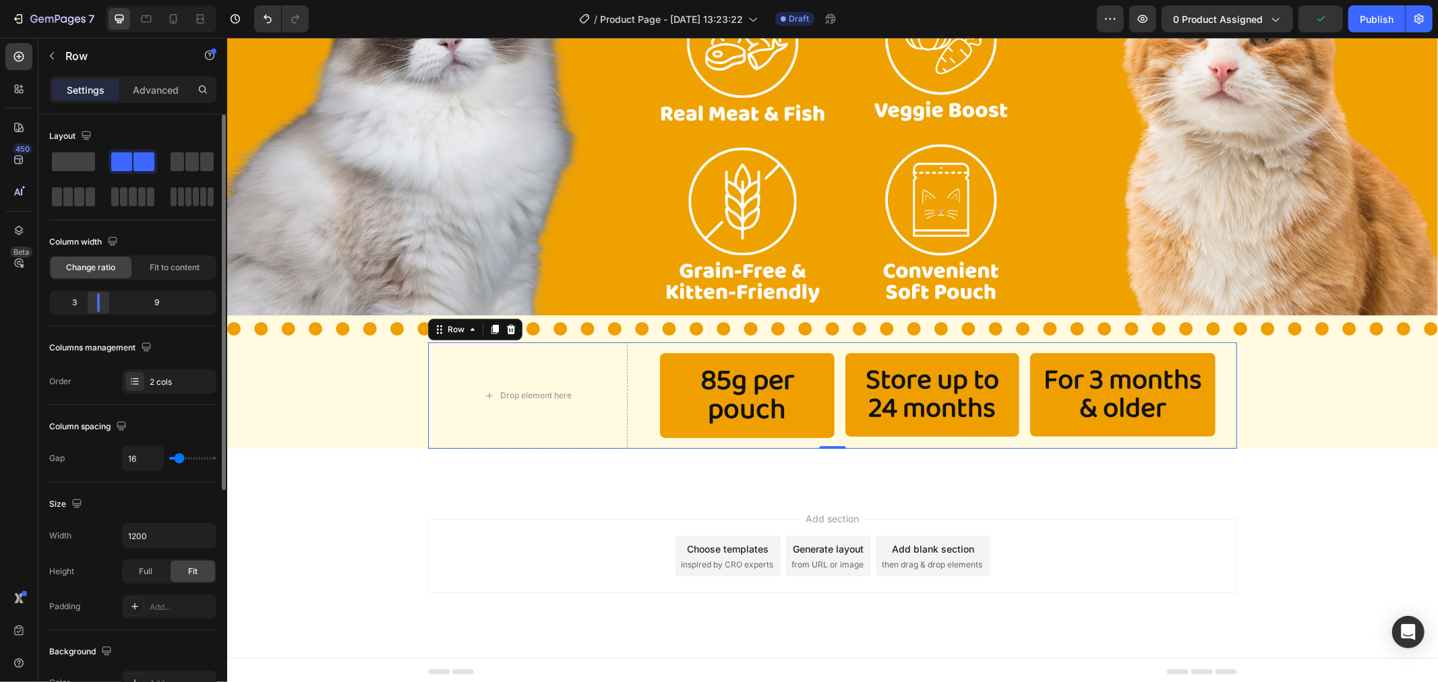
drag, startPoint x: 131, startPoint y: 310, endPoint x: 92, endPoint y: 305, distance: 39.5
click at [92, 305] on div at bounding box center [98, 302] width 24 height 19
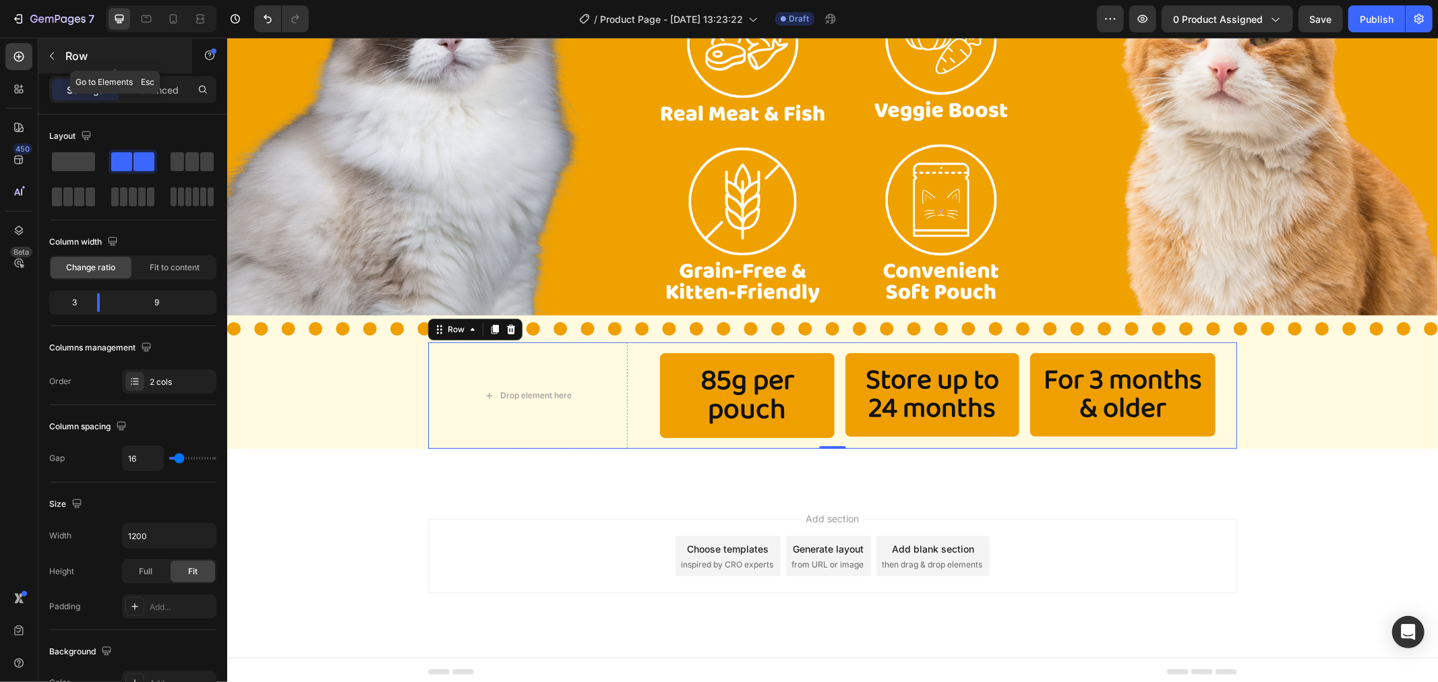
click at [63, 65] on div "Row" at bounding box center [115, 55] width 154 height 35
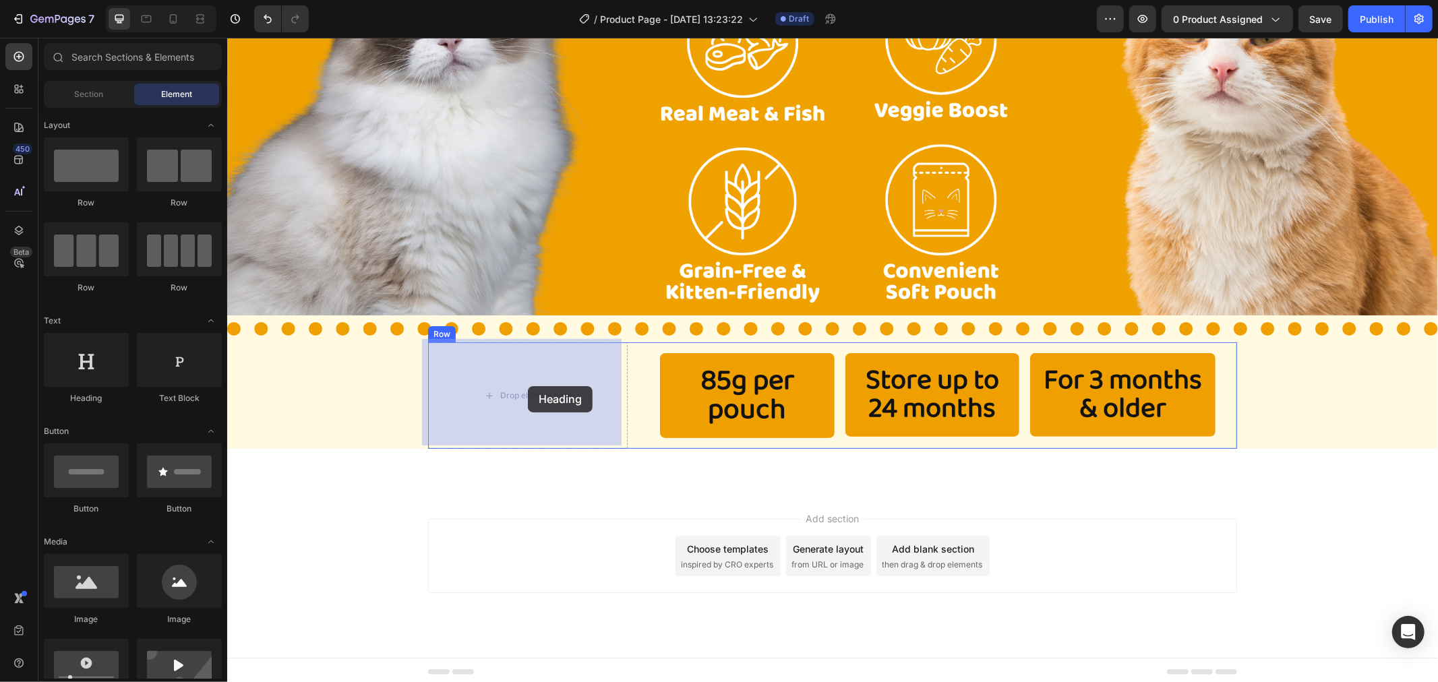
drag, startPoint x: 332, startPoint y: 398, endPoint x: 527, endPoint y: 386, distance: 195.3
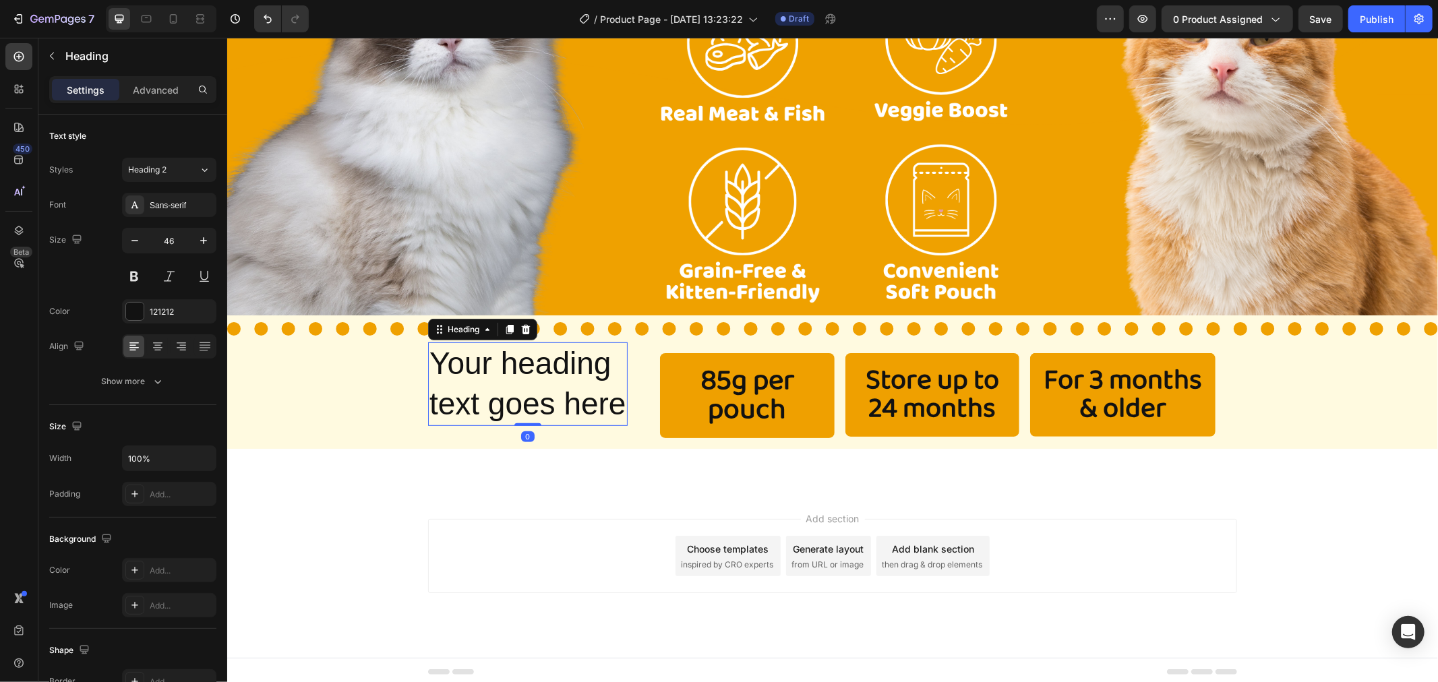
click at [545, 373] on h2 "Your heading text goes here" at bounding box center [527, 384] width 200 height 84
click at [545, 373] on p "Your heading text goes here" at bounding box center [527, 383] width 197 height 81
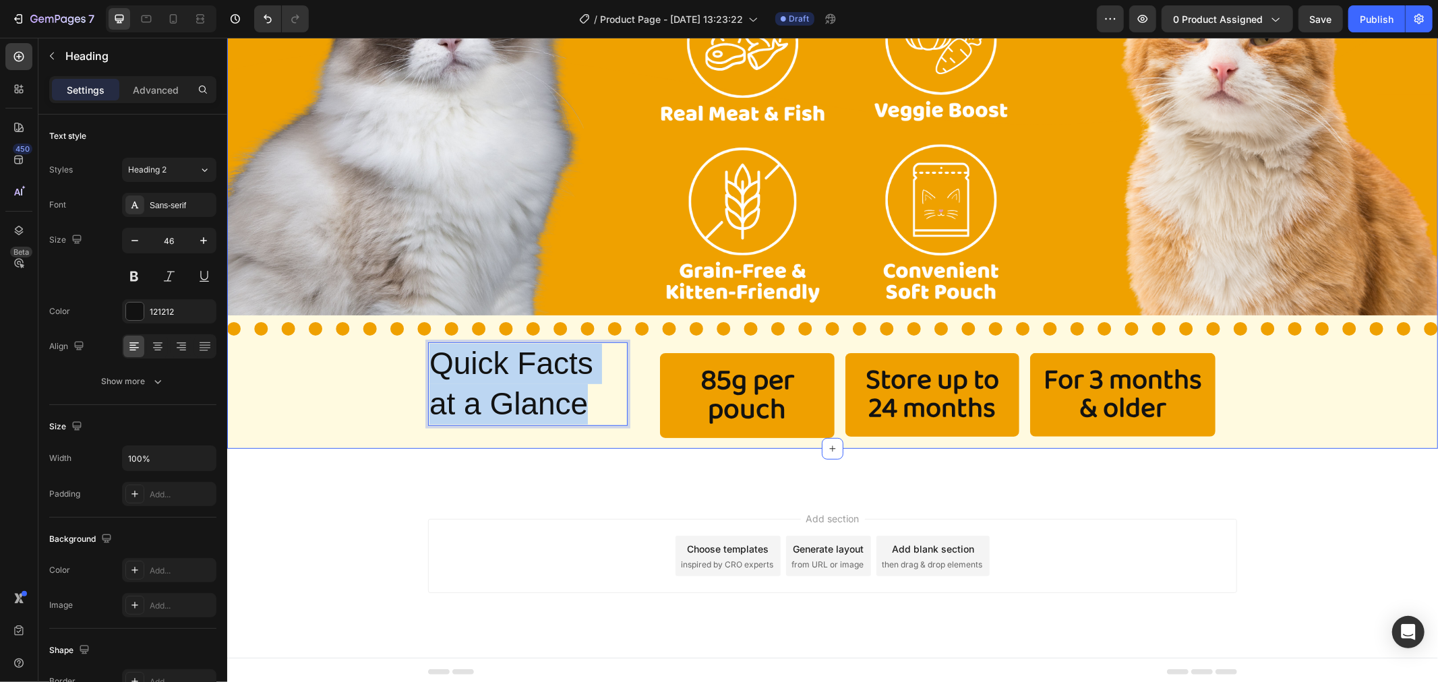
drag, startPoint x: 583, startPoint y: 394, endPoint x: 378, endPoint y: 337, distance: 212.2
click at [390, 345] on div "Image Title Line Quick Facts at a Glance Heading 0 85g per pouch Heading Store …" at bounding box center [832, 180] width 1211 height 537
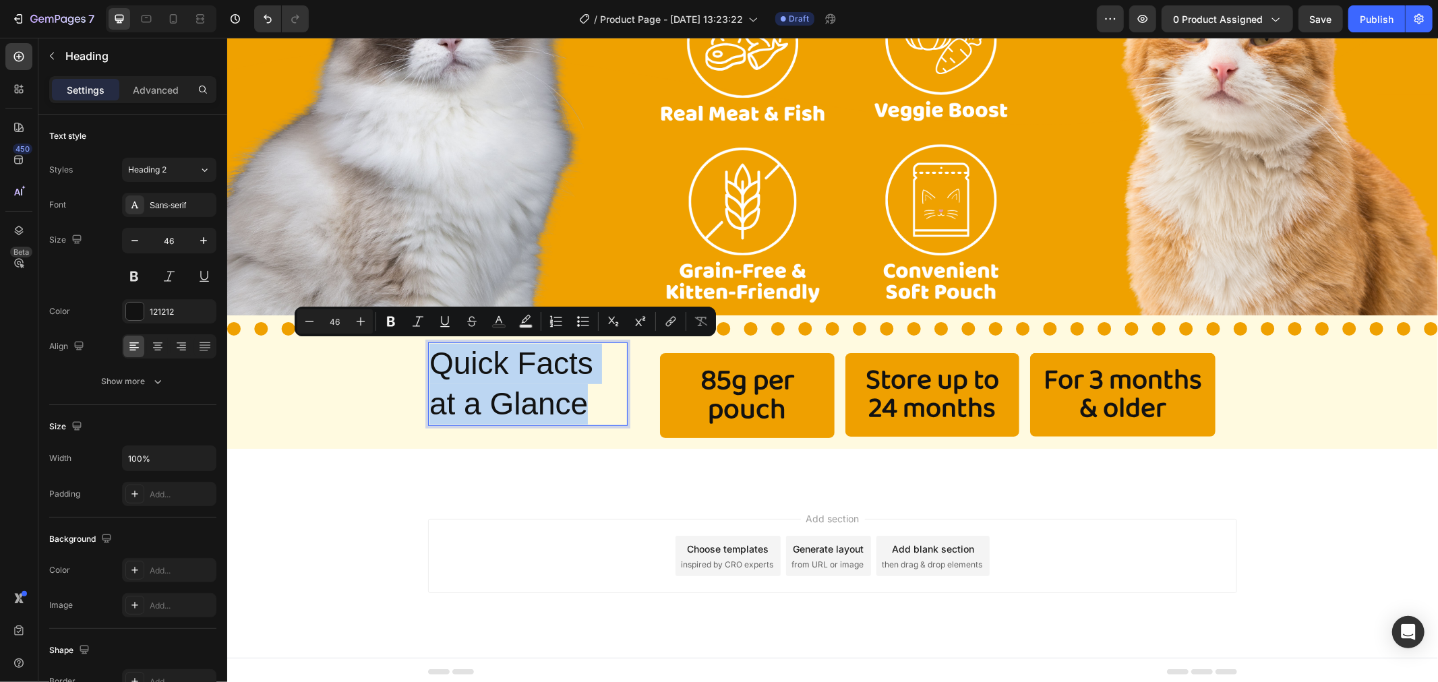
click at [375, 426] on div "Image Title Line Quick Facts at a Glance Heading 0 85g per pouch Heading Store …" at bounding box center [832, 180] width 1211 height 537
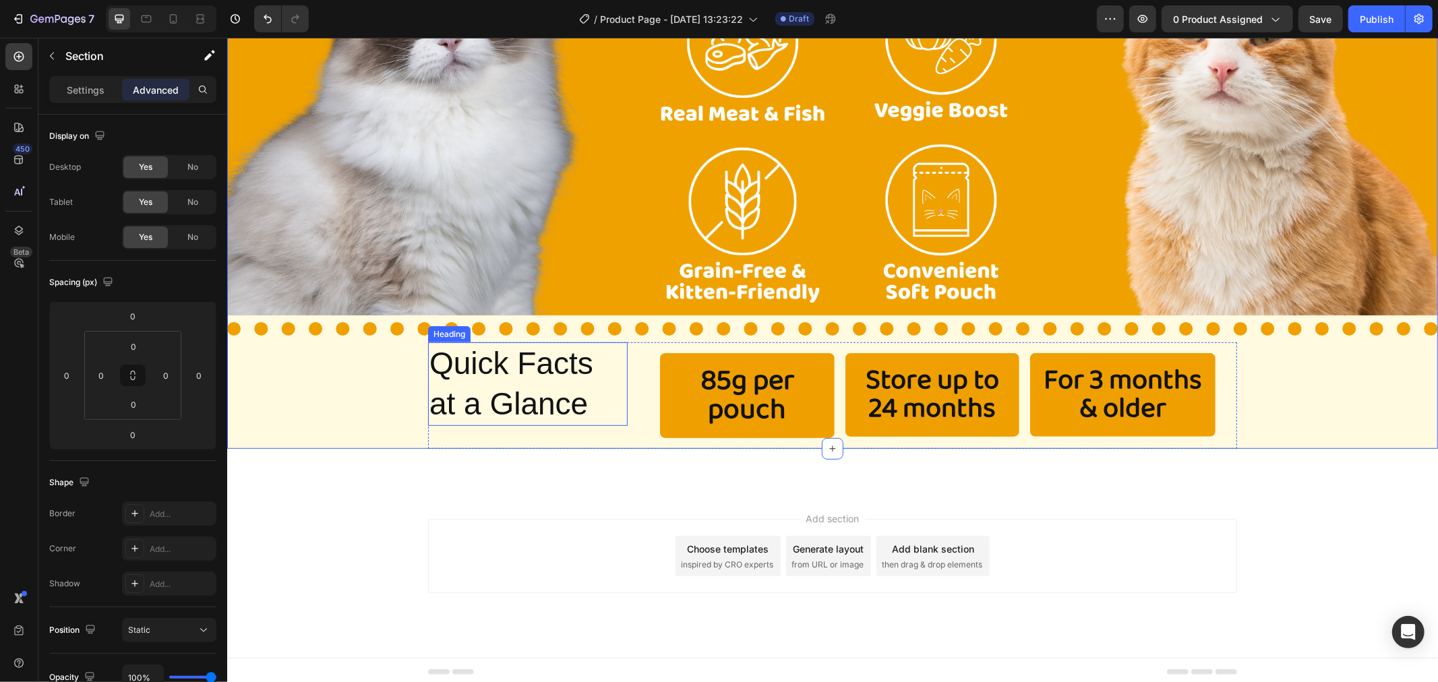
click at [471, 385] on p "Quick Facts at a Glance" at bounding box center [527, 383] width 197 height 81
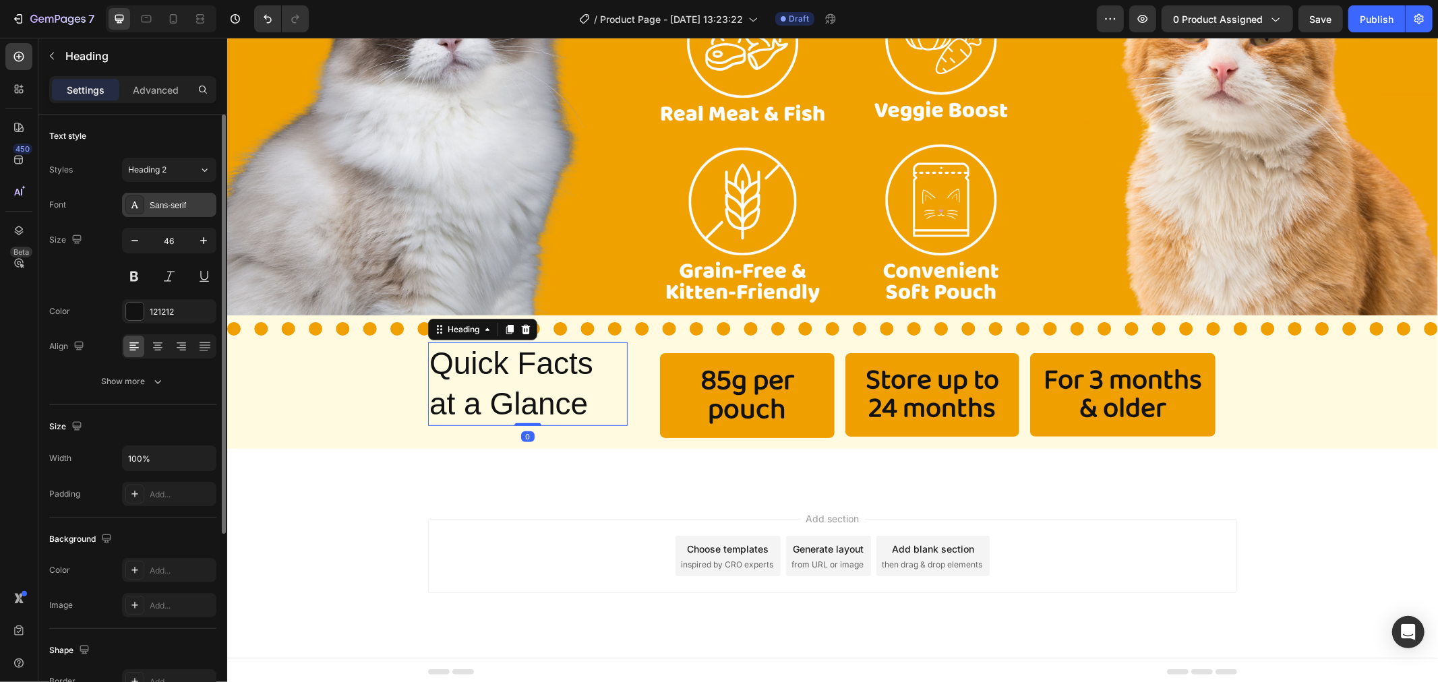
click at [183, 206] on div "Sans-serif" at bounding box center [181, 206] width 63 height 12
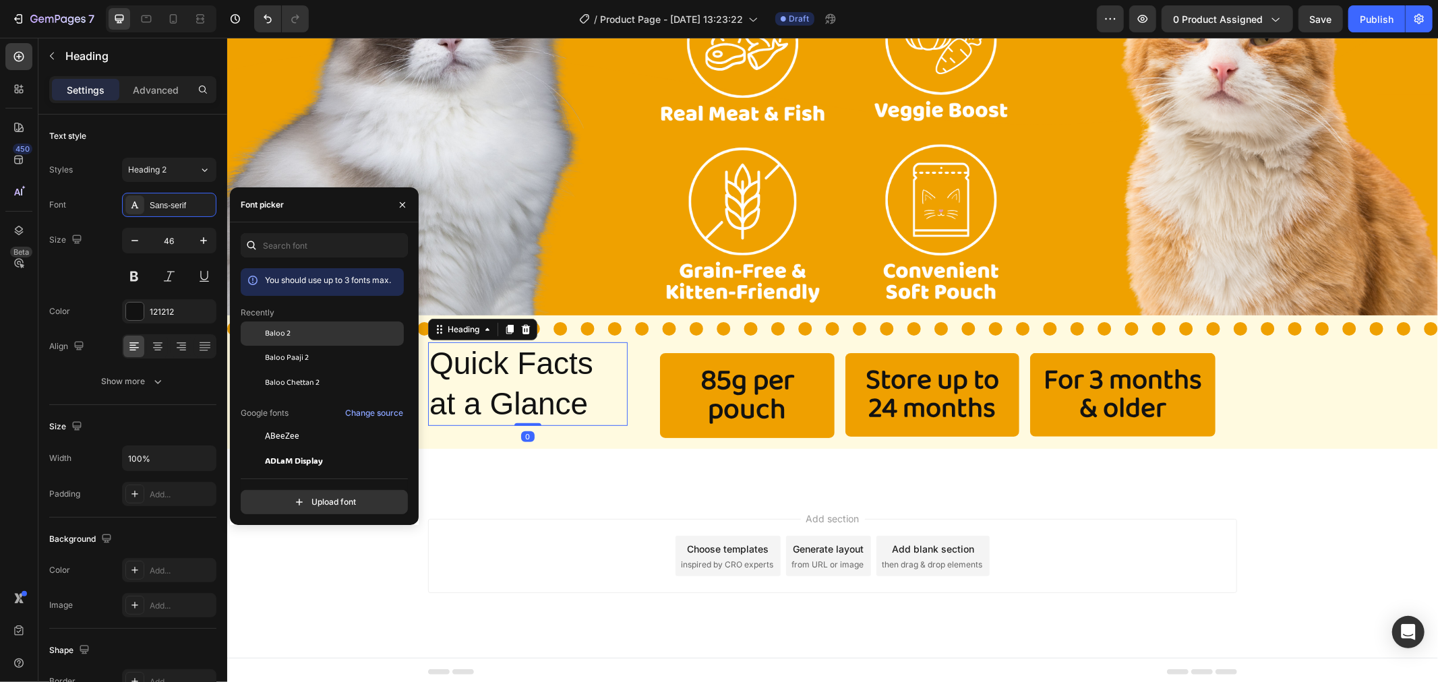
click at [271, 336] on span "Baloo 2" at bounding box center [278, 334] width 26 height 12
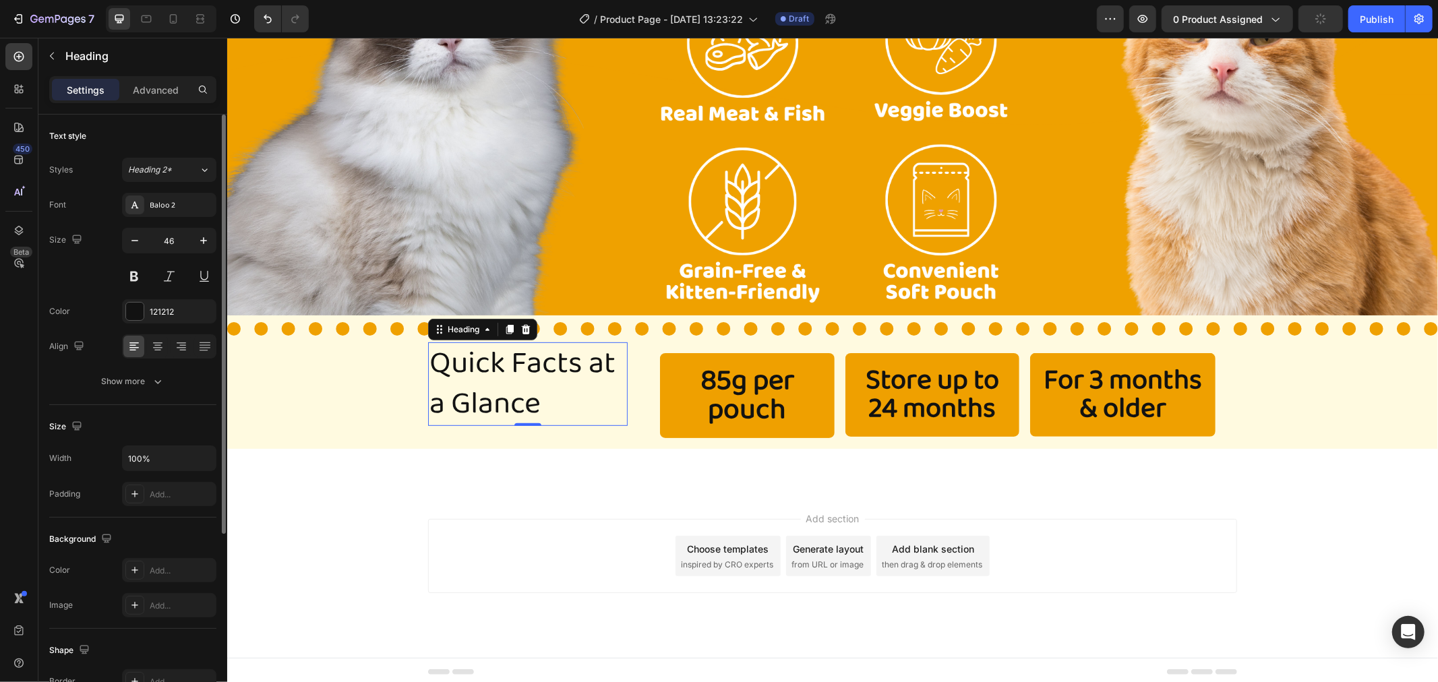
click at [132, 289] on div "Font Baloo 2 Size 46 Color 121212 Align Show more" at bounding box center [132, 293] width 167 height 201
click at [138, 278] on button at bounding box center [134, 276] width 24 height 24
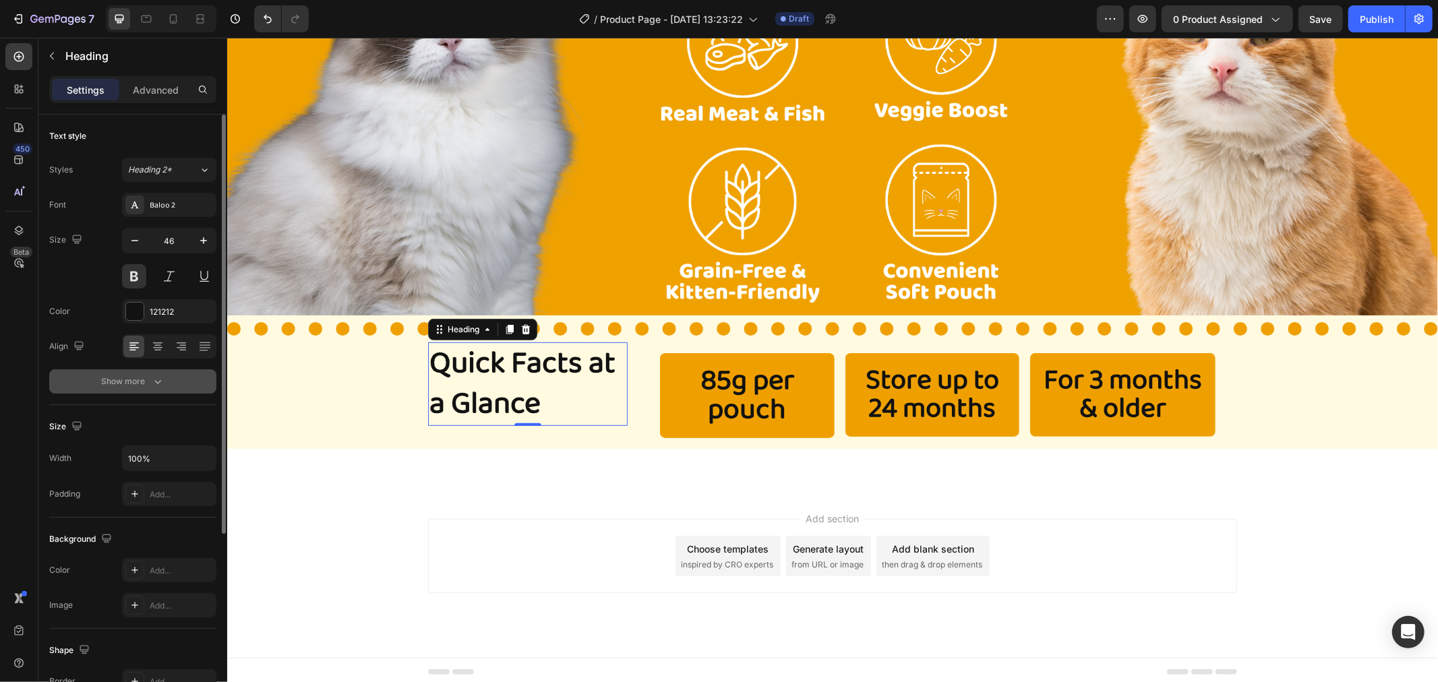
click at [146, 391] on button "Show more" at bounding box center [132, 381] width 167 height 24
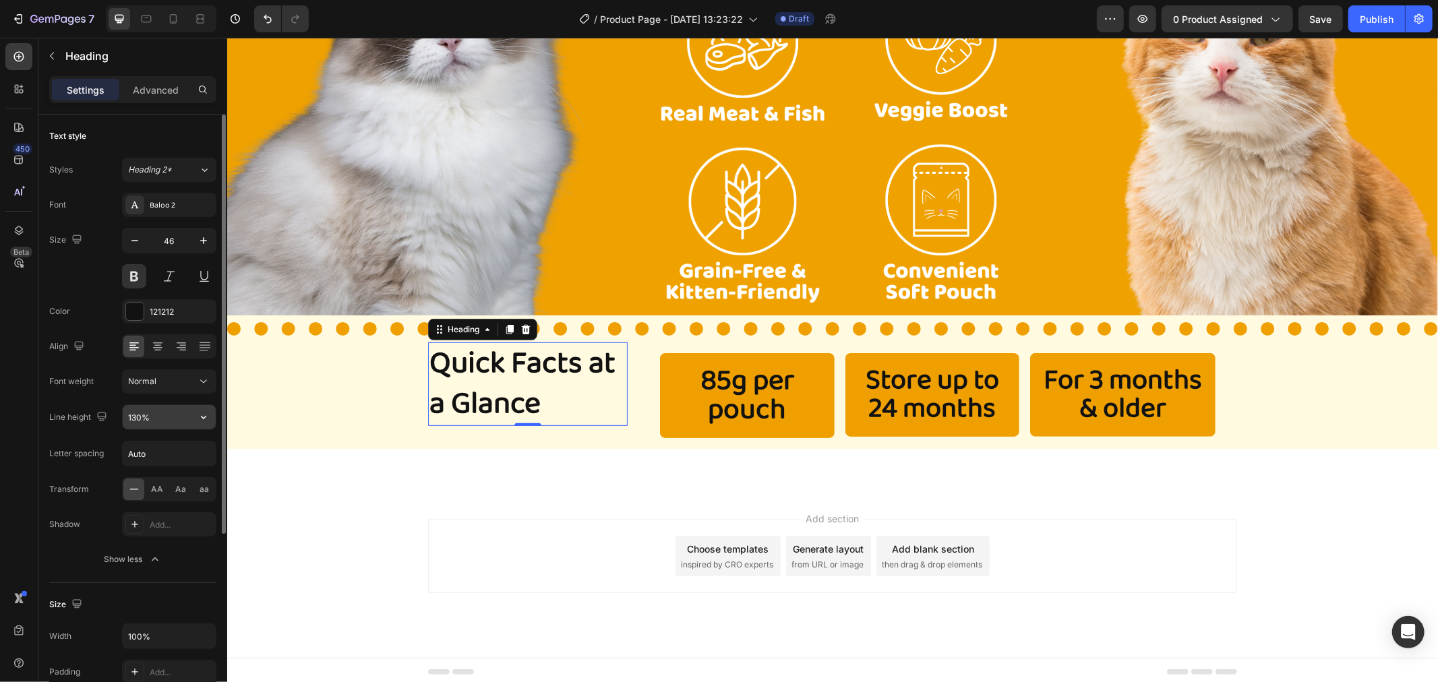
click at [169, 413] on input "130%" at bounding box center [169, 417] width 93 height 24
click at [212, 423] on button "button" at bounding box center [203, 417] width 24 height 24
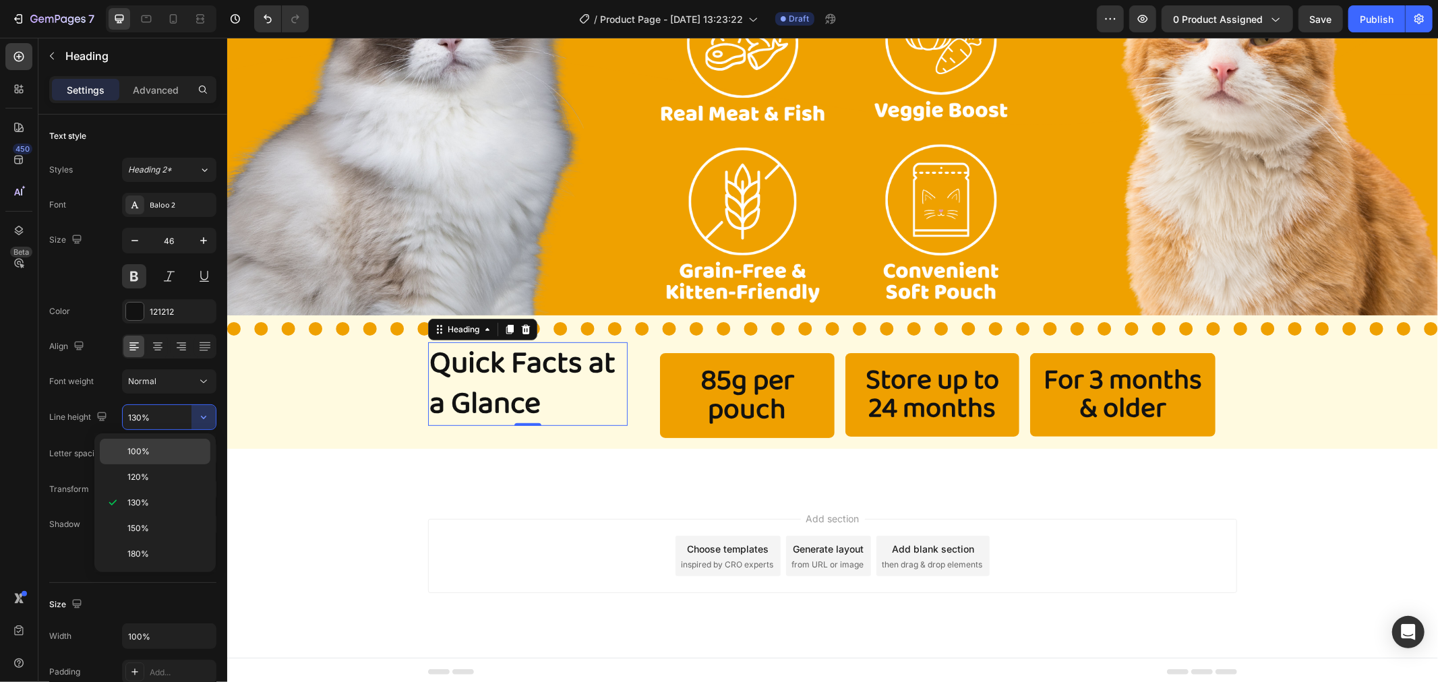
click at [157, 452] on p "100%" at bounding box center [165, 452] width 77 height 12
type input "100%"
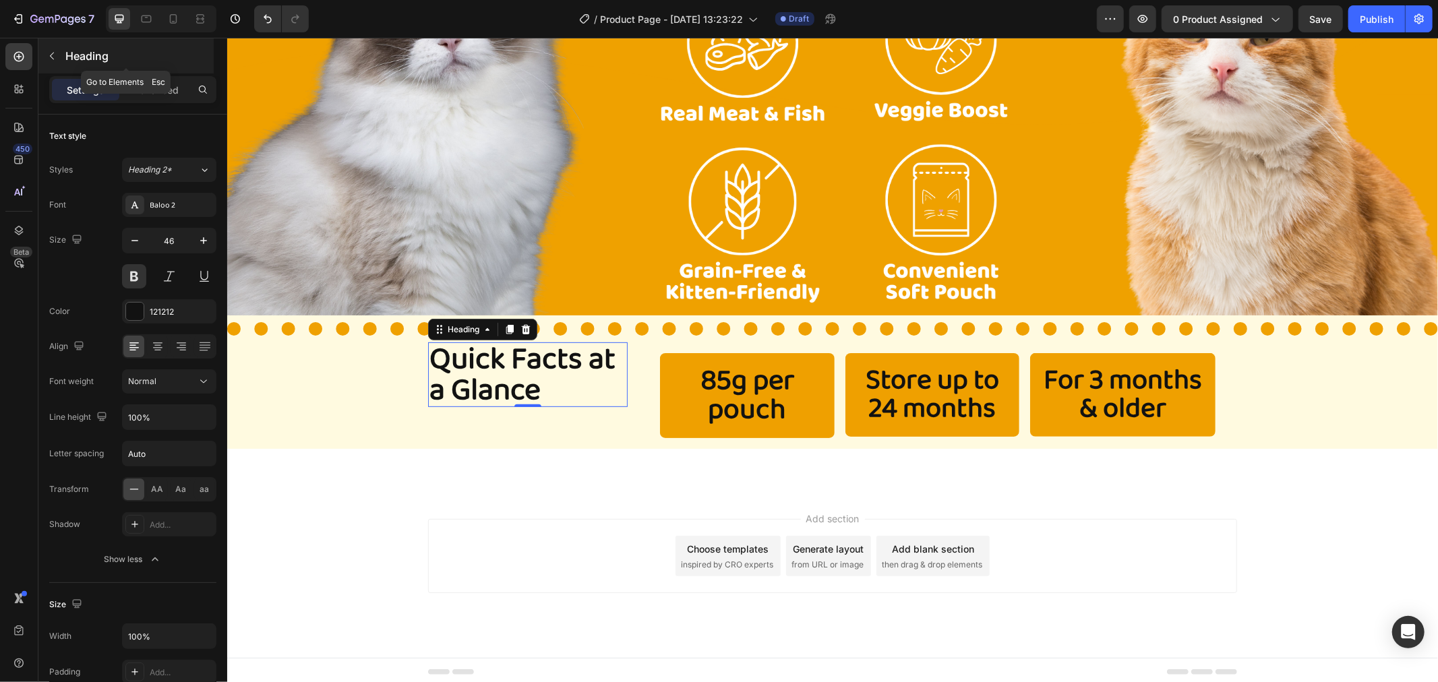
click at [78, 54] on p "Heading" at bounding box center [138, 56] width 146 height 16
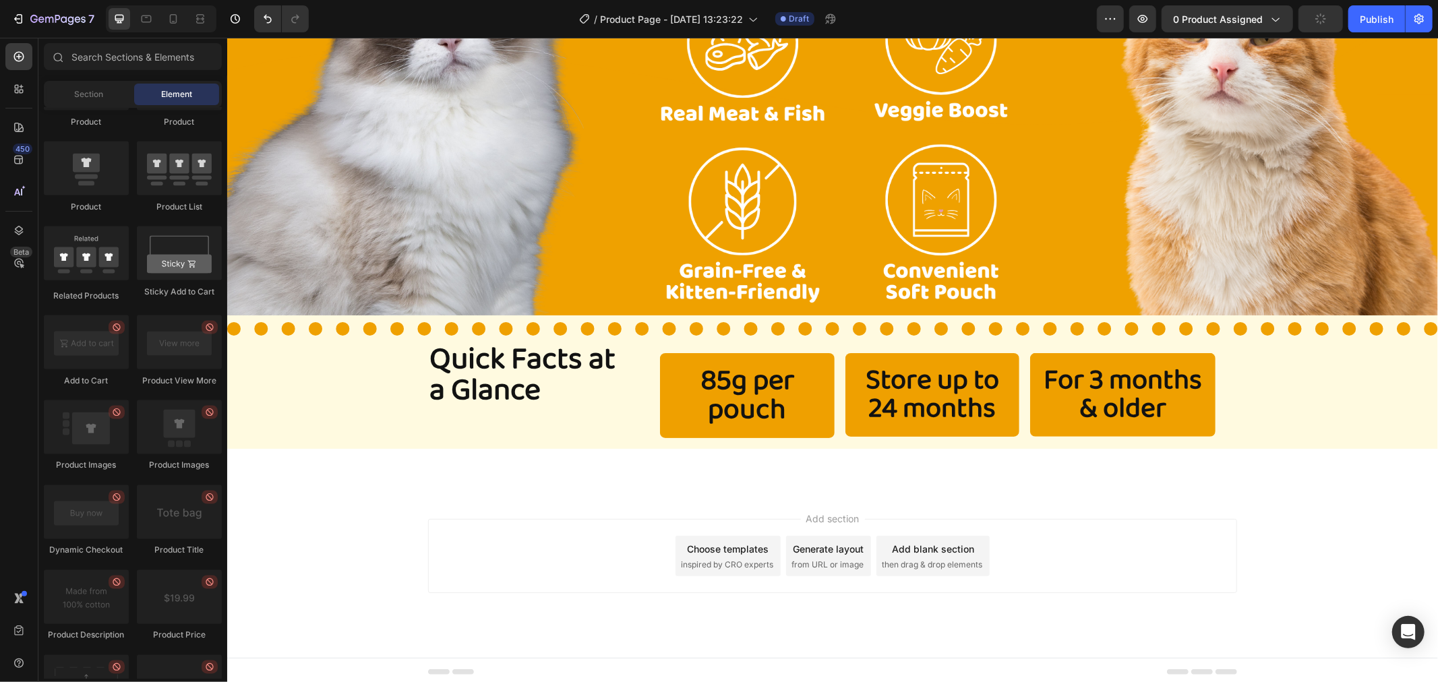
scroll to position [2247, 0]
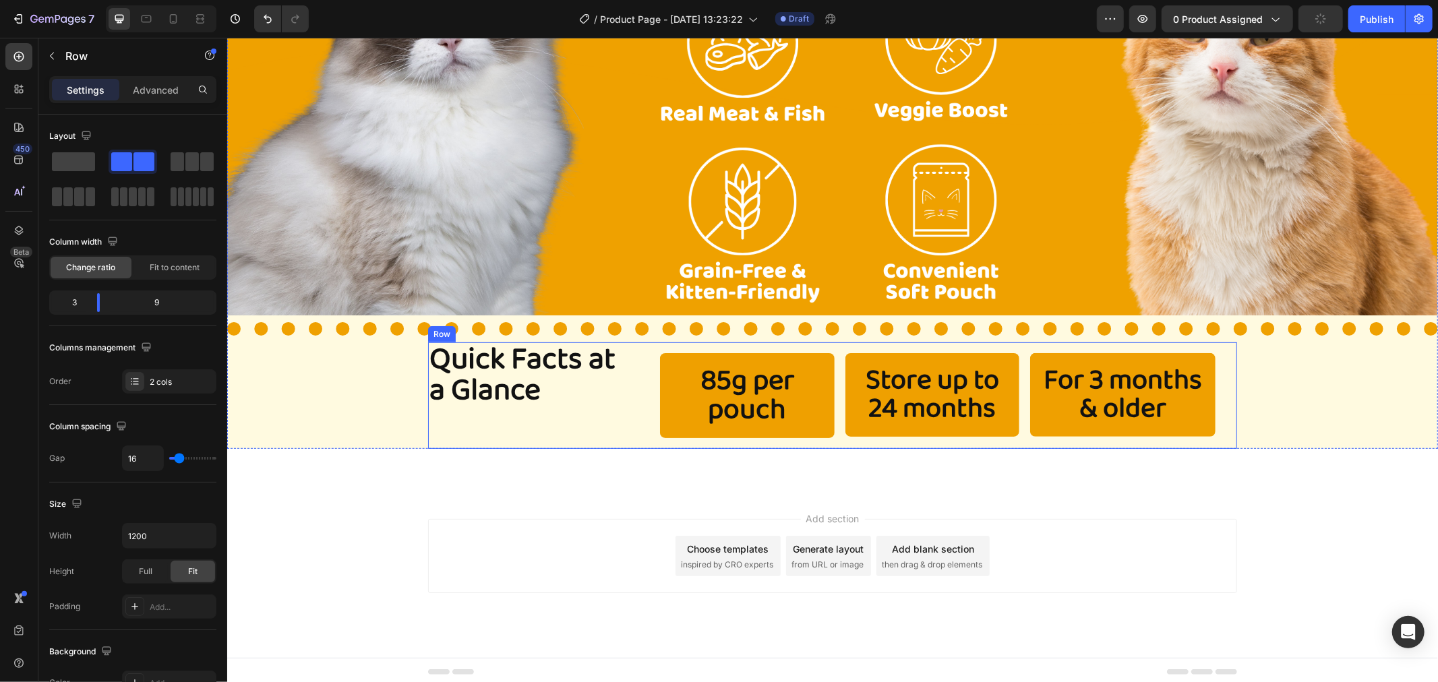
click at [483, 404] on div "Quick Facts at a Glance Heading" at bounding box center [527, 395] width 200 height 107
click at [577, 382] on p "Quick Facts at a Glance" at bounding box center [527, 374] width 197 height 62
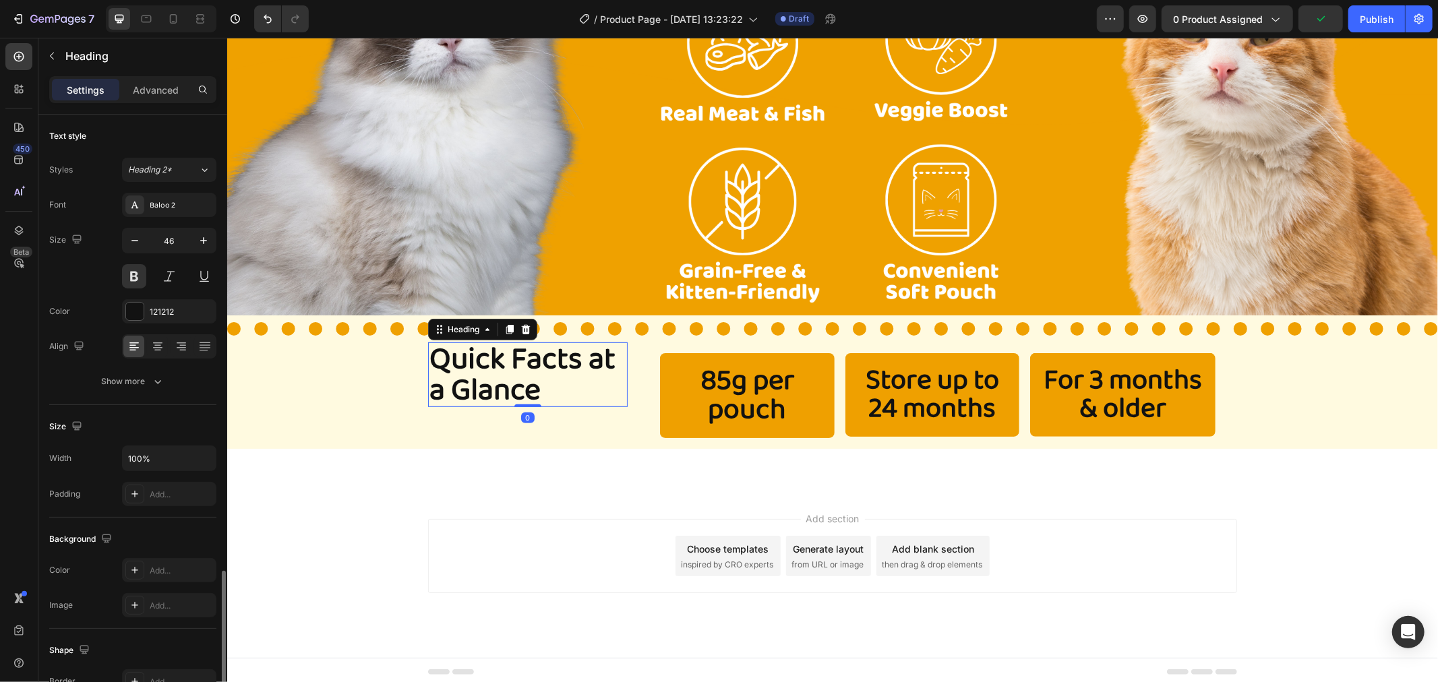
scroll to position [270, 0]
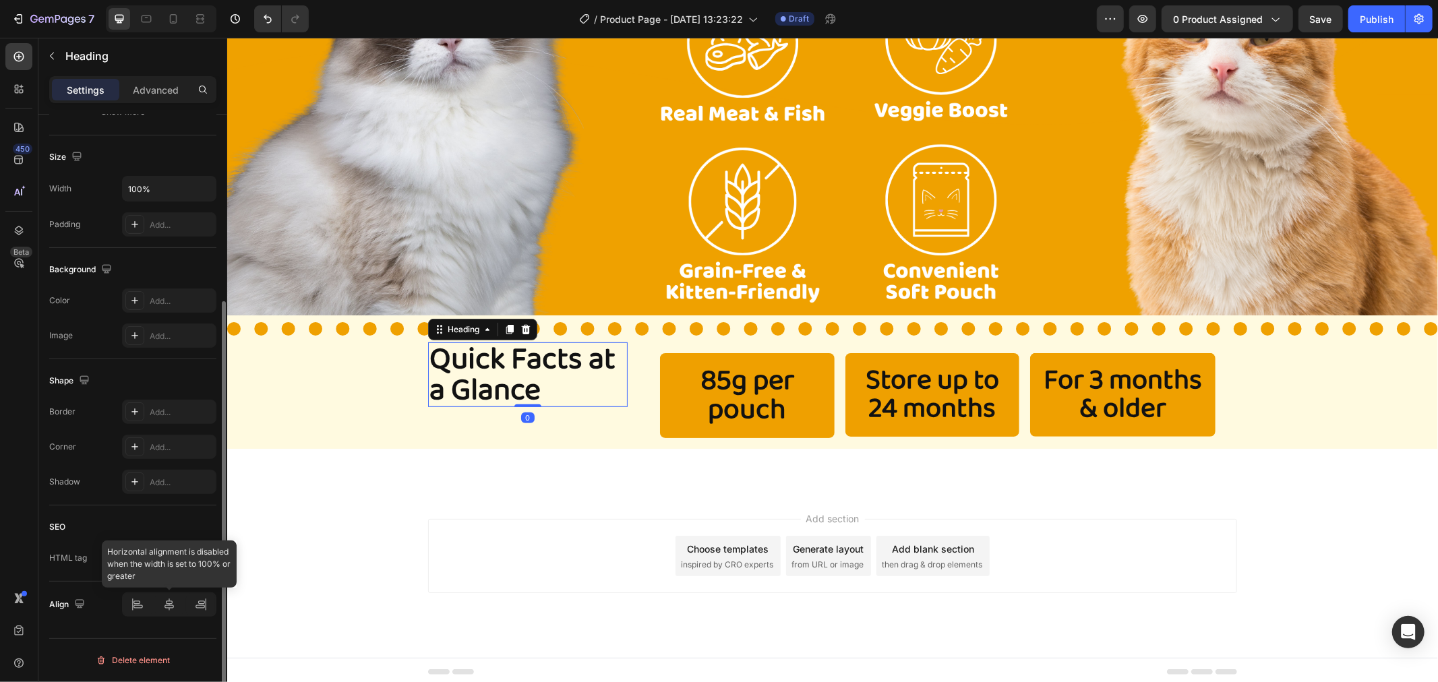
click at [164, 603] on div at bounding box center [169, 605] width 94 height 24
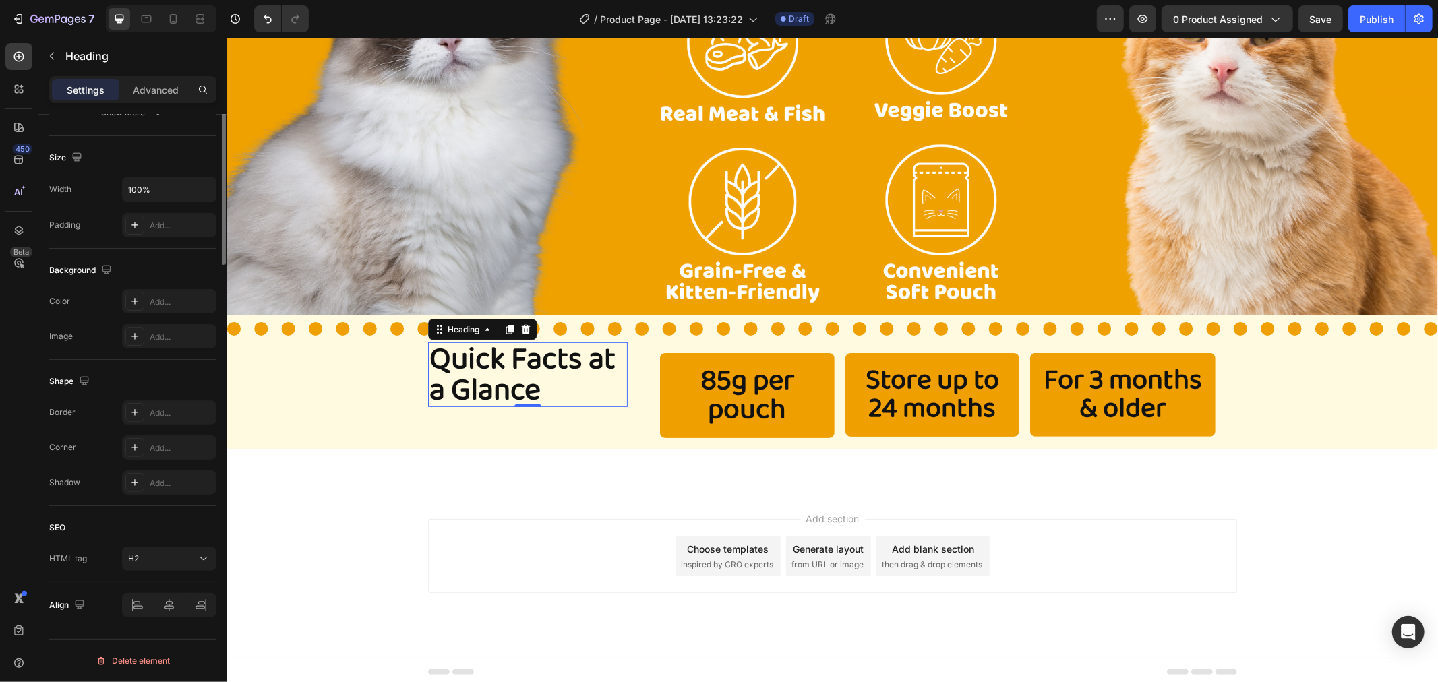
scroll to position [0, 0]
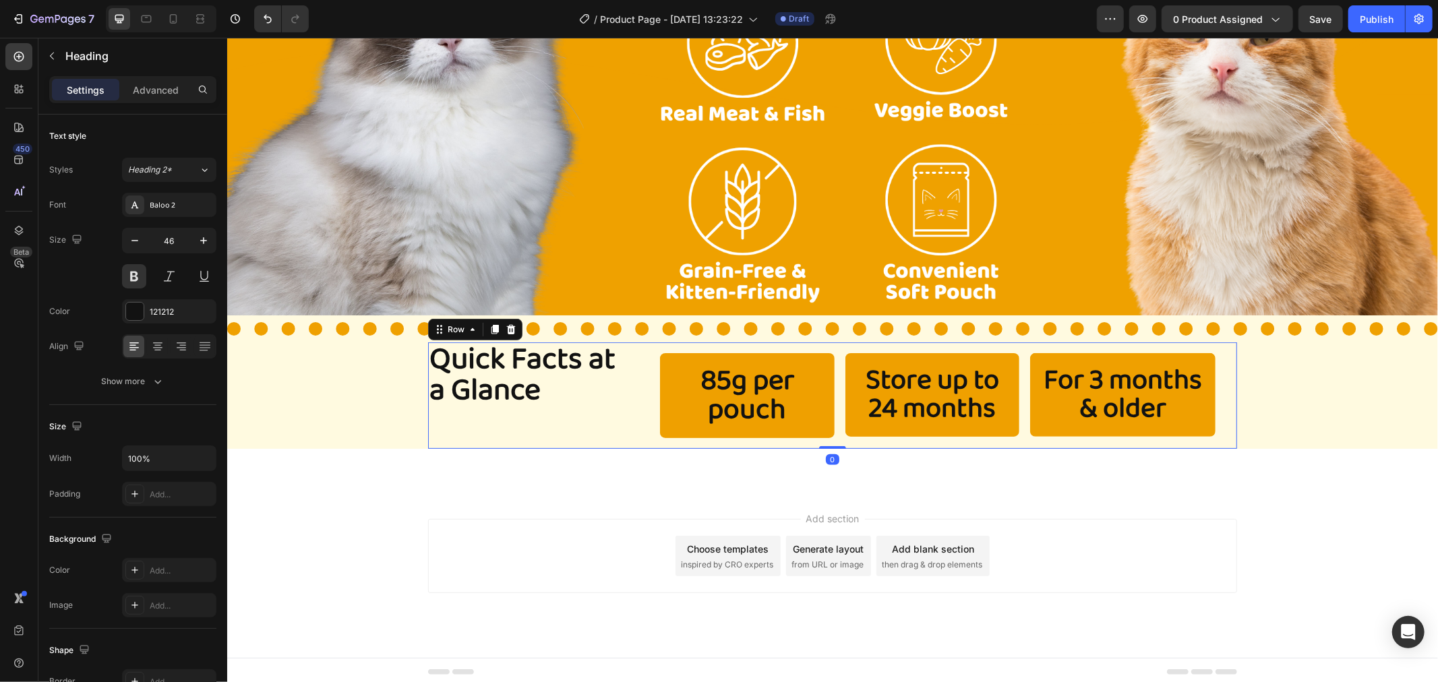
click at [605, 419] on div "Quick Facts at a Glance Heading" at bounding box center [527, 395] width 200 height 107
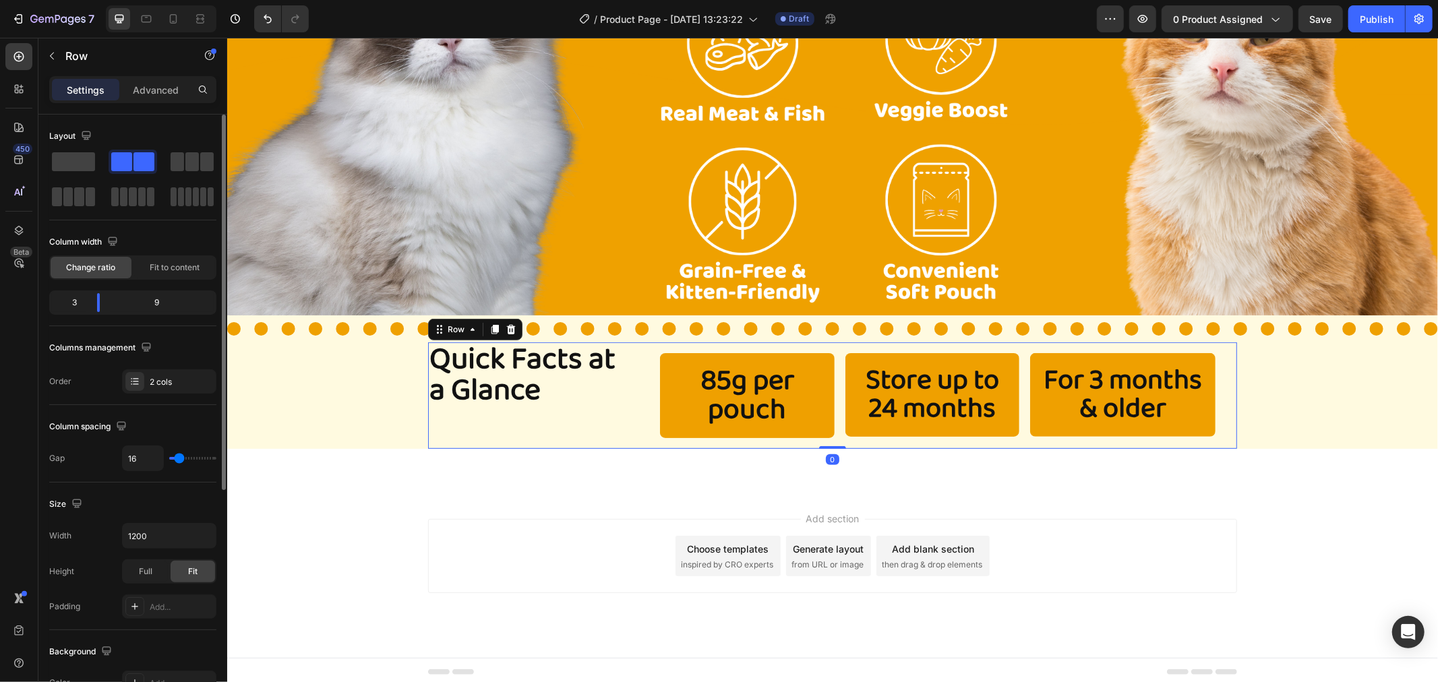
scroll to position [371, 0]
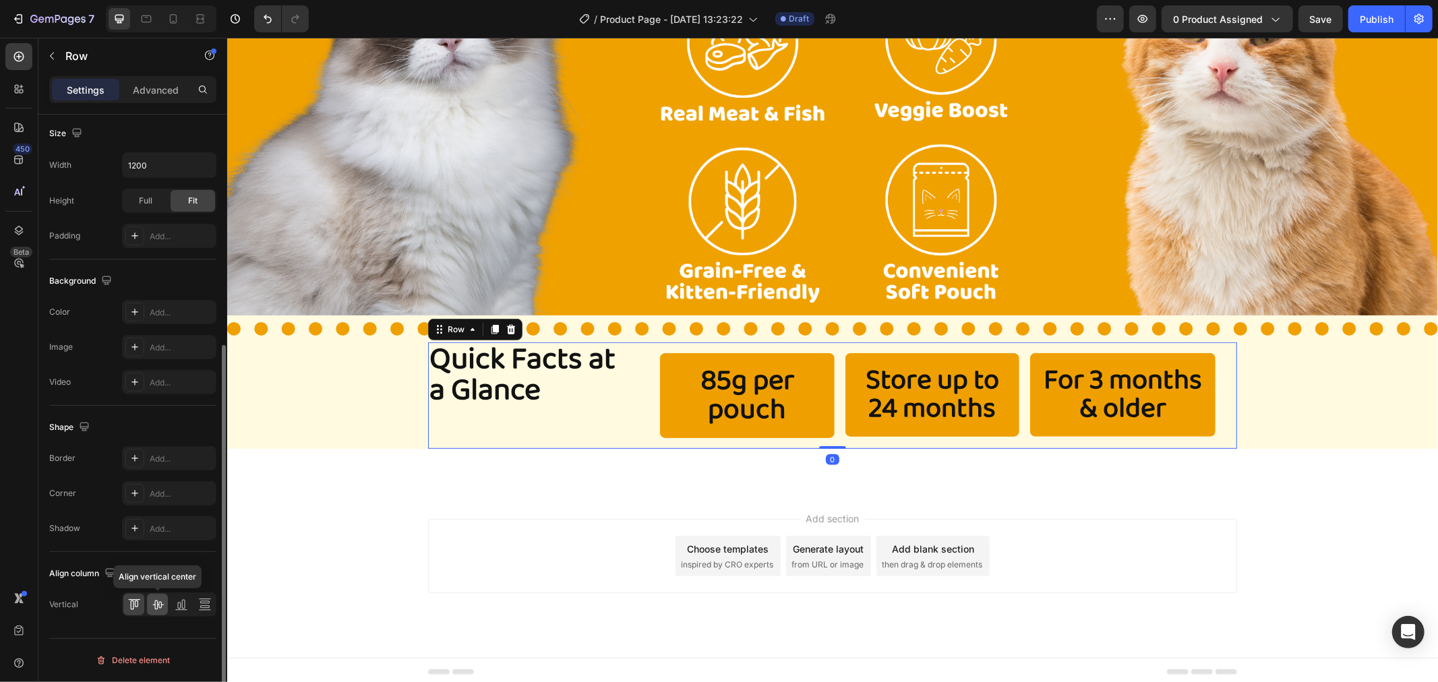
click at [158, 603] on icon at bounding box center [157, 604] width 13 height 13
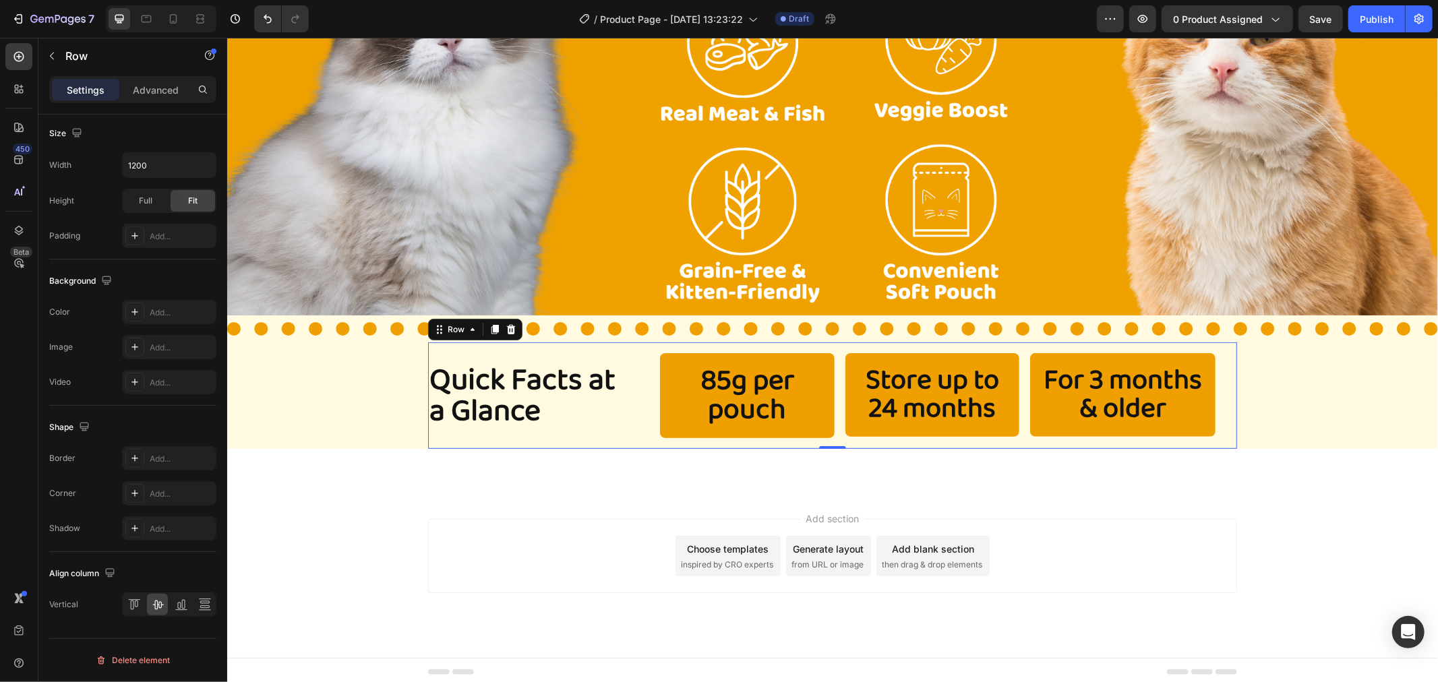
click at [522, 506] on div "Add section Choose templates inspired by CRO experts Generate layout from URL o…" at bounding box center [832, 575] width 1211 height 166
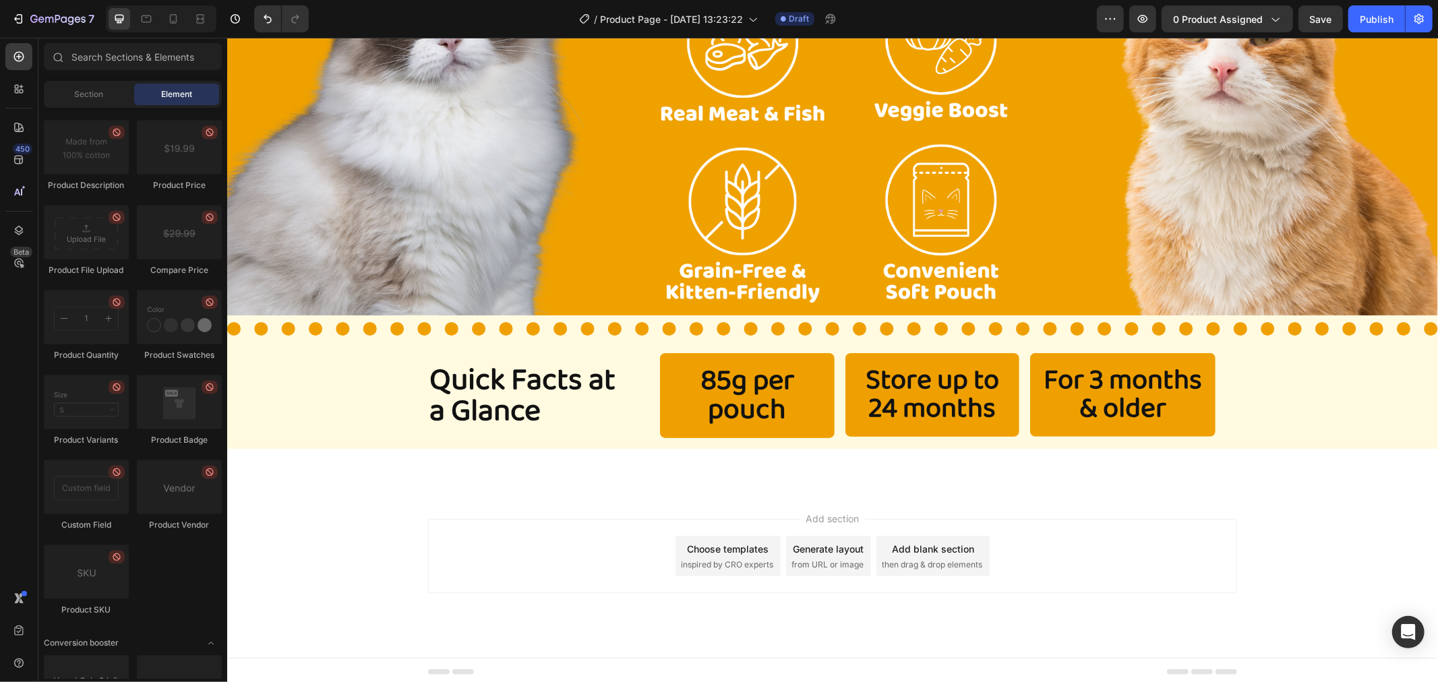
click at [522, 506] on div "Add section Choose templates inspired by CRO experts Generate layout from URL o…" at bounding box center [832, 575] width 1211 height 166
click at [489, 425] on div "Quick Facts at a Glance Heading" at bounding box center [527, 395] width 200 height 107
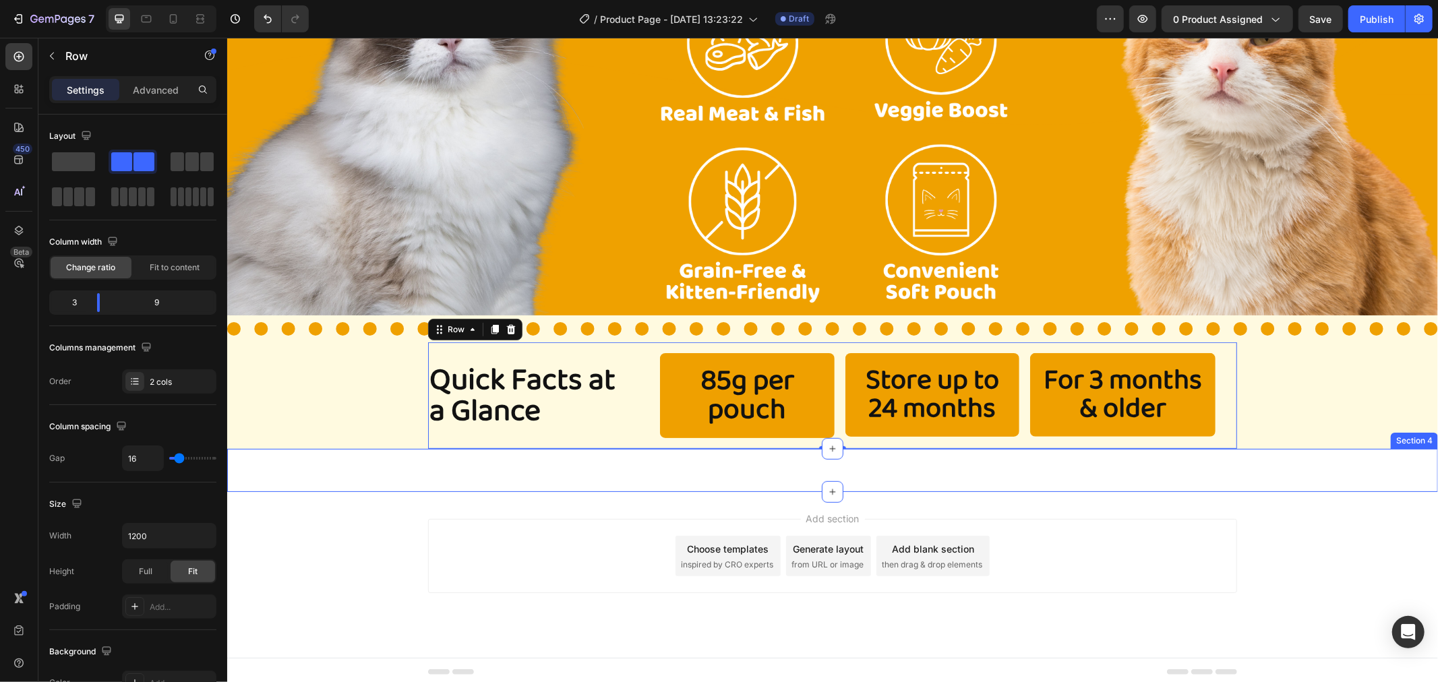
click at [374, 474] on div "Image Section 4" at bounding box center [832, 469] width 1211 height 43
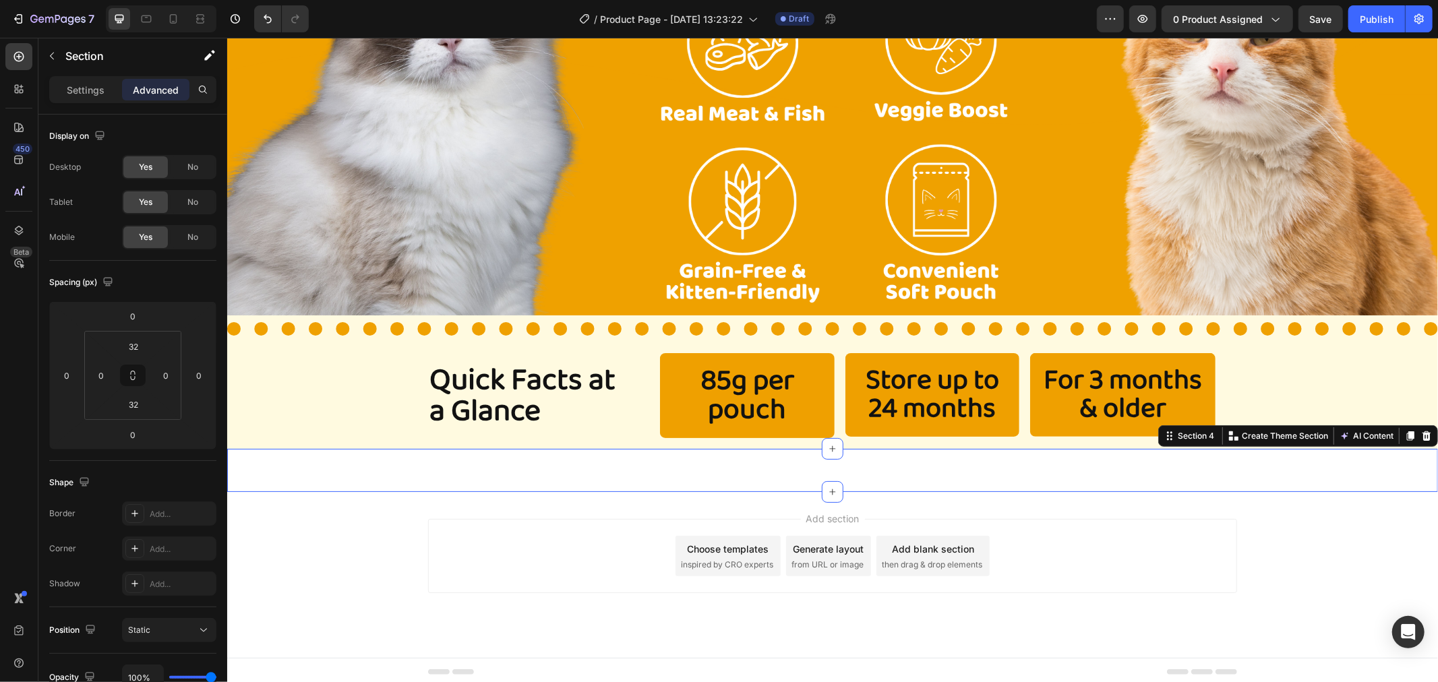
click at [374, 474] on div "Image Section 4 You can create reusable sections Create Theme Section AI Conten…" at bounding box center [832, 469] width 1211 height 43
click at [448, 439] on div "Quick Facts at a Glance Heading" at bounding box center [527, 395] width 200 height 107
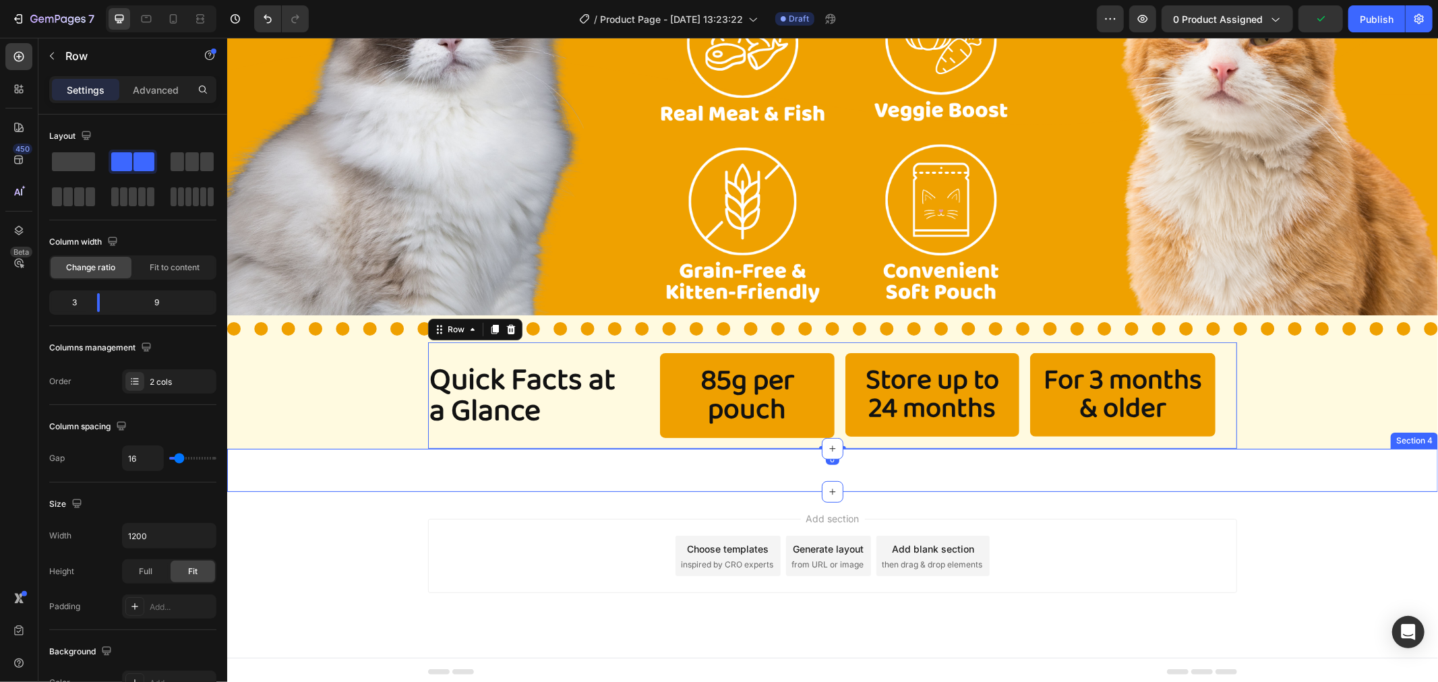
click at [423, 481] on div "Image Section 4" at bounding box center [832, 469] width 1211 height 43
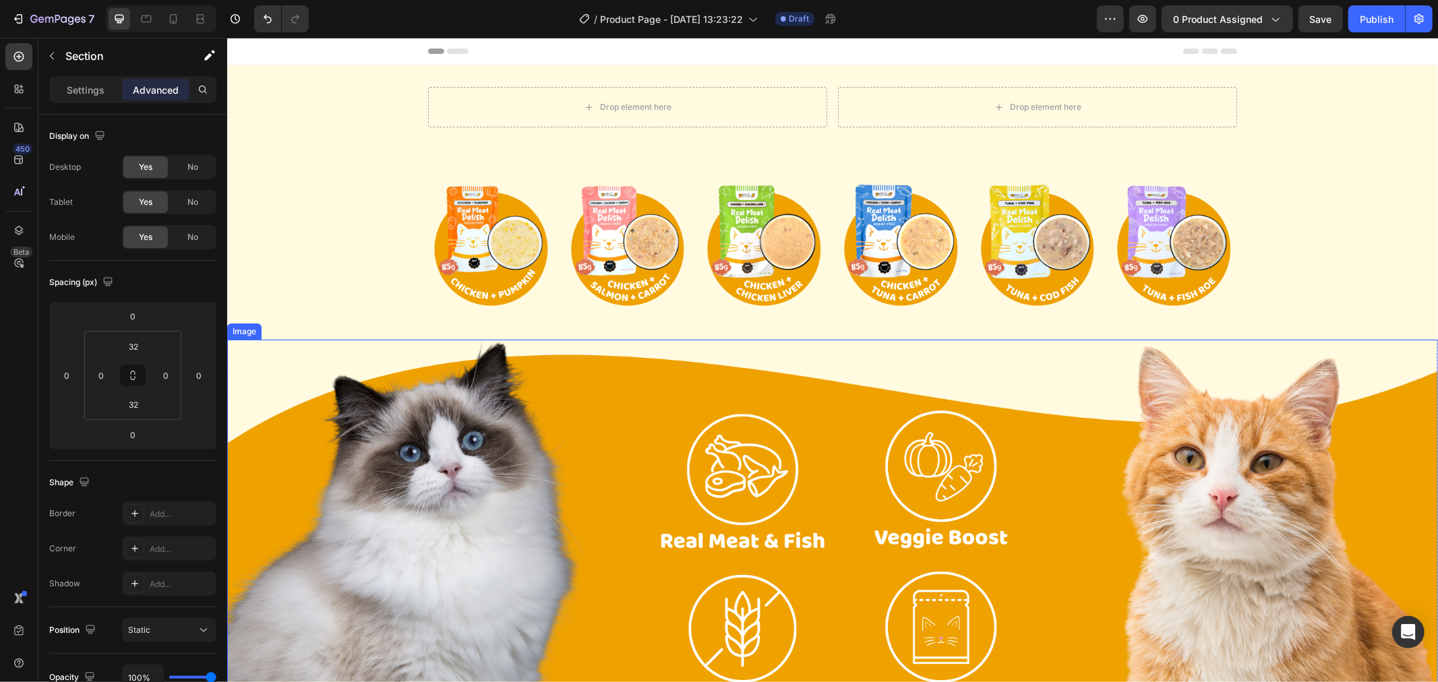
scroll to position [299, 0]
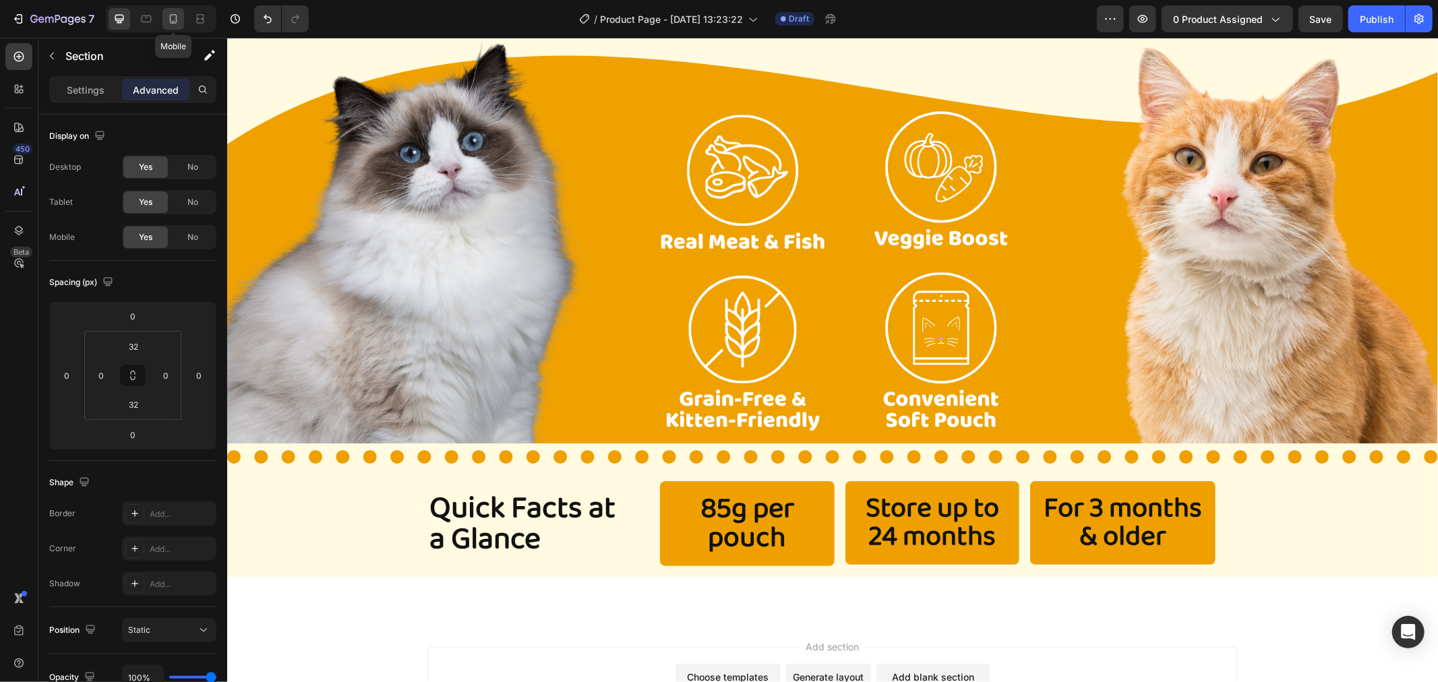
click at [171, 18] on icon at bounding box center [173, 18] width 7 height 9
type input "0"
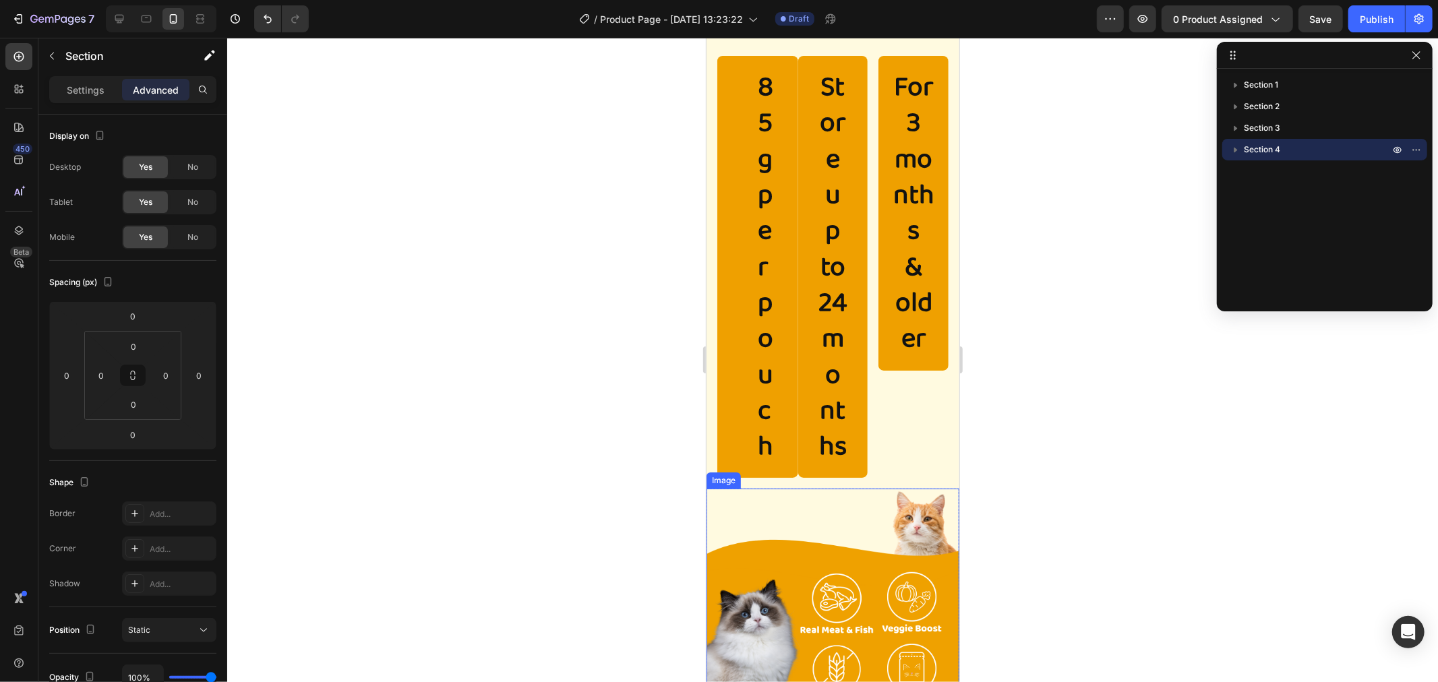
scroll to position [248, 0]
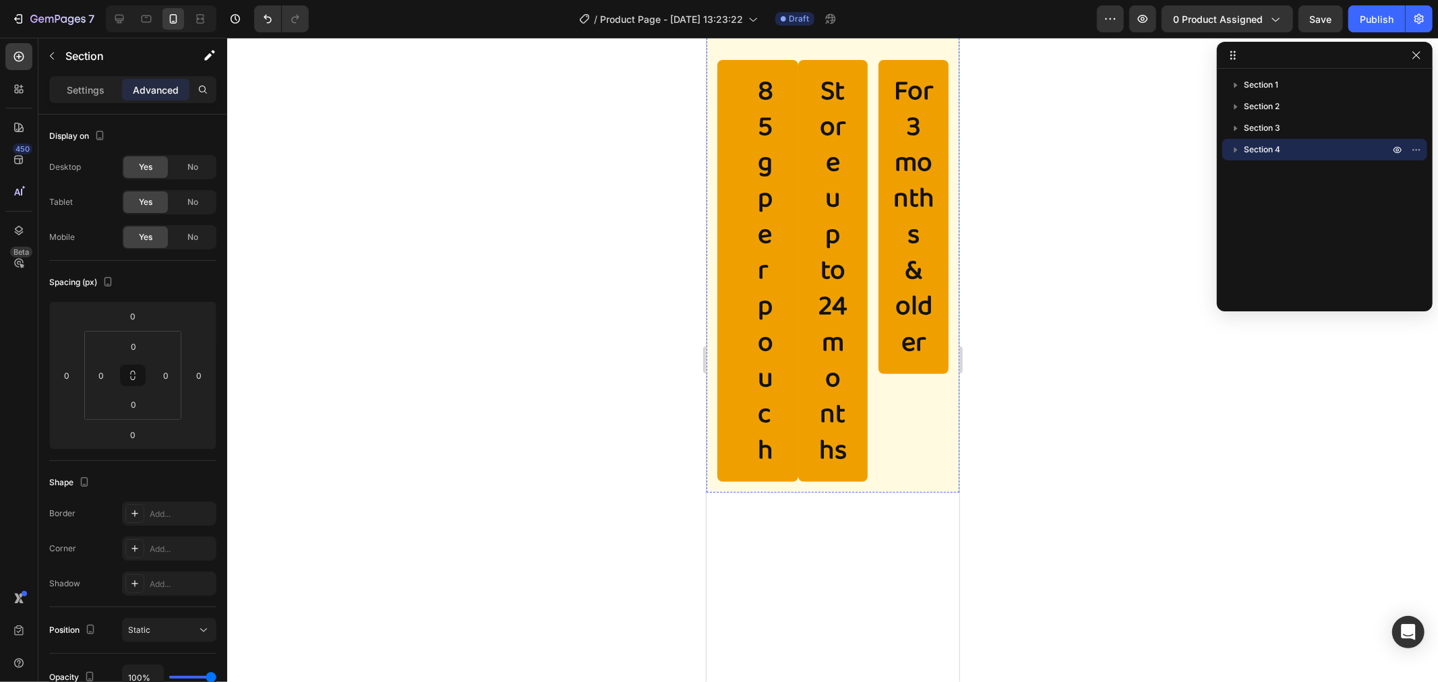
click at [864, 36] on p "Quick Facts at a Glance" at bounding box center [832, 0] width 250 height 72
click at [74, 86] on p "Settings" at bounding box center [86, 90] width 38 height 14
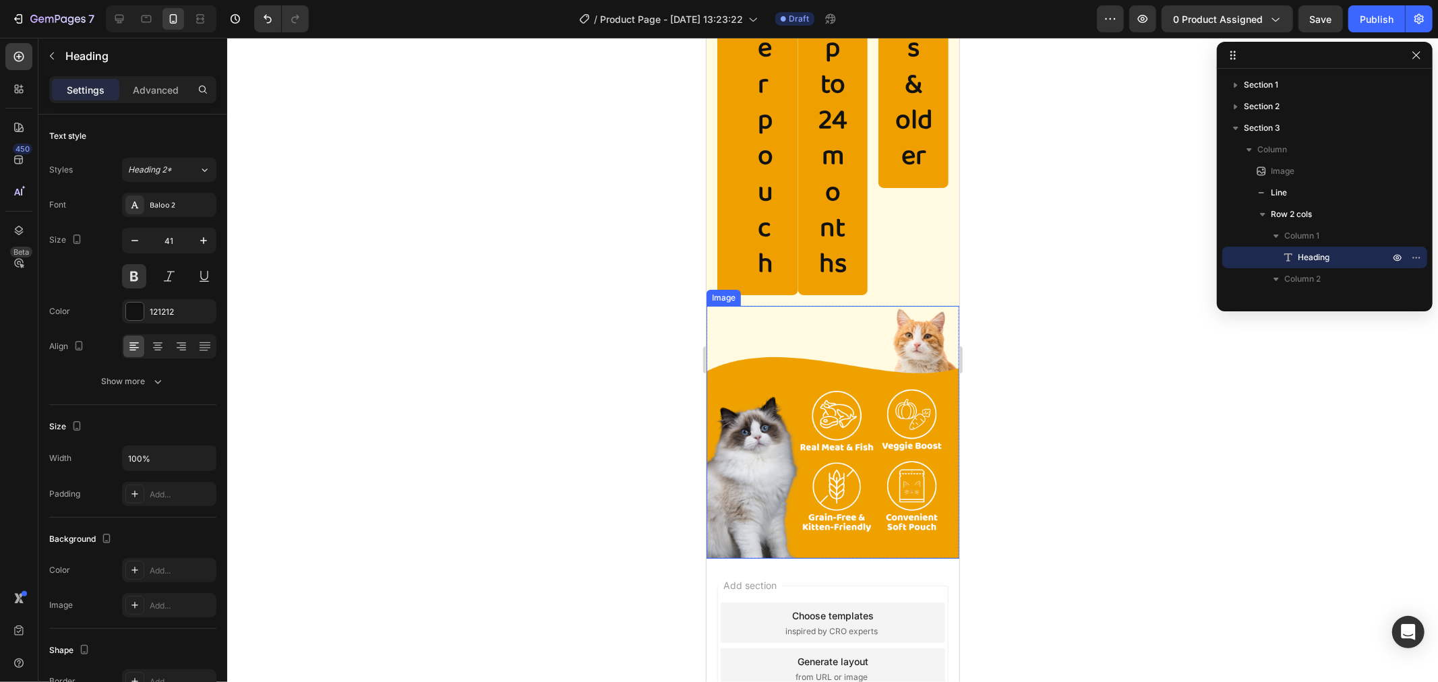
scroll to position [813, 0]
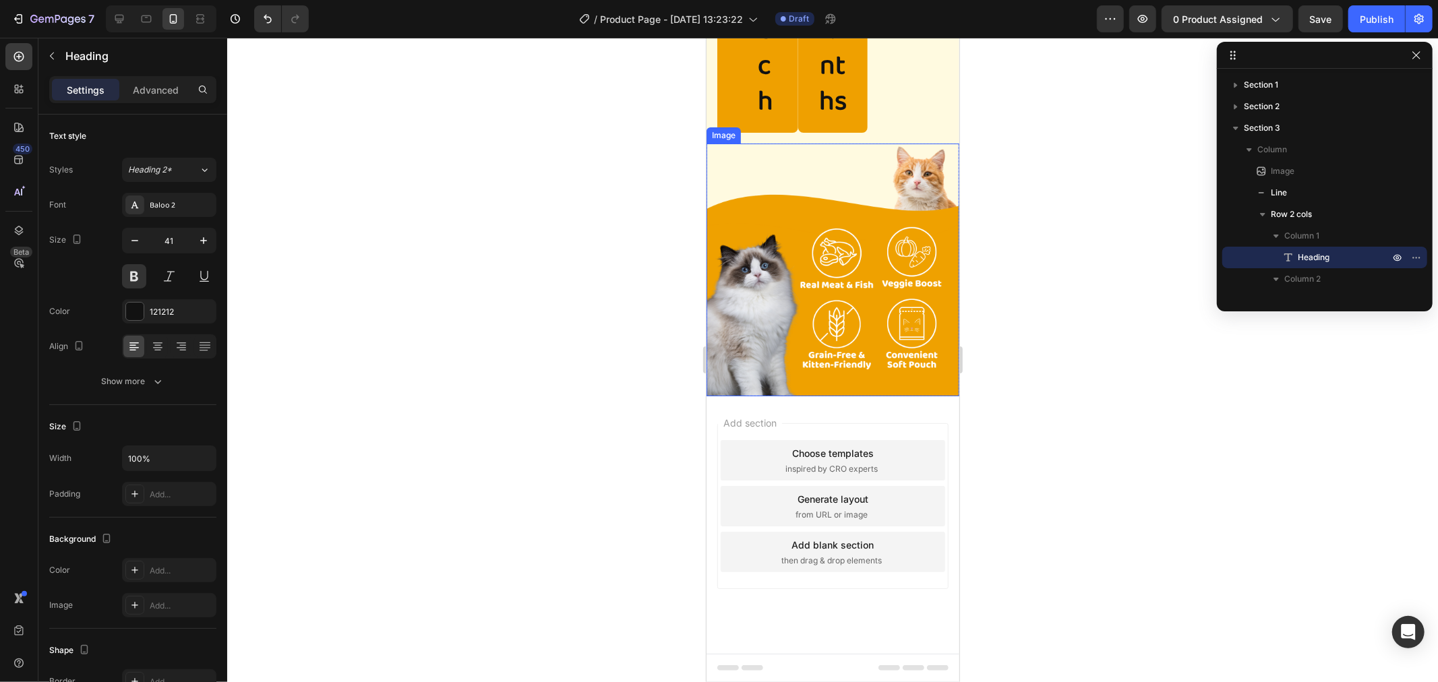
click at [775, 254] on img at bounding box center [832, 269] width 253 height 253
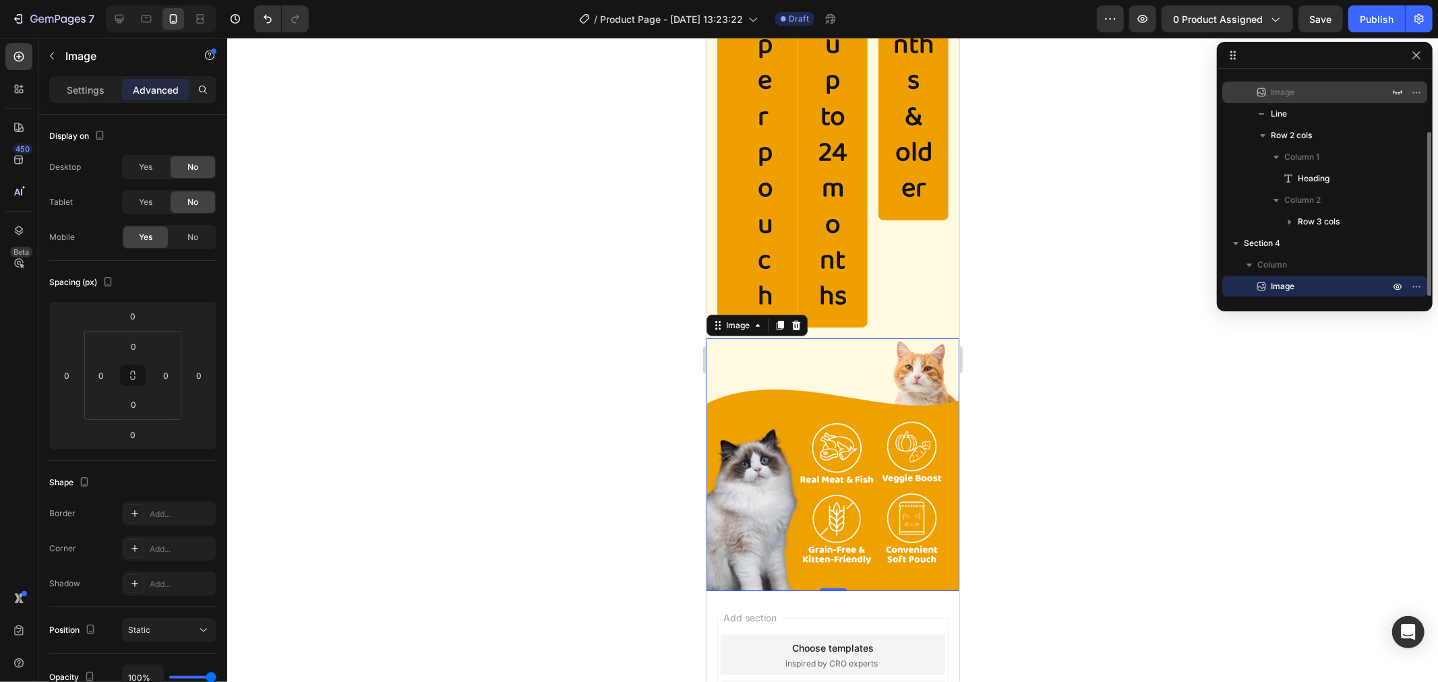
scroll to position [4, 0]
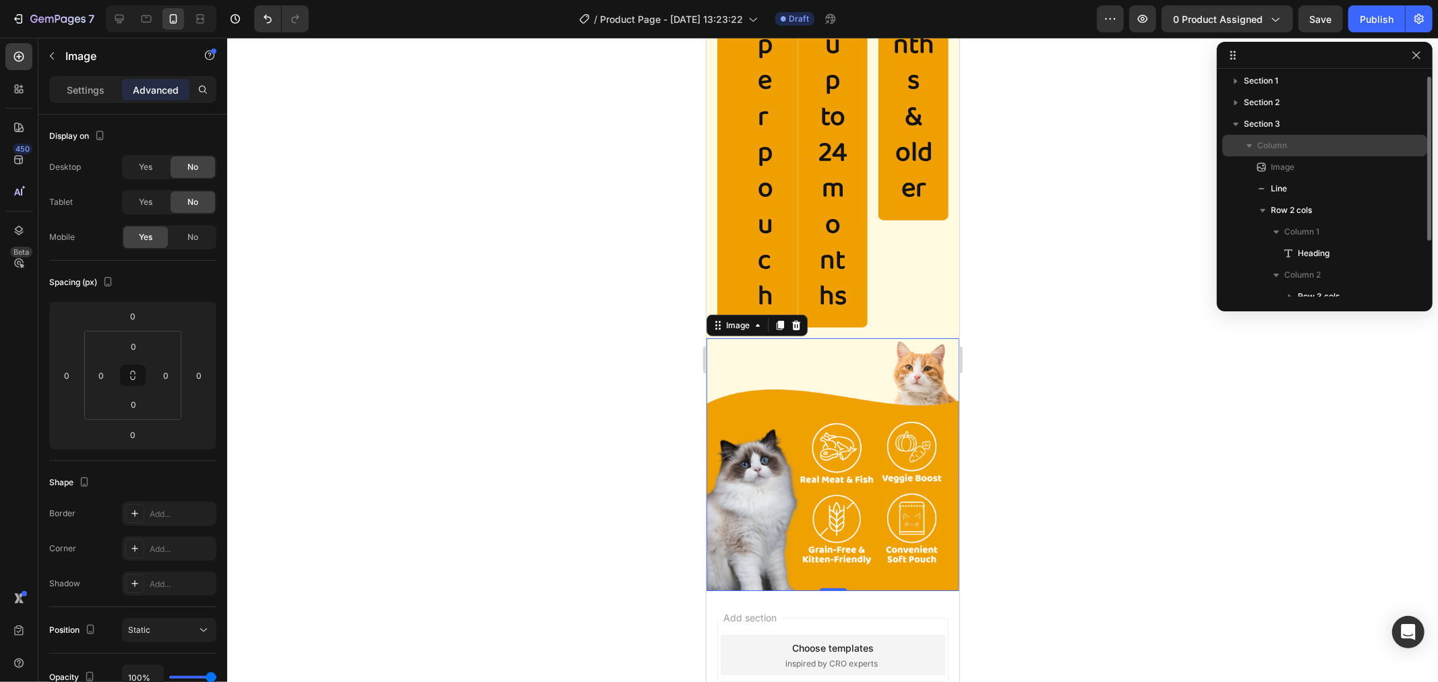
drag, startPoint x: 1249, startPoint y: 241, endPoint x: 1264, endPoint y: 144, distance: 97.6
click at [1264, 144] on div "Section 1 Section 2 Section 3 Column Image Line Row 2 cols Column 1 Heading Col…" at bounding box center [1325, 185] width 216 height 223
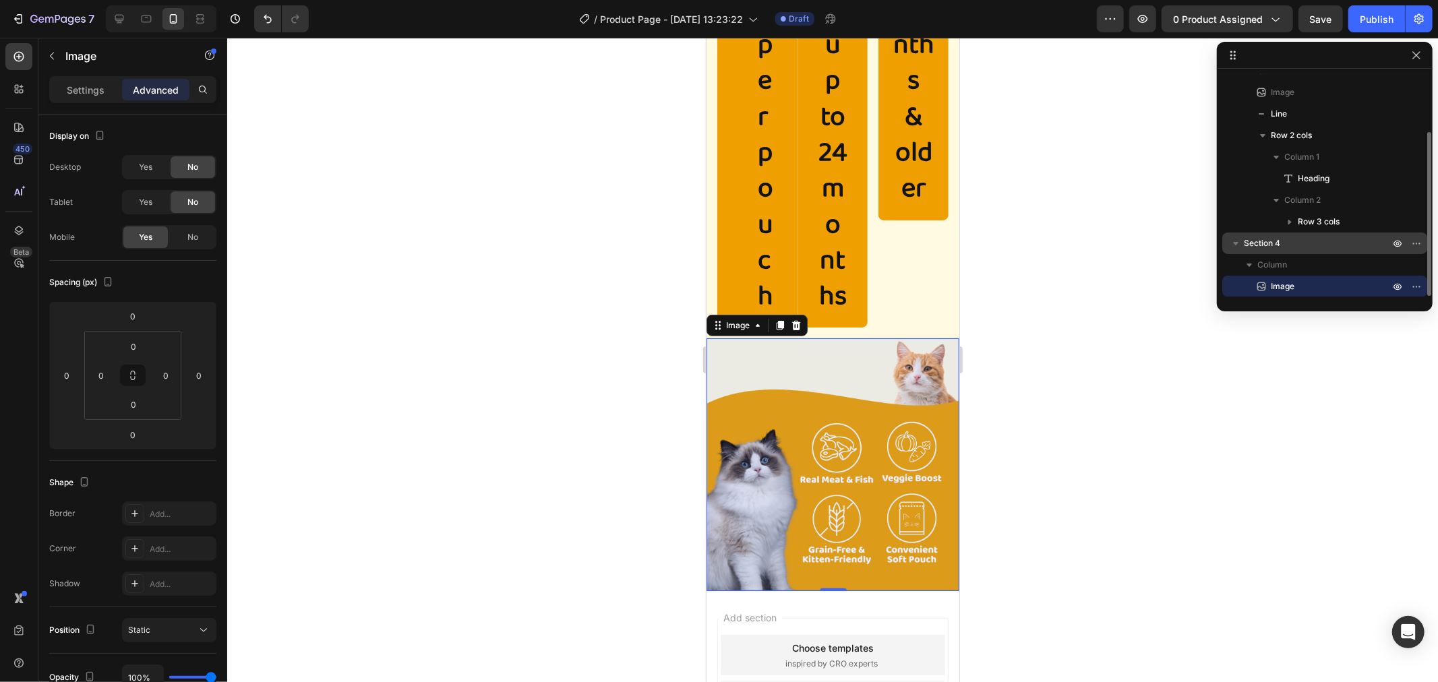
click at [1245, 244] on span "Section 4" at bounding box center [1262, 243] width 36 height 13
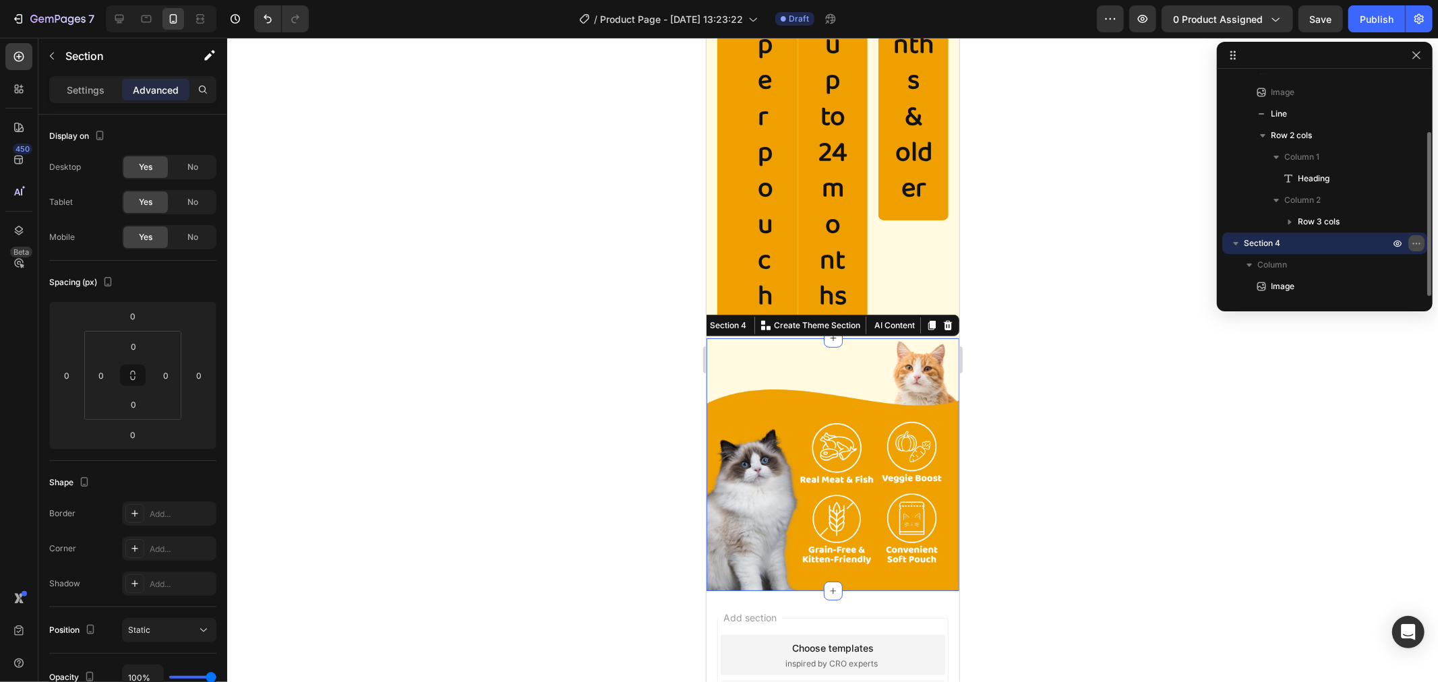
click at [1416, 240] on icon "button" at bounding box center [1416, 243] width 11 height 11
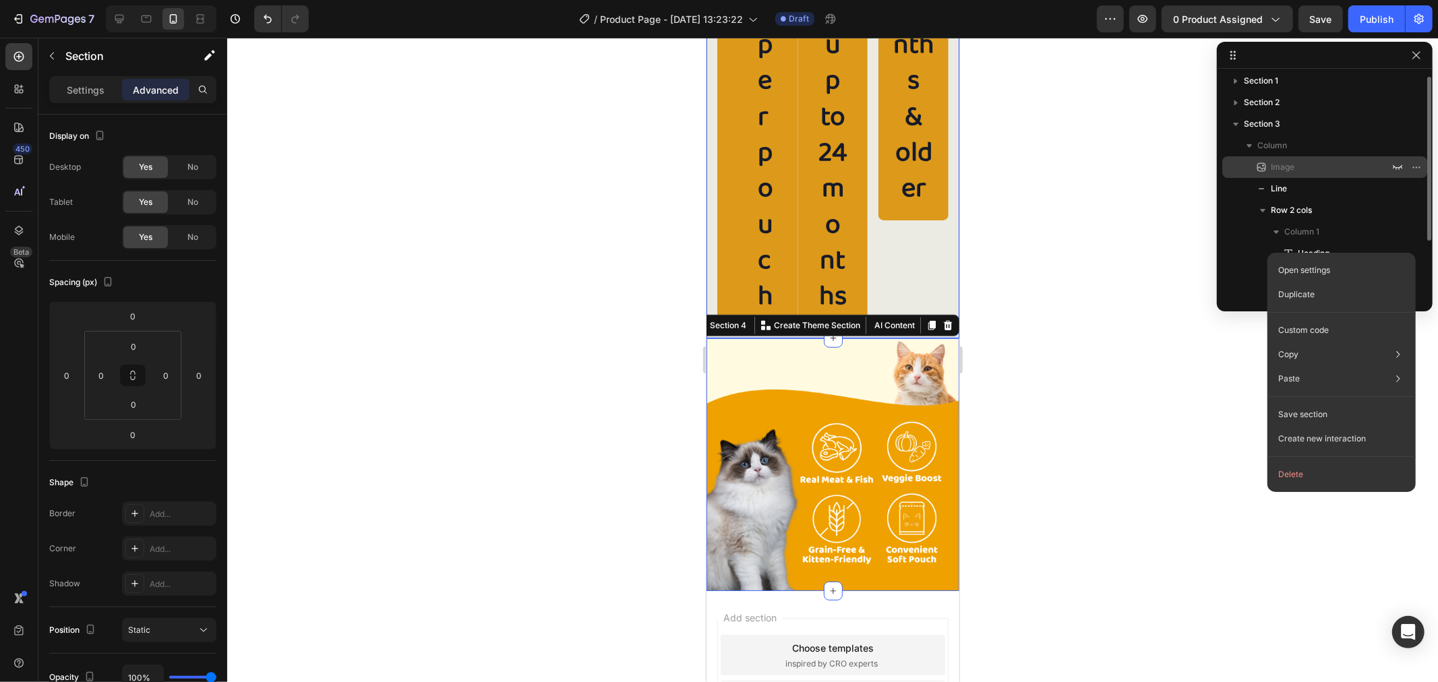
scroll to position [0, 0]
drag, startPoint x: 1252, startPoint y: 240, endPoint x: 1253, endPoint y: 167, distance: 72.8
click at [1253, 167] on div "Section 1 Section 2 Section 3 Column Image Line Row 2 cols Column 1 Heading Col…" at bounding box center [1325, 185] width 216 height 223
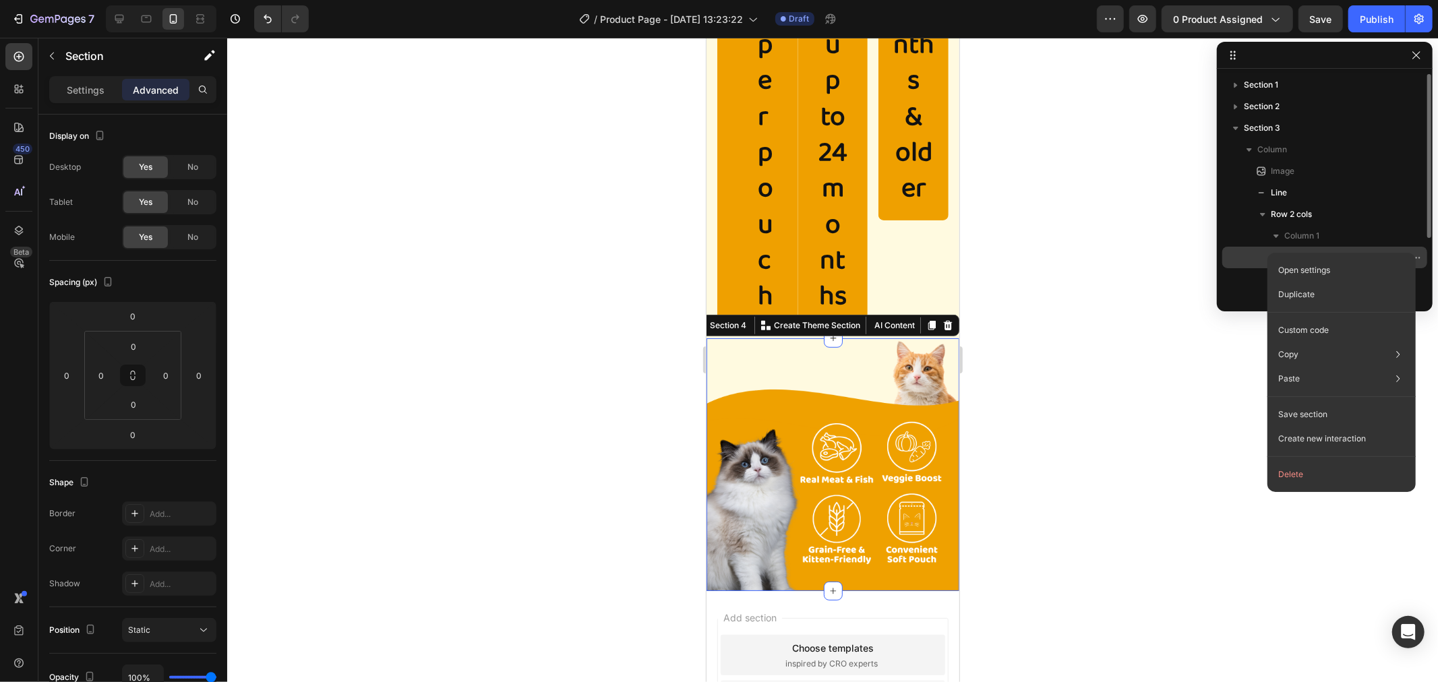
click at [1252, 261] on div "Heading" at bounding box center [1325, 258] width 194 height 22
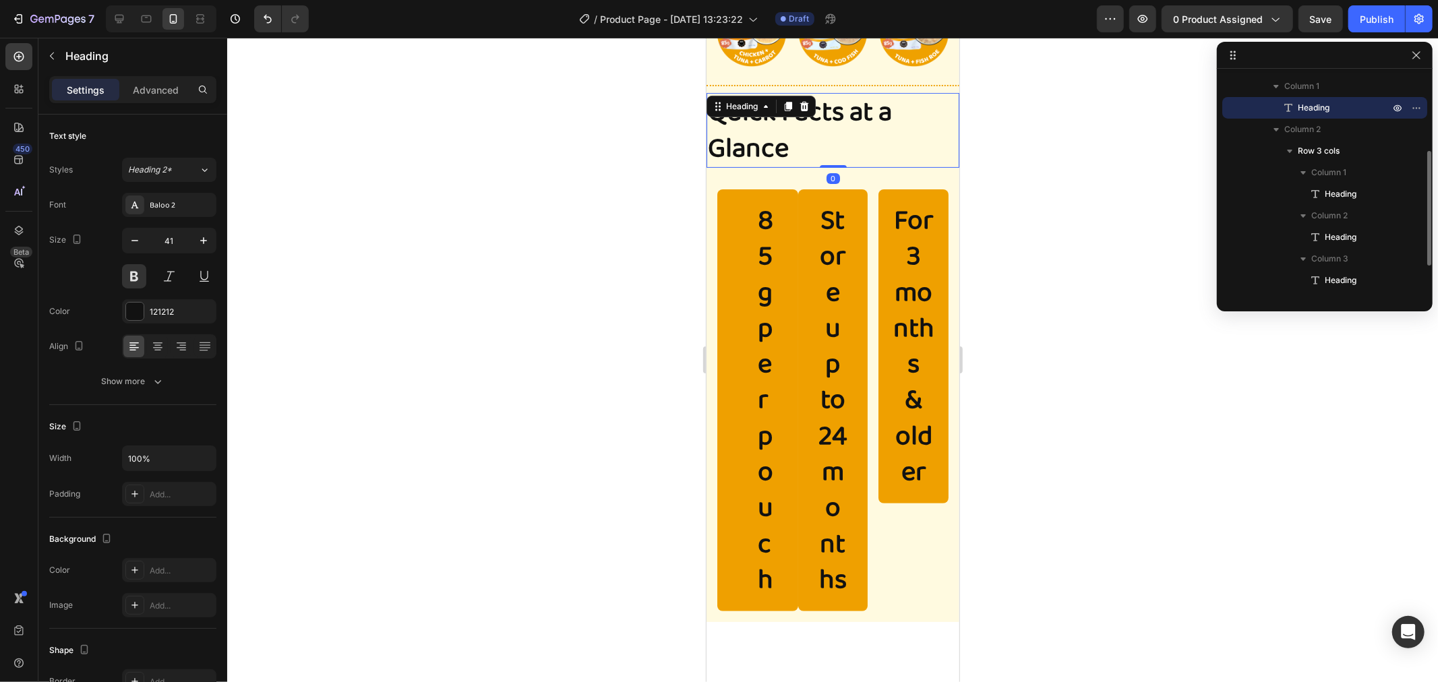
scroll to position [209, 0]
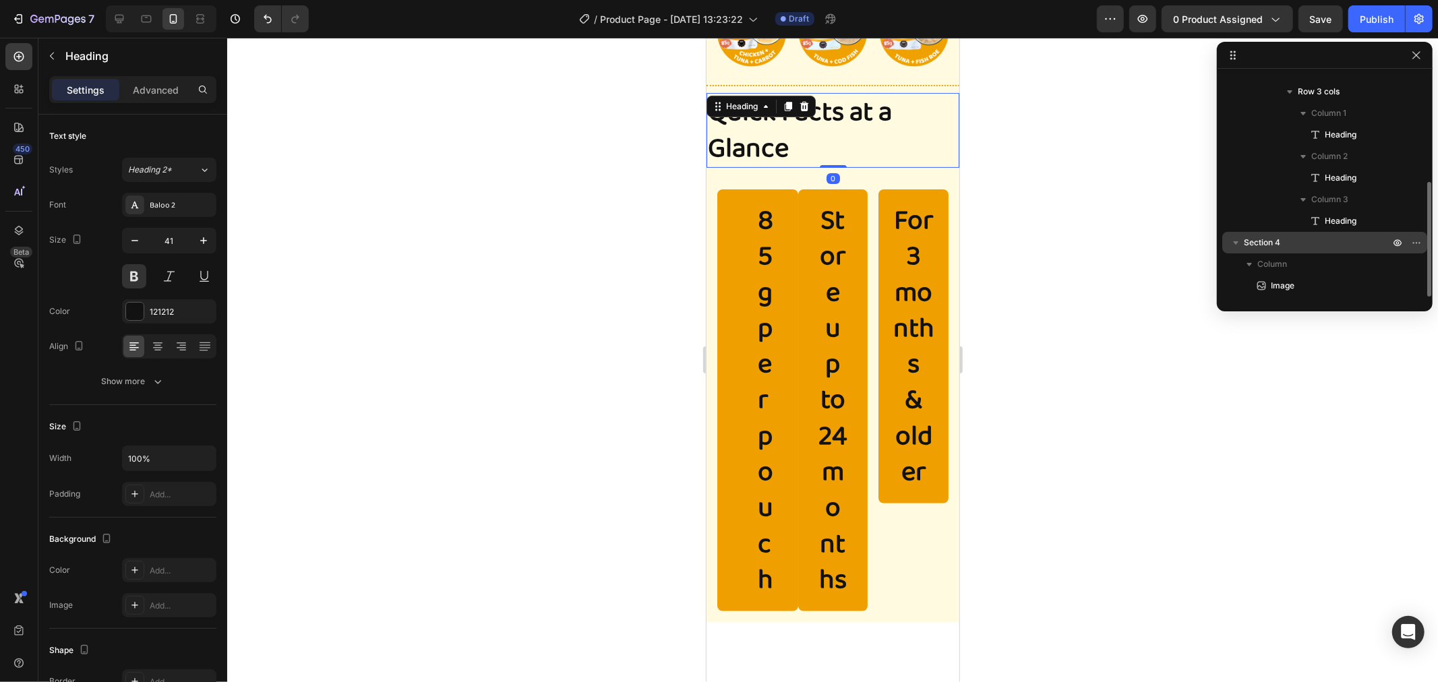
click at [1275, 233] on div "Section 4" at bounding box center [1325, 243] width 194 height 22
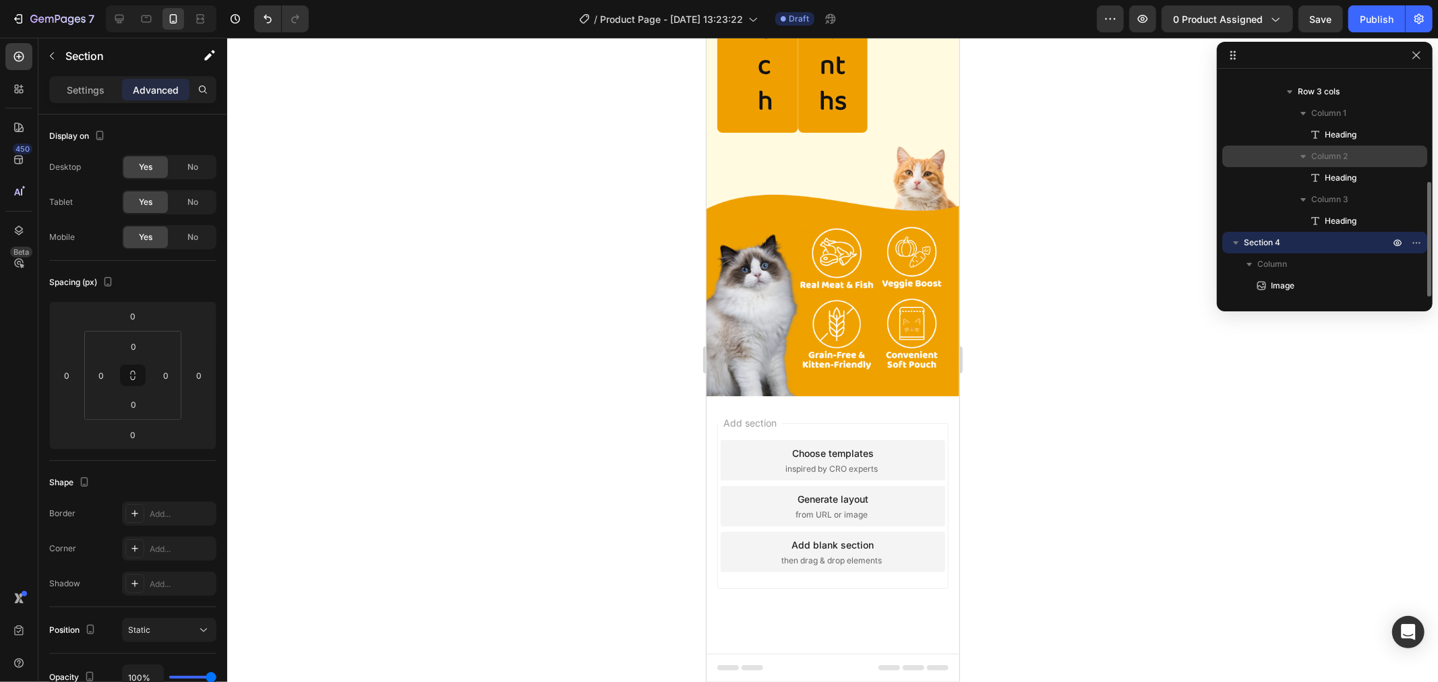
scroll to position [813, 0]
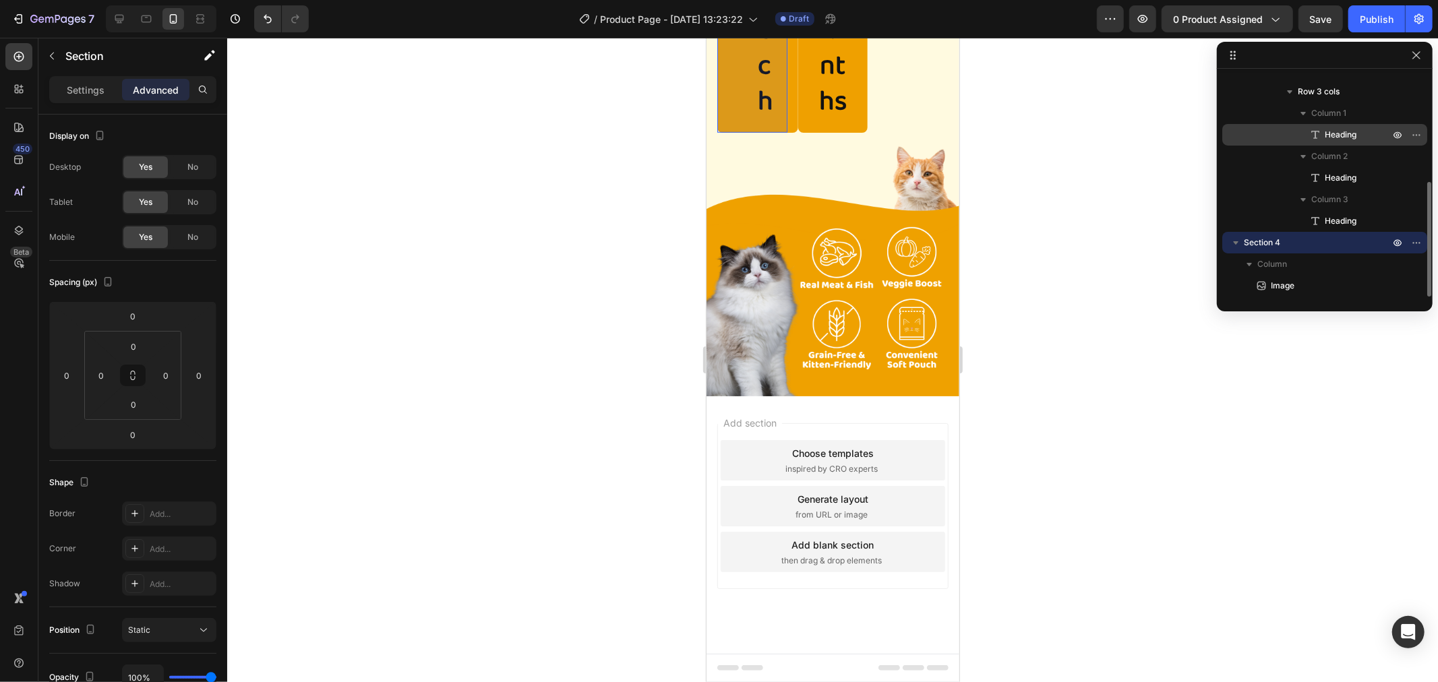
drag, startPoint x: 1259, startPoint y: 241, endPoint x: 1288, endPoint y: 136, distance: 109.1
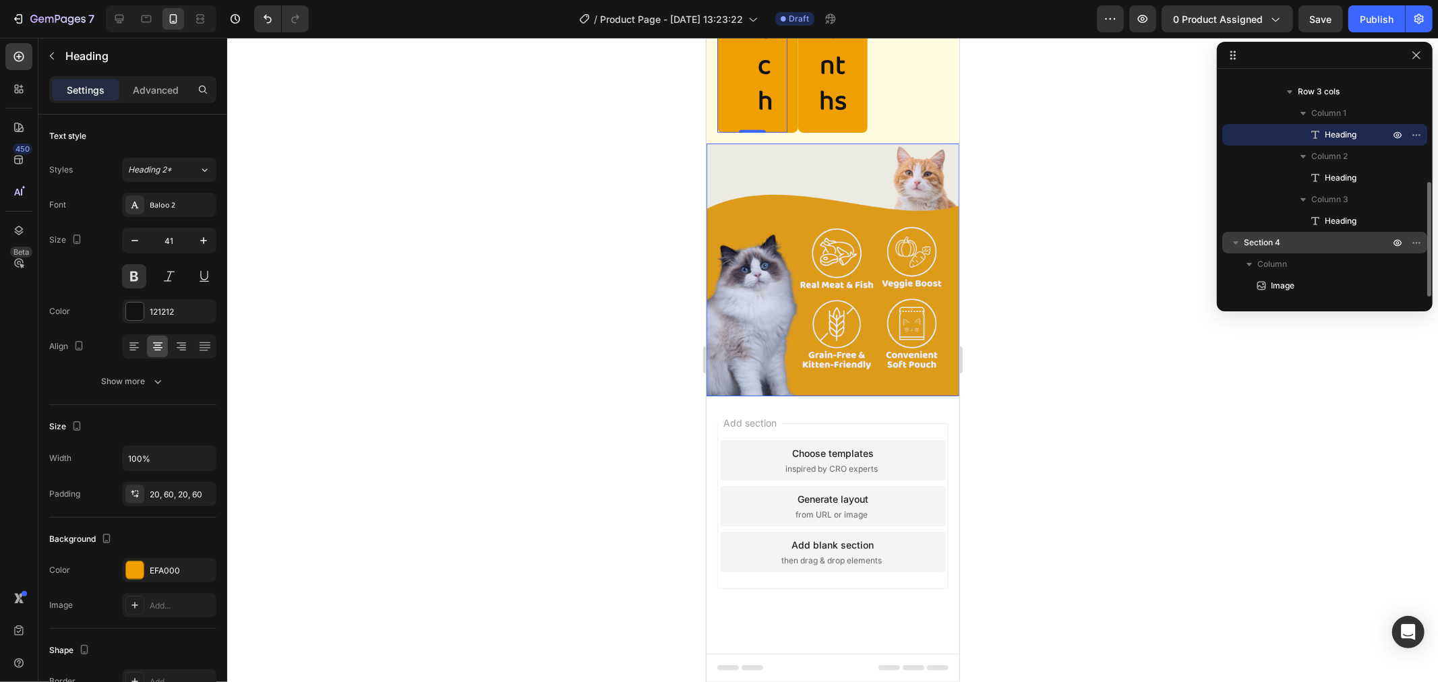
click at [1245, 240] on span "Section 4" at bounding box center [1262, 242] width 36 height 13
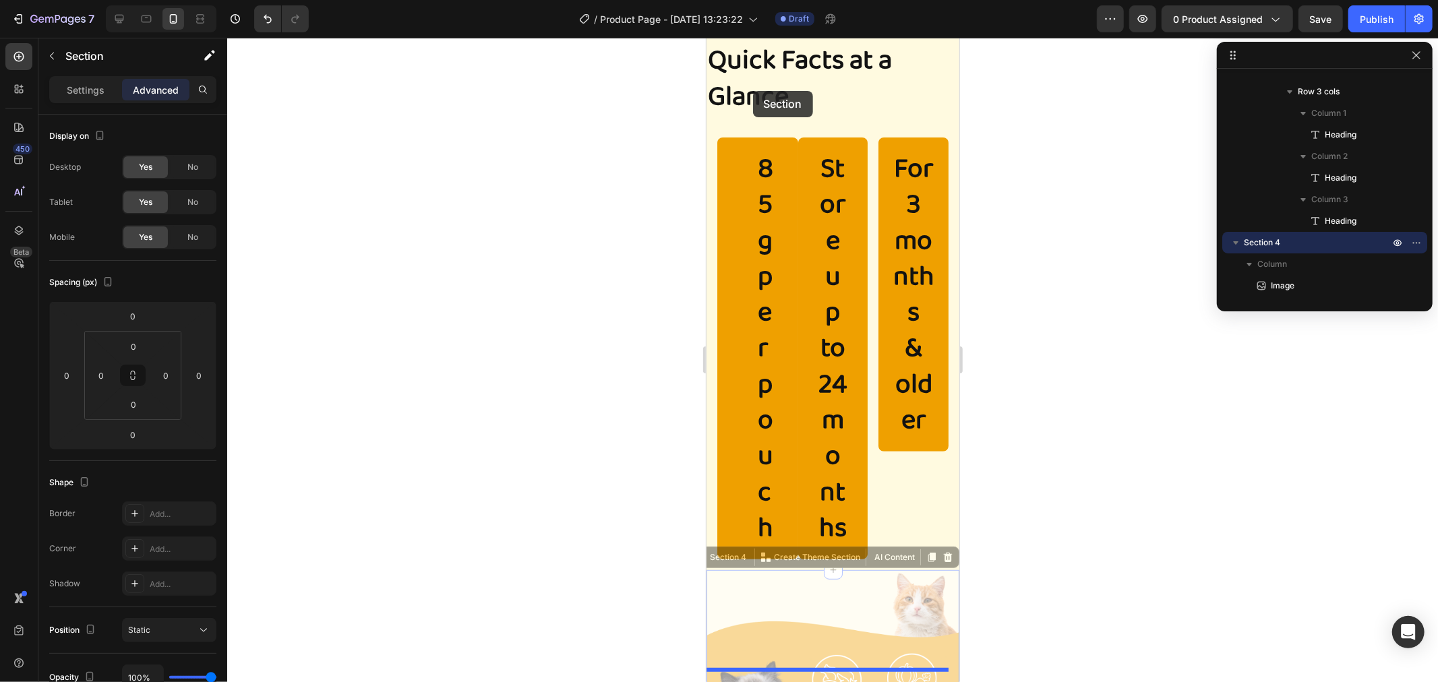
scroll to position [64, 0]
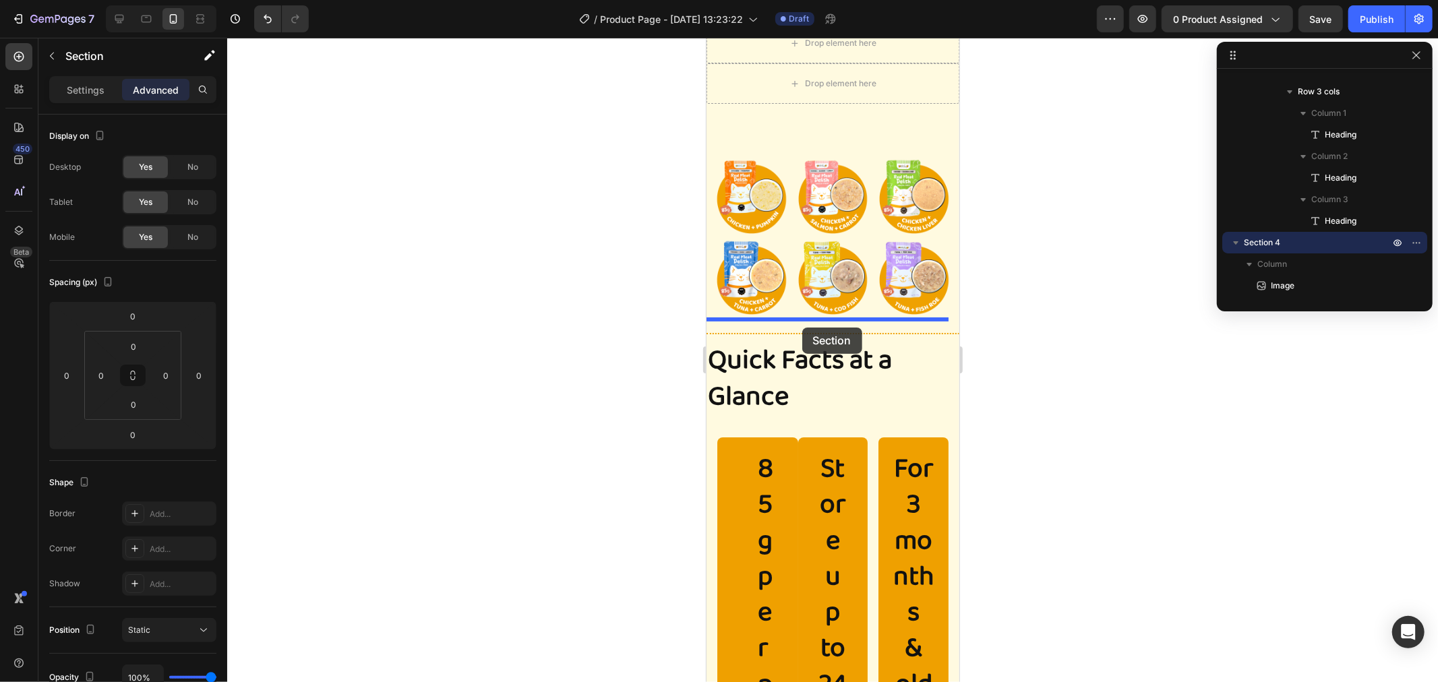
drag, startPoint x: 713, startPoint y: 204, endPoint x: 802, endPoint y: 325, distance: 150.5
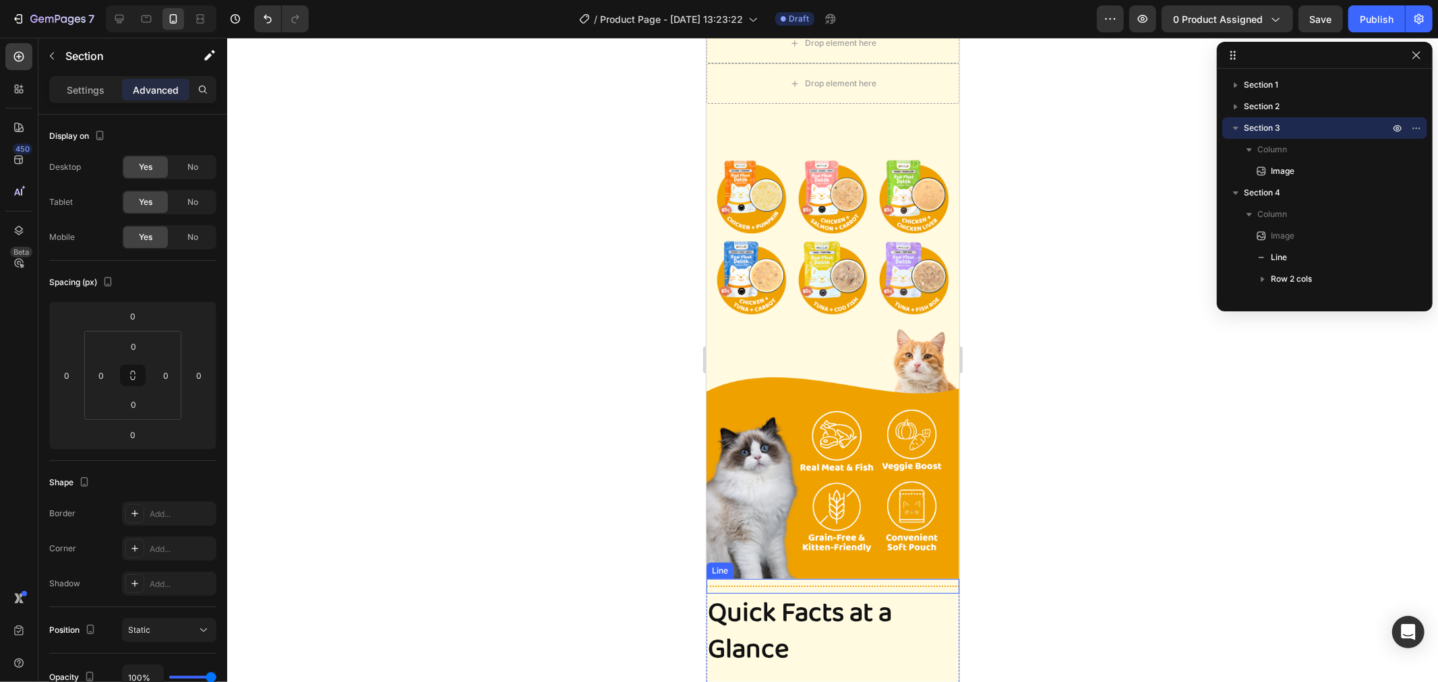
scroll to position [0, 0]
click at [910, 528] on img at bounding box center [832, 452] width 253 height 253
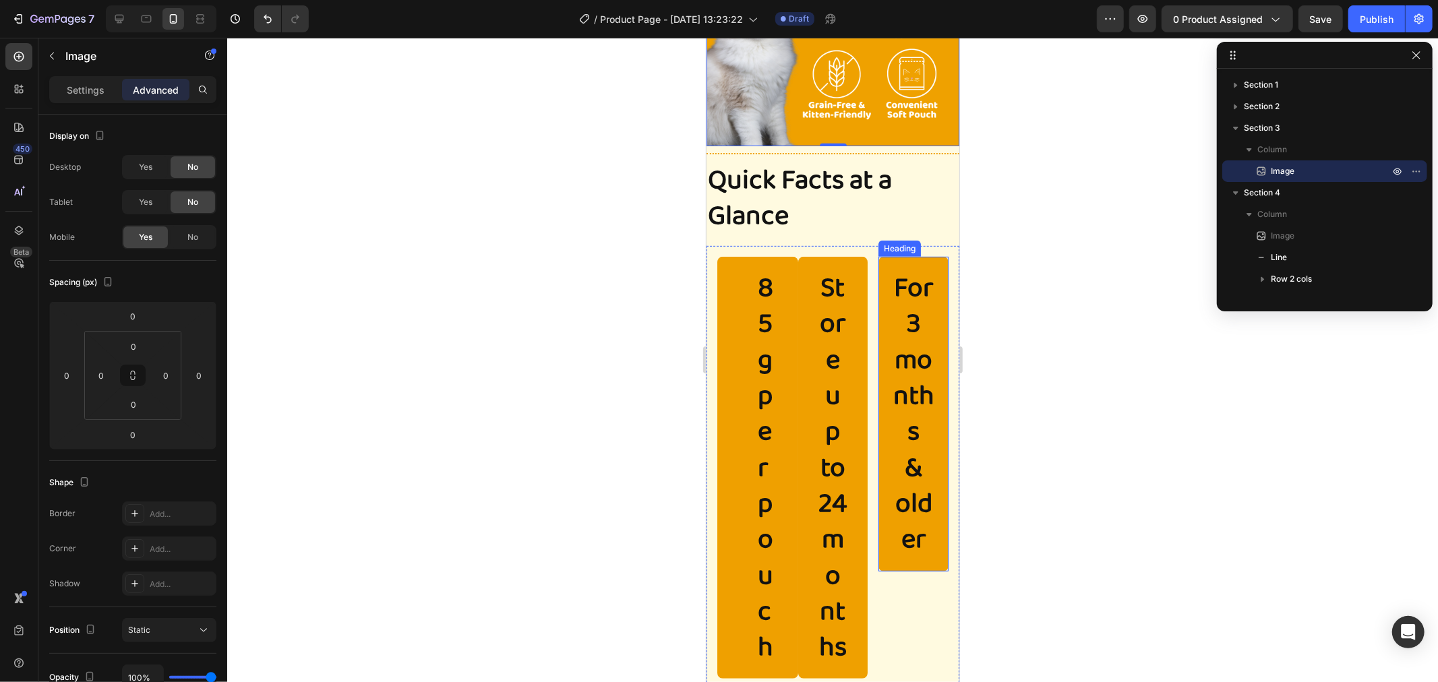
scroll to position [514, 0]
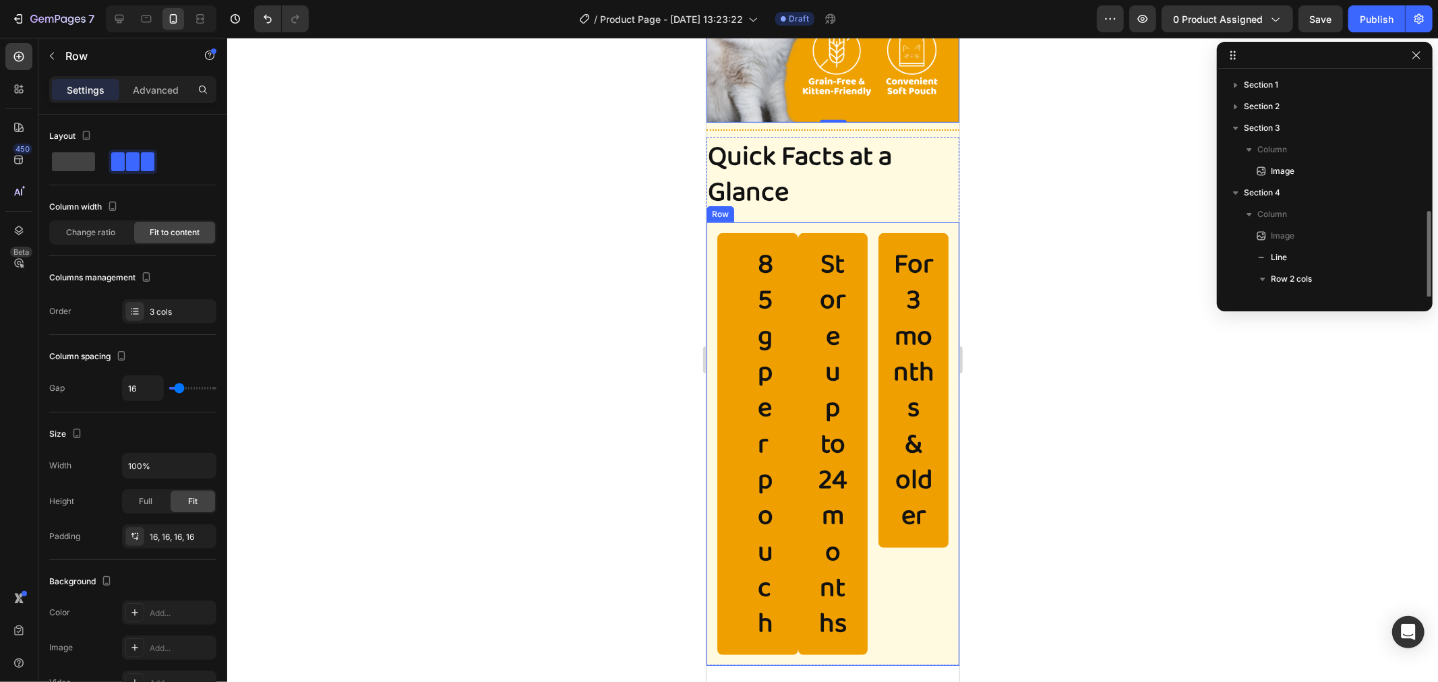
click at [902, 573] on div "For 3 months & older Heading" at bounding box center [913, 444] width 70 height 422
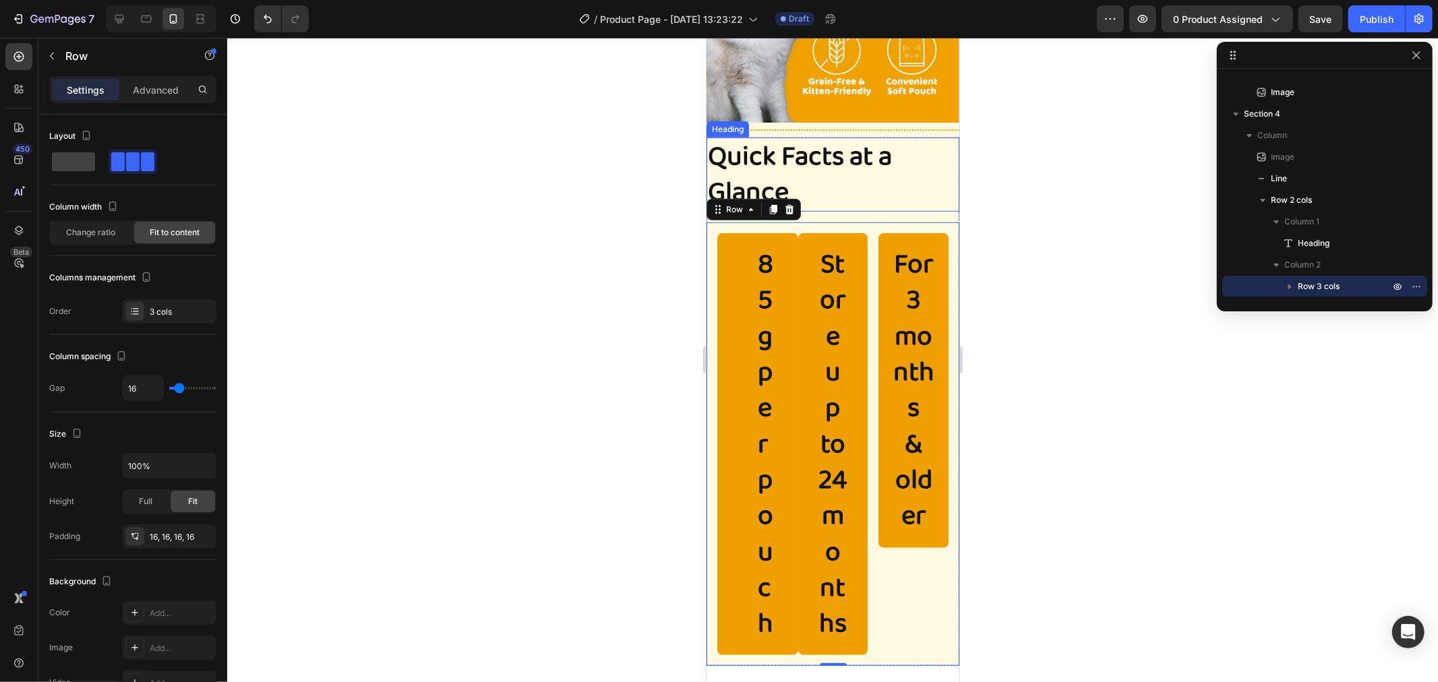
click at [885, 167] on p "Quick Facts at a Glance" at bounding box center [832, 174] width 250 height 72
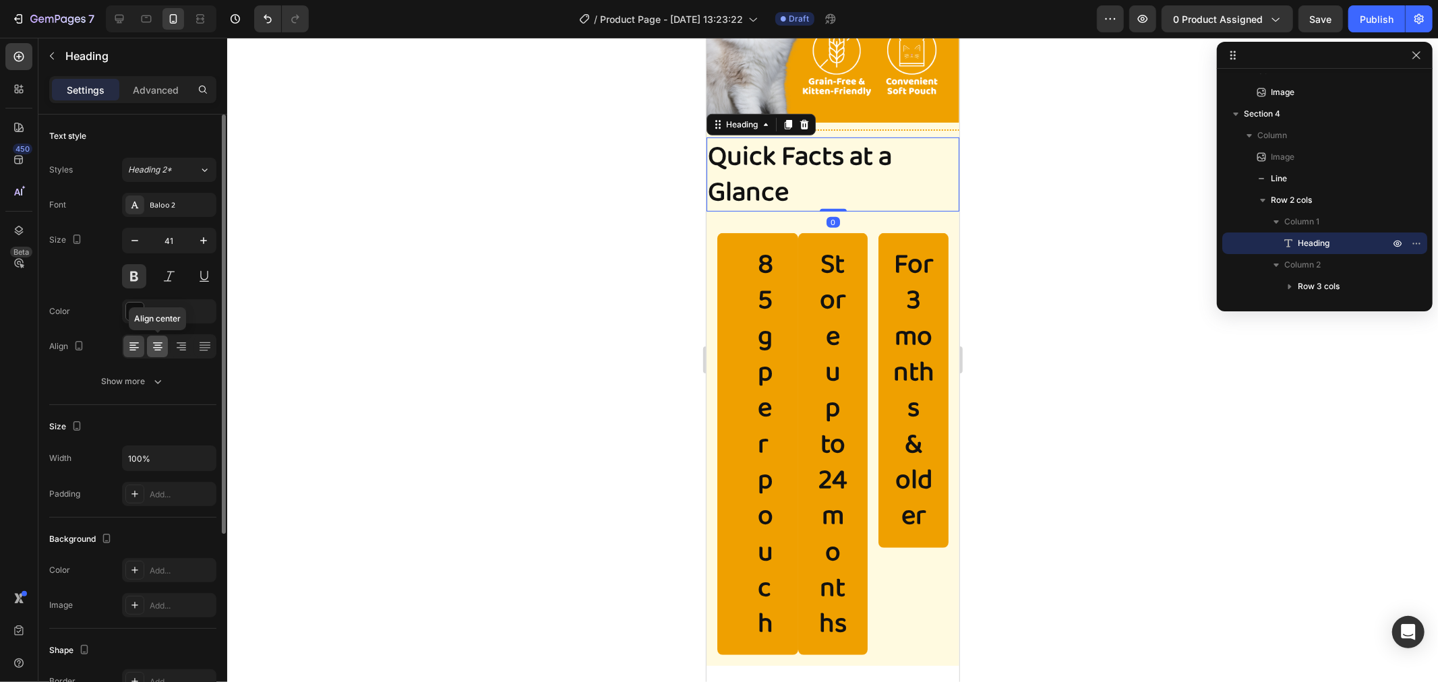
click at [153, 338] on div at bounding box center [157, 347] width 21 height 22
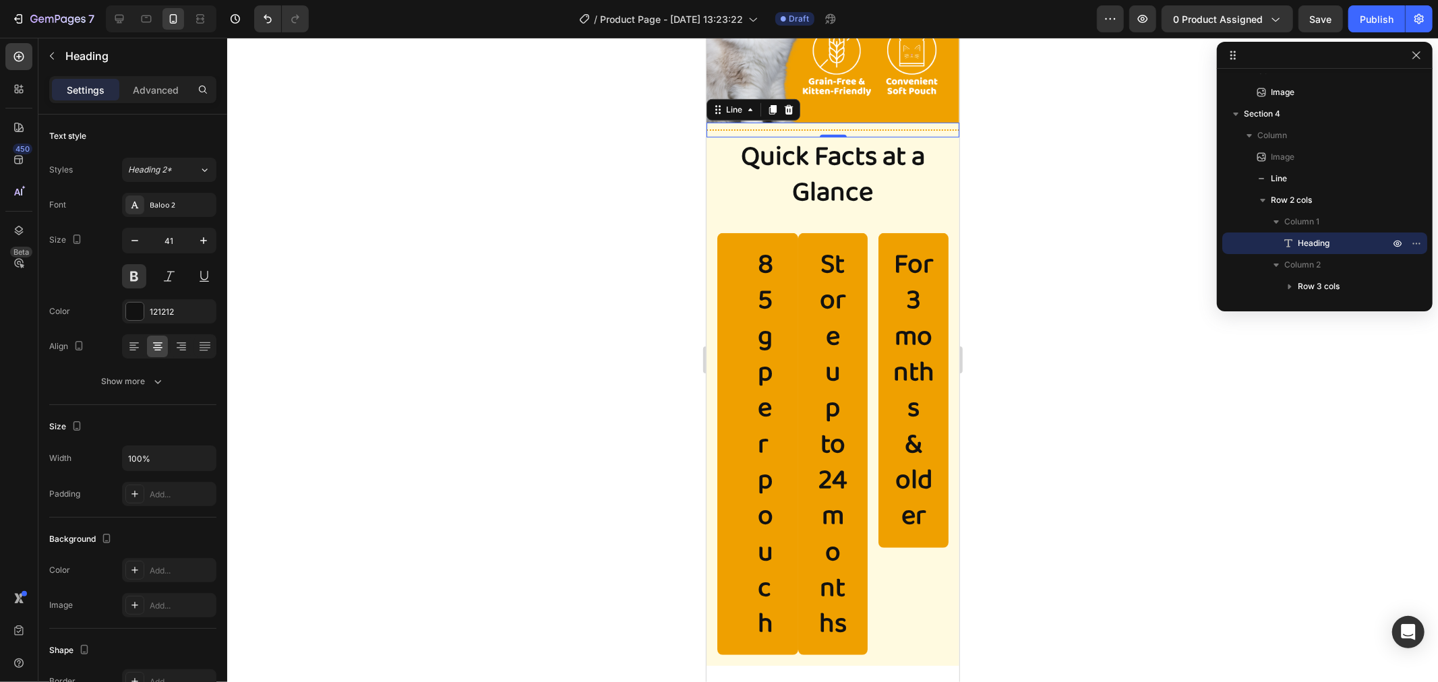
click at [923, 129] on div at bounding box center [832, 129] width 253 height 1
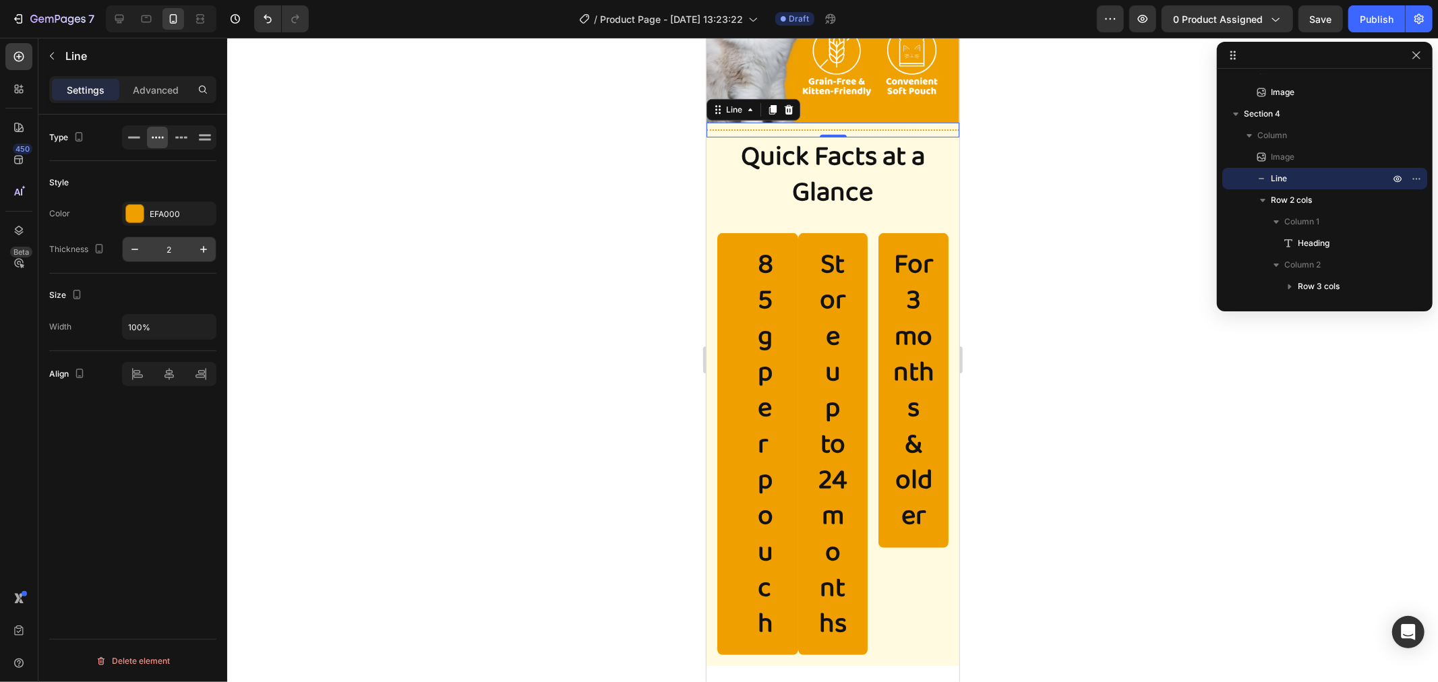
click at [169, 251] on input "2" at bounding box center [169, 249] width 45 height 24
type input "15"
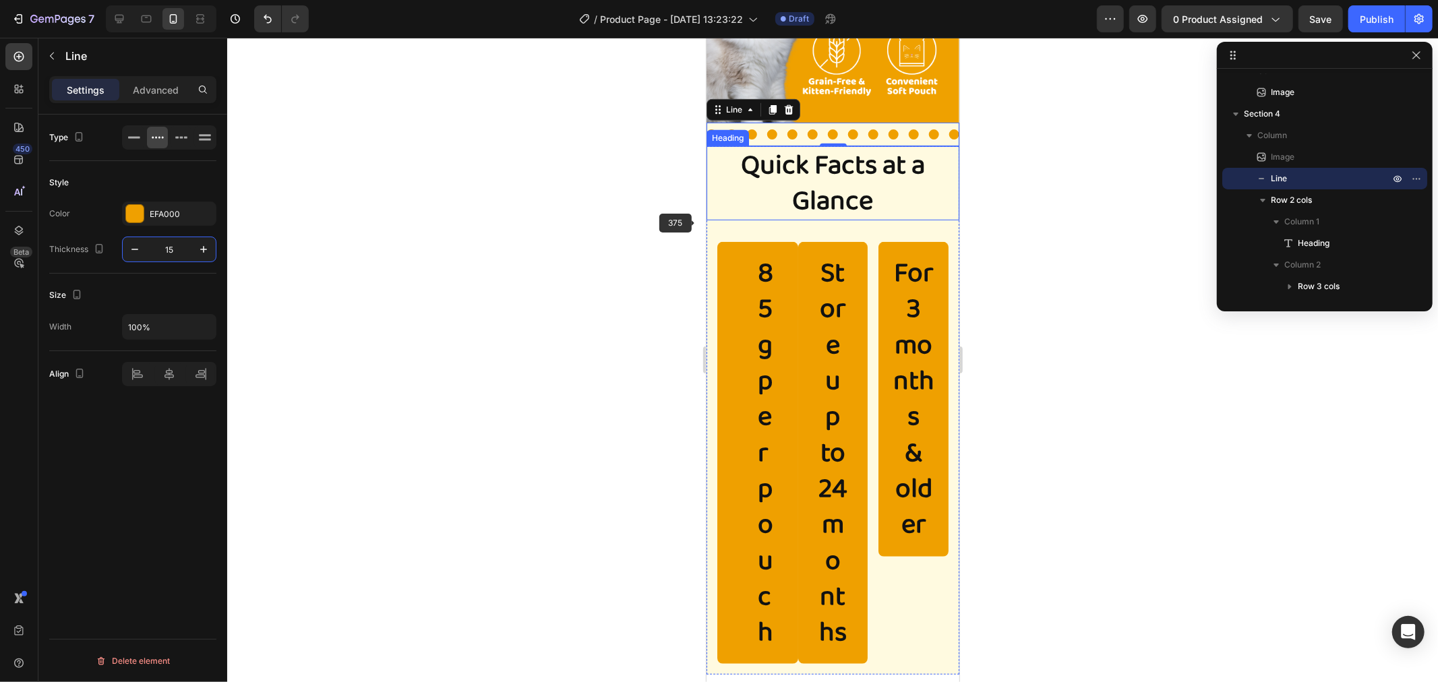
click at [793, 204] on p "Quick Facts at a Glance" at bounding box center [832, 183] width 250 height 72
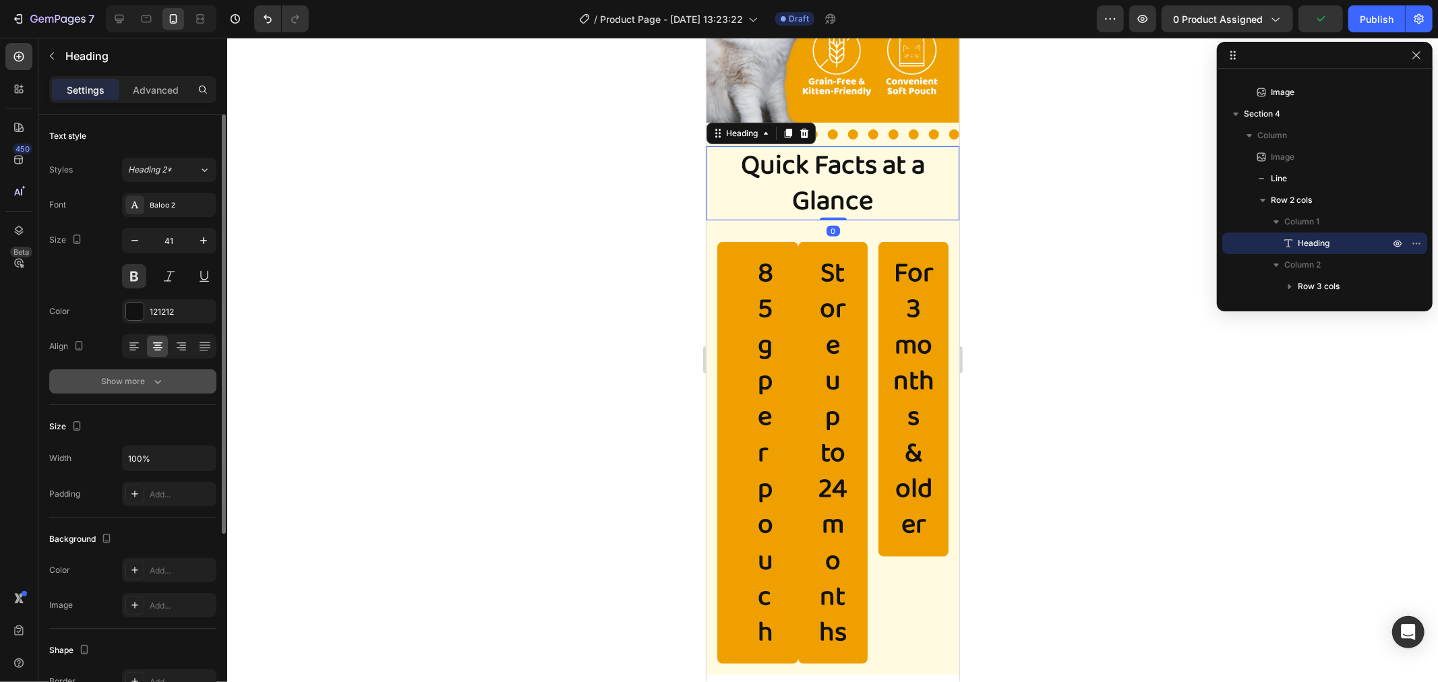
click at [183, 384] on button "Show more" at bounding box center [132, 381] width 167 height 24
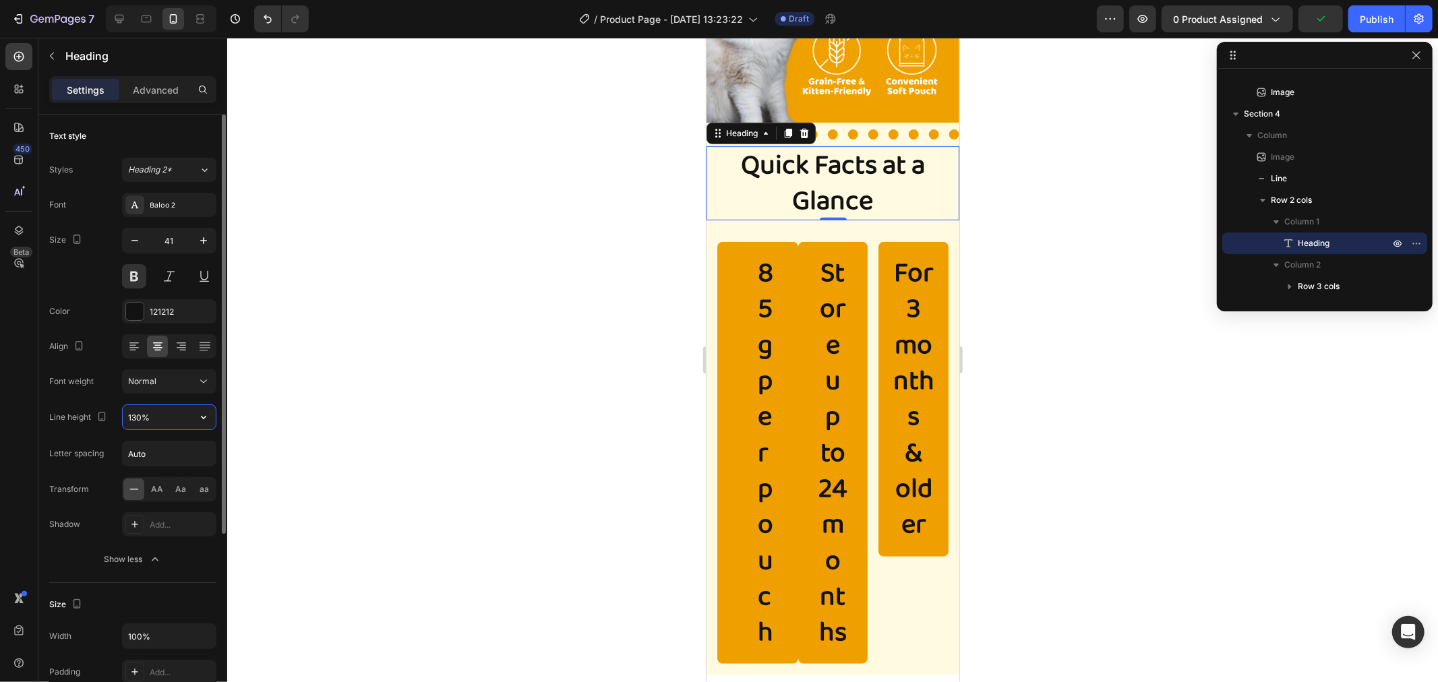
click at [167, 415] on input "130%" at bounding box center [169, 417] width 93 height 24
click at [202, 421] on icon "button" at bounding box center [203, 417] width 13 height 13
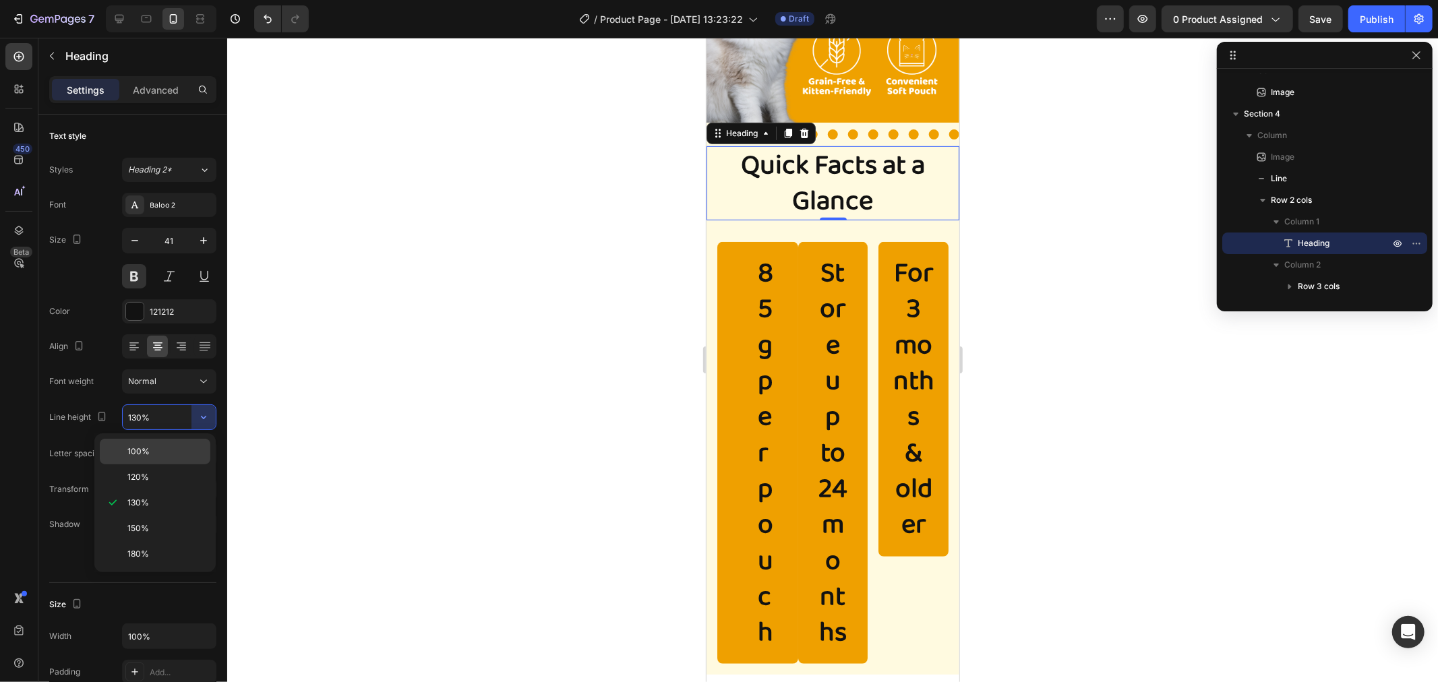
click at [185, 450] on p "100%" at bounding box center [165, 452] width 77 height 12
type input "100%"
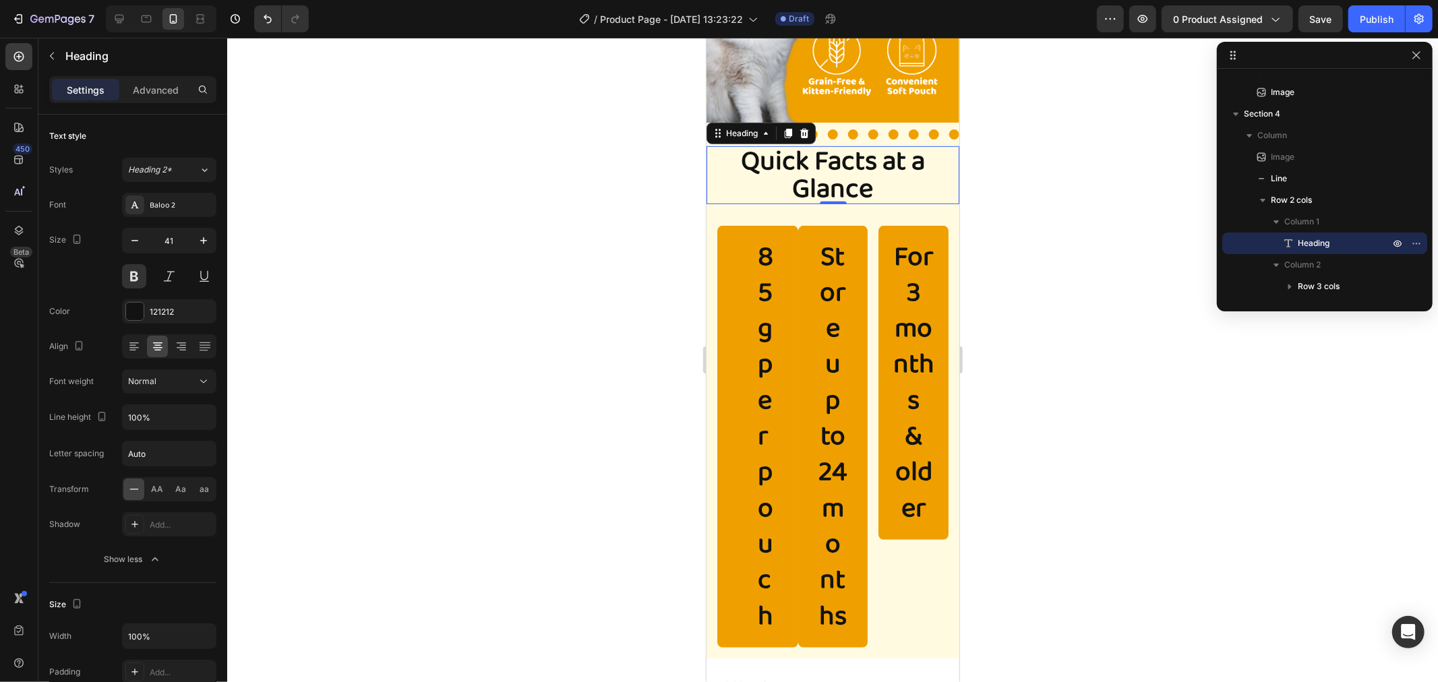
click at [1044, 125] on div at bounding box center [832, 360] width 1211 height 645
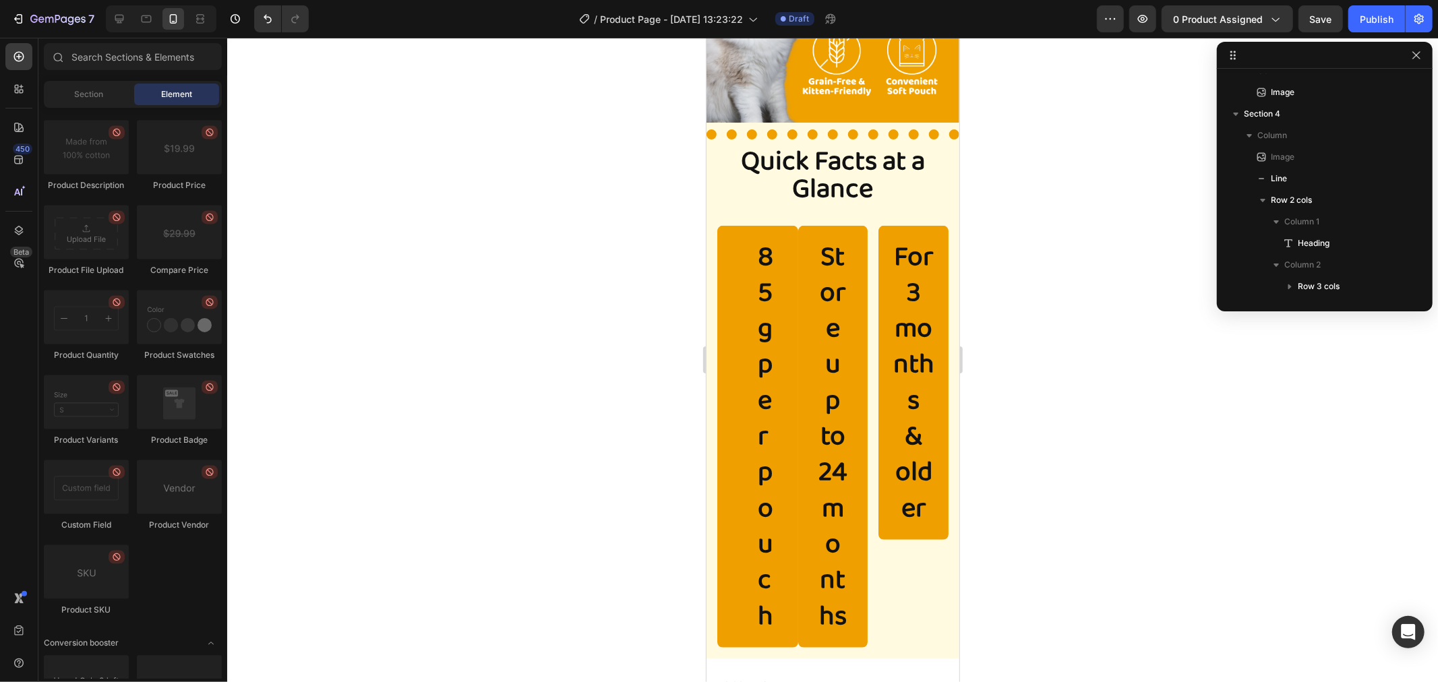
click at [1044, 125] on div at bounding box center [832, 360] width 1211 height 645
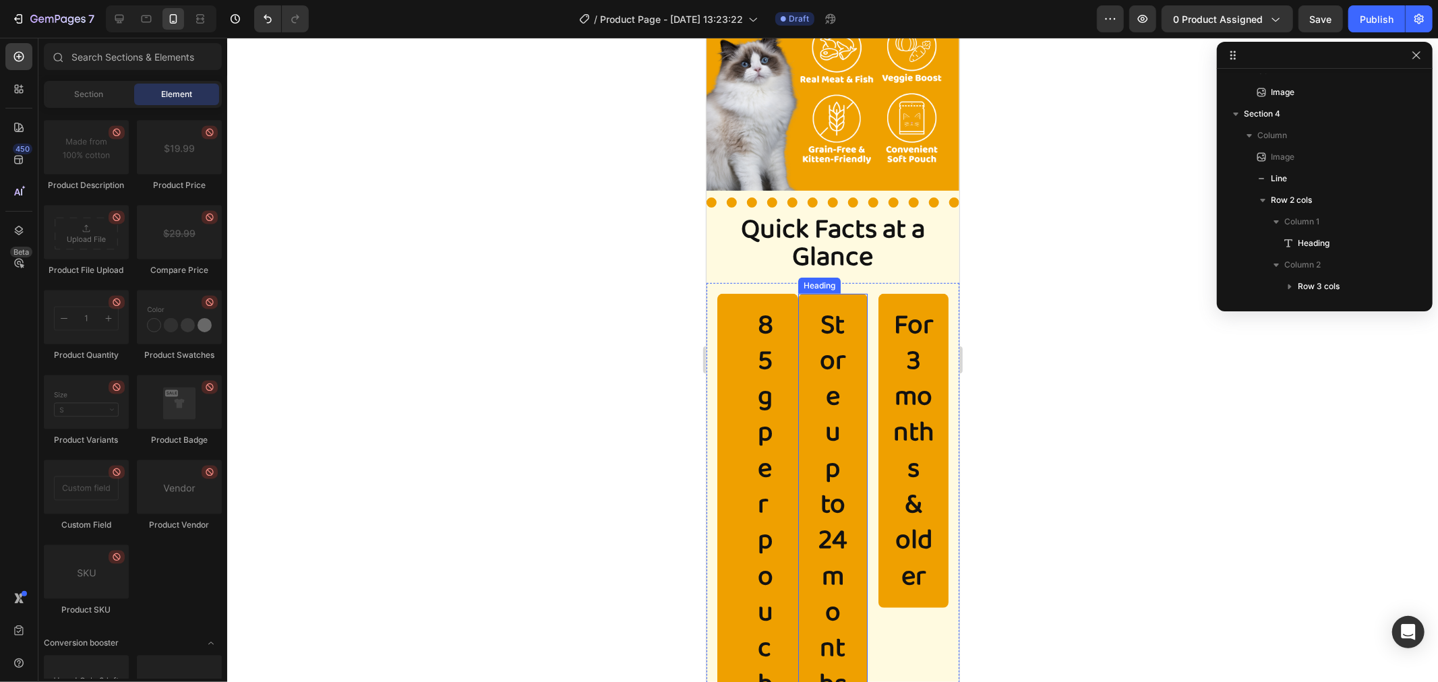
scroll to position [439, 0]
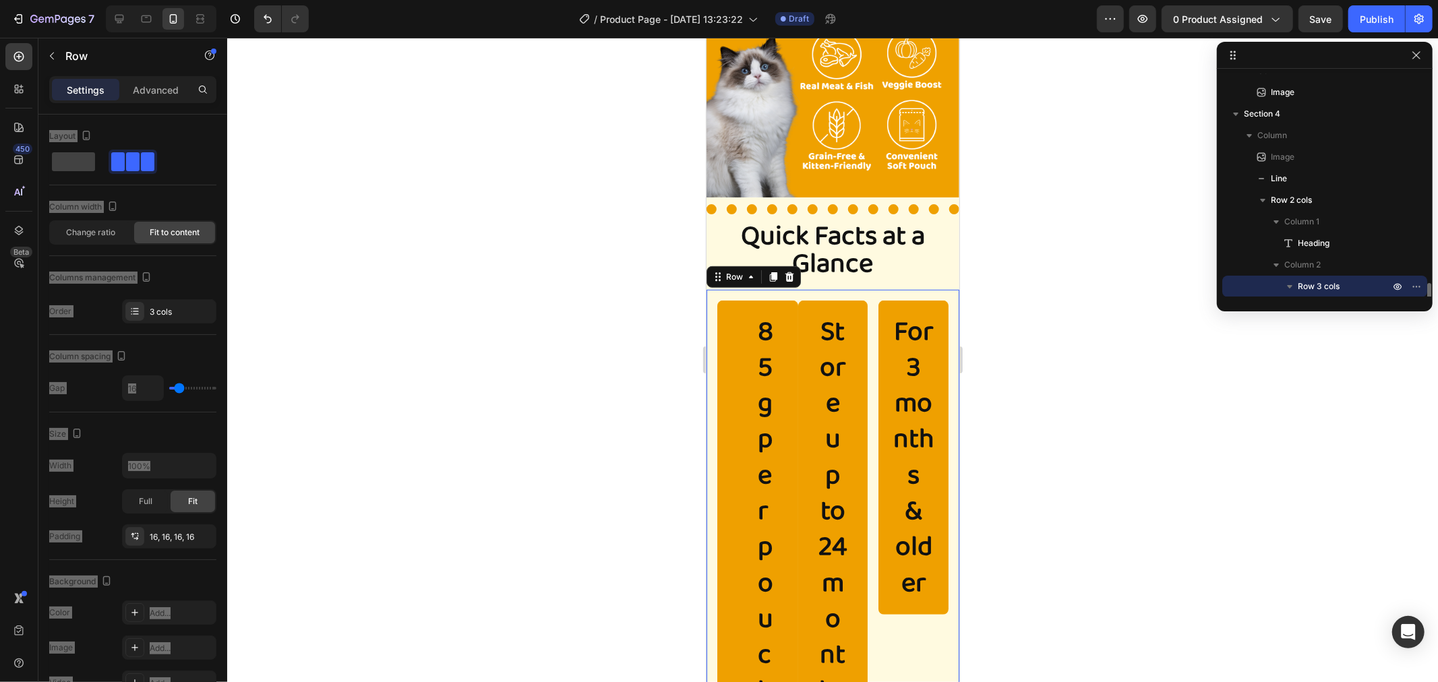
click at [867, 289] on div "85g per pouch Heading Store up to 24 months Heading For 3 months & older Headin…" at bounding box center [832, 511] width 253 height 444
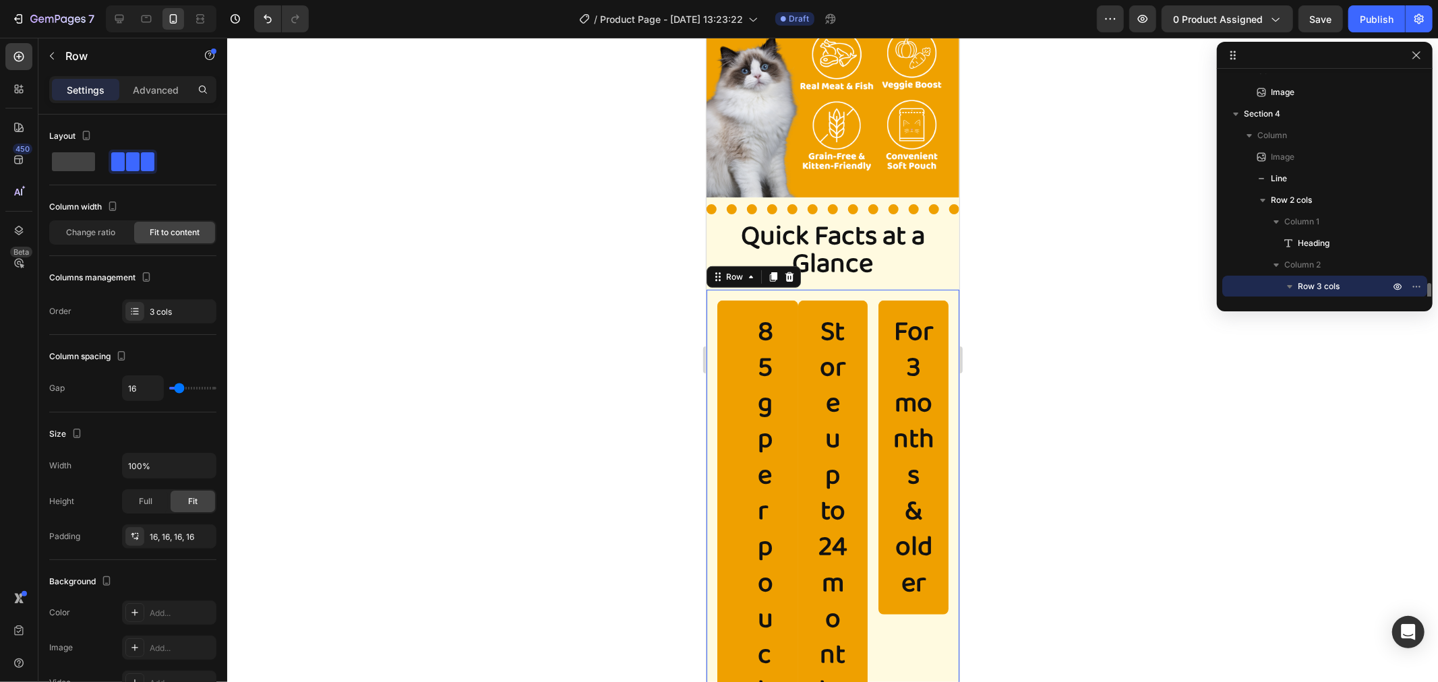
scroll to position [190, 0]
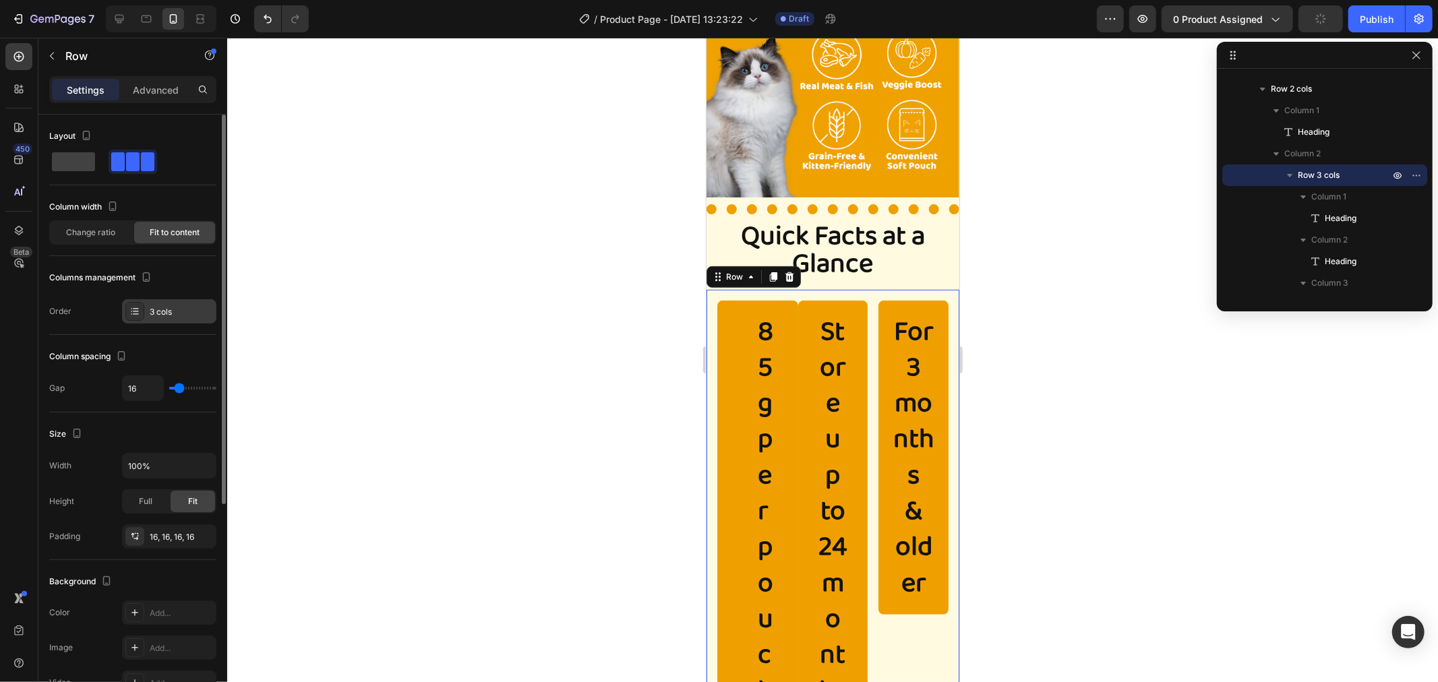
click at [152, 317] on div "3 cols" at bounding box center [181, 312] width 63 height 12
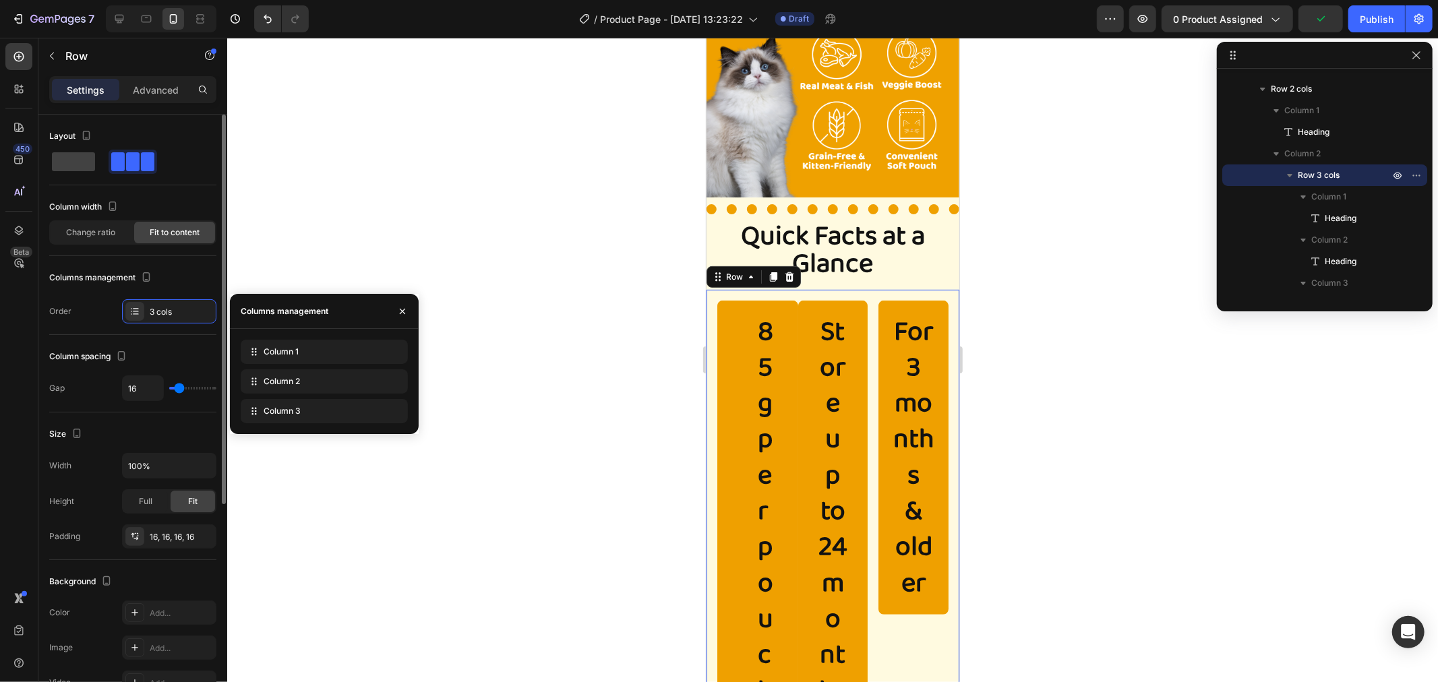
click at [184, 274] on div "Columns management" at bounding box center [132, 278] width 167 height 22
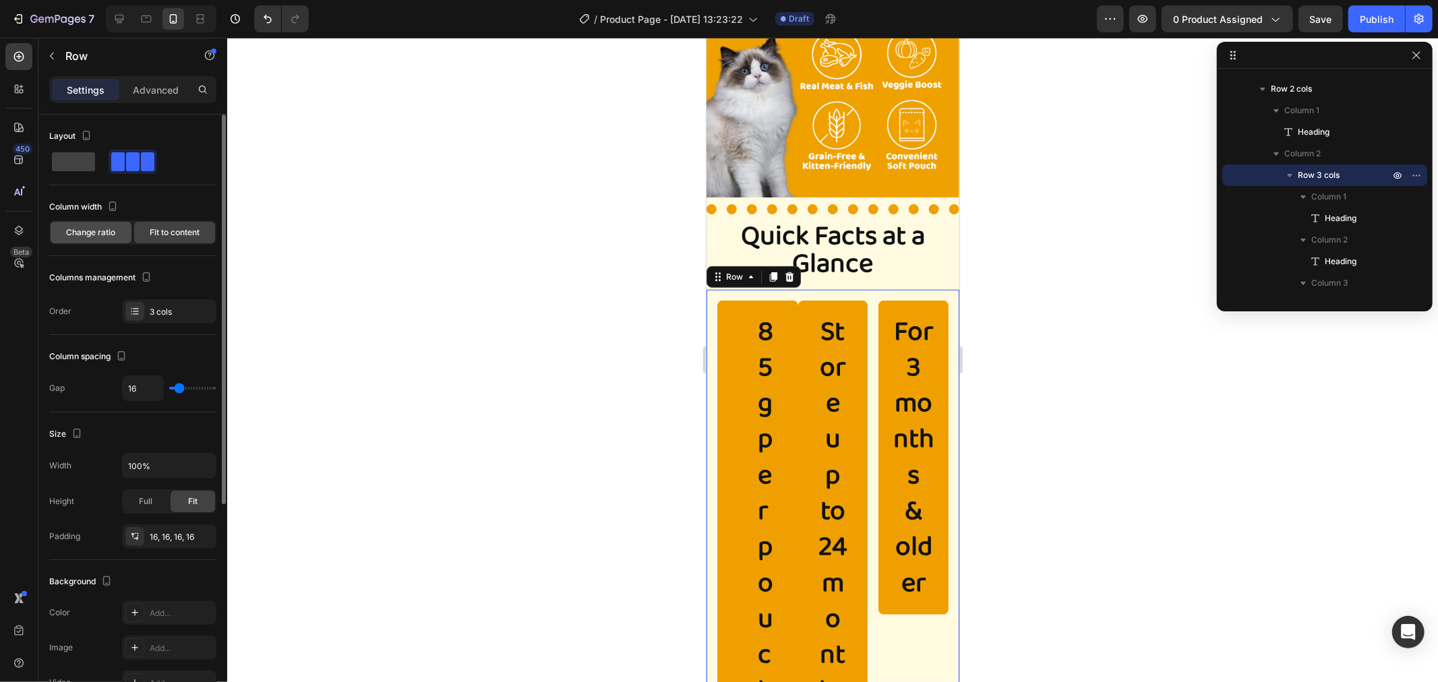
click at [90, 225] on div "Change ratio" at bounding box center [91, 233] width 81 height 22
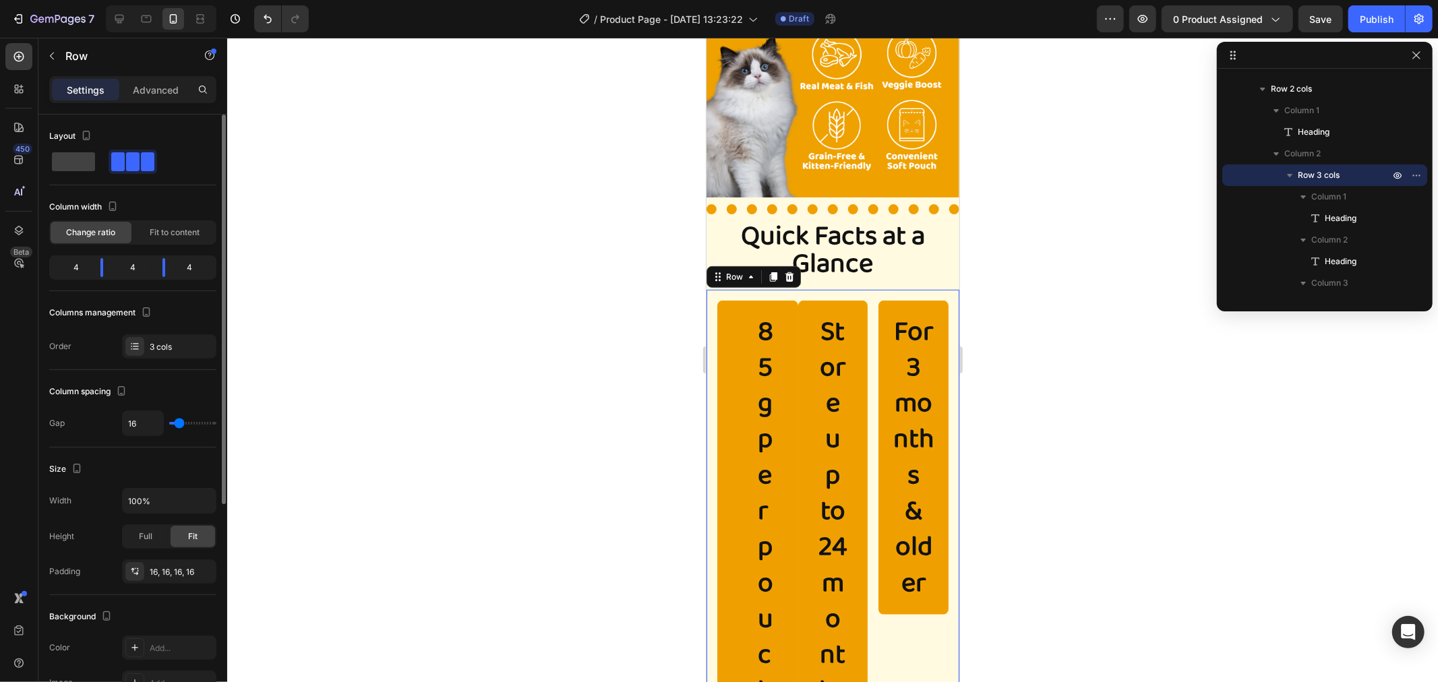
click at [98, 177] on div "Layout" at bounding box center [132, 155] width 167 height 60
click at [88, 165] on span at bounding box center [73, 161] width 43 height 19
type input "0"
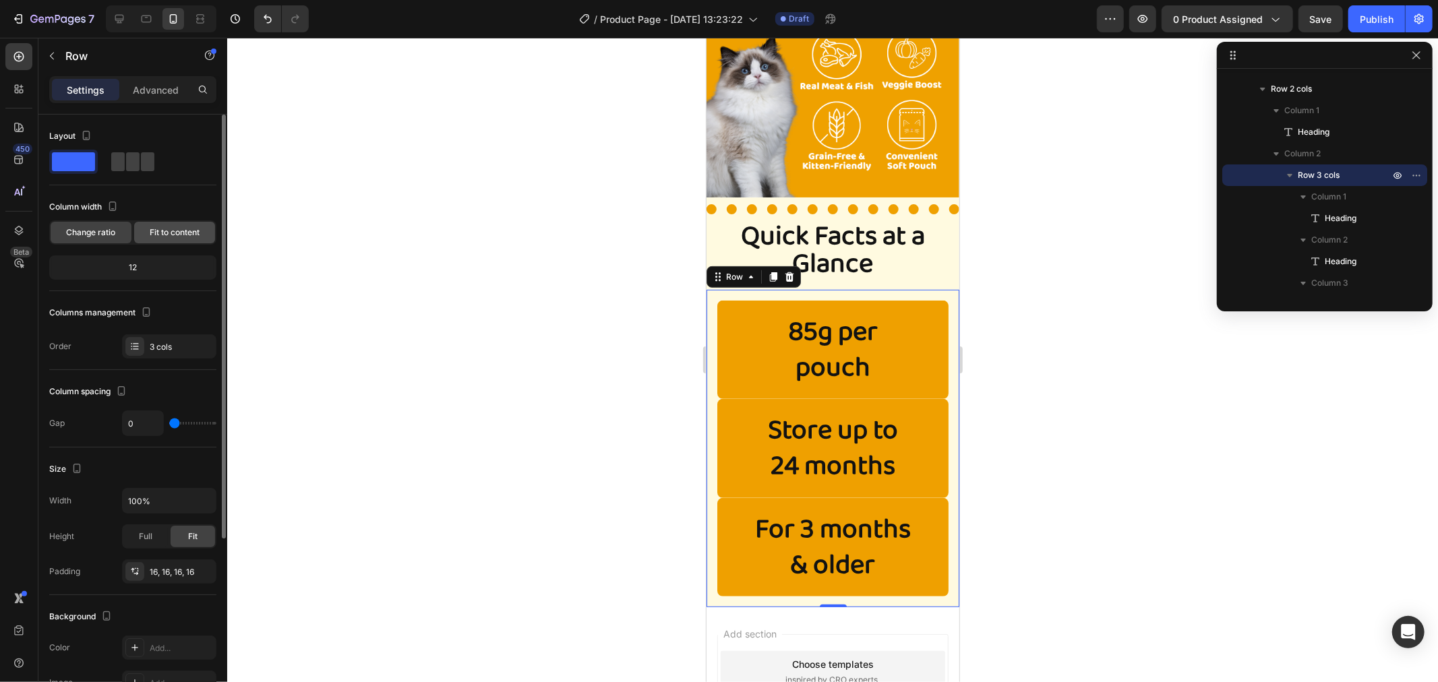
click at [172, 223] on div "Fit to content" at bounding box center [174, 233] width 81 height 22
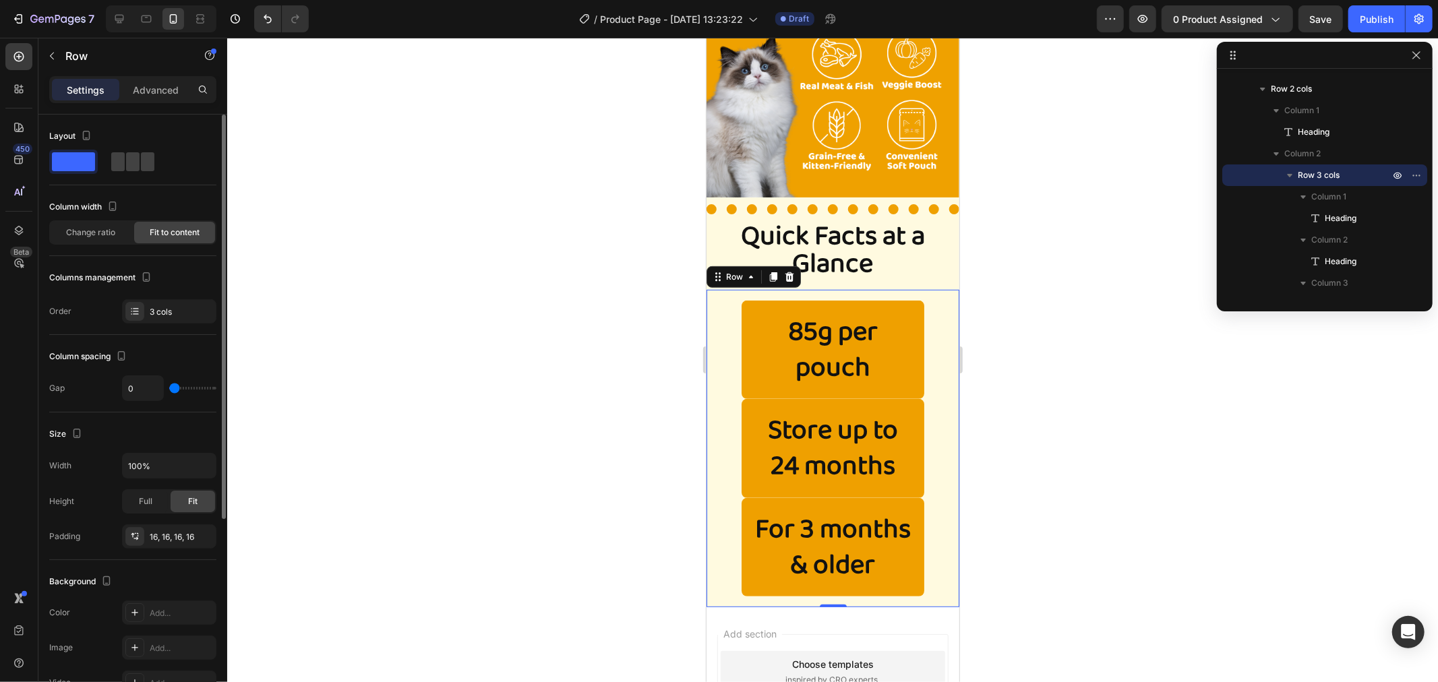
scroll to position [75, 0]
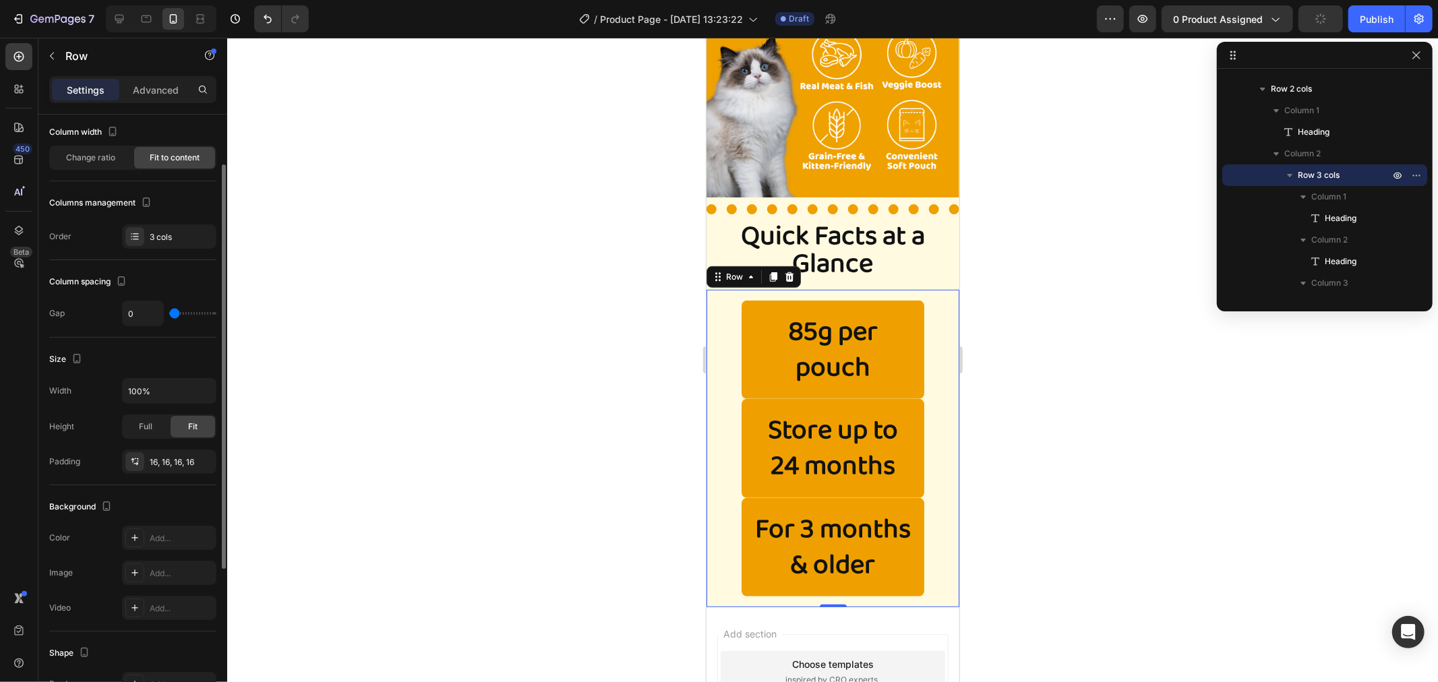
type input "5"
type input "15"
type input "37"
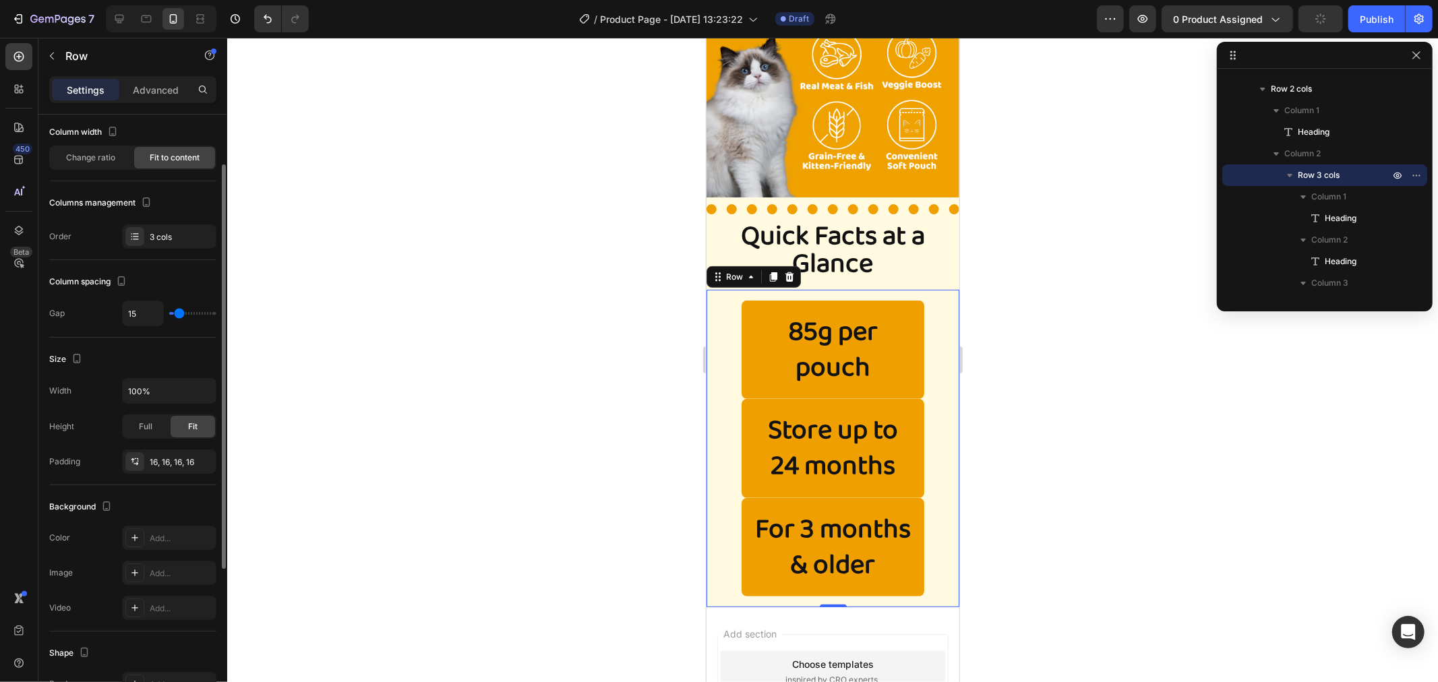
type input "37"
type input "47"
type input "49"
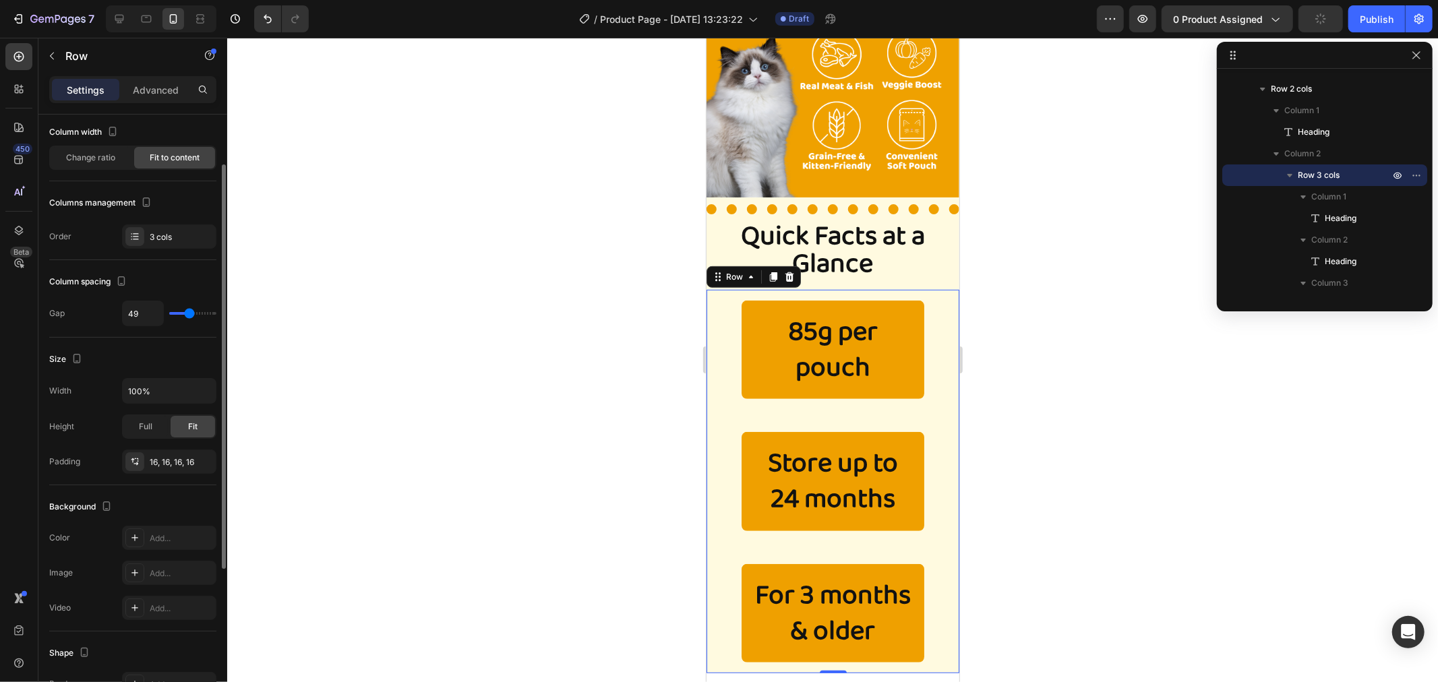
type input "44"
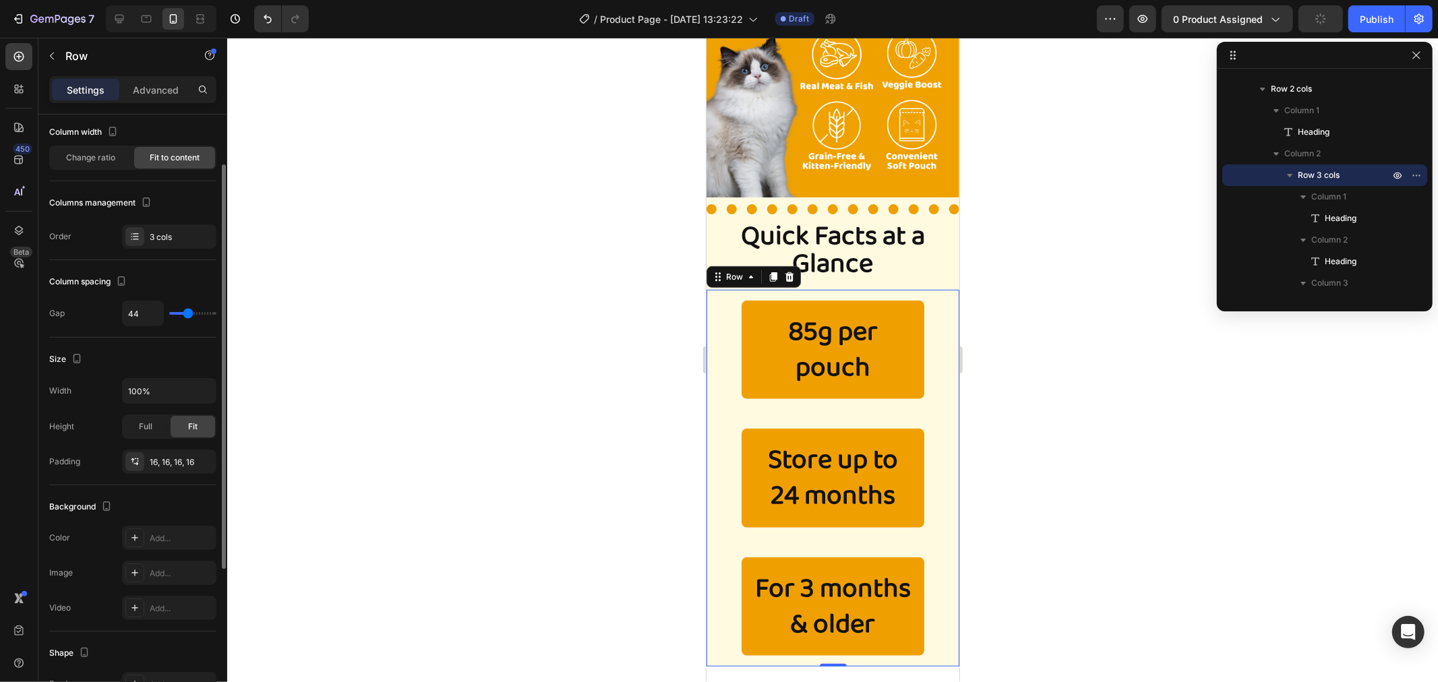
type input "42"
type input "39"
type input "34"
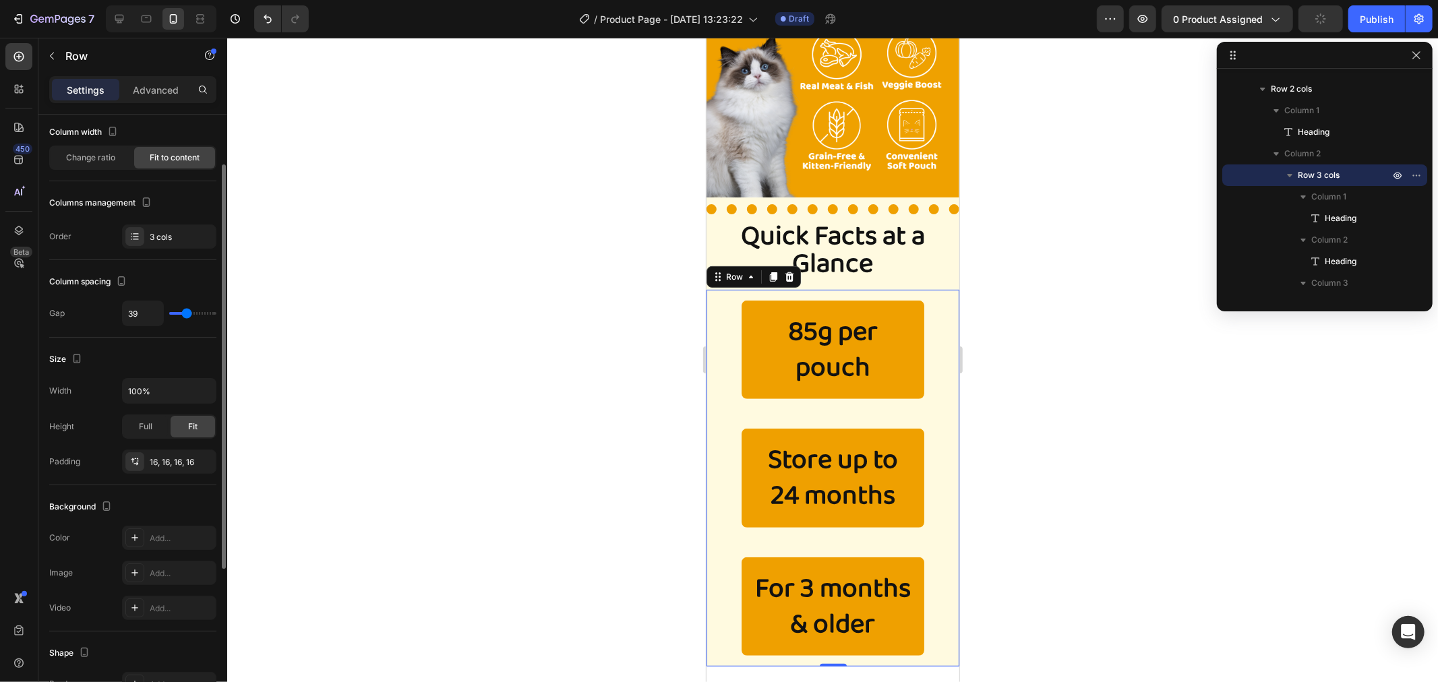
type input "34"
type input "32"
type input "29"
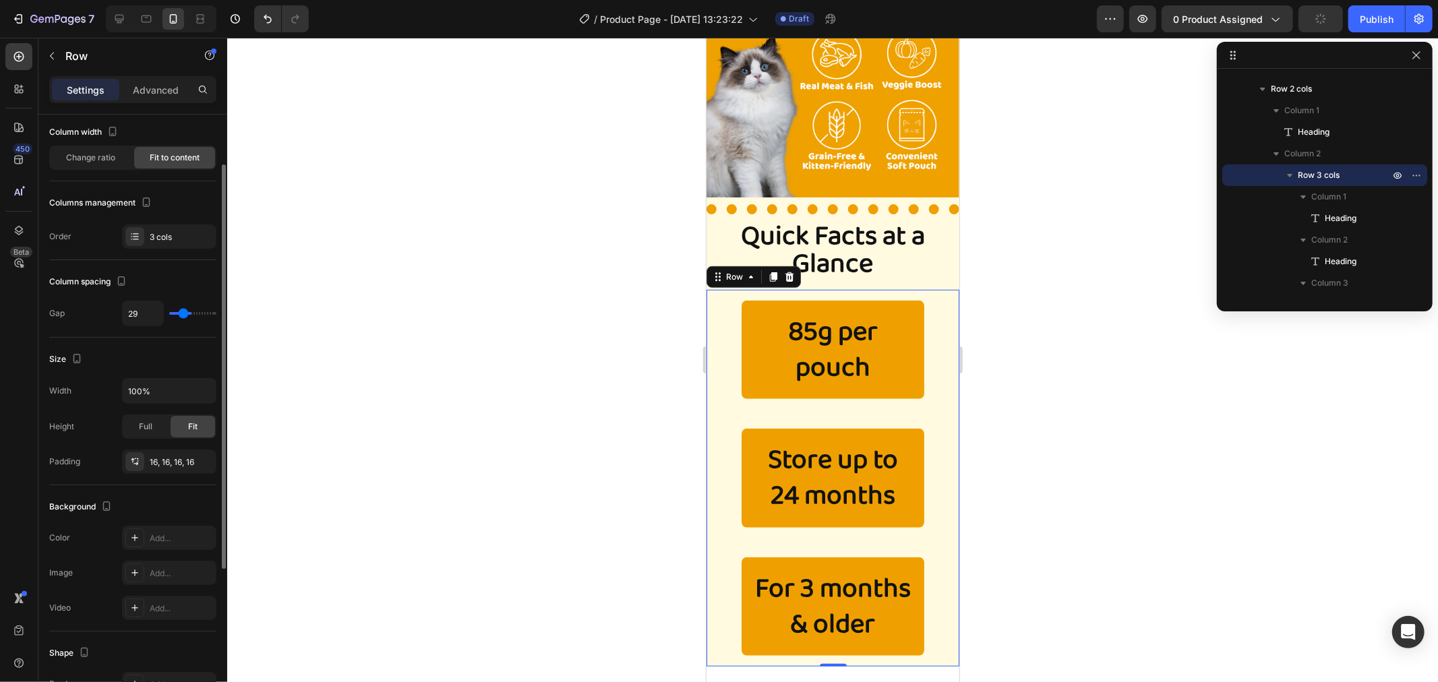
type input "25"
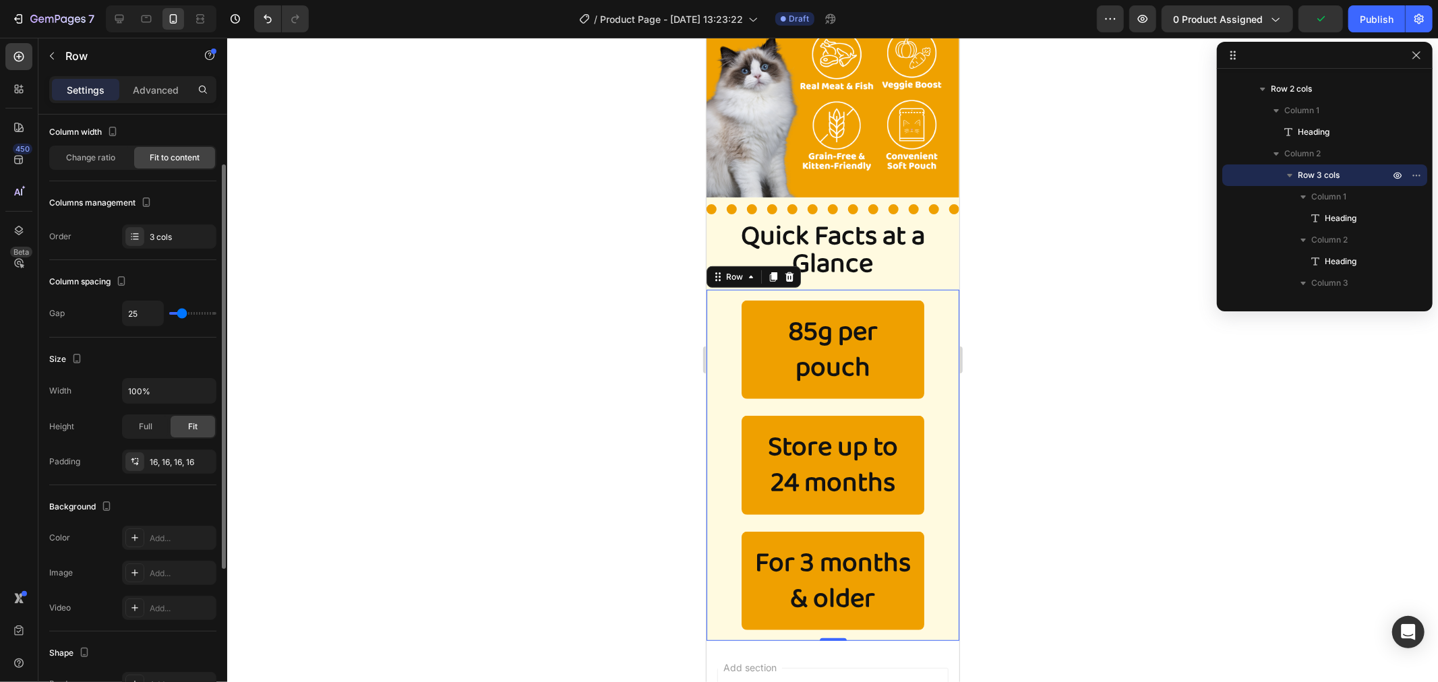
drag, startPoint x: 175, startPoint y: 314, endPoint x: 182, endPoint y: 314, distance: 6.8
type input "25"
click at [182, 314] on input "range" at bounding box center [192, 313] width 47 height 3
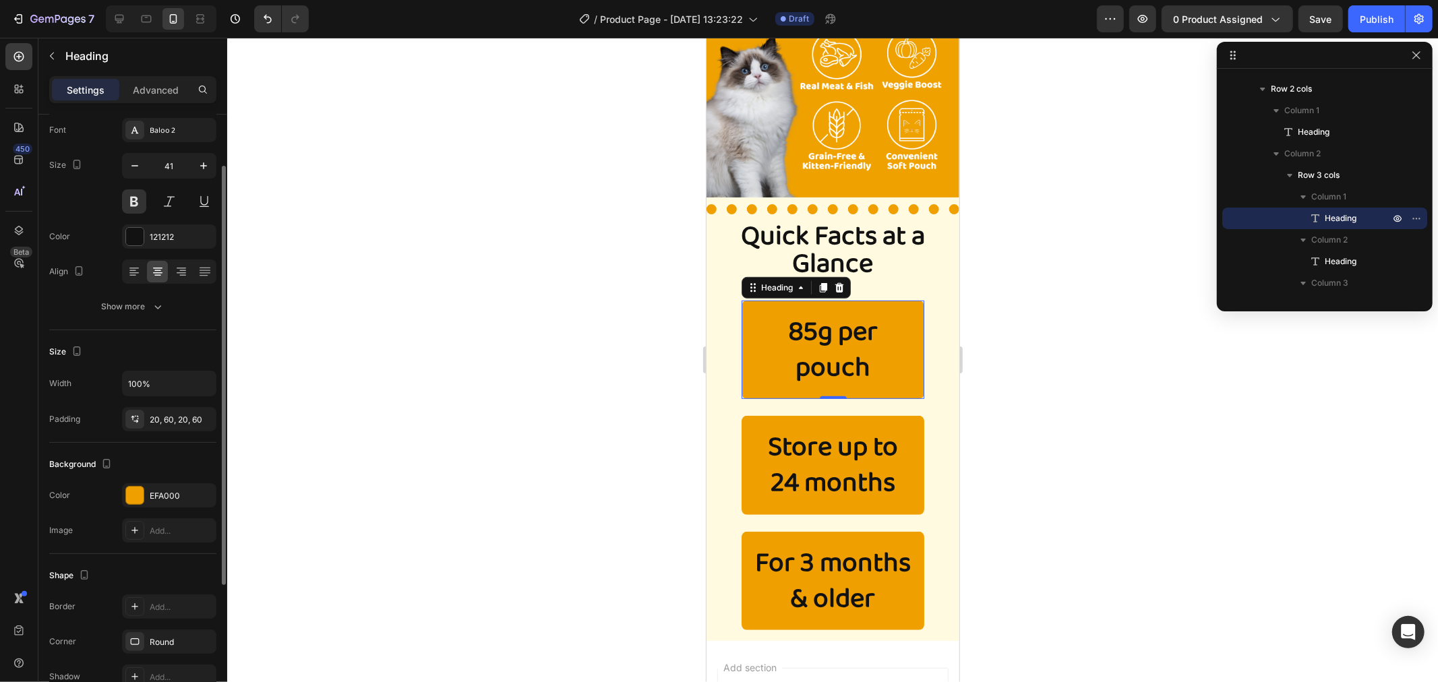
click at [857, 330] on h2 "85g per pouch" at bounding box center [832, 349] width 183 height 99
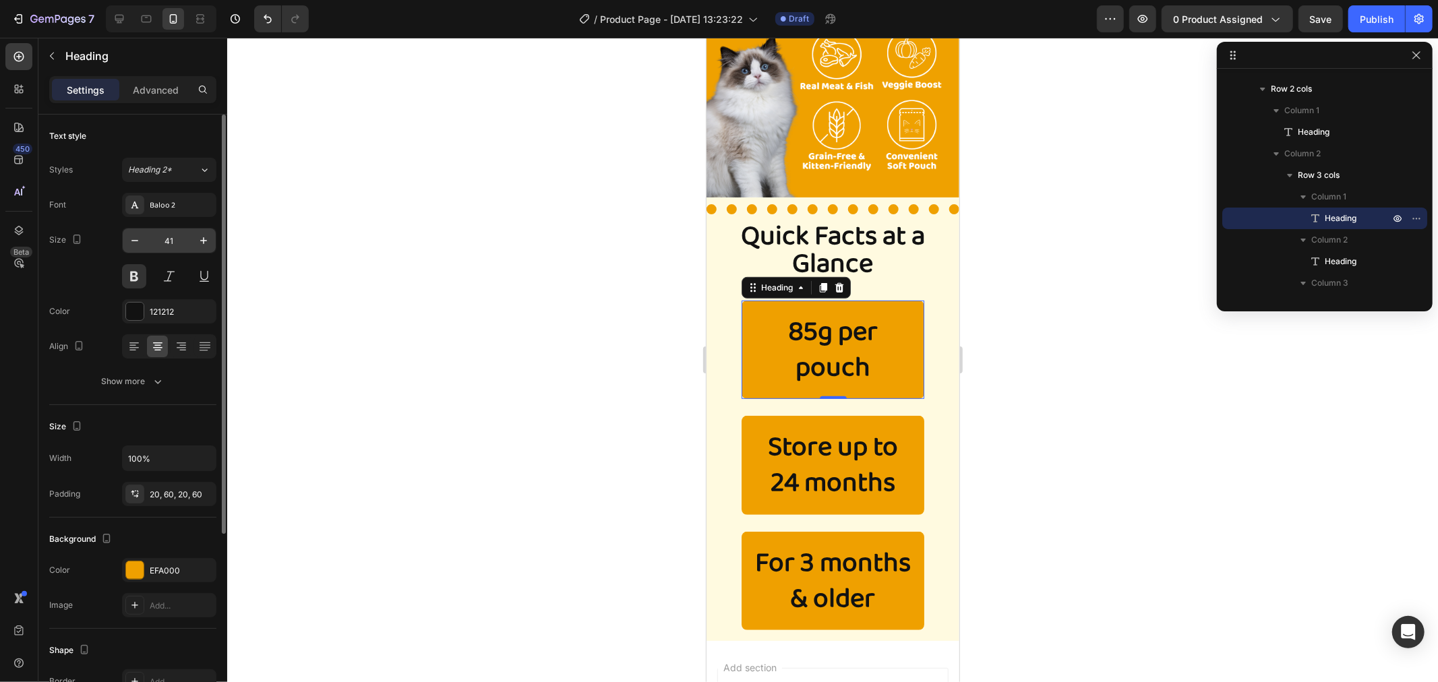
click at [179, 241] on input "41" at bounding box center [169, 241] width 45 height 24
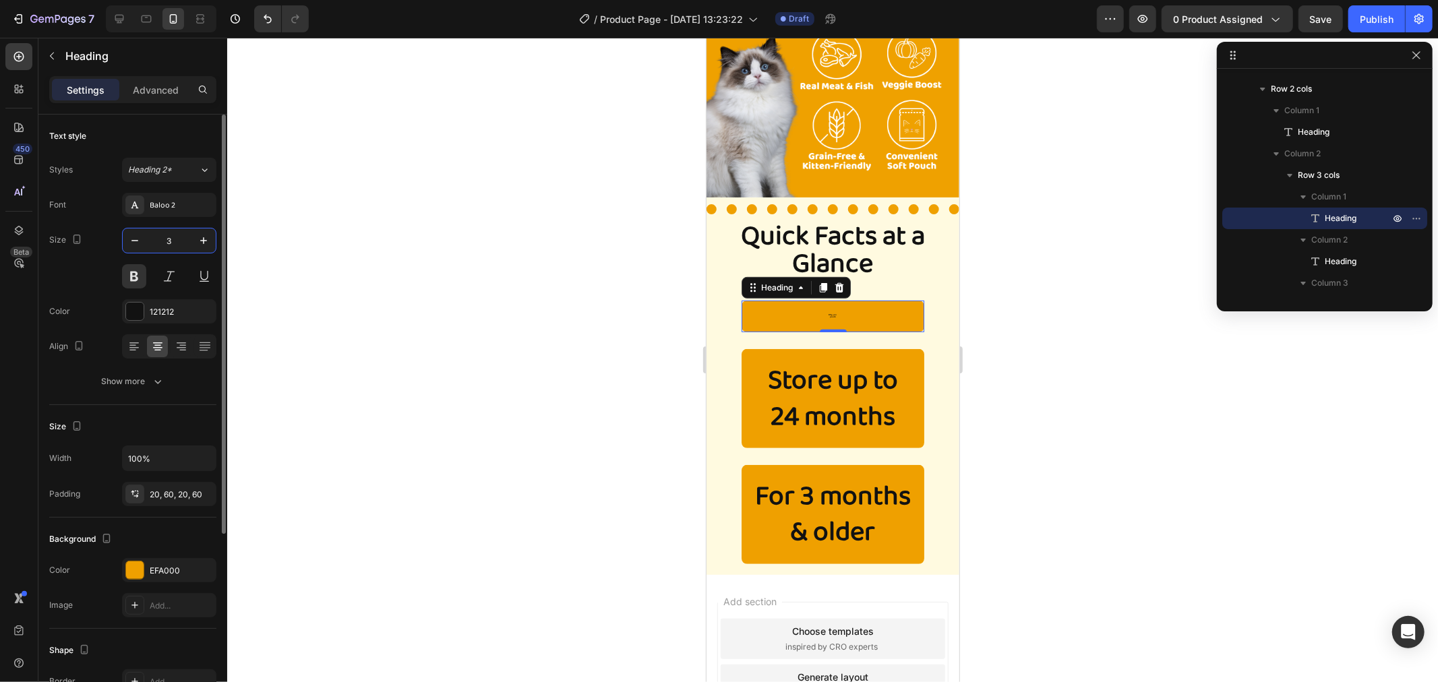
type input "30"
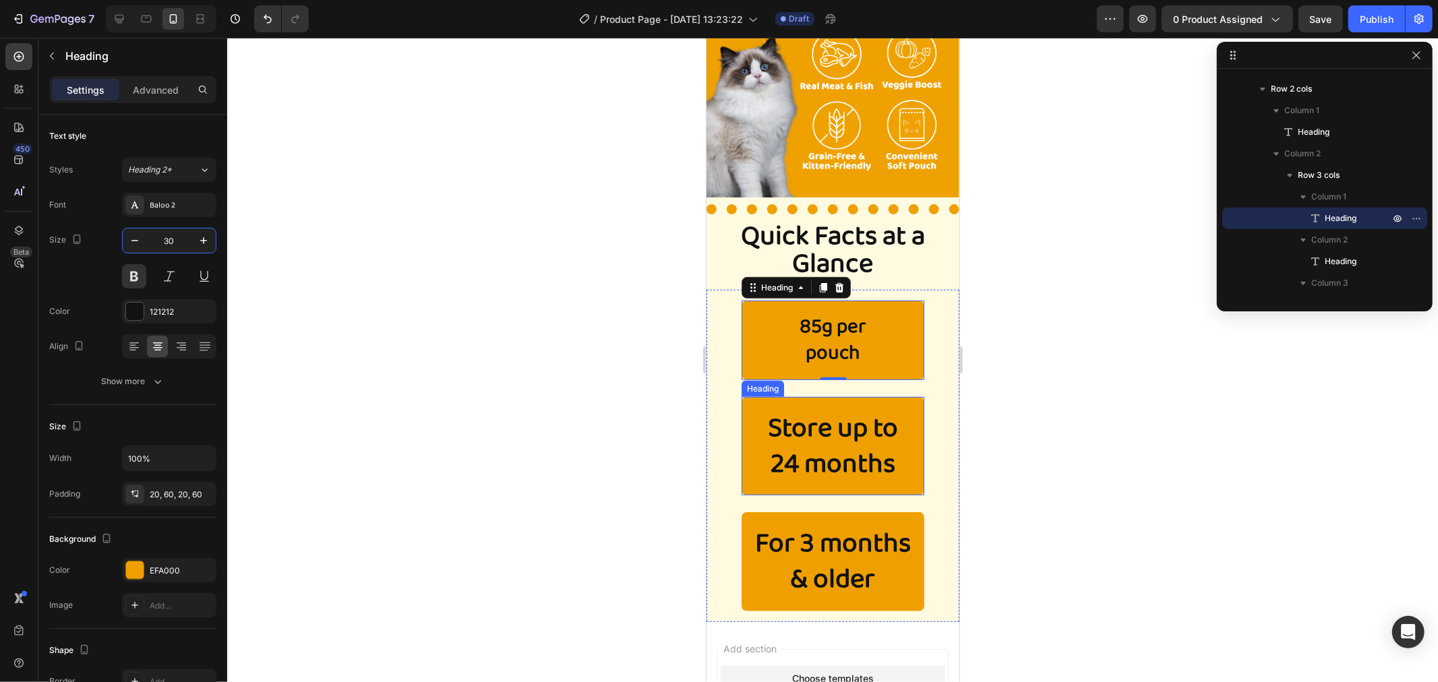
click at [778, 446] on h2 "Store up to 24 months" at bounding box center [832, 445] width 183 height 99
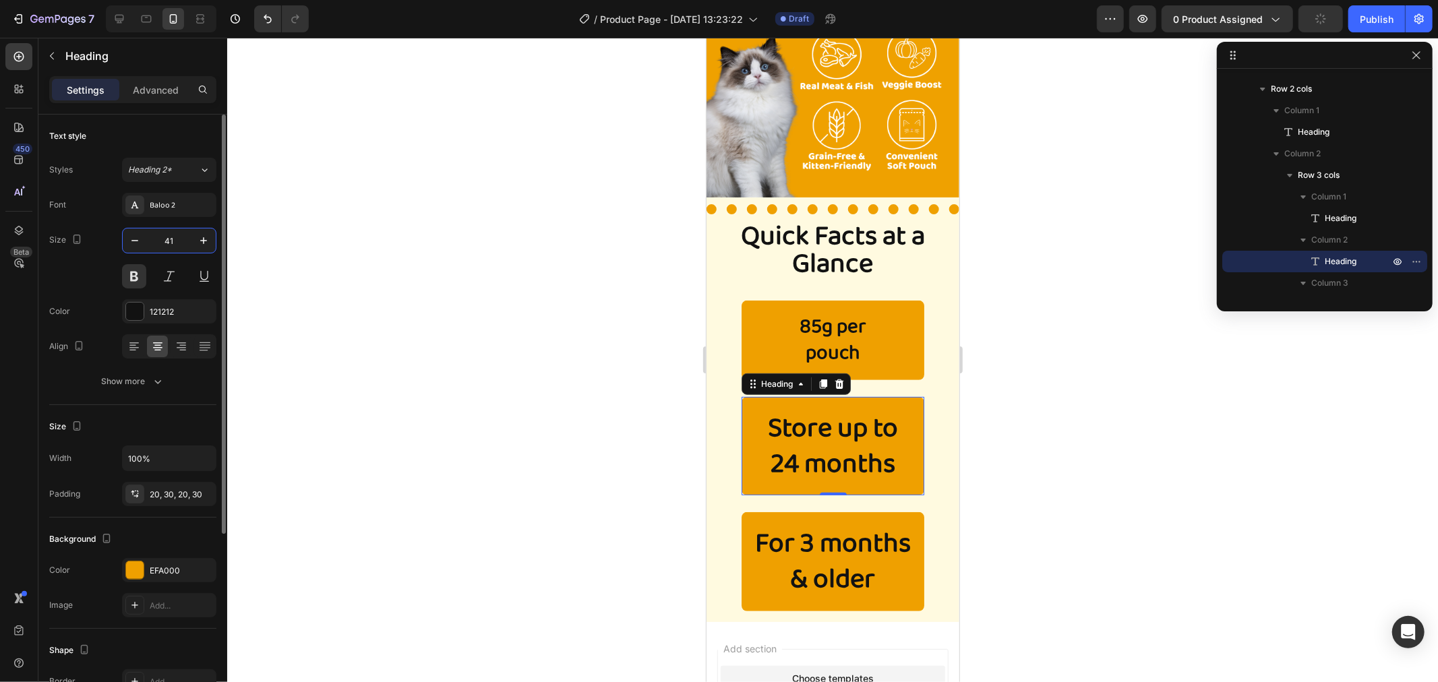
click at [179, 238] on input "41" at bounding box center [169, 241] width 45 height 24
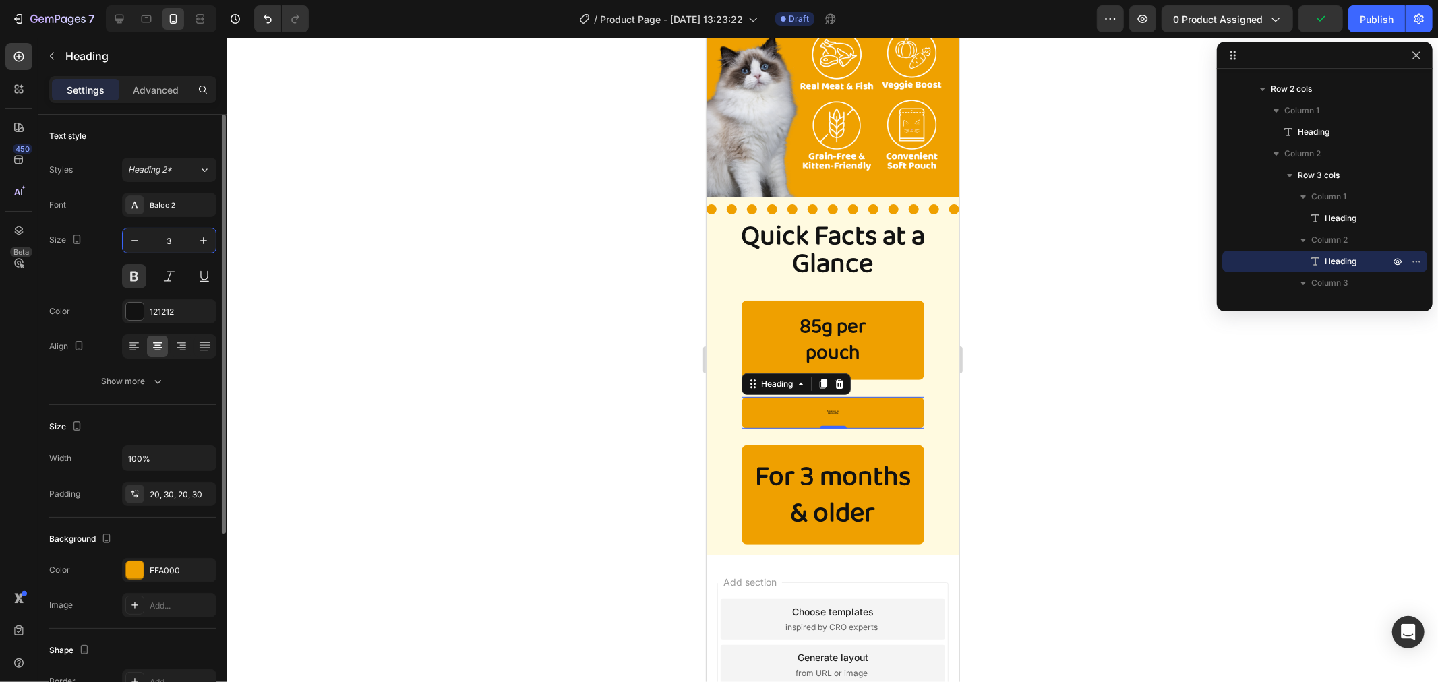
type input "30"
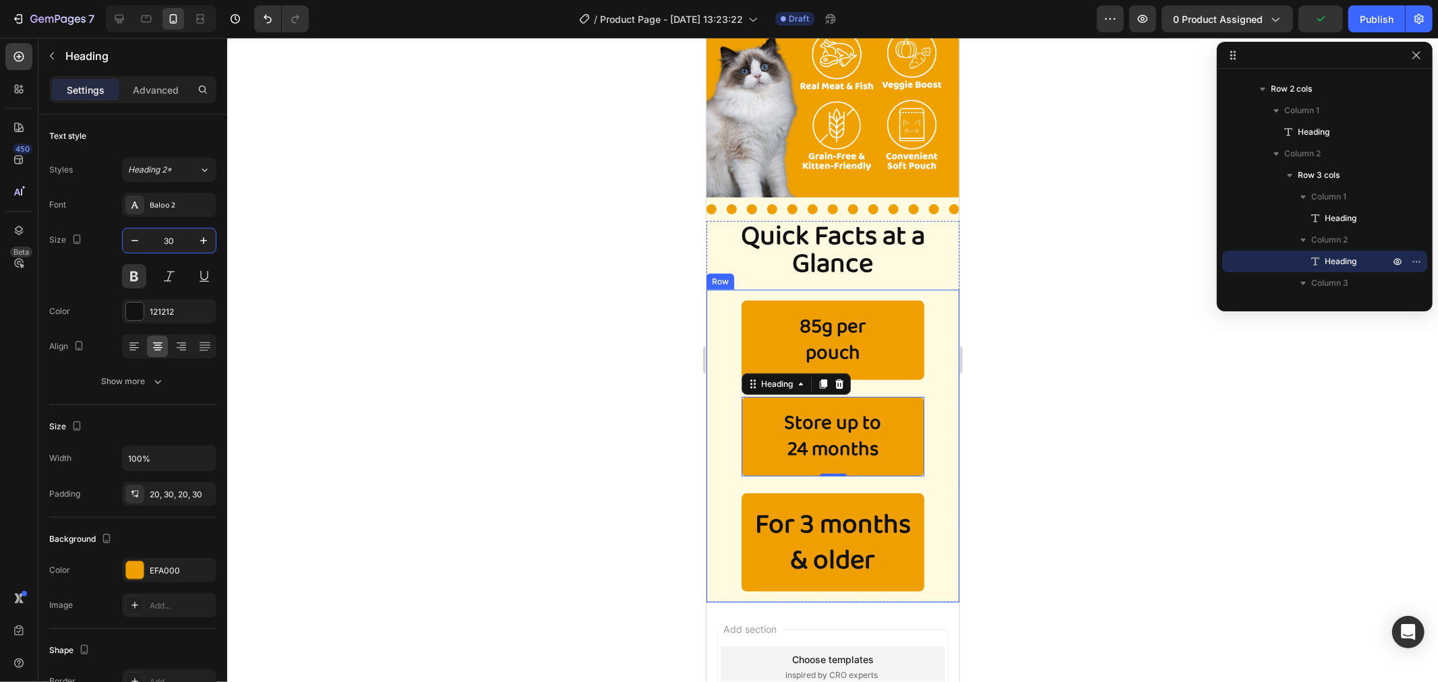
click at [848, 530] on h2 "For 3 months & older" at bounding box center [832, 542] width 183 height 99
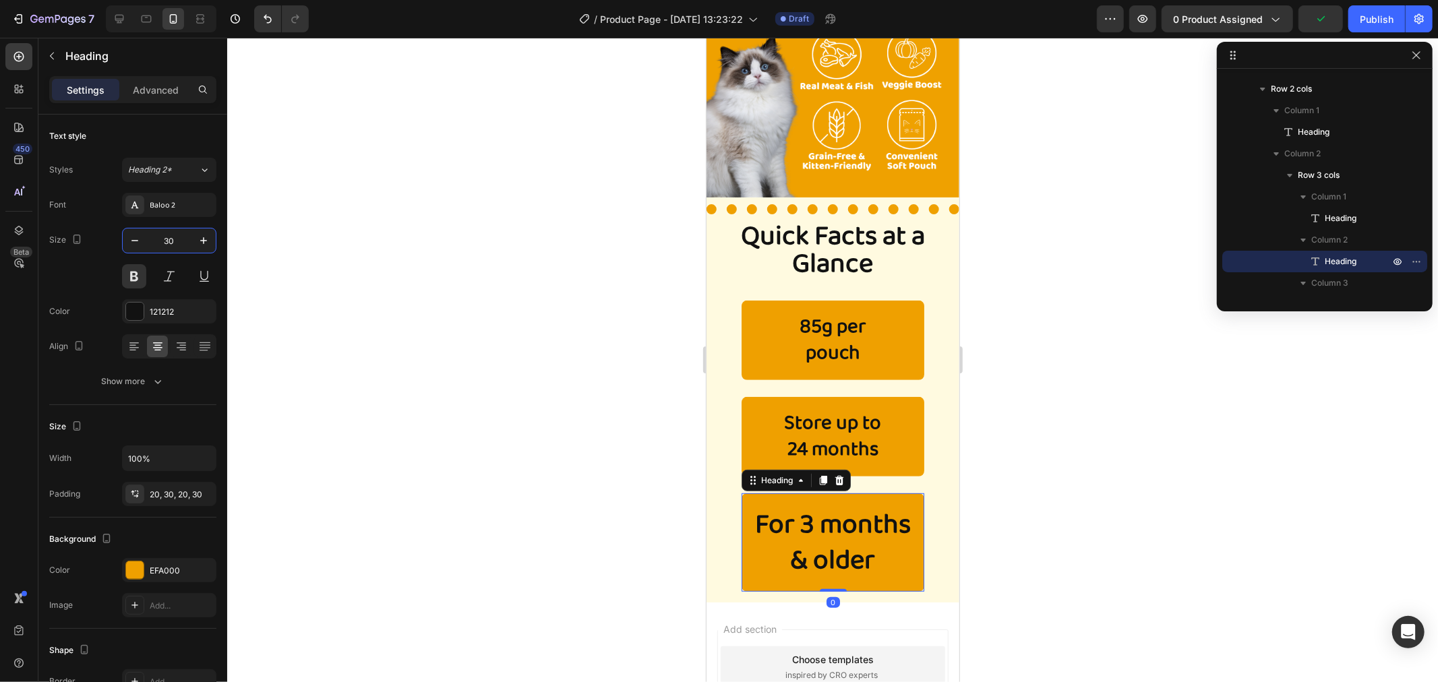
scroll to position [209, 0]
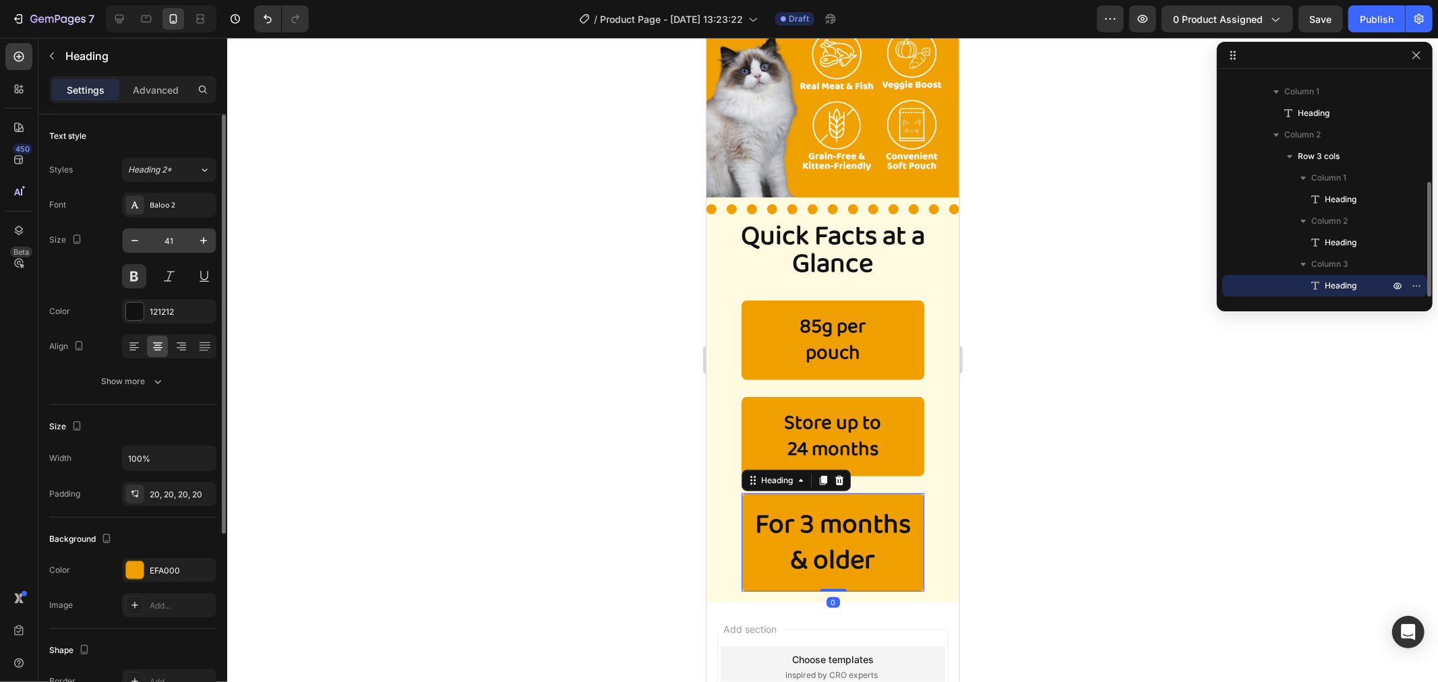
click at [175, 233] on input "41" at bounding box center [169, 241] width 45 height 24
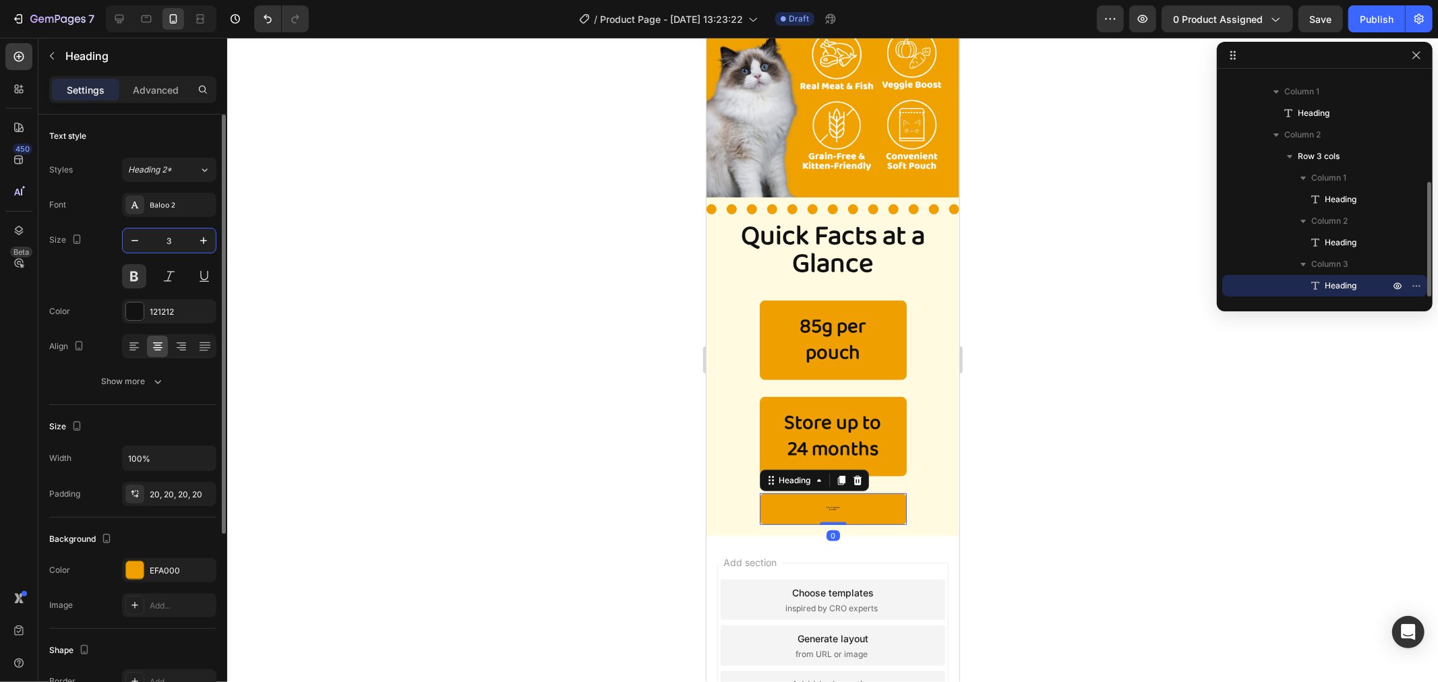
type input "30"
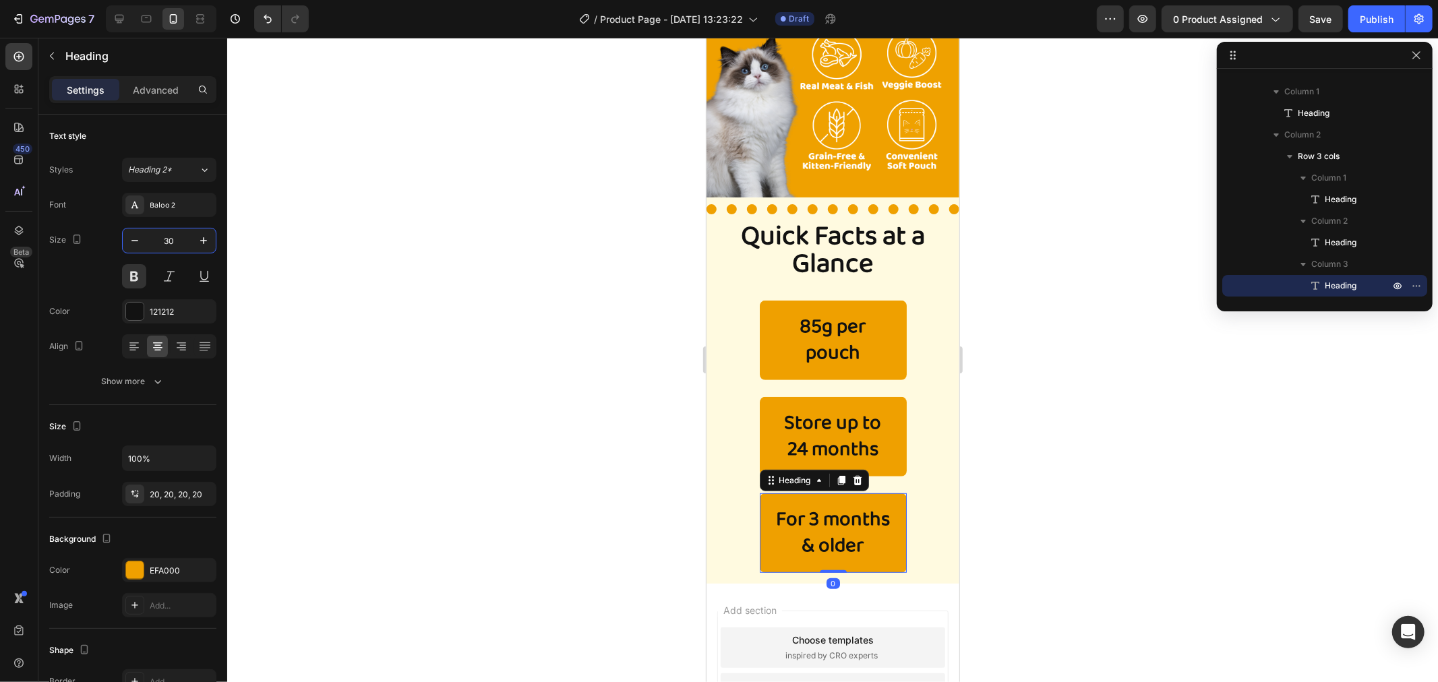
click at [1050, 373] on div at bounding box center [832, 360] width 1211 height 645
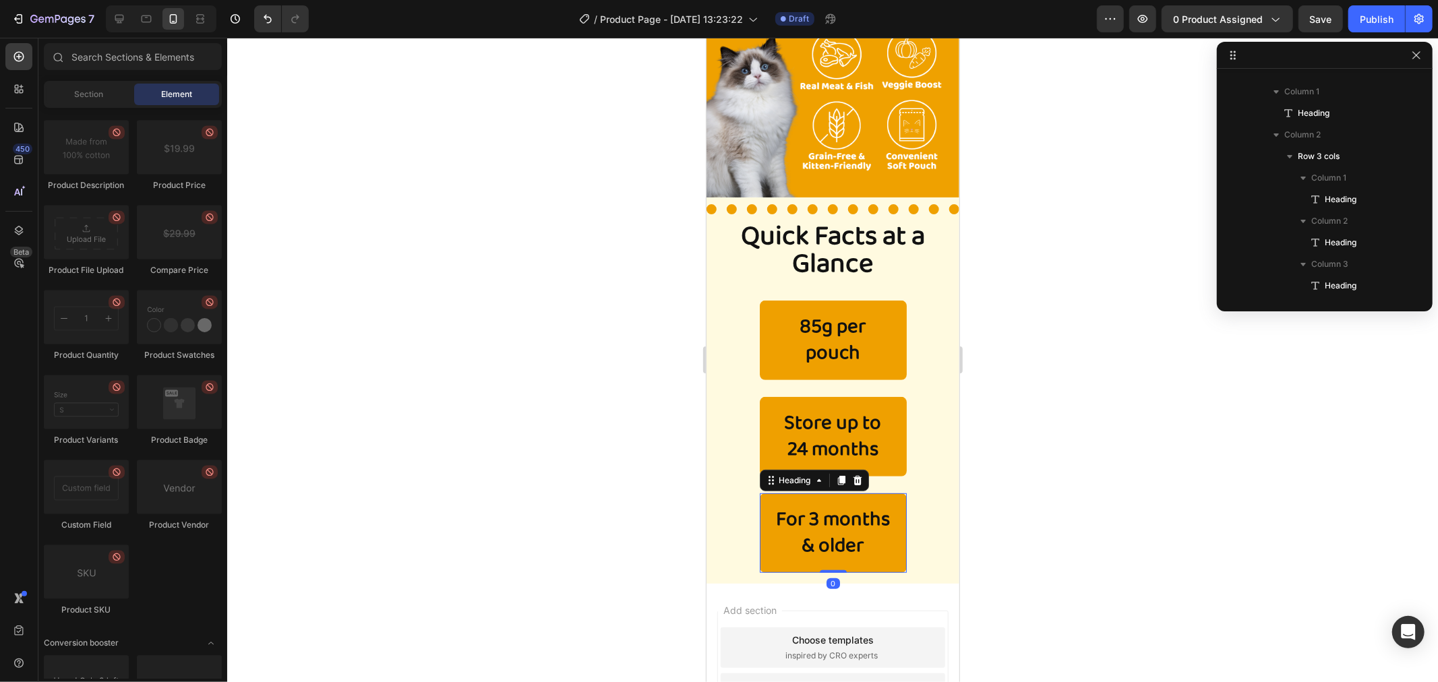
click at [1050, 373] on div at bounding box center [832, 360] width 1211 height 645
click at [847, 334] on h2 "85g per pouch" at bounding box center [832, 340] width 147 height 80
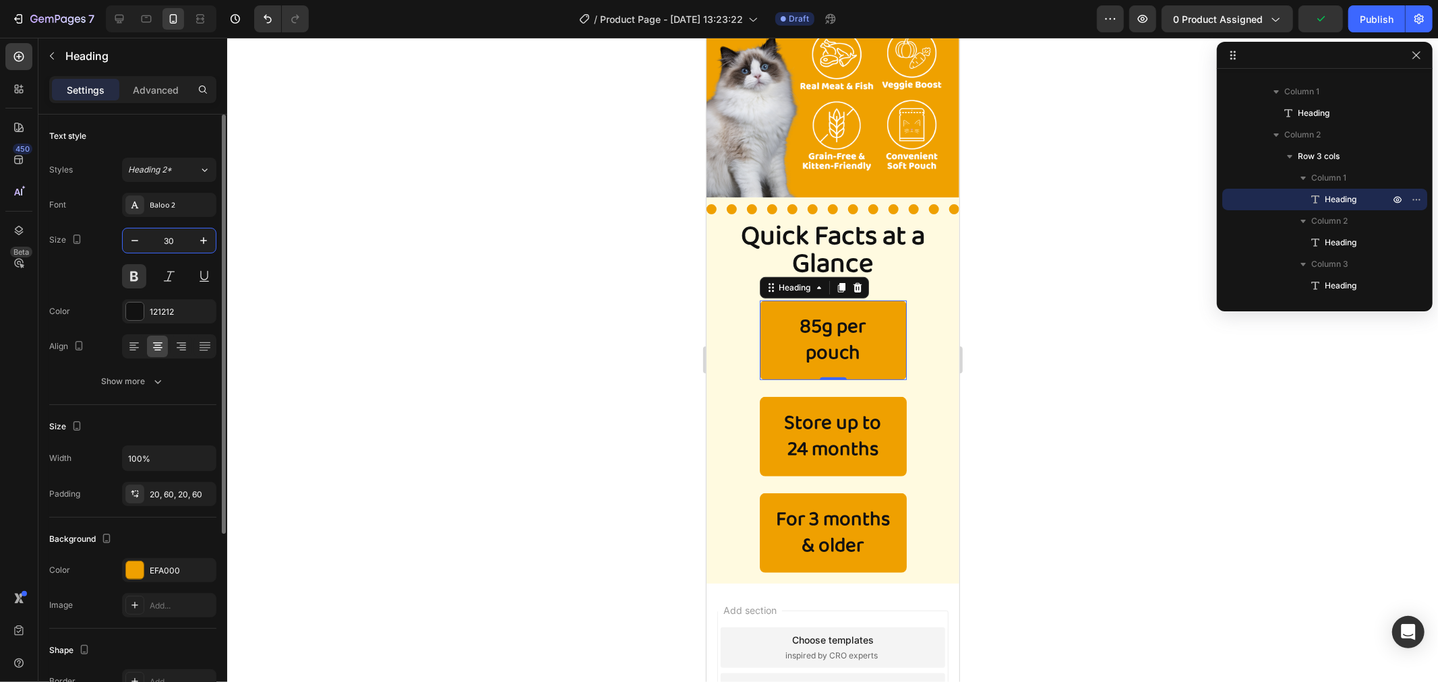
click at [179, 239] on input "30" at bounding box center [169, 241] width 45 height 24
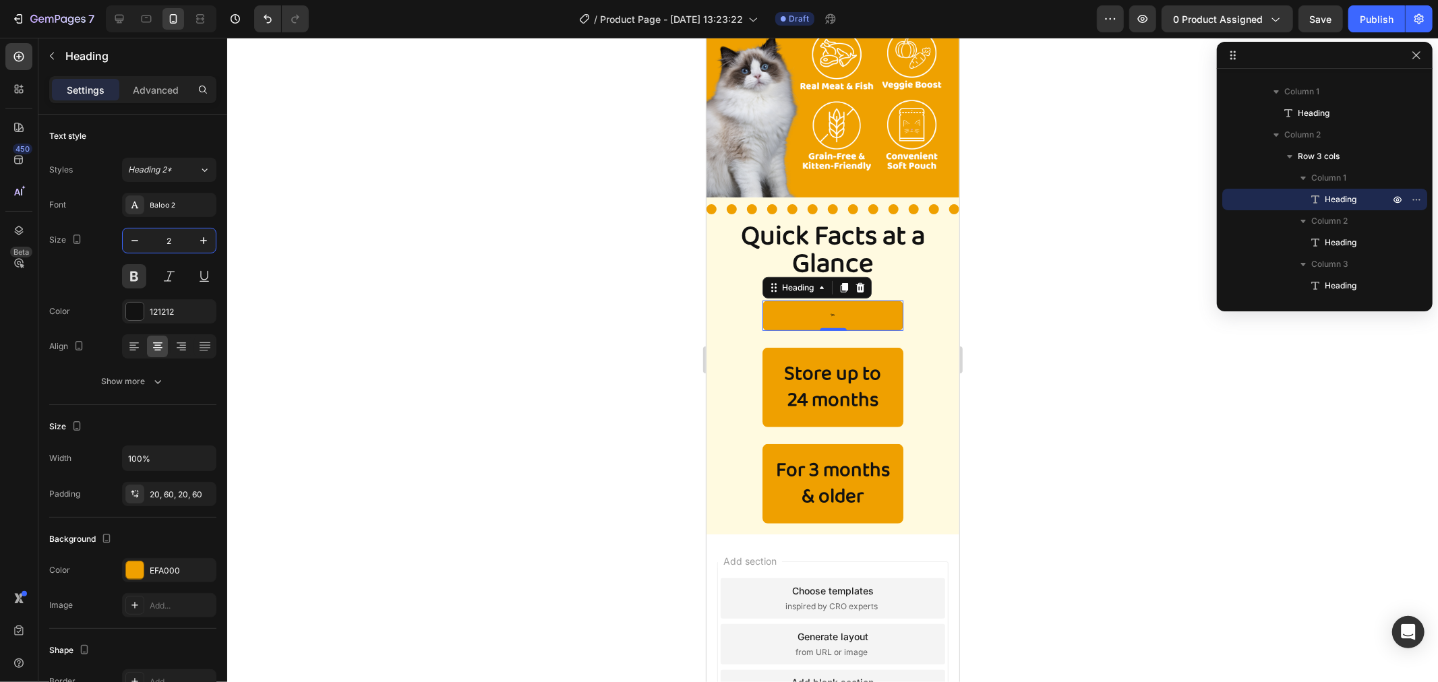
type input "25"
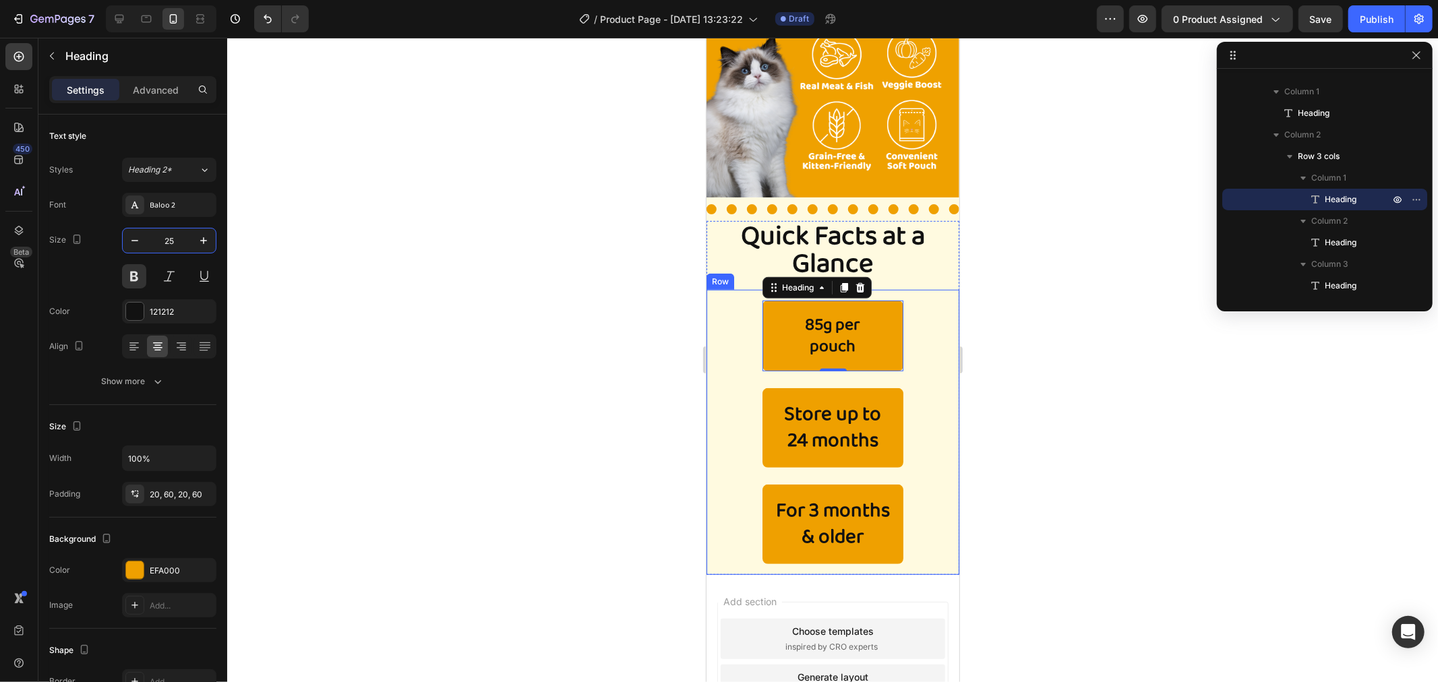
click at [798, 423] on h2 "Store up to 24 months" at bounding box center [832, 428] width 141 height 80
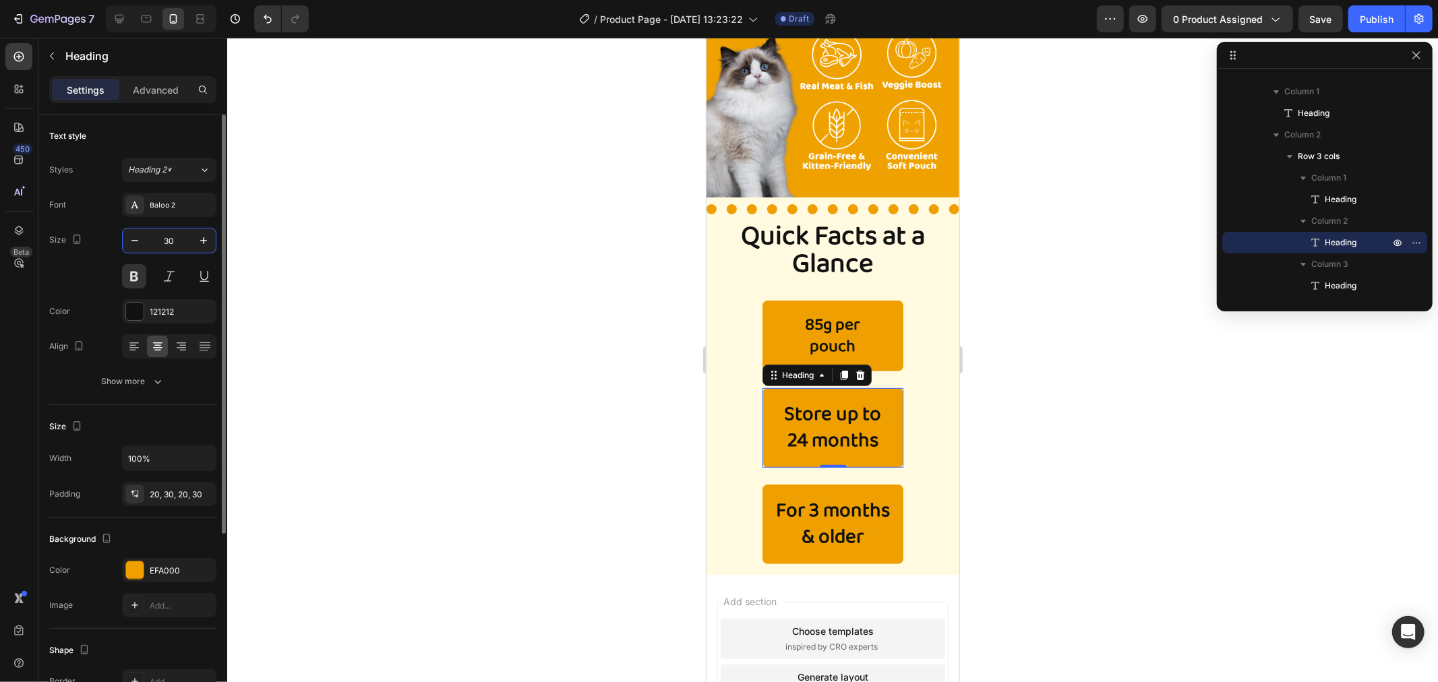
click at [170, 239] on input "30" at bounding box center [169, 241] width 45 height 24
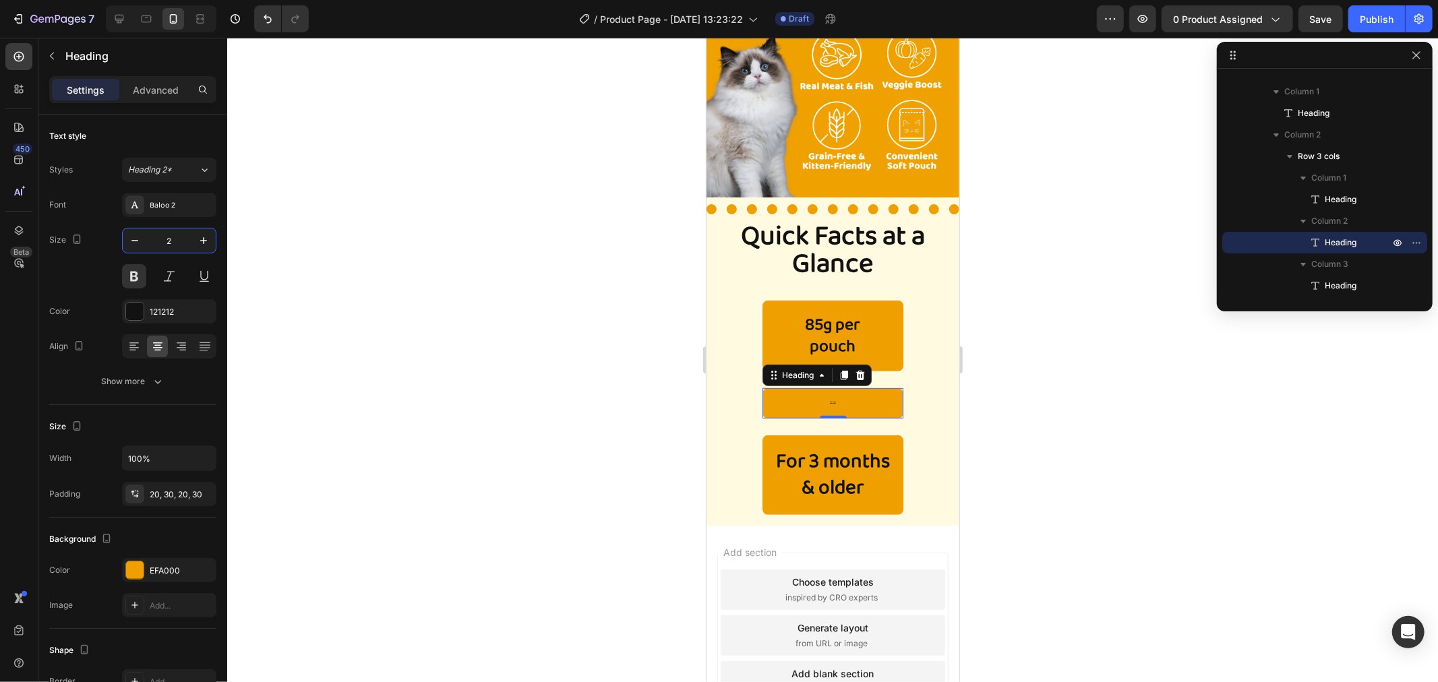
type input "25"
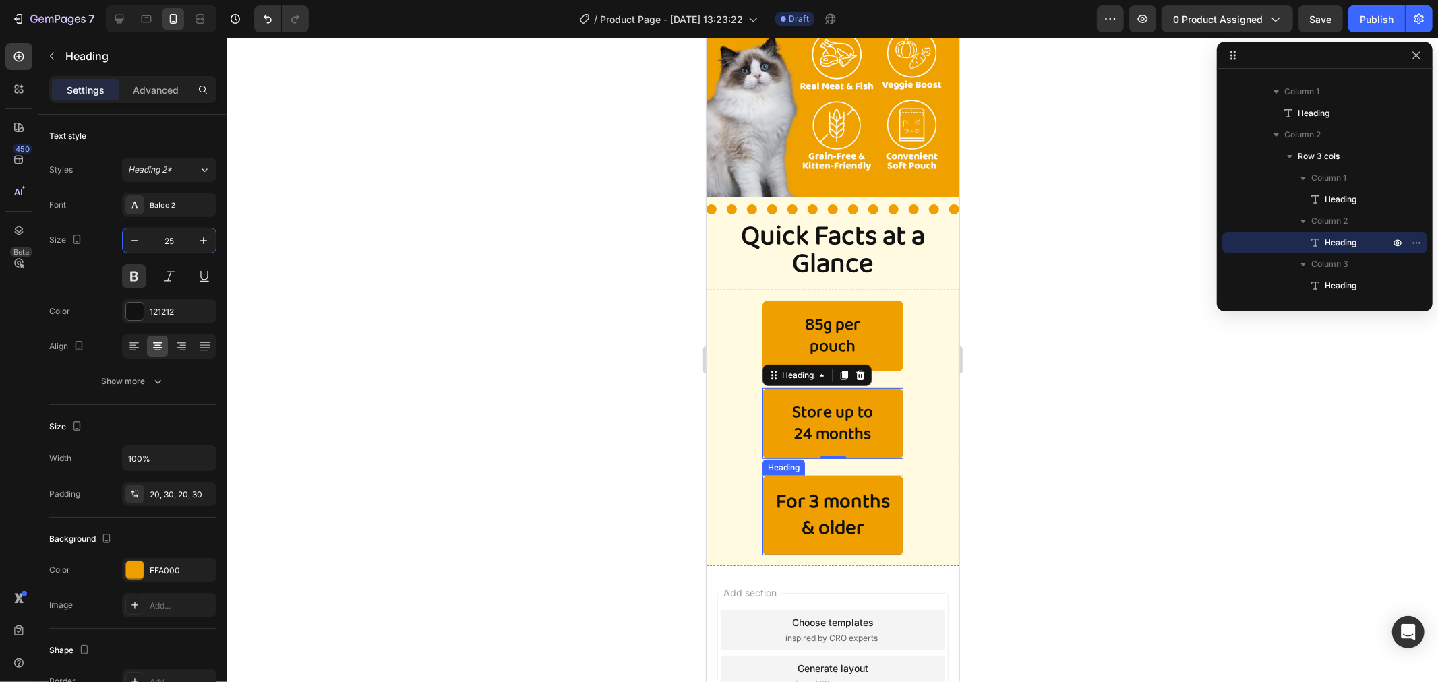
click at [838, 505] on h2 "For 3 months & older" at bounding box center [832, 515] width 141 height 80
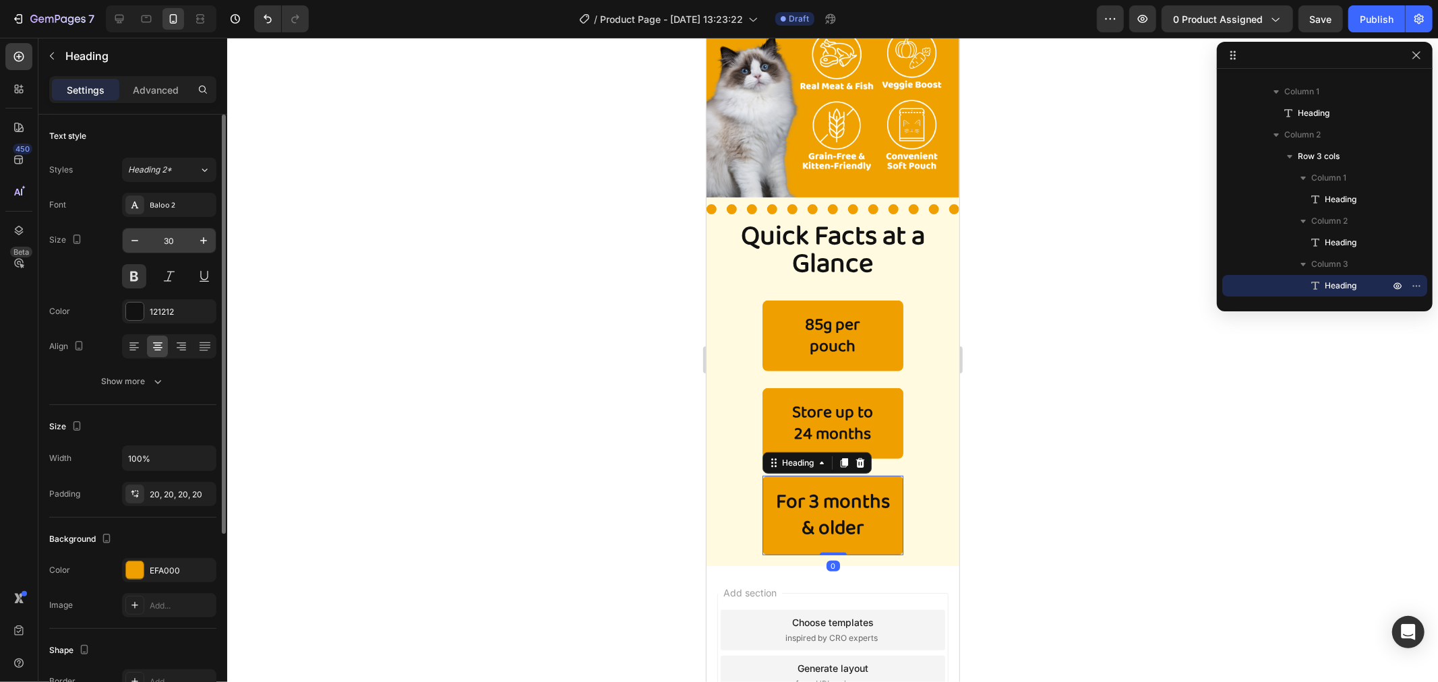
click at [181, 237] on input "30" at bounding box center [169, 241] width 45 height 24
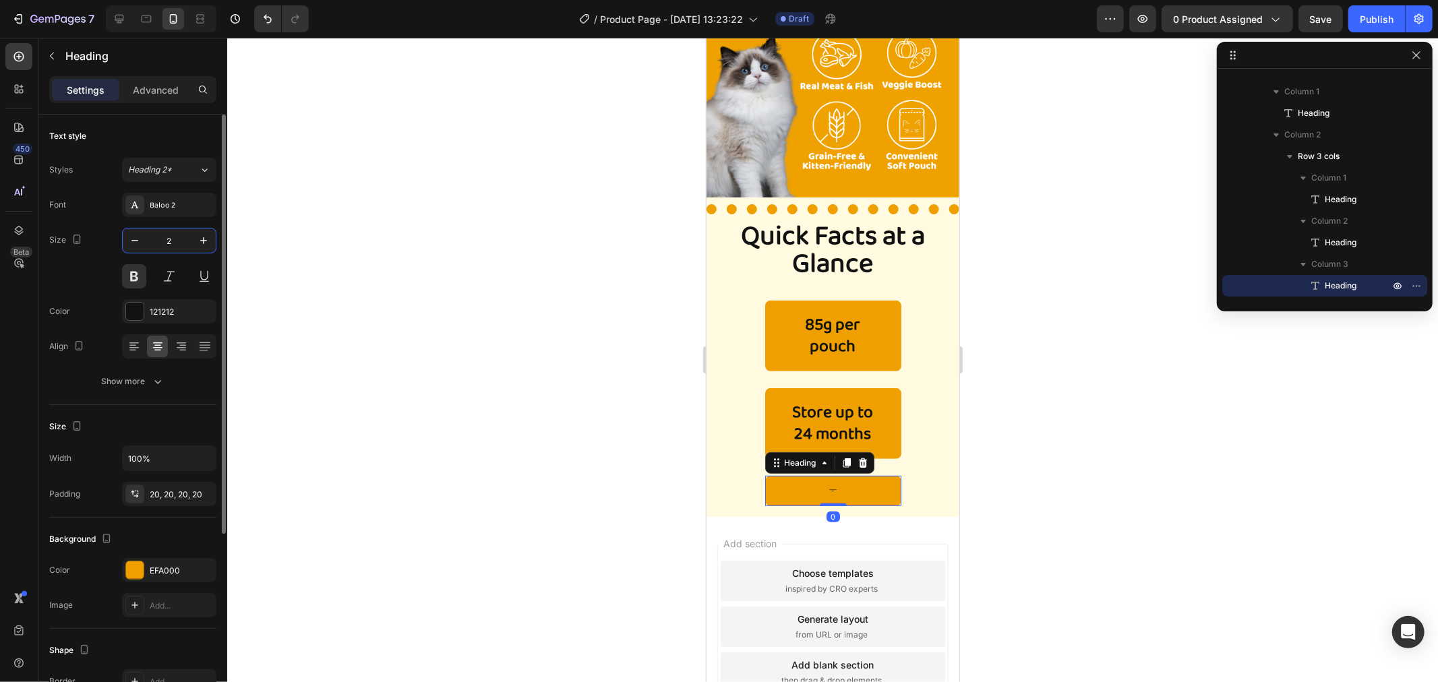
type input "25"
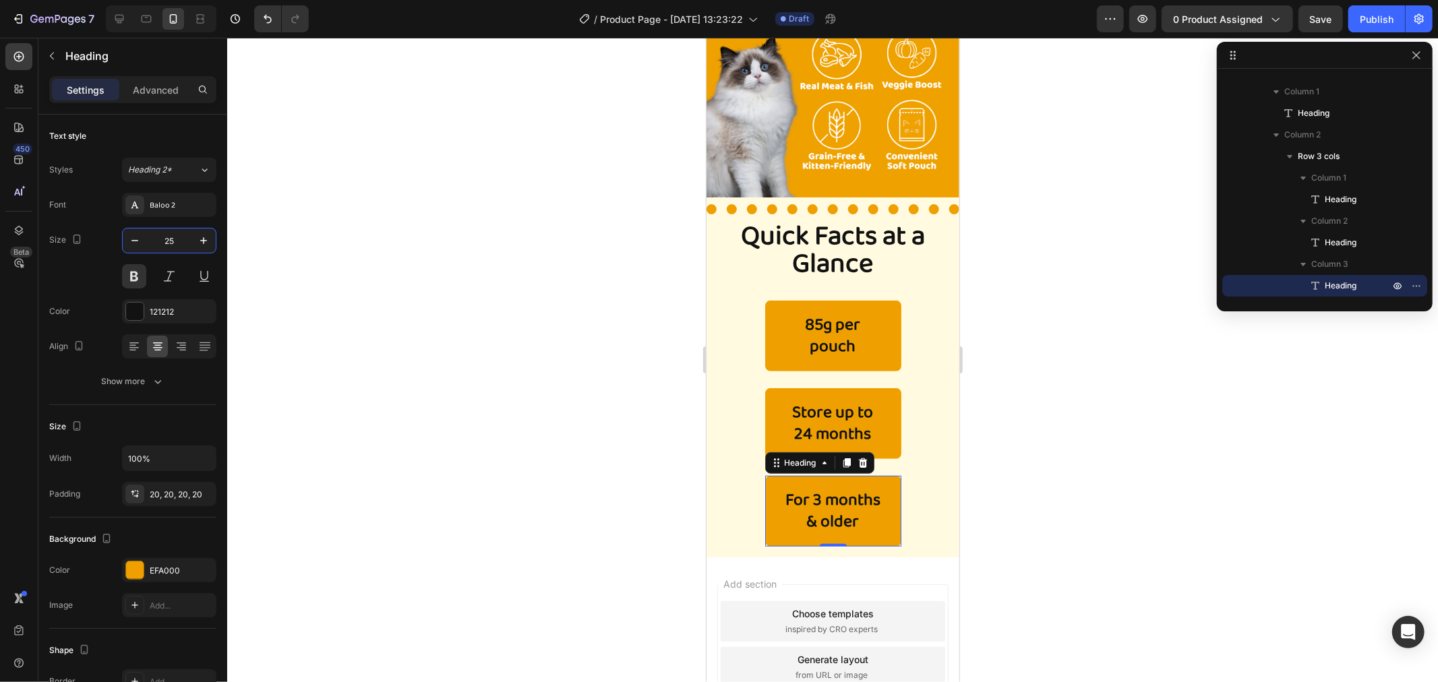
click at [1113, 318] on div at bounding box center [832, 360] width 1211 height 645
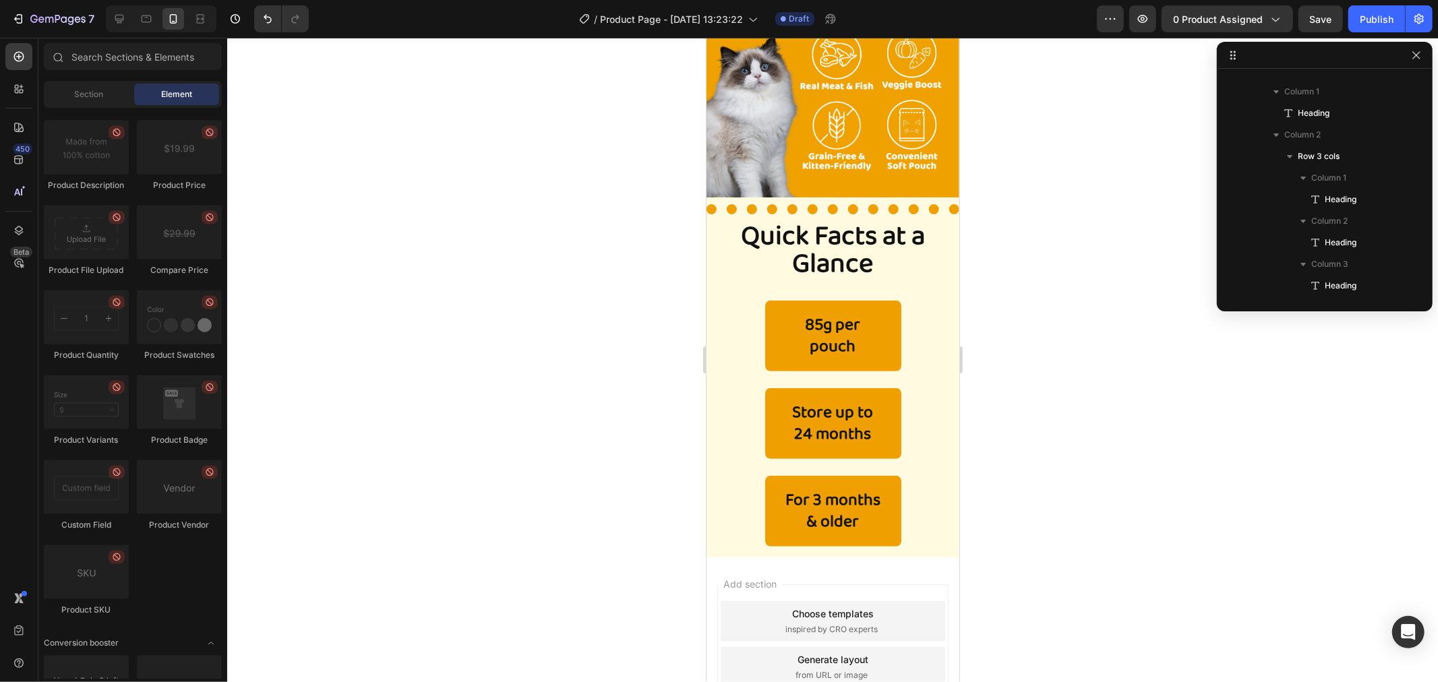
click at [1113, 318] on div at bounding box center [832, 360] width 1211 height 645
click at [920, 323] on div "85g per pouch Heading Store up to 24 months Heading For 3 months & older Headin…" at bounding box center [832, 423] width 253 height 268
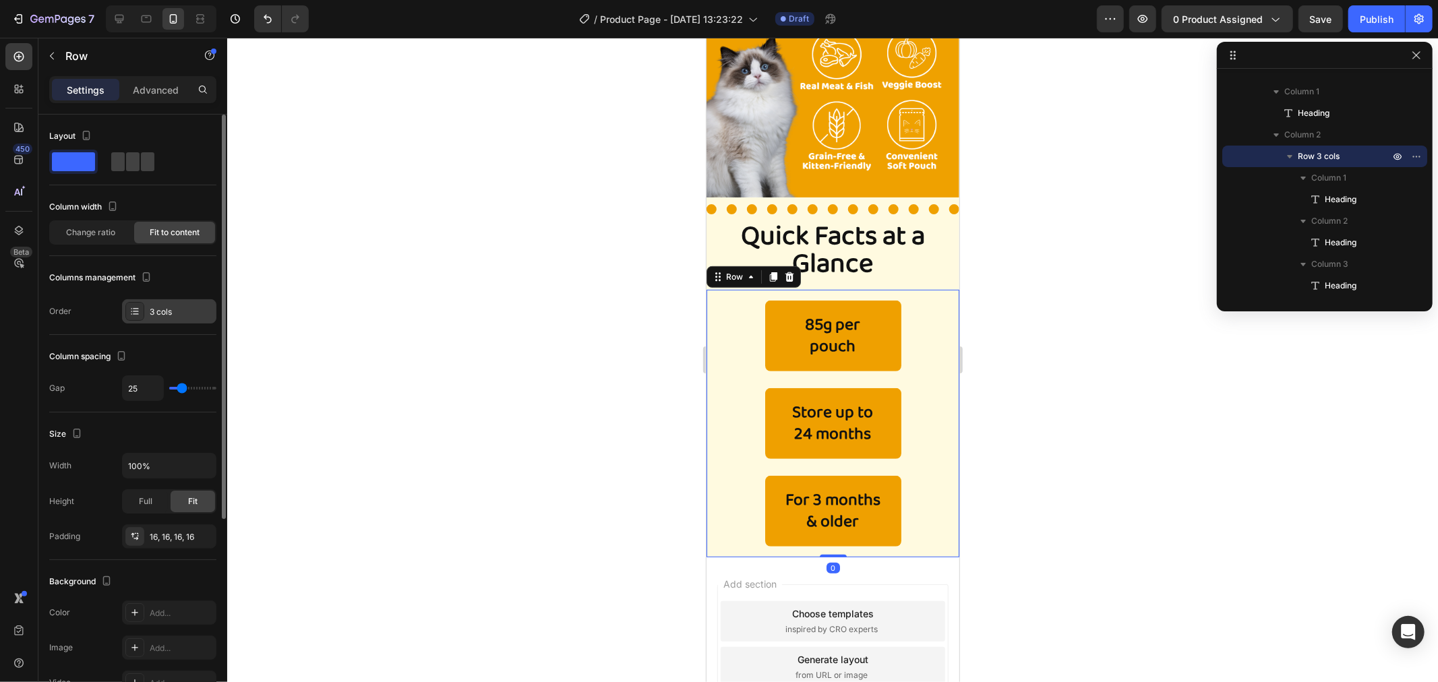
click at [155, 315] on div "3 cols" at bounding box center [181, 312] width 63 height 12
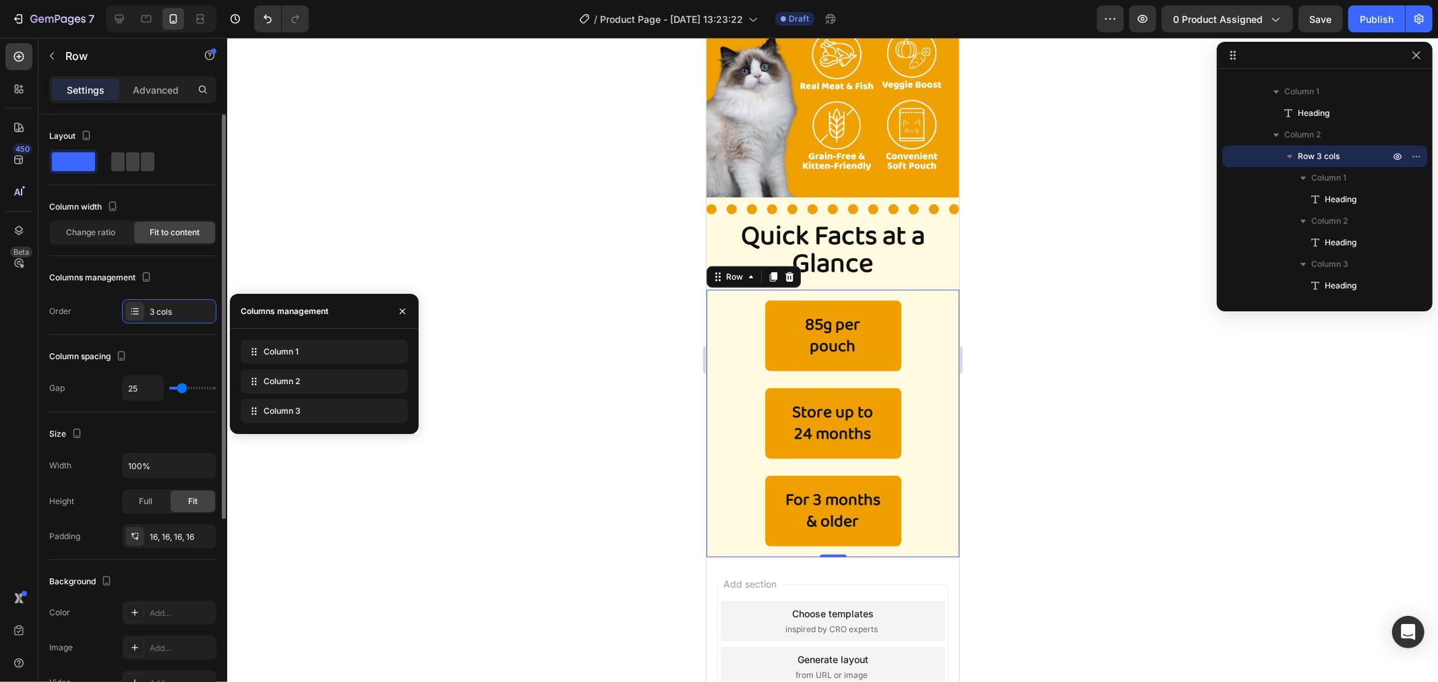
click at [140, 339] on div "Column spacing Gap 25" at bounding box center [132, 374] width 167 height 78
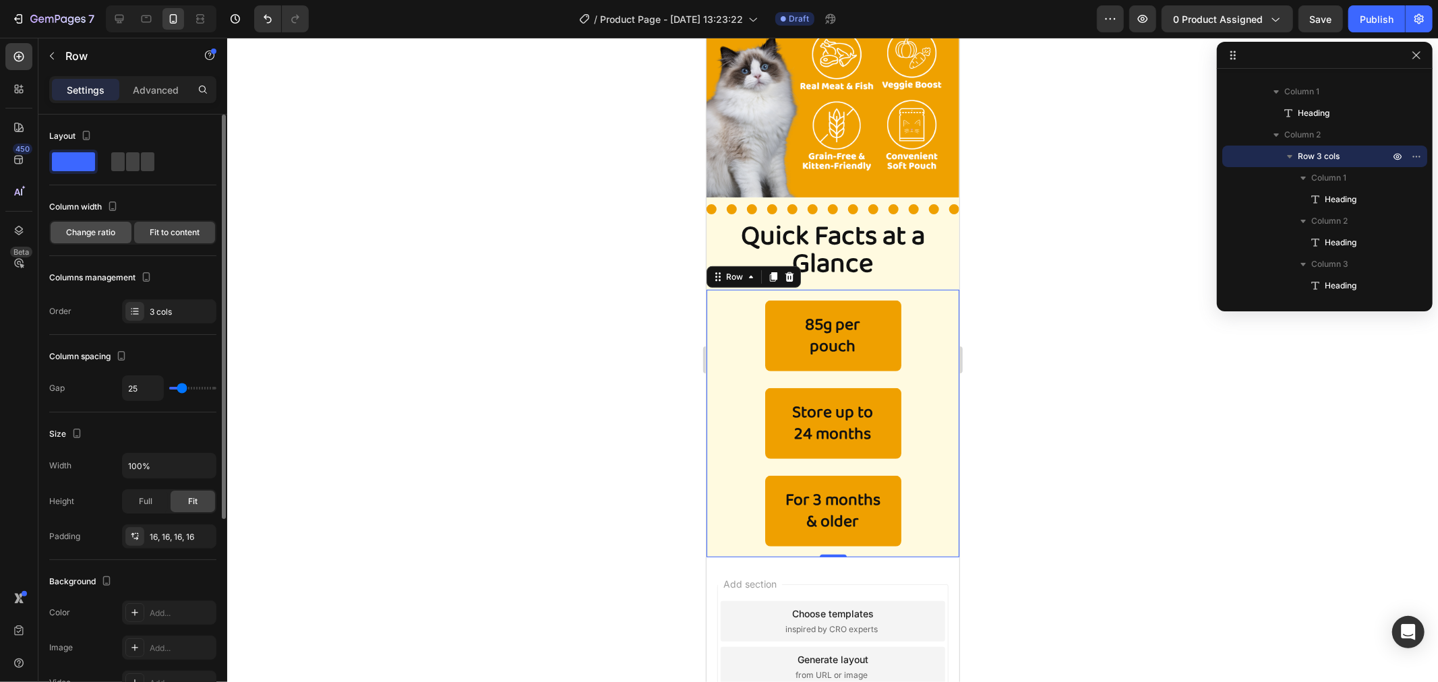
click at [88, 223] on div "Change ratio" at bounding box center [91, 233] width 81 height 22
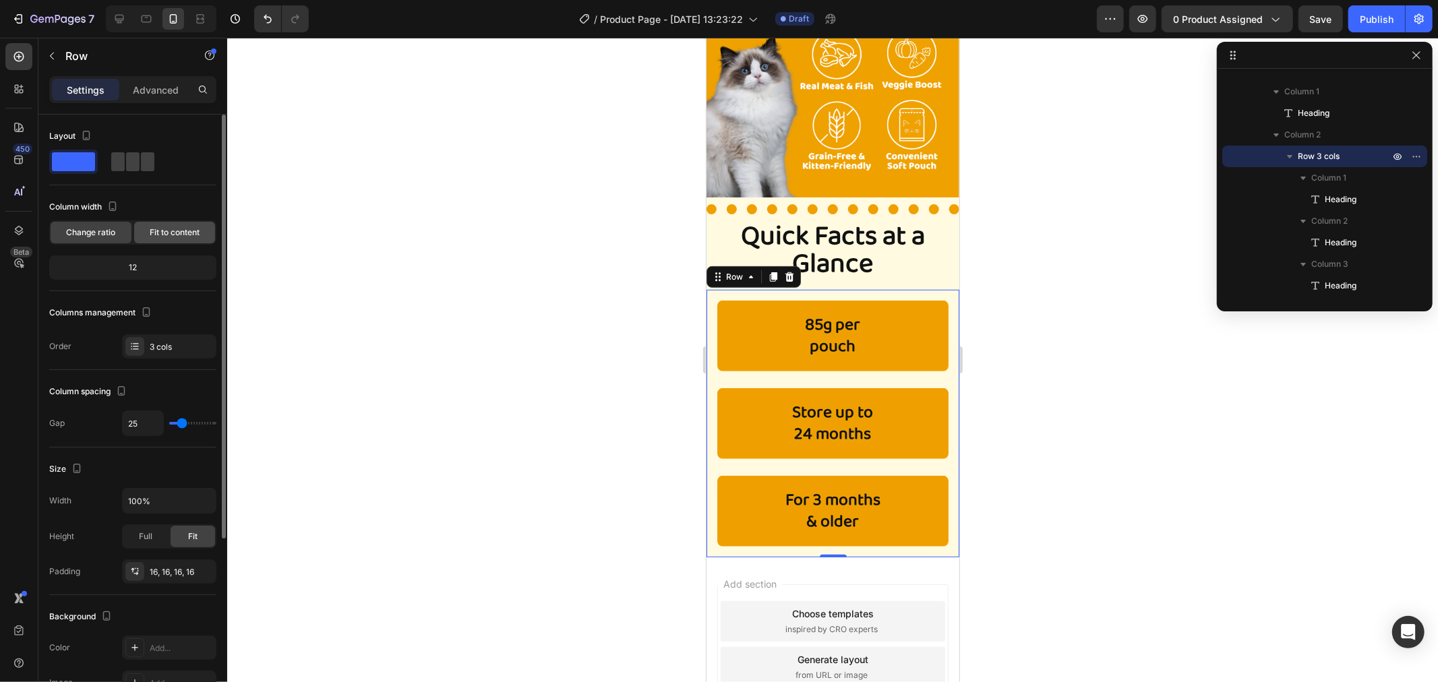
click at [171, 223] on div "Fit to content" at bounding box center [174, 233] width 81 height 22
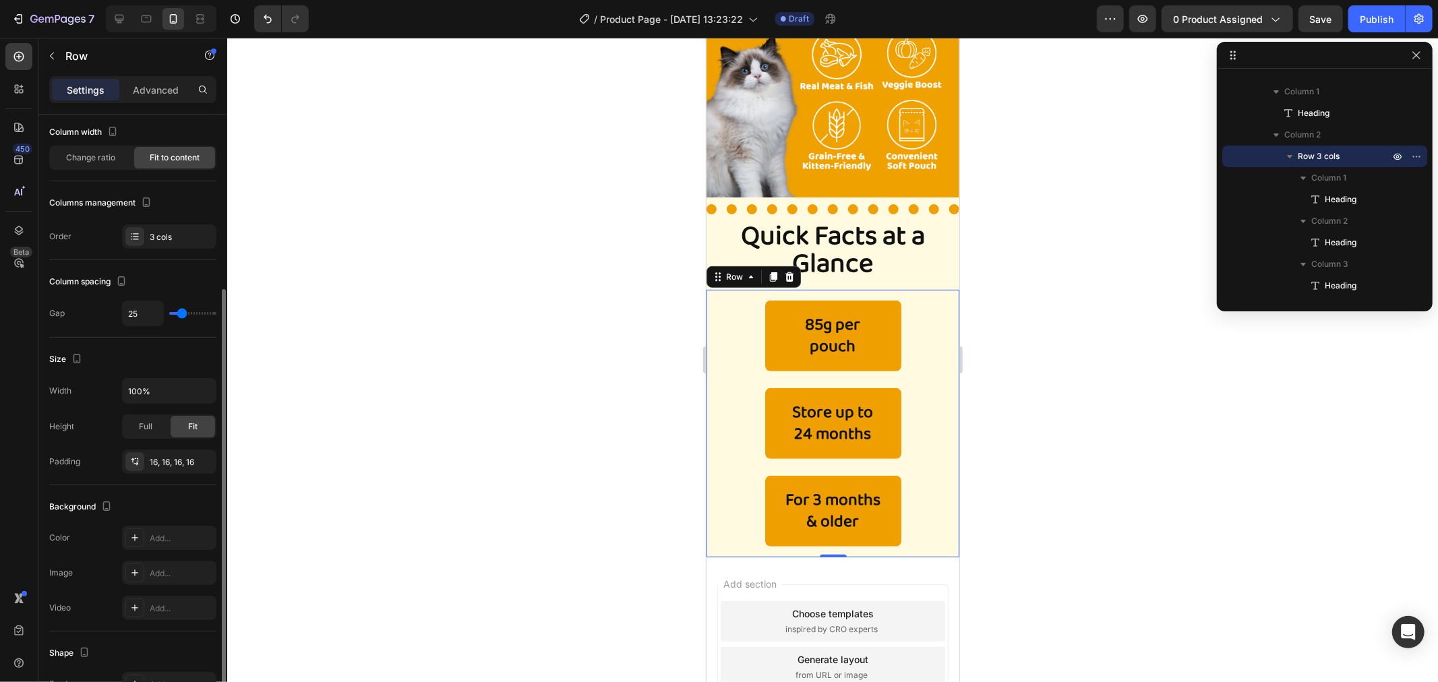
scroll to position [150, 0]
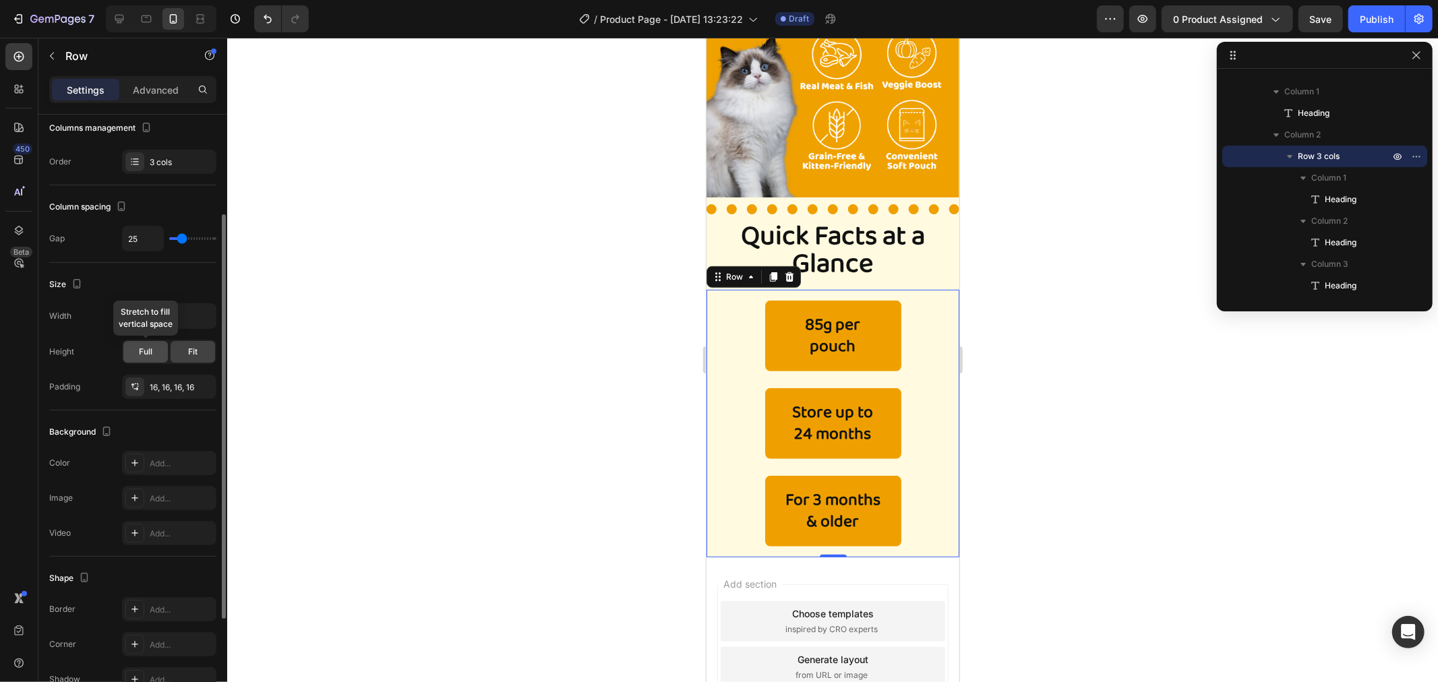
click at [159, 349] on div "Full" at bounding box center [145, 352] width 45 height 22
click at [190, 352] on span "Fit" at bounding box center [192, 352] width 9 height 12
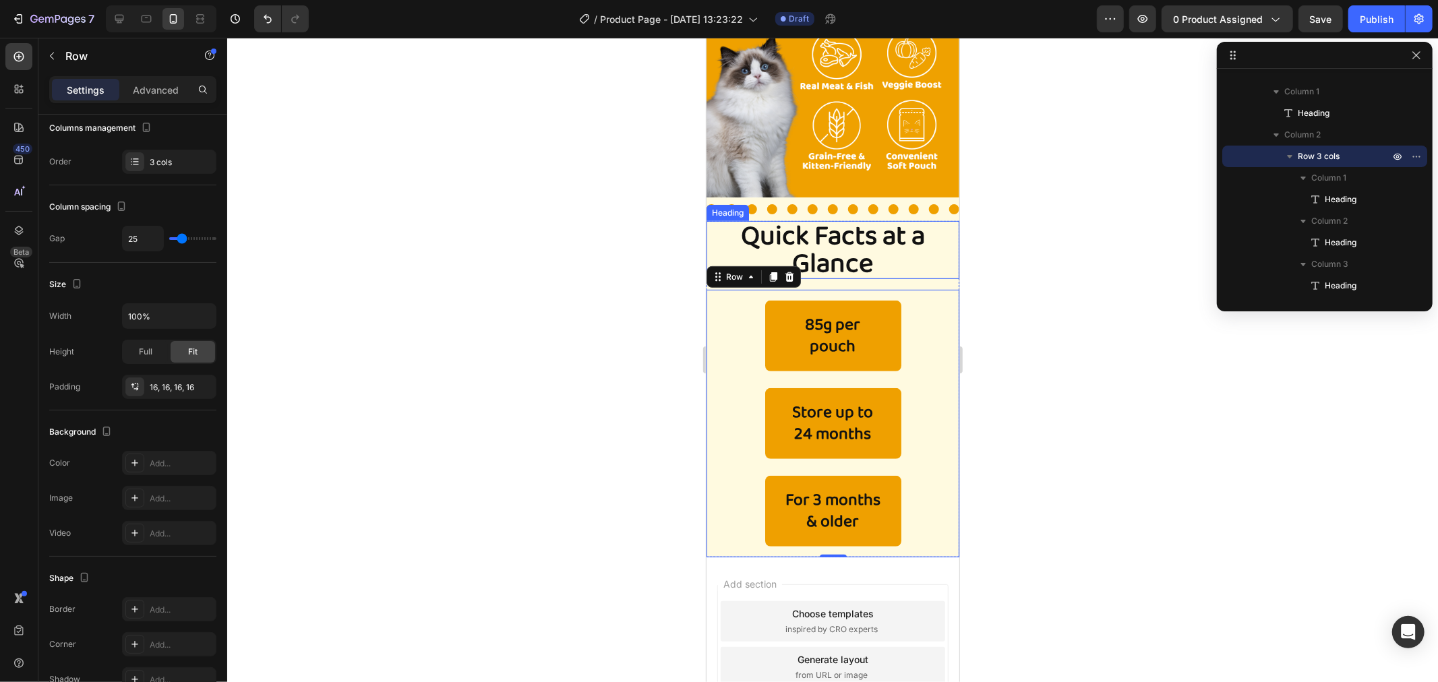
click at [820, 227] on p "Quick Facts at a Glance" at bounding box center [832, 249] width 250 height 55
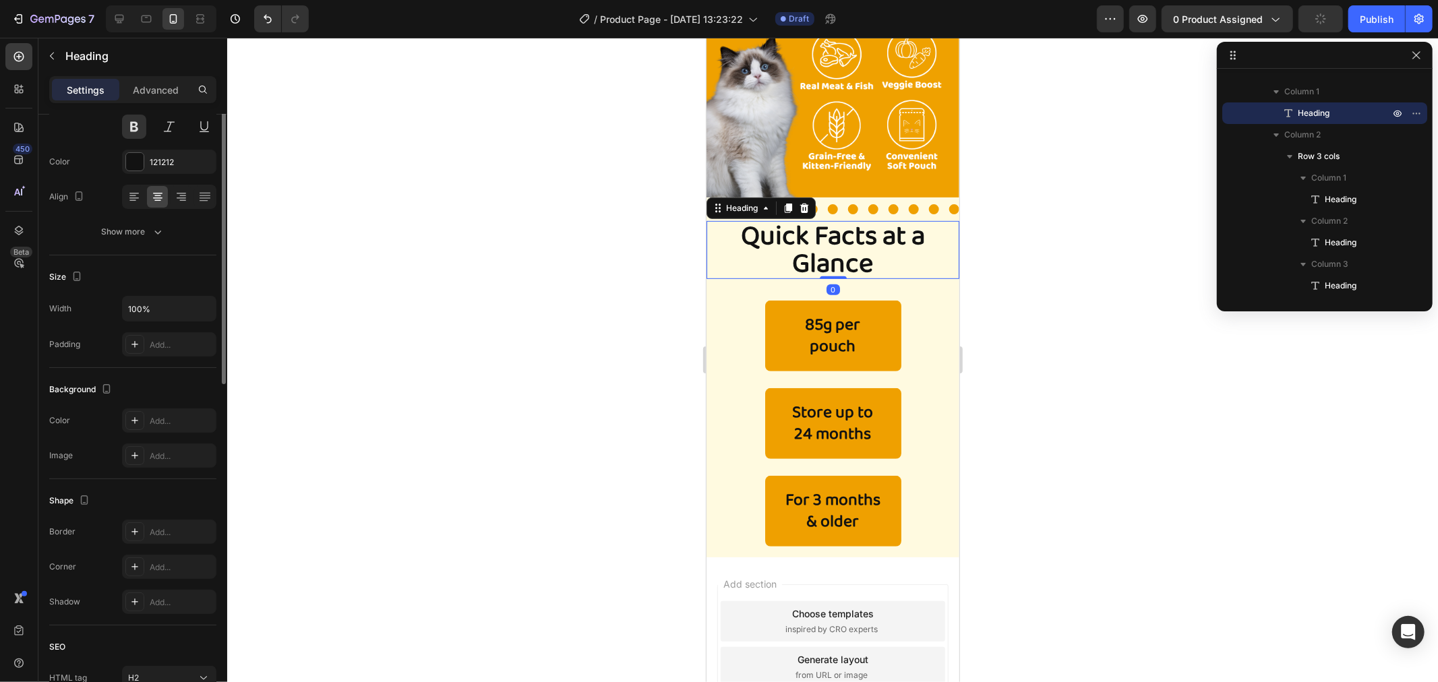
scroll to position [0, 0]
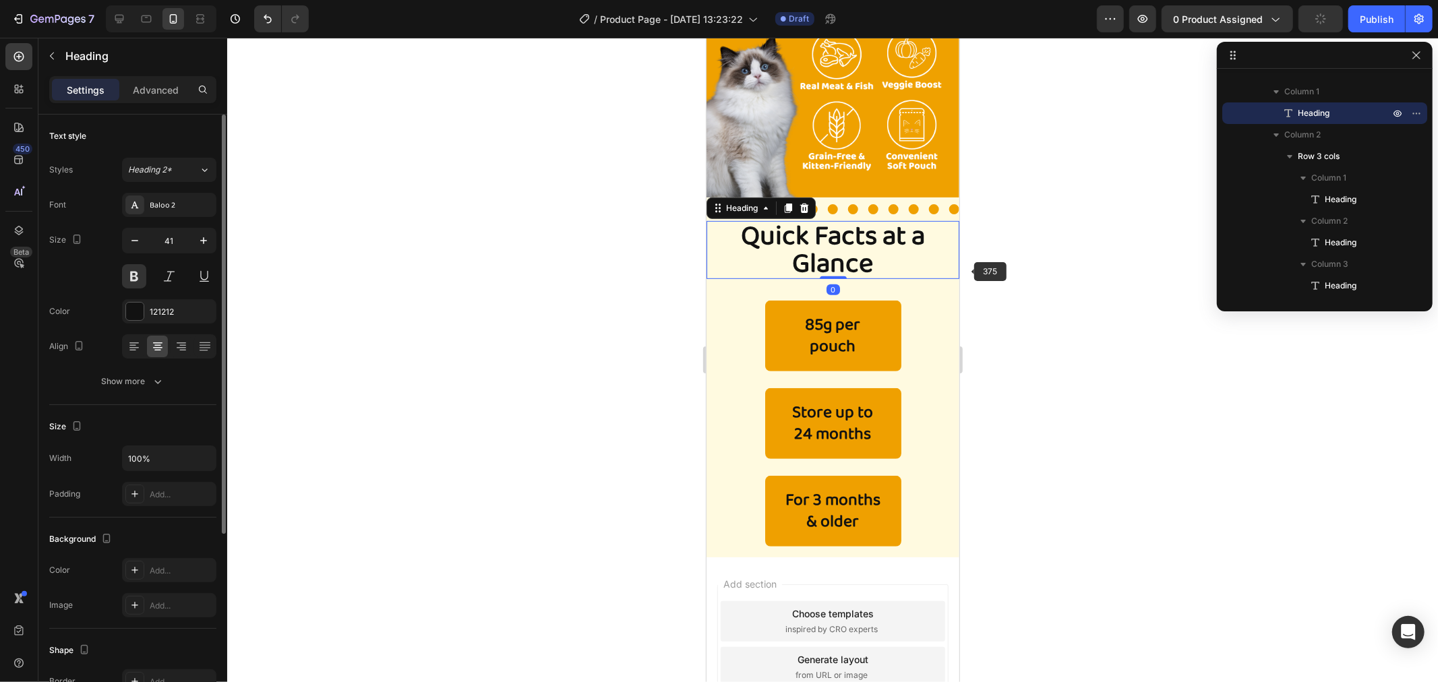
click at [992, 274] on div at bounding box center [832, 360] width 1211 height 645
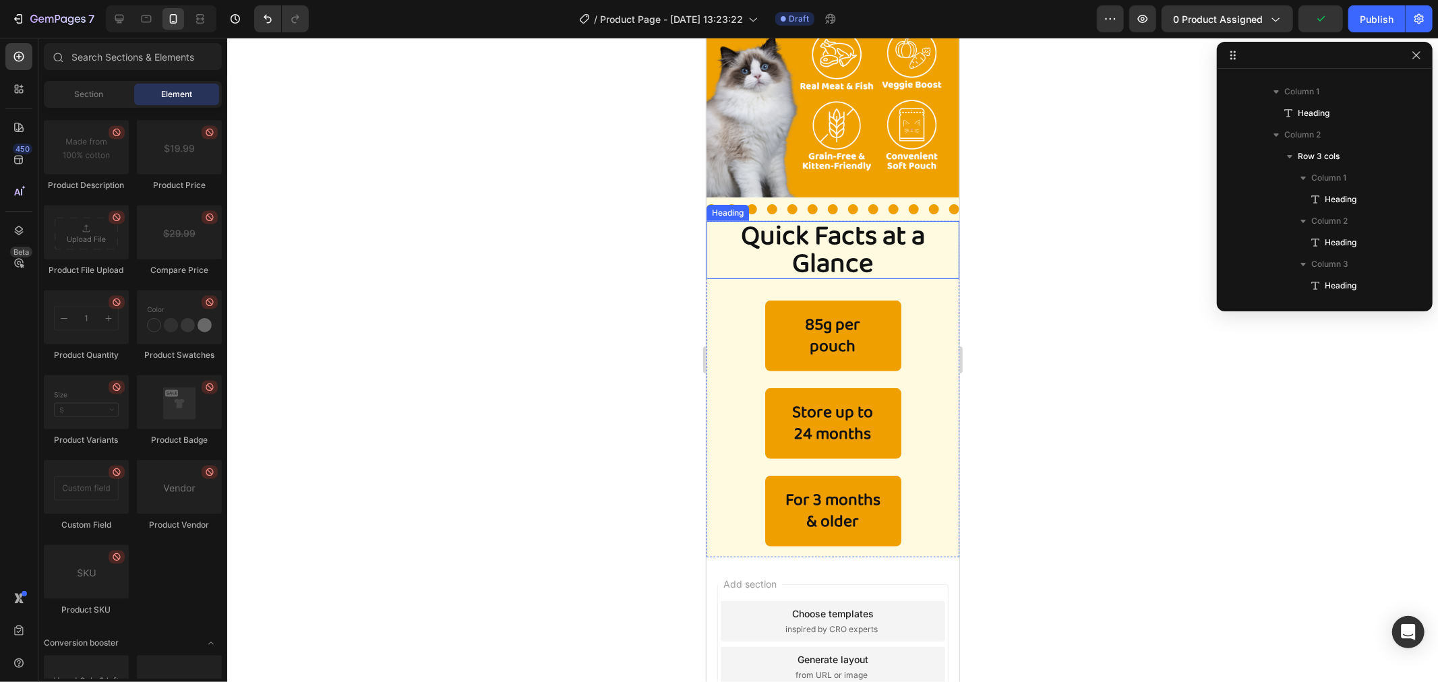
drag, startPoint x: 850, startPoint y: 256, endPoint x: 836, endPoint y: 258, distance: 13.6
click at [848, 258] on p "Quick Facts at a Glance" at bounding box center [832, 249] width 250 height 55
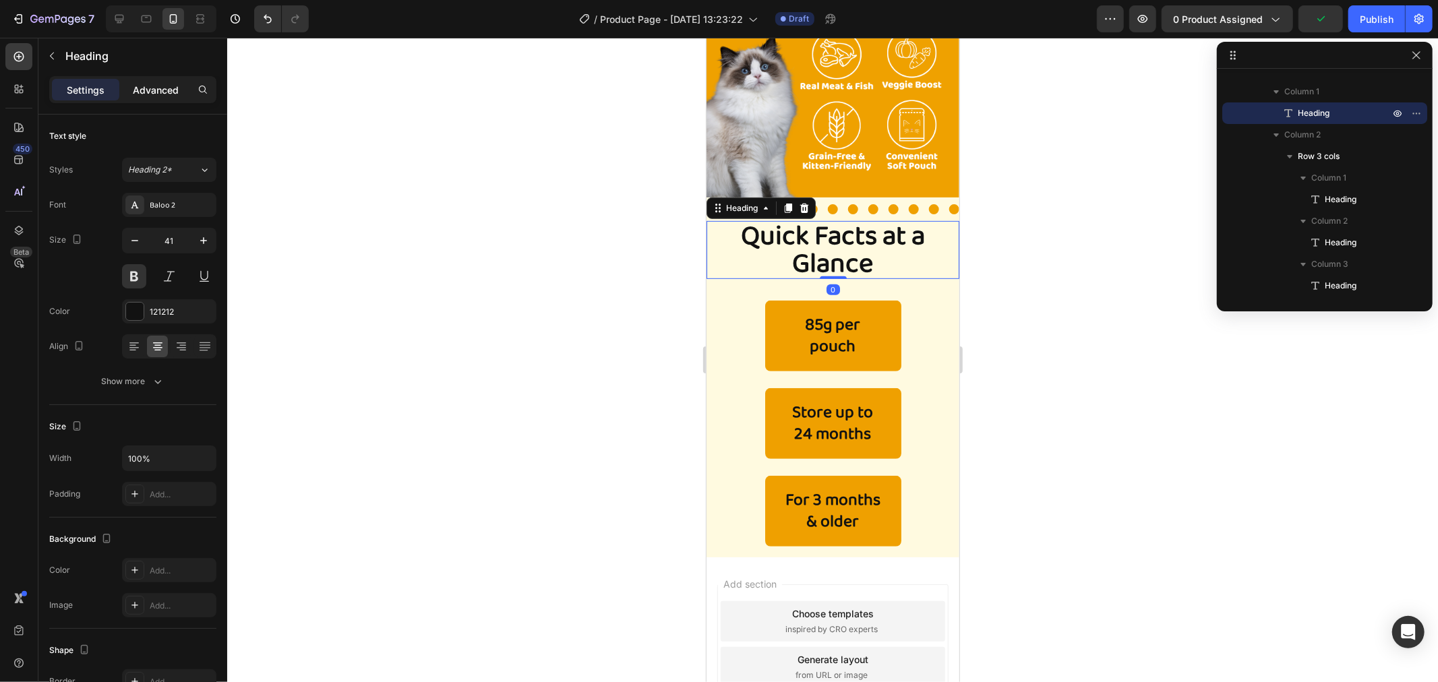
click at [177, 98] on div "Advanced" at bounding box center [155, 90] width 67 height 22
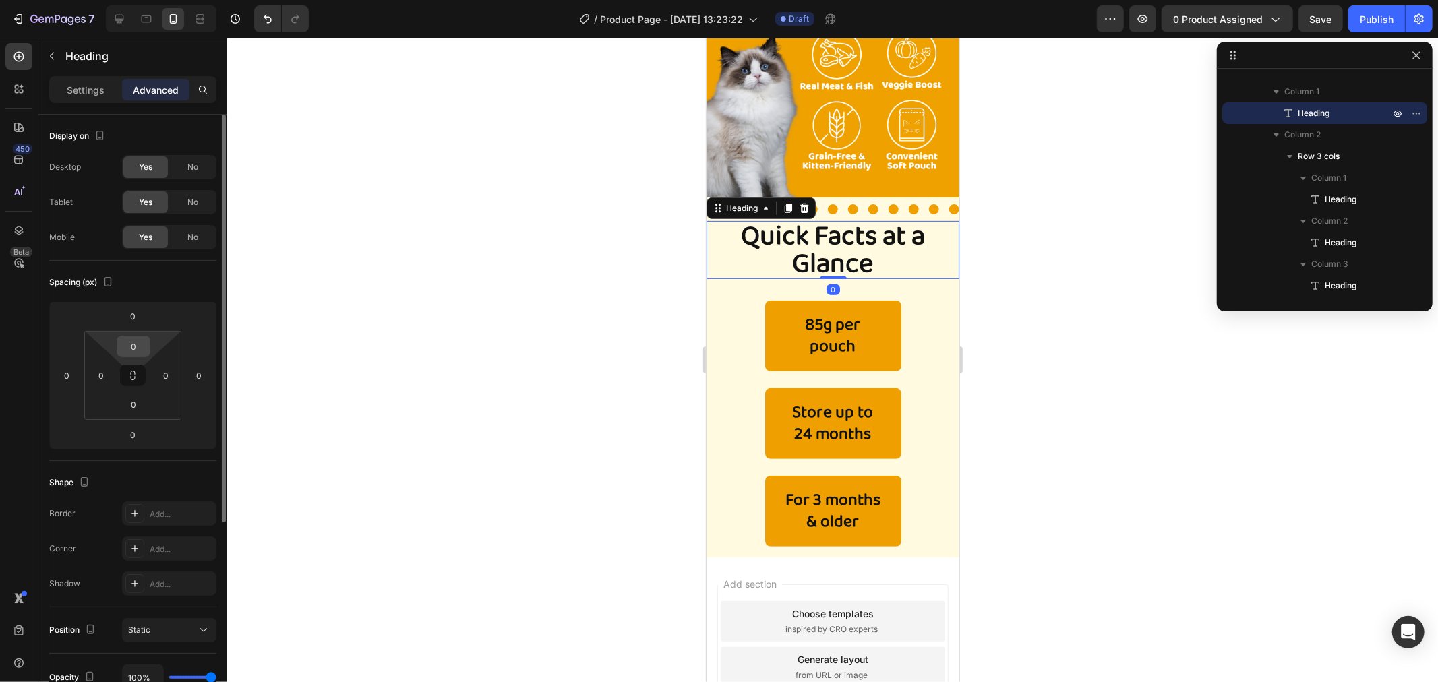
click at [149, 339] on div "0" at bounding box center [134, 347] width 34 height 22
click at [140, 339] on input "0" at bounding box center [133, 346] width 27 height 20
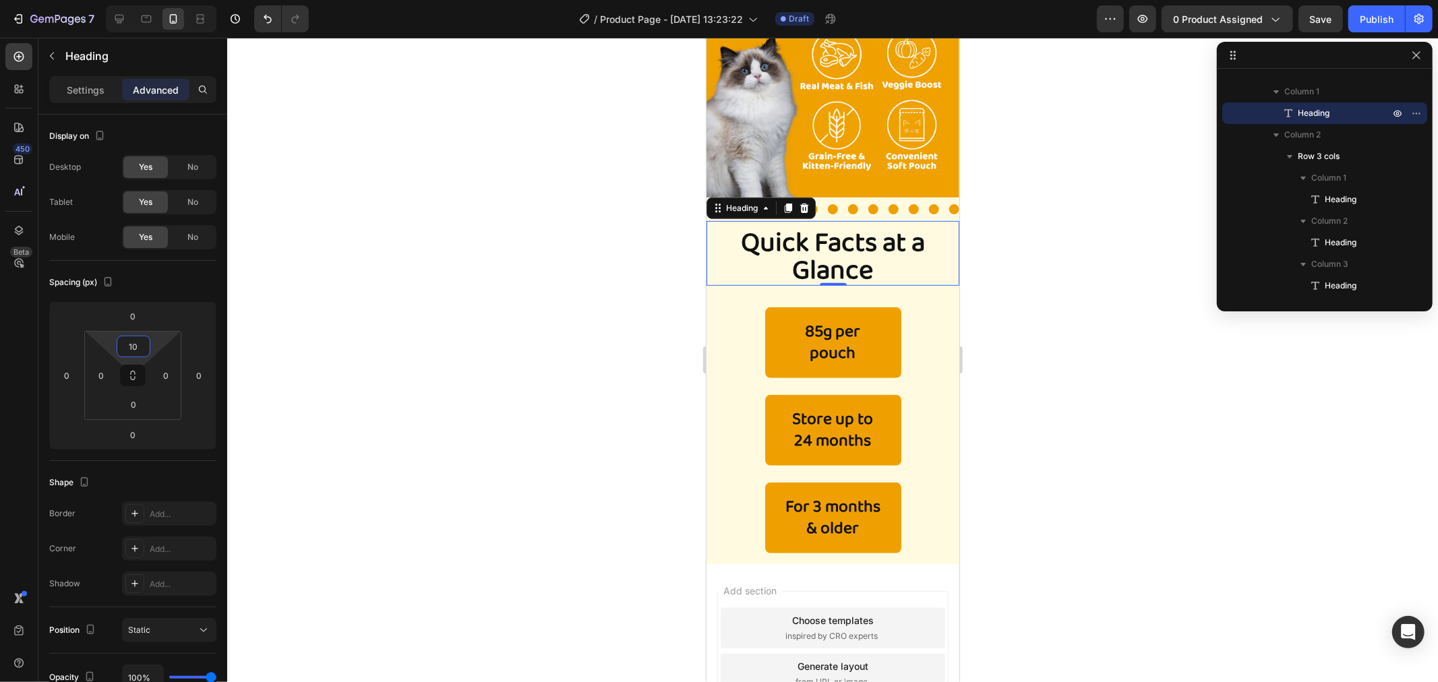
type input "10"
click at [1010, 457] on div at bounding box center [832, 360] width 1211 height 645
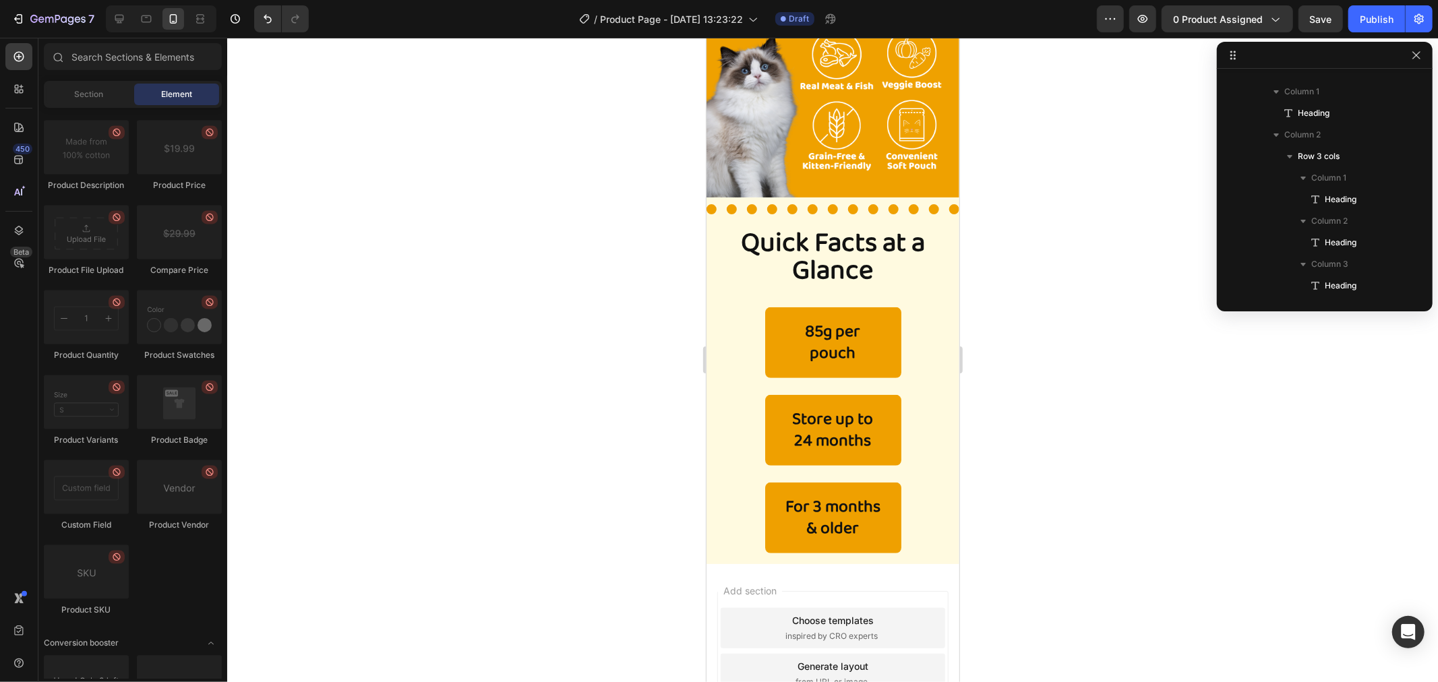
click at [1162, 338] on div at bounding box center [832, 360] width 1211 height 645
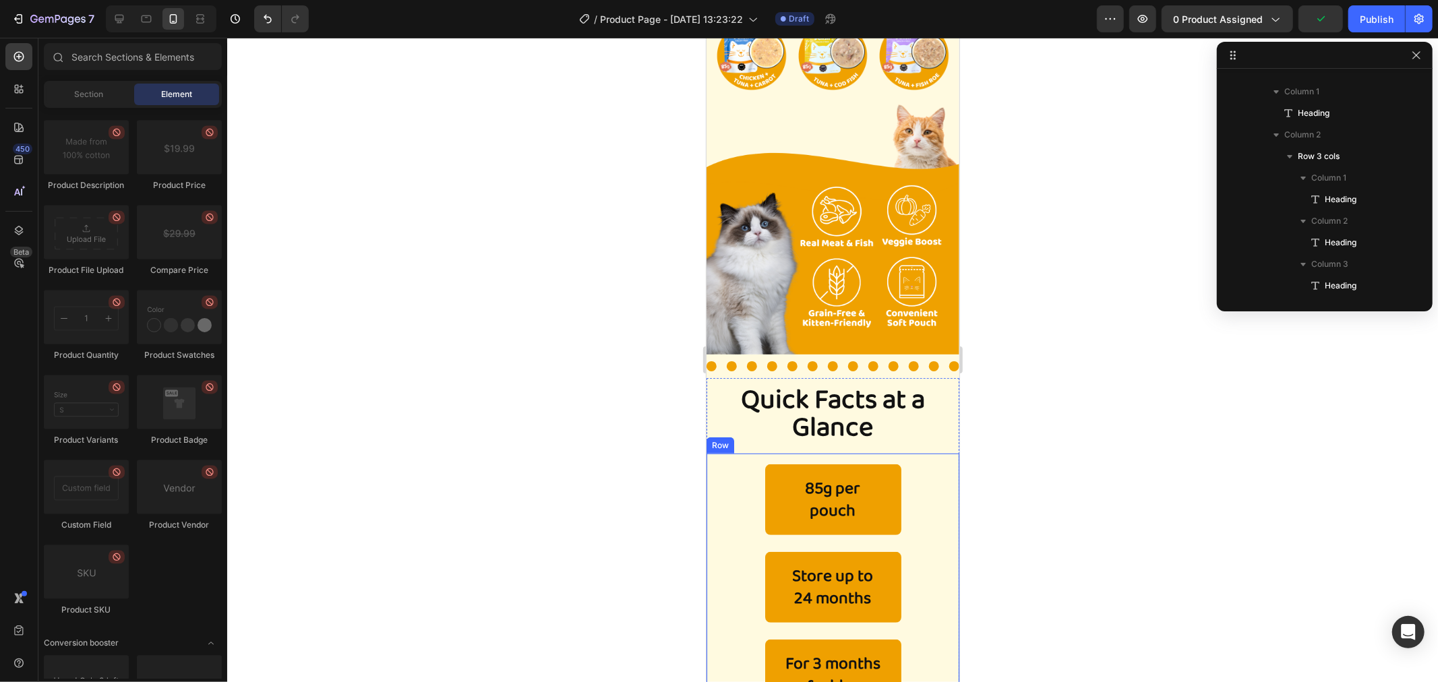
scroll to position [364, 0]
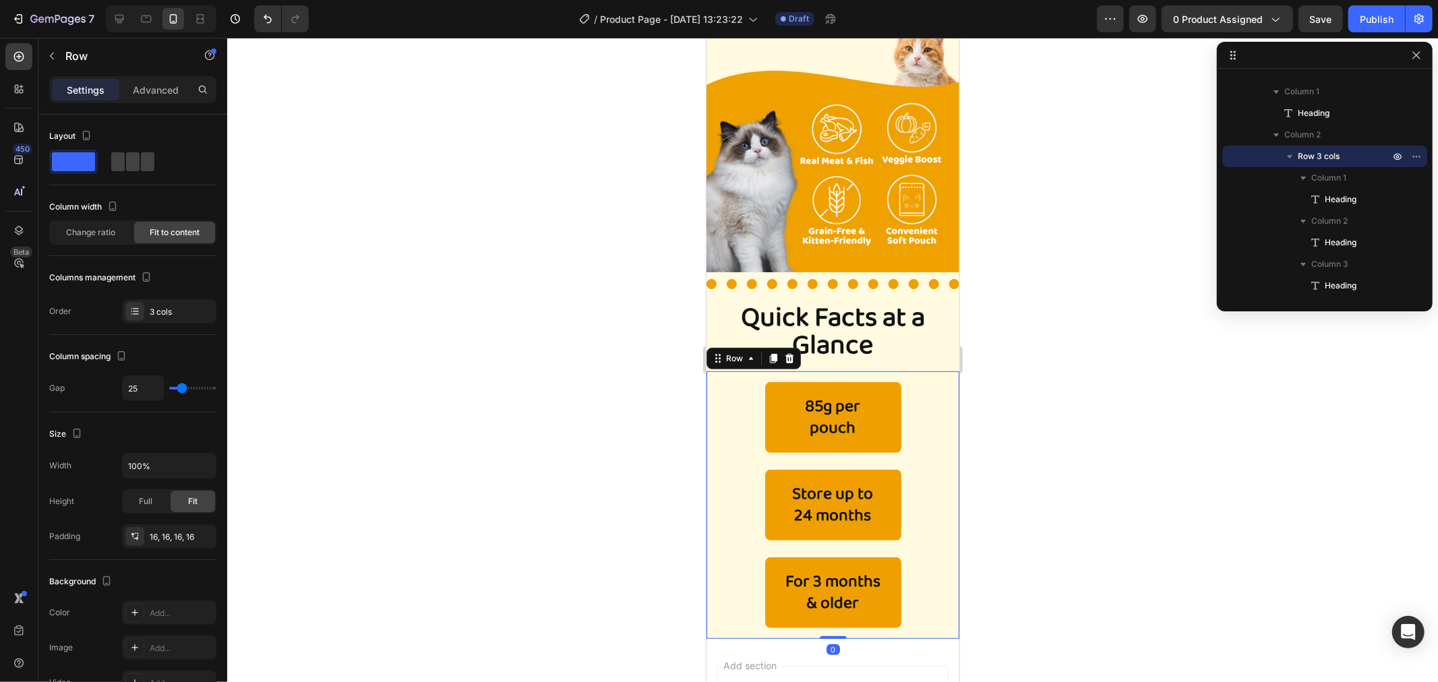
click at [904, 374] on div "85g per pouch Heading Store up to 24 months Heading For 3 months & older Headin…" at bounding box center [832, 505] width 253 height 268
click at [150, 165] on span at bounding box center [147, 161] width 13 height 19
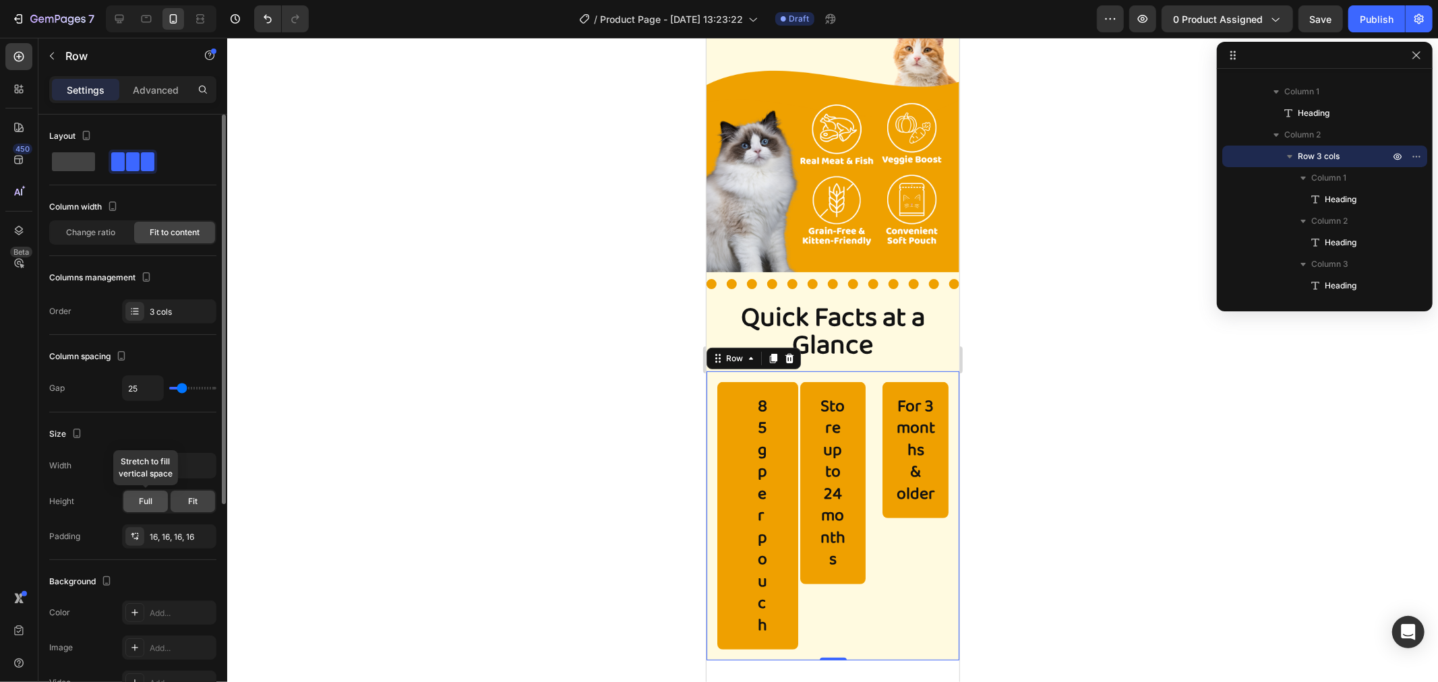
click at [142, 504] on span "Full" at bounding box center [145, 502] width 13 height 12
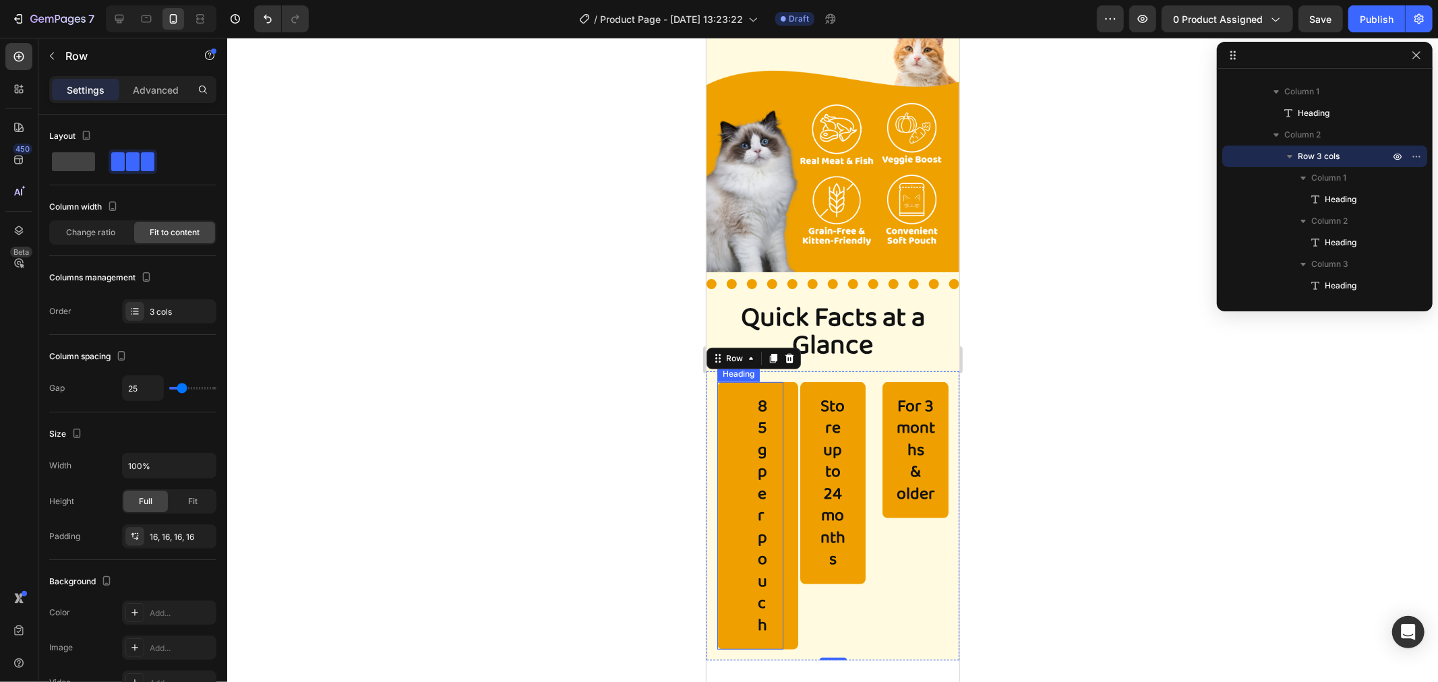
click at [763, 426] on h2 "85g per pouch" at bounding box center [757, 516] width 81 height 268
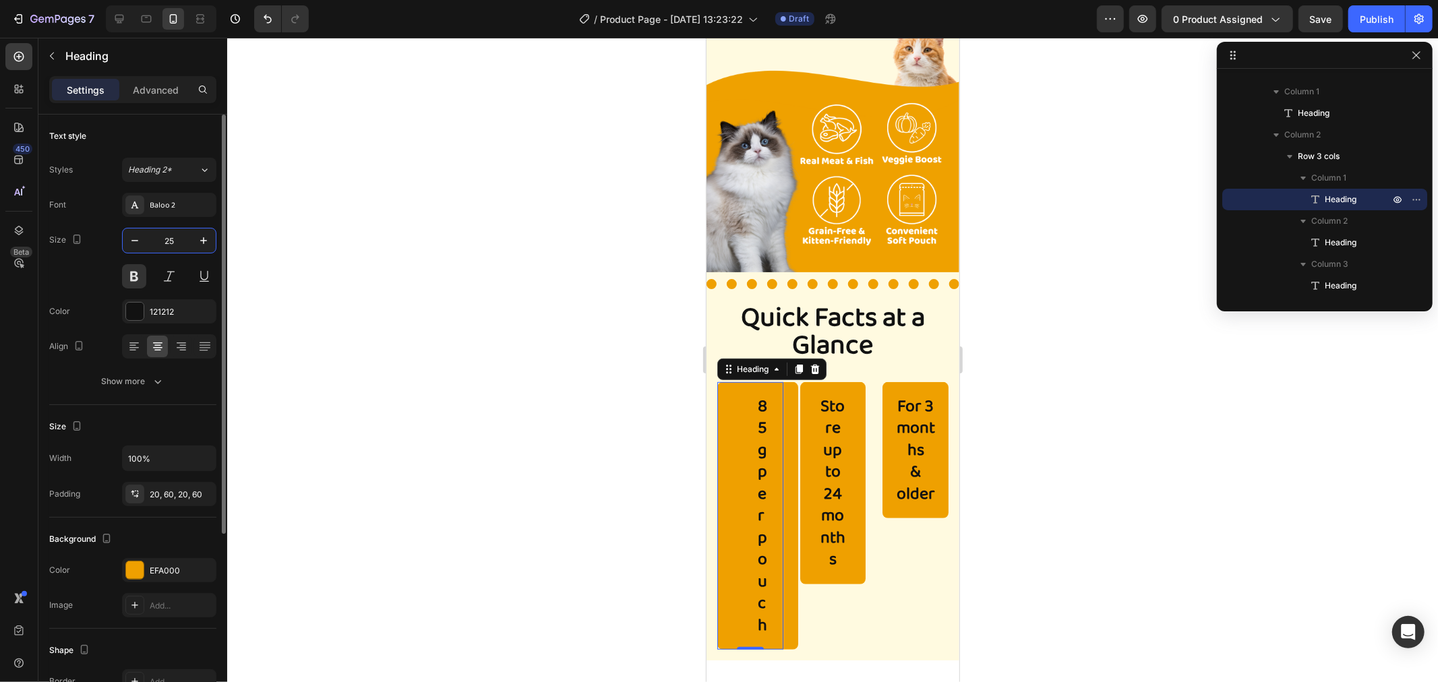
click at [173, 237] on input "25" at bounding box center [169, 241] width 45 height 24
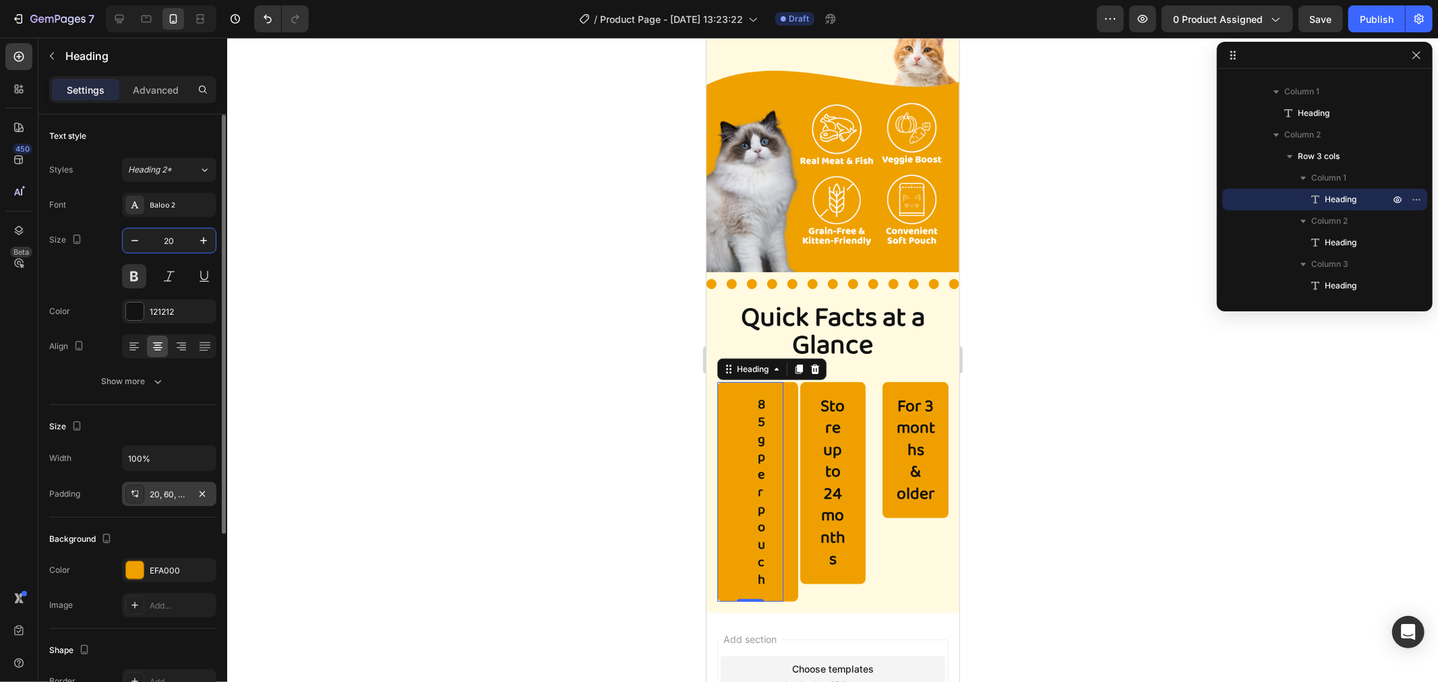
type input "20"
click at [136, 499] on icon at bounding box center [134, 494] width 11 height 11
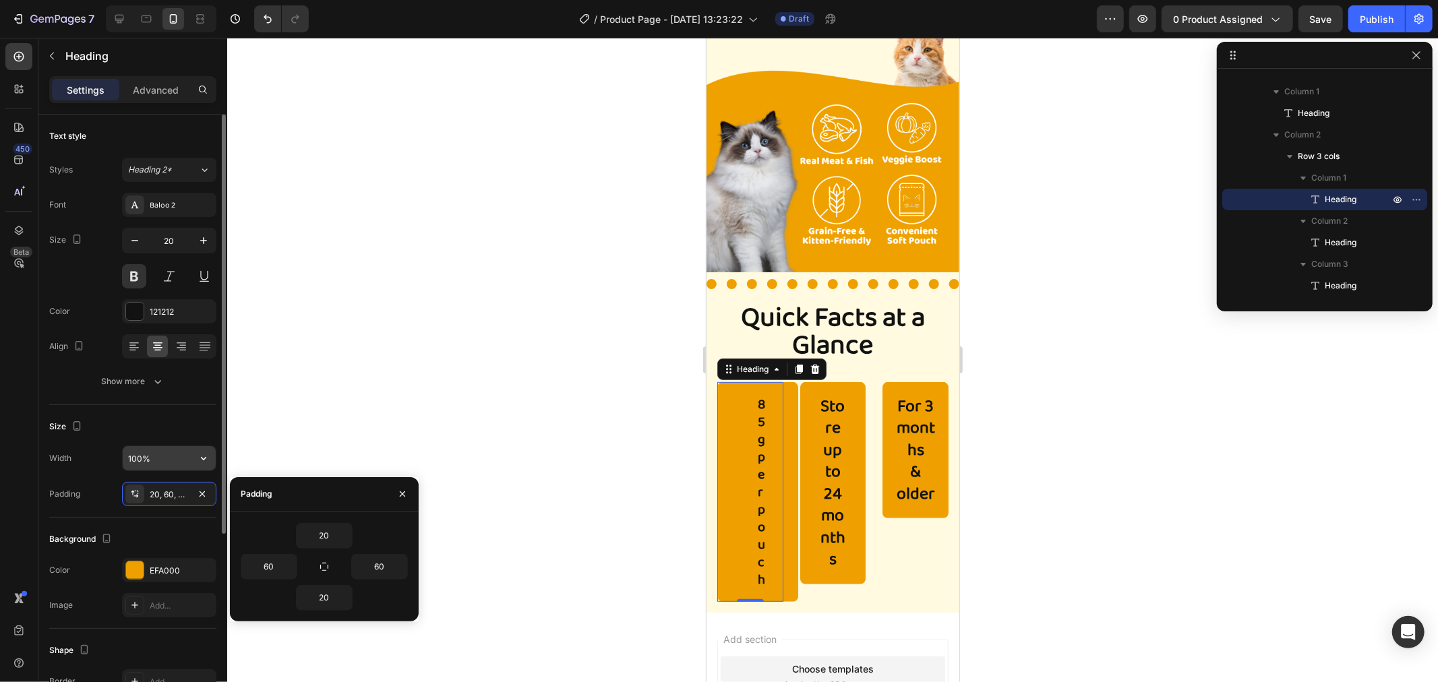
click at [146, 470] on input "100%" at bounding box center [169, 458] width 93 height 24
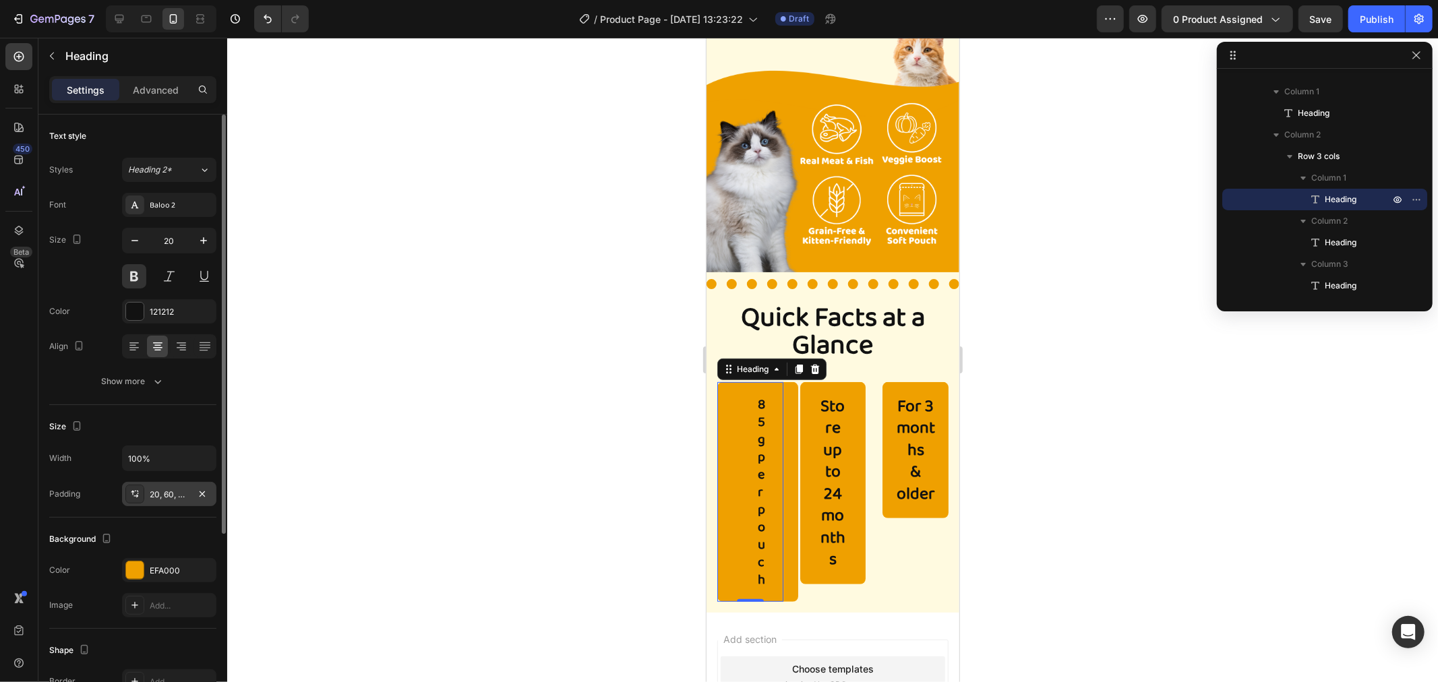
click at [136, 491] on icon at bounding box center [134, 494] width 11 height 11
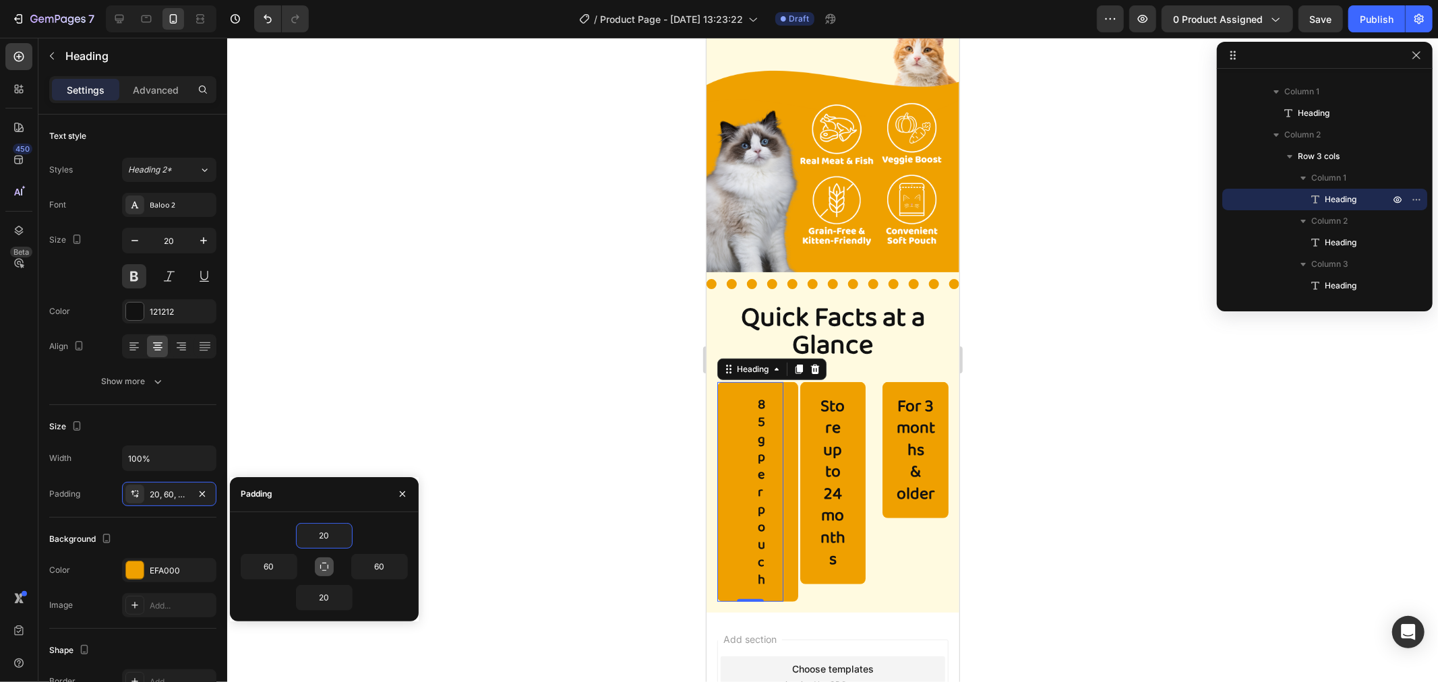
click at [324, 567] on icon "button" at bounding box center [324, 567] width 11 height 11
type input "20"
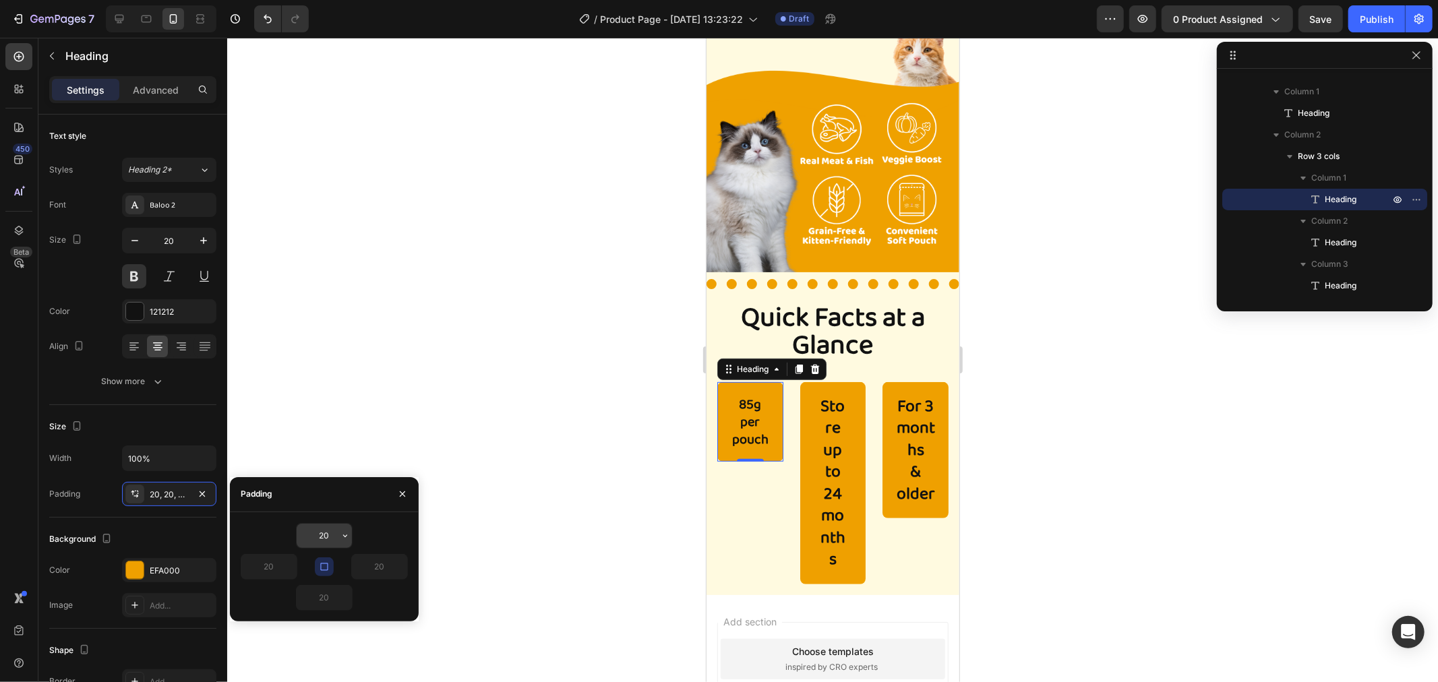
click at [330, 535] on input "20" at bounding box center [324, 536] width 55 height 24
type input "2"
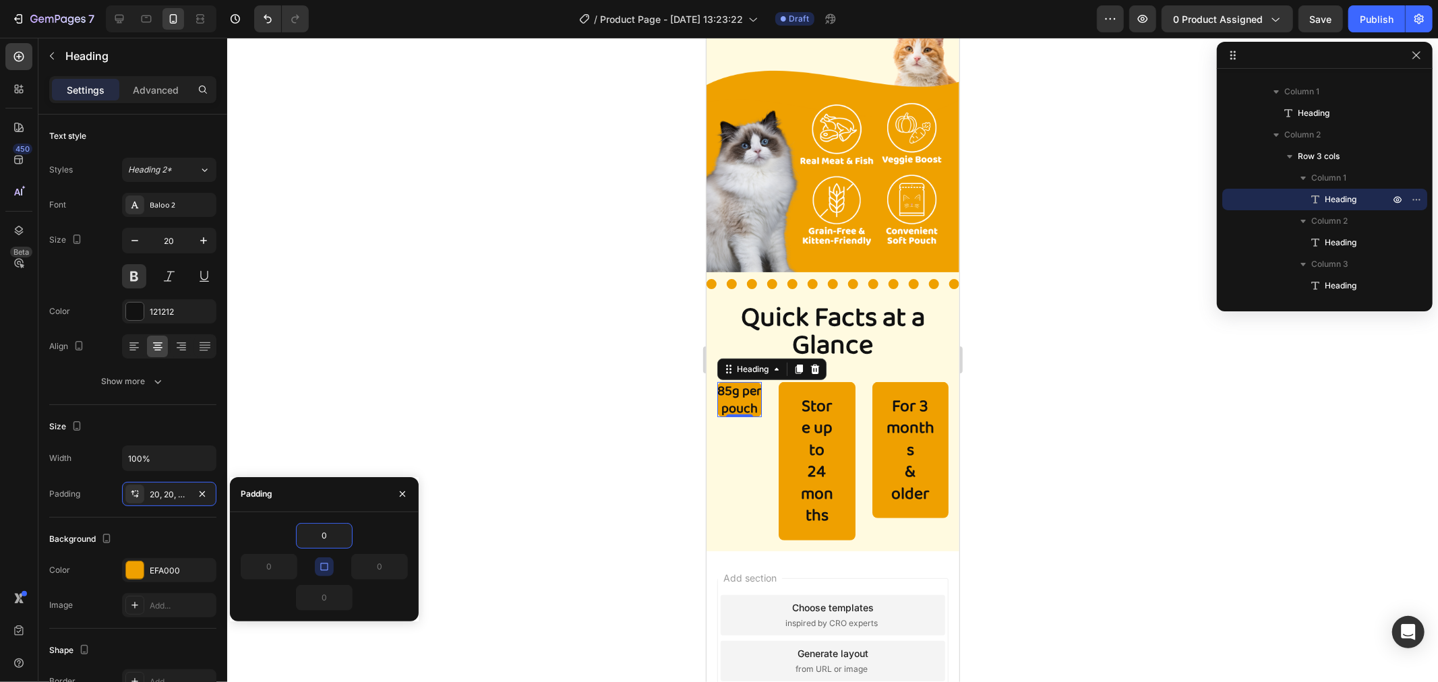
click at [494, 504] on div at bounding box center [832, 360] width 1211 height 645
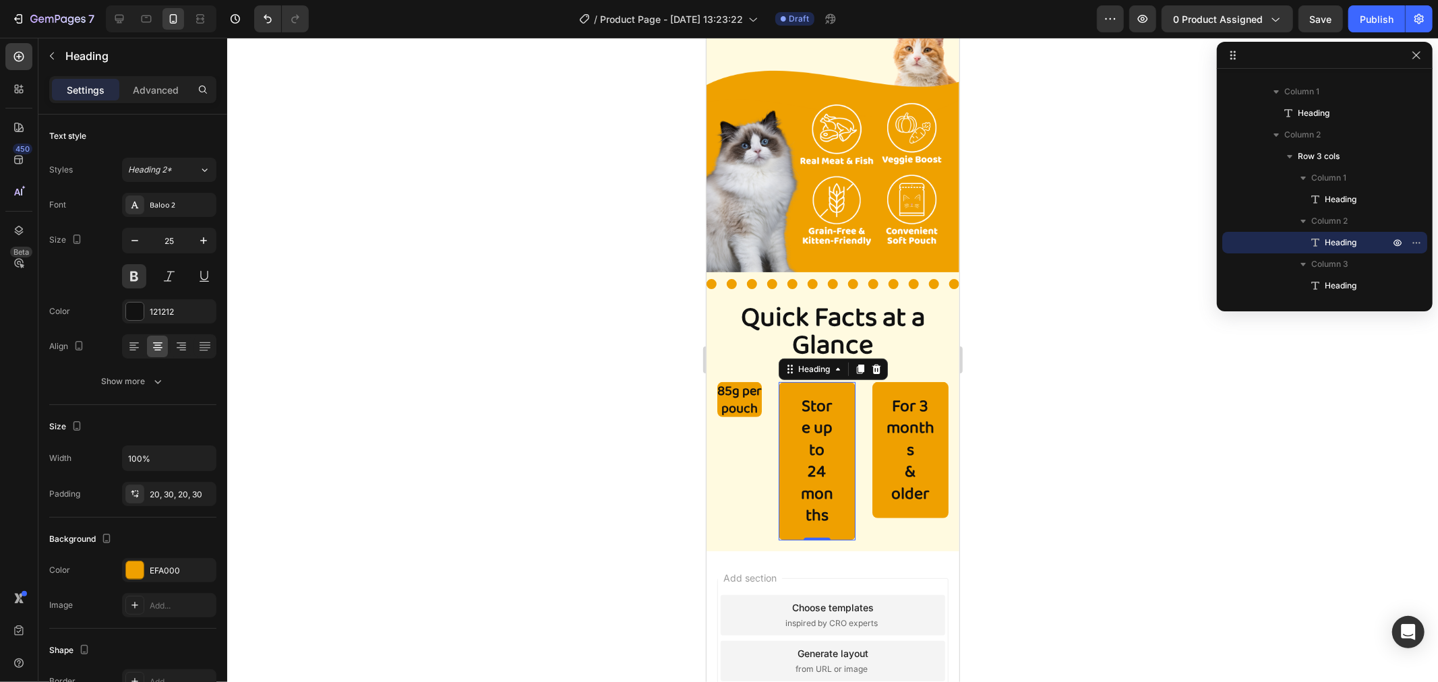
click at [833, 451] on h2 "Store up to 24 months" at bounding box center [816, 461] width 77 height 158
click at [207, 497] on icon "button" at bounding box center [202, 494] width 11 height 11
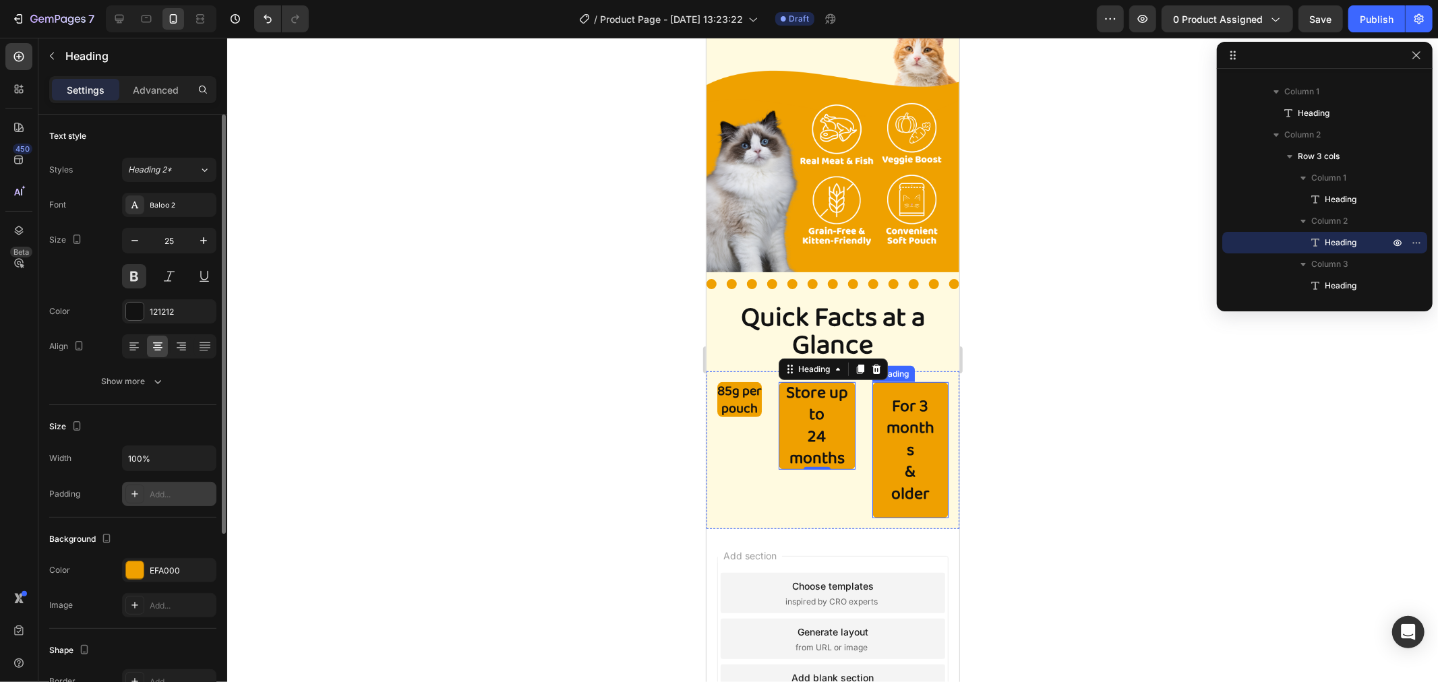
click at [917, 442] on h2 "For 3 months & older" at bounding box center [910, 450] width 77 height 137
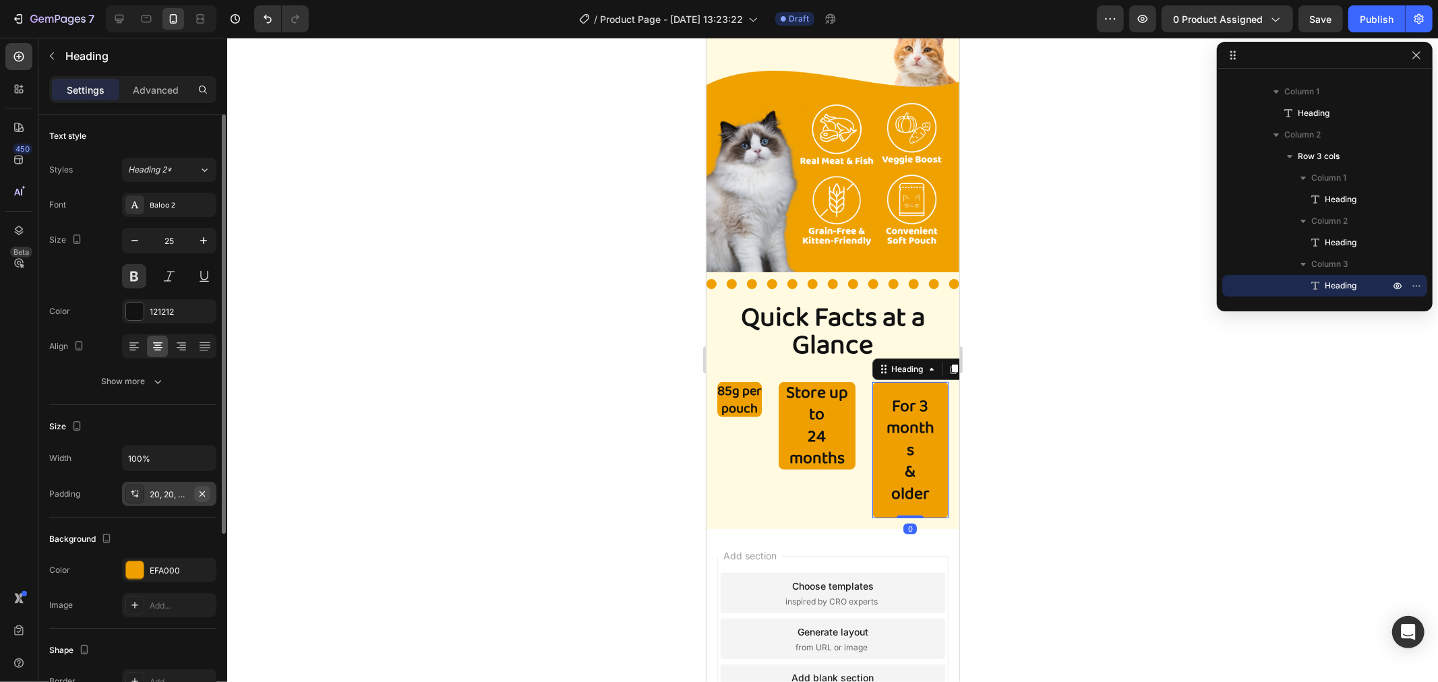
click at [203, 494] on icon "button" at bounding box center [202, 493] width 5 height 5
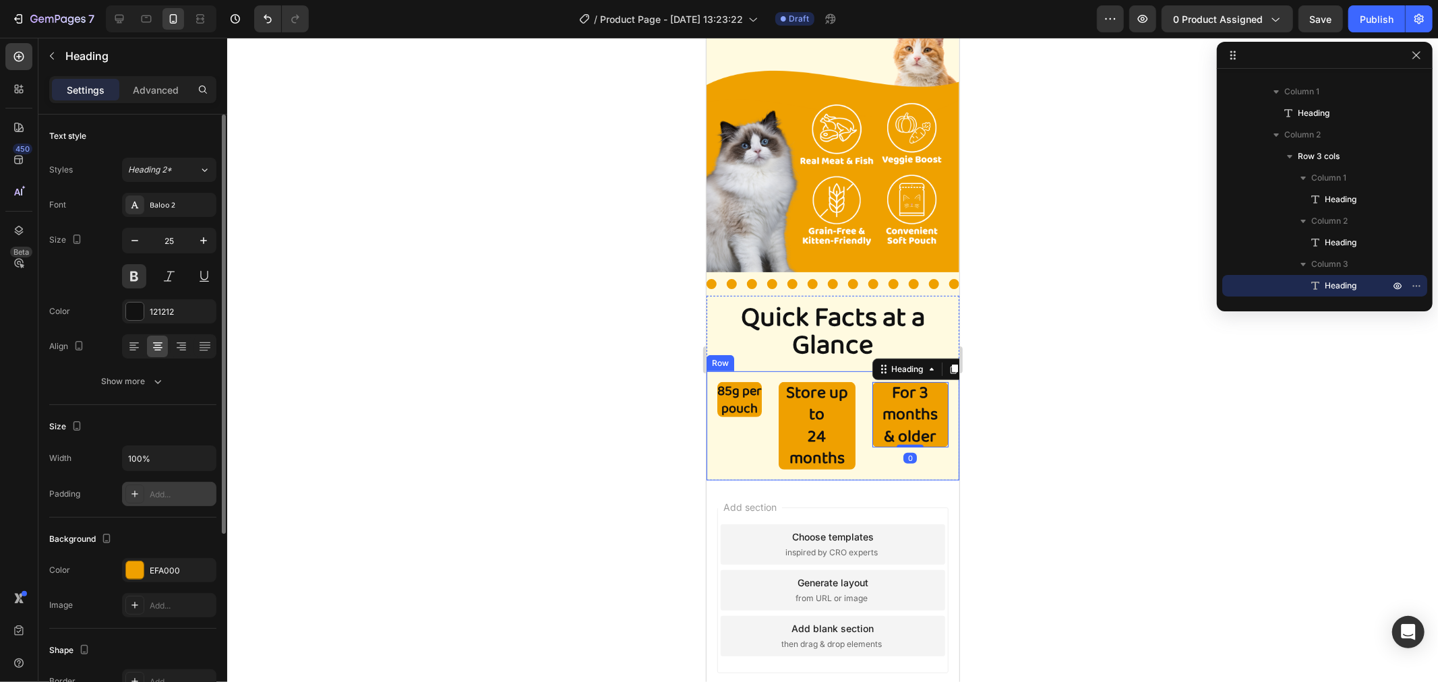
click at [1103, 405] on div at bounding box center [832, 360] width 1211 height 645
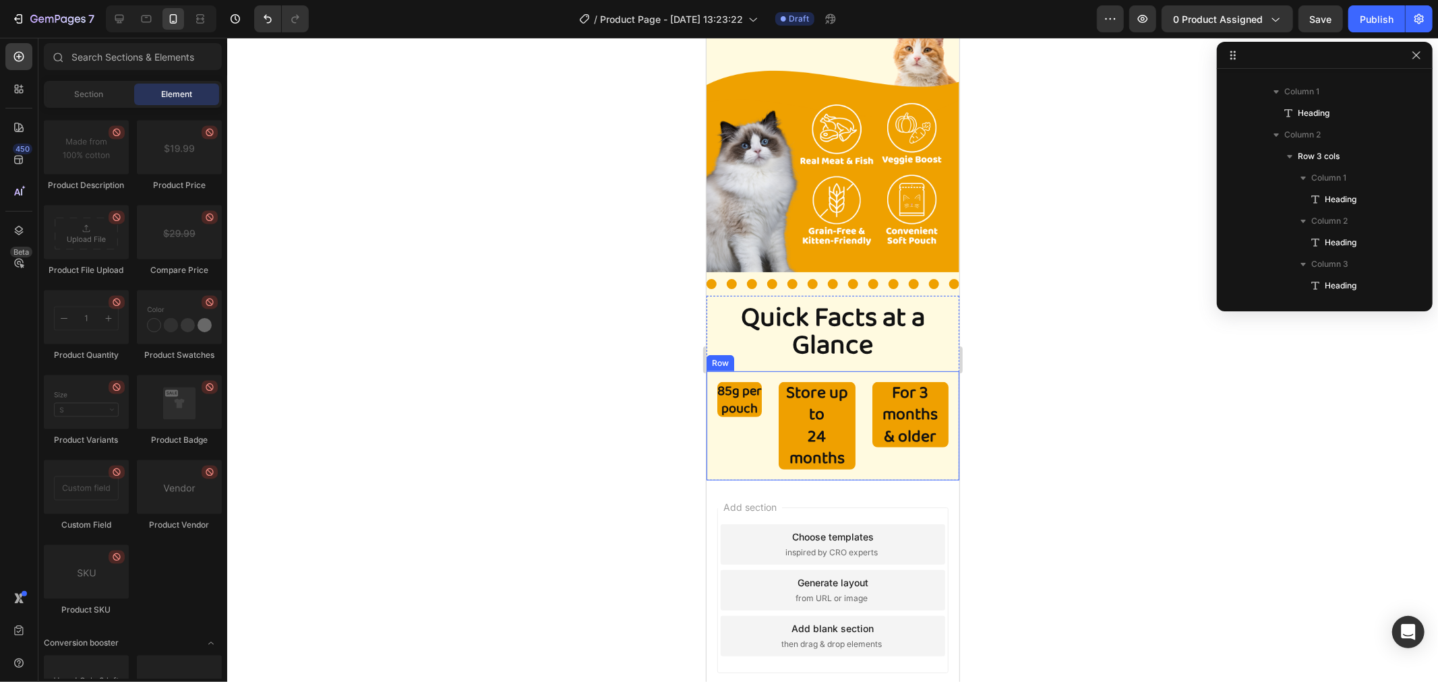
click at [1103, 405] on div at bounding box center [832, 360] width 1211 height 645
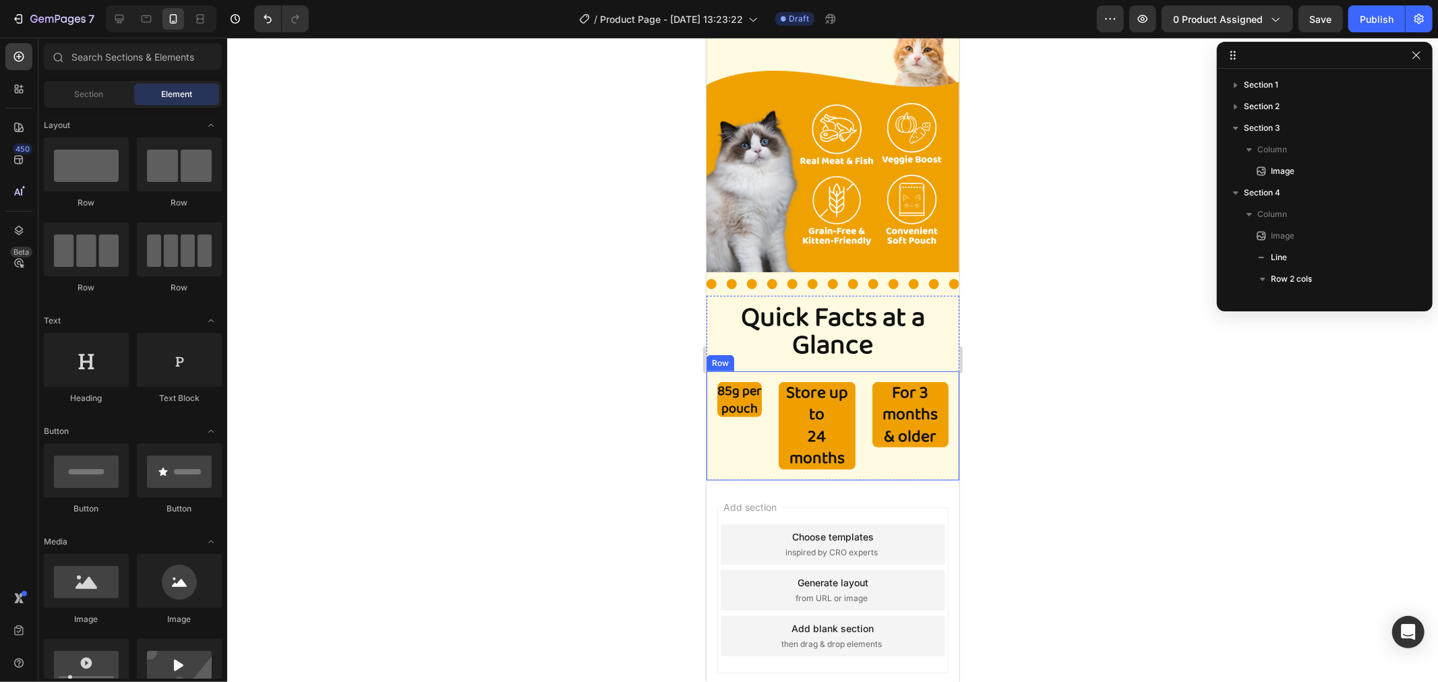
scroll to position [209, 0]
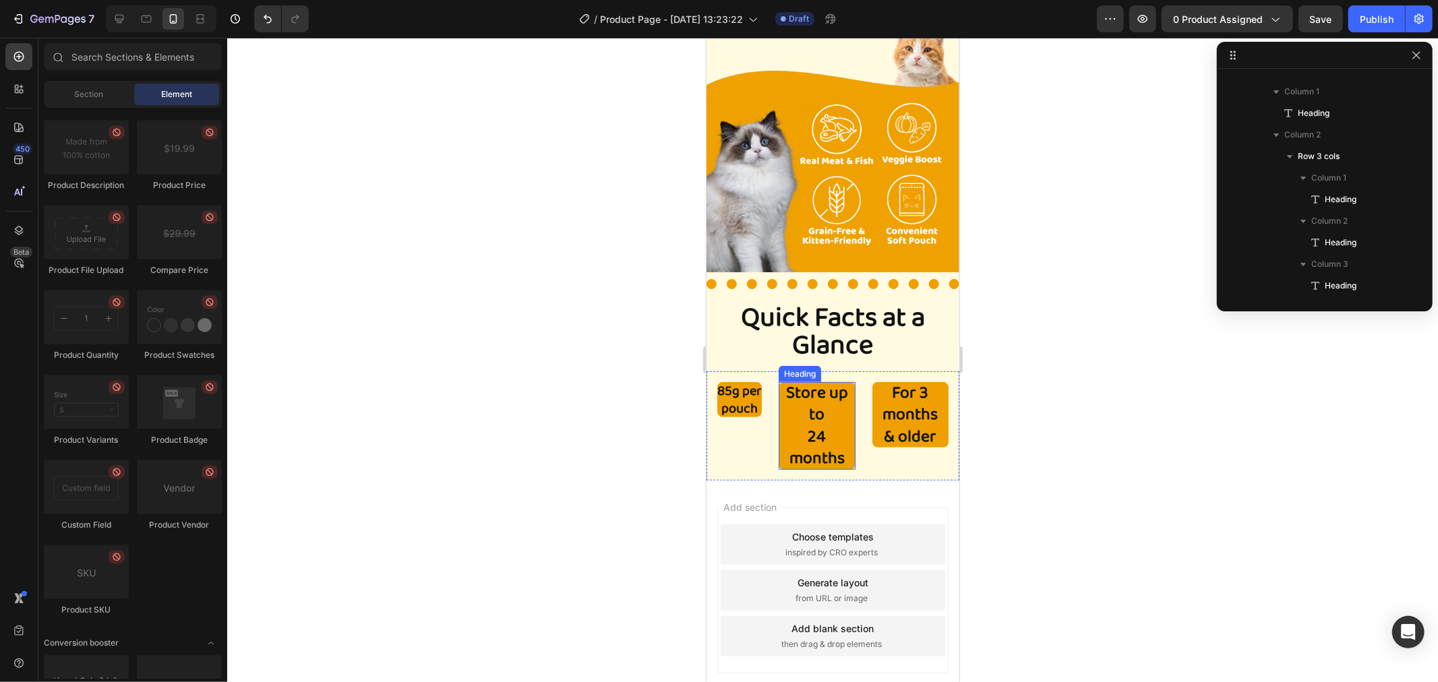
click at [797, 405] on h2 "Store up to 24 months" at bounding box center [816, 426] width 77 height 88
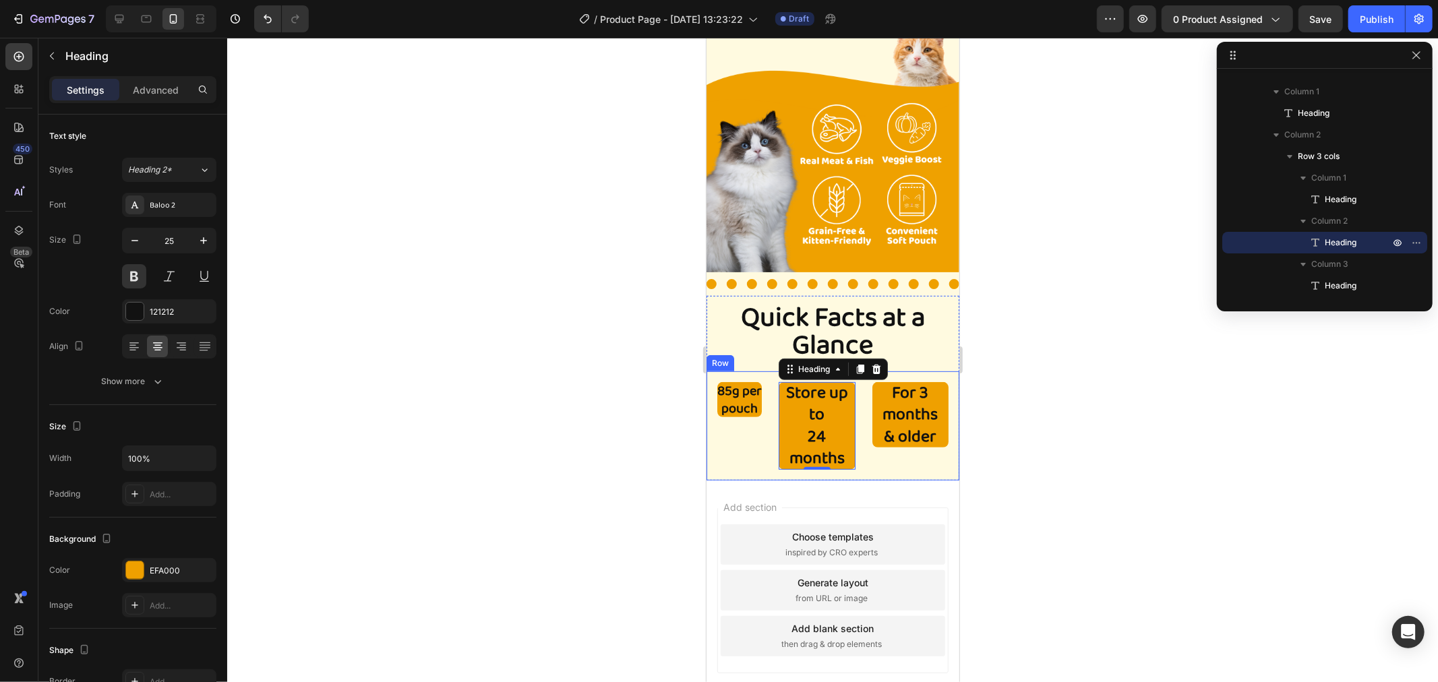
click at [746, 411] on div "85g per pouch Heading" at bounding box center [739, 426] width 45 height 88
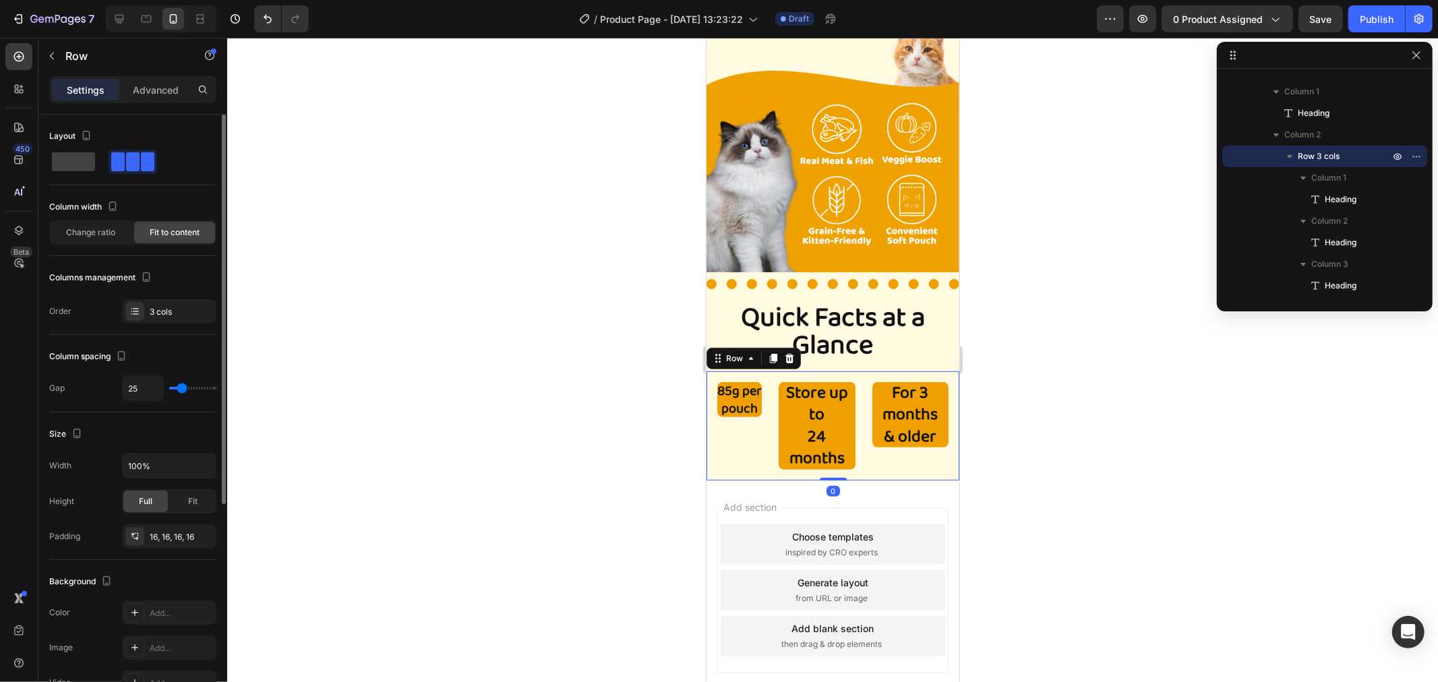
type input "20"
type input "17"
type input "12"
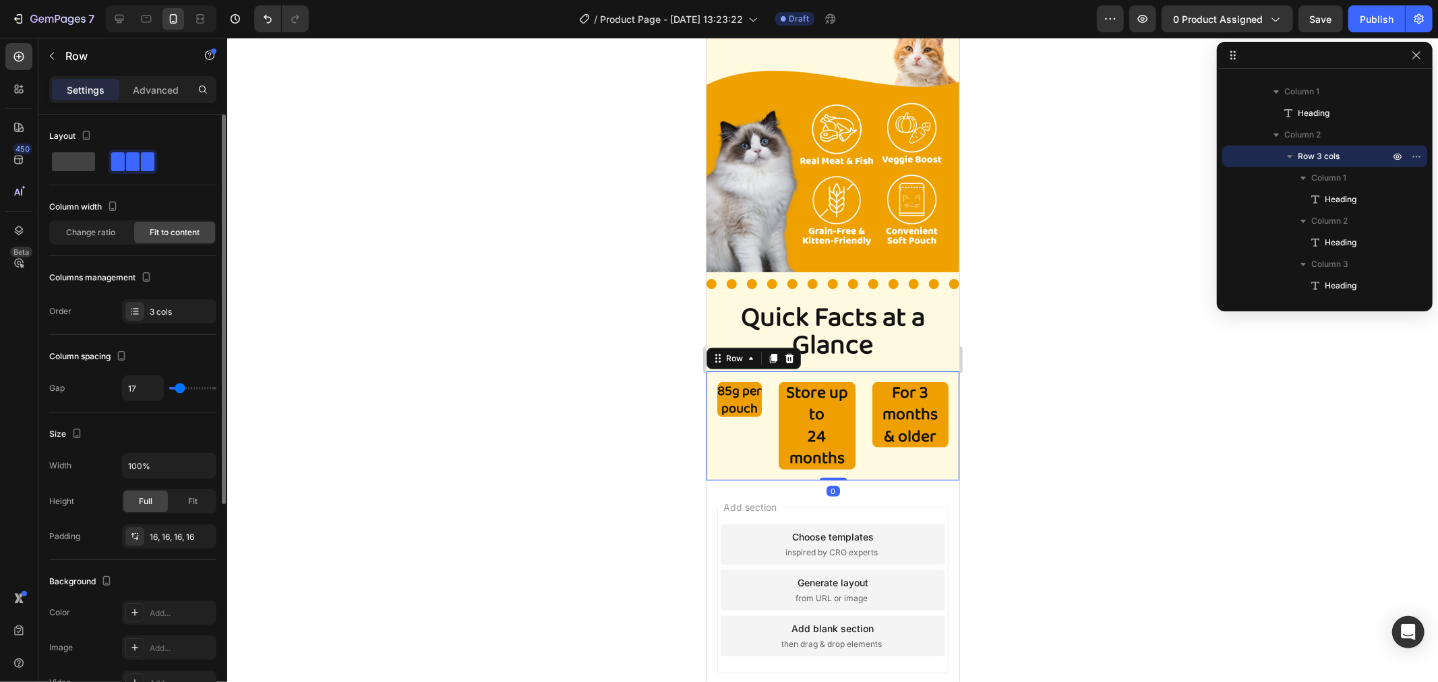
type input "12"
type input "10"
type input "7"
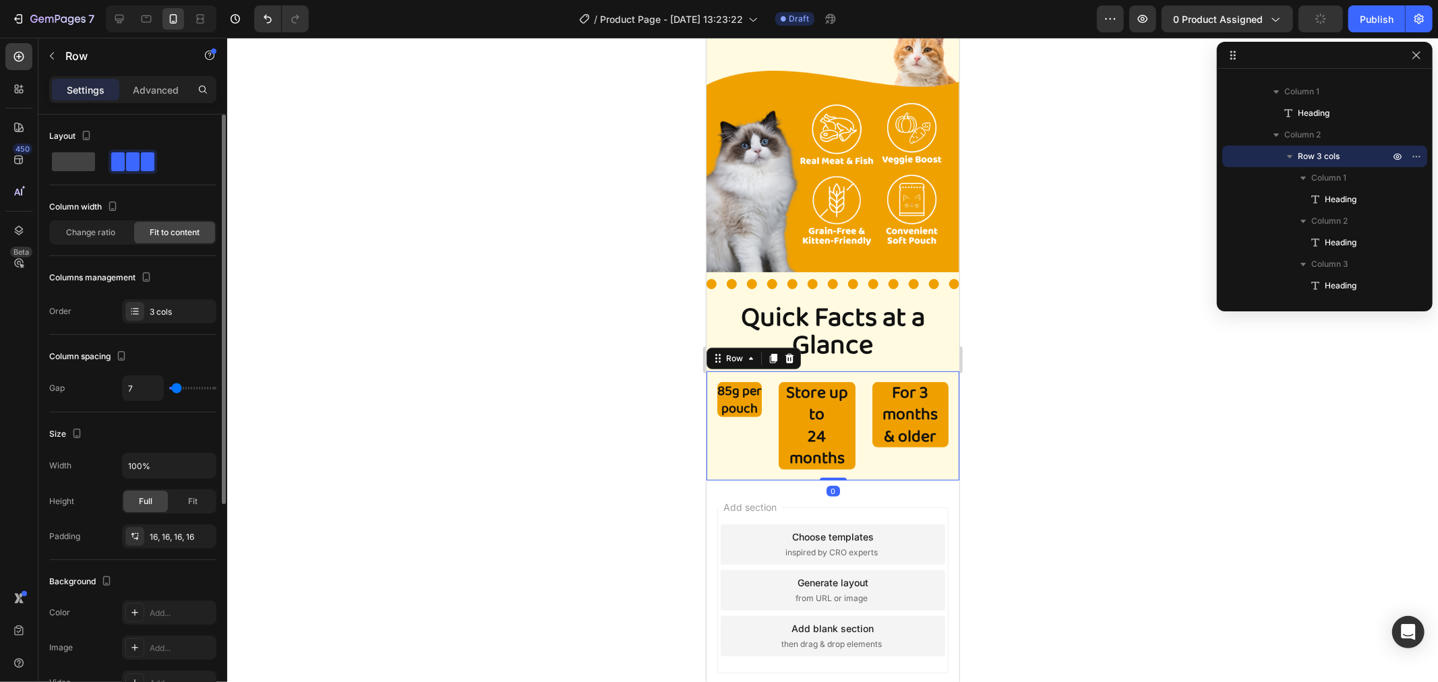
type input "5"
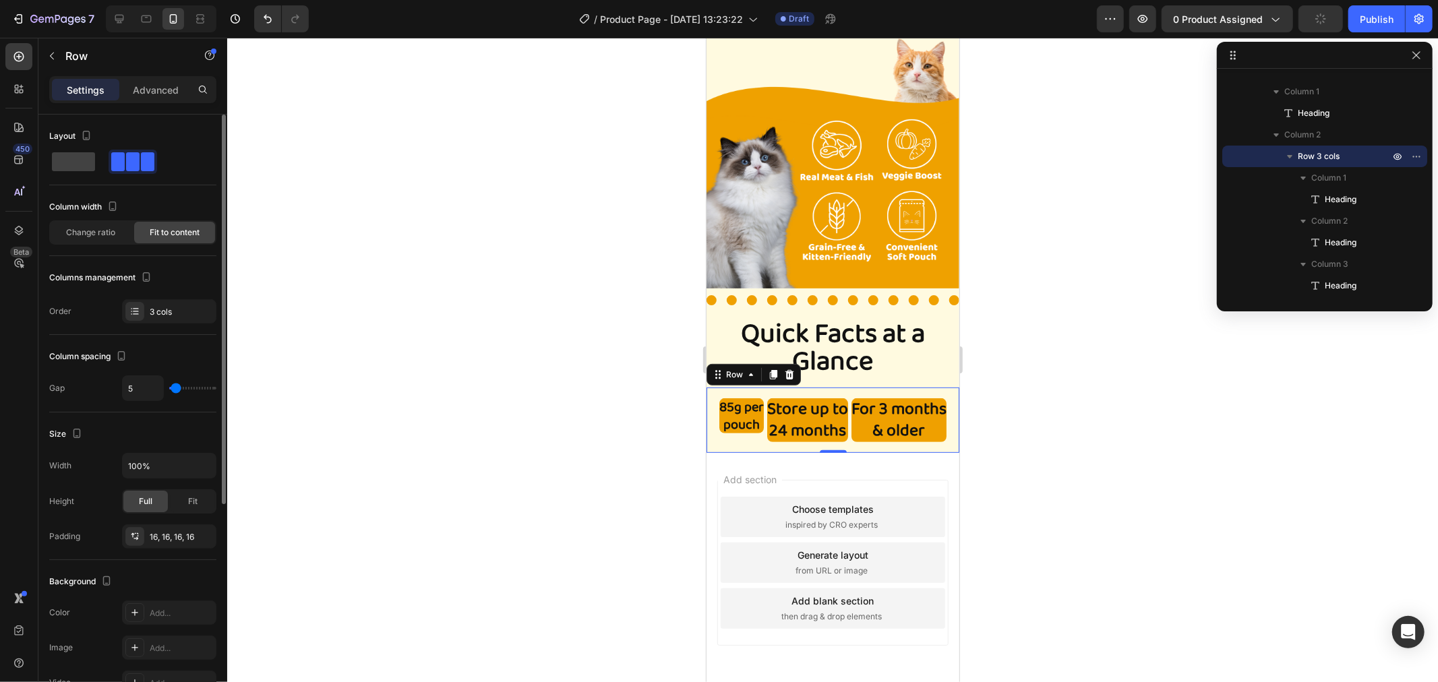
type input "0"
type input "2"
type input "5"
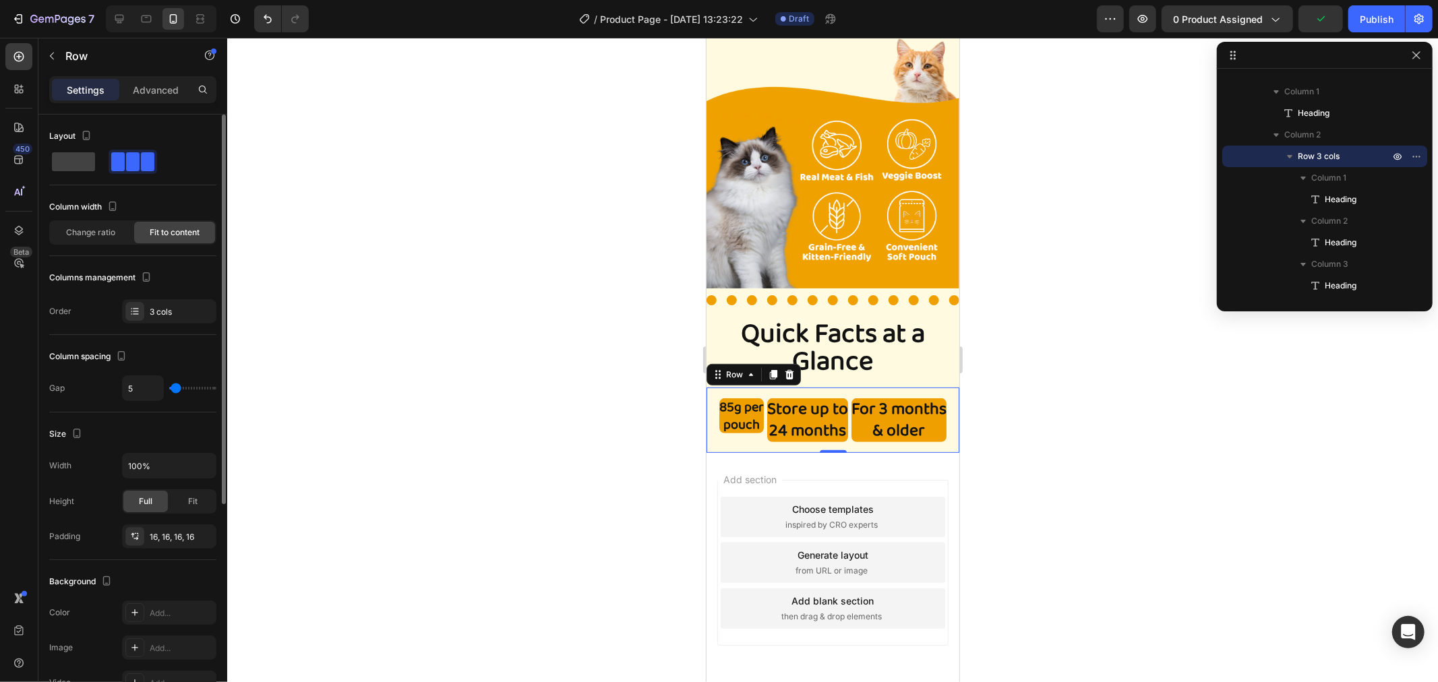
type input "5"
click at [176, 390] on input "range" at bounding box center [192, 388] width 47 height 3
click at [753, 400] on h2 "85g per pouch" at bounding box center [741, 415] width 45 height 35
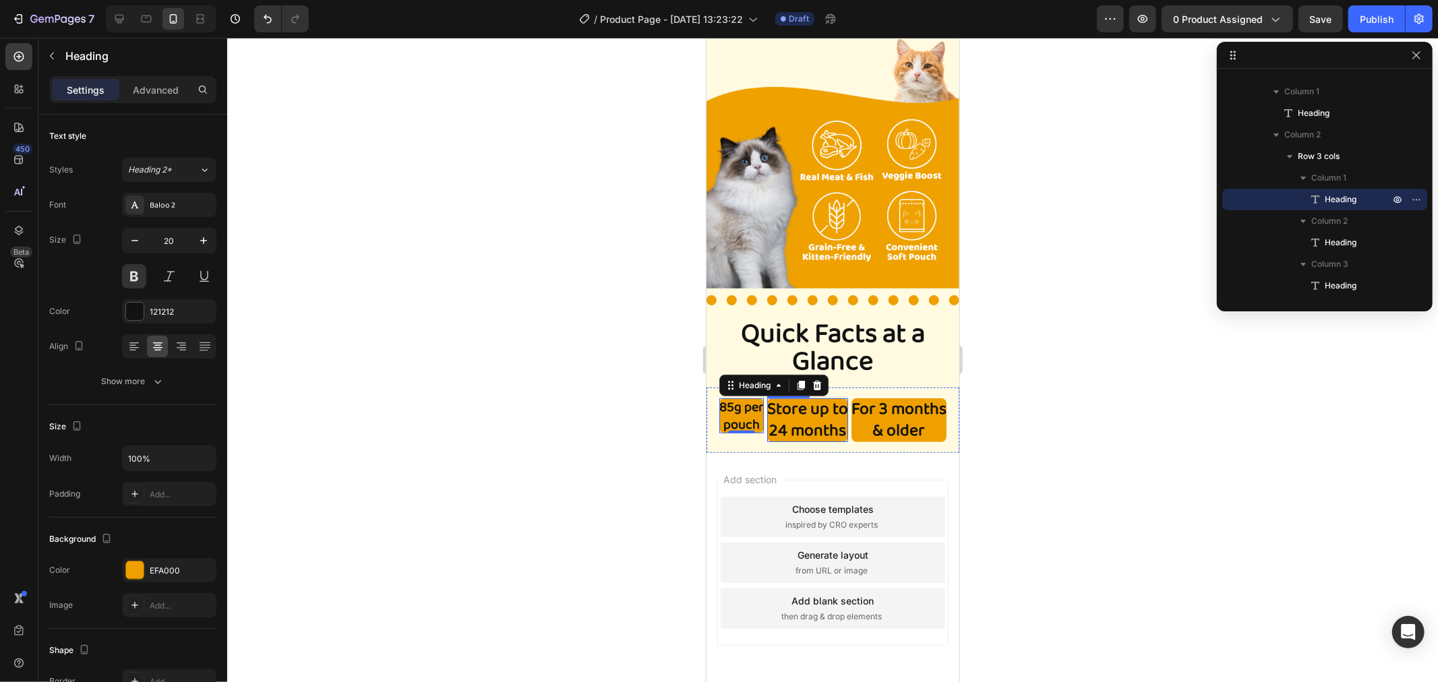
click at [810, 400] on h2 "Store up to 24 months" at bounding box center [807, 420] width 81 height 44
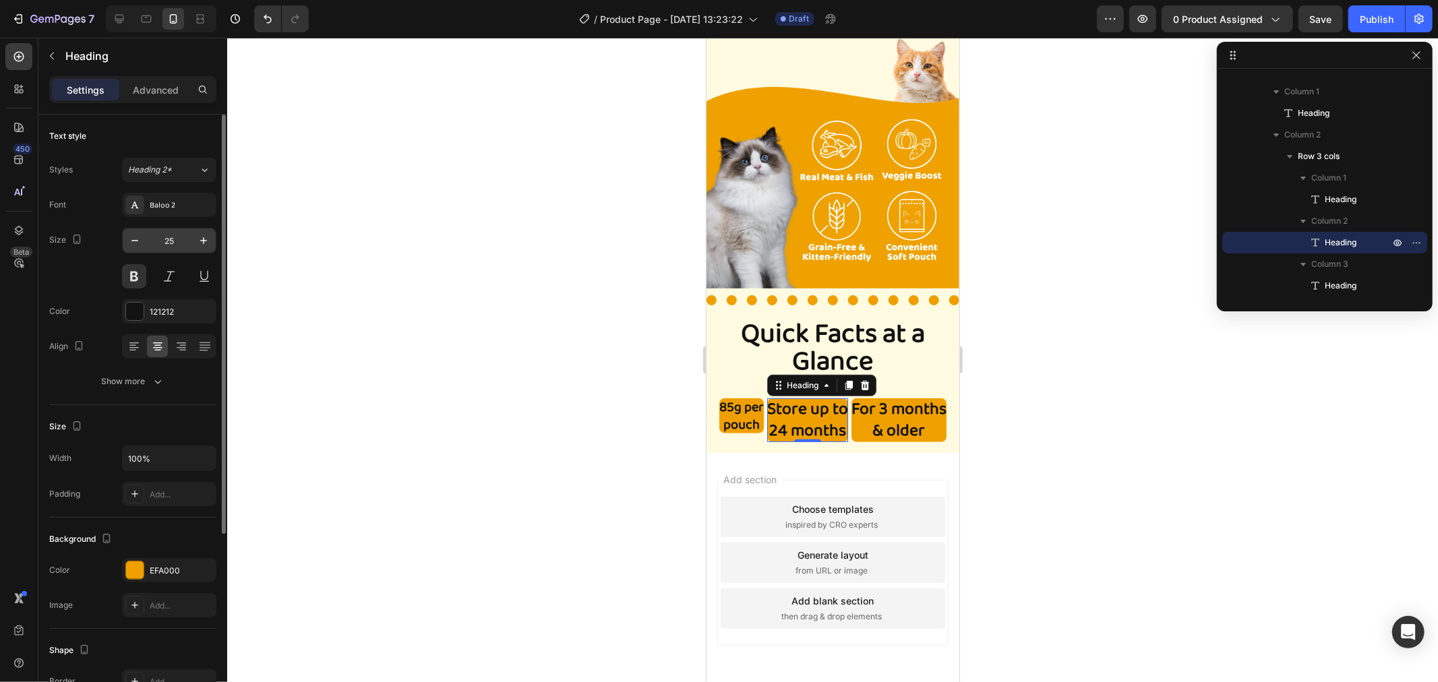
click at [179, 241] on input "25" at bounding box center [169, 241] width 45 height 24
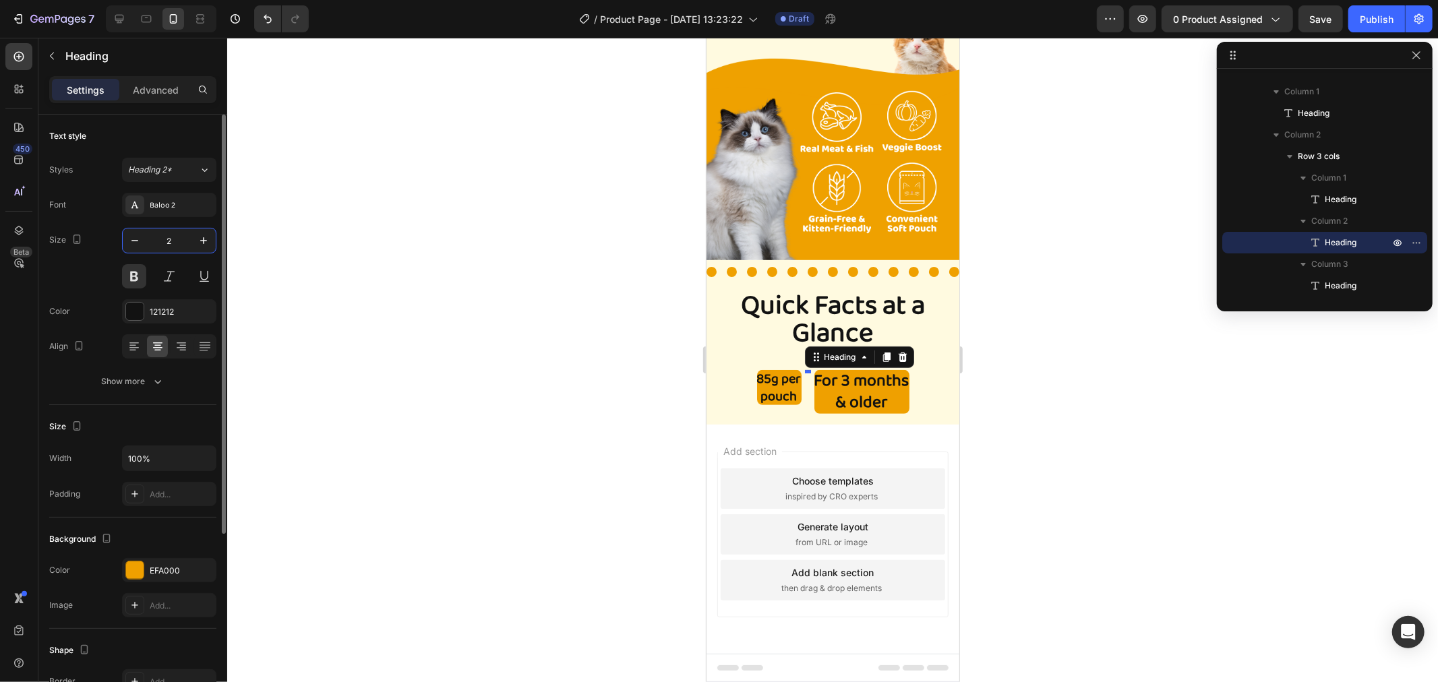
scroll to position [180, 0]
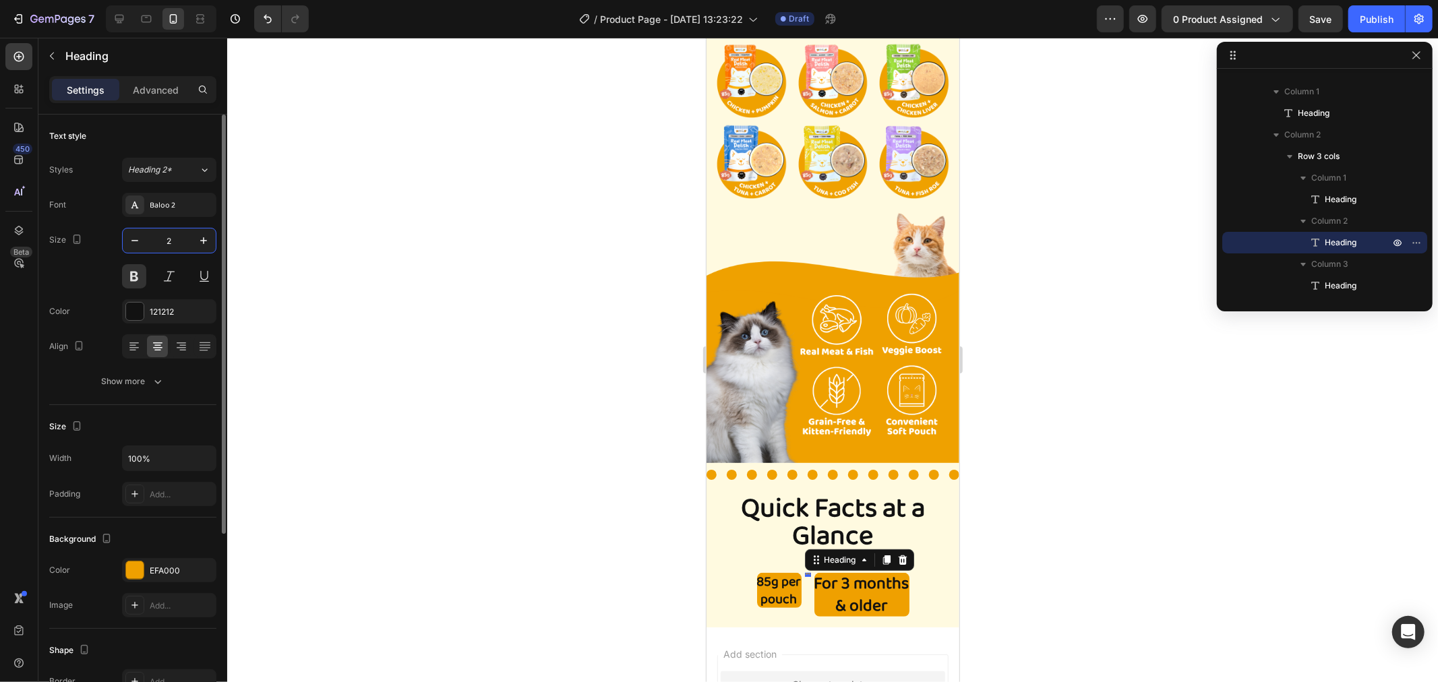
type input "20"
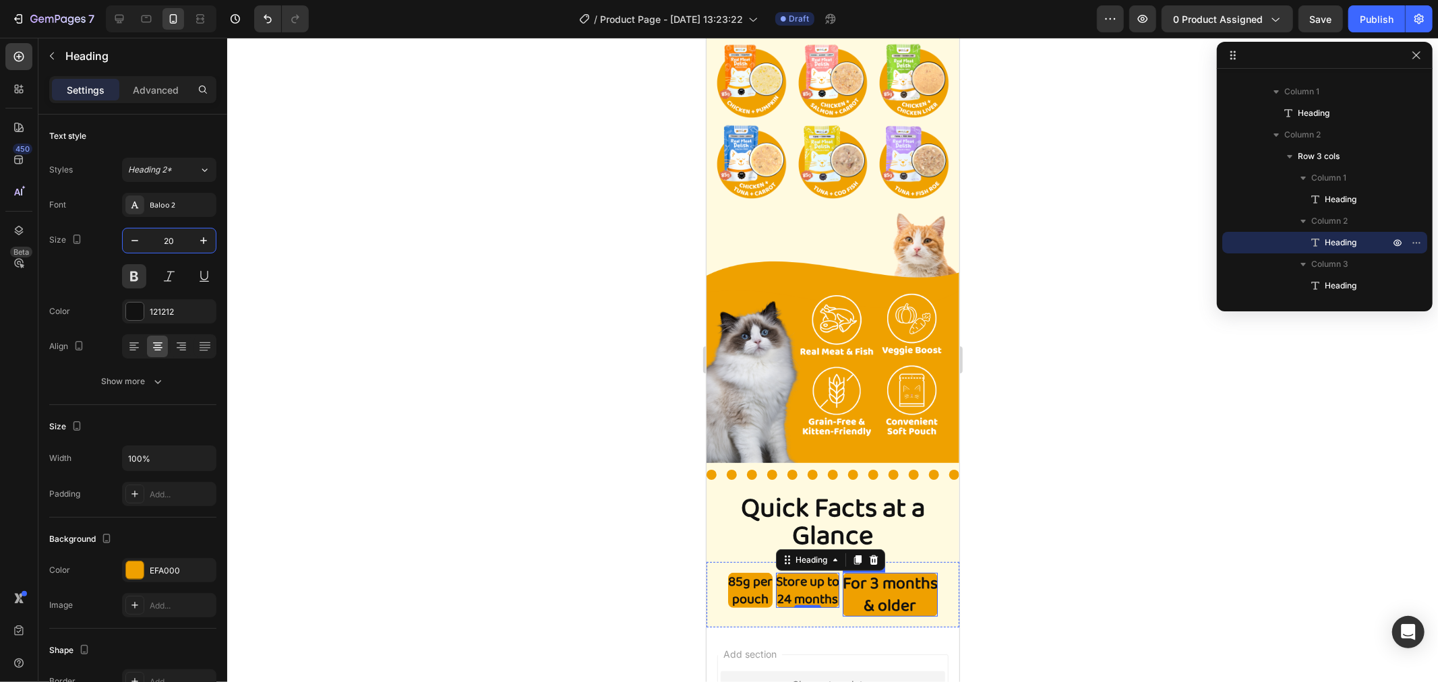
click at [895, 577] on h2 "For 3 months & older" at bounding box center [889, 594] width 95 height 44
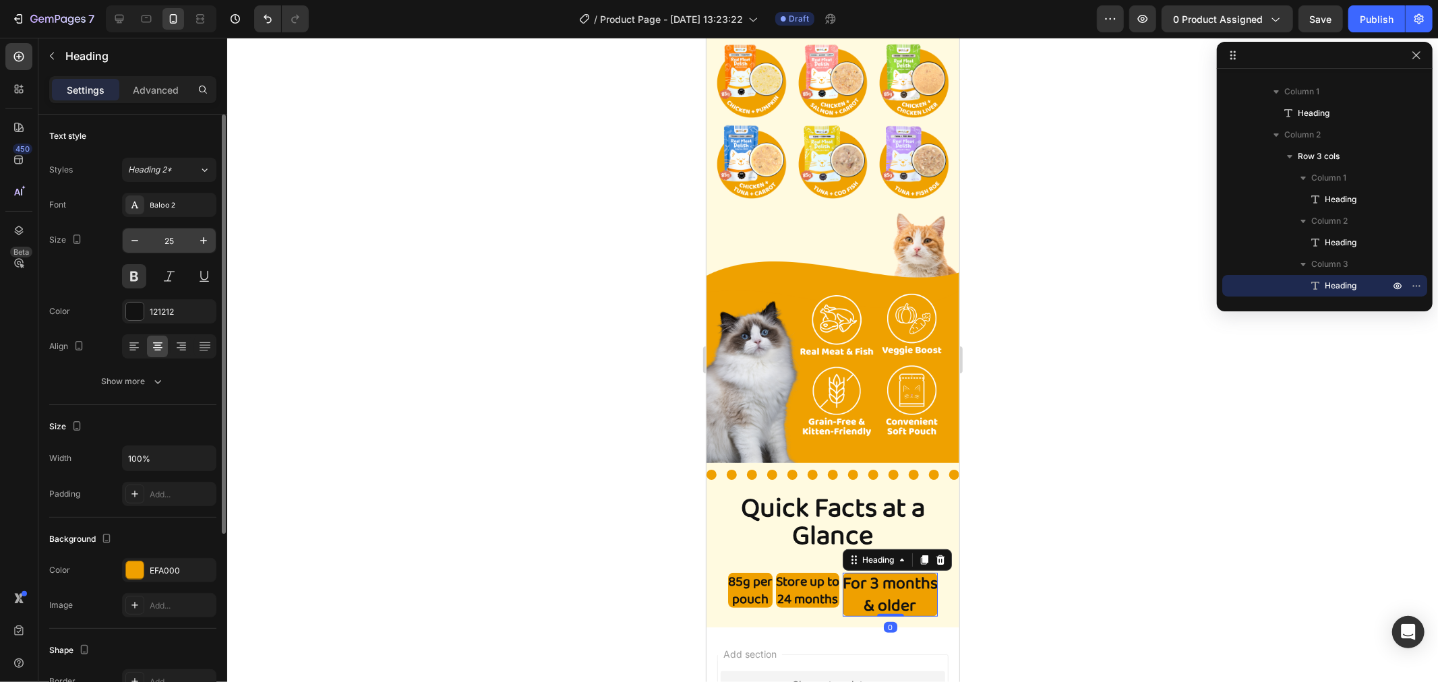
click at [171, 238] on input "25" at bounding box center [169, 241] width 45 height 24
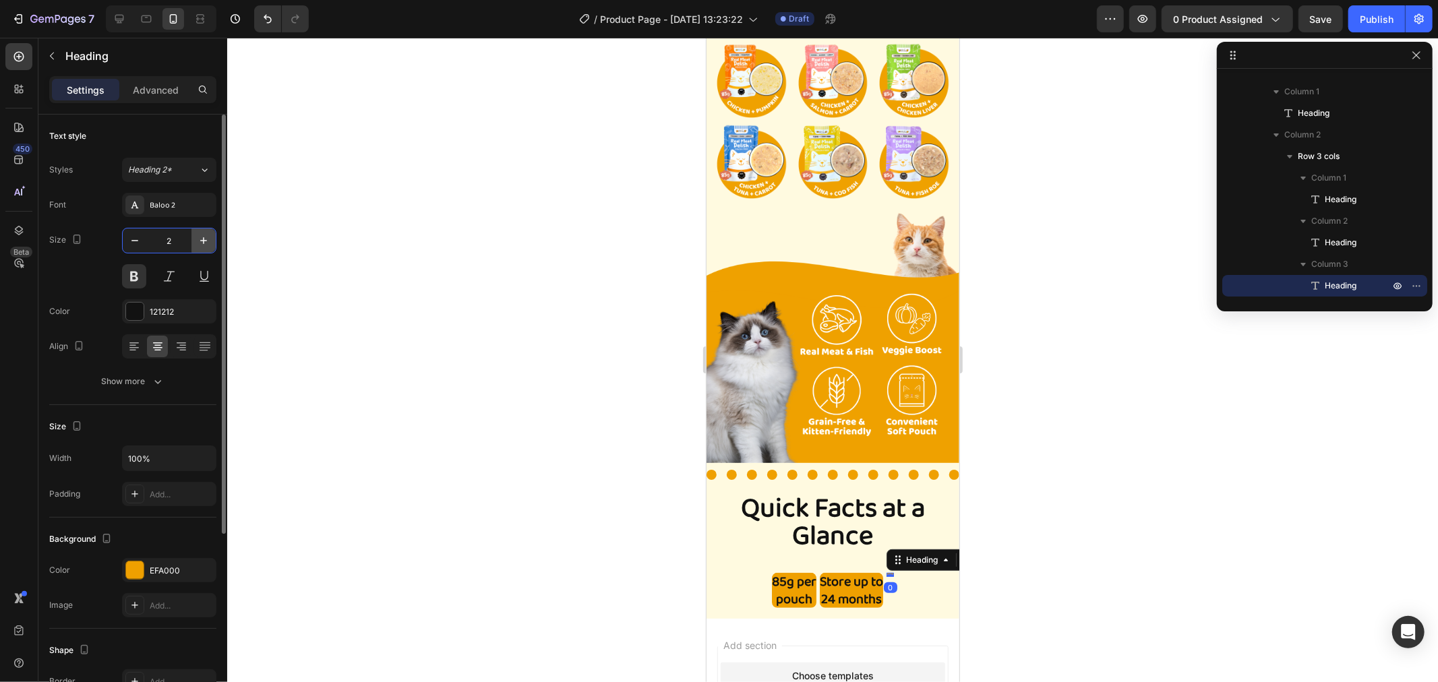
type input "20"
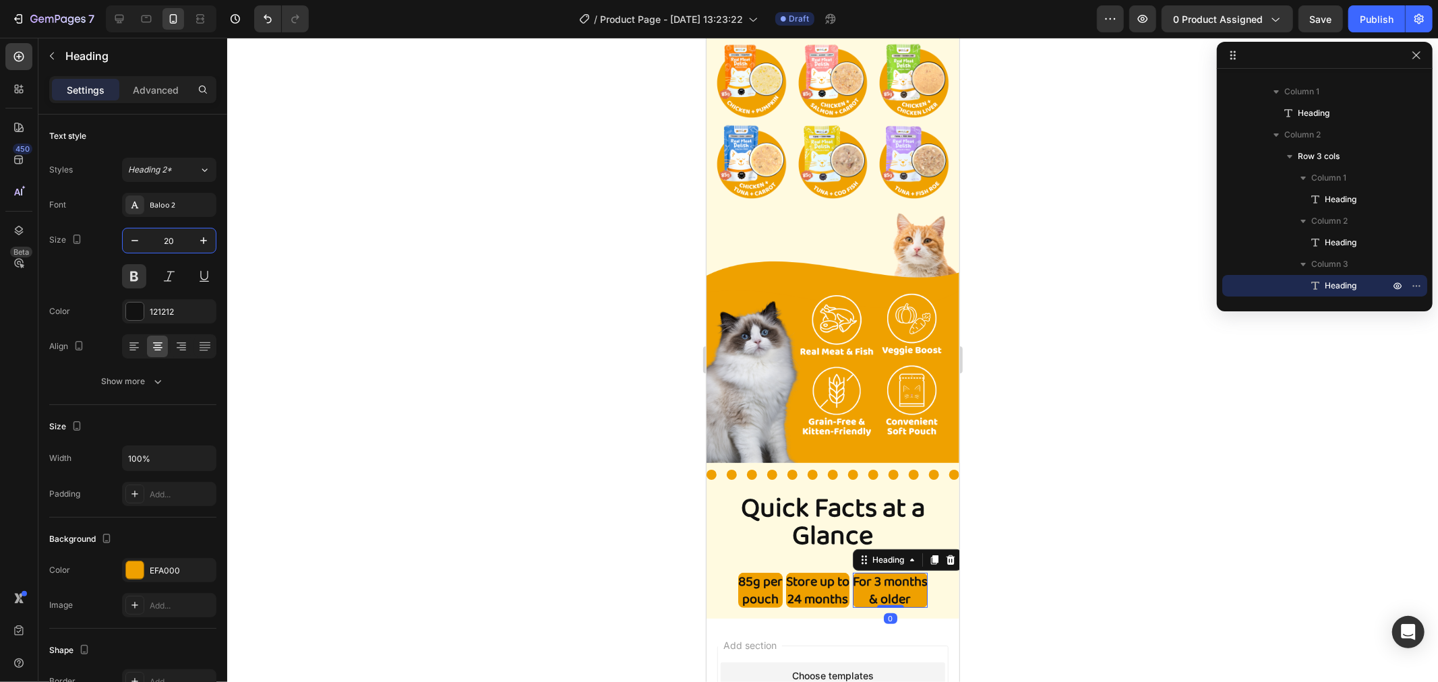
click at [1007, 409] on div at bounding box center [832, 360] width 1211 height 645
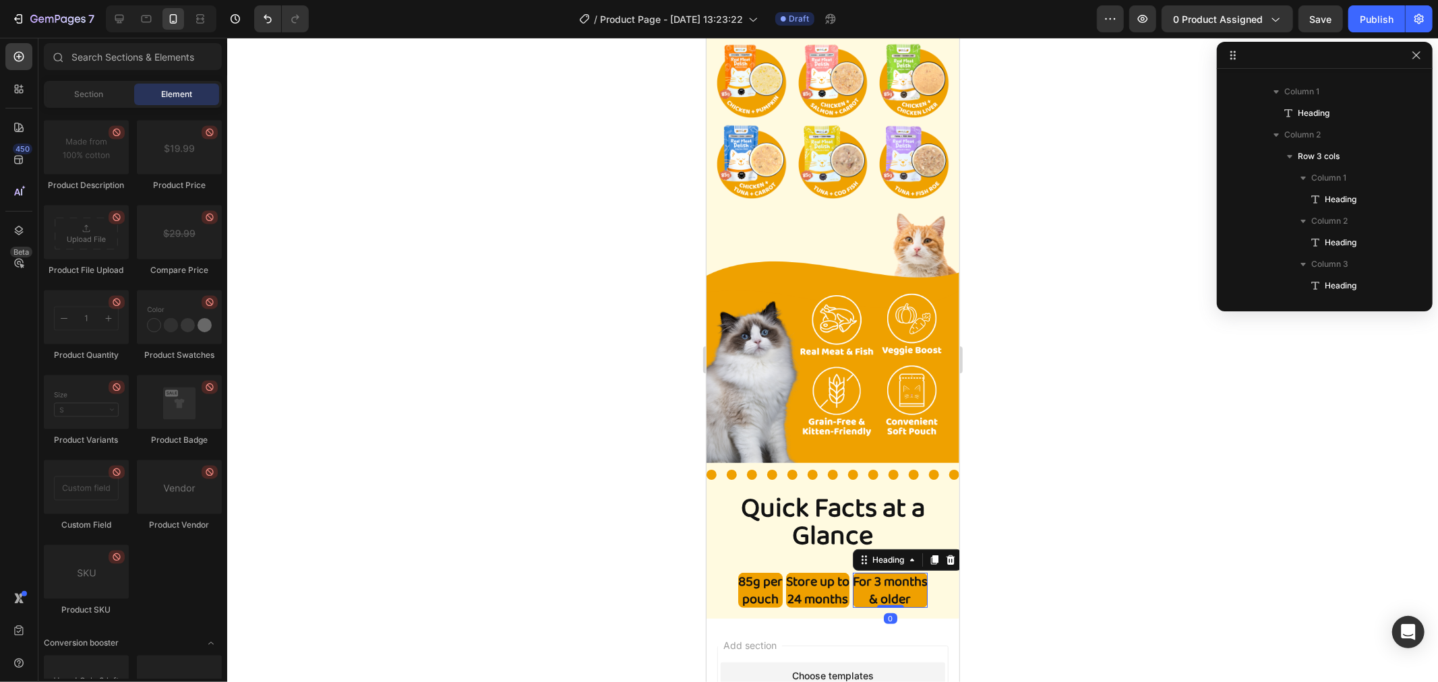
click at [1007, 409] on div at bounding box center [832, 360] width 1211 height 645
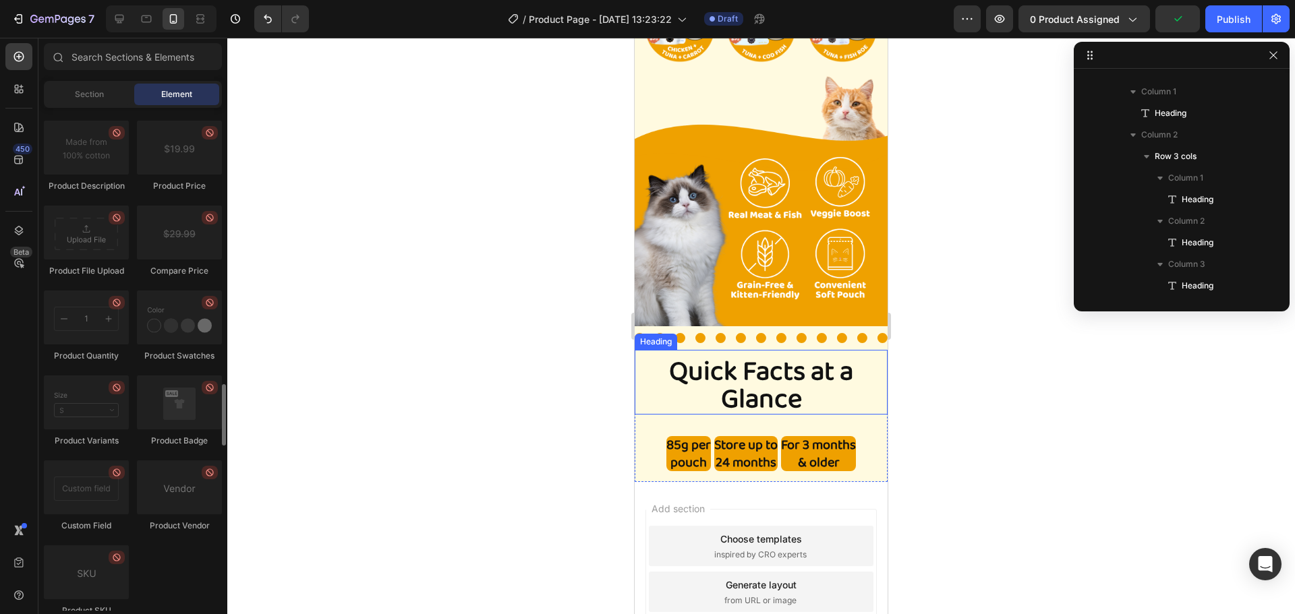
scroll to position [318, 0]
click at [691, 441] on h2 "85g per pouch" at bounding box center [688, 453] width 45 height 35
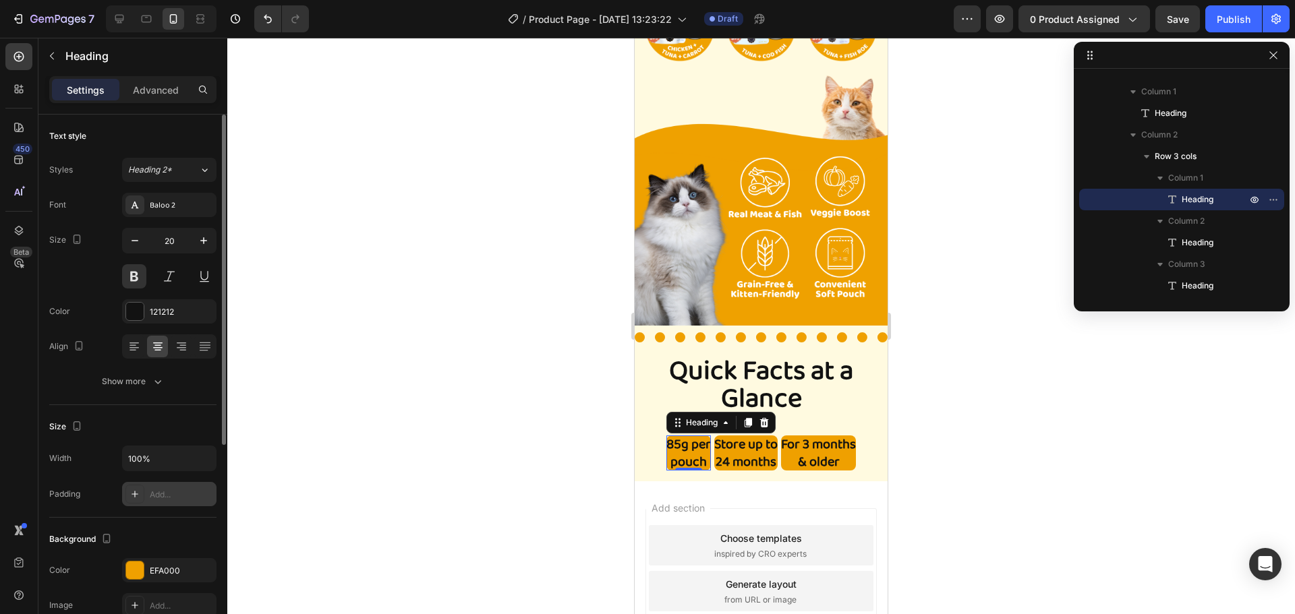
click at [139, 498] on icon at bounding box center [134, 494] width 11 height 11
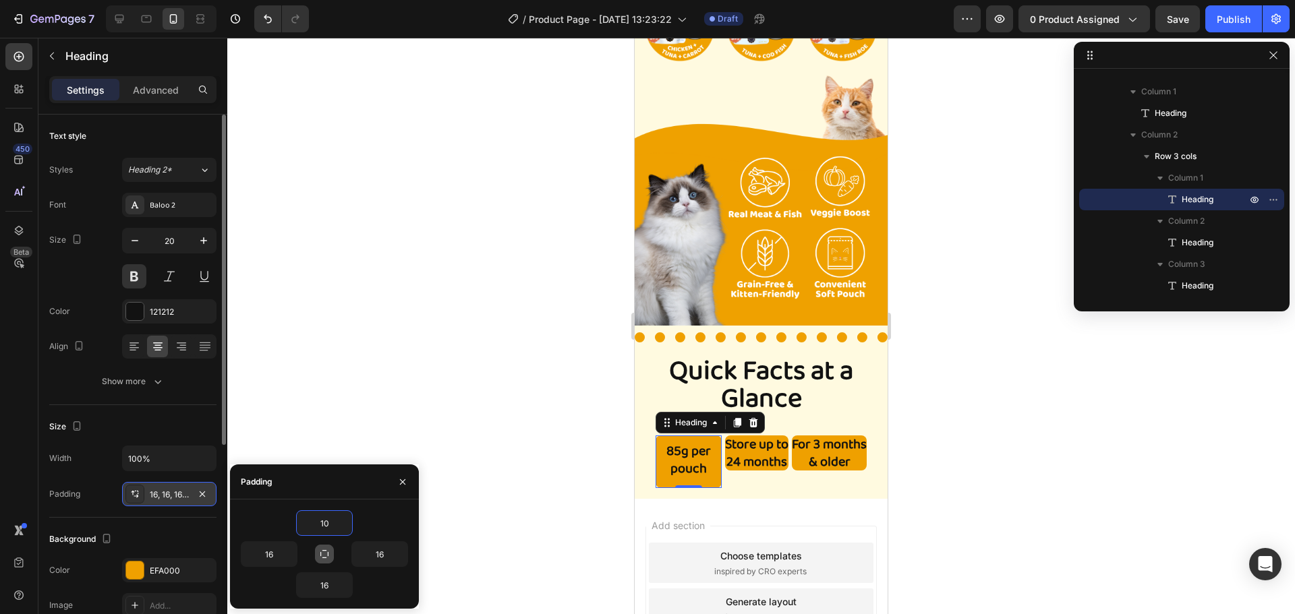
type input "10"
click at [322, 560] on button "button" at bounding box center [324, 554] width 19 height 19
type input "10"
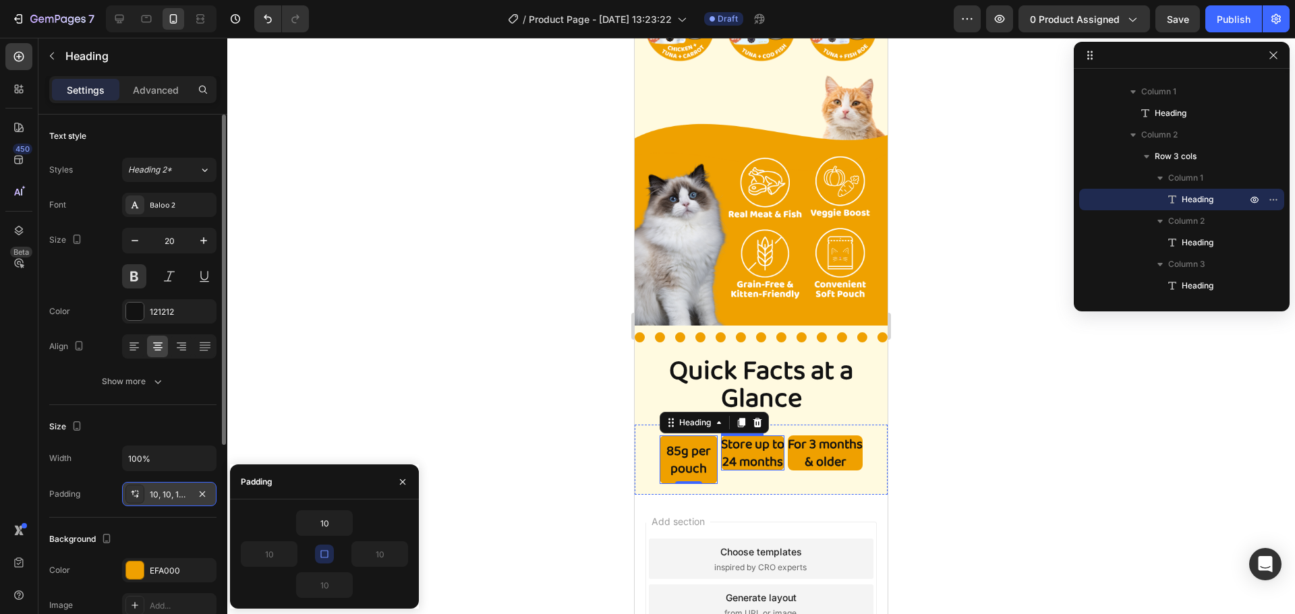
click at [742, 450] on div "Store up to 24 months Heading" at bounding box center [752, 453] width 63 height 35
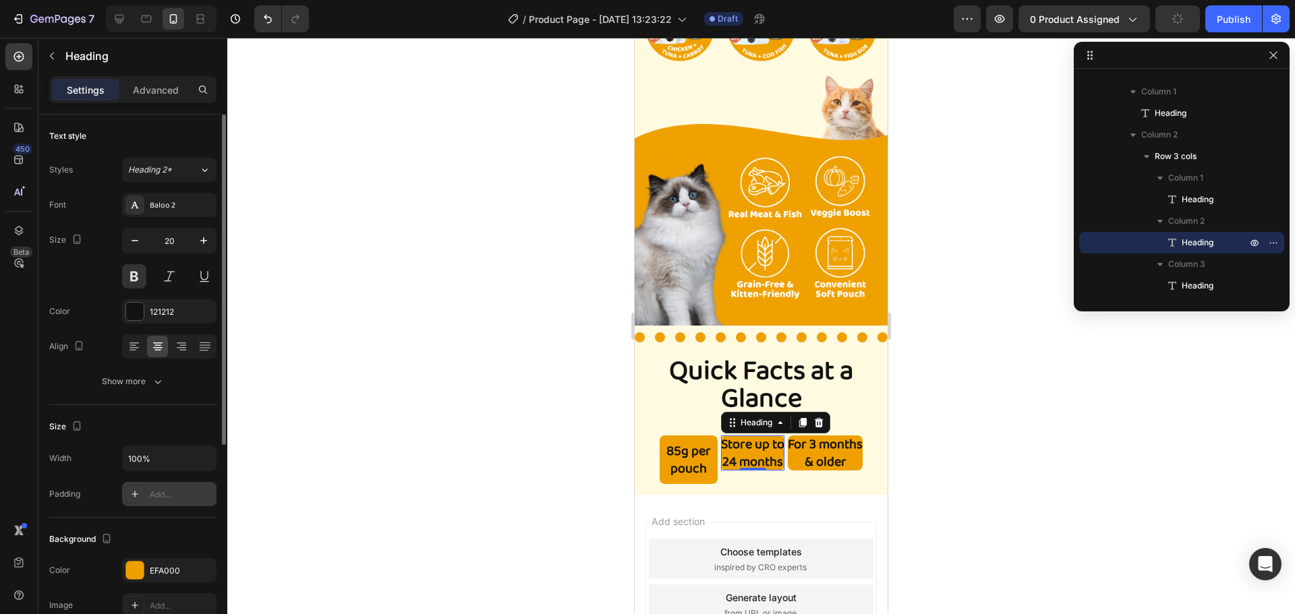
click at [153, 495] on div "Add..." at bounding box center [181, 495] width 63 height 12
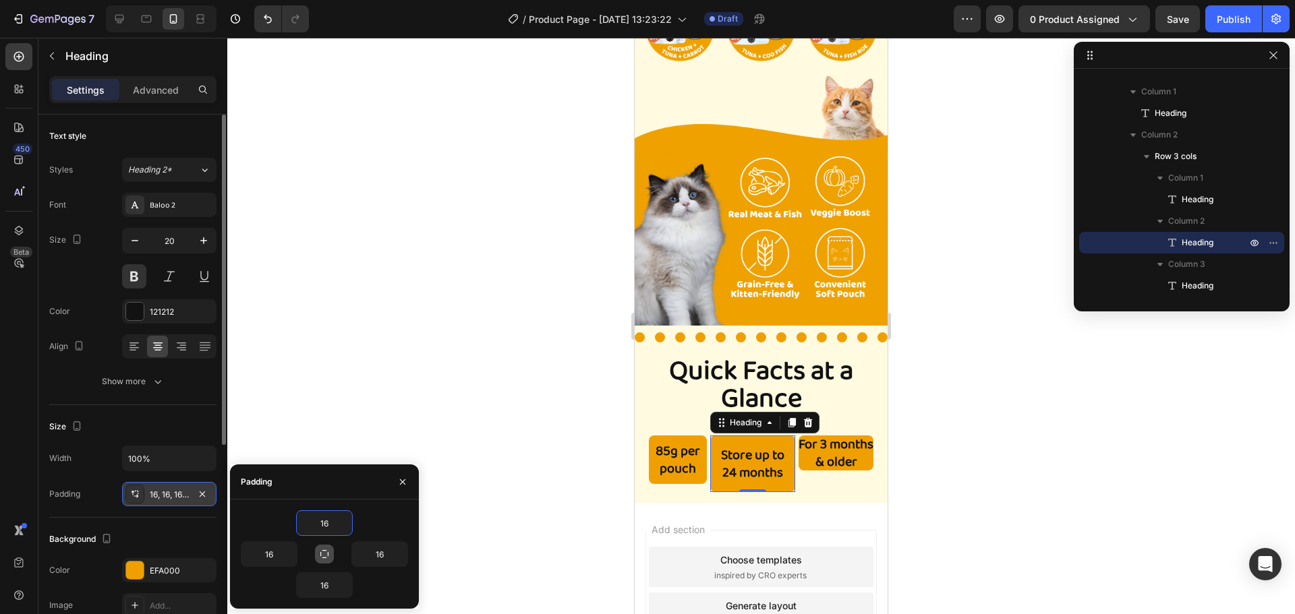
click at [327, 560] on button "button" at bounding box center [324, 554] width 19 height 19
click at [326, 529] on input "16" at bounding box center [324, 523] width 55 height 24
type input "1"
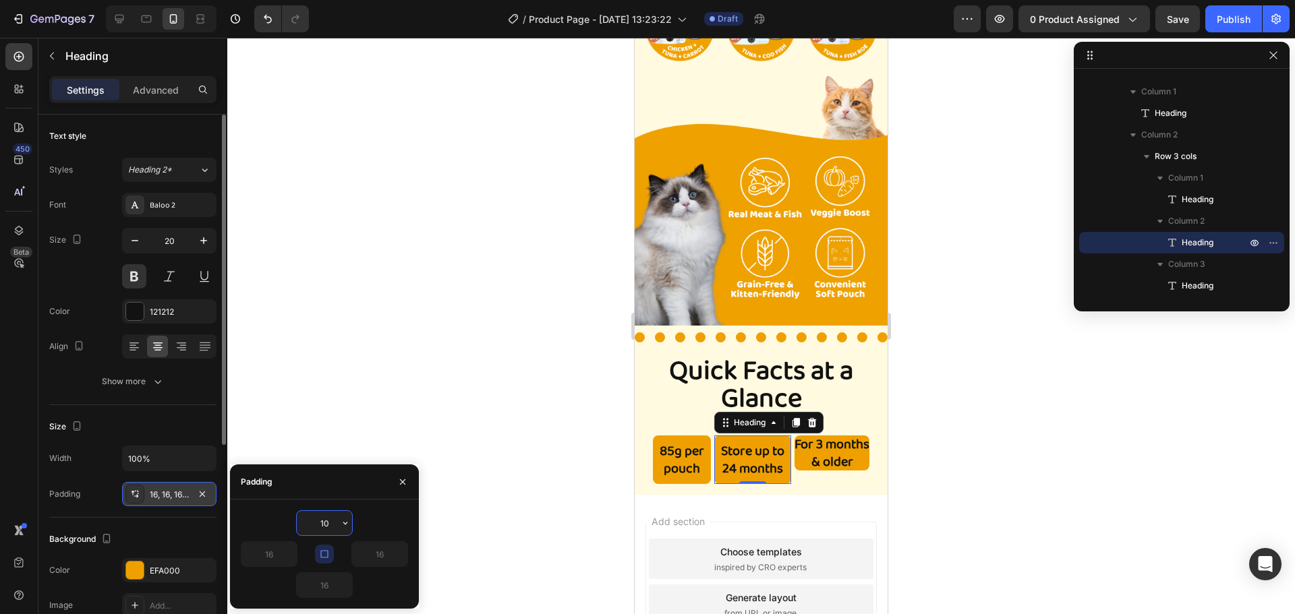
type input "1"
type input "8"
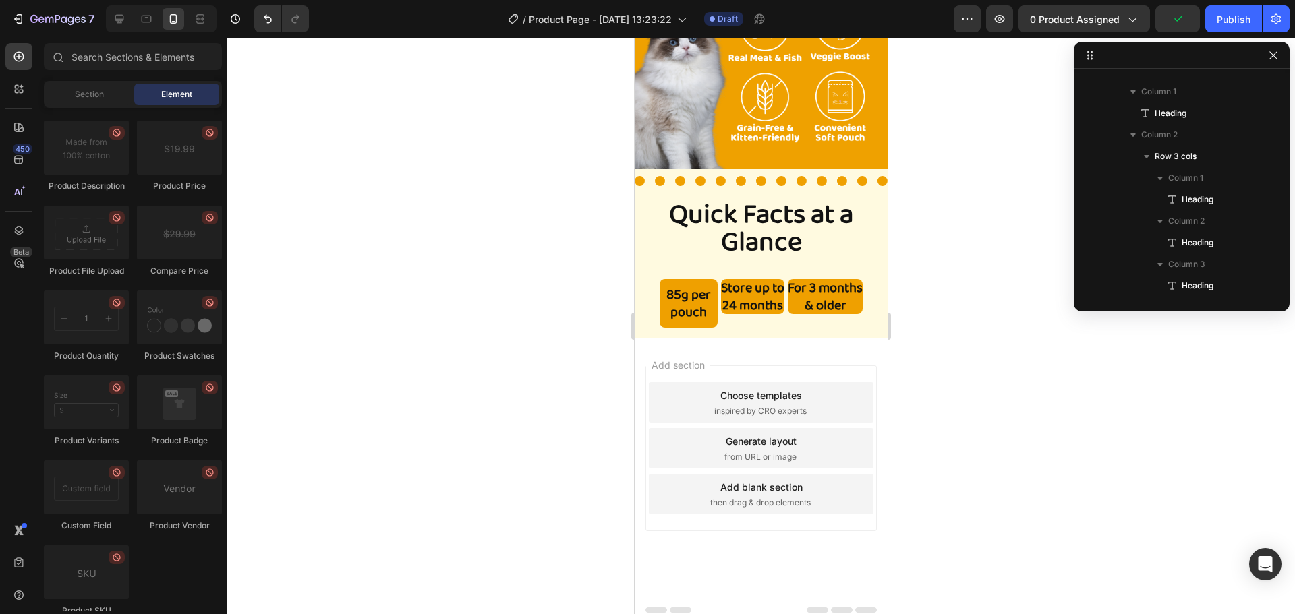
scroll to position [414, 0]
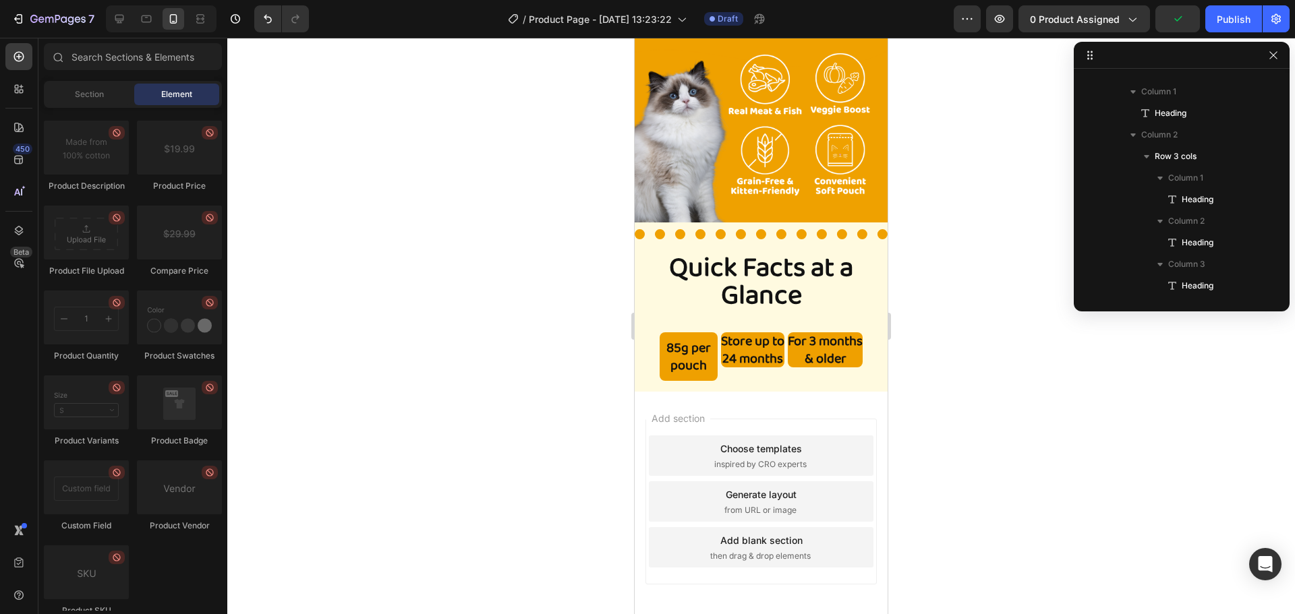
click at [928, 383] on div at bounding box center [760, 326] width 1067 height 576
click at [940, 364] on div at bounding box center [760, 326] width 1067 height 576
click at [833, 352] on h2 "For 3 months & older" at bounding box center [825, 349] width 75 height 35
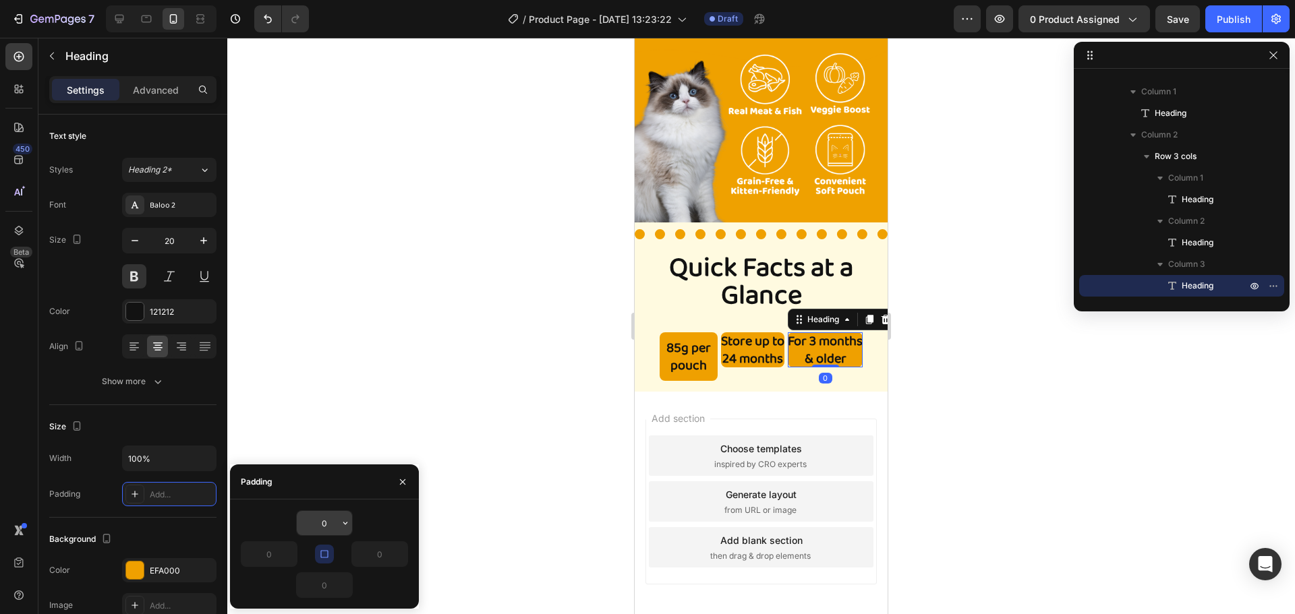
click at [329, 524] on input "0" at bounding box center [324, 523] width 55 height 24
type input "2"
type input "5"
click at [738, 345] on h2 "Store up to 24 months" at bounding box center [748, 349] width 63 height 35
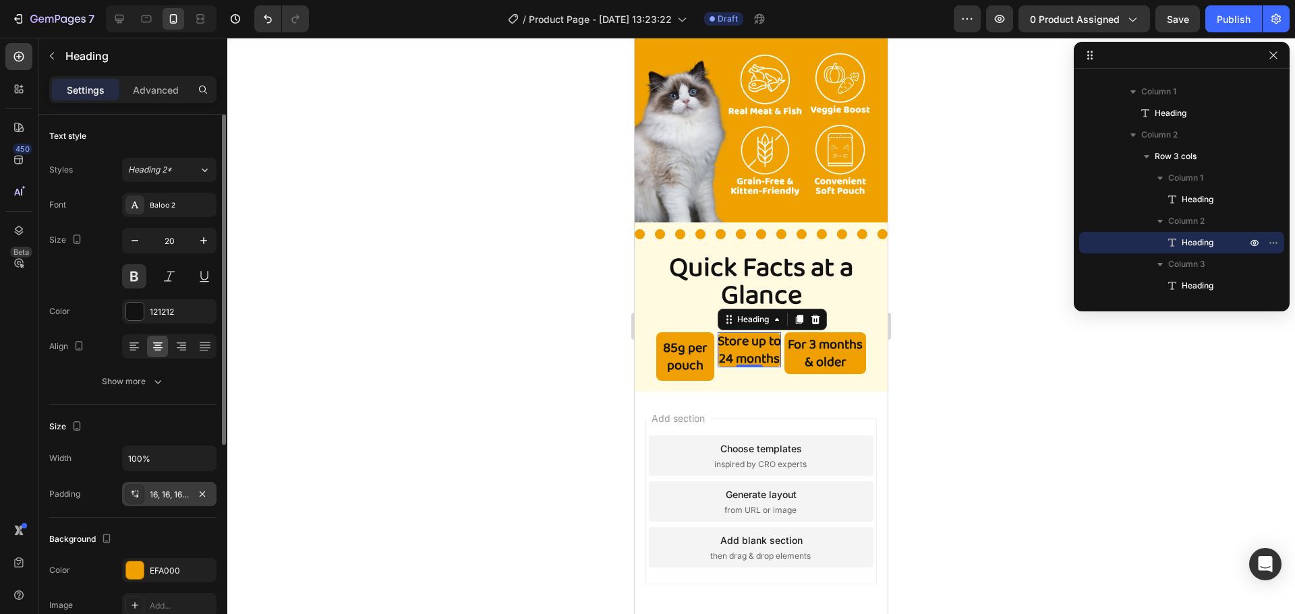
click at [152, 490] on div "16, 16, 16, 16" at bounding box center [169, 495] width 39 height 12
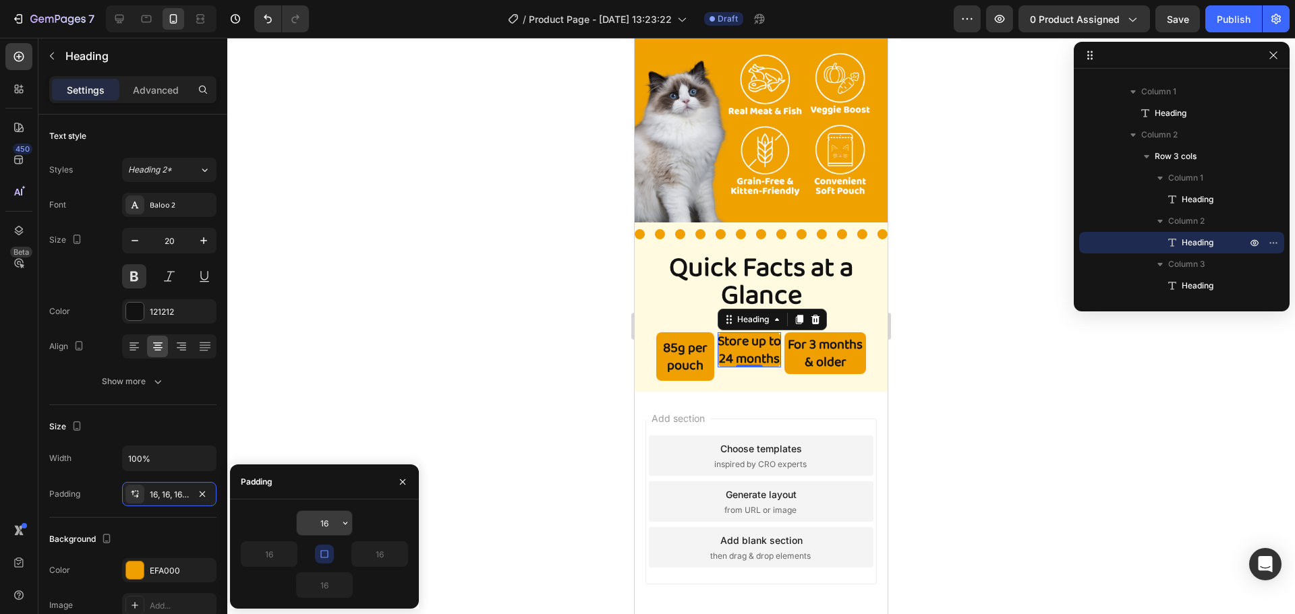
click at [332, 527] on input "16" at bounding box center [324, 523] width 55 height 24
type input "5"
click at [813, 360] on h2 "For 3 months & older" at bounding box center [829, 353] width 82 height 42
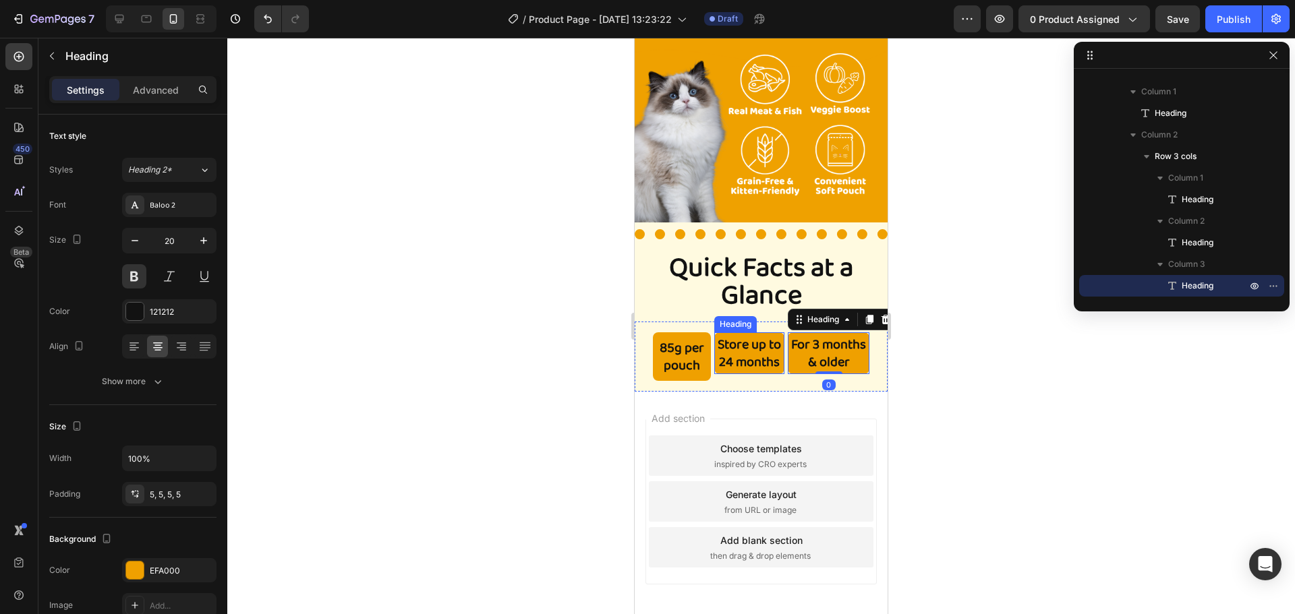
click at [740, 343] on h2 "Store up to 24 months" at bounding box center [749, 353] width 70 height 42
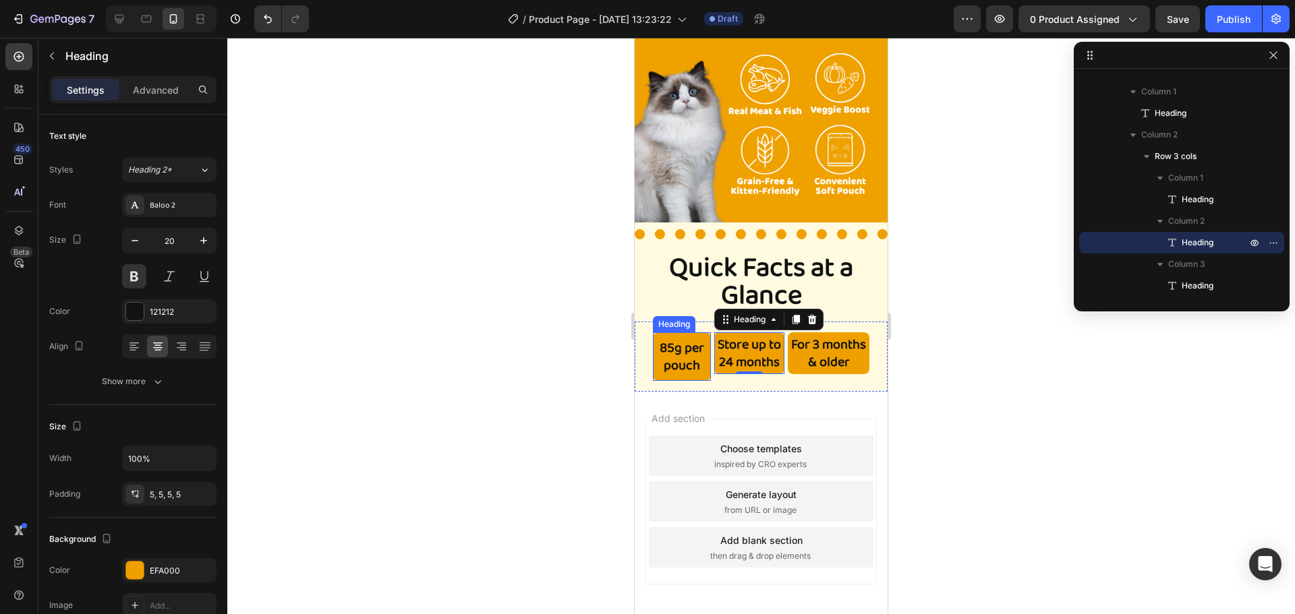
click at [677, 349] on h2 "85g per pouch" at bounding box center [682, 356] width 58 height 49
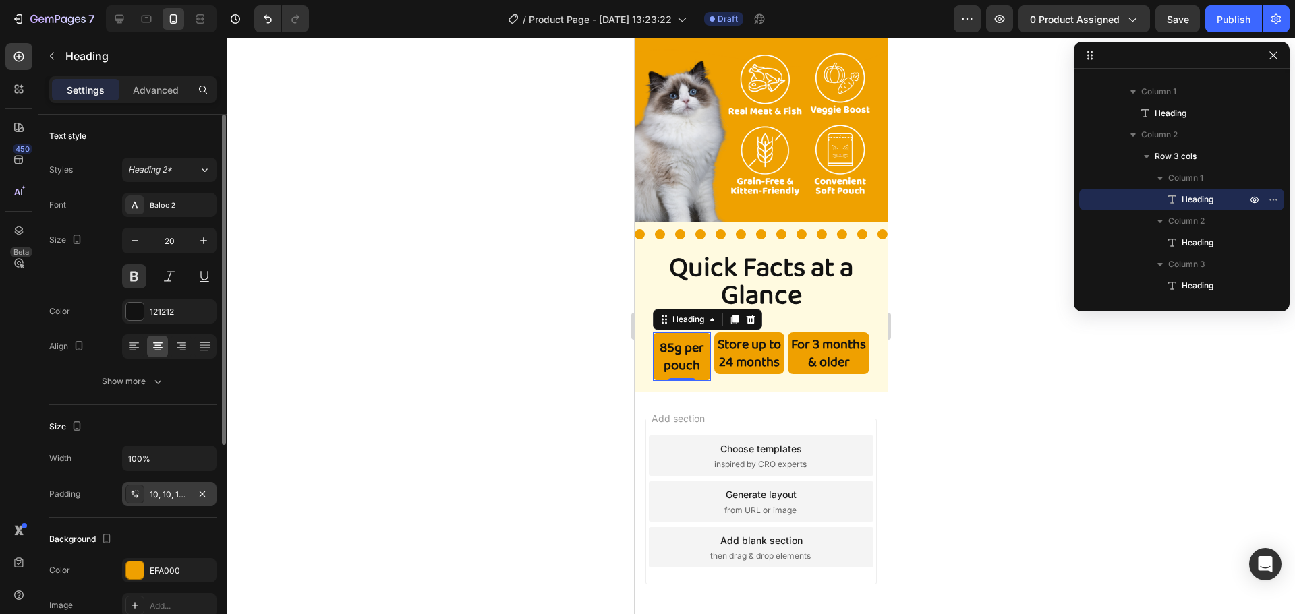
click at [185, 496] on div "10, 10, 10, 10" at bounding box center [169, 495] width 39 height 12
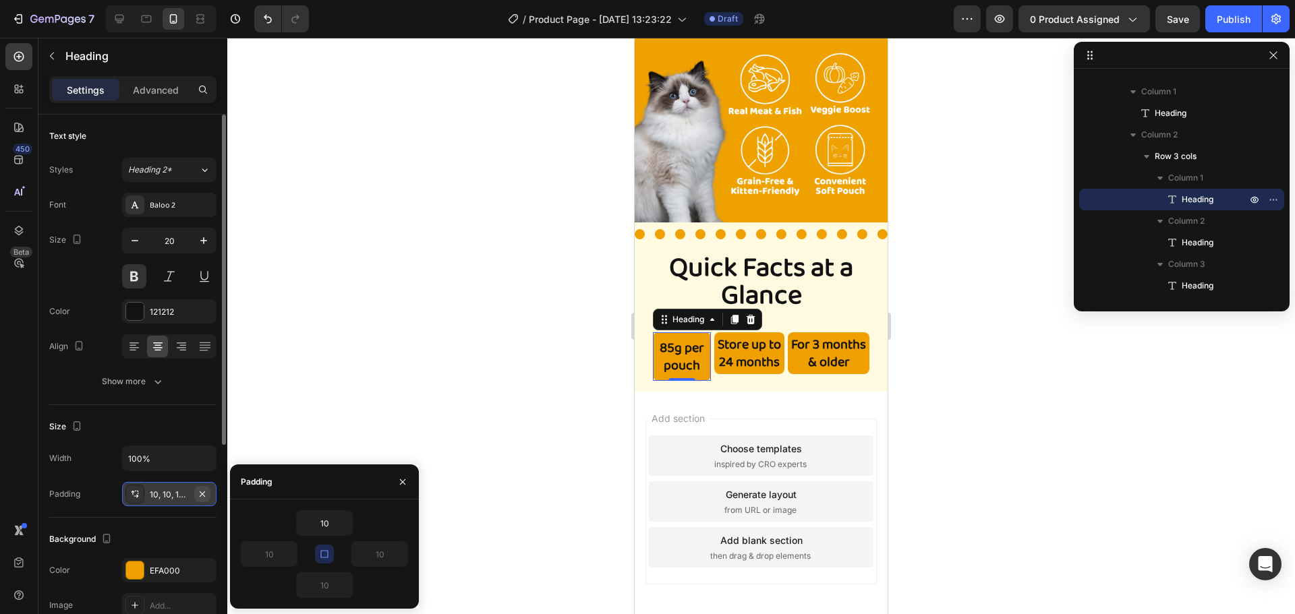
click at [200, 496] on icon "button" at bounding box center [202, 493] width 5 height 5
type input "0"
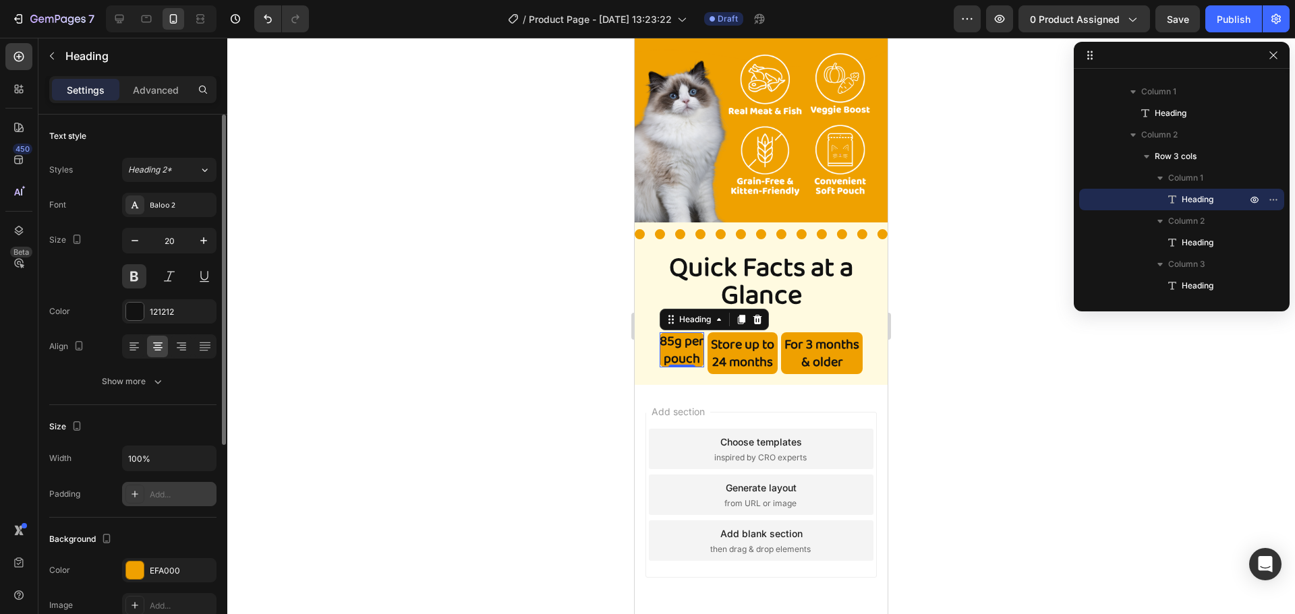
click at [171, 496] on div "Add..." at bounding box center [181, 495] width 63 height 12
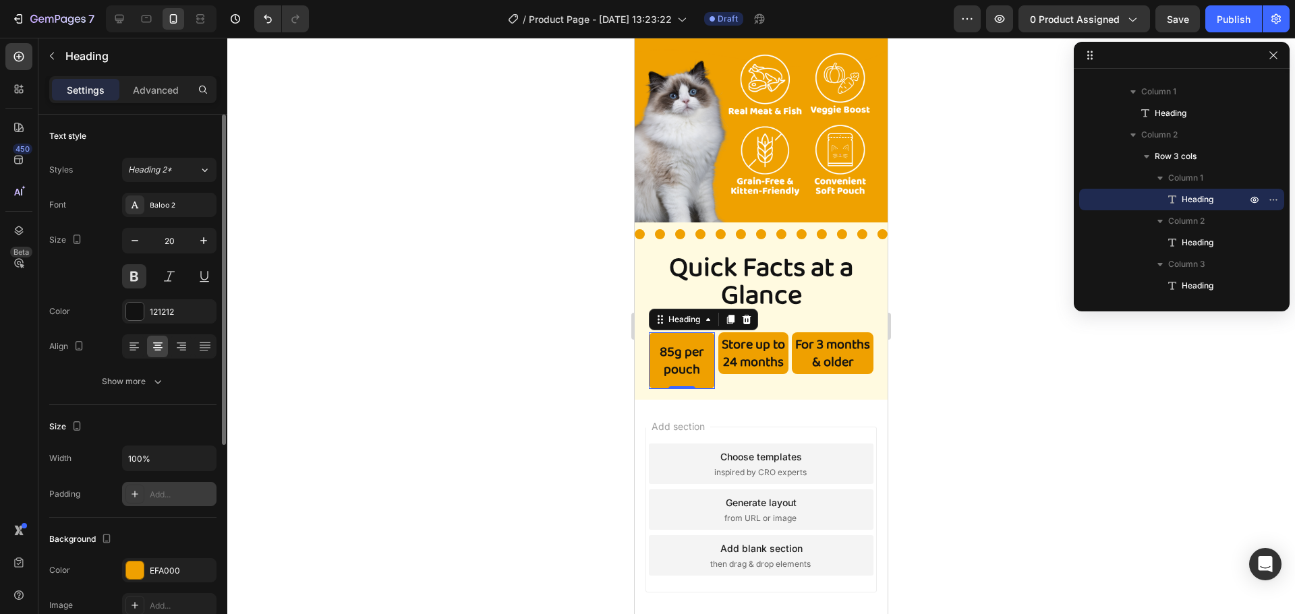
type input "16"
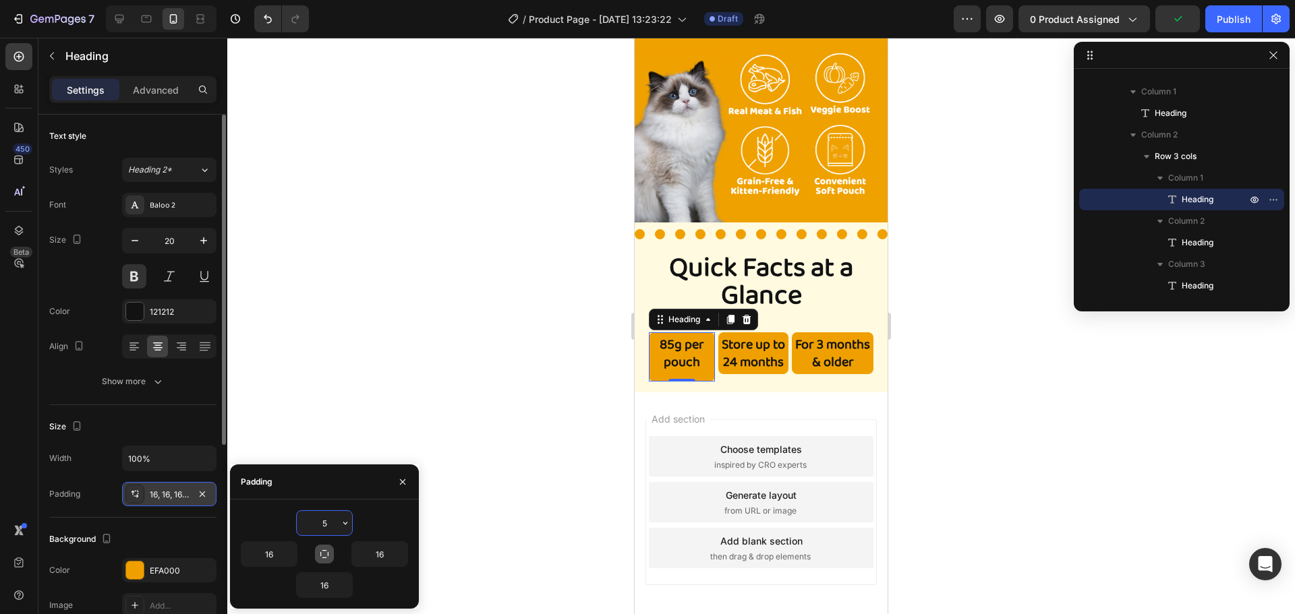
type input "5"
click at [320, 547] on button "button" at bounding box center [324, 554] width 19 height 19
type input "5"
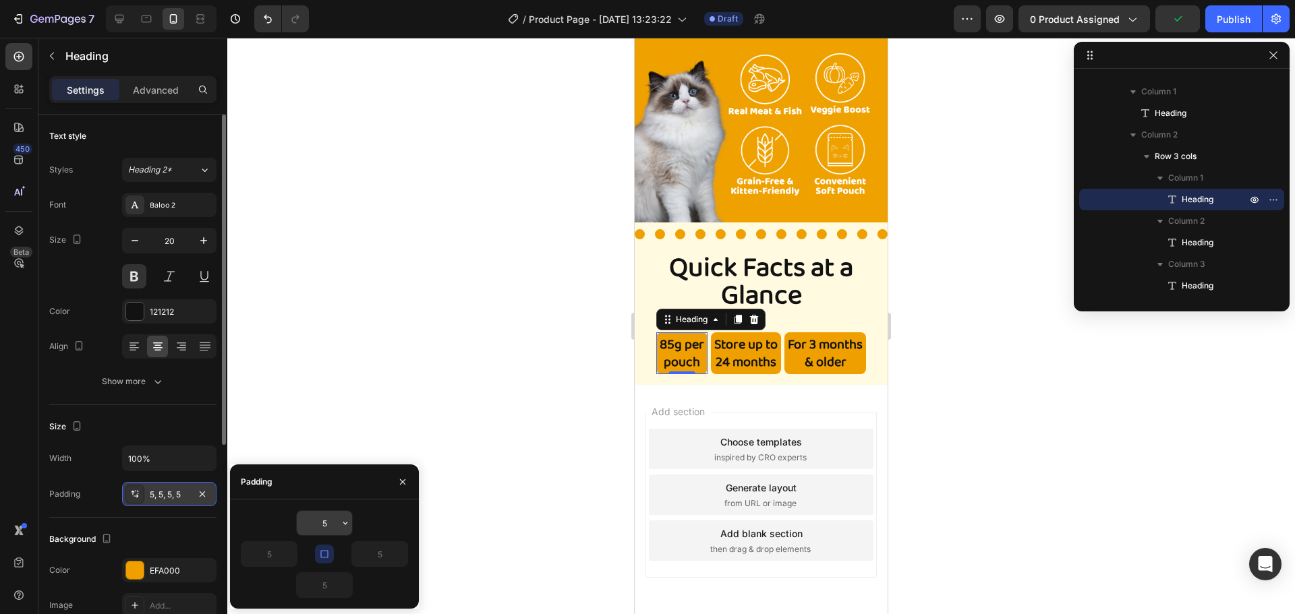
click at [330, 525] on input "5" at bounding box center [324, 523] width 55 height 24
click at [423, 409] on div at bounding box center [760, 326] width 1067 height 576
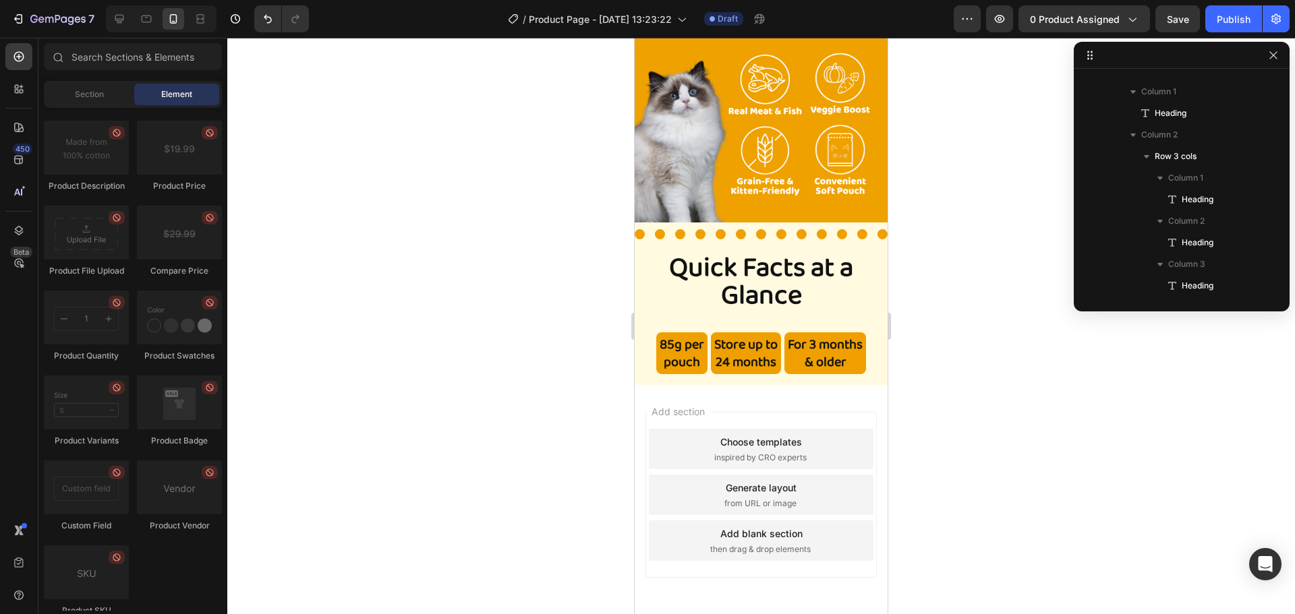
click at [432, 403] on div at bounding box center [760, 326] width 1067 height 576
click at [941, 381] on div at bounding box center [760, 326] width 1067 height 576
click at [991, 433] on div at bounding box center [760, 326] width 1067 height 576
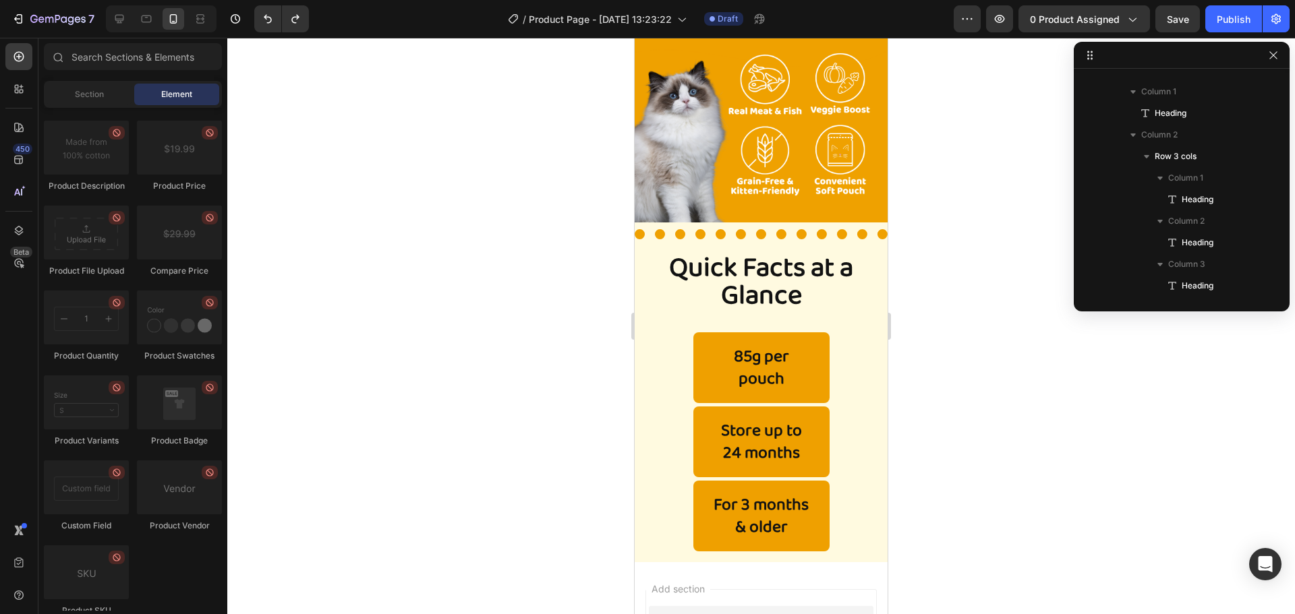
click at [976, 235] on div at bounding box center [760, 326] width 1067 height 576
click at [763, 342] on h2 "85g per pouch" at bounding box center [761, 367] width 136 height 71
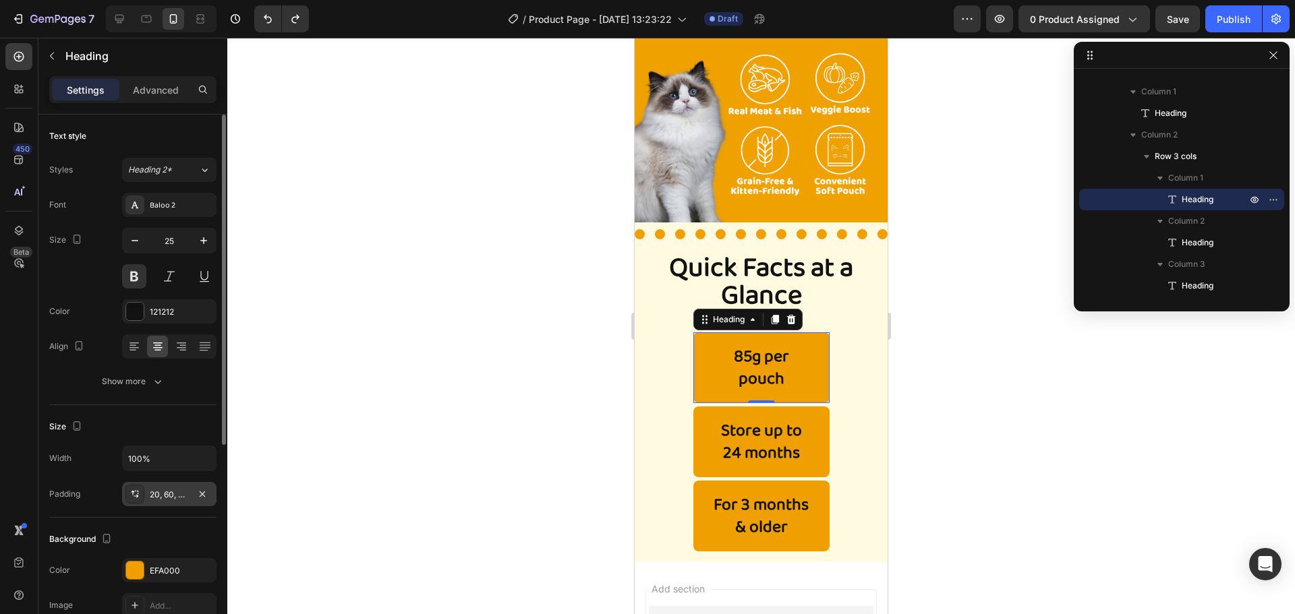
click at [163, 497] on div "20, 60, 20, 60" at bounding box center [169, 495] width 39 height 12
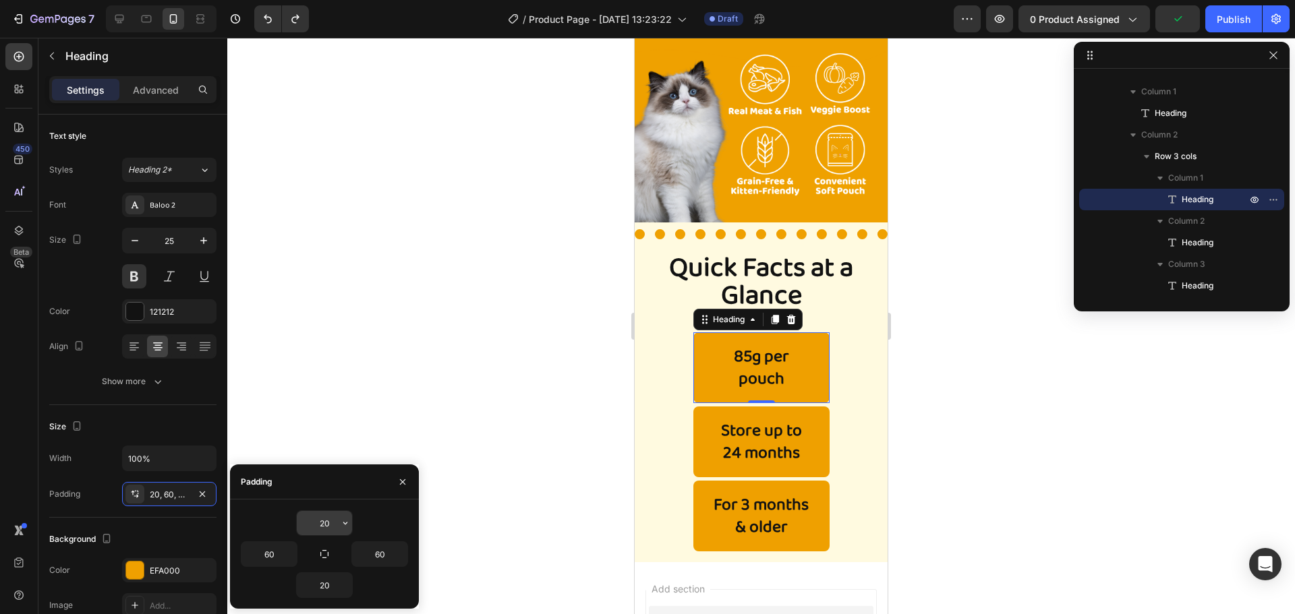
click at [330, 524] on input "20" at bounding box center [324, 523] width 55 height 24
click at [327, 547] on button "button" at bounding box center [324, 554] width 19 height 19
type input "20"
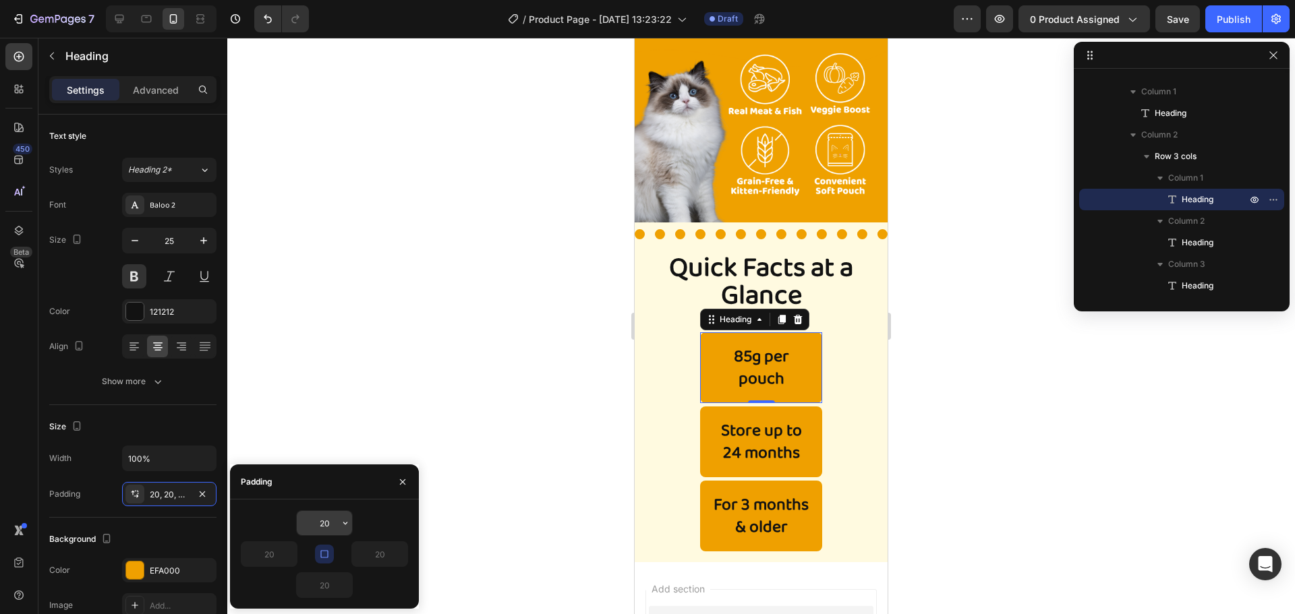
click at [327, 520] on input "20" at bounding box center [324, 523] width 55 height 24
type input "2"
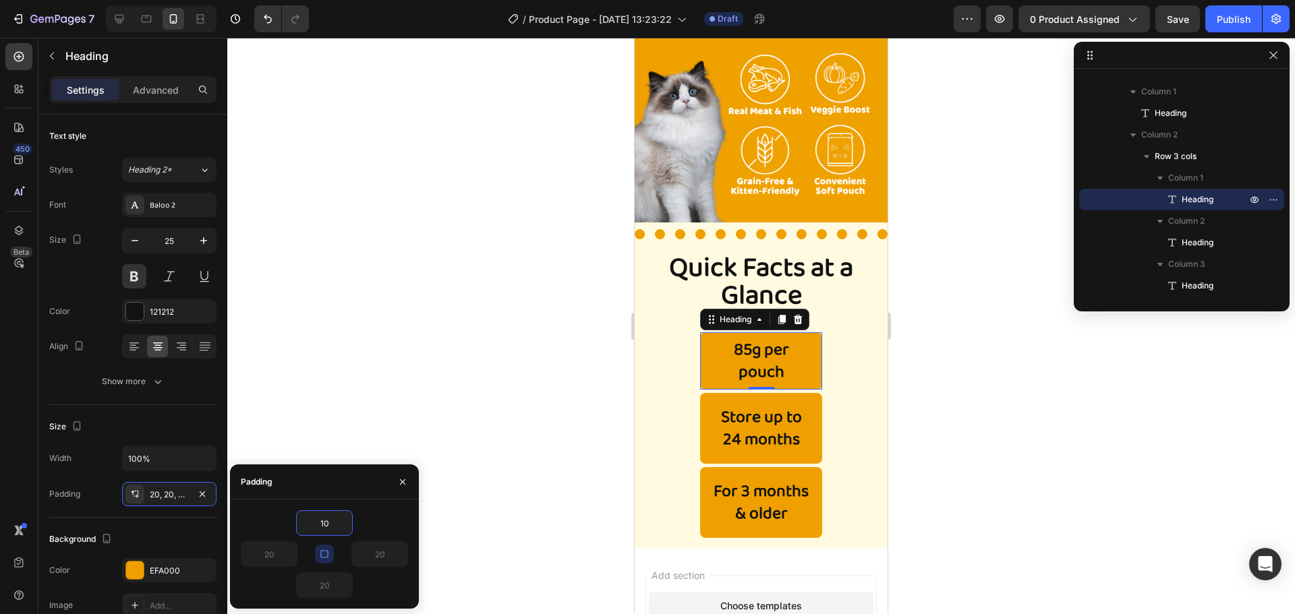
type input "10"
click at [318, 560] on button "button" at bounding box center [324, 554] width 19 height 19
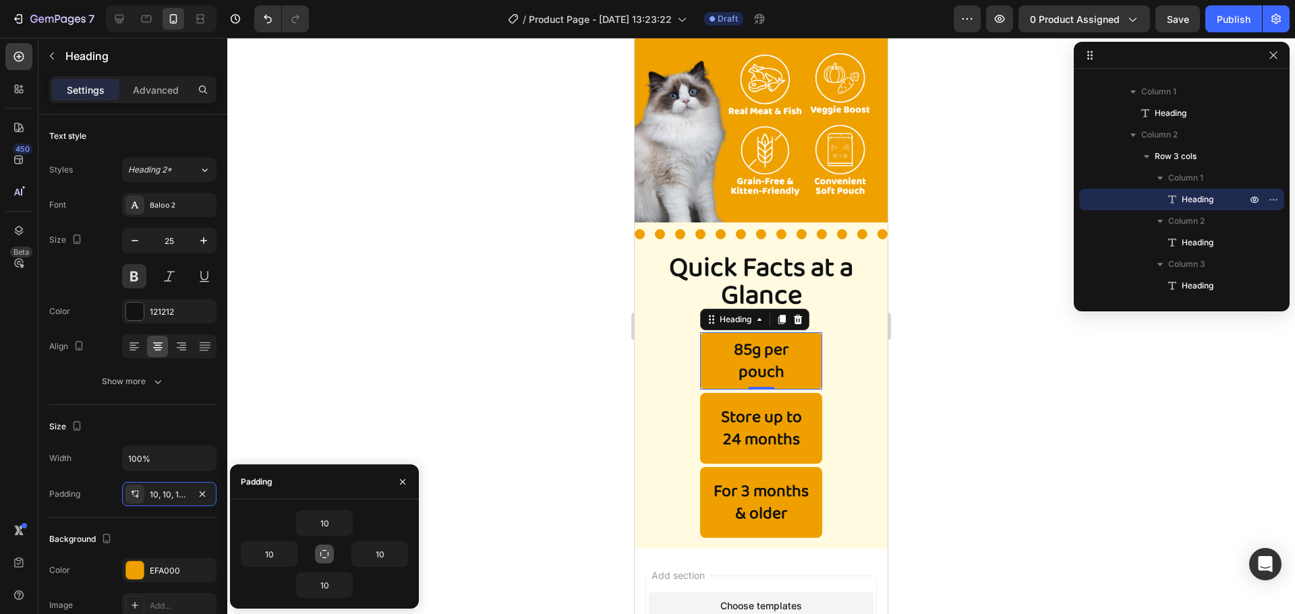
click at [322, 547] on button "button" at bounding box center [324, 554] width 19 height 19
click at [382, 420] on div at bounding box center [760, 326] width 1067 height 576
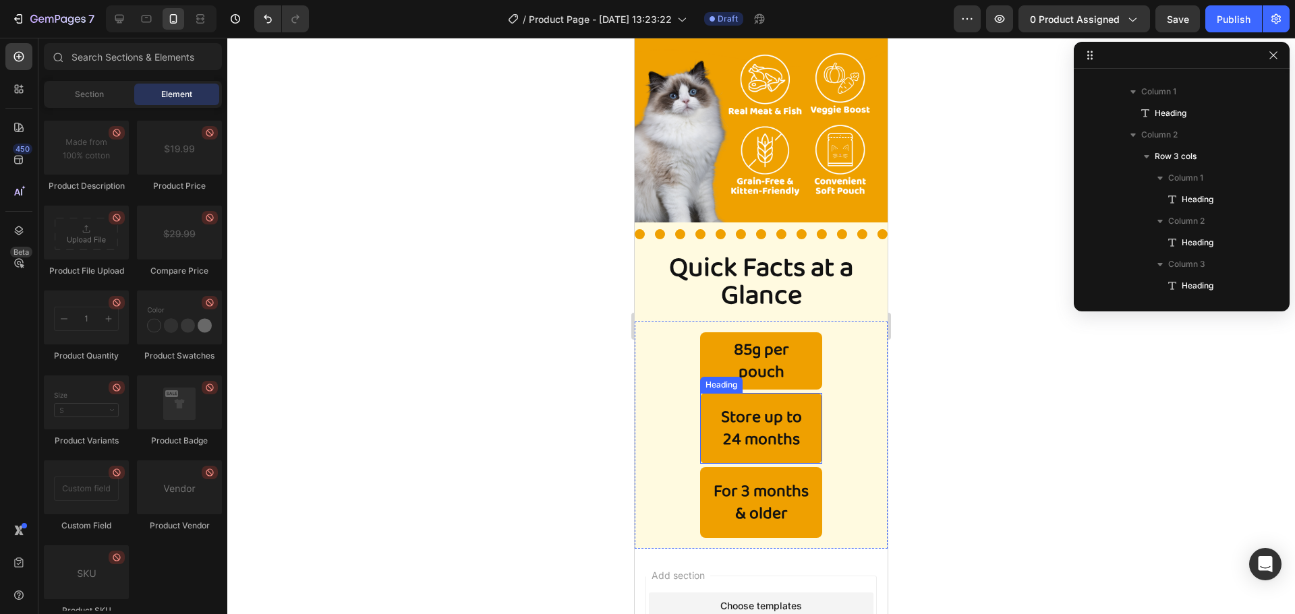
click at [700, 428] on h2 "Store up to 24 months" at bounding box center [761, 428] width 122 height 71
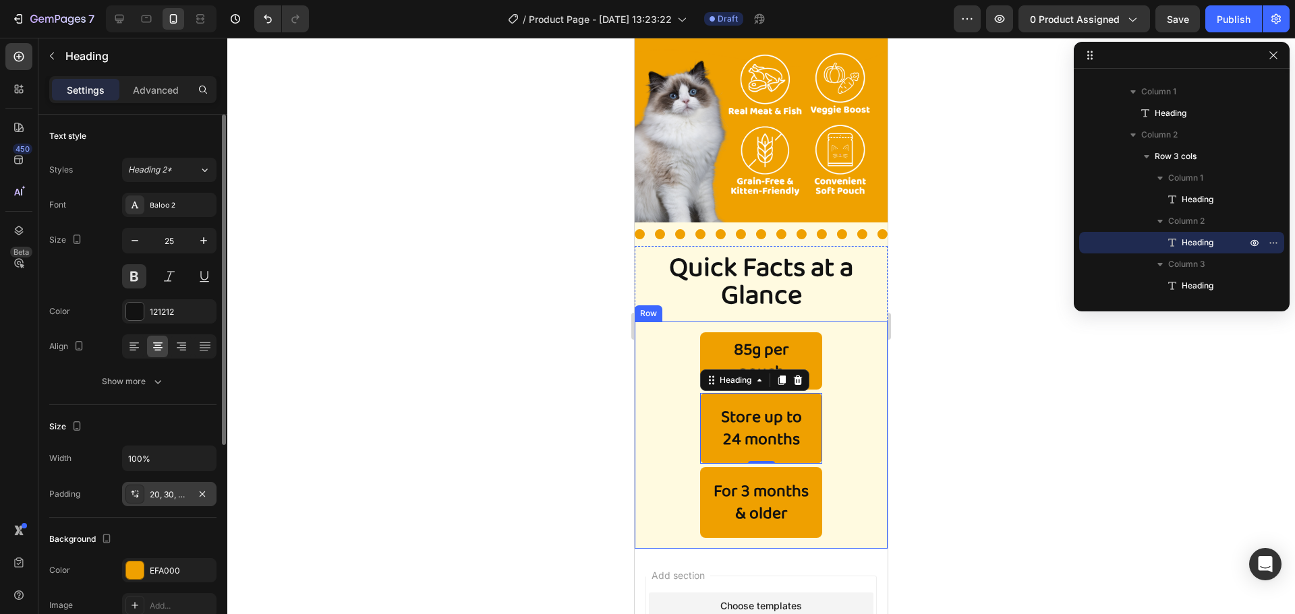
click at [172, 494] on div "20, 30, 20, 30" at bounding box center [169, 495] width 39 height 12
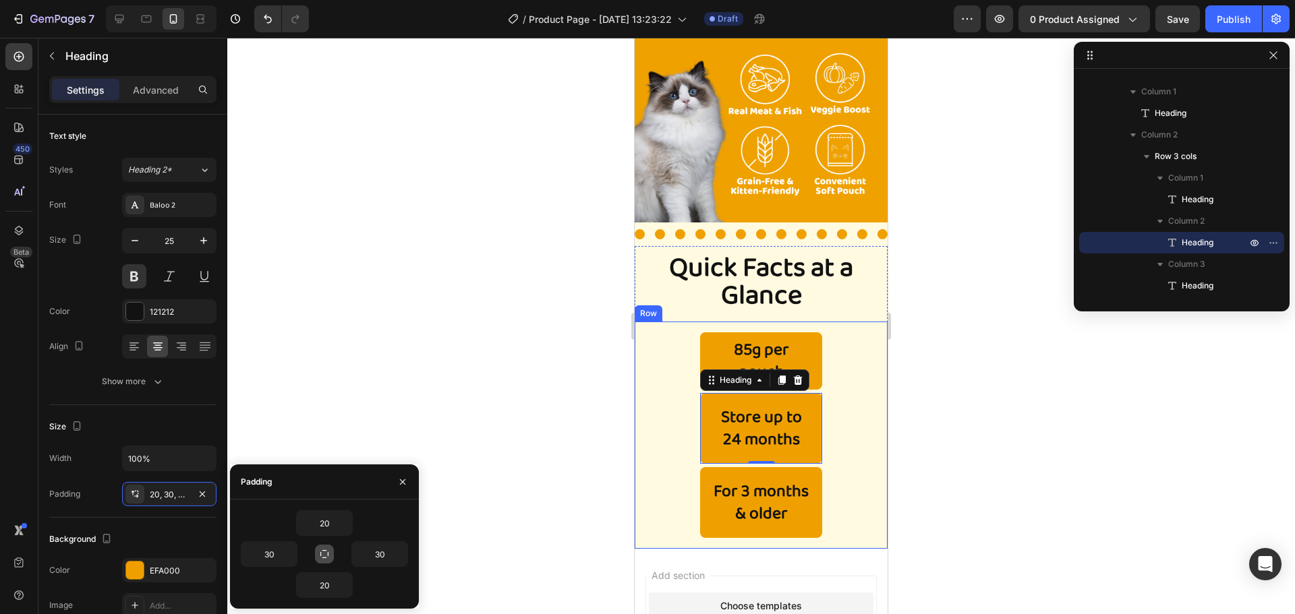
click at [326, 556] on icon "button" at bounding box center [324, 554] width 11 height 11
type input "20"
click at [325, 526] on input "20" at bounding box center [324, 523] width 55 height 24
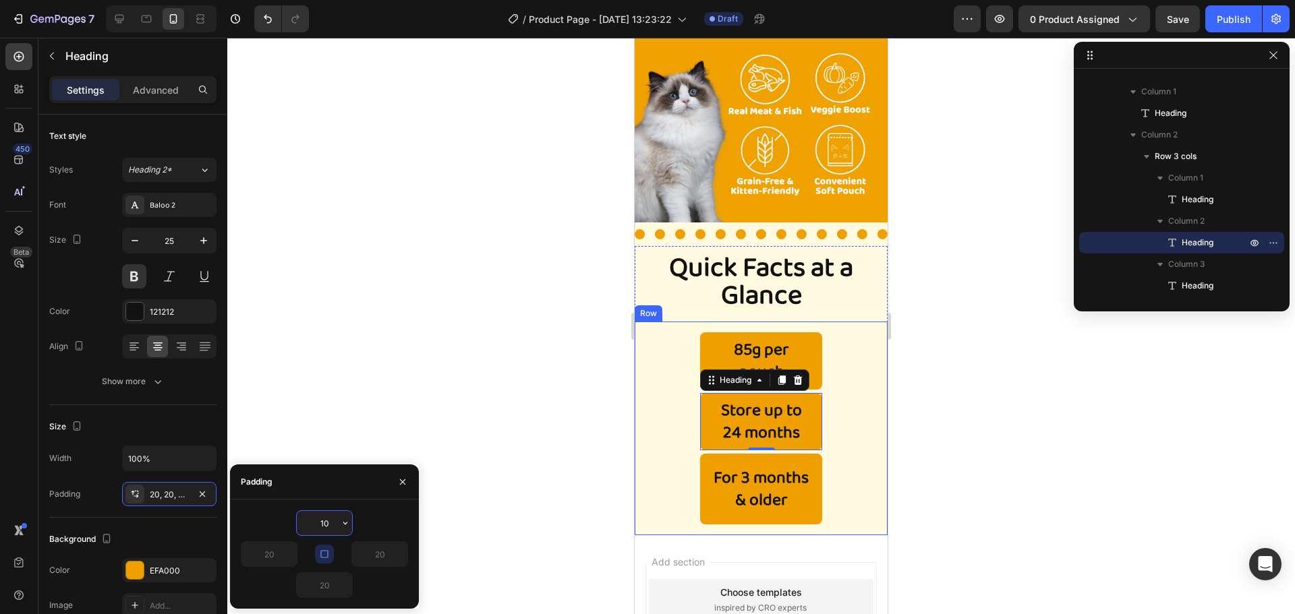
type input "10"
click at [774, 479] on h2 "For 3 months & older" at bounding box center [761, 489] width 122 height 71
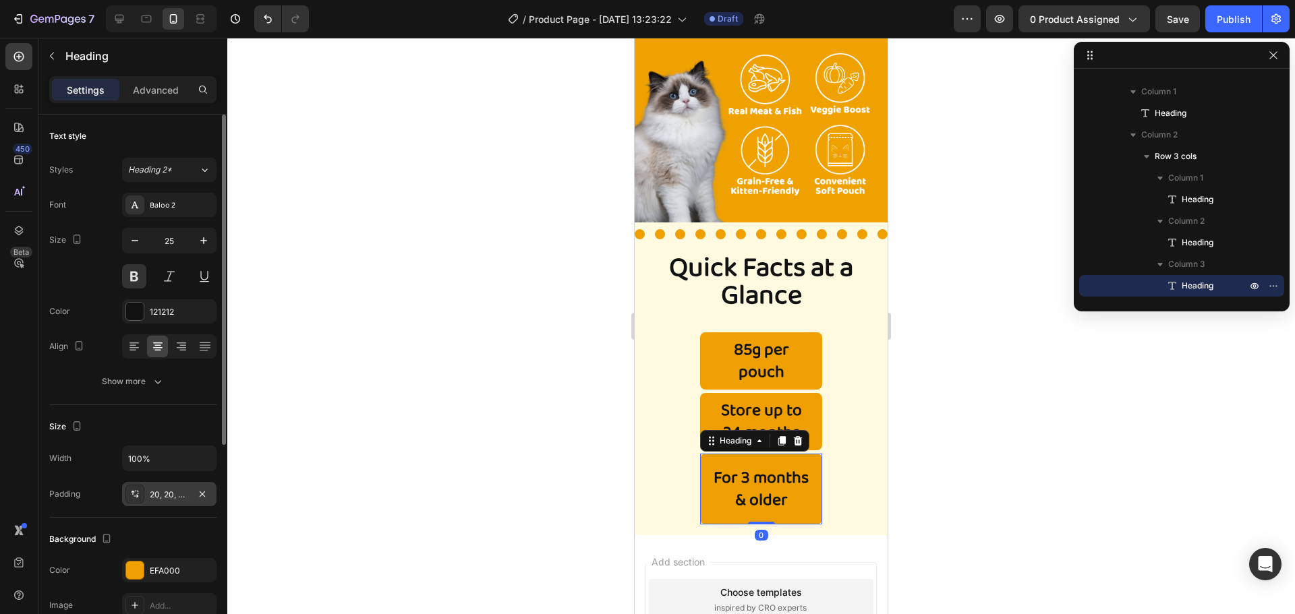
click at [189, 495] on div "20, 20, 20, 20" at bounding box center [169, 494] width 94 height 24
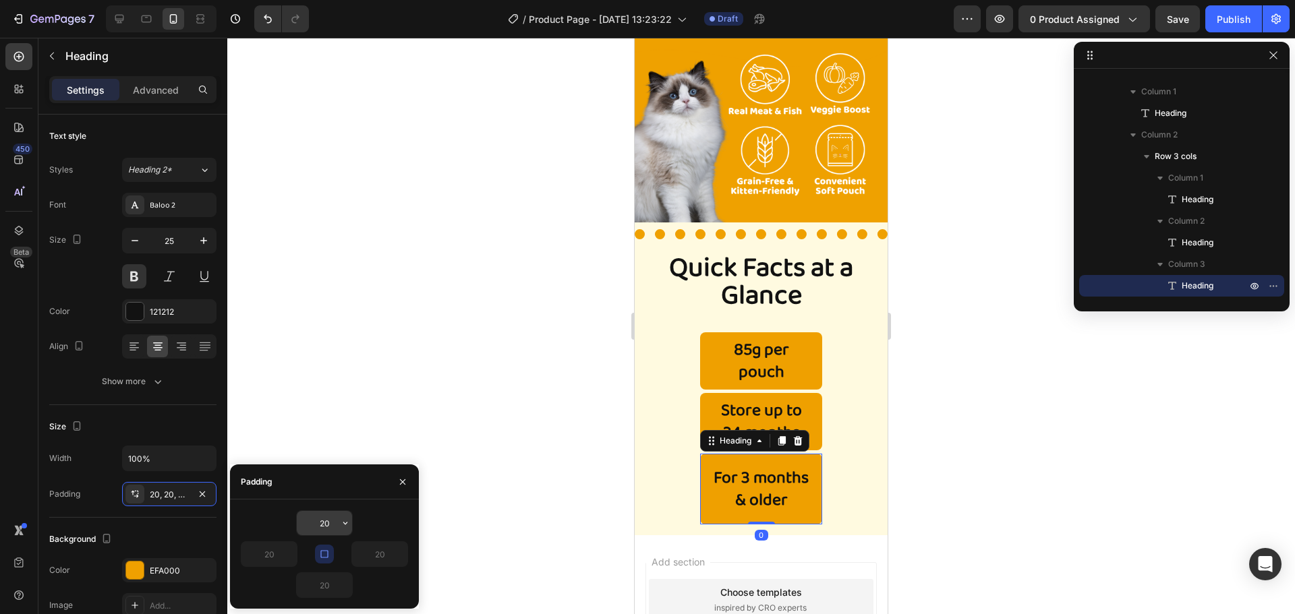
click at [320, 527] on input "20" at bounding box center [324, 523] width 55 height 24
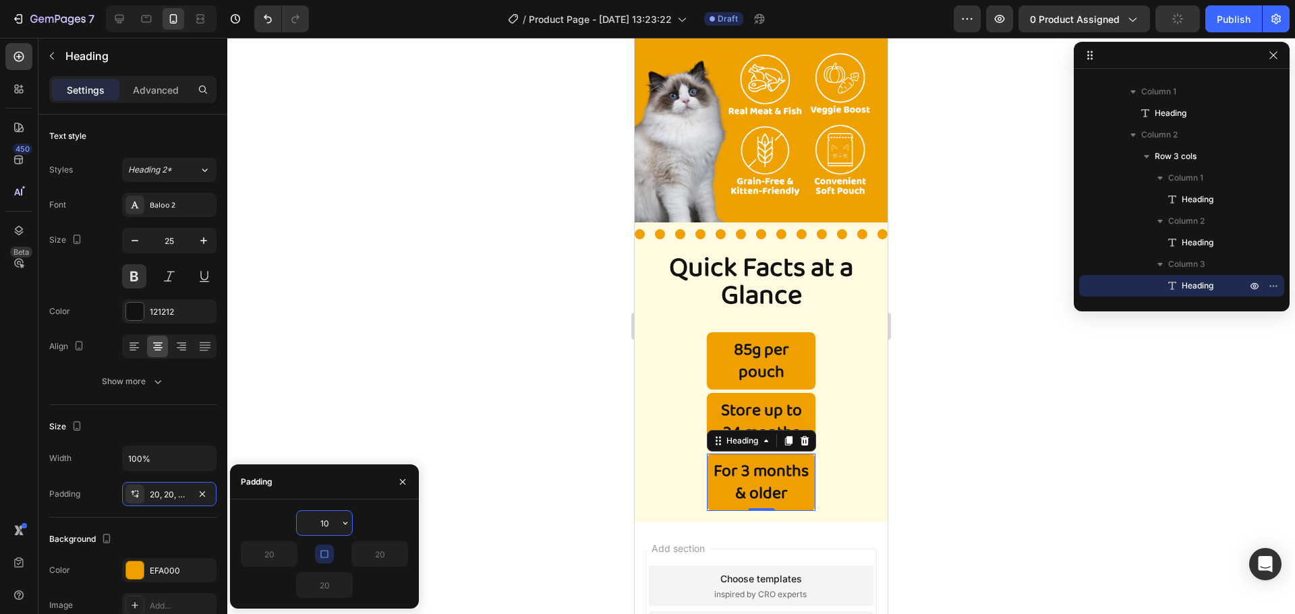
type input "10"
click at [605, 165] on div at bounding box center [760, 326] width 1067 height 576
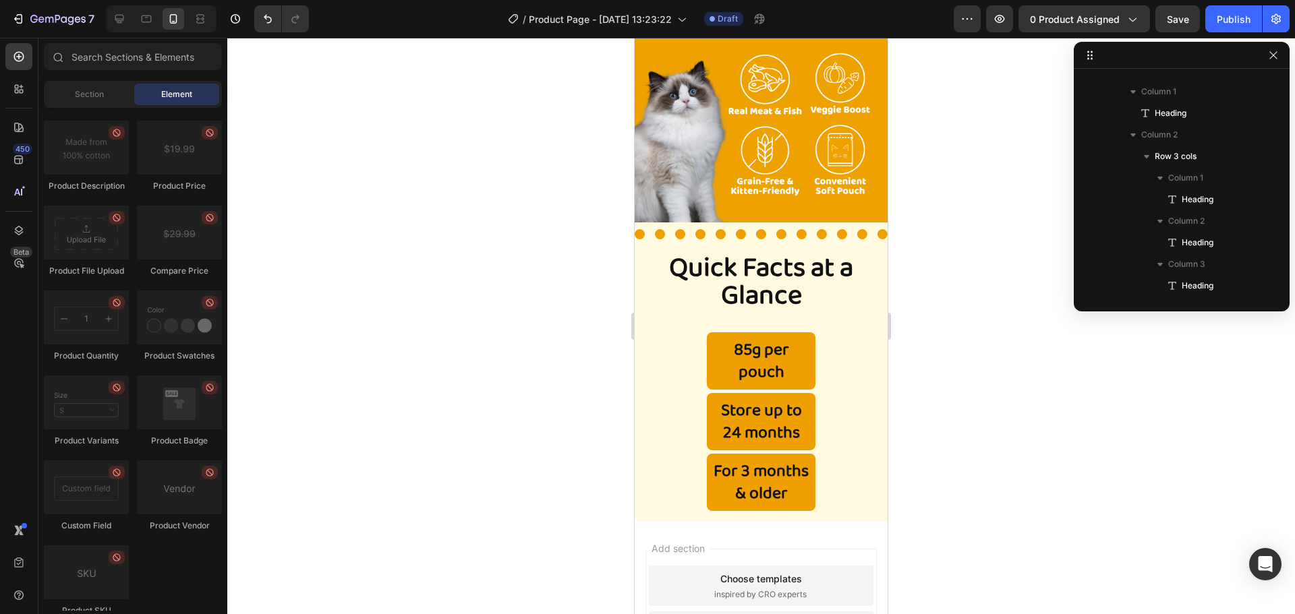
click at [477, 293] on div at bounding box center [760, 326] width 1067 height 576
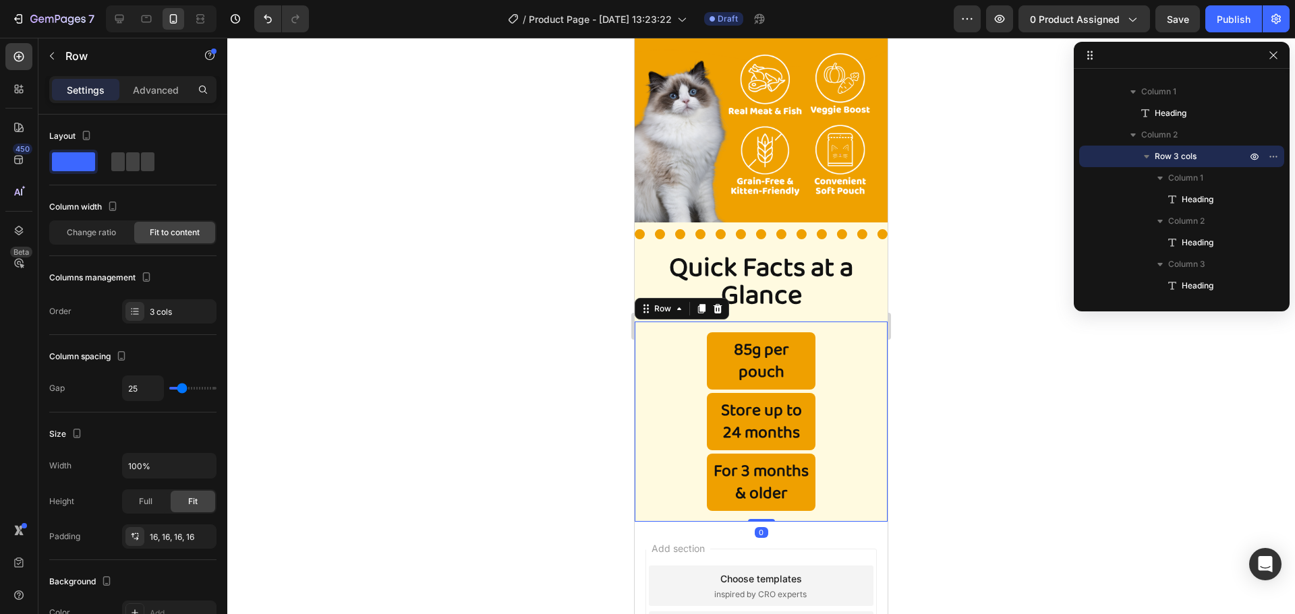
click at [848, 396] on div "85g per pouch Heading Store up to 24 months Heading For 3 months & older Headin…" at bounding box center [760, 422] width 253 height 200
type input "31"
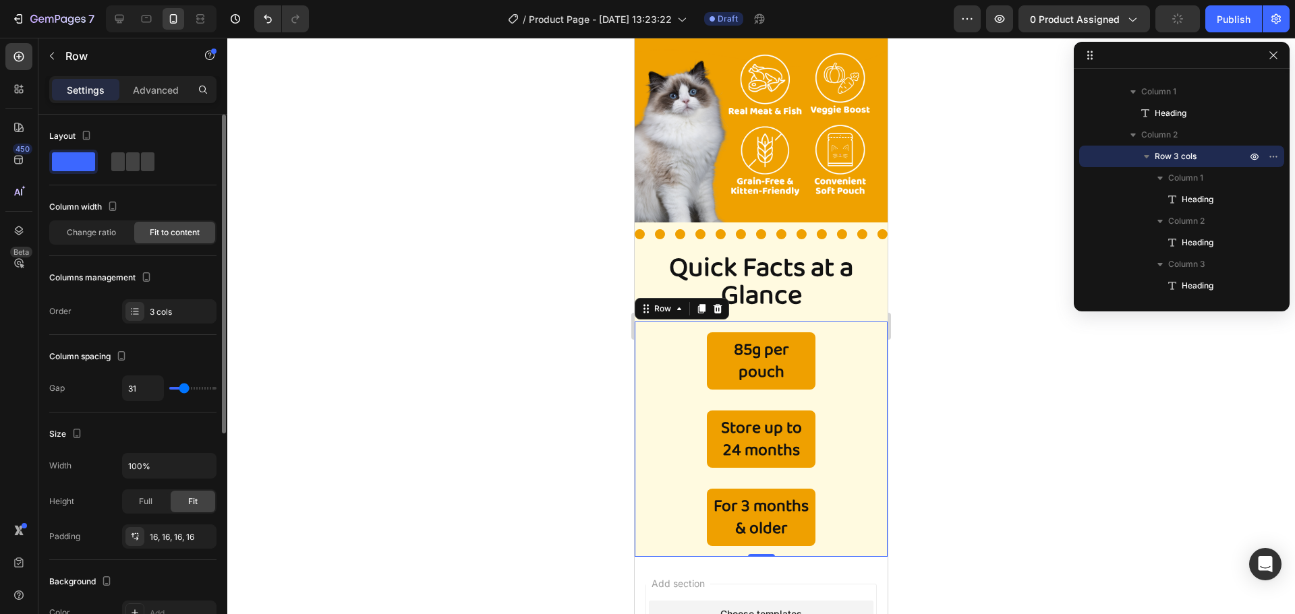
type input "29"
type input "27"
type input "22"
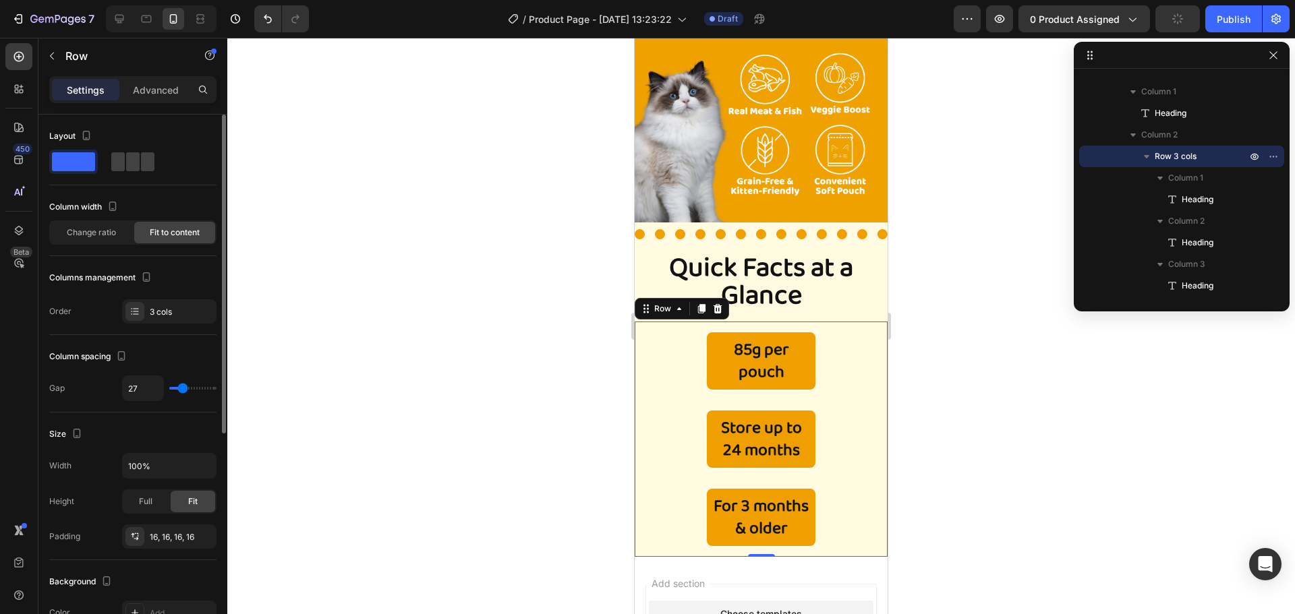
type input "22"
type input "20"
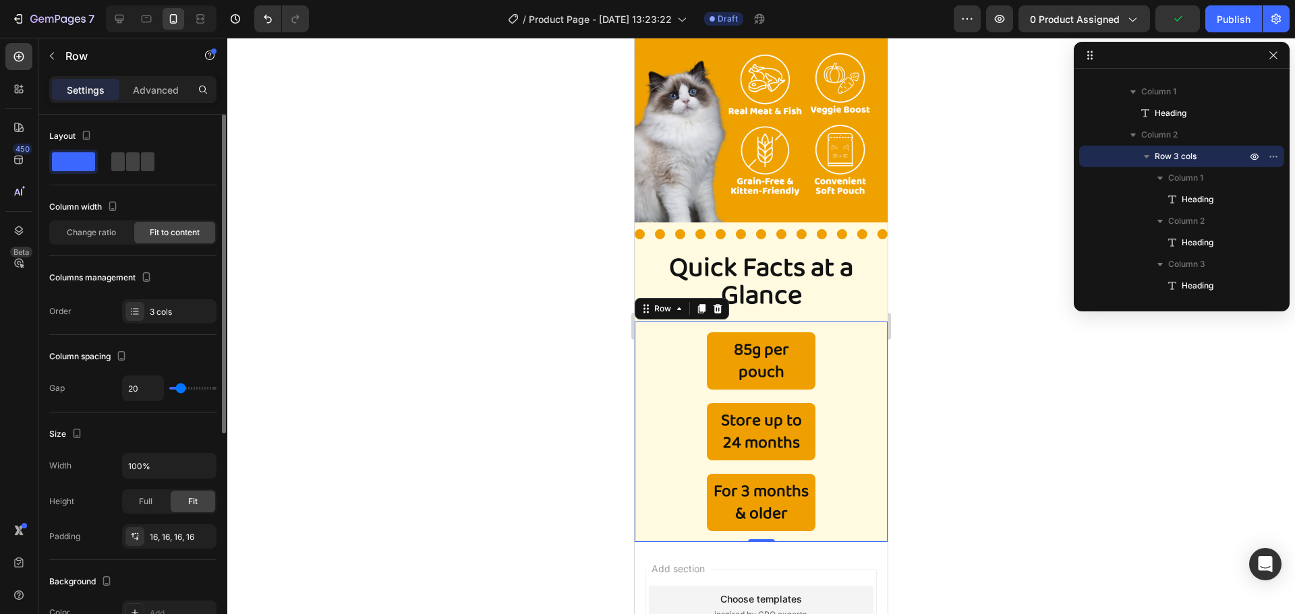
type input "18"
type input "9"
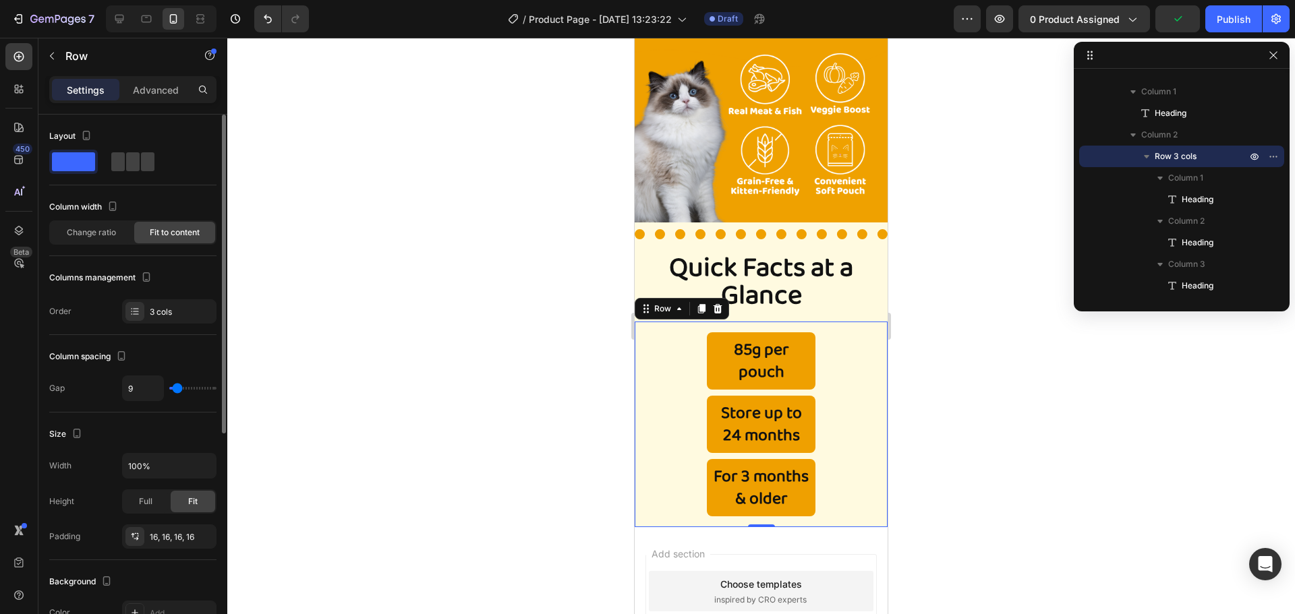
type input "16"
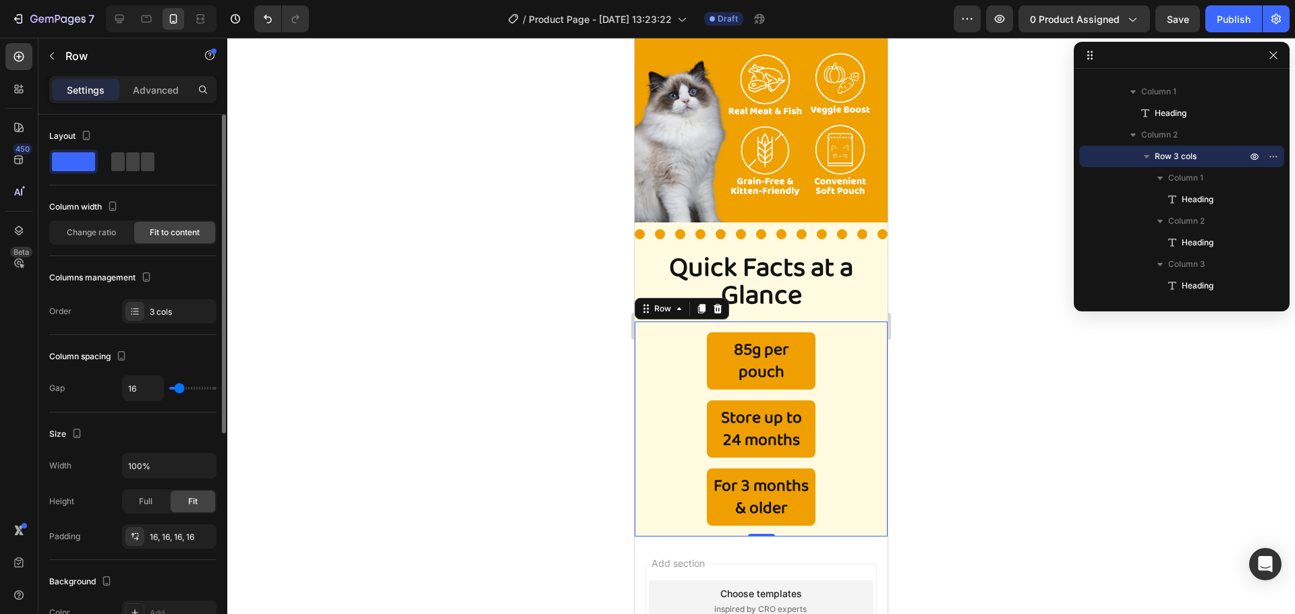
type input "16"
click at [179, 390] on input "range" at bounding box center [192, 388] width 47 height 3
click at [365, 382] on div at bounding box center [760, 326] width 1067 height 576
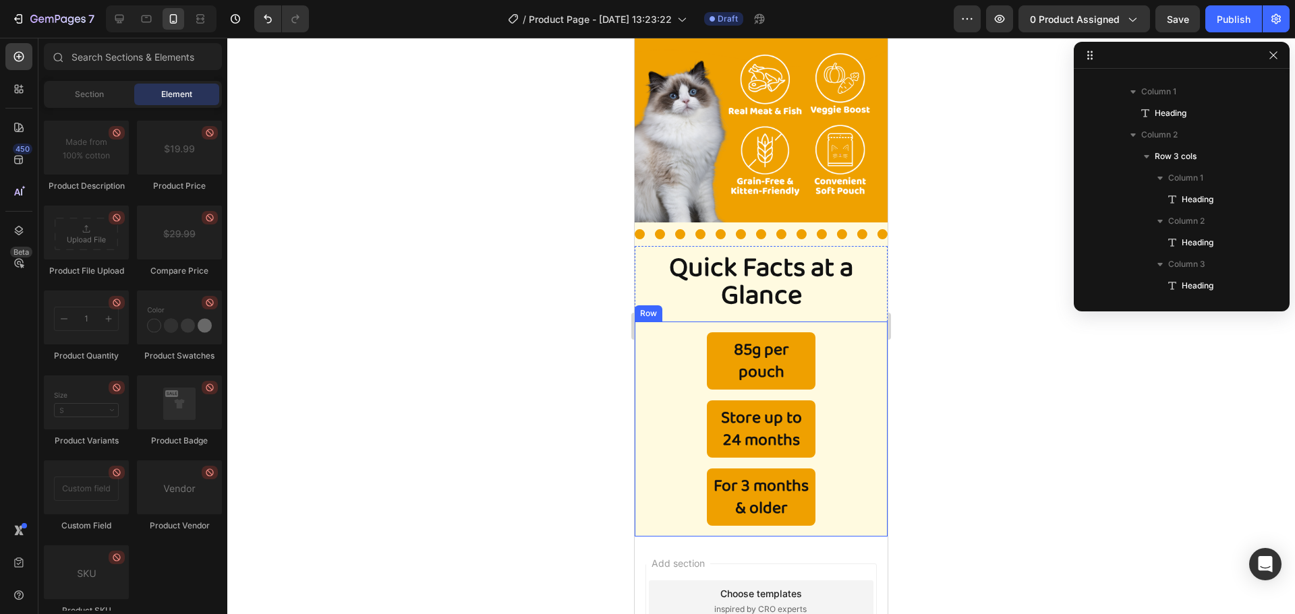
scroll to position [481, 0]
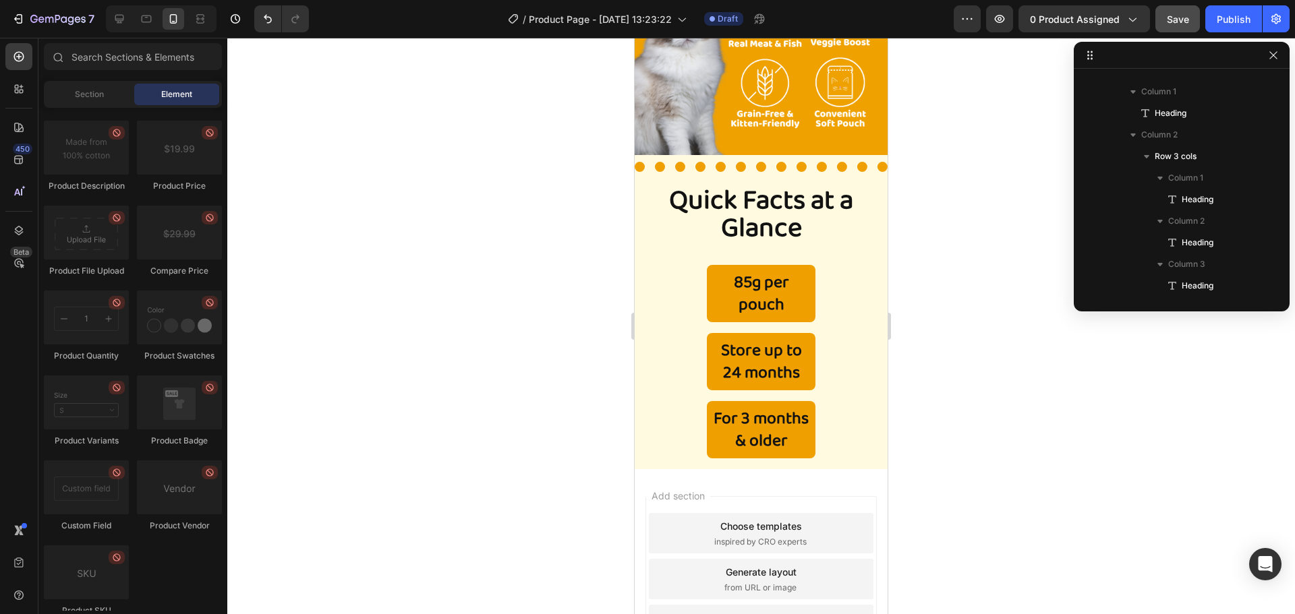
click at [1178, 20] on span "Save" at bounding box center [1177, 18] width 22 height 11
click at [129, 26] on div at bounding box center [120, 19] width 22 height 22
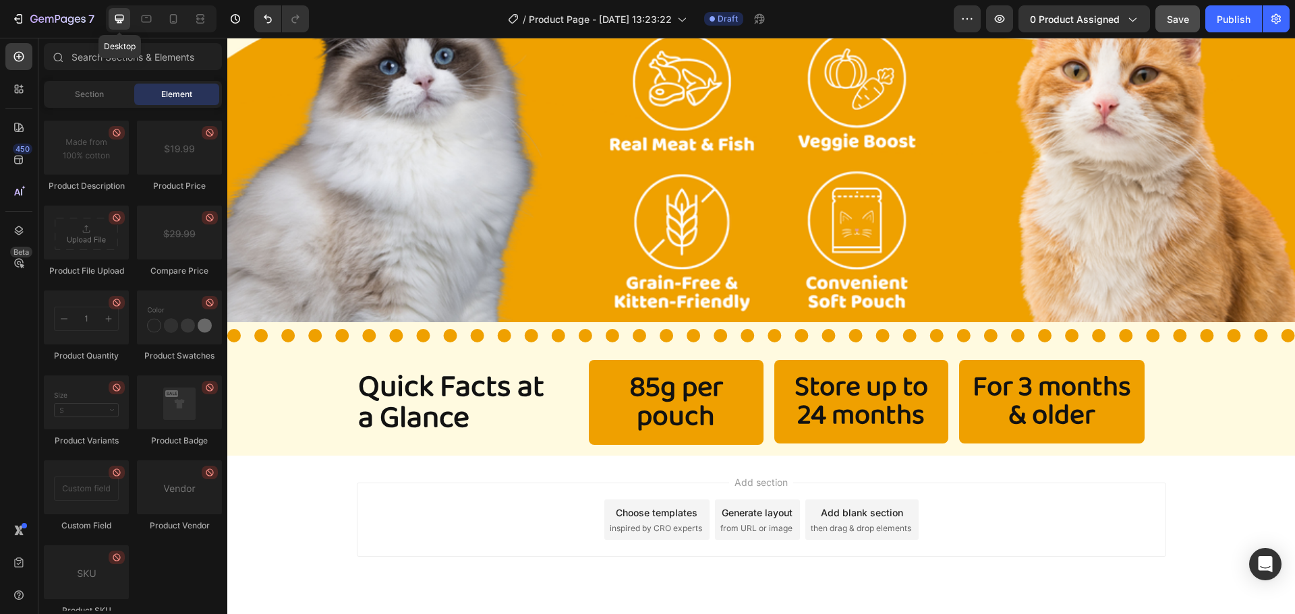
scroll to position [434, 0]
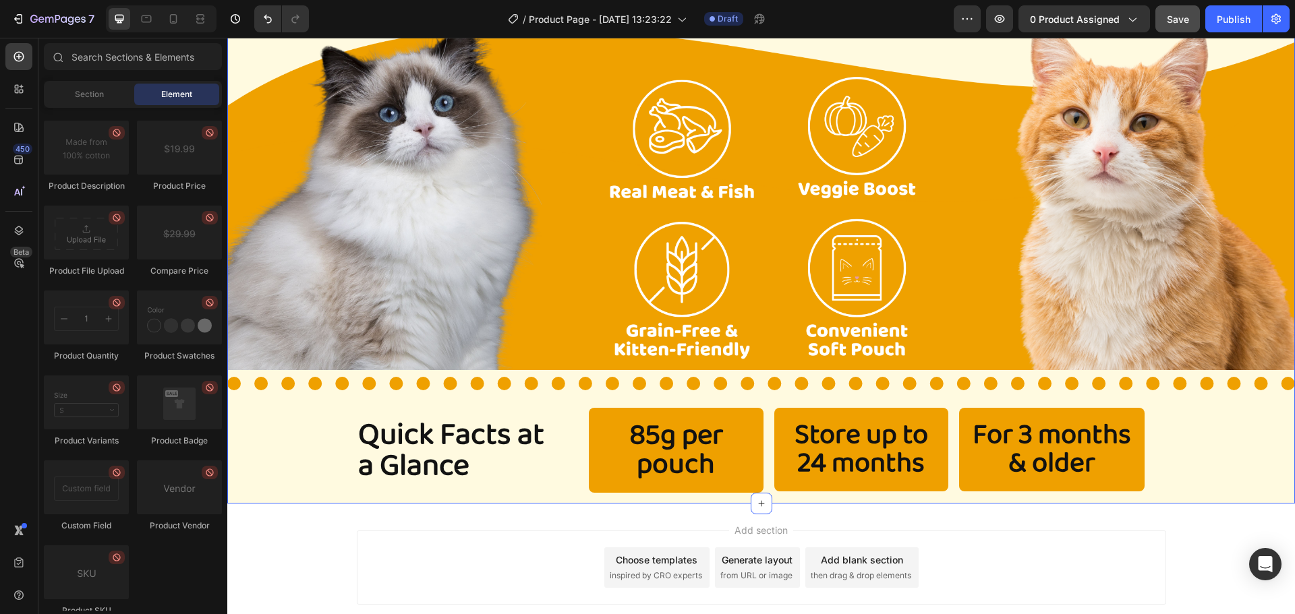
click at [1218, 434] on div "Image Title Line Quick Facts at a Glance Heading 85g per pouch Heading Store up…" at bounding box center [760, 259] width 1067 height 490
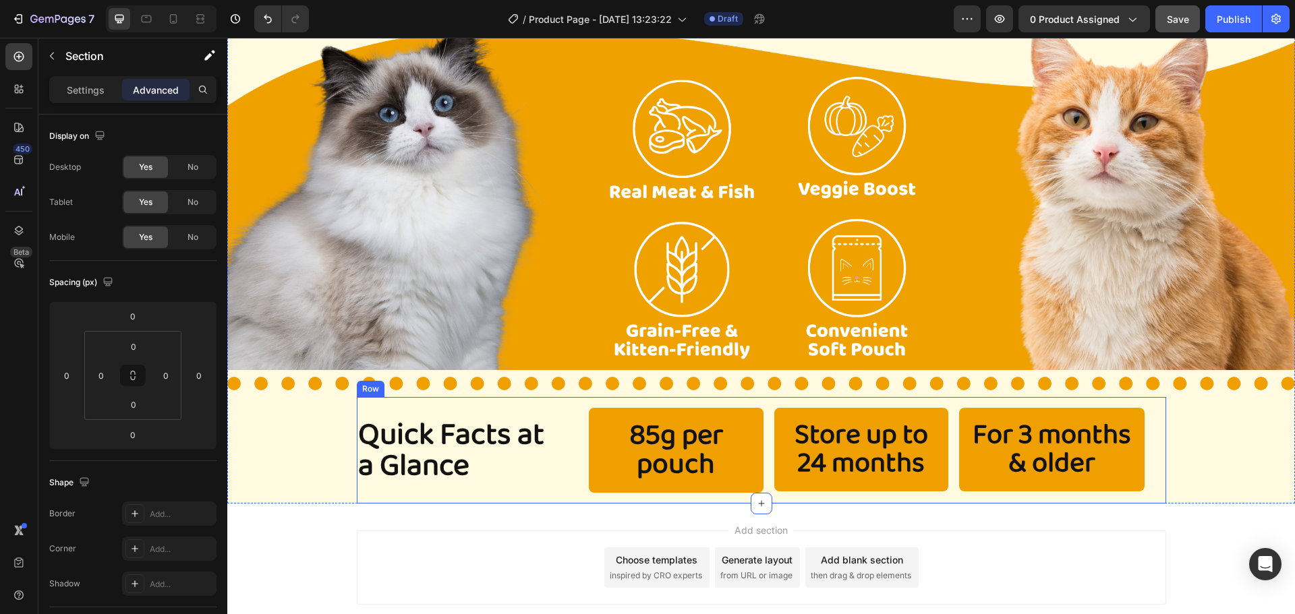
click at [525, 404] on div "Quick Facts at a Glance Heading" at bounding box center [457, 450] width 200 height 107
click at [100, 77] on div "Sections(18) Elements(84) Section Element Hero Section Product Detail Brands Tr…" at bounding box center [132, 326] width 189 height 576
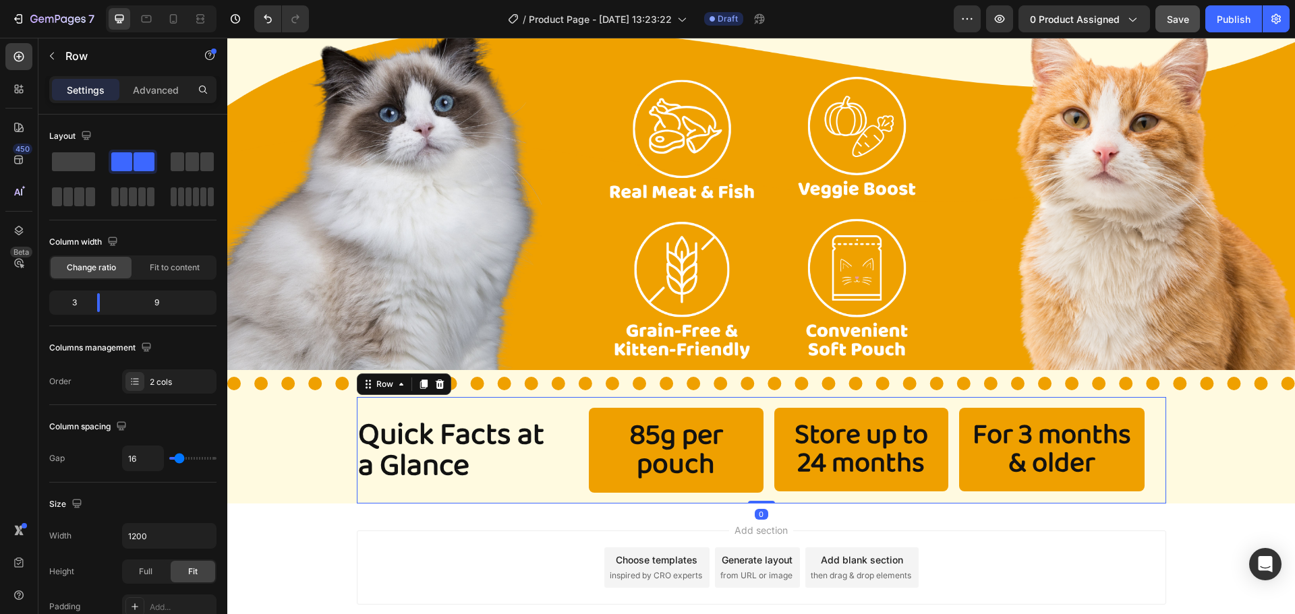
click at [98, 89] on p "Settings" at bounding box center [86, 90] width 38 height 14
drag, startPoint x: 295, startPoint y: 202, endPoint x: 422, endPoint y: 498, distance: 322.0
click at [176, 157] on span at bounding box center [177, 161] width 13 height 19
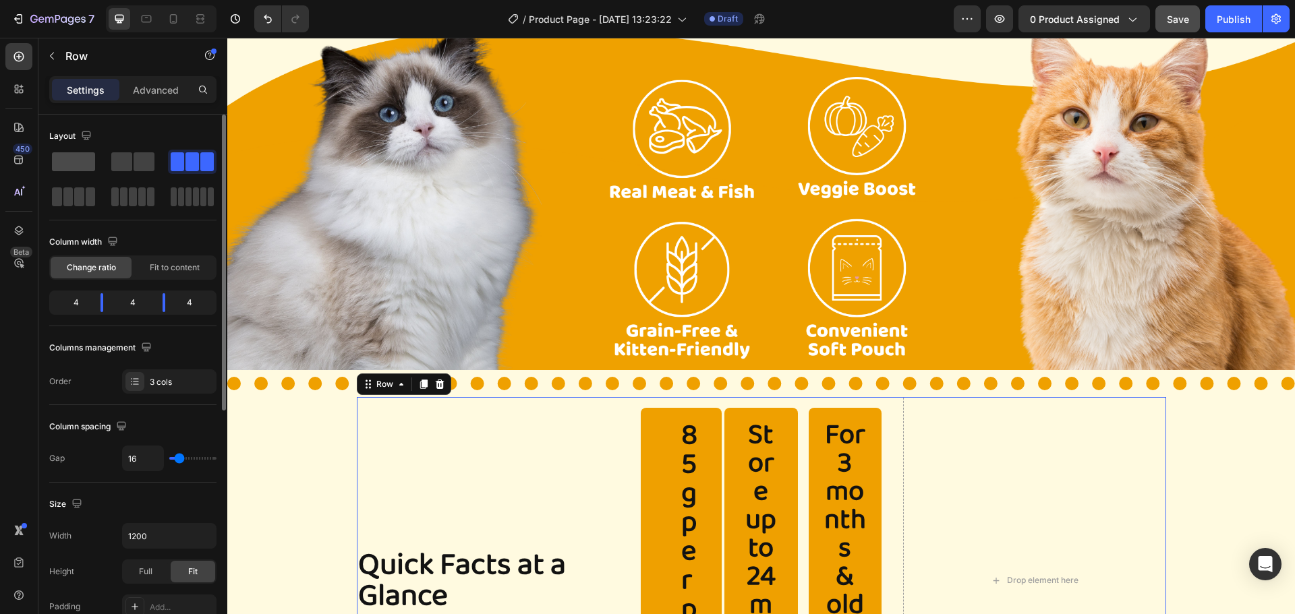
click at [86, 165] on span at bounding box center [73, 161] width 43 height 19
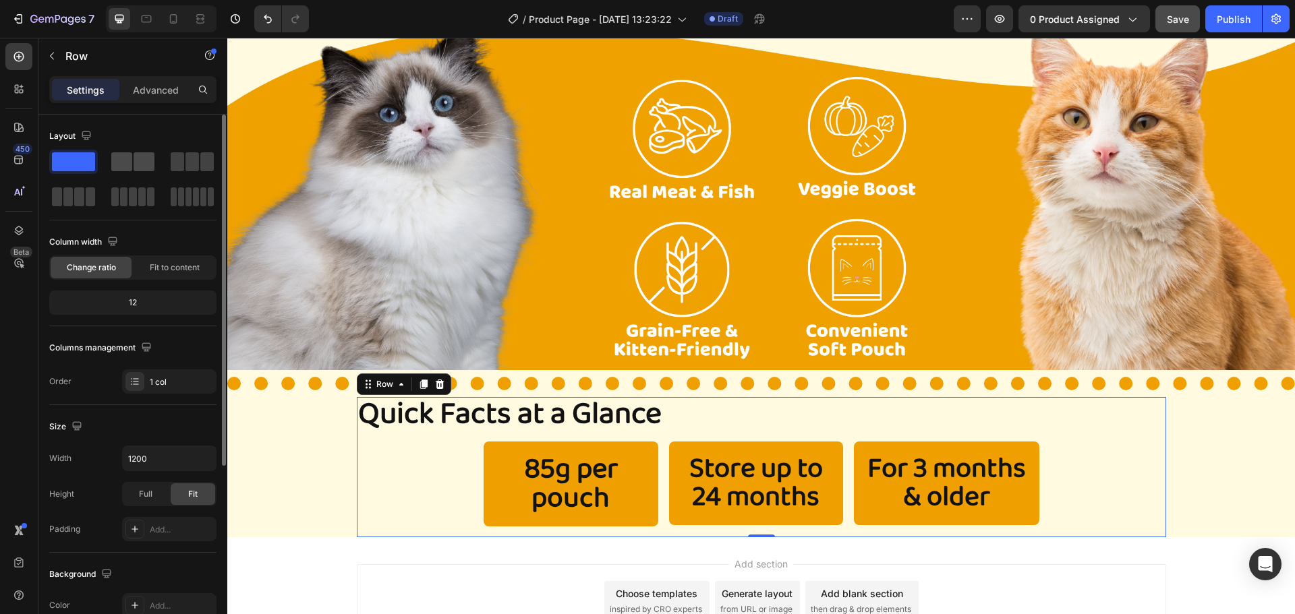
click at [142, 162] on span at bounding box center [144, 161] width 21 height 19
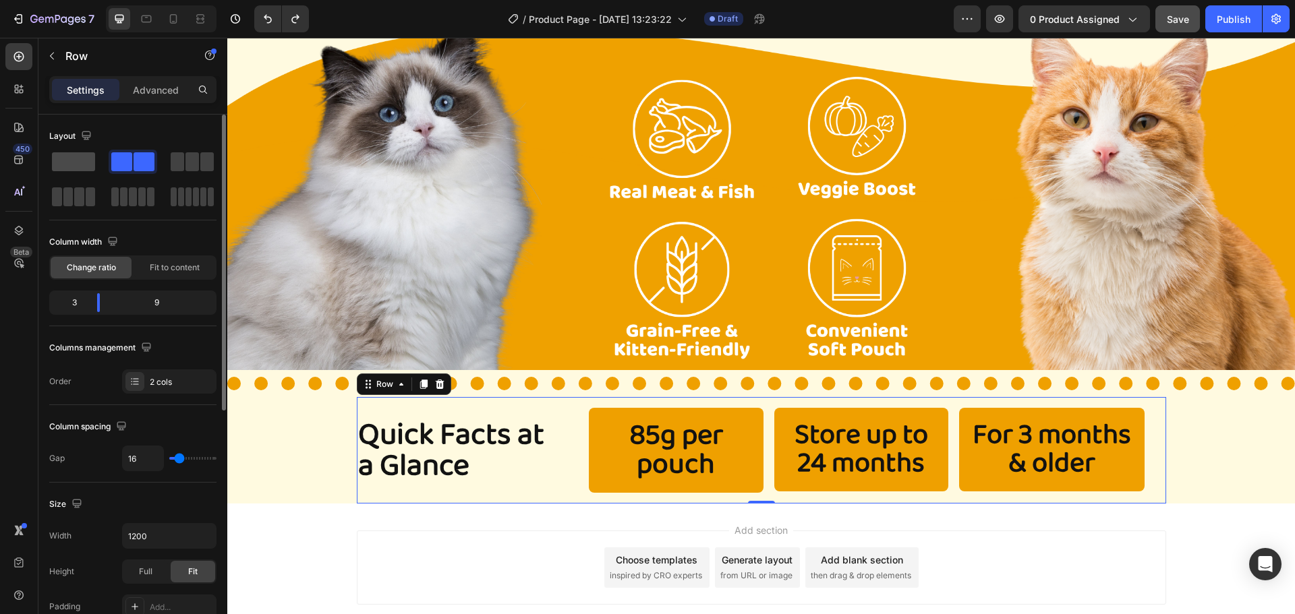
click at [70, 168] on span at bounding box center [73, 161] width 43 height 19
click at [67, 47] on div "Row" at bounding box center [115, 55] width 154 height 35
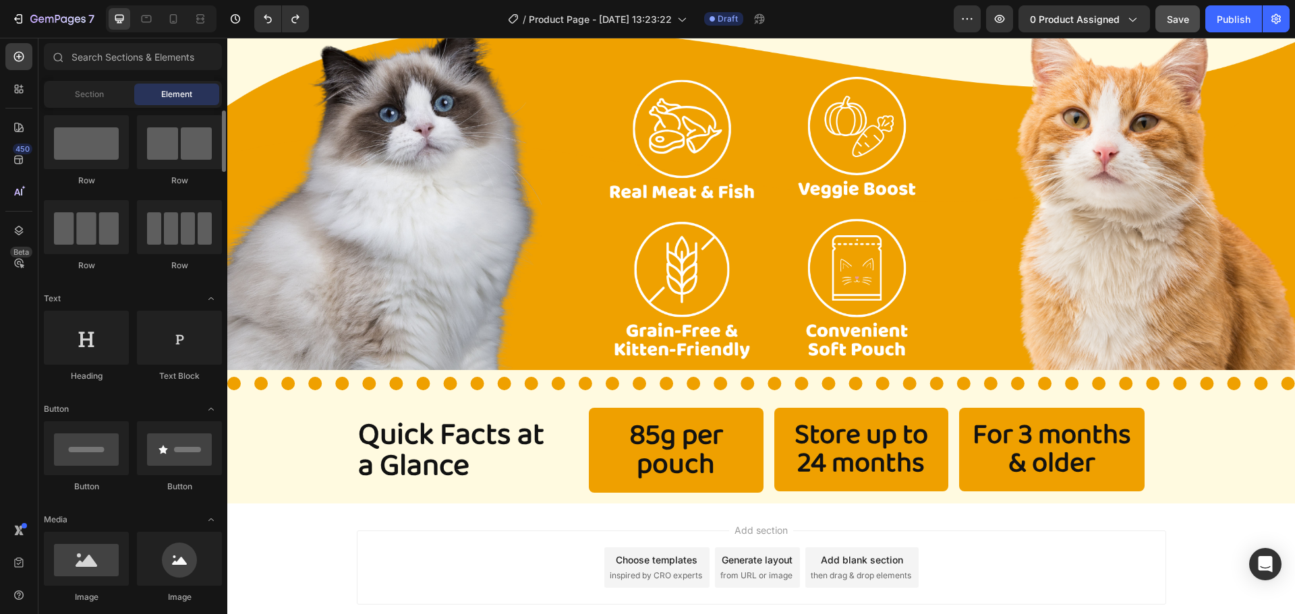
scroll to position [0, 0]
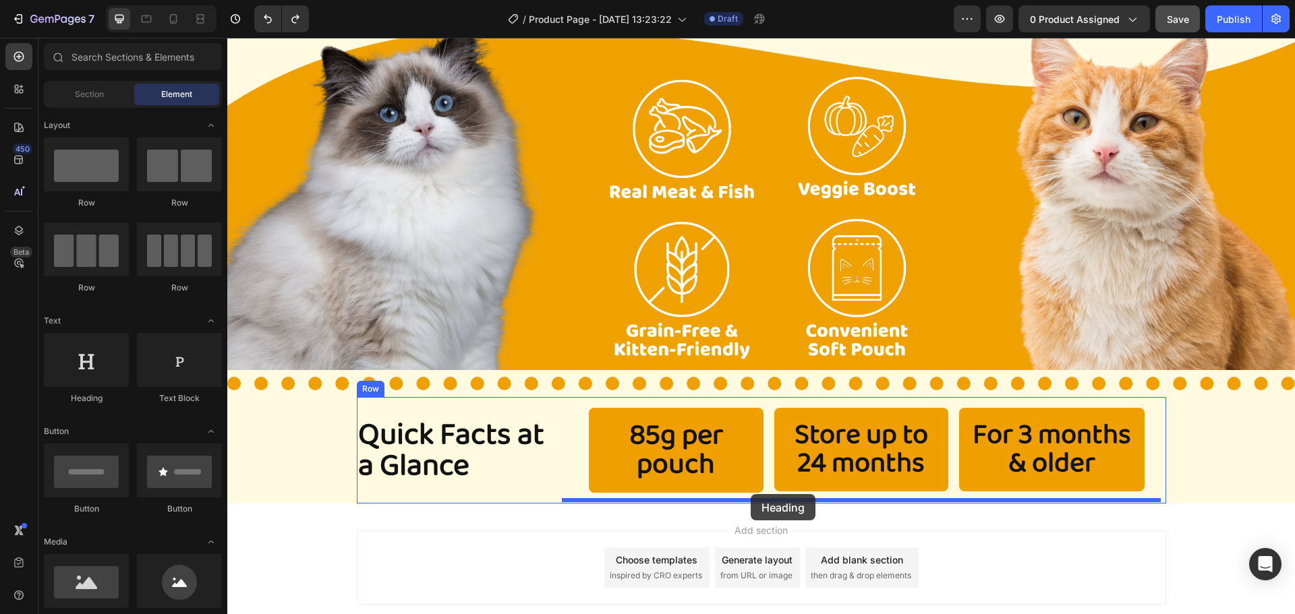
drag, startPoint x: 316, startPoint y: 403, endPoint x: 750, endPoint y: 494, distance: 443.8
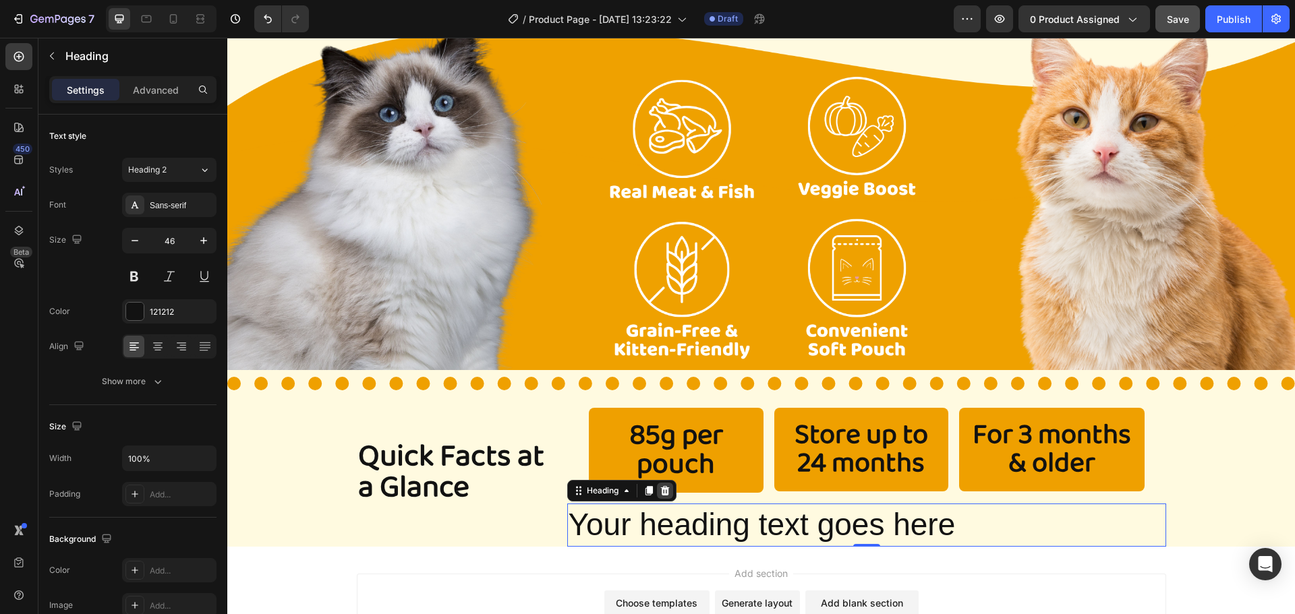
click at [661, 491] on icon at bounding box center [664, 490] width 9 height 9
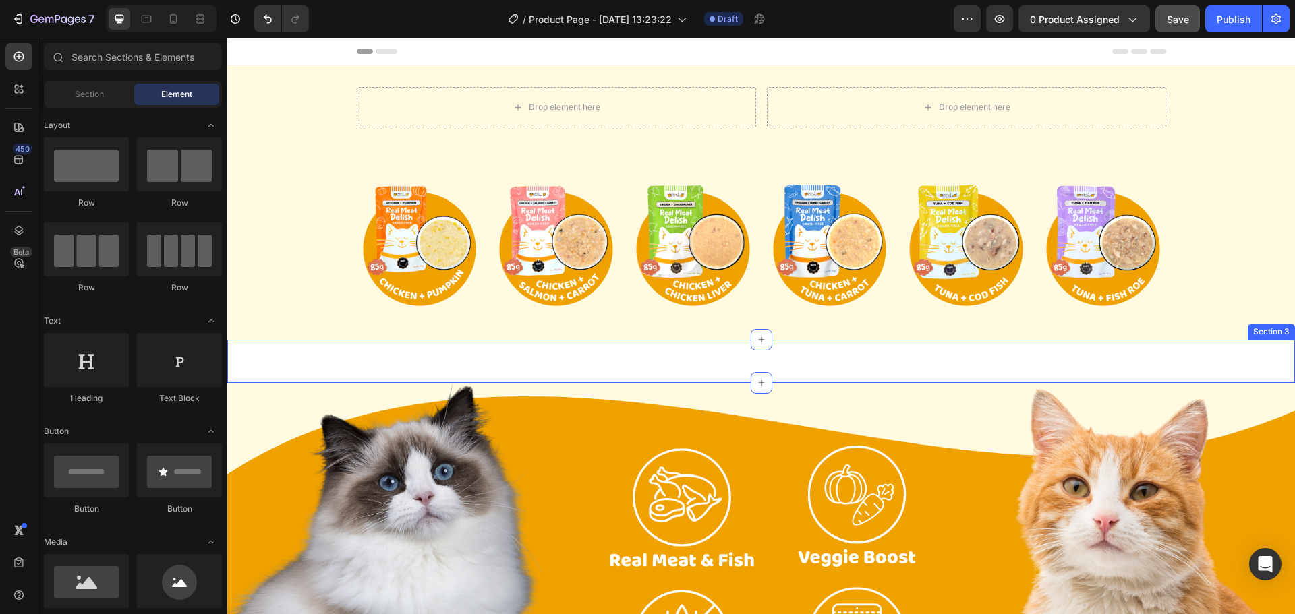
click at [650, 369] on div "Image Section 3" at bounding box center [760, 361] width 1067 height 43
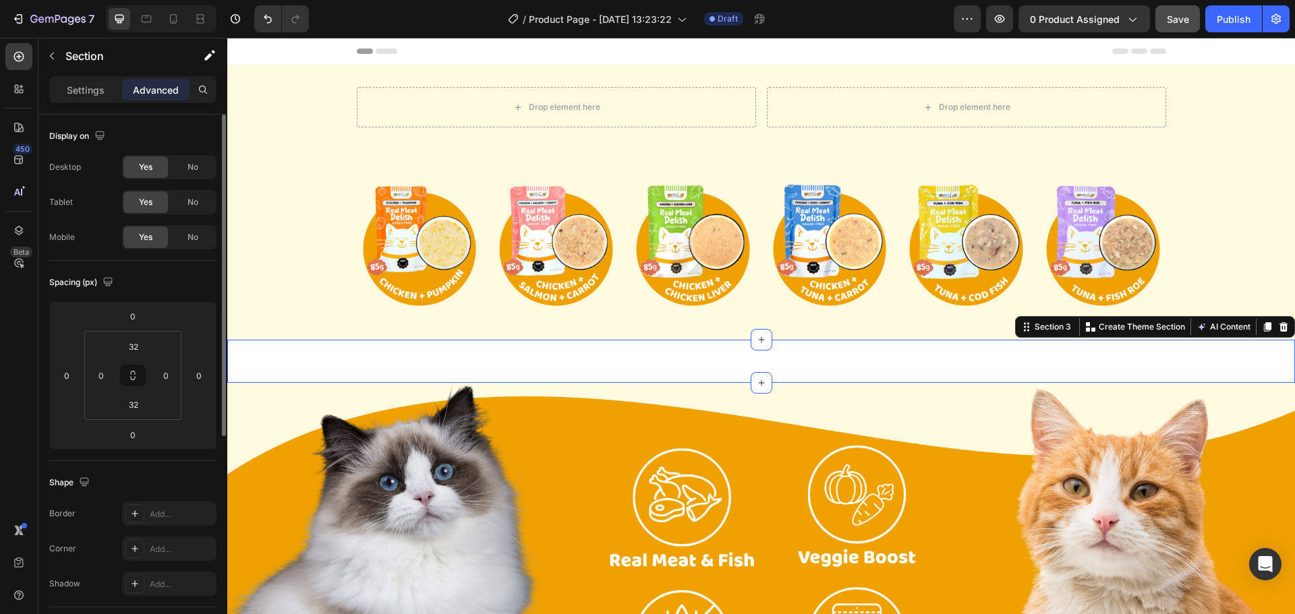
click at [144, 162] on span "Yes" at bounding box center [145, 167] width 13 height 12
click at [180, 165] on div "No" at bounding box center [193, 167] width 45 height 22
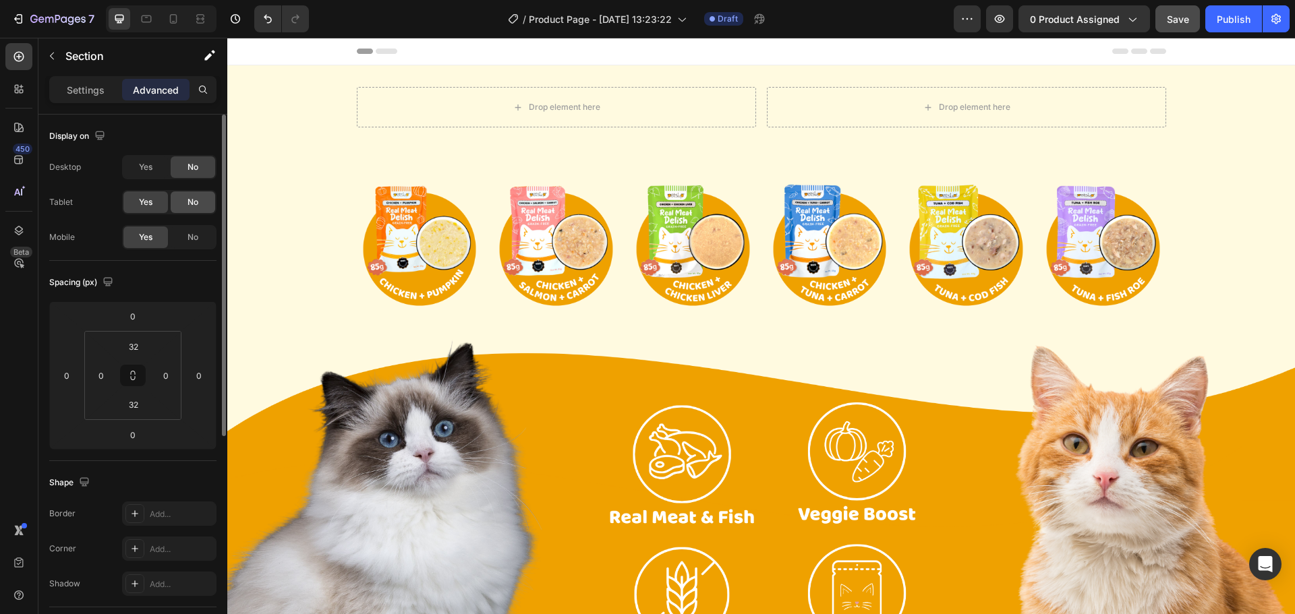
click at [189, 200] on span "No" at bounding box center [192, 202] width 11 height 12
click at [179, 16] on icon at bounding box center [173, 18] width 13 height 13
type input "0"
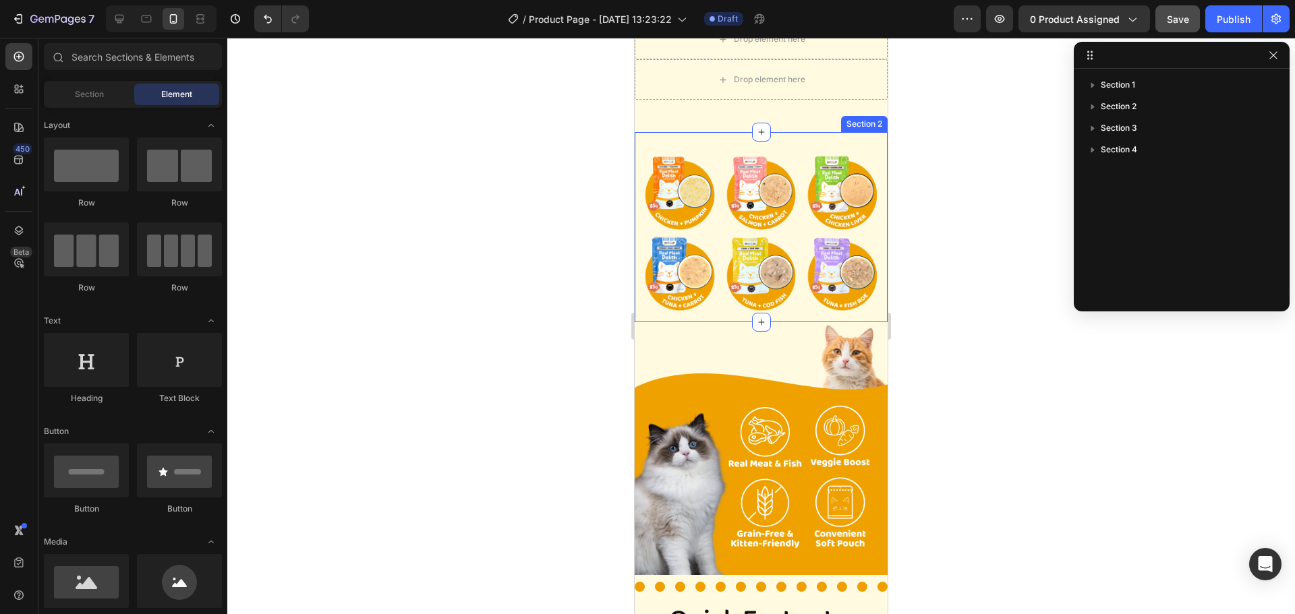
scroll to position [67, 0]
click at [119, 16] on icon at bounding box center [119, 18] width 13 height 13
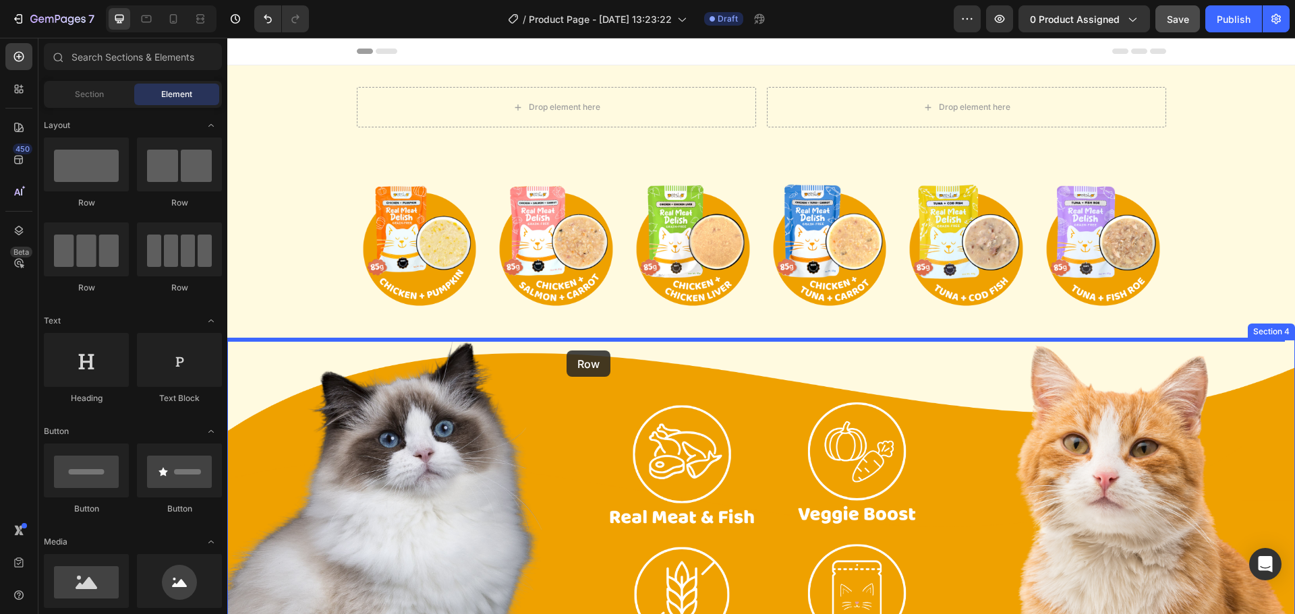
drag, startPoint x: 338, startPoint y: 206, endPoint x: 566, endPoint y: 351, distance: 270.7
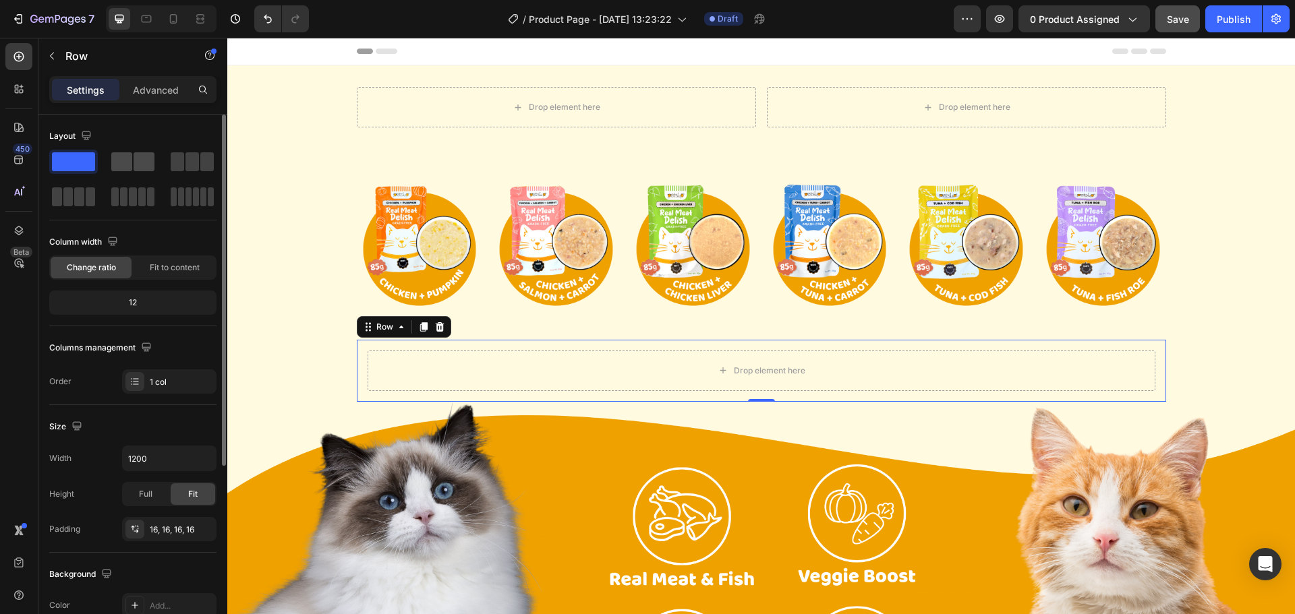
click at [144, 165] on span at bounding box center [144, 161] width 21 height 19
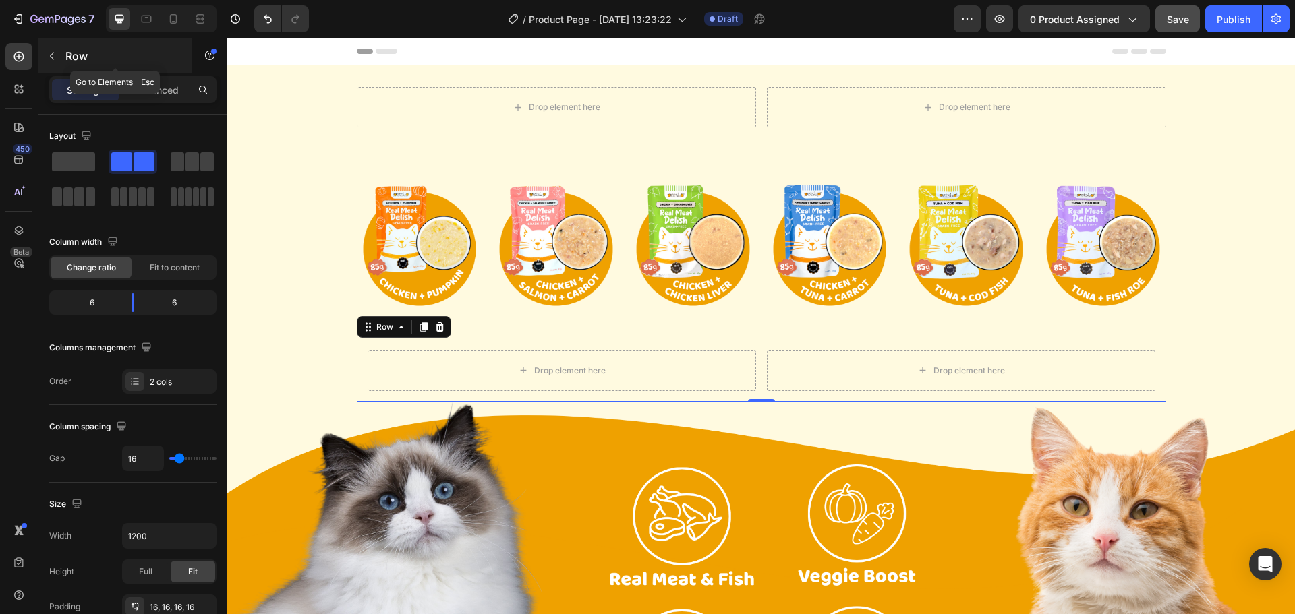
click at [78, 61] on p "Row" at bounding box center [122, 56] width 115 height 16
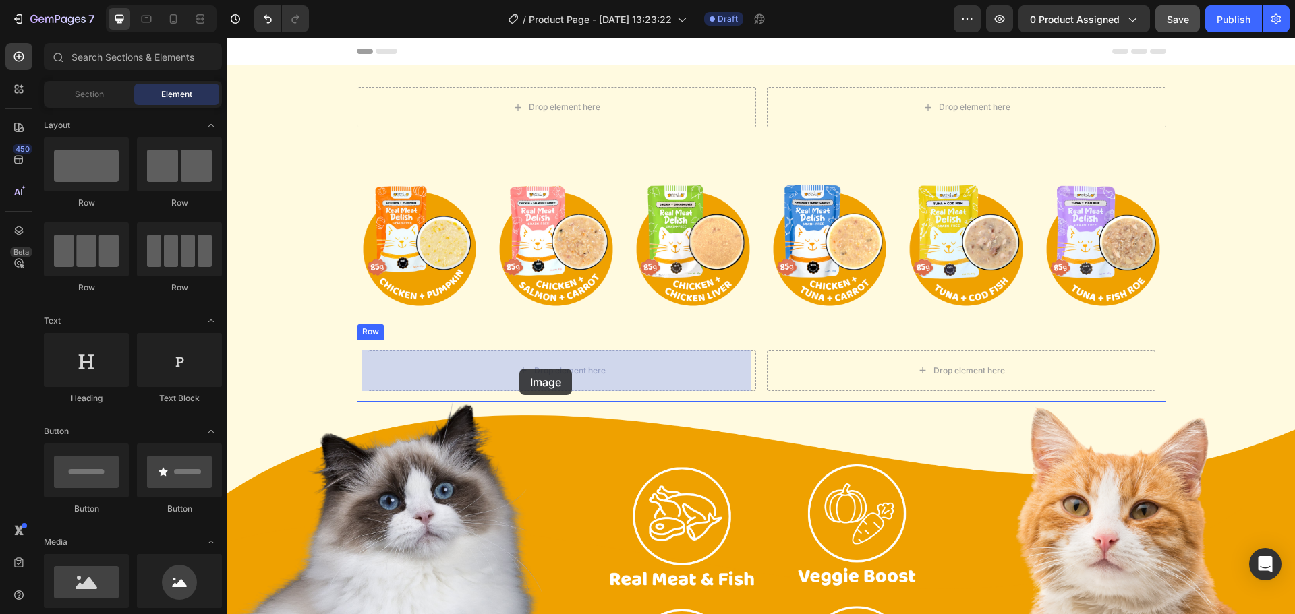
drag, startPoint x: 330, startPoint y: 625, endPoint x: 519, endPoint y: 369, distance: 318.7
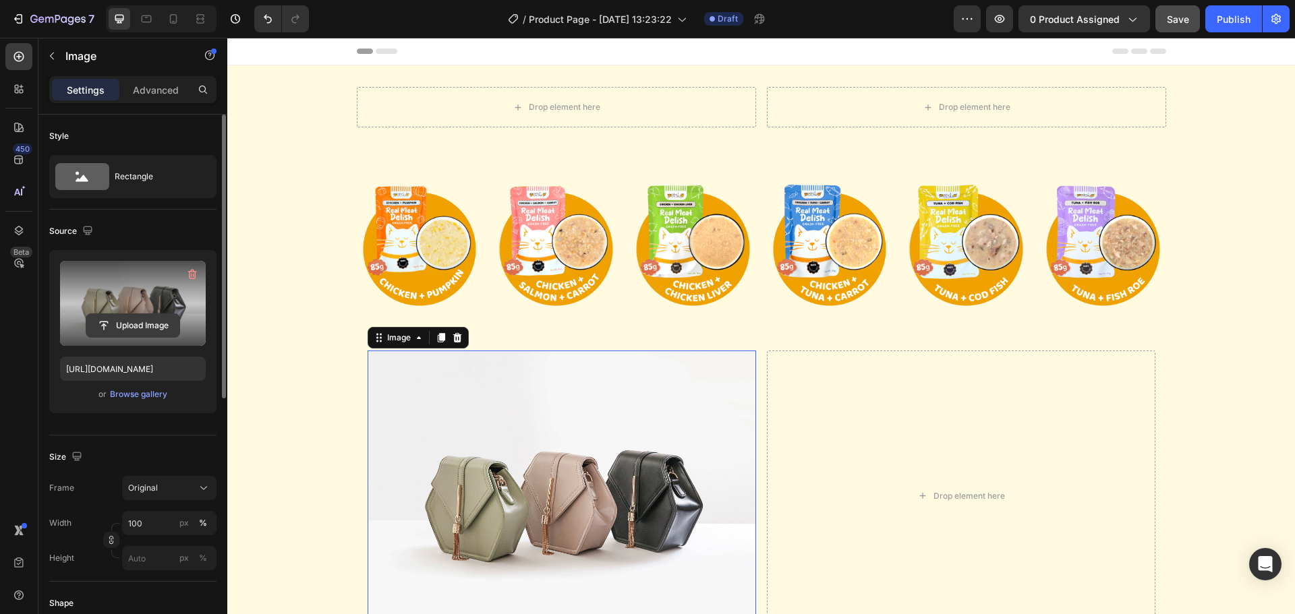
click at [140, 329] on input "file" at bounding box center [132, 325] width 93 height 23
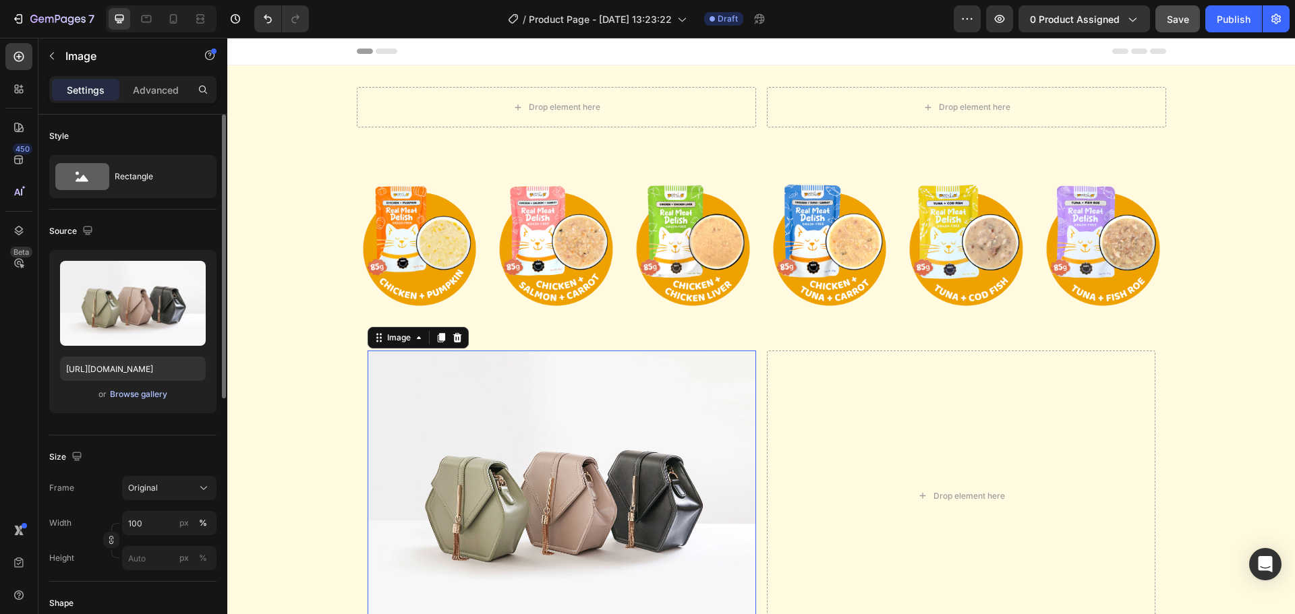
click at [125, 397] on div "Browse gallery" at bounding box center [138, 394] width 57 height 12
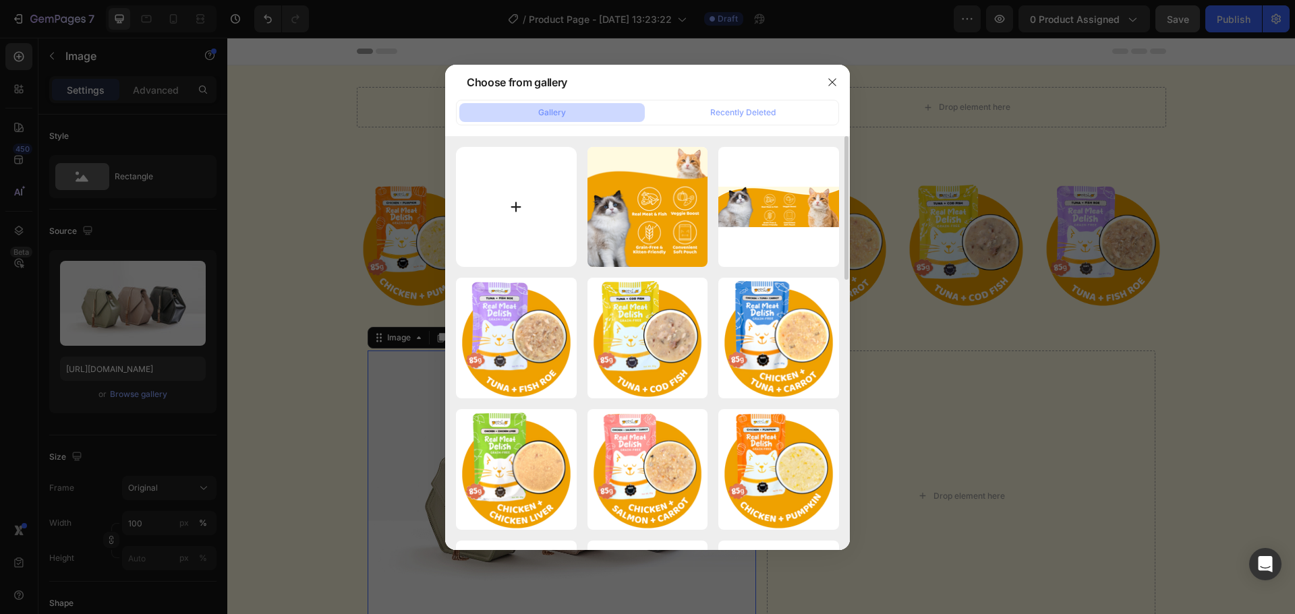
click at [493, 221] on input "file" at bounding box center [516, 207] width 121 height 121
type input "C:\fakepath\PETSUP.png"
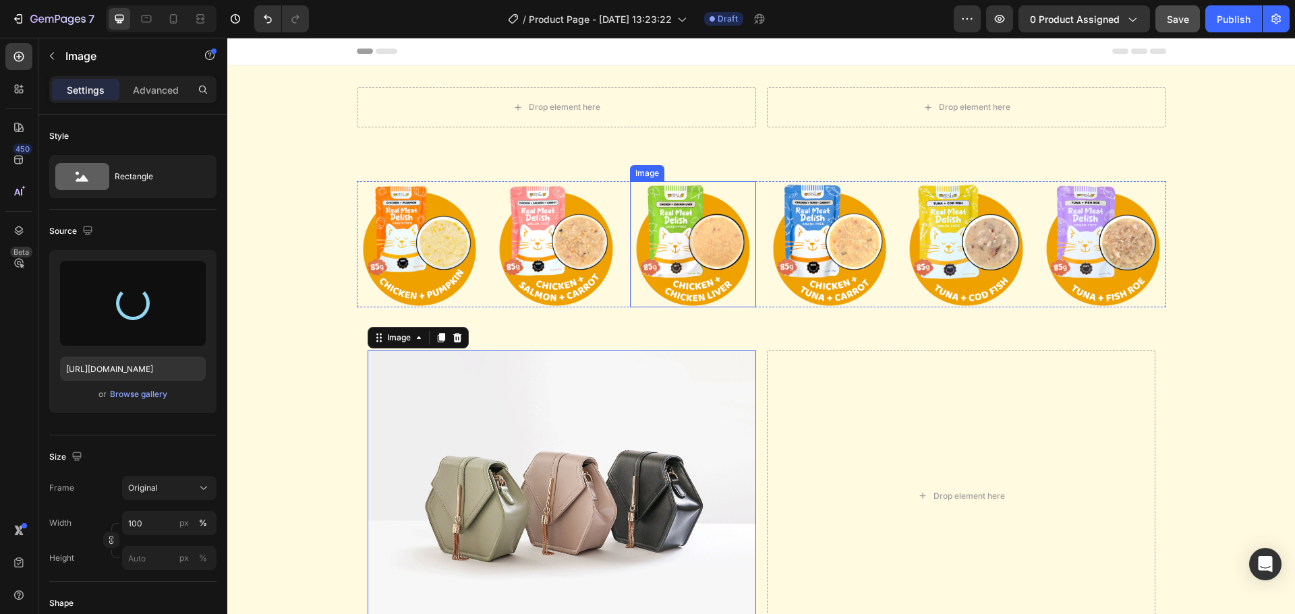
type input "[URL][DOMAIN_NAME]"
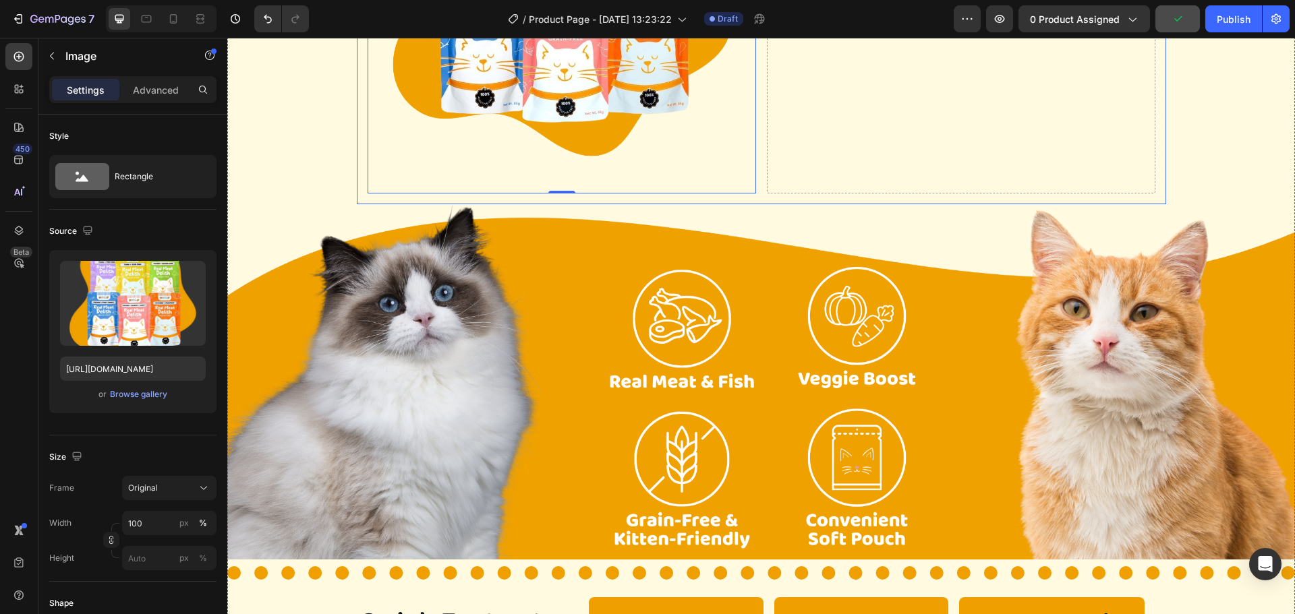
scroll to position [208, 0]
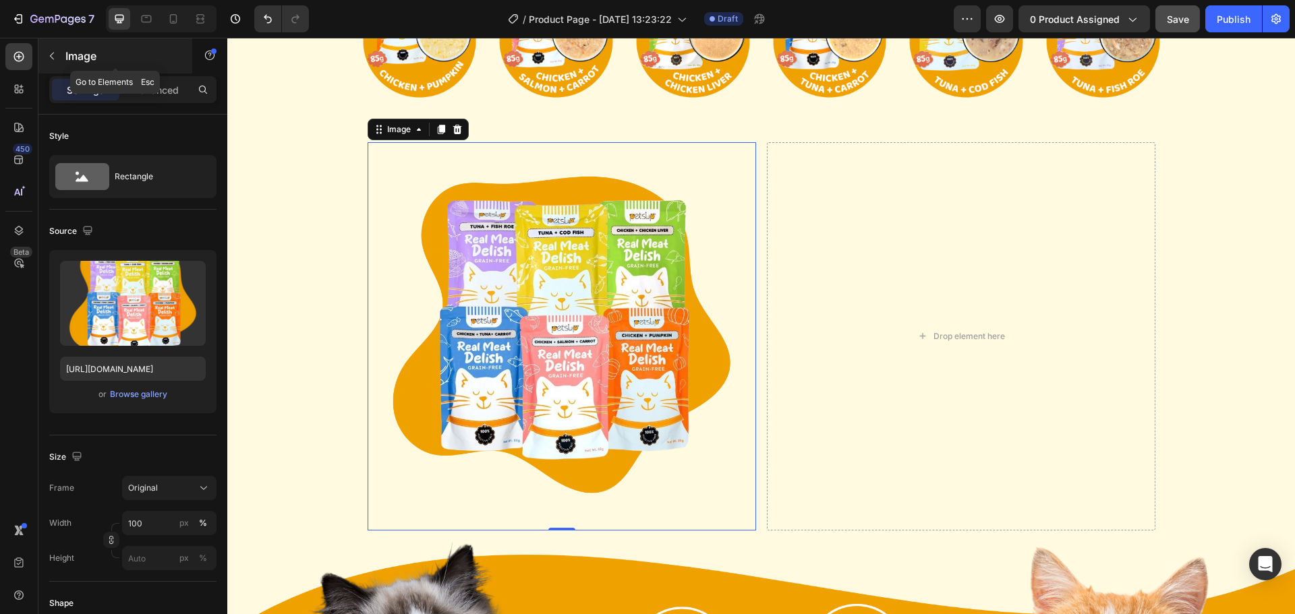
click at [69, 57] on p "Image" at bounding box center [122, 56] width 115 height 16
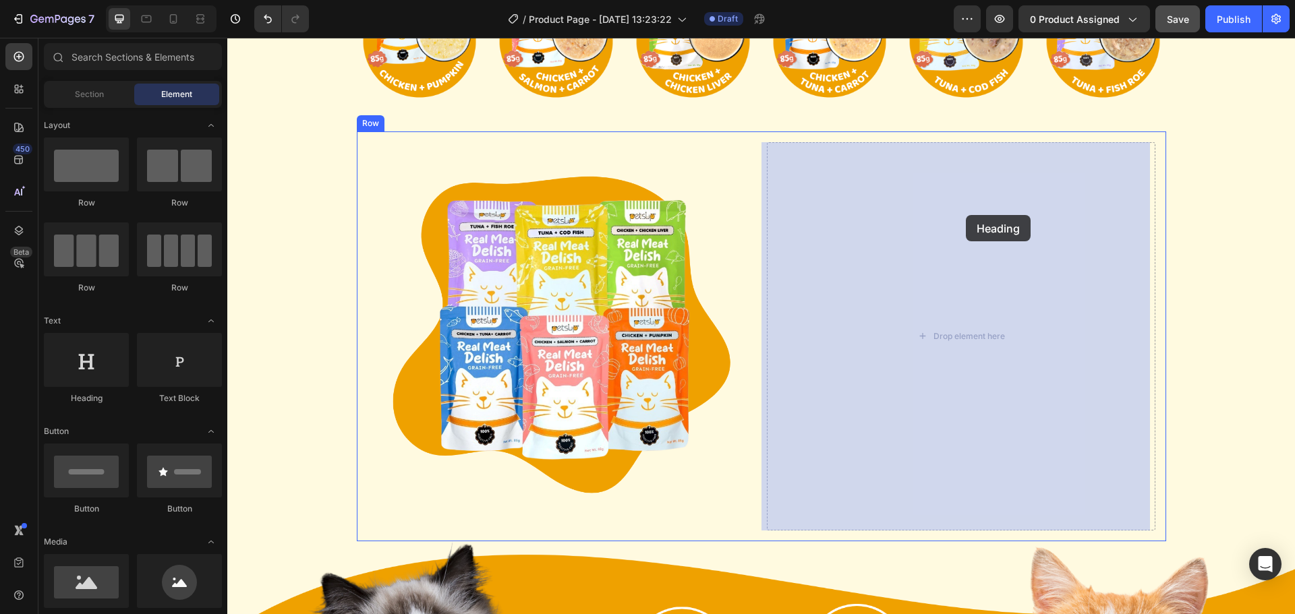
drag, startPoint x: 318, startPoint y: 412, endPoint x: 966, endPoint y: 215, distance: 676.6
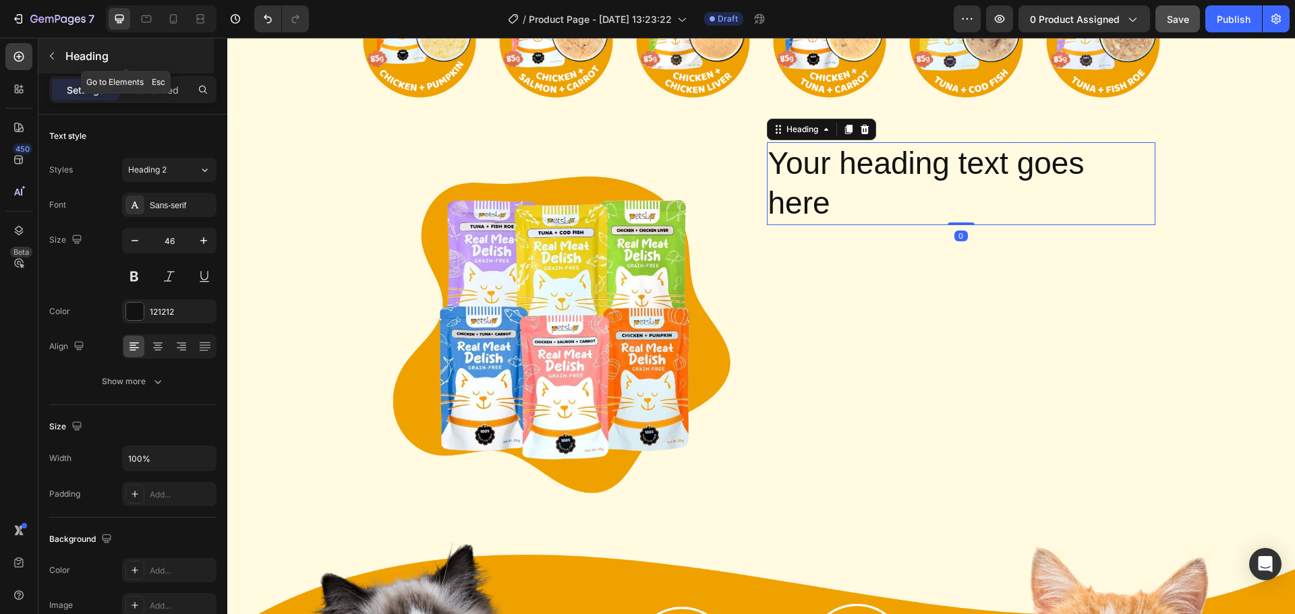
click at [67, 67] on div "Heading" at bounding box center [125, 55] width 175 height 35
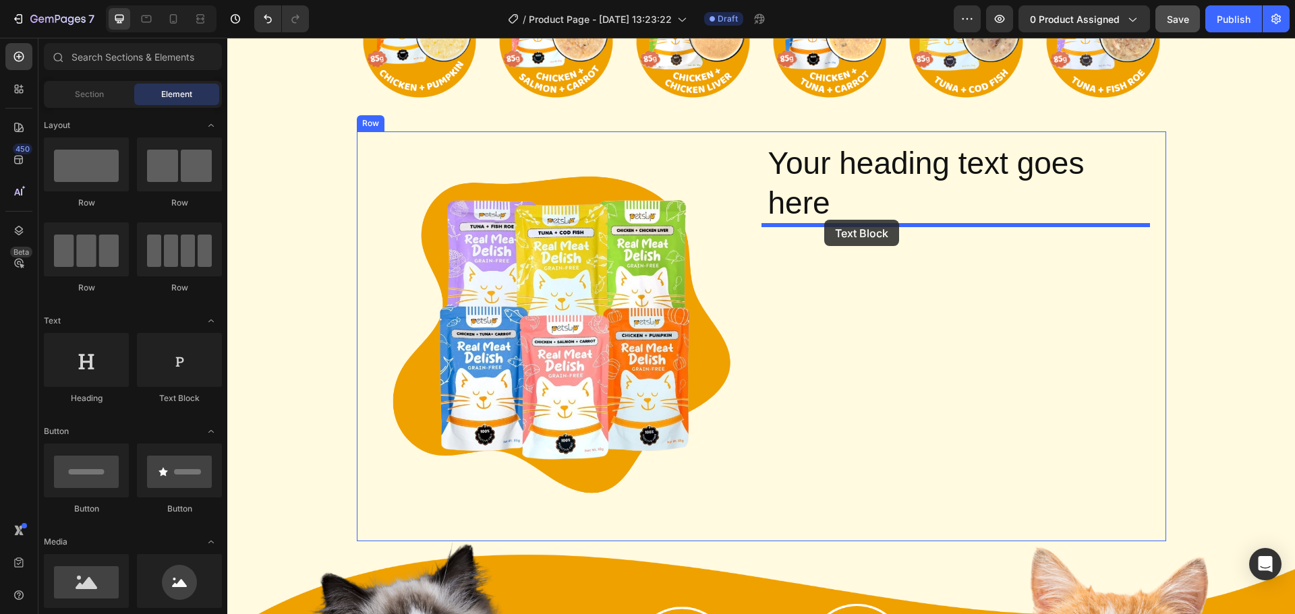
drag, startPoint x: 380, startPoint y: 397, endPoint x: 824, endPoint y: 220, distance: 477.8
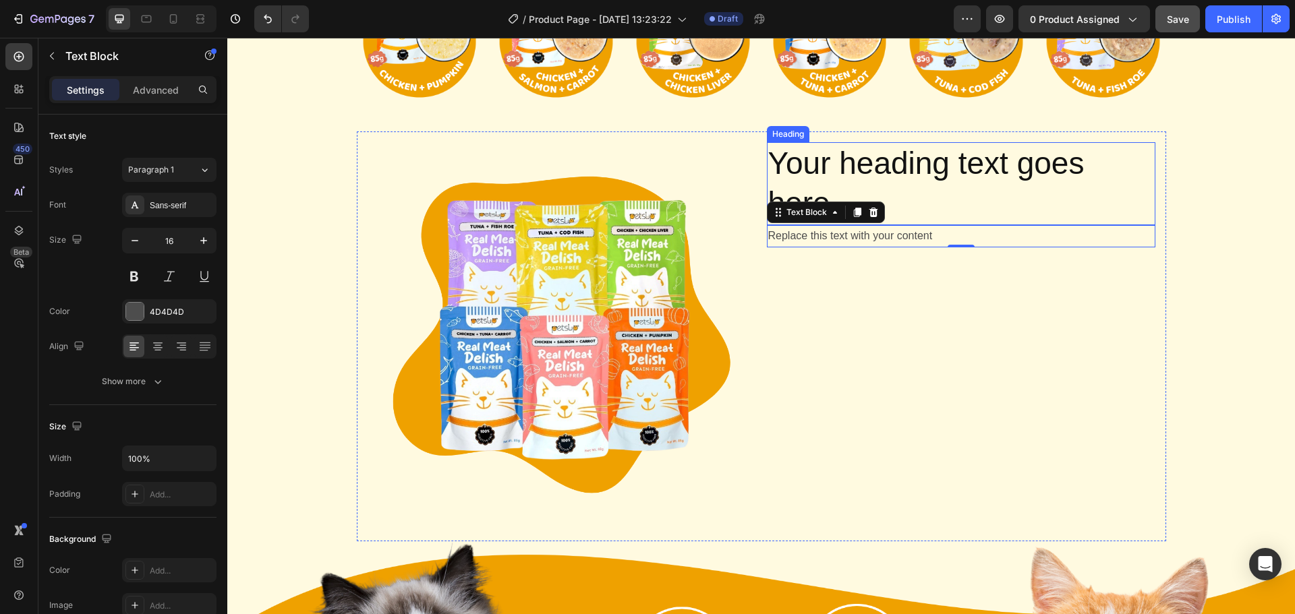
click at [885, 181] on h2 "Your heading text goes here" at bounding box center [961, 184] width 388 height 84
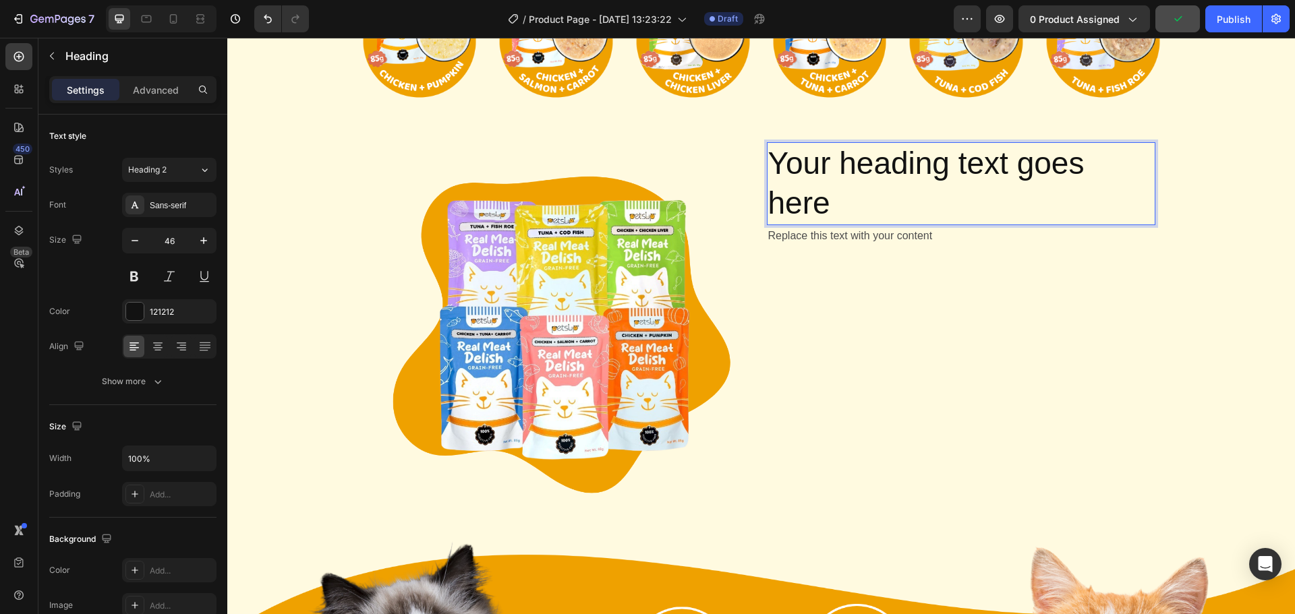
click at [830, 185] on p "Your heading text goes here" at bounding box center [961, 184] width 386 height 81
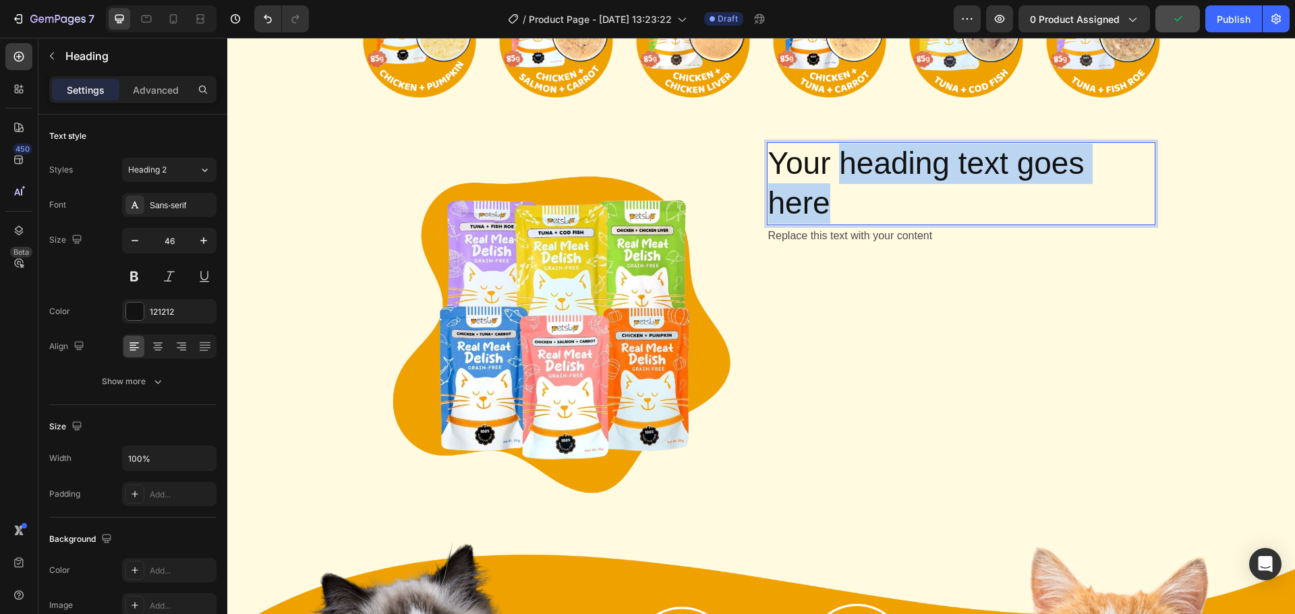
click at [830, 185] on p "Your heading text goes here" at bounding box center [961, 184] width 386 height 81
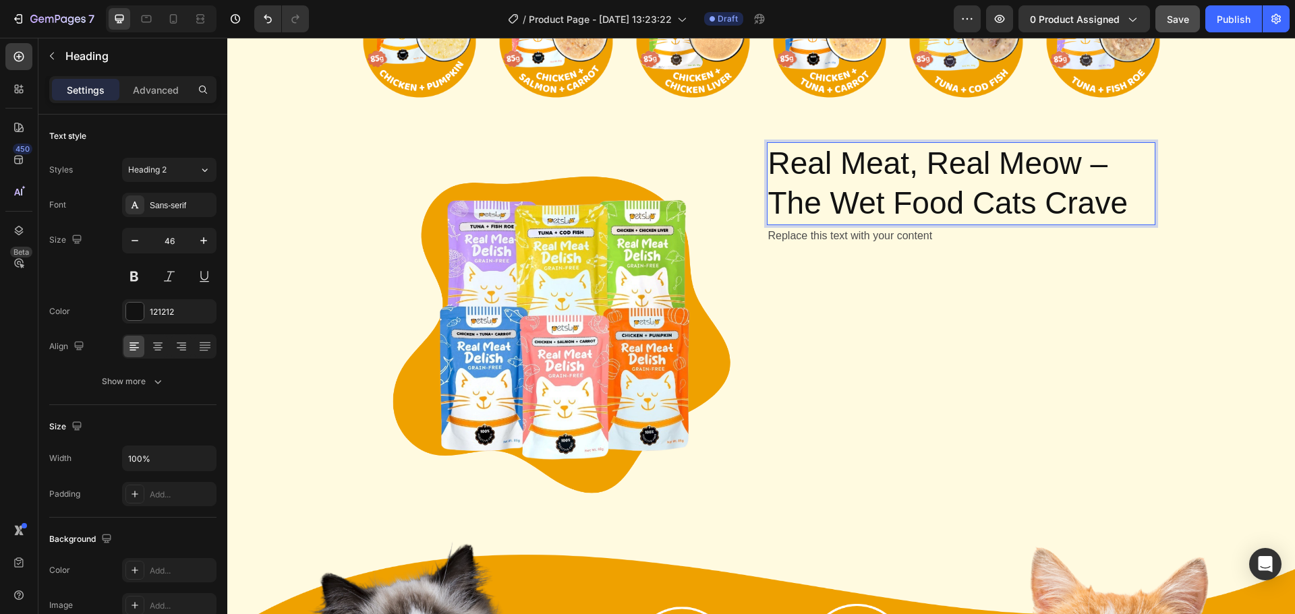
click at [1076, 188] on p "Real Meat, Real Meow – The Wet Food Cats Crave" at bounding box center [961, 184] width 386 height 81
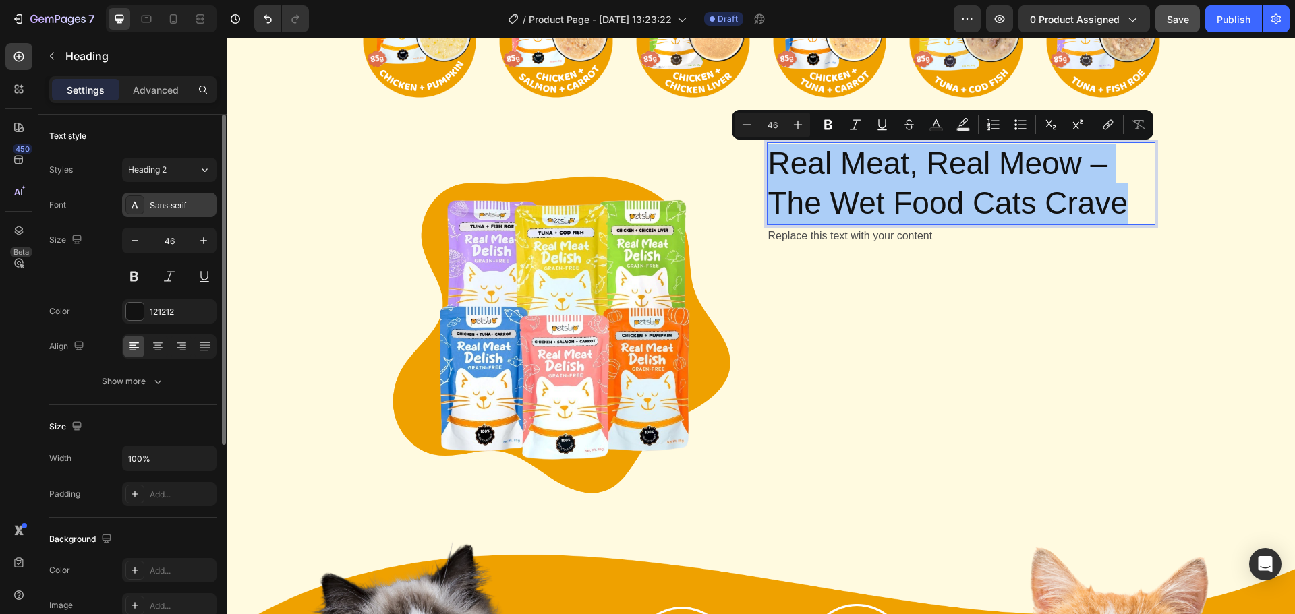
click at [196, 209] on div "Sans-serif" at bounding box center [181, 206] width 63 height 12
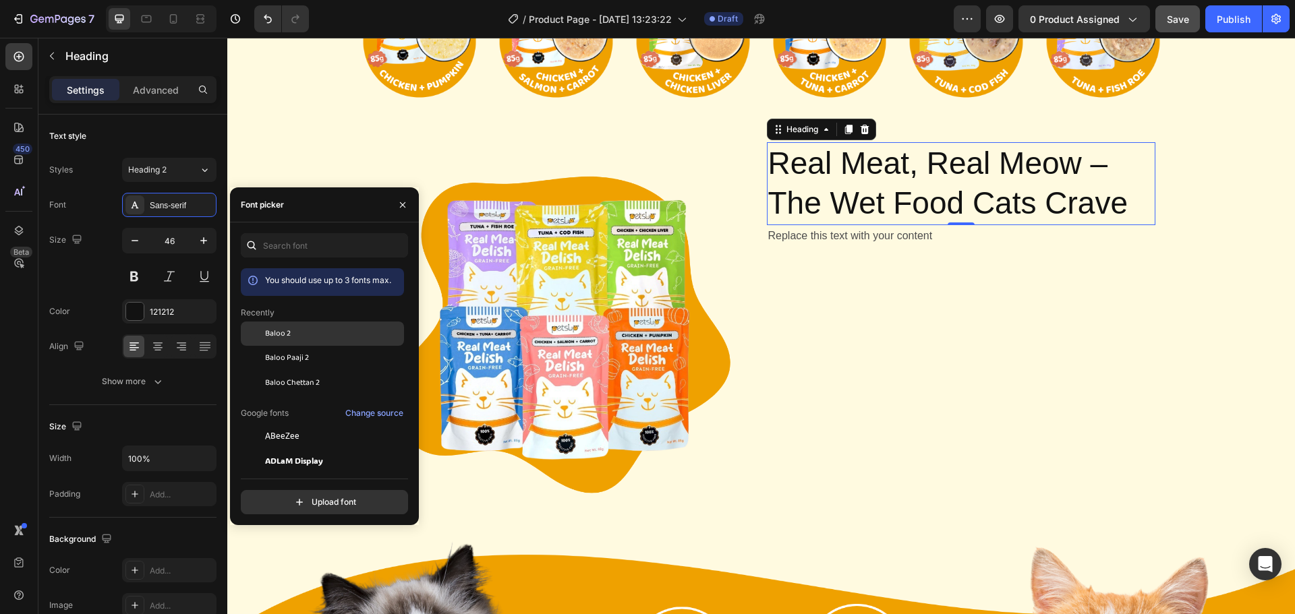
click at [313, 334] on div "Baloo 2" at bounding box center [333, 334] width 136 height 12
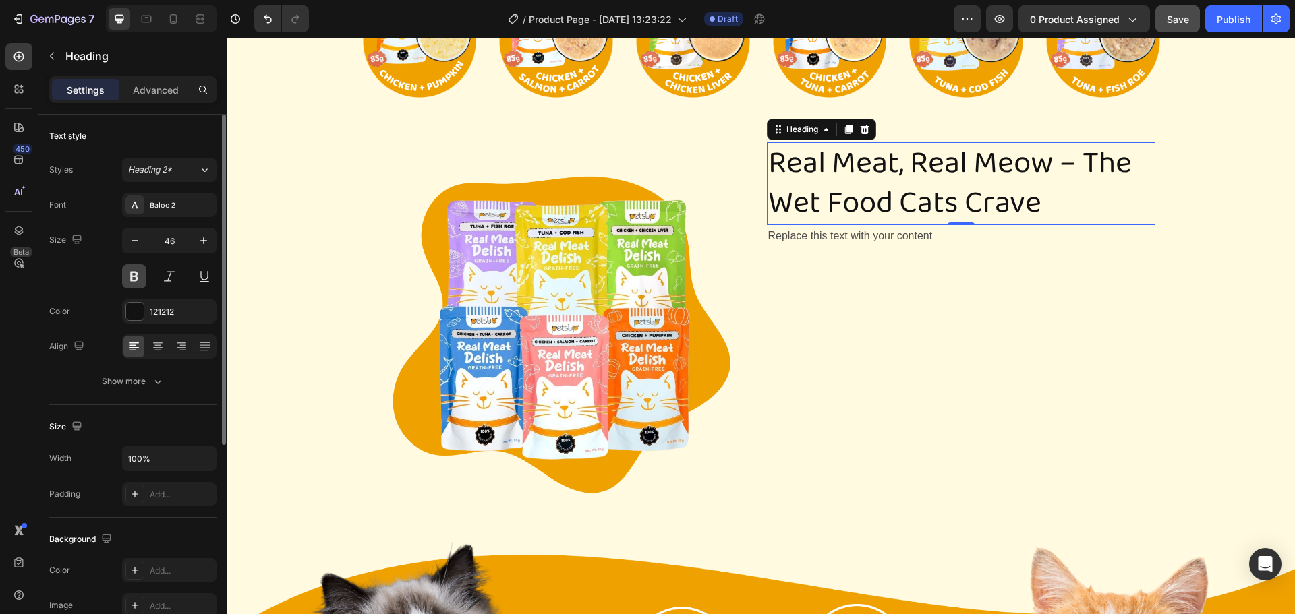
click at [132, 278] on button at bounding box center [134, 276] width 24 height 24
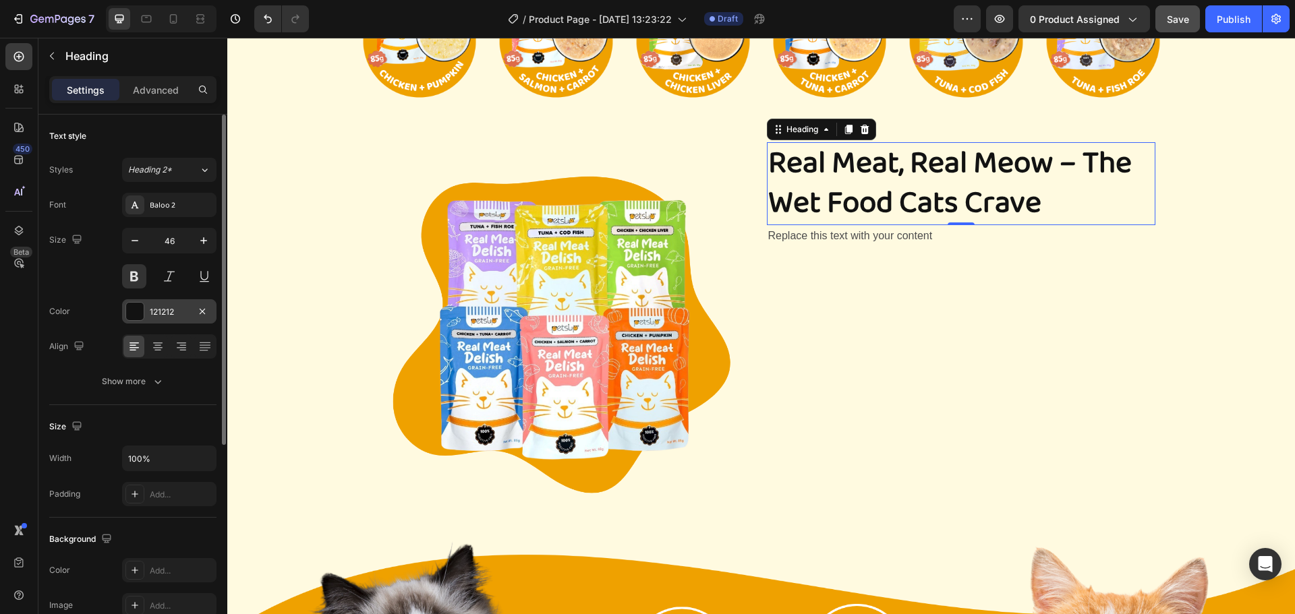
click at [138, 307] on div at bounding box center [135, 312] width 18 height 18
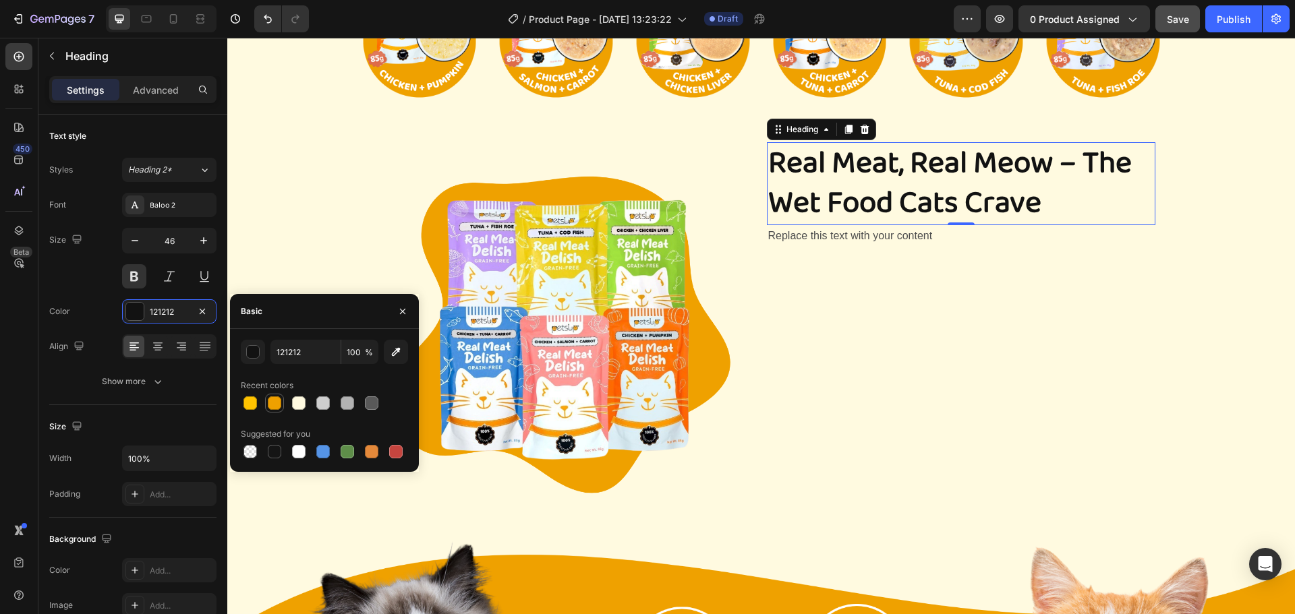
click at [272, 401] on div at bounding box center [274, 402] width 13 height 13
type input "EFA000"
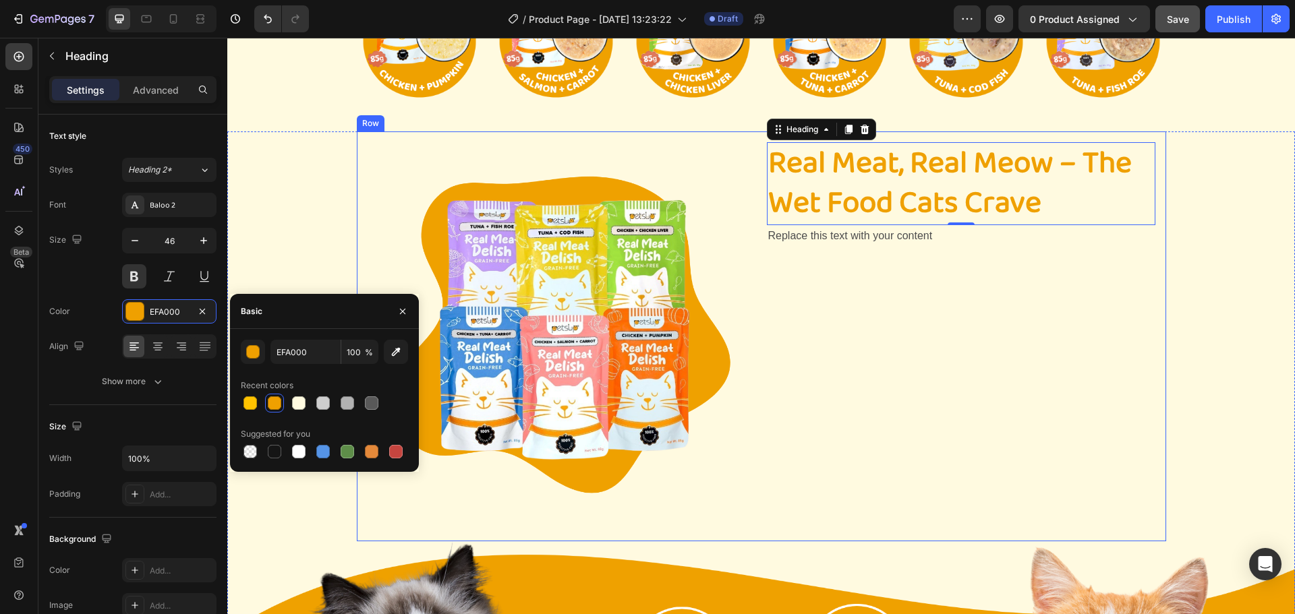
click at [1004, 251] on div "Real Meat, Real Meow – The Wet Food Cats Crave Heading 0 Replace this text with…" at bounding box center [961, 336] width 388 height 388
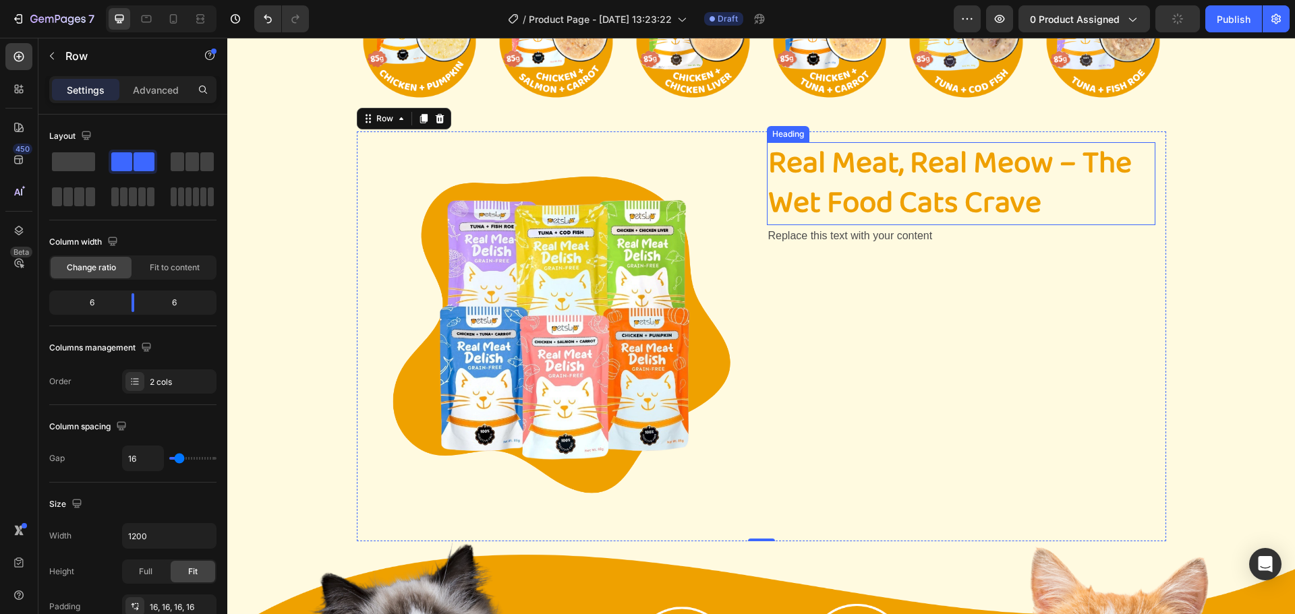
click at [889, 187] on p "Real Meat, Real Meow – The Wet Food Cats Crave" at bounding box center [961, 184] width 386 height 81
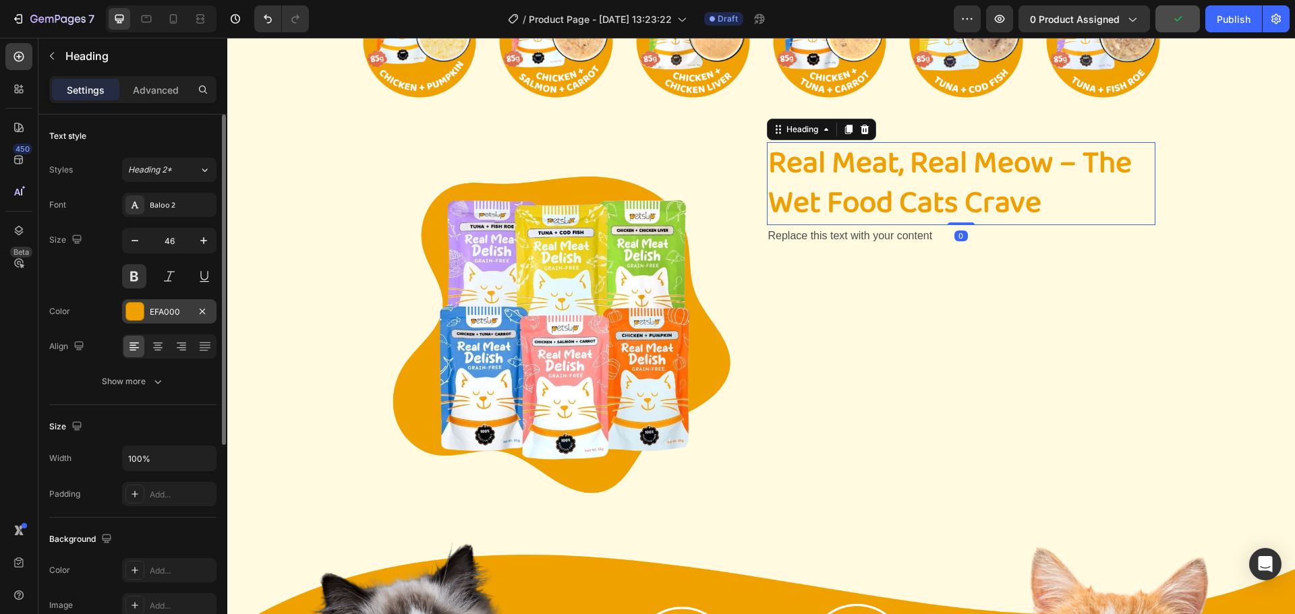
click at [150, 312] on div "EFA000" at bounding box center [169, 312] width 39 height 12
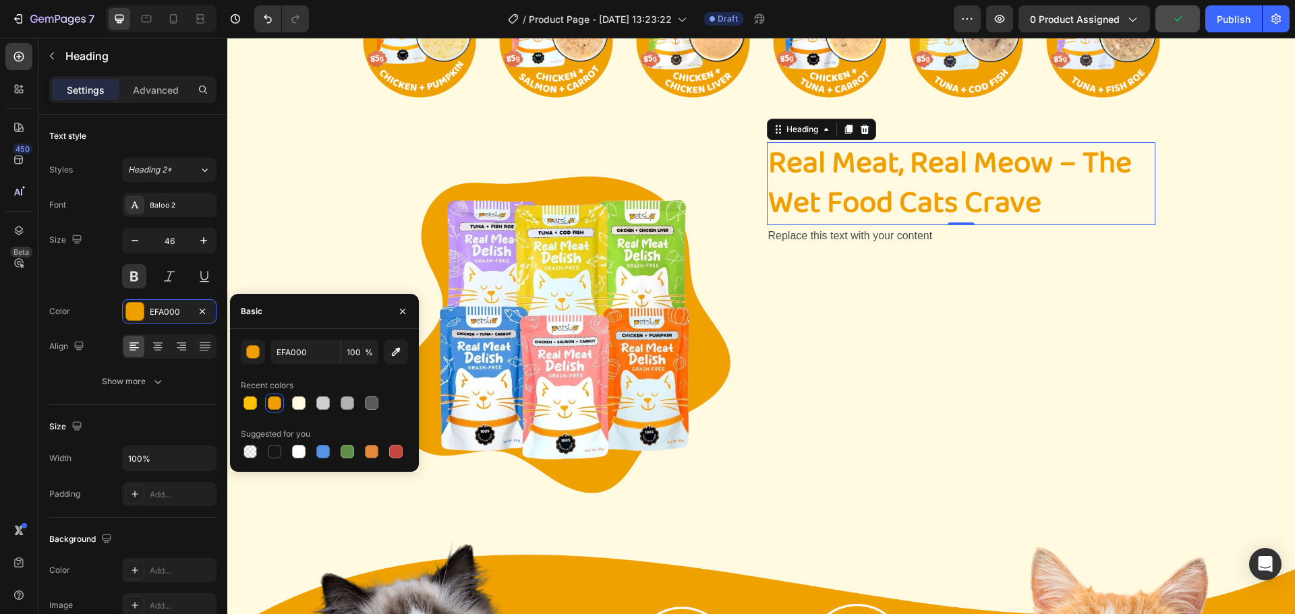
click at [269, 397] on div at bounding box center [274, 402] width 13 height 13
click at [260, 353] on button "button" at bounding box center [253, 352] width 24 height 24
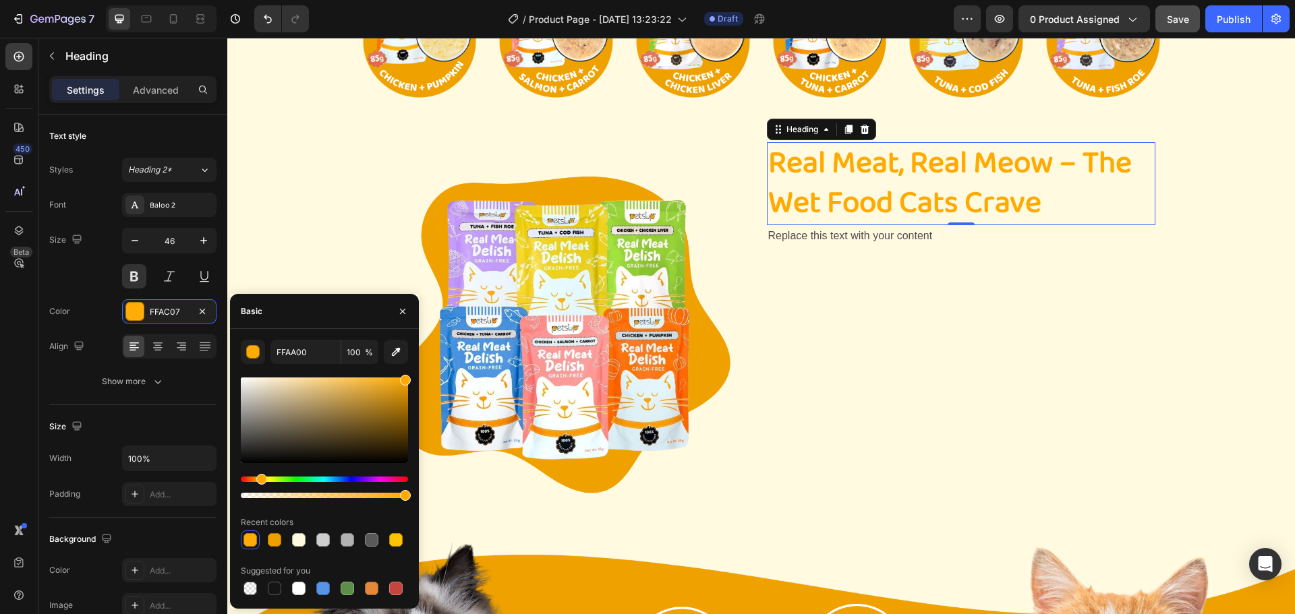
drag, startPoint x: 405, startPoint y: 386, endPoint x: 408, endPoint y: 377, distance: 9.4
click at [408, 377] on div at bounding box center [405, 380] width 11 height 11
click at [260, 481] on div "Hue" at bounding box center [261, 479] width 11 height 11
click at [350, 539] on div at bounding box center [346, 539] width 13 height 13
click at [372, 544] on div at bounding box center [371, 539] width 13 height 13
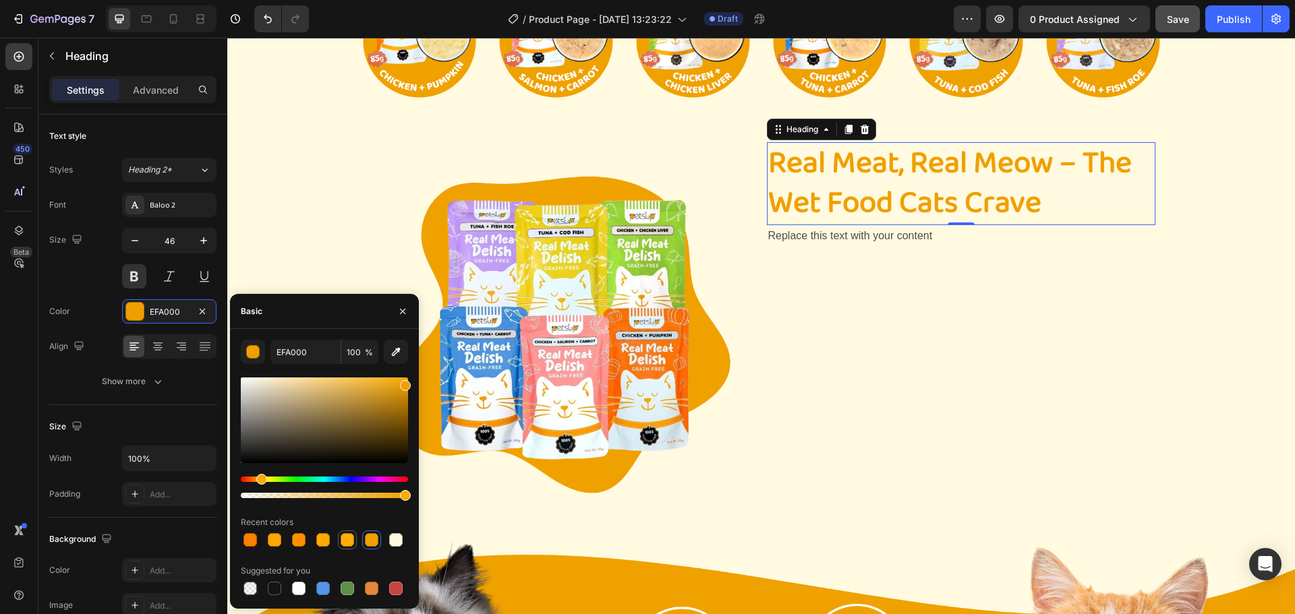
click at [343, 538] on div at bounding box center [346, 539] width 13 height 13
click at [330, 538] on div at bounding box center [323, 540] width 16 height 16
click at [289, 543] on div at bounding box center [298, 540] width 19 height 19
type input "FF9000"
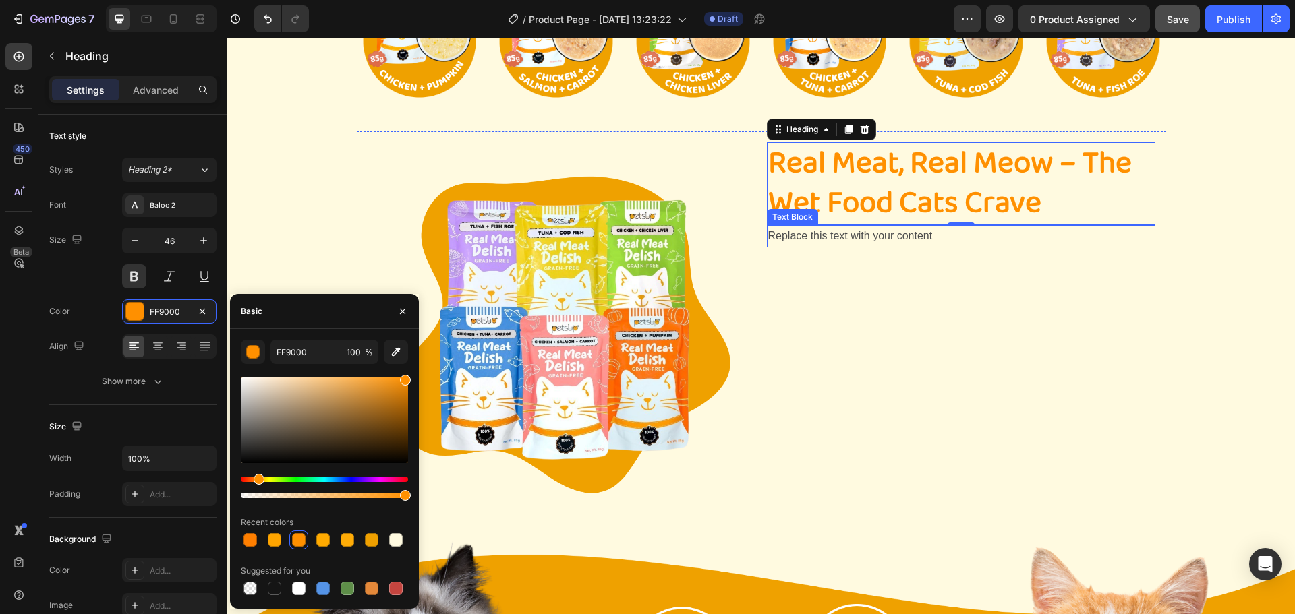
click at [896, 247] on div "Replace this text with your content" at bounding box center [961, 236] width 388 height 22
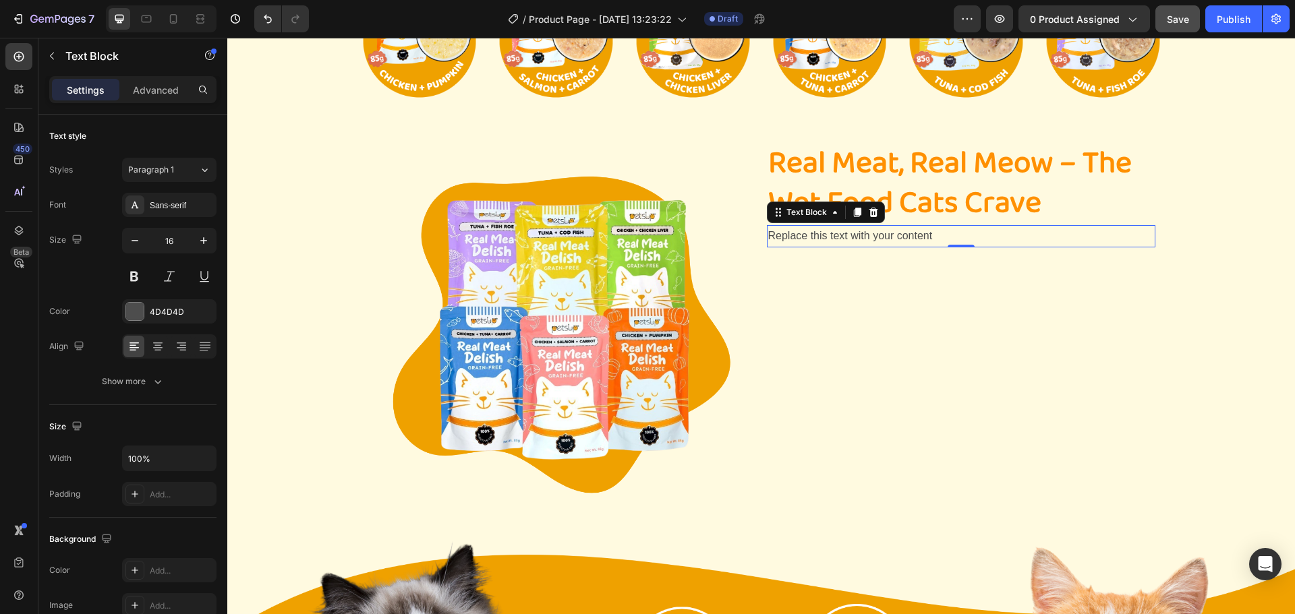
click at [785, 236] on div "Replace this text with your content" at bounding box center [961, 236] width 388 height 22
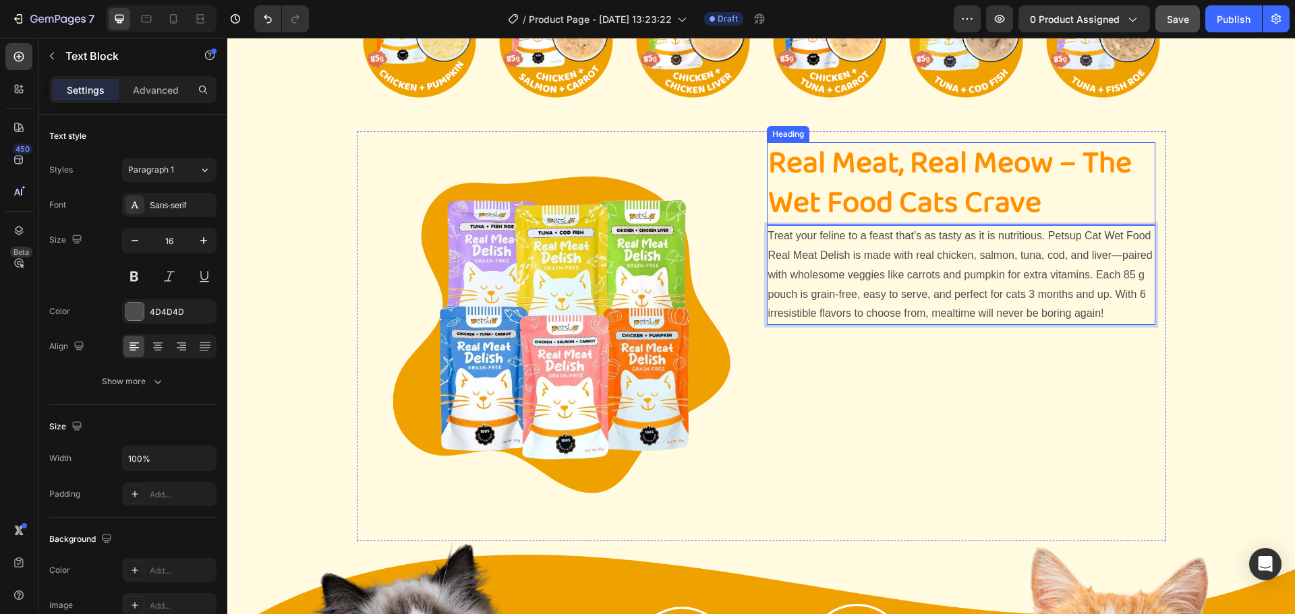
click at [1069, 165] on p "Real Meat, Real Meow – The Wet Food Cats Crave" at bounding box center [961, 184] width 386 height 81
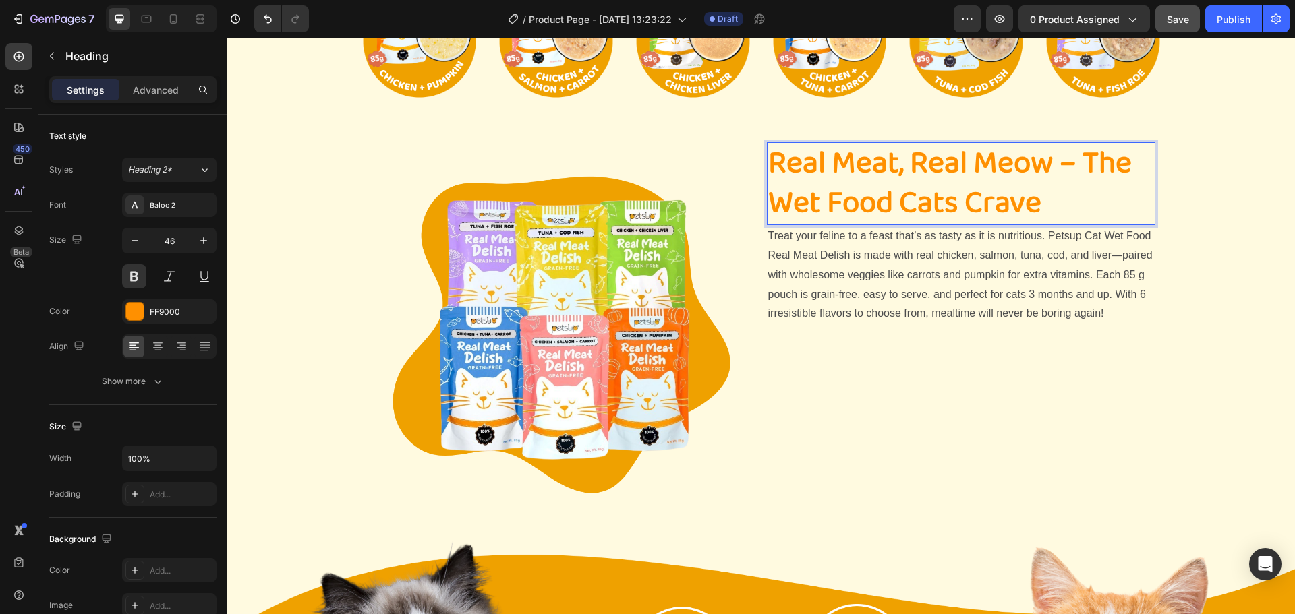
click at [1080, 164] on p "Real Meat, Real Meow – The Wet Food Cats Crave" at bounding box center [961, 184] width 386 height 81
drag, startPoint x: 1077, startPoint y: 166, endPoint x: 1055, endPoint y: 175, distance: 23.9
click at [1055, 175] on p "Real Meat, Real Meow – The Wet Food Cats Crave" at bounding box center [961, 184] width 386 height 81
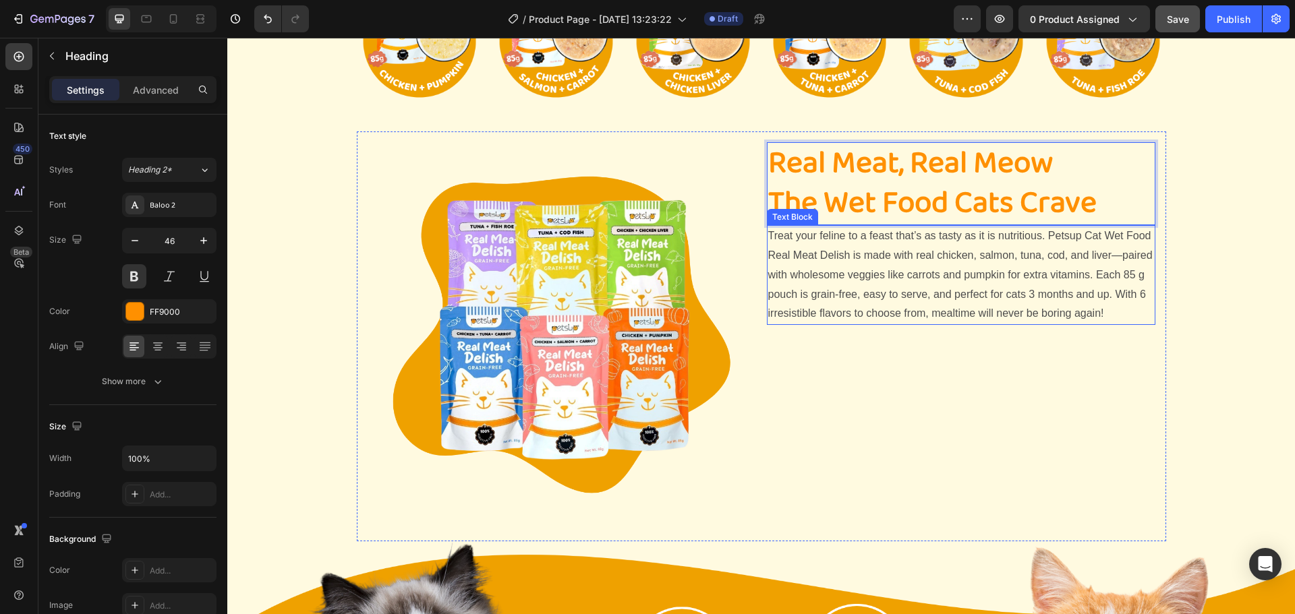
click at [966, 266] on p "Treat your feline to a feast that’s as tasty as it is nutritious. Petsup Cat We…" at bounding box center [961, 275] width 386 height 97
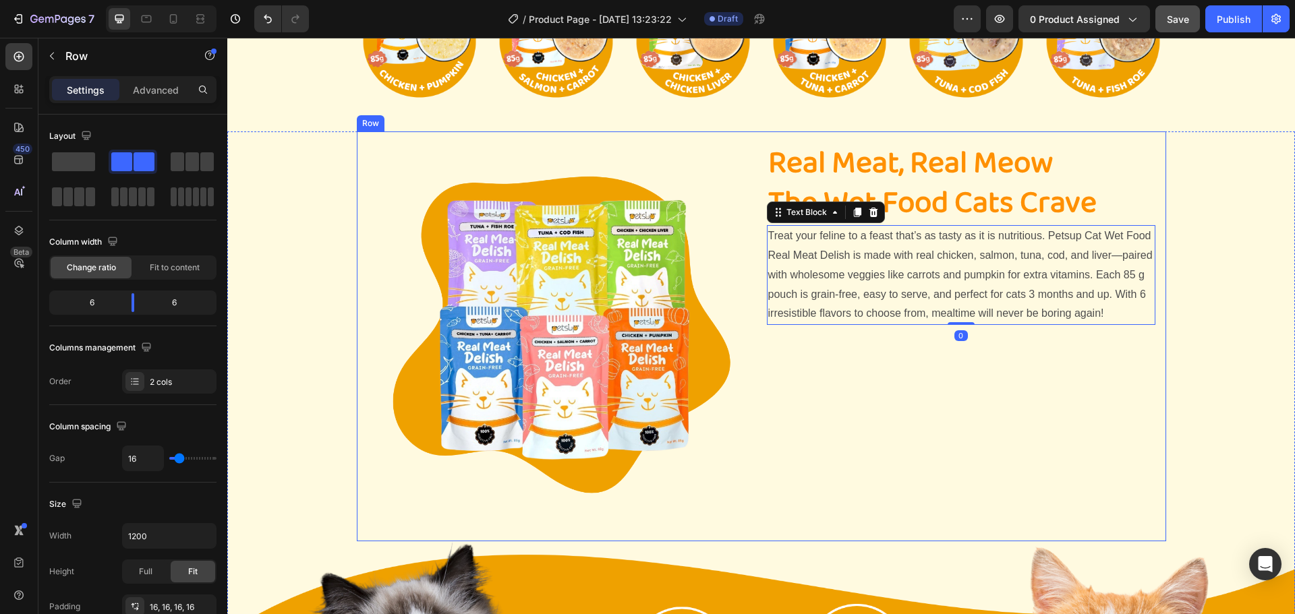
click at [974, 347] on div "Real Meat, Real Meow The Wet Food Cats Crave Heading Treat your feline to a fea…" at bounding box center [961, 336] width 388 height 388
click at [1038, 281] on p "Treat your feline to a feast that’s as tasty as it is nutritious. Petsup Cat We…" at bounding box center [961, 275] width 386 height 97
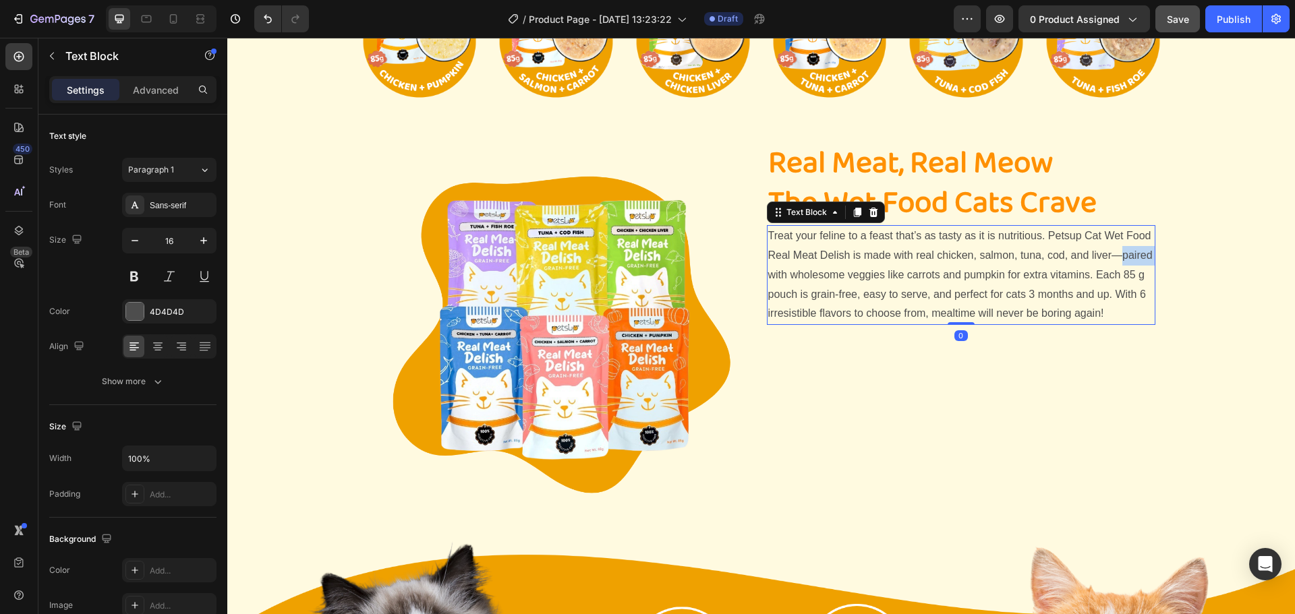
click at [1125, 251] on p "Treat your feline to a feast that’s as tasty as it is nutritious. Petsup Cat We…" at bounding box center [961, 275] width 386 height 97
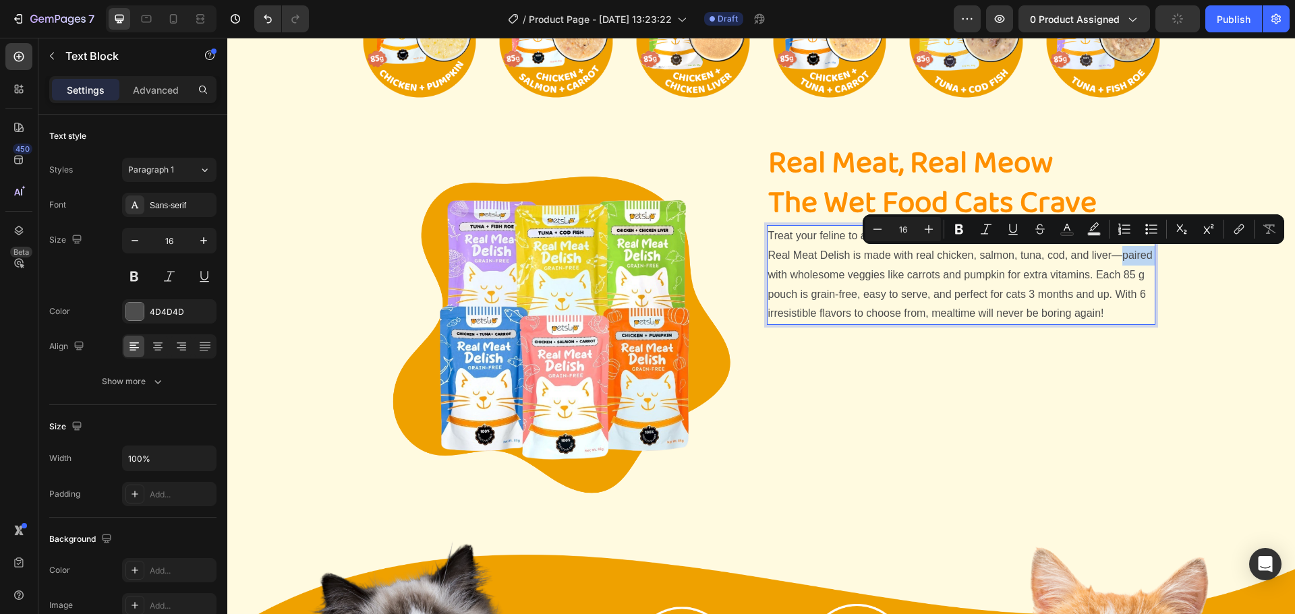
click at [1119, 254] on p "Treat your feline to a feast that’s as tasty as it is nutritious. Petsup Cat We…" at bounding box center [961, 275] width 386 height 97
drag, startPoint x: 1118, startPoint y: 259, endPoint x: 1105, endPoint y: 257, distance: 13.0
click at [1105, 257] on p "Treat your feline to a feast that’s as tasty as it is nutritious. Petsup Cat We…" at bounding box center [961, 275] width 386 height 97
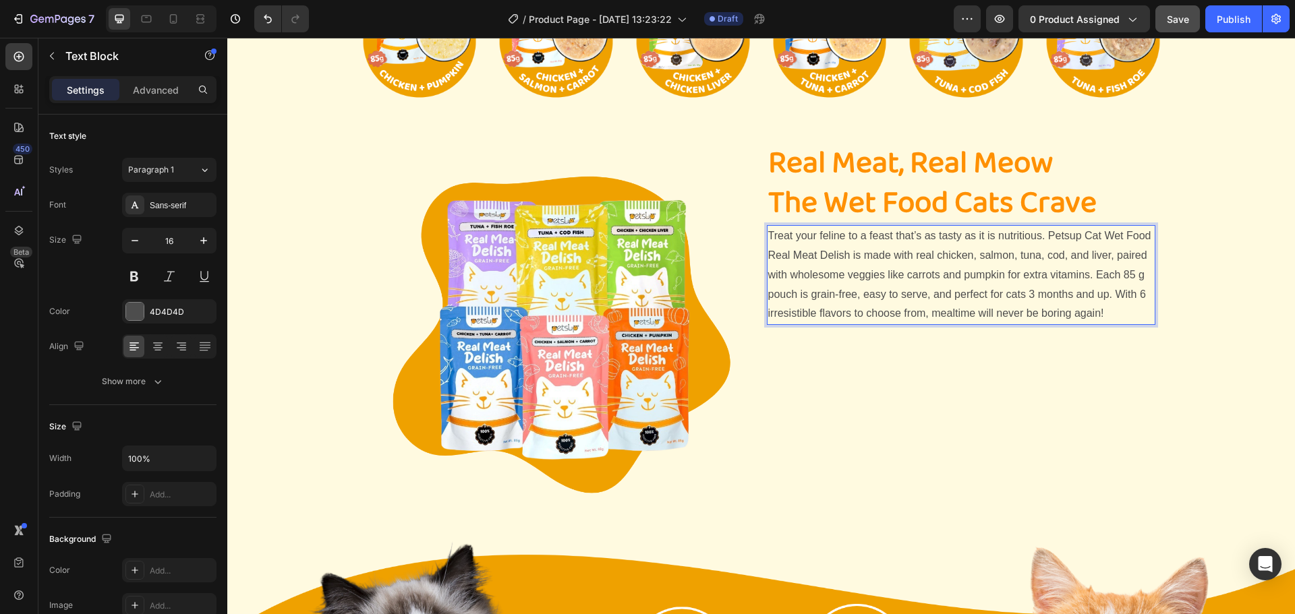
click at [1100, 314] on p "Treat your feline to a feast that’s as tasty as it is nutritious. Petsup Cat We…" at bounding box center [961, 275] width 386 height 97
click at [1044, 380] on div "Real Meat, Real Meow The Wet Food Cats Crave Heading Treat your feline to a fea…" at bounding box center [961, 336] width 388 height 388
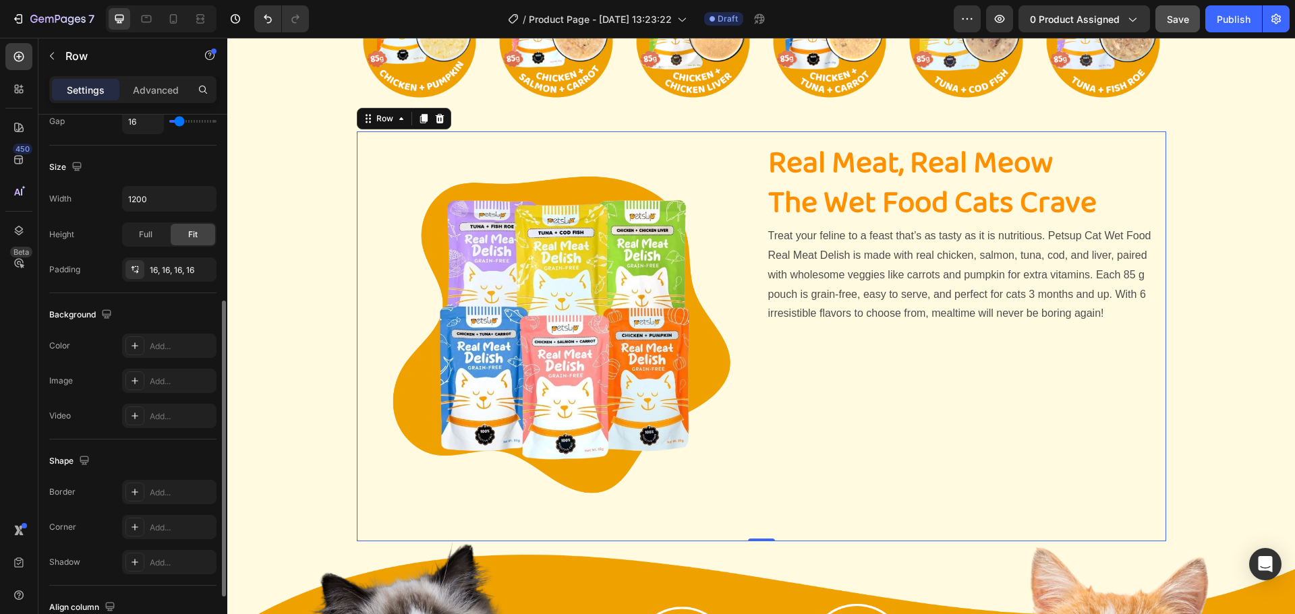
scroll to position [438, 0]
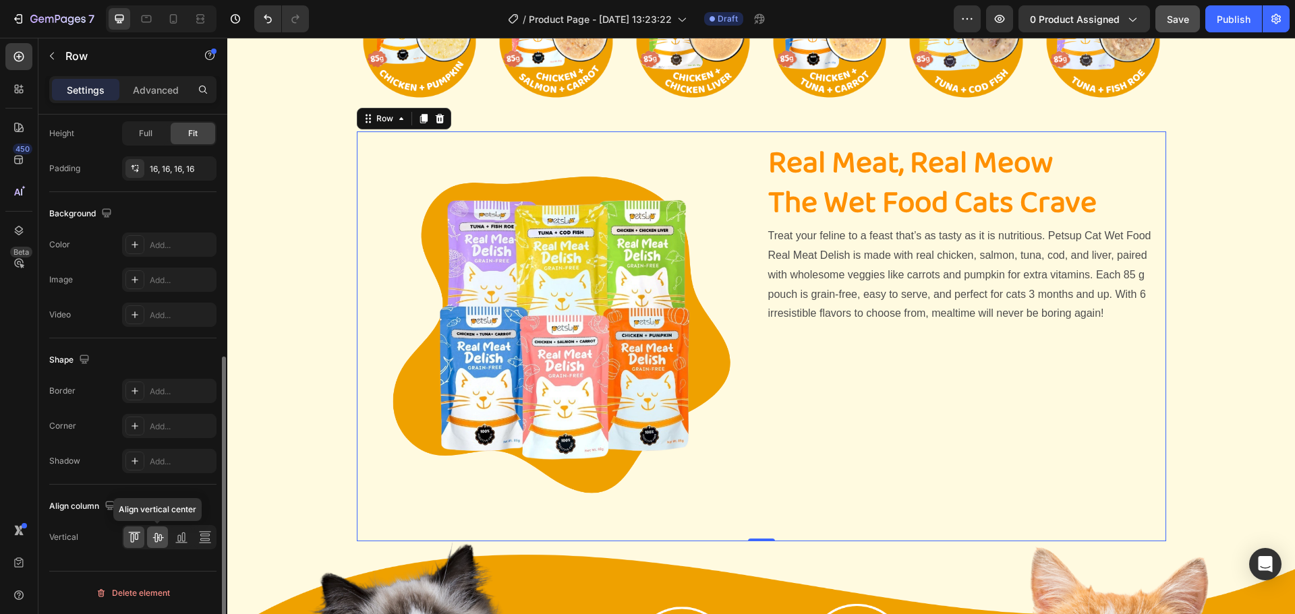
click at [162, 541] on icon at bounding box center [157, 537] width 13 height 13
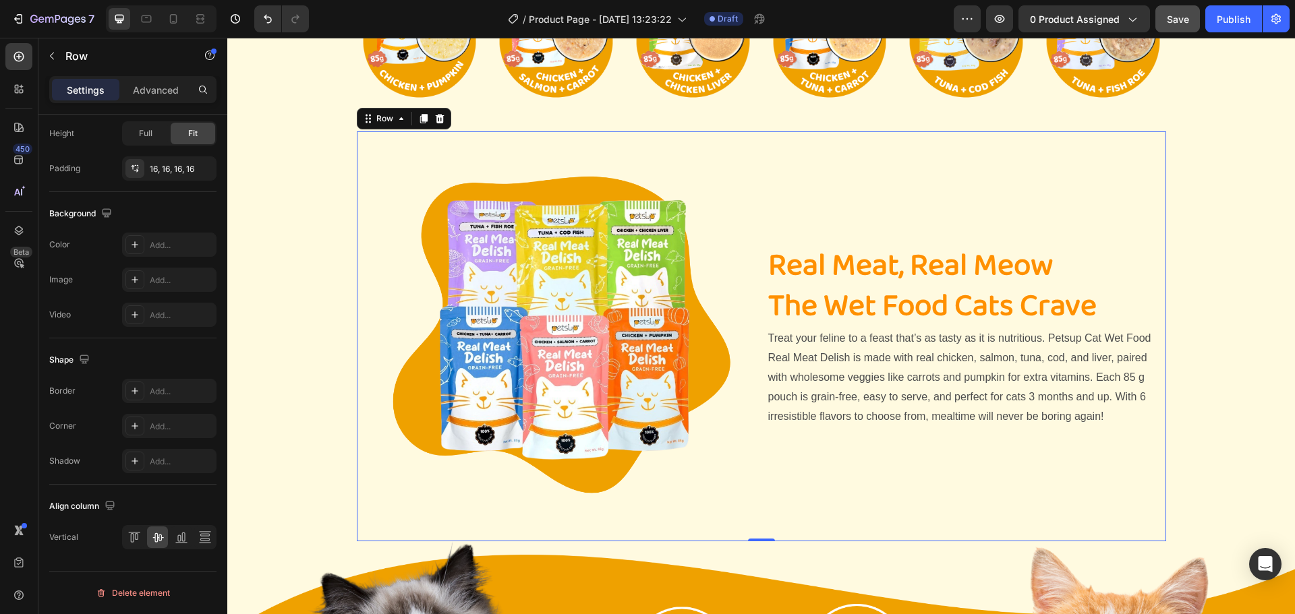
click at [918, 487] on div "Real Meat, Real Meow The Wet Food Cats Crave Heading Treat your feline to a fea…" at bounding box center [961, 336] width 388 height 388
click at [1212, 349] on div "Image Real Meat, Real Meow The Wet Food Cats Crave Heading Treat your feline to…" at bounding box center [760, 580] width 1067 height 899
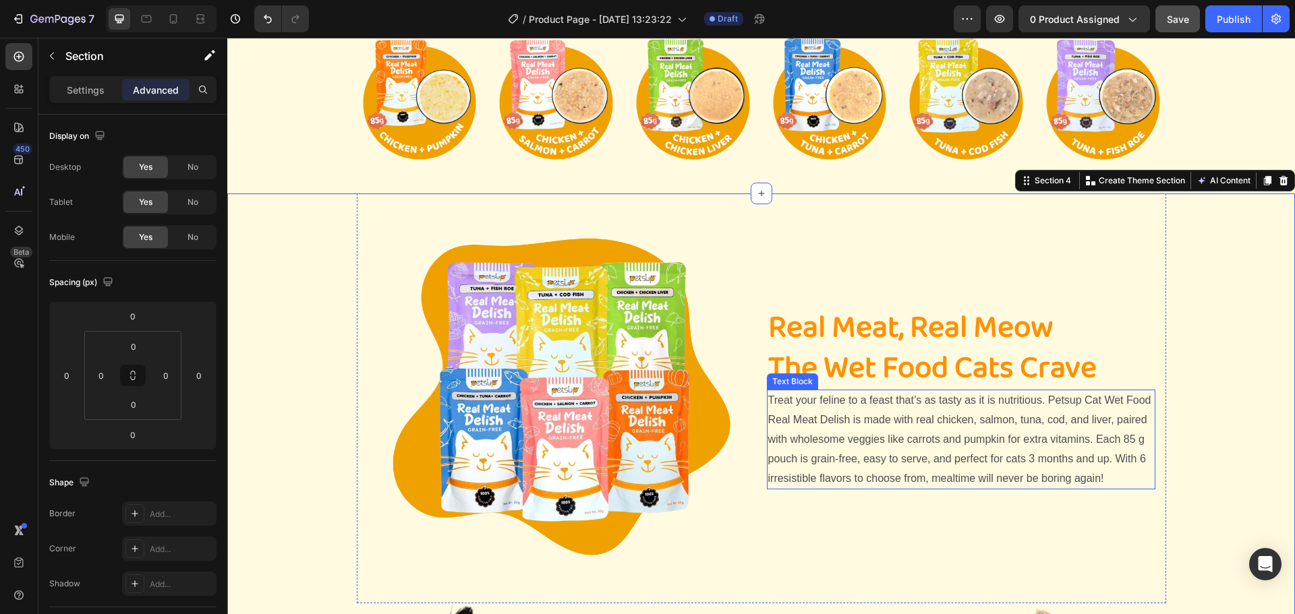
scroll to position [141, 0]
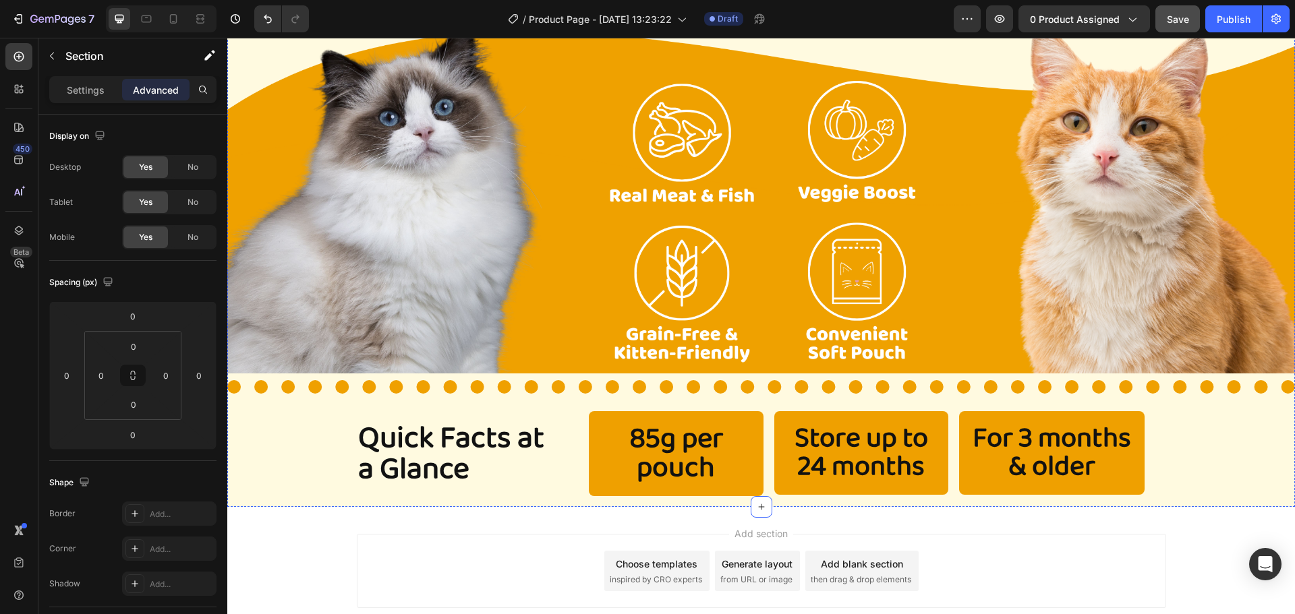
scroll to position [815, 0]
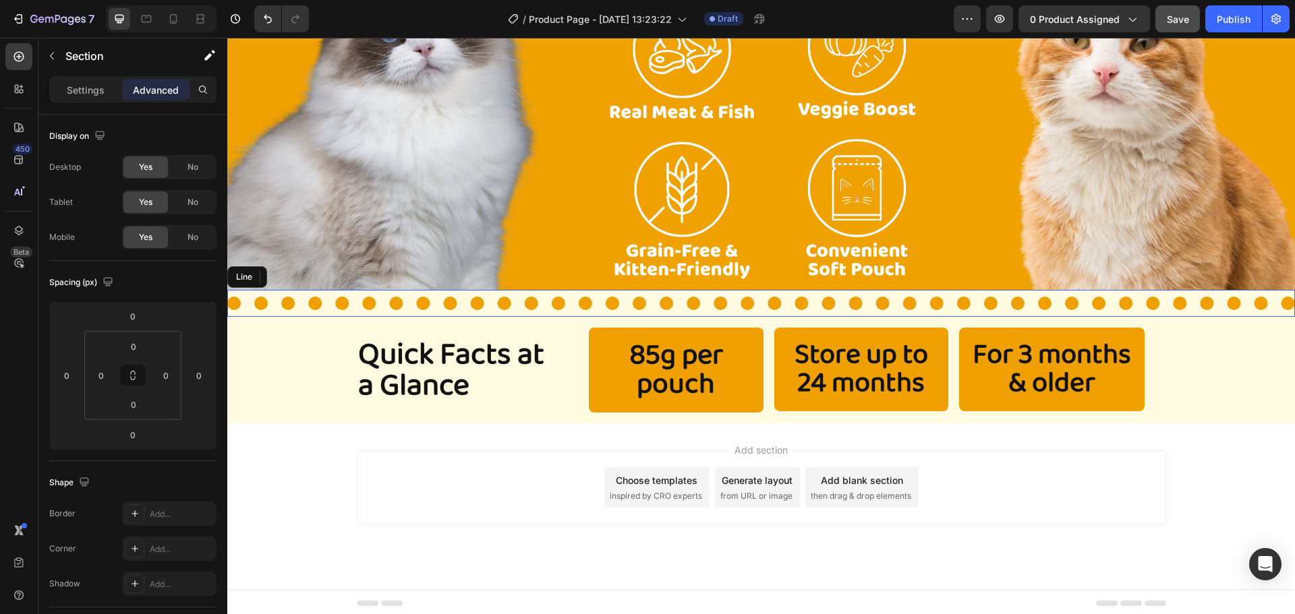
click at [886, 308] on div "Title Line" at bounding box center [760, 303] width 1067 height 27
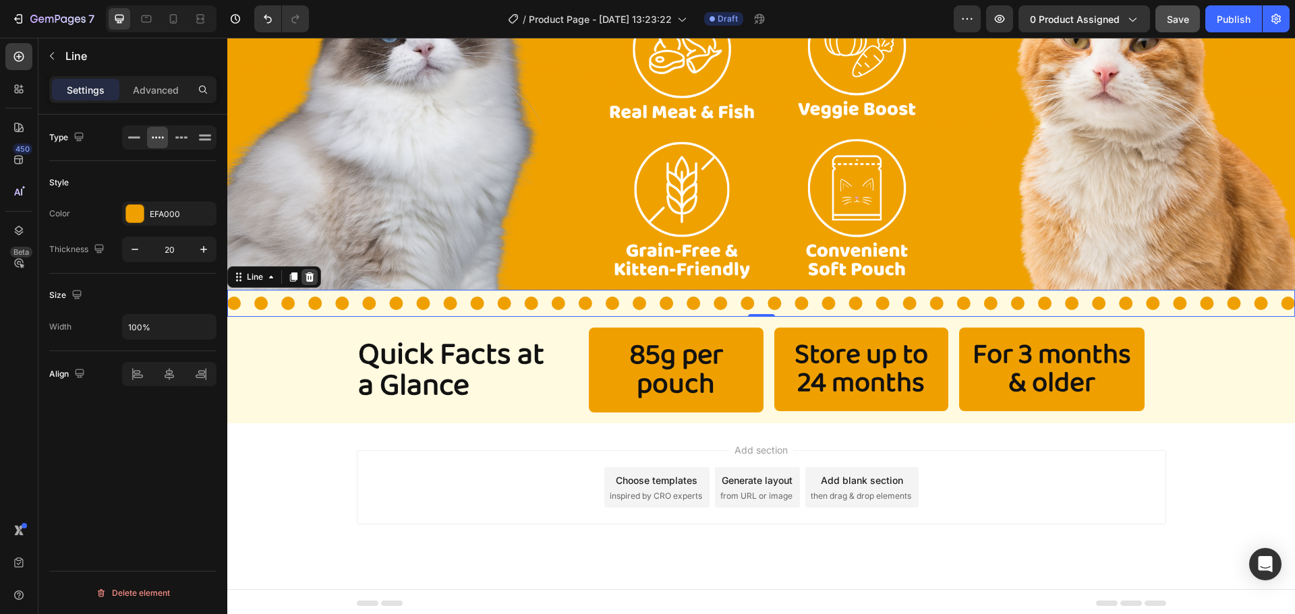
click at [305, 272] on icon at bounding box center [309, 277] width 11 height 11
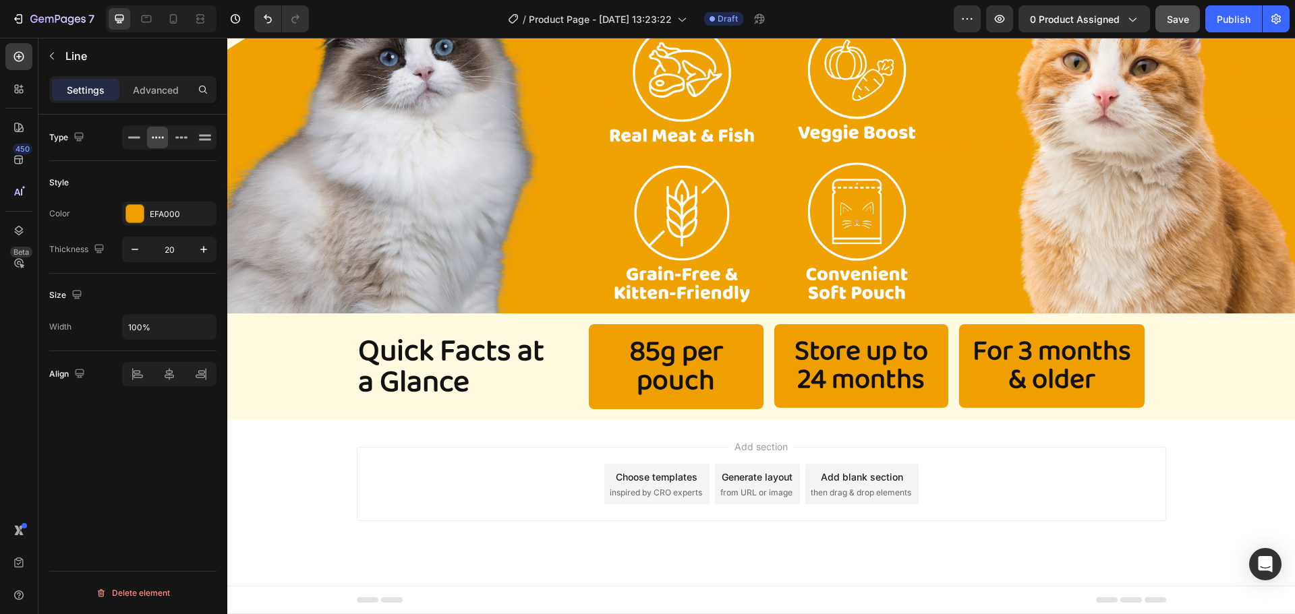
scroll to position [788, 0]
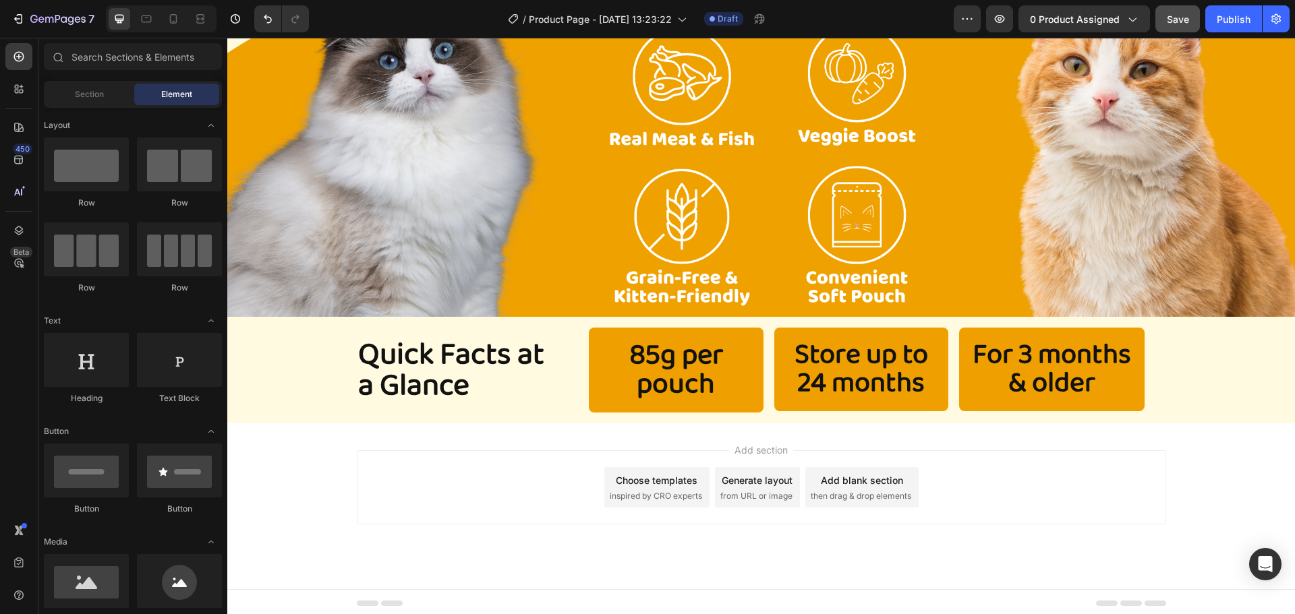
click at [374, 450] on div "Add section Choose templates inspired by CRO experts Generate layout from URL o…" at bounding box center [761, 487] width 809 height 74
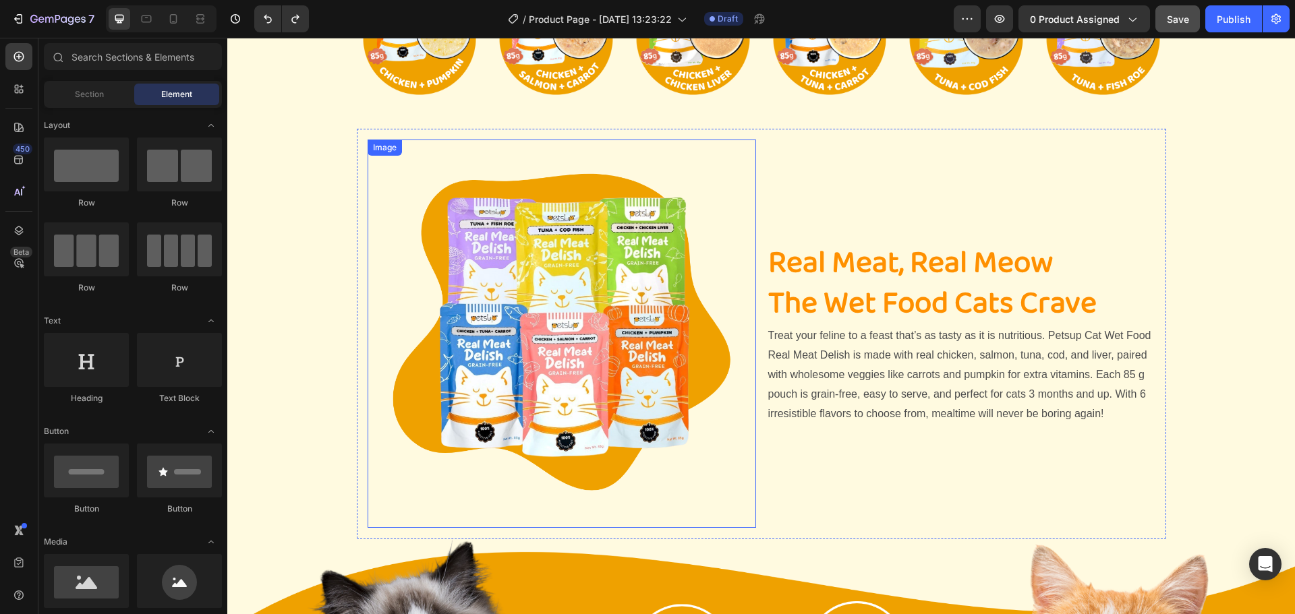
scroll to position [135, 0]
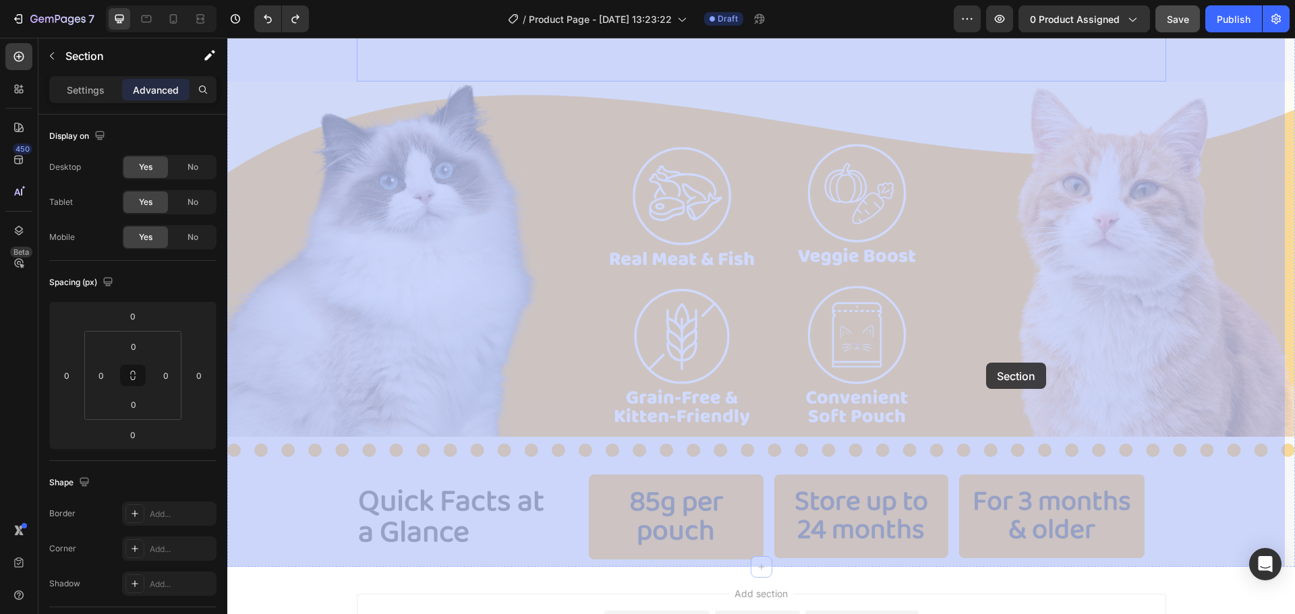
scroll to position [674, 0]
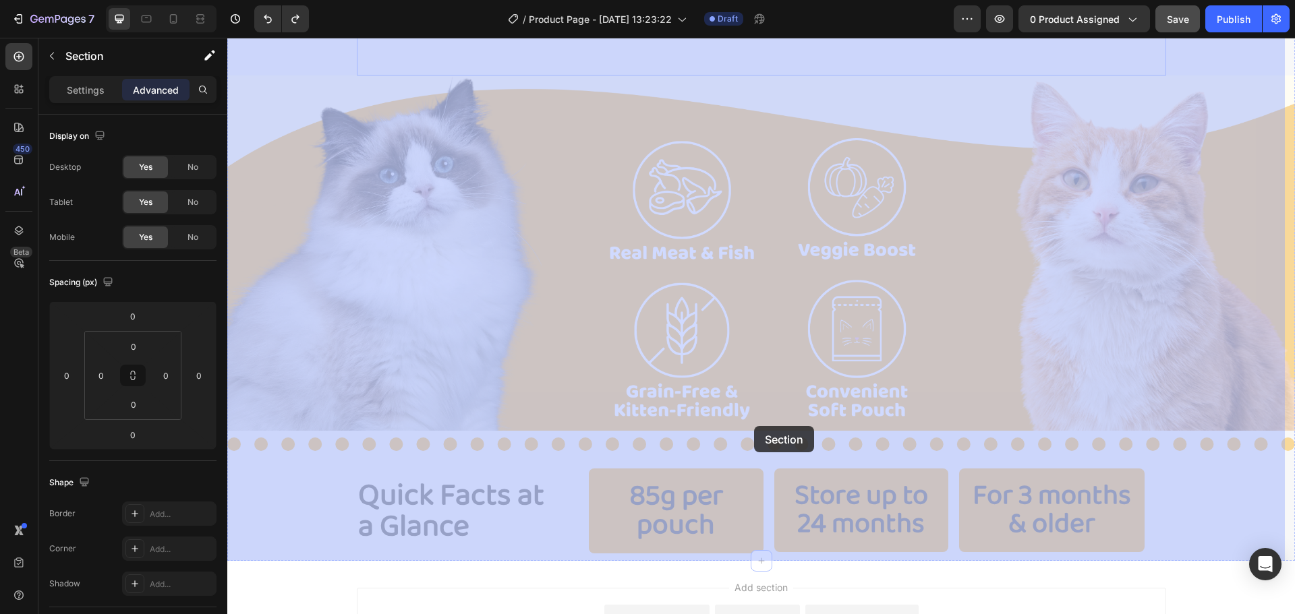
drag, startPoint x: 1028, startPoint y: 193, endPoint x: 754, endPoint y: 426, distance: 359.7
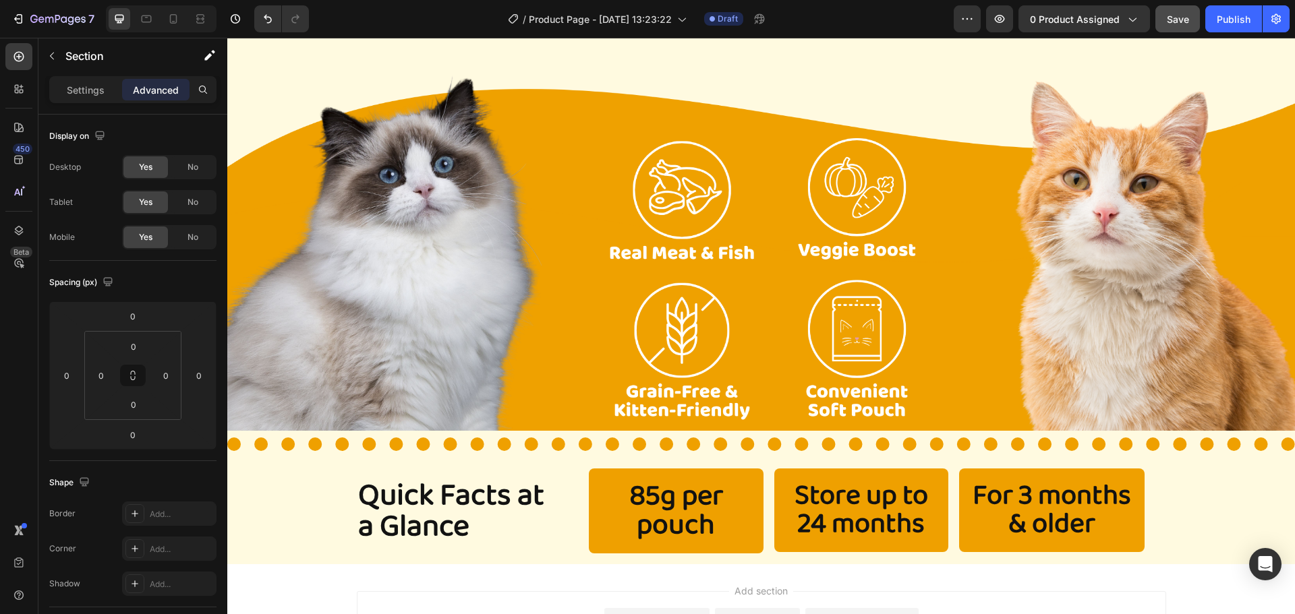
scroll to position [0, 0]
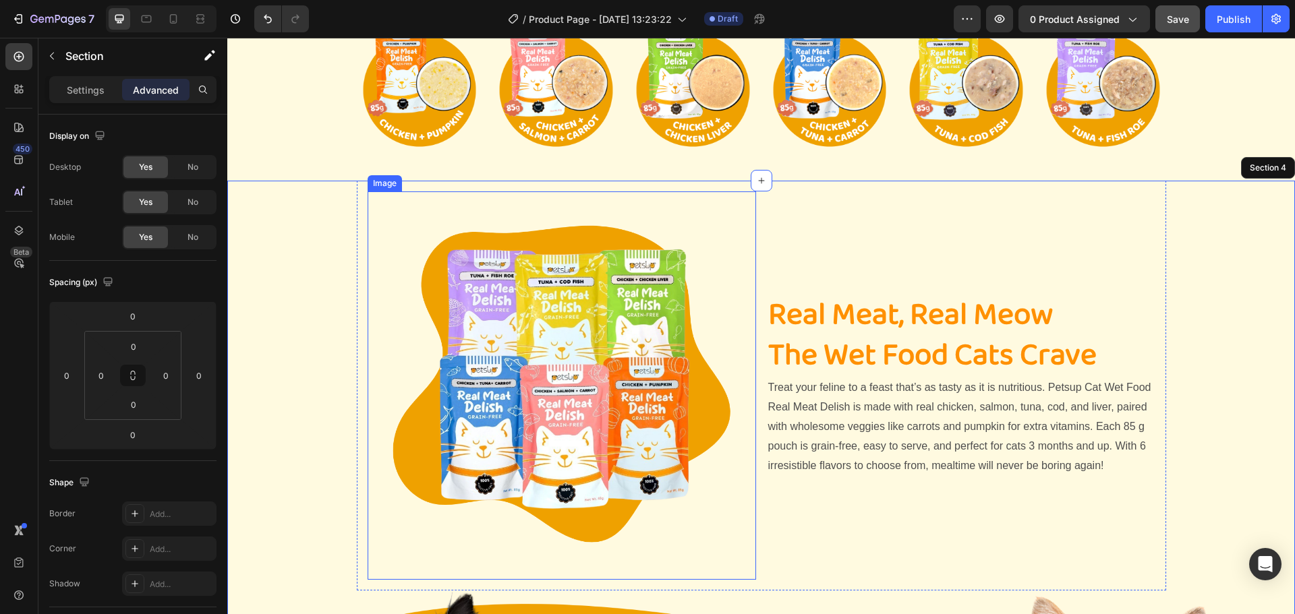
scroll to position [202, 0]
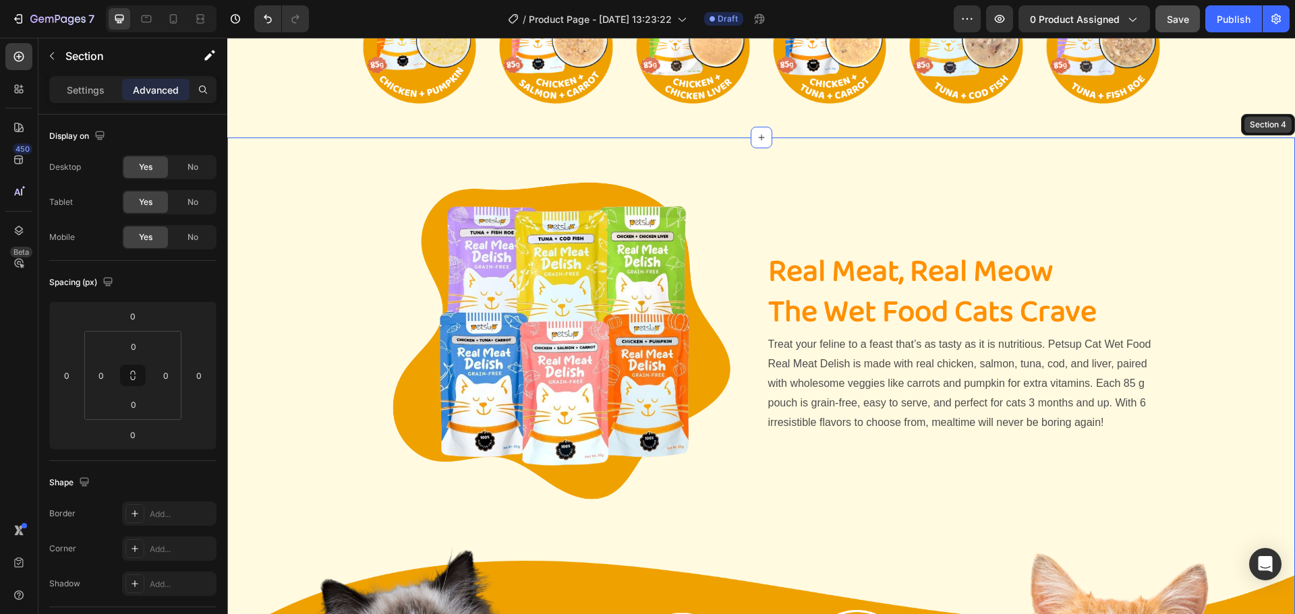
click at [1247, 128] on div "Section 4" at bounding box center [1268, 125] width 42 height 12
click at [1190, 167] on div "Image Real Meat, Real Meow The Wet Food Cats Crave Heading Treat your feline to…" at bounding box center [760, 587] width 1067 height 899
click at [1012, 245] on div "Real Meat, Real Meow The Wet Food Cats Crave Heading Treat your feline to a fea…" at bounding box center [961, 342] width 388 height 388
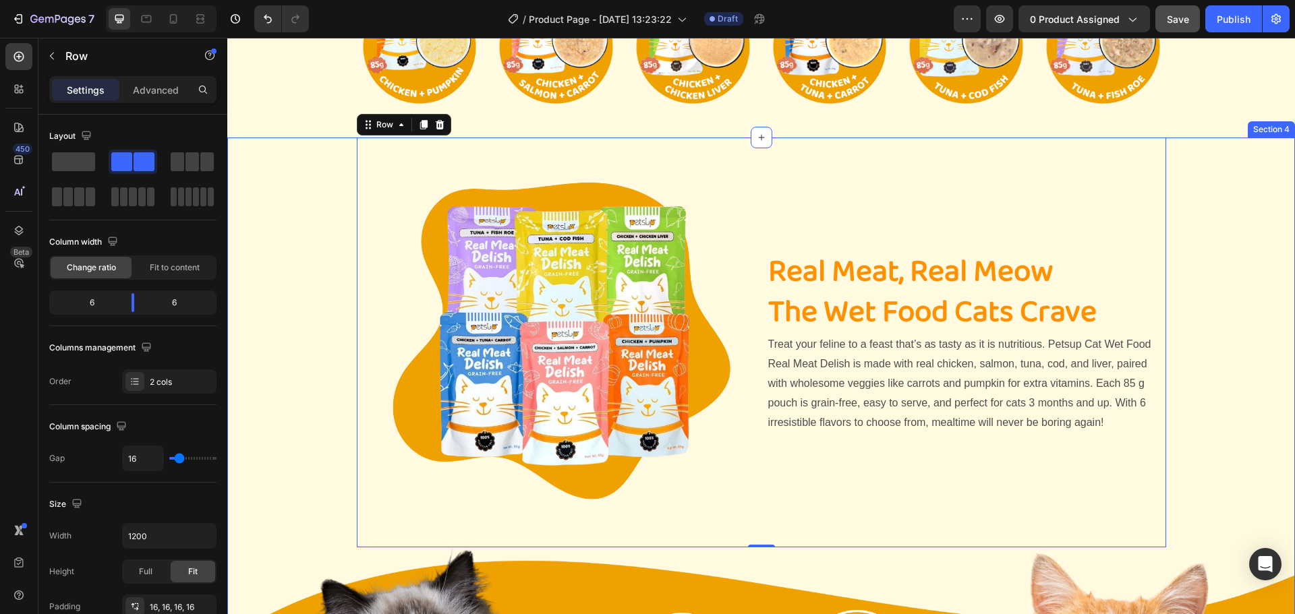
click at [1242, 220] on div "Image Real Meat, Real Meow The Wet Food Cats Crave Heading Treat your feline to…" at bounding box center [760, 587] width 1067 height 899
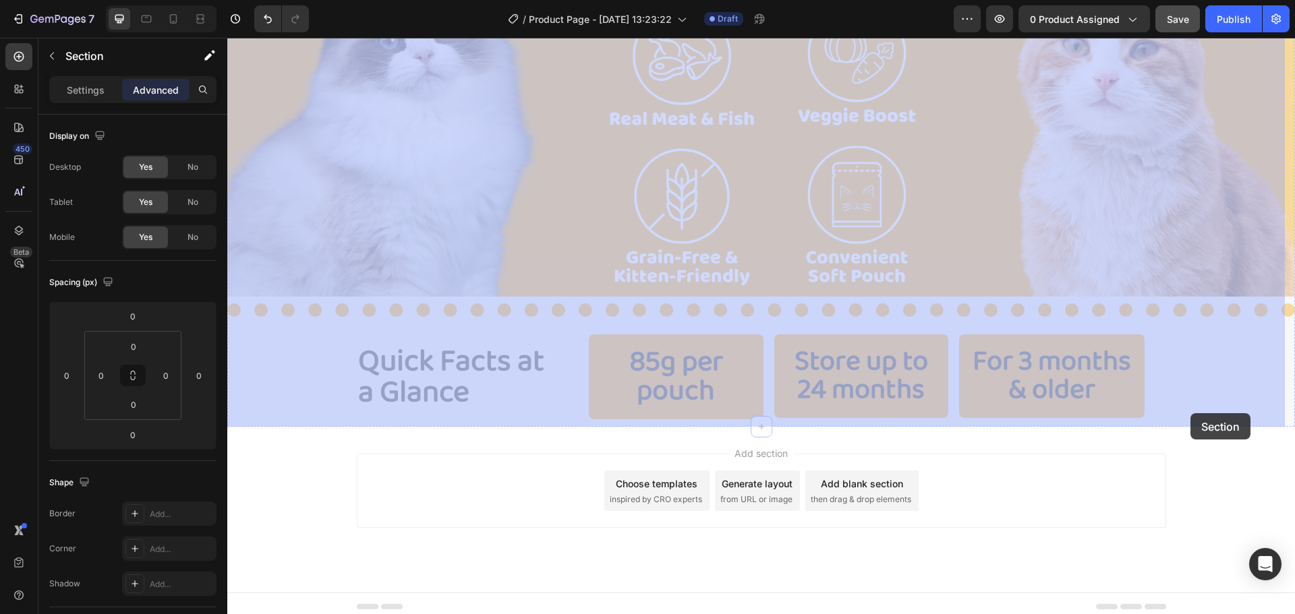
scroll to position [809, 0]
drag, startPoint x: 1028, startPoint y: 150, endPoint x: 760, endPoint y: 427, distance: 385.3
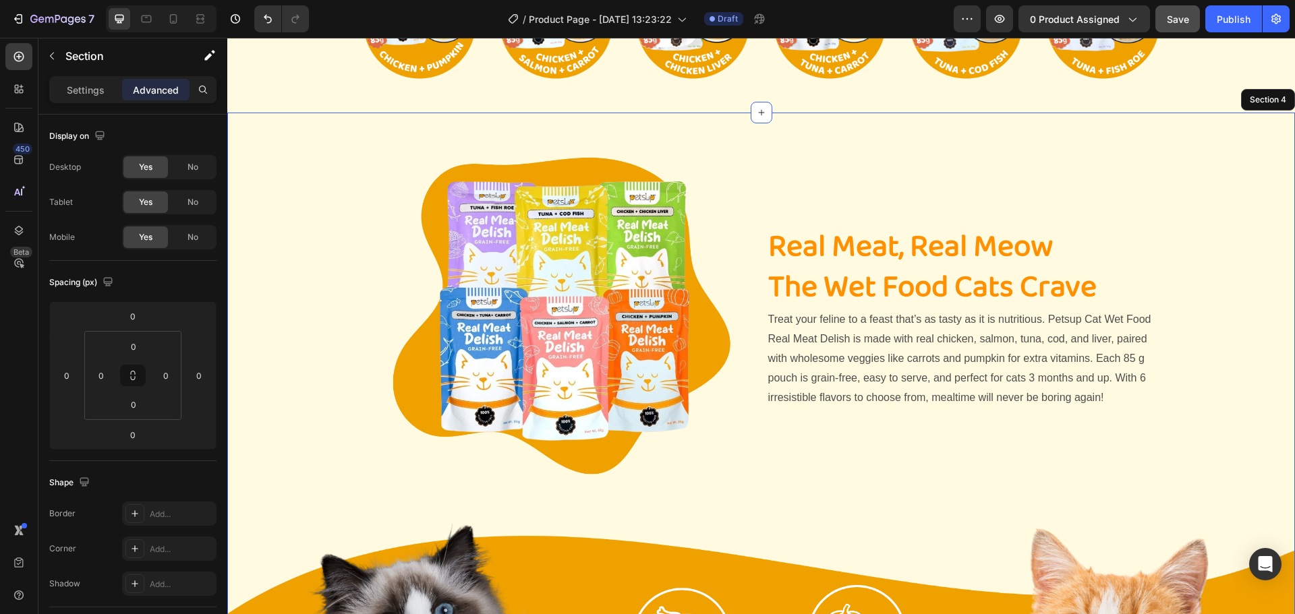
scroll to position [270, 0]
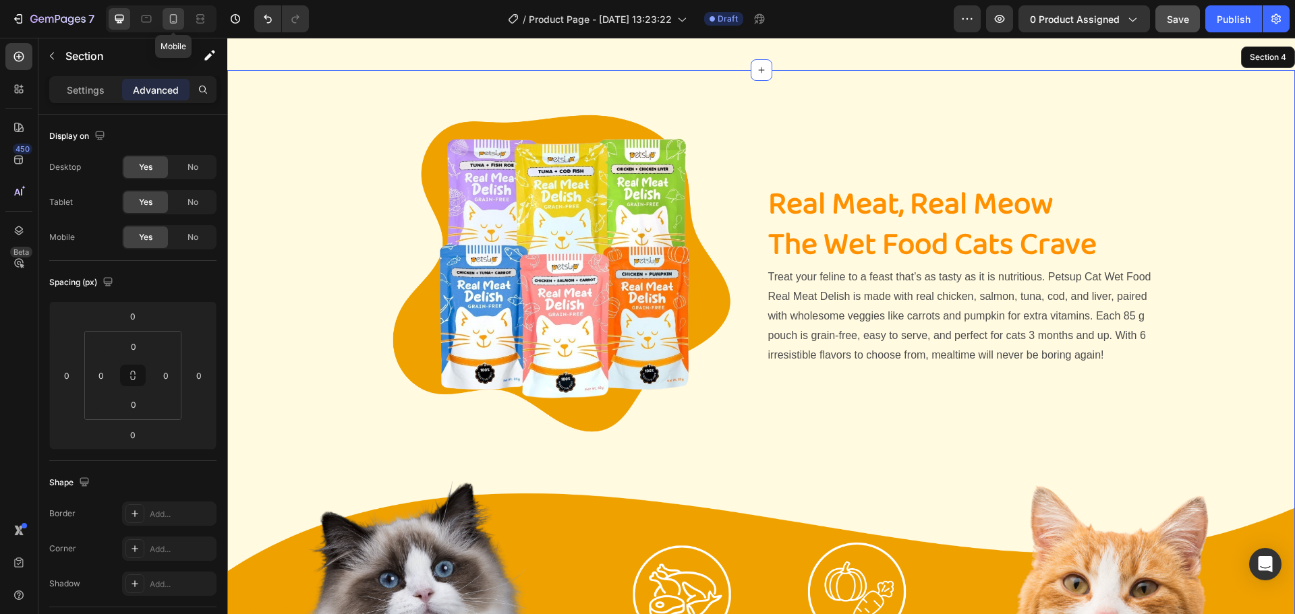
click at [167, 24] on icon at bounding box center [173, 18] width 13 height 13
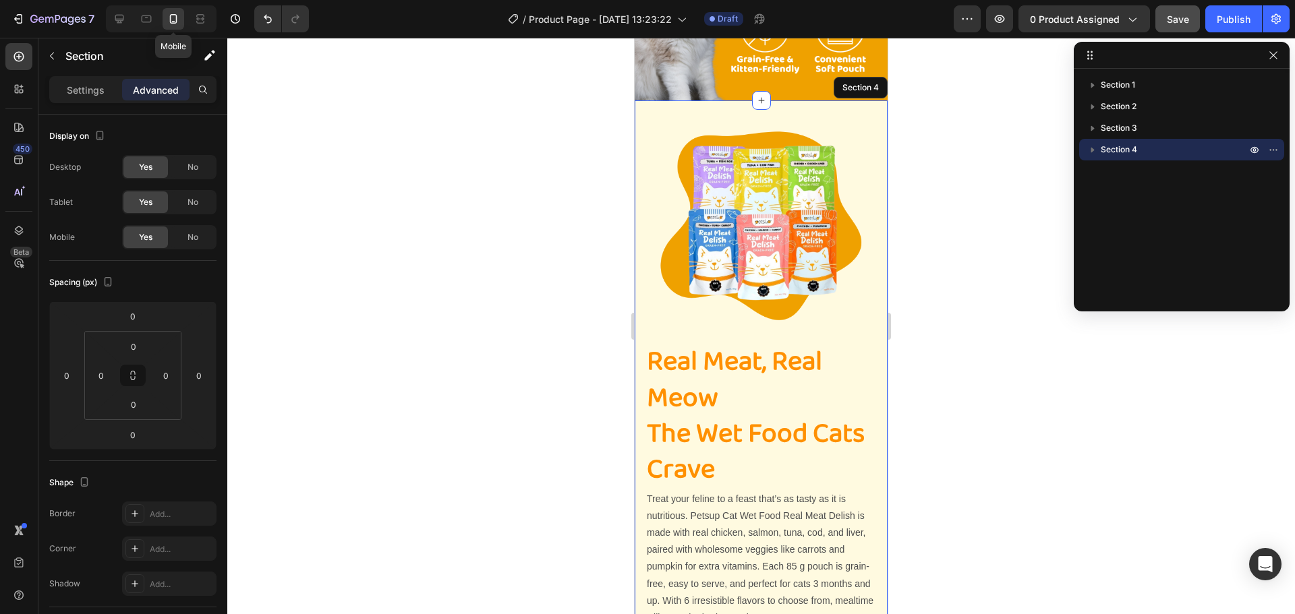
scroll to position [501, 0]
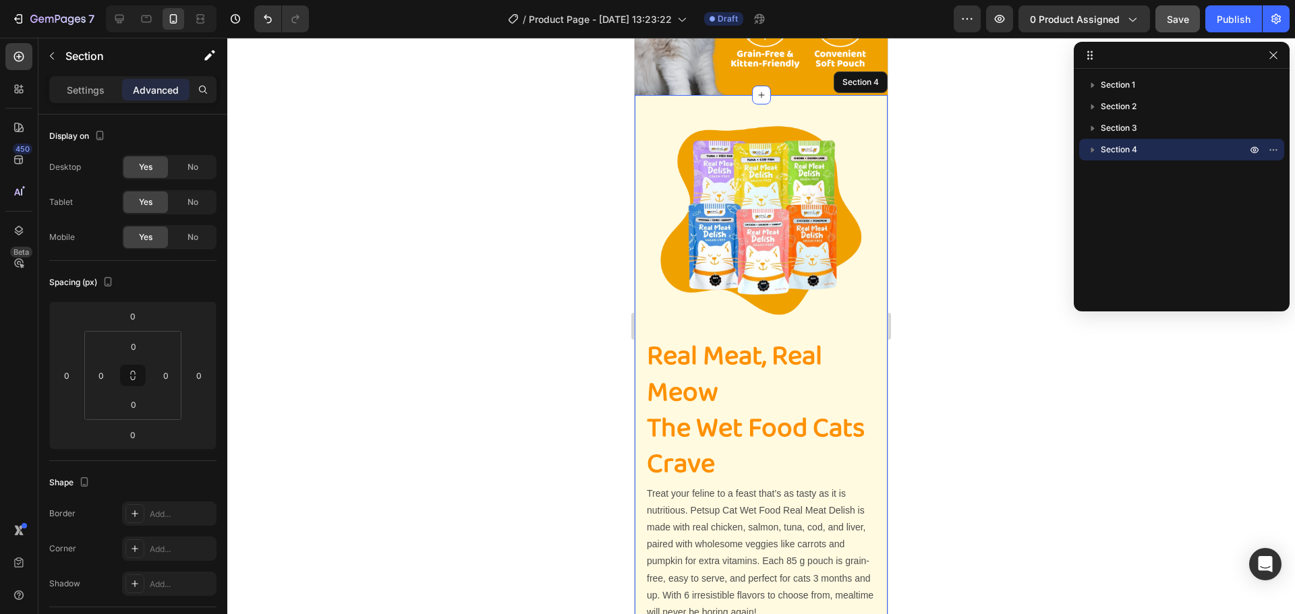
click at [1141, 152] on p "Section 4" at bounding box center [1174, 149] width 148 height 13
click at [1123, 152] on span "Section 4" at bounding box center [1118, 149] width 36 height 13
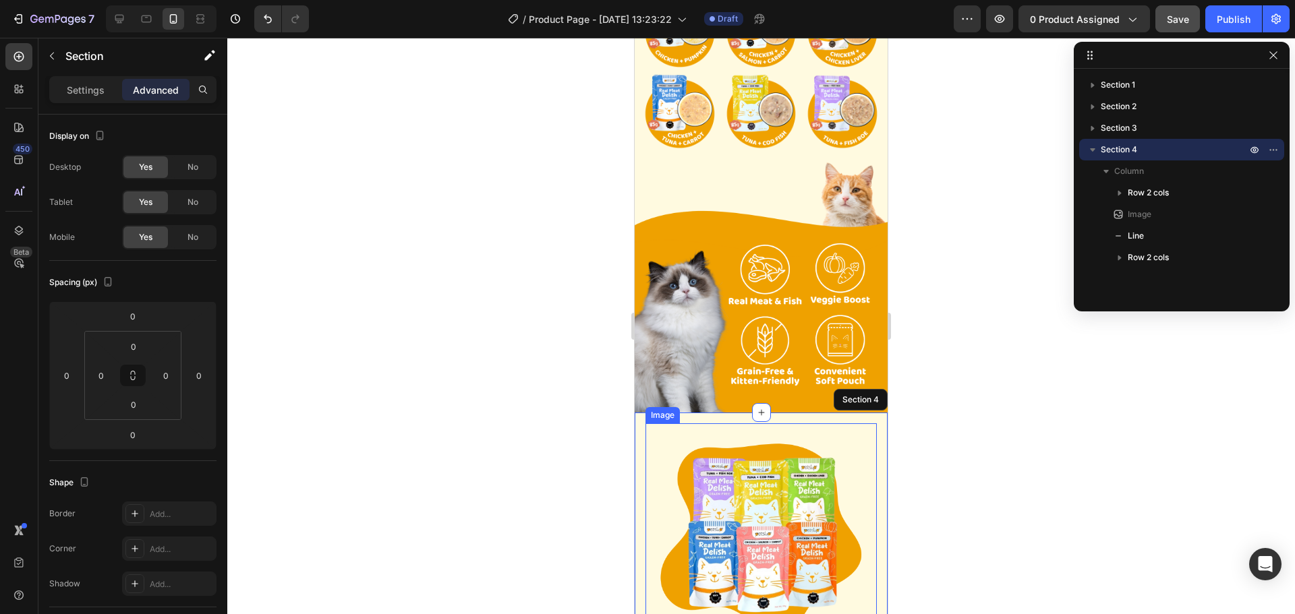
scroll to position [231, 0]
click at [128, 27] on div at bounding box center [120, 19] width 22 height 22
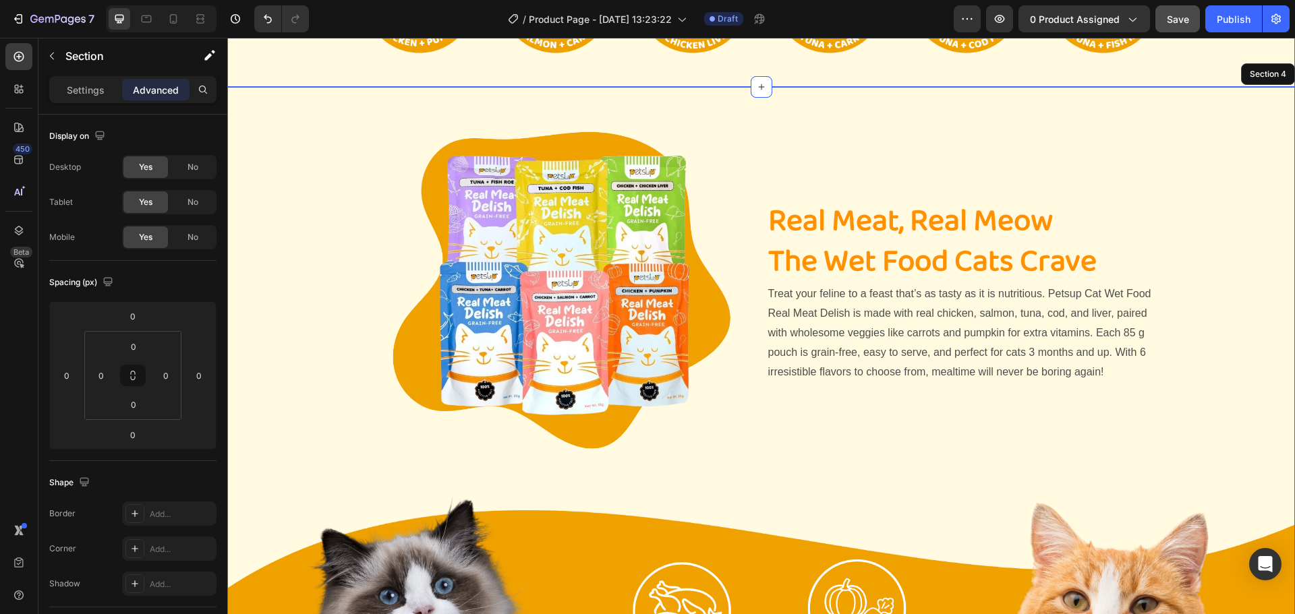
scroll to position [295, 0]
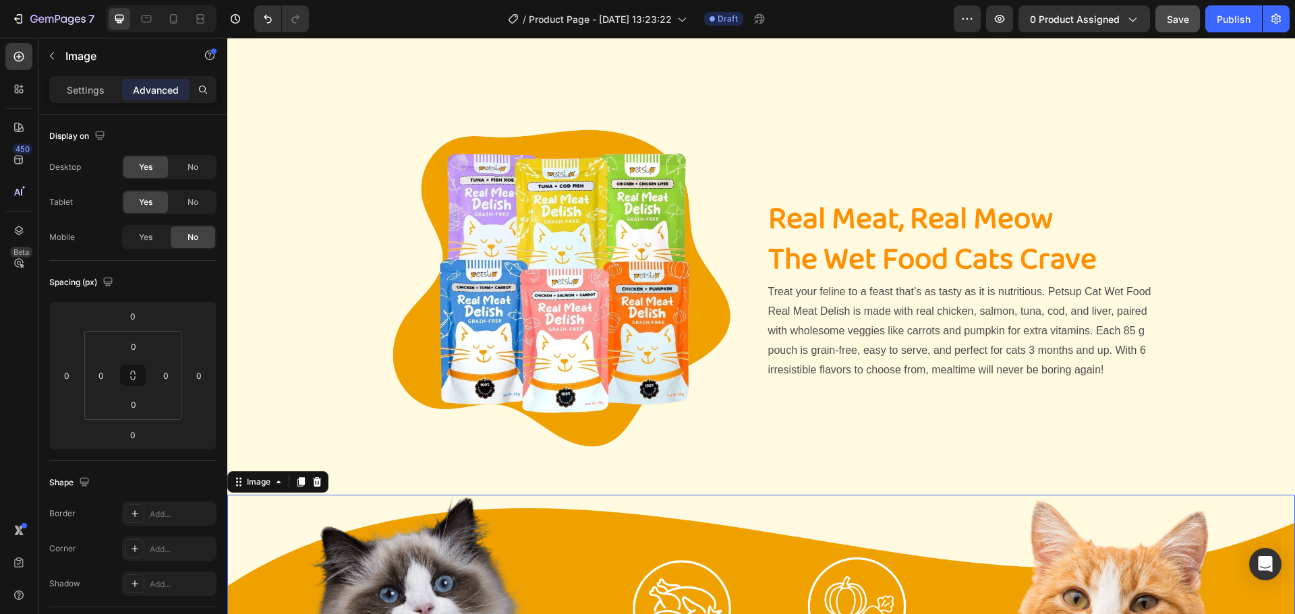
scroll to position [632, 0]
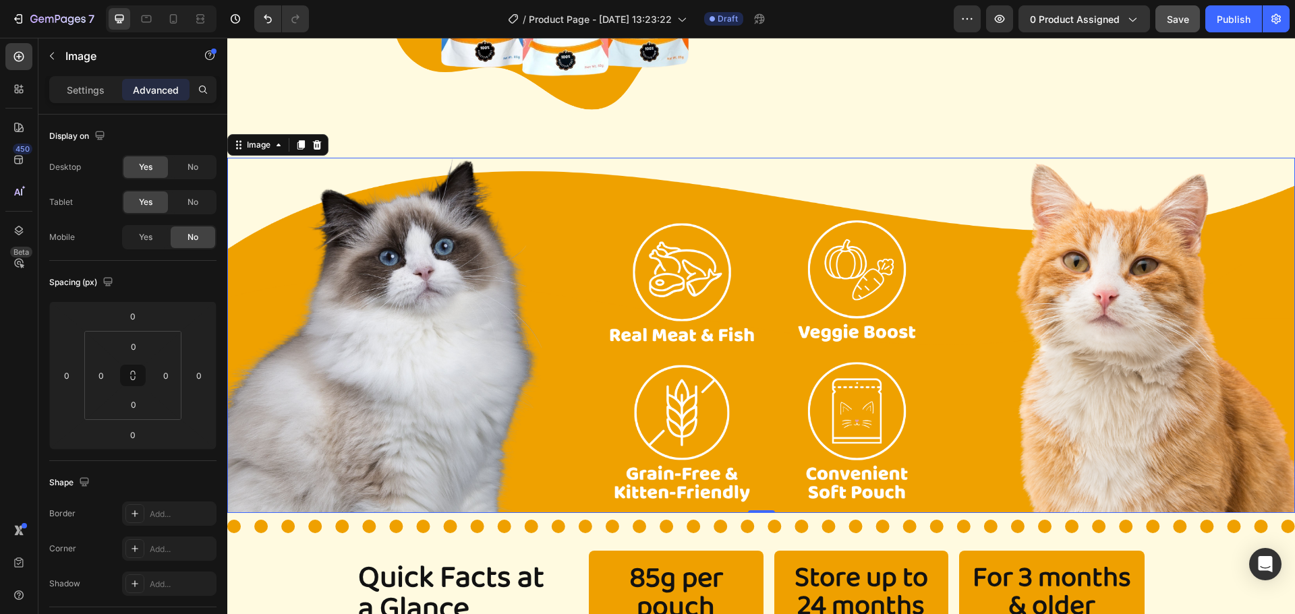
click at [260, 244] on img at bounding box center [760, 336] width 1067 height 356
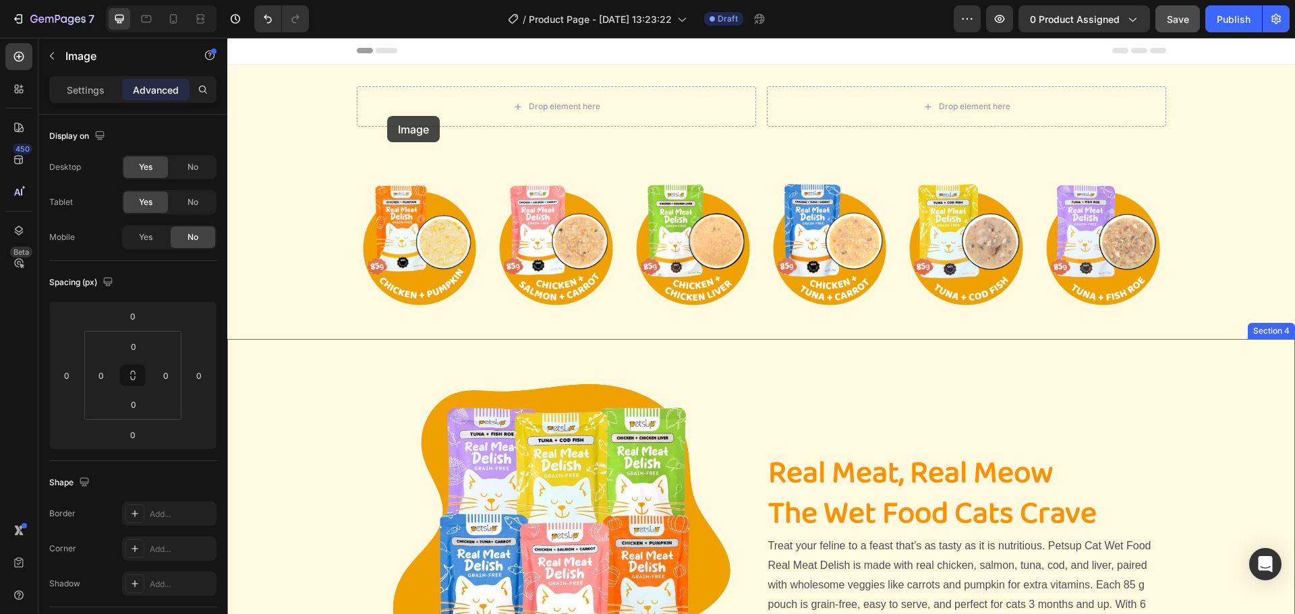
scroll to position [0, 0]
drag, startPoint x: 247, startPoint y: 274, endPoint x: 265, endPoint y: 361, distance: 88.9
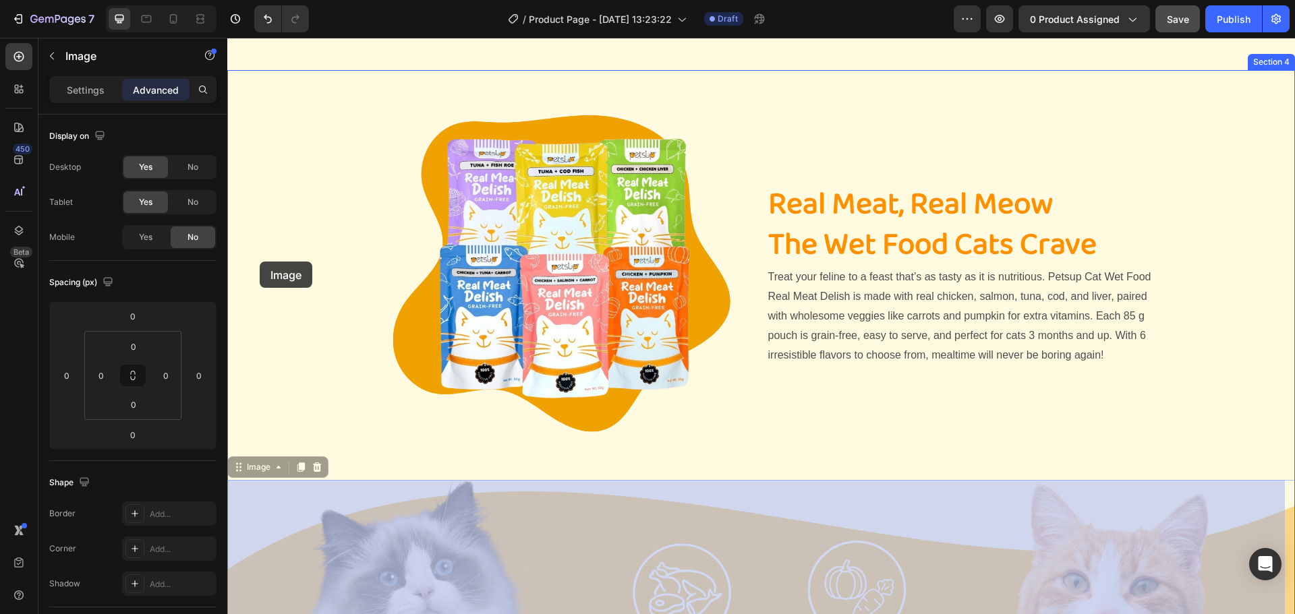
scroll to position [135, 0]
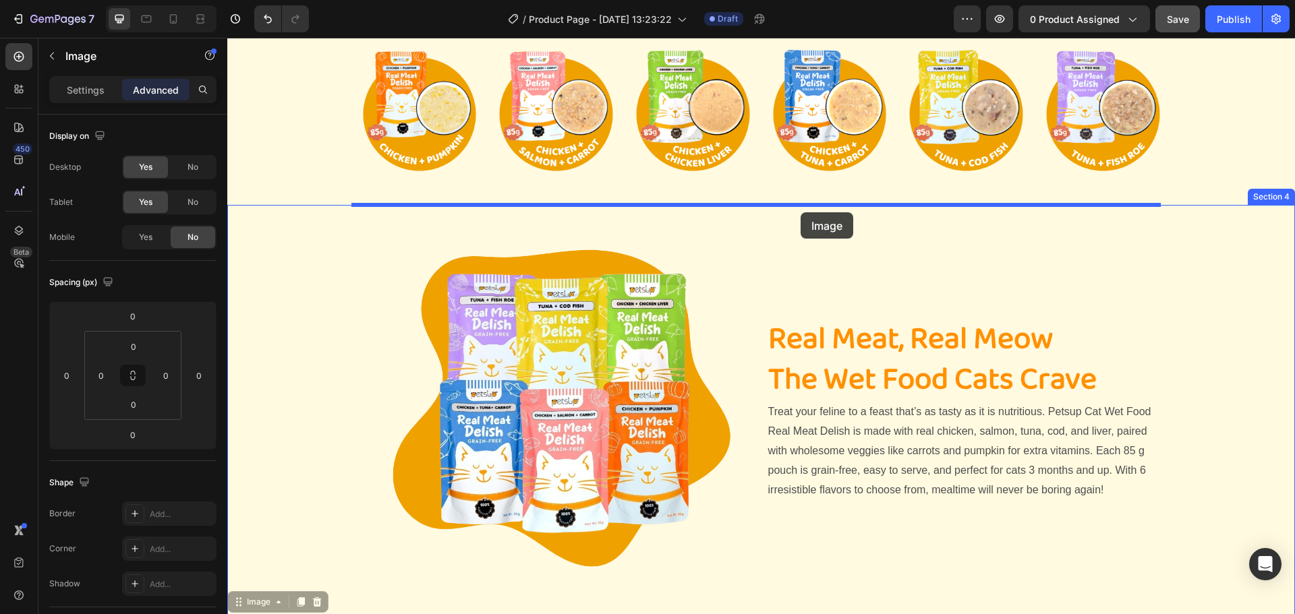
drag, startPoint x: 241, startPoint y: 465, endPoint x: 800, endPoint y: 212, distance: 613.5
click at [800, 212] on div "Header Image Image Image Image Image Image Row Section 2 Image Section 3 Image …" at bounding box center [760, 599] width 1067 height 1392
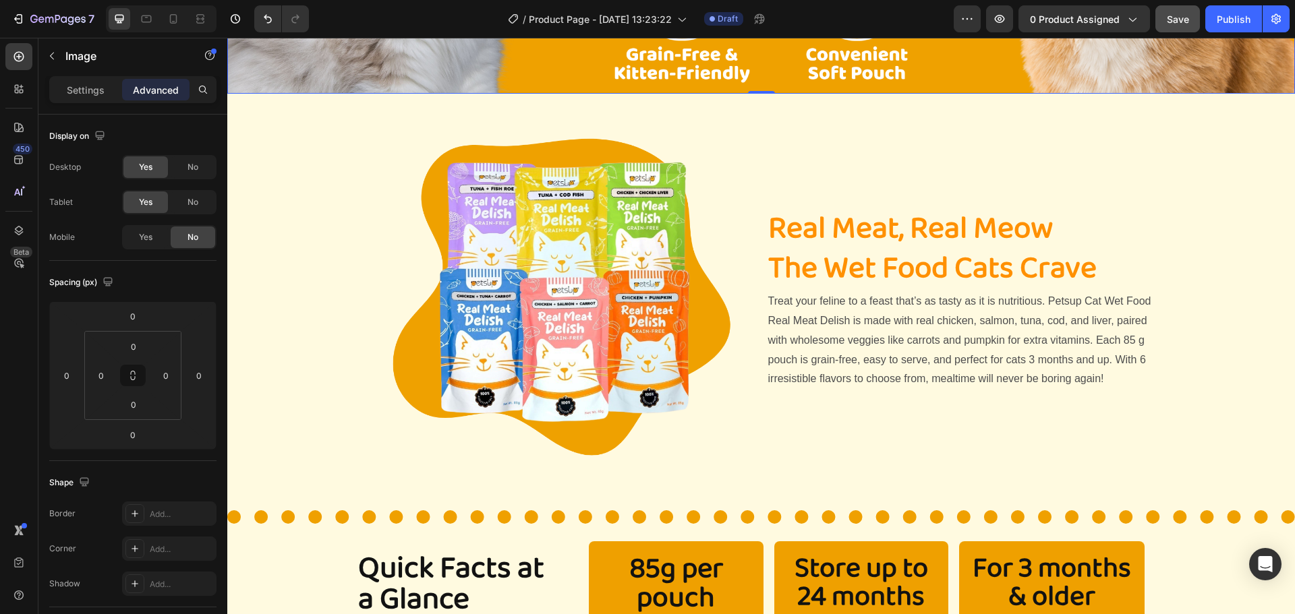
scroll to position [674, 0]
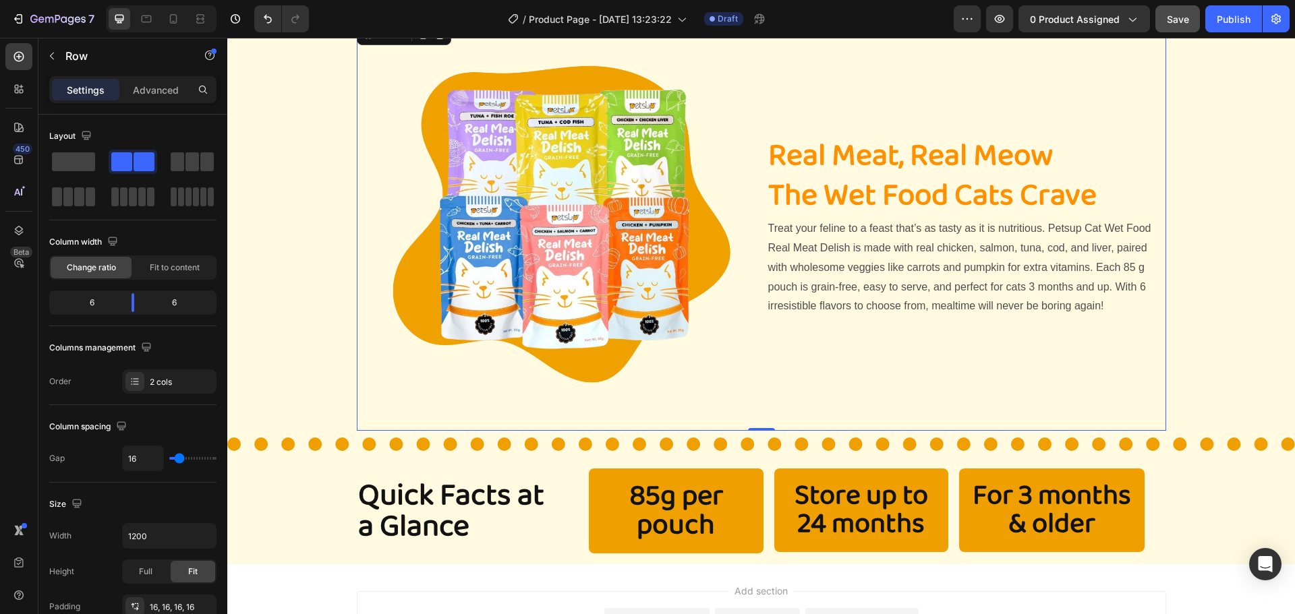
click at [767, 390] on div "Real Meat, Real Meow The Wet Food Cats Crave Heading Treat your feline to a fea…" at bounding box center [961, 226] width 388 height 388
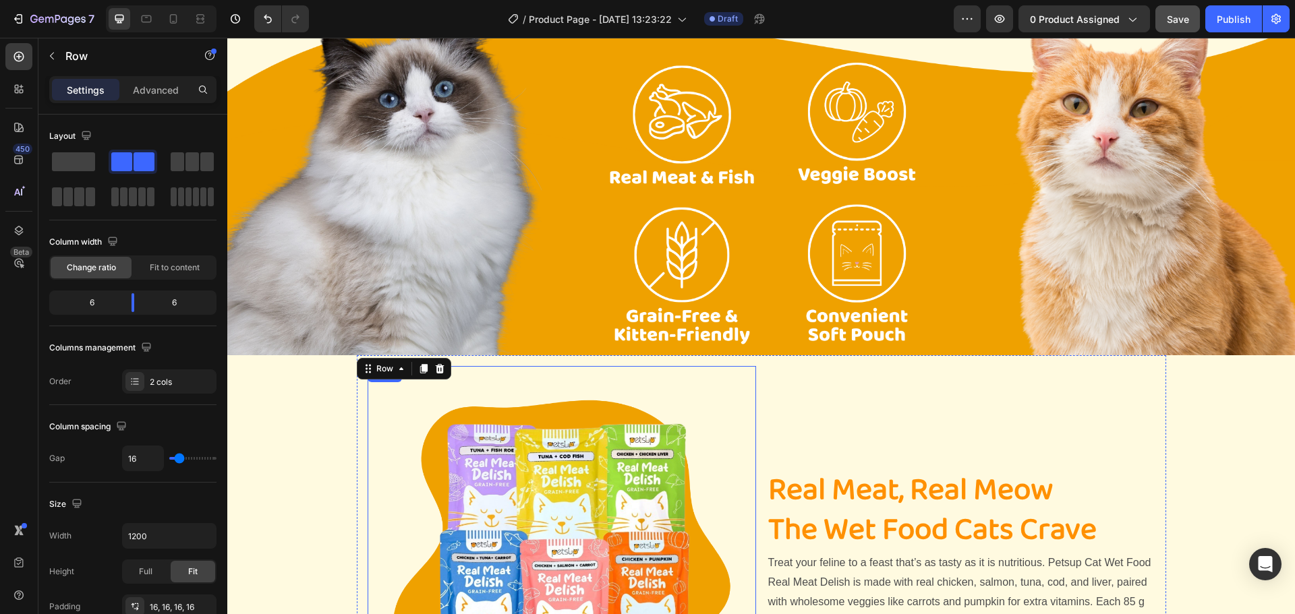
scroll to position [337, 0]
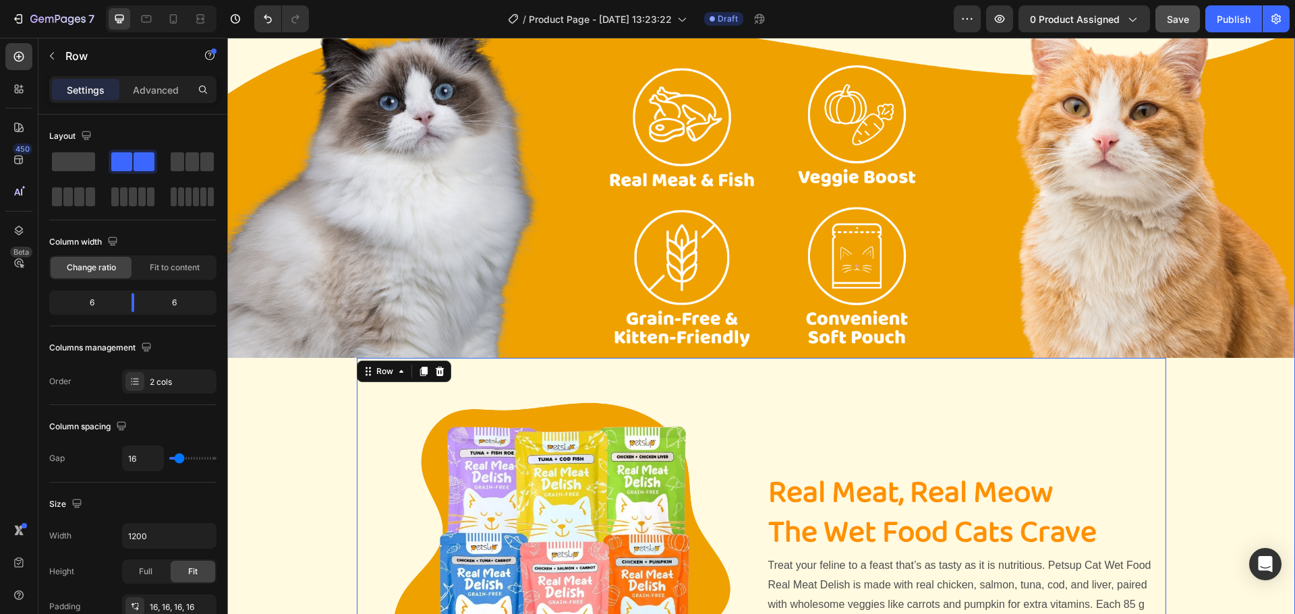
click at [307, 436] on div "Image Image Real Meat, Real Meow The Wet Food Cats Crave Heading Treat your fel…" at bounding box center [760, 452] width 1067 height 899
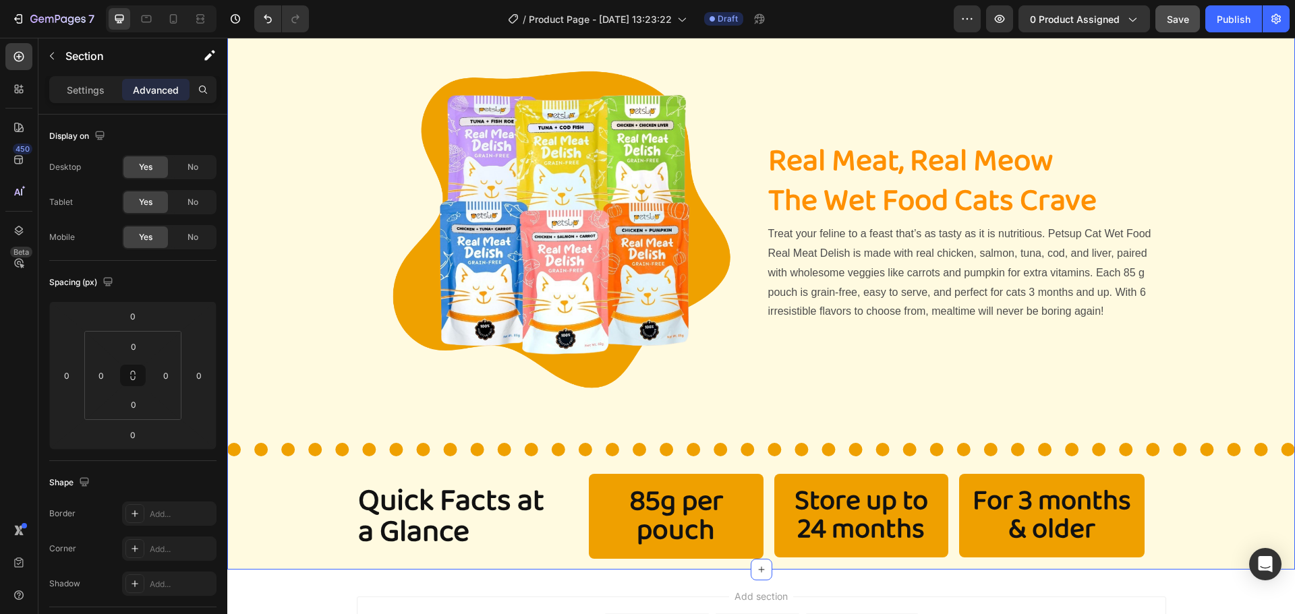
scroll to position [742, 0]
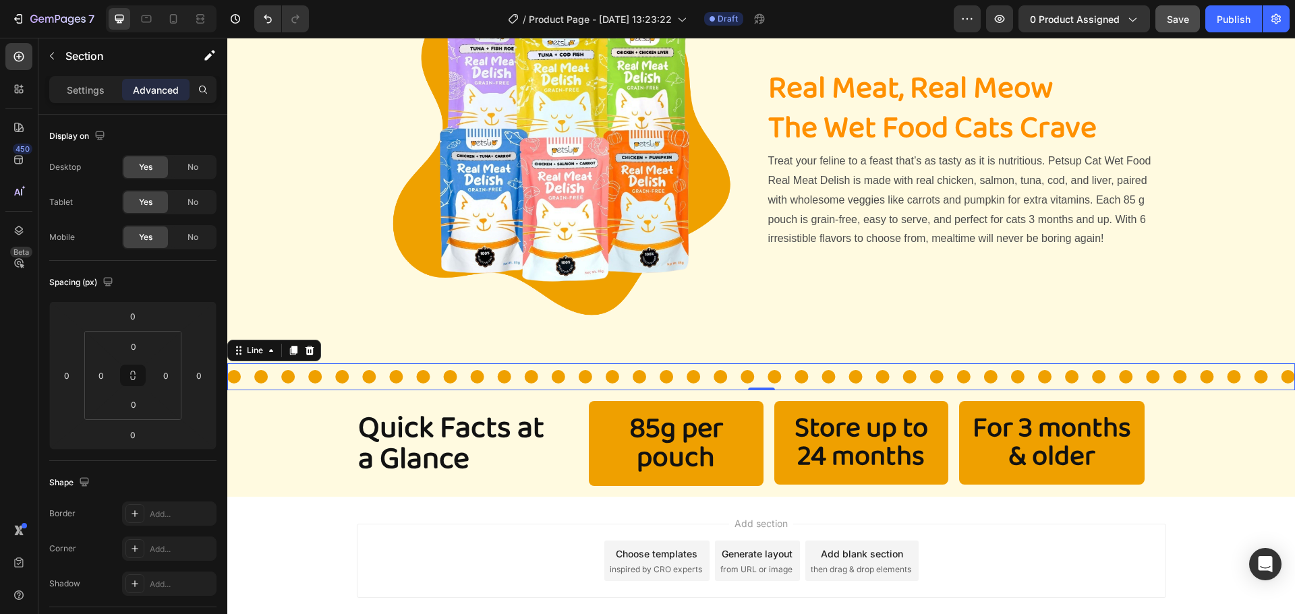
click at [341, 370] on div at bounding box center [760, 376] width 1067 height 13
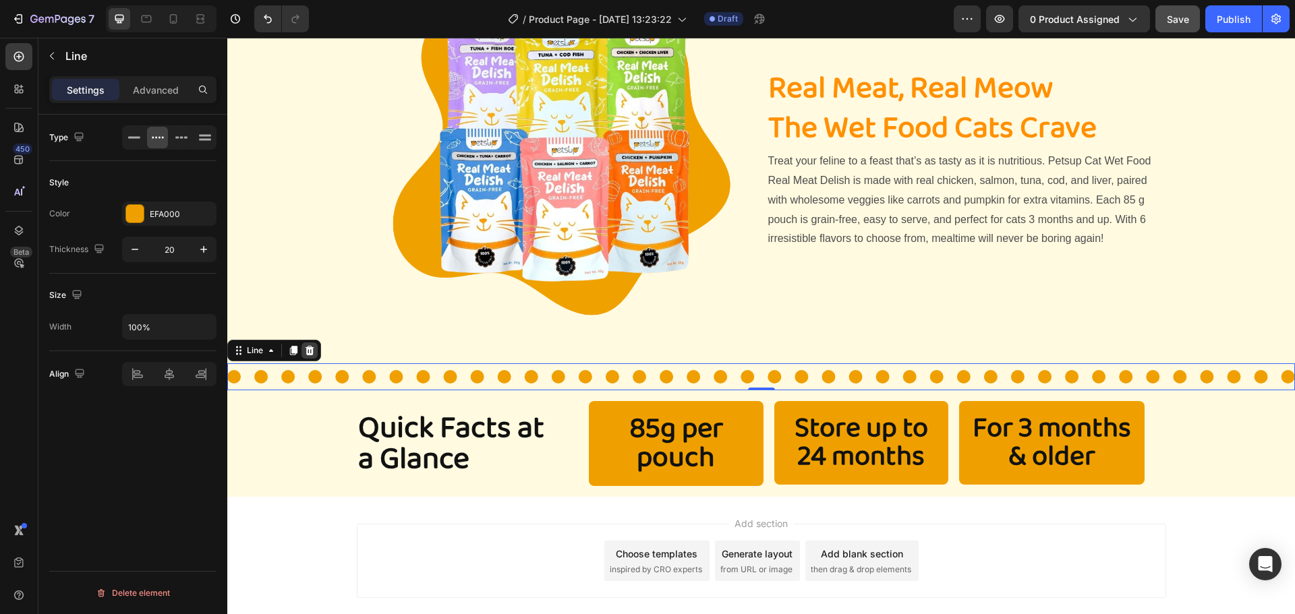
click at [312, 348] on icon at bounding box center [309, 350] width 9 height 9
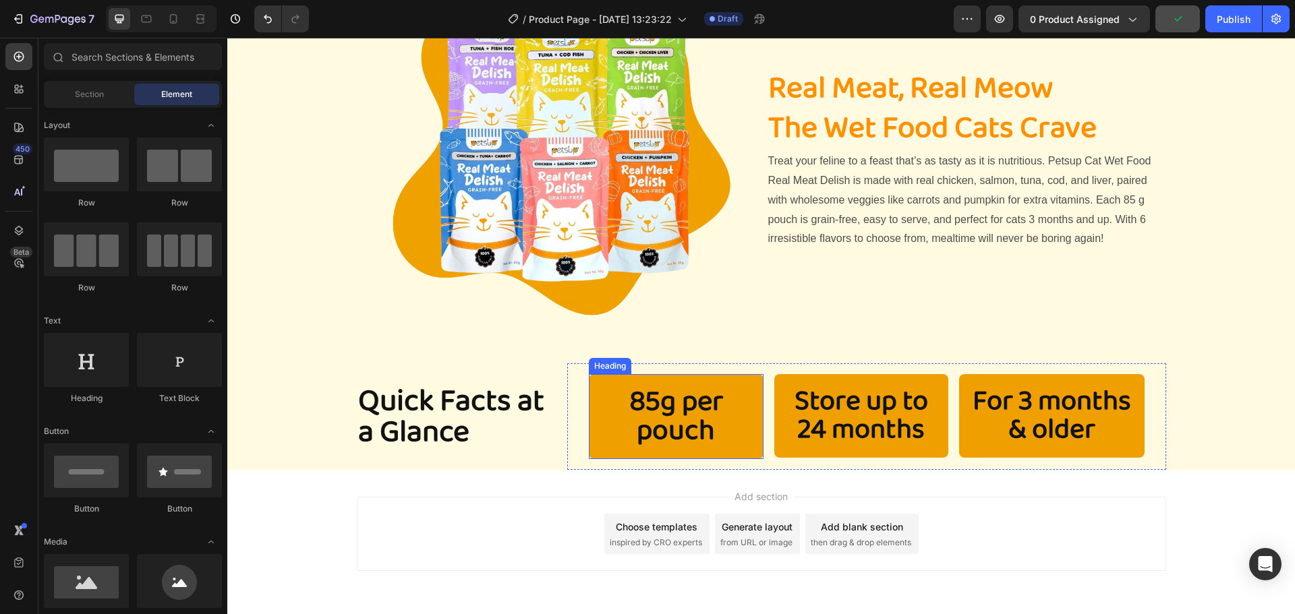
click at [670, 421] on h2 "85g per pouch" at bounding box center [676, 416] width 175 height 85
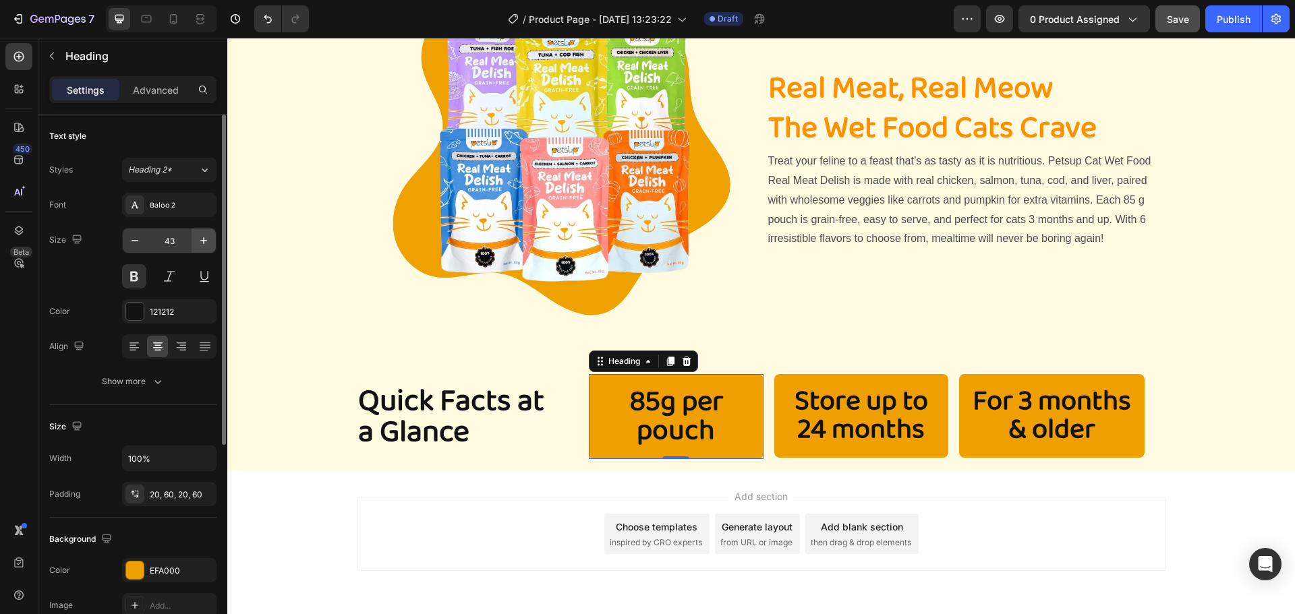
drag, startPoint x: 167, startPoint y: 240, endPoint x: 193, endPoint y: 233, distance: 26.7
click at [168, 240] on input "43" at bounding box center [169, 241] width 45 height 24
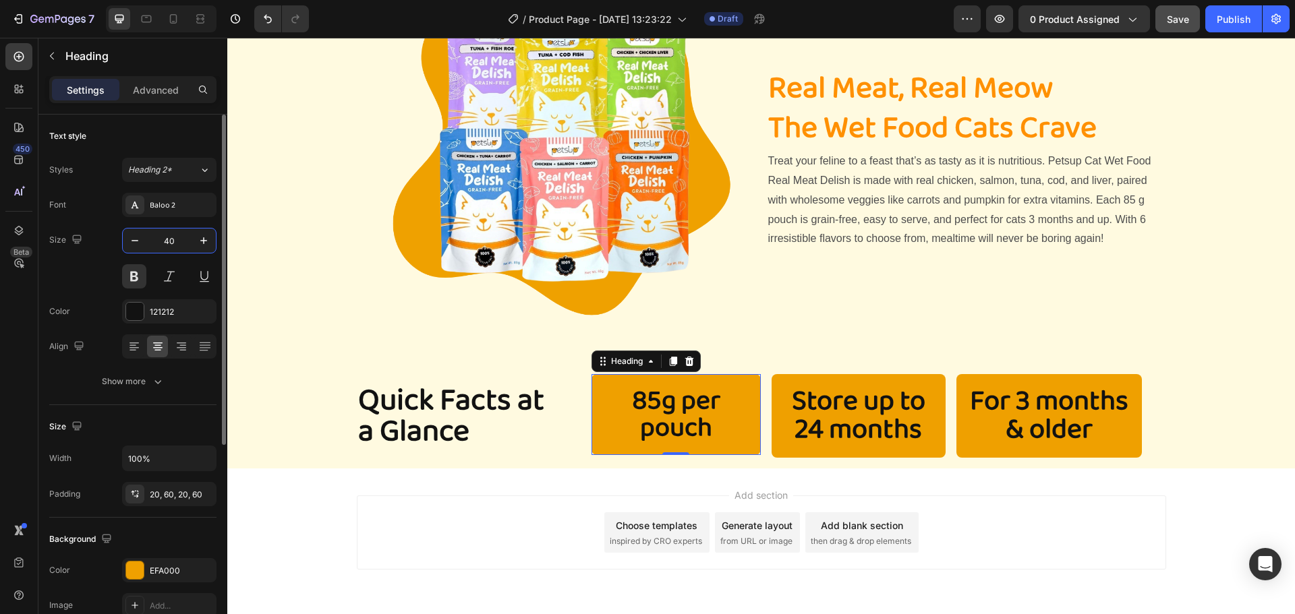
type input "4"
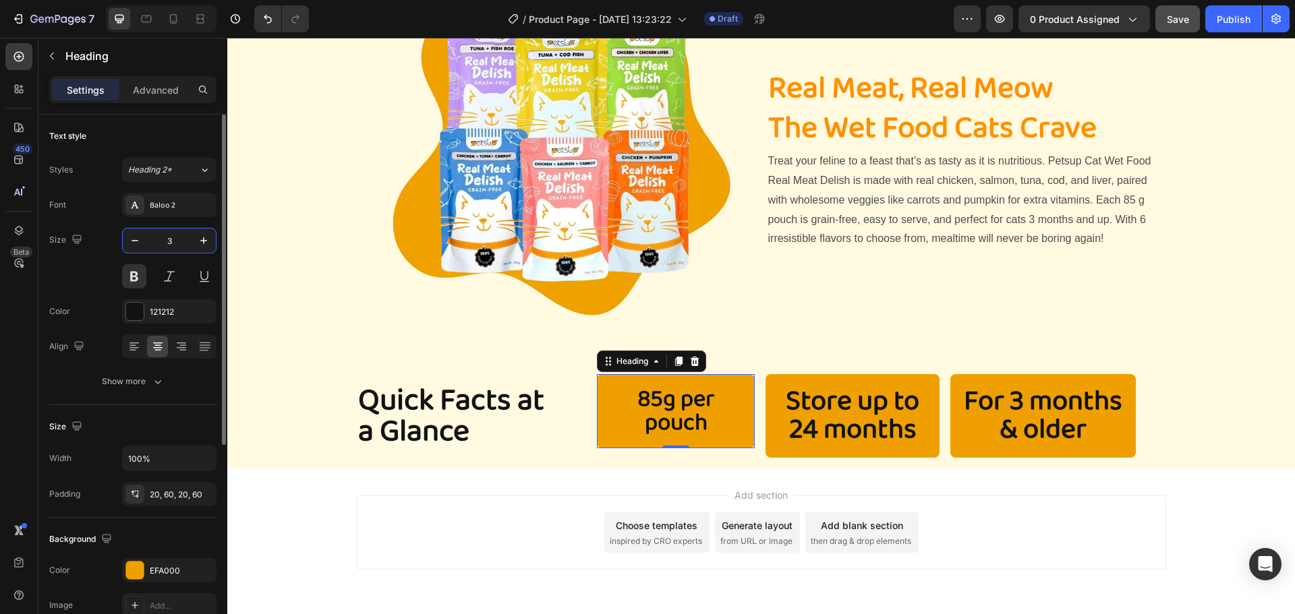
type input "35"
click at [854, 421] on h2 "Store up to 24 months" at bounding box center [852, 416] width 174 height 84
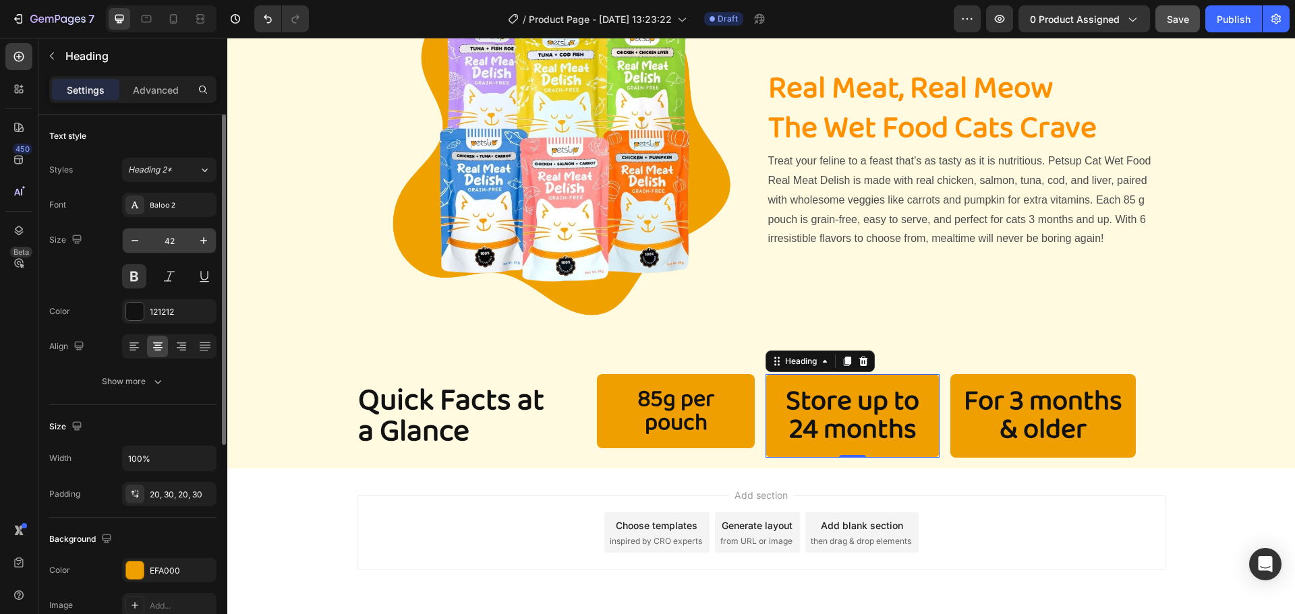
click at [172, 243] on input "42" at bounding box center [169, 241] width 45 height 24
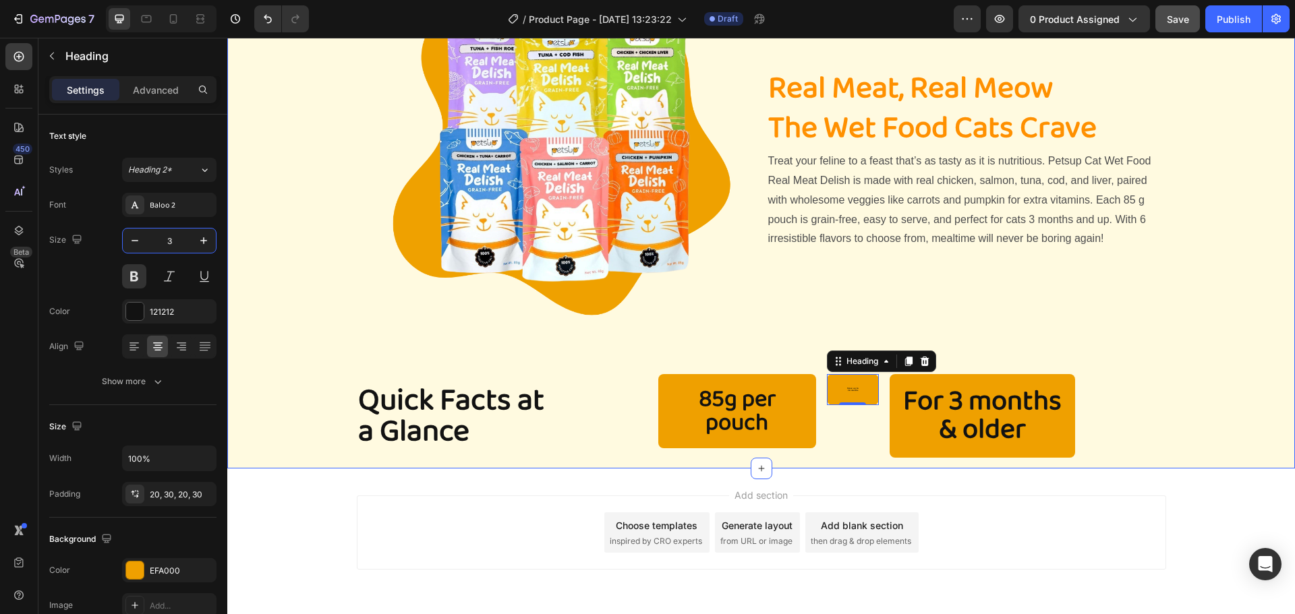
type input "35"
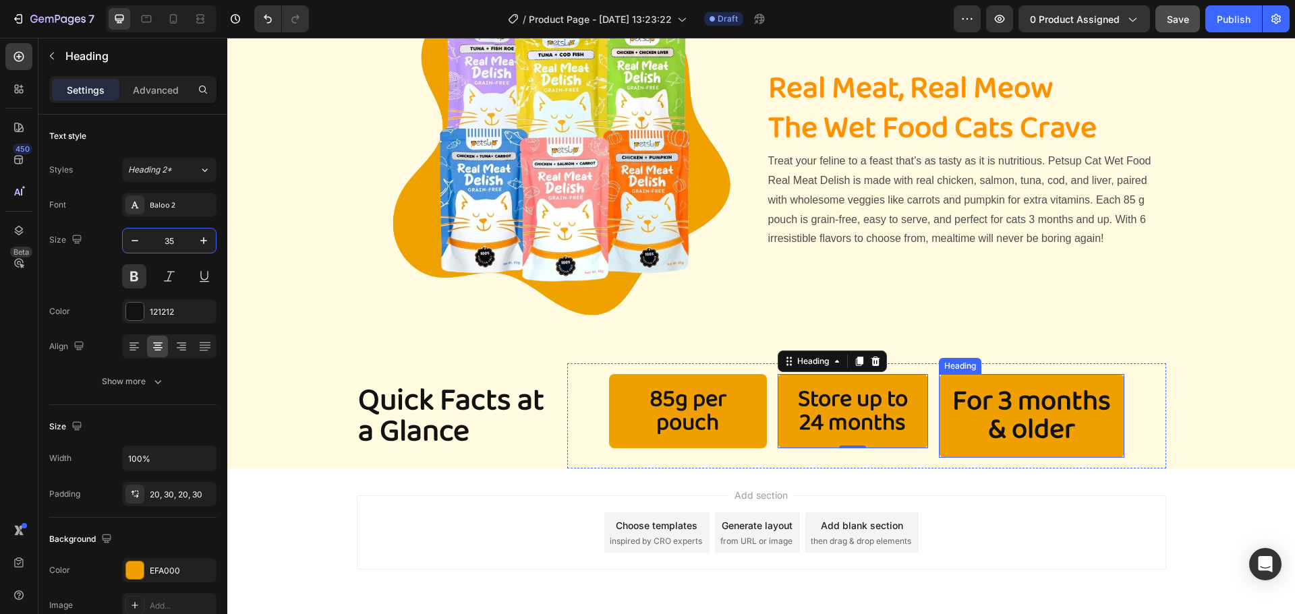
click at [1038, 398] on h2 "For 3 months & older" at bounding box center [1031, 416] width 185 height 84
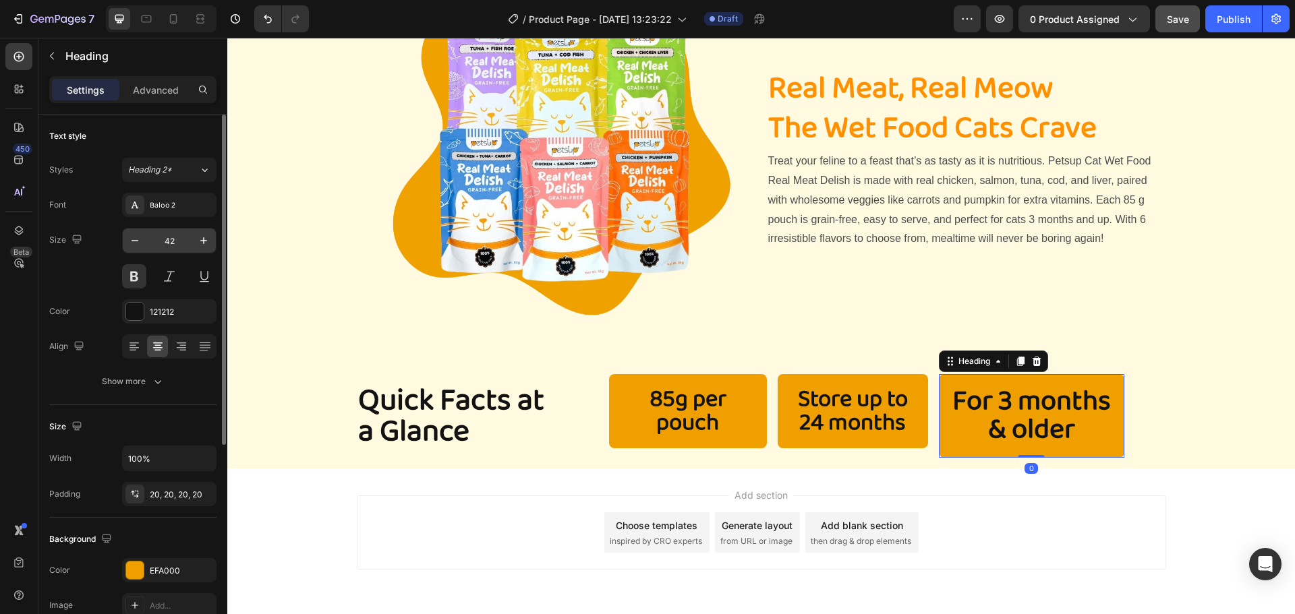
click at [165, 242] on input "42" at bounding box center [169, 241] width 45 height 24
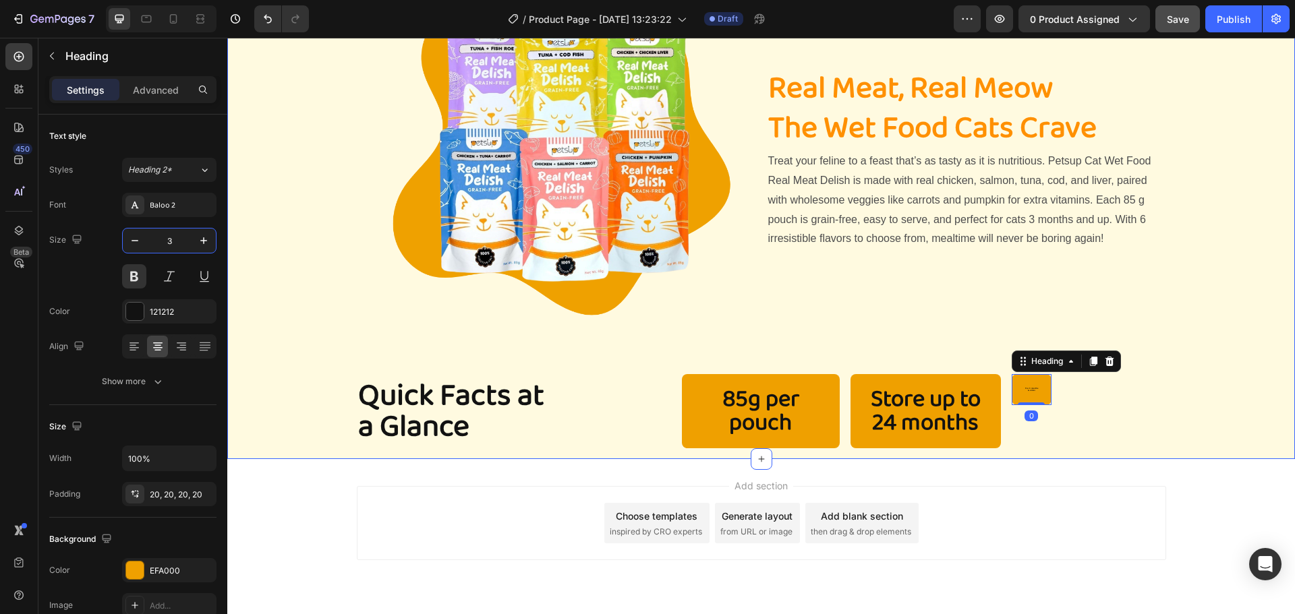
type input "35"
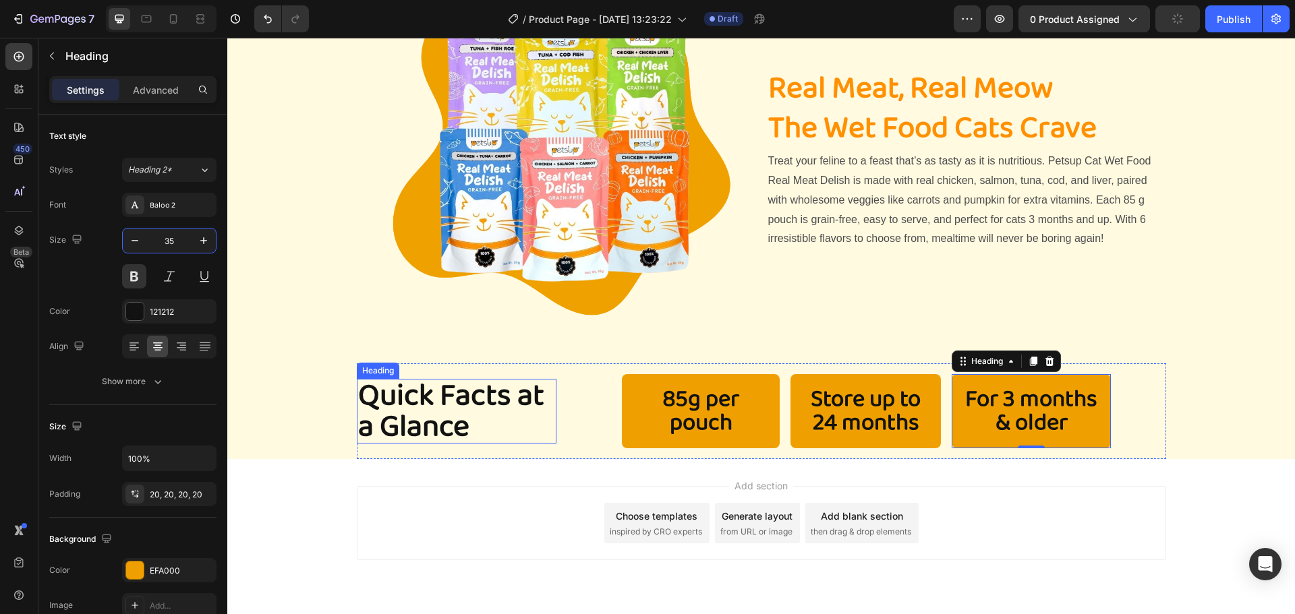
click at [455, 425] on h2 "Quick Facts at a Glance" at bounding box center [457, 411] width 200 height 65
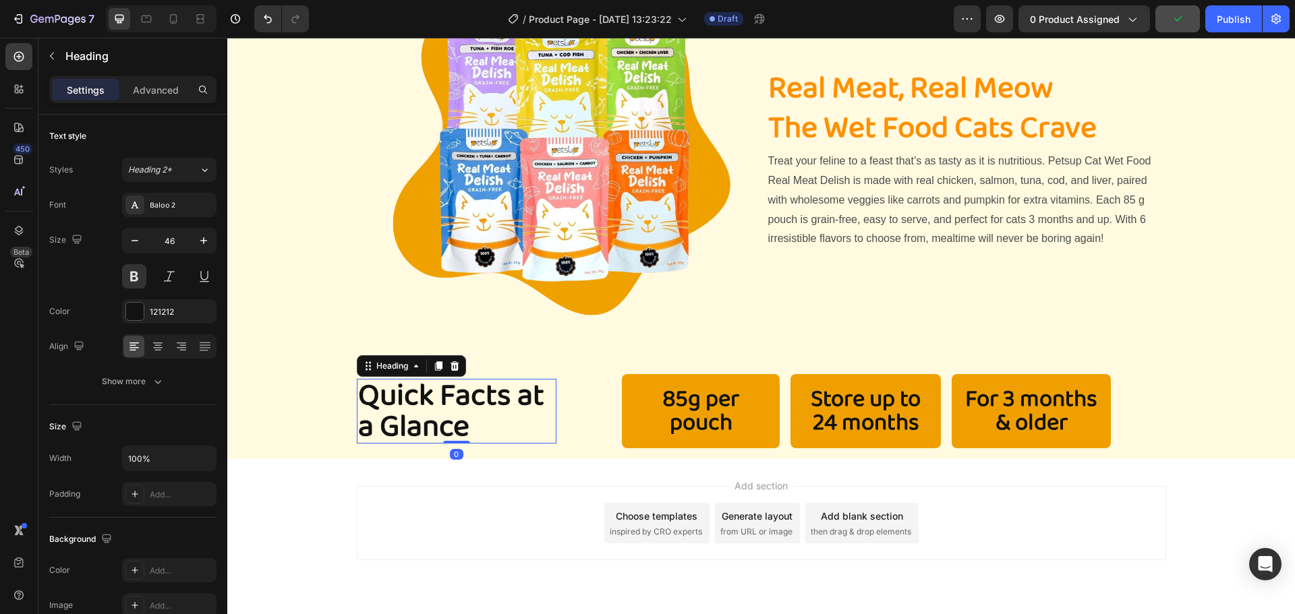
click at [496, 501] on div "Add section Choose templates inspired by CRO experts Generate layout from URL o…" at bounding box center [761, 523] width 809 height 74
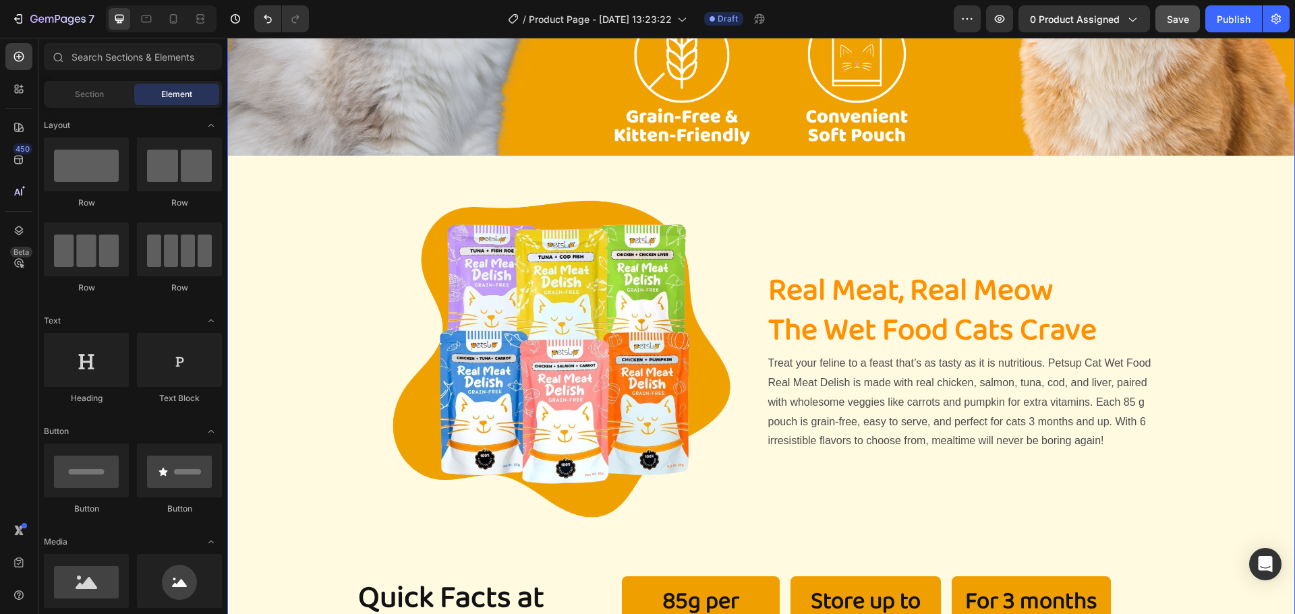
scroll to position [607, 0]
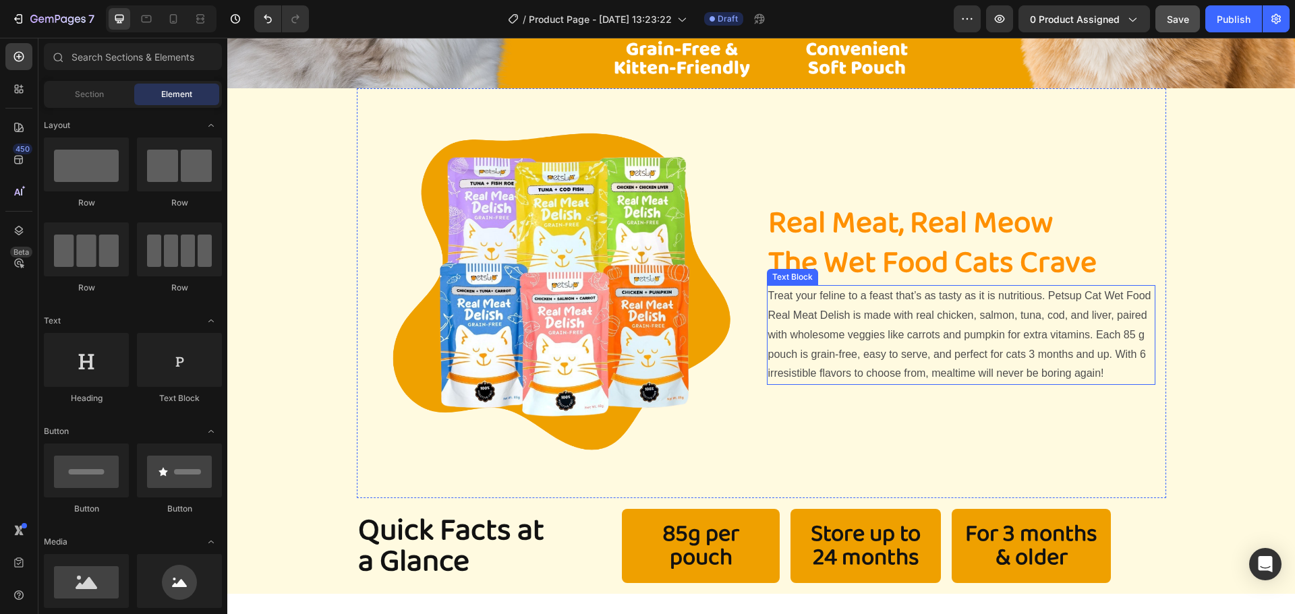
click at [959, 367] on p "Treat your feline to a feast that’s as tasty as it is nutritious. Petsup Cat We…" at bounding box center [961, 335] width 386 height 97
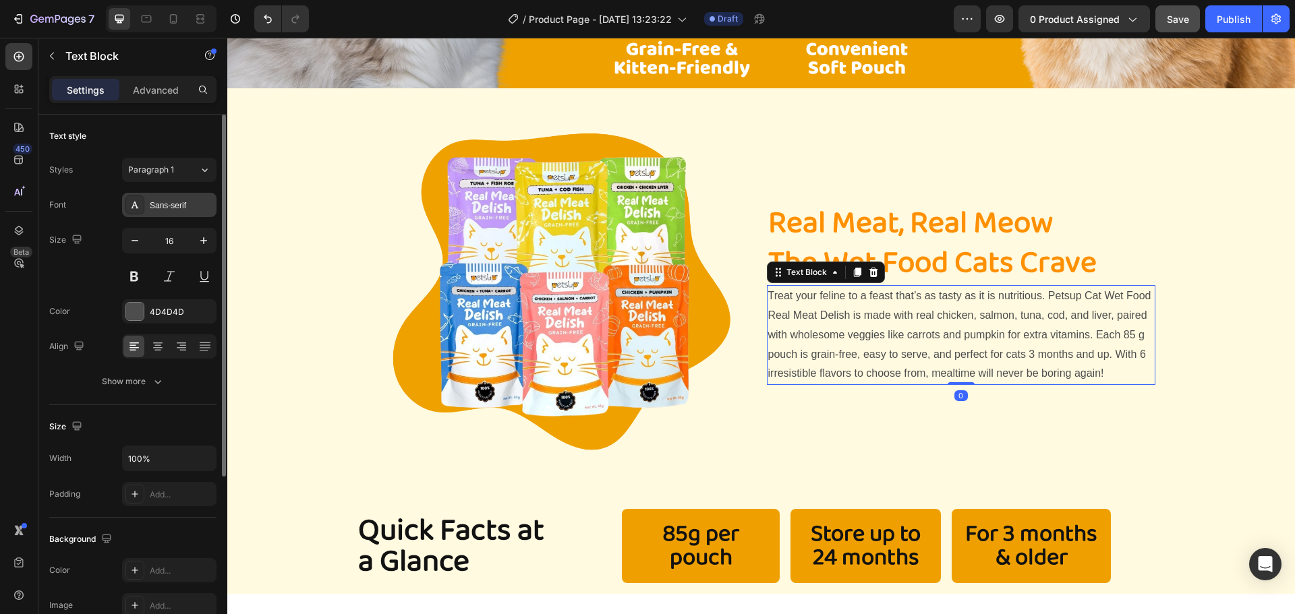
click at [146, 200] on div "Sans-serif" at bounding box center [169, 205] width 94 height 24
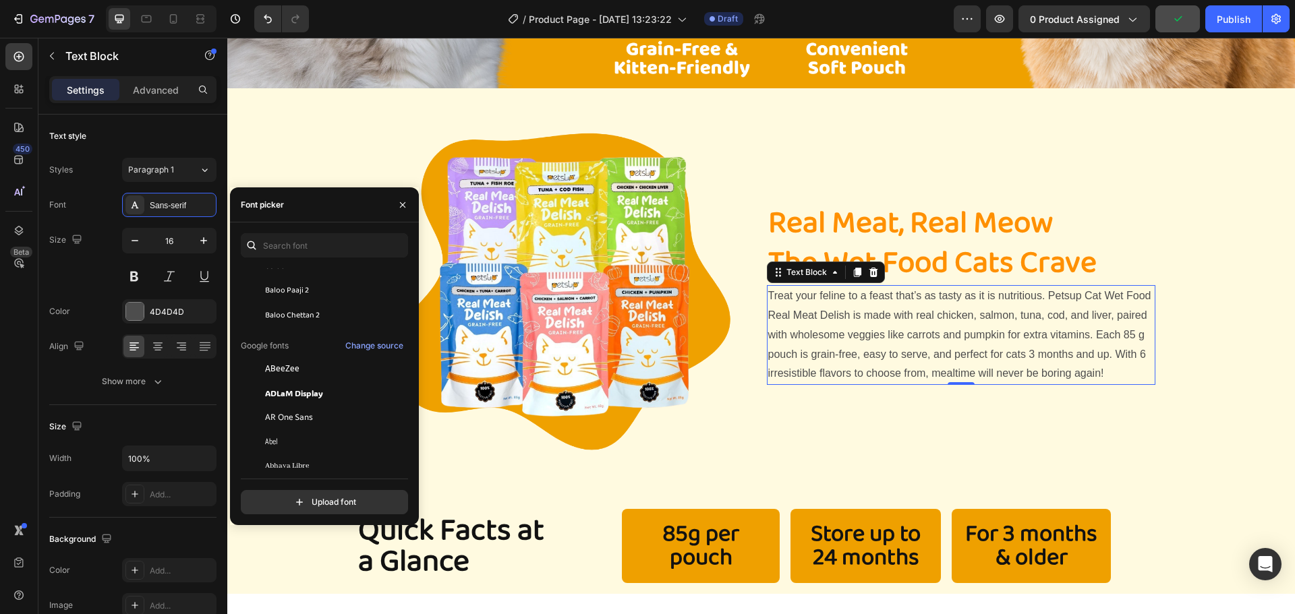
scroll to position [0, 0]
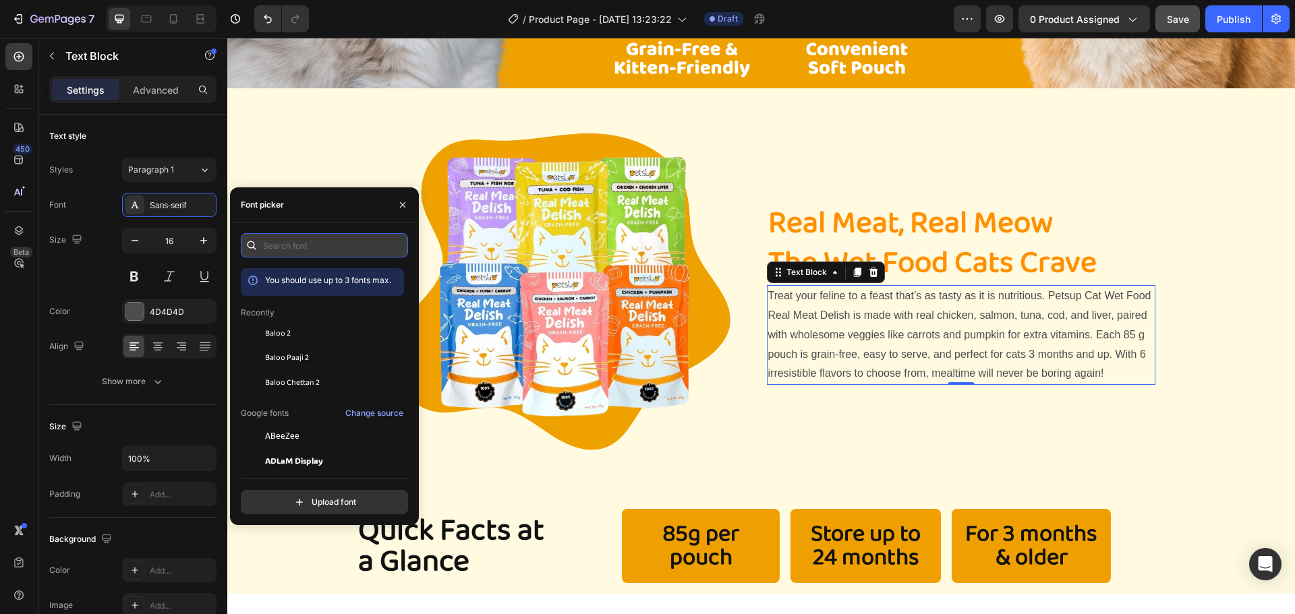
click at [291, 247] on input "text" at bounding box center [324, 245] width 167 height 24
click at [278, 424] on div "Baloo 2" at bounding box center [322, 436] width 163 height 24
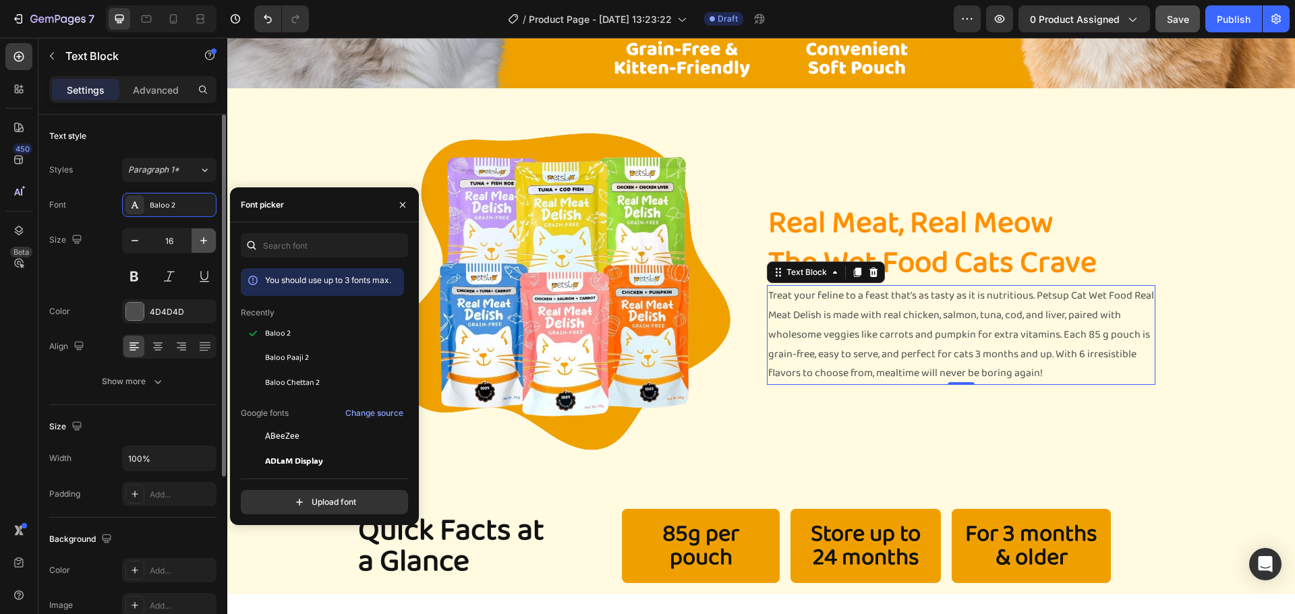
click at [202, 243] on icon "button" at bounding box center [203, 240] width 13 height 13
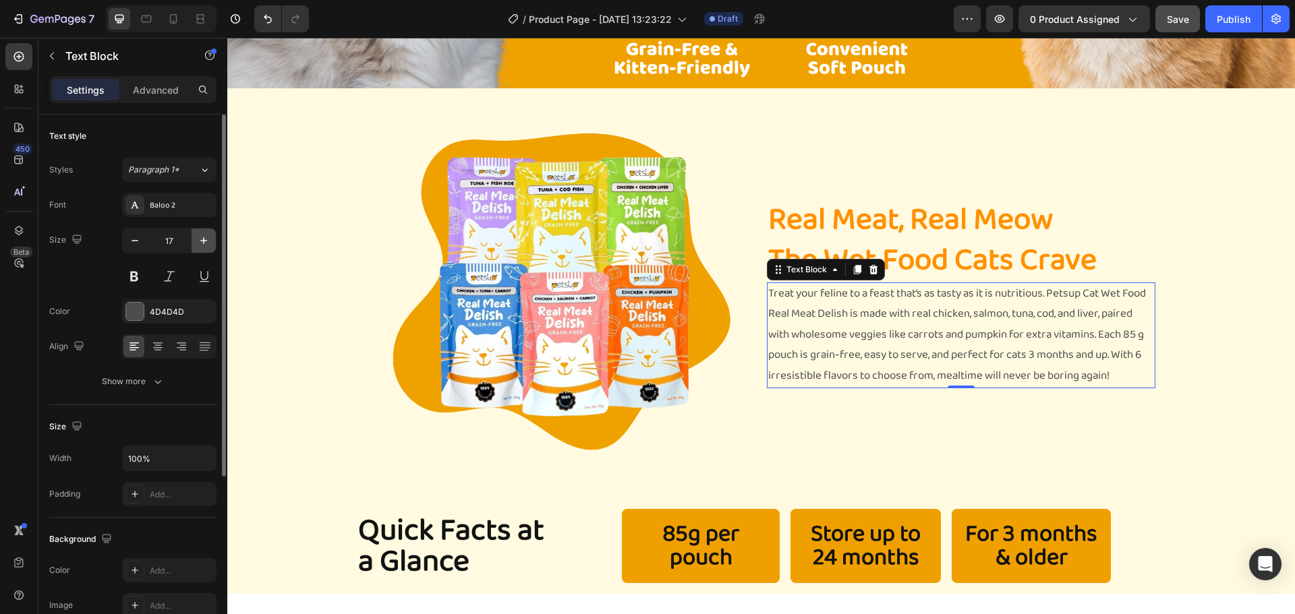
click at [202, 243] on icon "button" at bounding box center [203, 240] width 13 height 13
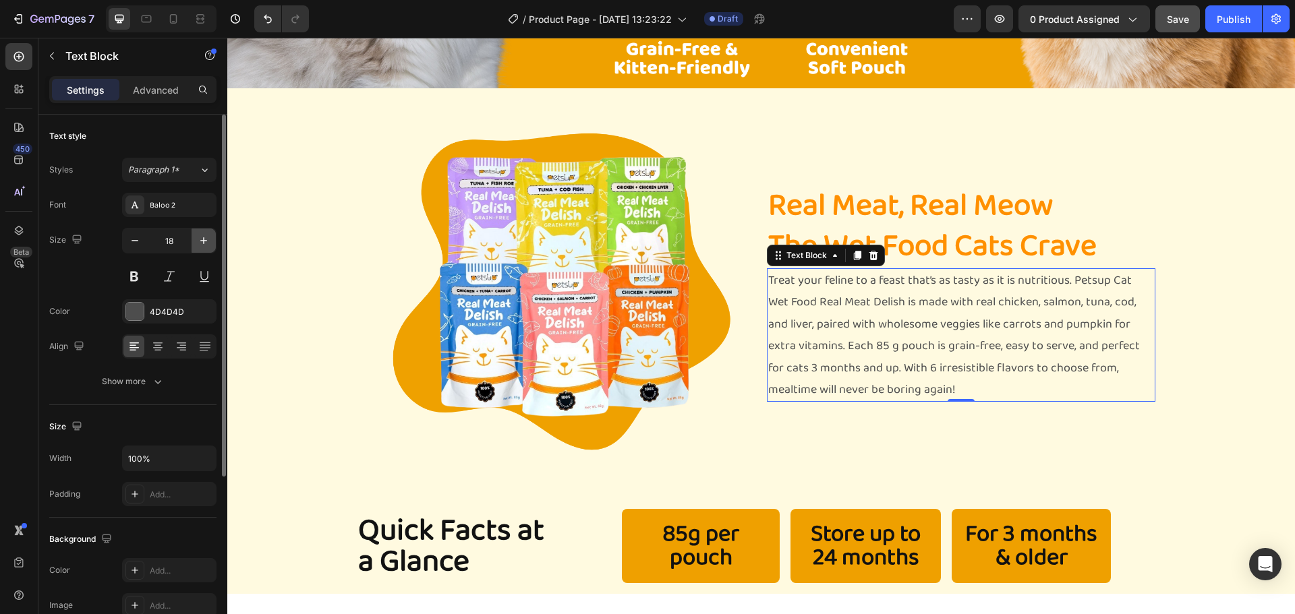
click at [202, 243] on icon "button" at bounding box center [203, 240] width 13 height 13
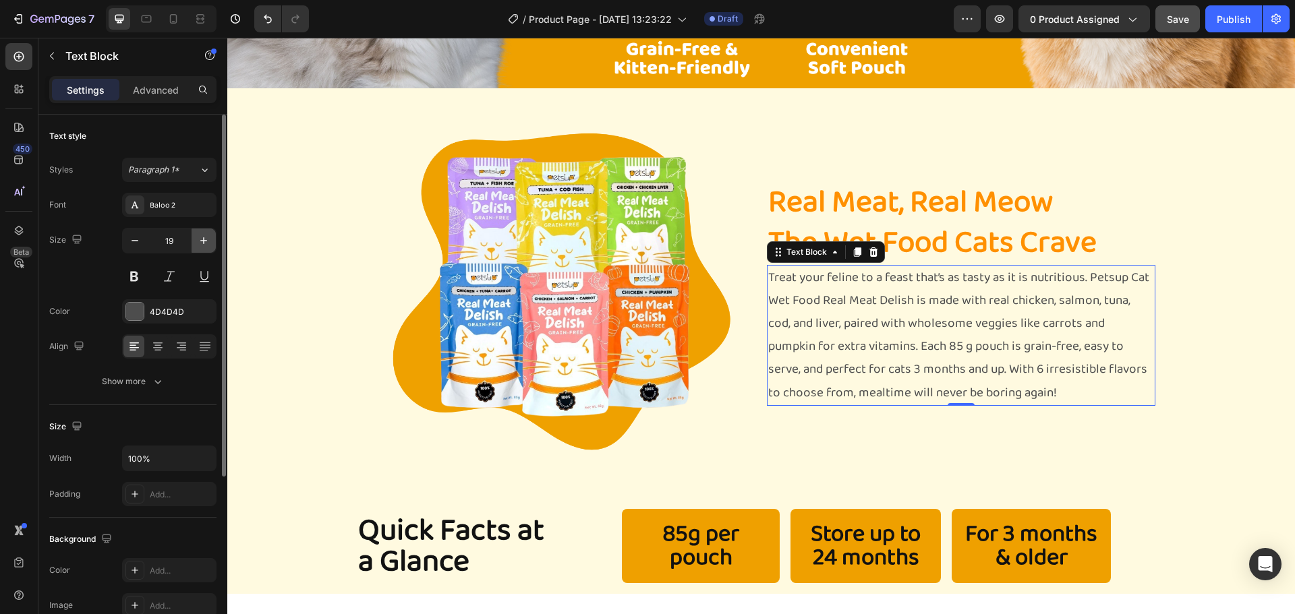
click at [202, 243] on icon "button" at bounding box center [203, 240] width 13 height 13
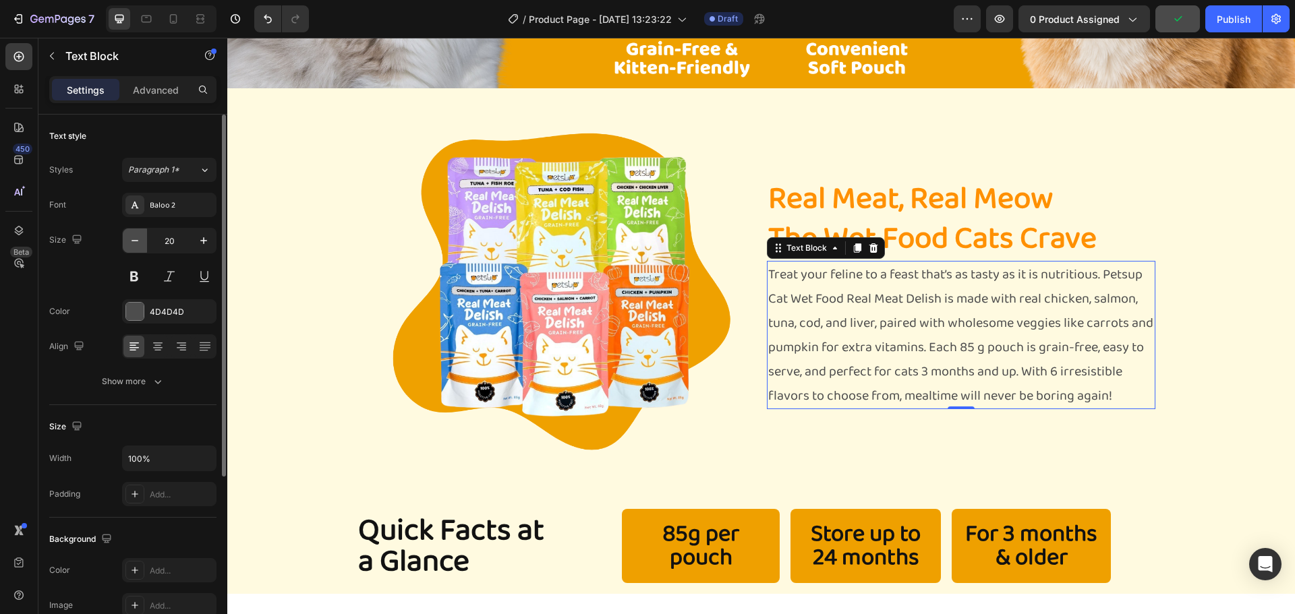
click at [136, 243] on icon "button" at bounding box center [134, 240] width 13 height 13
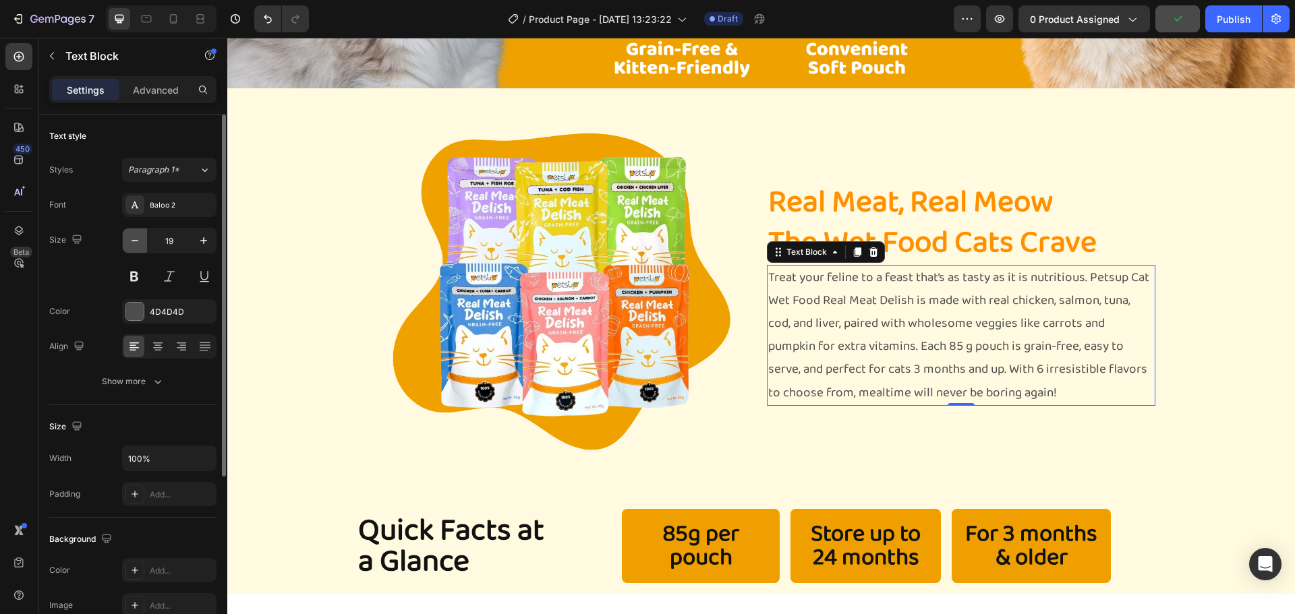
click at [136, 243] on icon "button" at bounding box center [134, 240] width 13 height 13
type input "18"
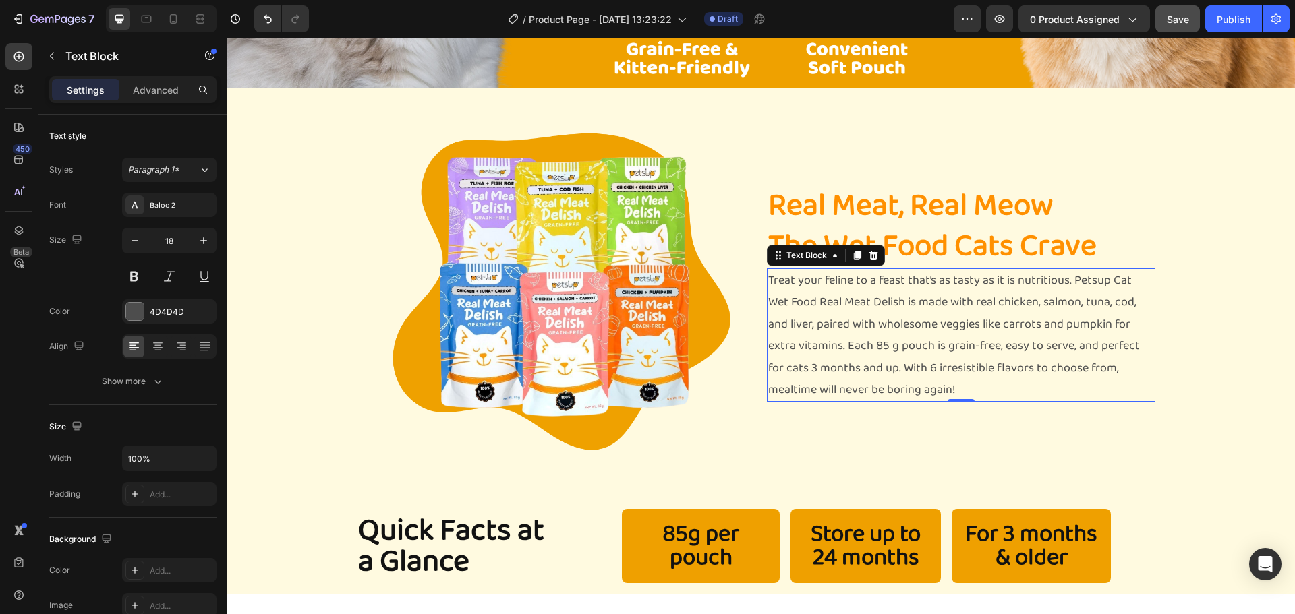
click at [943, 384] on p "Treat your feline to a feast that’s as tasty as it is nutritious. Petsup Cat We…" at bounding box center [961, 335] width 386 height 131
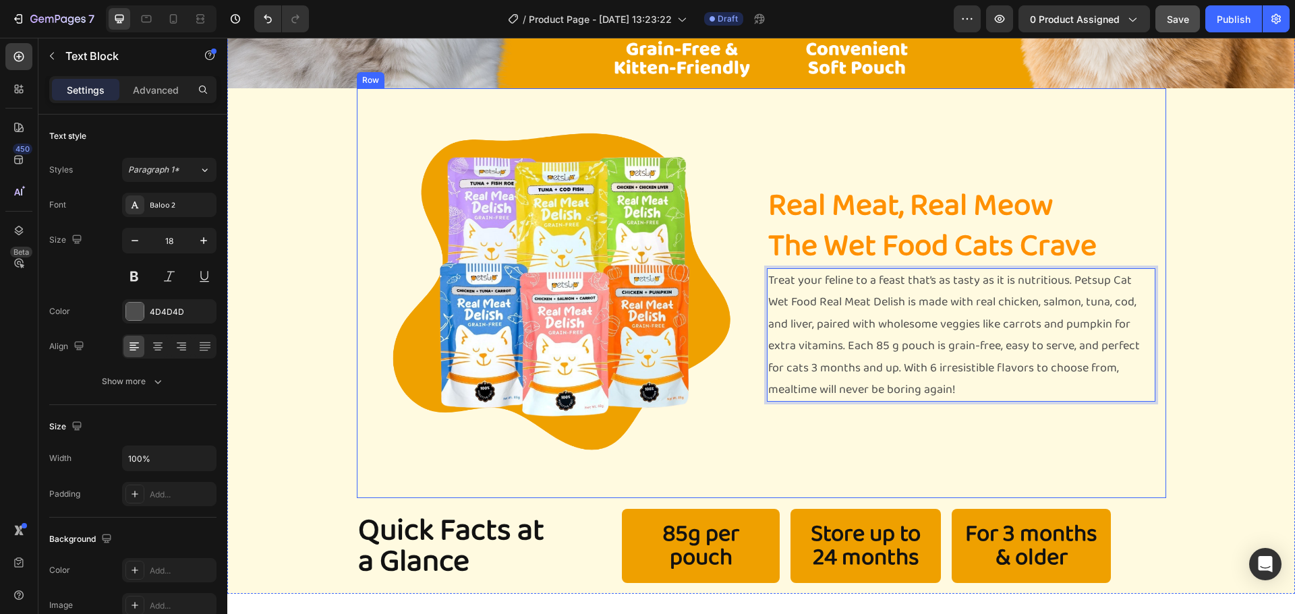
click at [928, 412] on div "Real Meat, Real Meow The Wet Food Cats Crave Heading Treat your feline to a fea…" at bounding box center [961, 293] width 388 height 388
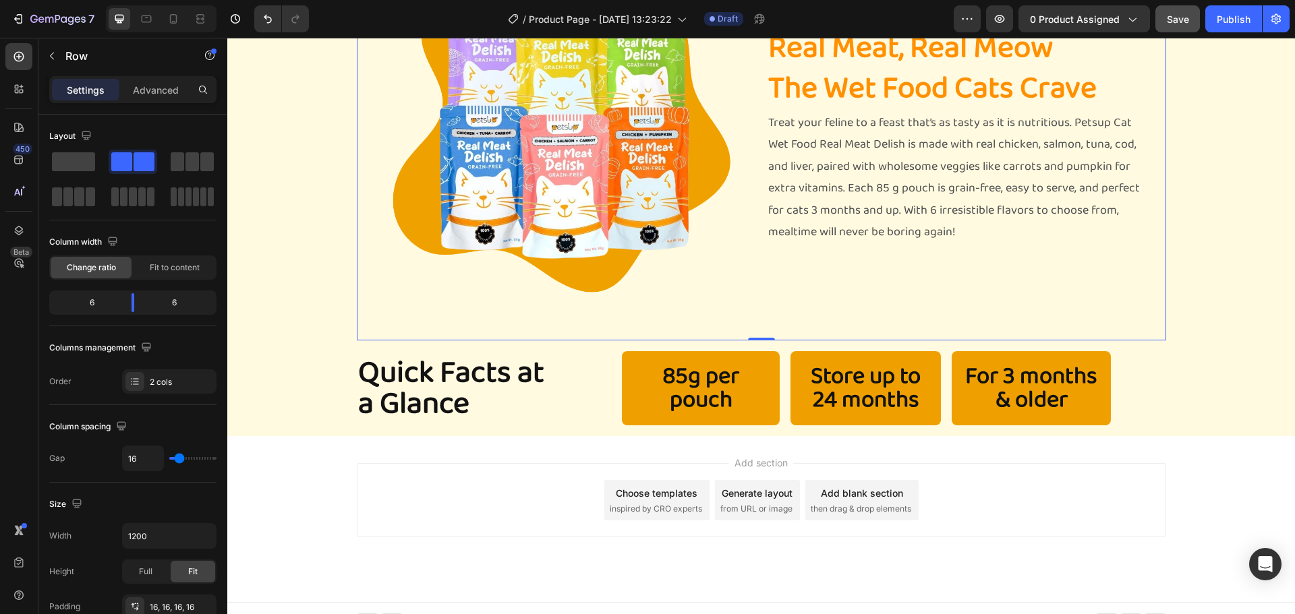
scroll to position [777, 0]
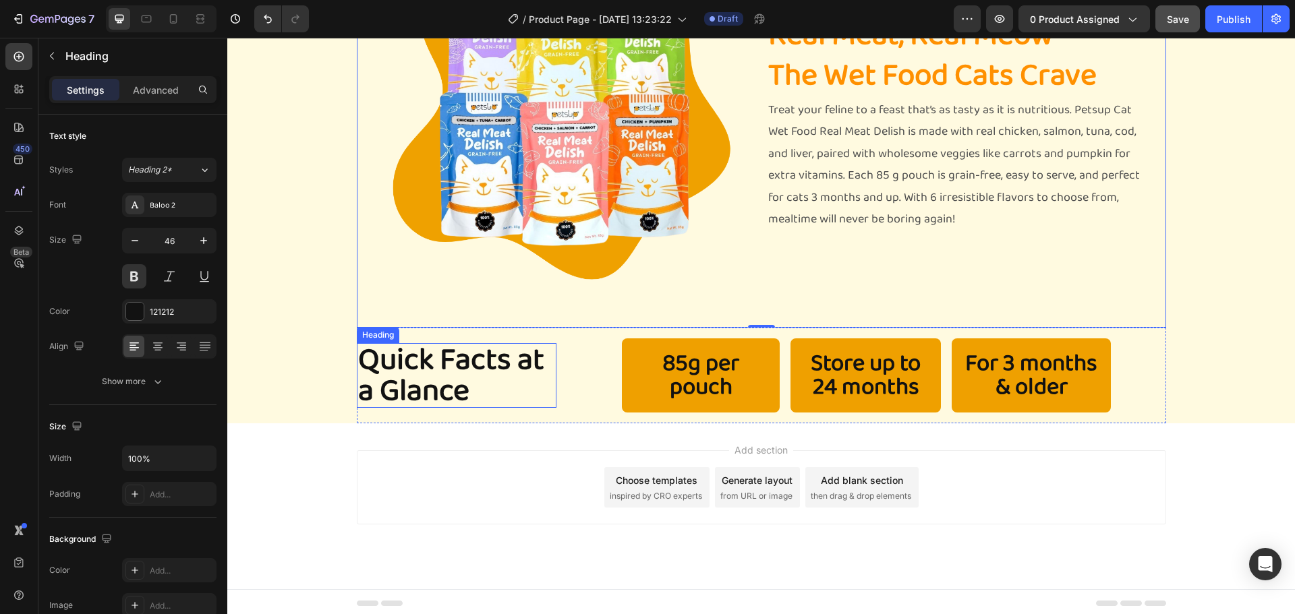
click at [461, 353] on h2 "Quick Facts at a Glance" at bounding box center [457, 375] width 200 height 65
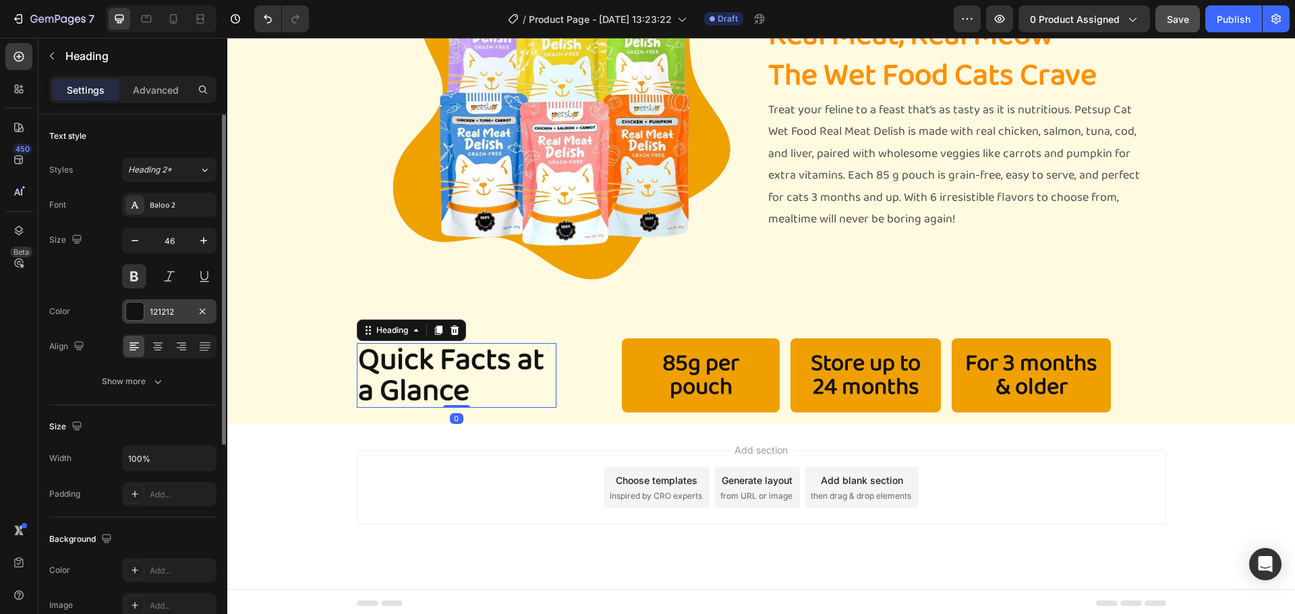
click at [138, 310] on div at bounding box center [135, 312] width 18 height 18
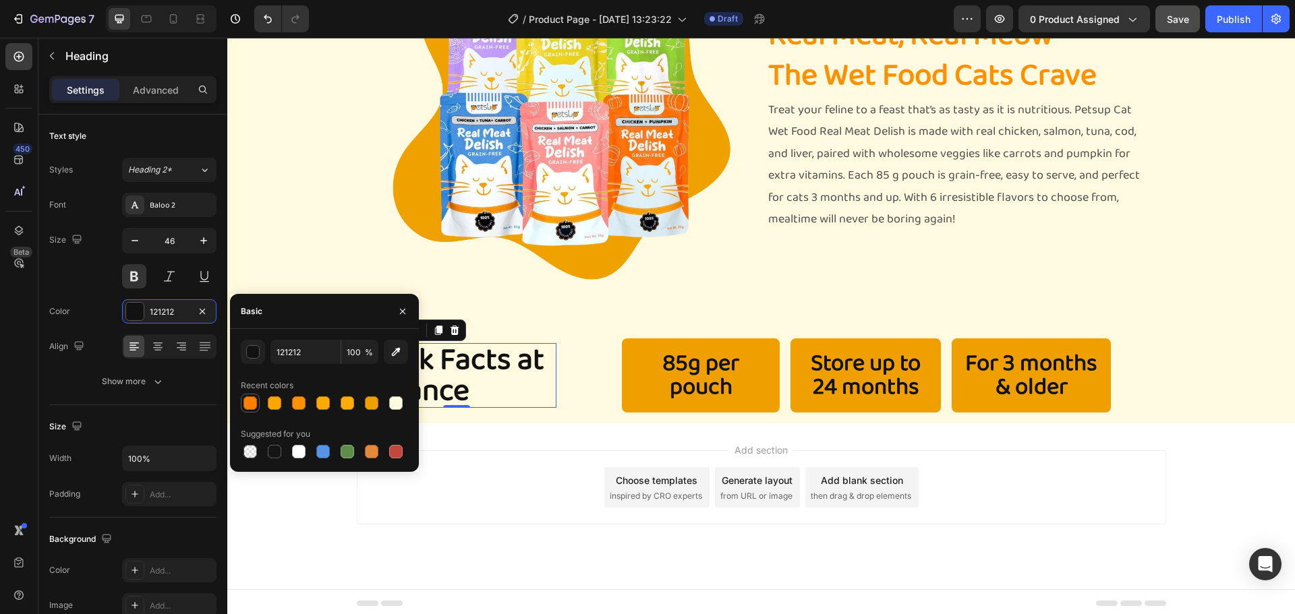
click at [252, 409] on div at bounding box center [249, 402] width 13 height 13
click at [299, 406] on div at bounding box center [298, 402] width 13 height 13
type input "FF9000"
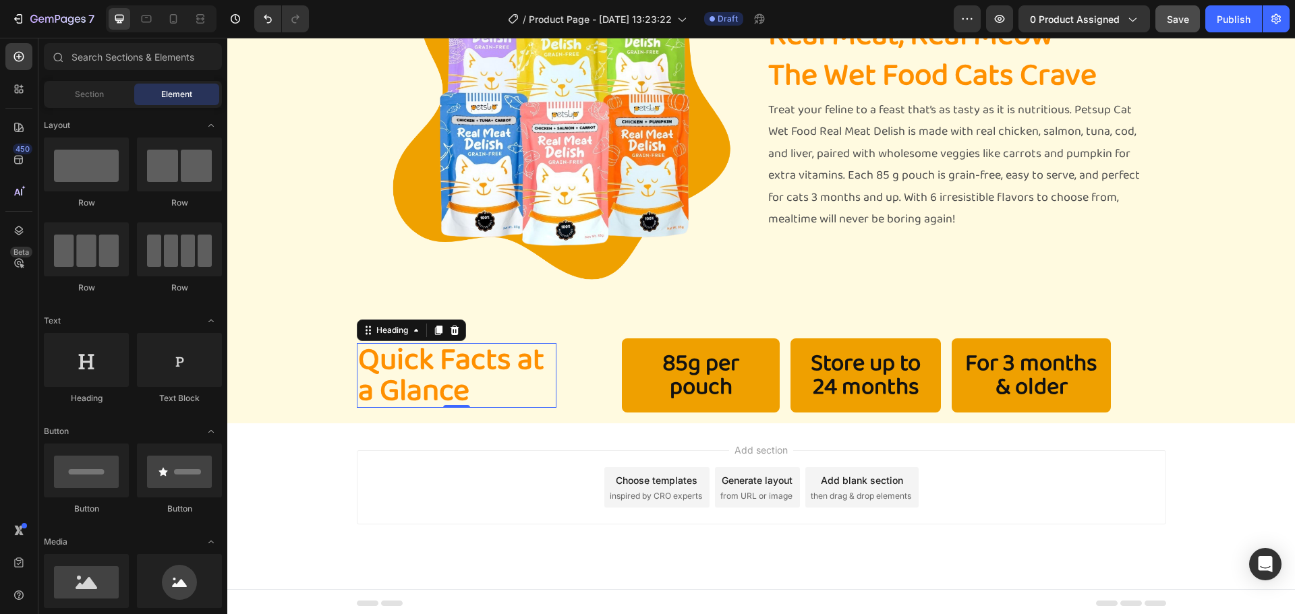
click at [529, 429] on div "Add section Choose templates inspired by CRO experts Generate layout from URL o…" at bounding box center [760, 506] width 1067 height 166
click at [511, 452] on div "Add section Choose templates inspired by CRO experts Generate layout from URL o…" at bounding box center [761, 487] width 809 height 74
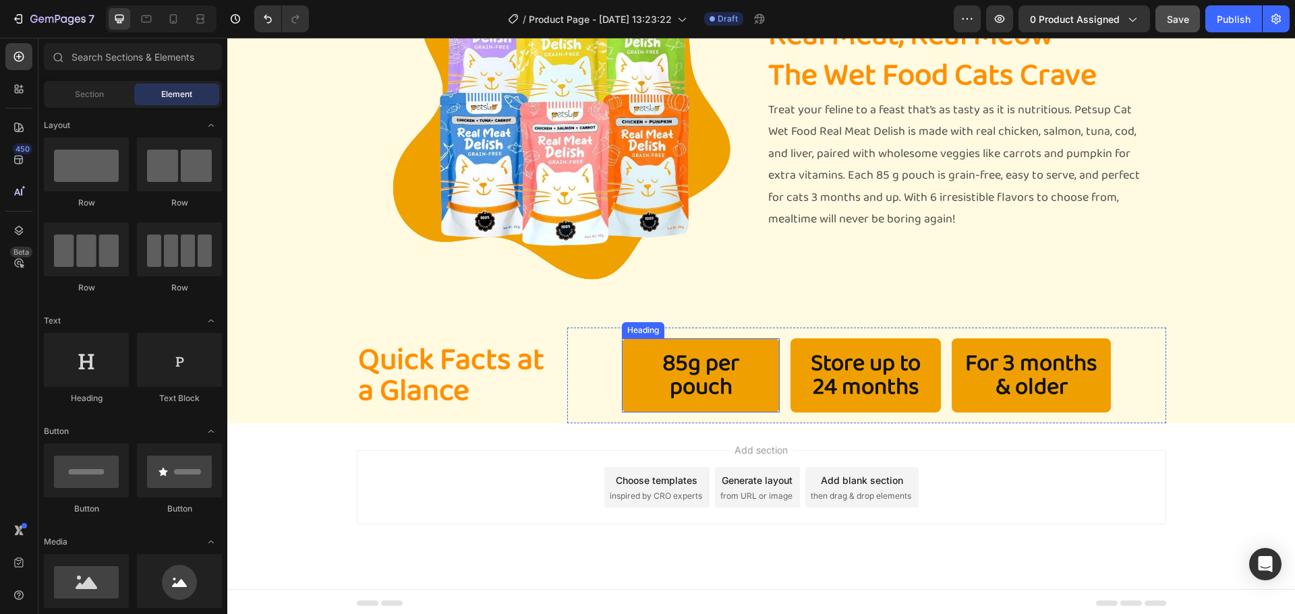
click at [697, 385] on h2 "85g per pouch" at bounding box center [701, 375] width 158 height 74
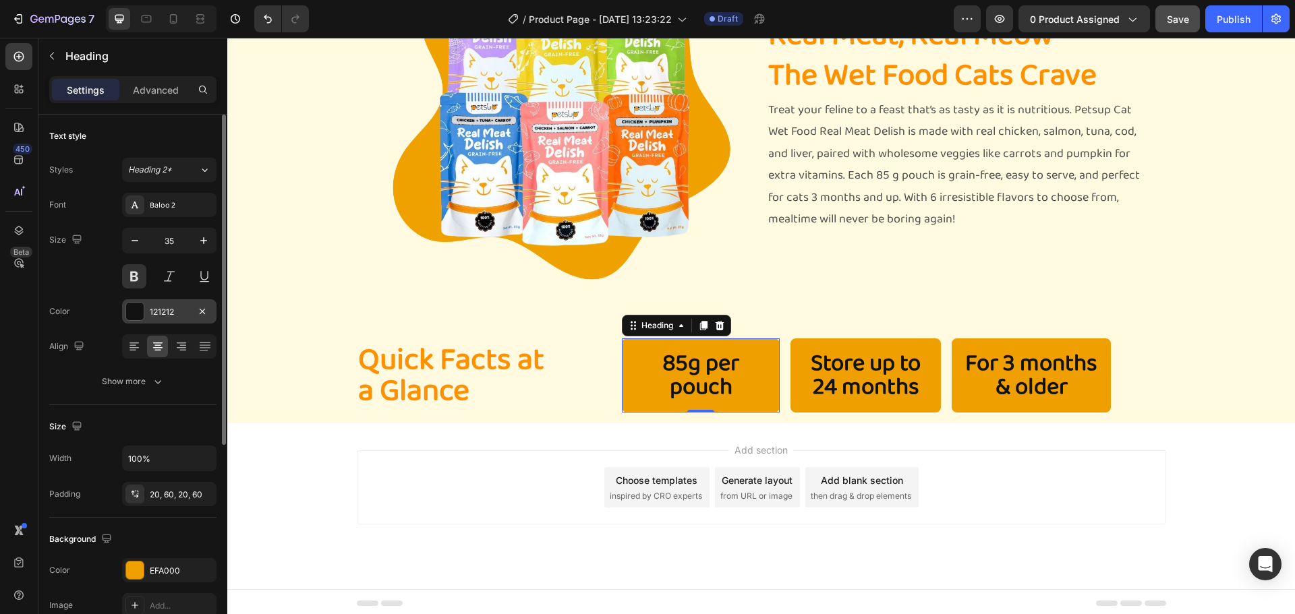
click at [141, 303] on div at bounding box center [135, 312] width 18 height 18
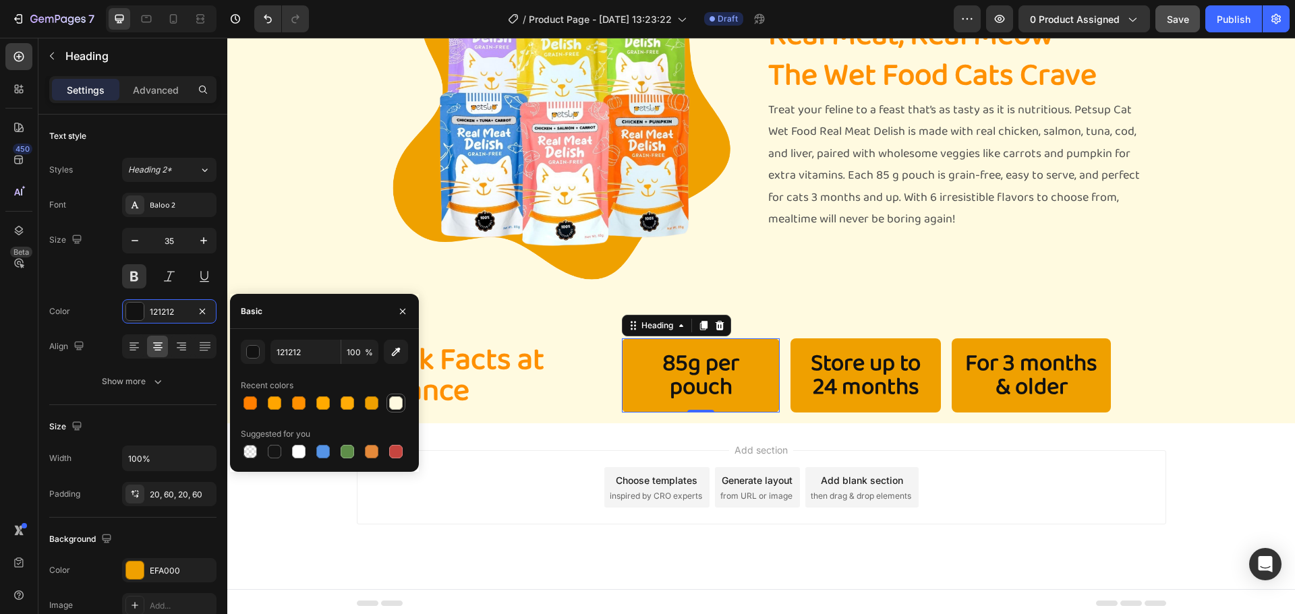
click at [397, 405] on div at bounding box center [395, 402] width 13 height 13
type input "FFFAE0"
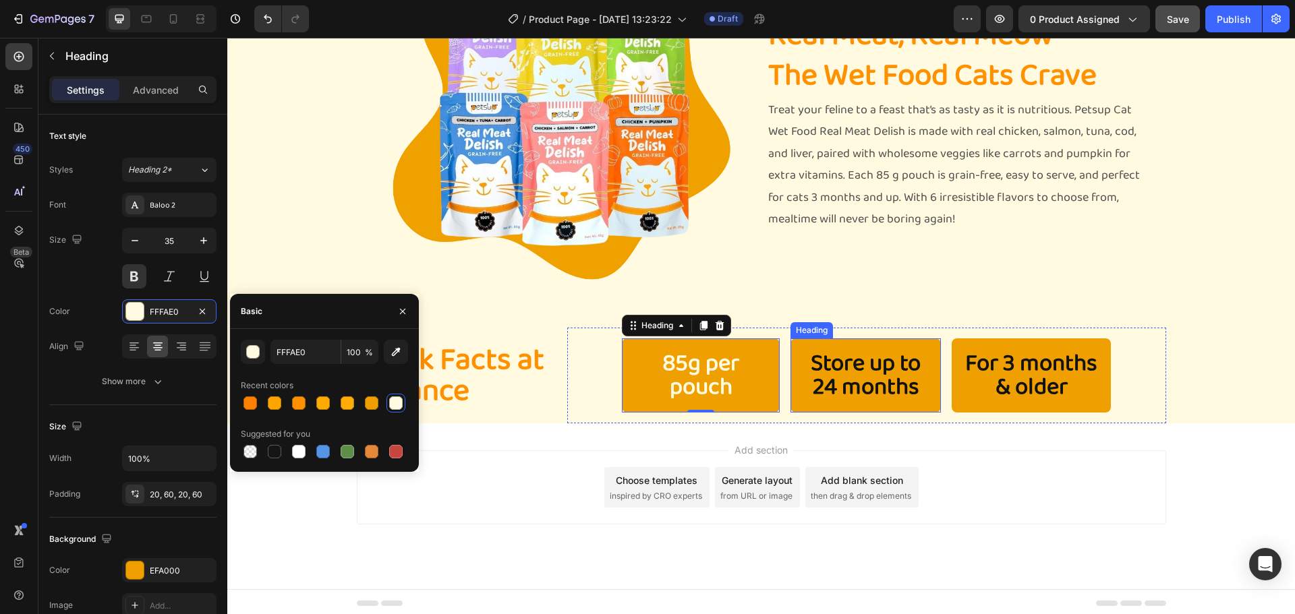
click at [836, 370] on h2 "Store up to 24 months" at bounding box center [865, 375] width 150 height 74
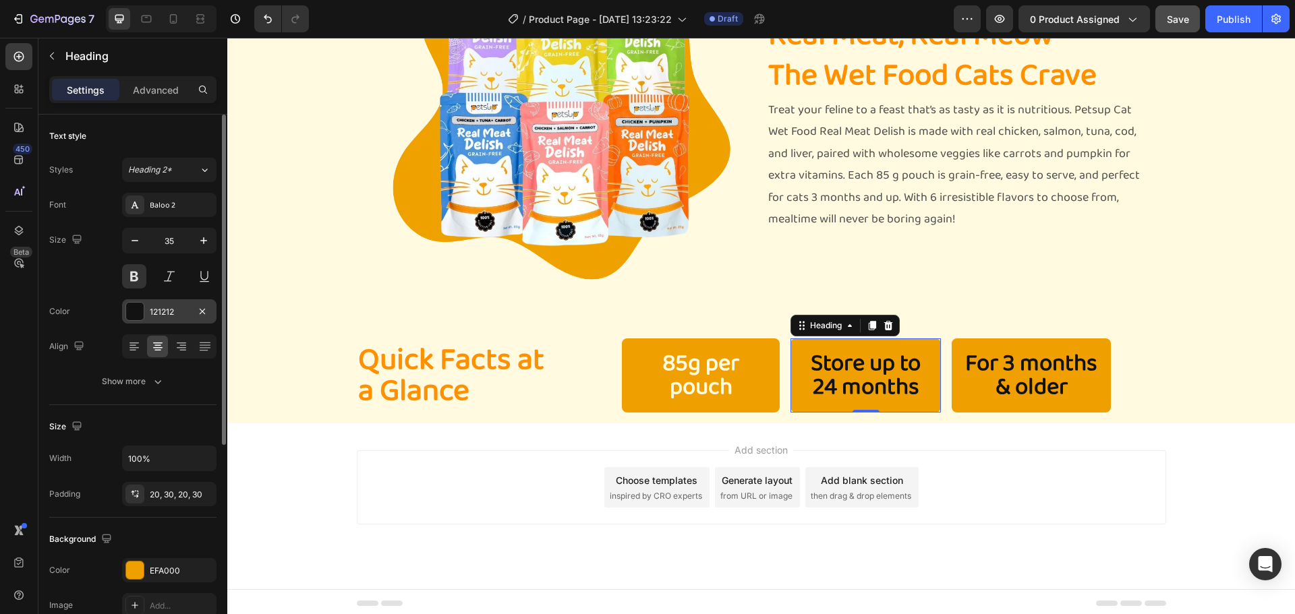
click at [171, 314] on div "121212" at bounding box center [169, 312] width 39 height 12
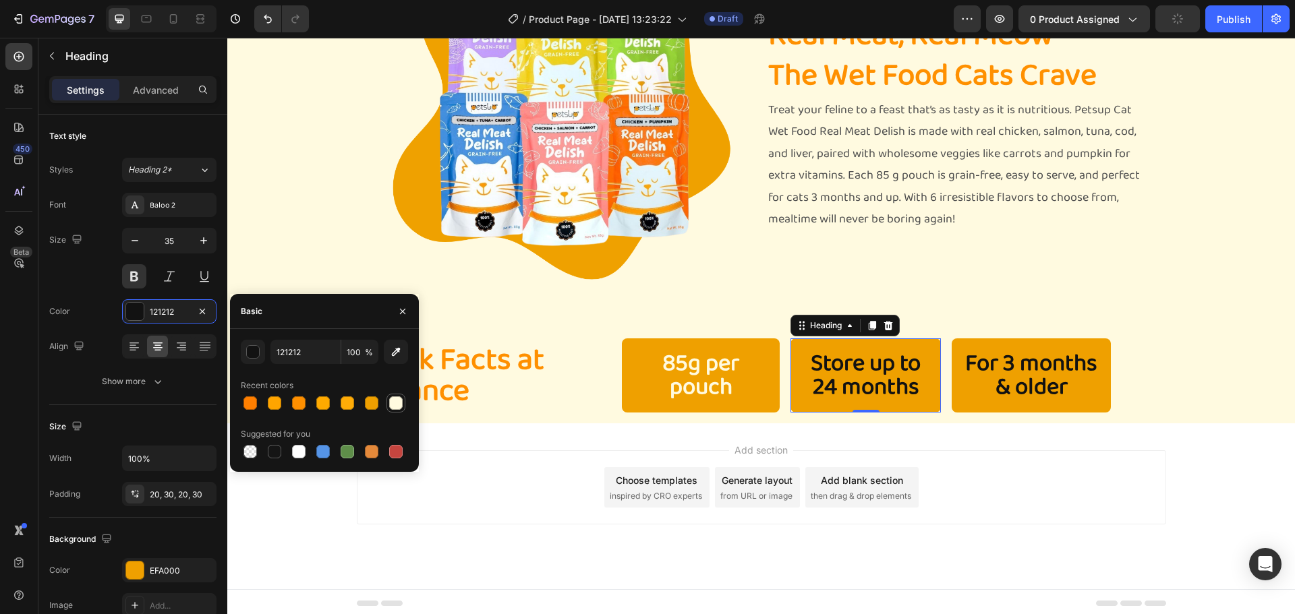
click at [400, 411] on div at bounding box center [395, 403] width 19 height 19
type input "FFFAE0"
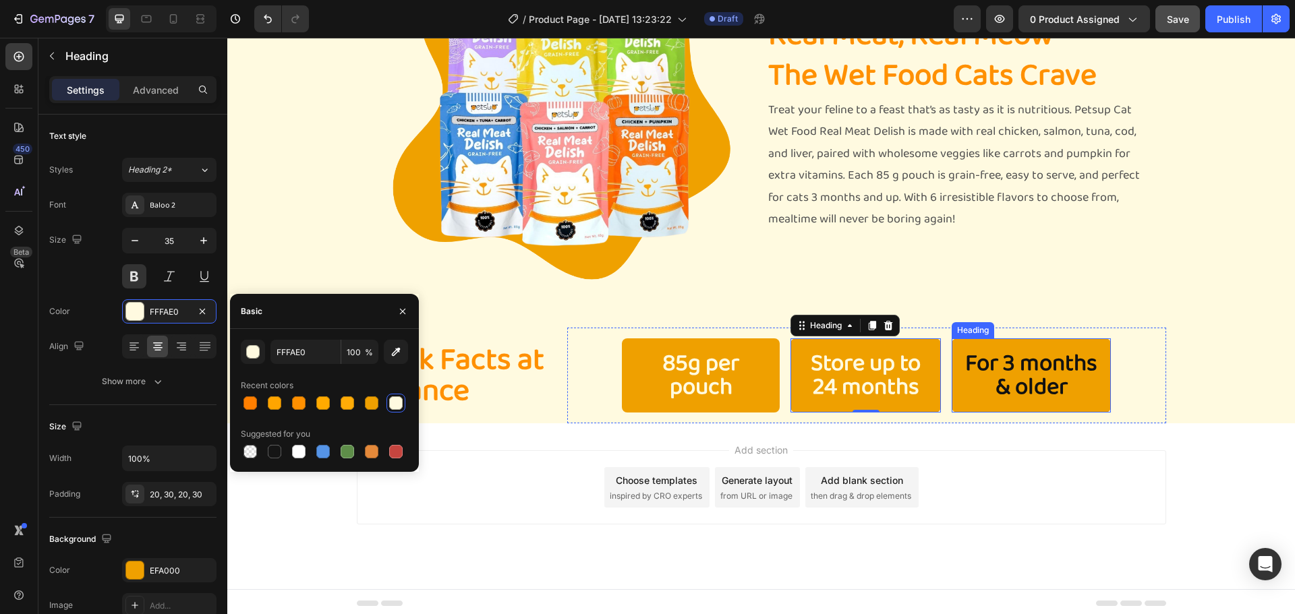
click at [1007, 359] on h2 "For 3 months & older" at bounding box center [1030, 375] width 159 height 74
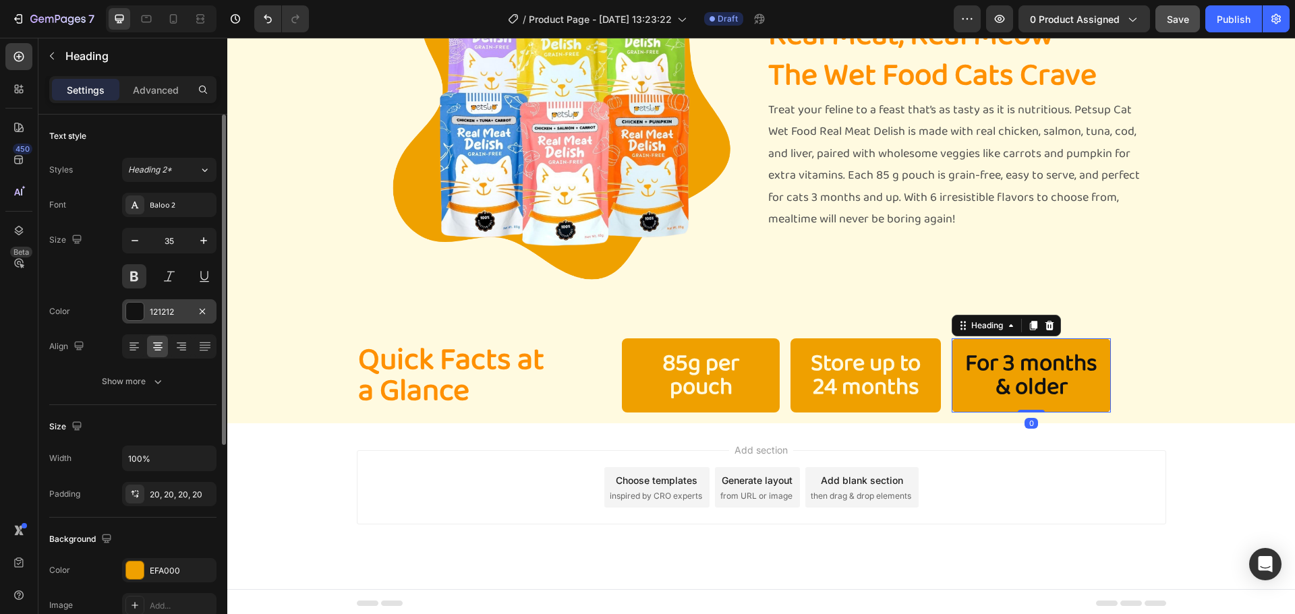
click at [167, 311] on div "121212" at bounding box center [169, 312] width 39 height 12
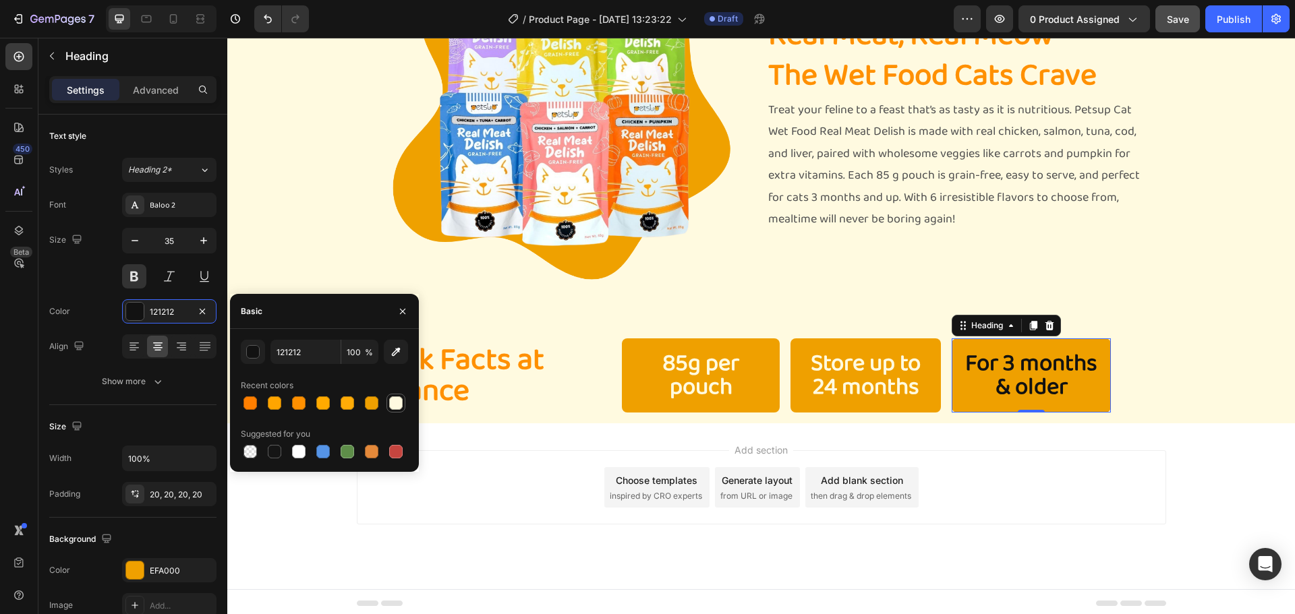
click at [392, 398] on div at bounding box center [395, 402] width 13 height 13
click at [305, 456] on div at bounding box center [299, 452] width 16 height 16
click at [392, 405] on div at bounding box center [395, 402] width 13 height 13
type input "FFFAE0"
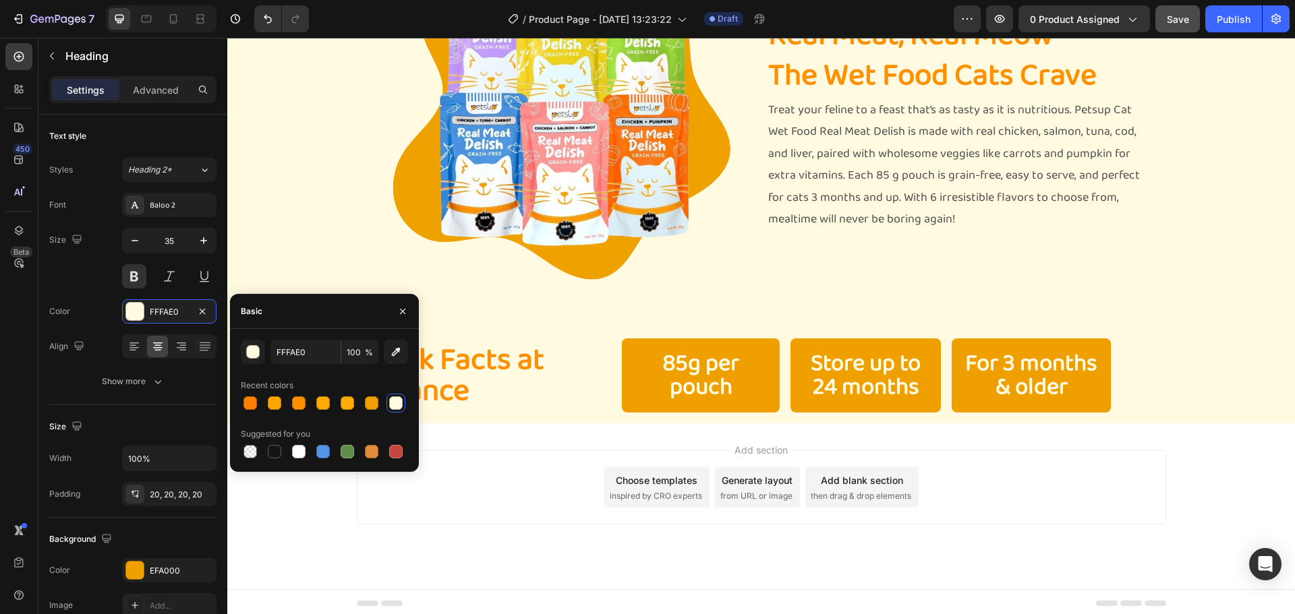
click at [1156, 434] on div "Add section Choose templates inspired by CRO experts Generate layout from URL o…" at bounding box center [760, 506] width 1067 height 166
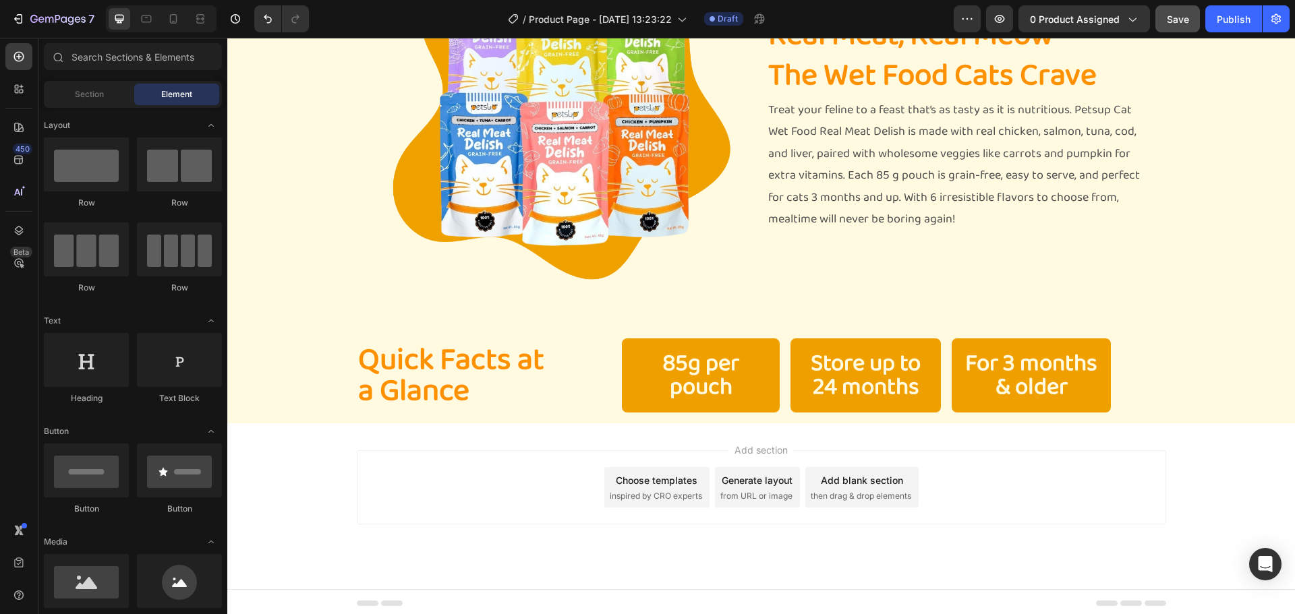
click at [1156, 434] on div "Add section Choose templates inspired by CRO experts Generate layout from URL o…" at bounding box center [760, 506] width 1067 height 166
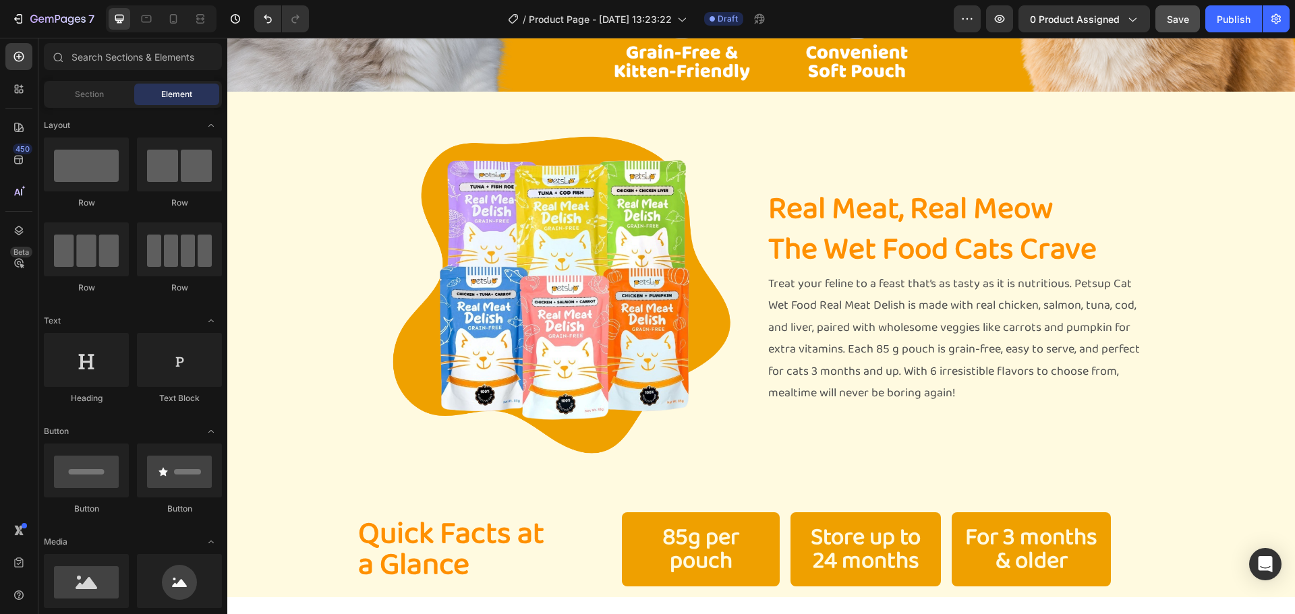
scroll to position [575, 0]
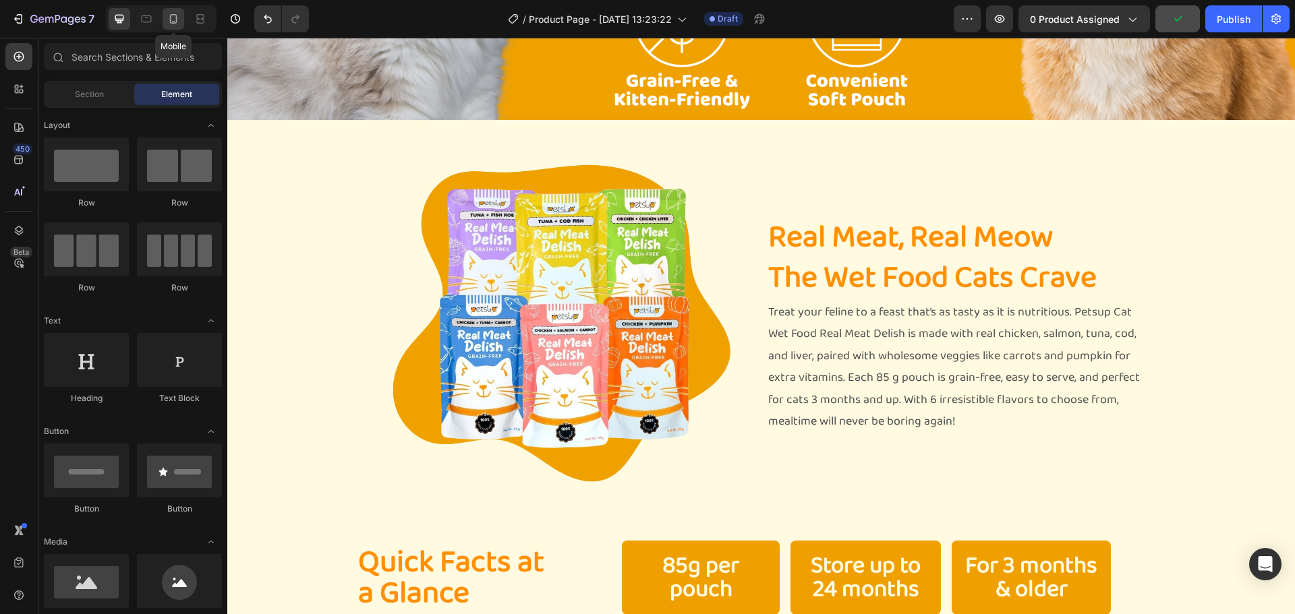
click at [175, 18] on icon at bounding box center [173, 18] width 13 height 13
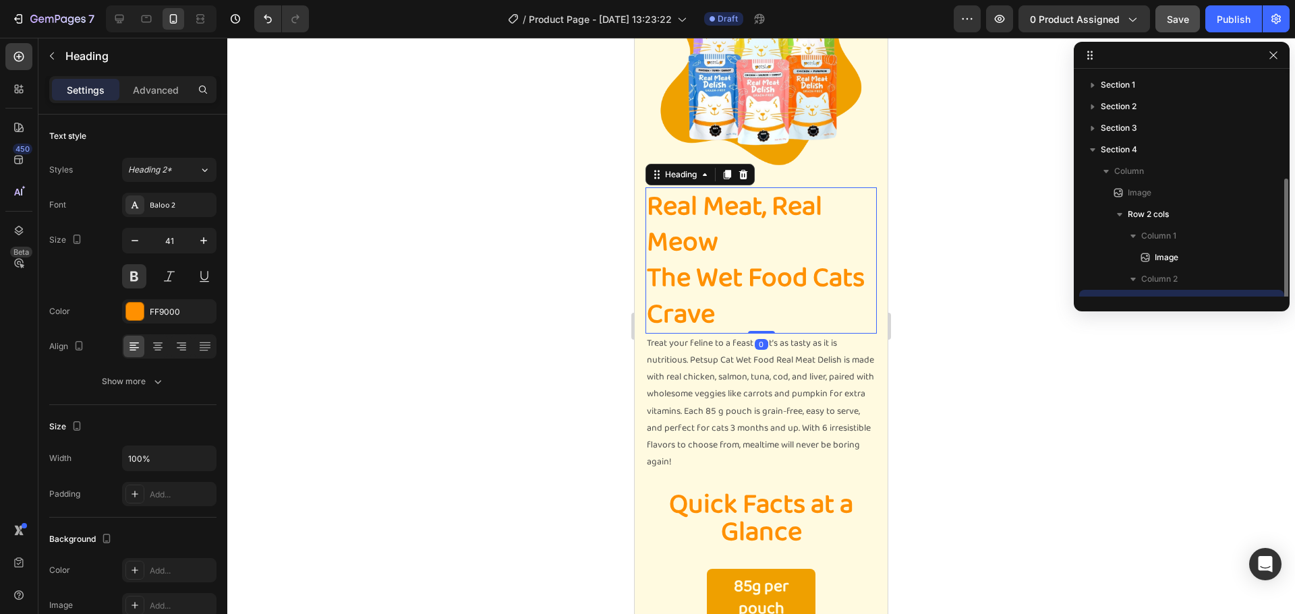
scroll to position [58, 0]
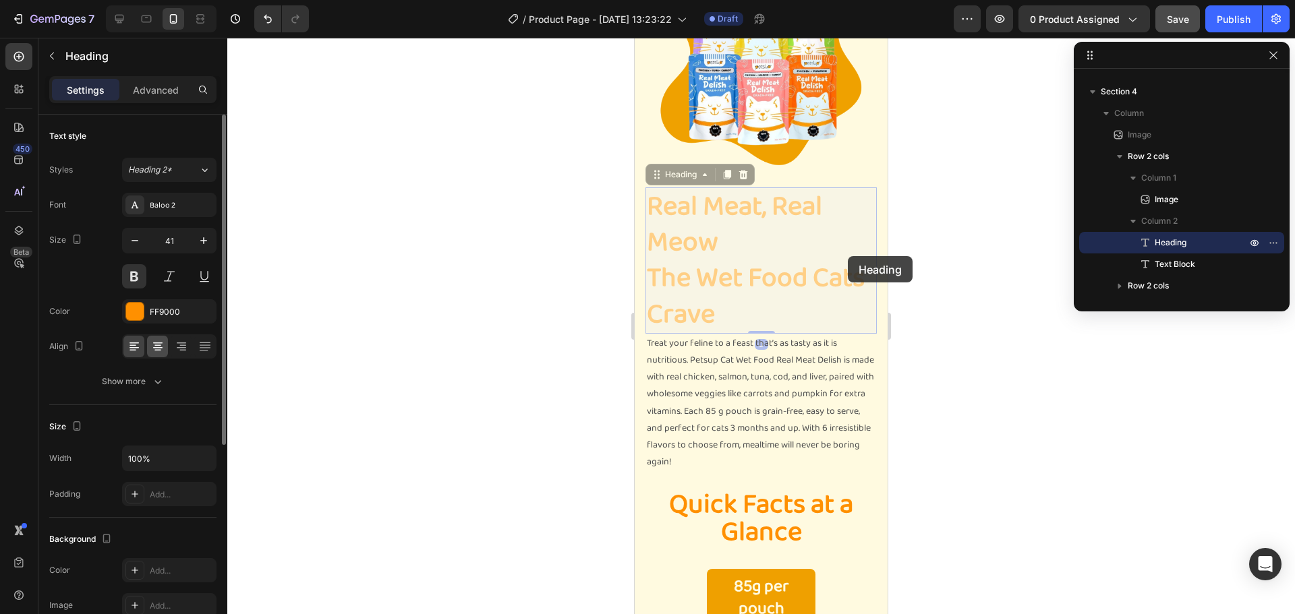
click at [153, 342] on icon at bounding box center [157, 346] width 13 height 13
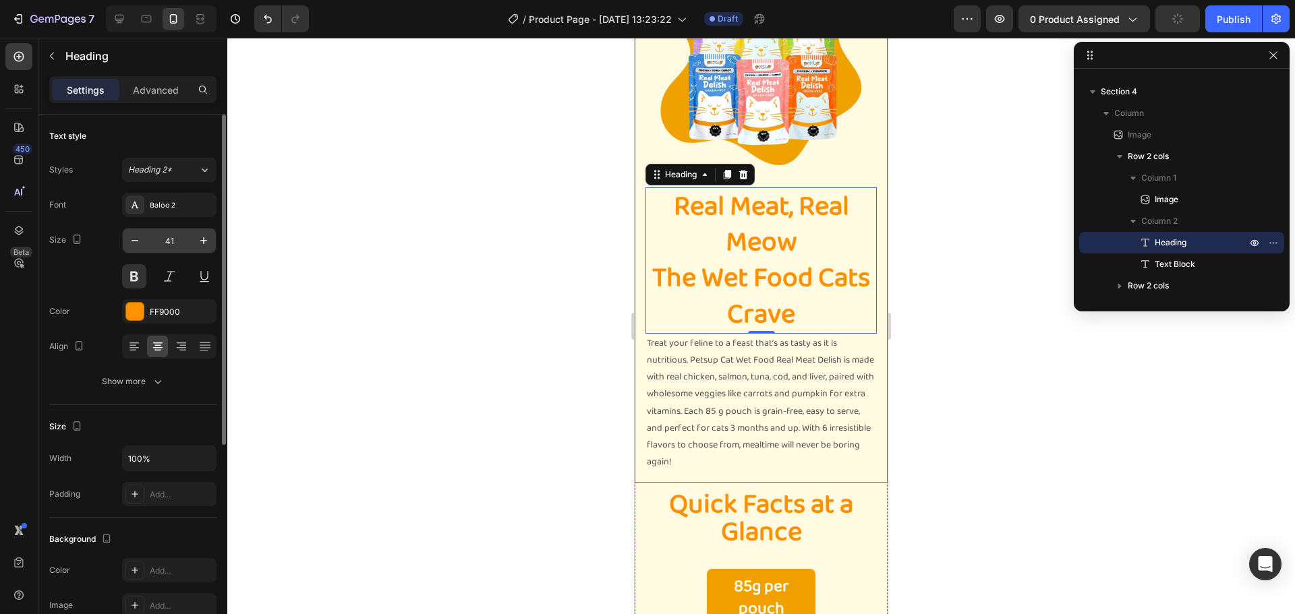
click at [167, 243] on input "41" at bounding box center [169, 241] width 45 height 24
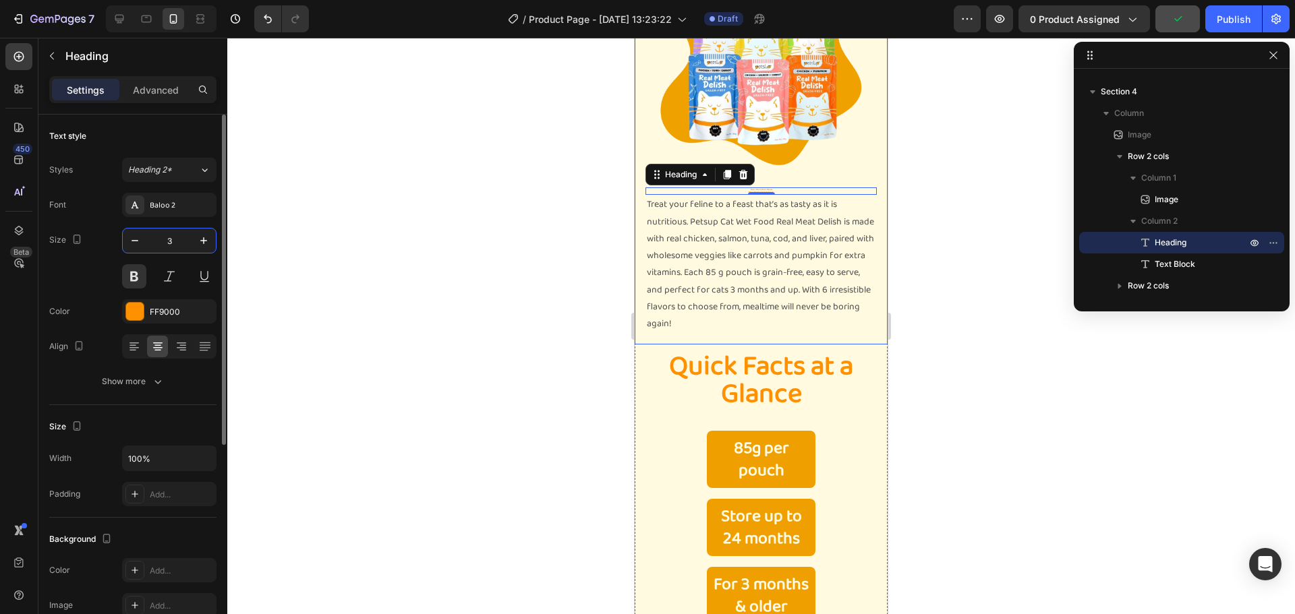
type input "30"
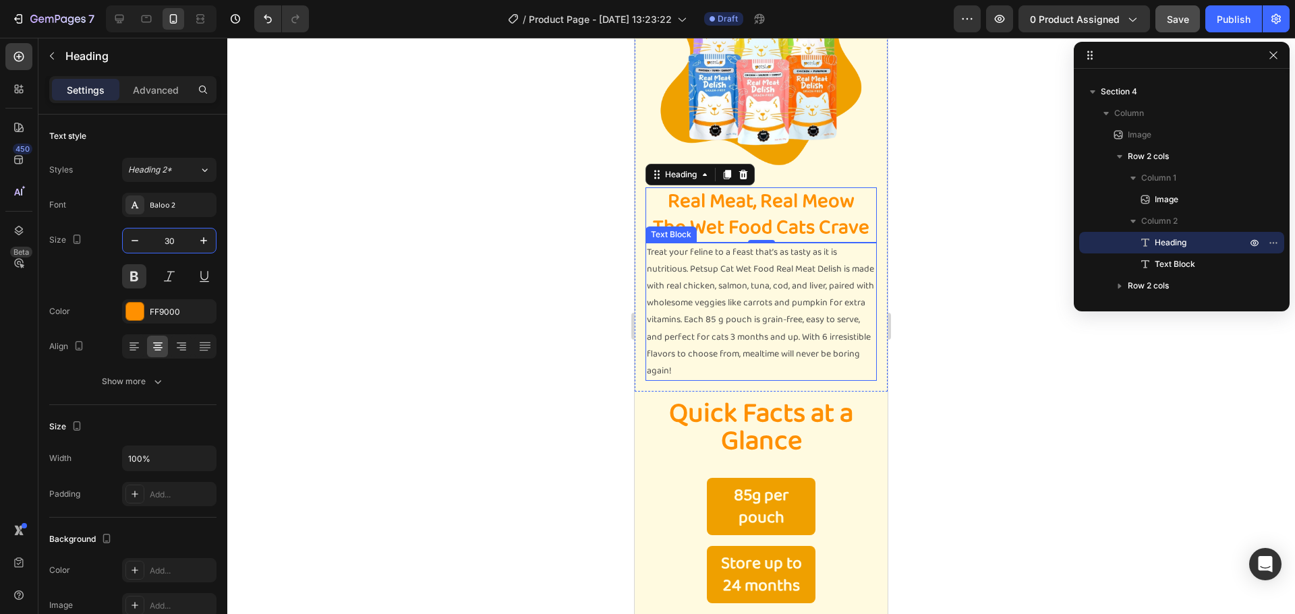
click at [744, 316] on p "Treat your feline to a feast that’s as tasty as it is nutritious. Petsup Cat We…" at bounding box center [761, 312] width 229 height 136
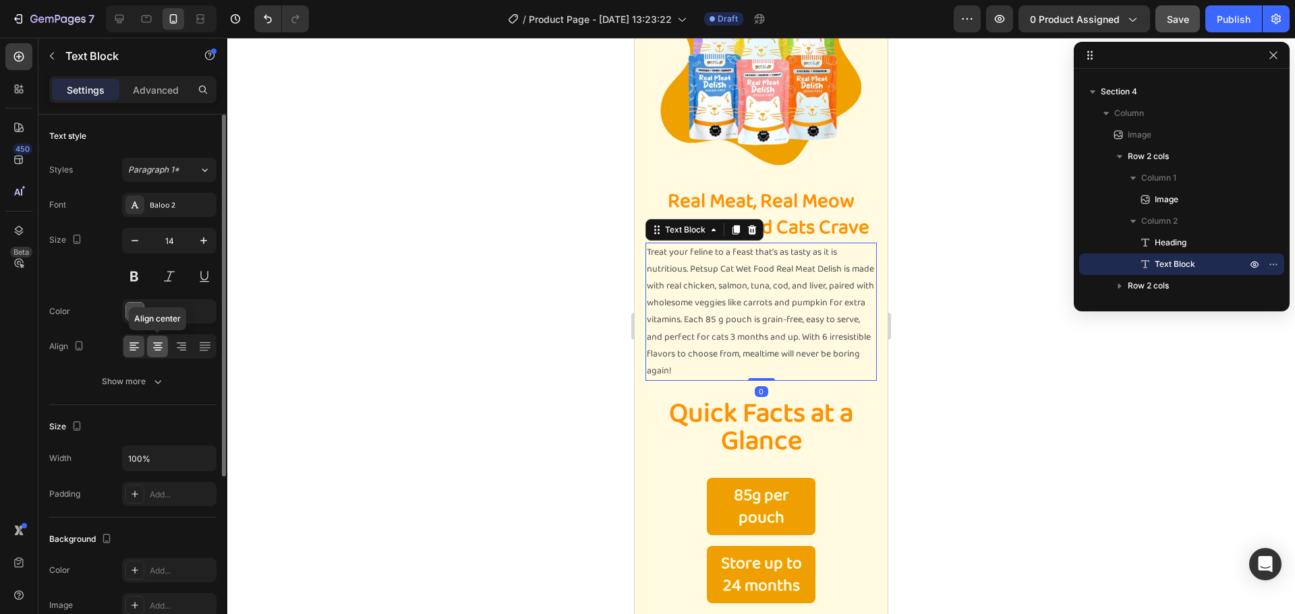
click at [158, 344] on icon at bounding box center [157, 346] width 13 height 13
click at [1030, 242] on div at bounding box center [760, 326] width 1067 height 576
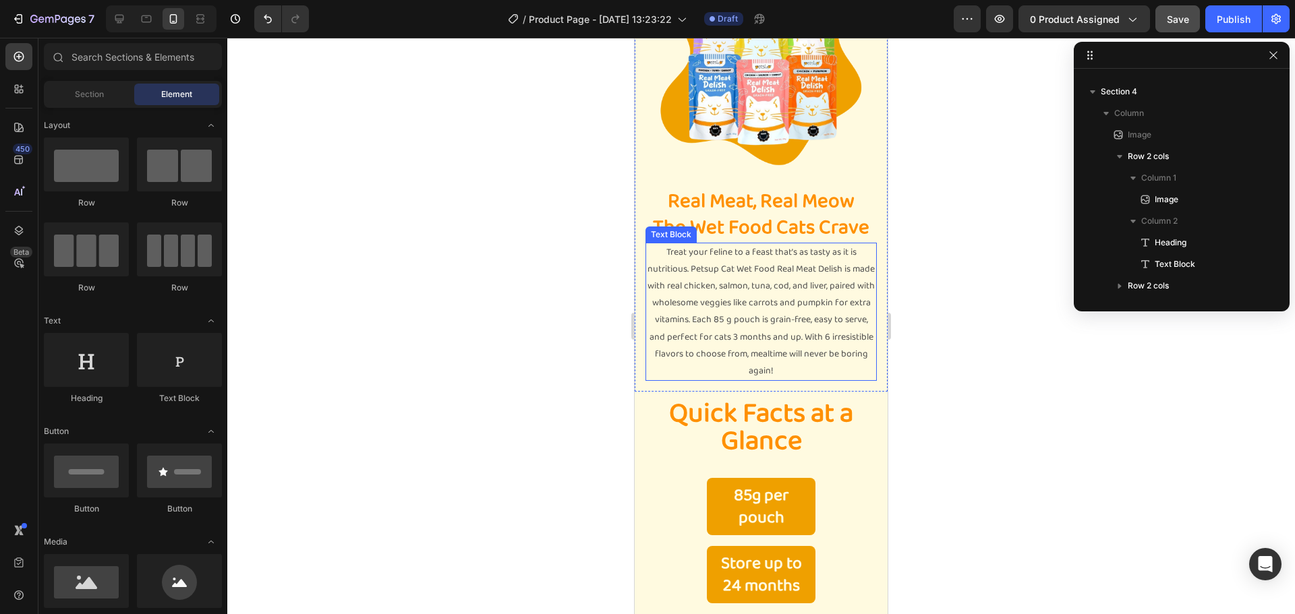
click at [799, 332] on p "Treat your feline to a feast that’s as tasty as it is nutritious. Petsup Cat We…" at bounding box center [761, 312] width 229 height 136
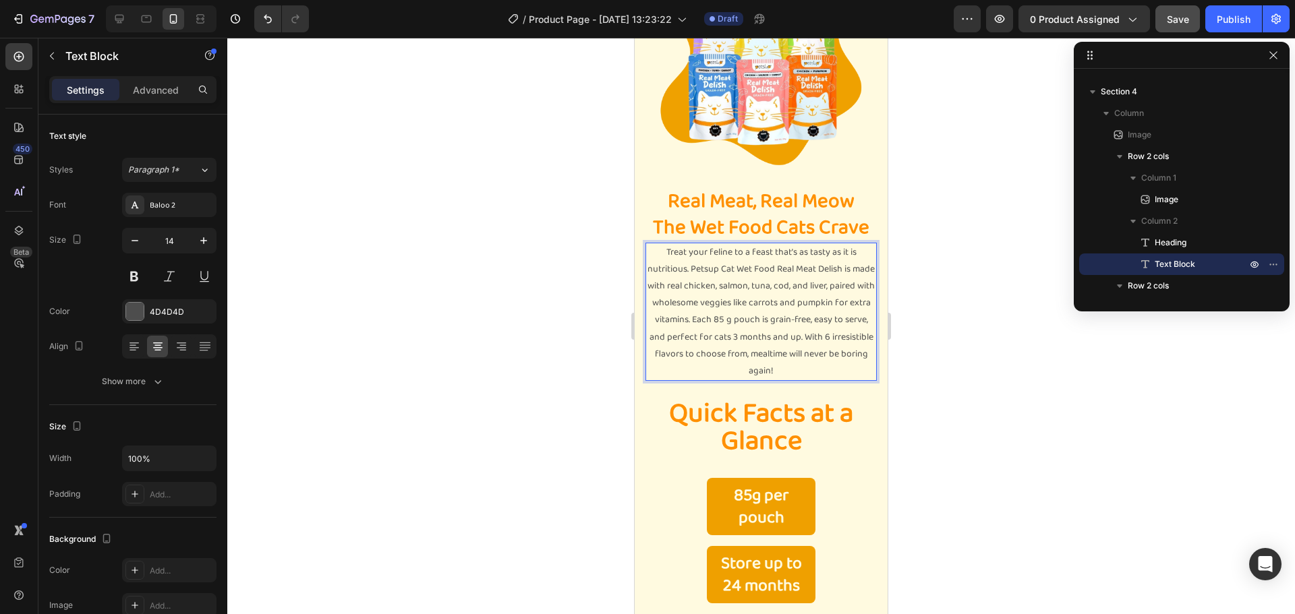
click at [767, 312] on p "Treat your feline to a feast that’s as tasty as it is nutritious. Petsup Cat We…" at bounding box center [761, 312] width 229 height 136
click at [763, 312] on p "Treat your feline to a feast that’s as tasty as it is nutritious. Petsup Cat We…" at bounding box center [761, 312] width 229 height 136
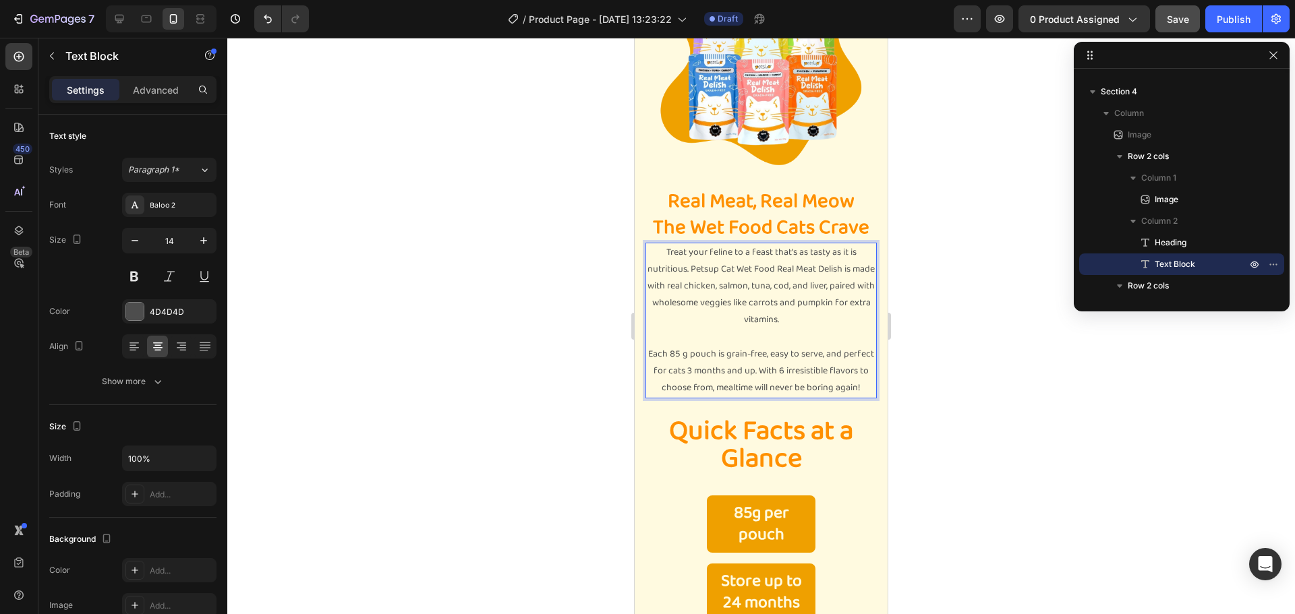
click at [976, 322] on div at bounding box center [760, 326] width 1067 height 576
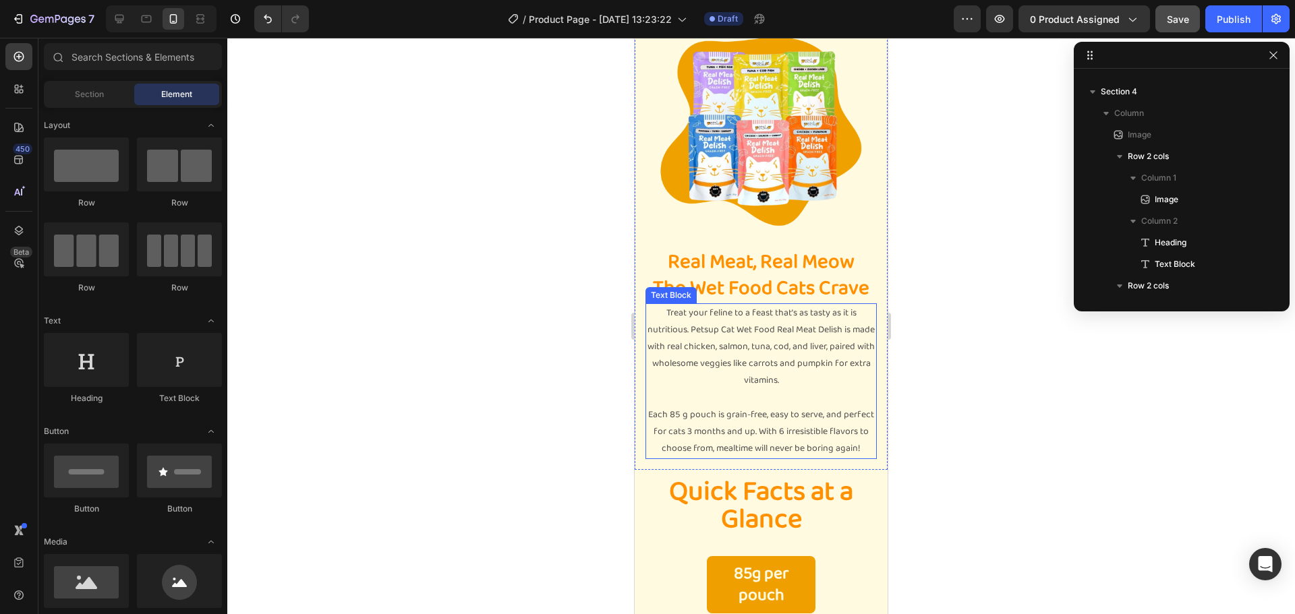
scroll to position [481, 0]
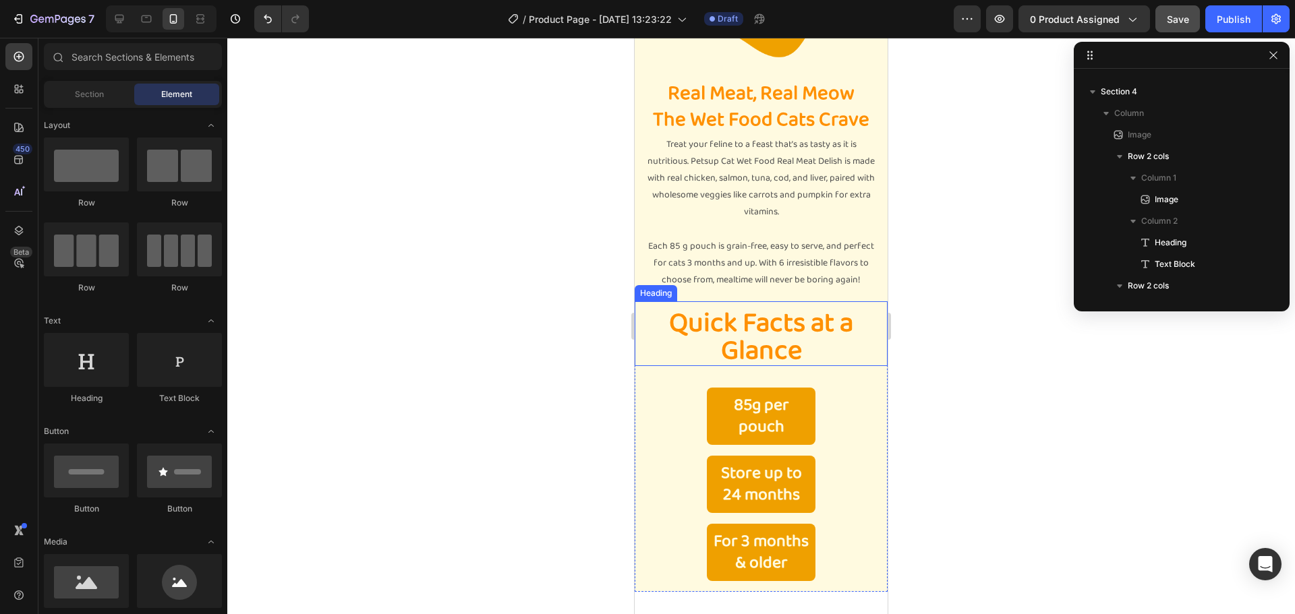
click at [835, 346] on h2 "Quick Facts at a Glance" at bounding box center [760, 337] width 253 height 58
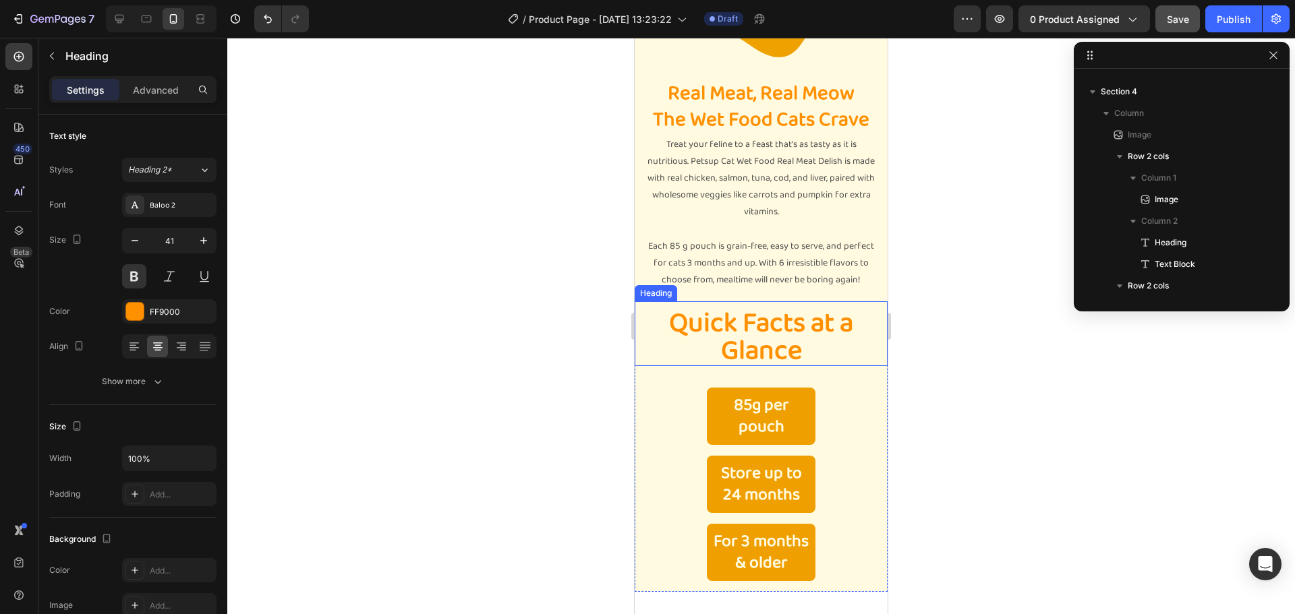
scroll to position [212, 0]
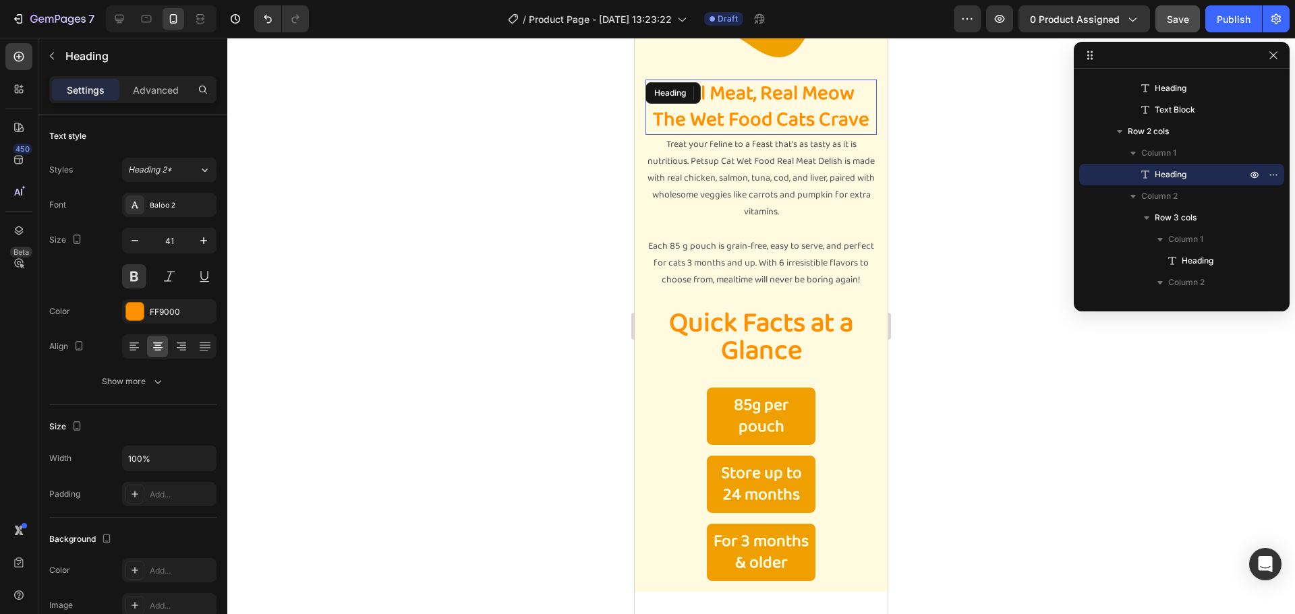
click at [737, 110] on h2 "Real Meat, Real Meow The Wet Food Cats Crave" at bounding box center [760, 107] width 231 height 55
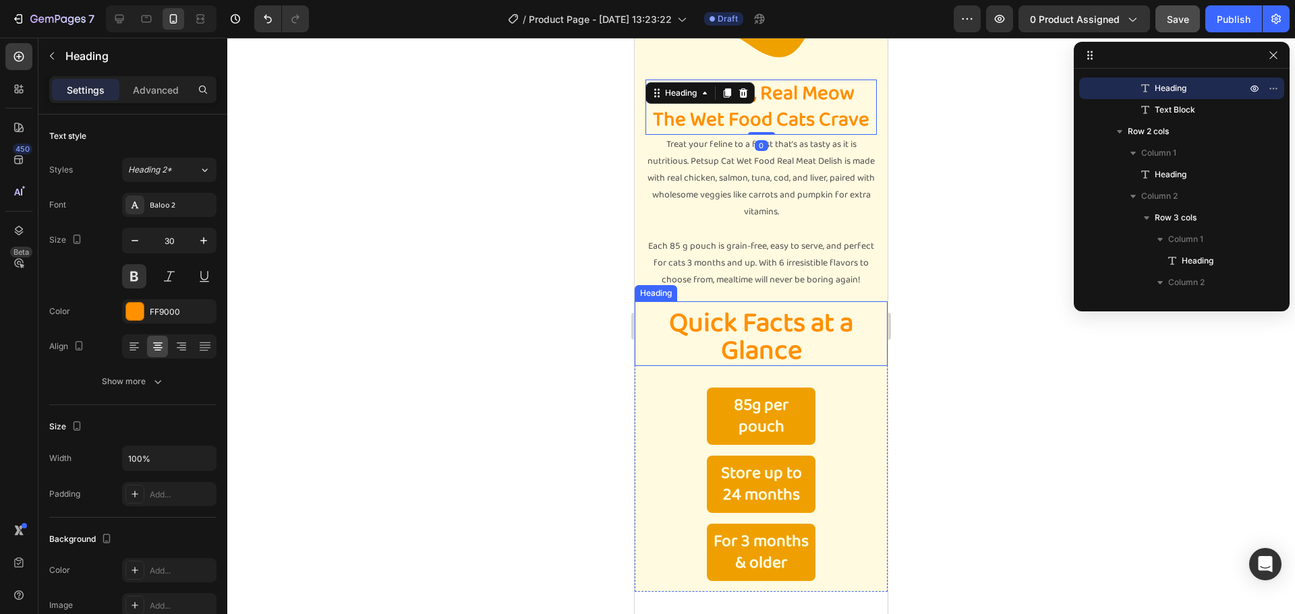
click at [808, 350] on h2 "Quick Facts at a Glance" at bounding box center [760, 337] width 253 height 58
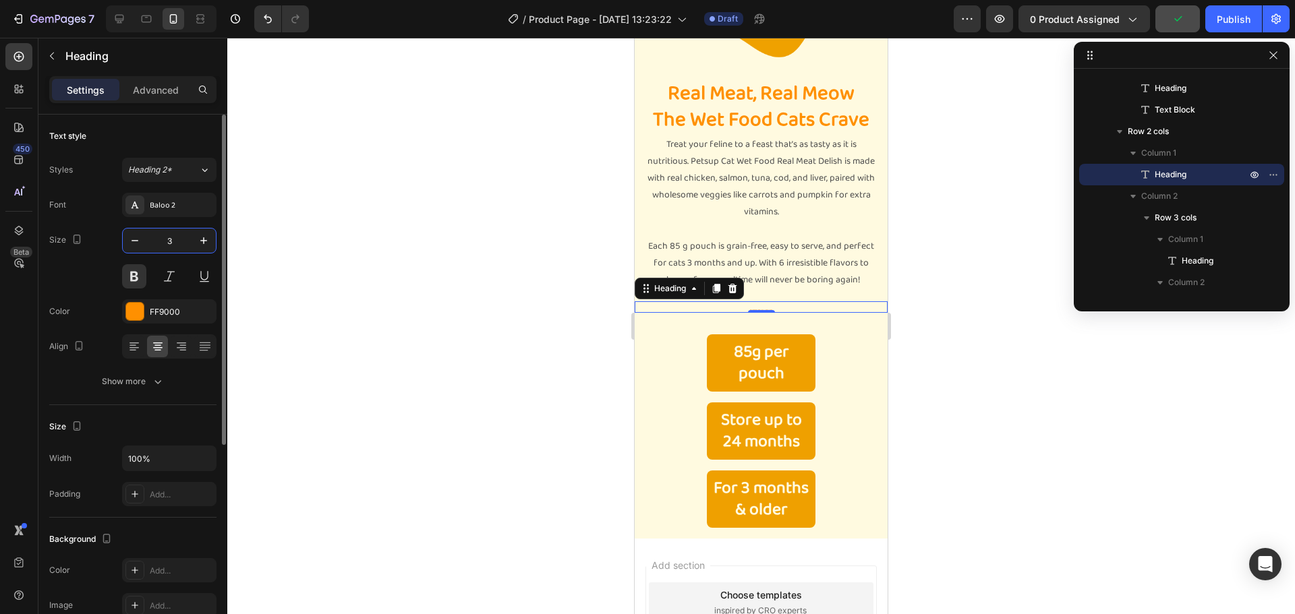
type input "30"
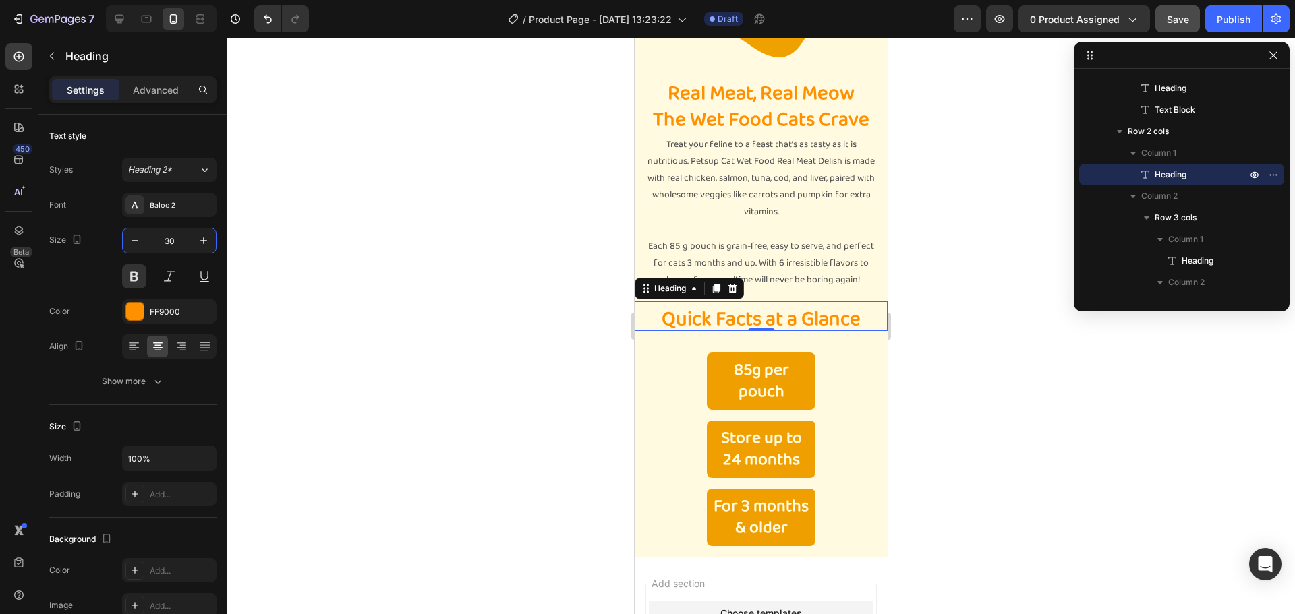
click at [986, 330] on div at bounding box center [760, 326] width 1067 height 576
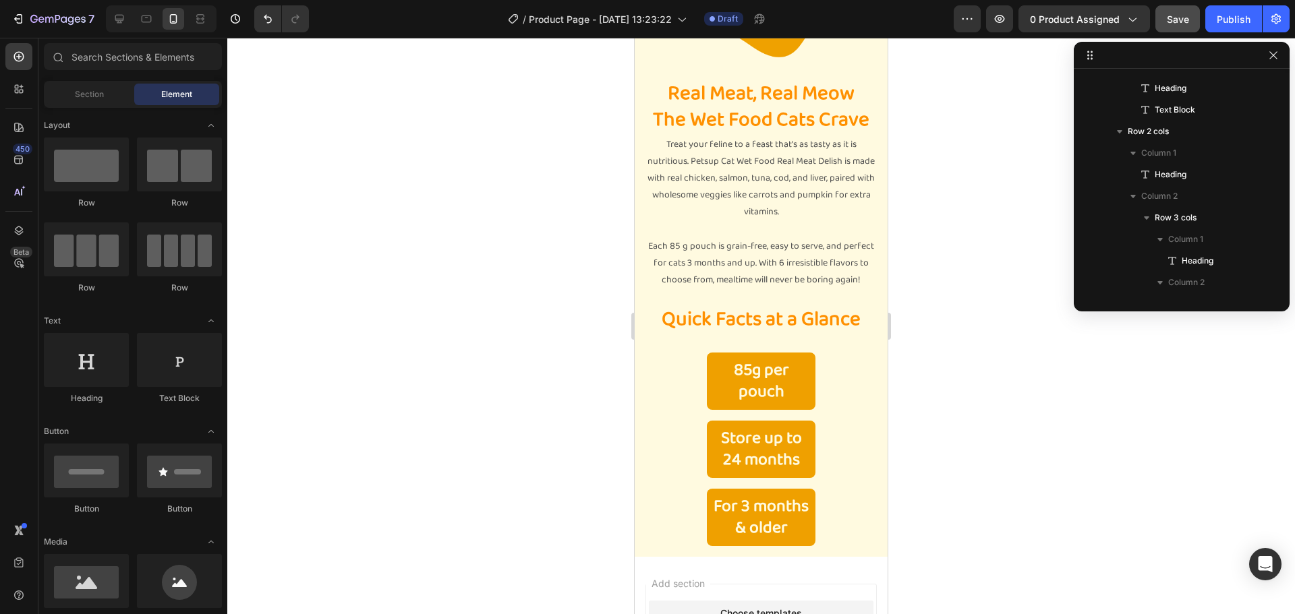
click at [986, 330] on div at bounding box center [760, 326] width 1067 height 576
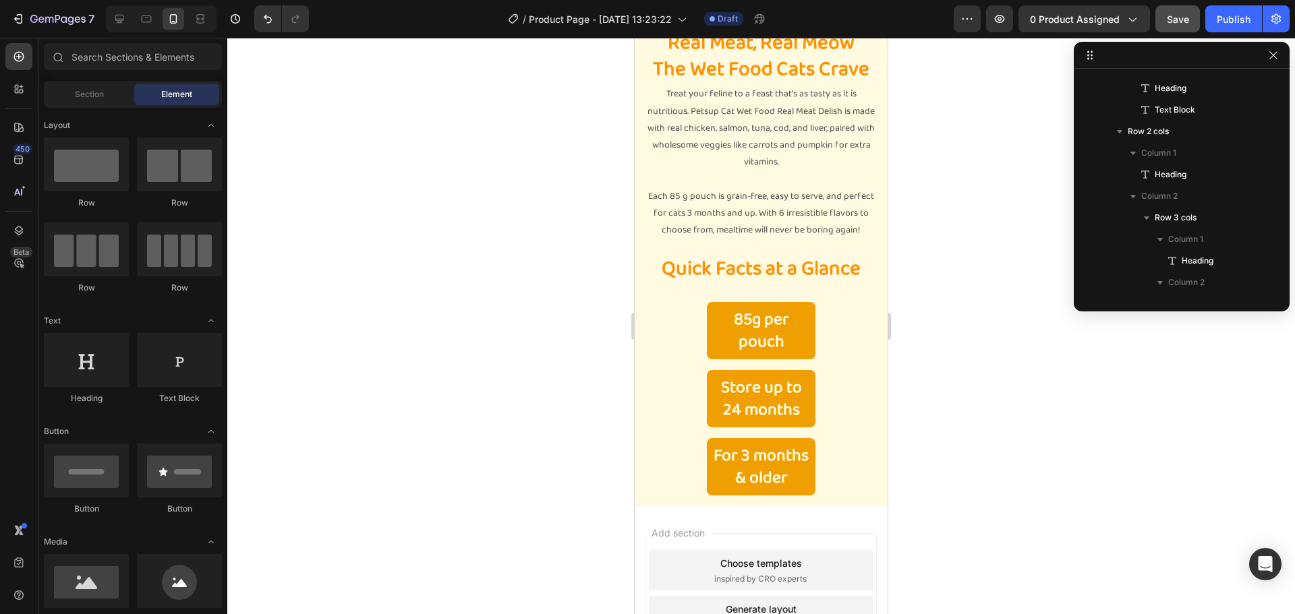
scroll to position [877, 0]
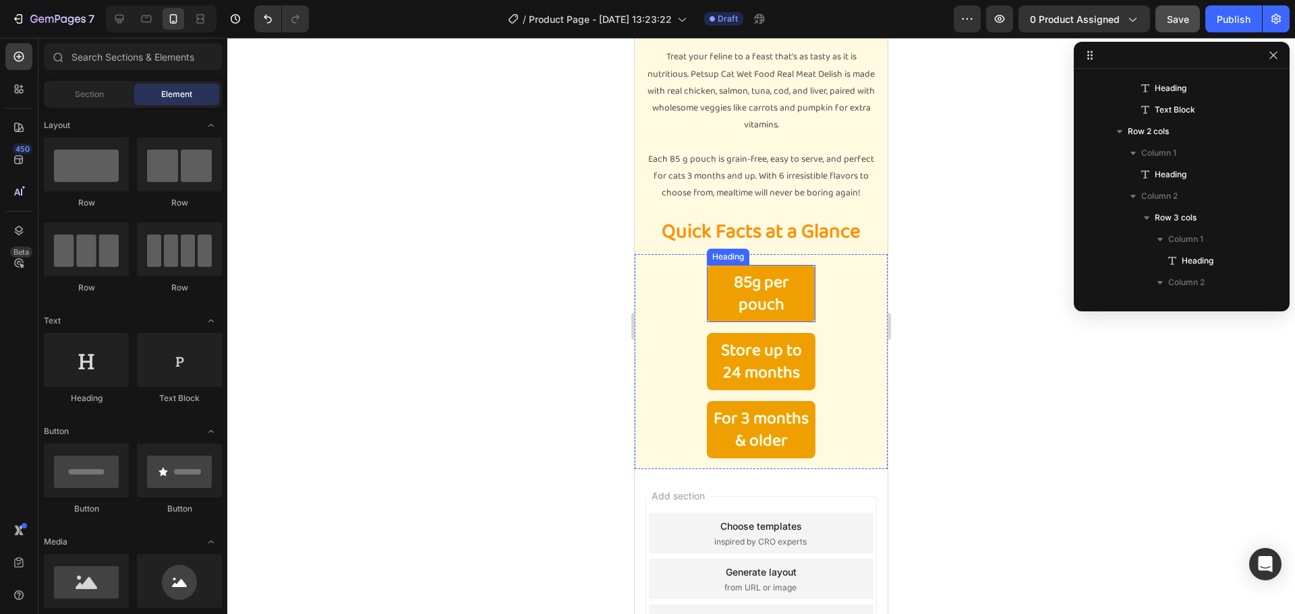
click at [765, 297] on h2 "85g per pouch" at bounding box center [761, 293] width 109 height 57
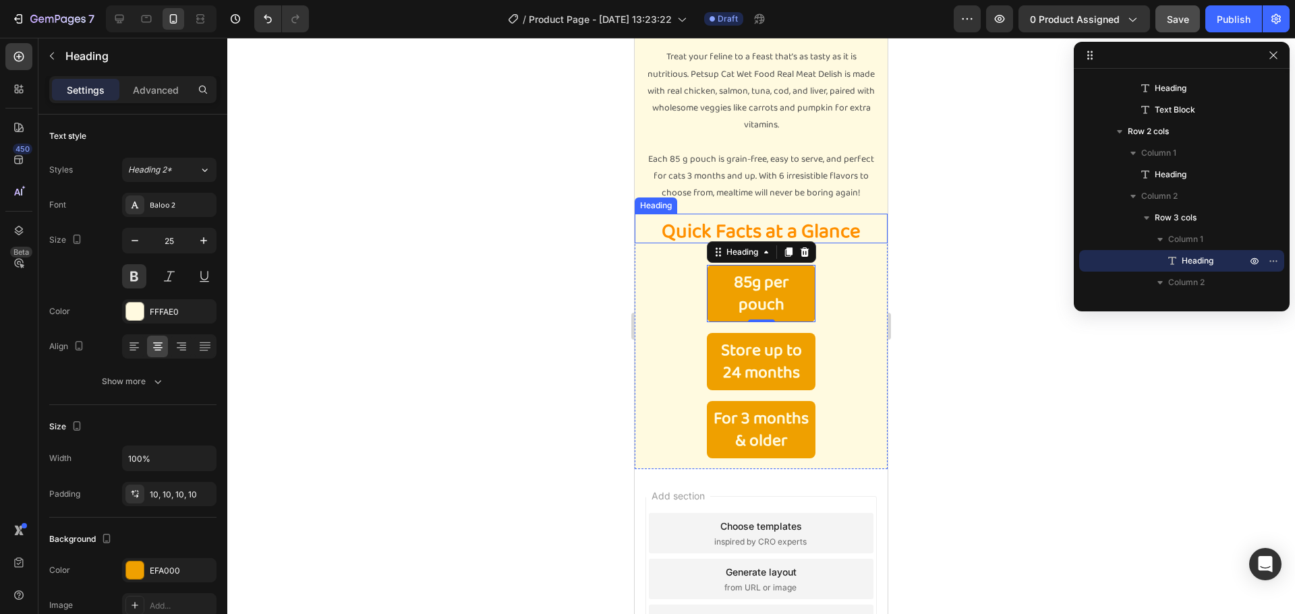
click at [827, 235] on h2 "Quick Facts at a Glance" at bounding box center [760, 231] width 253 height 23
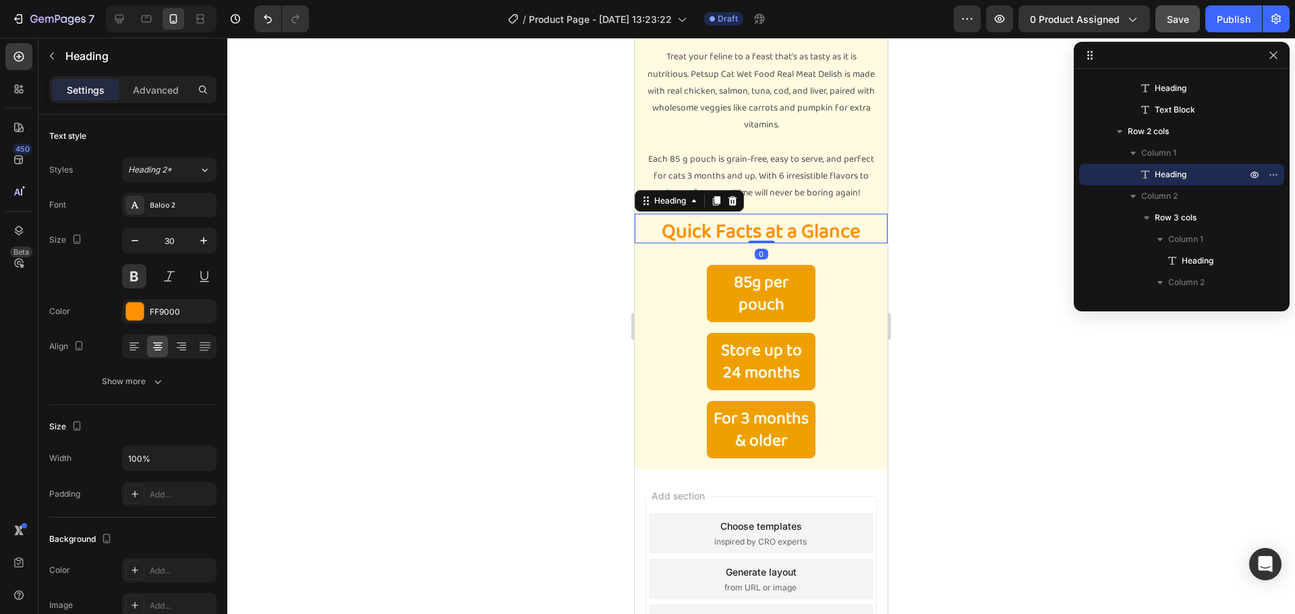
click at [924, 264] on div at bounding box center [760, 326] width 1067 height 576
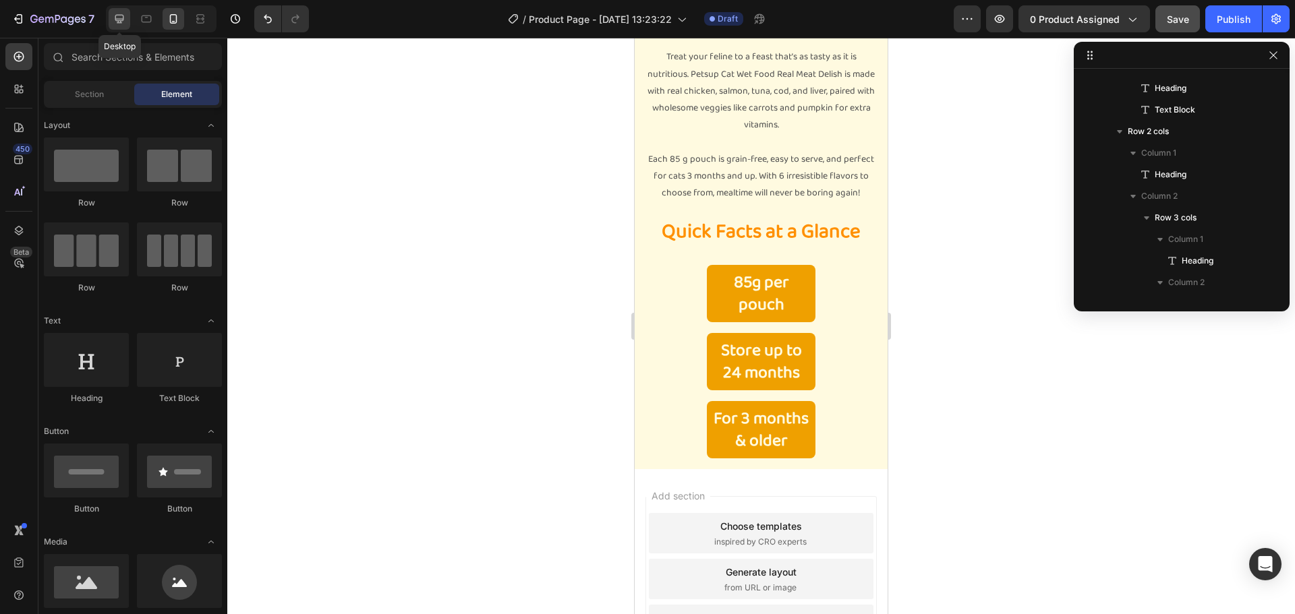
click at [118, 27] on div at bounding box center [120, 19] width 22 height 22
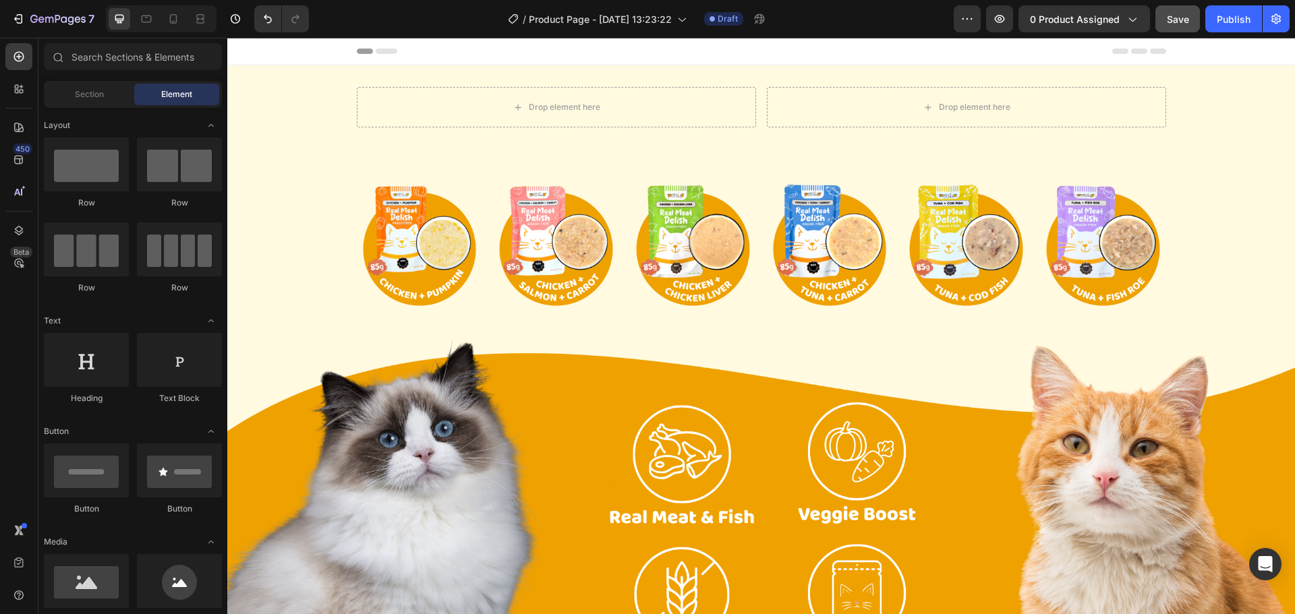
click at [260, 54] on span "Header" at bounding box center [268, 51] width 30 height 13
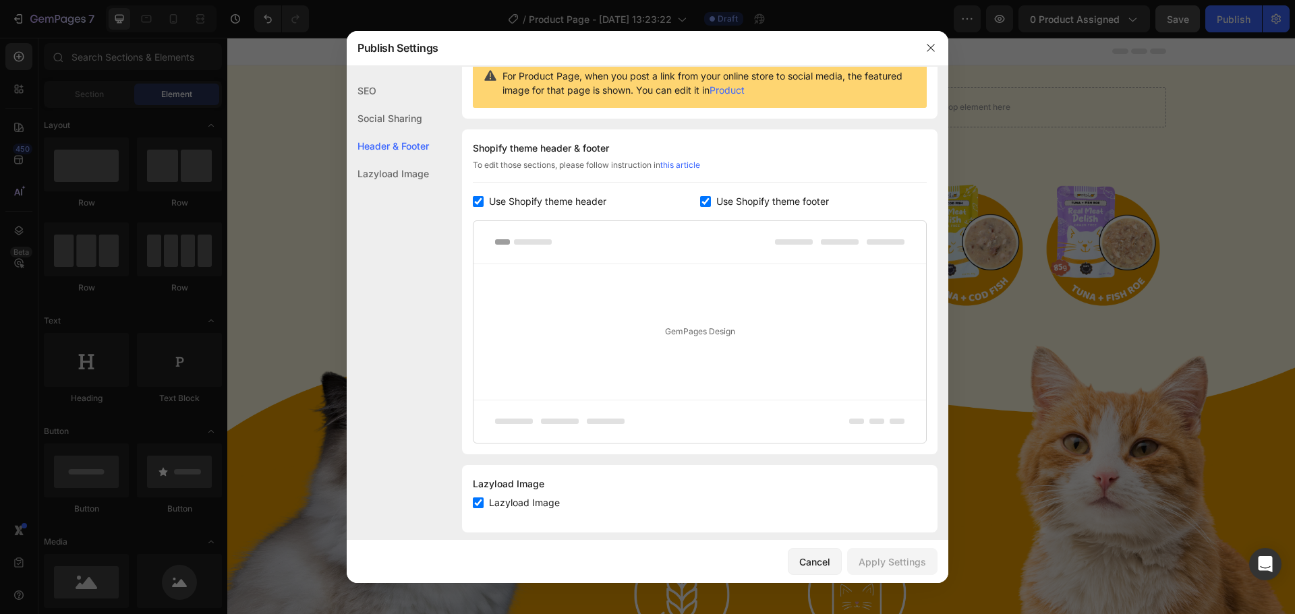
scroll to position [160, 0]
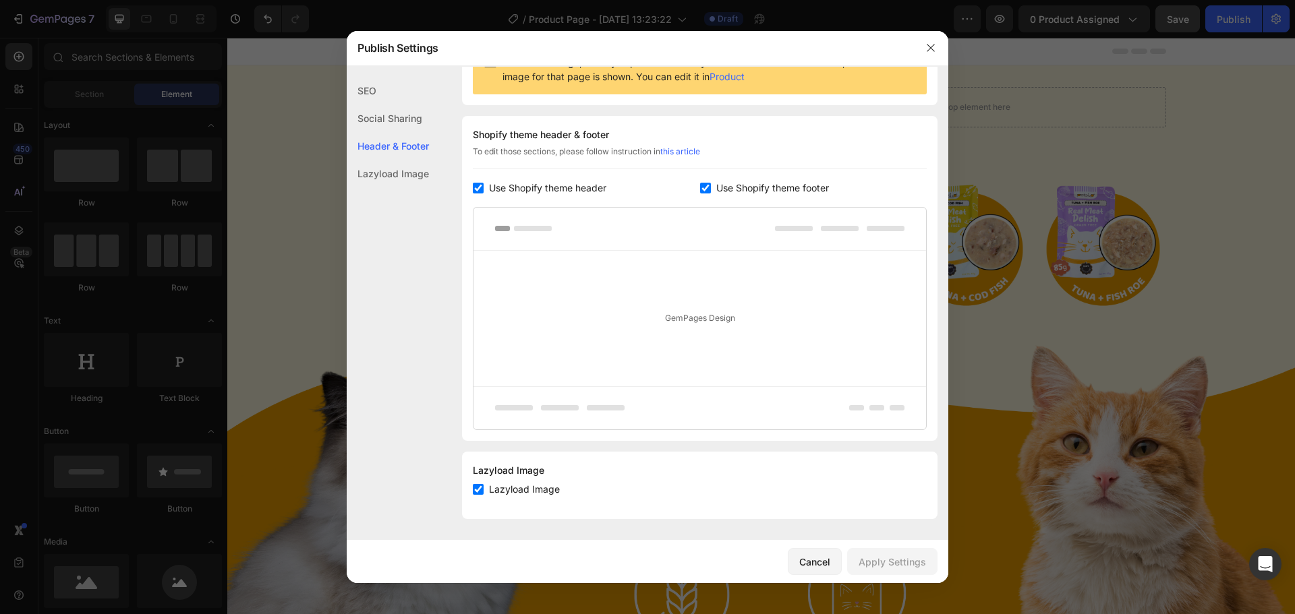
click at [557, 185] on span "Use Shopify theme header" at bounding box center [547, 188] width 117 height 16
checkbox input "false"
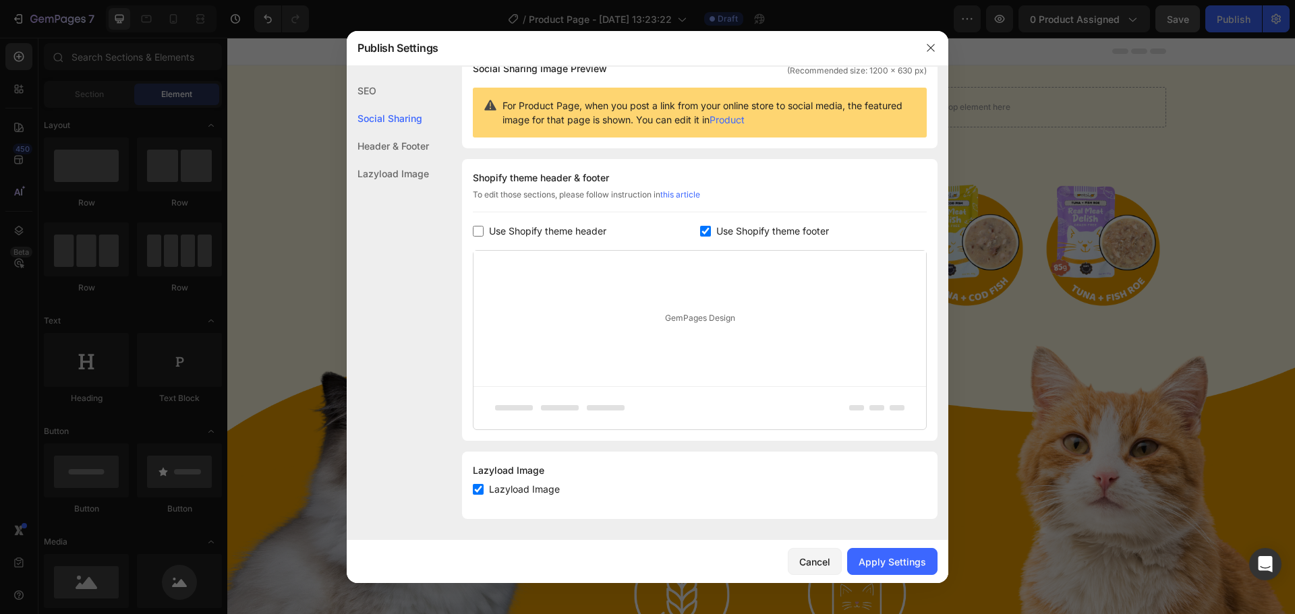
click at [734, 223] on span "Use Shopify theme footer" at bounding box center [772, 231] width 113 height 16
checkbox input "false"
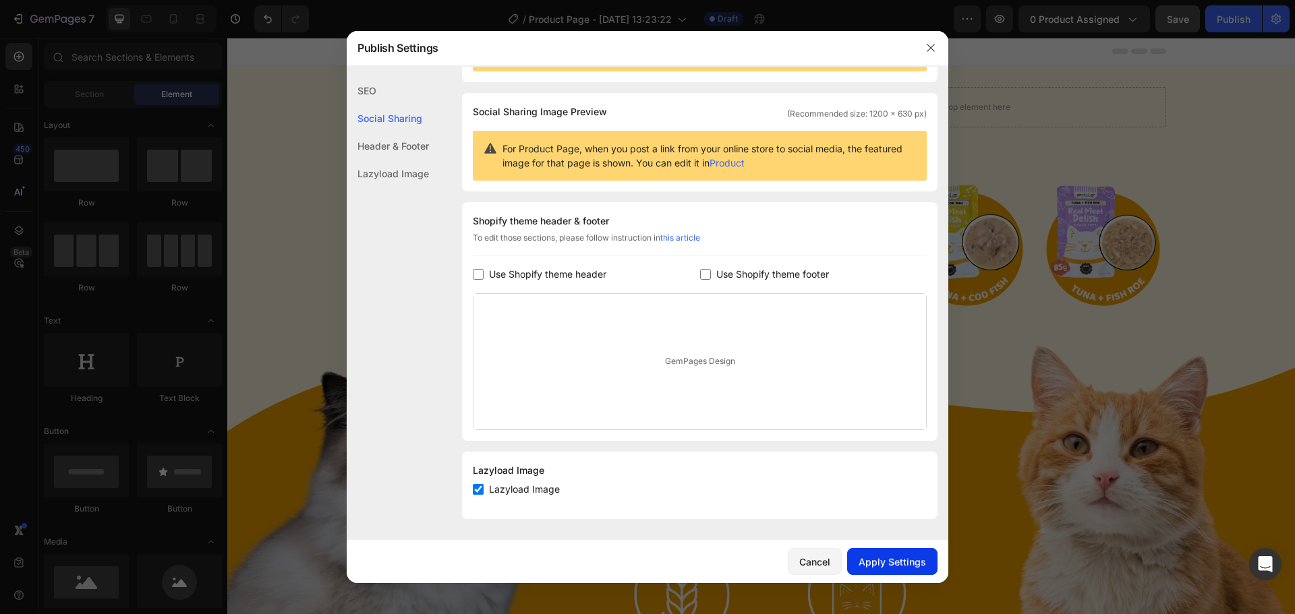
click at [899, 569] on button "Apply Settings" at bounding box center [892, 561] width 90 height 27
click at [926, 51] on icon "button" at bounding box center [930, 47] width 11 height 11
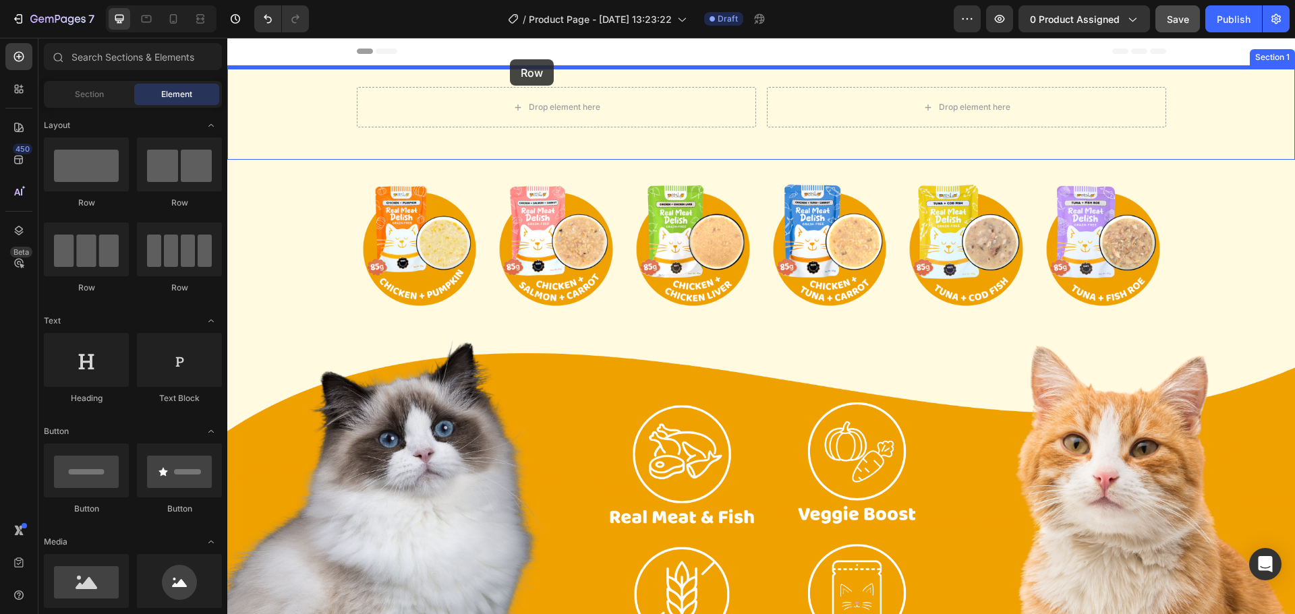
drag, startPoint x: 332, startPoint y: 212, endPoint x: 510, endPoint y: 59, distance: 234.3
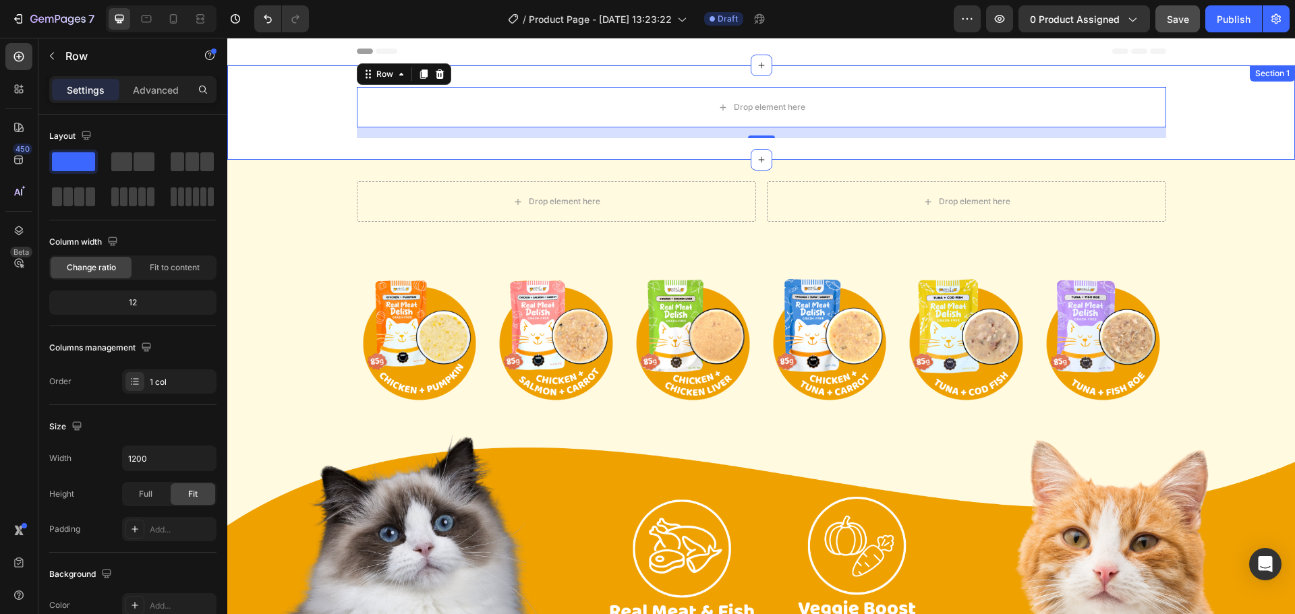
click at [297, 100] on div "Drop element here Row 16" at bounding box center [760, 112] width 1067 height 51
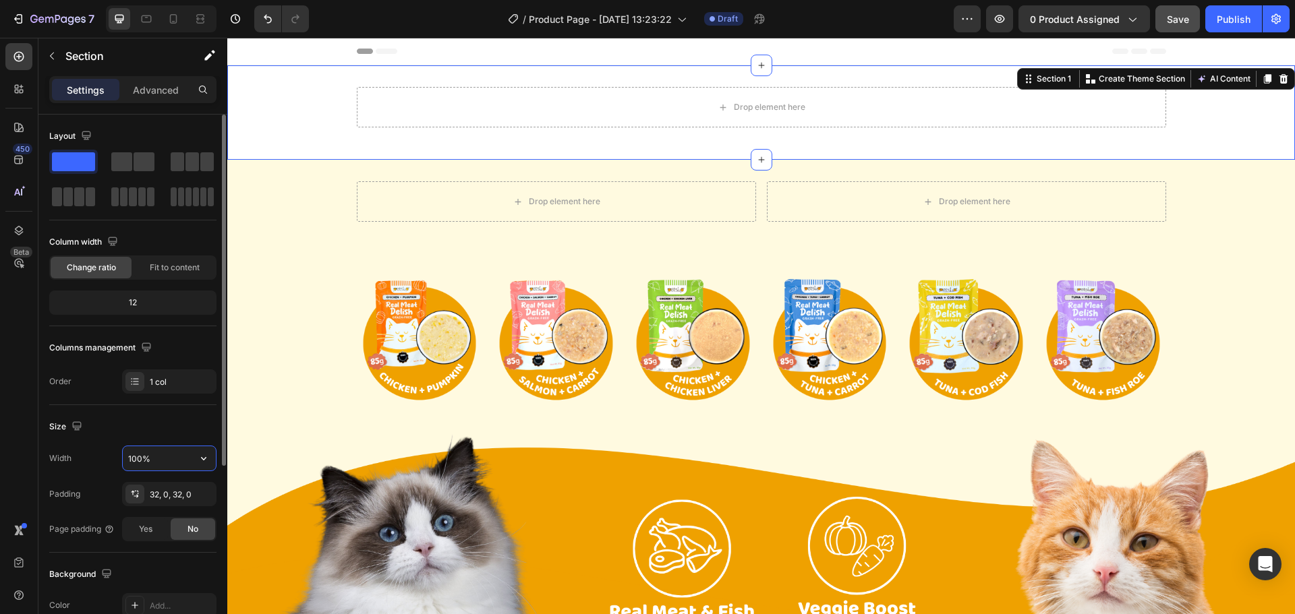
click at [158, 461] on input "100%" at bounding box center [169, 458] width 93 height 24
click at [202, 461] on icon "button" at bounding box center [203, 458] width 13 height 13
click at [174, 515] on p "Default 1200px" at bounding box center [165, 518] width 77 height 12
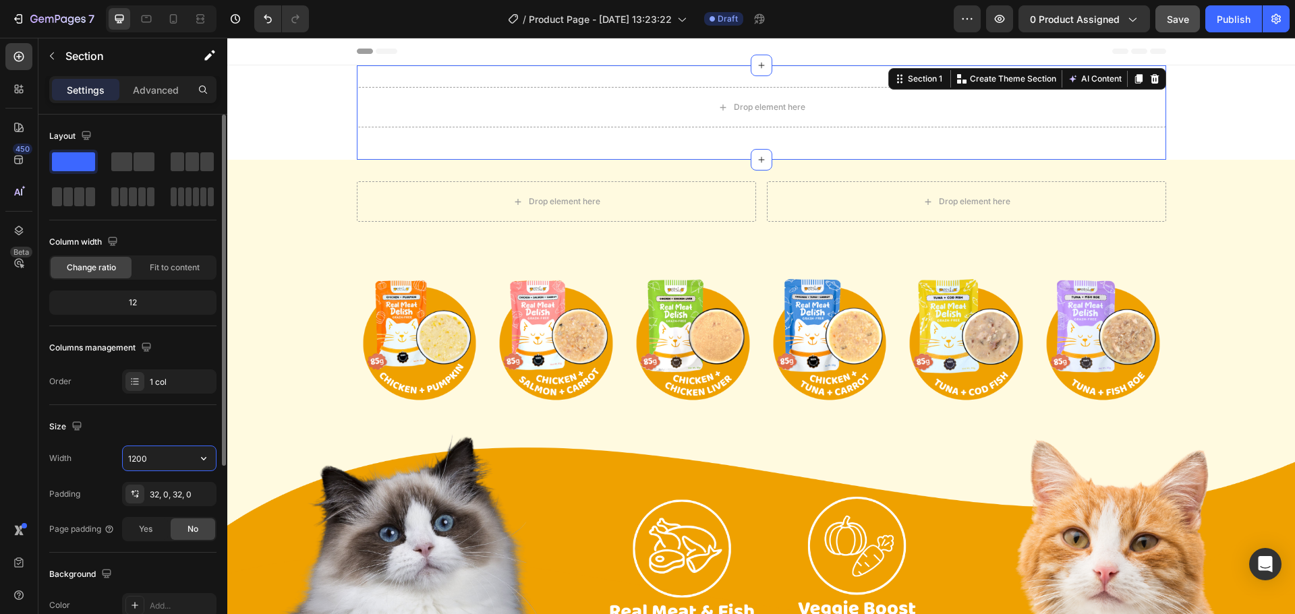
click at [181, 456] on input "1200" at bounding box center [169, 458] width 93 height 24
click at [214, 455] on button "button" at bounding box center [203, 458] width 24 height 24
click at [194, 492] on span "100%" at bounding box center [193, 493] width 22 height 12
type input "100%"
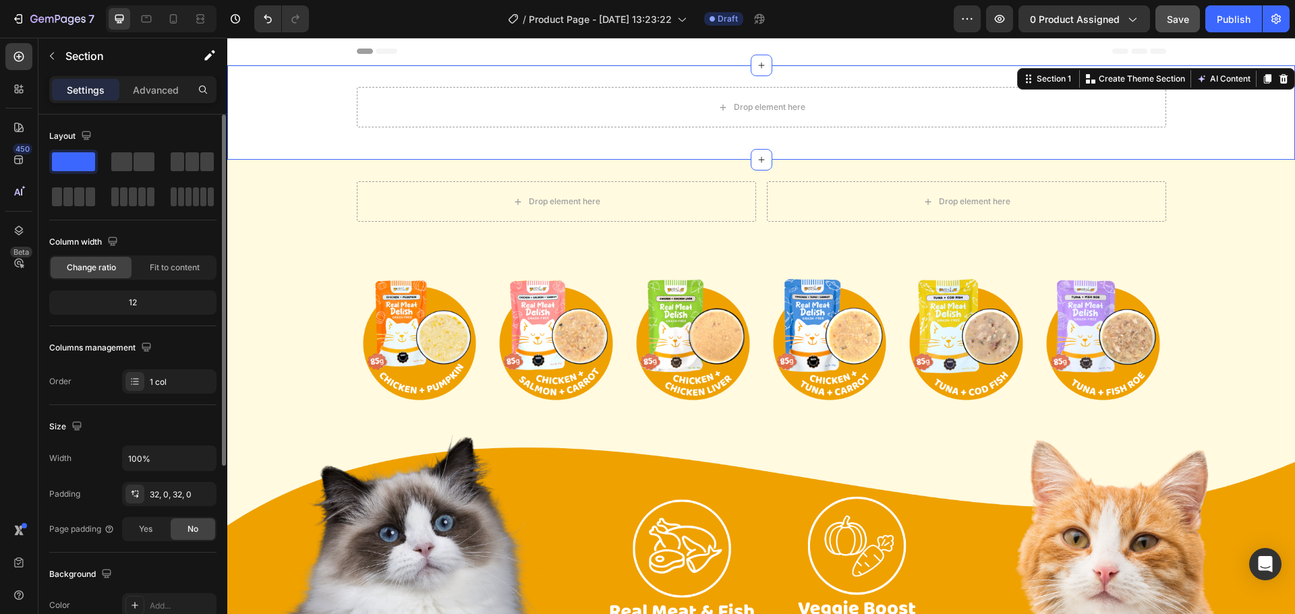
scroll to position [67, 0]
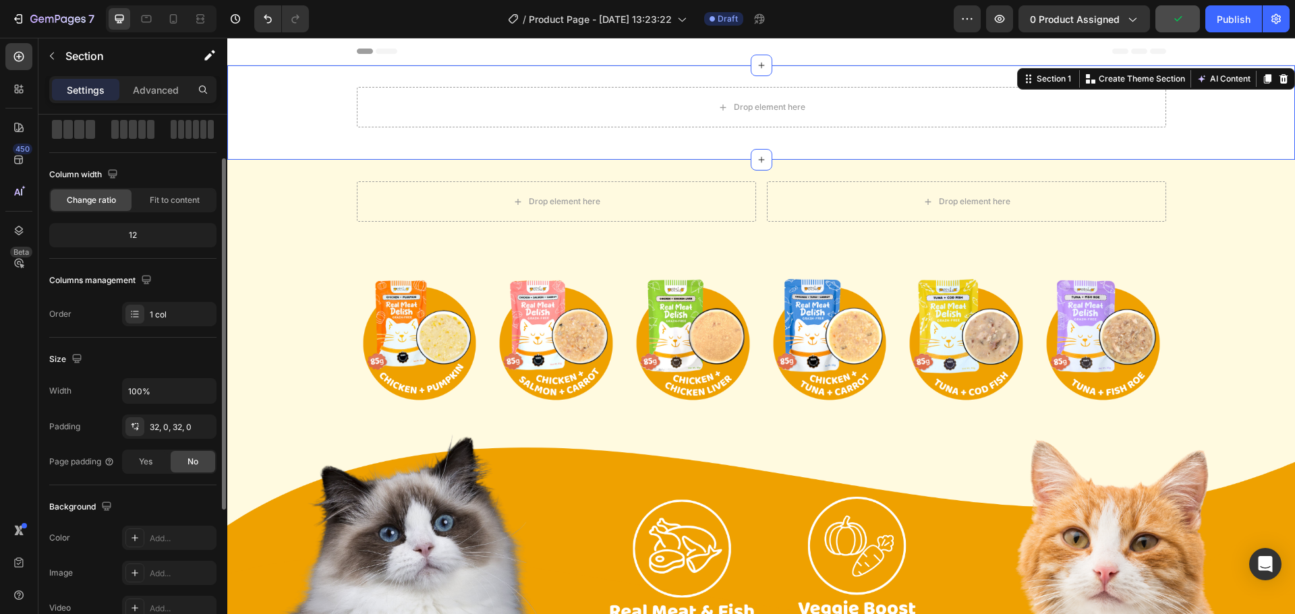
click at [90, 477] on div "Size Width 100% Padding 32, 0, 32, 0 Page padding Yes No" at bounding box center [132, 412] width 167 height 148
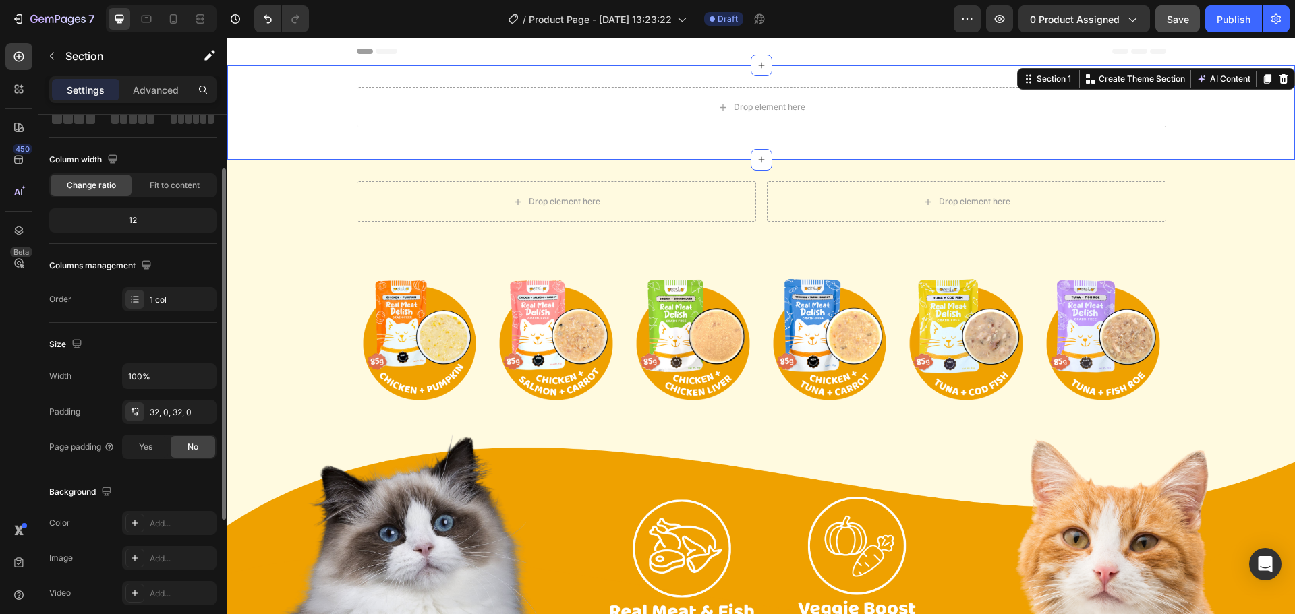
scroll to position [15, 0]
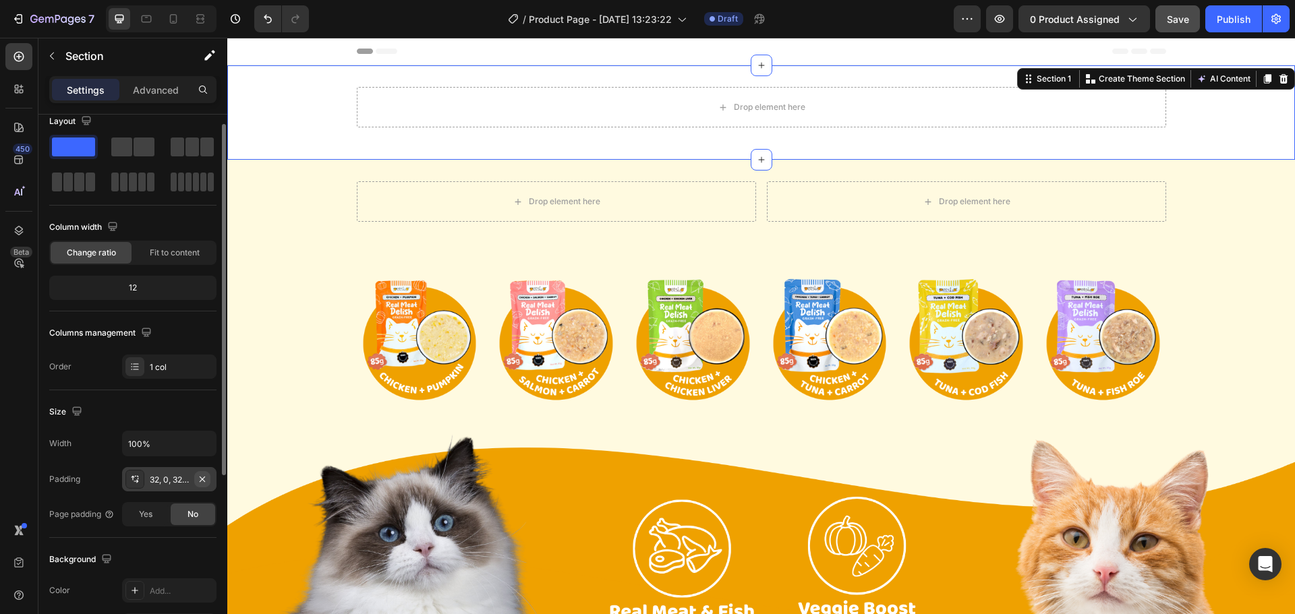
click at [199, 479] on icon "button" at bounding box center [202, 479] width 11 height 11
click at [1220, 137] on div "Drop element here Row" at bounding box center [760, 112] width 1067 height 51
click at [1237, 232] on div "Drop element here Drop element here Row" at bounding box center [760, 206] width 1067 height 51
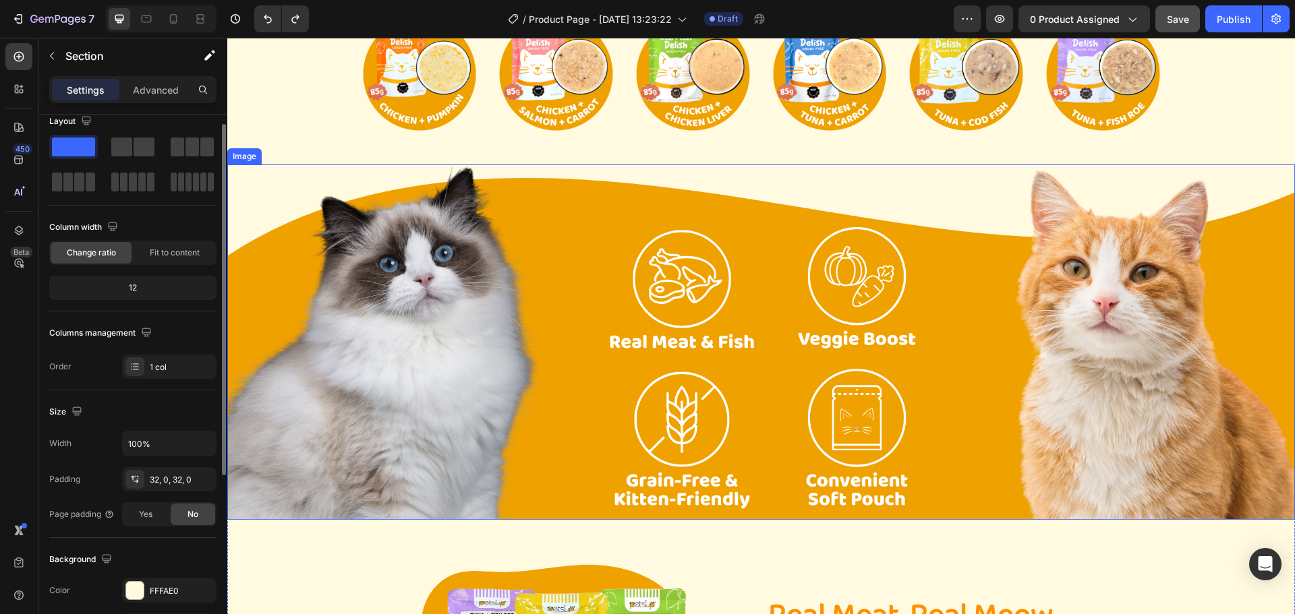
scroll to position [0, 0]
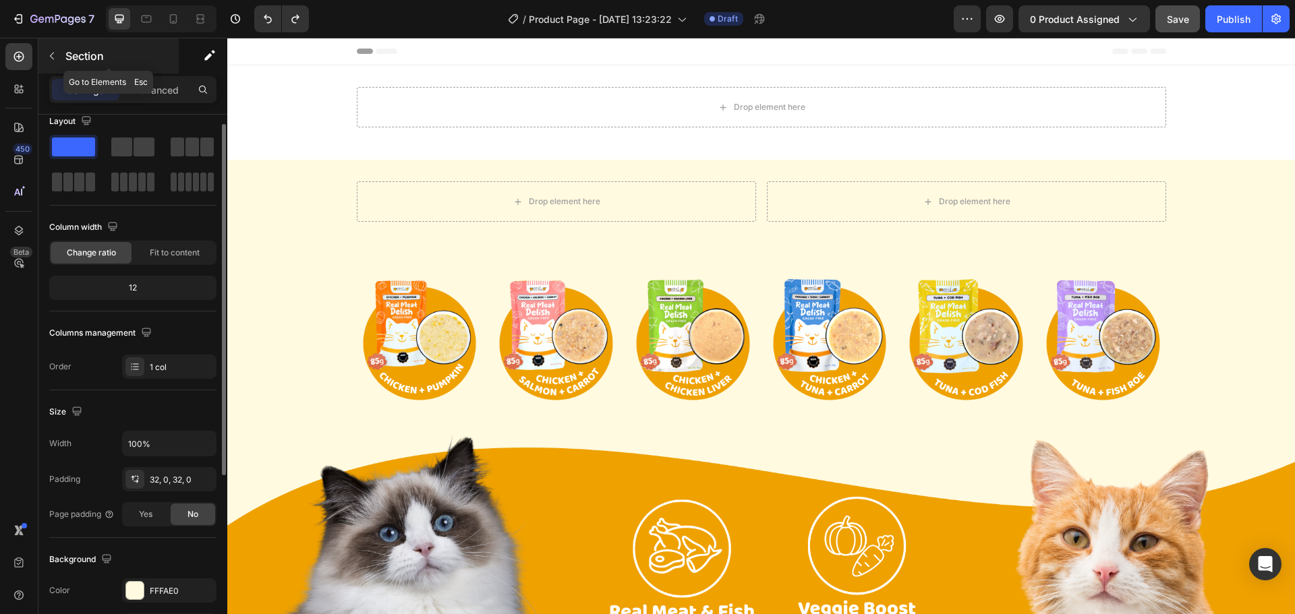
click at [102, 55] on p "Section" at bounding box center [120, 56] width 111 height 16
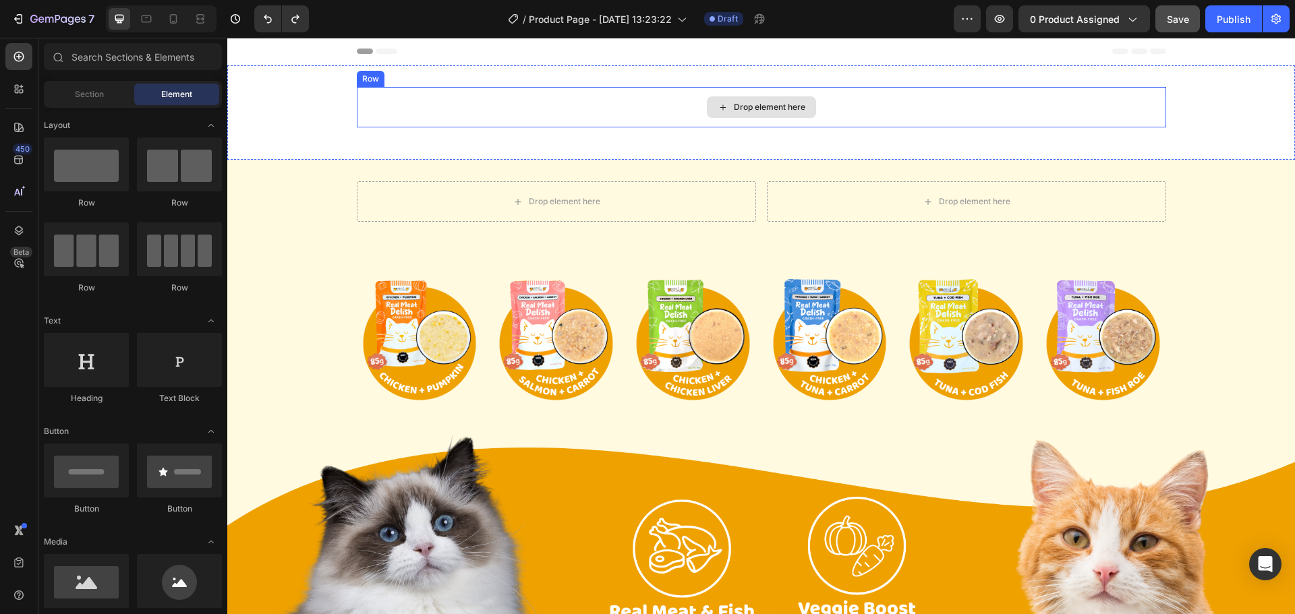
click at [543, 113] on div "Drop element here" at bounding box center [761, 107] width 809 height 40
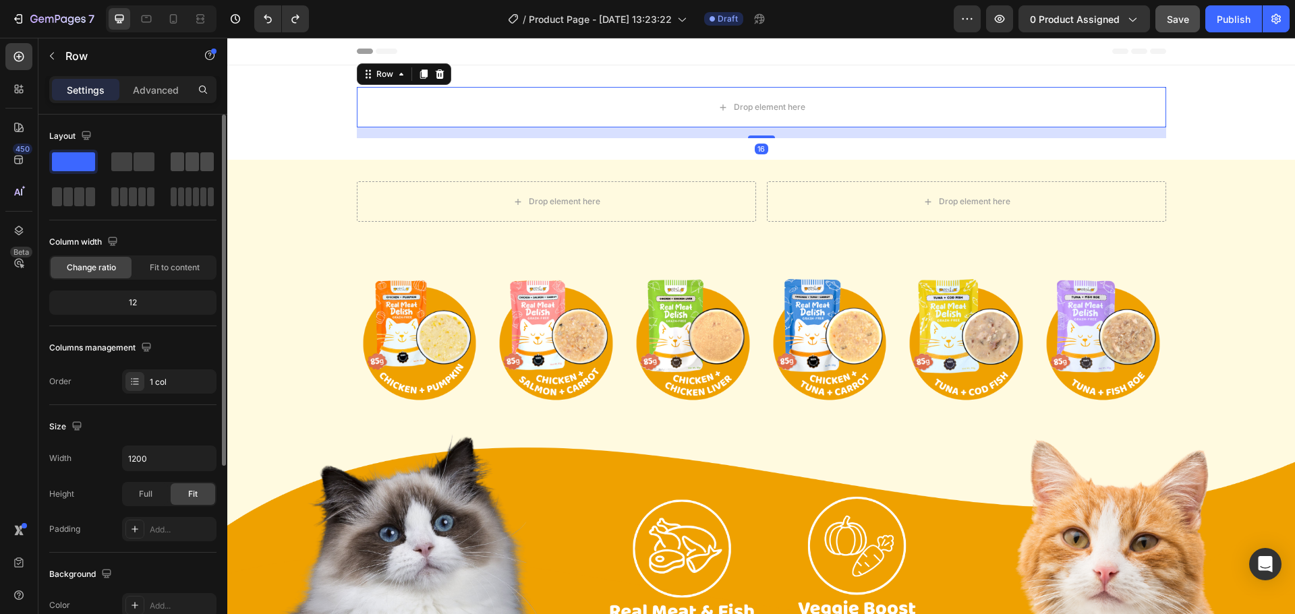
click at [181, 154] on span at bounding box center [177, 161] width 13 height 19
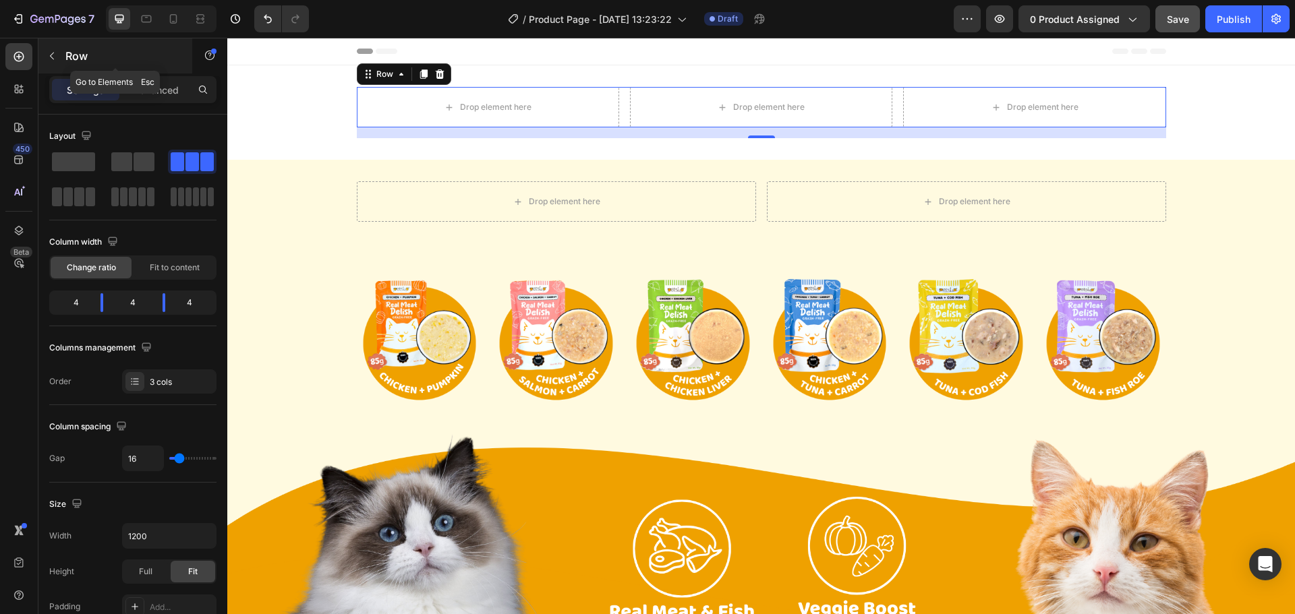
click at [86, 51] on p "Row" at bounding box center [122, 56] width 115 height 16
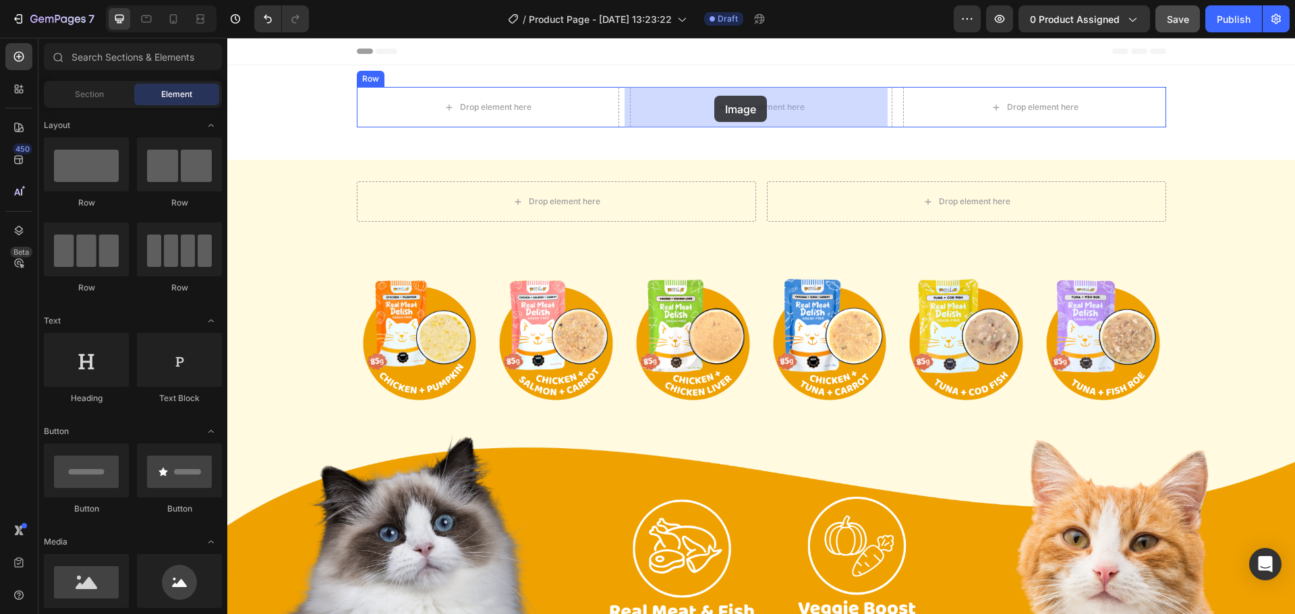
drag, startPoint x: 423, startPoint y: 522, endPoint x: 714, endPoint y: 96, distance: 516.2
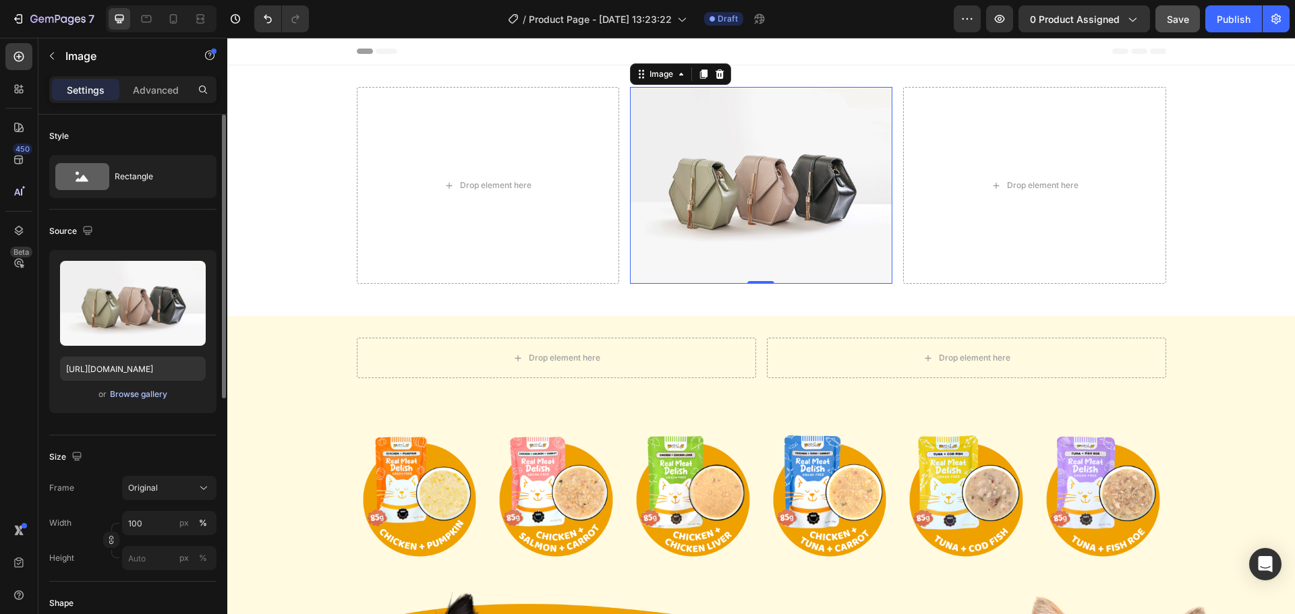
click at [117, 395] on div "Browse gallery" at bounding box center [138, 394] width 57 height 12
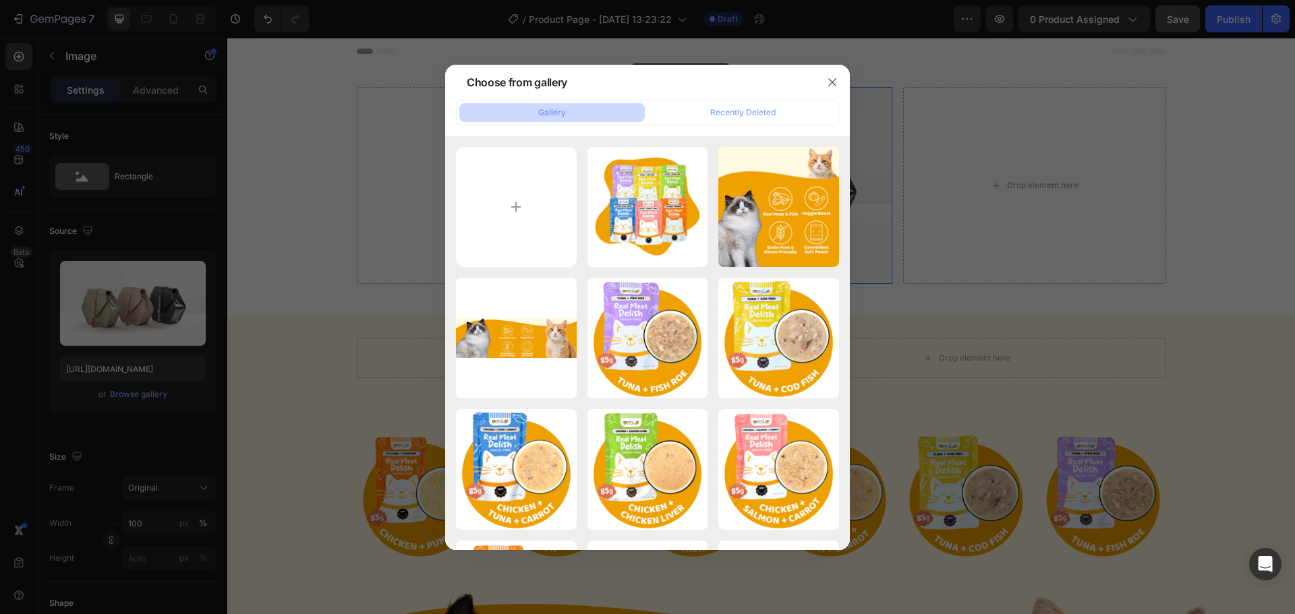
type input "C:\fakepath\imgi_1_500x177.png"
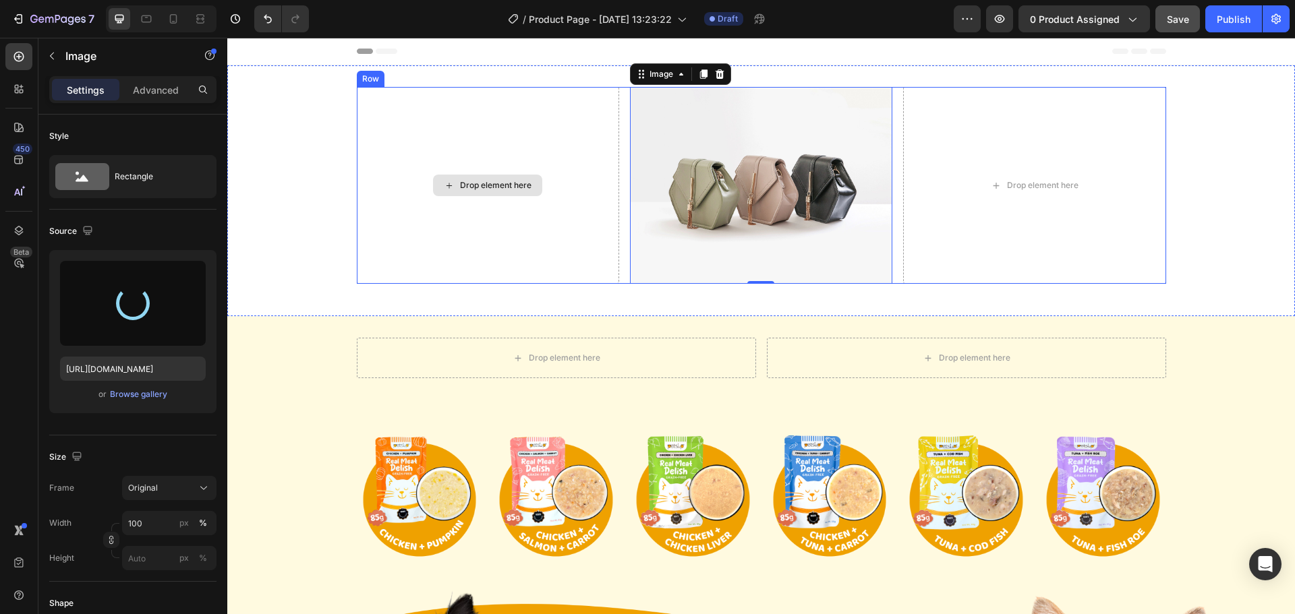
type input "[URL][DOMAIN_NAME]"
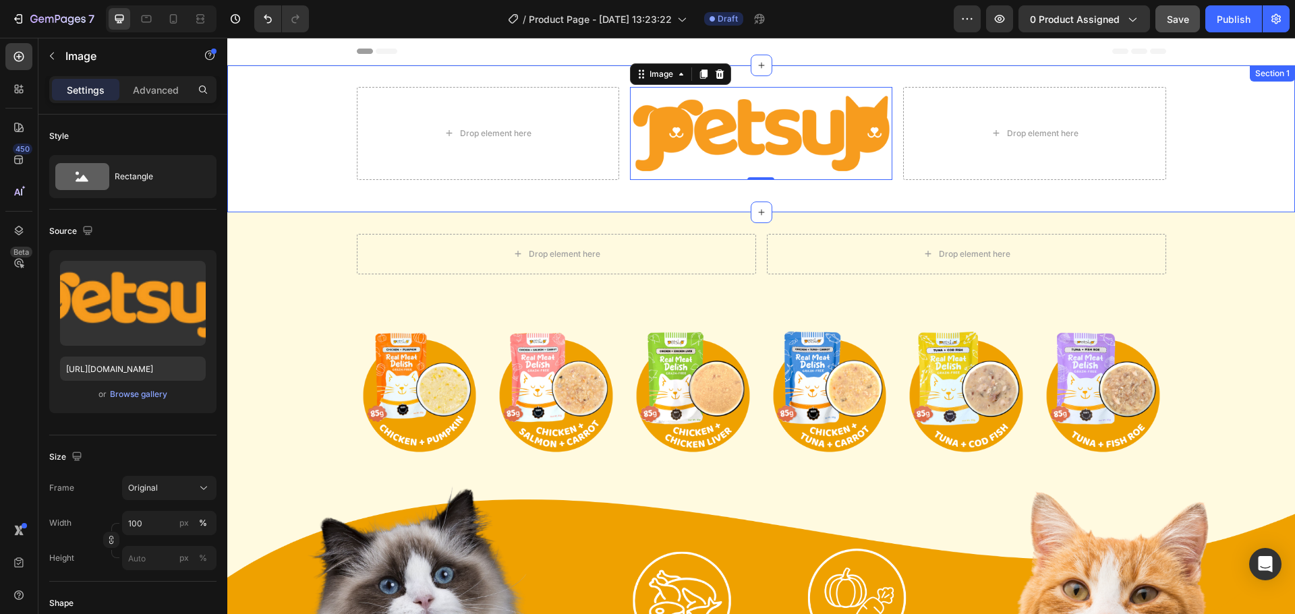
click at [1201, 152] on div "Drop element here Image 0 Drop element here Row" at bounding box center [760, 139] width 1067 height 104
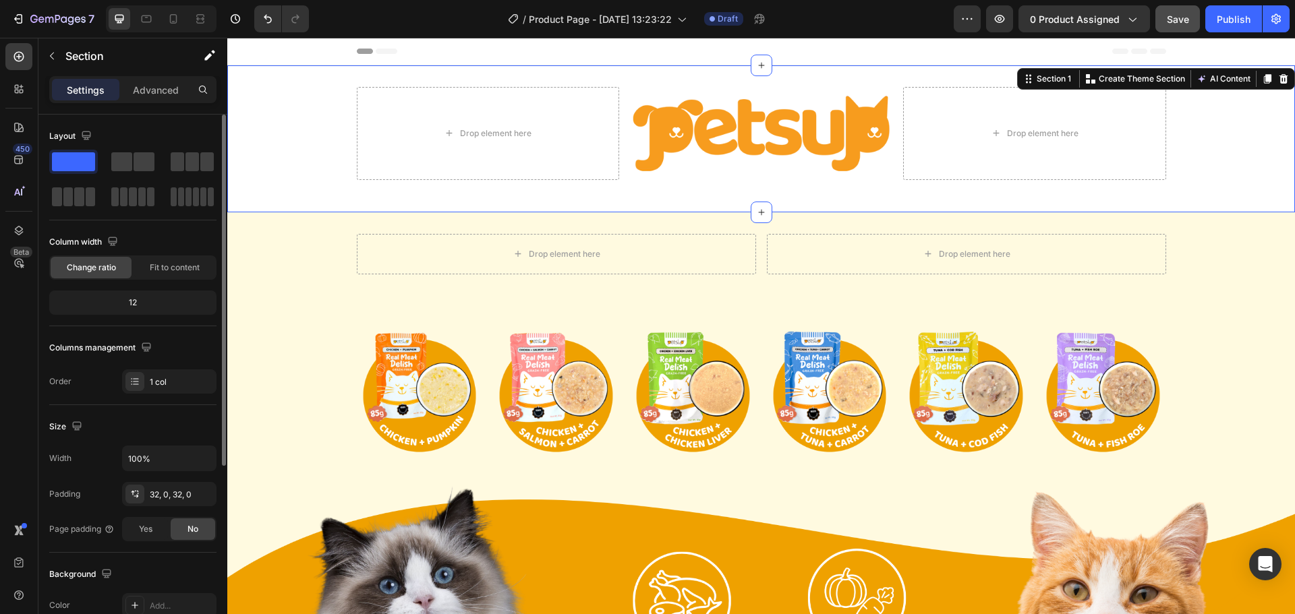
scroll to position [202, 0]
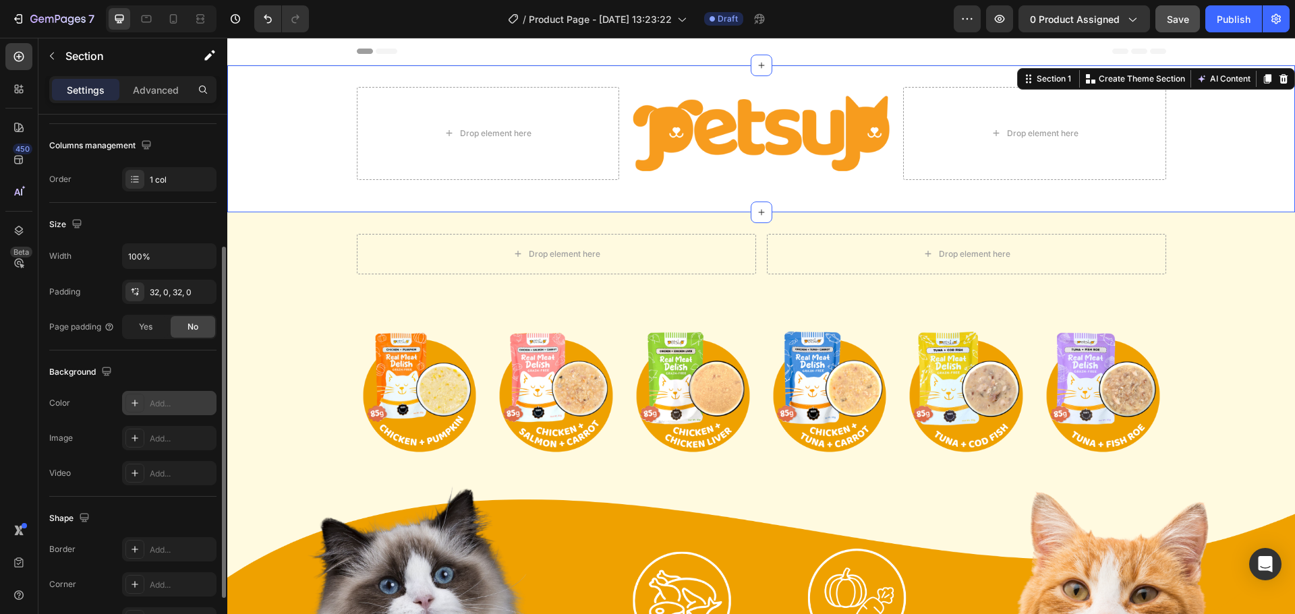
click at [157, 395] on div "Add..." at bounding box center [169, 403] width 94 height 24
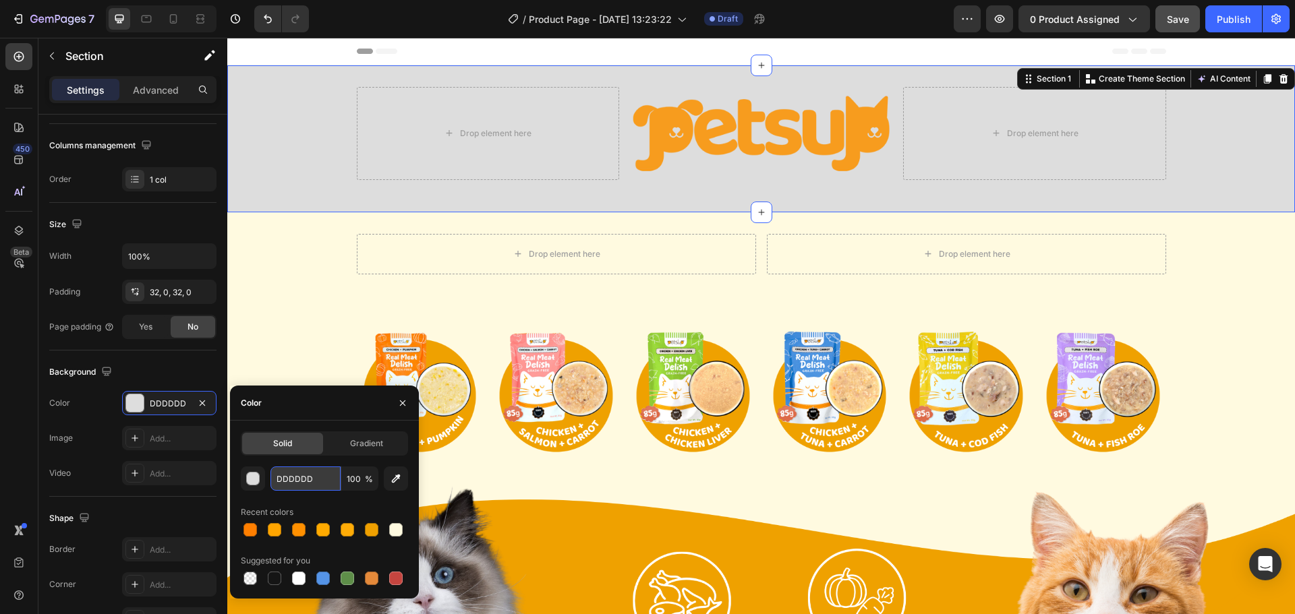
click at [299, 471] on input "DDDDDD" at bounding box center [305, 479] width 70 height 24
paste input "#fffae0"
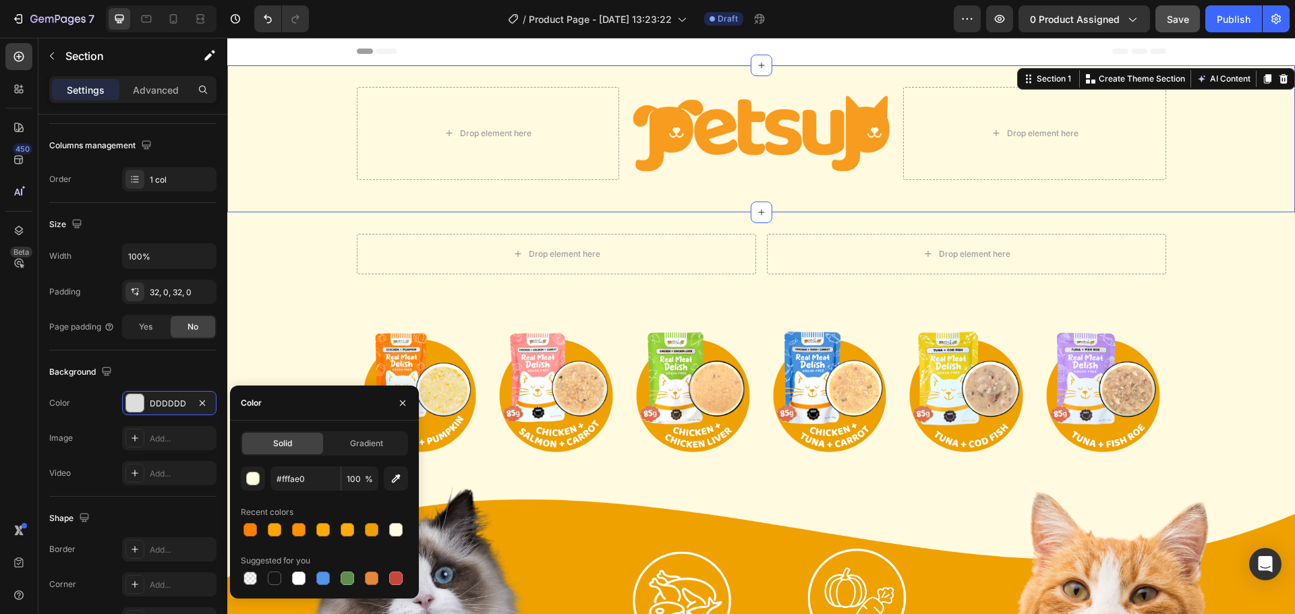
type input "FFFAE0"
click at [328, 410] on div "Color" at bounding box center [324, 403] width 189 height 35
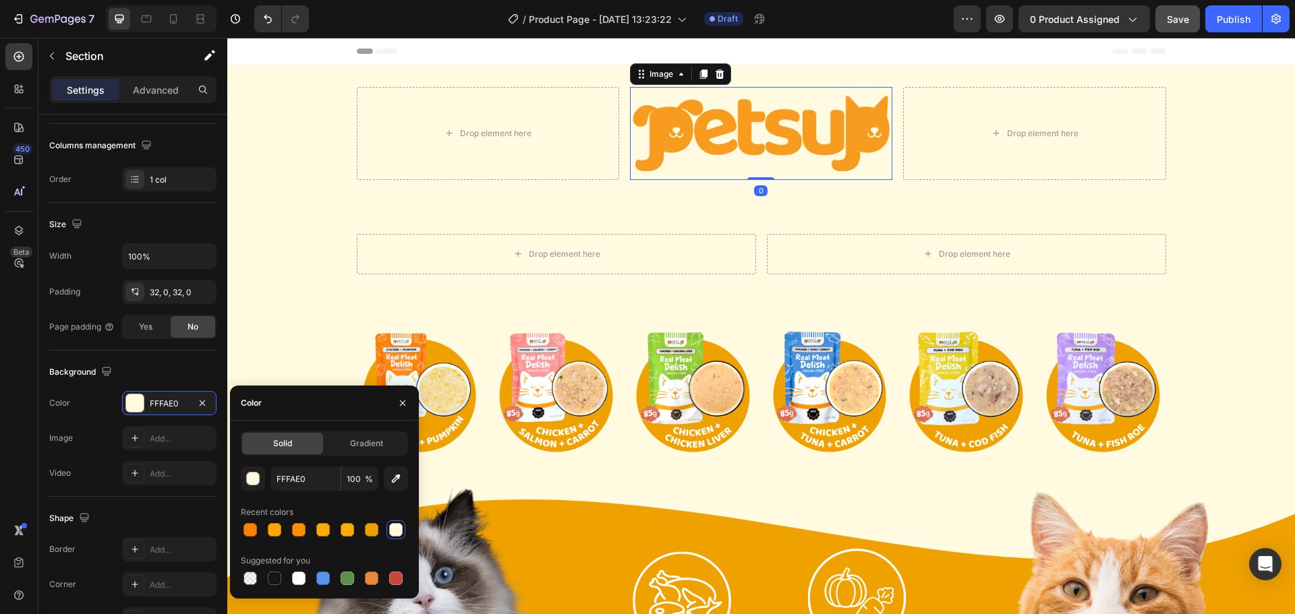
click at [785, 141] on img at bounding box center [761, 133] width 262 height 93
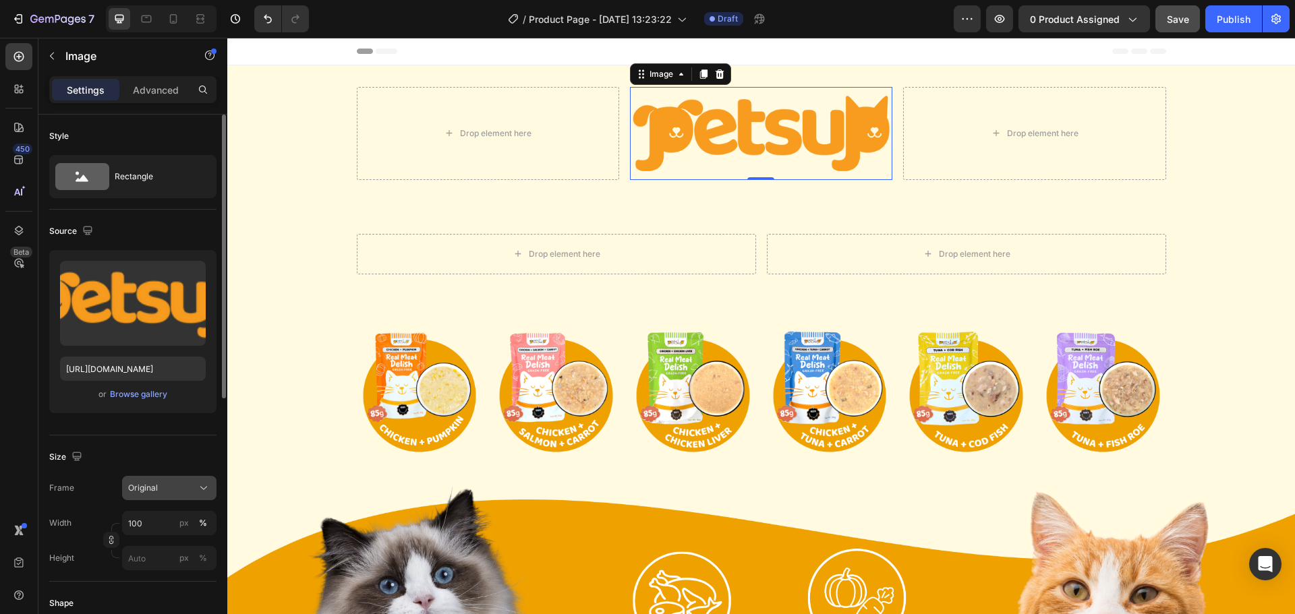
scroll to position [67, 0]
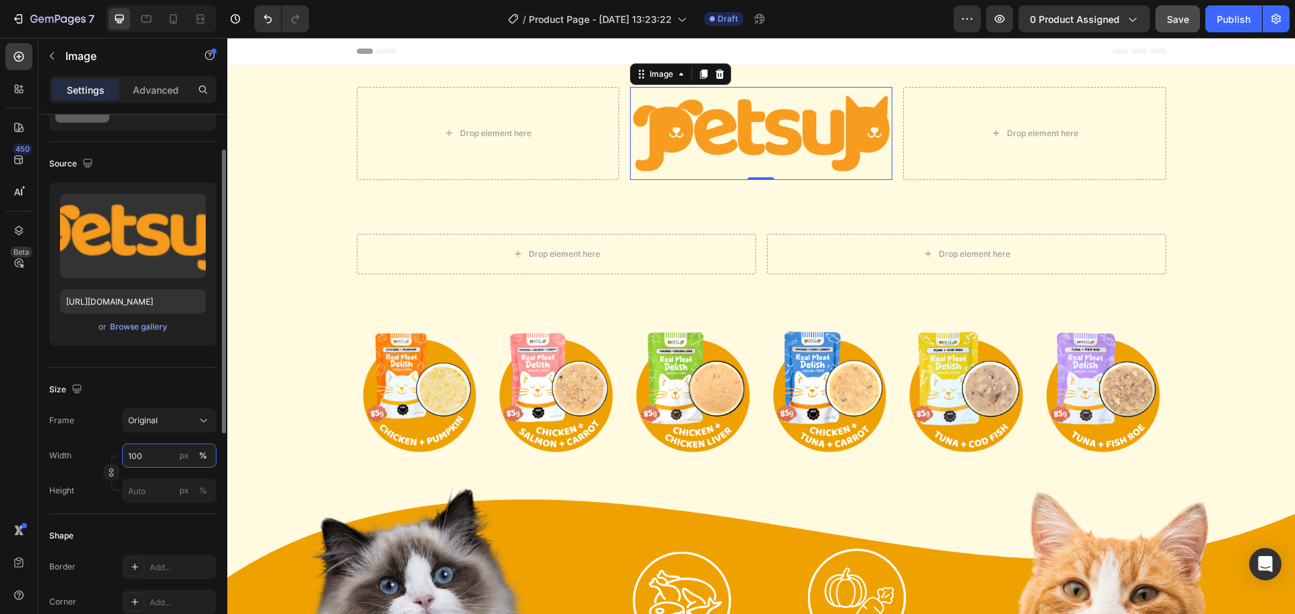
click at [152, 461] on input "100" at bounding box center [169, 456] width 94 height 24
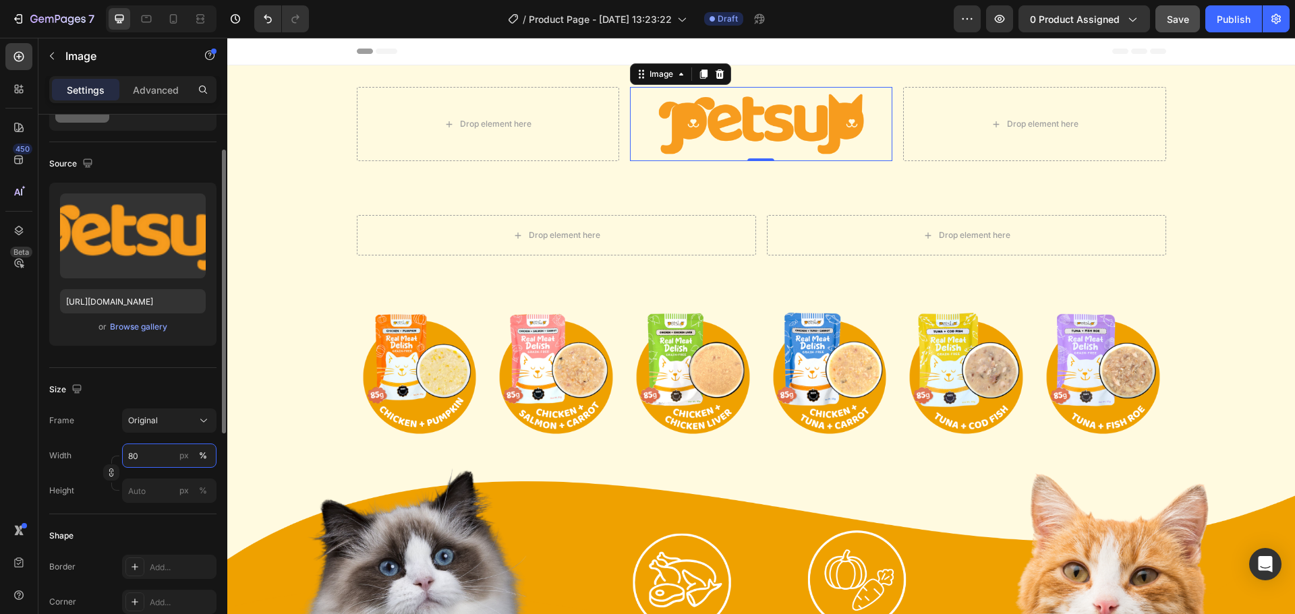
drag, startPoint x: 145, startPoint y: 461, endPoint x: 115, endPoint y: 463, distance: 30.4
click at [115, 463] on div "Width 80 px % Height px %" at bounding box center [132, 473] width 167 height 59
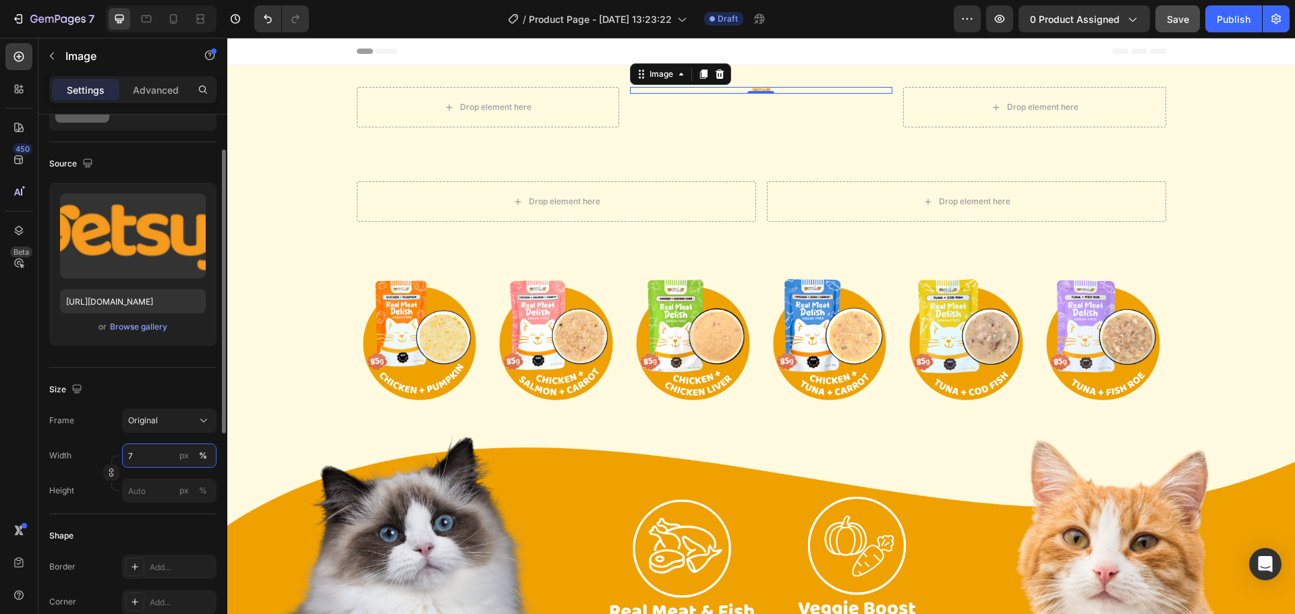
type input "79"
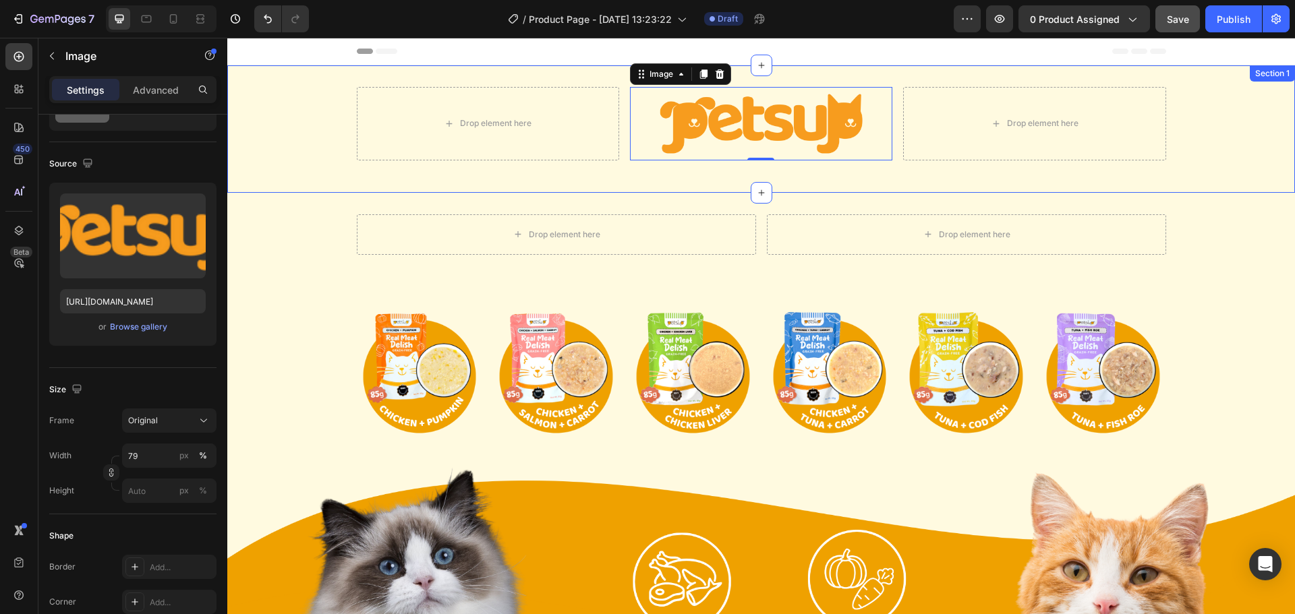
click at [510, 167] on div "Drop element here Image 0 Drop element here Row" at bounding box center [760, 129] width 1067 height 84
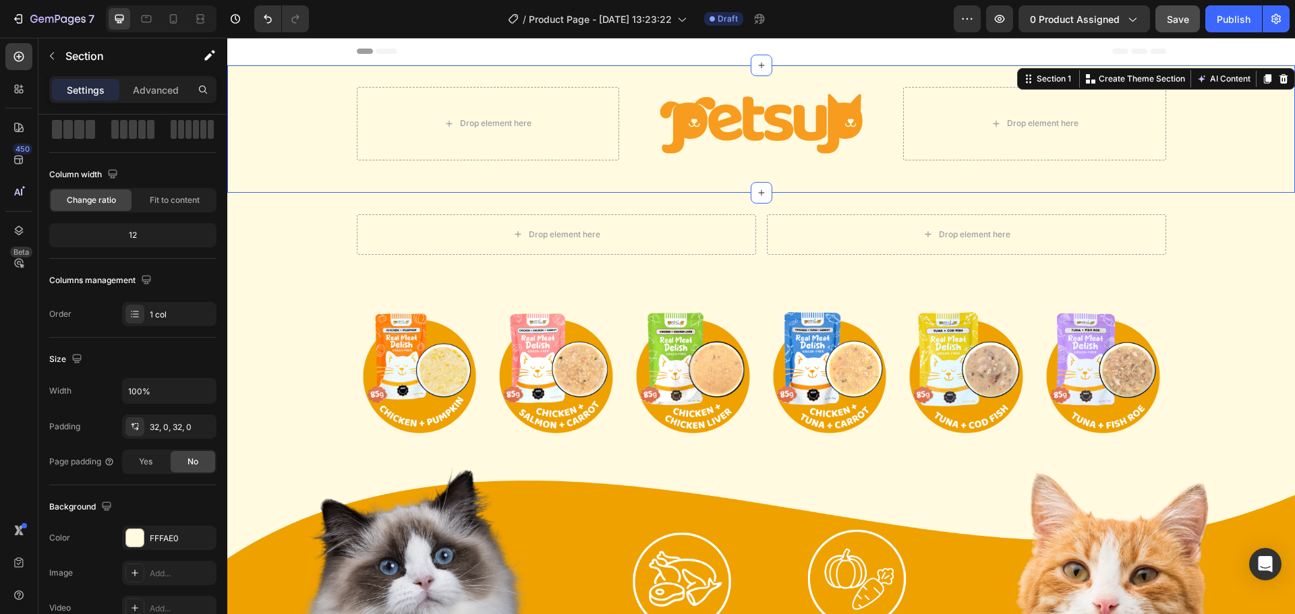
scroll to position [0, 0]
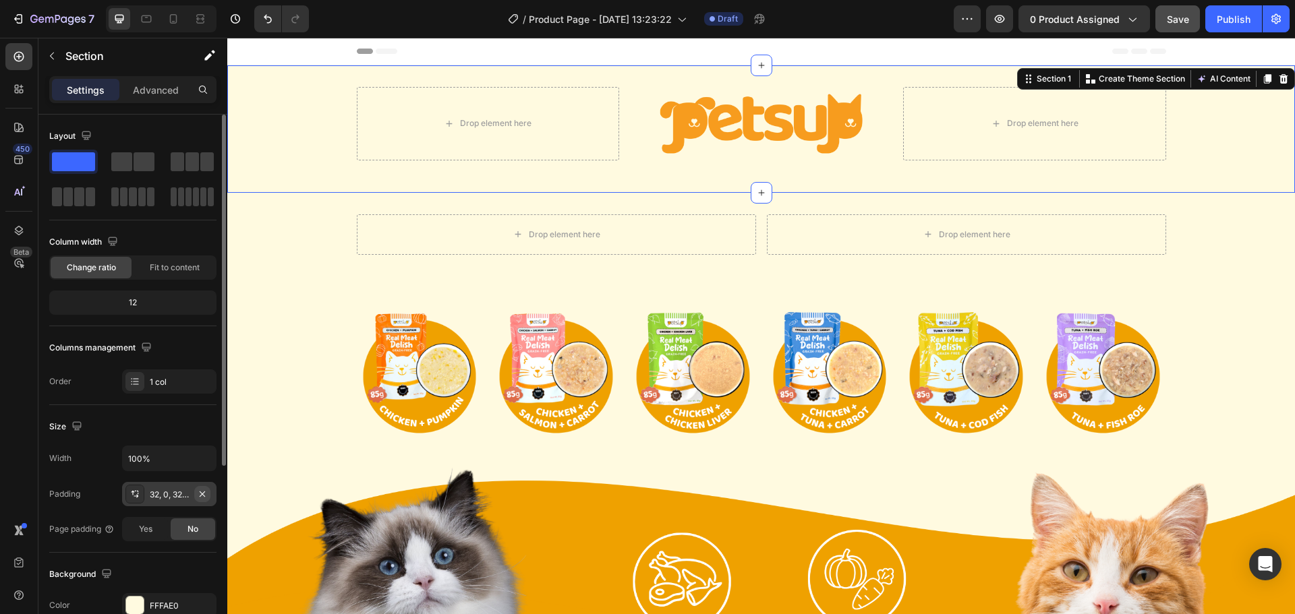
click at [208, 496] on button "button" at bounding box center [202, 494] width 16 height 16
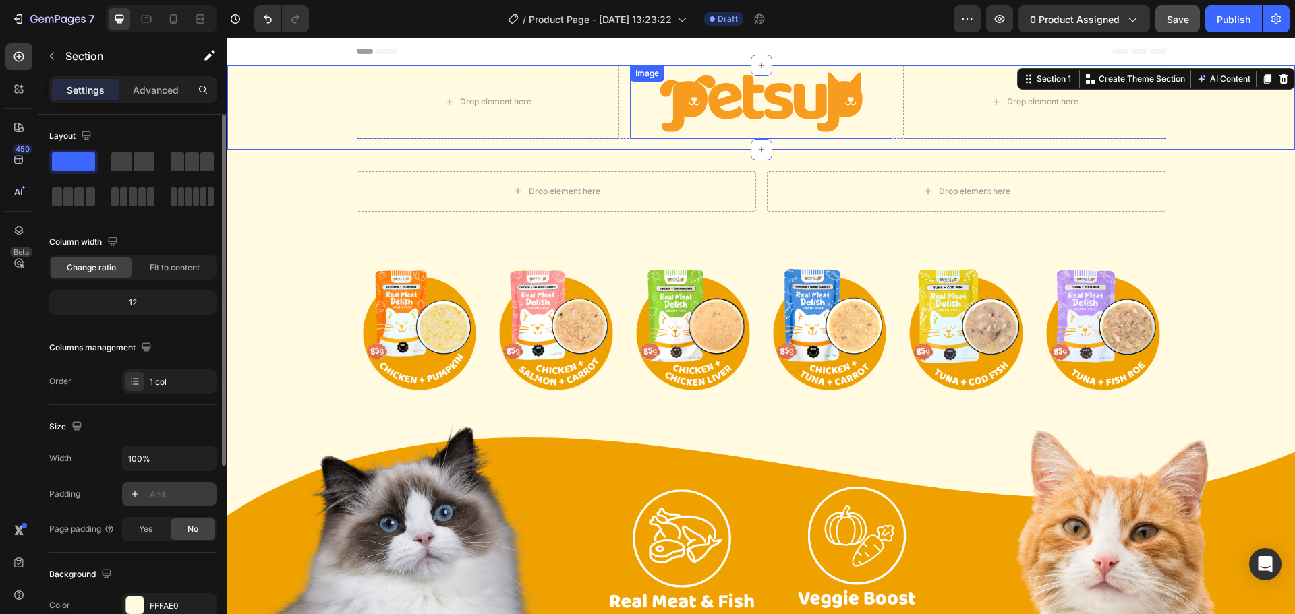
click at [740, 109] on img at bounding box center [761, 101] width 208 height 73
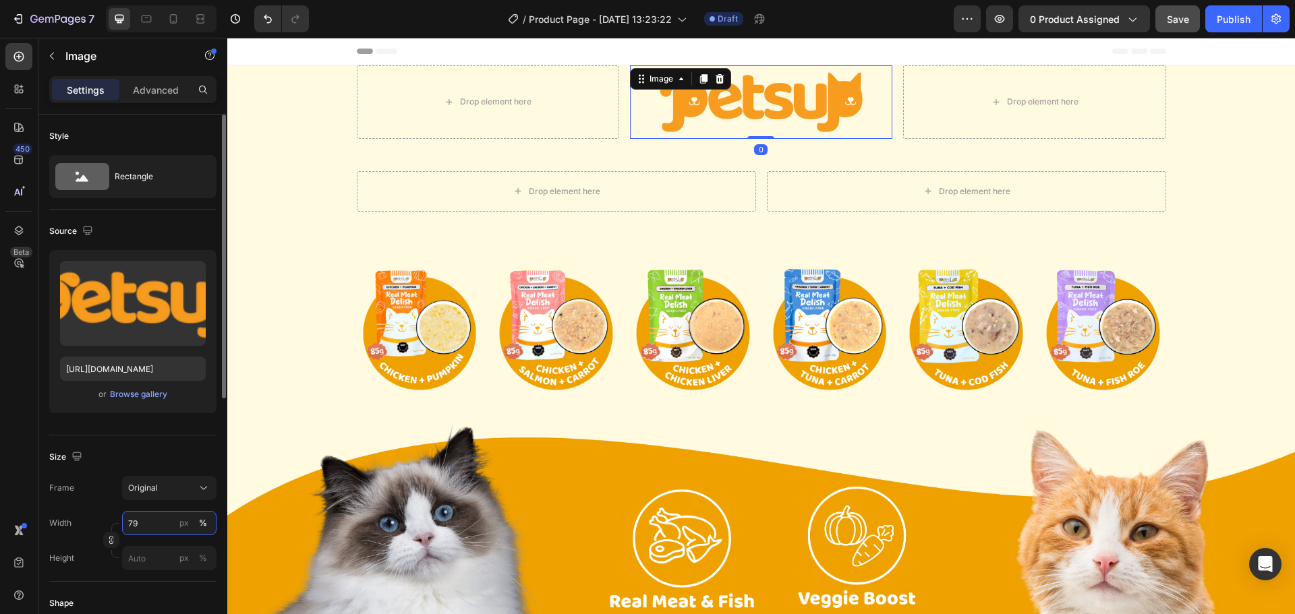
click at [143, 526] on input "79" at bounding box center [169, 523] width 94 height 24
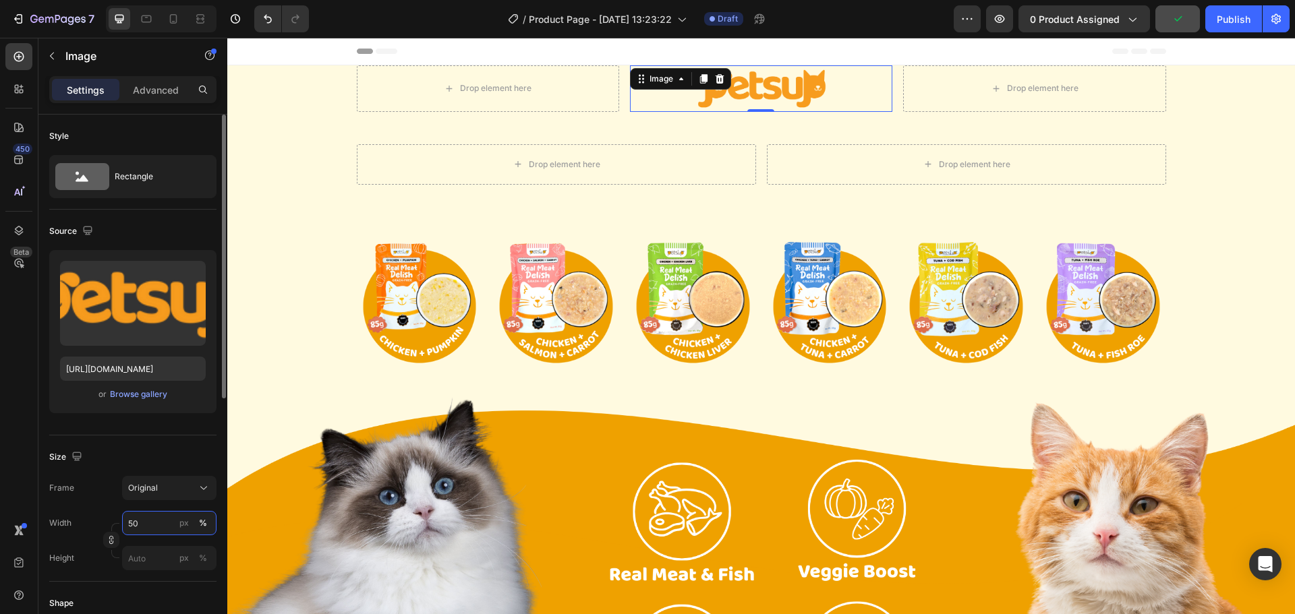
type input "50"
click at [162, 443] on div "Size Frame Original Width 50 px % Height px %" at bounding box center [132, 509] width 167 height 146
click at [316, 101] on div "Drop element here Image 0 Drop element here Row" at bounding box center [760, 93] width 1067 height 57
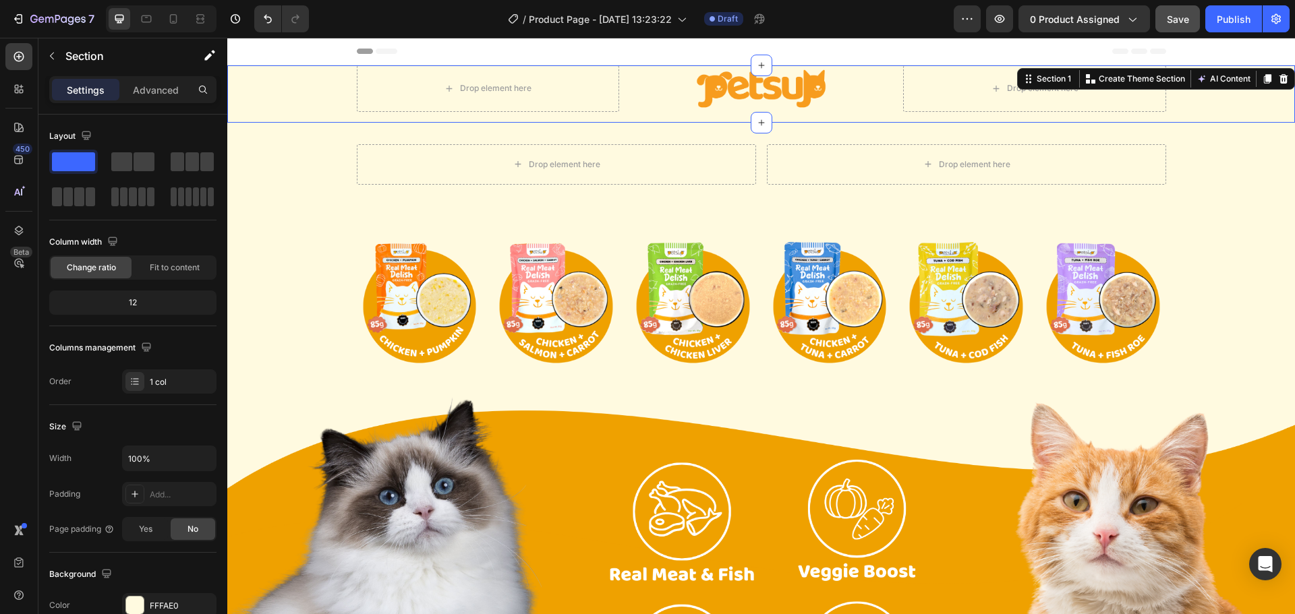
click at [442, 51] on div "Header" at bounding box center [761, 51] width 809 height 27
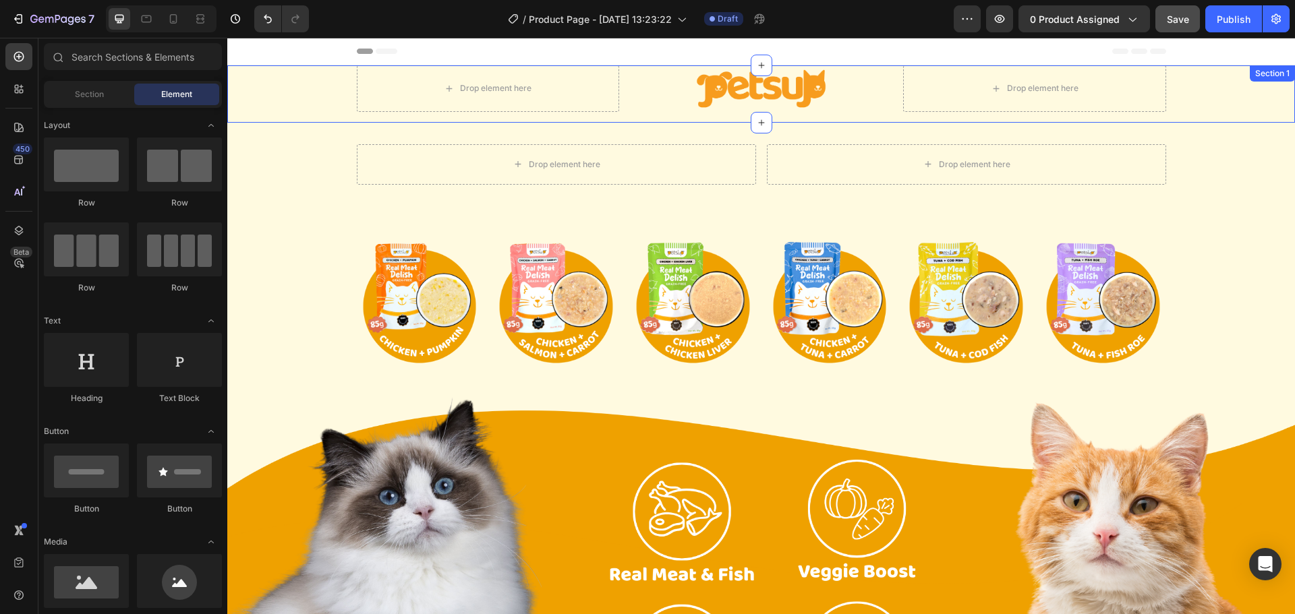
click at [264, 101] on div "Drop element here Image Drop element here Row" at bounding box center [760, 93] width 1067 height 57
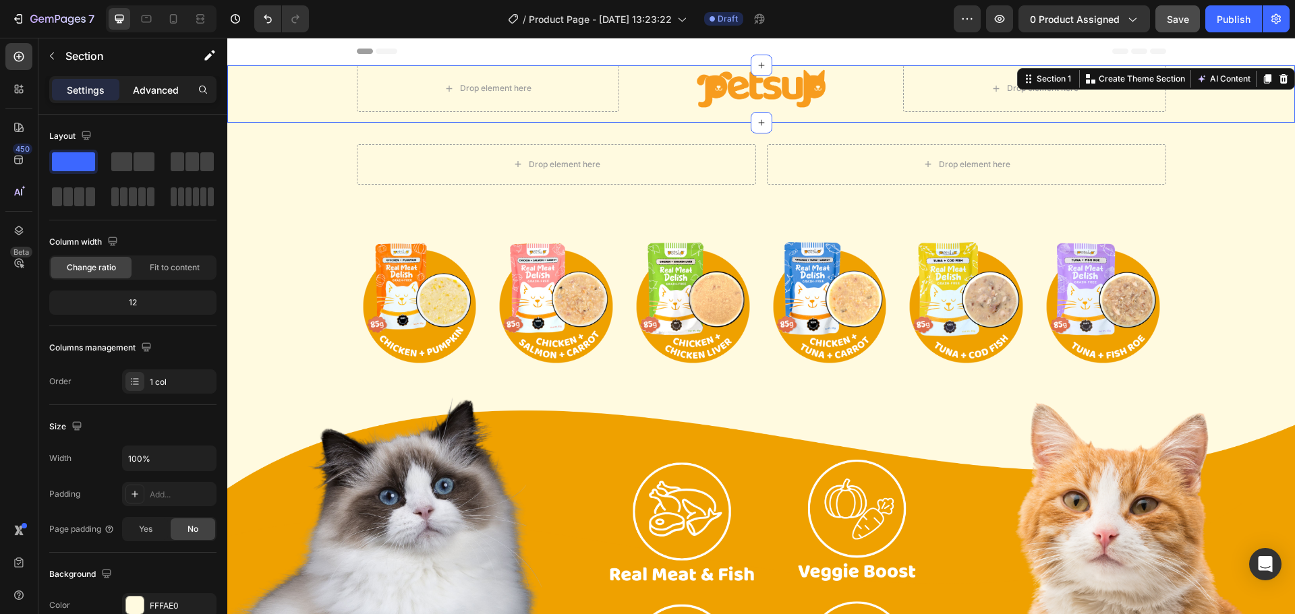
click at [158, 93] on p "Advanced" at bounding box center [156, 90] width 46 height 14
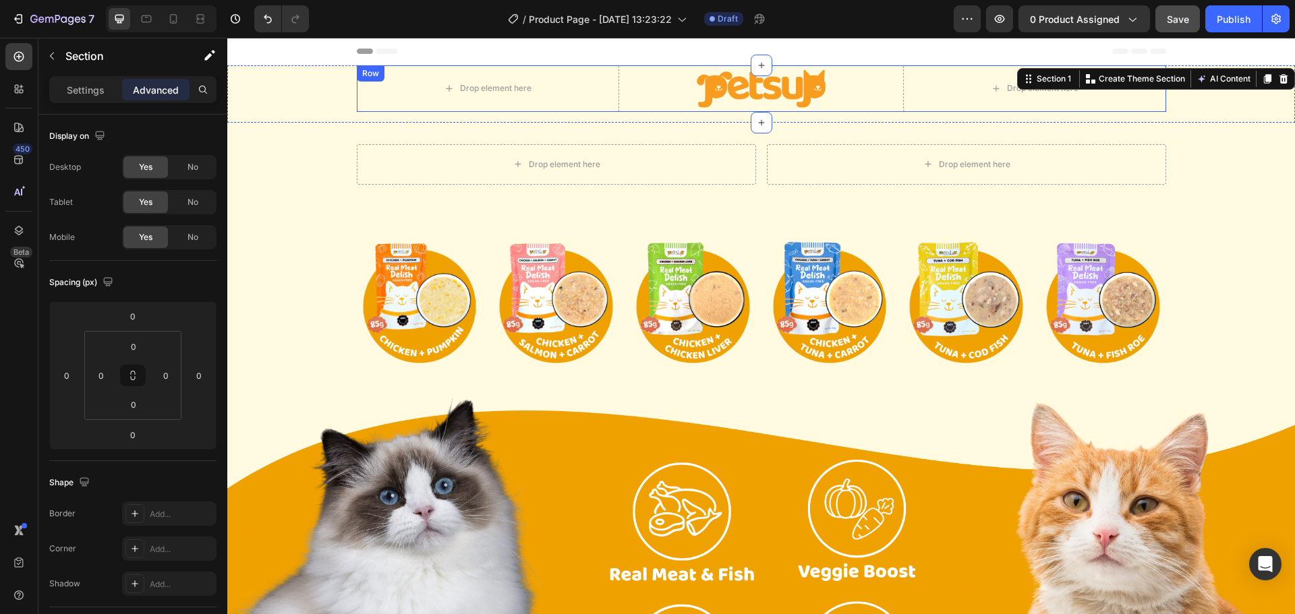
click at [633, 82] on div "Image" at bounding box center [761, 88] width 262 height 47
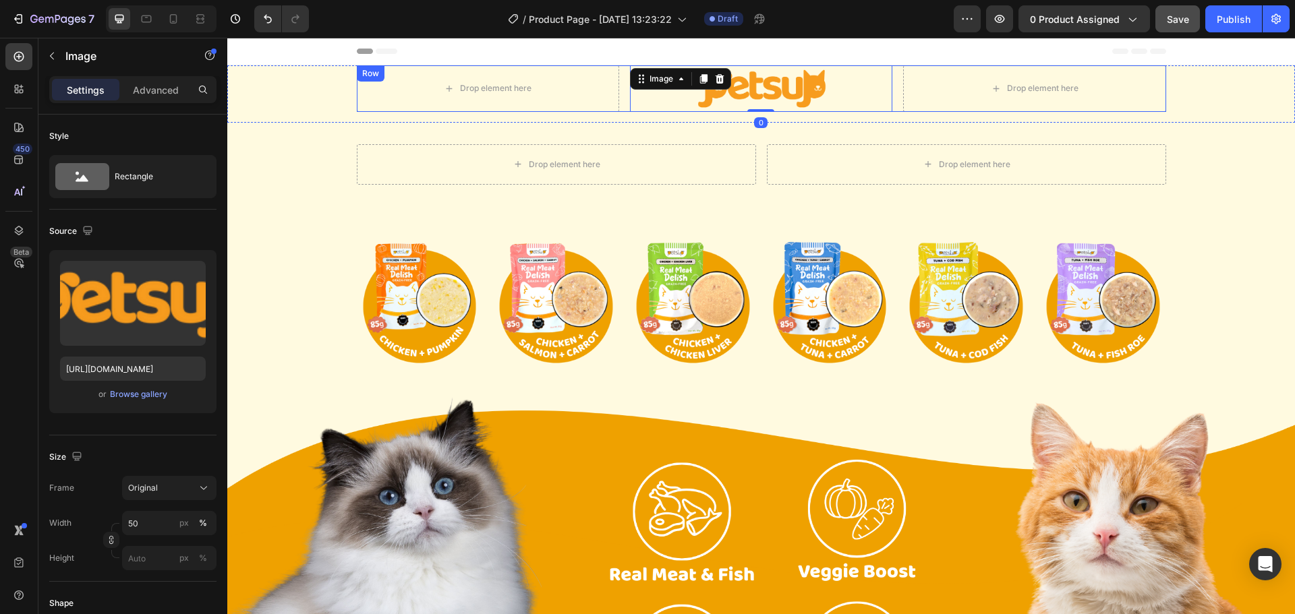
click at [617, 99] on div "Drop element here Image 0 Drop element here Row" at bounding box center [761, 88] width 809 height 47
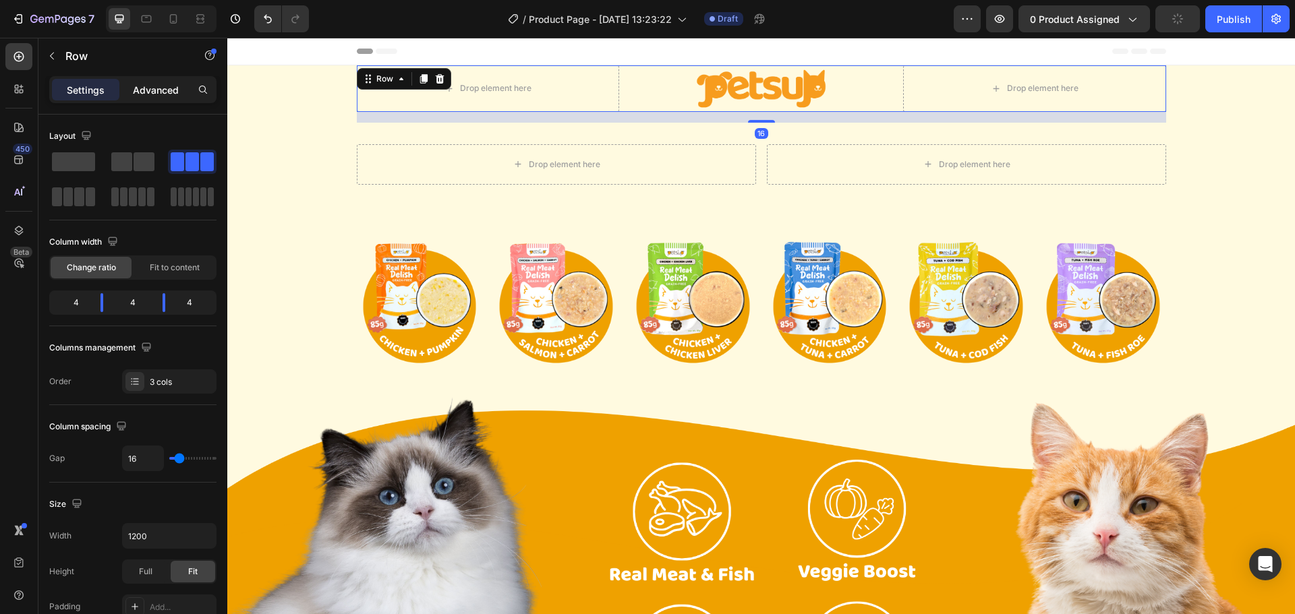
click at [171, 83] on p "Advanced" at bounding box center [156, 90] width 46 height 14
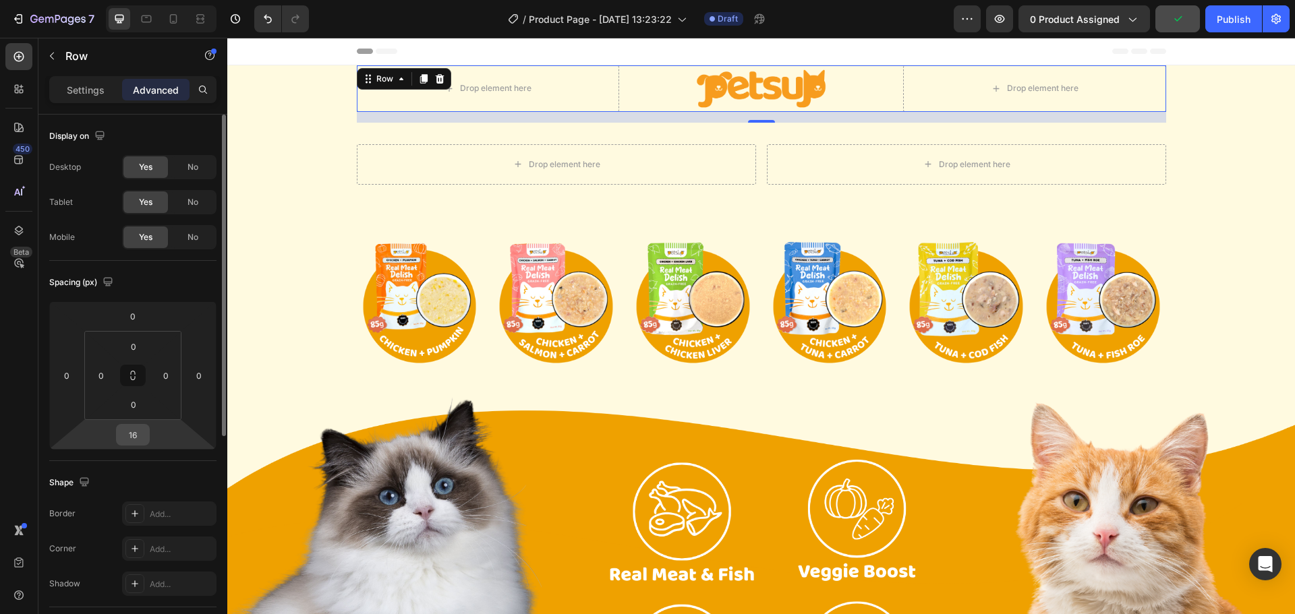
click at [144, 441] on input "16" at bounding box center [132, 435] width 27 height 20
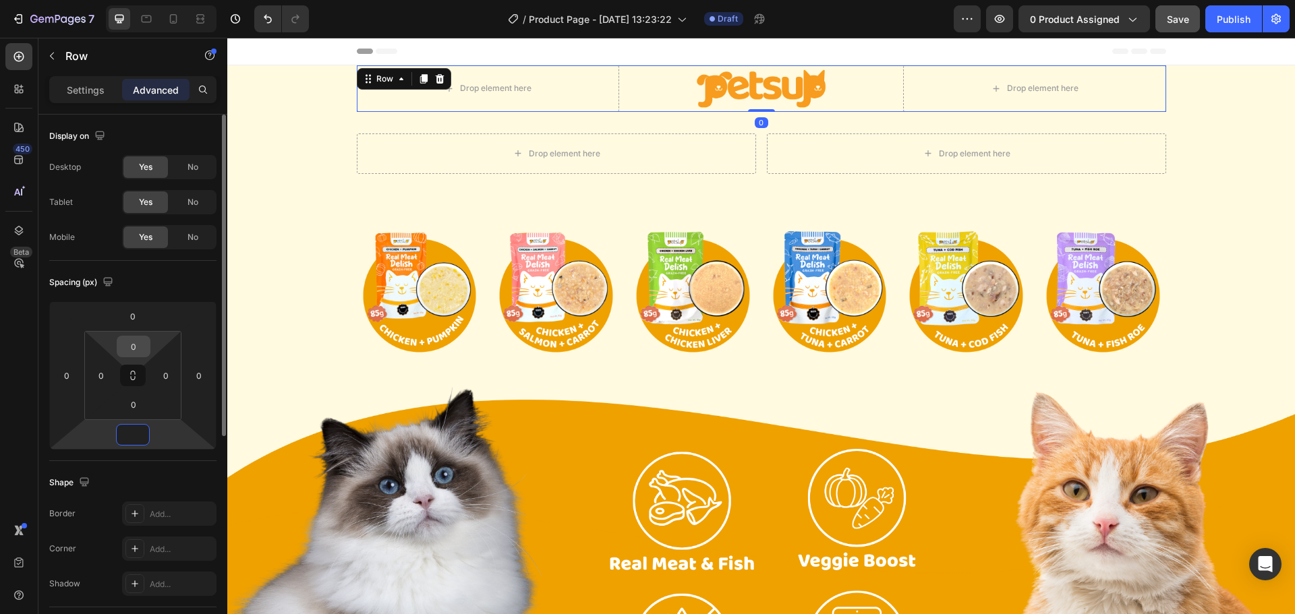
type input "0"
click at [129, 349] on input "0" at bounding box center [133, 346] width 27 height 20
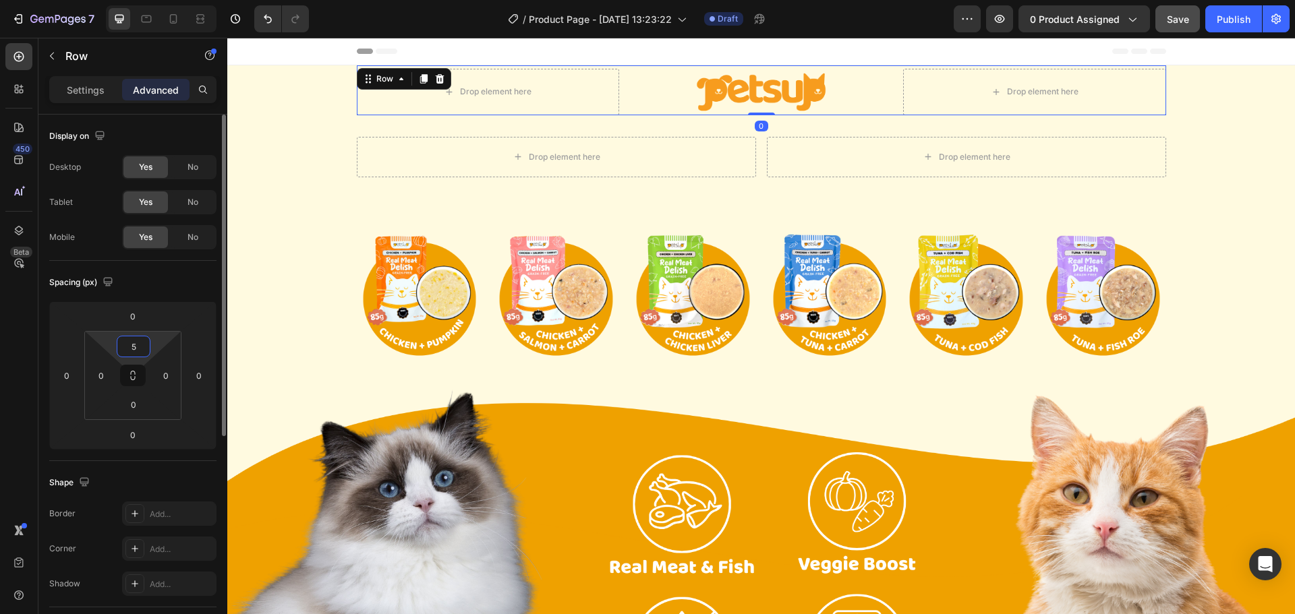
type input "5"
click at [182, 276] on div "Spacing (px)" at bounding box center [132, 283] width 167 height 22
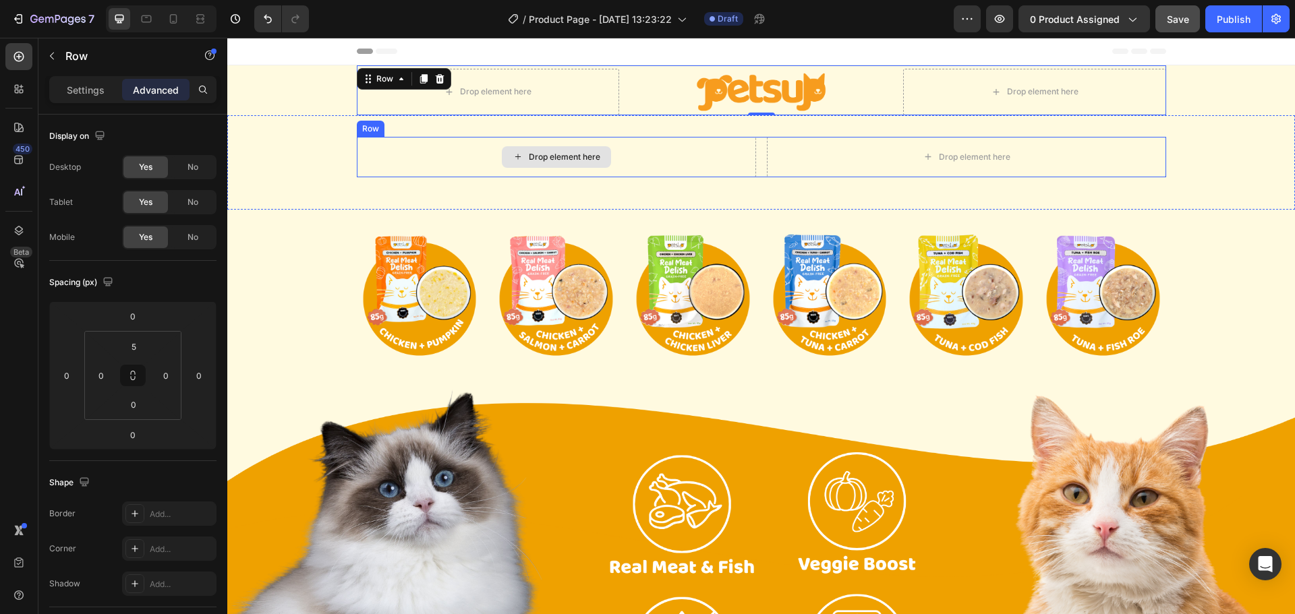
click at [430, 175] on div "Drop element here" at bounding box center [556, 157] width 399 height 40
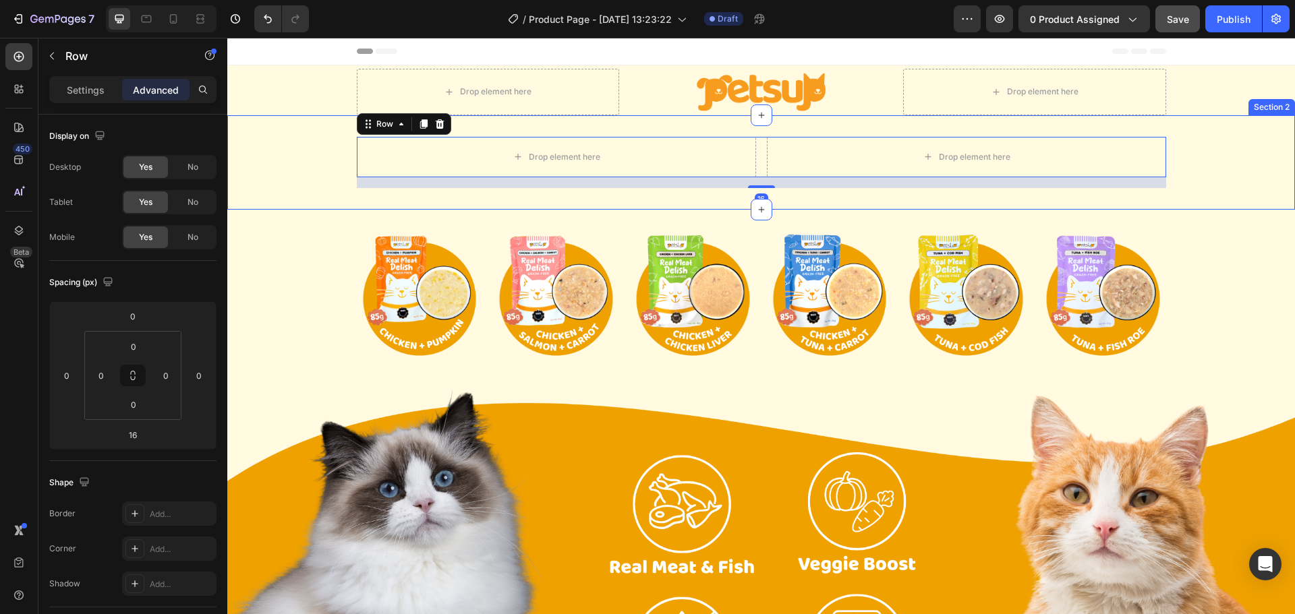
click at [303, 194] on div "Drop element here Drop element here Row 16 Section 2" at bounding box center [760, 162] width 1067 height 94
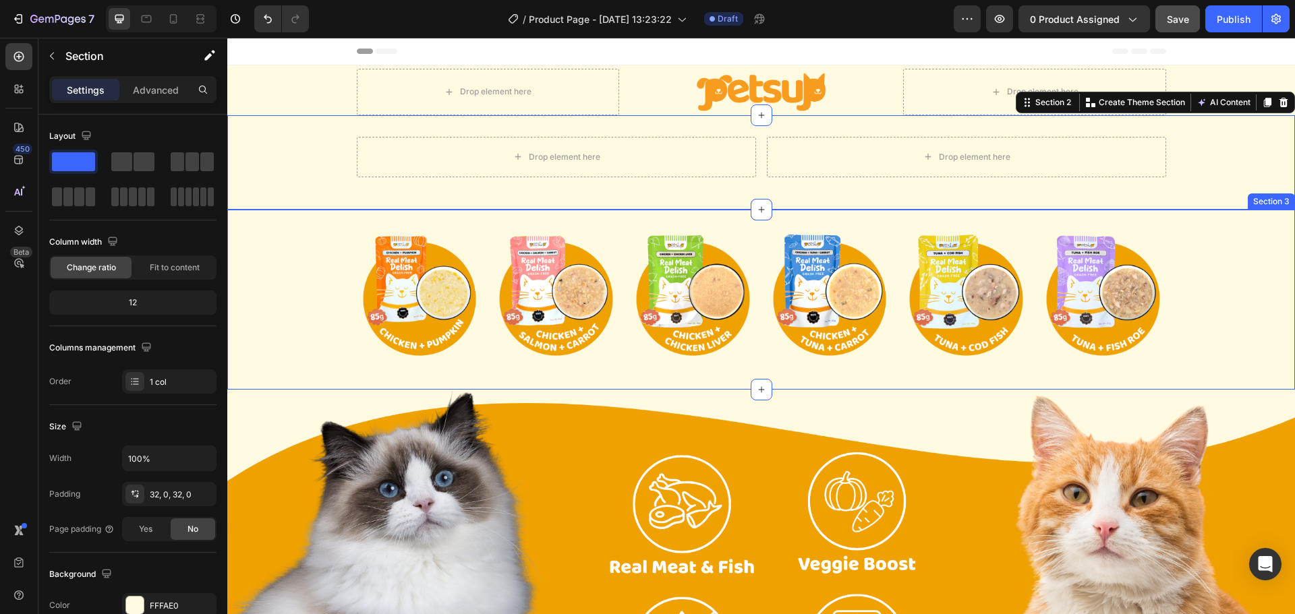
click at [338, 334] on div "Image Image Image Image Image Image Row" at bounding box center [760, 299] width 1067 height 137
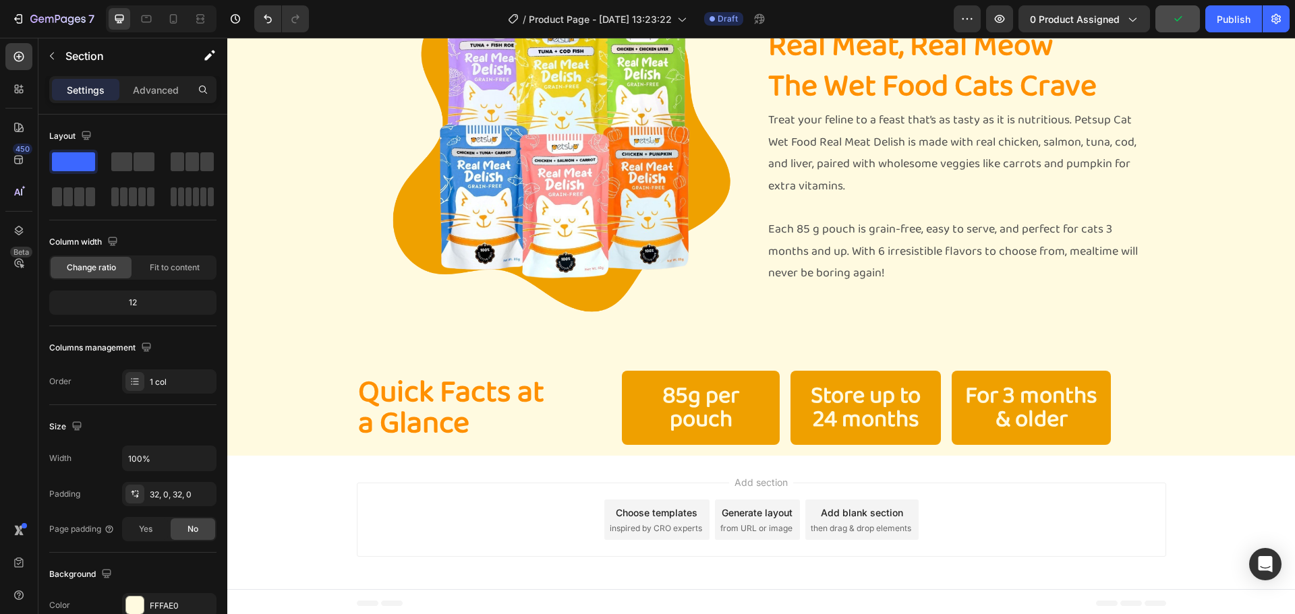
scroll to position [728, 0]
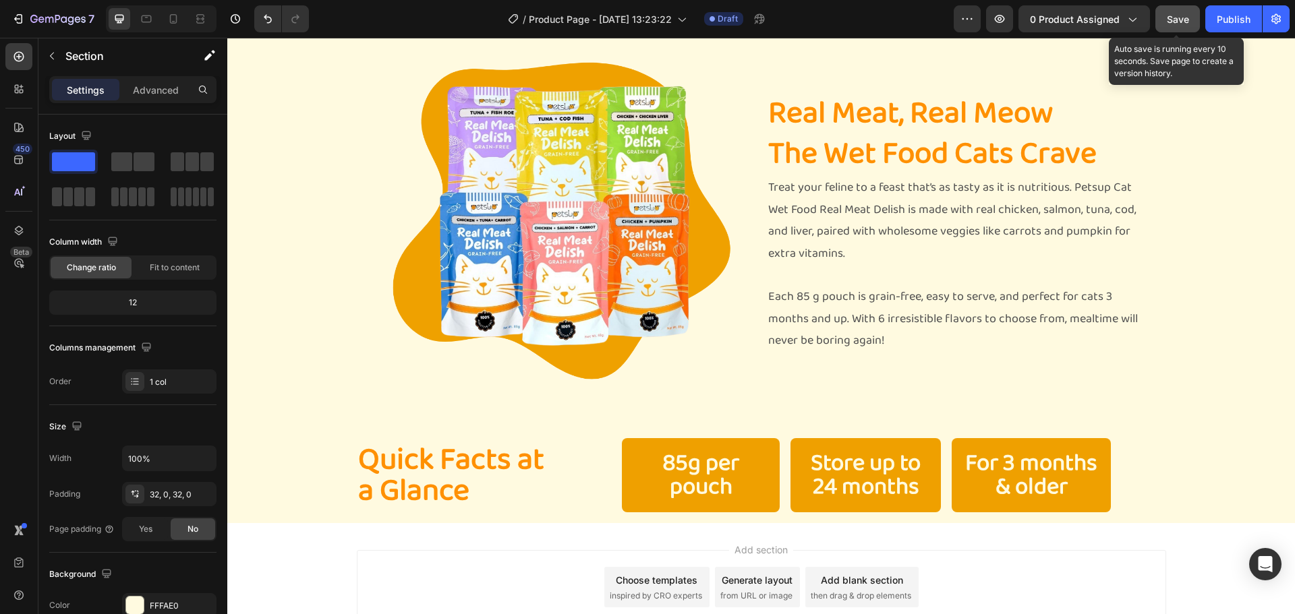
click at [1186, 20] on span "Save" at bounding box center [1177, 18] width 22 height 11
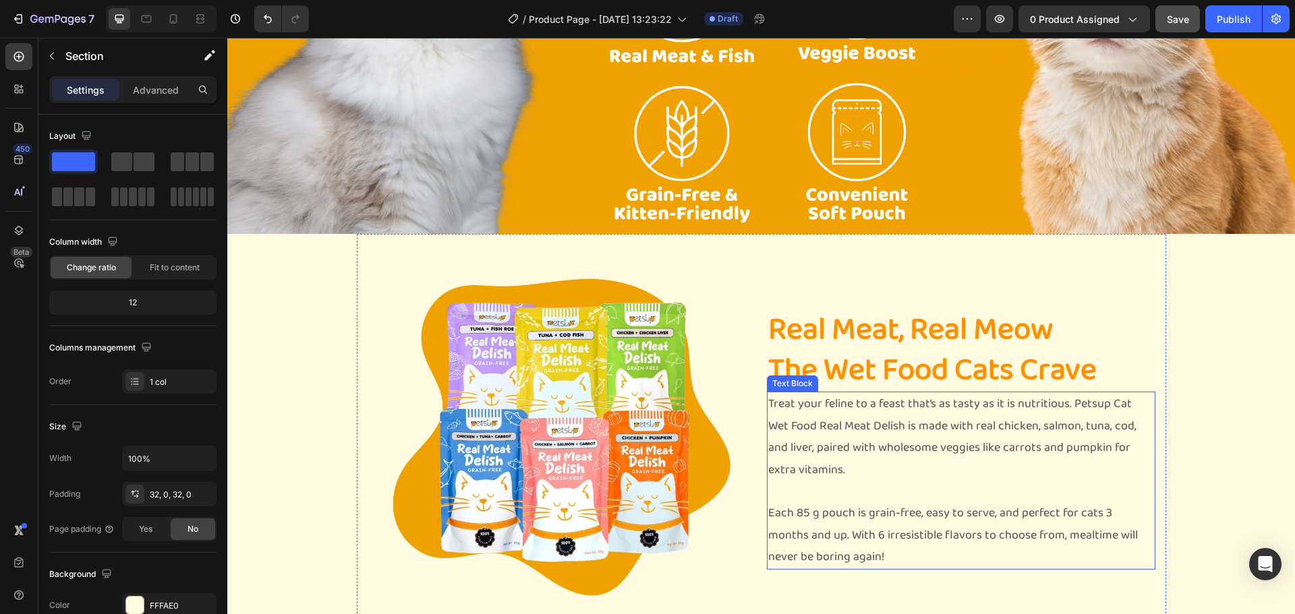
scroll to position [323, 0]
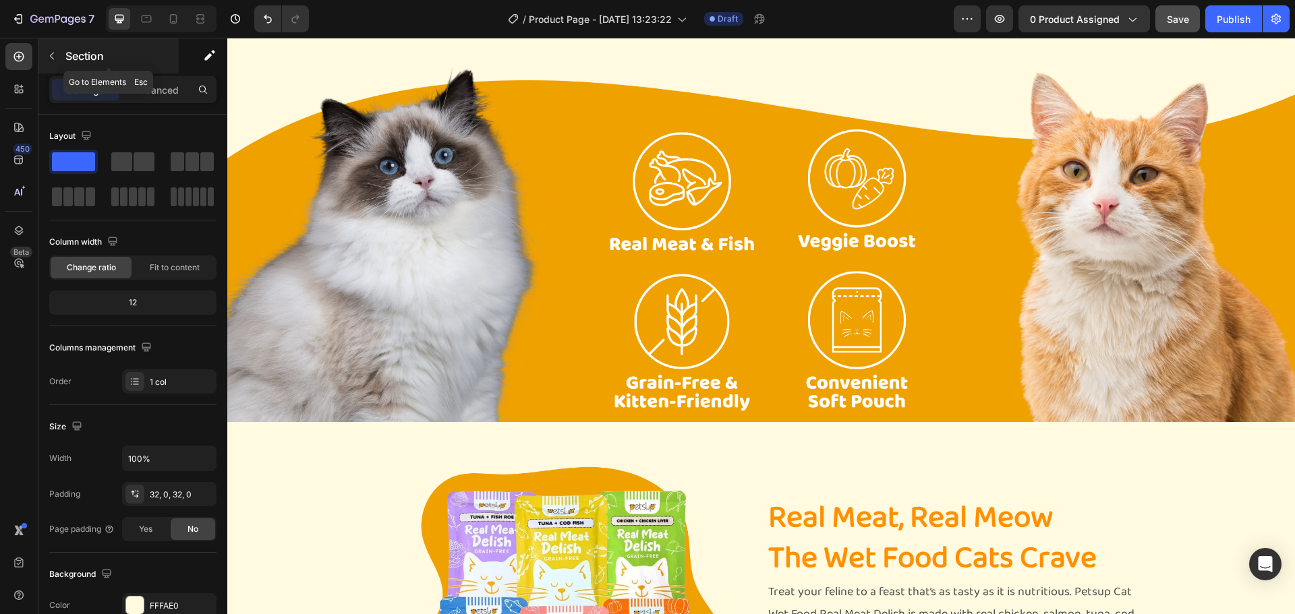
click at [71, 55] on p "Section" at bounding box center [120, 56] width 111 height 16
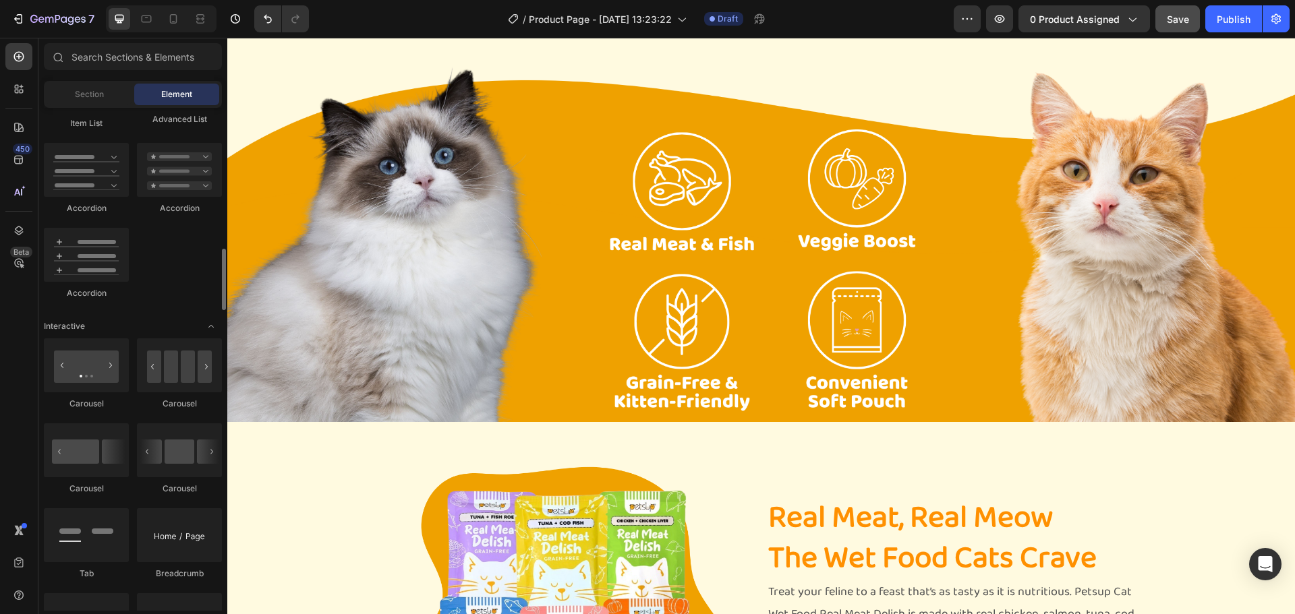
scroll to position [1281, 0]
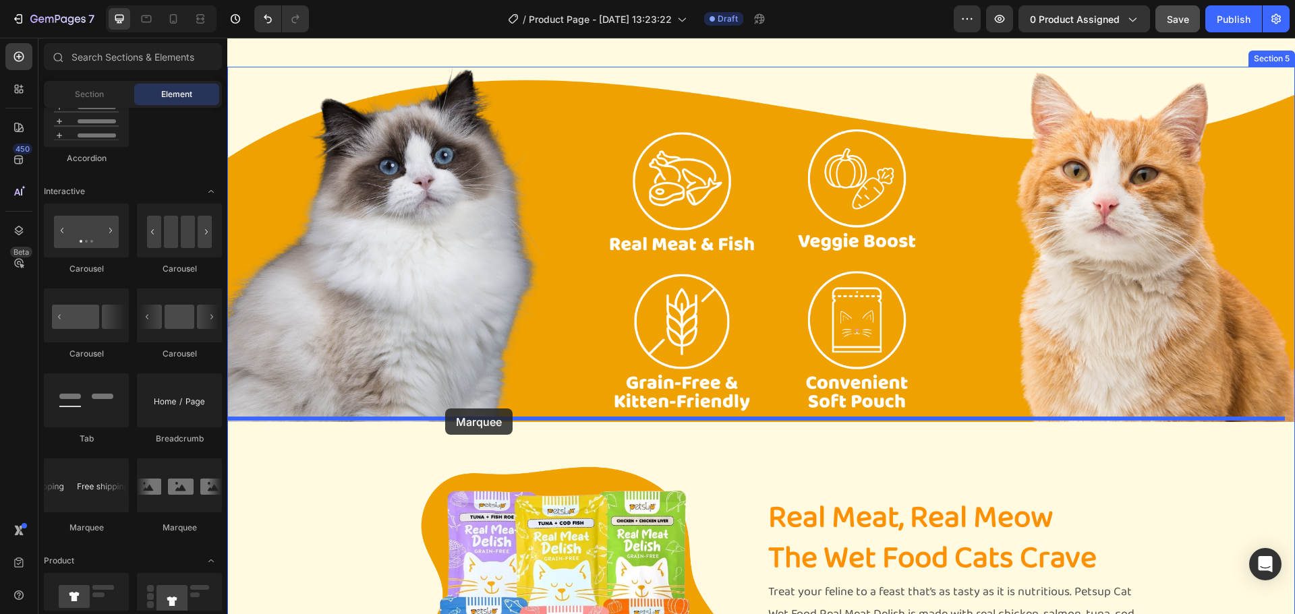
drag, startPoint x: 307, startPoint y: 532, endPoint x: 445, endPoint y: 409, distance: 184.8
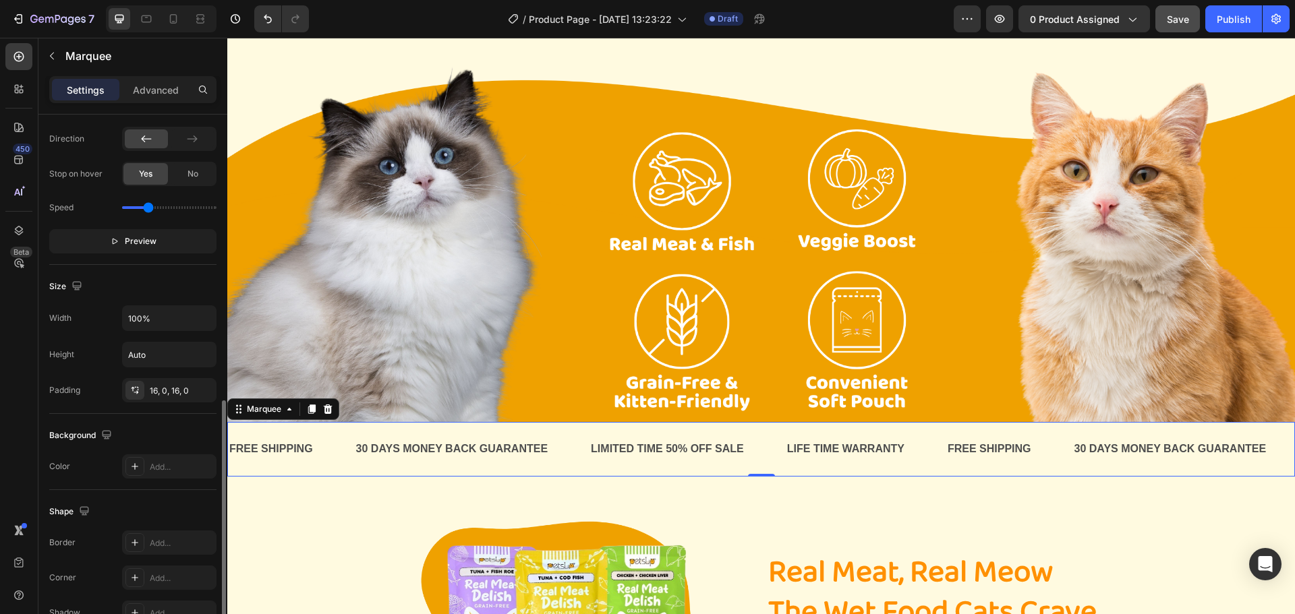
scroll to position [405, 0]
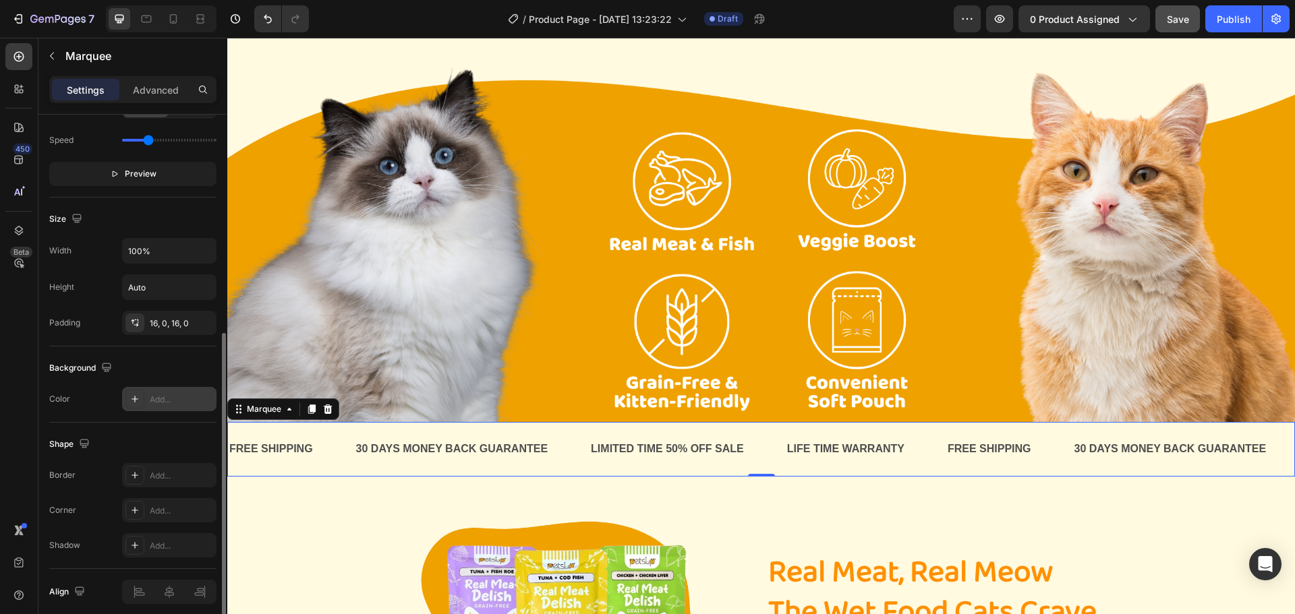
click at [152, 398] on div "Add..." at bounding box center [181, 400] width 63 height 12
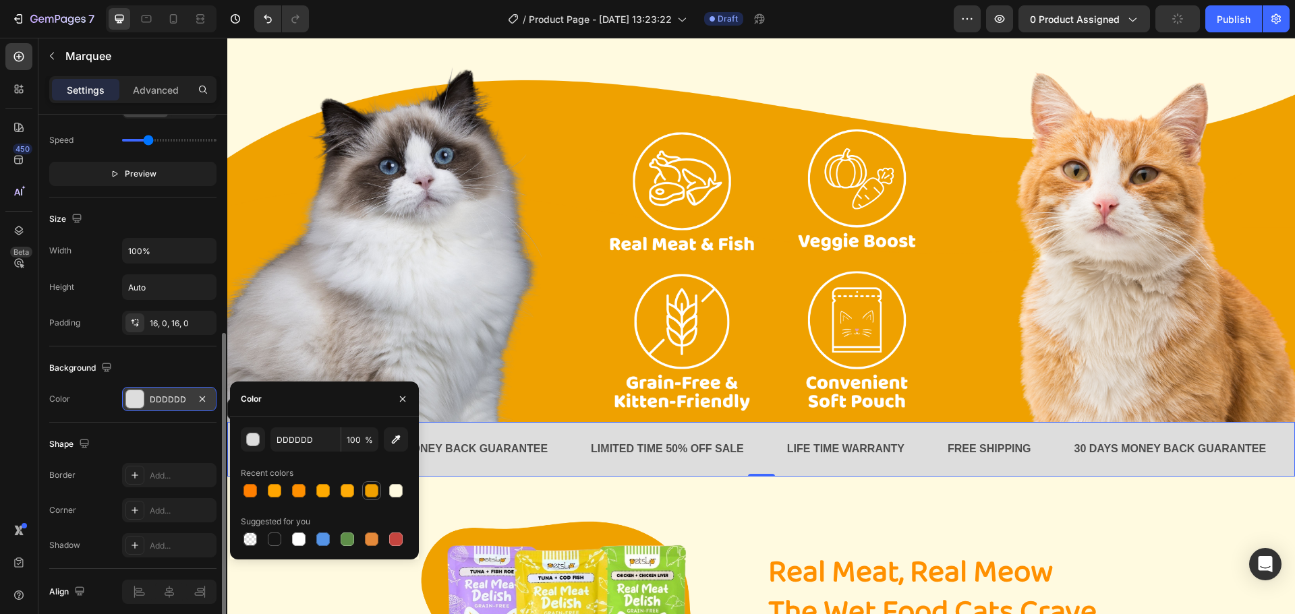
click at [370, 488] on div at bounding box center [371, 490] width 13 height 13
type input "EFA000"
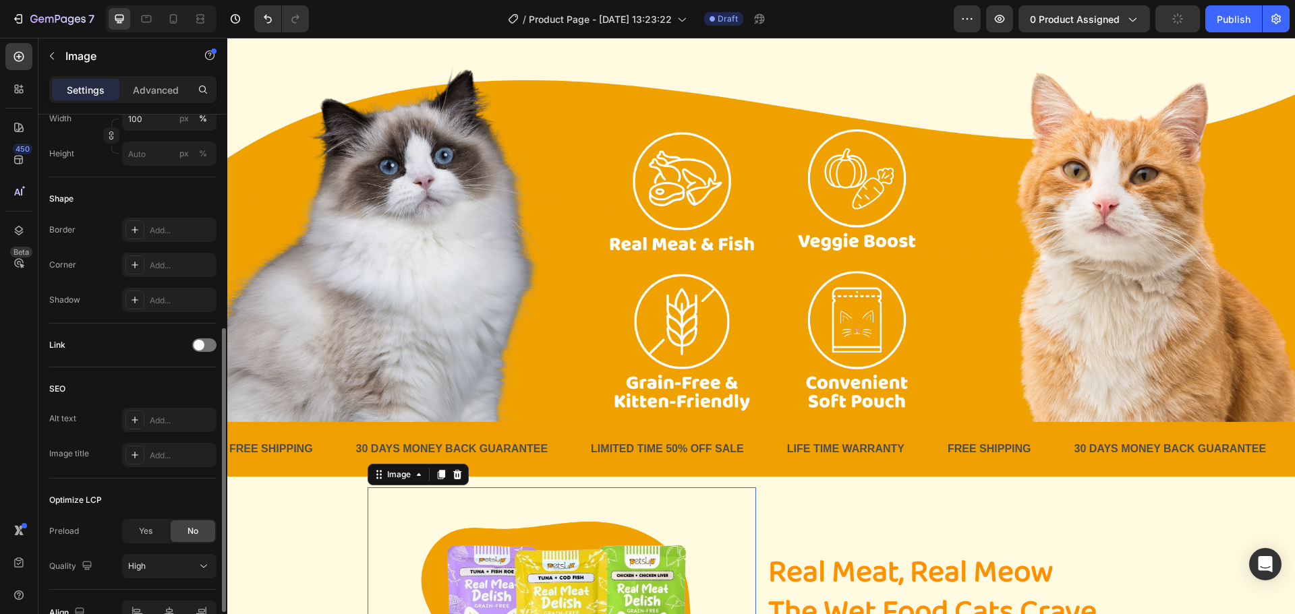
scroll to position [0, 0]
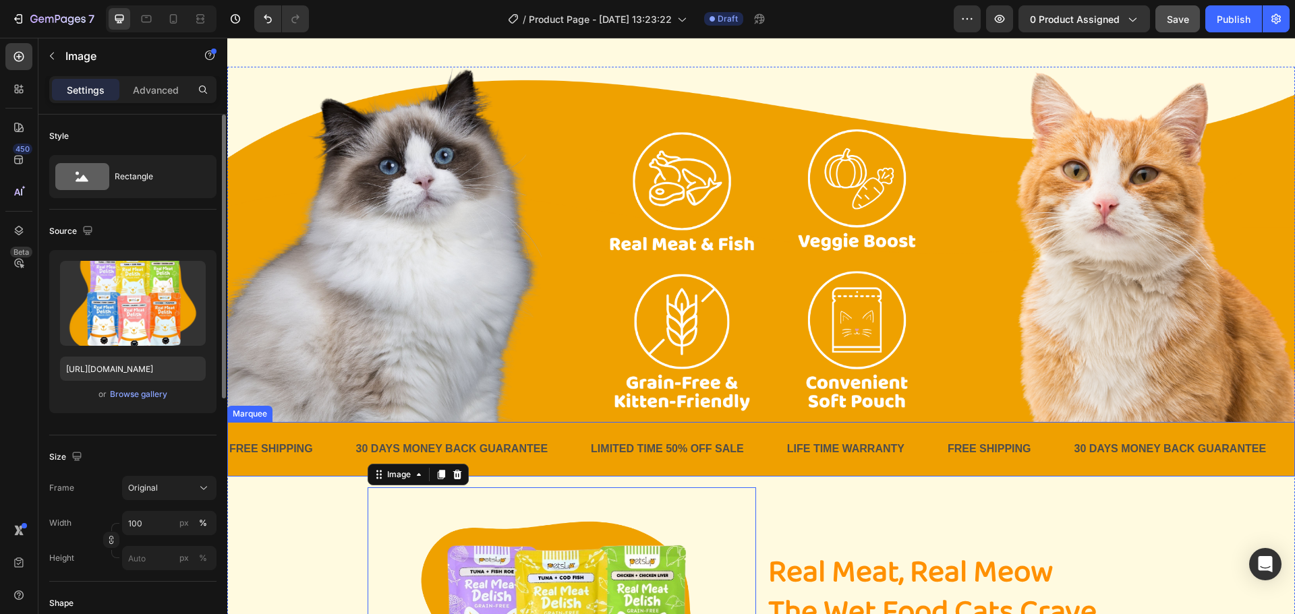
click at [532, 427] on div "FREE SHIPPING Text Block 30 DAYS MONEY BACK GUARANTEE Text Block LIMITED TIME 5…" at bounding box center [760, 449] width 1067 height 55
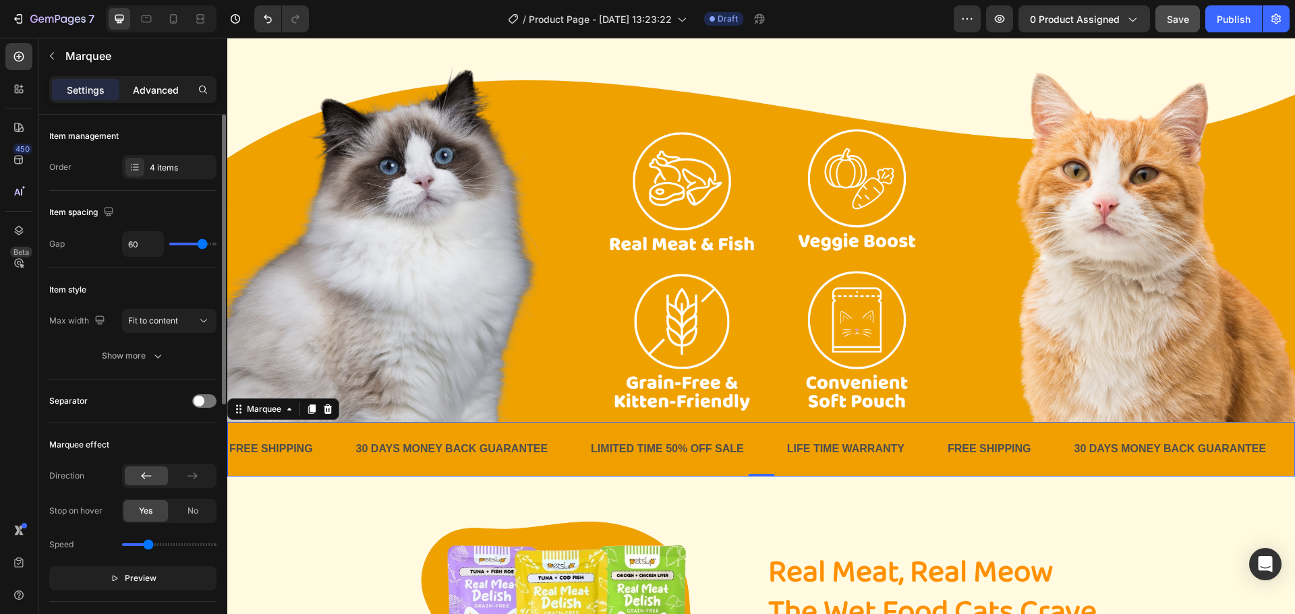
click at [146, 90] on p "Advanced" at bounding box center [156, 90] width 46 height 14
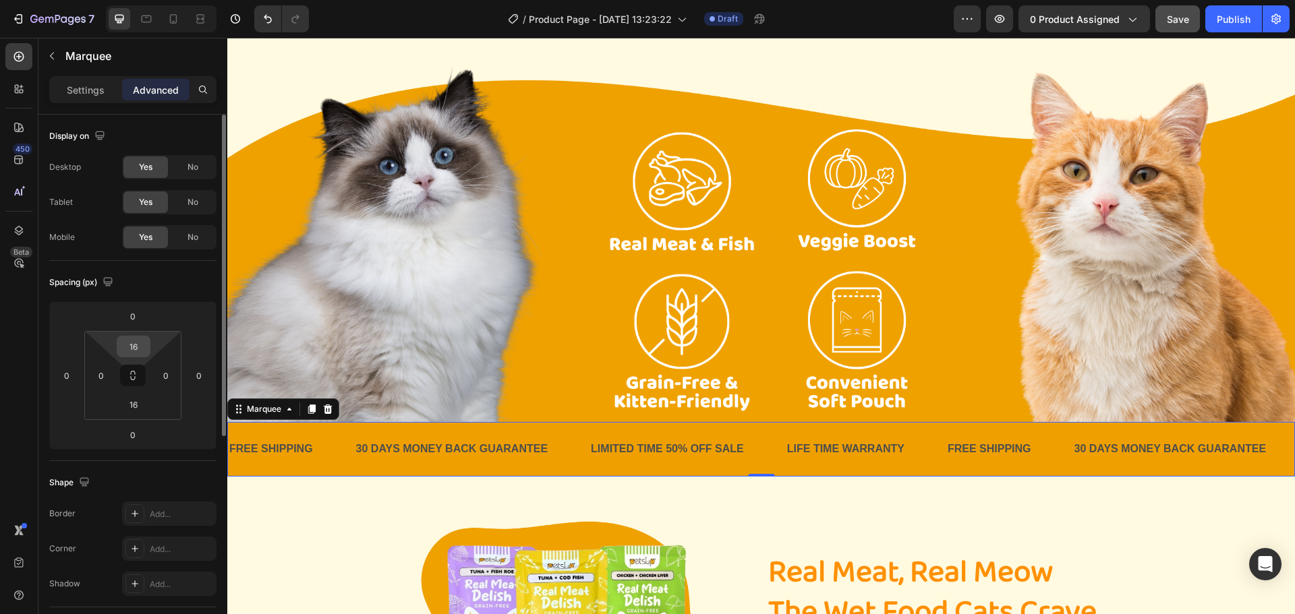
click at [135, 349] on input "16" at bounding box center [133, 346] width 27 height 20
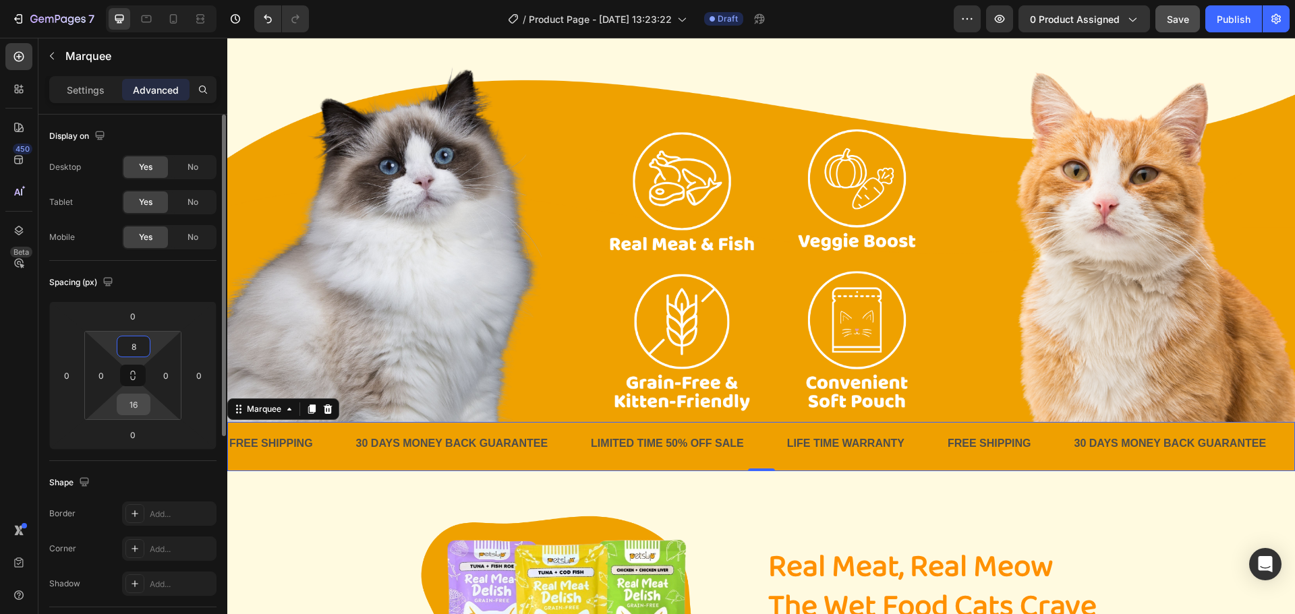
type input "8"
click at [136, 413] on input "16" at bounding box center [133, 404] width 27 height 20
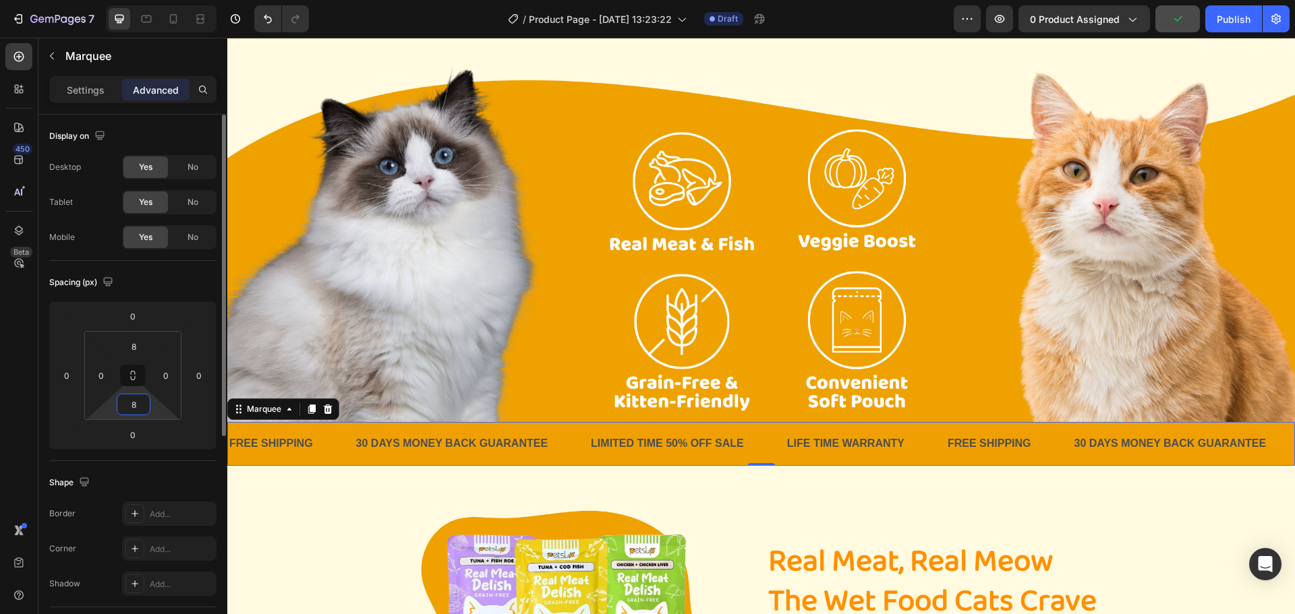
type input "8"
click at [153, 279] on div "Spacing (px)" at bounding box center [132, 283] width 167 height 22
click at [84, 88] on p "Settings" at bounding box center [86, 90] width 38 height 14
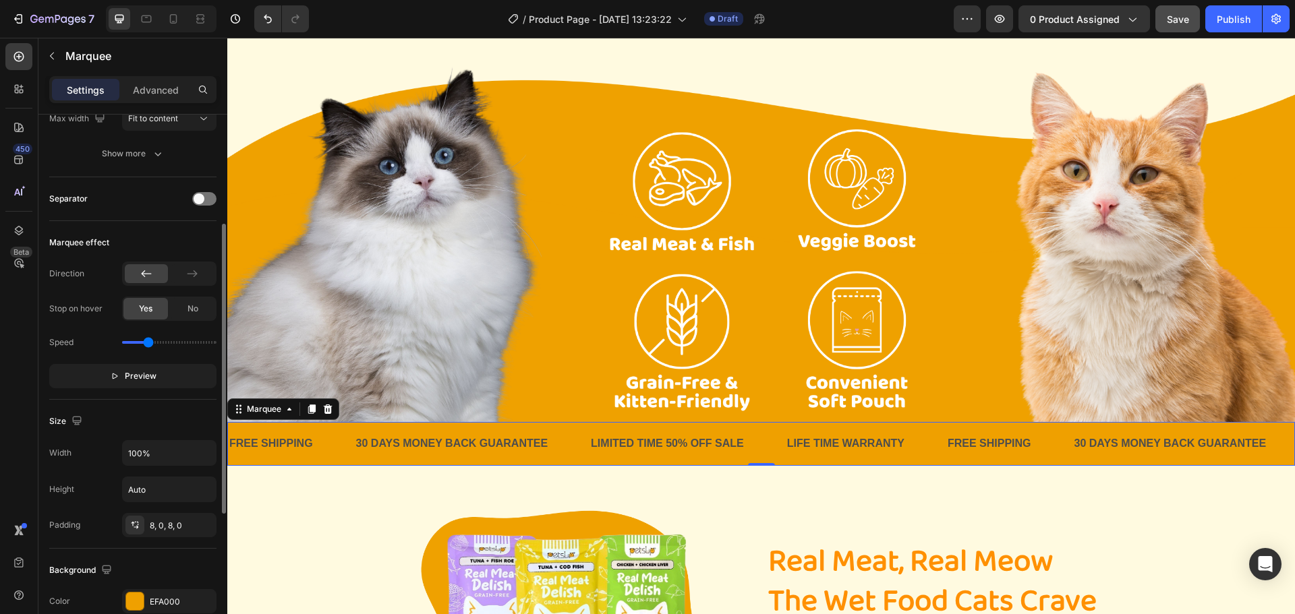
scroll to position [270, 0]
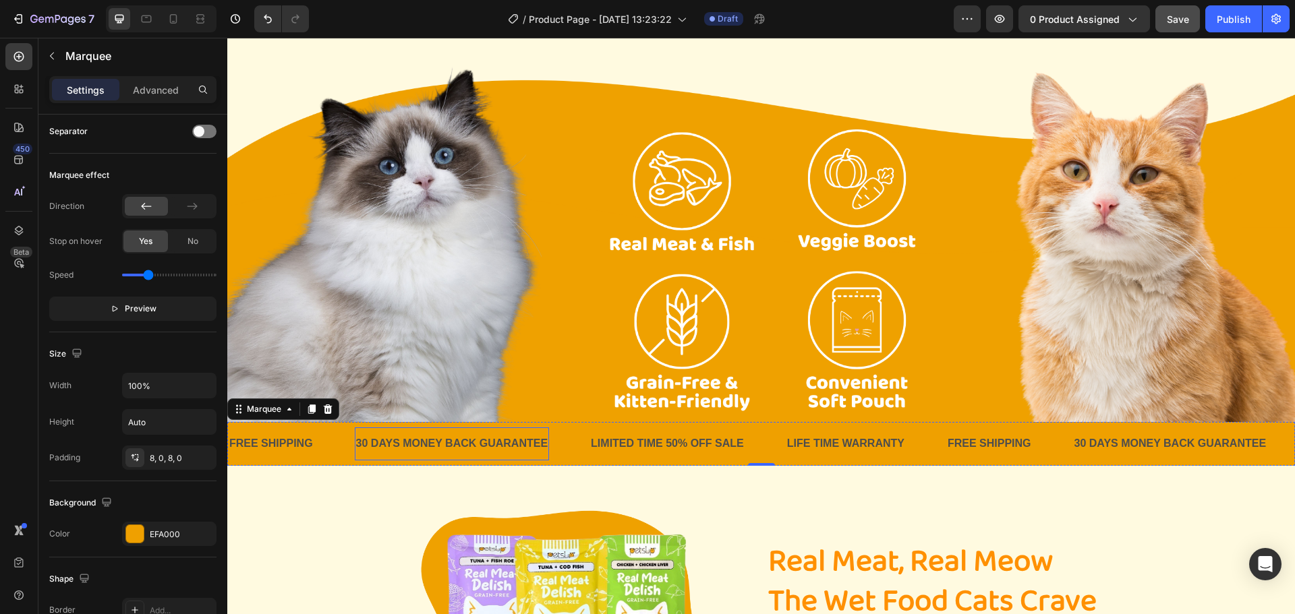
click at [376, 442] on div "30 DAYS MONEY BACK GUARANTEE" at bounding box center [452, 444] width 195 height 22
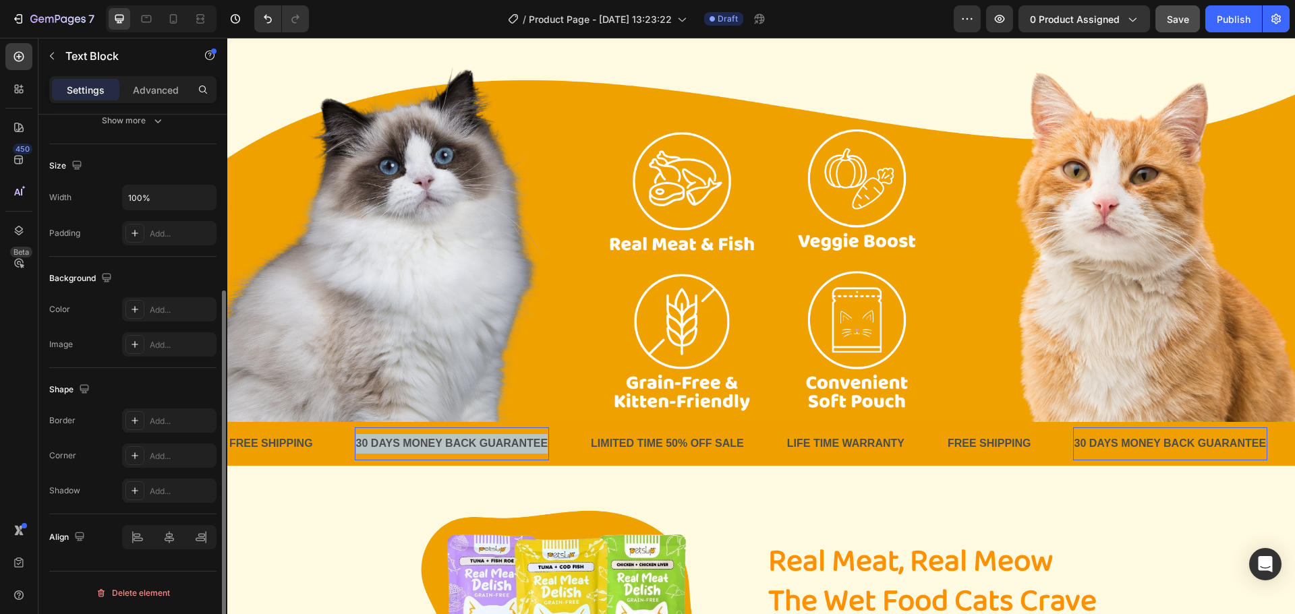
scroll to position [0, 0]
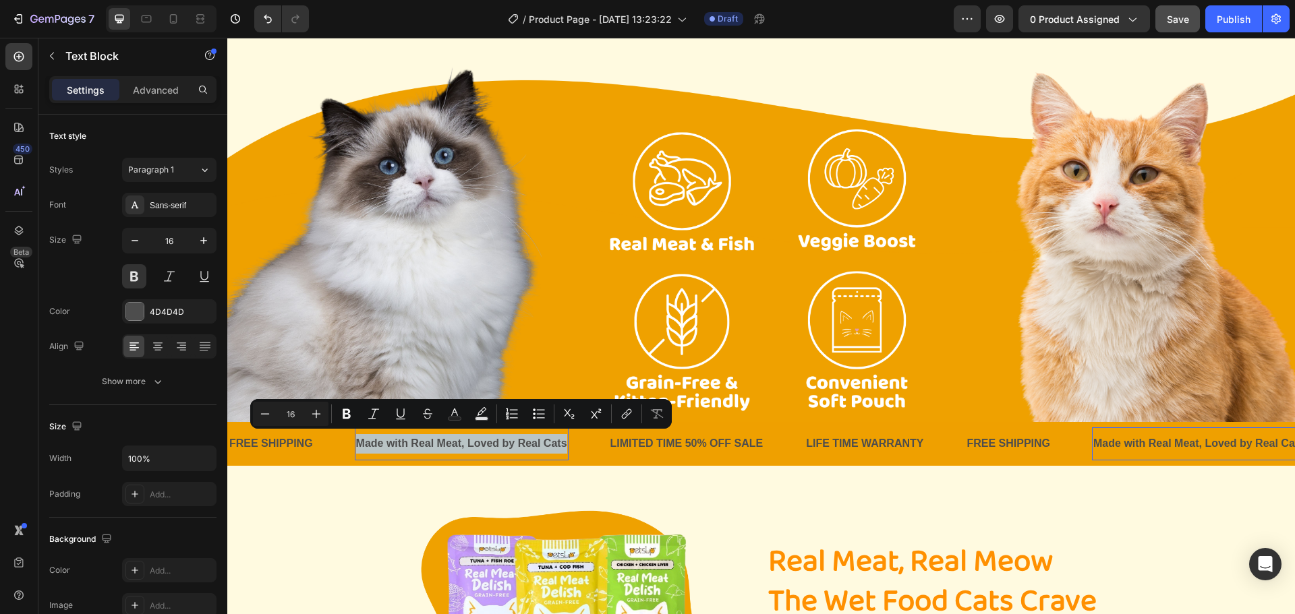
click at [379, 450] on p "Made with Real Meat, Loved by Real Cats" at bounding box center [461, 444] width 211 height 20
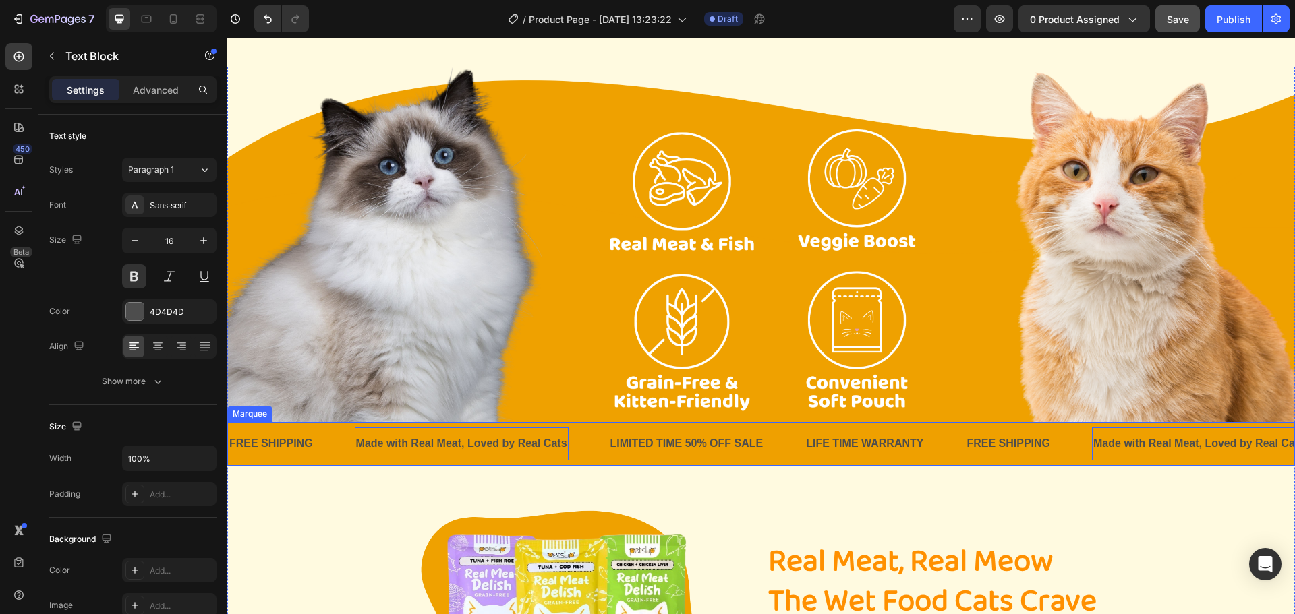
click at [324, 444] on div "FREE SHIPPING Text Block" at bounding box center [291, 443] width 127 height 33
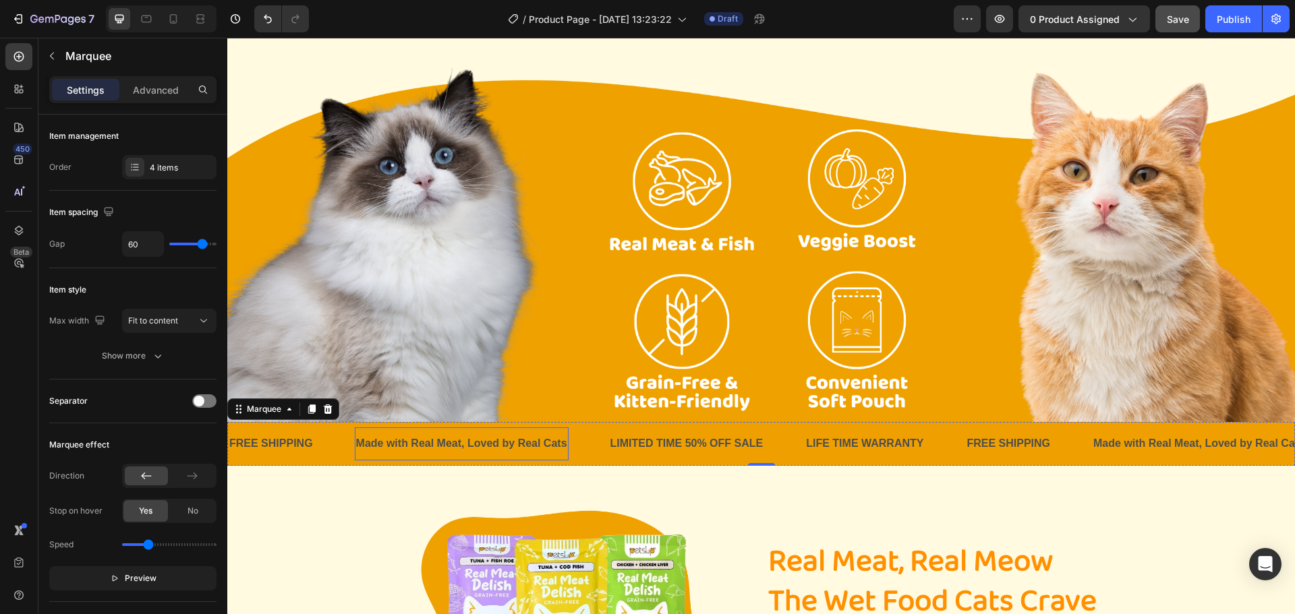
click at [390, 445] on p "Made with Real Meat, Loved by Real Cats" at bounding box center [461, 444] width 211 height 20
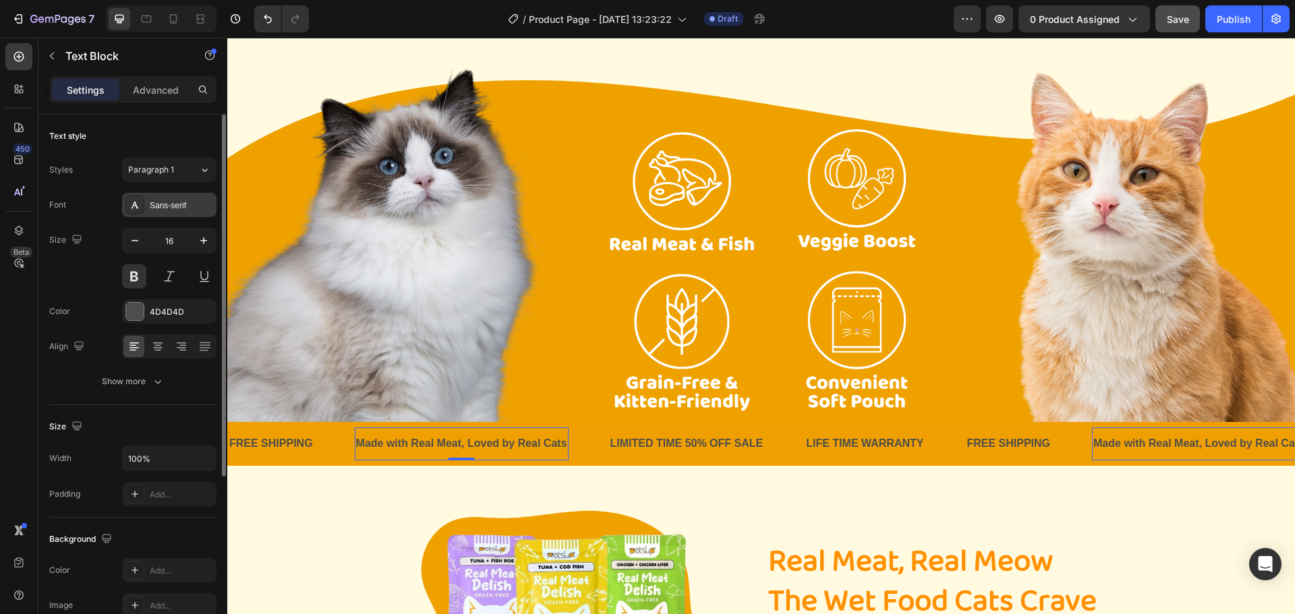
click at [196, 204] on div "Sans-serif" at bounding box center [181, 206] width 63 height 12
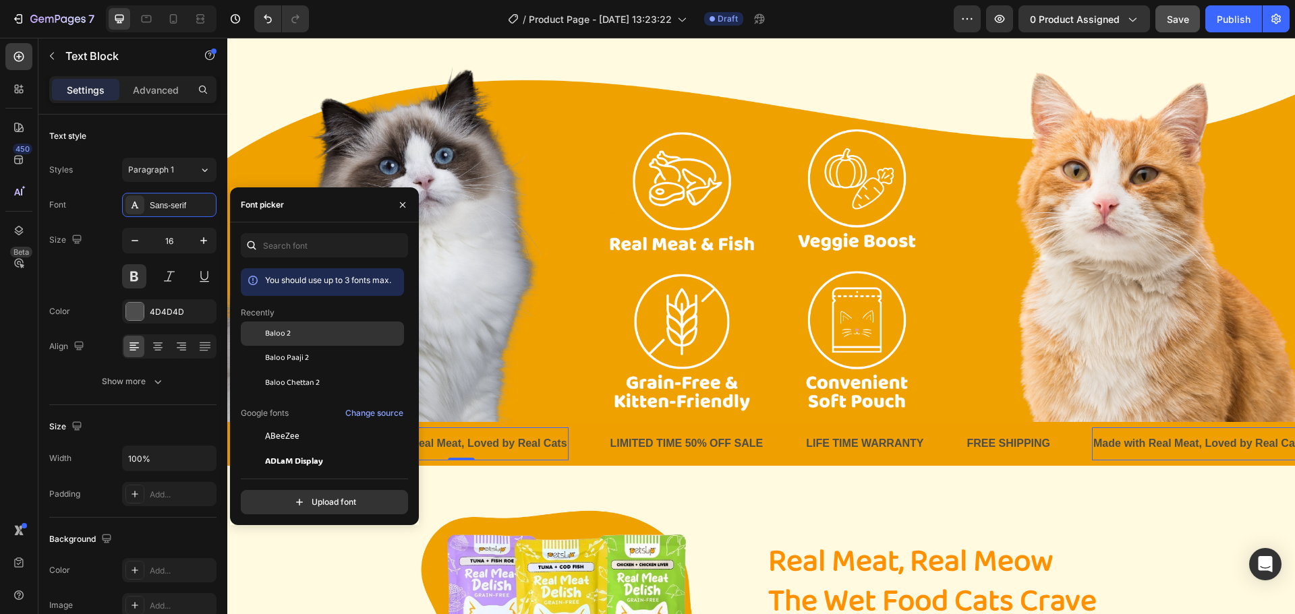
click at [308, 330] on div "Baloo 2" at bounding box center [333, 334] width 136 height 12
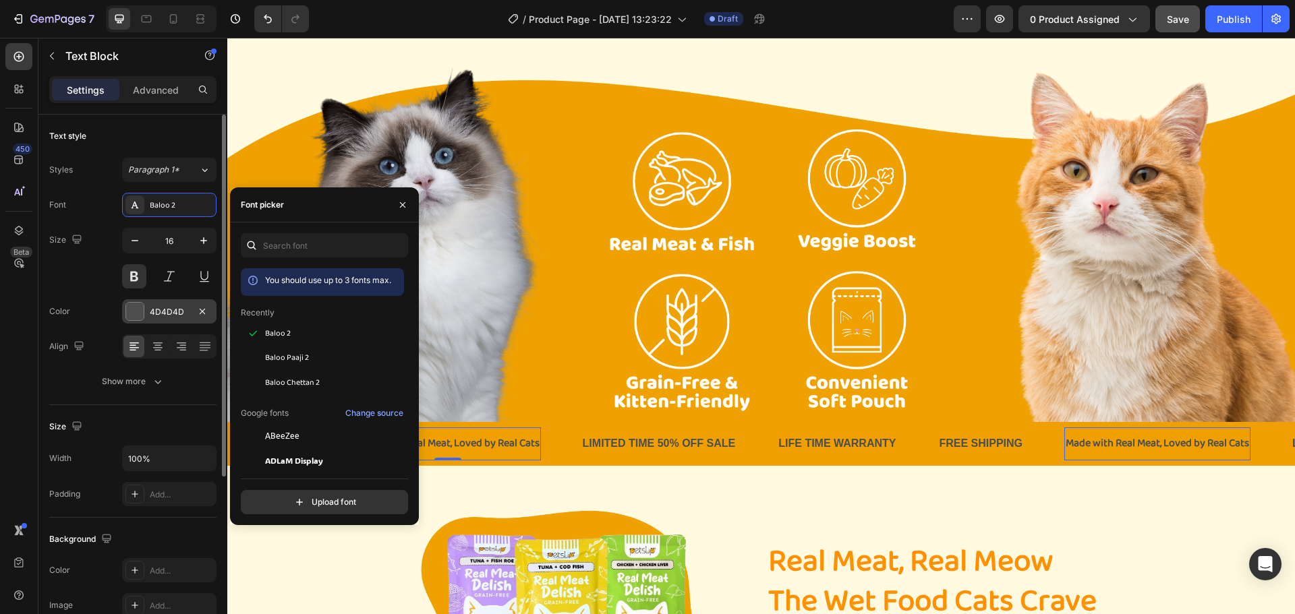
click at [131, 316] on div at bounding box center [135, 312] width 18 height 18
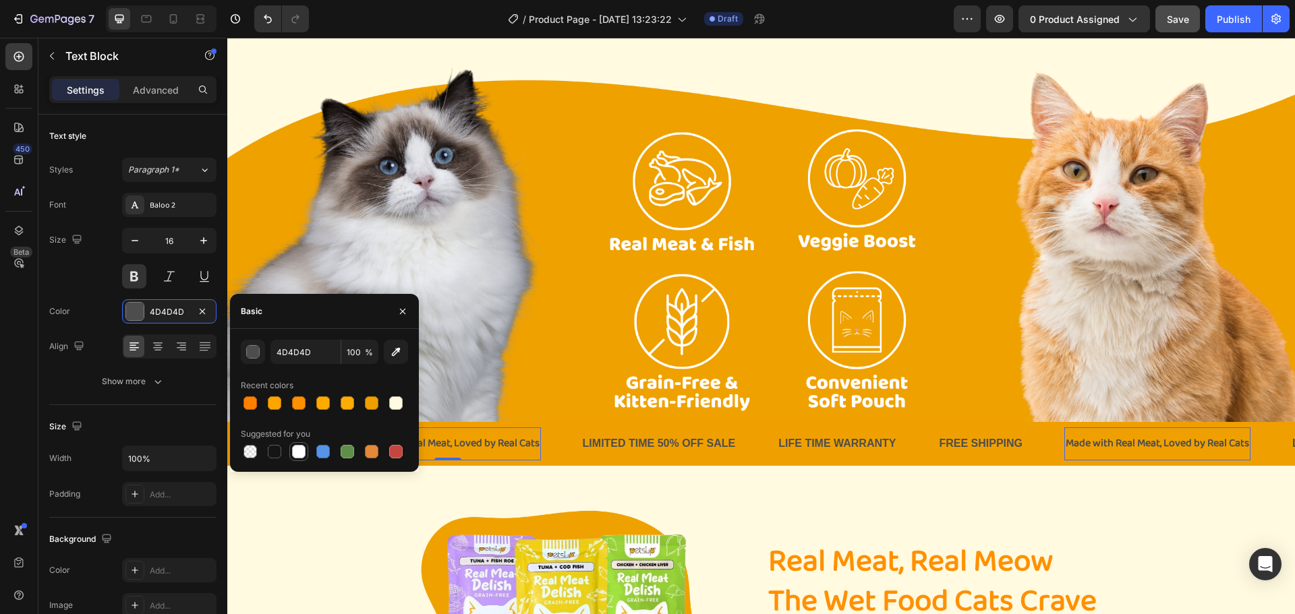
click at [302, 451] on div at bounding box center [298, 451] width 13 height 13
click at [394, 405] on div at bounding box center [395, 402] width 13 height 13
click at [303, 452] on div at bounding box center [298, 451] width 13 height 13
type input "FFFFFF"
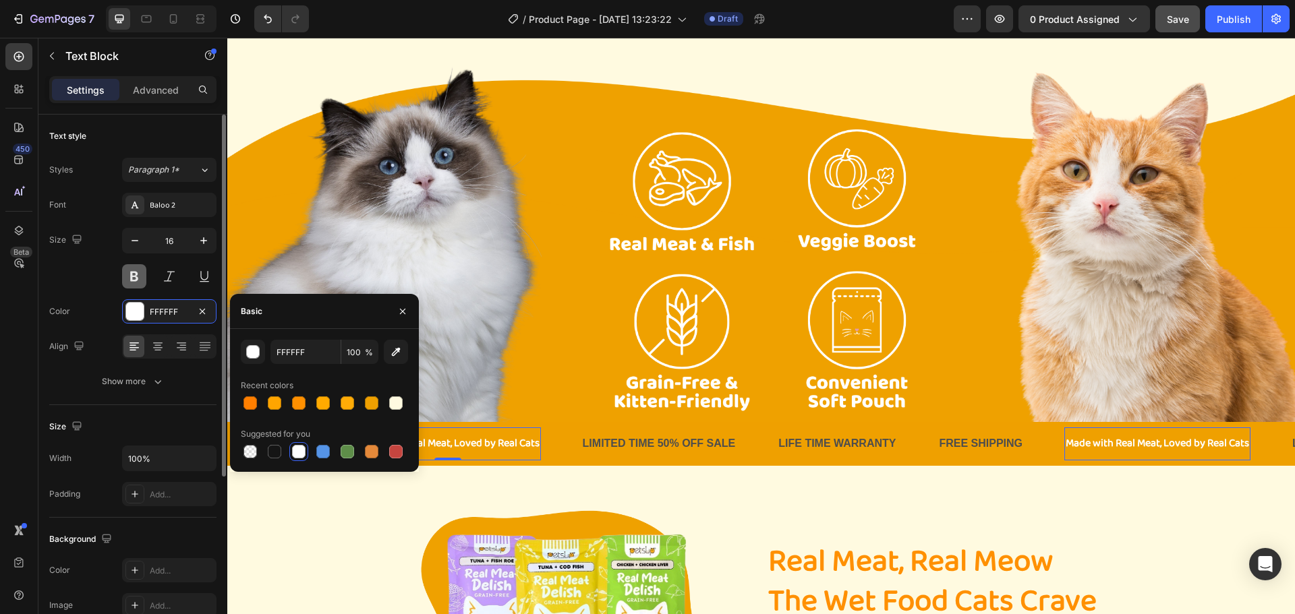
click at [127, 280] on button at bounding box center [134, 276] width 24 height 24
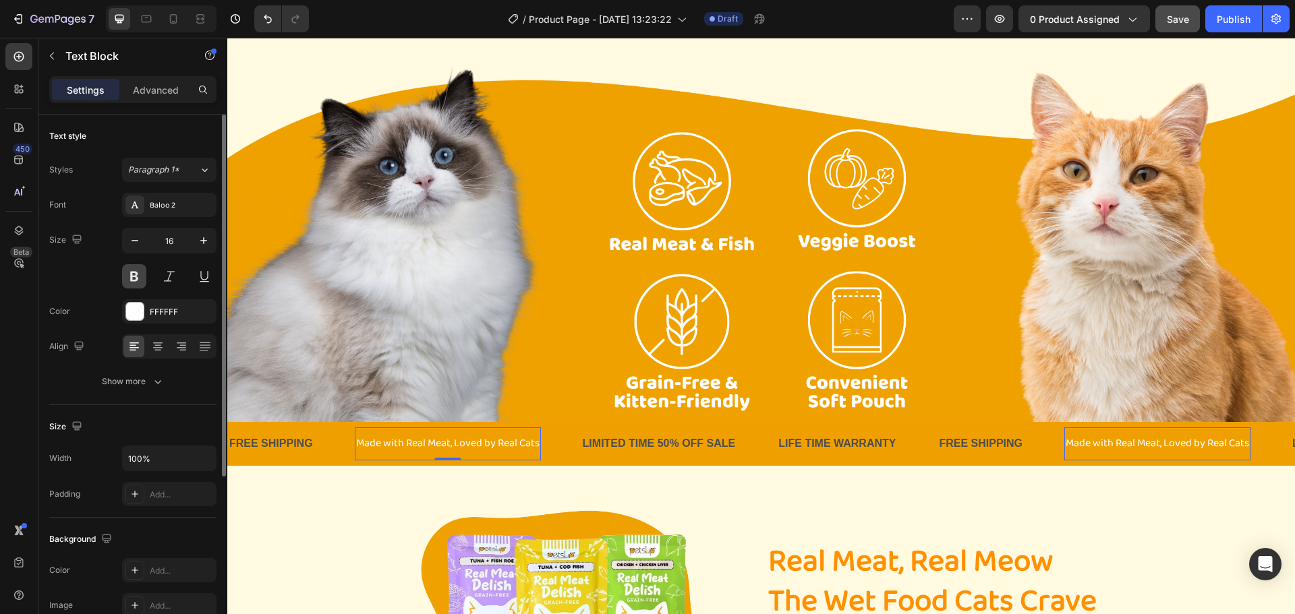
click at [128, 280] on button at bounding box center [134, 276] width 24 height 24
click at [197, 247] on button "button" at bounding box center [203, 241] width 24 height 24
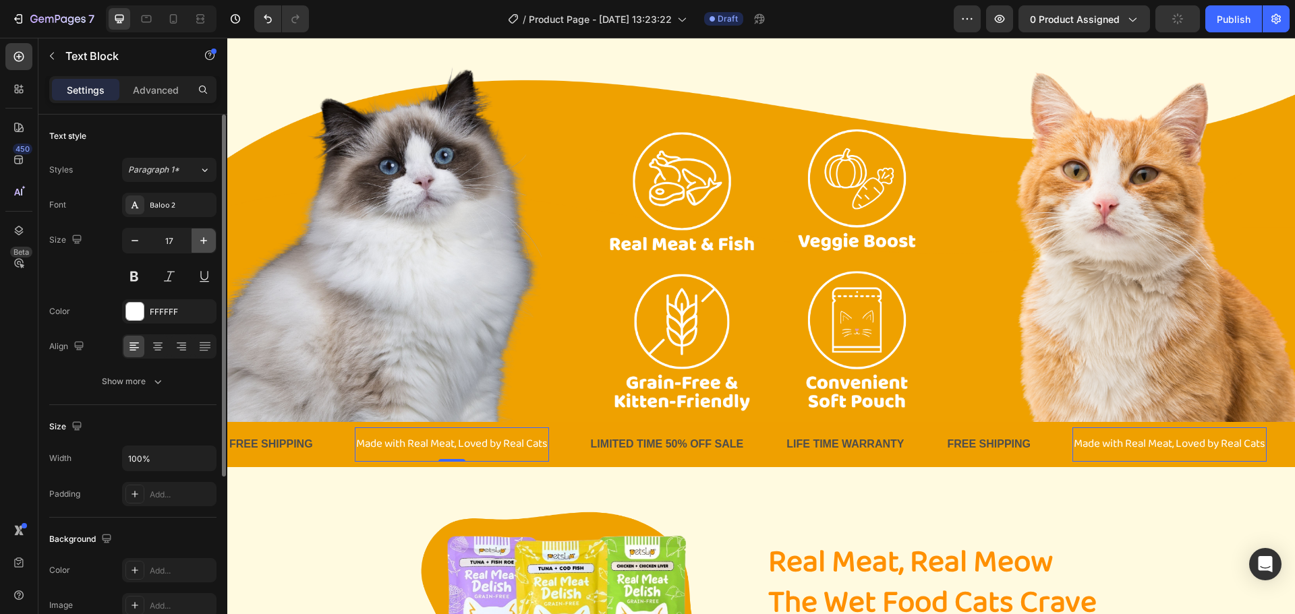
click at [199, 245] on icon "button" at bounding box center [203, 240] width 13 height 13
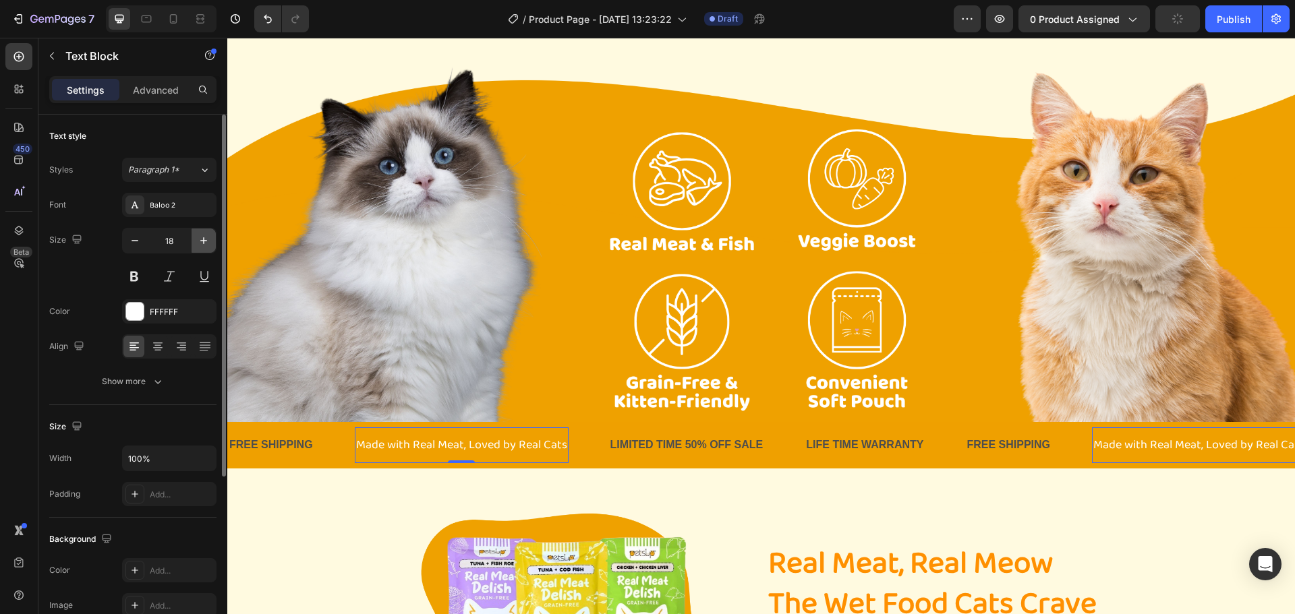
click at [199, 245] on icon "button" at bounding box center [203, 240] width 13 height 13
type input "19"
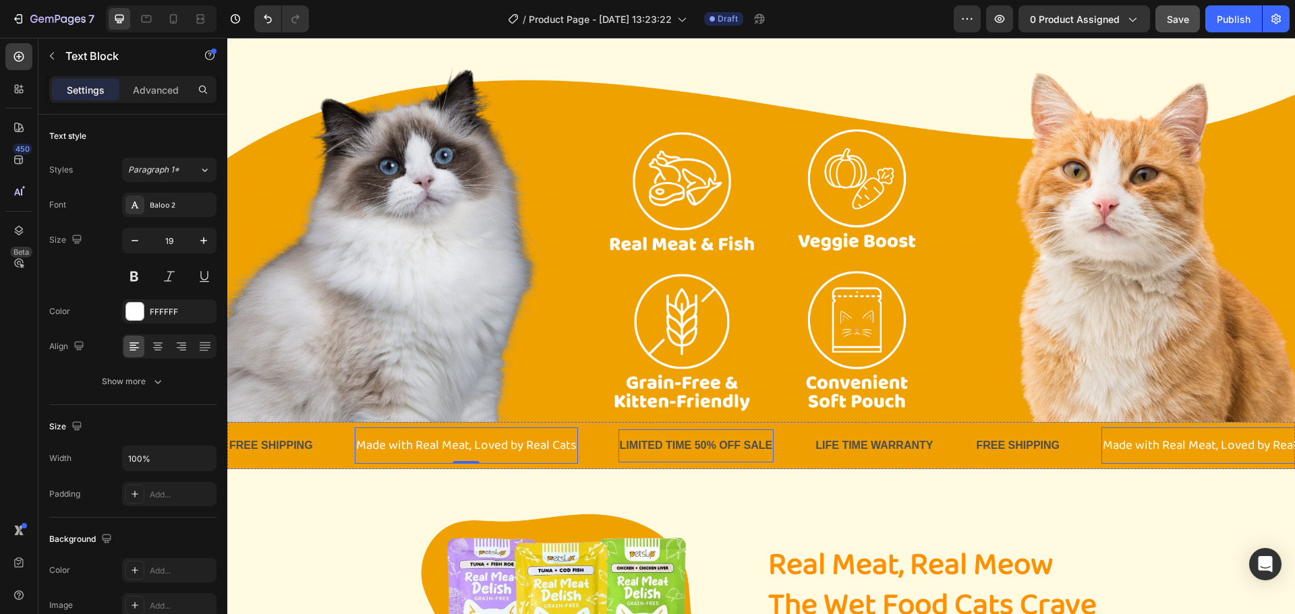
click at [732, 449] on div "LIMITED TIME 50% OFF SALE" at bounding box center [696, 446] width 156 height 22
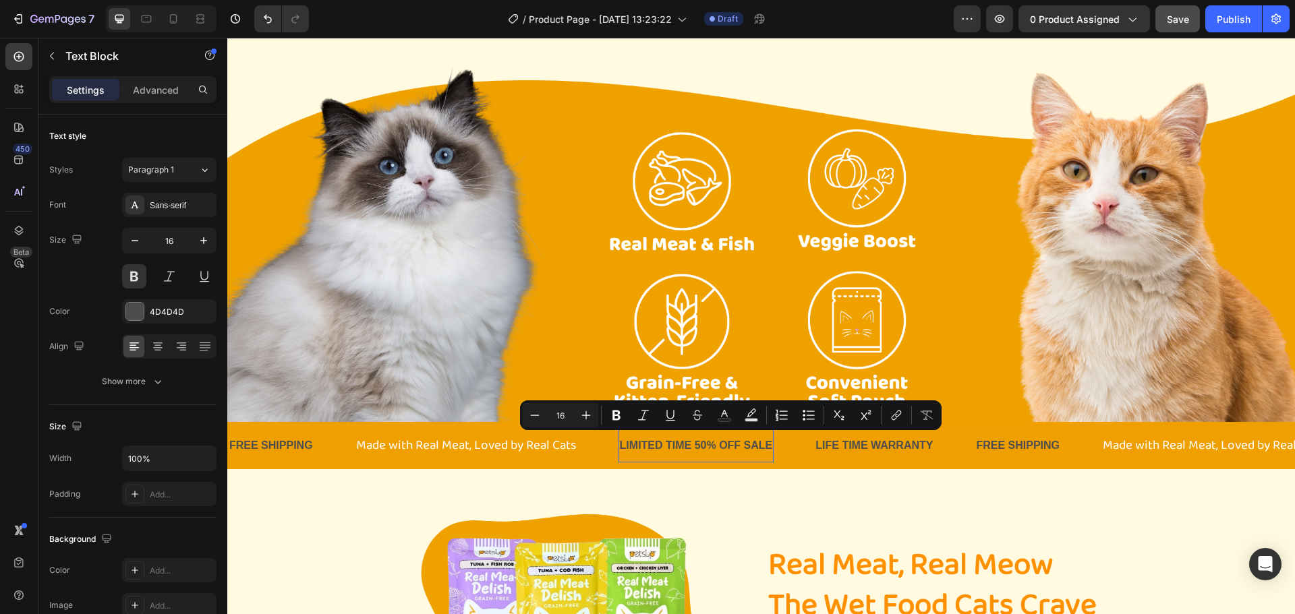
click at [708, 450] on p "LIMITED TIME 50% OFF SALE" at bounding box center [696, 446] width 153 height 20
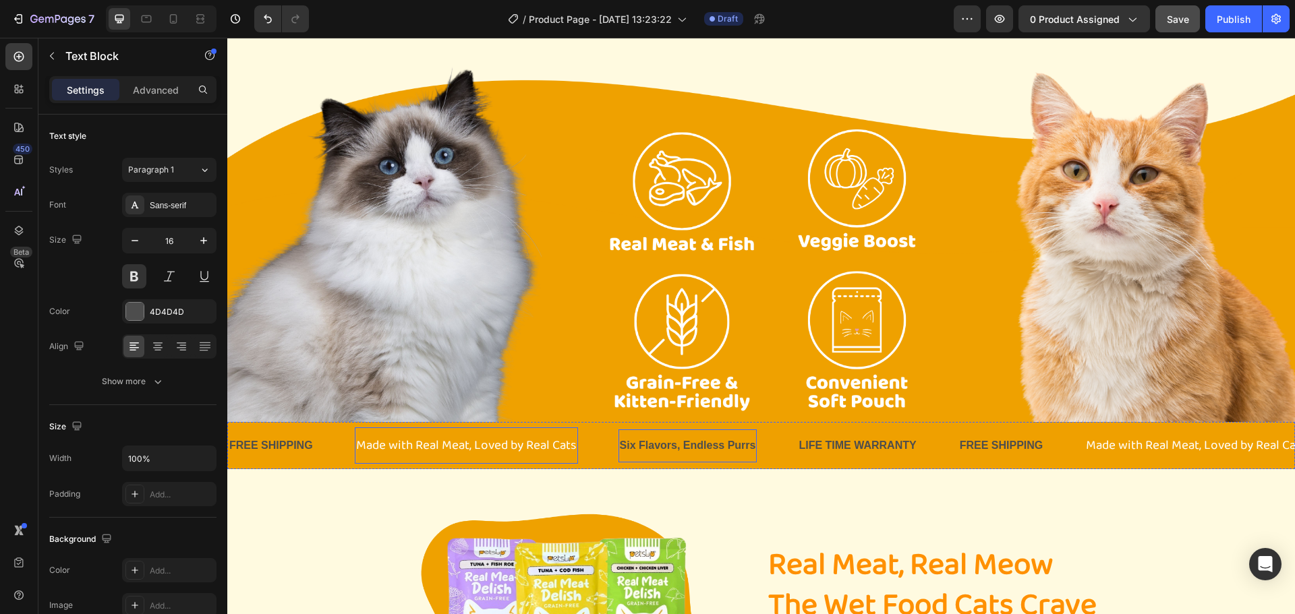
click at [574, 440] on p "Made with Real Meat, Loved by Real Cats" at bounding box center [466, 445] width 220 height 23
drag, startPoint x: 514, startPoint y: 442, endPoint x: 475, endPoint y: 447, distance: 40.1
click at [475, 447] on p "Made with Real Meat, Loved by Real Cats" at bounding box center [466, 445] width 220 height 23
drag, startPoint x: 574, startPoint y: 435, endPoint x: 554, endPoint y: 452, distance: 26.3
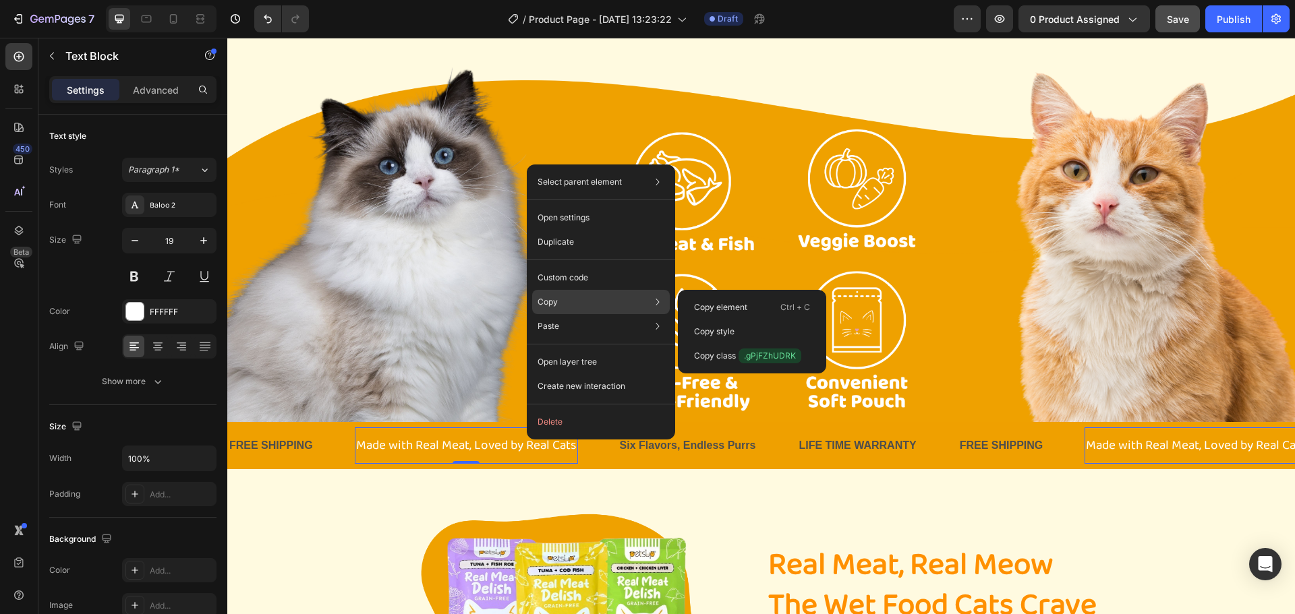
click at [594, 299] on div "Copy Copy element Ctrl + C Copy style Copy class .gPjFZhUDRK" at bounding box center [601, 302] width 138 height 24
click at [739, 344] on div "Copy style" at bounding box center [752, 356] width 138 height 24
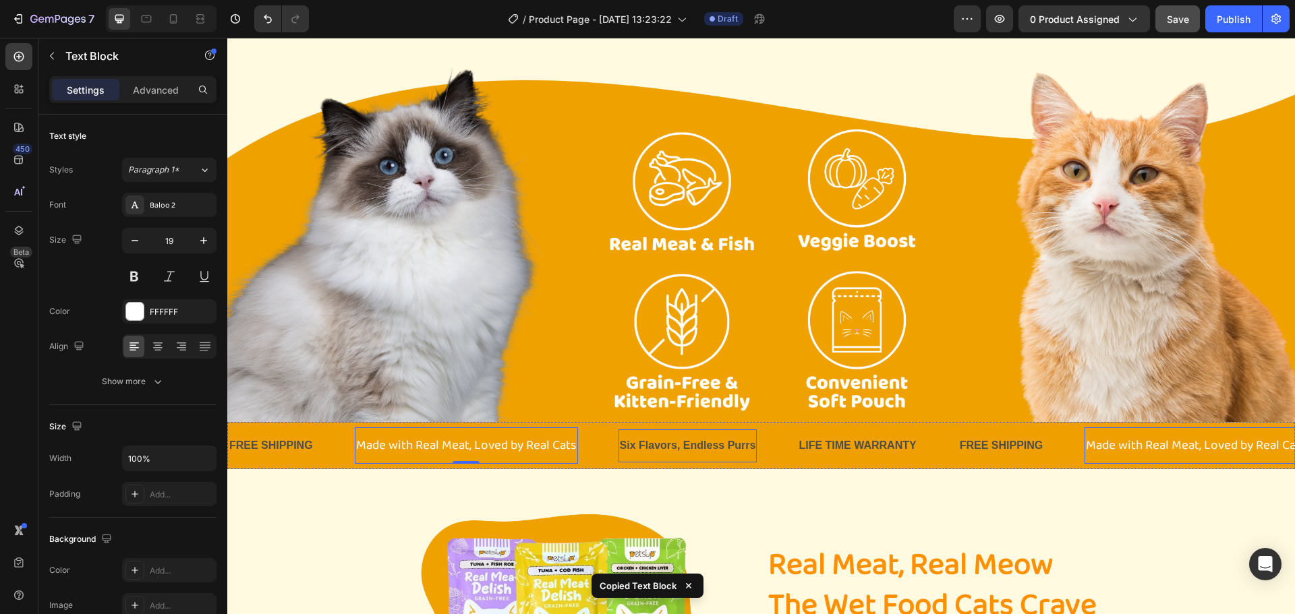
click at [684, 451] on p "Six Flavors, Endless Purrs" at bounding box center [688, 446] width 136 height 20
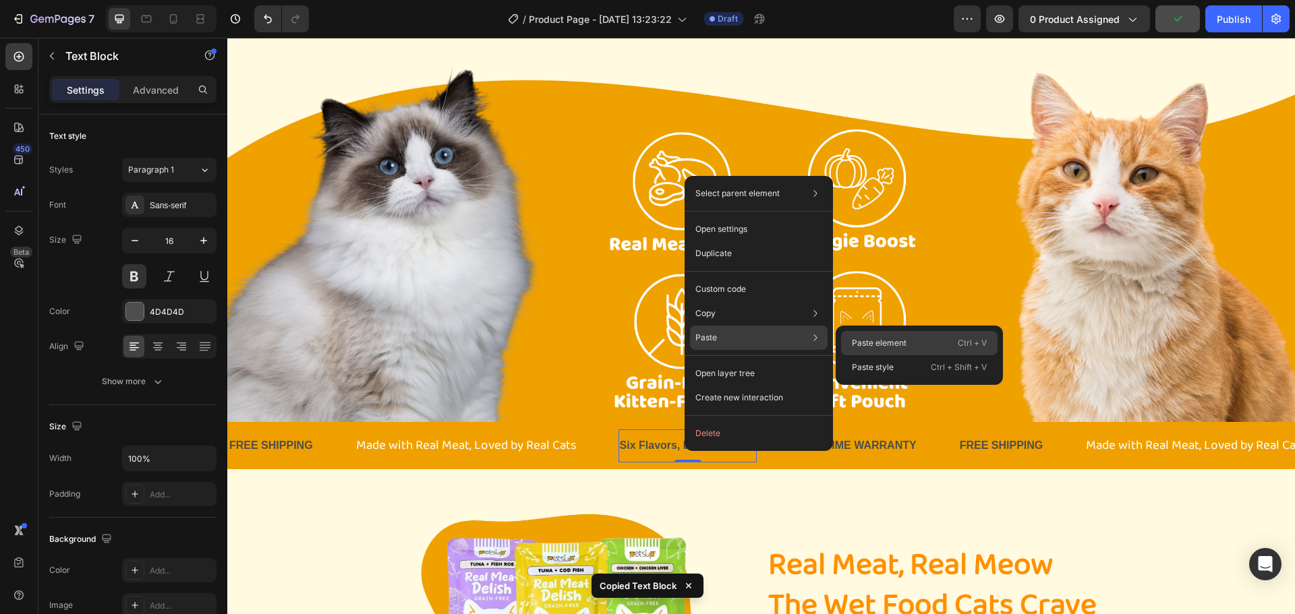
click at [889, 355] on div "Paste element Ctrl + V" at bounding box center [919, 367] width 156 height 24
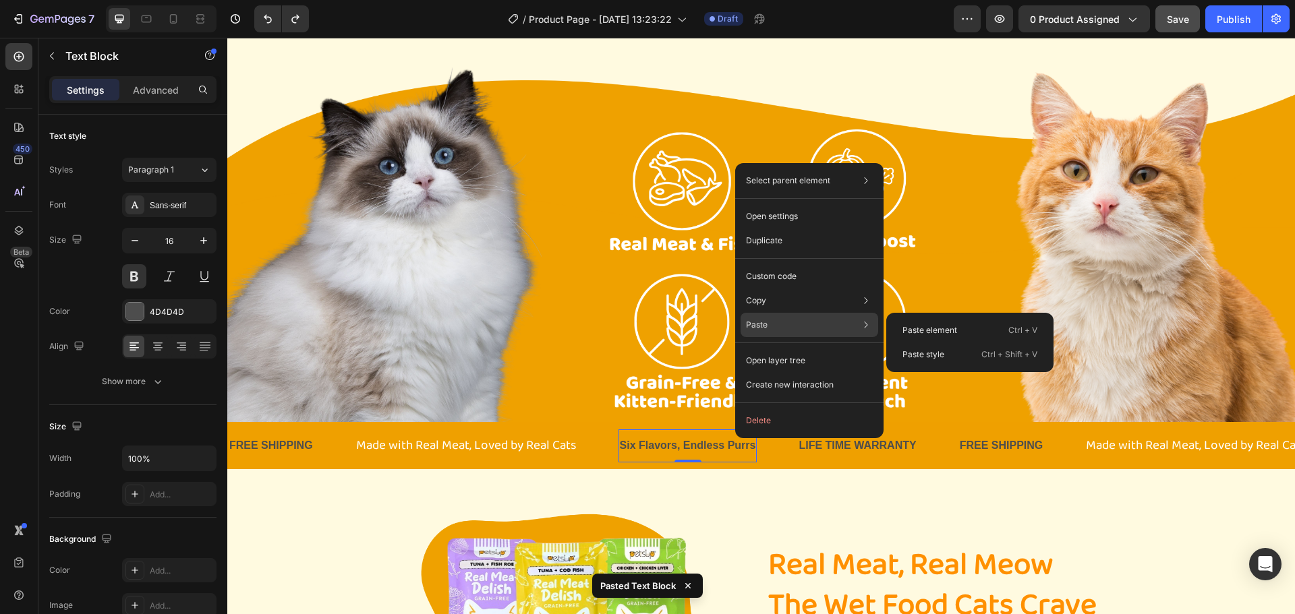
click at [816, 349] on div "Paste Paste element Ctrl + V Paste style Ctrl + Shift + V" at bounding box center [809, 361] width 138 height 24
click at [948, 329] on p "Paste element" at bounding box center [929, 330] width 55 height 12
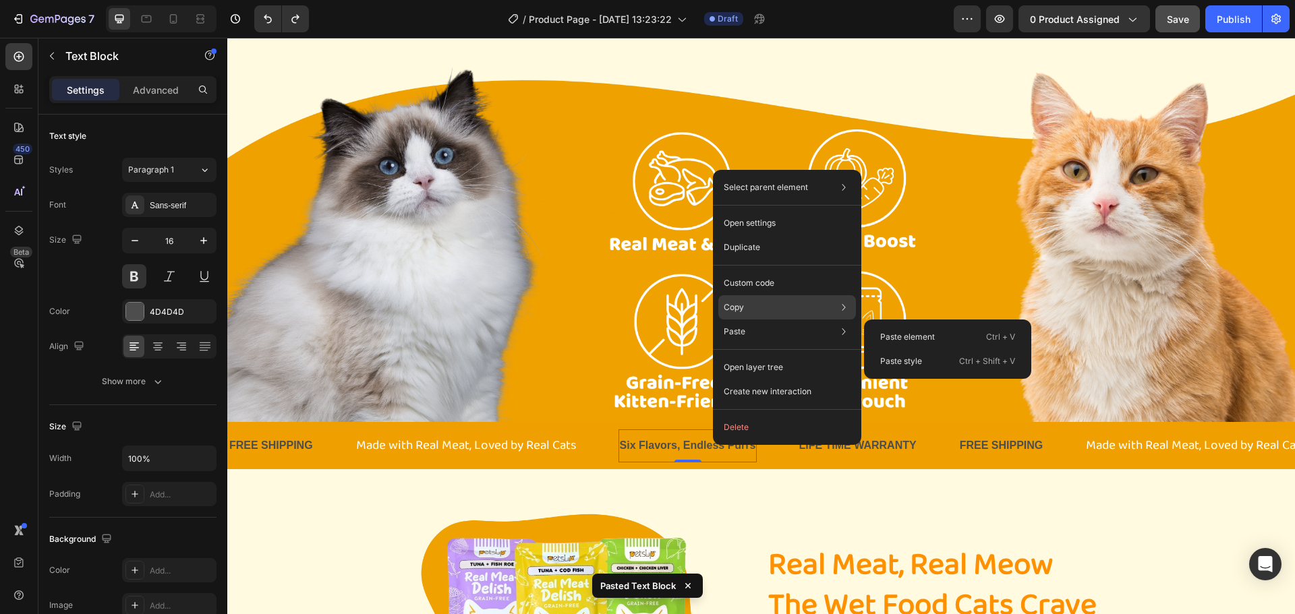
click at [801, 319] on div "Copy Copy element Ctrl + C Copy style Copy class .gTM7437Fg6" at bounding box center [787, 307] width 138 height 24
click at [810, 355] on div "Paste Paste element Ctrl + V Paste style Ctrl + Shift + V" at bounding box center [787, 367] width 138 height 24
click at [904, 364] on p "Paste style" at bounding box center [901, 361] width 42 height 12
type input "19"
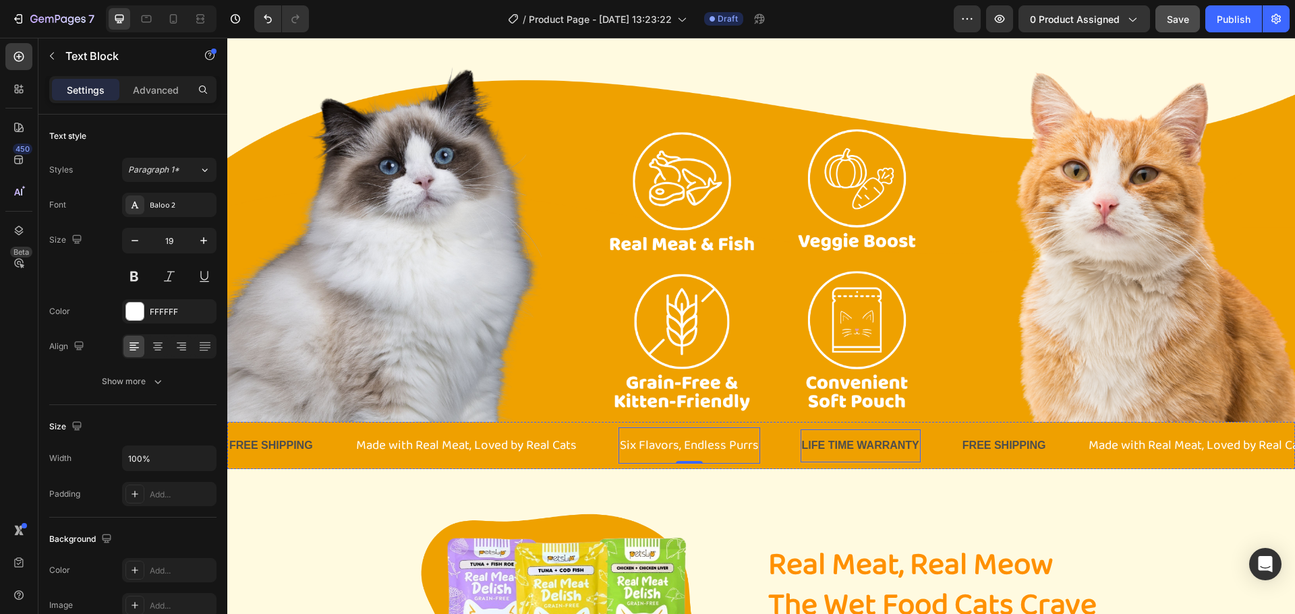
drag, startPoint x: 843, startPoint y: 430, endPoint x: 866, endPoint y: 440, distance: 25.1
click at [843, 430] on div "LIFE TIME WARRANTY Text Block" at bounding box center [860, 445] width 120 height 33
click at [866, 440] on div "LIFE TIME WARRANTY" at bounding box center [860, 446] width 120 height 22
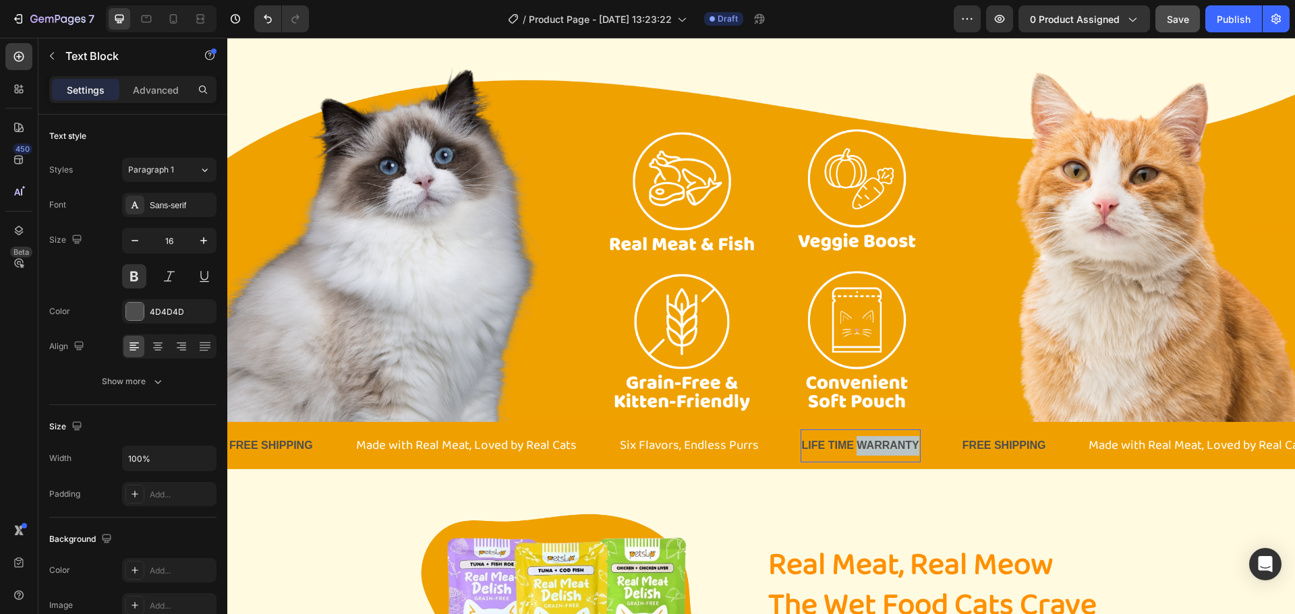
click at [866, 440] on p "LIFE TIME WARRANTY" at bounding box center [860, 446] width 117 height 20
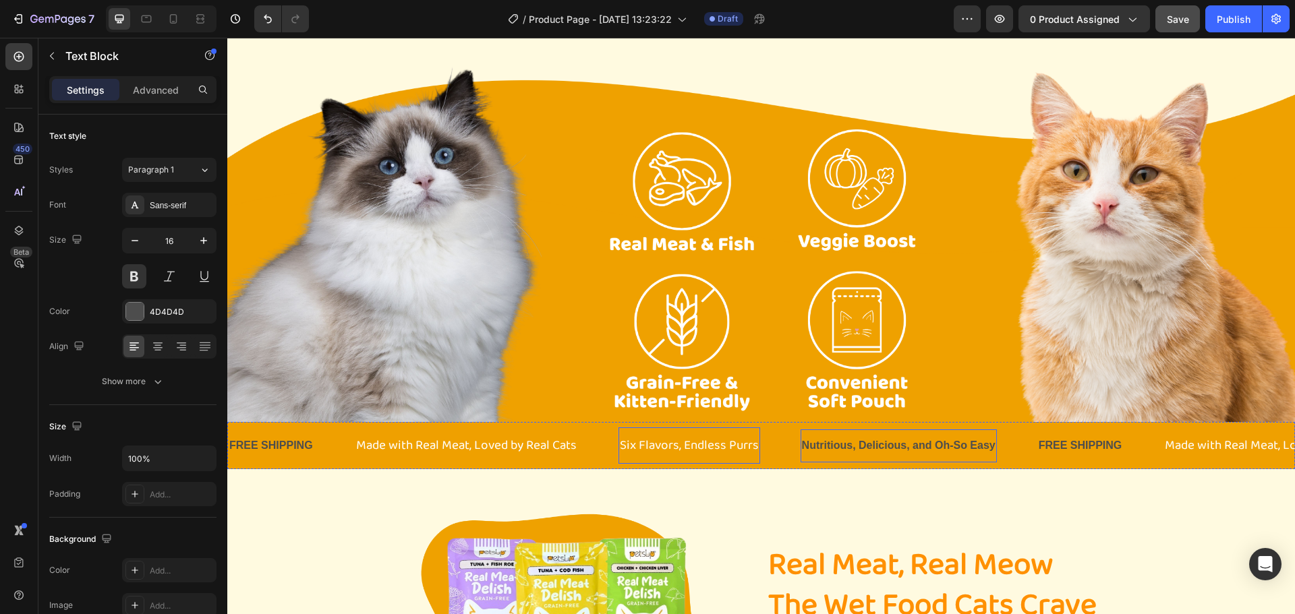
click at [724, 443] on p "Six Flavors, Endless Purrs" at bounding box center [689, 445] width 139 height 23
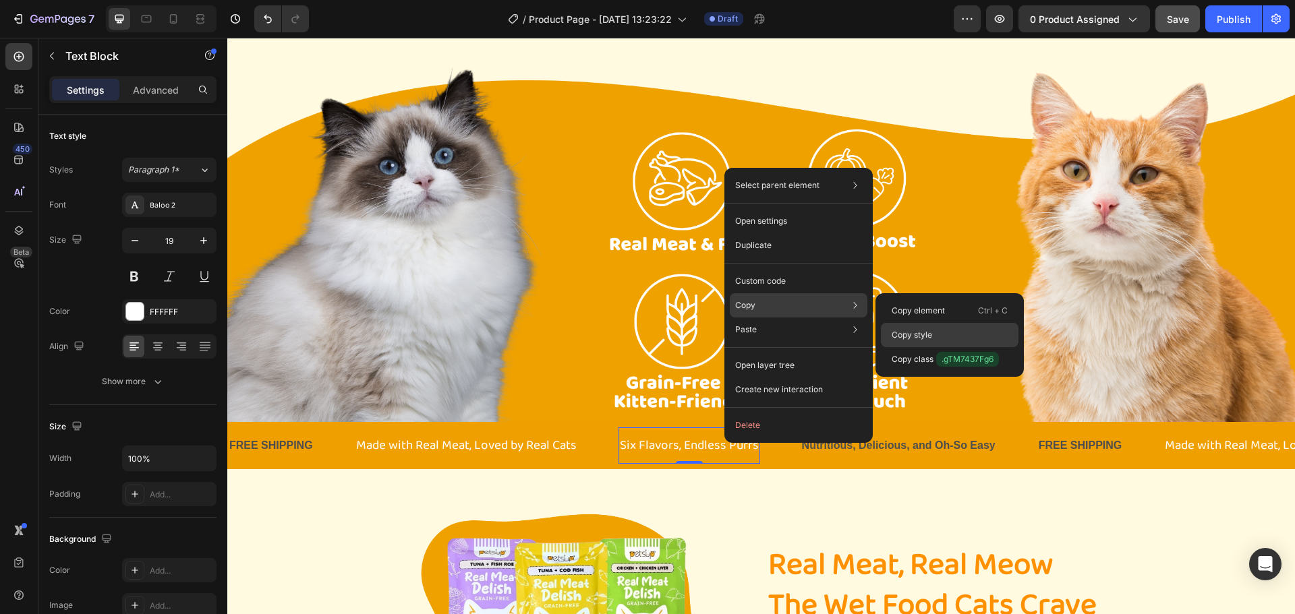
click at [945, 347] on div "Copy style" at bounding box center [950, 359] width 138 height 24
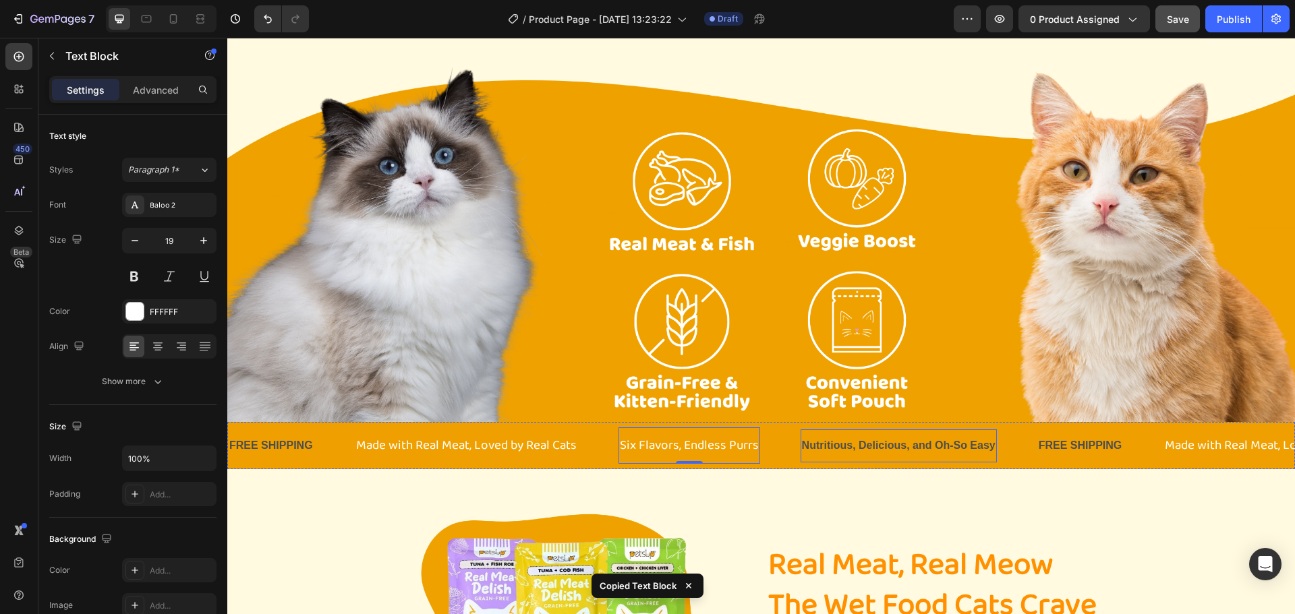
click at [908, 439] on p "Nutritious, Delicious, and Oh-So Easy" at bounding box center [899, 446] width 194 height 20
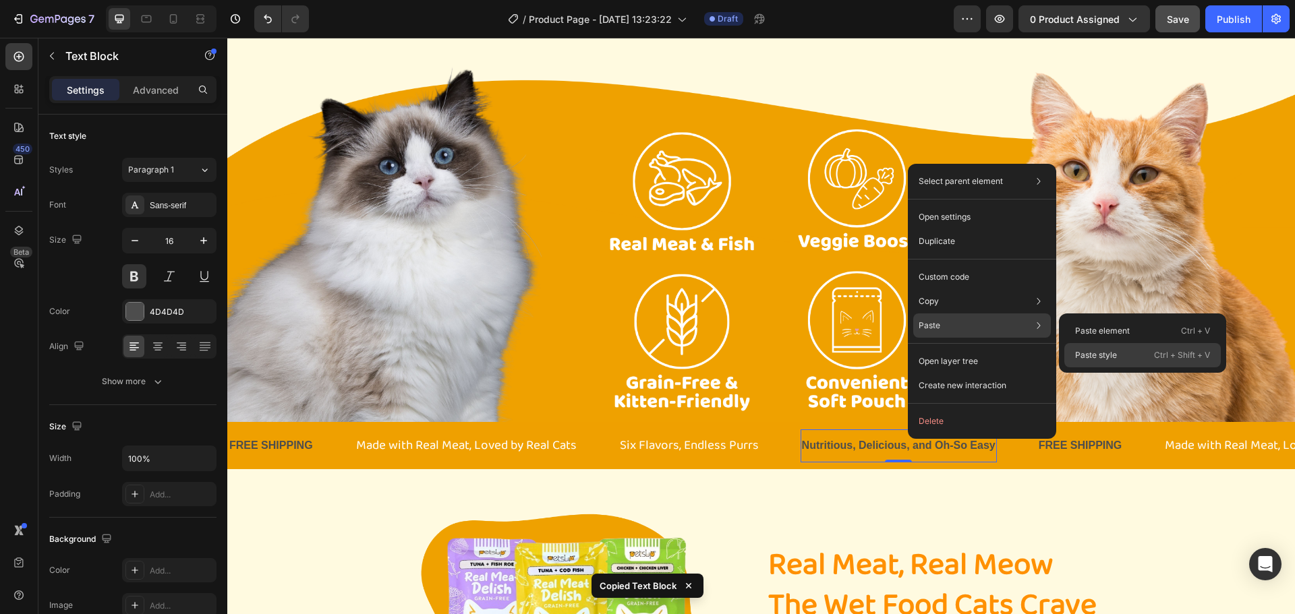
drag, startPoint x: 1140, startPoint y: 351, endPoint x: 901, endPoint y: 370, distance: 240.1
click at [1140, 351] on div "Paste style Ctrl + Shift + V" at bounding box center [1142, 355] width 156 height 24
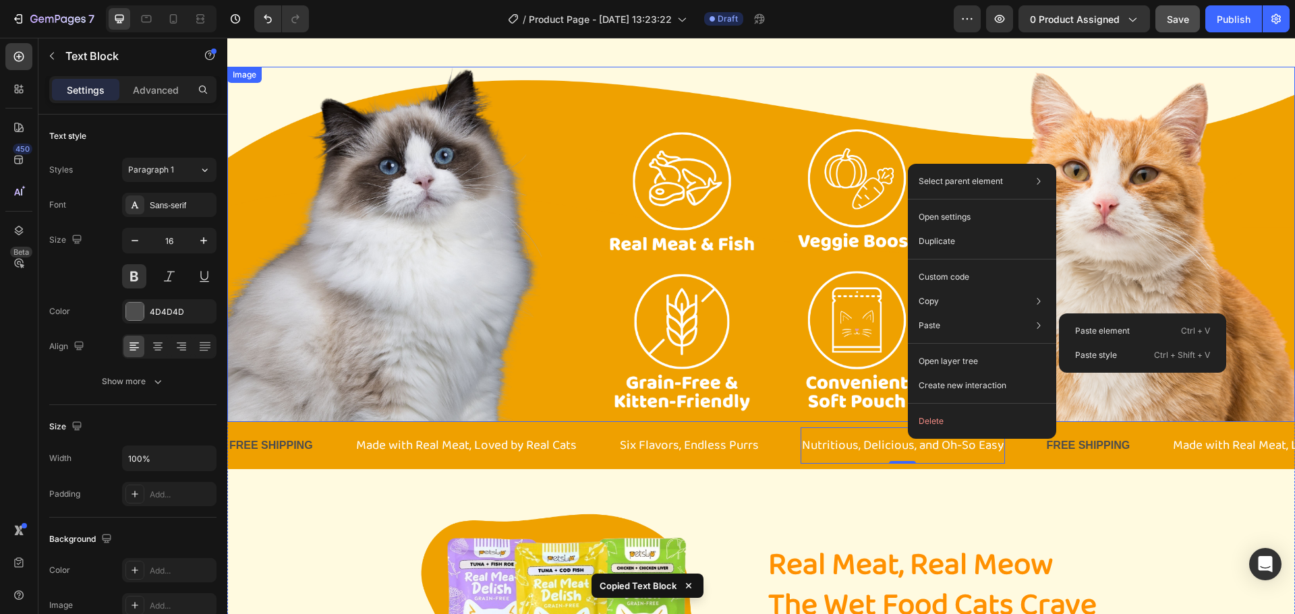
type input "19"
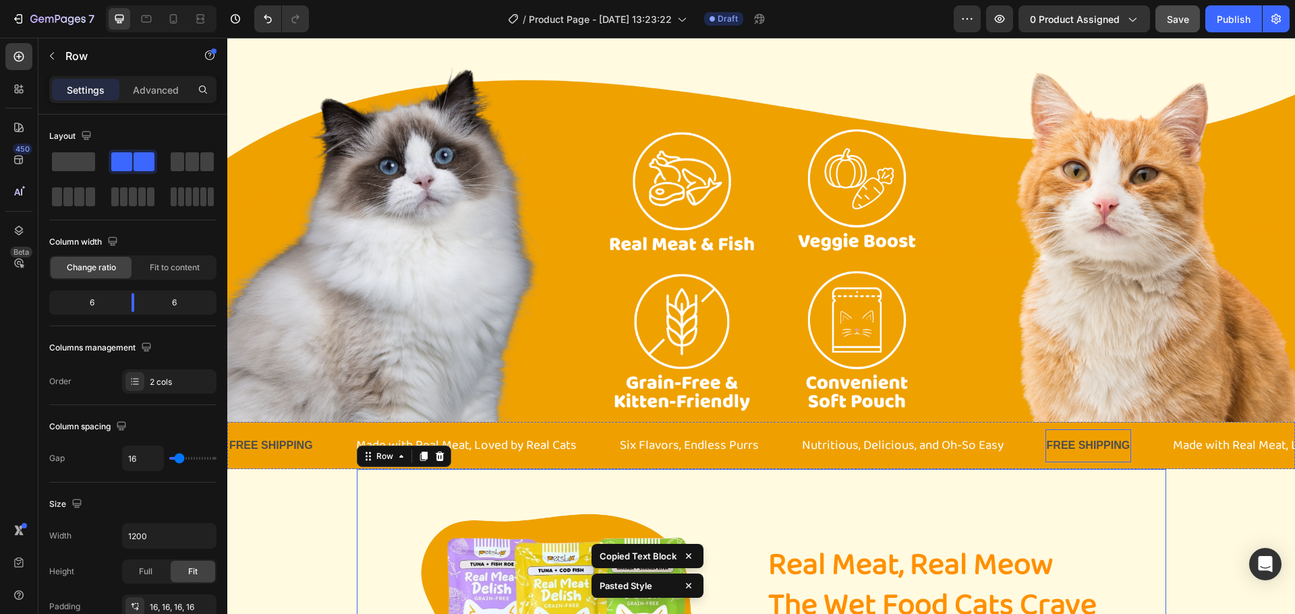
click at [1104, 443] on div "FREE SHIPPING" at bounding box center [1088, 446] width 86 height 22
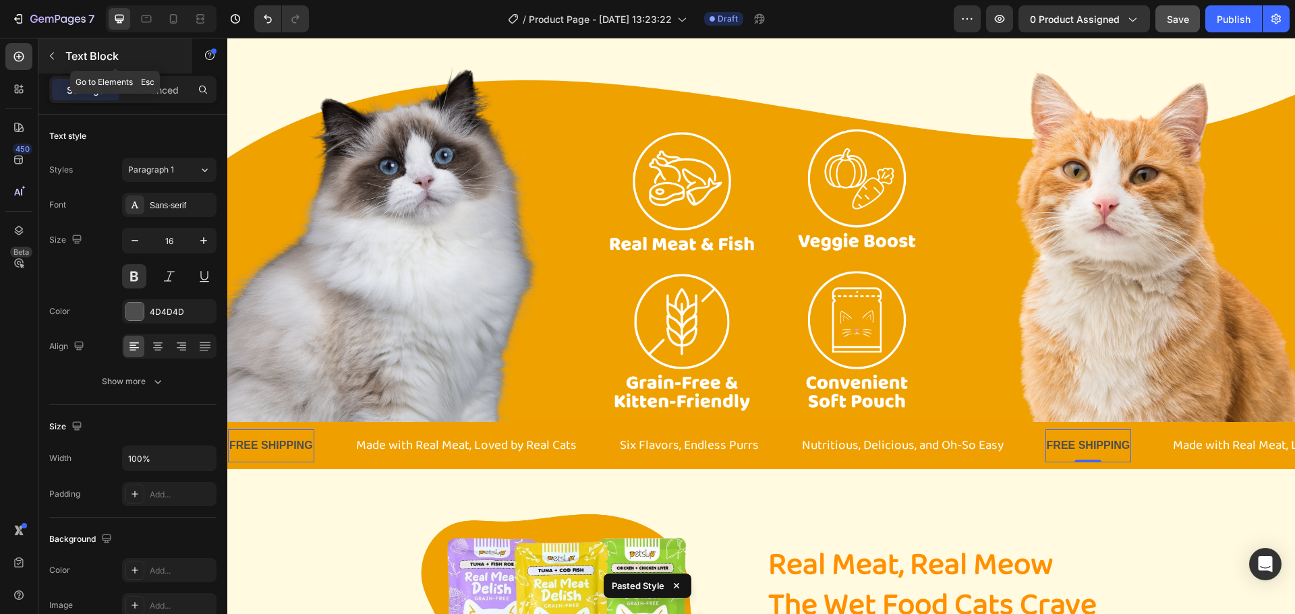
click at [80, 59] on p "Text Block" at bounding box center [122, 56] width 115 height 16
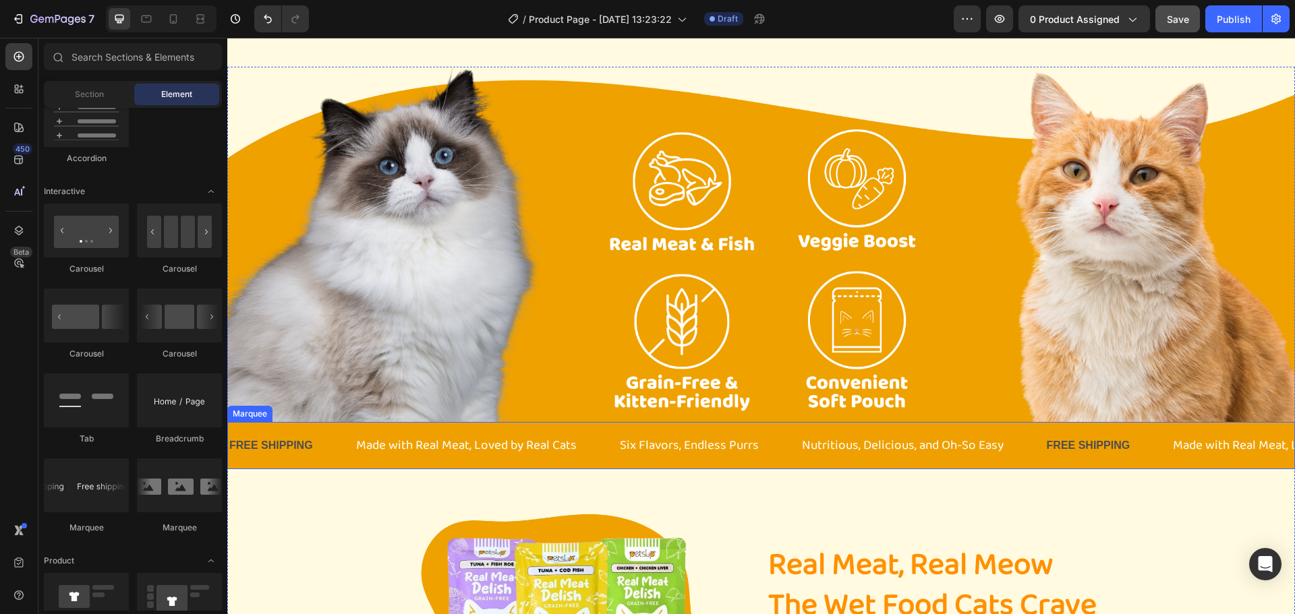
click at [1029, 445] on div "Nutritious, Delicious, and Oh-So Easy Text Block" at bounding box center [922, 445] width 245 height 36
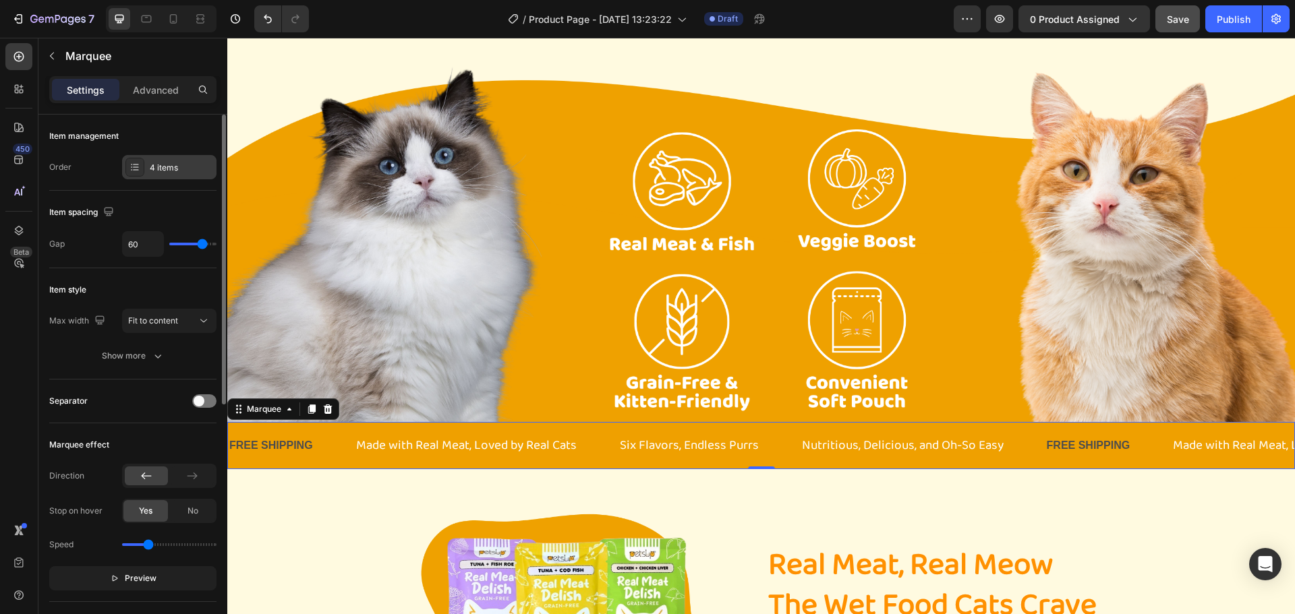
click at [148, 175] on div "4 items" at bounding box center [169, 167] width 94 height 24
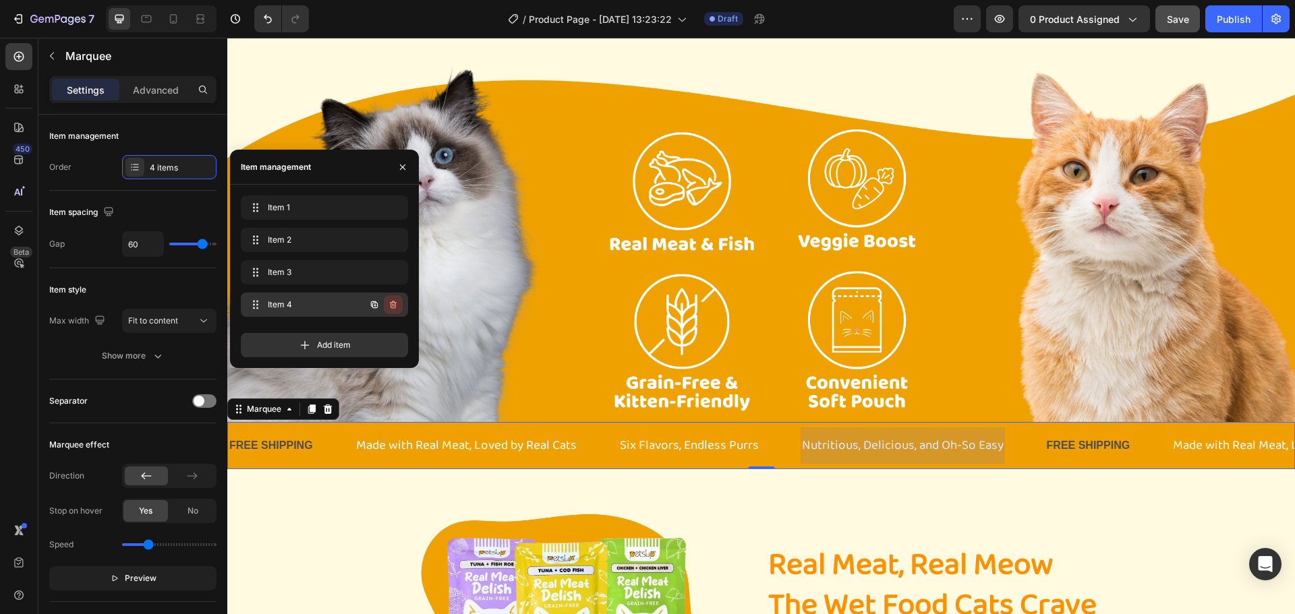
click at [390, 301] on icon "button" at bounding box center [393, 304] width 11 height 11
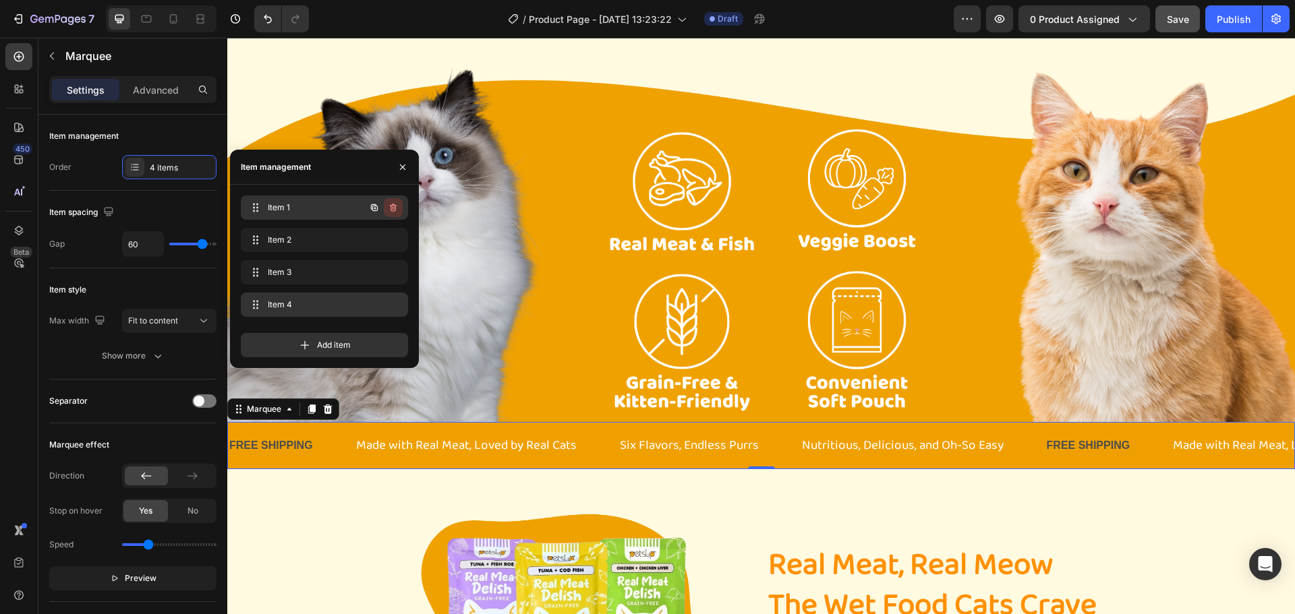
click at [394, 201] on button "button" at bounding box center [393, 207] width 19 height 19
click at [394, 207] on div "Delete" at bounding box center [384, 208] width 25 height 12
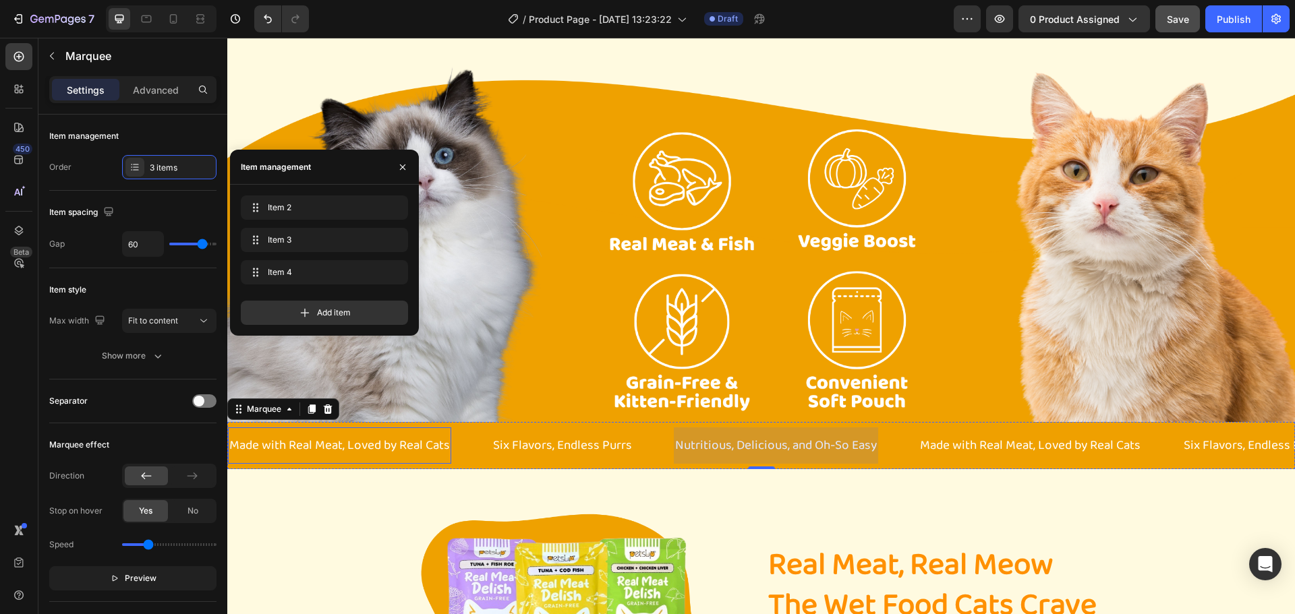
click at [368, 445] on p "Made with Real Meat, Loved by Real Cats" at bounding box center [339, 445] width 220 height 23
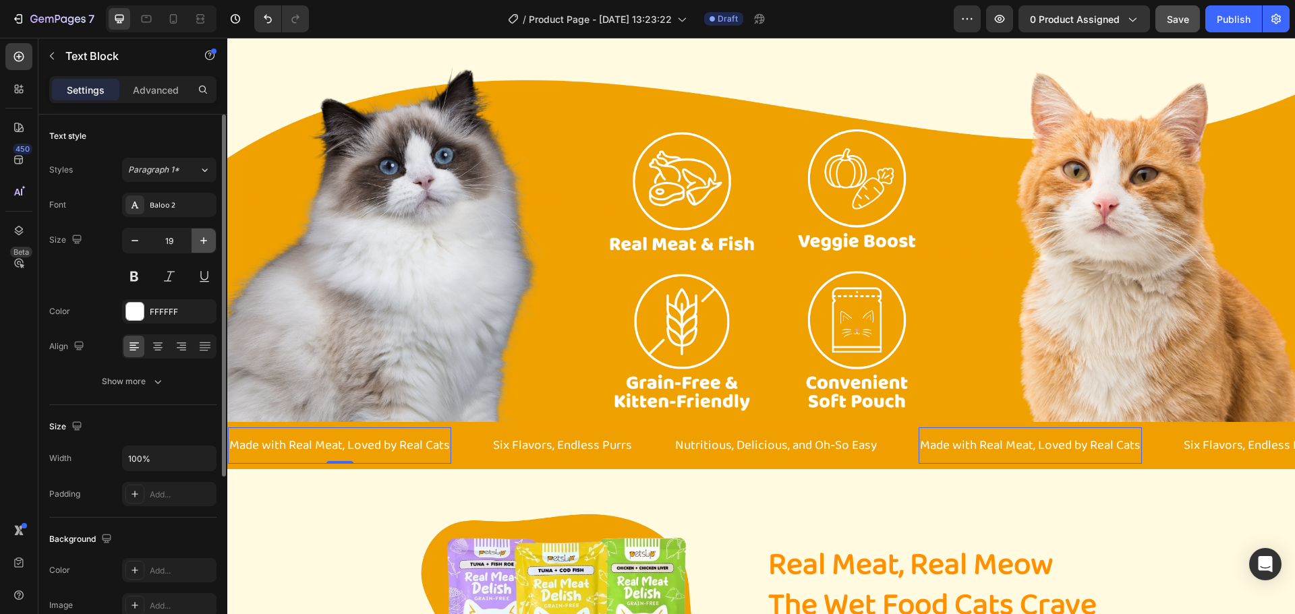
click at [199, 237] on icon "button" at bounding box center [203, 240] width 13 height 13
type input "20"
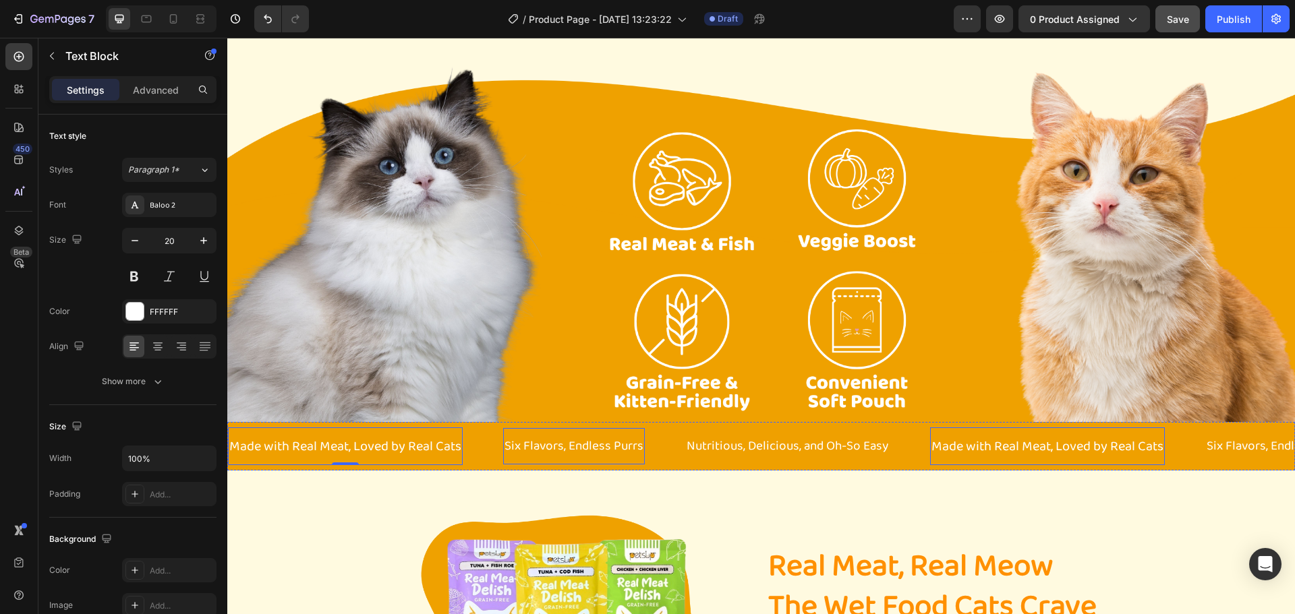
click at [535, 438] on p "Six Flavors, Endless Purrs" at bounding box center [573, 446] width 139 height 23
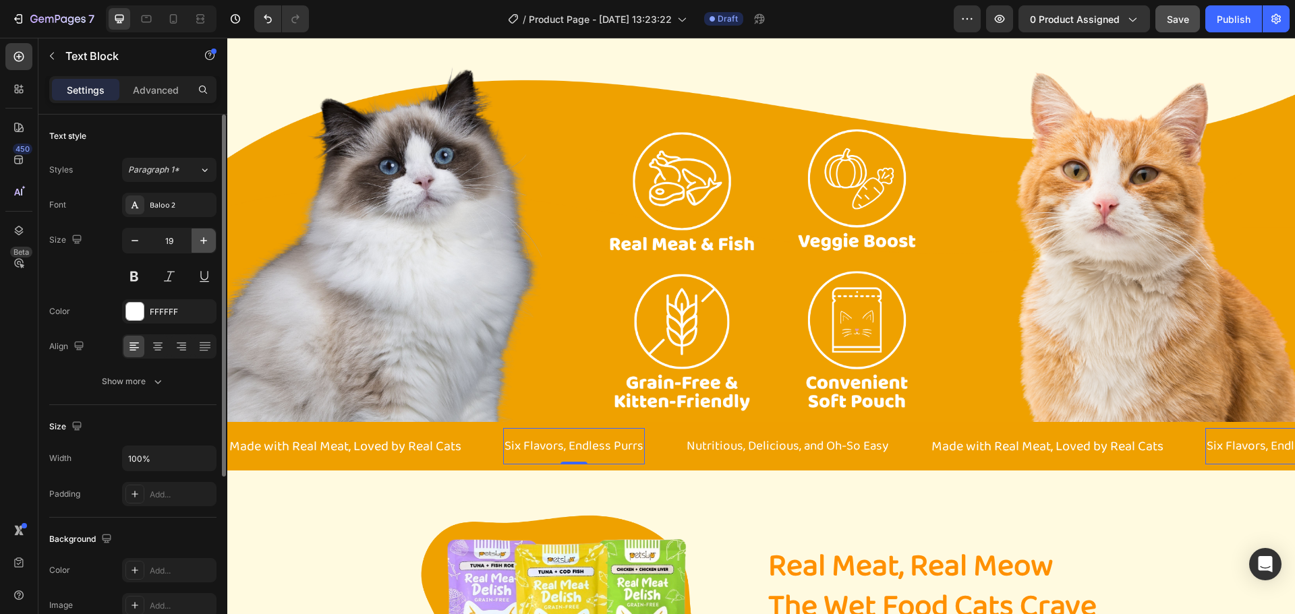
click at [211, 239] on button "button" at bounding box center [203, 241] width 24 height 24
type input "20"
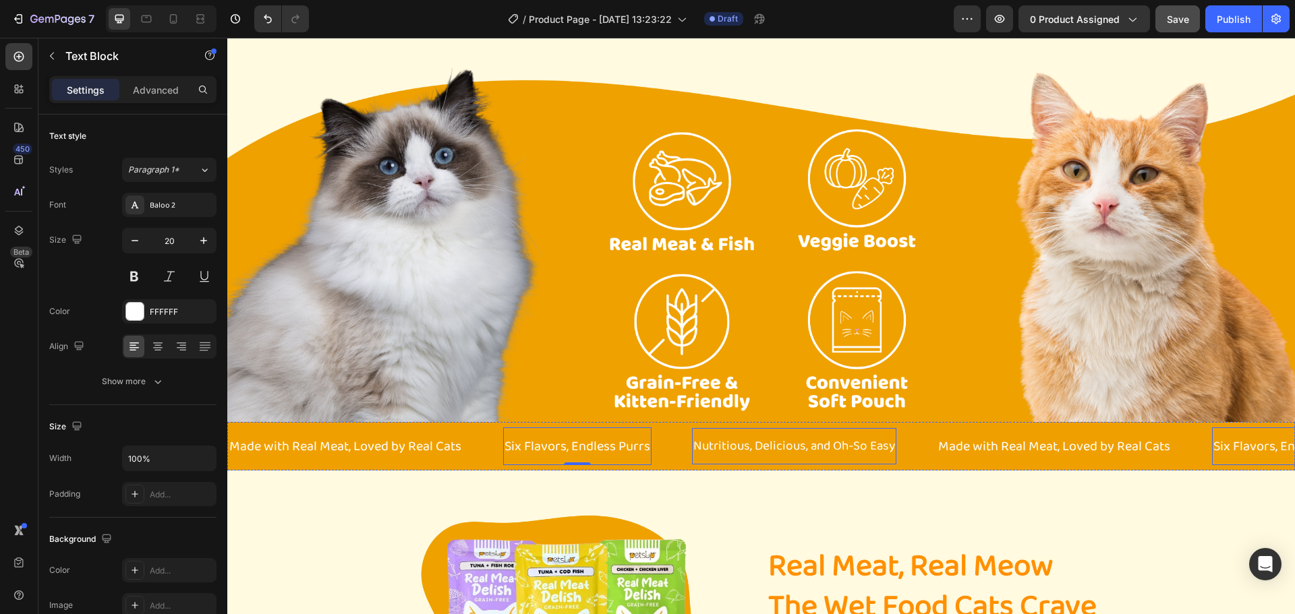
click at [742, 450] on p "Nutritious, Delicious, and Oh-So Easy" at bounding box center [794, 446] width 202 height 23
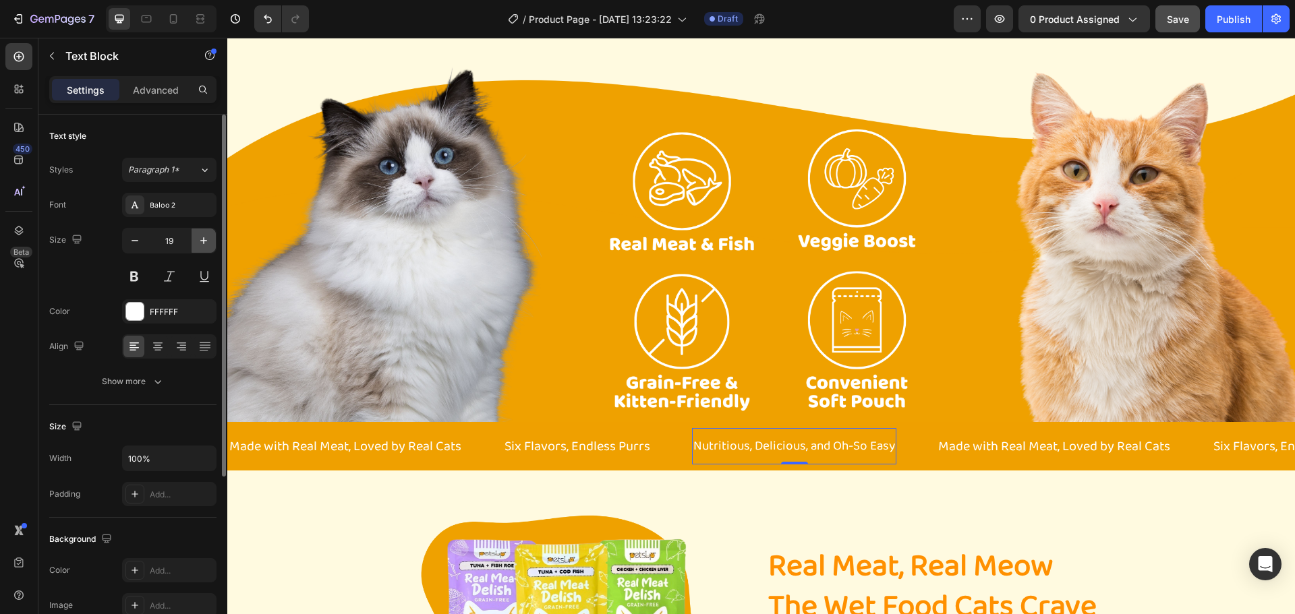
click at [214, 237] on button "button" at bounding box center [203, 241] width 24 height 24
type input "20"
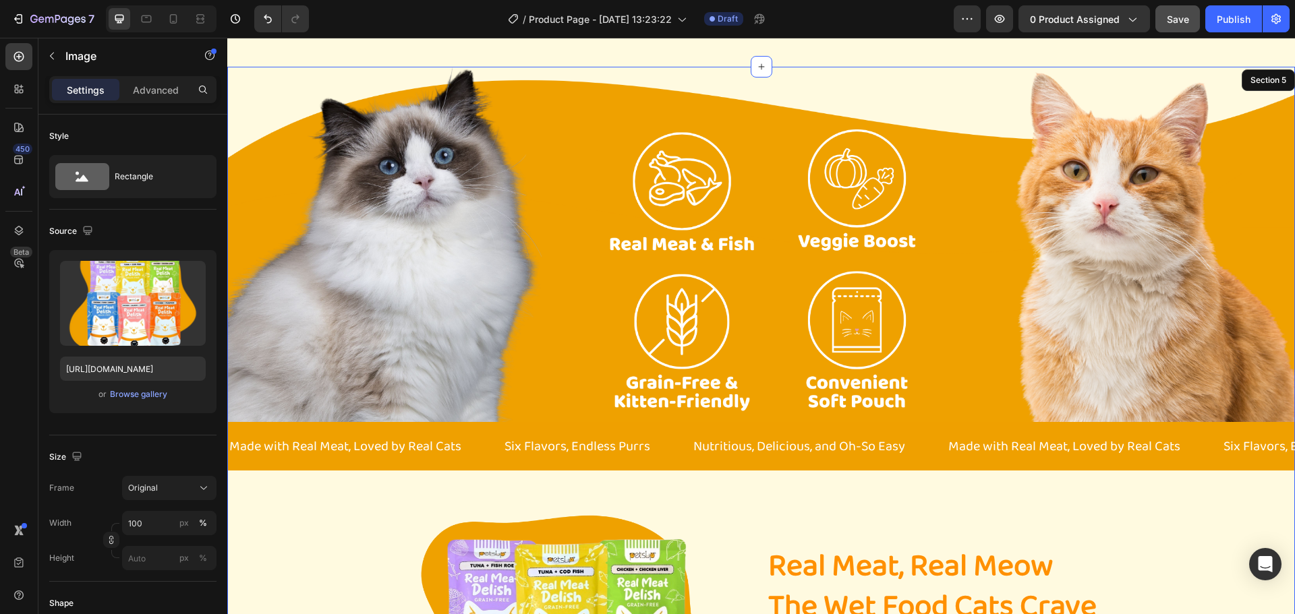
click at [324, 479] on div "Image Made with Real Meat, Loved by Real Cats Text Block Six Flavors, Endless P…" at bounding box center [760, 522] width 1067 height 910
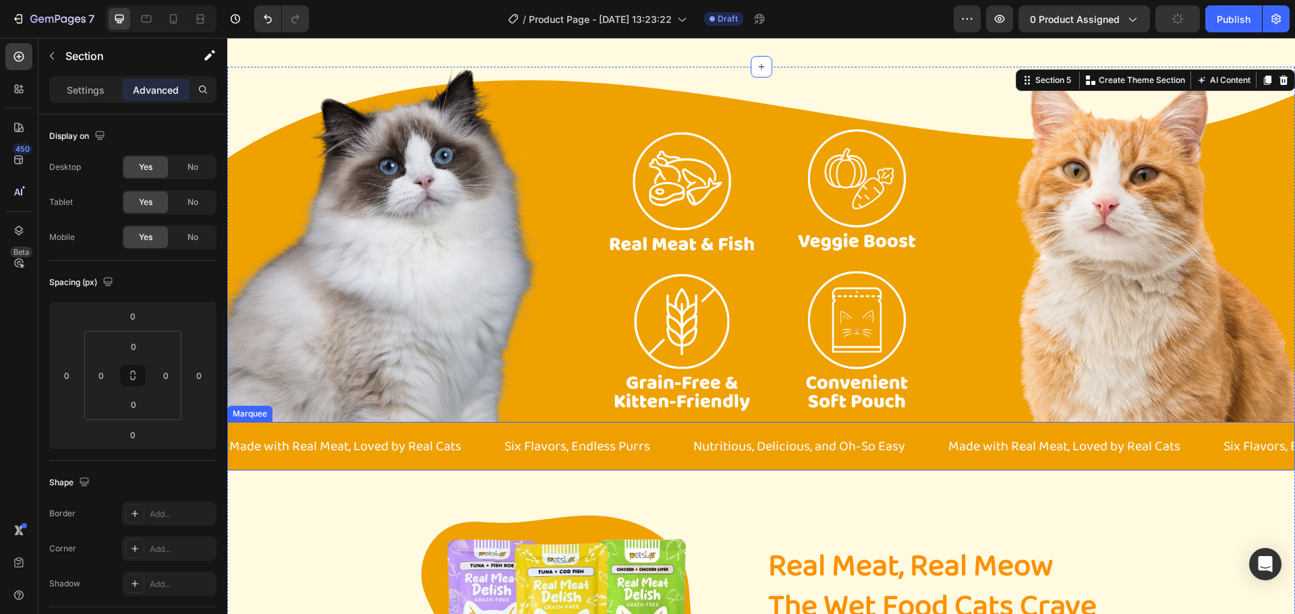
click at [471, 447] on div "Made with Real Meat, Loved by Real Cats Text Block" at bounding box center [365, 446] width 275 height 38
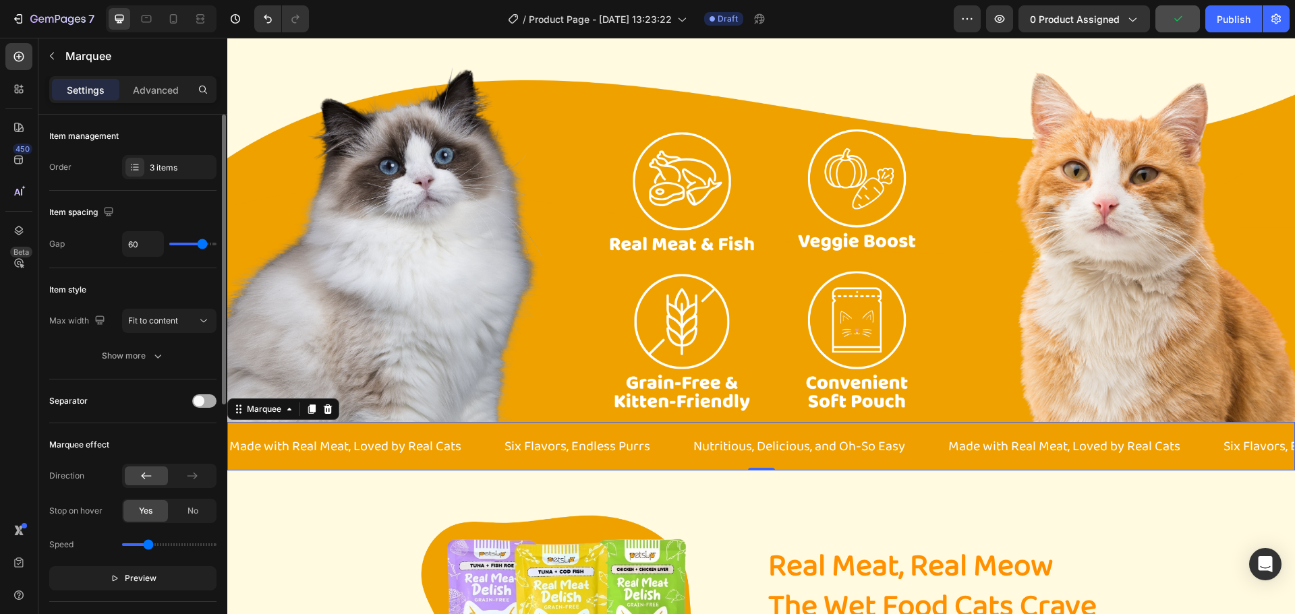
click at [199, 402] on span at bounding box center [199, 401] width 11 height 11
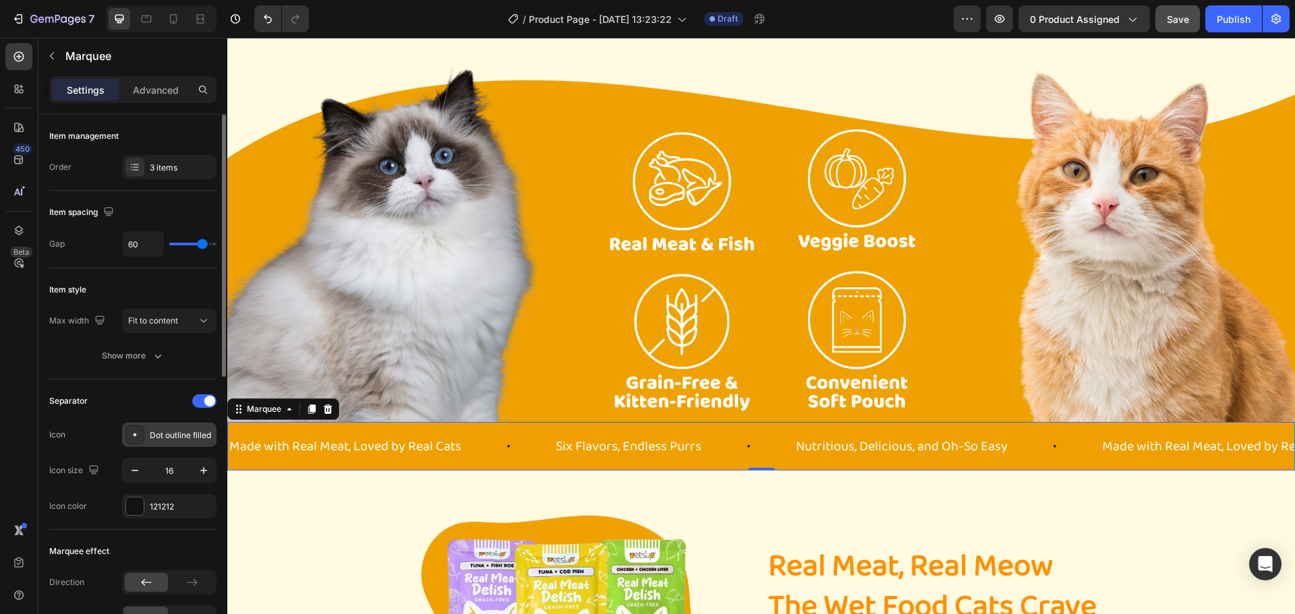
click at [154, 435] on div "Dot outline filled" at bounding box center [181, 435] width 63 height 12
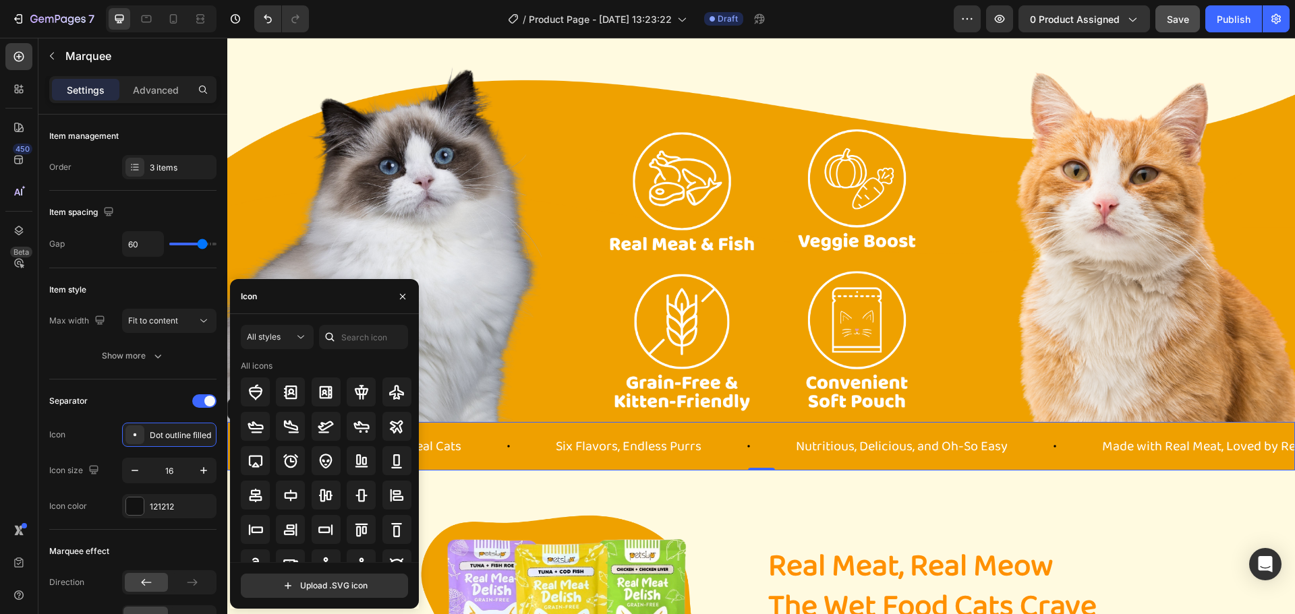
click at [283, 303] on div "Icon" at bounding box center [324, 296] width 189 height 35
click at [354, 343] on input "text" at bounding box center [363, 337] width 89 height 24
type input "cat"
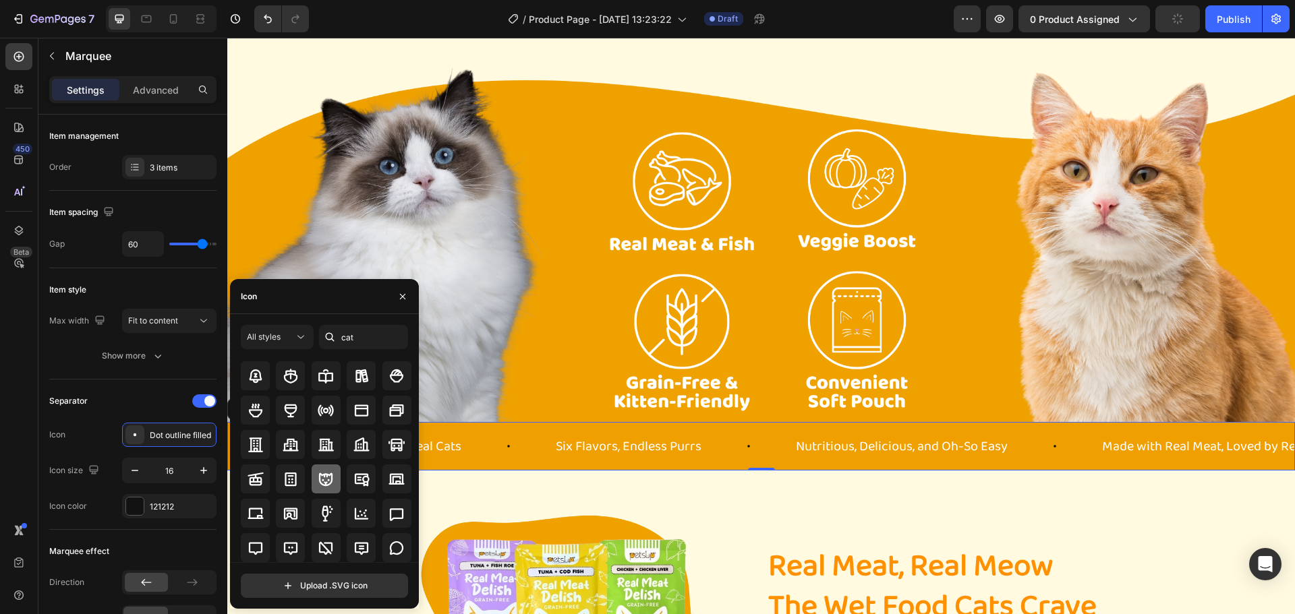
click at [319, 473] on icon at bounding box center [325, 479] width 13 height 13
click at [138, 508] on div at bounding box center [135, 507] width 18 height 18
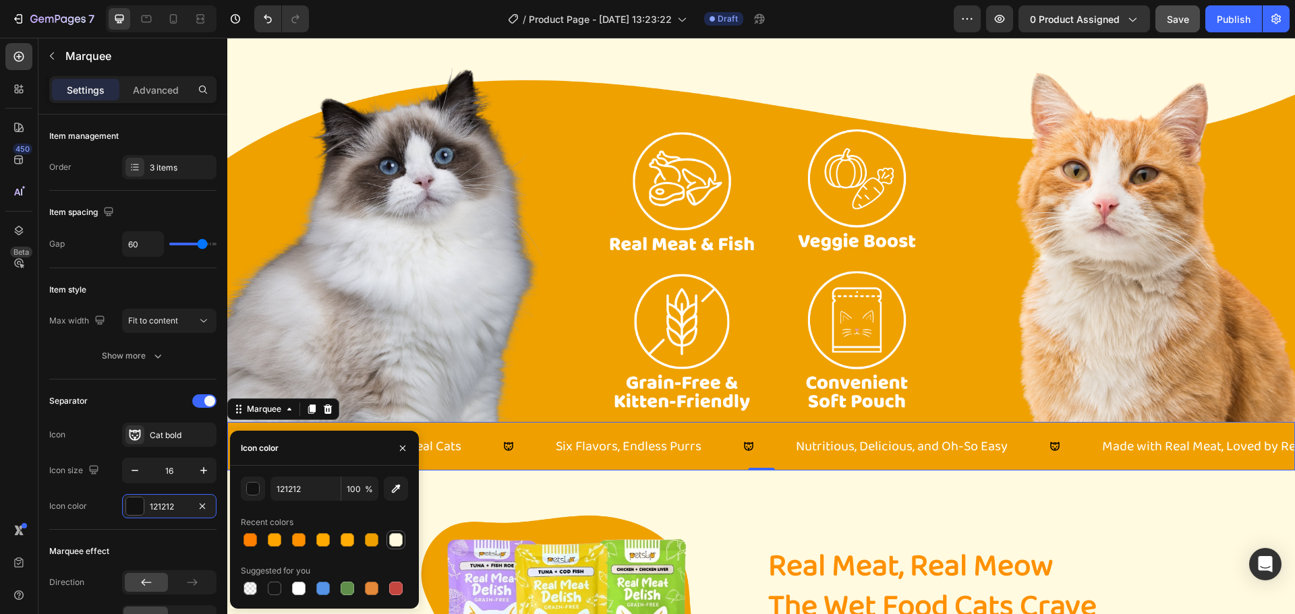
click at [396, 539] on div at bounding box center [395, 539] width 13 height 13
type input "FFFAE0"
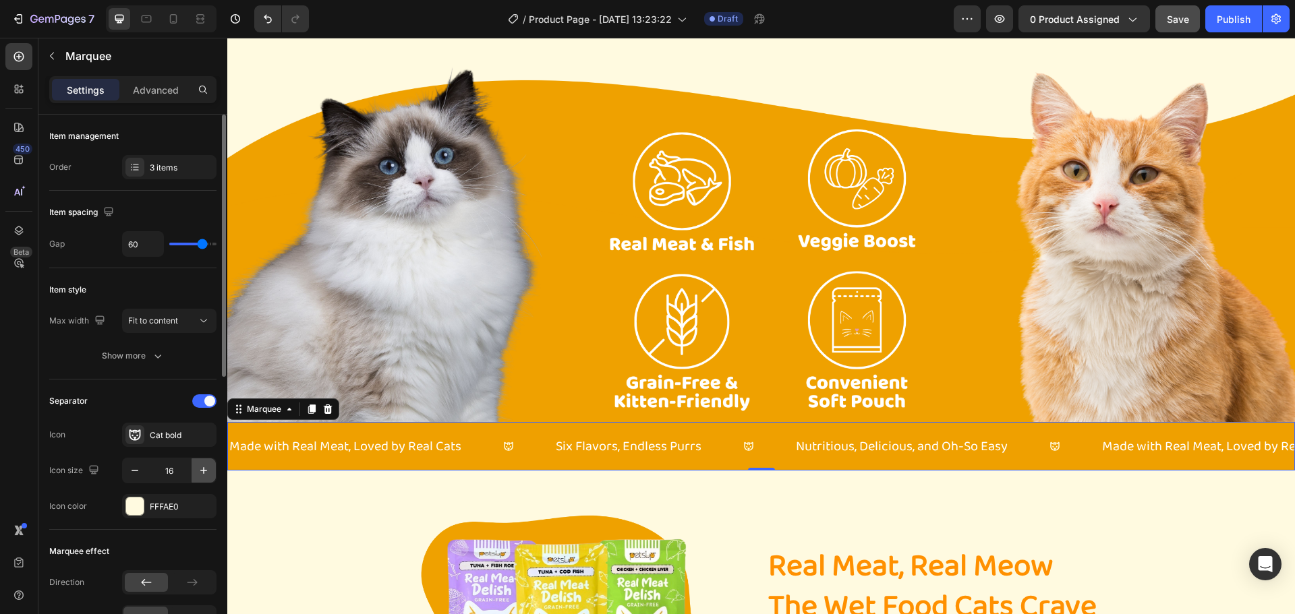
click at [203, 469] on icon "button" at bounding box center [203, 470] width 13 height 13
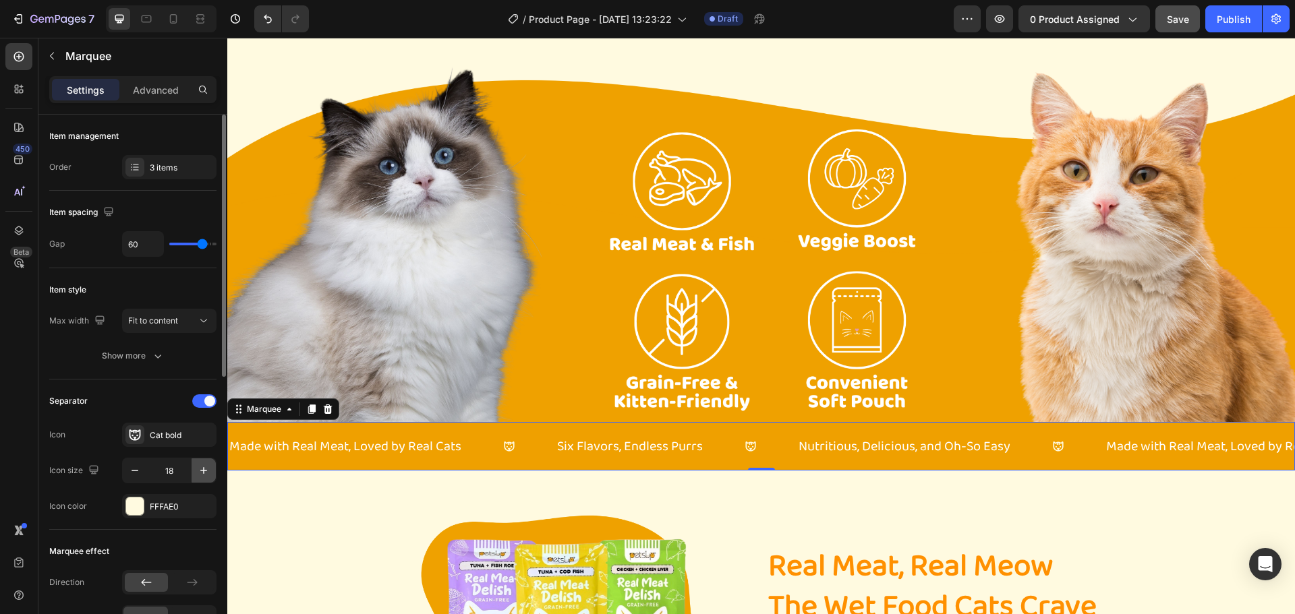
click at [203, 469] on icon "button" at bounding box center [203, 470] width 13 height 13
type input "19"
click at [183, 472] on input "19" at bounding box center [169, 470] width 45 height 24
click at [193, 422] on div "Separator Icon Cat bold Icon size 19 Icon color FFFAE0" at bounding box center [132, 454] width 167 height 128
click at [191, 431] on div "Cat bold" at bounding box center [181, 435] width 63 height 12
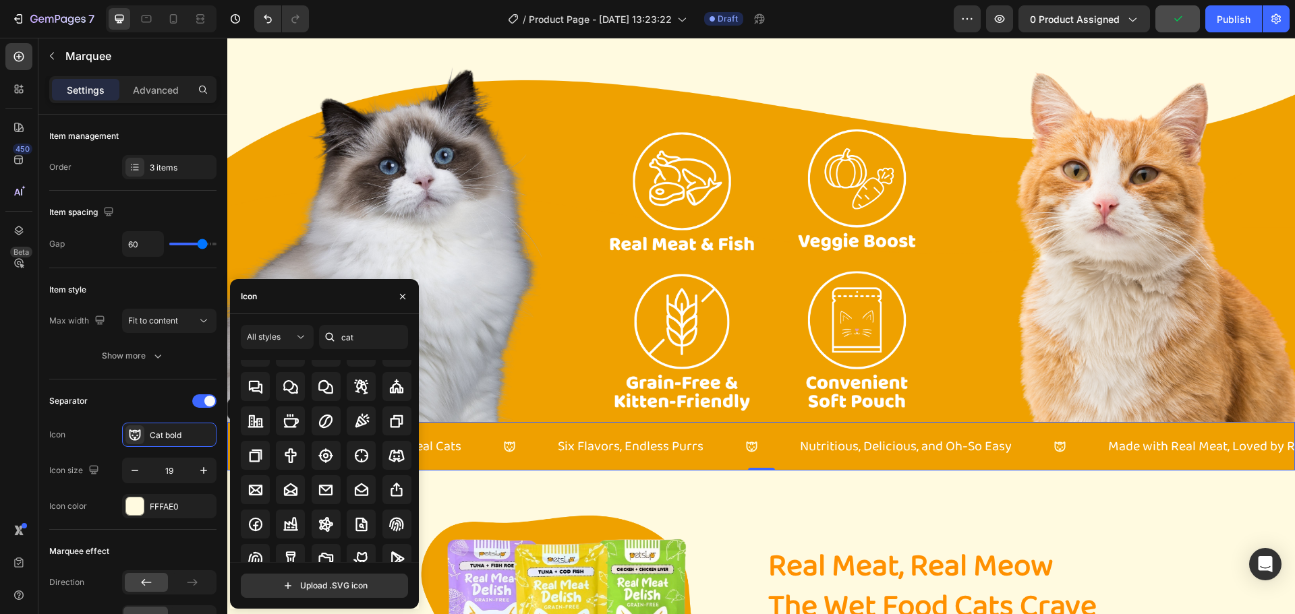
scroll to position [438, 0]
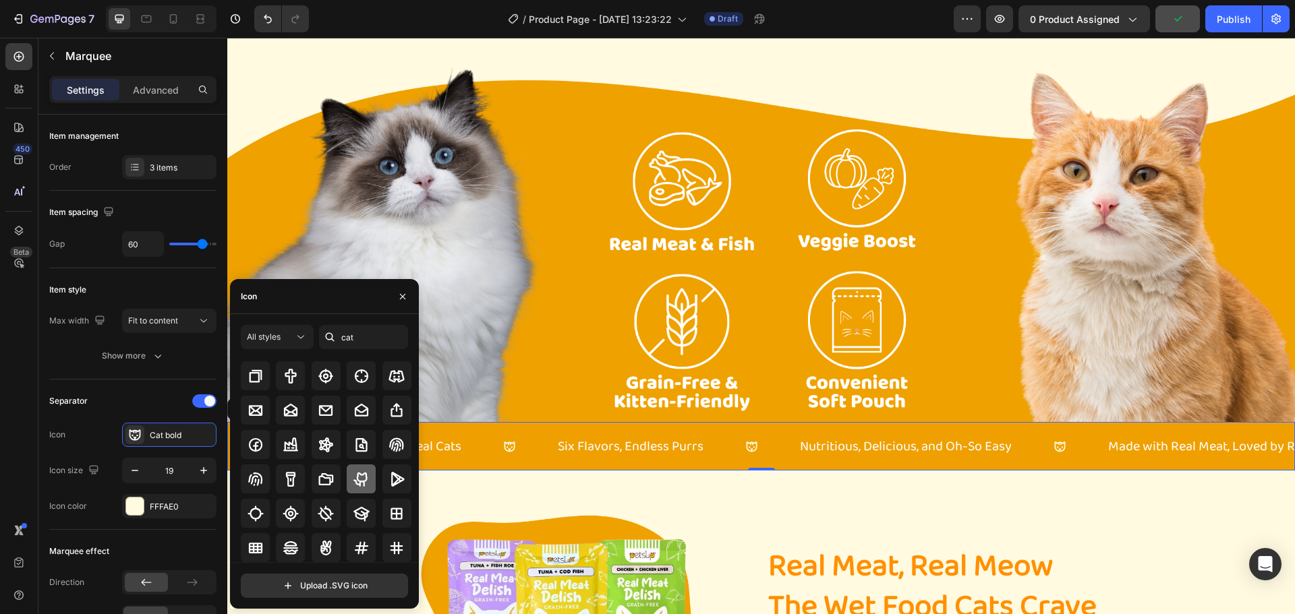
click at [363, 483] on icon at bounding box center [361, 479] width 16 height 16
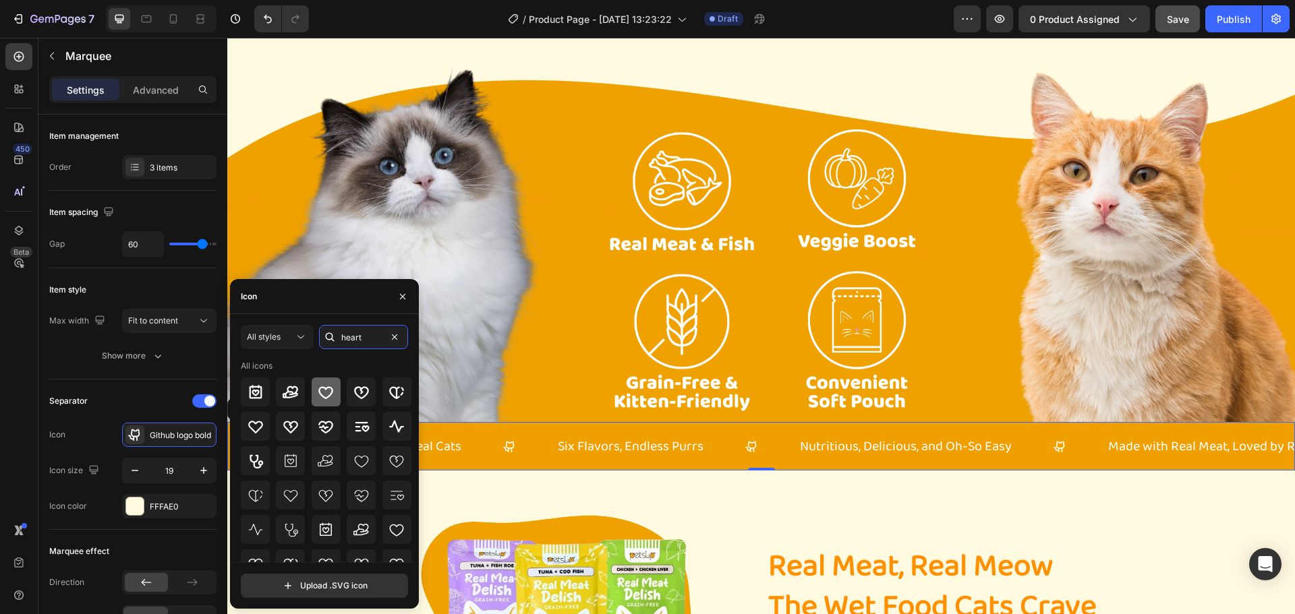
type input "heart"
click at [326, 388] on icon at bounding box center [326, 392] width 16 height 16
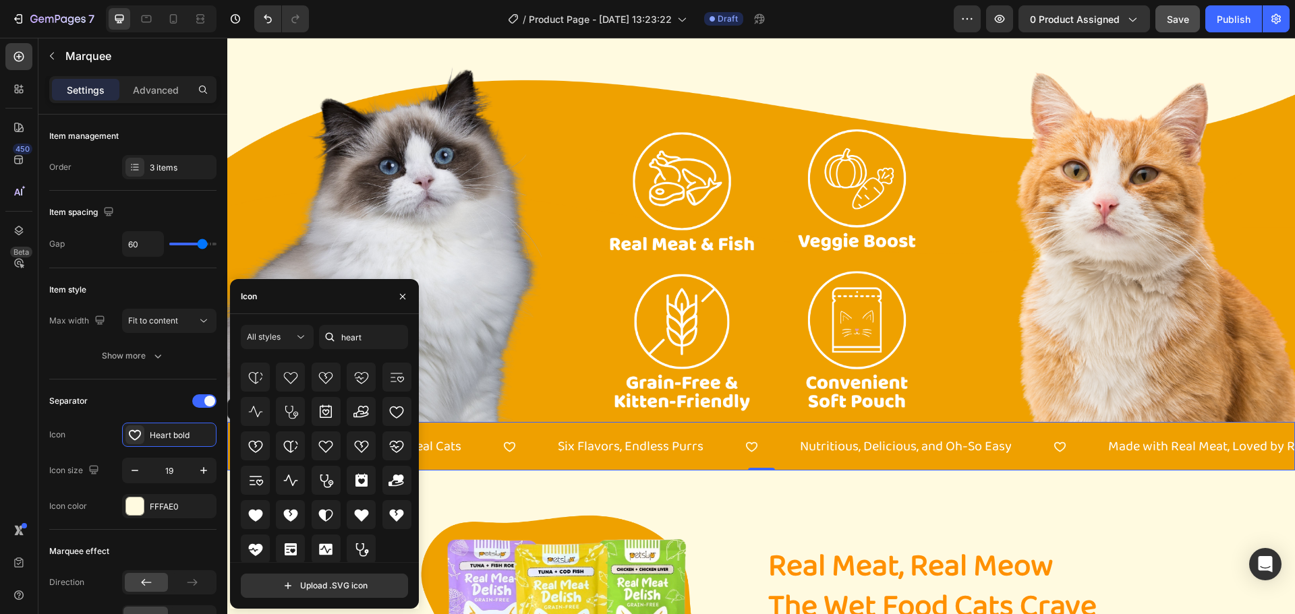
scroll to position [119, 0]
click at [245, 512] on div at bounding box center [255, 513] width 29 height 29
click at [355, 511] on icon at bounding box center [361, 514] width 14 height 12
click at [299, 300] on div "Icon" at bounding box center [324, 296] width 189 height 35
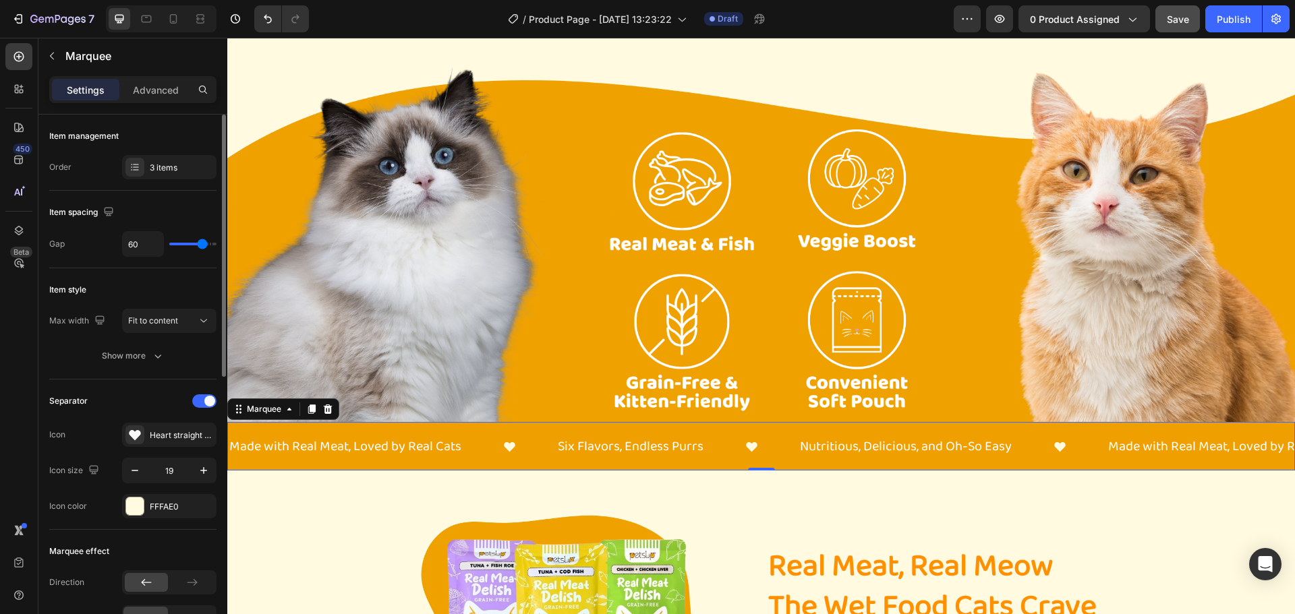
click at [132, 401] on div "Separator" at bounding box center [132, 401] width 167 height 22
click at [198, 473] on icon "button" at bounding box center [203, 470] width 13 height 13
type input "20"
type input "28"
drag, startPoint x: 198, startPoint y: 243, endPoint x: 187, endPoint y: 243, distance: 10.1
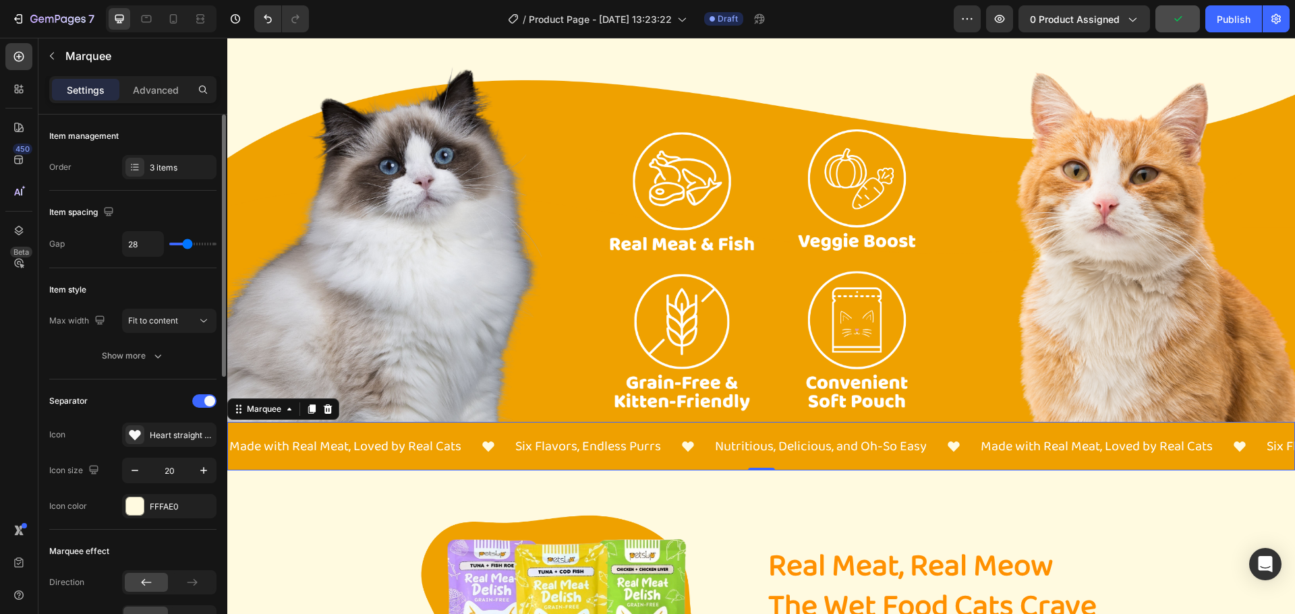
type input "28"
click at [187, 243] on input "range" at bounding box center [192, 244] width 47 height 3
click at [173, 276] on div "Item style Max width Fit to content Show more" at bounding box center [132, 323] width 167 height 111
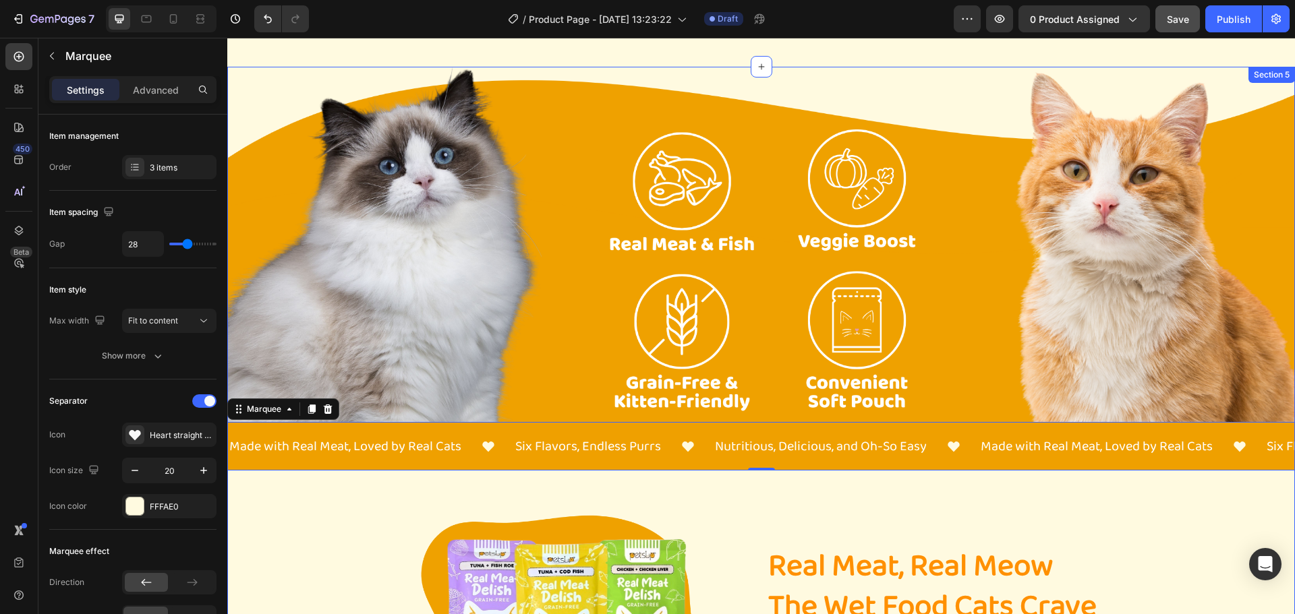
click at [312, 510] on div "Image Made with Real Meat, Loved by Real Cats Text Block Six Flavors, Endless P…" at bounding box center [760, 522] width 1067 height 910
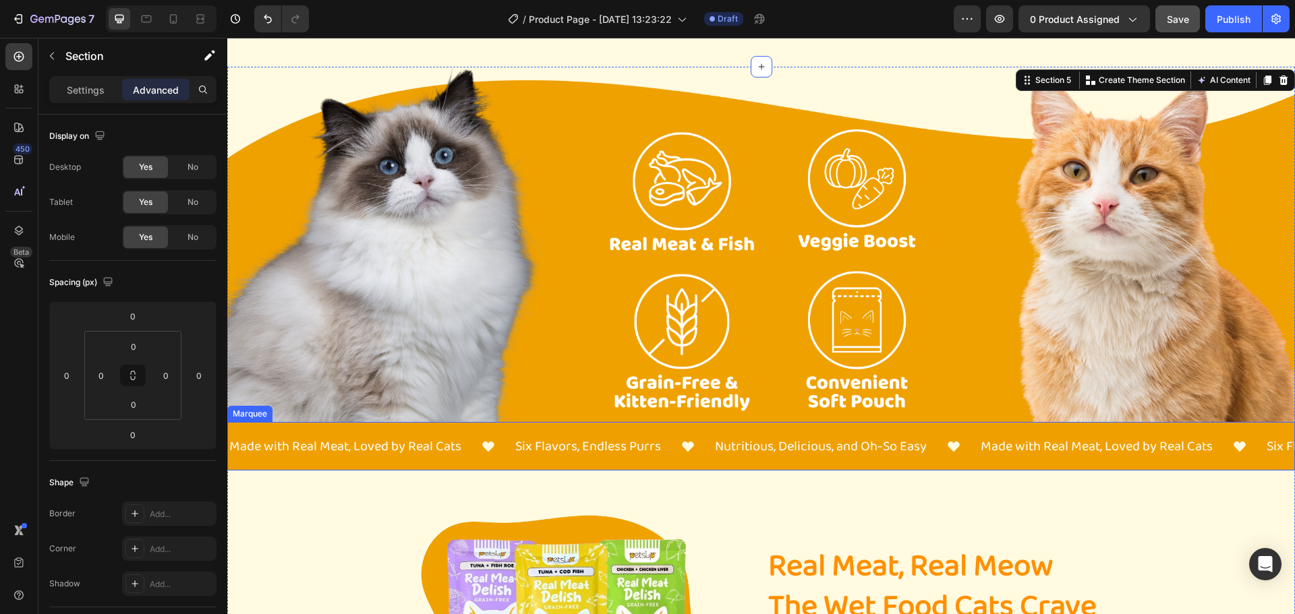
click at [670, 452] on div "Six Flavors, Endless Purrs Text Block" at bounding box center [614, 446] width 200 height 38
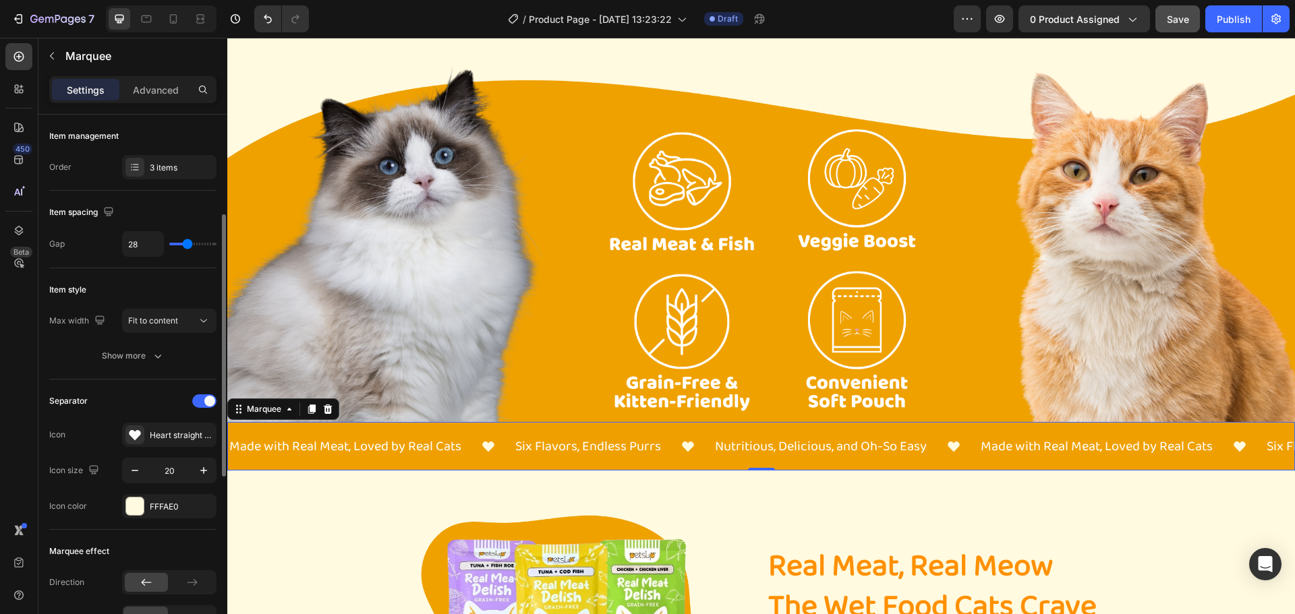
scroll to position [135, 0]
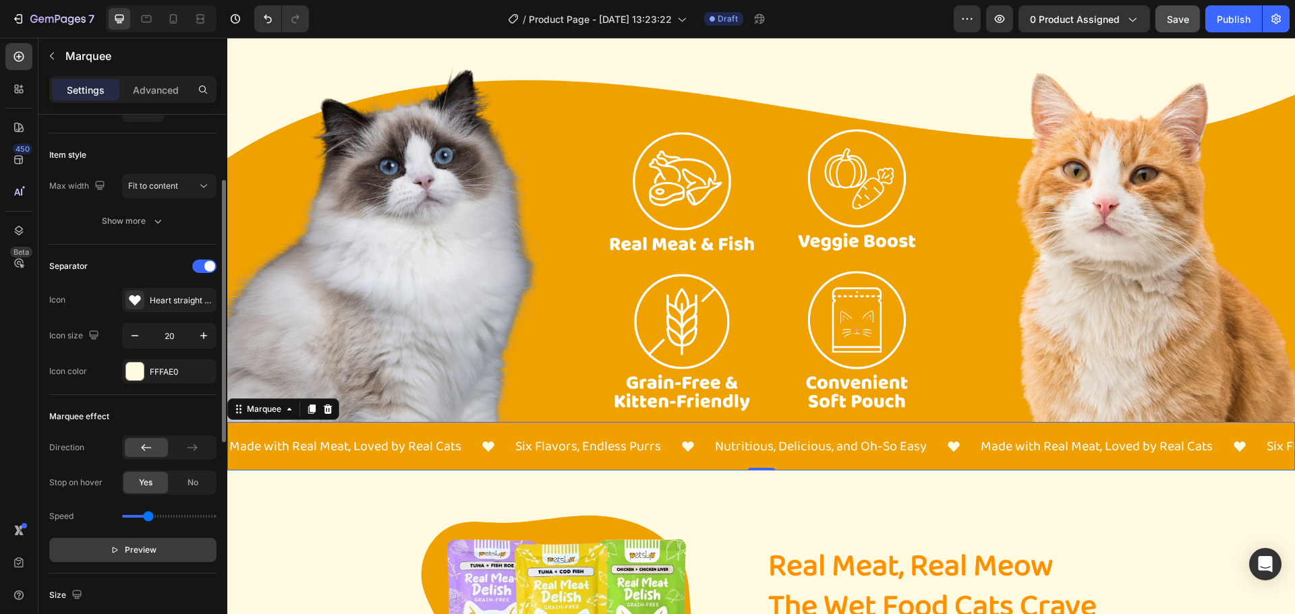
click at [157, 550] on button "Preview" at bounding box center [132, 550] width 167 height 24
click at [157, 550] on button "Pause" at bounding box center [132, 550] width 167 height 24
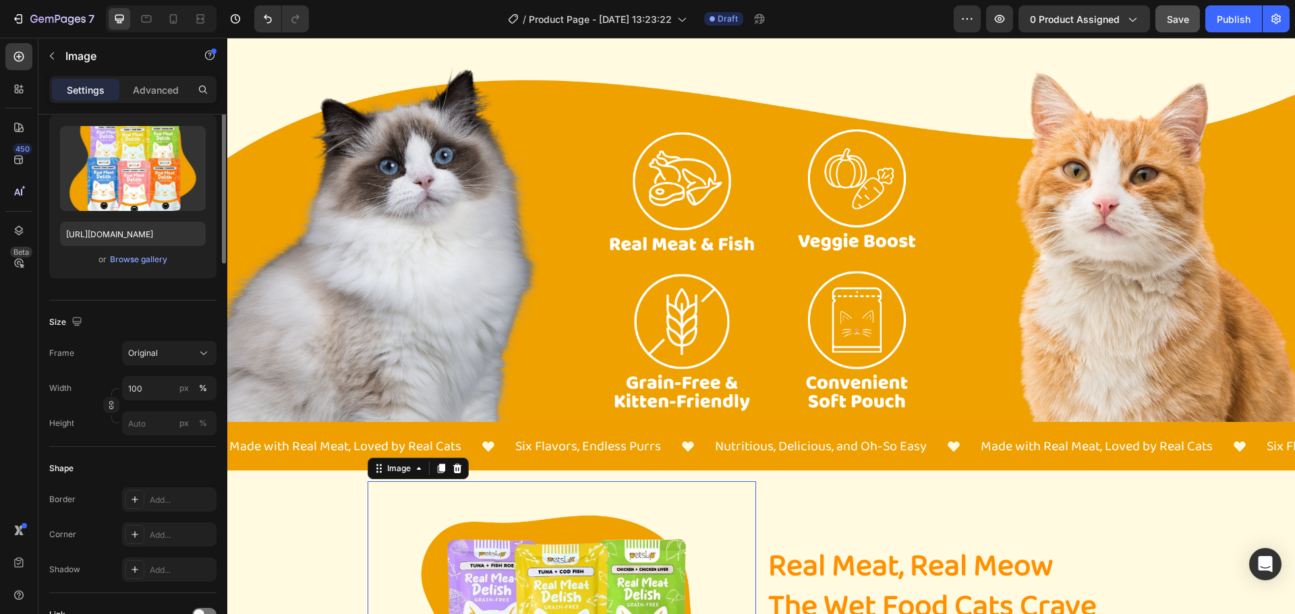
scroll to position [0, 0]
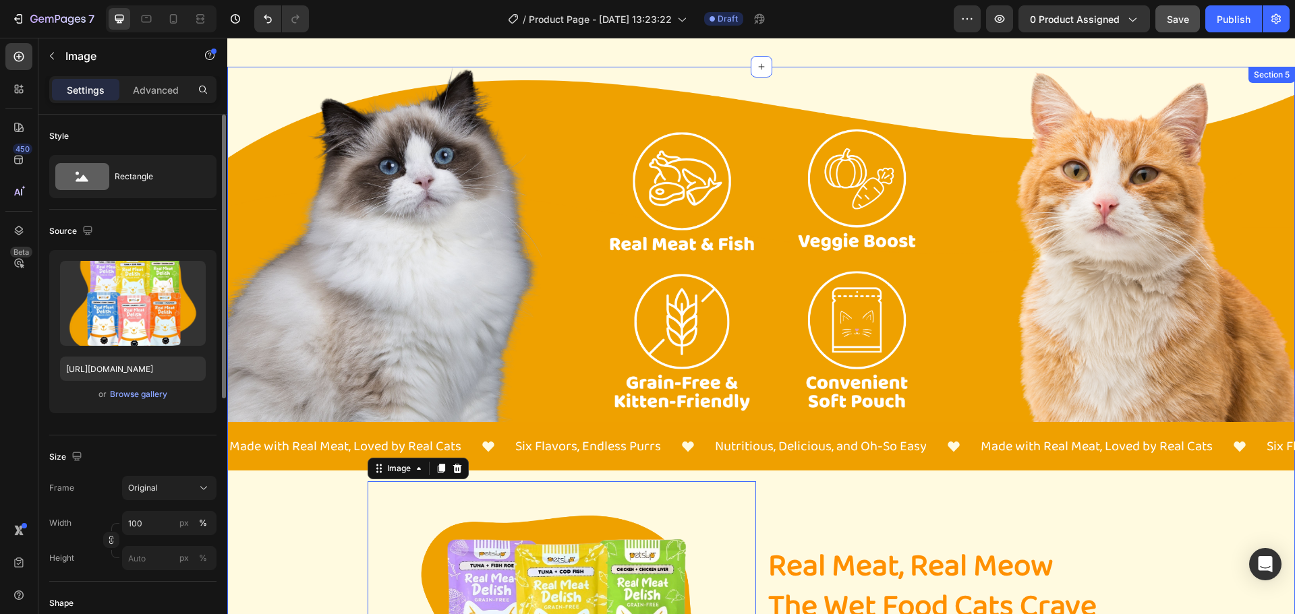
click at [326, 524] on div "Image Made with Real Meat, Loved by Real Cats Text Block Six Flavors, Endless P…" at bounding box center [760, 522] width 1067 height 910
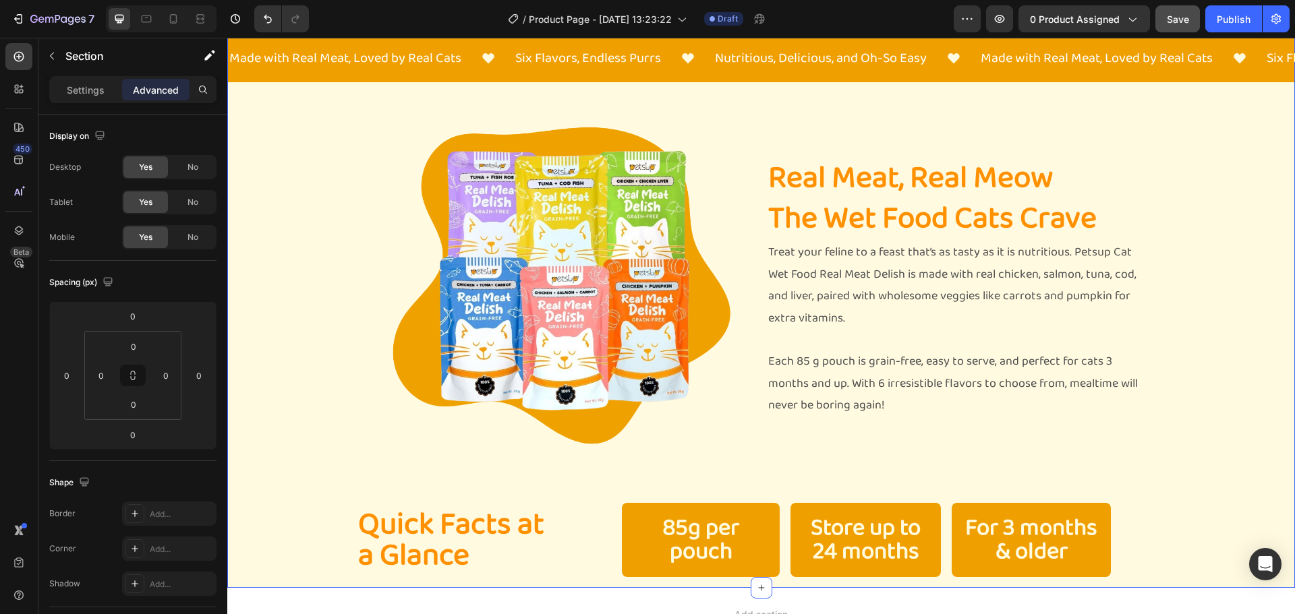
scroll to position [709, 0]
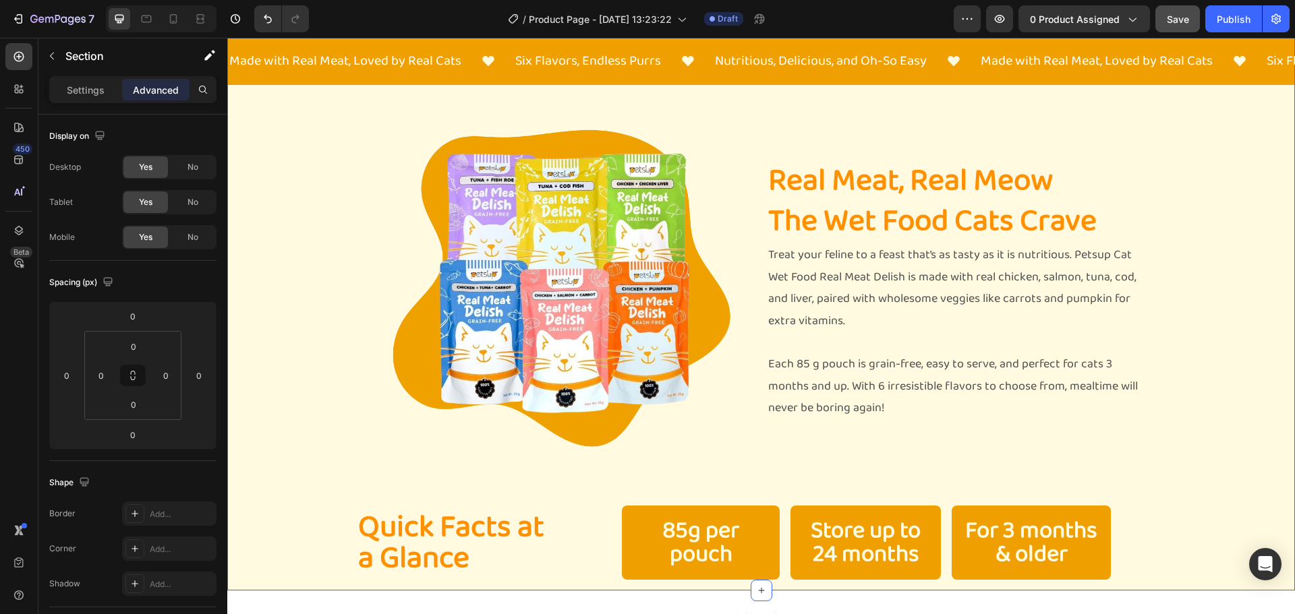
click at [338, 265] on div "Image Made with Real Meat, Loved by Real Cats Text Block Six Flavors, Endless P…" at bounding box center [760, 136] width 1067 height 910
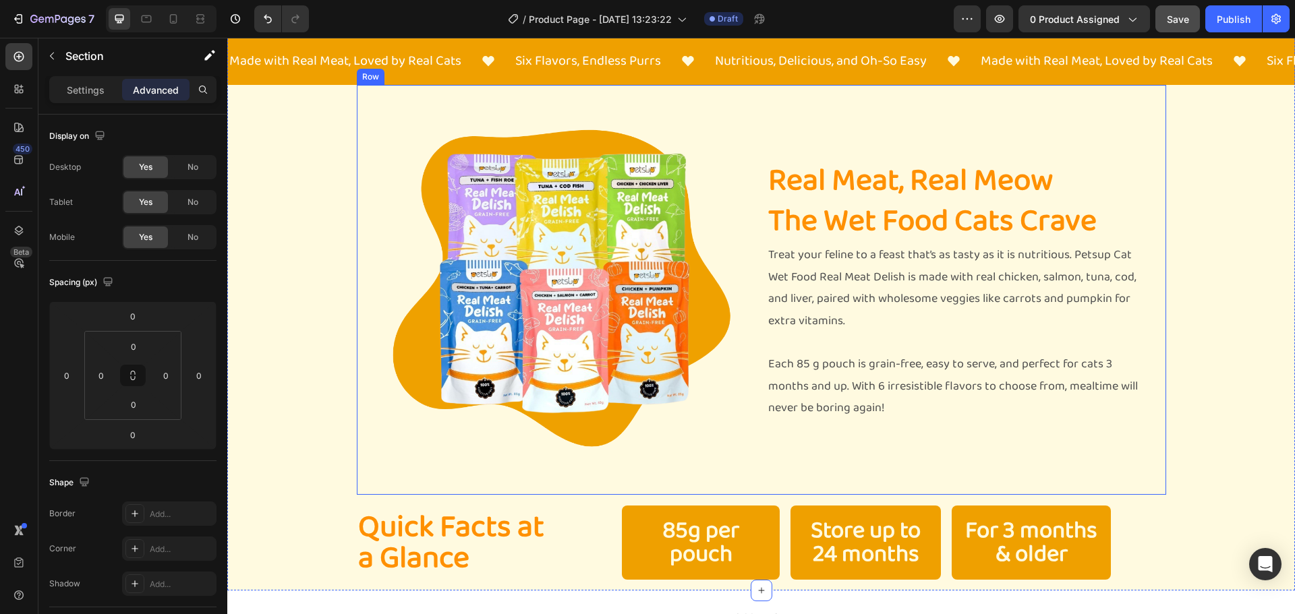
click at [1119, 100] on div "Real Meat, Real Meow The Wet Food Cats Crave Heading Treat your feline to a fea…" at bounding box center [961, 290] width 388 height 388
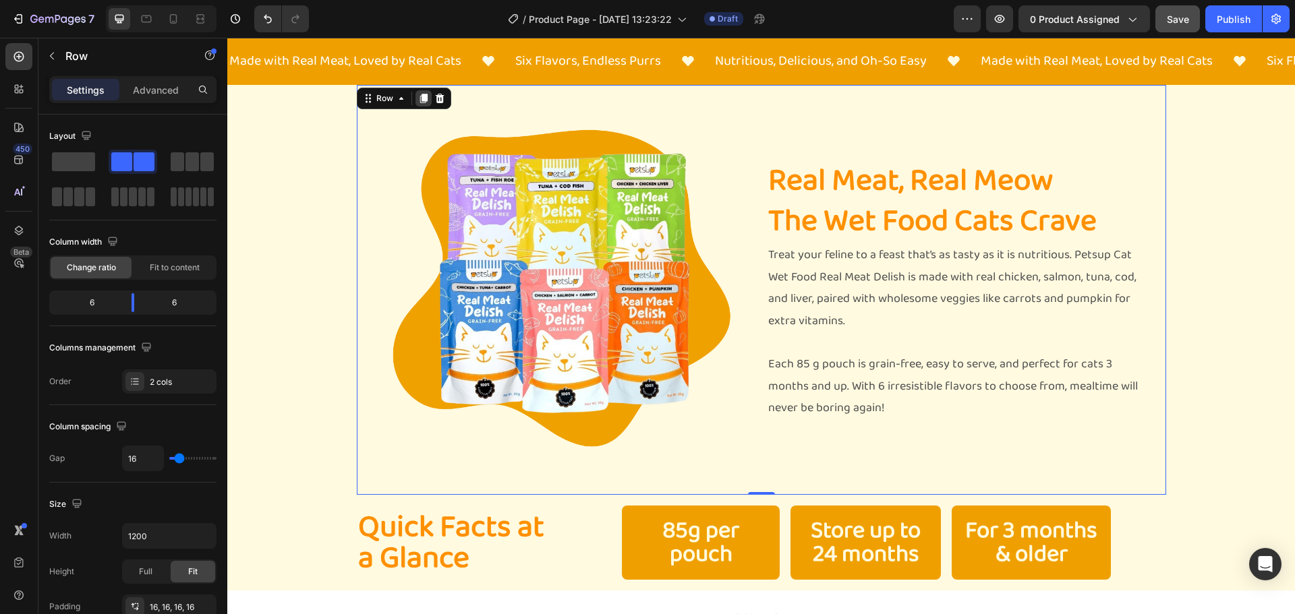
click at [421, 101] on div at bounding box center [423, 98] width 16 height 16
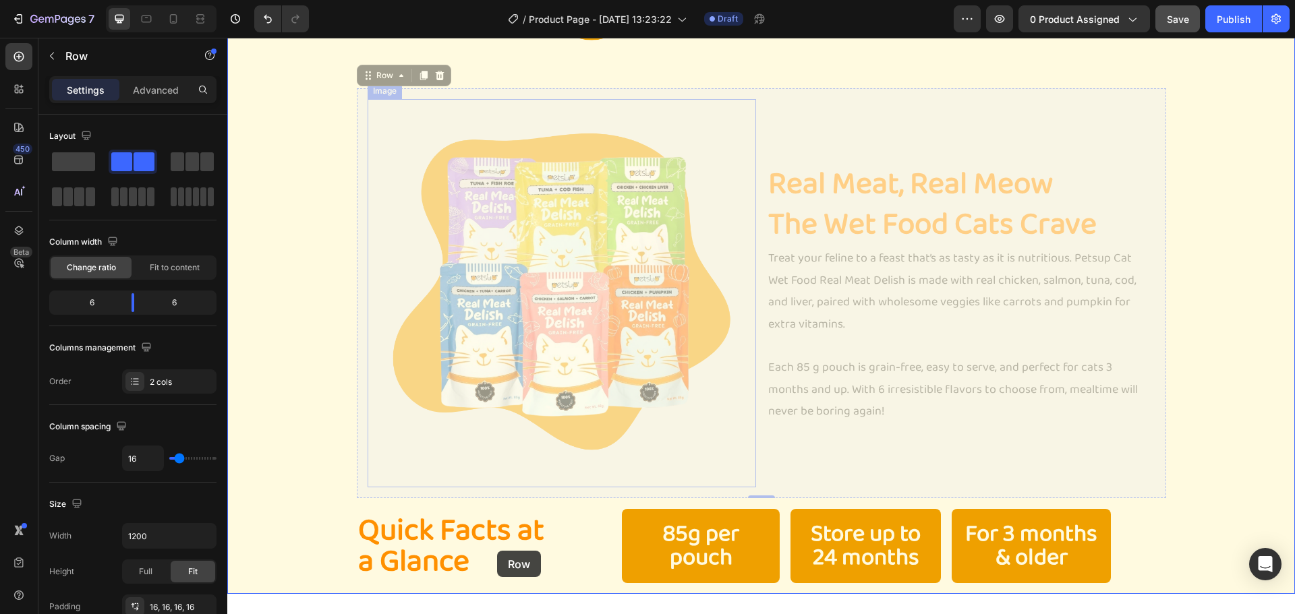
scroll to position [1253, 0]
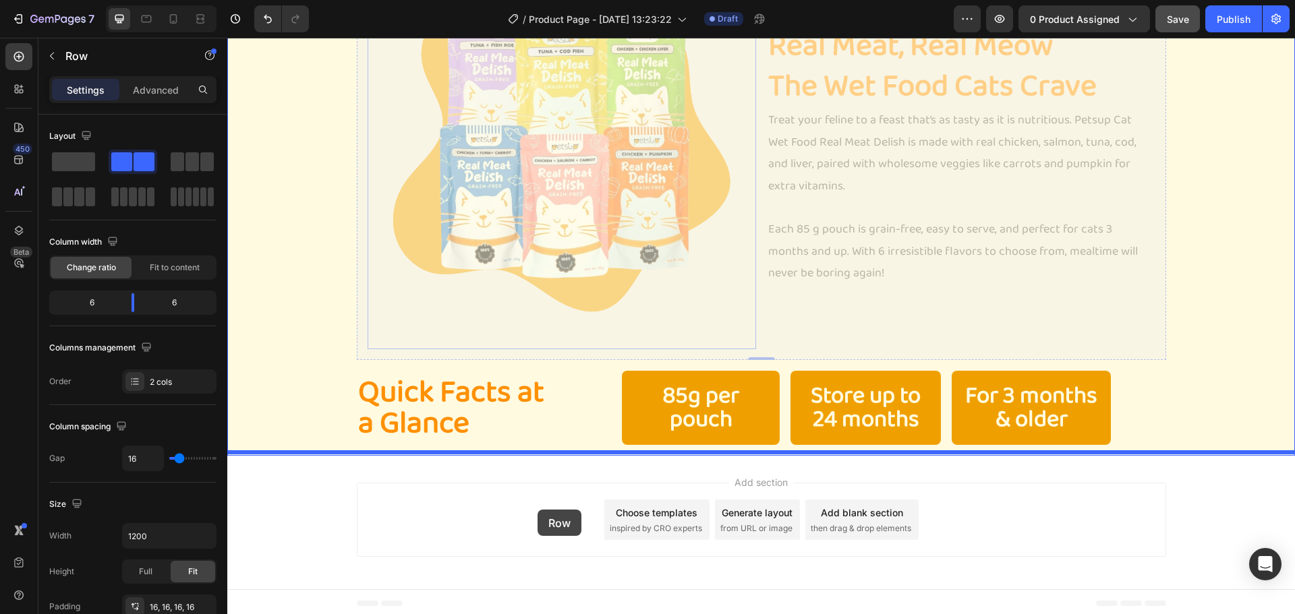
drag, startPoint x: 373, startPoint y: 65, endPoint x: 537, endPoint y: 510, distance: 473.8
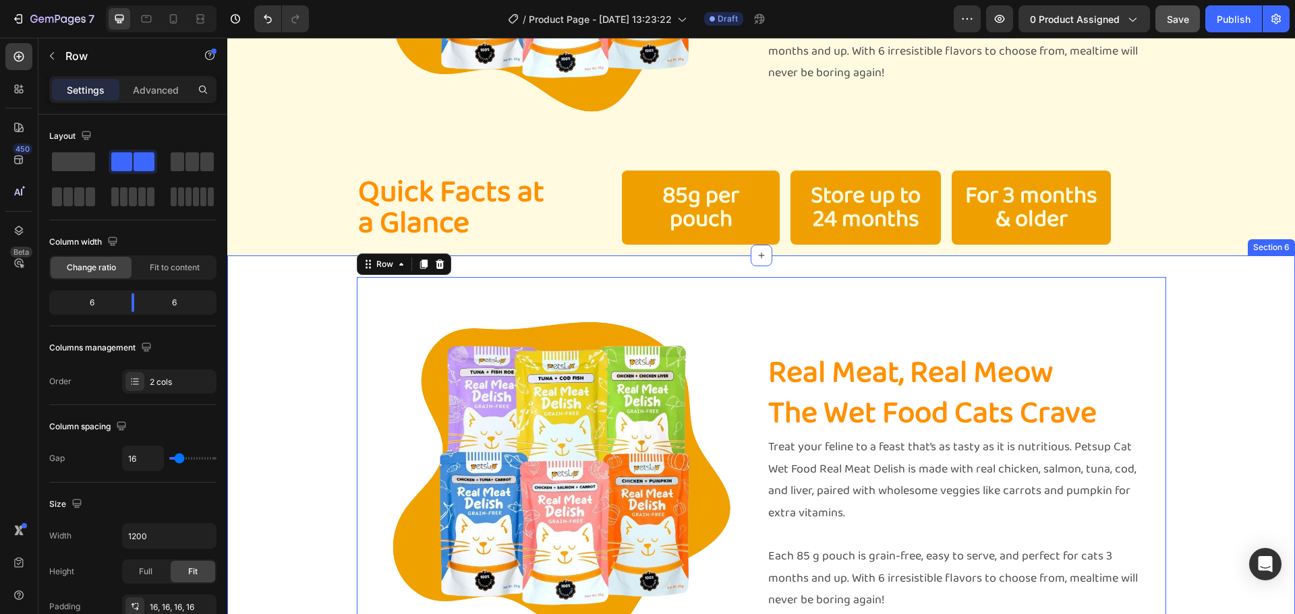
scroll to position [1046, 0]
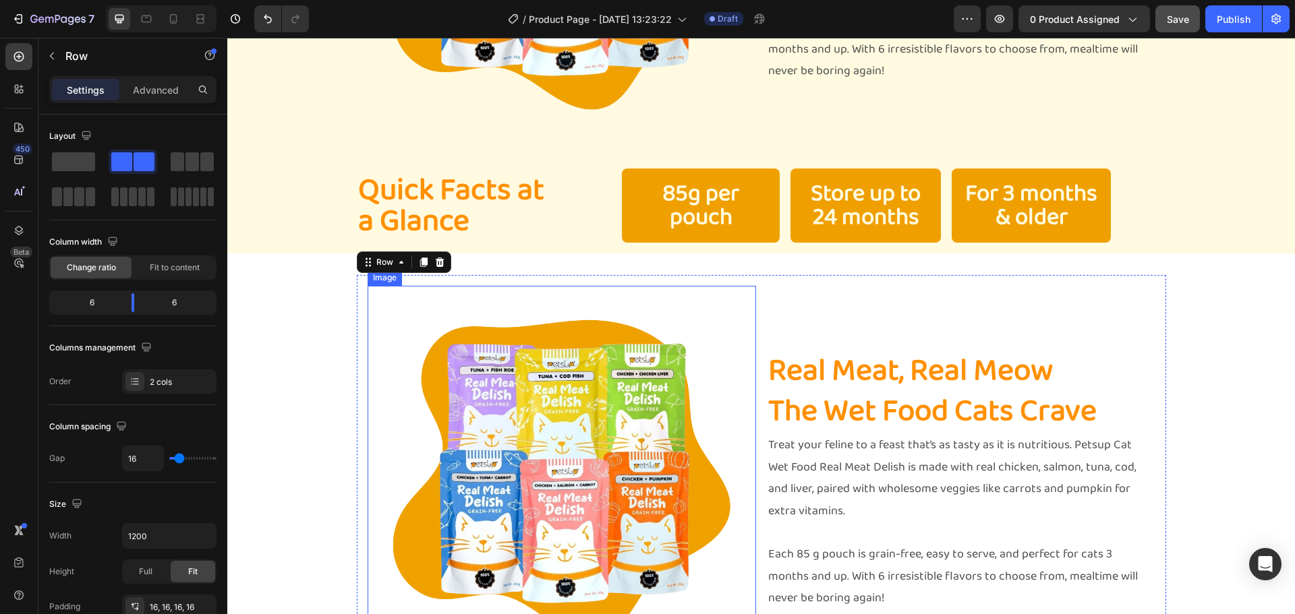
click at [711, 342] on img at bounding box center [561, 480] width 388 height 388
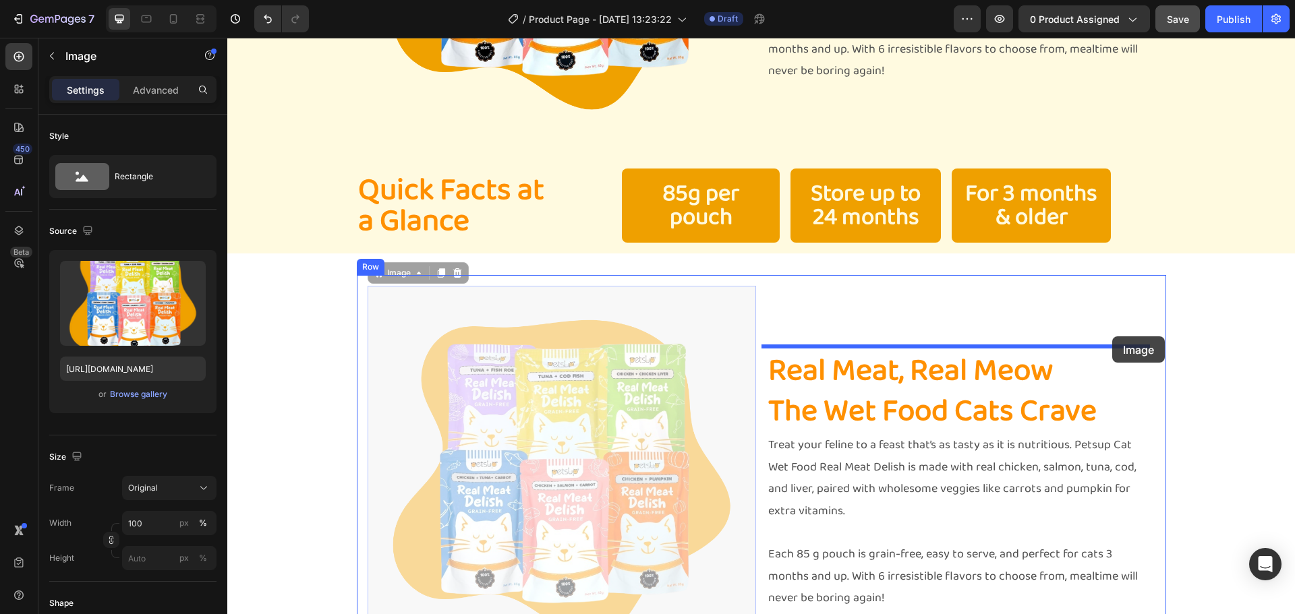
drag, startPoint x: 385, startPoint y: 272, endPoint x: 1112, endPoint y: 336, distance: 729.7
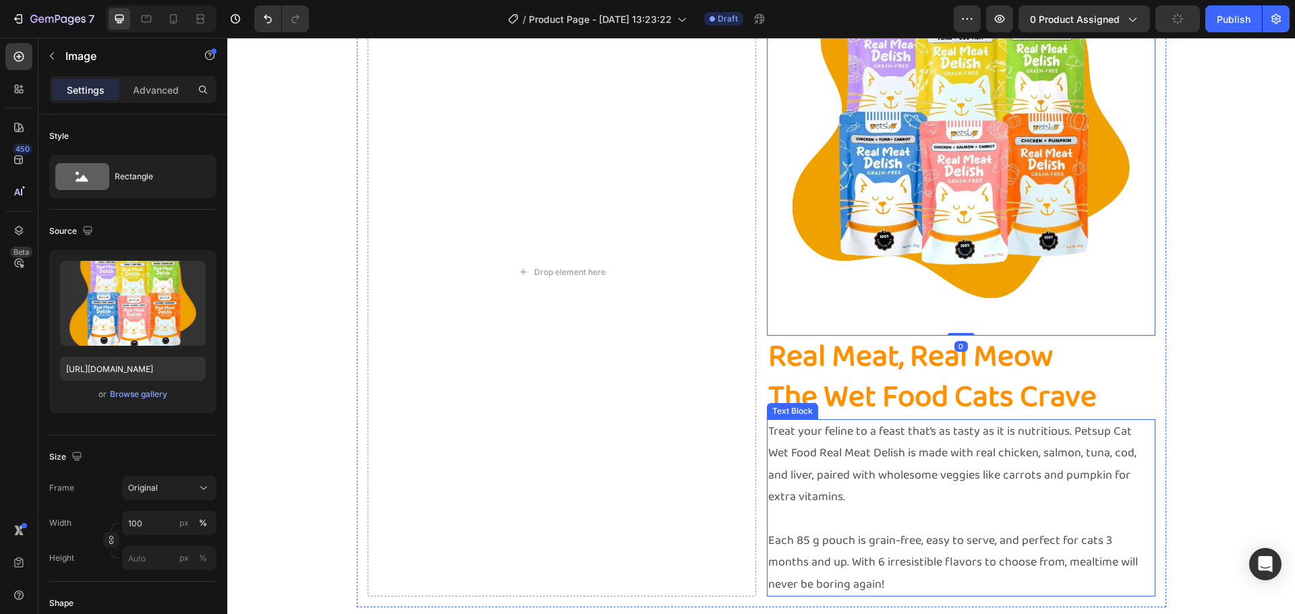
scroll to position [1383, 0]
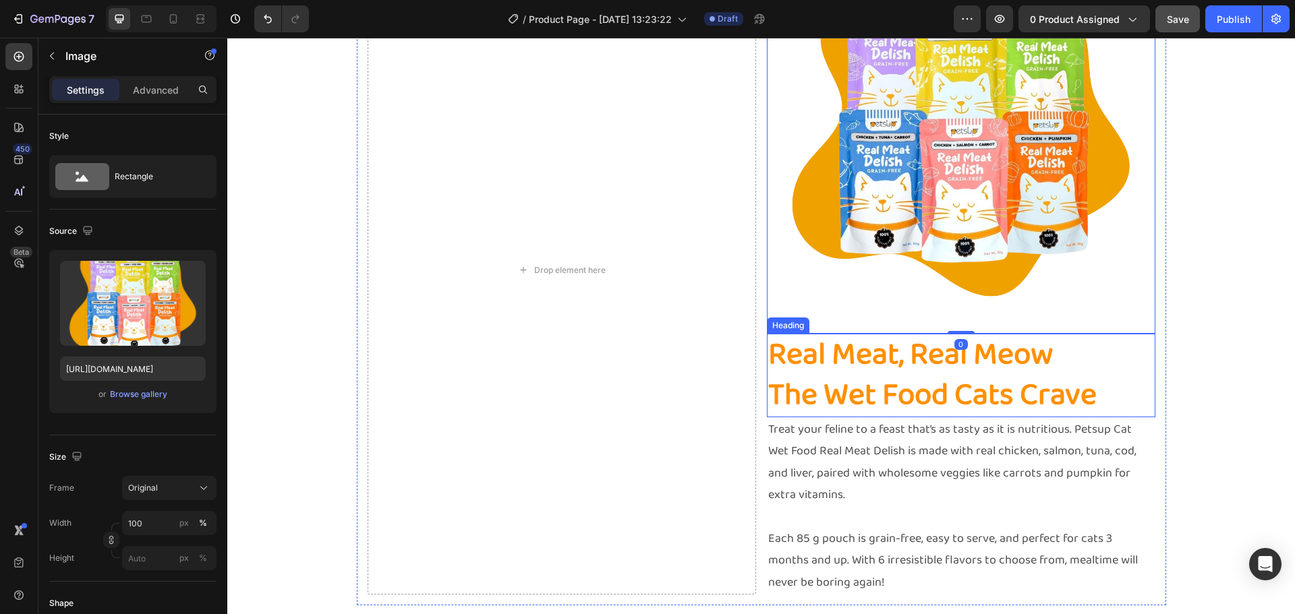
click at [1126, 369] on h2 "Real Meat, Real Meow The Wet Food Cats Crave" at bounding box center [961, 376] width 388 height 84
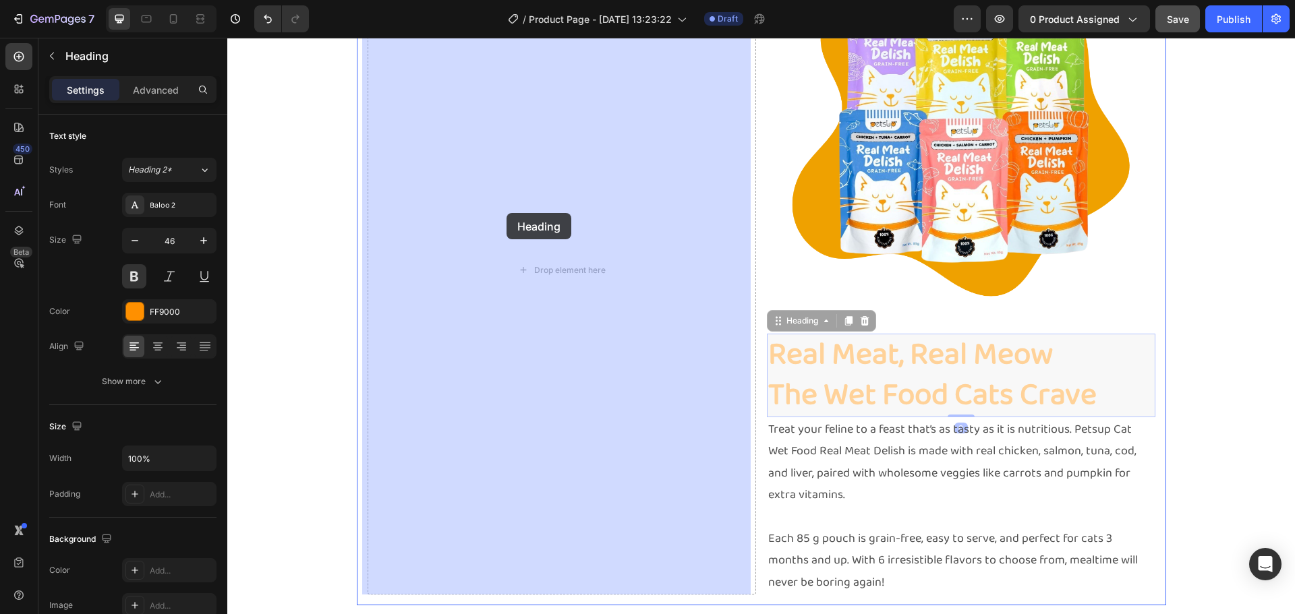
drag, startPoint x: 790, startPoint y: 320, endPoint x: 506, endPoint y: 213, distance: 303.4
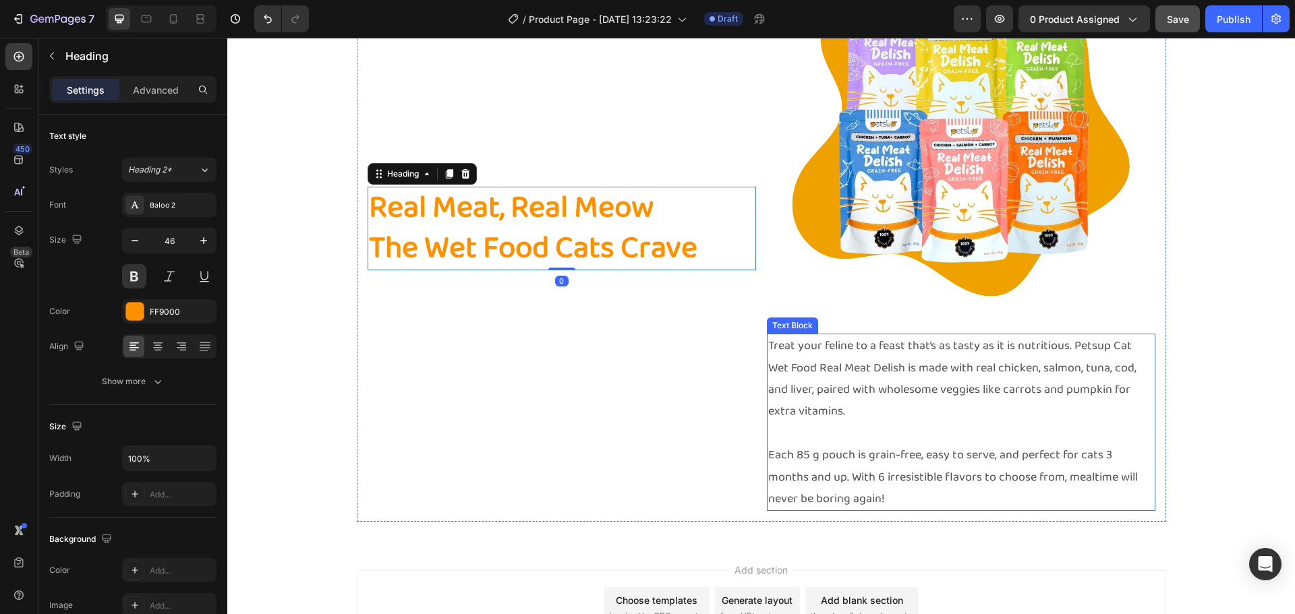
click at [903, 434] on p at bounding box center [961, 434] width 386 height 22
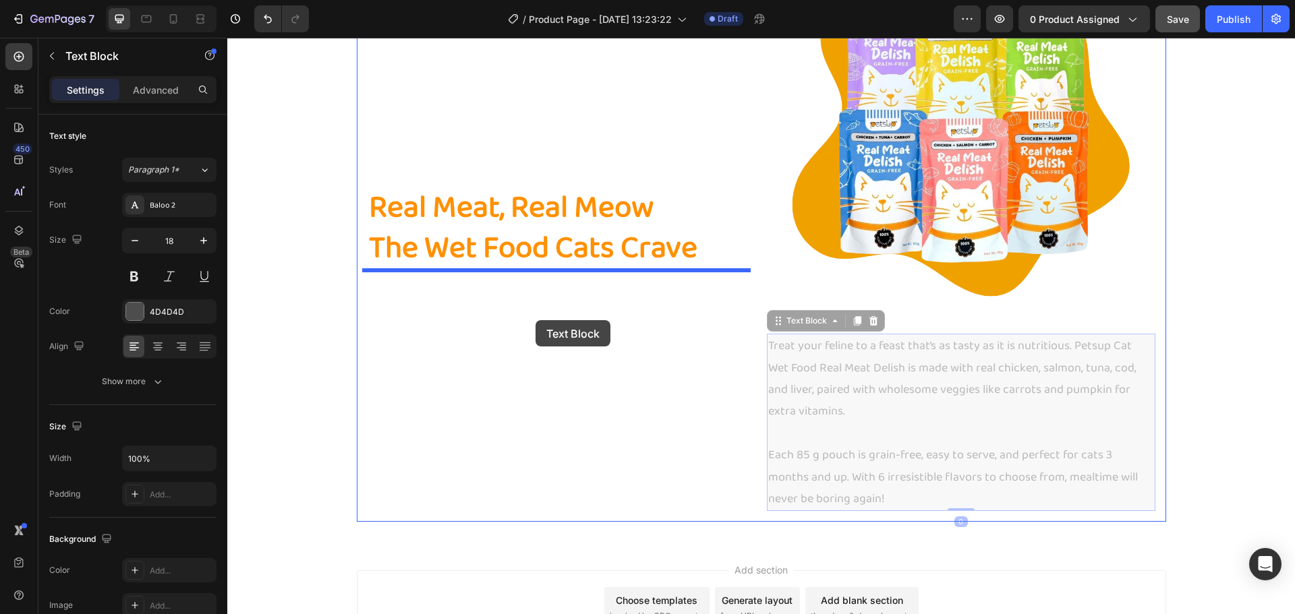
drag, startPoint x: 781, startPoint y: 322, endPoint x: 535, endPoint y: 320, distance: 246.8
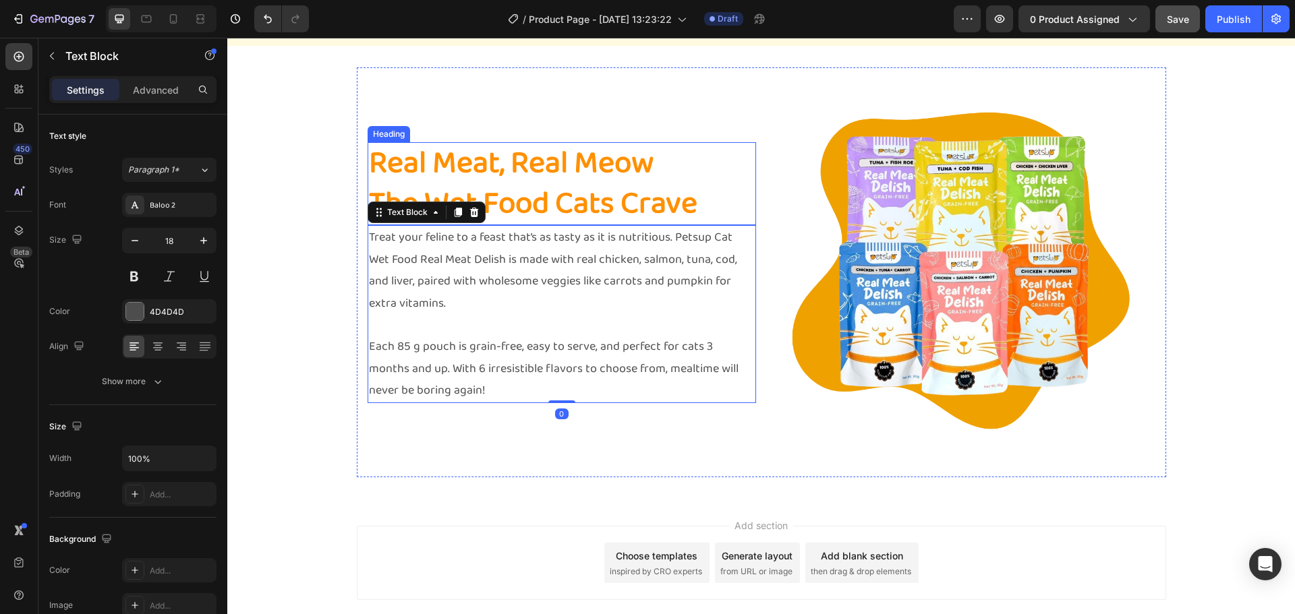
scroll to position [1229, 0]
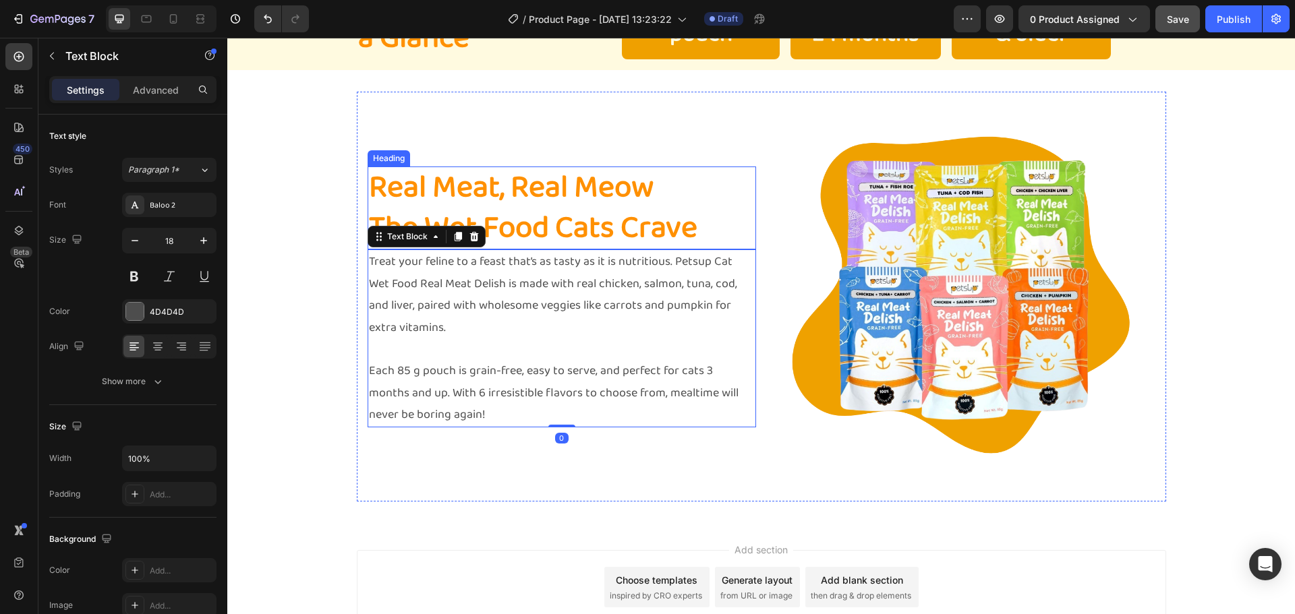
click at [563, 210] on h2 "Real Meat, Real Meow The Wet Food Cats Crave" at bounding box center [561, 209] width 388 height 84
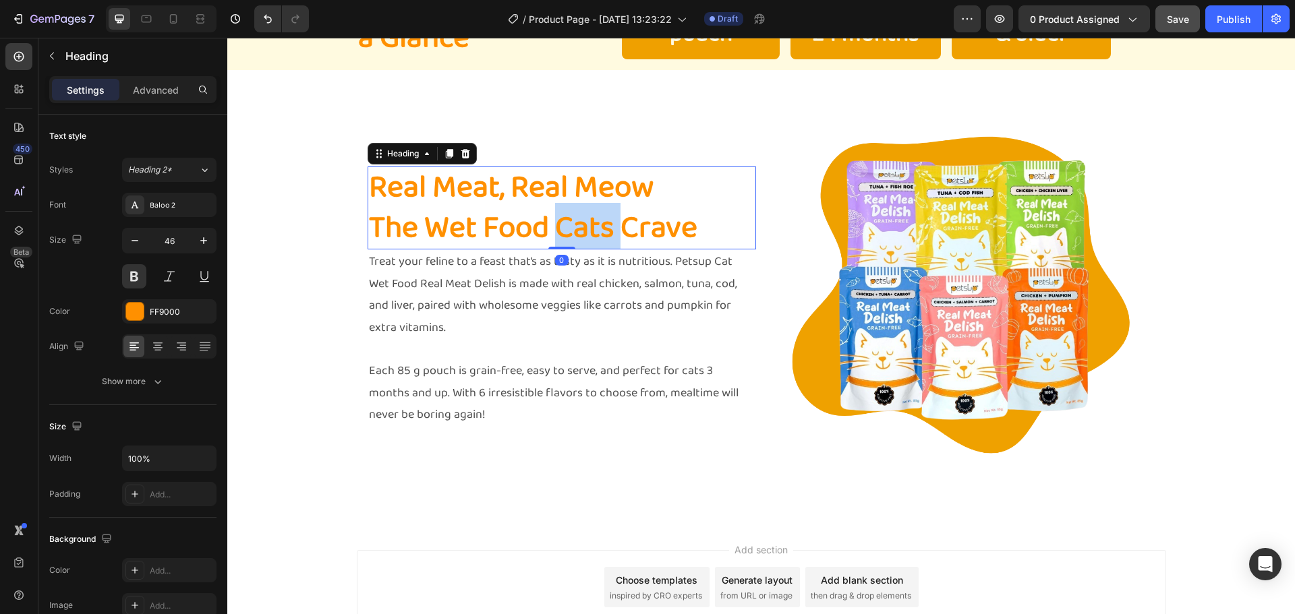
click at [563, 210] on h2 "Real Meat, Real Meow The Wet Food Cats Crave" at bounding box center [561, 209] width 388 height 84
click at [563, 210] on p "Real Meat, Real Meow The Wet Food Cats Crave" at bounding box center [562, 208] width 386 height 81
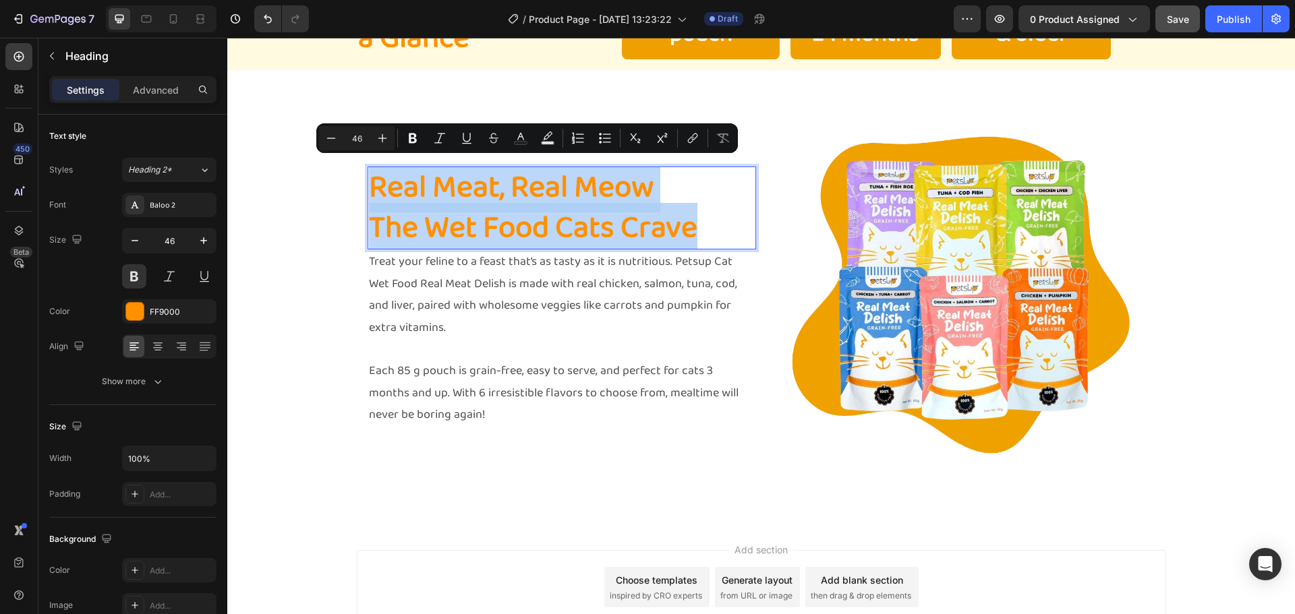
scroll to position [1249, 0]
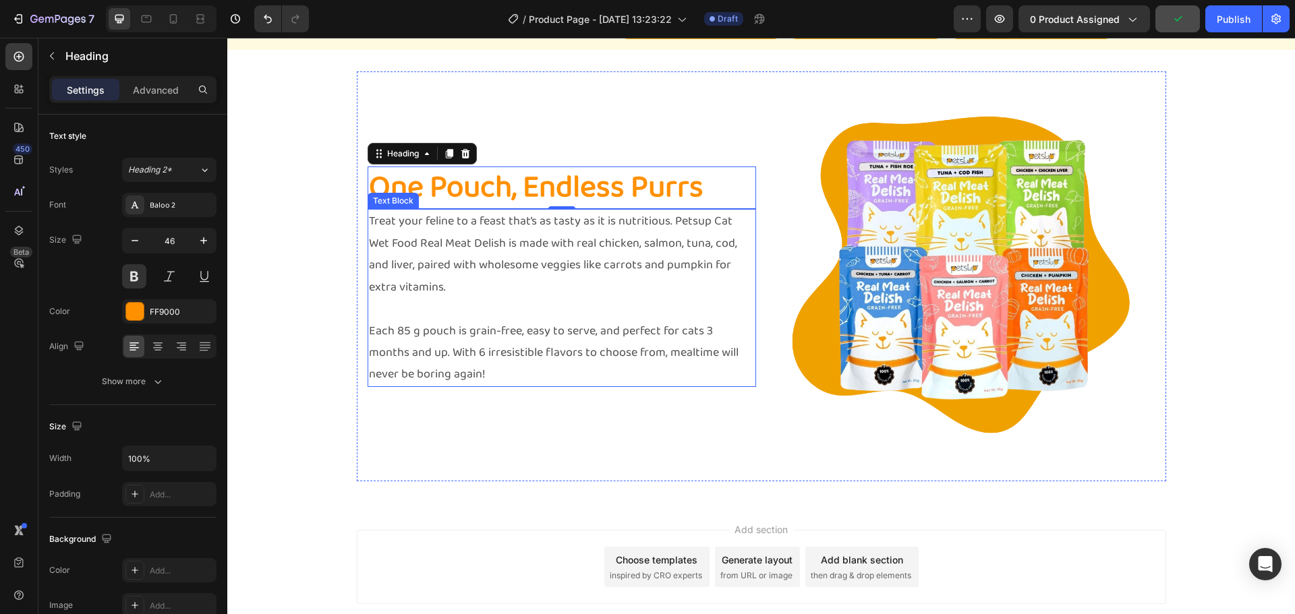
click at [597, 276] on p "Treat your feline to a feast that’s as tasty as it is nutritious. Petsup Cat We…" at bounding box center [562, 254] width 386 height 88
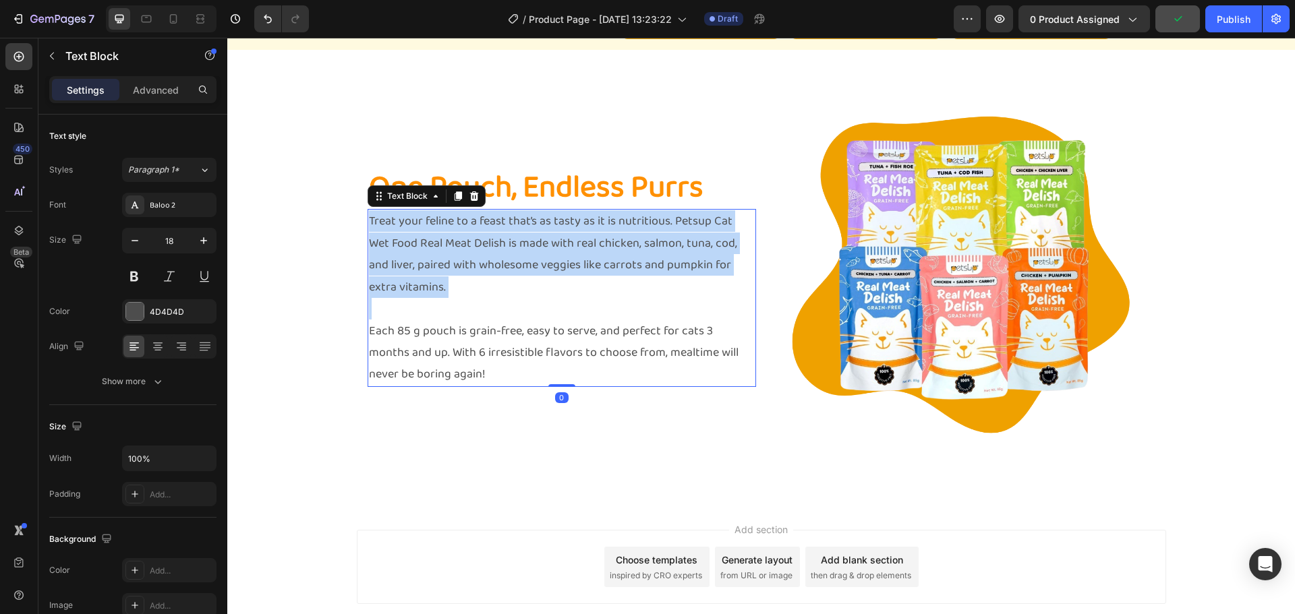
click at [597, 276] on p "Treat your feline to a feast that’s as tasty as it is nutritious. Petsup Cat We…" at bounding box center [562, 254] width 386 height 88
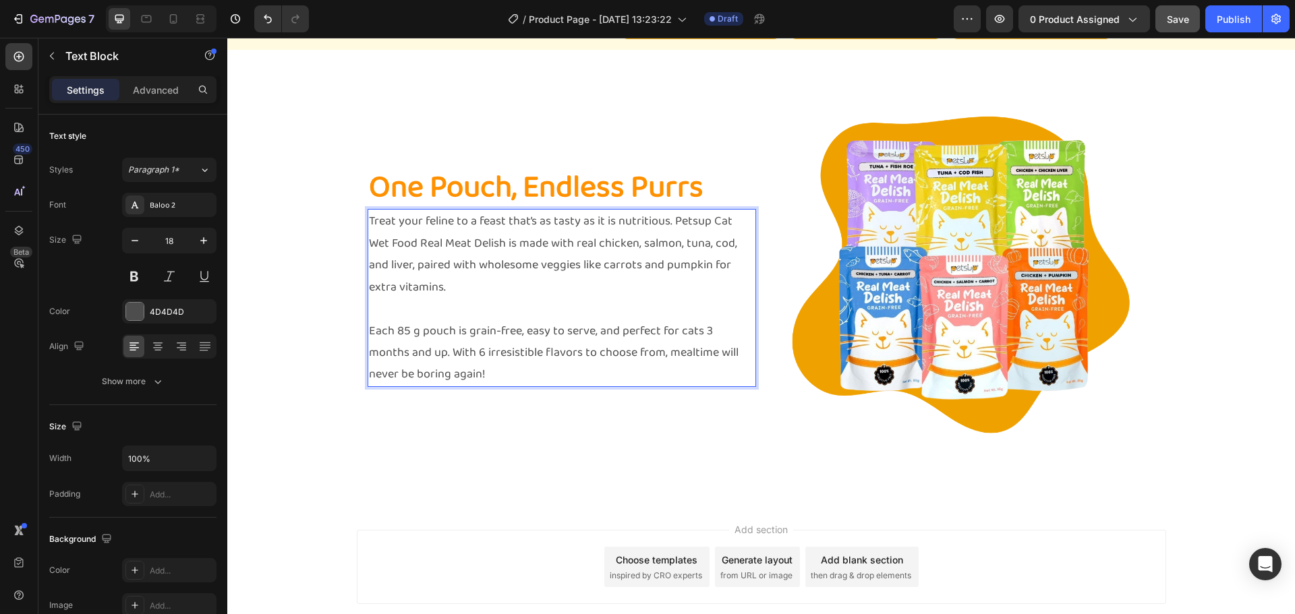
scroll to position [1282, 0]
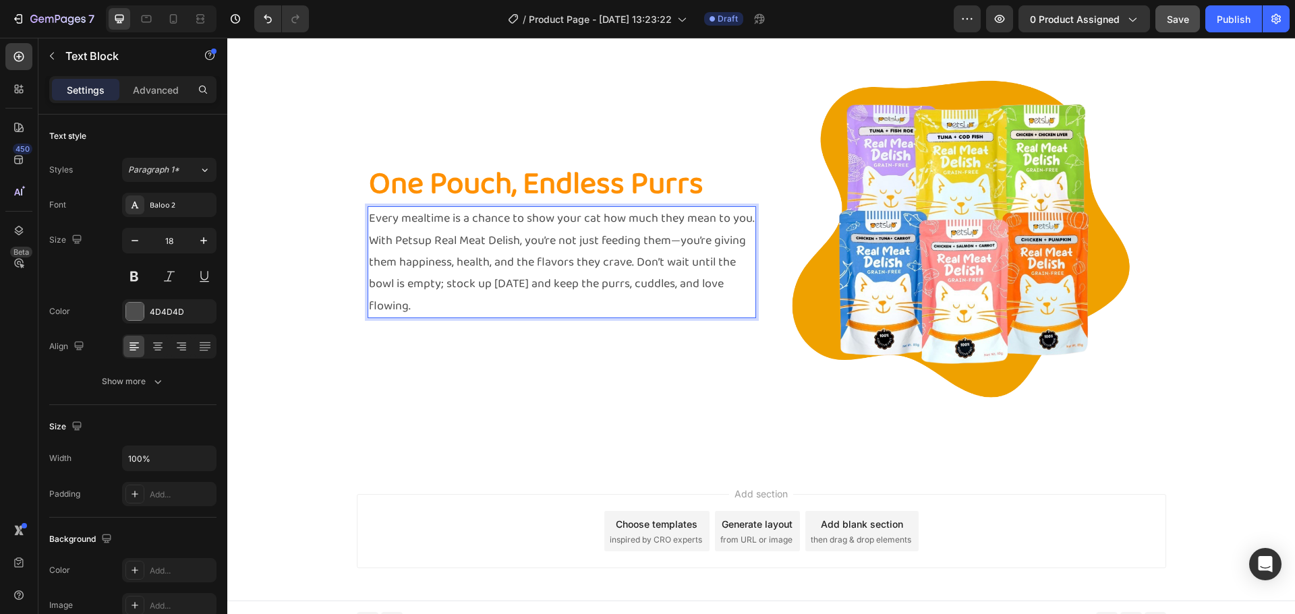
click at [631, 256] on p "Every mealtime is a chance to show your cat how much they mean to you. With Pet…" at bounding box center [562, 262] width 386 height 109
click at [628, 256] on p "Every mealtime is a chance to show your cat how much they mean to you. With Pet…" at bounding box center [562, 262] width 386 height 109
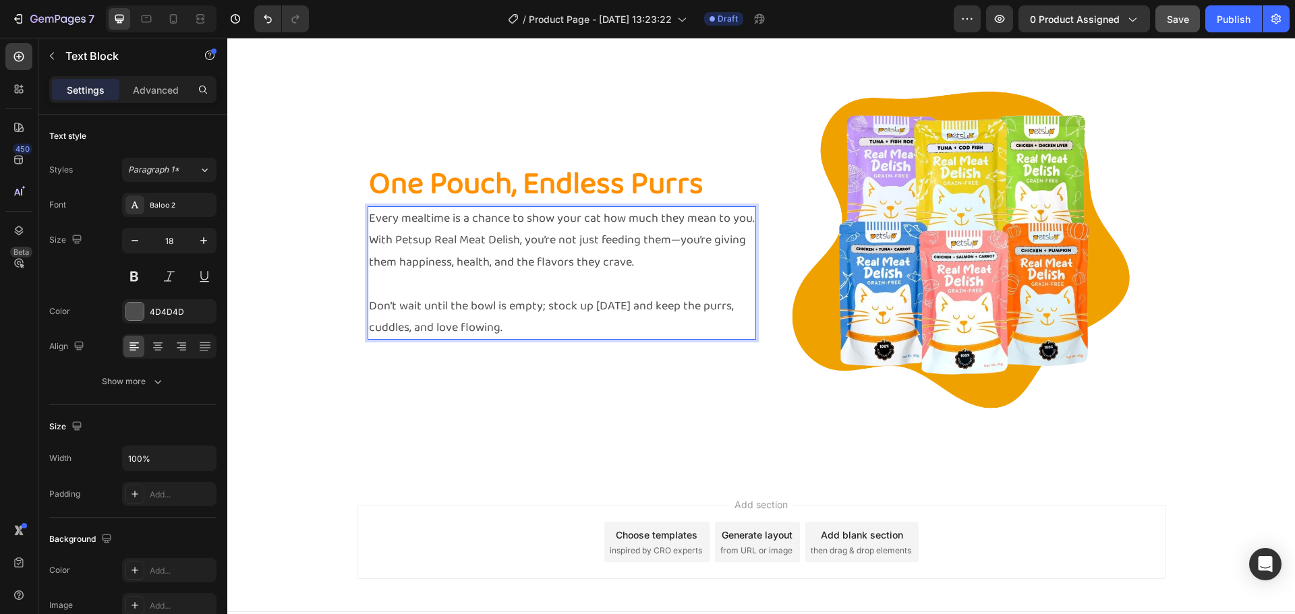
click at [673, 231] on p "Every mealtime is a chance to show your cat how much they mean to you. With Pet…" at bounding box center [562, 240] width 386 height 65
click at [652, 301] on p "Don’t wait until the bowl is empty; stock up [DATE] and keep the purrs, cuddles…" at bounding box center [562, 317] width 386 height 44
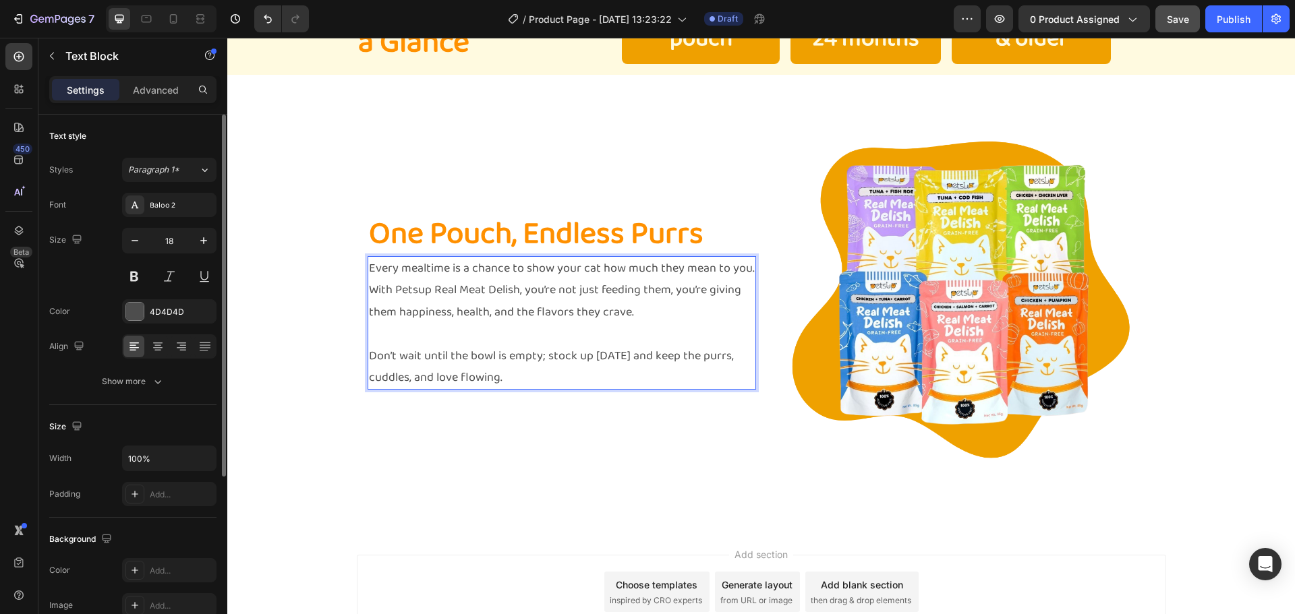
scroll to position [1162, 0]
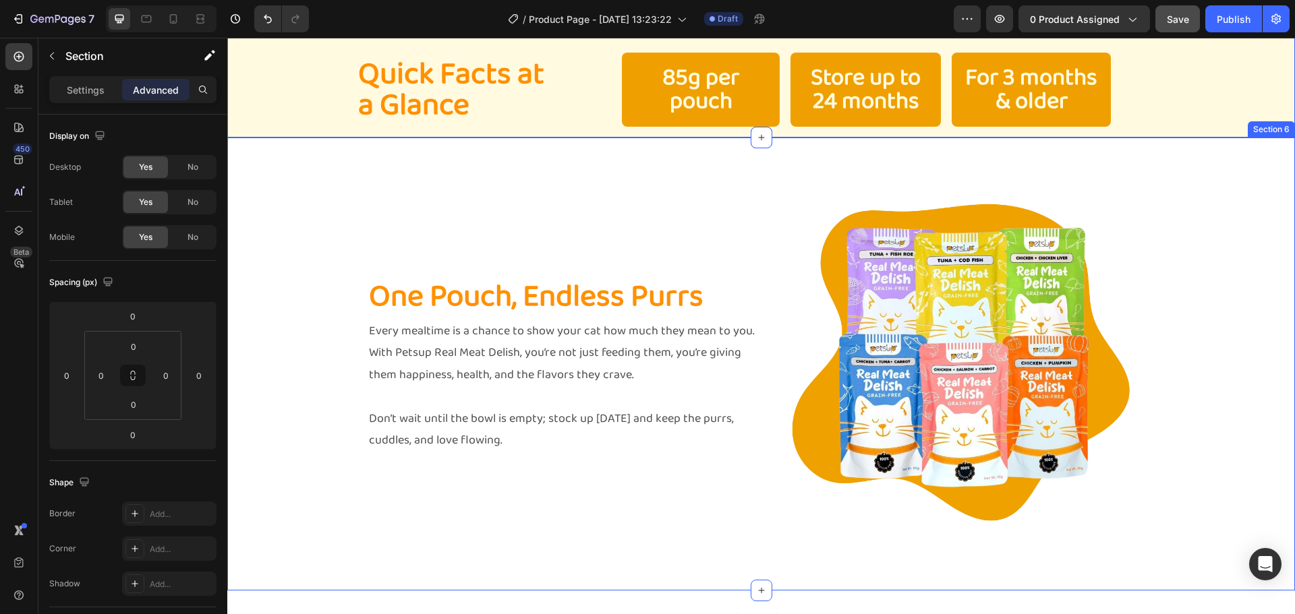
click at [298, 196] on div "One Pouch, Endless Purrs Heading Every mealtime is a chance to show your cat ho…" at bounding box center [760, 364] width 1067 height 410
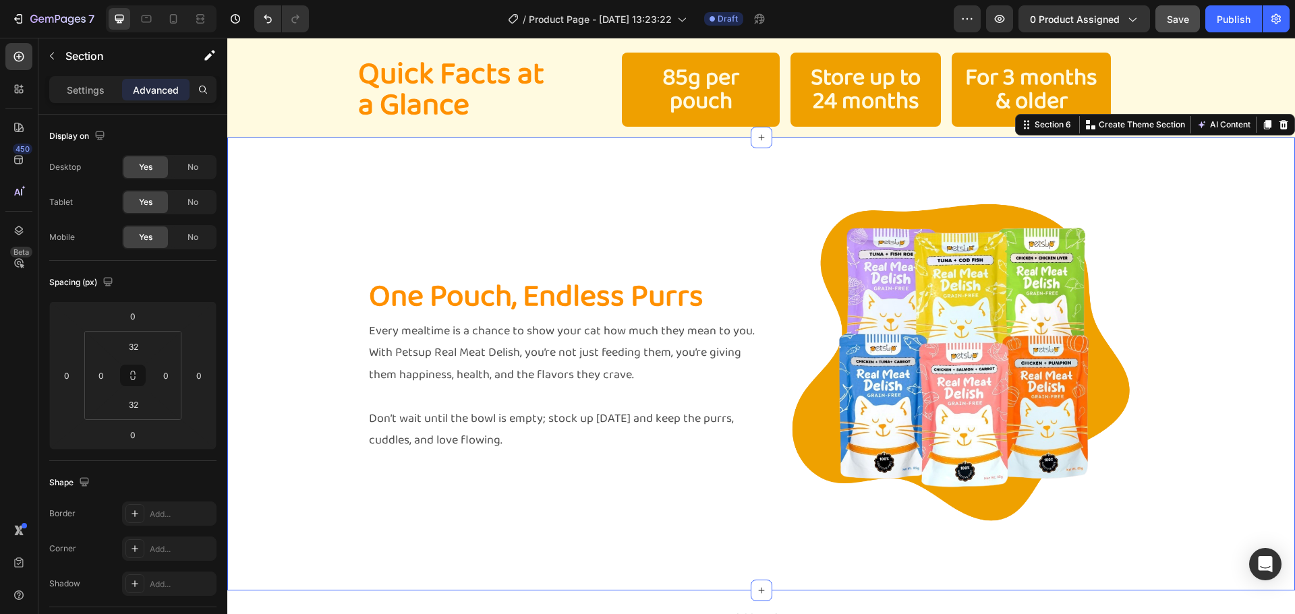
click at [102, 105] on div "Settings Advanced" at bounding box center [132, 95] width 189 height 38
click at [100, 97] on div "Settings" at bounding box center [85, 90] width 67 height 22
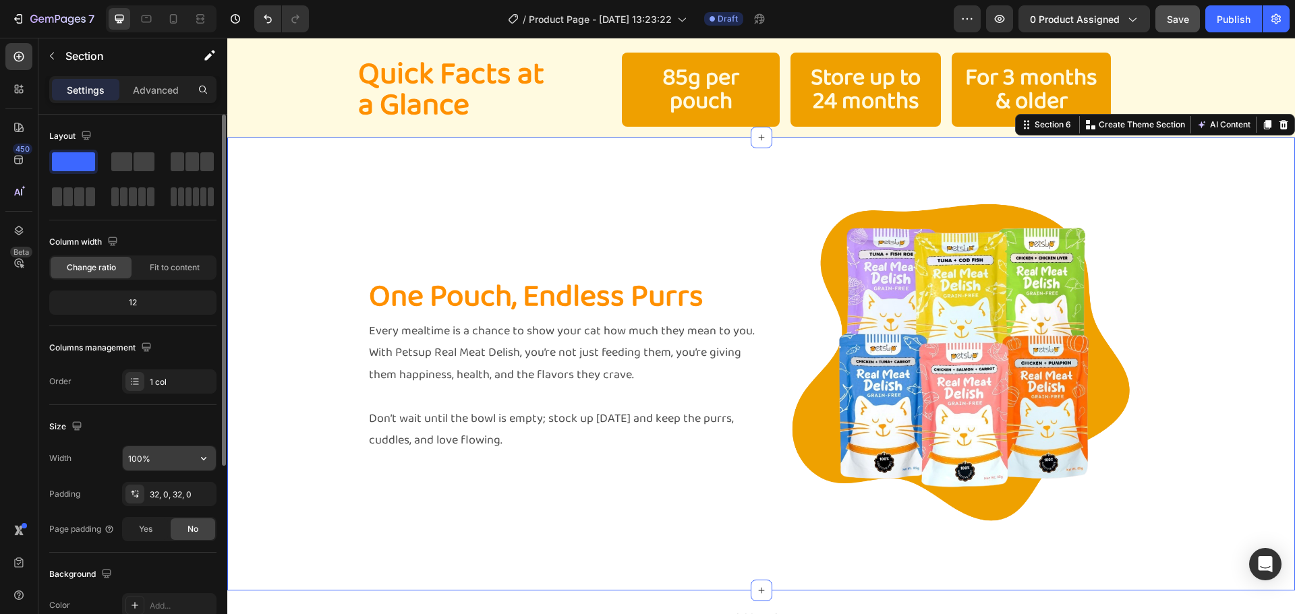
scroll to position [135, 0]
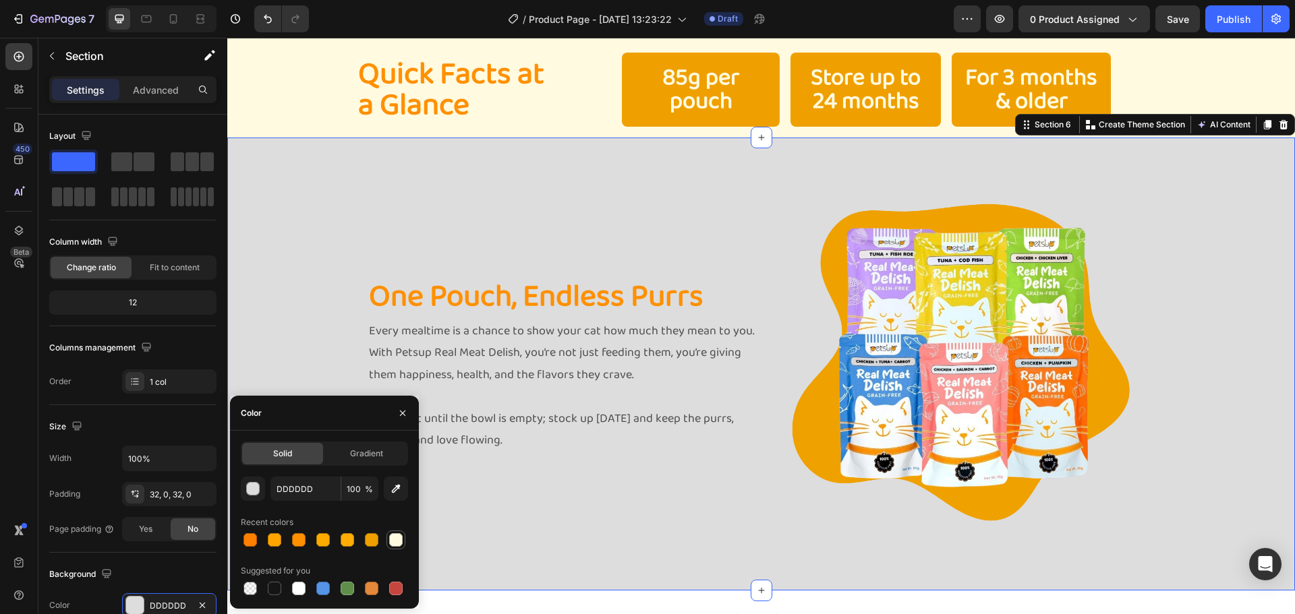
scroll to position [135, 0]
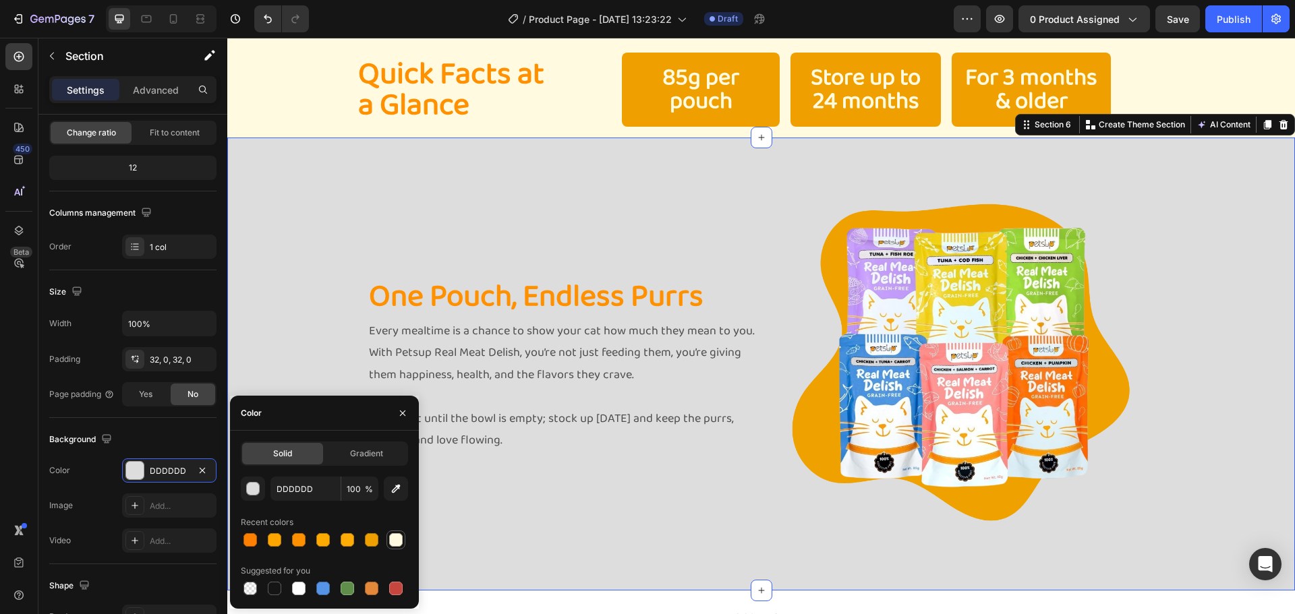
click at [394, 547] on div at bounding box center [396, 540] width 16 height 16
type input "FFFAE0"
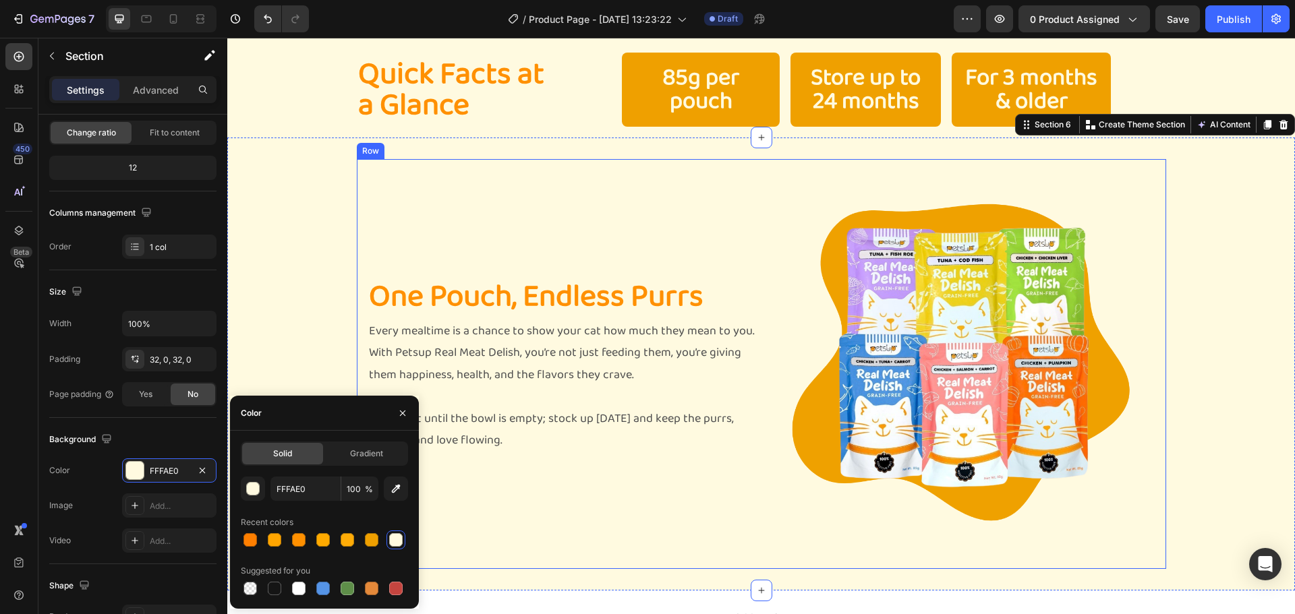
click at [710, 184] on div "One Pouch, Endless Purrs Heading Every mealtime is a chance to show your cat ho…" at bounding box center [561, 364] width 388 height 388
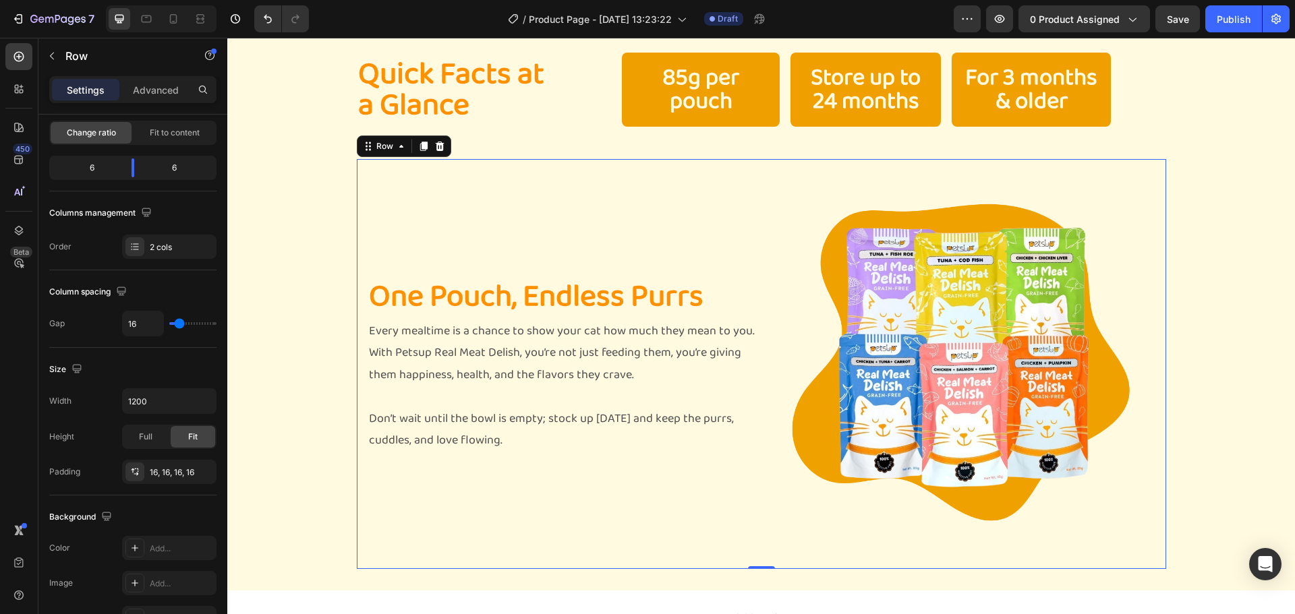
scroll to position [0, 0]
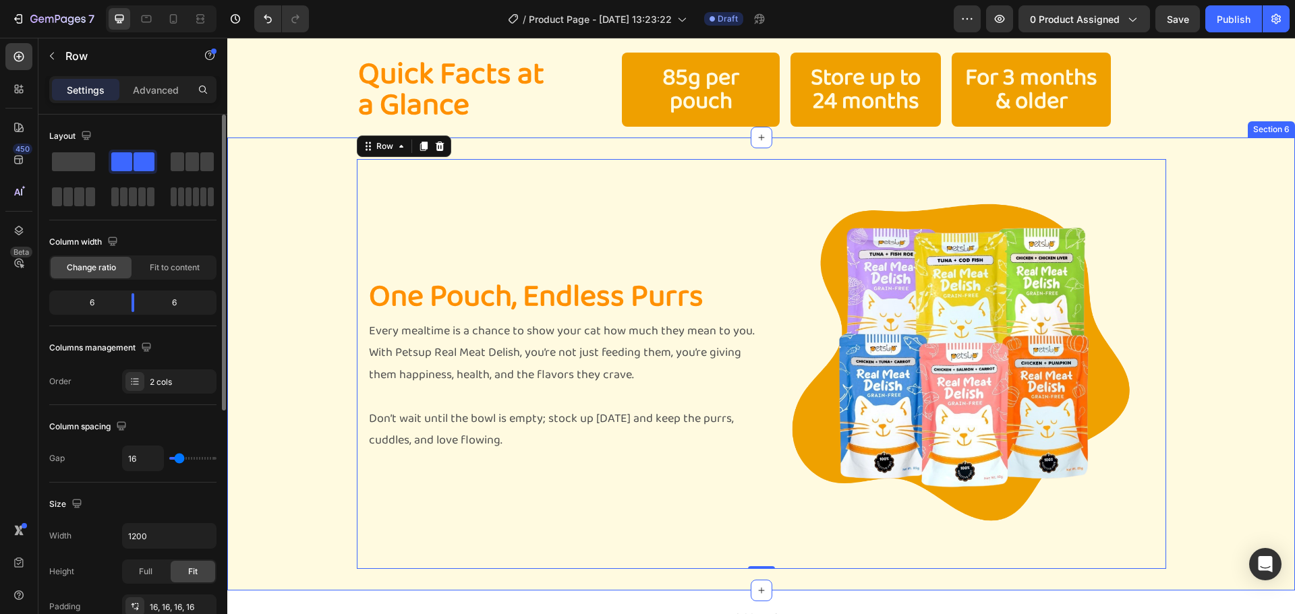
click at [279, 171] on div "One Pouch, Endless Purrs Heading Every mealtime is a chance to show your cat ho…" at bounding box center [760, 364] width 1067 height 410
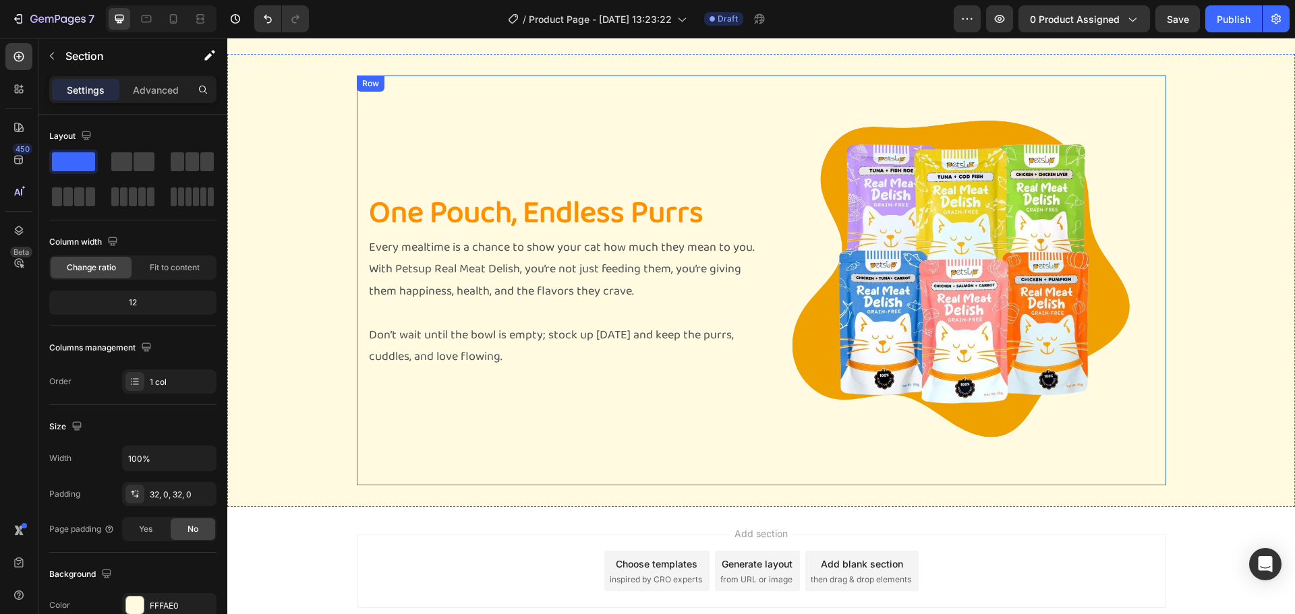
scroll to position [1297, 0]
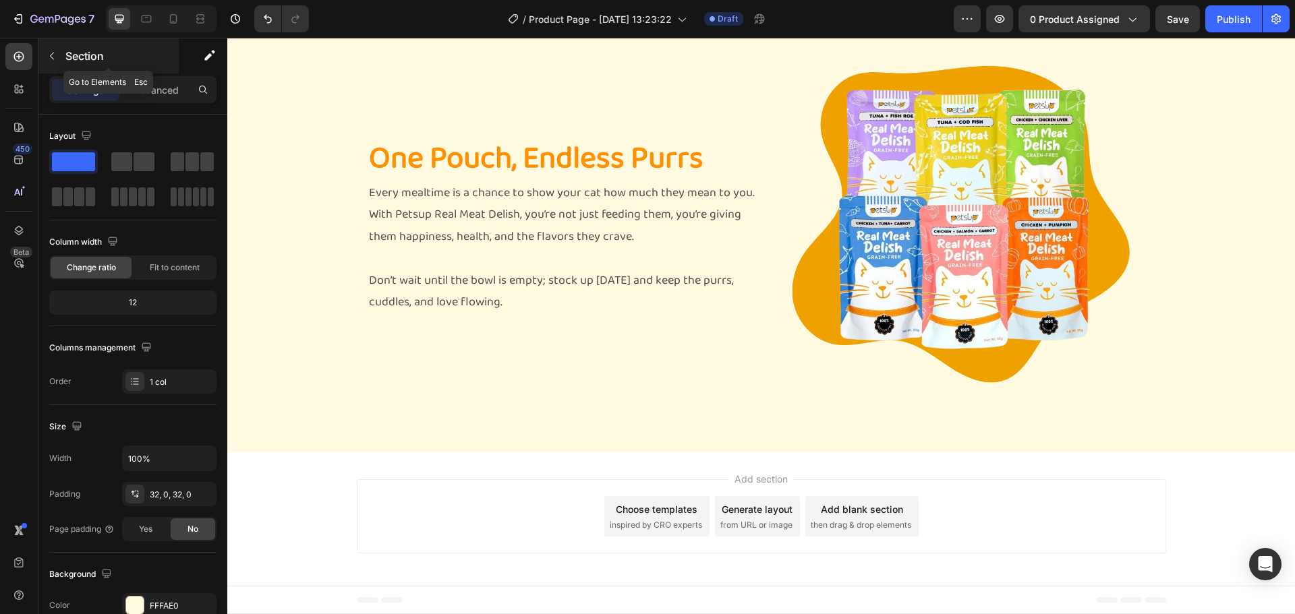
click at [53, 53] on icon "button" at bounding box center [52, 56] width 4 height 7
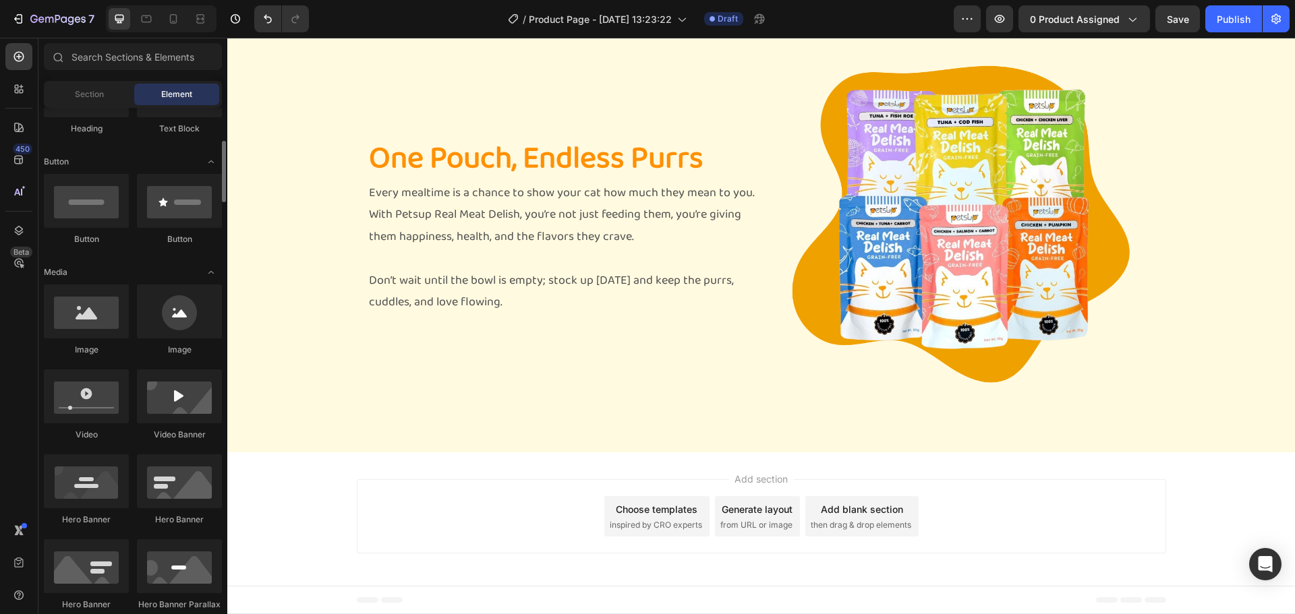
scroll to position [0, 0]
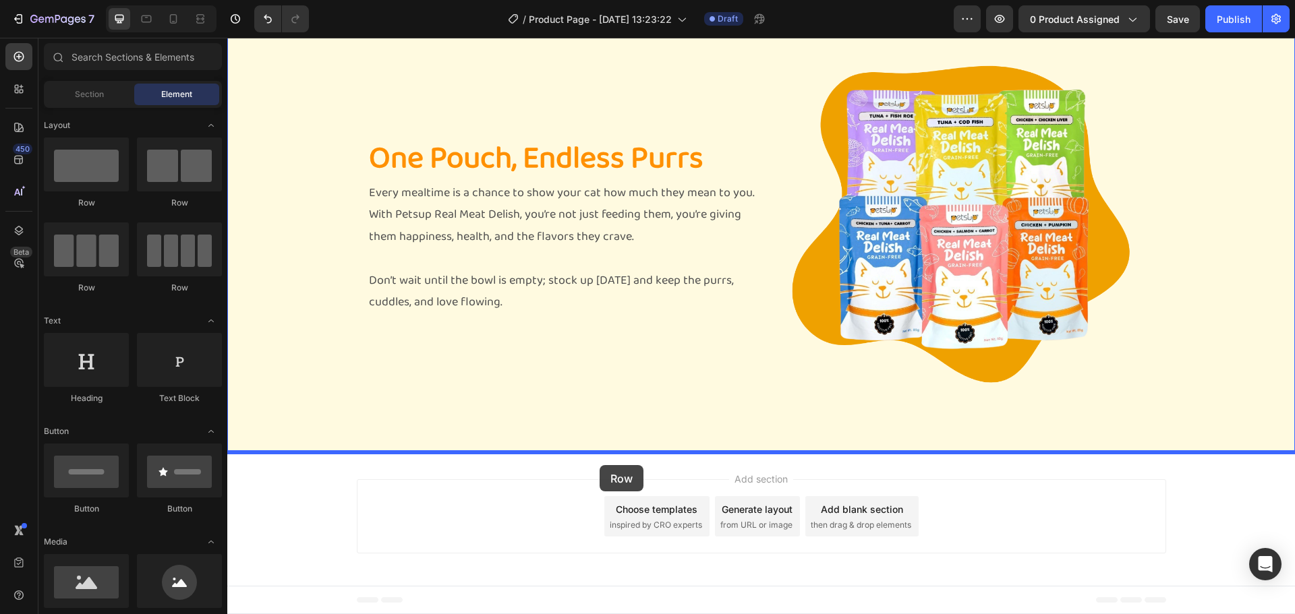
drag, startPoint x: 323, startPoint y: 219, endPoint x: 599, endPoint y: 465, distance: 370.1
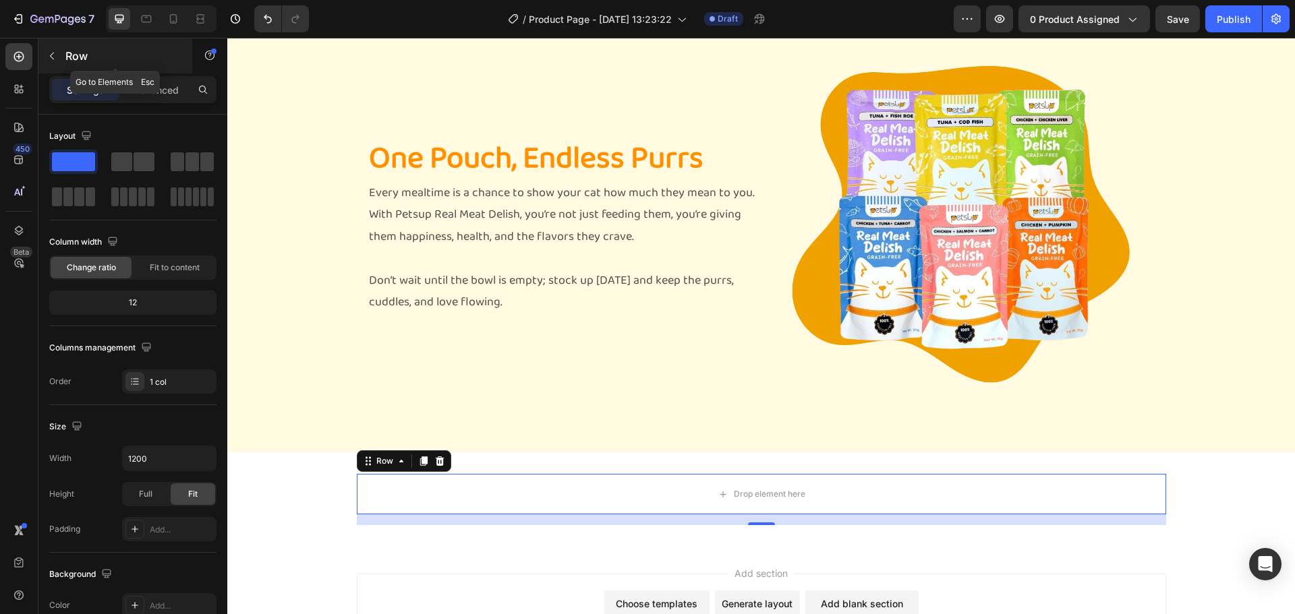
click at [75, 42] on div "Row" at bounding box center [115, 55] width 154 height 35
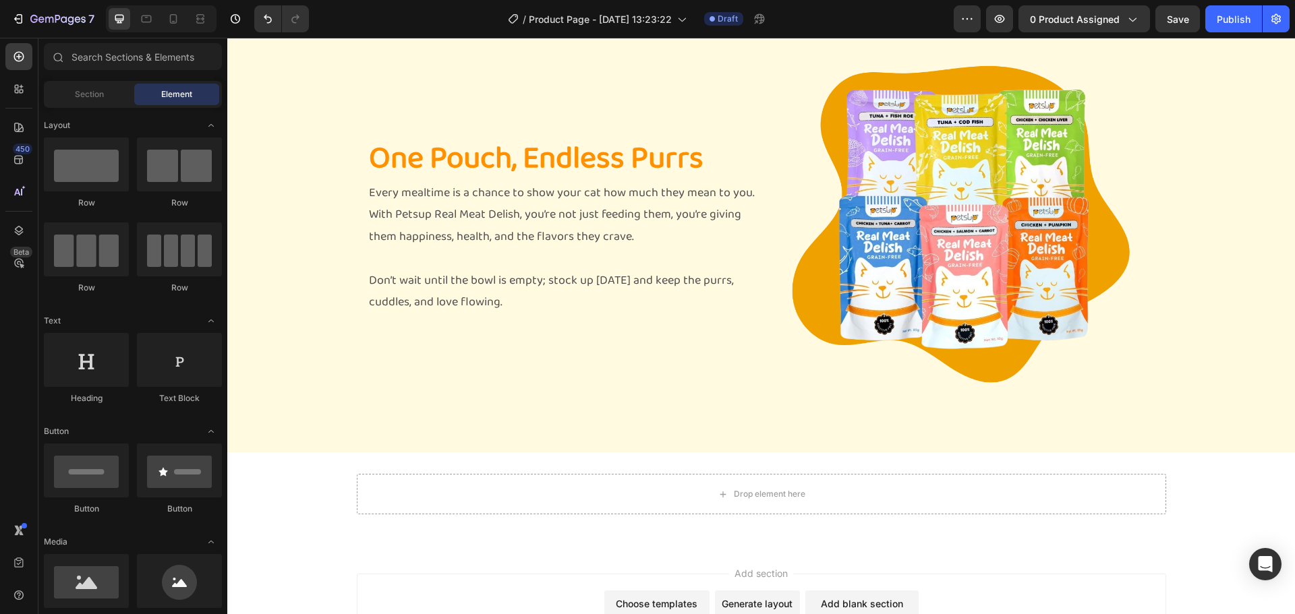
scroll to position [202, 0]
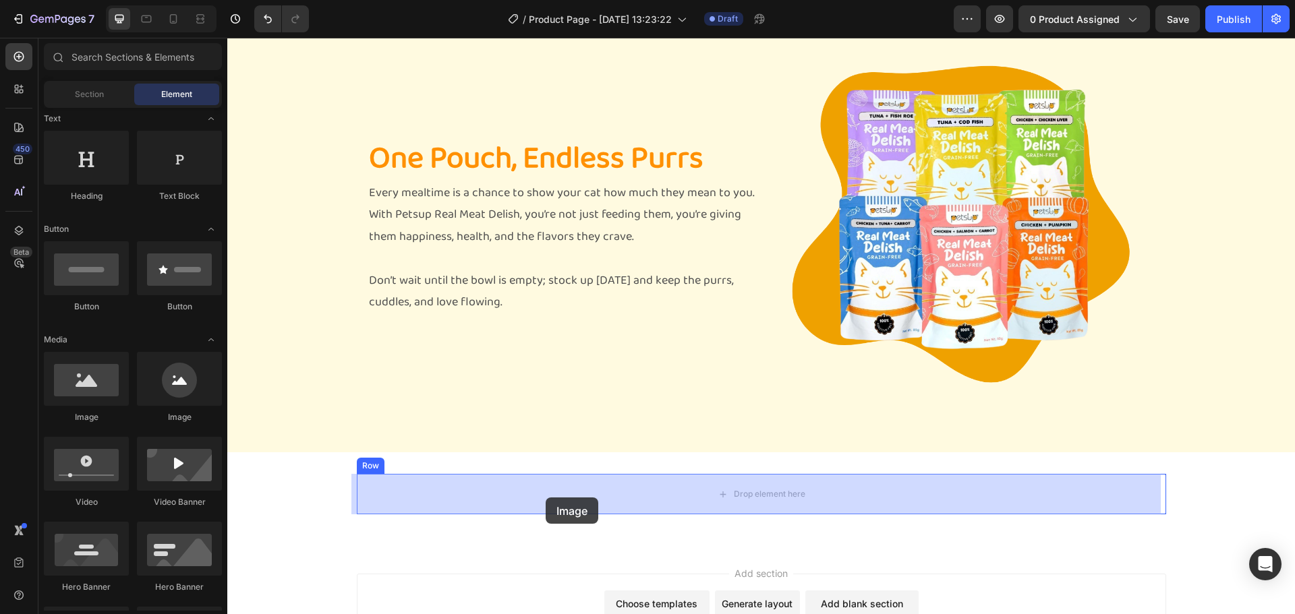
drag, startPoint x: 427, startPoint y: 478, endPoint x: 233, endPoint y: 566, distance: 213.3
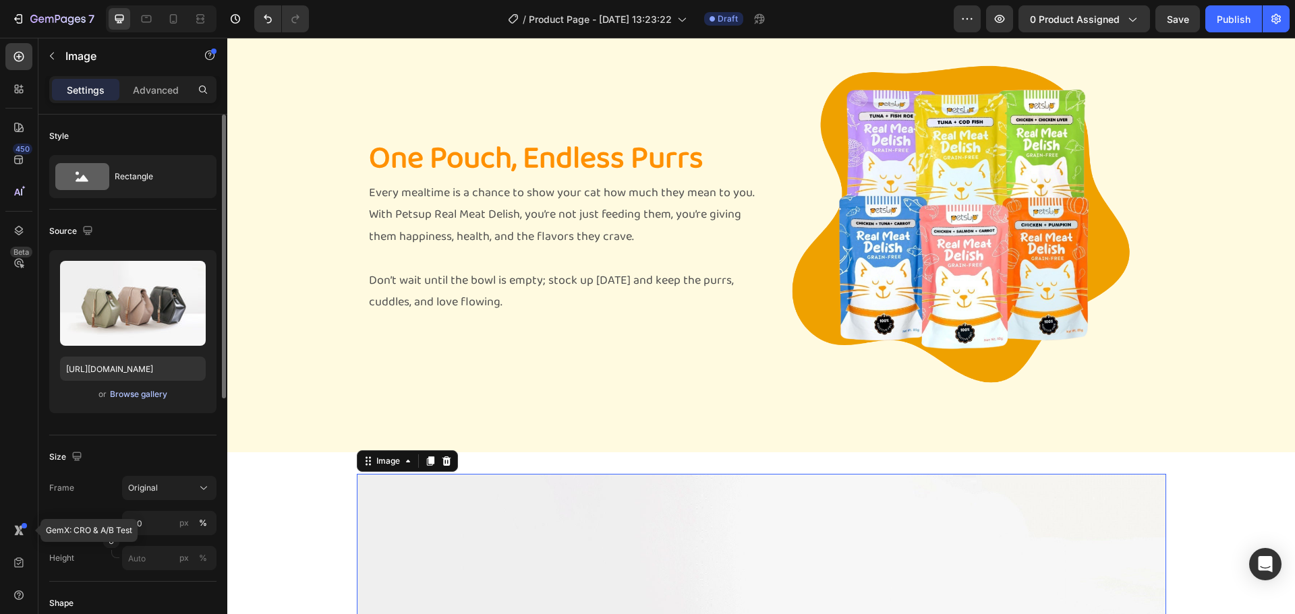
click at [119, 392] on div "Browse gallery" at bounding box center [138, 394] width 57 height 12
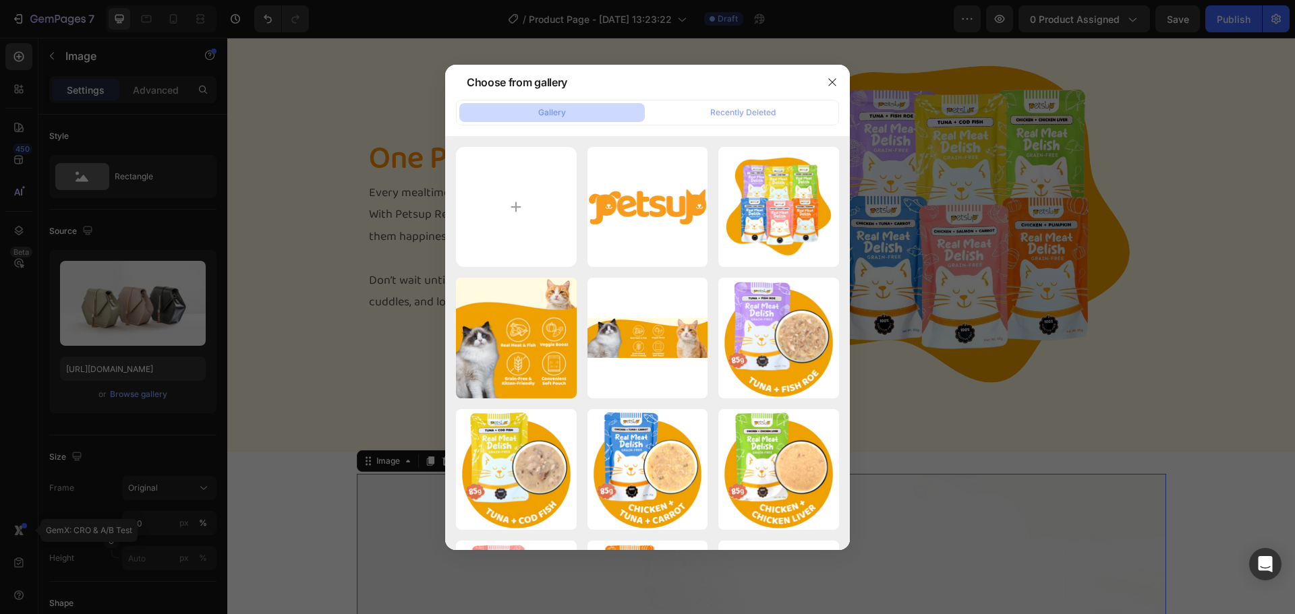
type input "C:\fakepath\PETSUP (1).png"
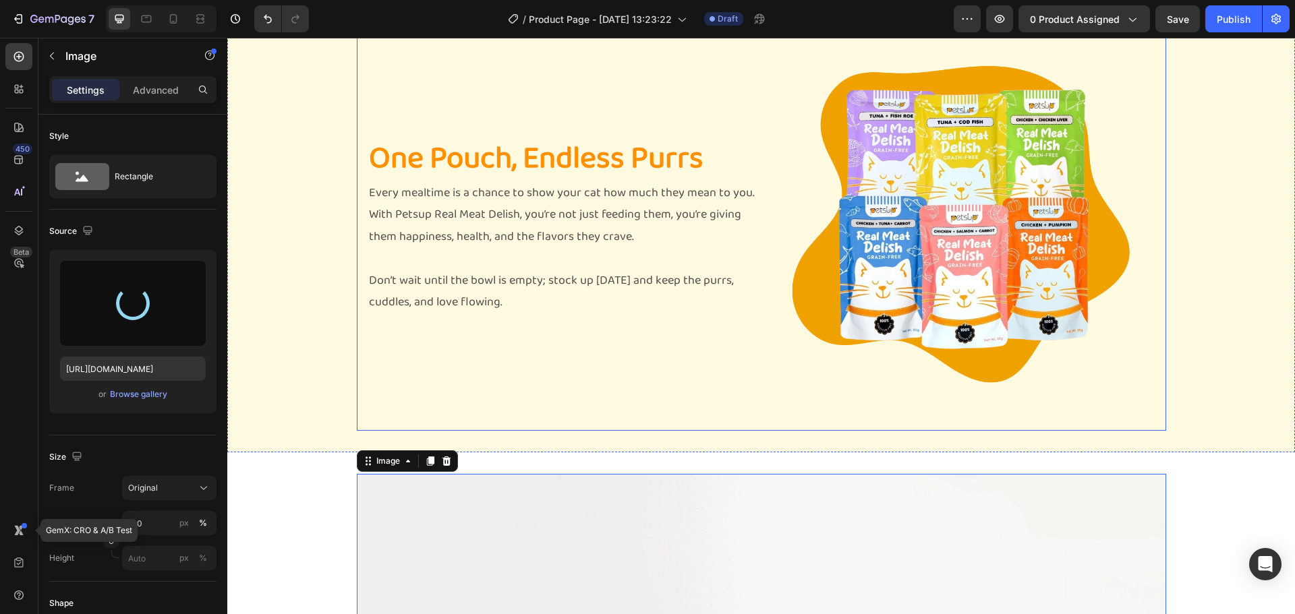
type input "https://cdn.shopify.com/s/files/1/0862/3761/0277/files/gempages_535069960423080…"
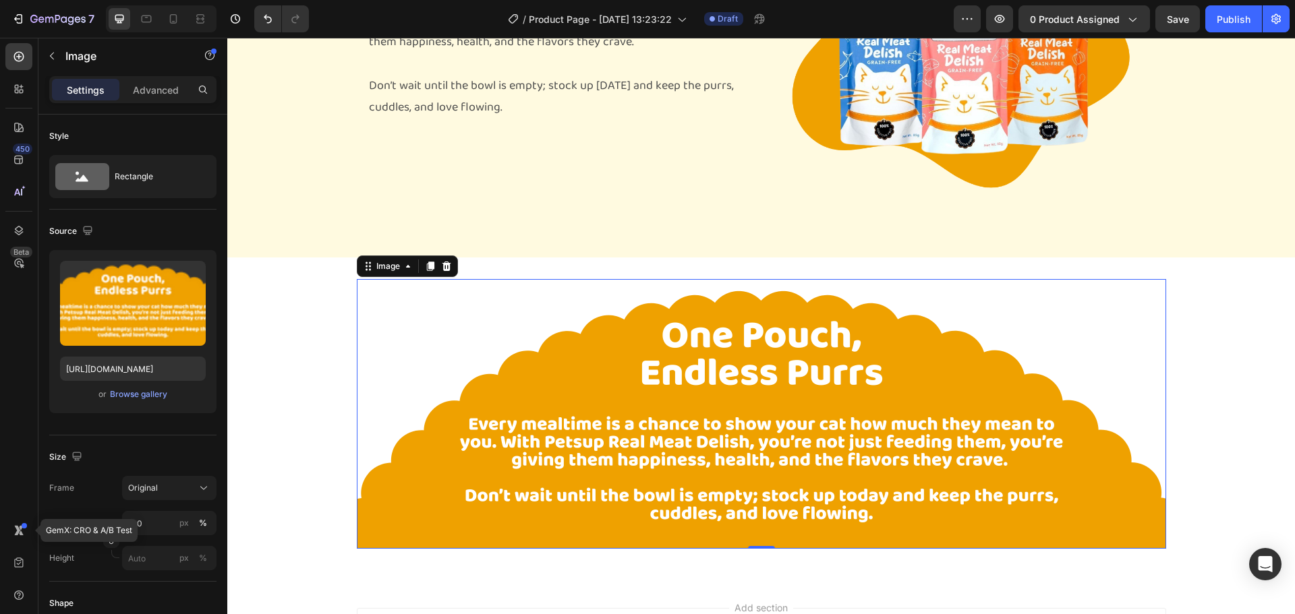
scroll to position [1499, 0]
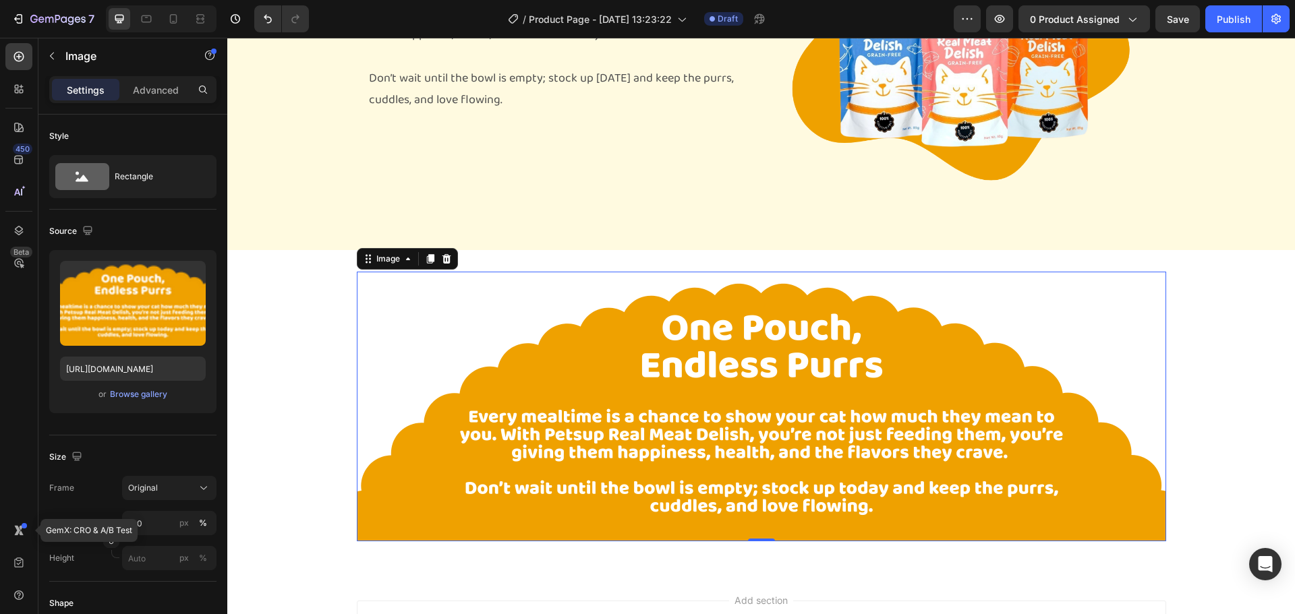
click at [380, 330] on img at bounding box center [761, 407] width 809 height 270
click at [86, 60] on p "Image" at bounding box center [122, 56] width 115 height 16
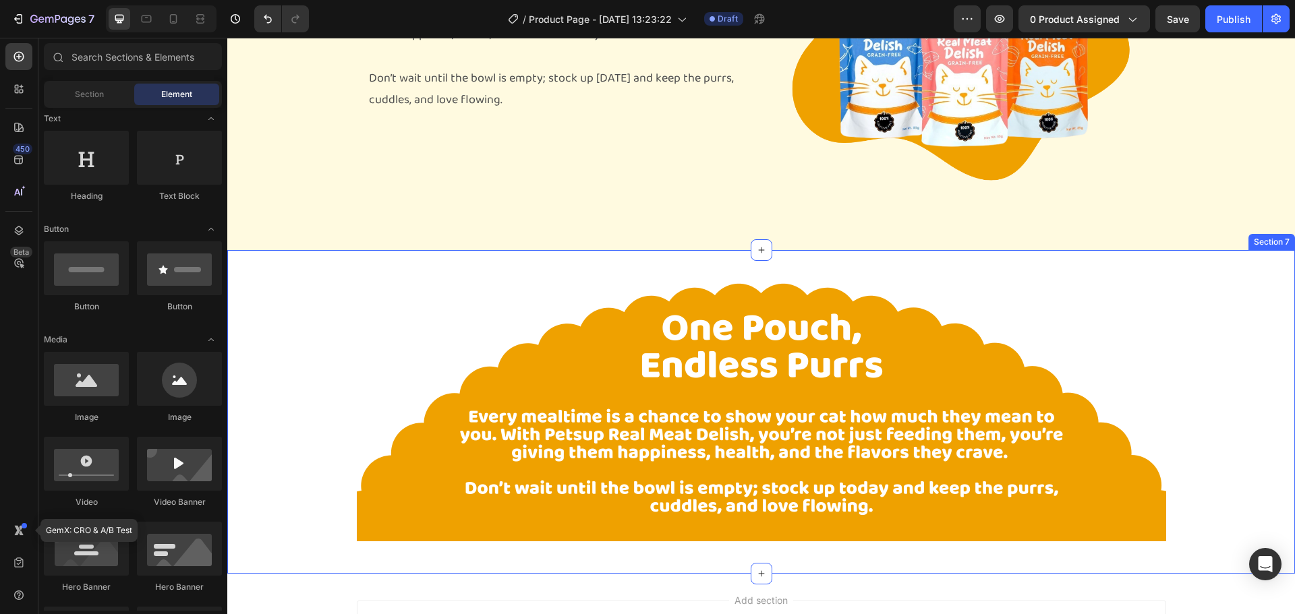
click at [282, 359] on div "Image Row" at bounding box center [760, 412] width 1067 height 280
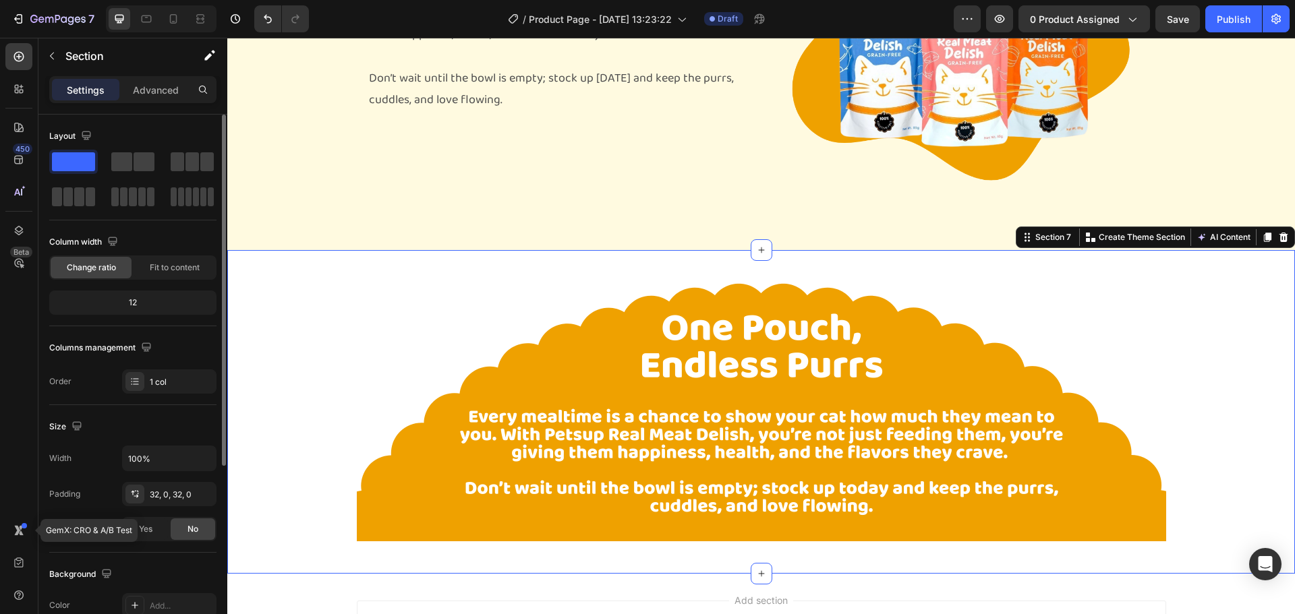
scroll to position [67, 0]
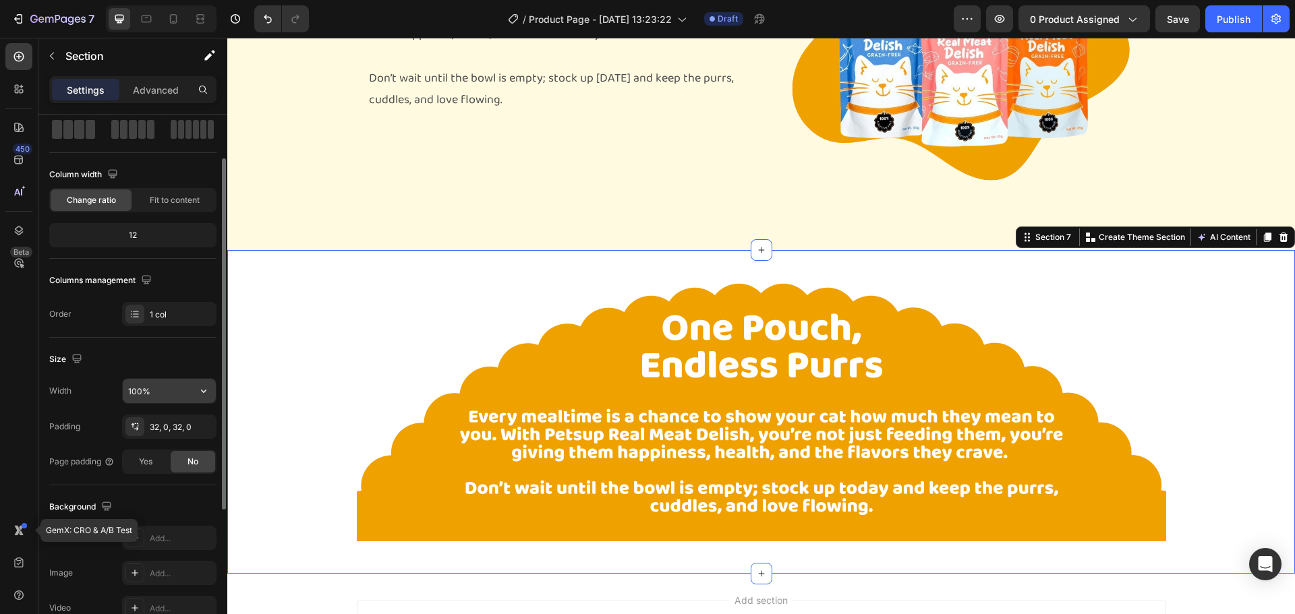
click at [184, 384] on input "100%" at bounding box center [169, 391] width 93 height 24
click at [206, 393] on icon "button" at bounding box center [203, 390] width 13 height 13
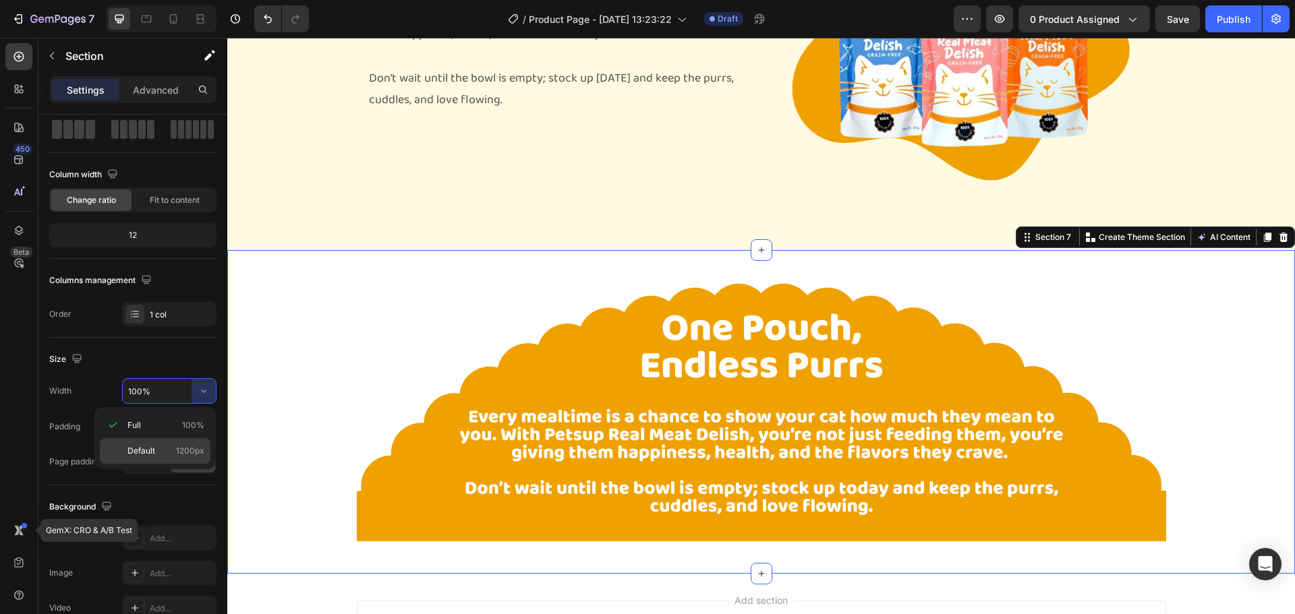
click at [185, 450] on span "1200px" at bounding box center [190, 451] width 28 height 12
type input "1200"
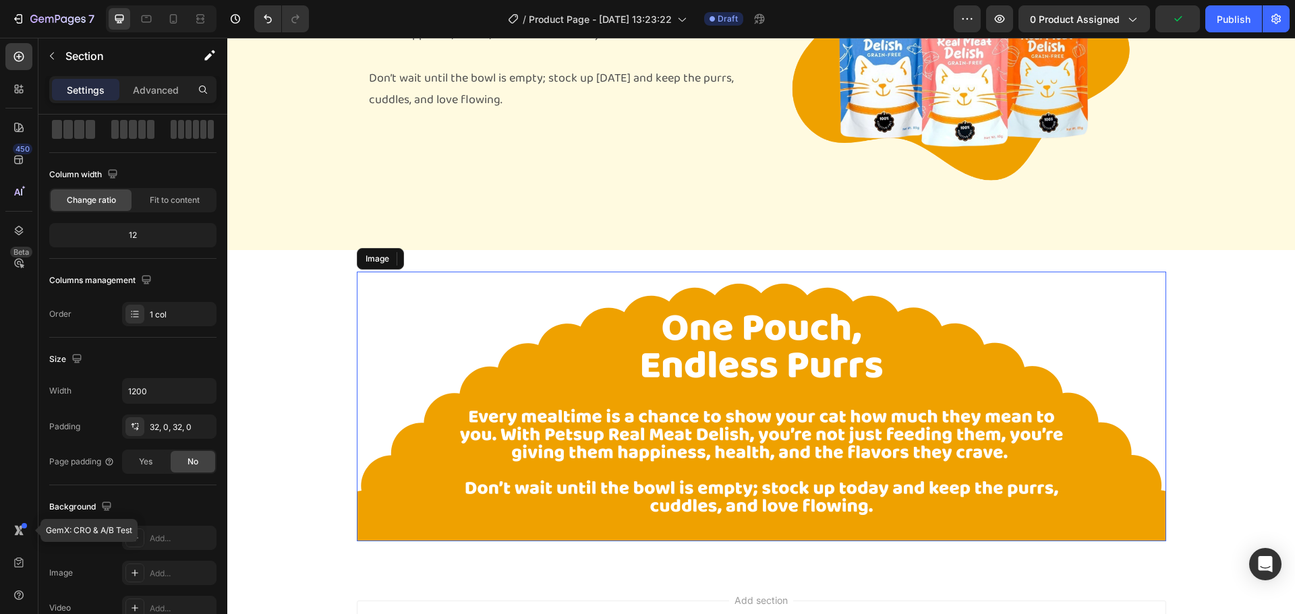
click at [396, 393] on img at bounding box center [761, 407] width 809 height 270
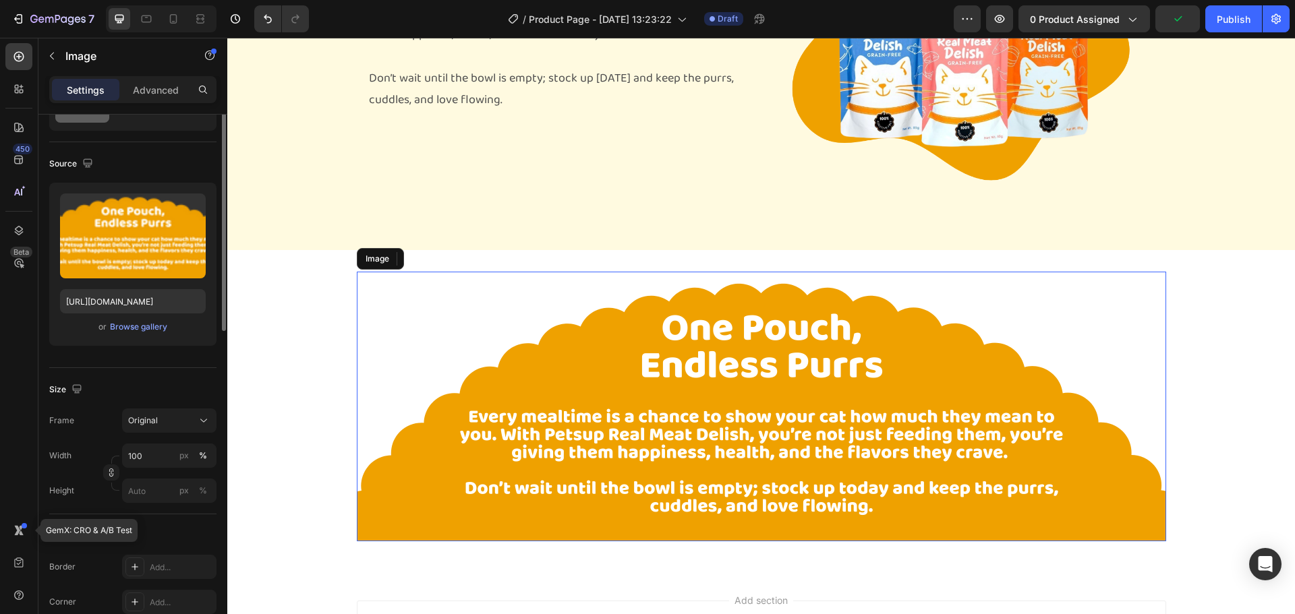
scroll to position [0, 0]
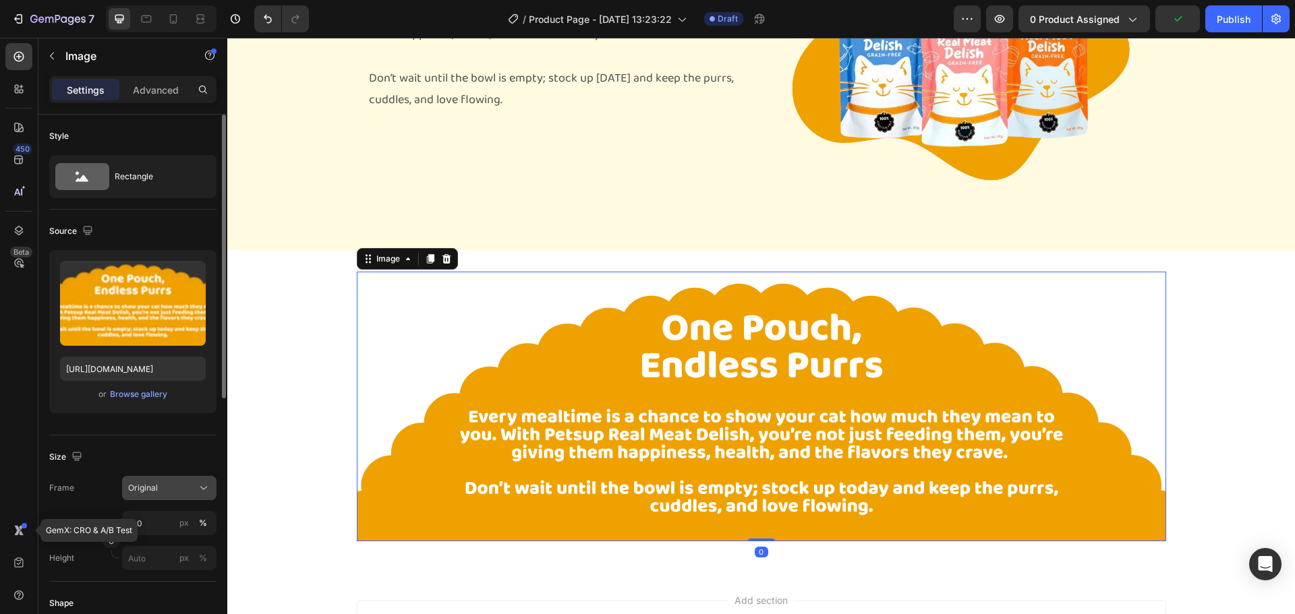
click at [185, 488] on div "Original" at bounding box center [161, 488] width 66 height 12
click at [71, 467] on div "Size" at bounding box center [132, 457] width 167 height 22
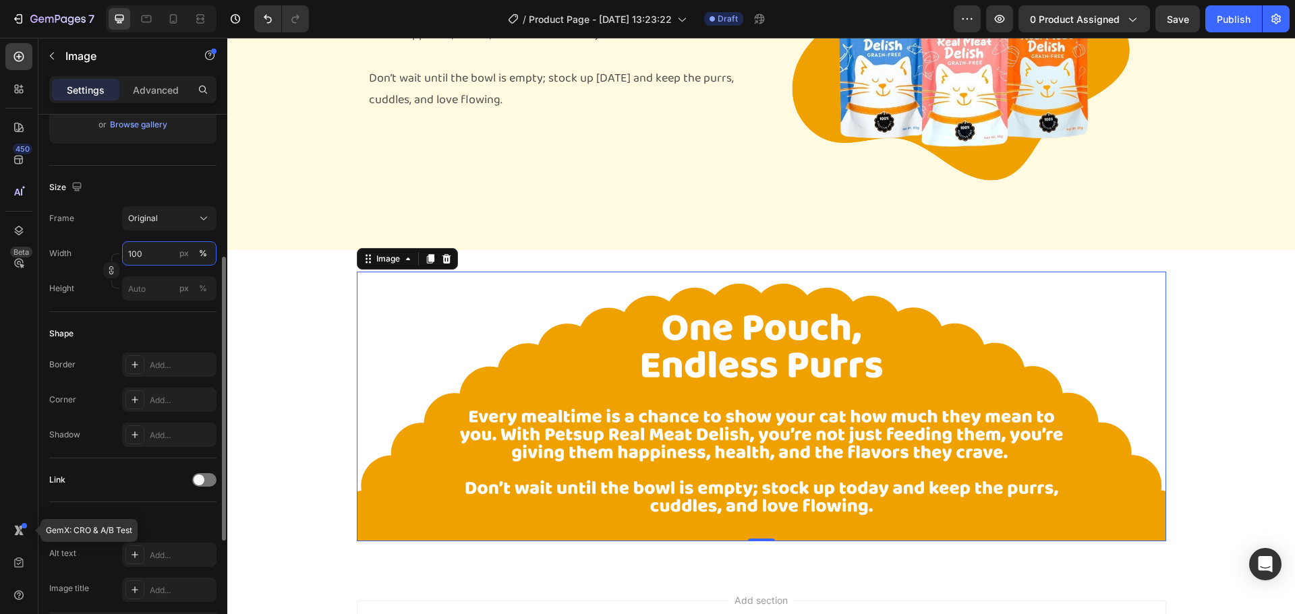
click at [157, 243] on input "100" at bounding box center [169, 253] width 94 height 24
click at [142, 282] on p "Full 100%" at bounding box center [166, 286] width 78 height 12
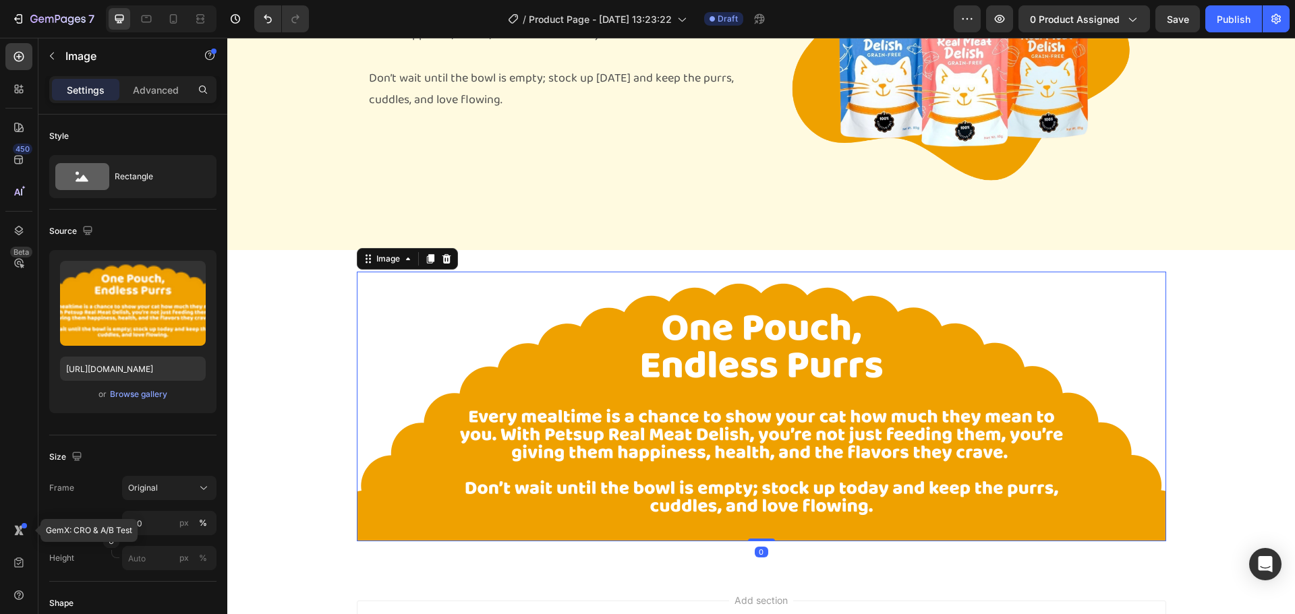
click at [466, 344] on img at bounding box center [761, 407] width 809 height 270
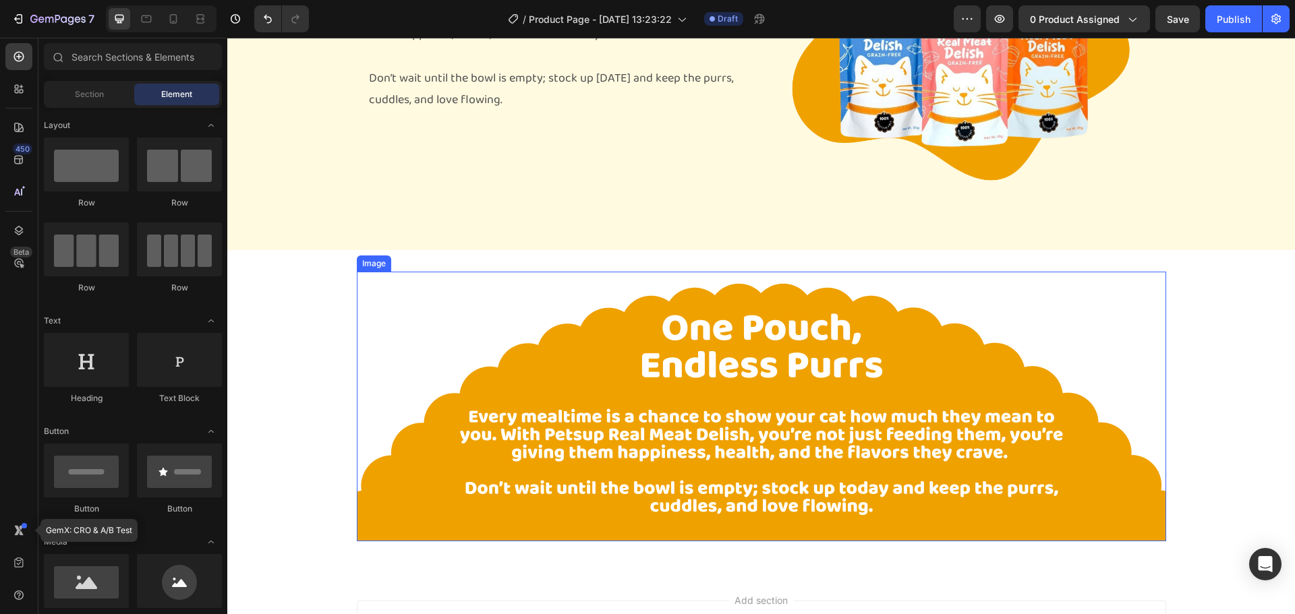
click at [427, 347] on img at bounding box center [761, 407] width 809 height 270
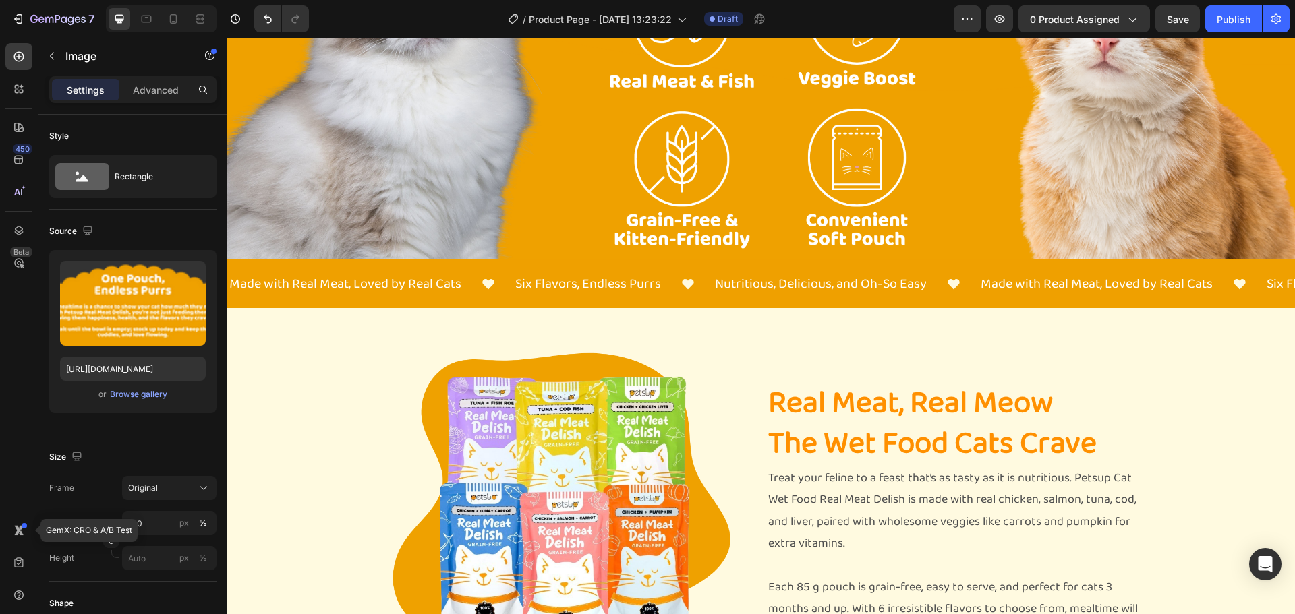
scroll to position [16, 0]
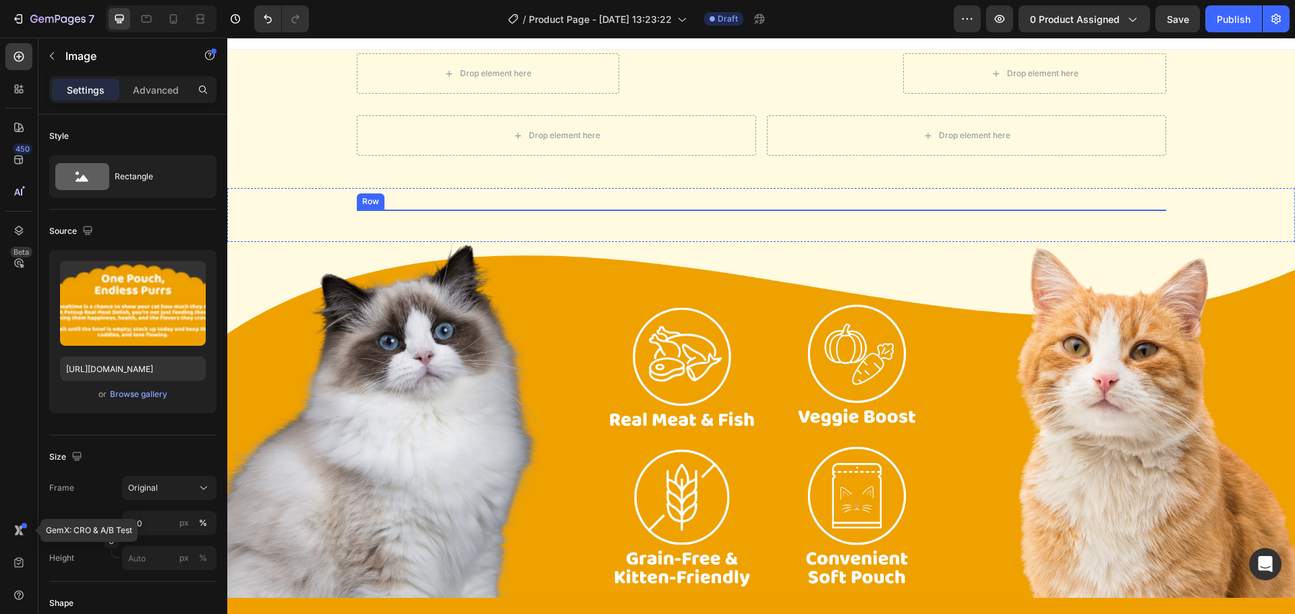
click at [481, 325] on div "Image Image Image Image Image Image Row" at bounding box center [761, 279] width 809 height 126
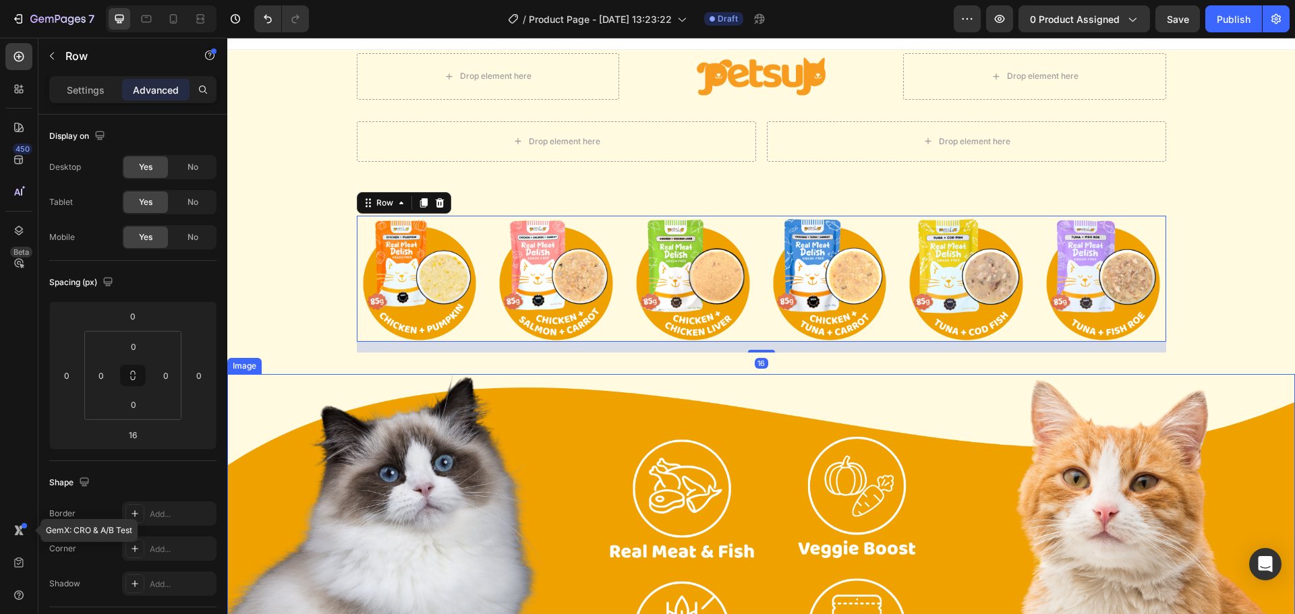
click at [447, 431] on img at bounding box center [760, 552] width 1067 height 356
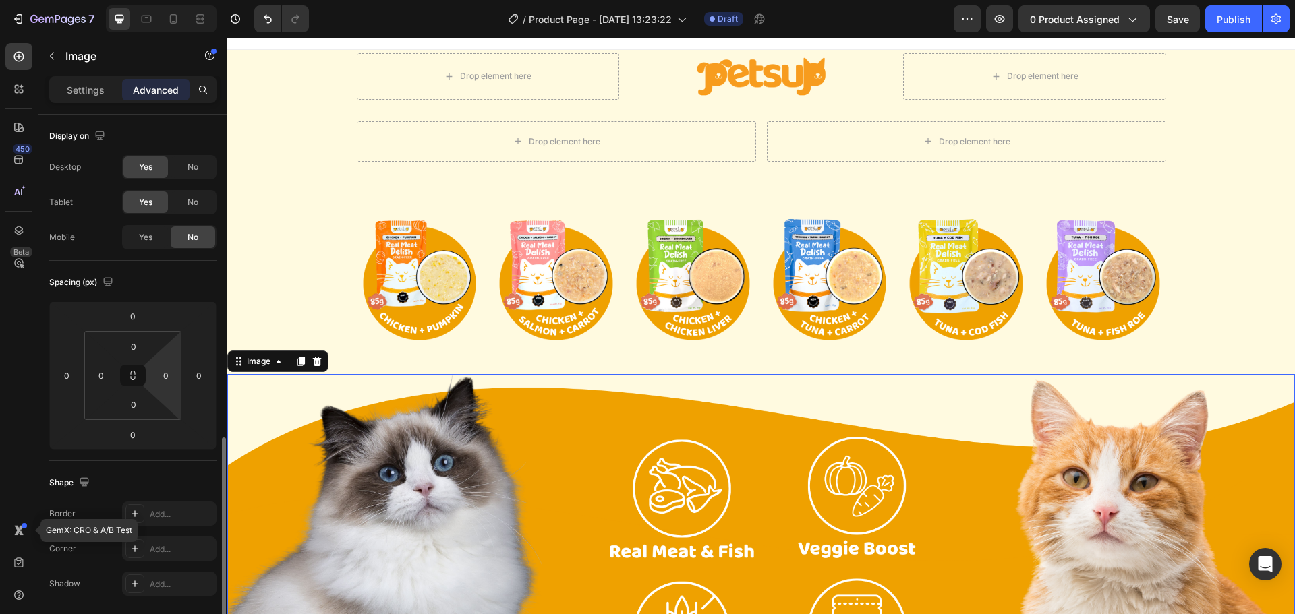
scroll to position [202, 0]
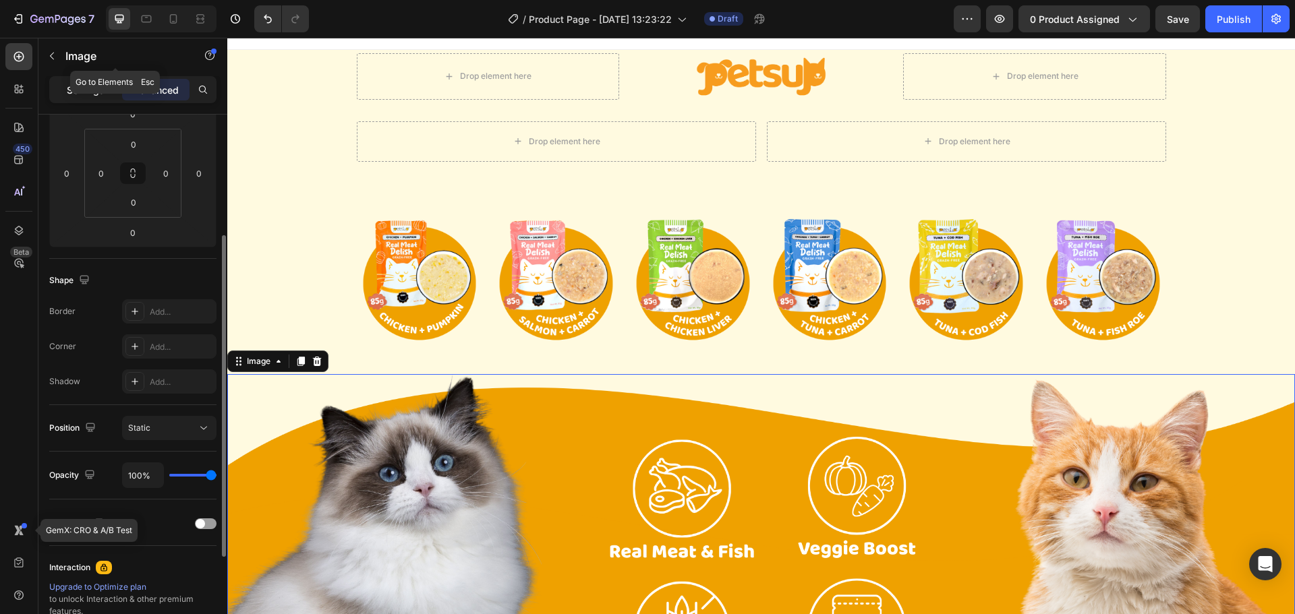
click at [85, 86] on p "Settings" at bounding box center [86, 90] width 38 height 14
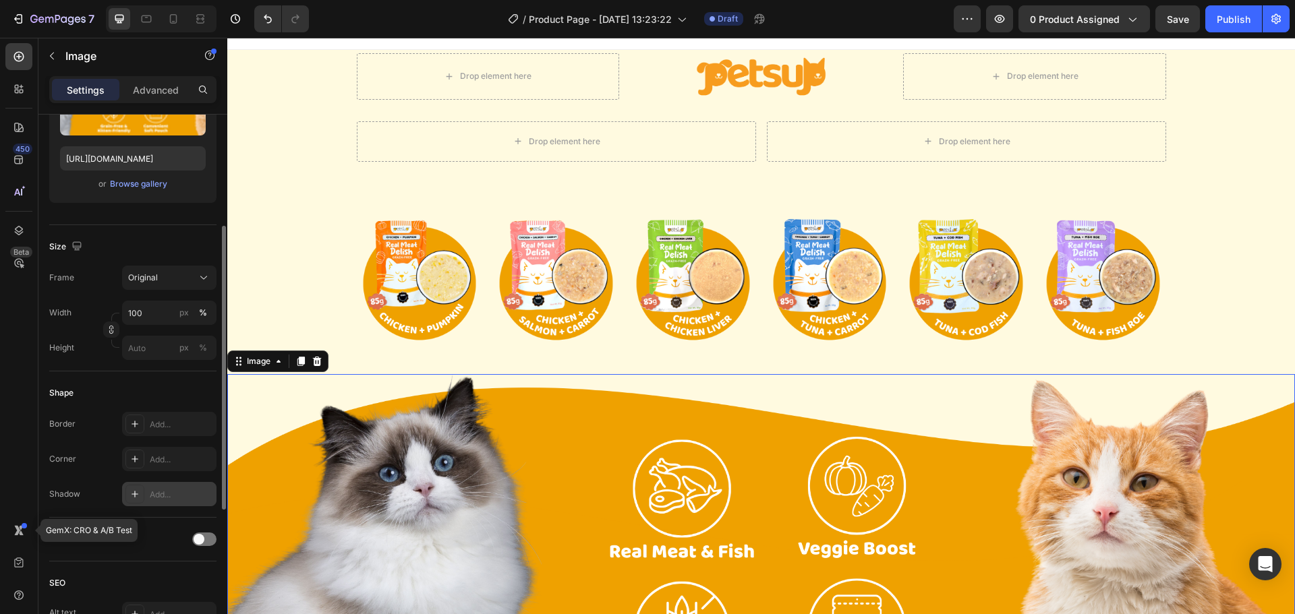
scroll to position [143, 0]
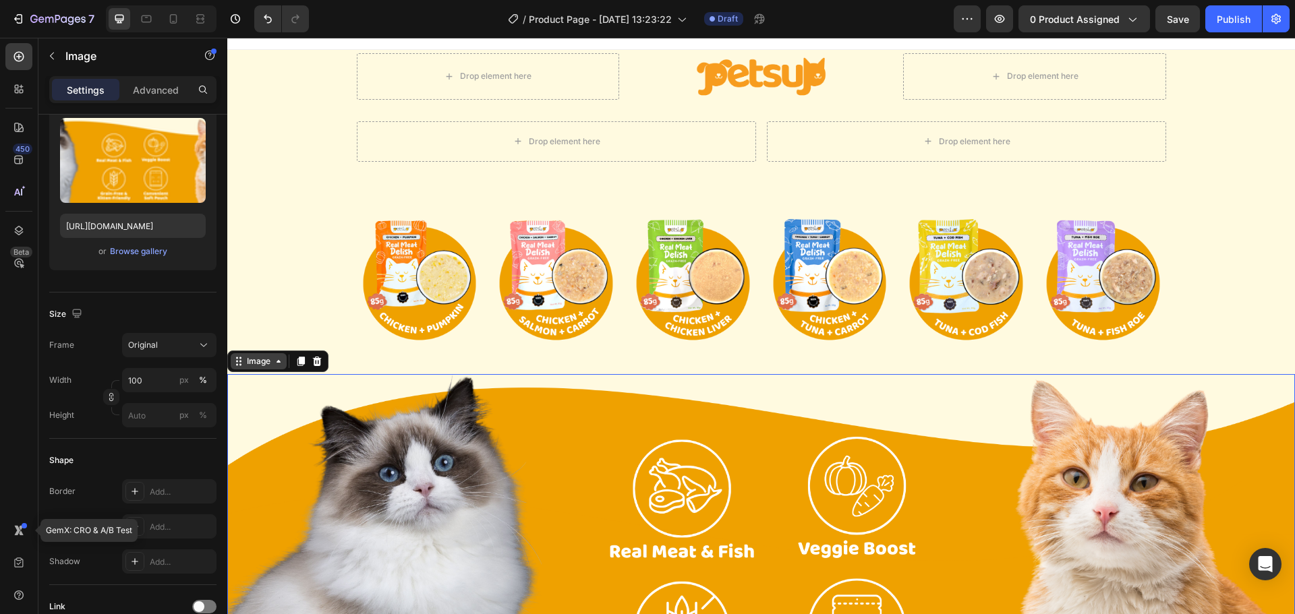
click at [259, 365] on div "Image" at bounding box center [258, 361] width 29 height 12
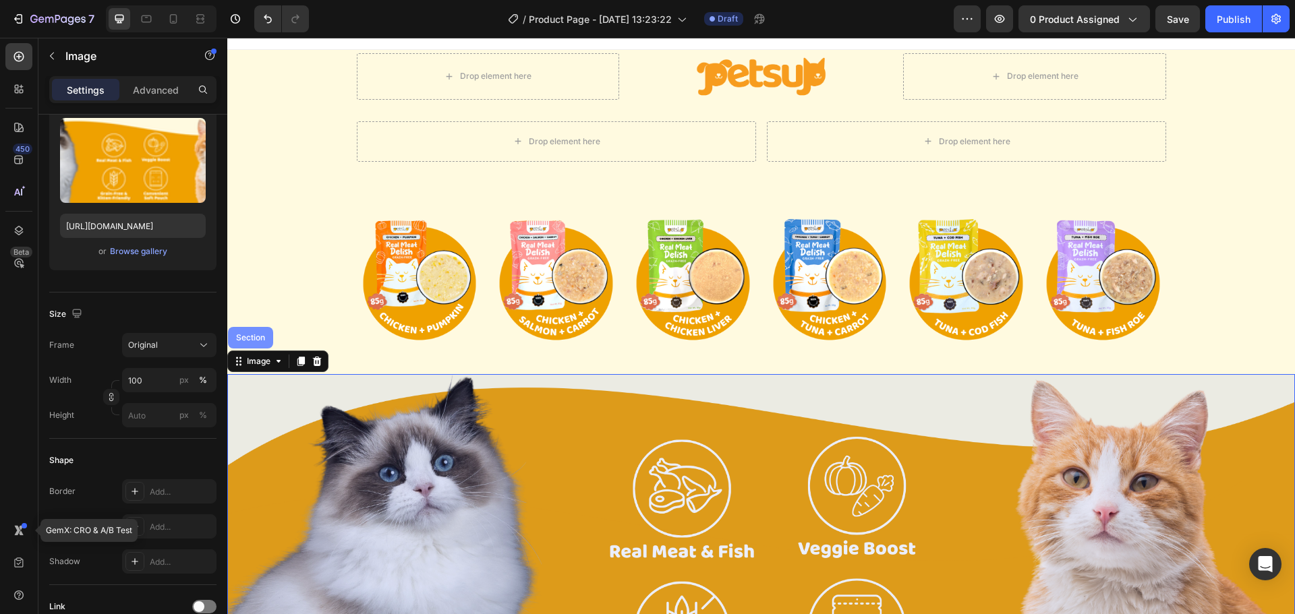
click at [255, 349] on div "Section" at bounding box center [250, 338] width 45 height 22
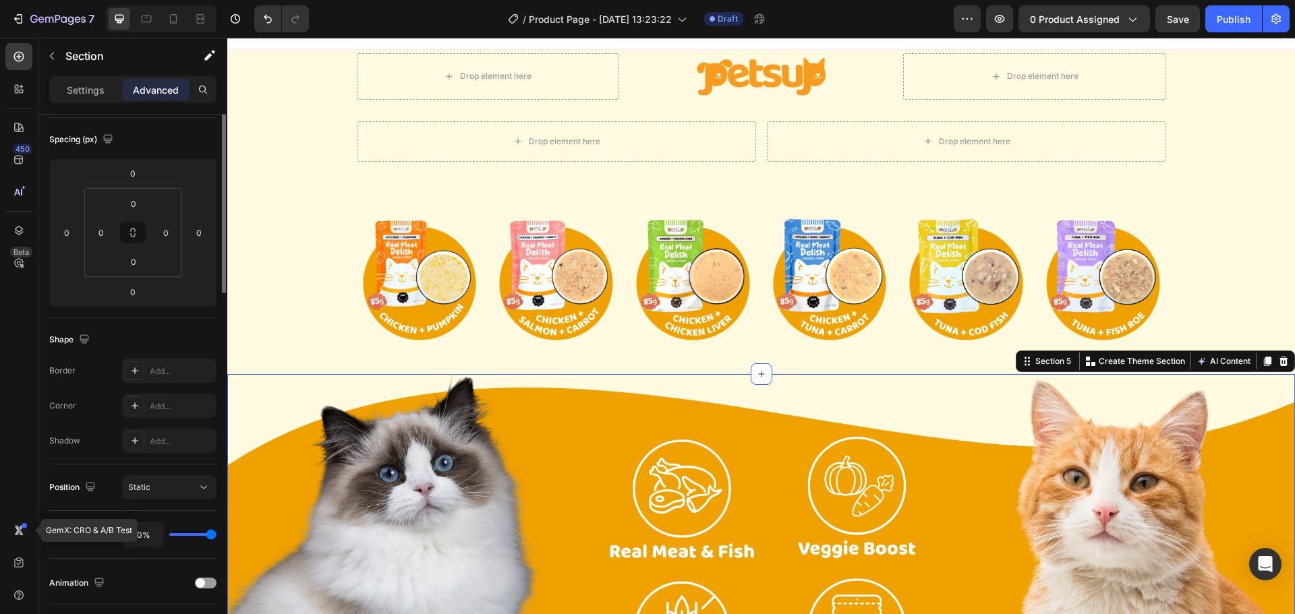
scroll to position [0, 0]
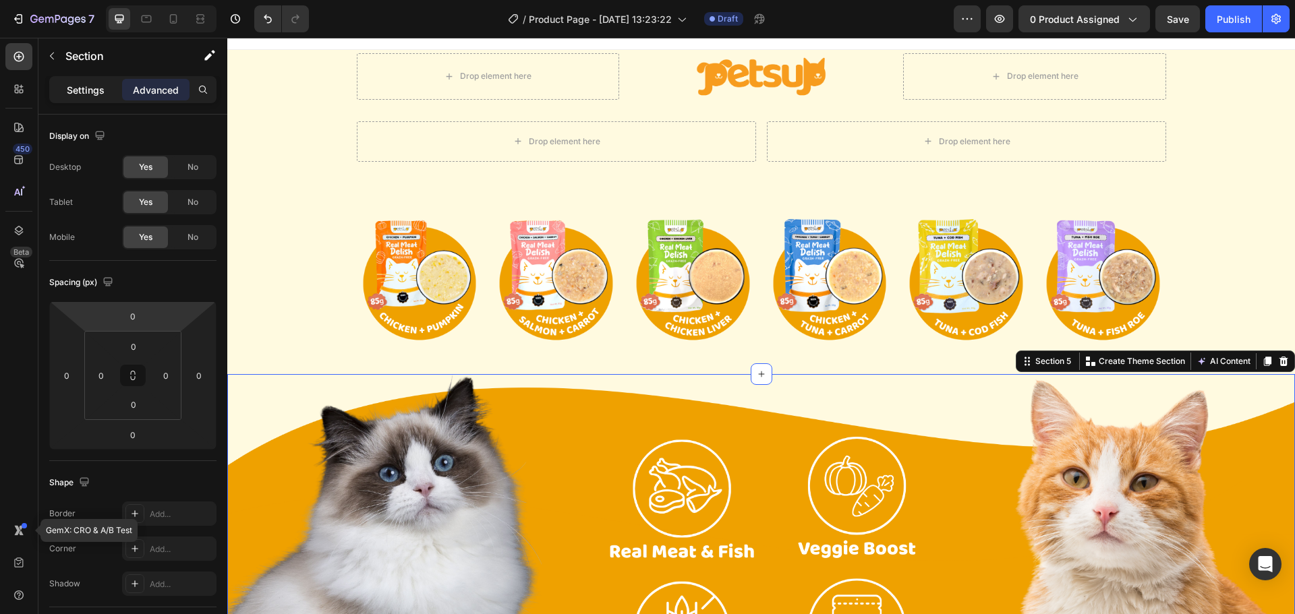
click at [91, 88] on p "Settings" at bounding box center [86, 90] width 38 height 14
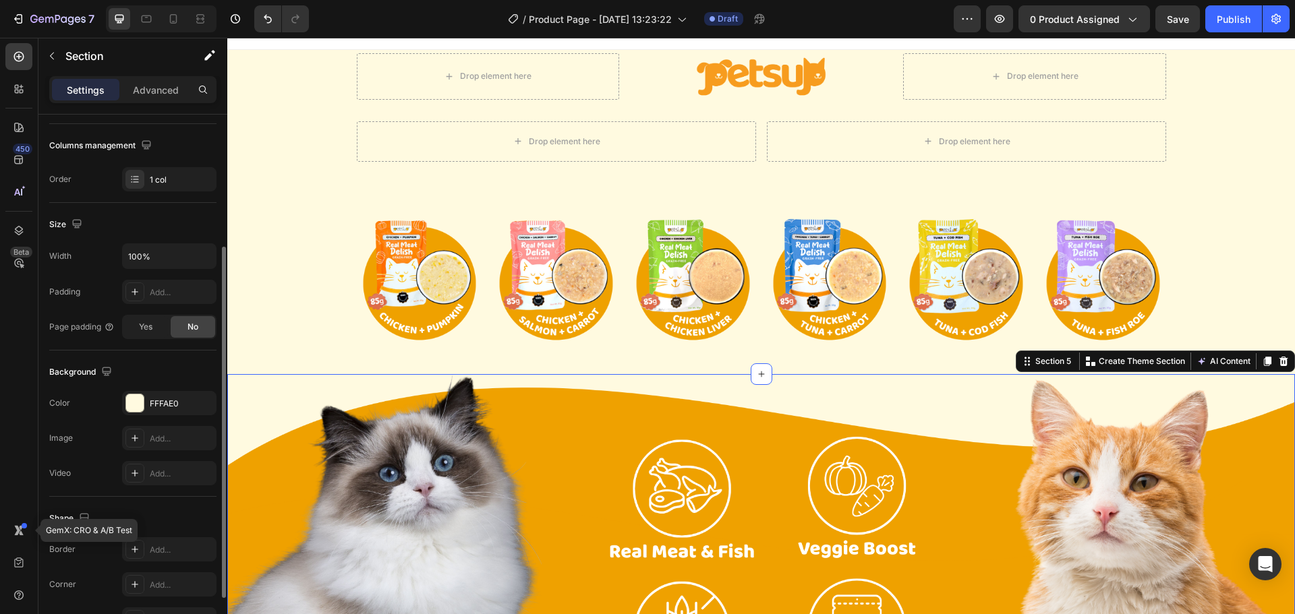
scroll to position [285, 0]
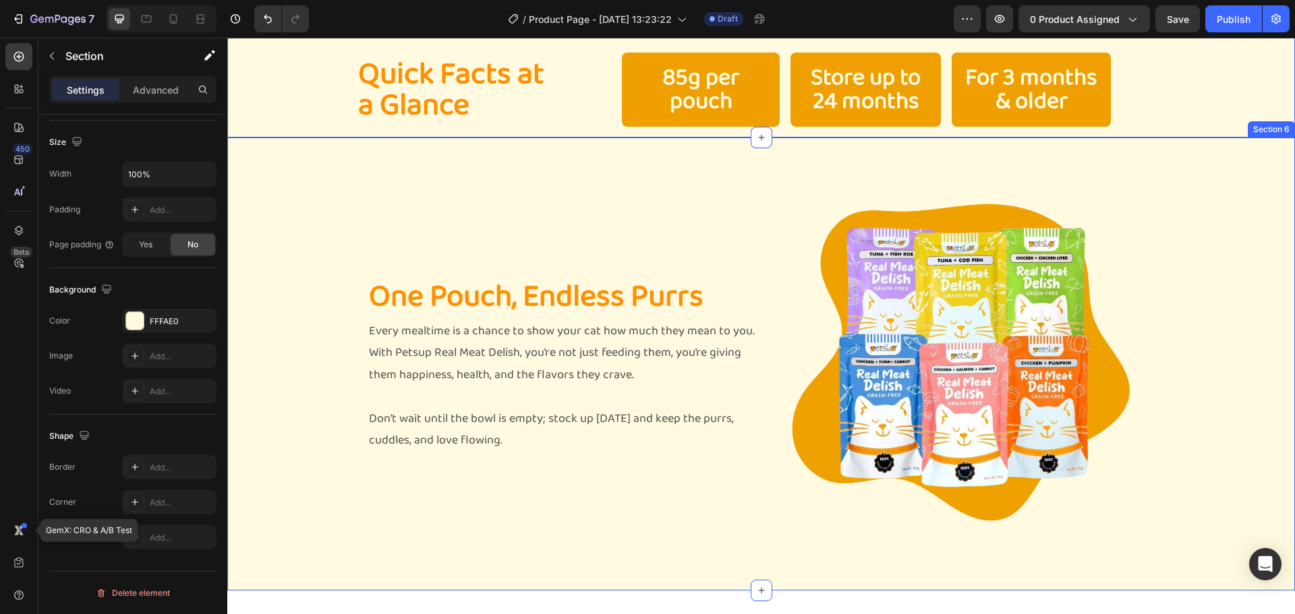
click at [294, 264] on div "One Pouch, Endless Purrs Heading Every mealtime is a chance to show your cat ho…" at bounding box center [760, 364] width 1067 height 410
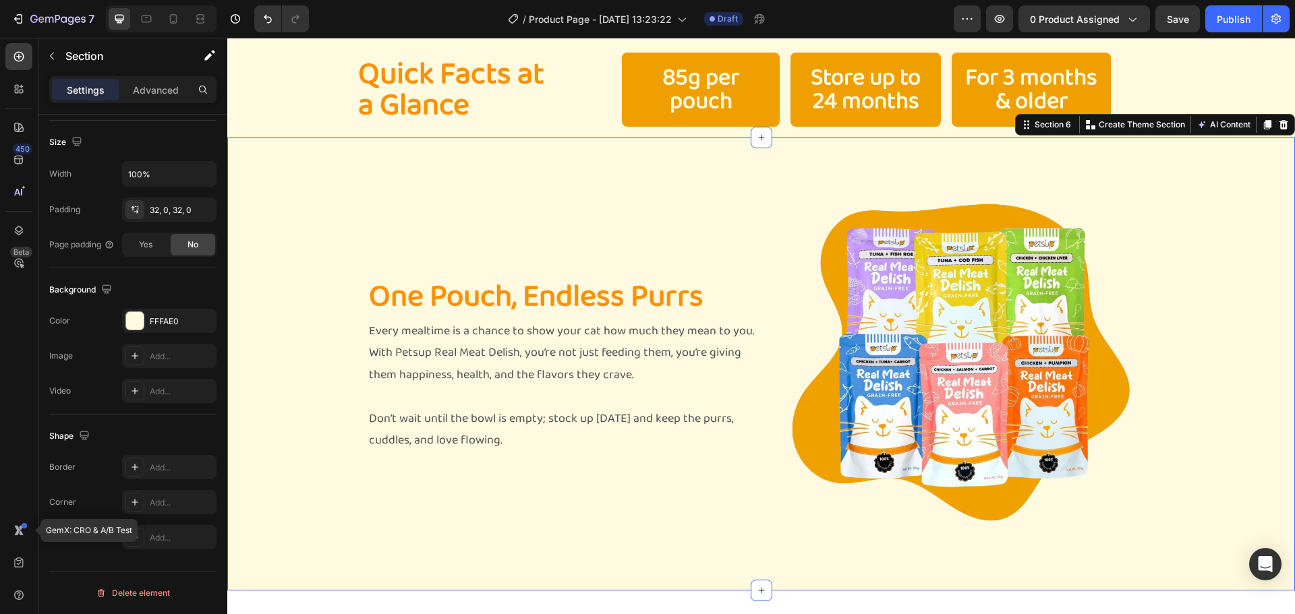
scroll to position [1431, 0]
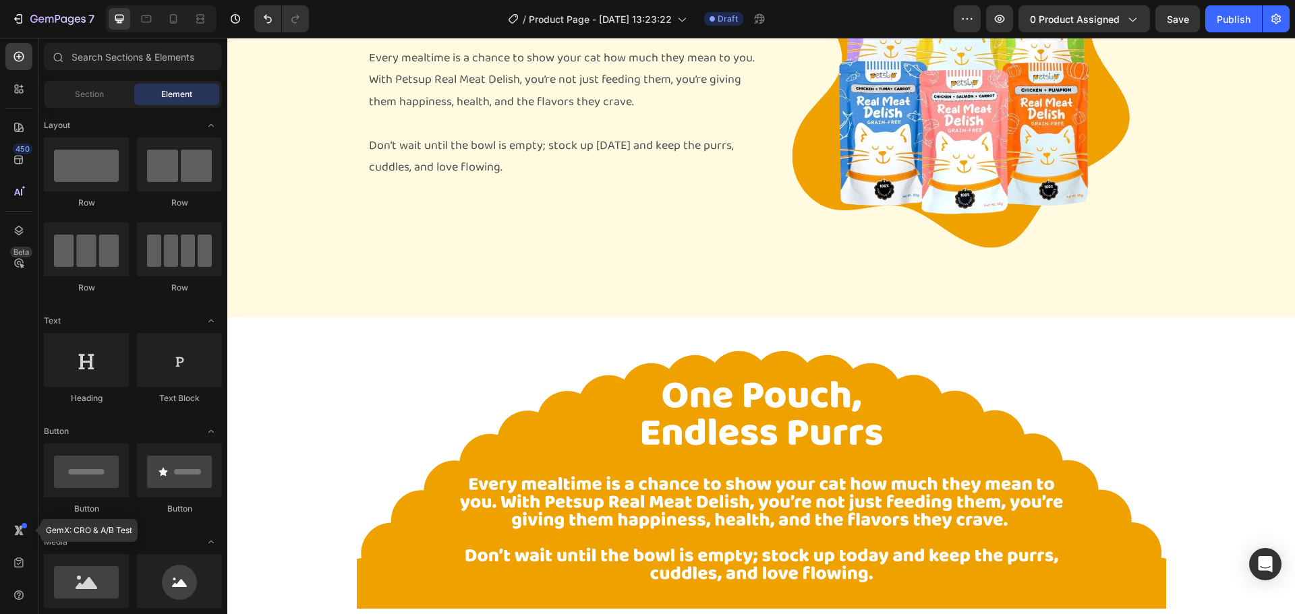
click at [397, 379] on img at bounding box center [761, 474] width 809 height 270
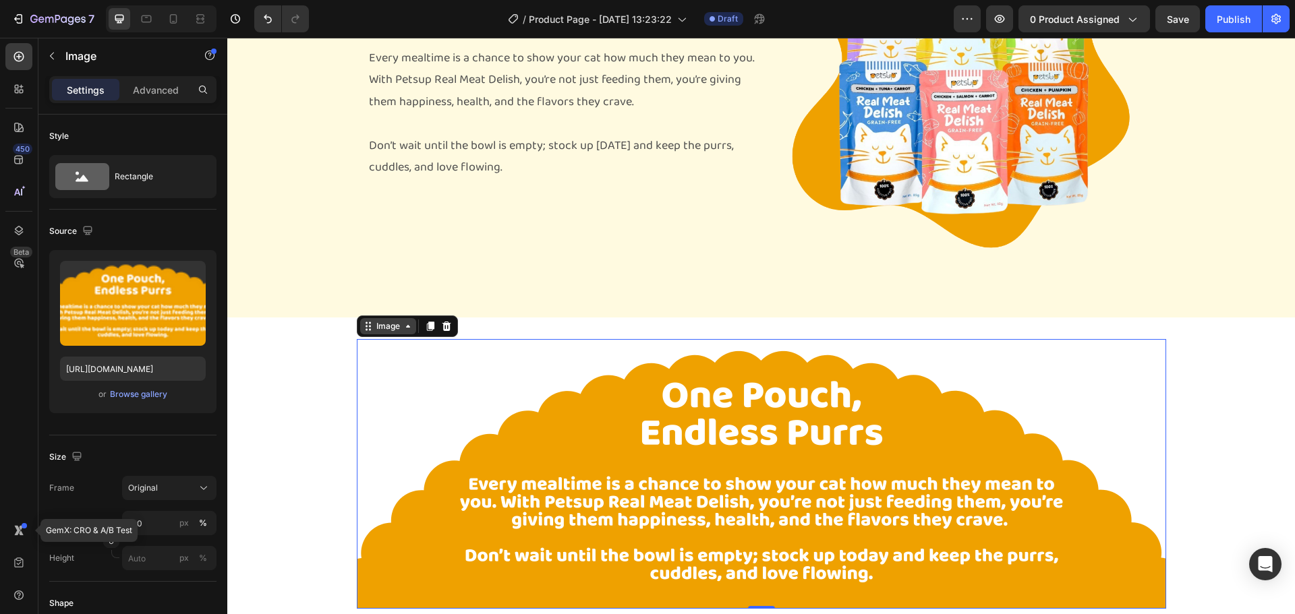
click at [393, 327] on div "Image" at bounding box center [388, 326] width 29 height 12
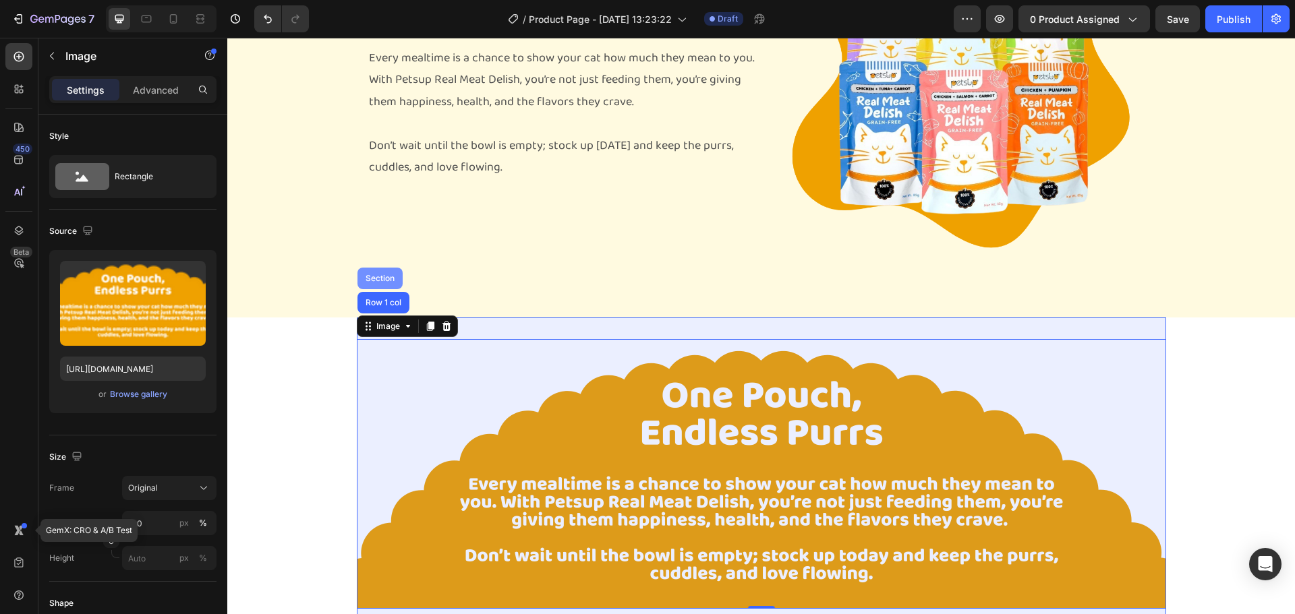
click at [367, 272] on div "Section" at bounding box center [379, 279] width 45 height 22
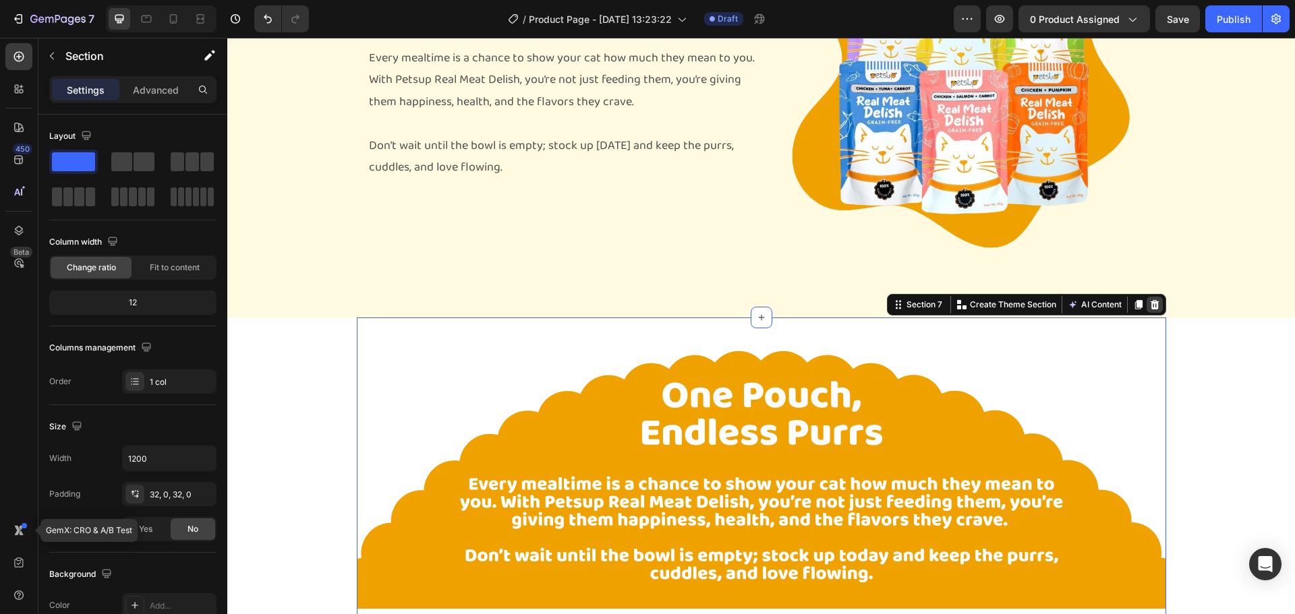
click at [1150, 301] on icon at bounding box center [1154, 304] width 9 height 9
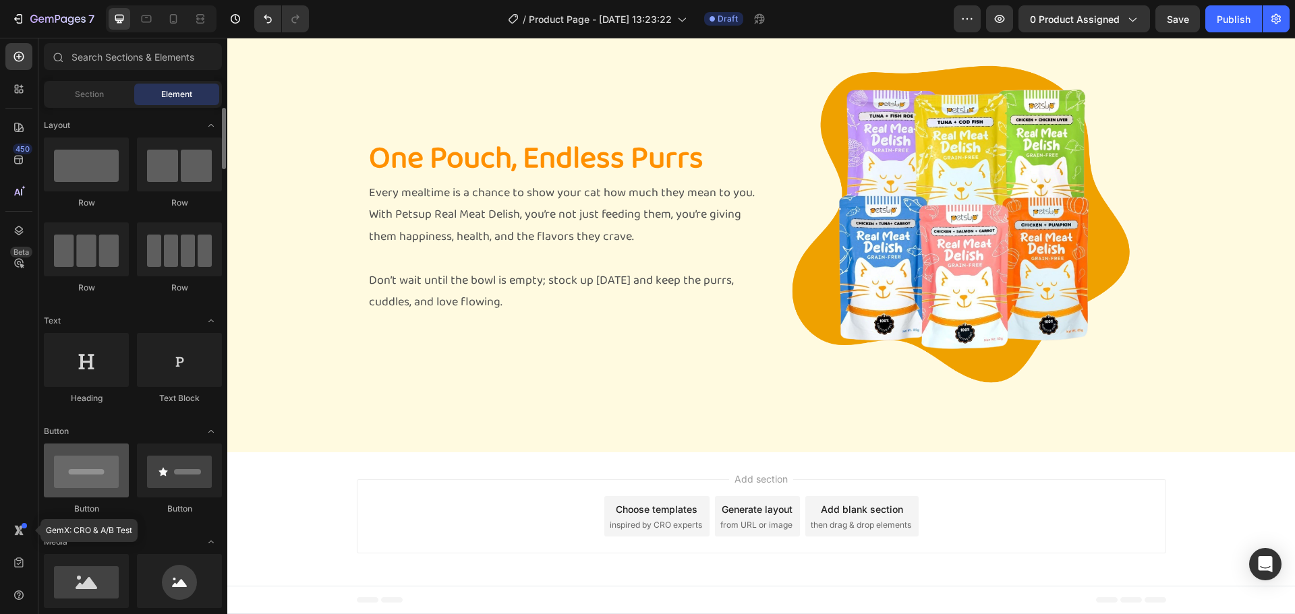
scroll to position [202, 0]
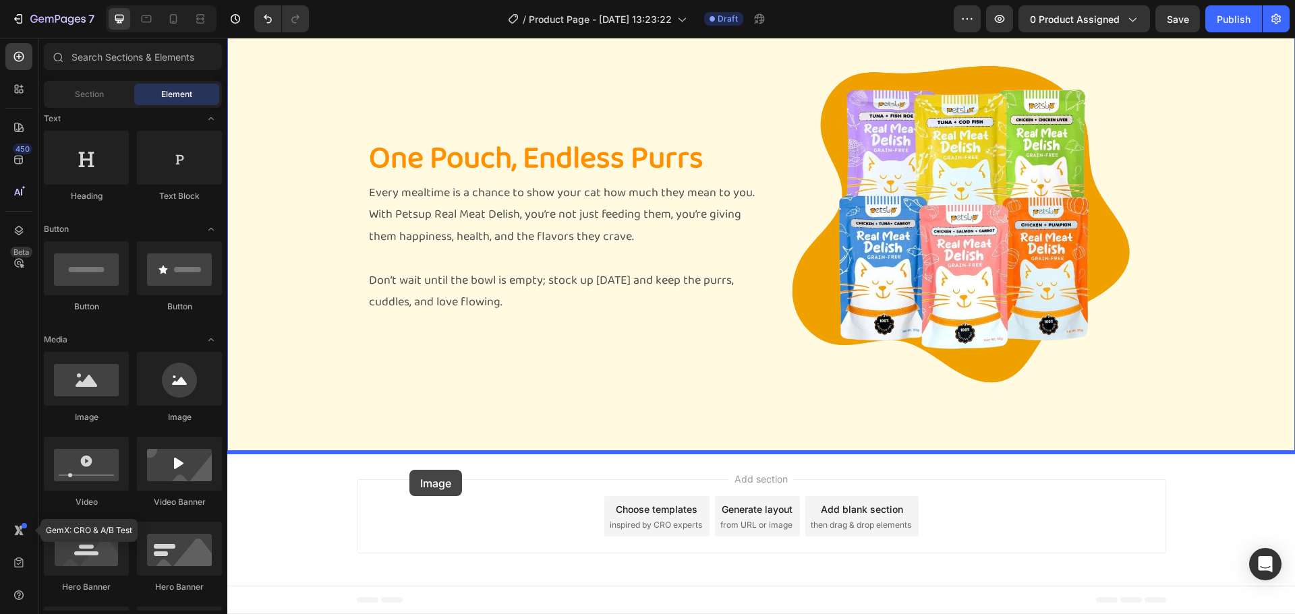
drag, startPoint x: 332, startPoint y: 432, endPoint x: 409, endPoint y: 470, distance: 86.2
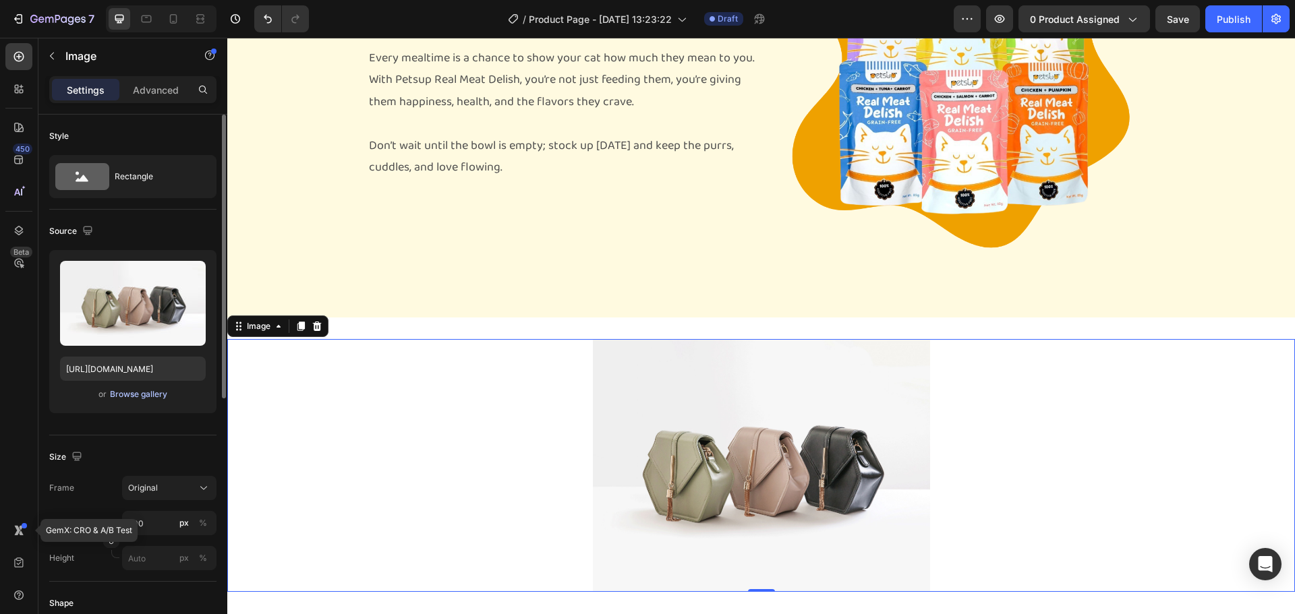
click at [142, 396] on div "Browse gallery" at bounding box center [138, 394] width 57 height 12
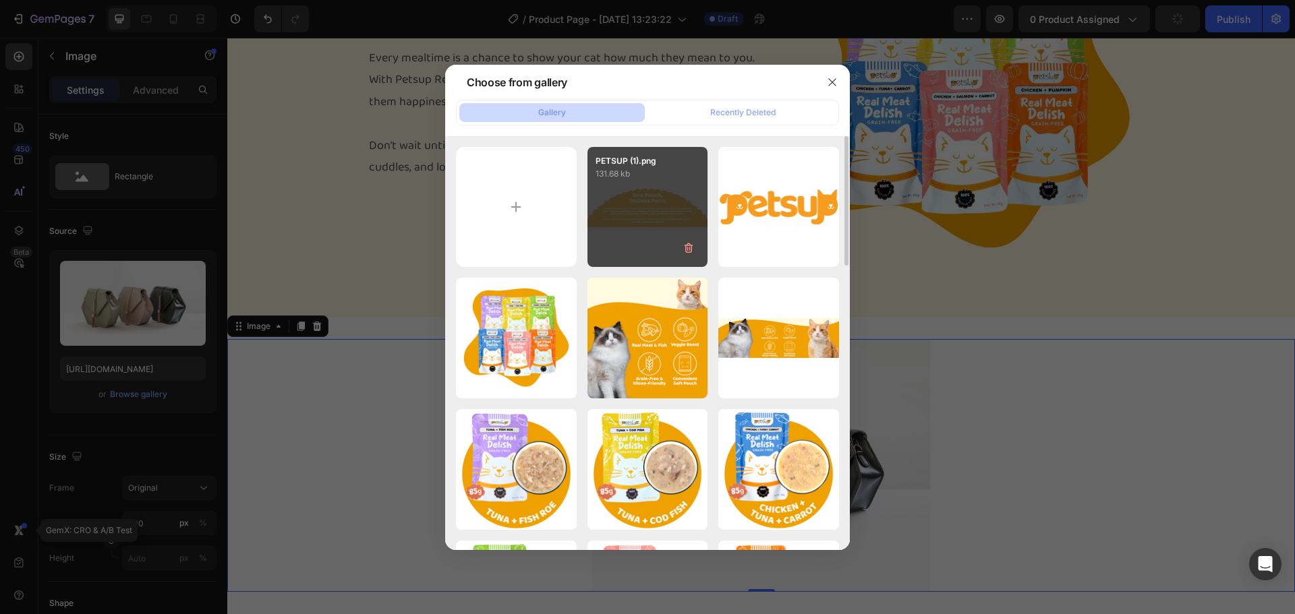
click at [613, 203] on div "PETSUP (1).png 131.68 kb" at bounding box center [647, 207] width 121 height 121
type input "https://cdn.shopify.com/s/files/1/0862/3761/0277/files/gempages_535069960423080…"
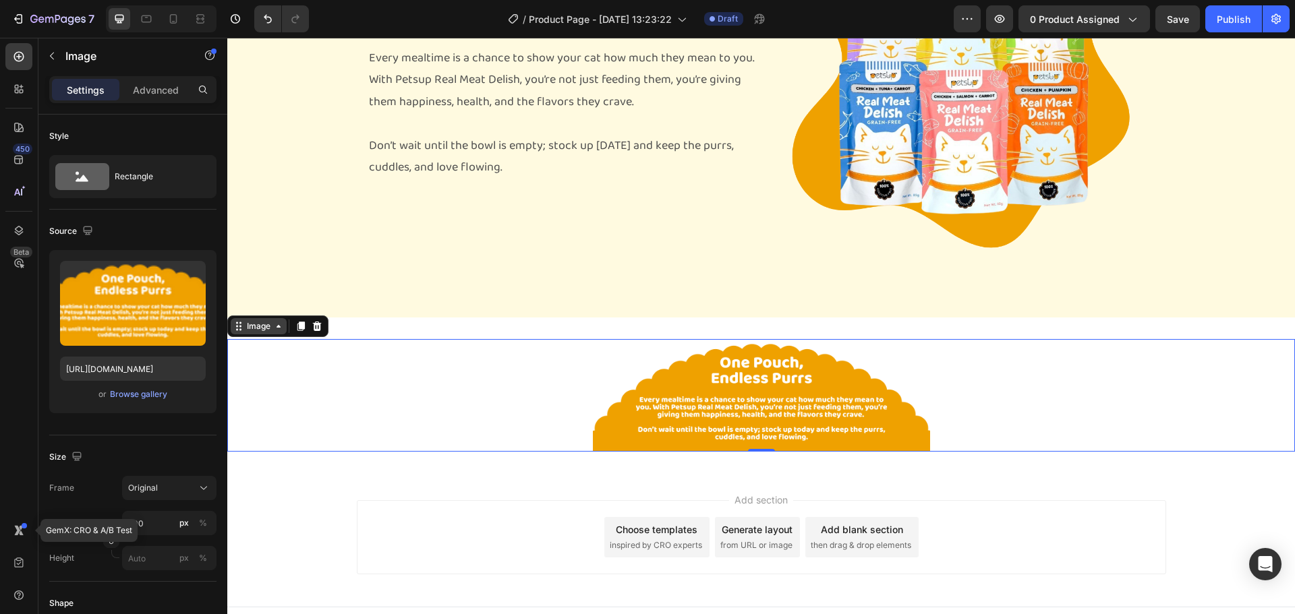
click at [259, 328] on div "Image" at bounding box center [258, 326] width 29 height 12
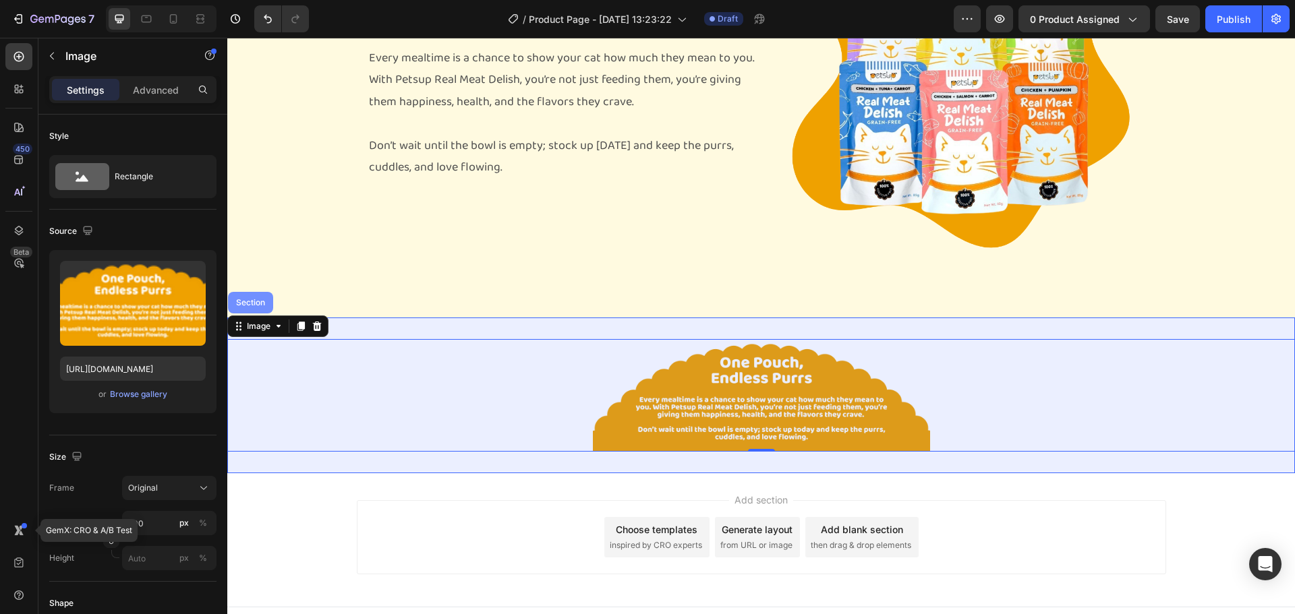
click at [263, 301] on div "Section" at bounding box center [250, 303] width 34 height 8
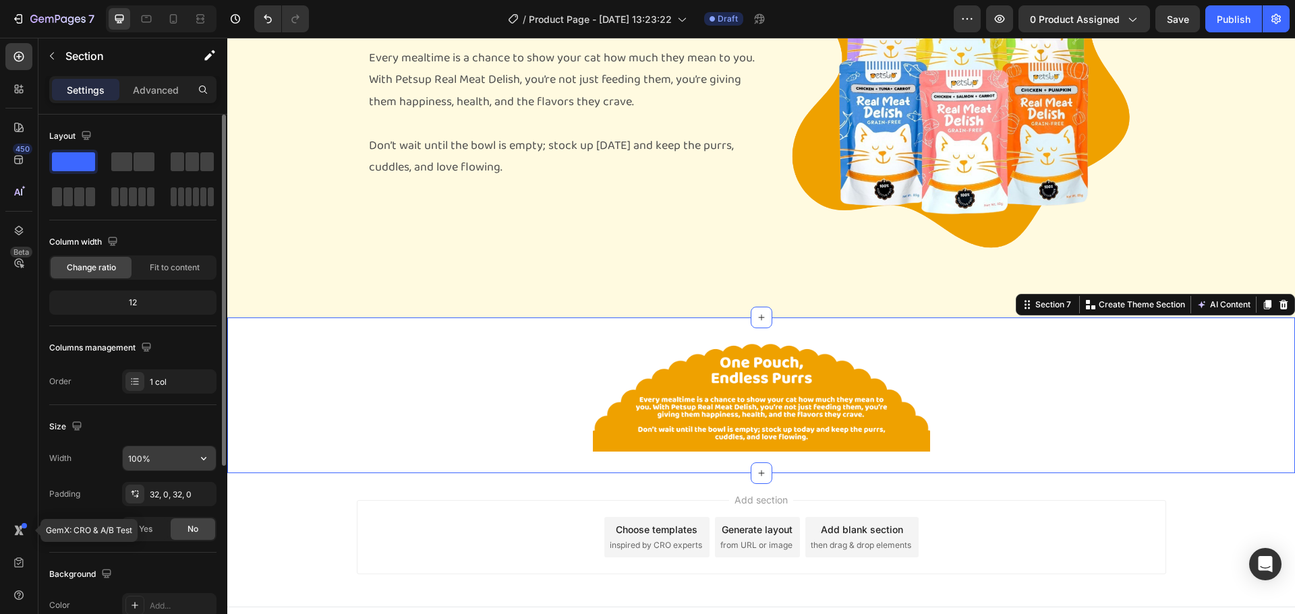
click at [161, 459] on input "100%" at bounding box center [169, 458] width 93 height 24
click at [201, 456] on icon "button" at bounding box center [203, 458] width 13 height 13
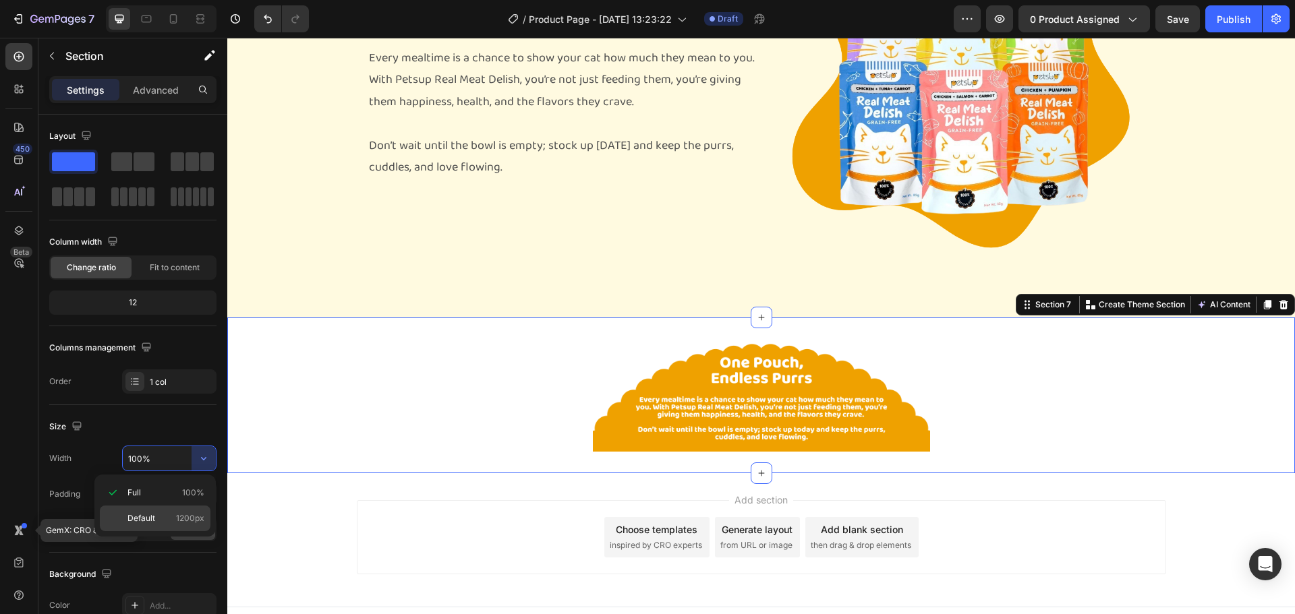
click at [169, 516] on p "Default 1200px" at bounding box center [165, 518] width 77 height 12
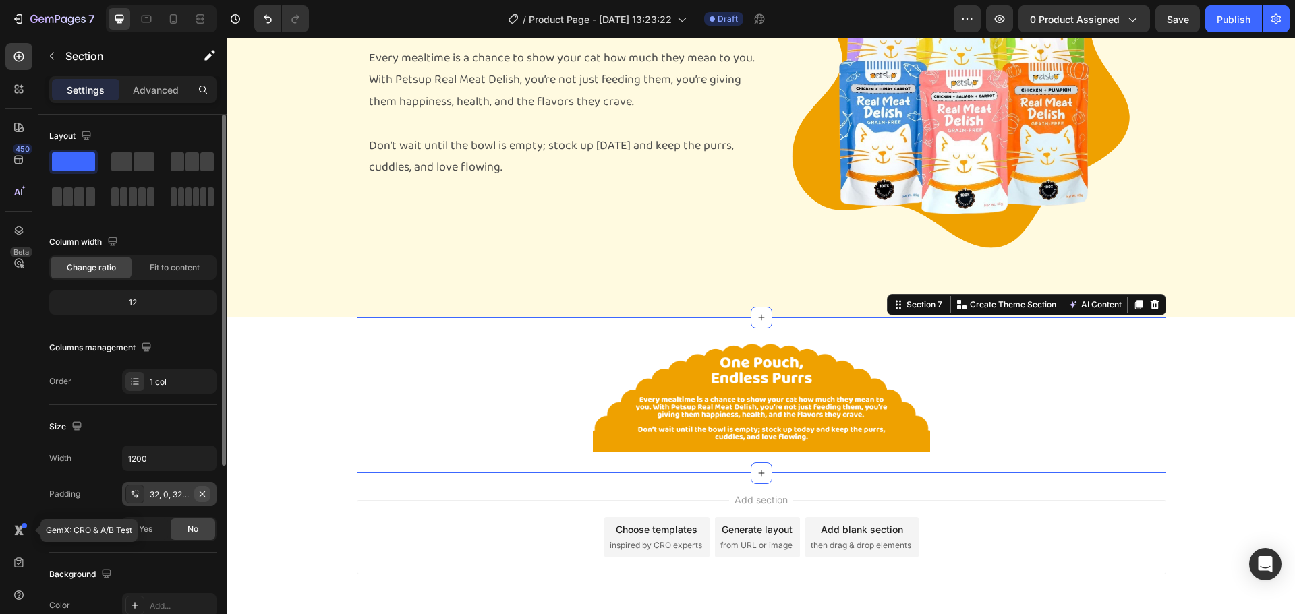
click at [199, 495] on icon "button" at bounding box center [202, 494] width 11 height 11
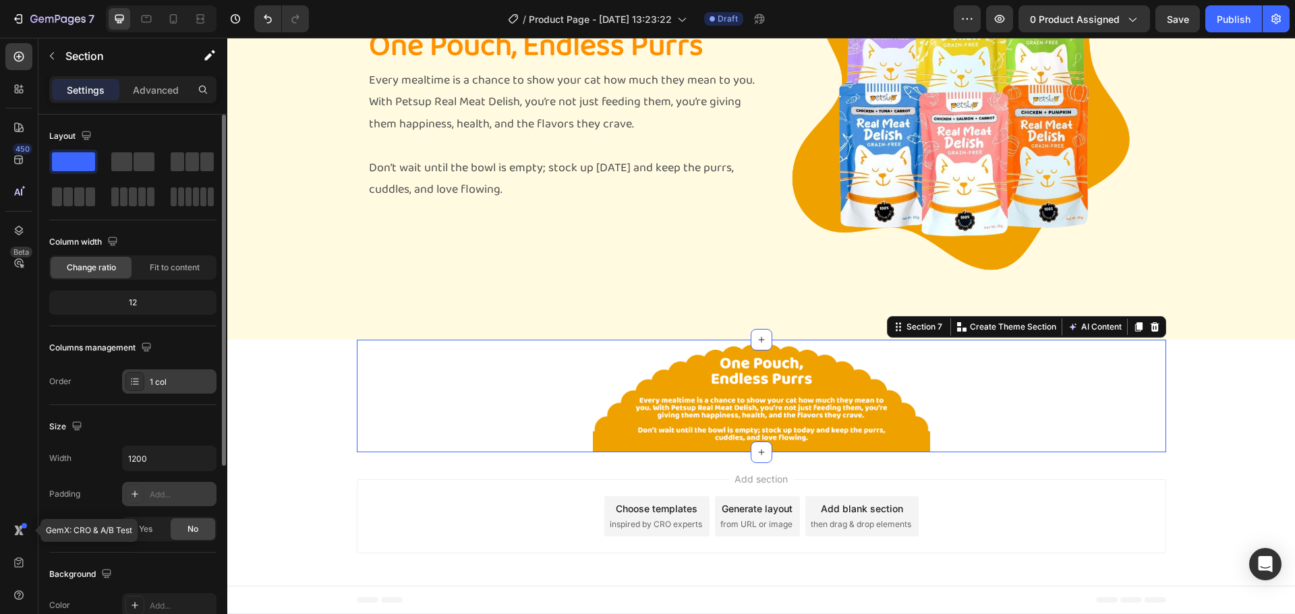
scroll to position [67, 0]
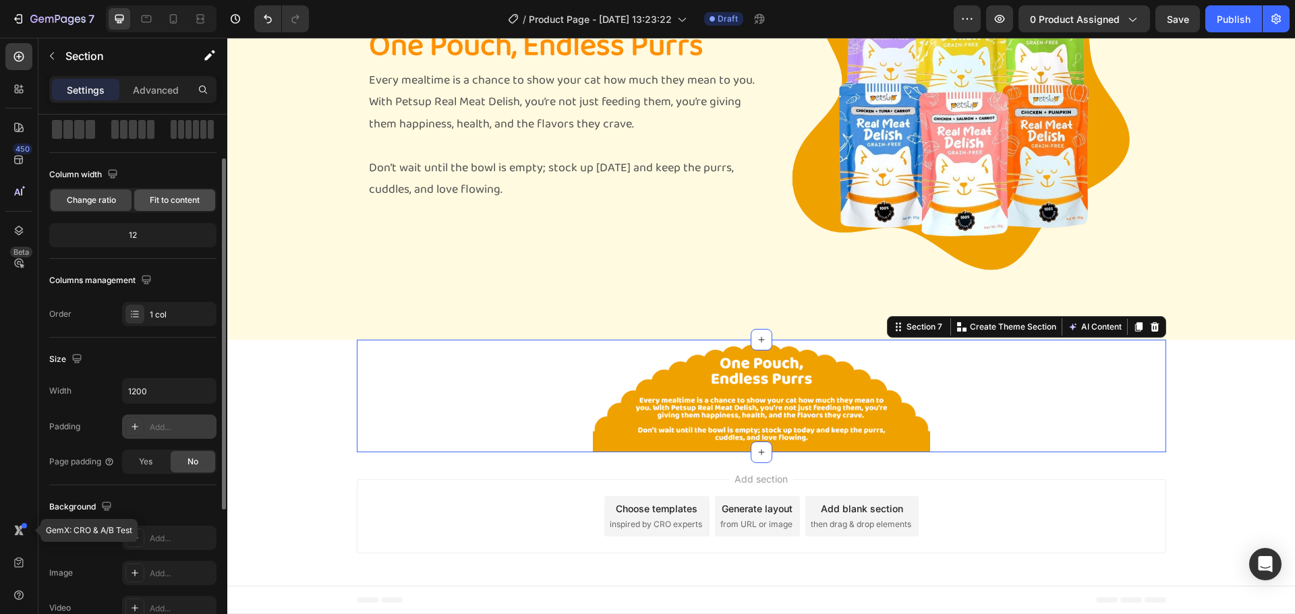
click at [200, 197] on span "Fit to content" at bounding box center [175, 200] width 50 height 12
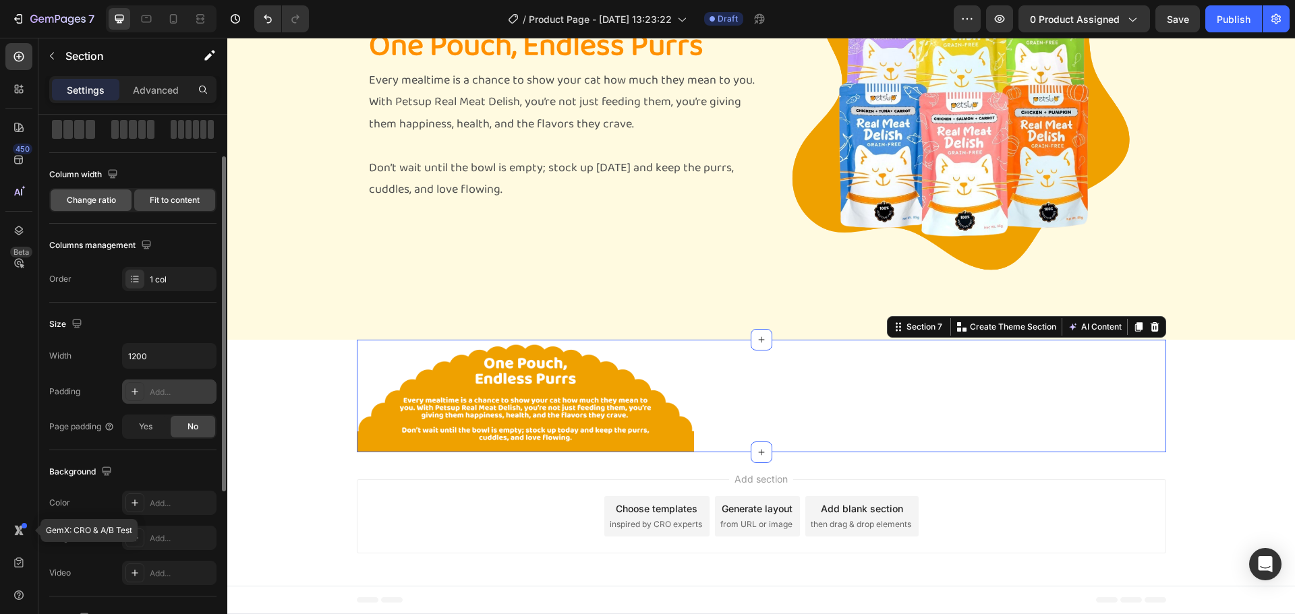
click at [87, 203] on span "Change ratio" at bounding box center [91, 200] width 49 height 12
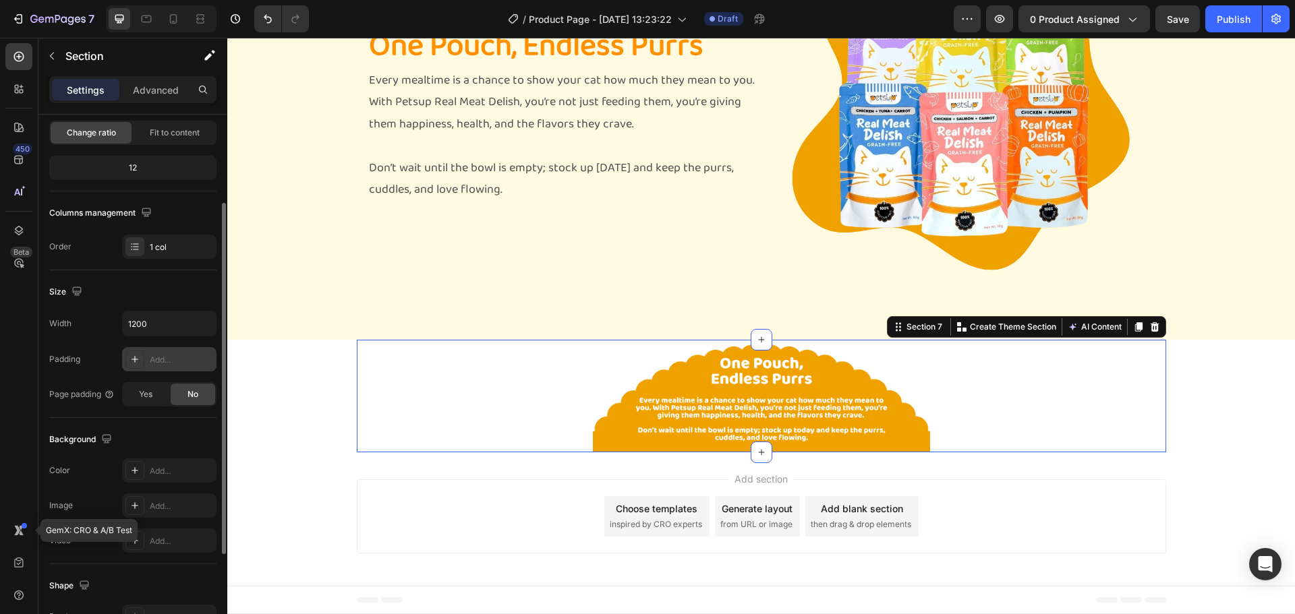
scroll to position [202, 0]
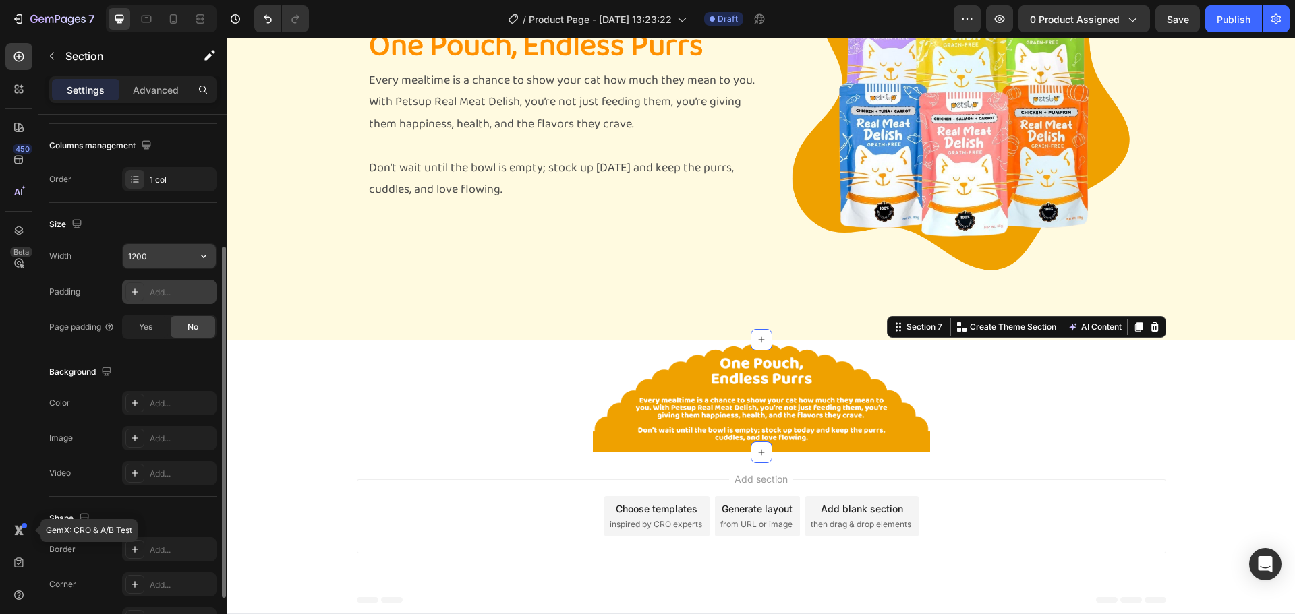
click at [160, 260] on input "1200" at bounding box center [169, 256] width 93 height 24
click at [198, 255] on icon "button" at bounding box center [203, 255] width 13 height 13
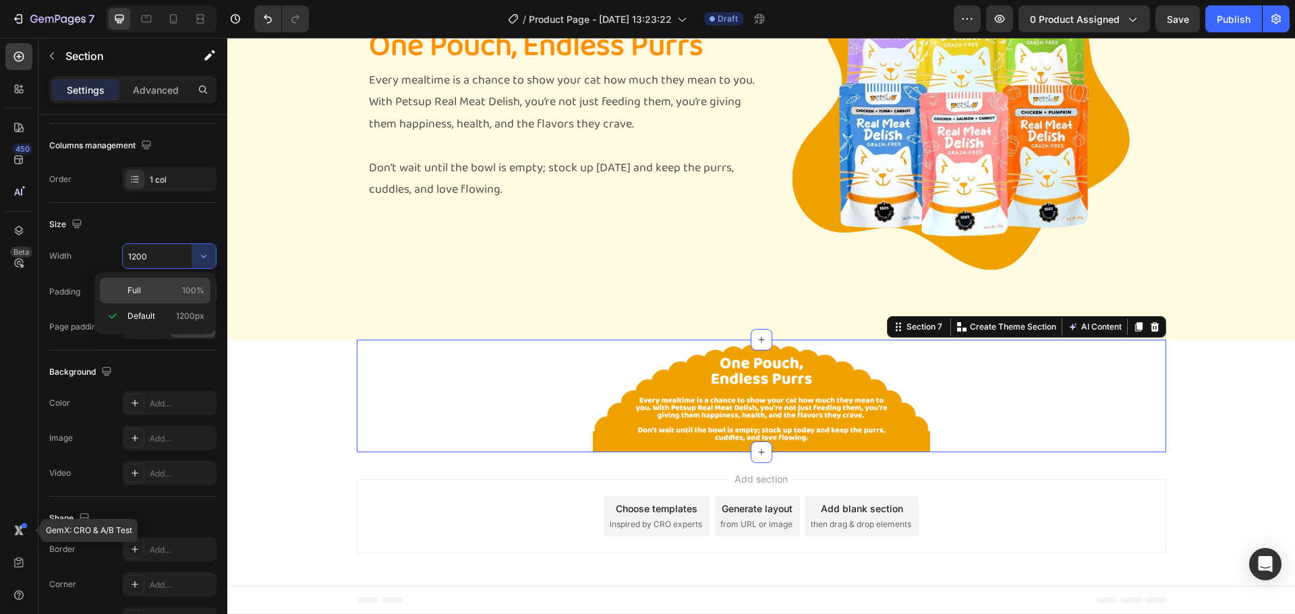
click at [183, 287] on span "100%" at bounding box center [193, 291] width 22 height 12
type input "100%"
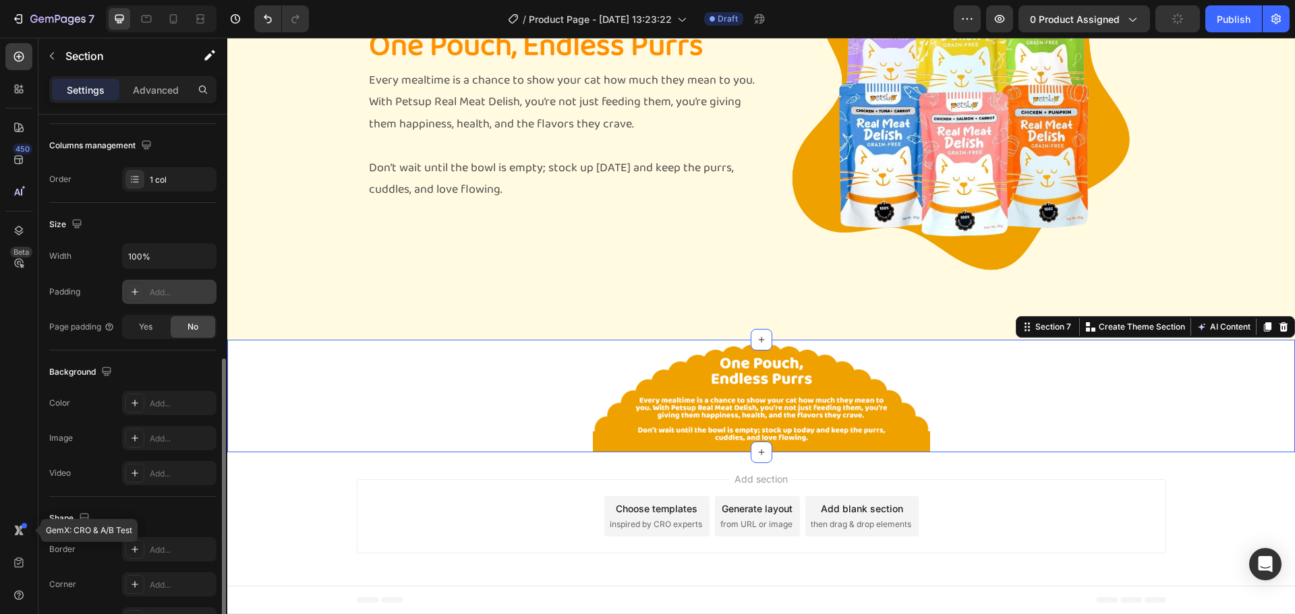
scroll to position [285, 0]
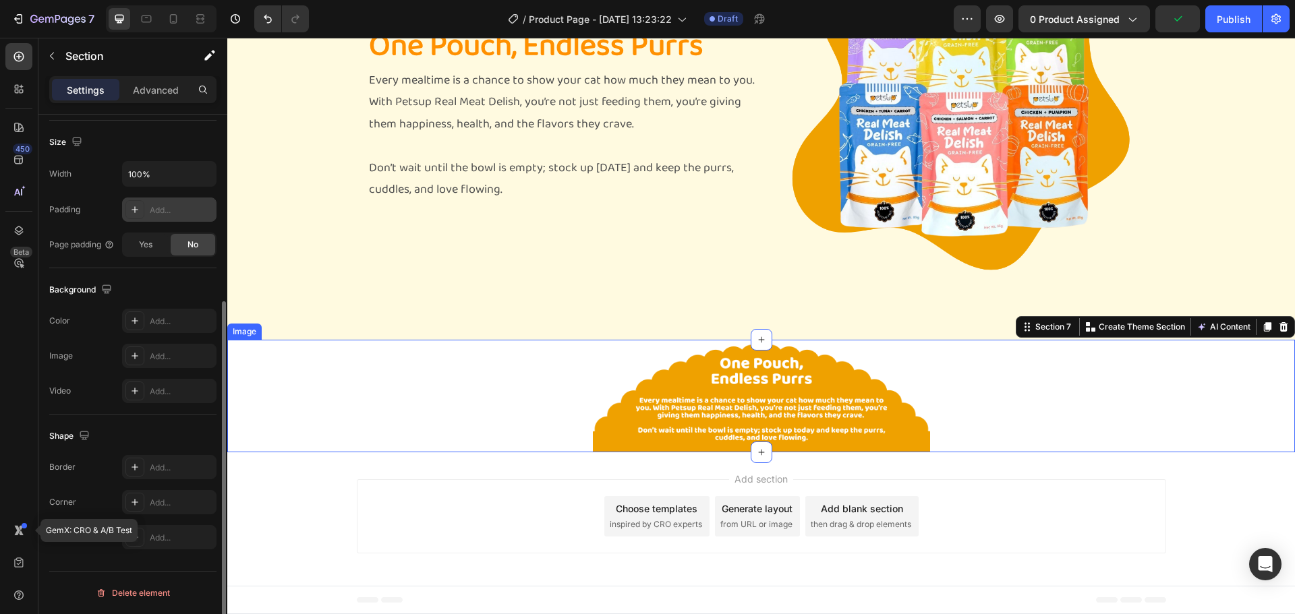
click at [613, 382] on img at bounding box center [761, 396] width 337 height 113
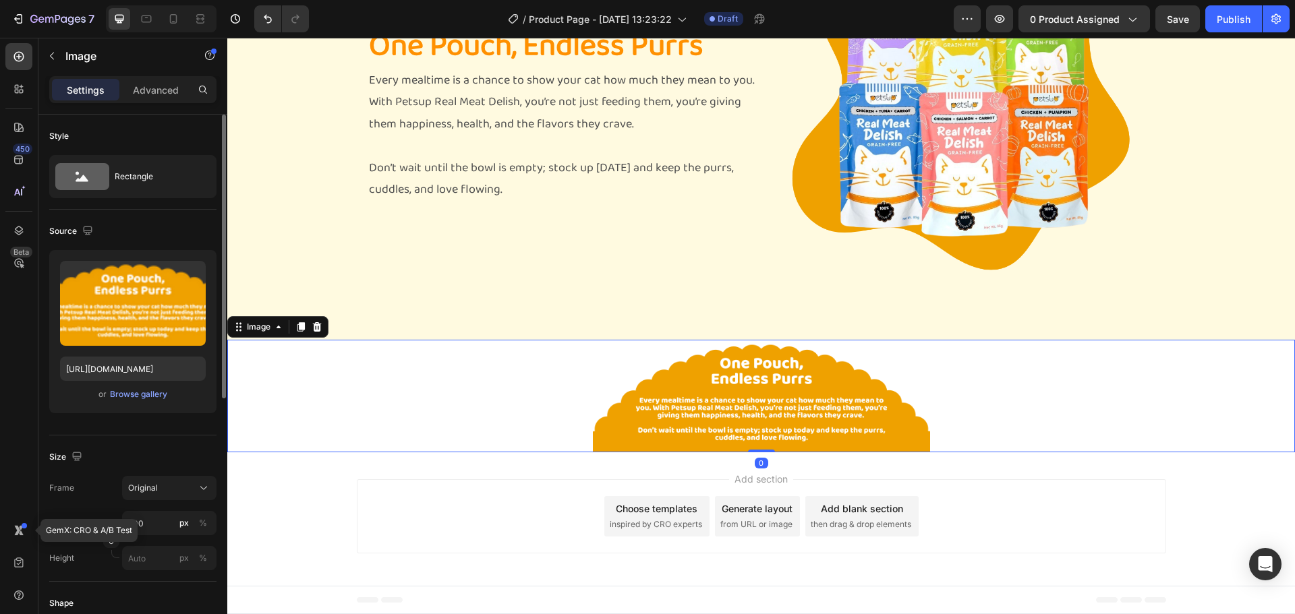
scroll to position [135, 0]
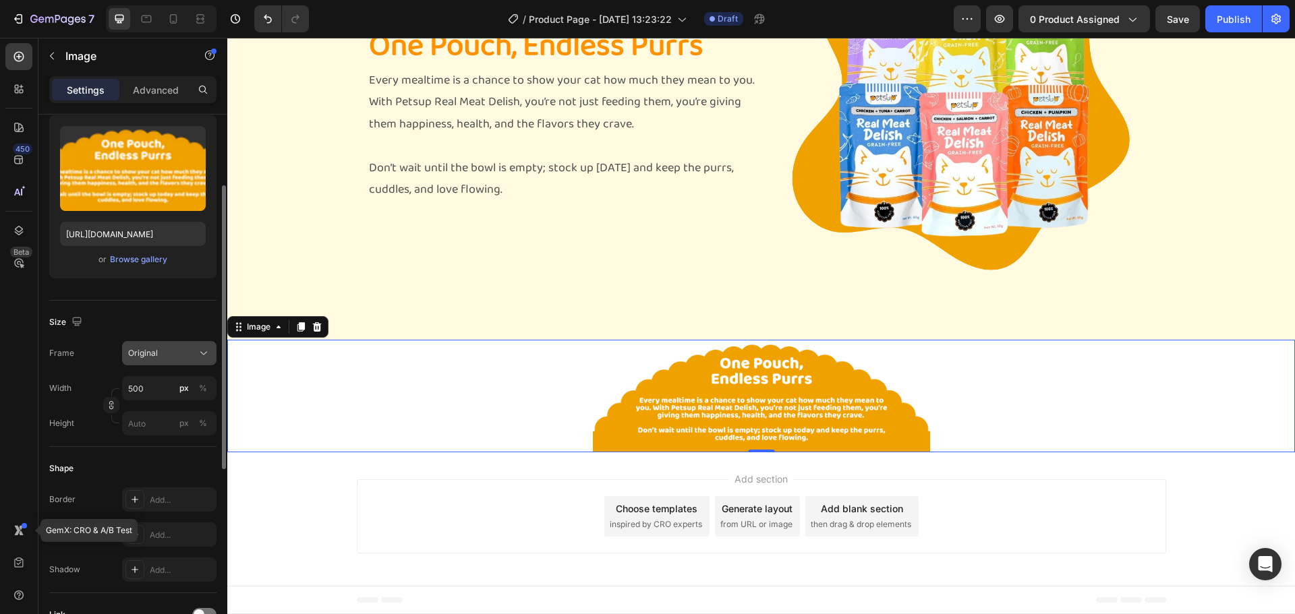
click at [184, 358] on div "Original" at bounding box center [161, 353] width 66 height 12
click at [187, 320] on div "Size" at bounding box center [132, 323] width 167 height 22
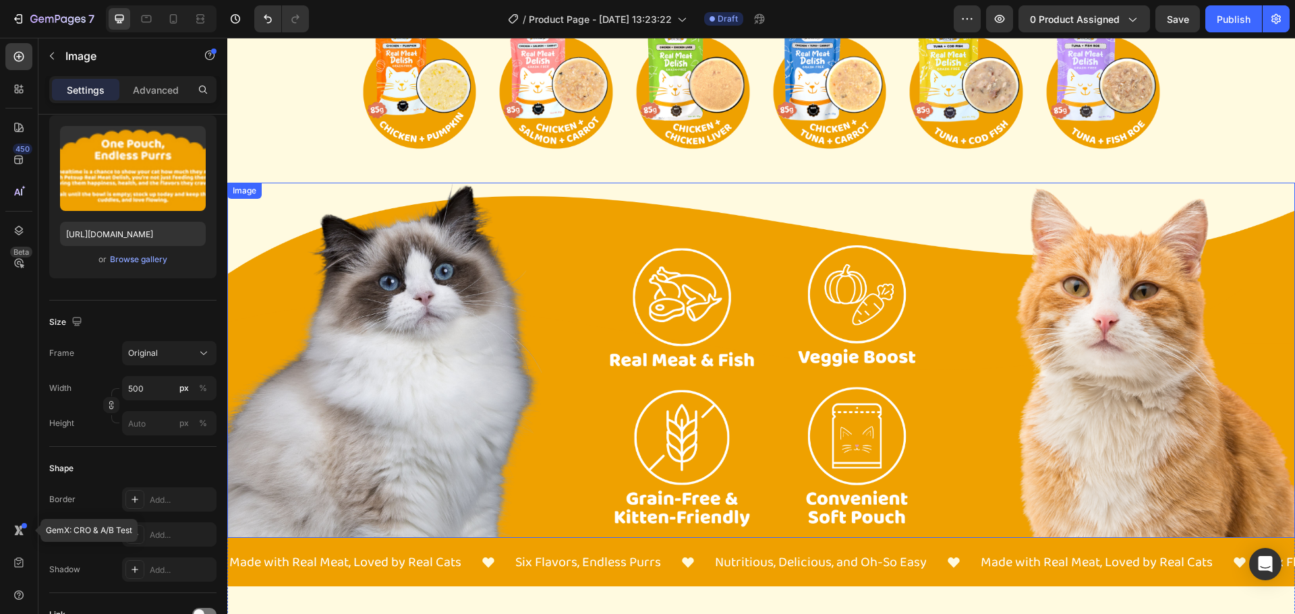
scroll to position [61, 0]
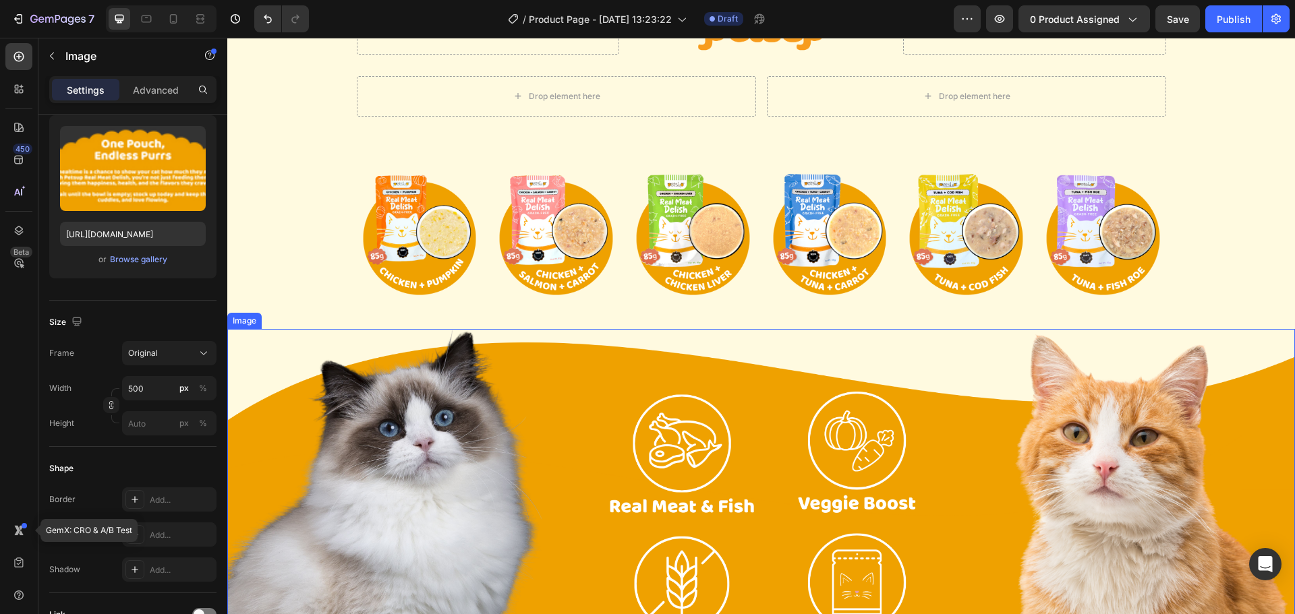
click at [270, 372] on img at bounding box center [760, 507] width 1067 height 356
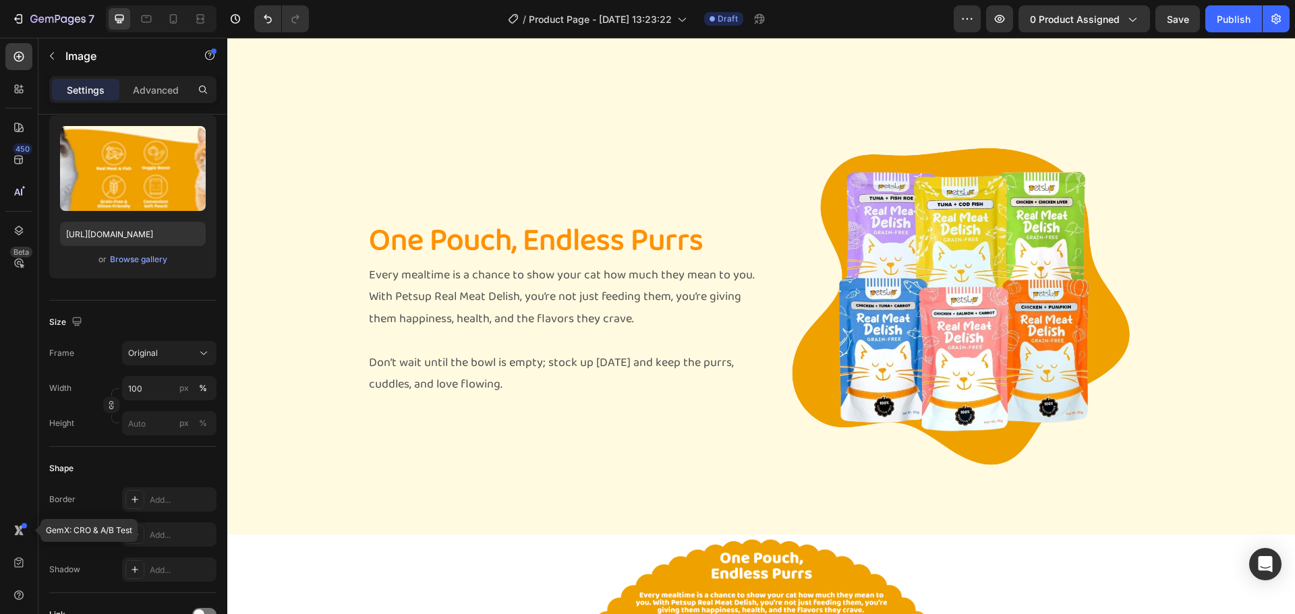
scroll to position [1409, 0]
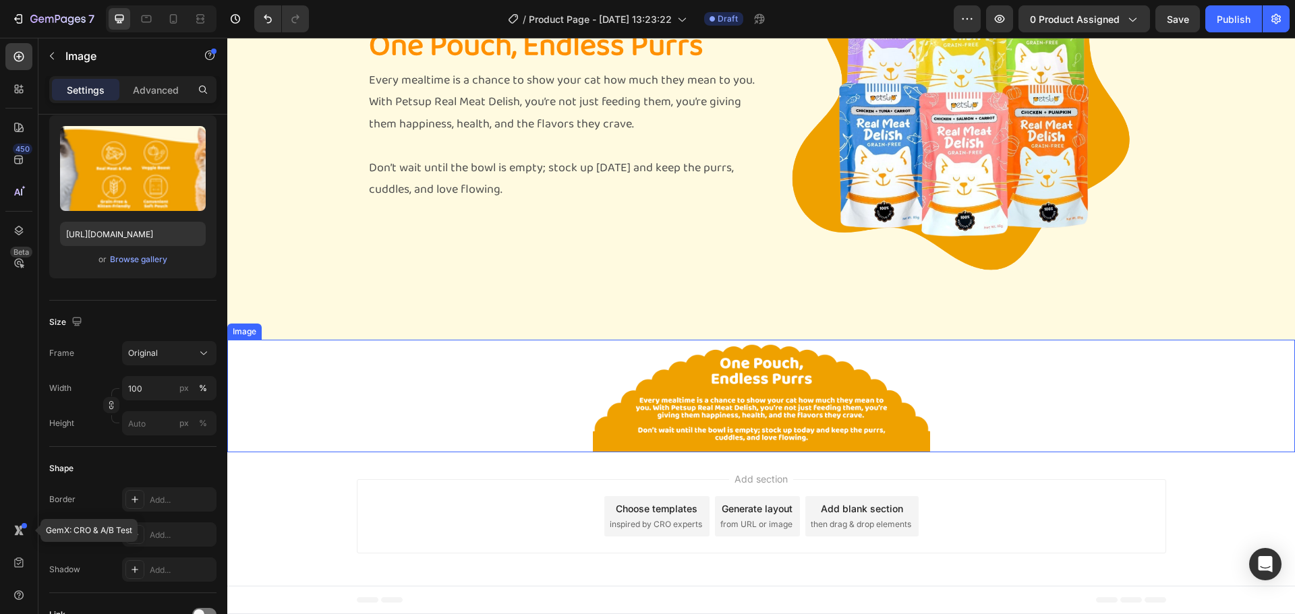
click at [688, 391] on img at bounding box center [761, 396] width 337 height 113
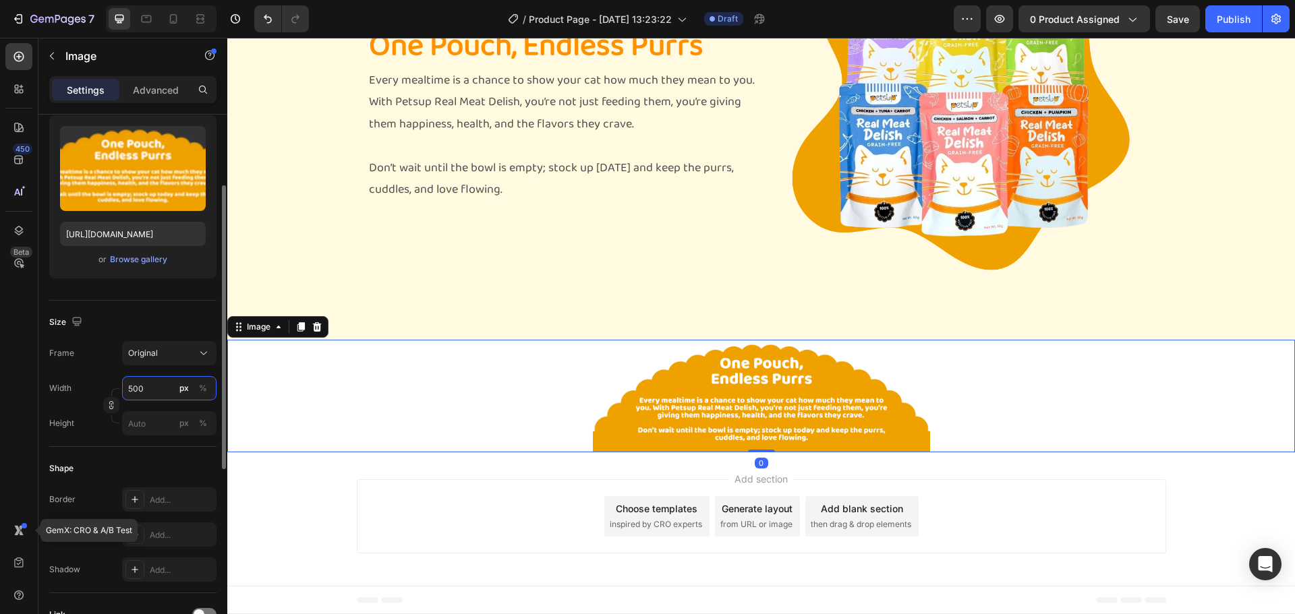
click at [158, 387] on input "500" at bounding box center [169, 388] width 94 height 24
click at [152, 423] on p "Full 100%" at bounding box center [166, 421] width 78 height 12
type input "100"
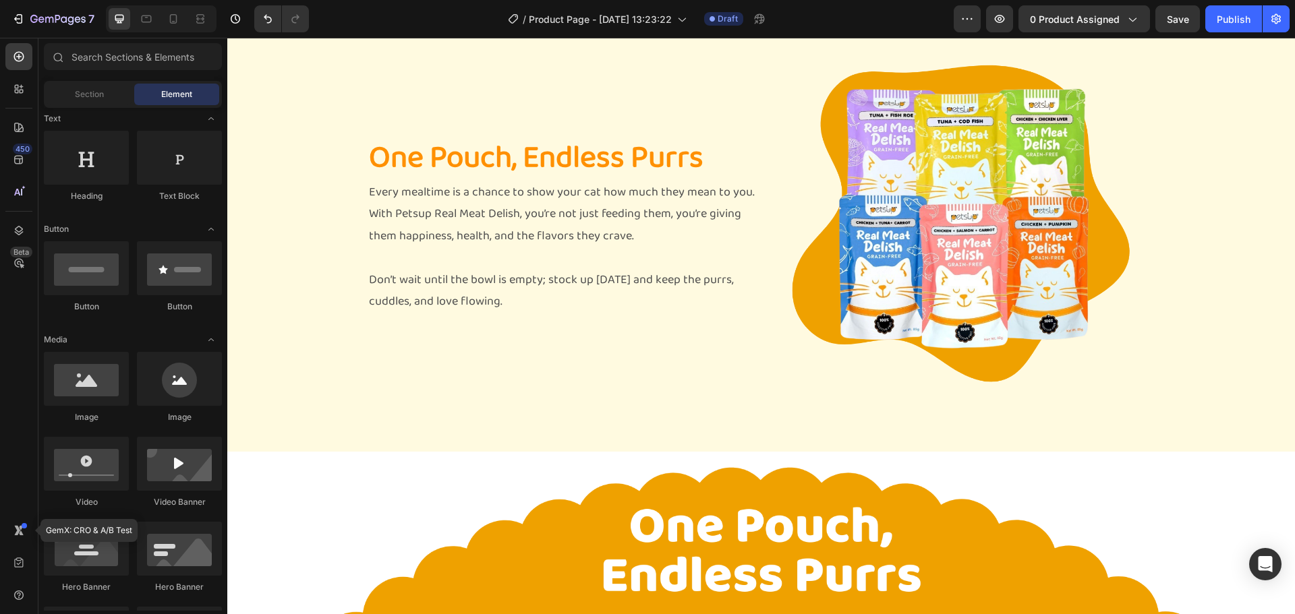
scroll to position [1512, 0]
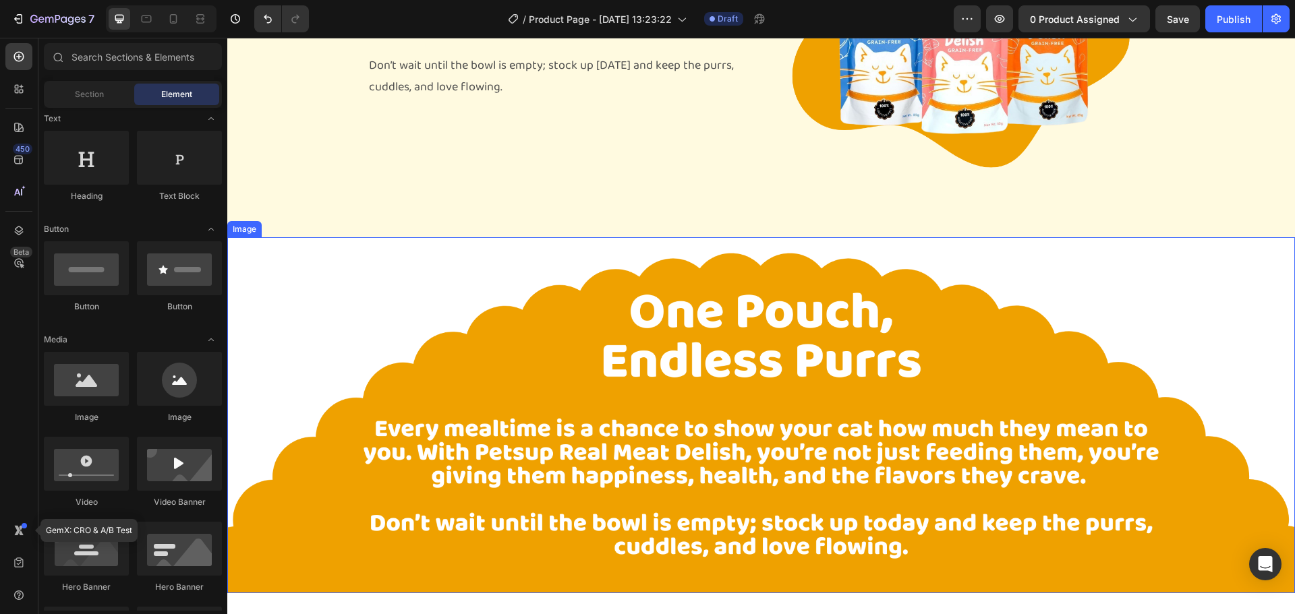
click at [1121, 335] on img at bounding box center [760, 415] width 1067 height 356
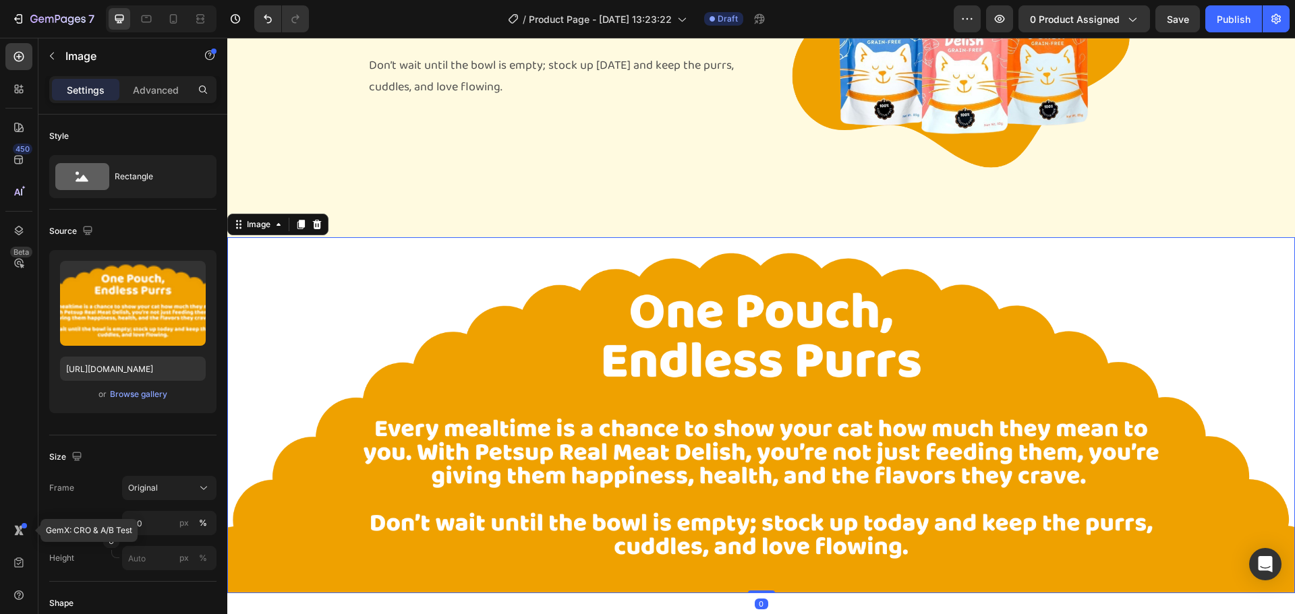
click at [251, 235] on div "Image" at bounding box center [277, 225] width 101 height 22
click at [264, 223] on div "Image" at bounding box center [258, 224] width 29 height 12
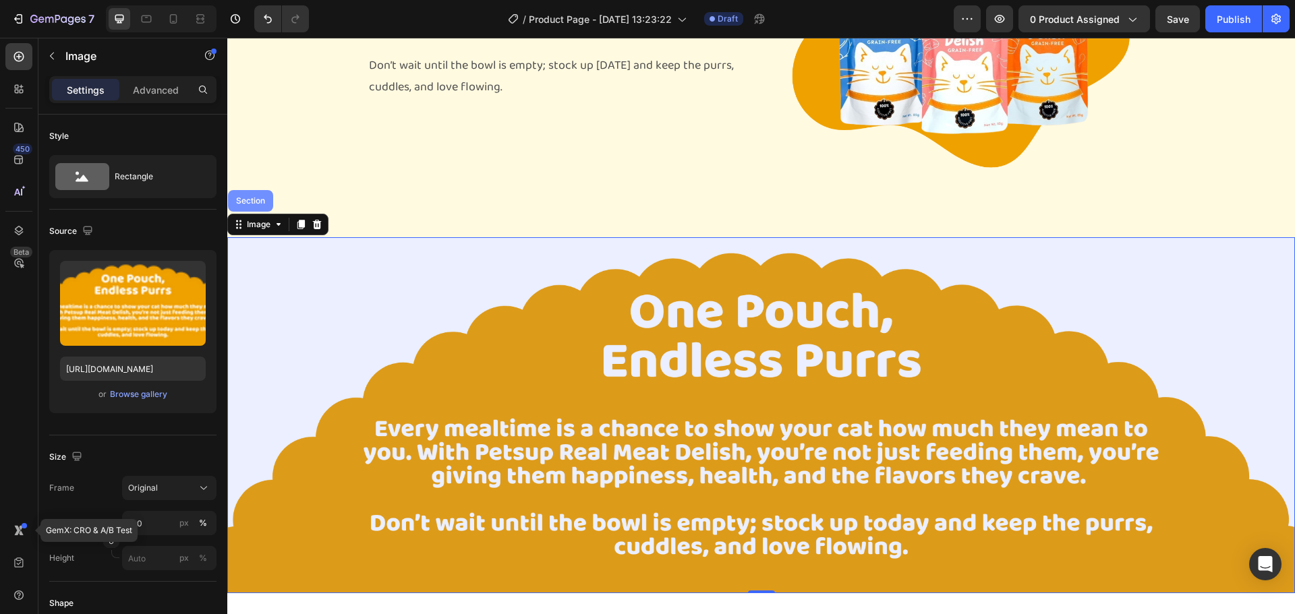
click at [251, 201] on div "Section" at bounding box center [250, 201] width 34 height 8
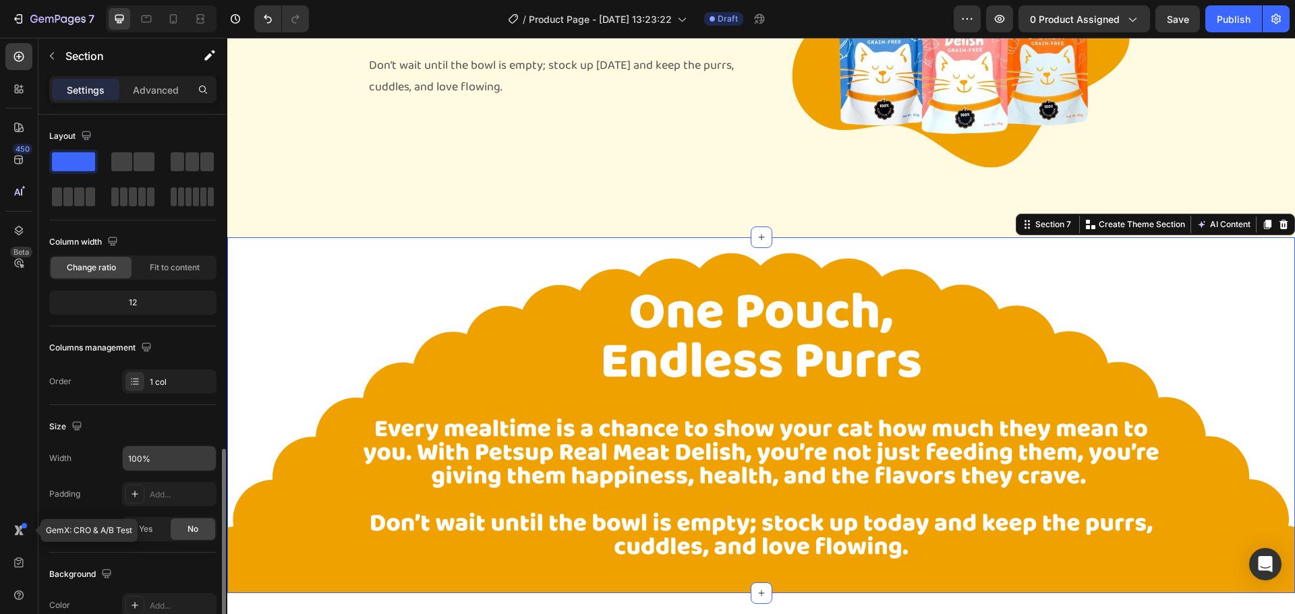
scroll to position [270, 0]
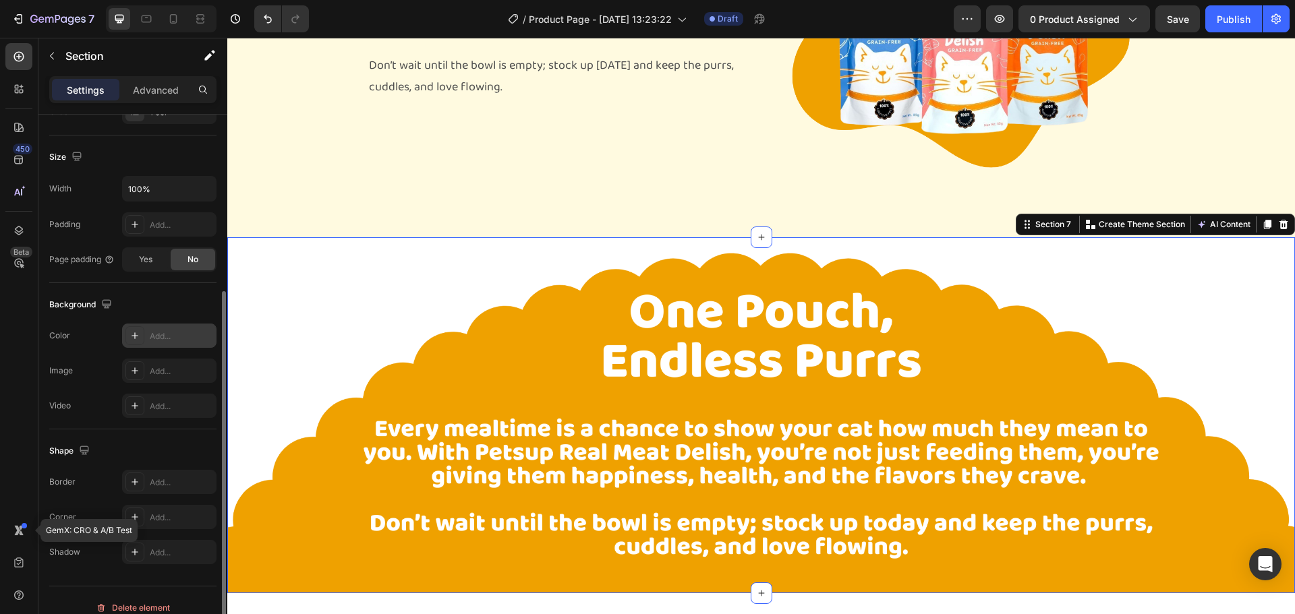
click at [140, 343] on div at bounding box center [134, 335] width 19 height 19
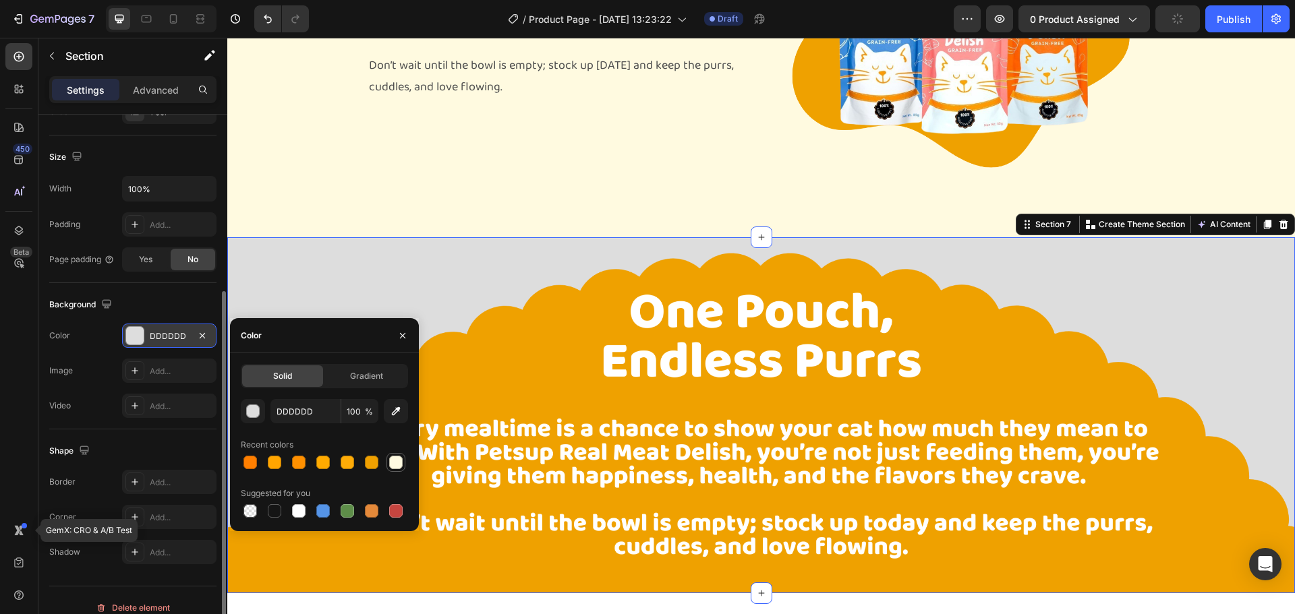
click at [395, 458] on div at bounding box center [395, 462] width 13 height 13
type input "FFFAE0"
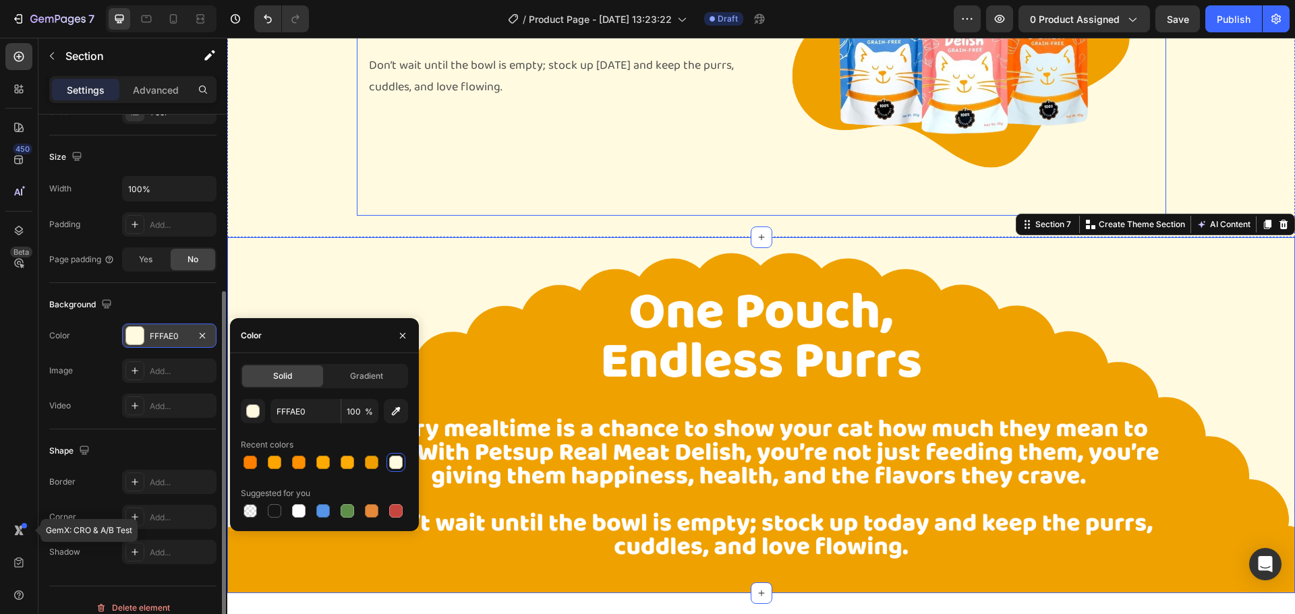
click at [569, 186] on div "One Pouch, Endless Purrs Heading Every mealtime is a chance to show your cat ho…" at bounding box center [561, 11] width 388 height 388
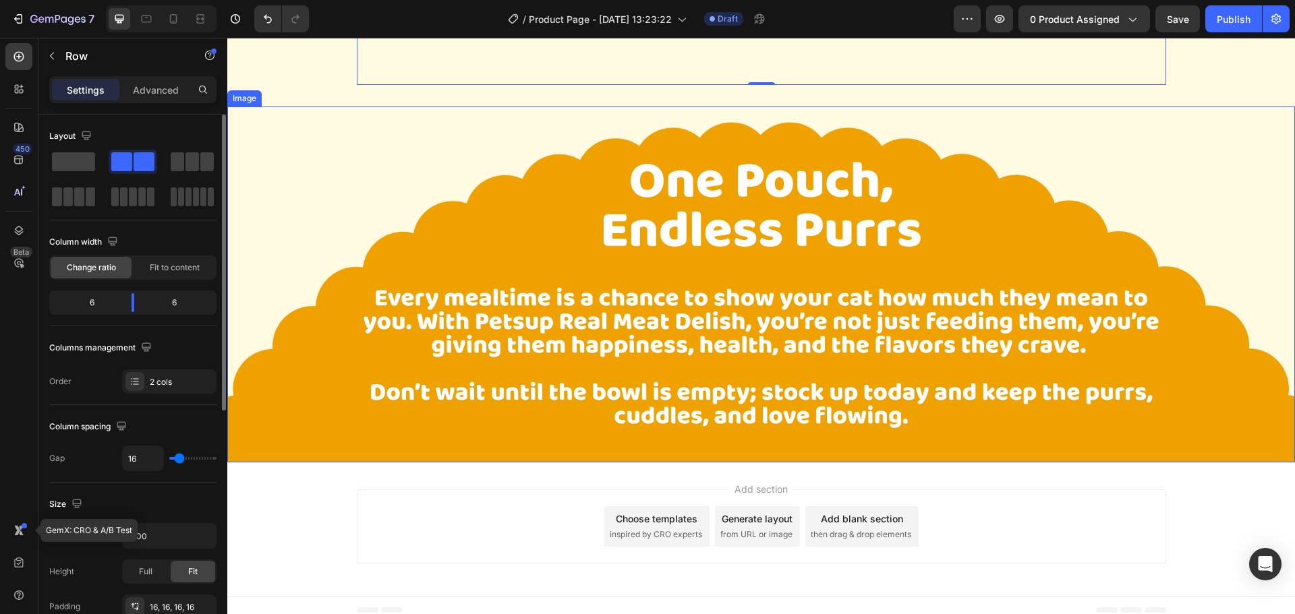
scroll to position [1649, 0]
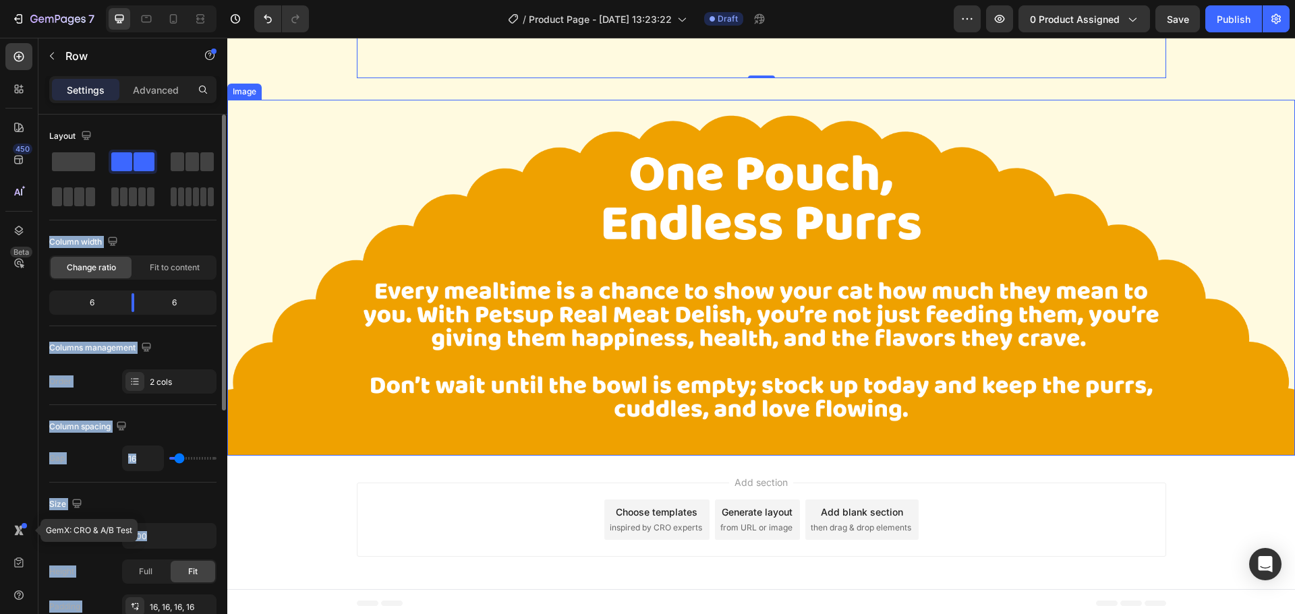
drag, startPoint x: 305, startPoint y: 195, endPoint x: 328, endPoint y: 390, distance: 196.3
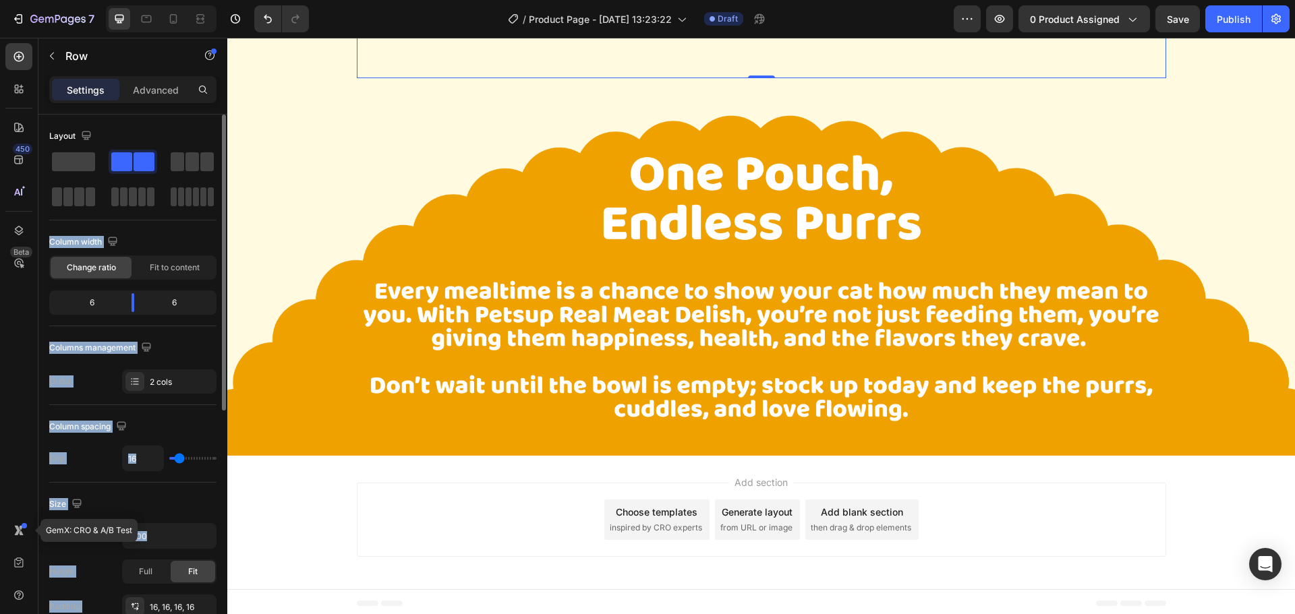
click at [129, 136] on div "Layout" at bounding box center [132, 136] width 167 height 22
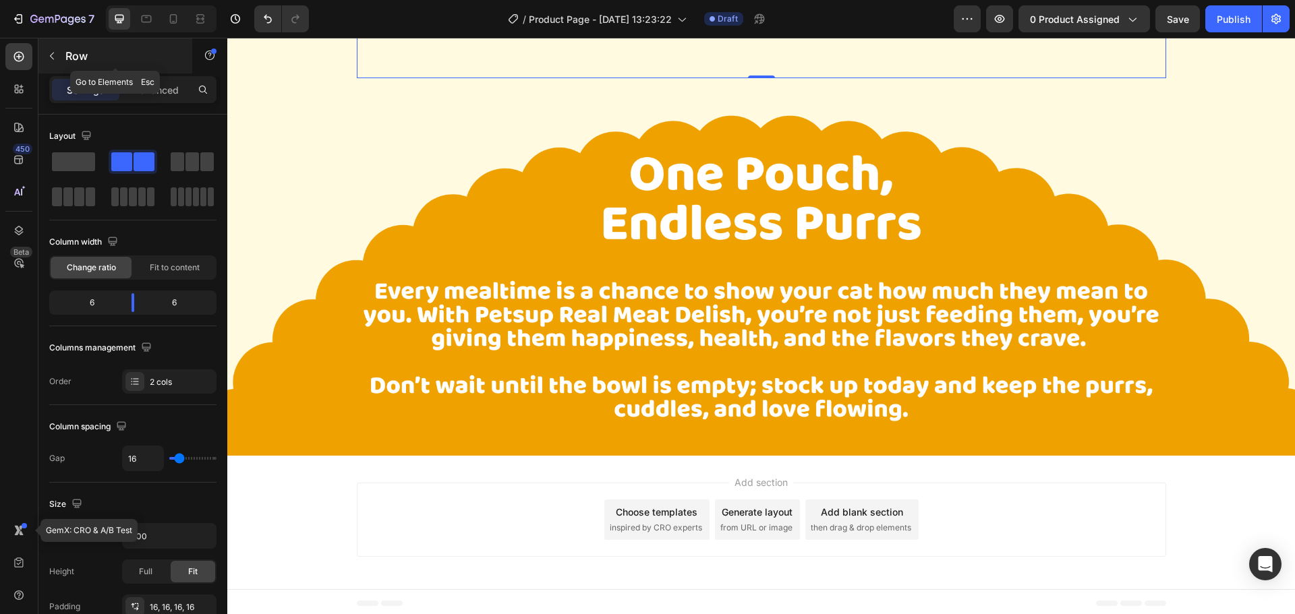
click at [80, 62] on p "Row" at bounding box center [122, 56] width 115 height 16
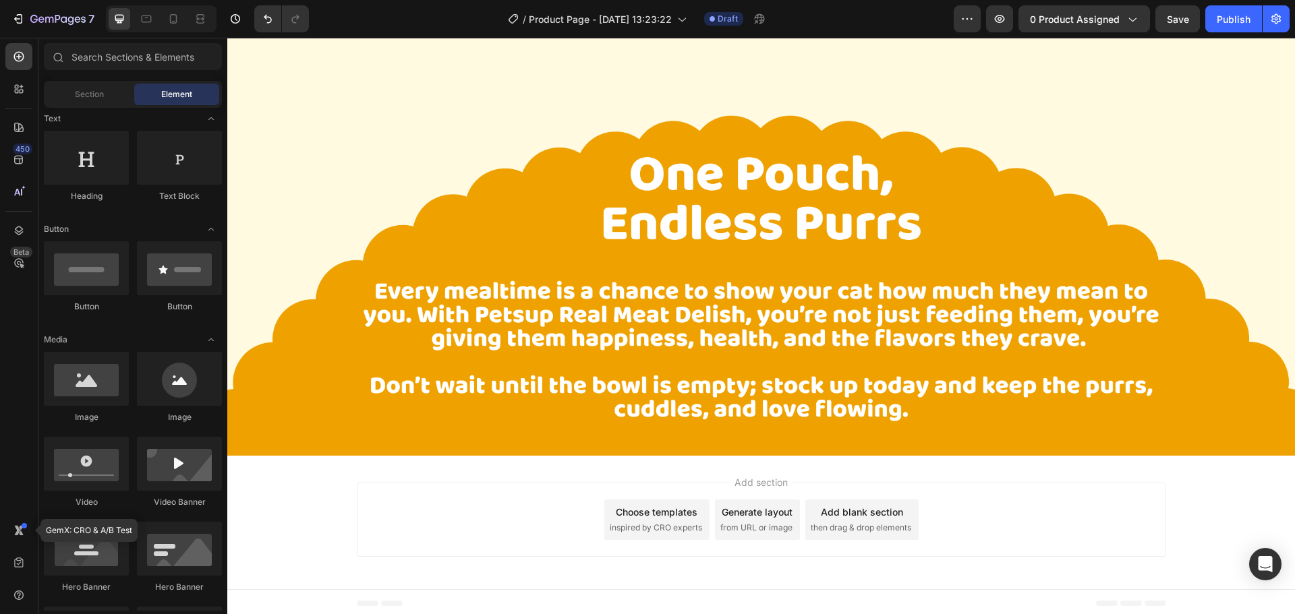
scroll to position [0, 0]
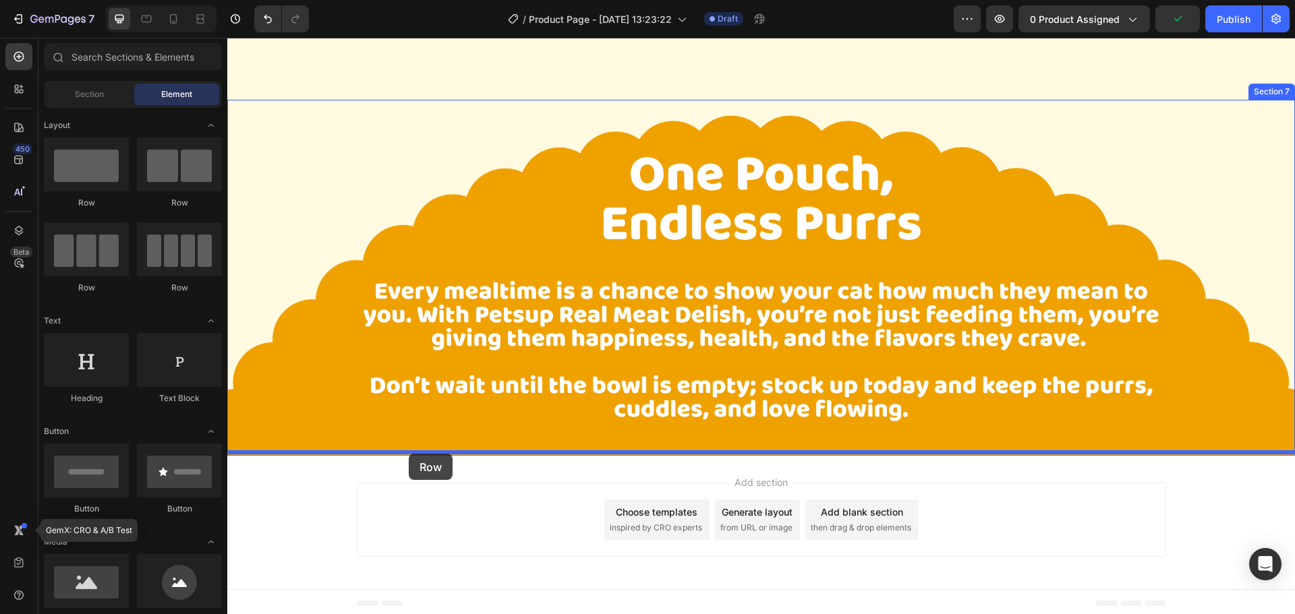
drag, startPoint x: 395, startPoint y: 285, endPoint x: 409, endPoint y: 452, distance: 167.8
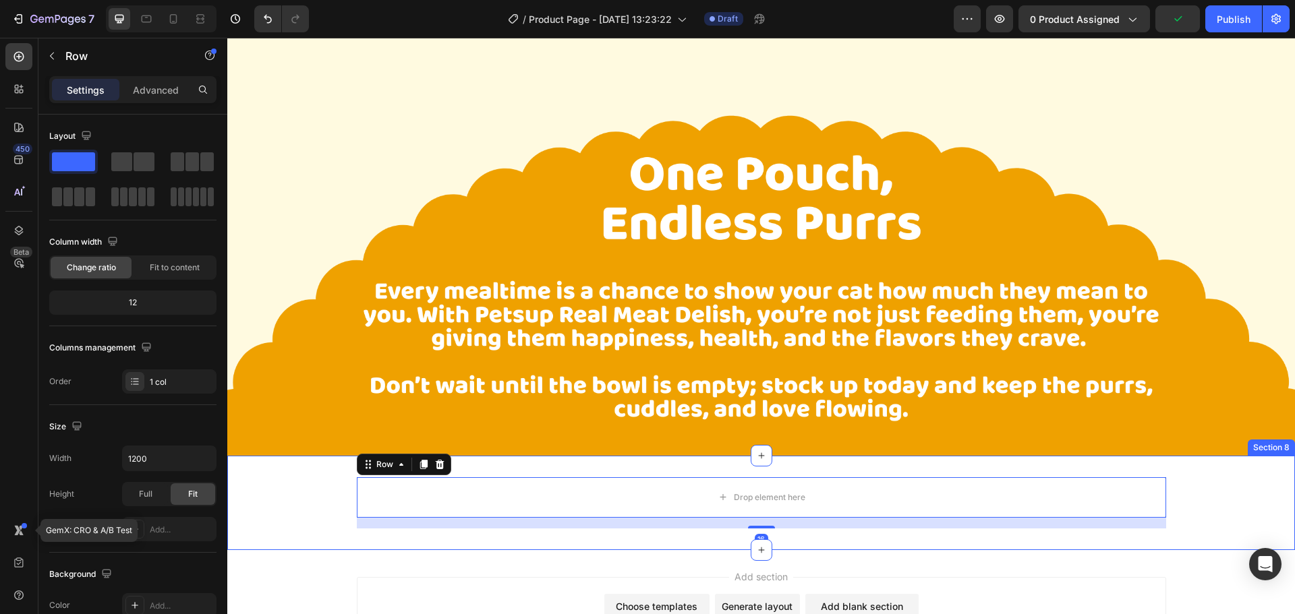
click at [303, 481] on div "Drop element here Row 16" at bounding box center [760, 502] width 1067 height 51
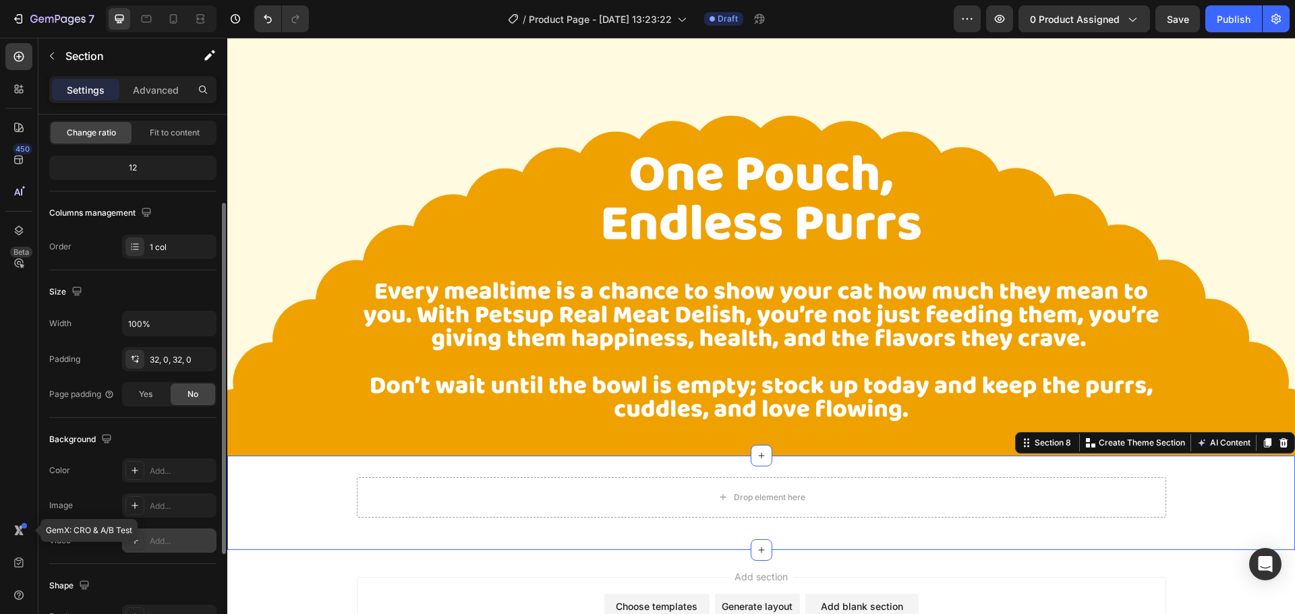
scroll to position [270, 0]
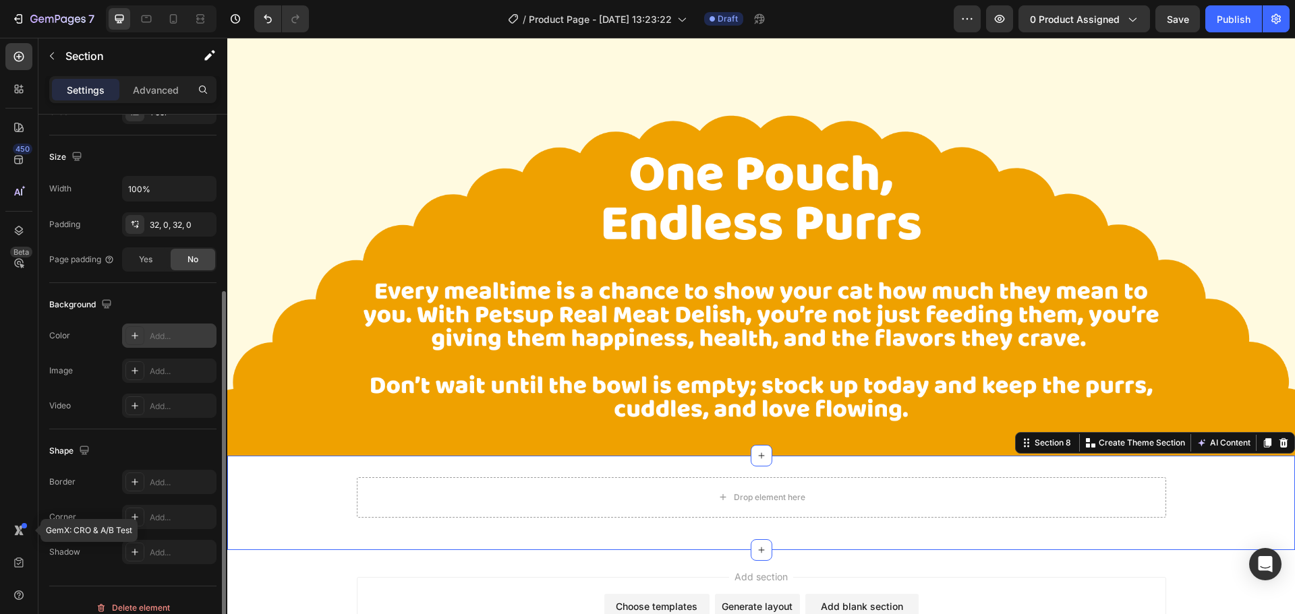
click at [137, 340] on icon at bounding box center [134, 335] width 11 height 11
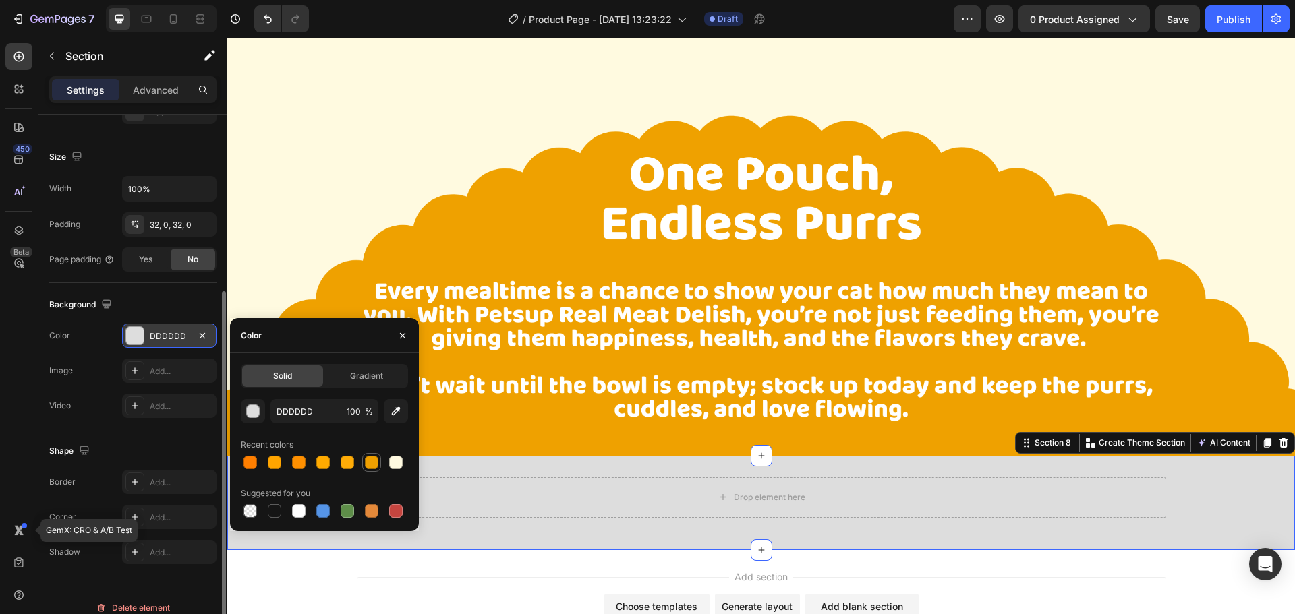
click at [362, 467] on div at bounding box center [371, 462] width 19 height 19
type input "EFA000"
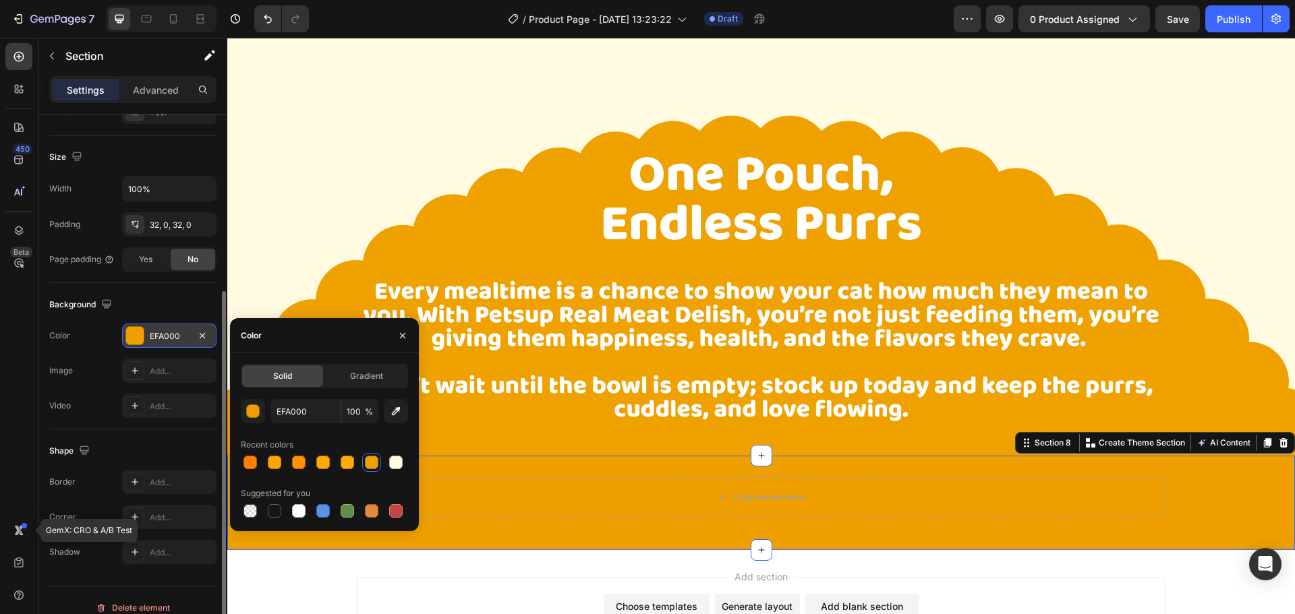
click at [449, 558] on div "Add section Choose templates inspired by CRO experts Generate layout from URL o…" at bounding box center [760, 617] width 1067 height 134
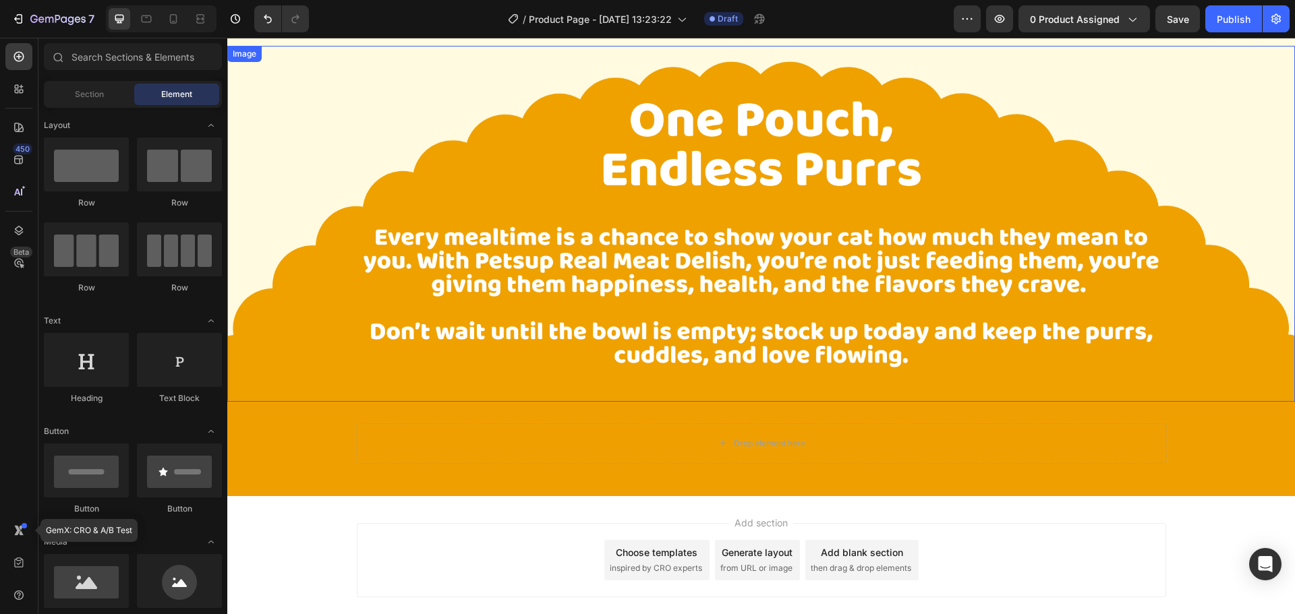
scroll to position [1541, 0]
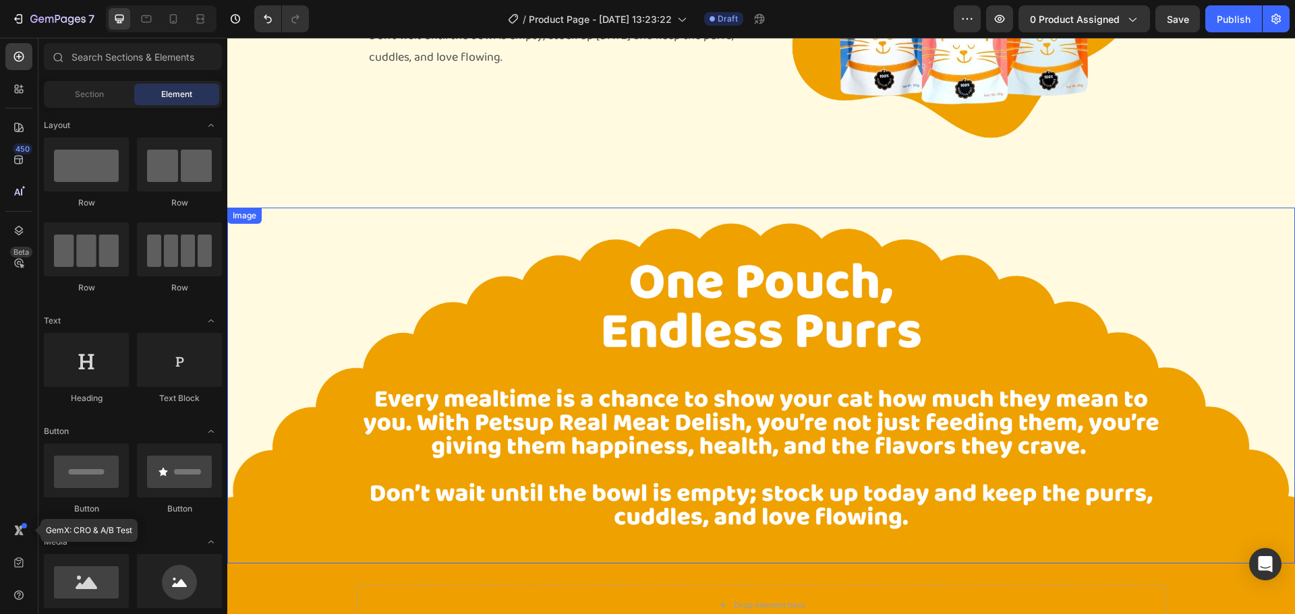
click at [319, 267] on img at bounding box center [760, 386] width 1067 height 356
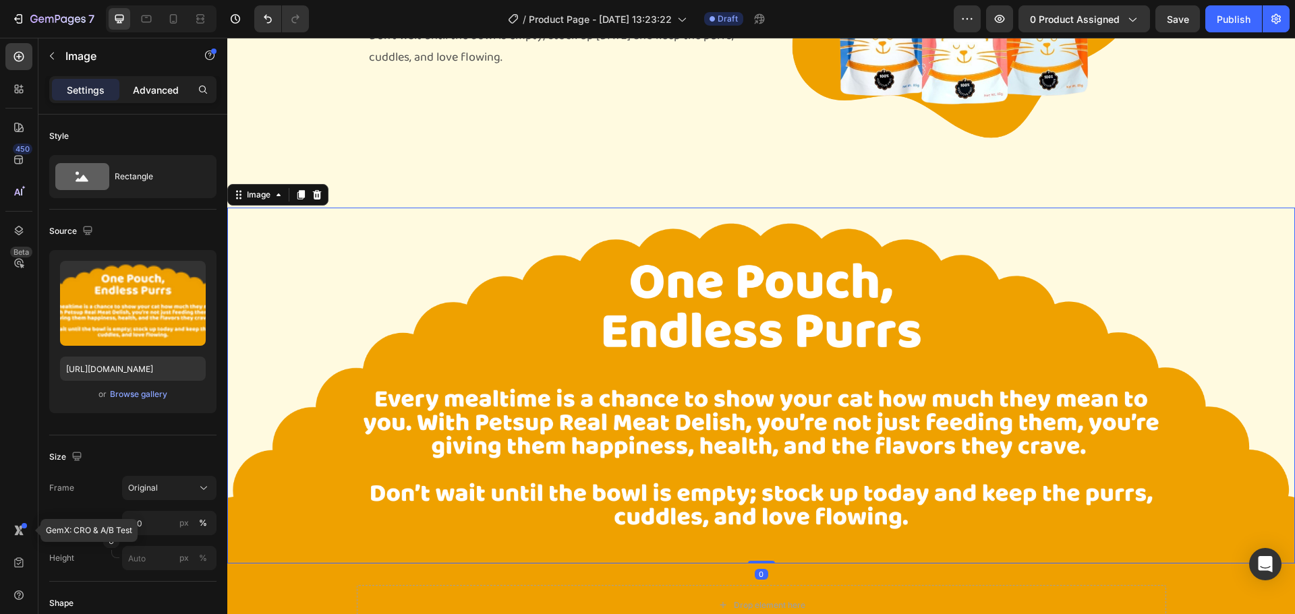
click at [167, 94] on p "Advanced" at bounding box center [156, 90] width 46 height 14
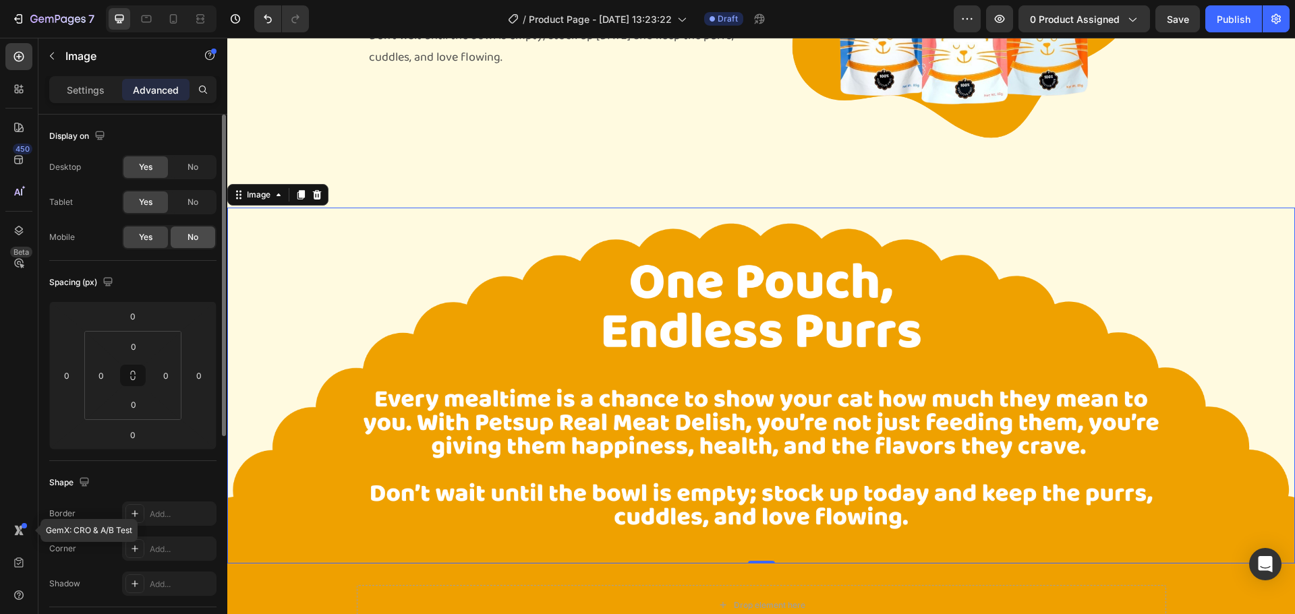
click at [190, 233] on span "No" at bounding box center [192, 237] width 11 height 12
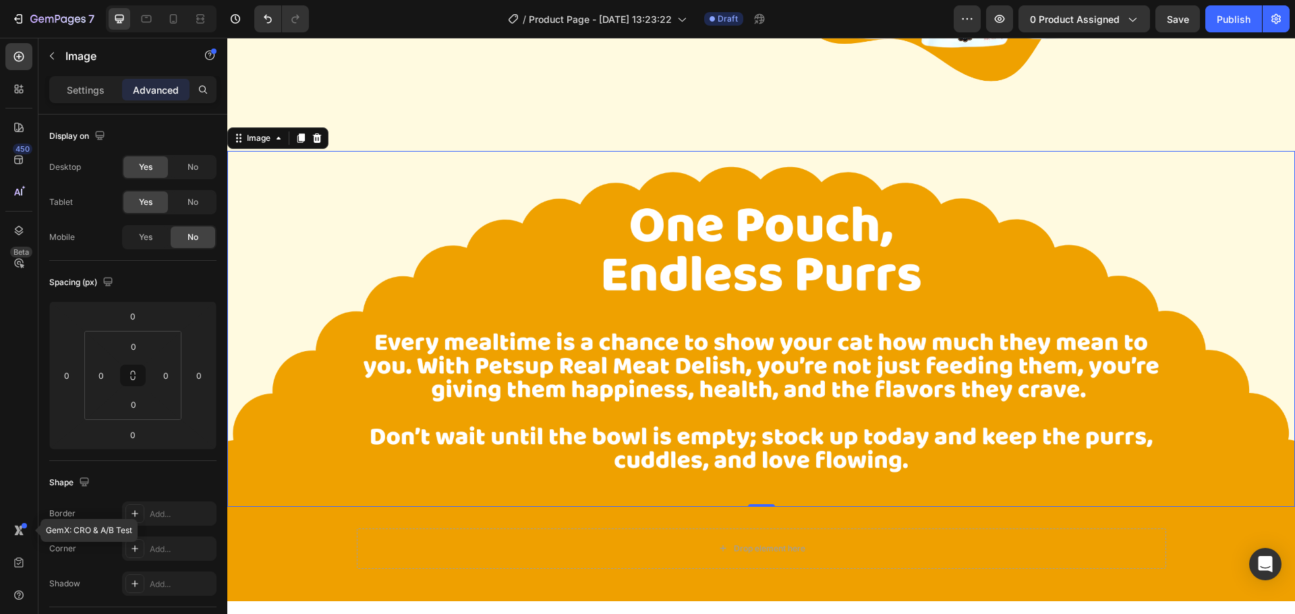
scroll to position [1676, 0]
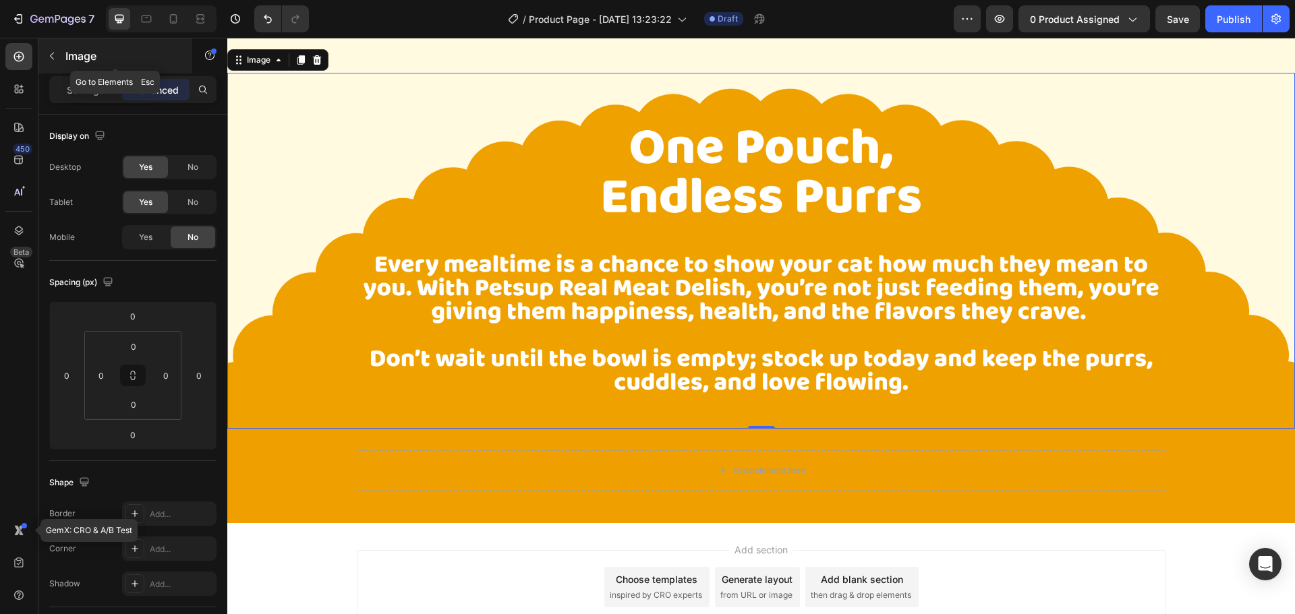
click at [68, 65] on div "Image" at bounding box center [115, 55] width 154 height 35
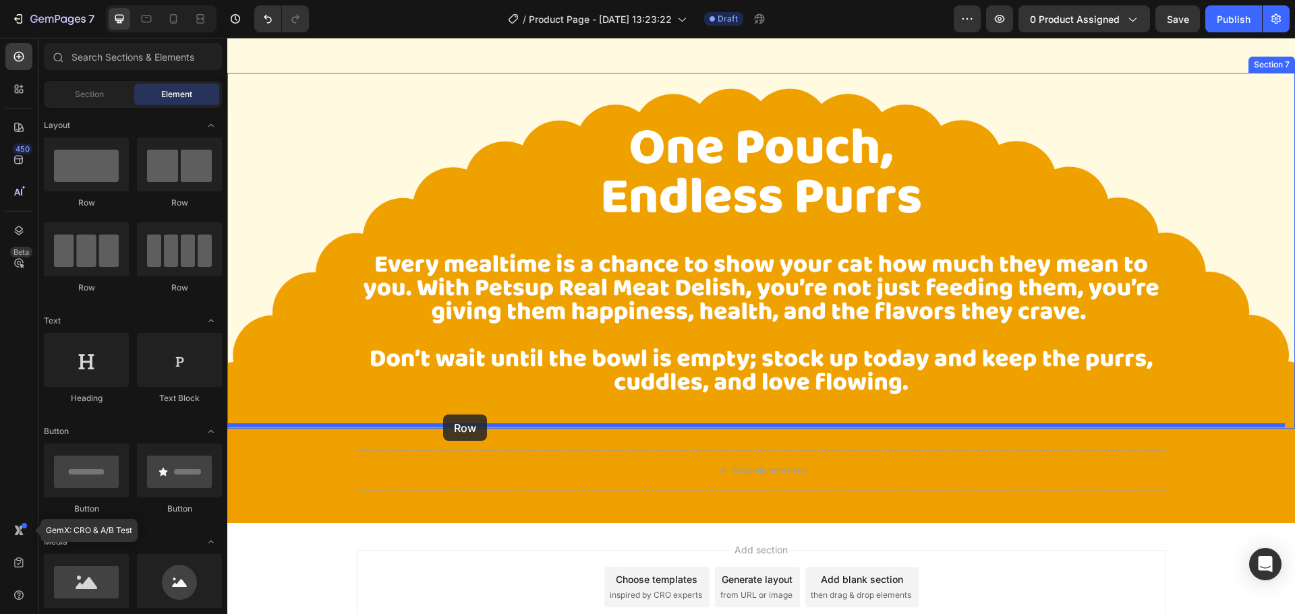
drag, startPoint x: 326, startPoint y: 225, endPoint x: 443, endPoint y: 415, distance: 222.8
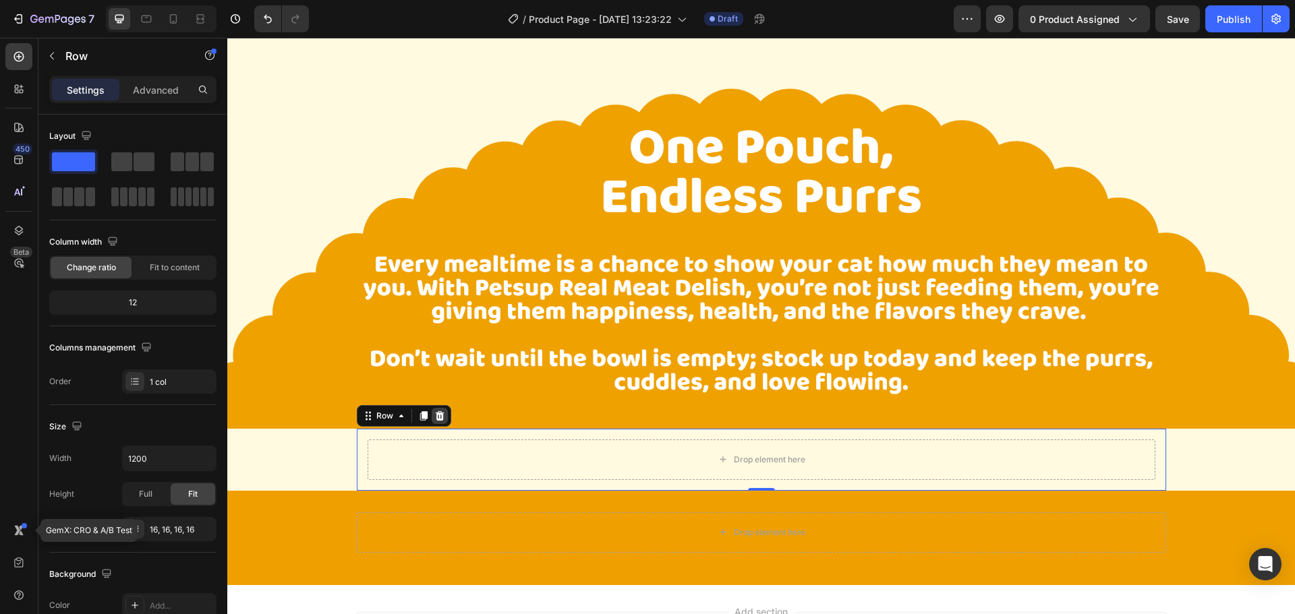
click at [432, 413] on div at bounding box center [440, 416] width 16 height 16
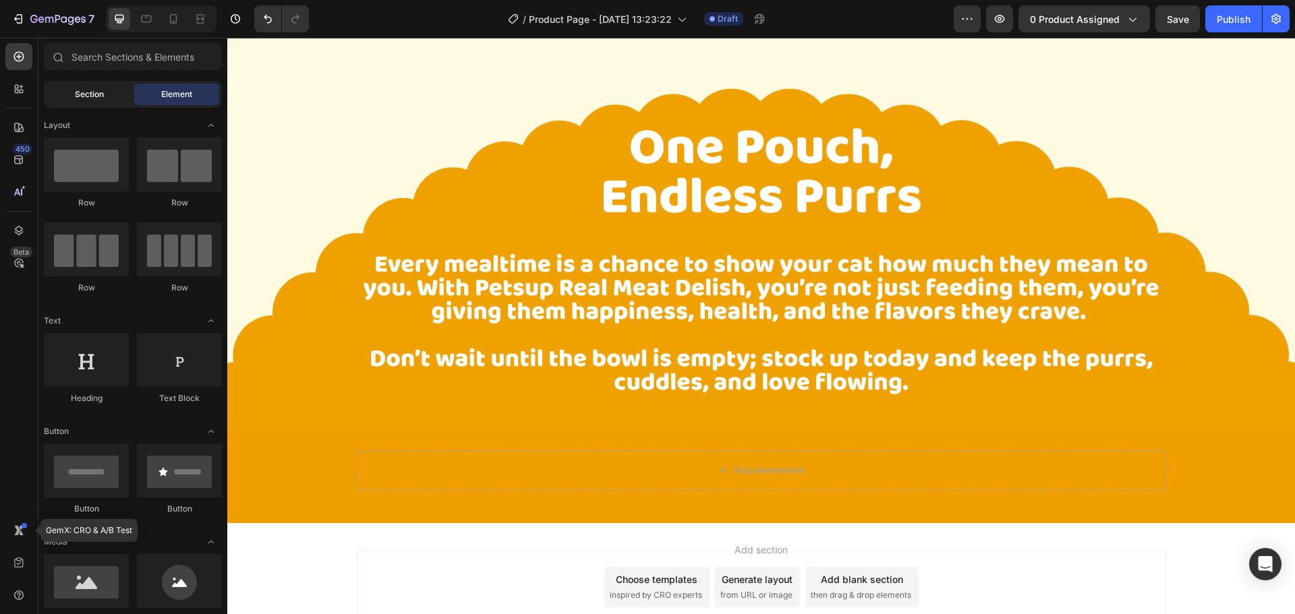
click at [84, 90] on span "Section" at bounding box center [89, 94] width 29 height 12
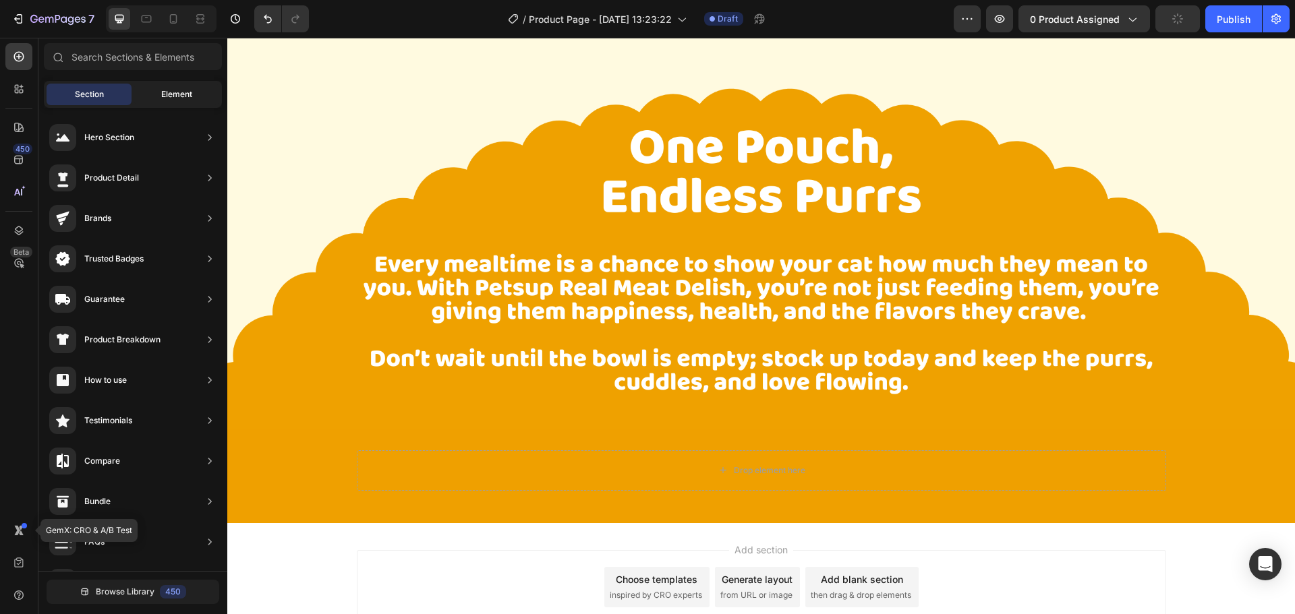
click at [171, 96] on span "Element" at bounding box center [176, 94] width 31 height 12
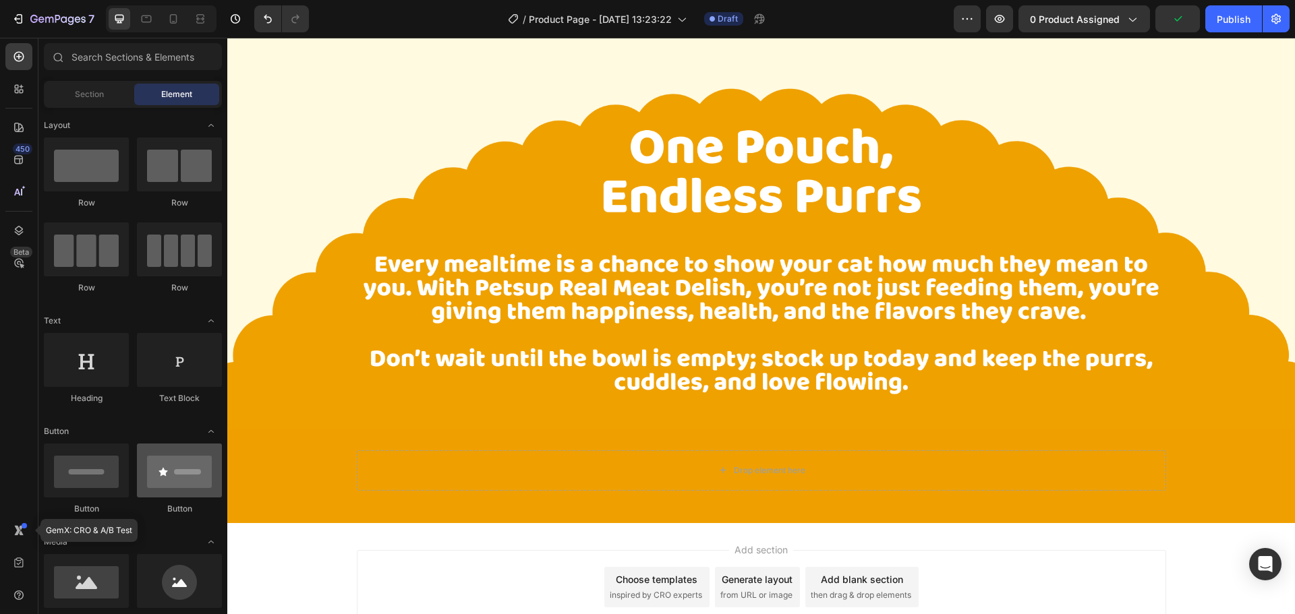
scroll to position [202, 0]
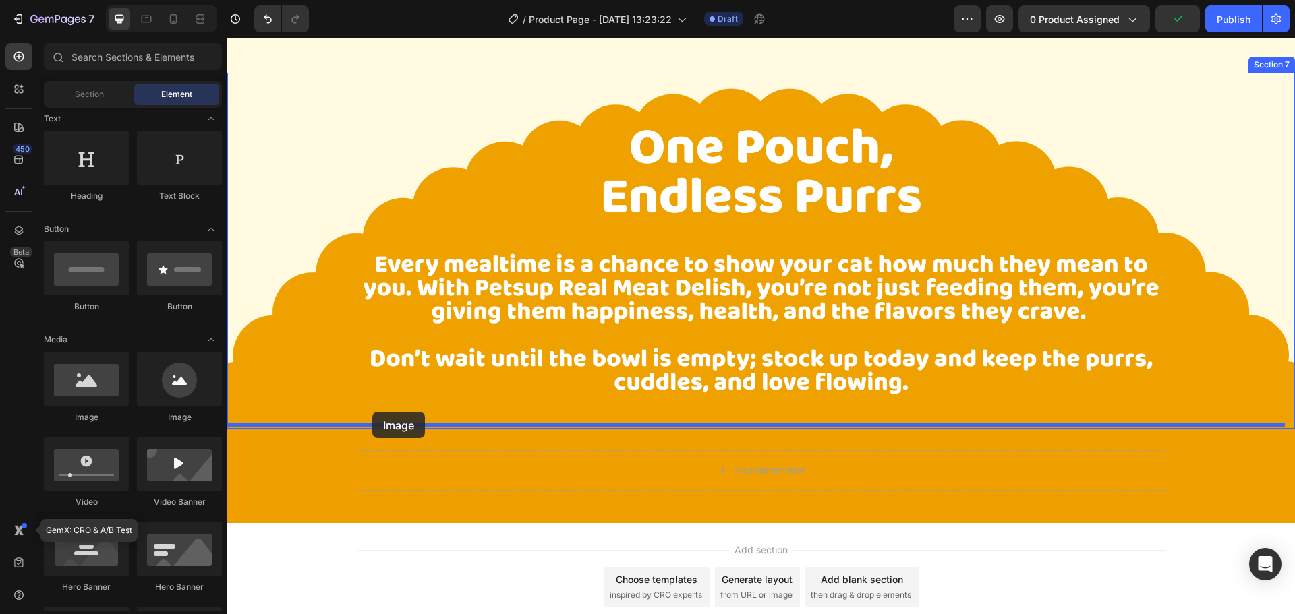
drag, startPoint x: 317, startPoint y: 415, endPoint x: 372, endPoint y: 412, distance: 55.4
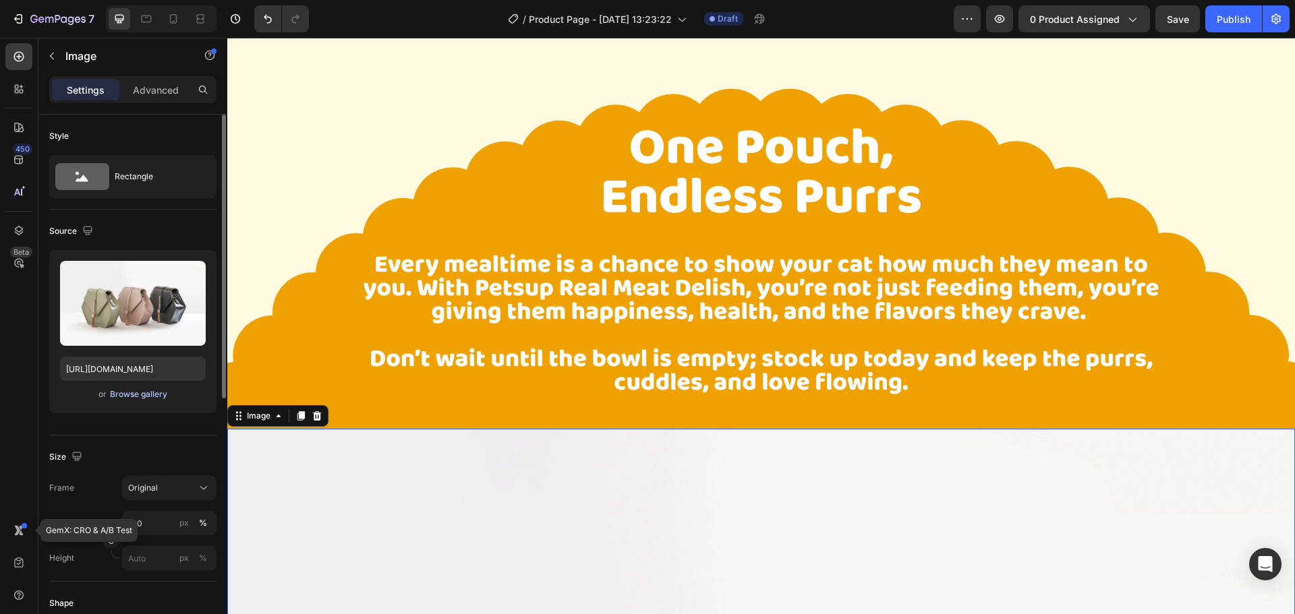
click at [139, 398] on div "Browse gallery" at bounding box center [138, 394] width 57 height 12
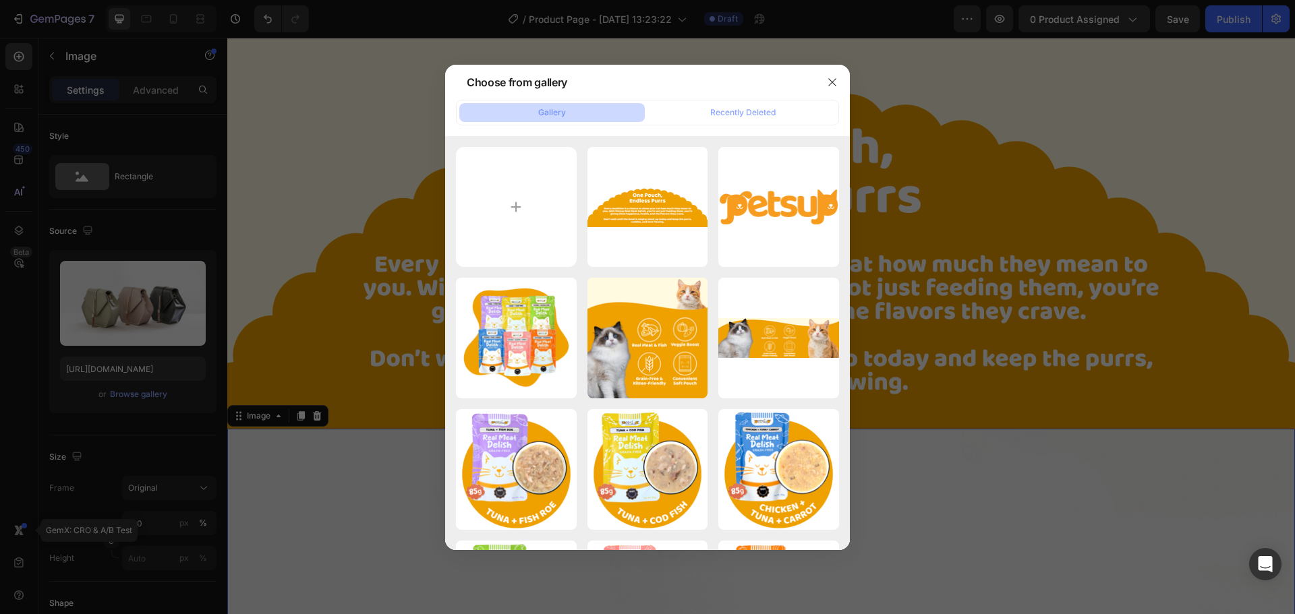
type input "C:\fakepath\PETSUP (2).png"
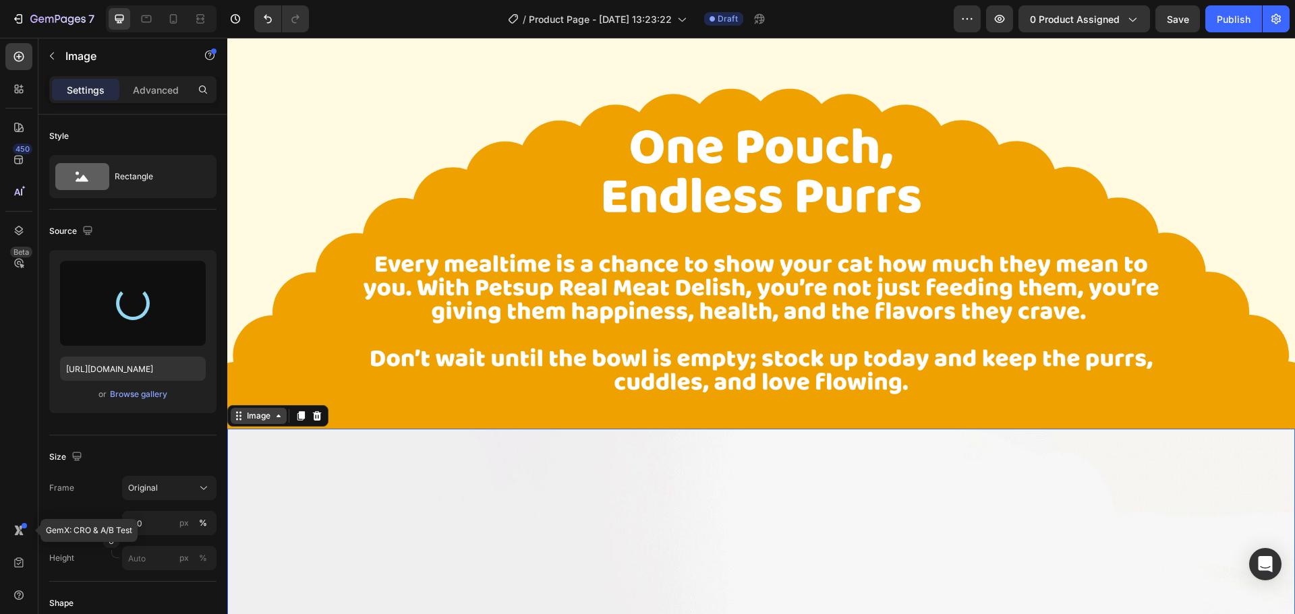
type input "https://cdn.shopify.com/s/files/1/0862/3761/0277/files/gempages_535069960423080…"
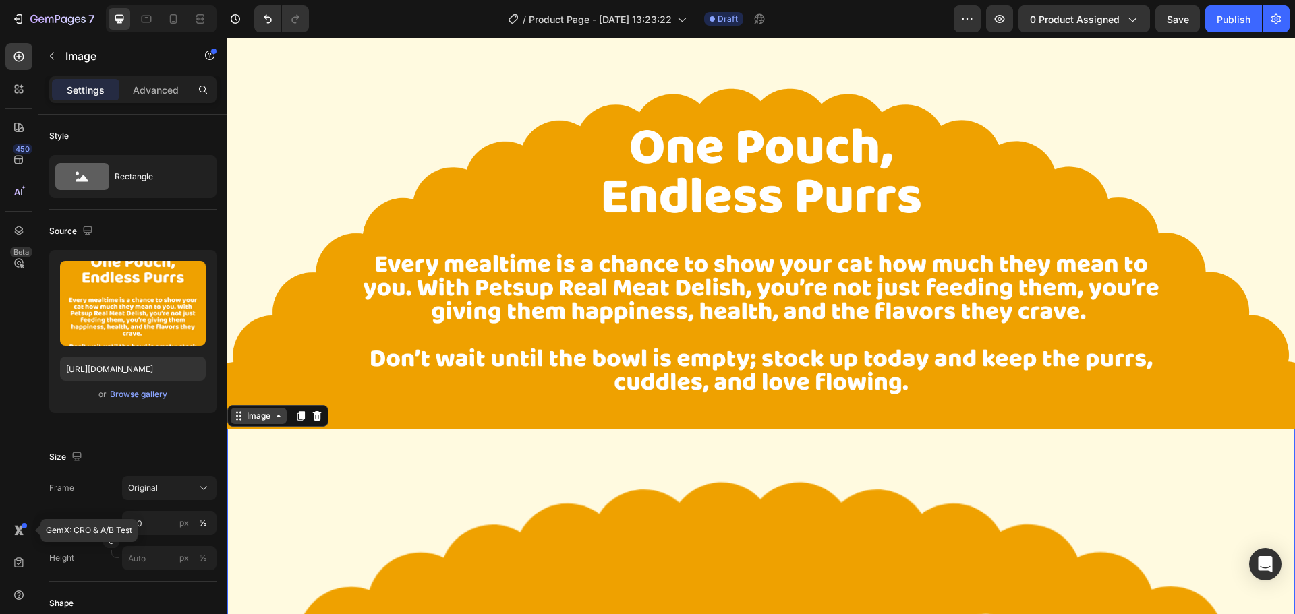
click at [263, 415] on div "Image" at bounding box center [258, 416] width 29 height 12
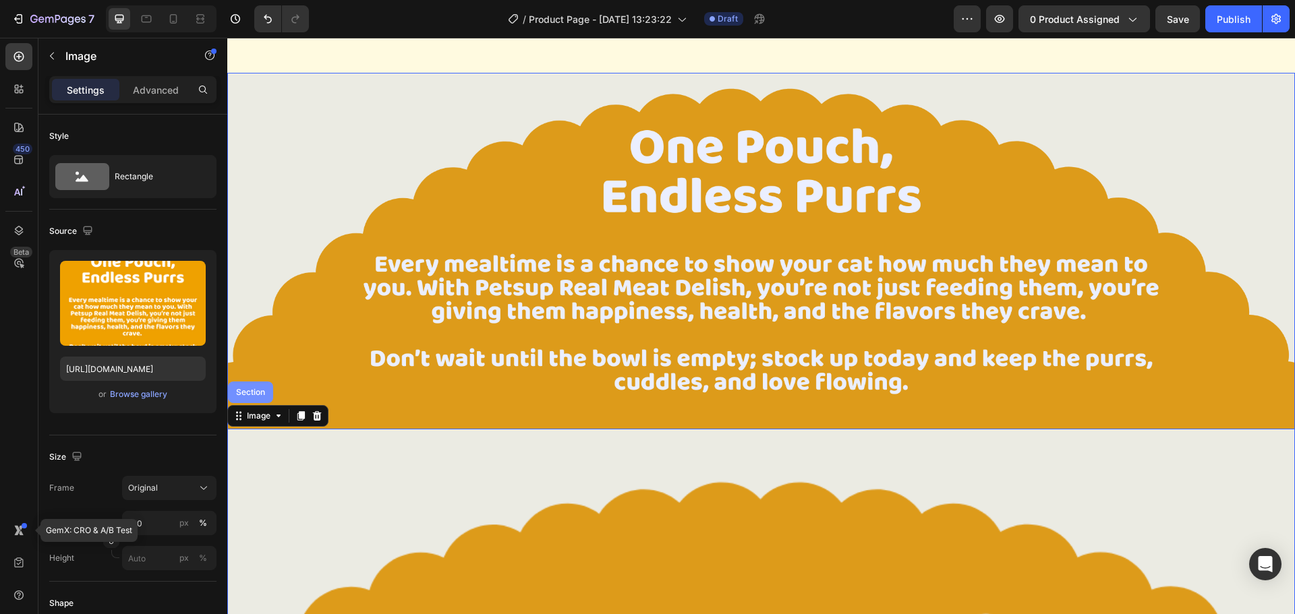
click at [265, 390] on div "Section" at bounding box center [250, 392] width 34 height 8
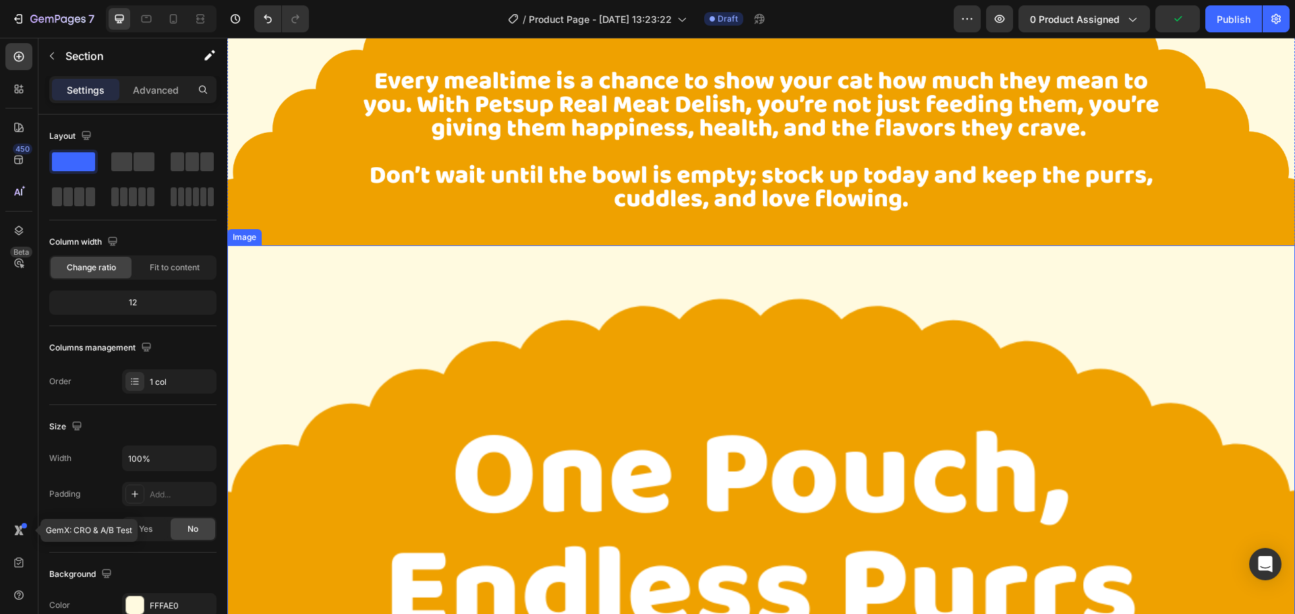
scroll to position [1878, 0]
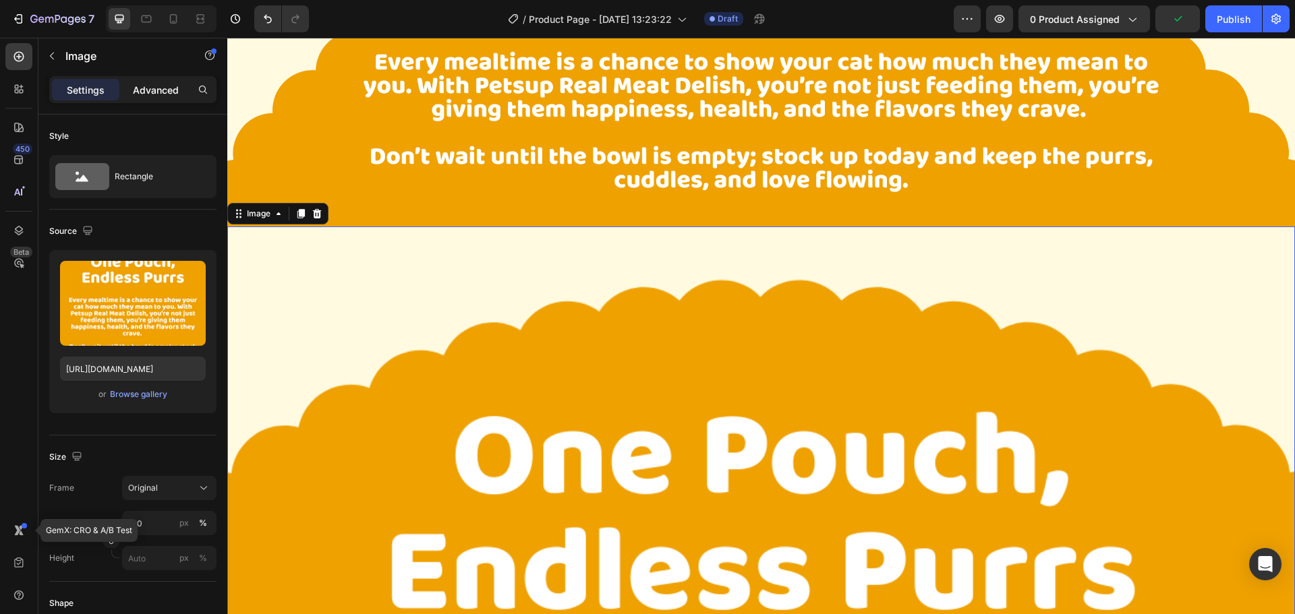
click at [134, 87] on p "Advanced" at bounding box center [156, 90] width 46 height 14
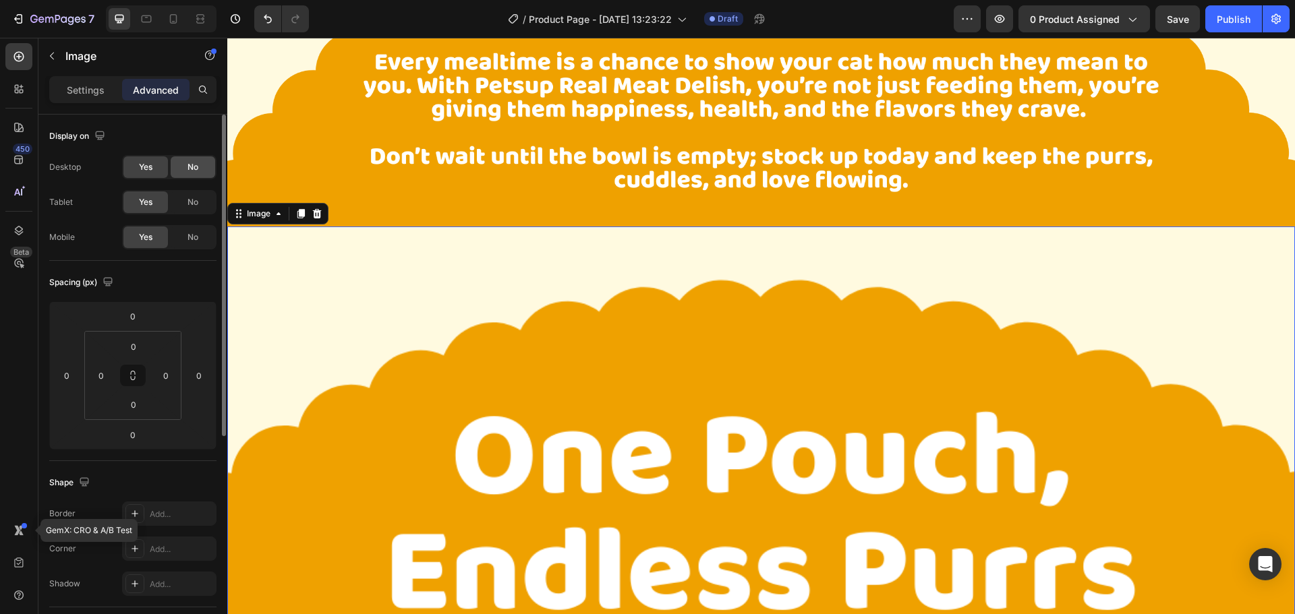
click at [181, 165] on div "No" at bounding box center [193, 167] width 45 height 22
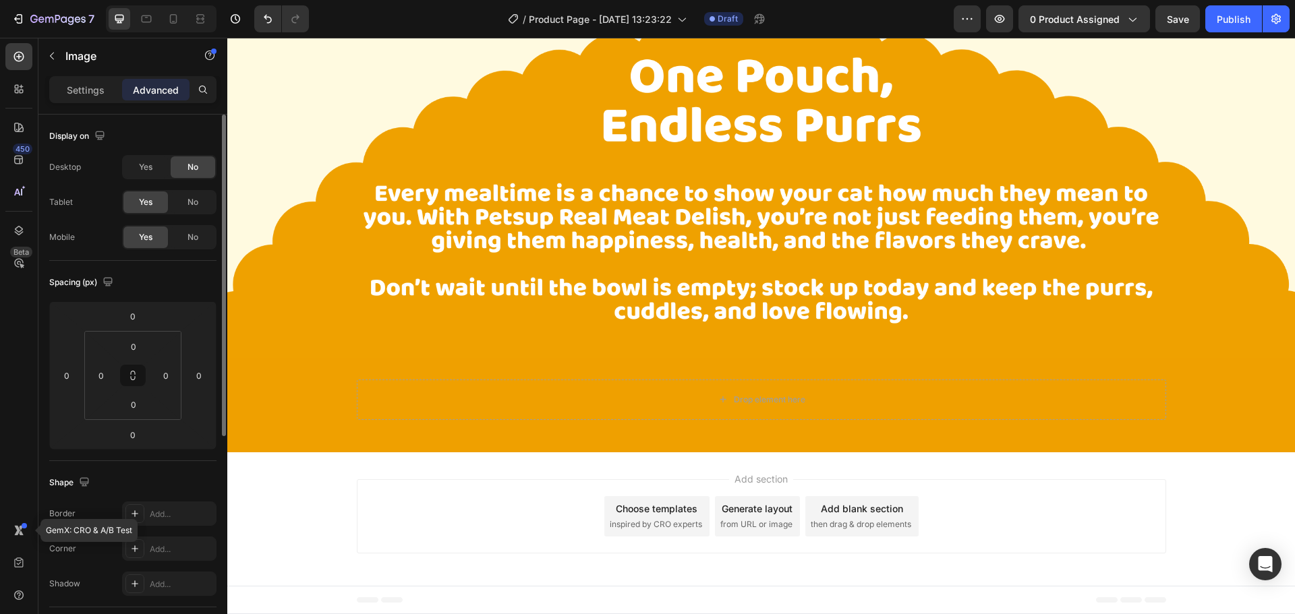
scroll to position [1744, 0]
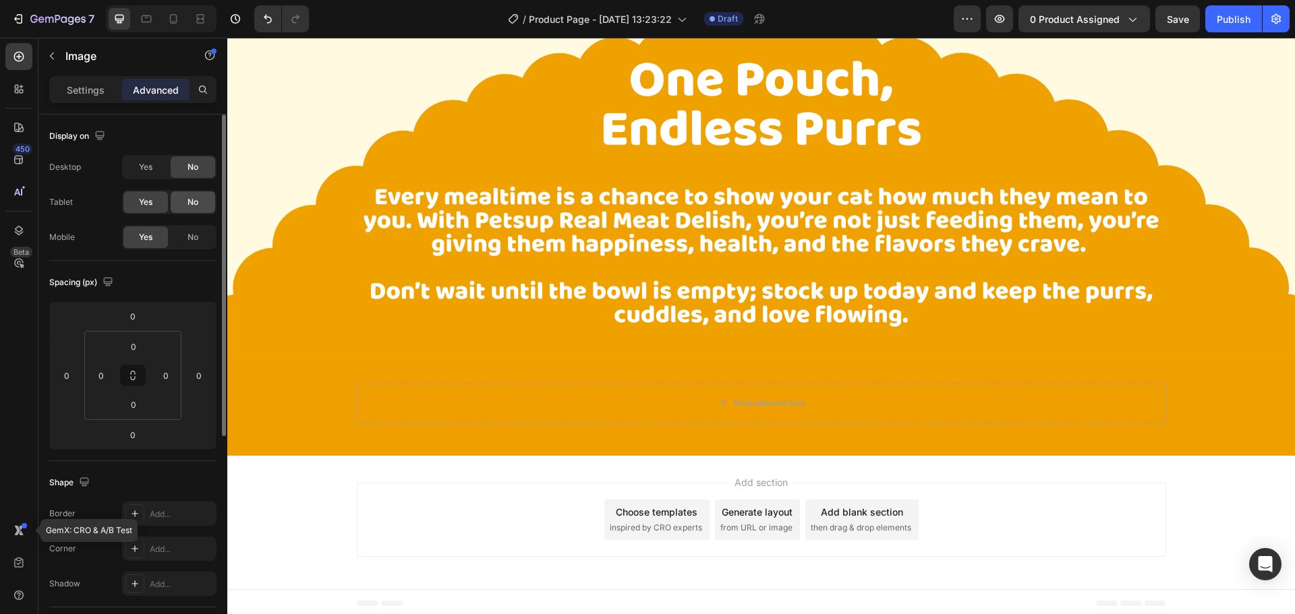
click at [183, 196] on div "No" at bounding box center [193, 202] width 45 height 22
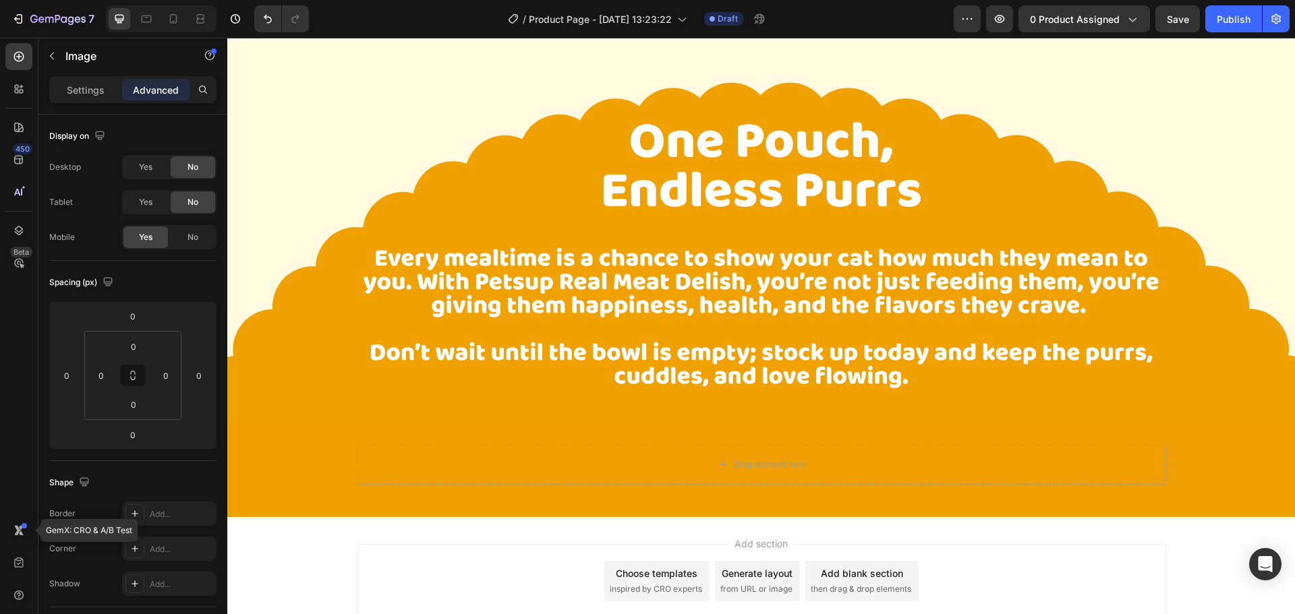
scroll to position [1609, 0]
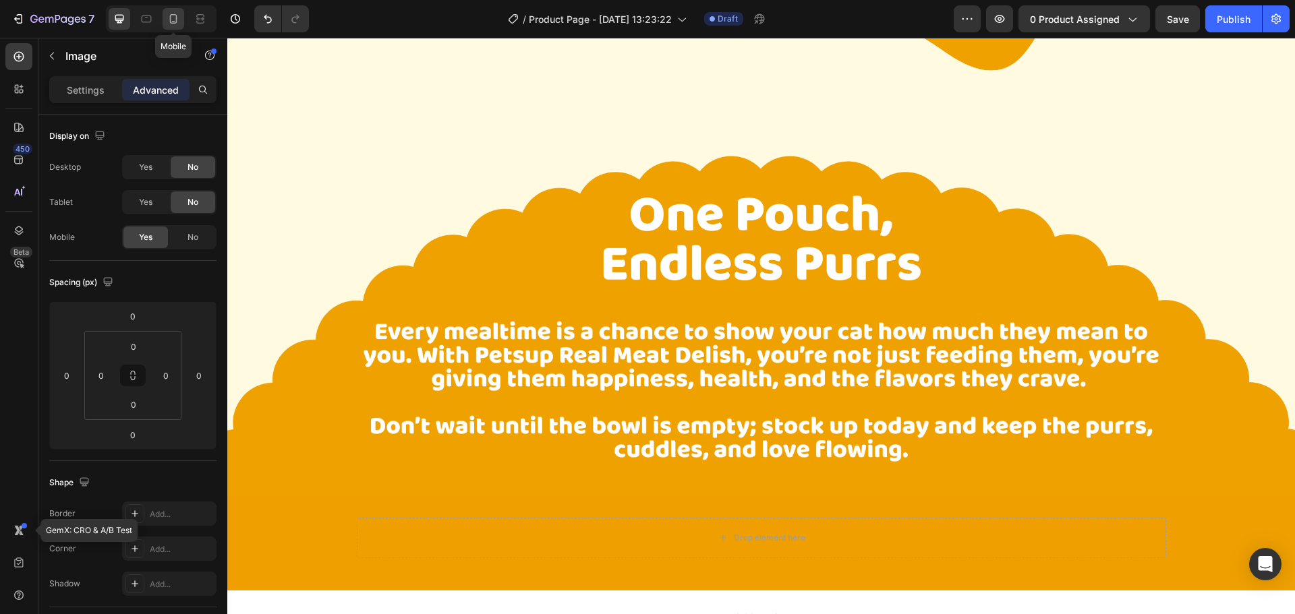
click at [181, 23] on div at bounding box center [173, 19] width 22 height 22
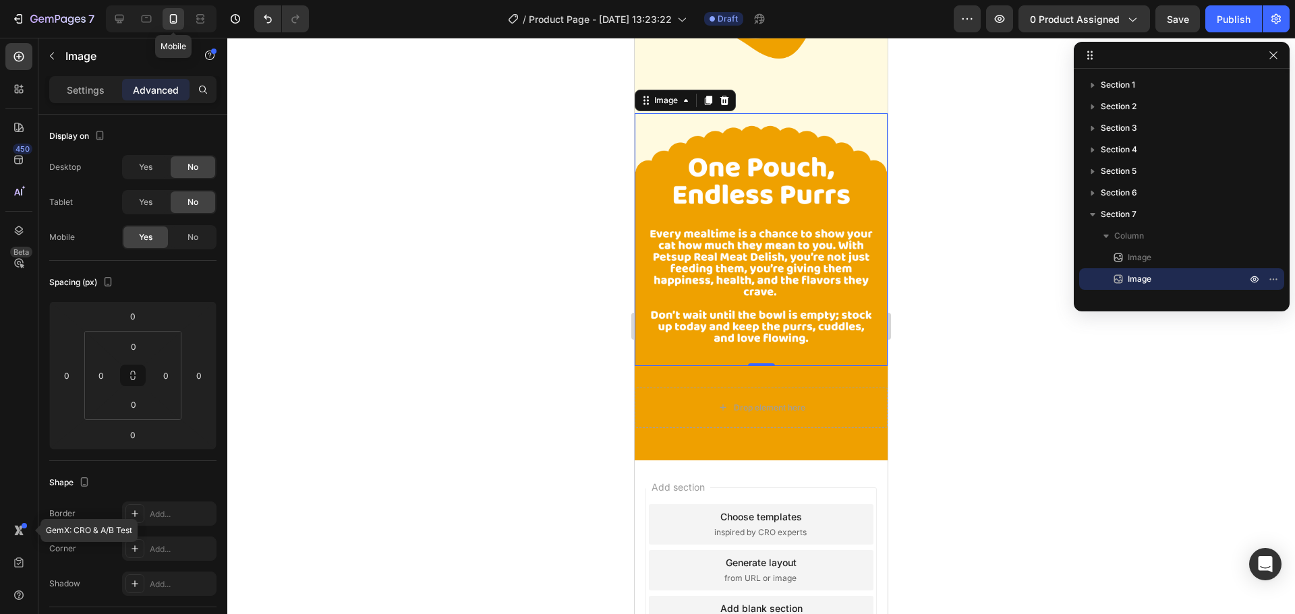
scroll to position [1626, 0]
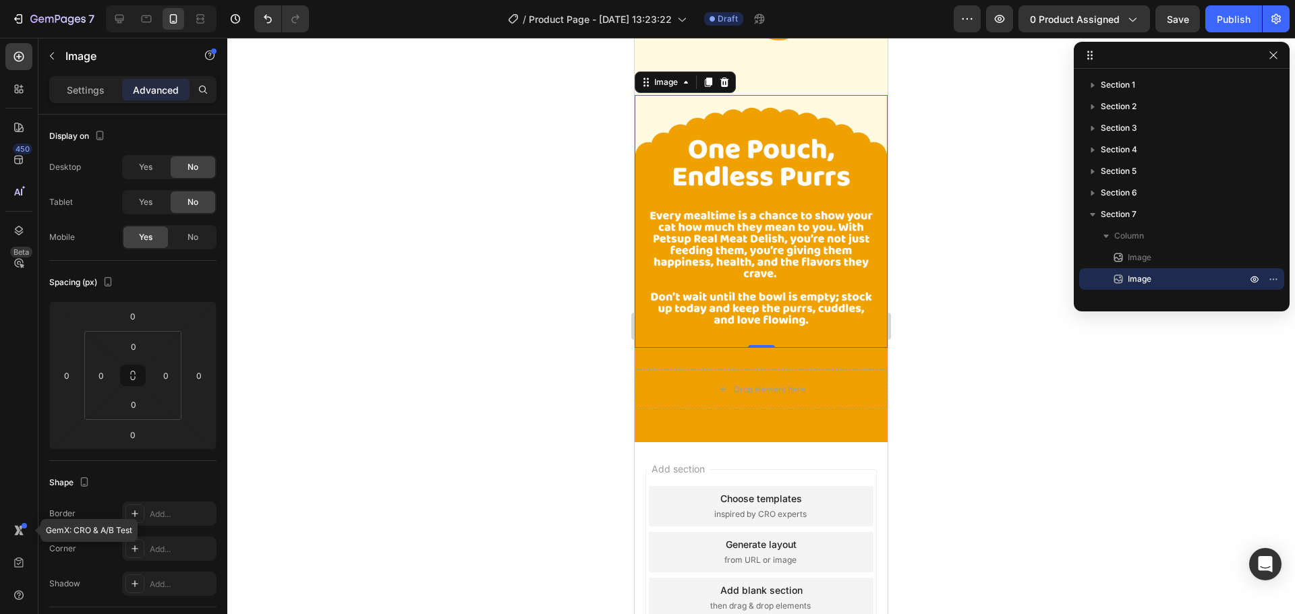
click at [861, 442] on div "Add section Choose templates inspired by CRO experts Generate layout from URL o…" at bounding box center [760, 554] width 253 height 225
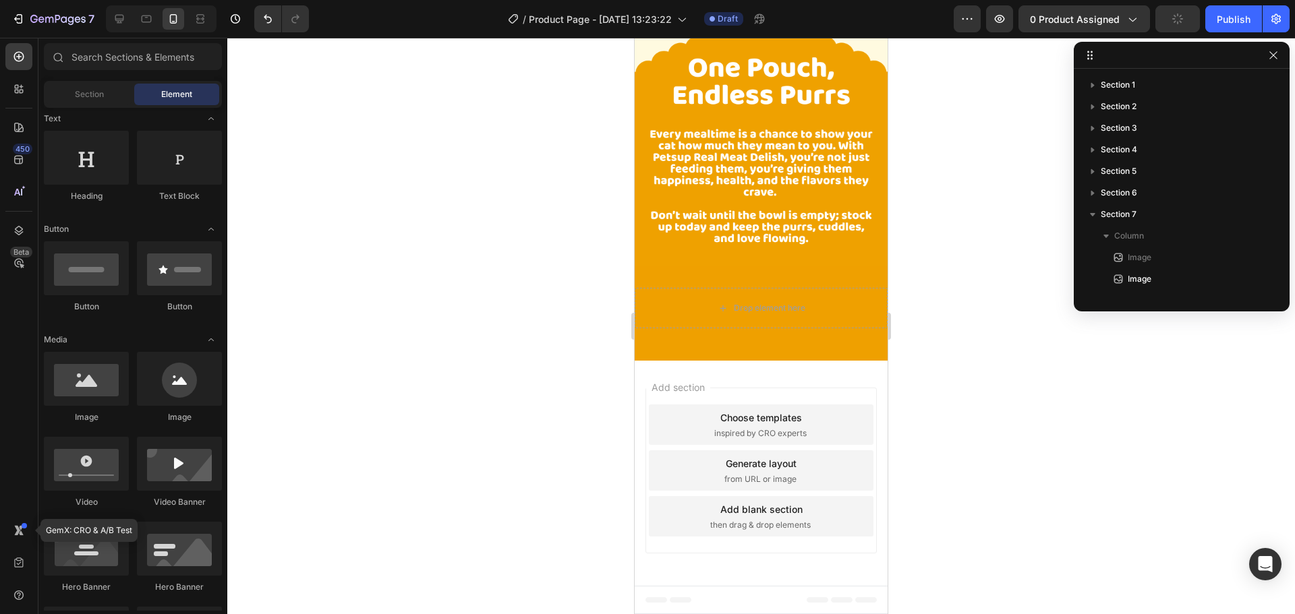
scroll to position [1222, 0]
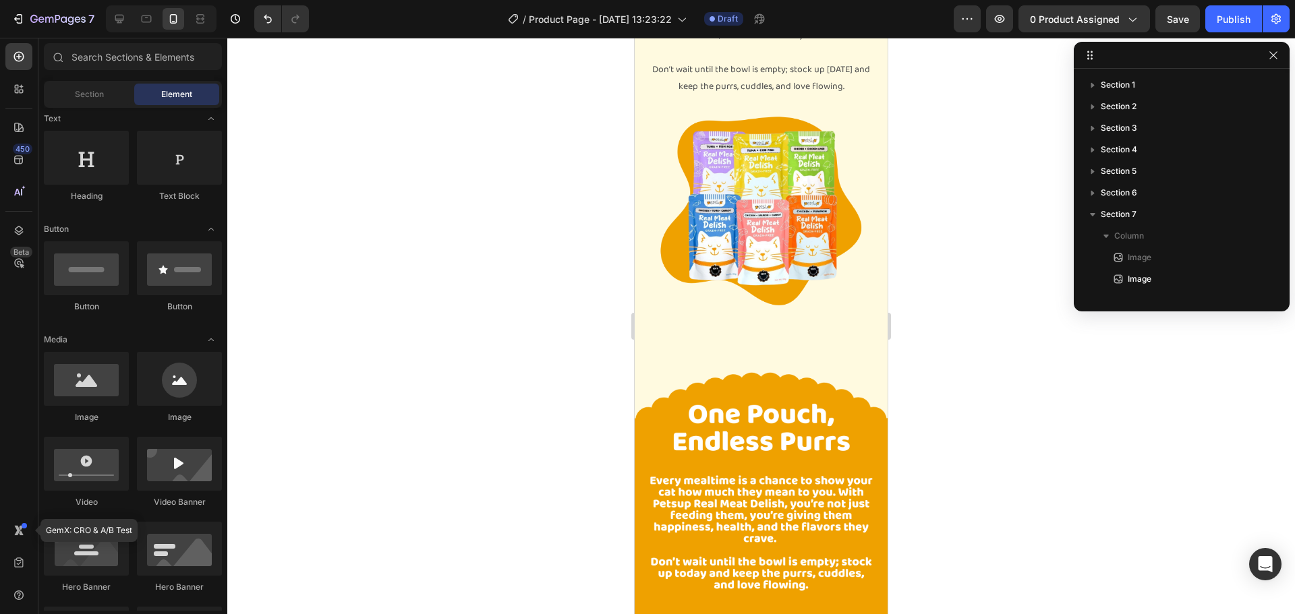
click at [926, 413] on div at bounding box center [760, 326] width 1067 height 576
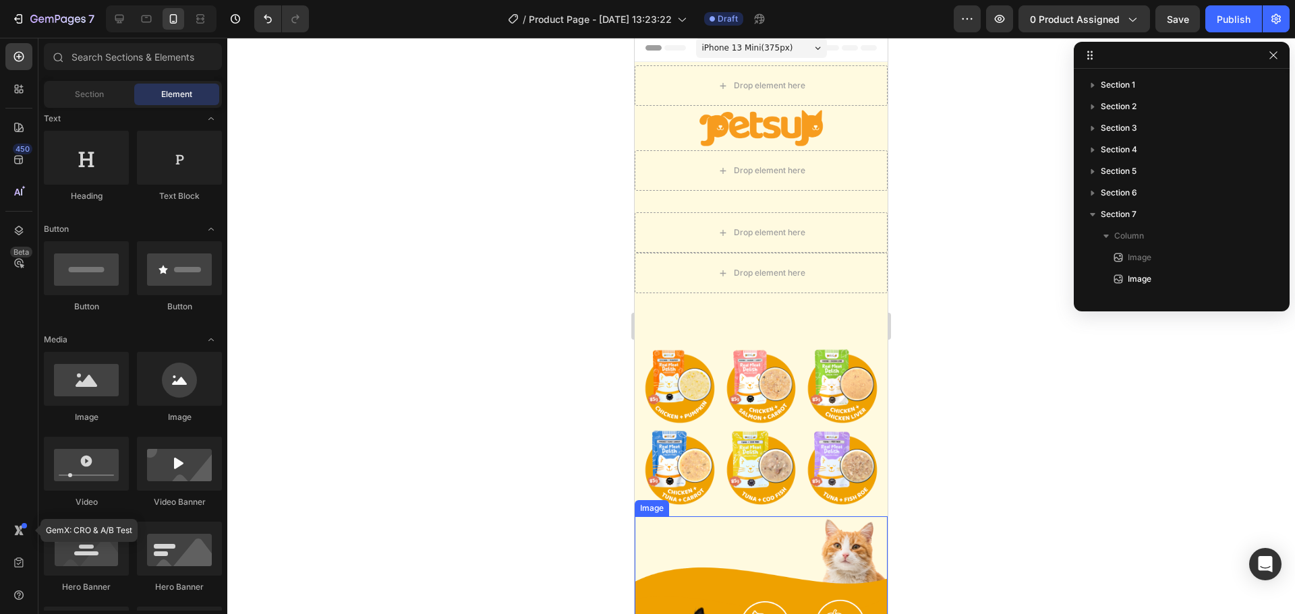
scroll to position [0, 0]
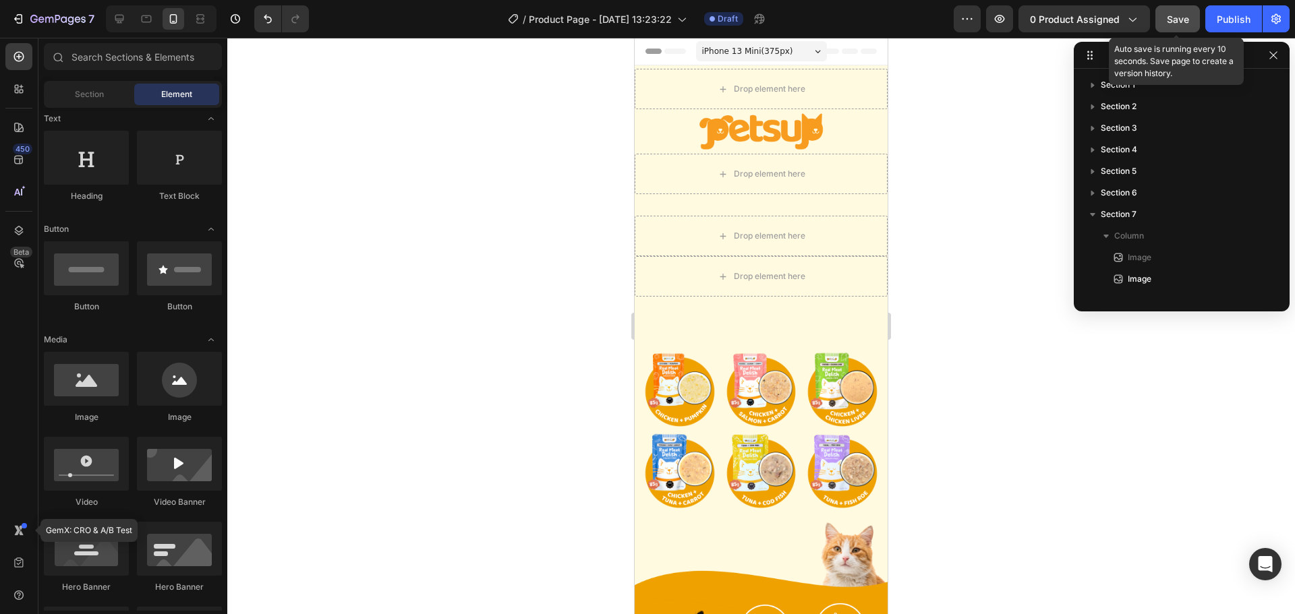
click at [1187, 20] on span "Save" at bounding box center [1177, 18] width 22 height 11
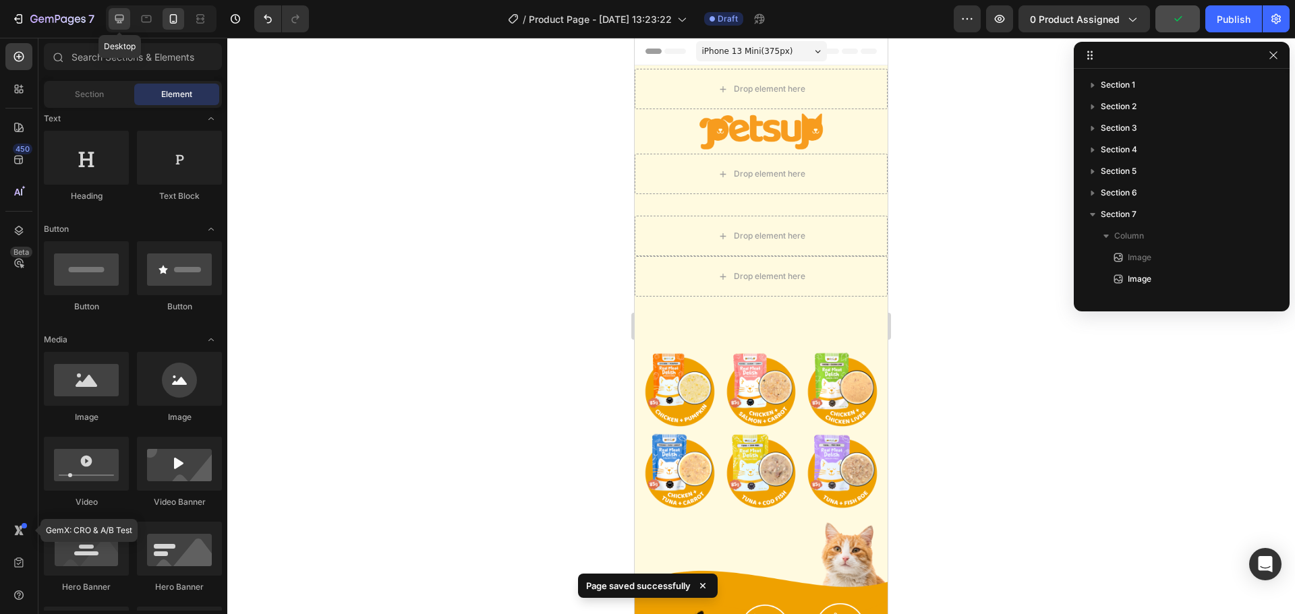
drag, startPoint x: 126, startPoint y: 20, endPoint x: 414, endPoint y: 119, distance: 304.5
click at [126, 20] on icon at bounding box center [119, 18] width 13 height 13
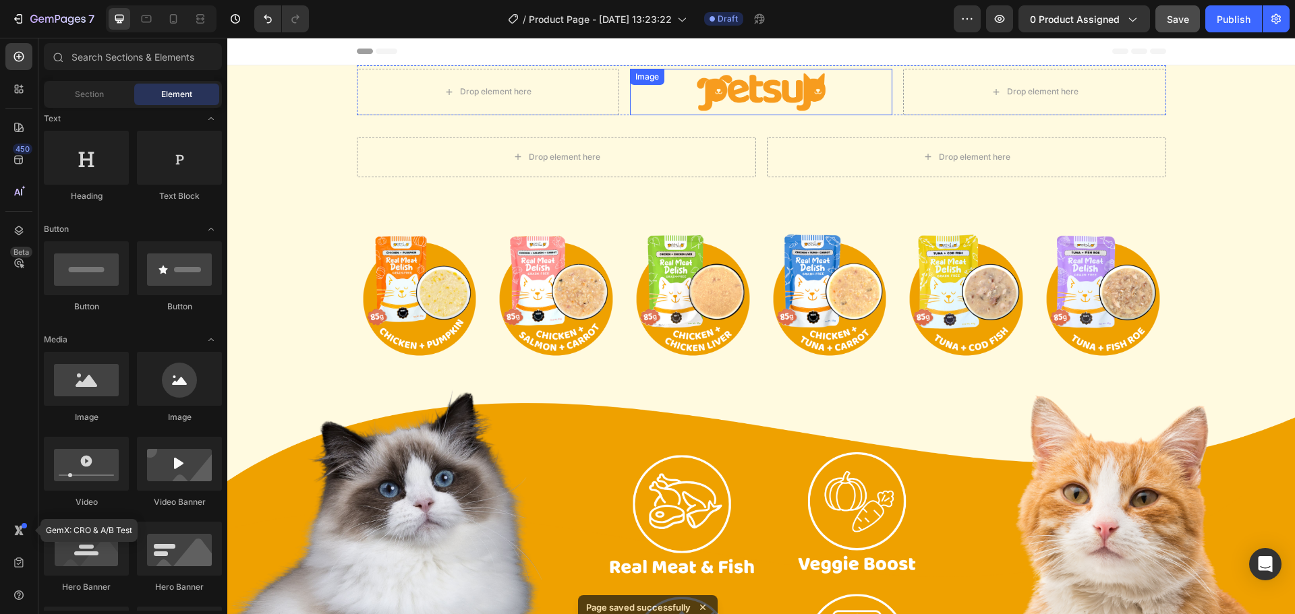
click at [886, 94] on div at bounding box center [761, 92] width 262 height 47
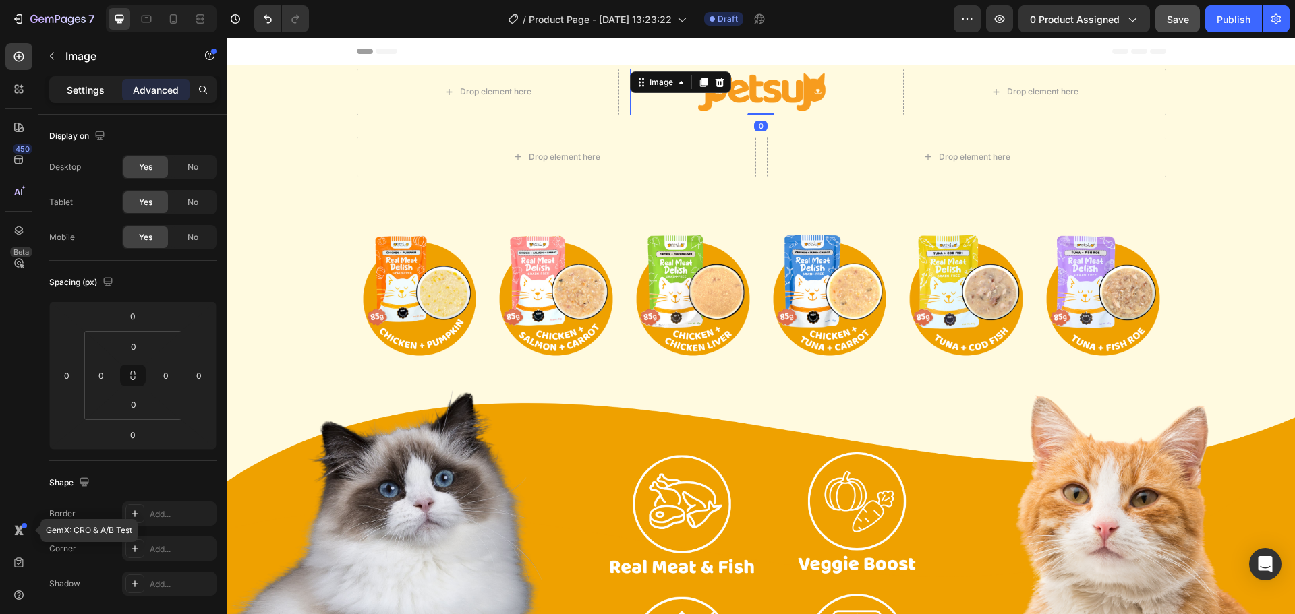
click at [75, 92] on p "Settings" at bounding box center [86, 90] width 38 height 14
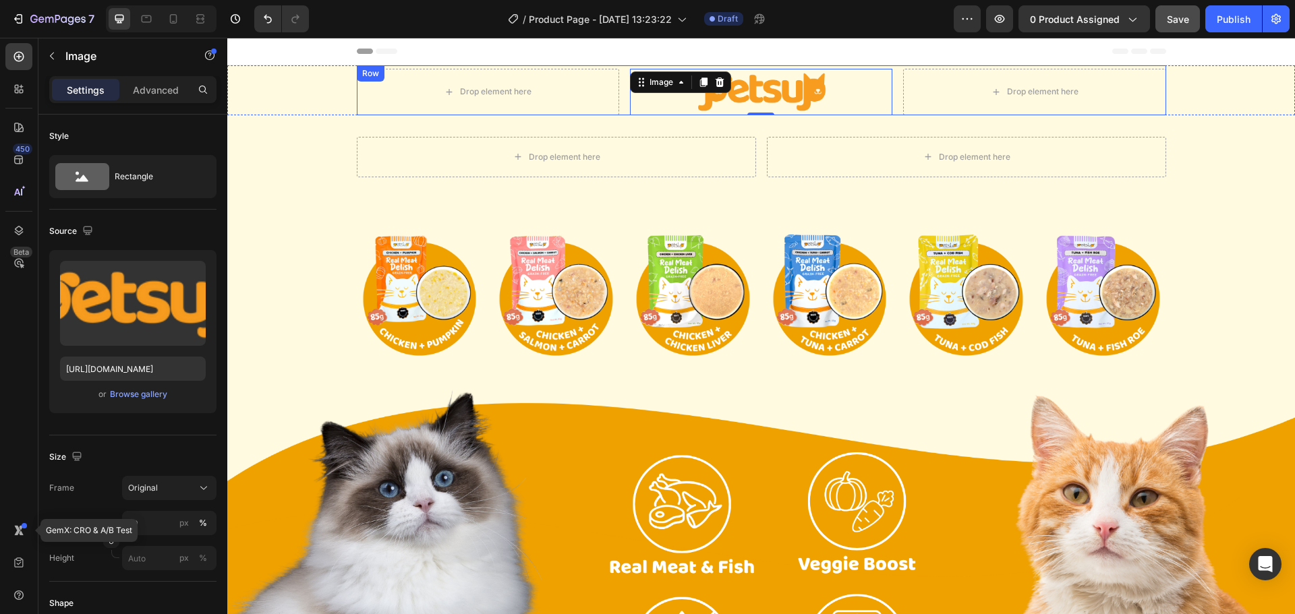
click at [618, 105] on div "Drop element here Image 0 Drop element here Row" at bounding box center [761, 90] width 809 height 50
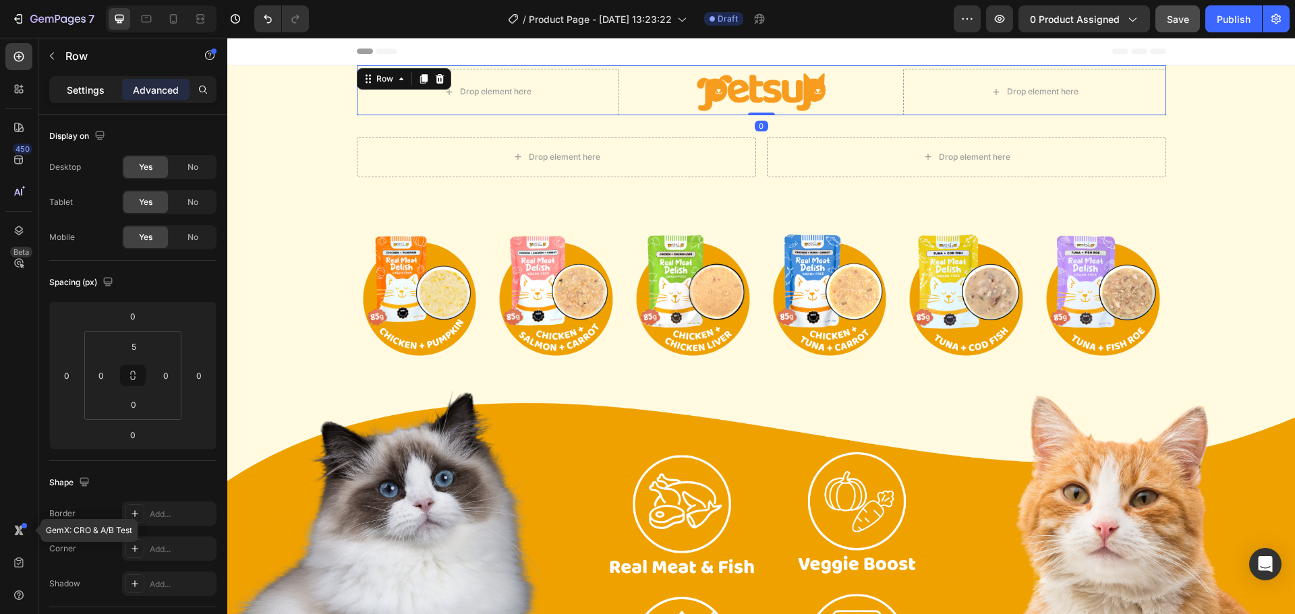
click at [63, 87] on div "Settings" at bounding box center [85, 90] width 67 height 22
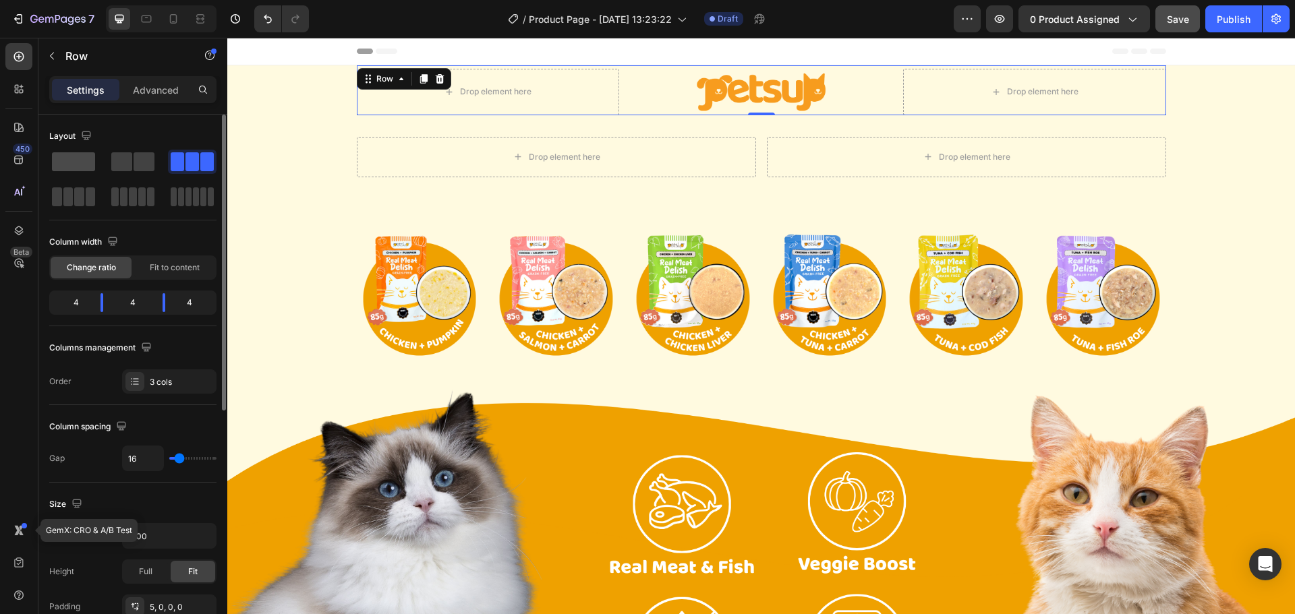
click at [87, 161] on span at bounding box center [73, 161] width 43 height 19
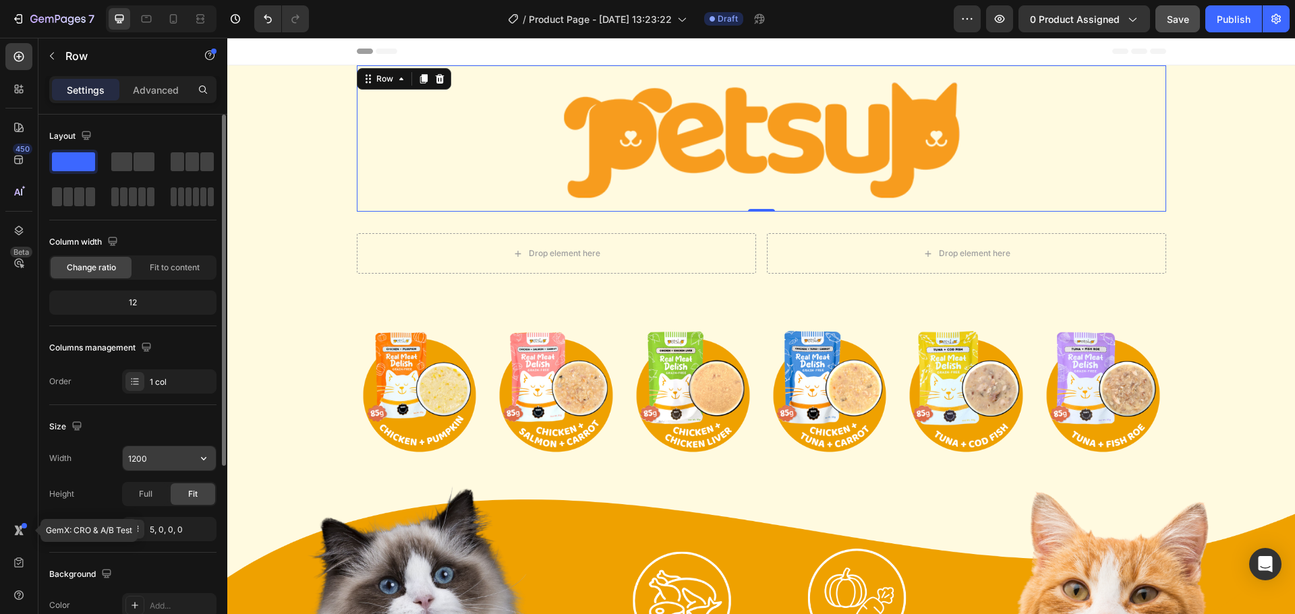
click at [154, 455] on input "1200" at bounding box center [169, 458] width 93 height 24
click at [194, 459] on button "button" at bounding box center [203, 458] width 24 height 24
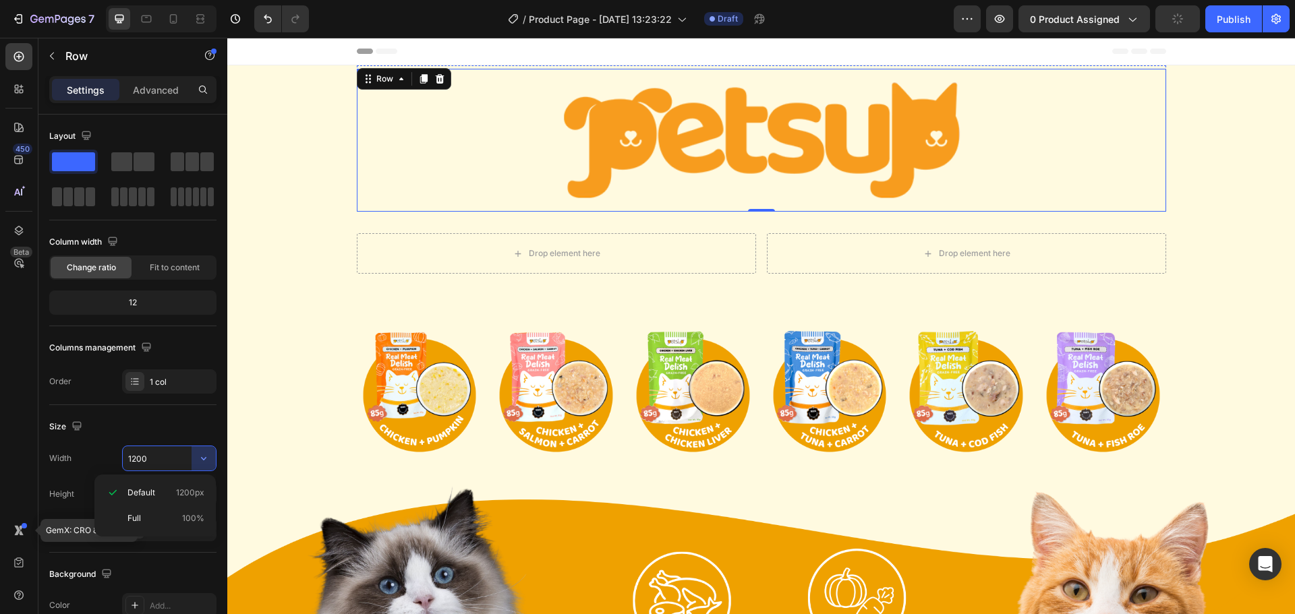
click at [636, 107] on img at bounding box center [761, 140] width 405 height 143
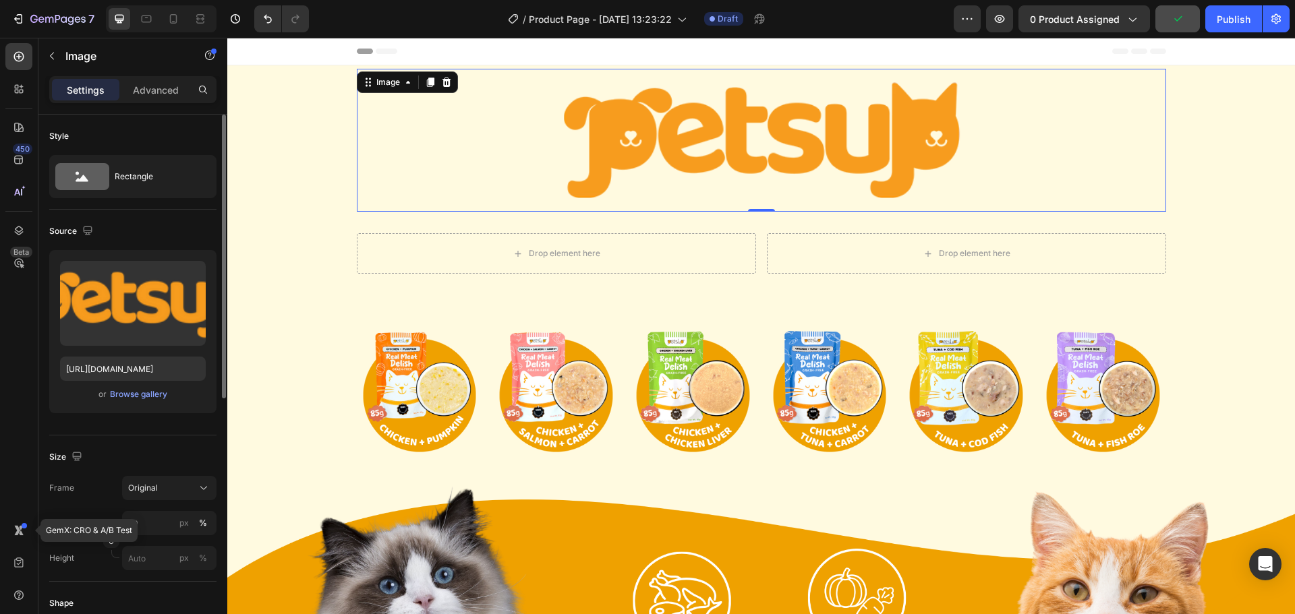
scroll to position [135, 0]
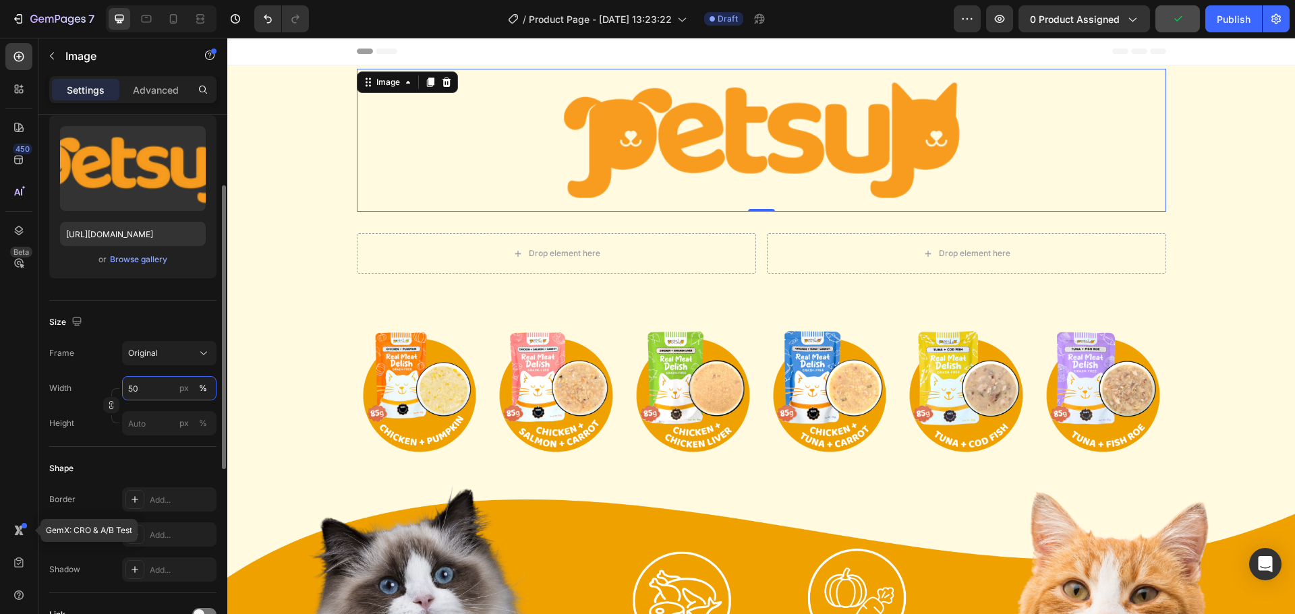
click at [162, 393] on input "50" at bounding box center [169, 388] width 94 height 24
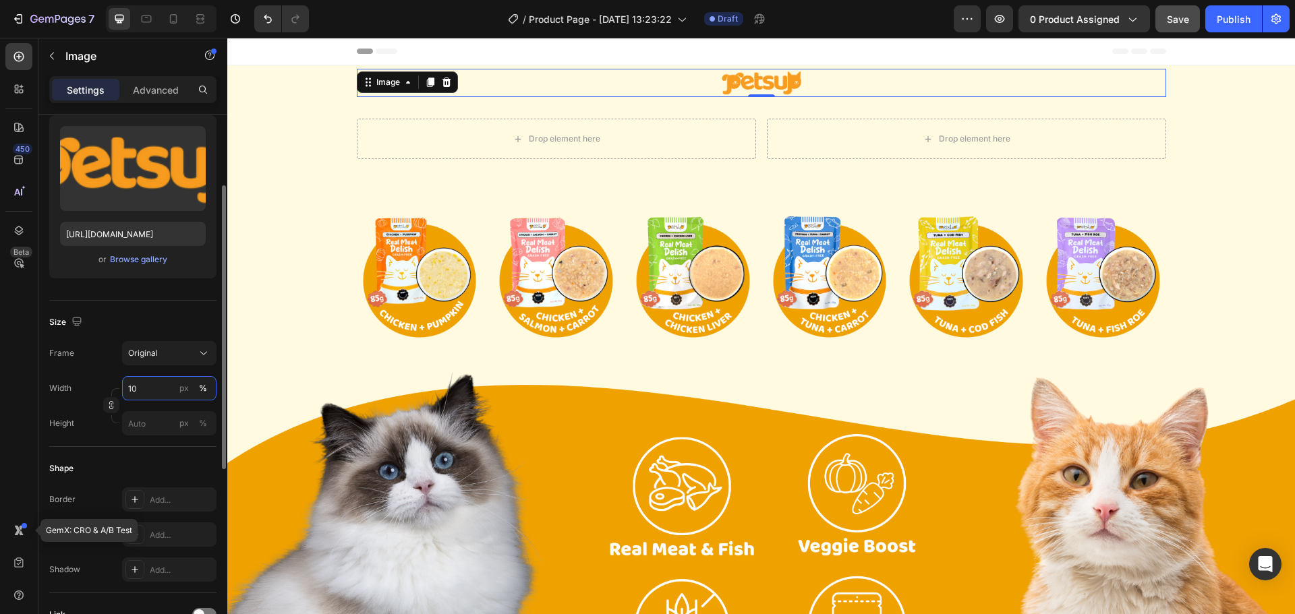
type input "1"
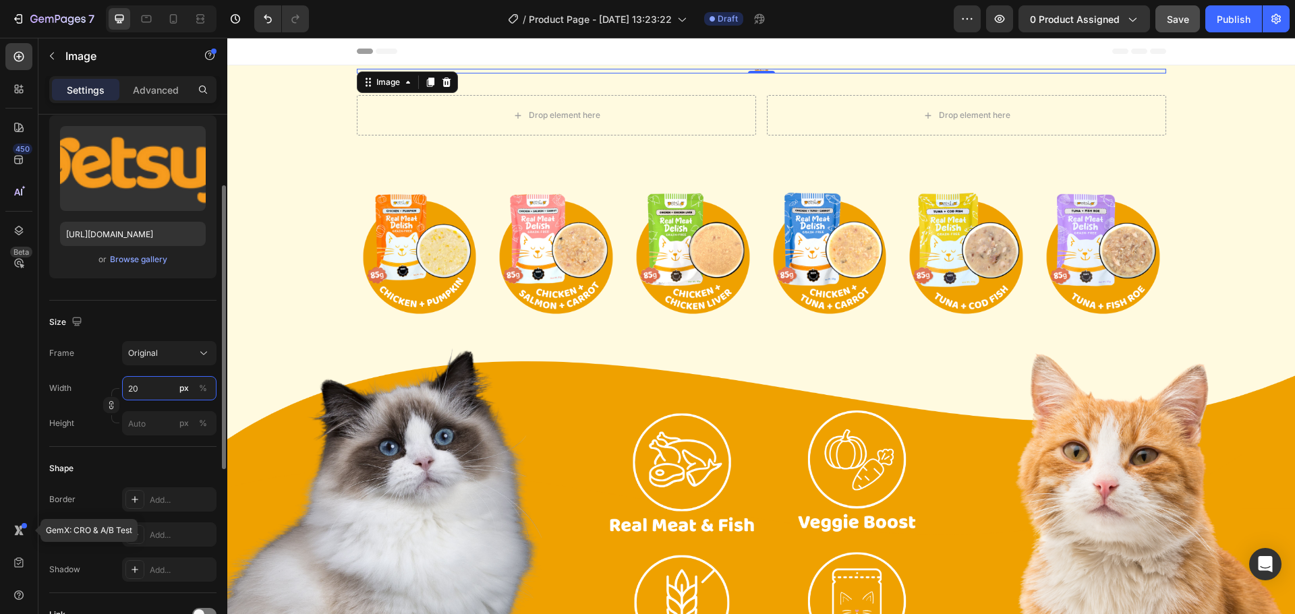
type input "2"
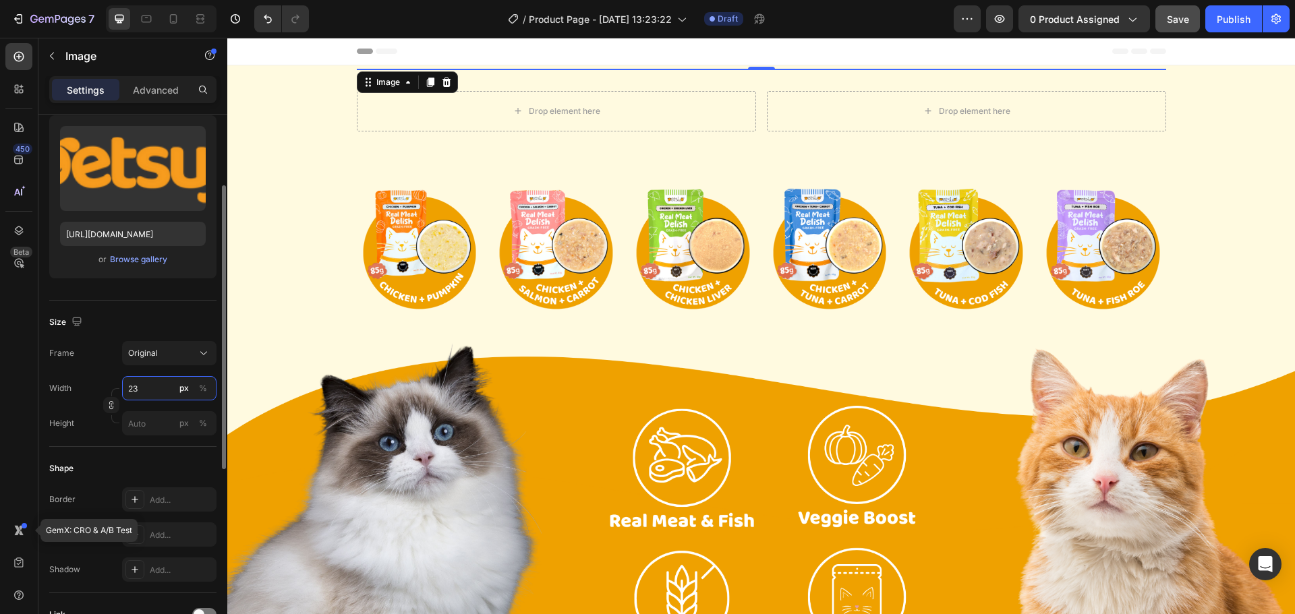
type input "230"
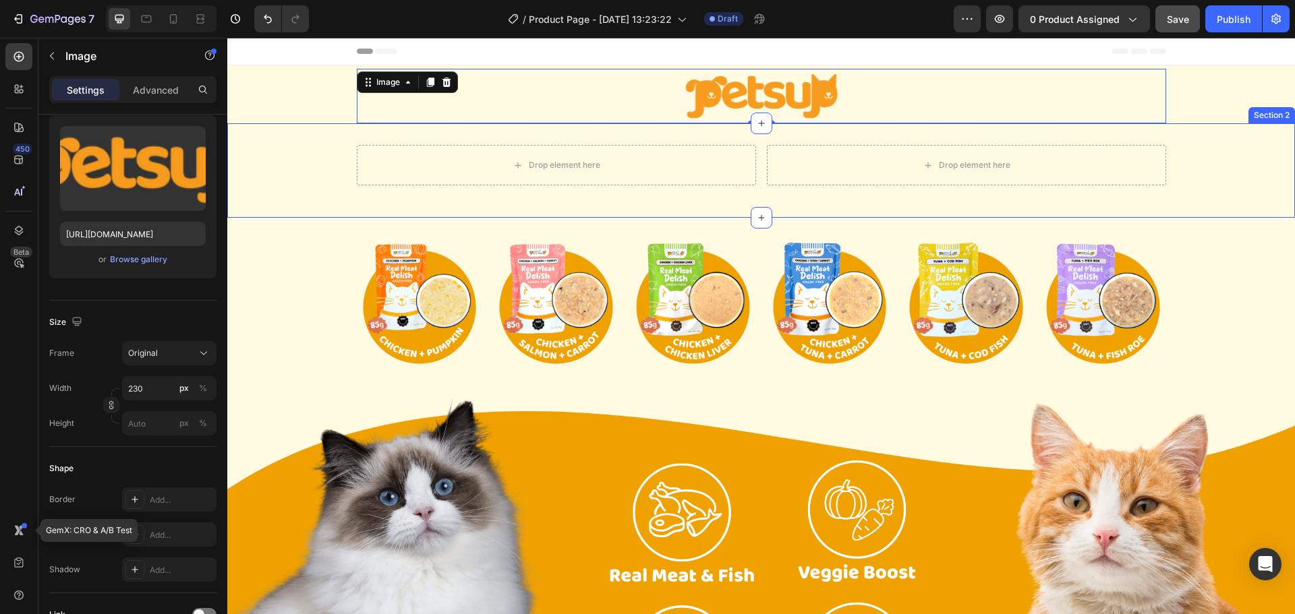
click at [524, 210] on div "Drop element here Drop element here Row Section 2" at bounding box center [760, 170] width 1067 height 94
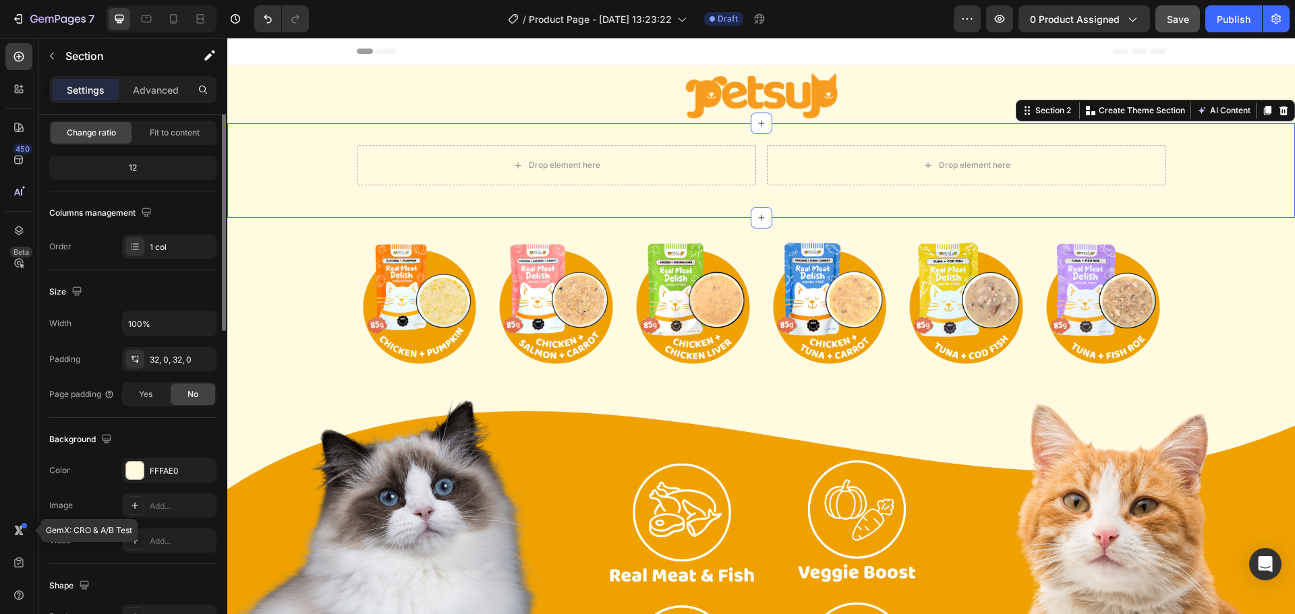
scroll to position [0, 0]
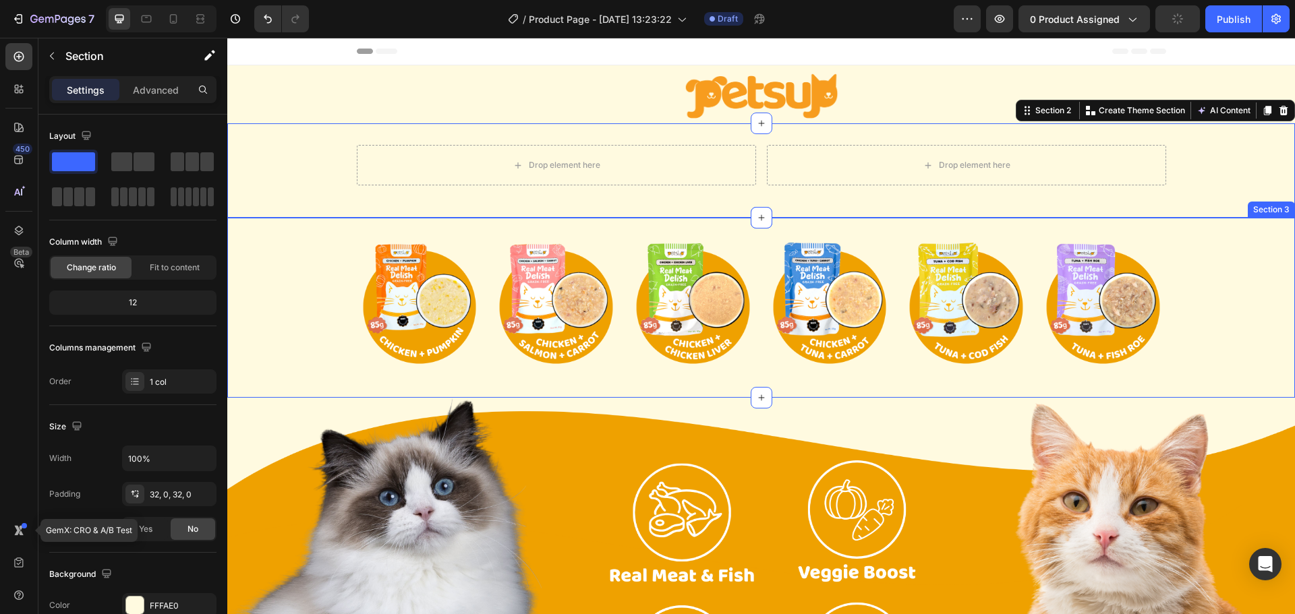
click at [311, 291] on div "Image Image Image Image Image Image Row" at bounding box center [760, 307] width 1067 height 137
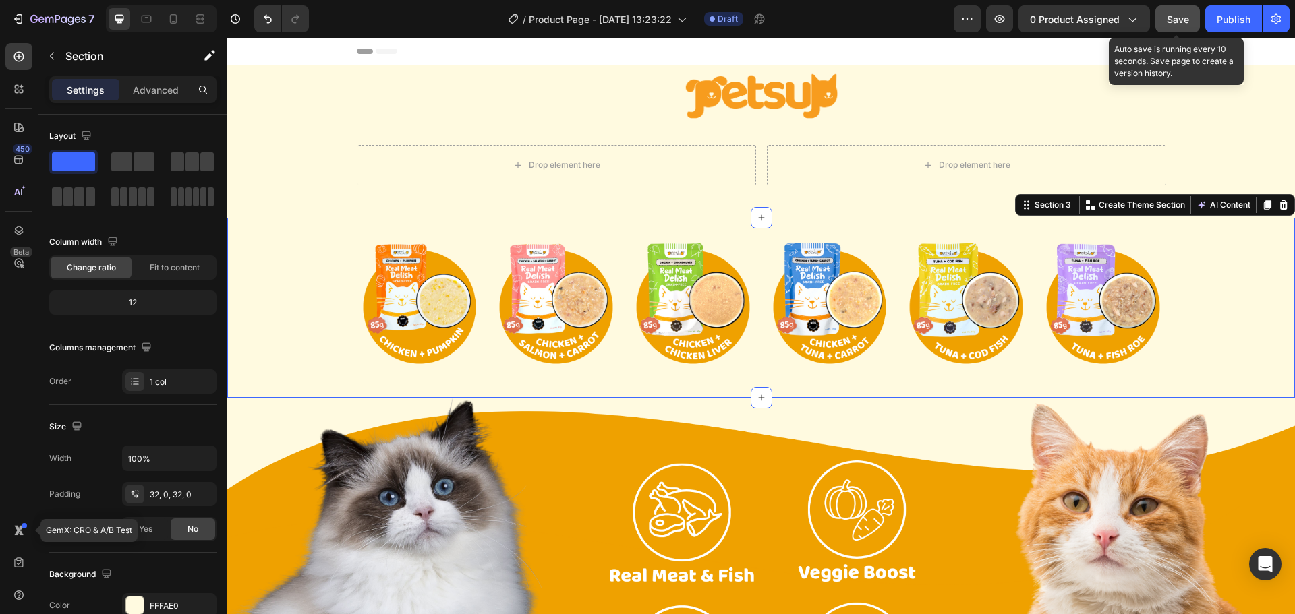
click at [1165, 23] on button "Save" at bounding box center [1177, 18] width 45 height 27
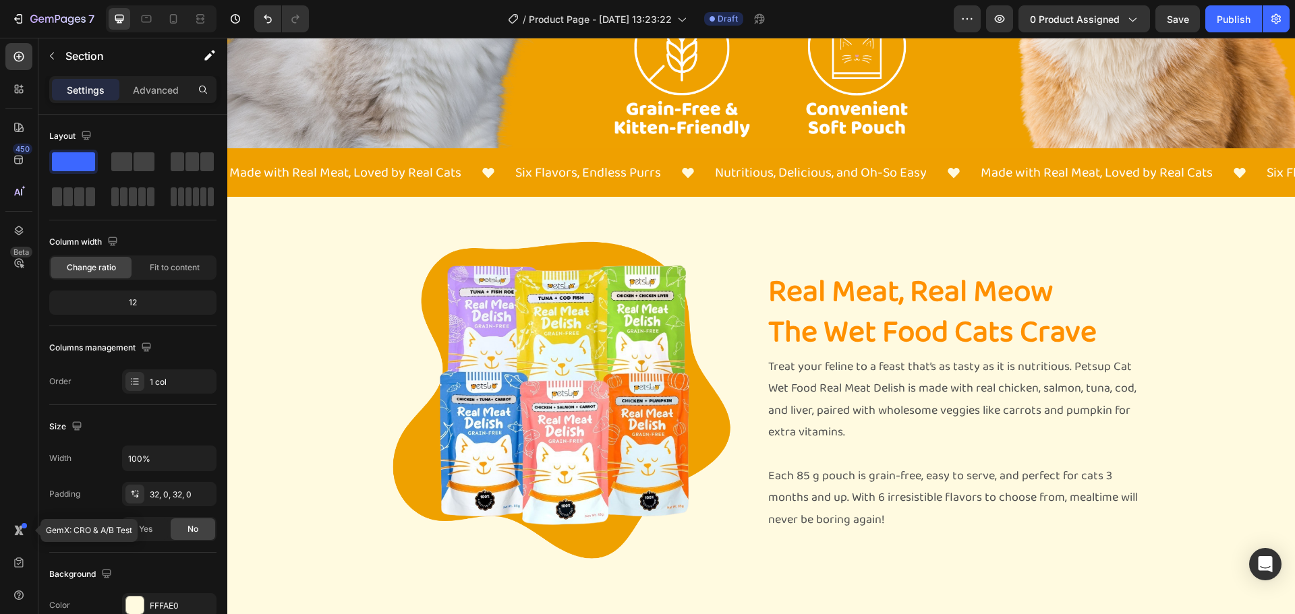
scroll to position [1280, 0]
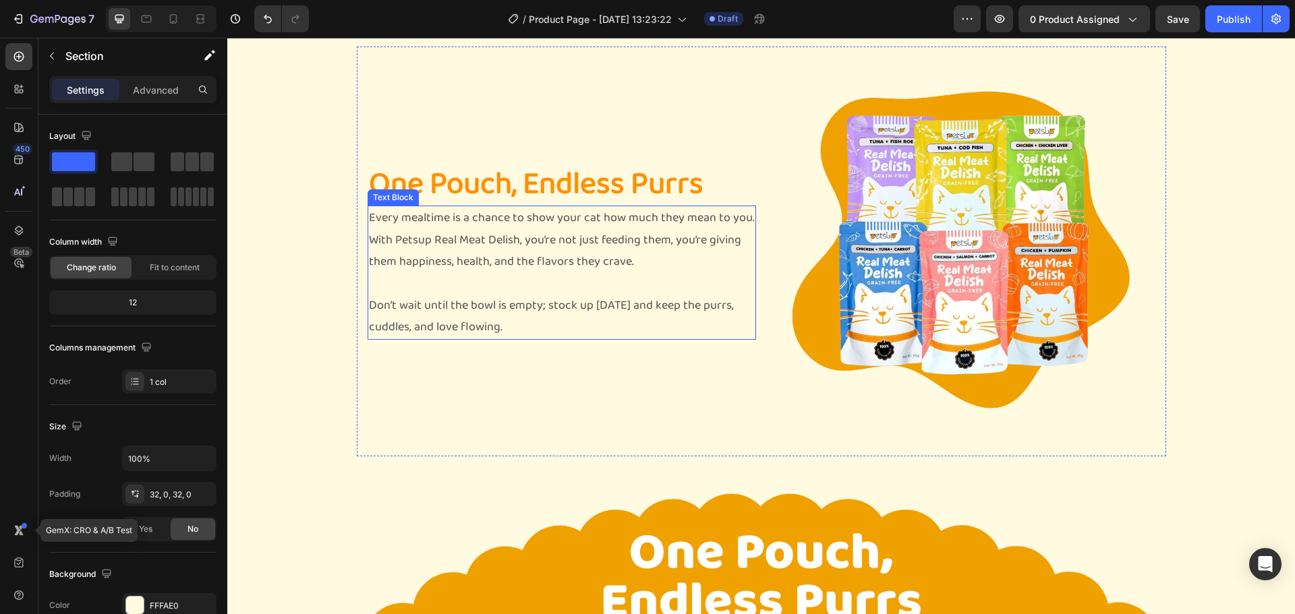
click at [411, 265] on p "Every mealtime is a chance to show your cat how much they mean to you. With Pet…" at bounding box center [562, 239] width 386 height 65
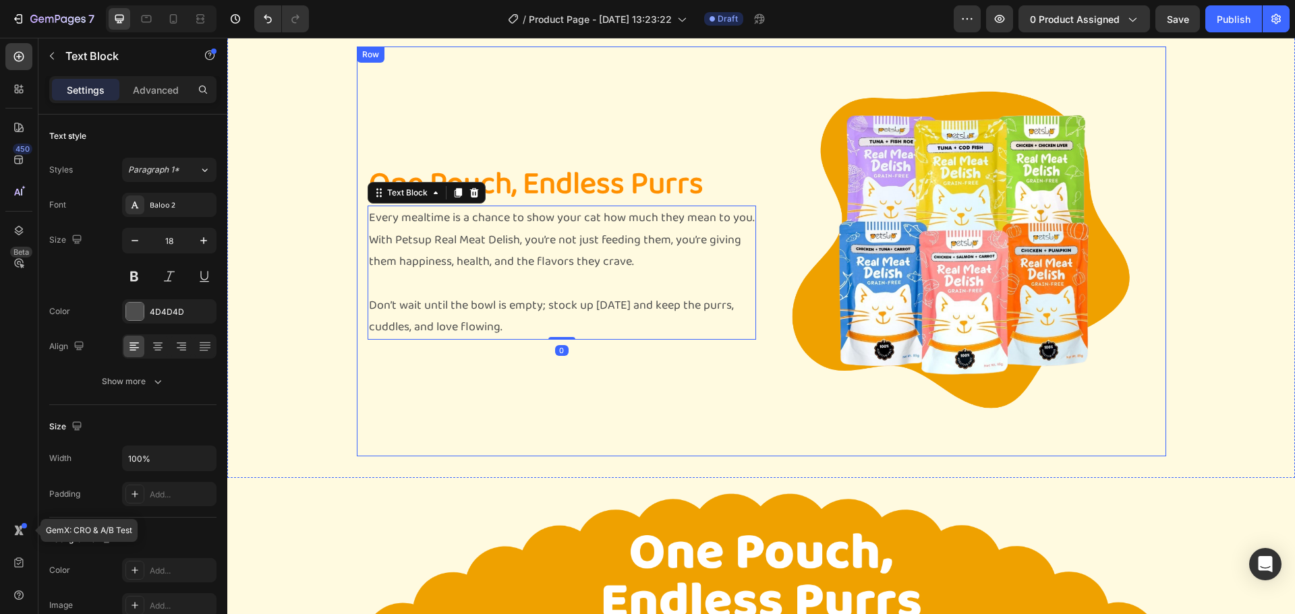
click at [349, 294] on div "One Pouch, Endless Purrs Heading Every mealtime is a chance to show your cat ho…" at bounding box center [760, 252] width 1067 height 410
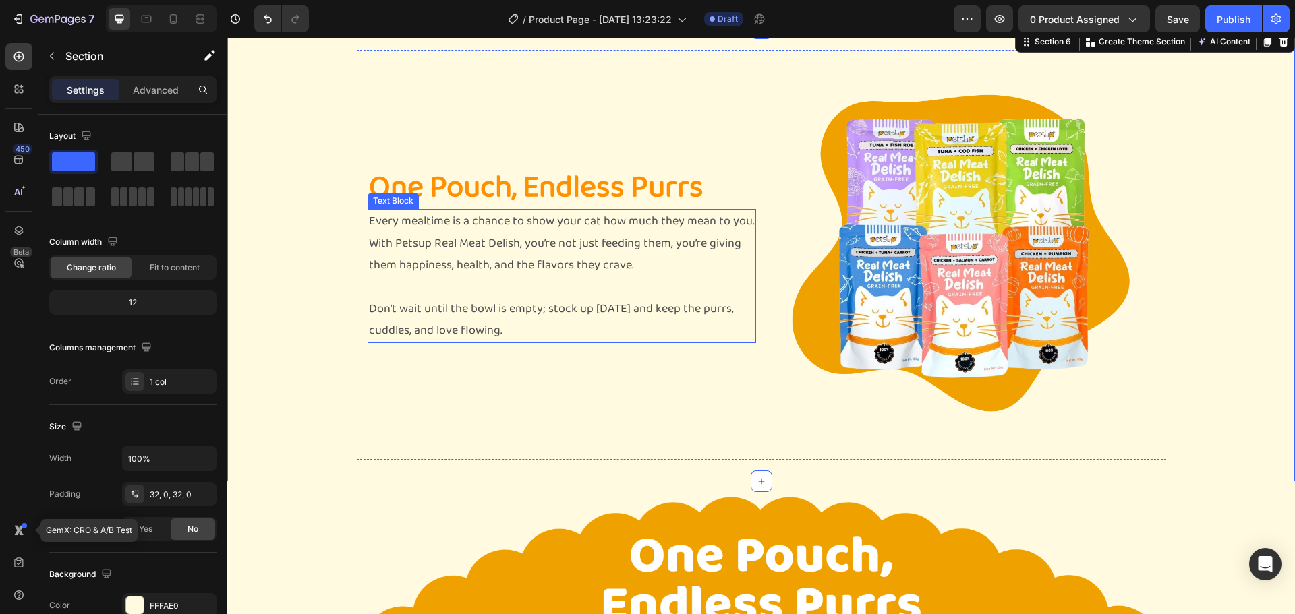
scroll to position [1077, 0]
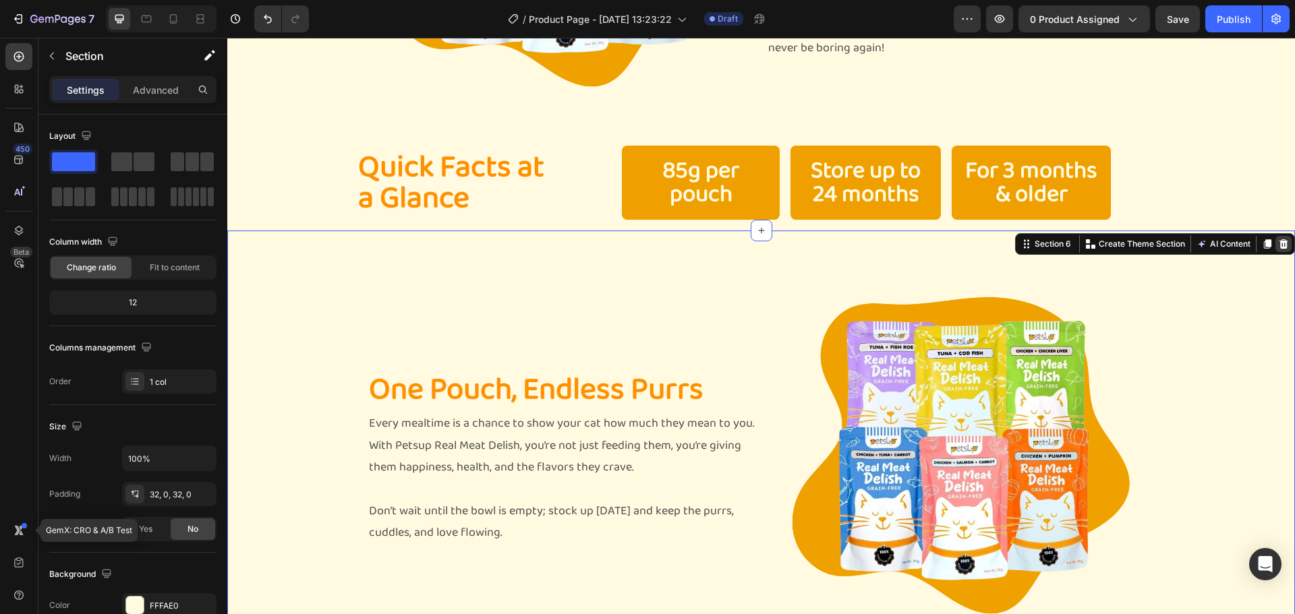
click at [1279, 239] on icon at bounding box center [1283, 243] width 9 height 9
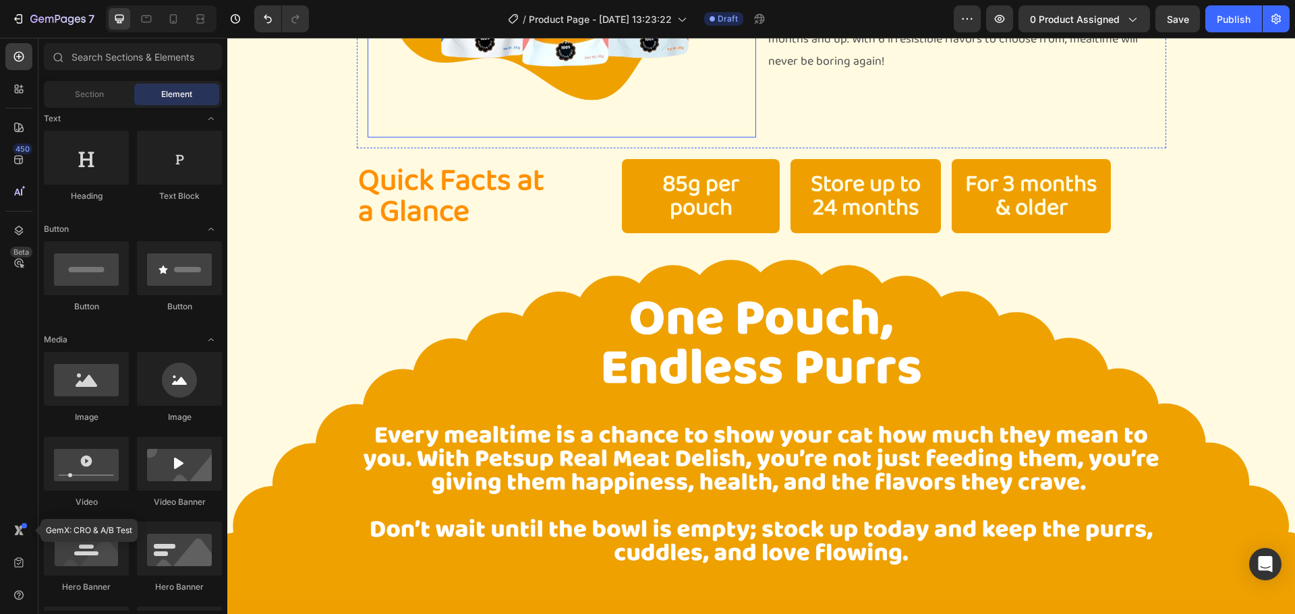
scroll to position [1079, 0]
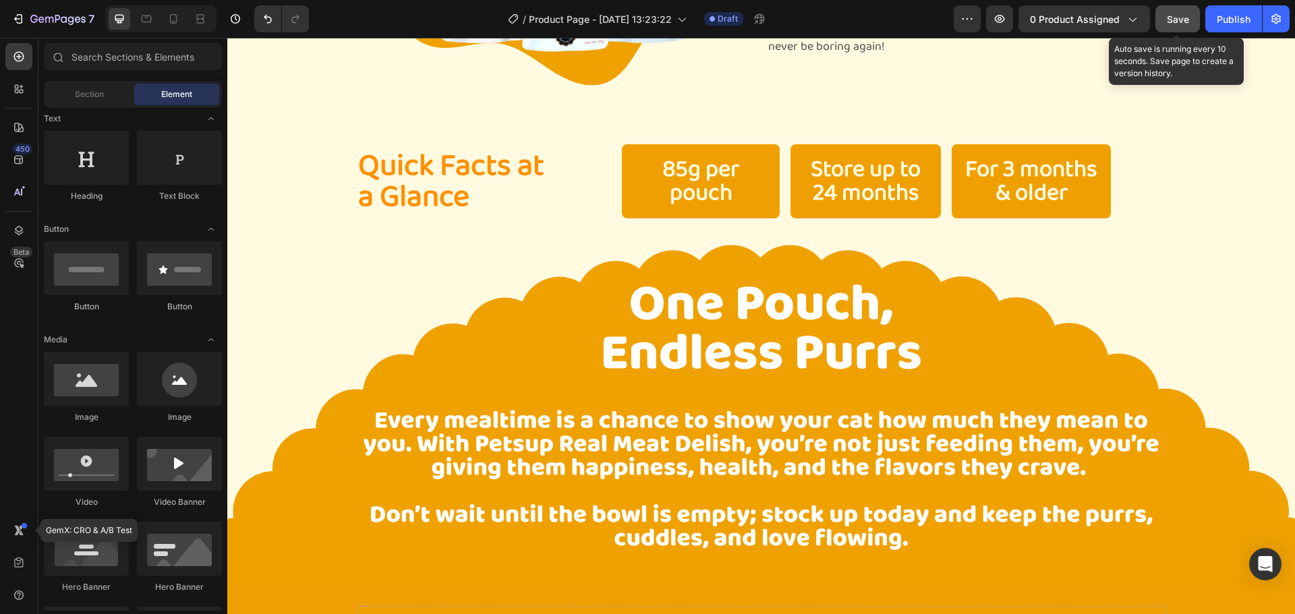
click at [1187, 25] on div "Save" at bounding box center [1177, 19] width 22 height 14
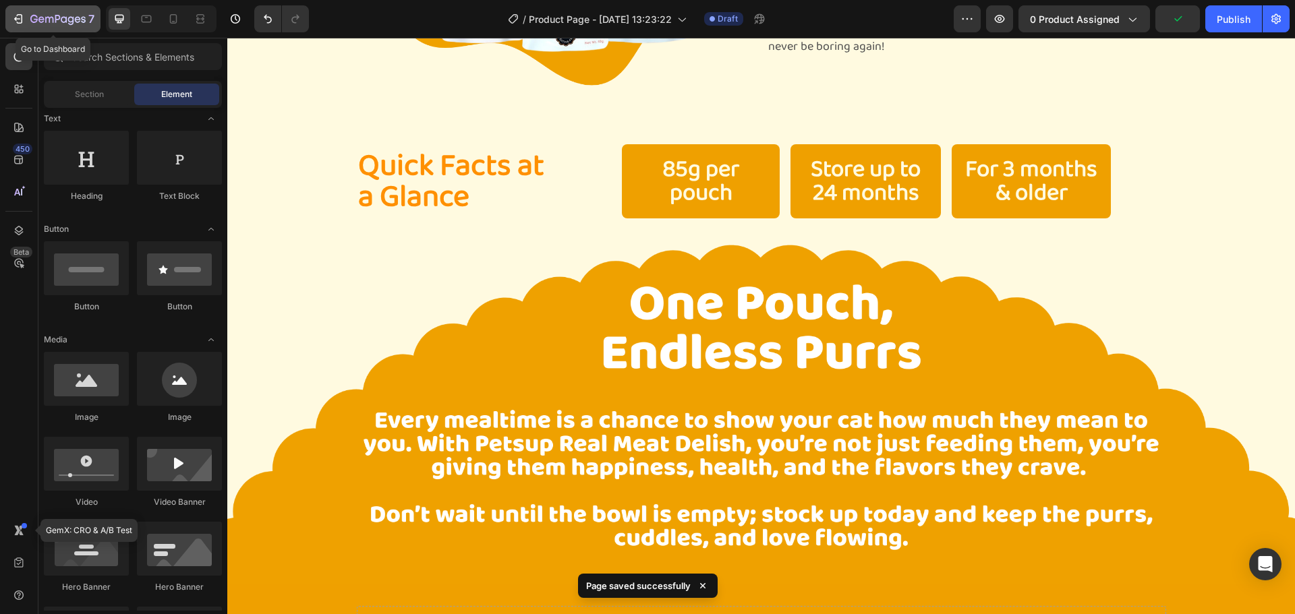
click at [18, 18] on icon "button" at bounding box center [17, 18] width 13 height 13
